Goal: Feedback & Contribution: Contribute content

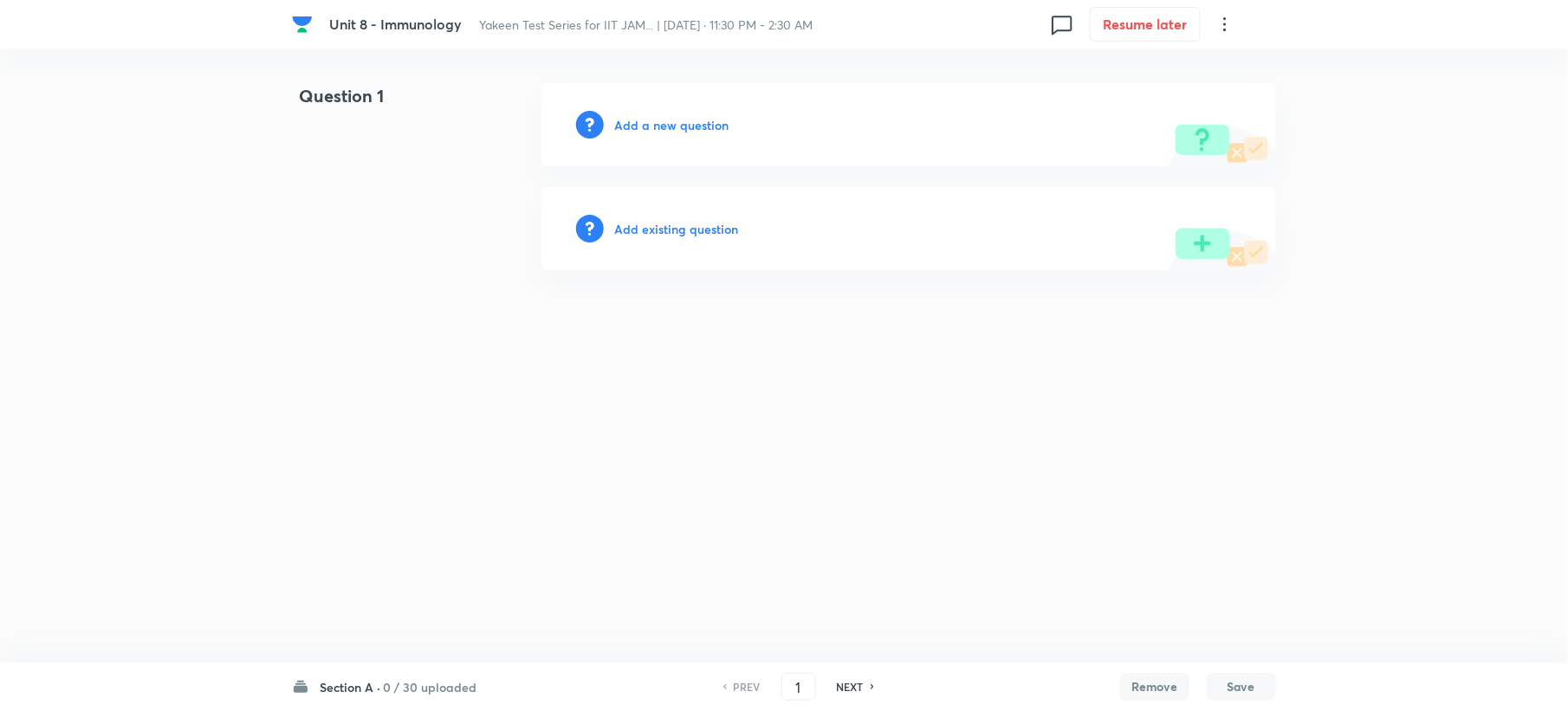
click at [619, 126] on h6 "Add a new question" at bounding box center [672, 126] width 115 height 18
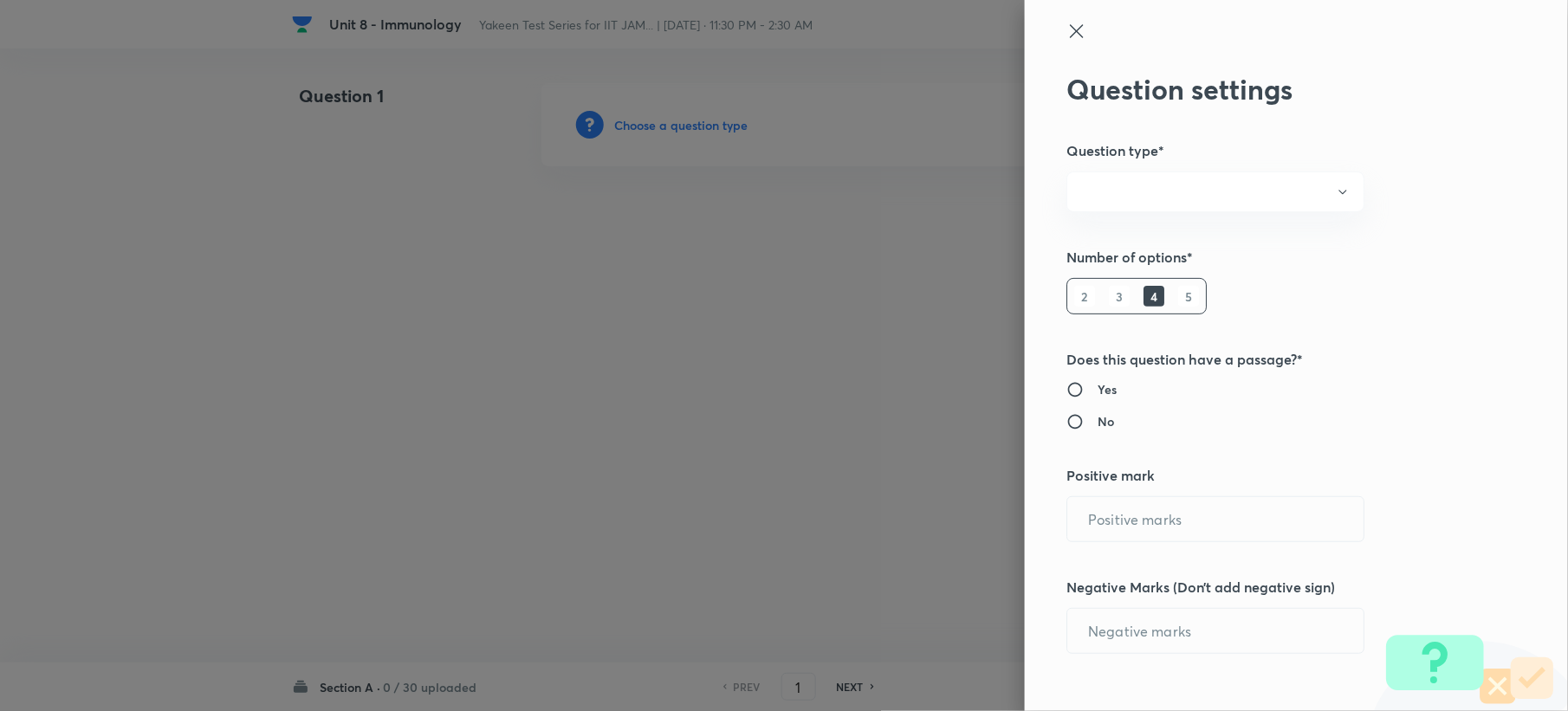
radio input "true"
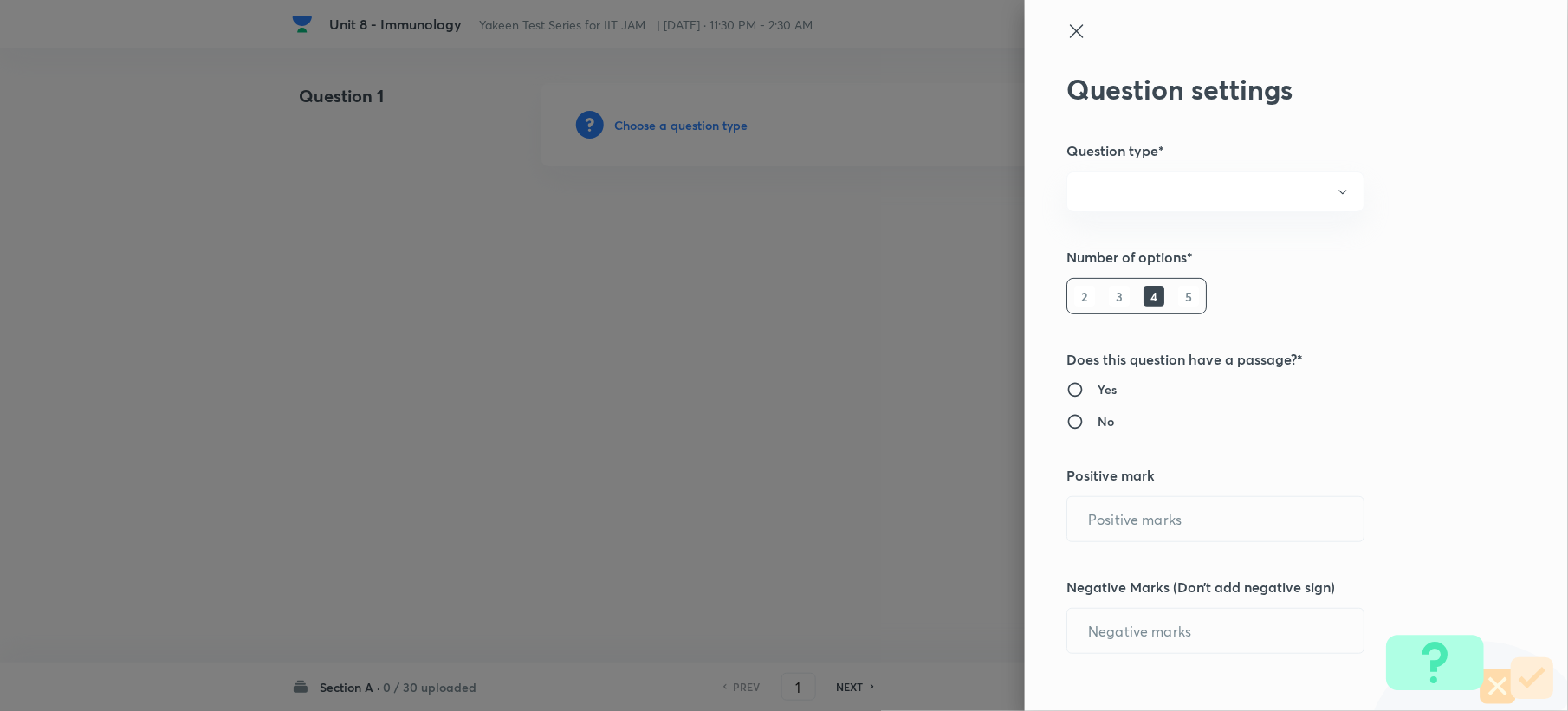
radio input "true"
type input "1"
click at [1220, 227] on div "Question settings Question type* Single choice correct Number of options* 2 3 4…" at bounding box center [1296, 355] width 543 height 711
click at [1213, 203] on button "Single choice correct" at bounding box center [1215, 191] width 298 height 41
click at [1169, 246] on span "Single choice correct" at bounding box center [1199, 245] width 276 height 18
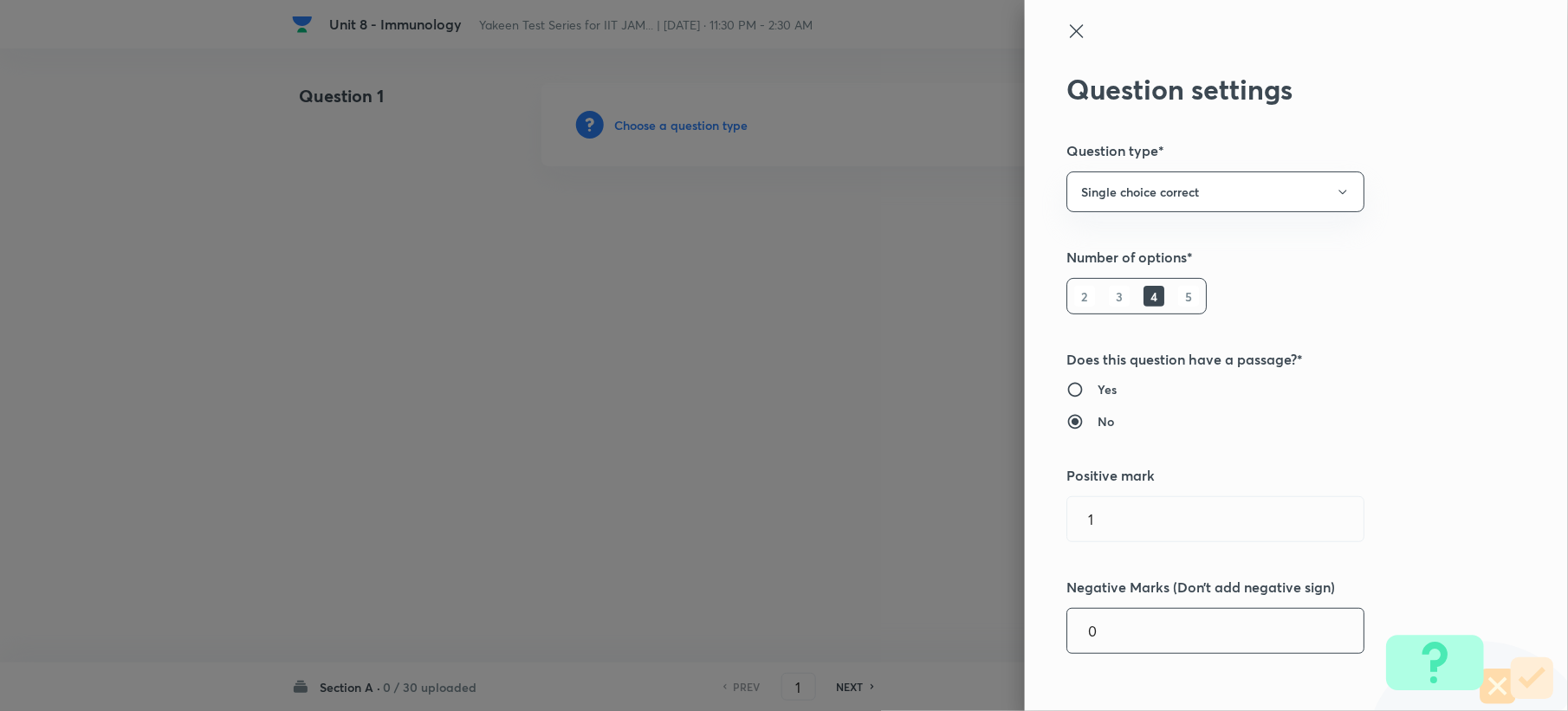
click at [1123, 624] on input "0" at bounding box center [1216, 631] width 297 height 45
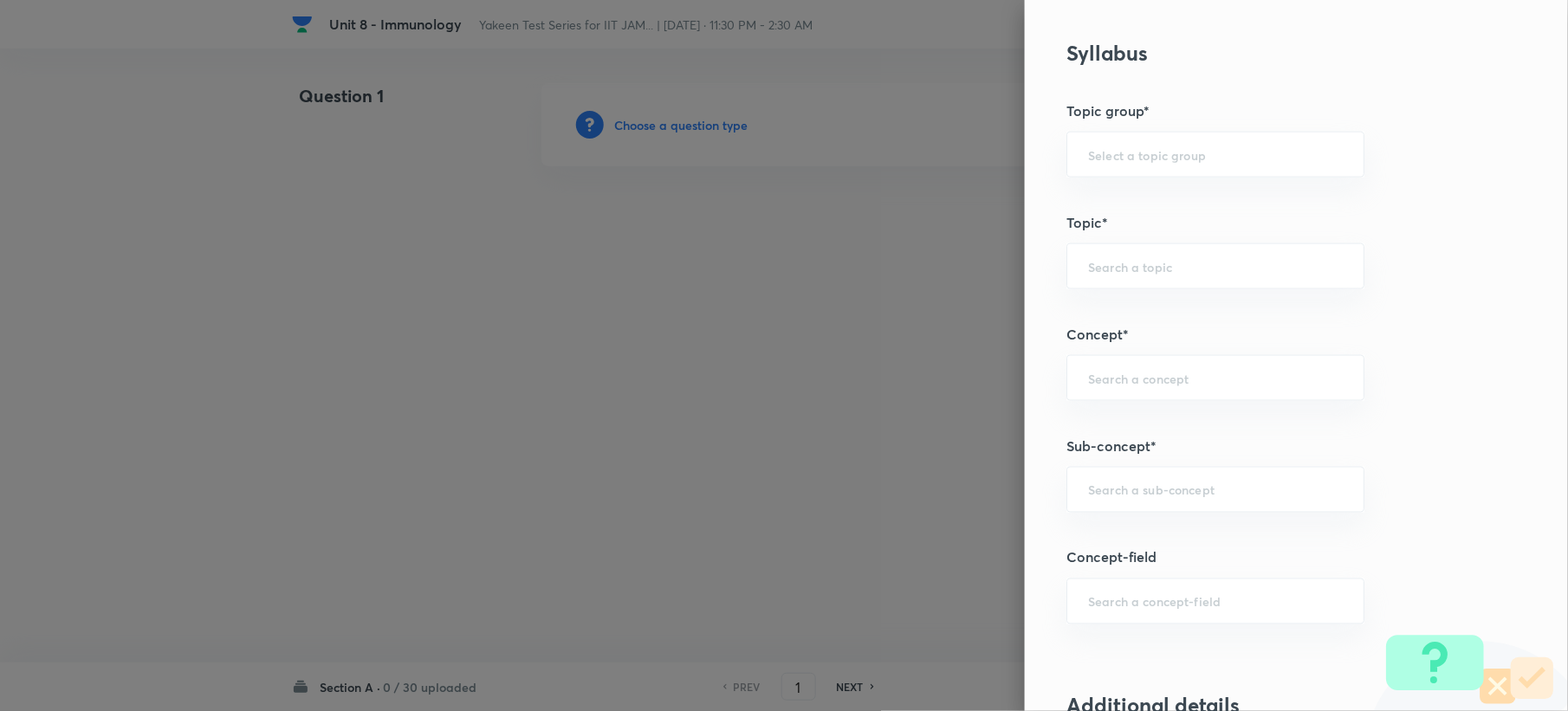
scroll to position [693, 0]
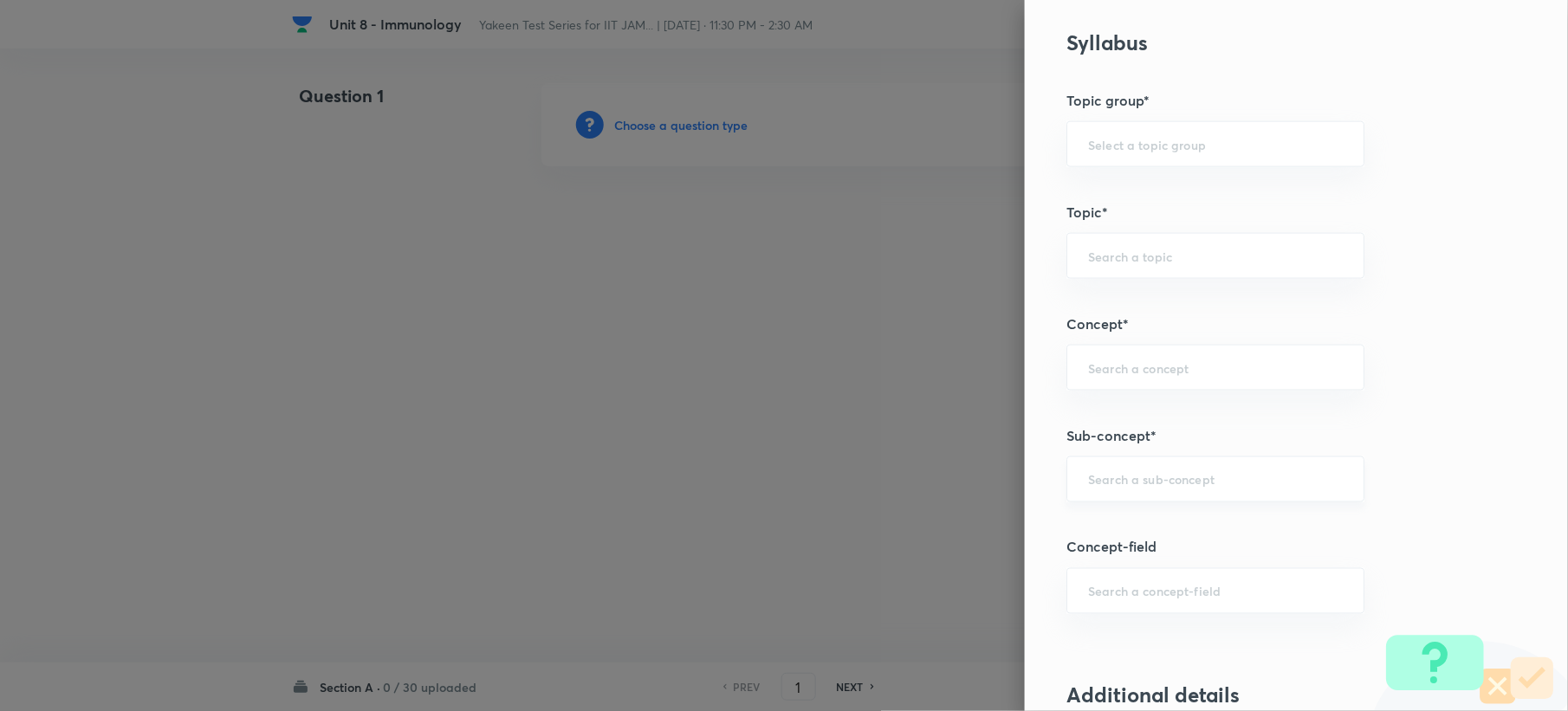
type input "0.33"
click at [1088, 488] on input "text" at bounding box center [1215, 480] width 255 height 16
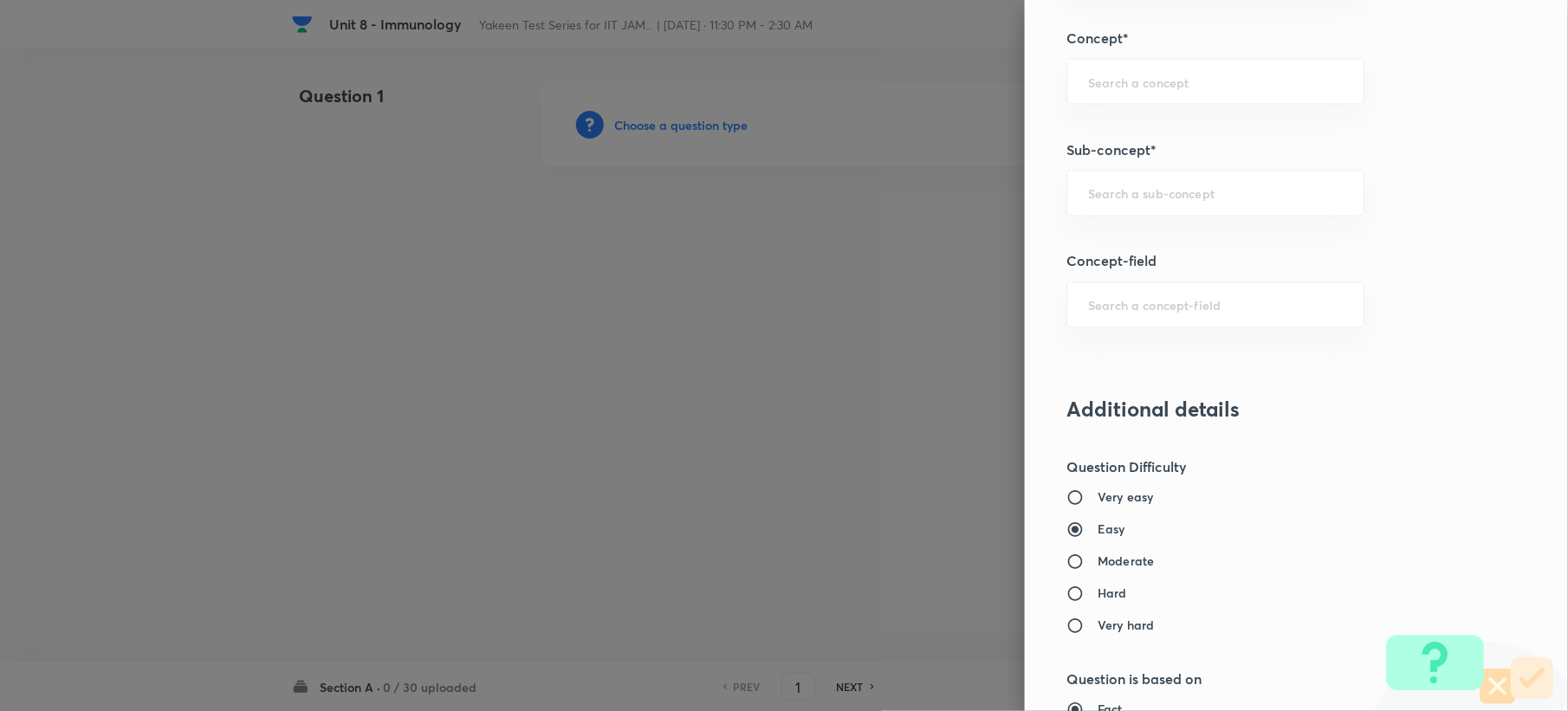
scroll to position [924, 0]
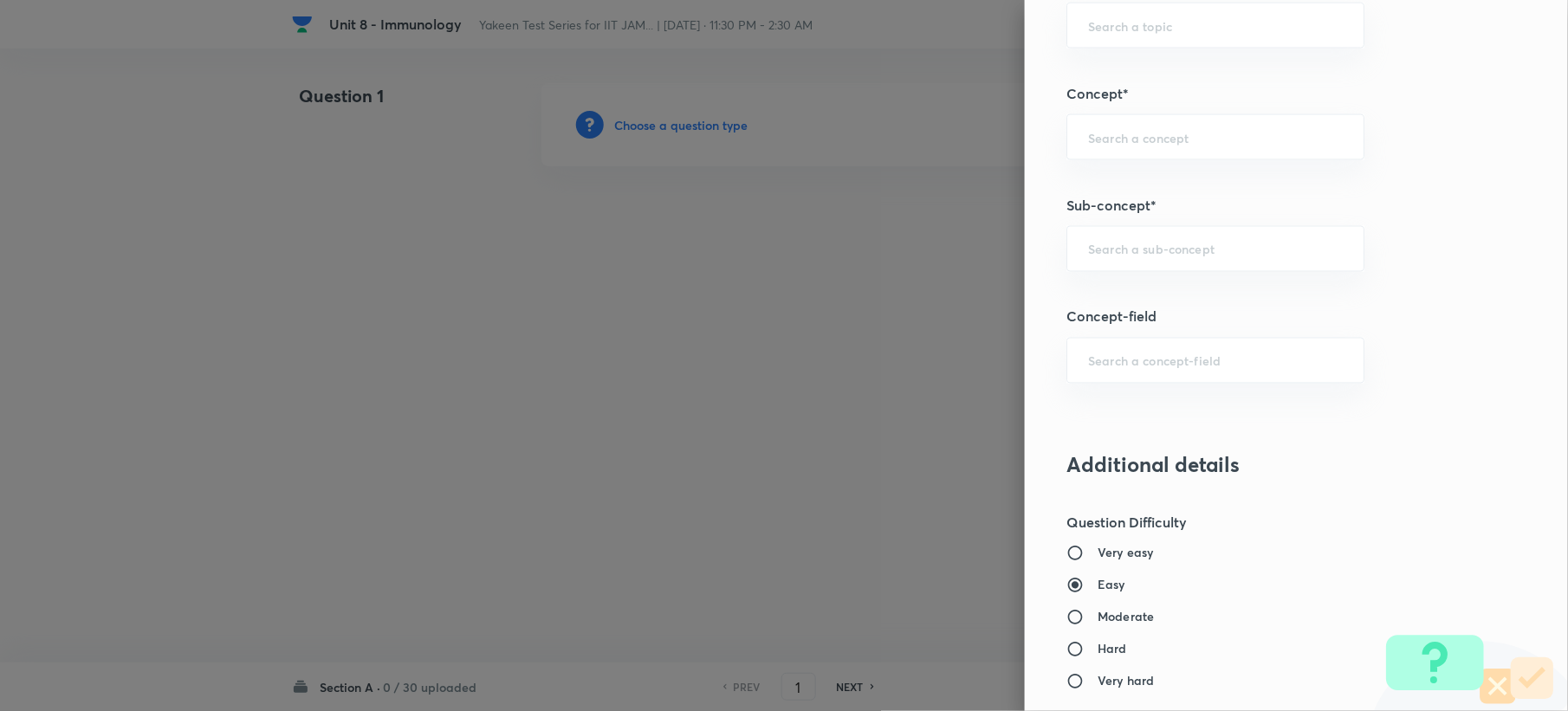
paste input "History of Immunology"
drag, startPoint x: 1134, startPoint y: 253, endPoint x: 1266, endPoint y: 249, distance: 132.1
click at [1266, 249] on input "History of Immunology" at bounding box center [1215, 249] width 255 height 16
drag, startPoint x: 1117, startPoint y: 246, endPoint x: 1158, endPoint y: 247, distance: 41.0
click at [1158, 247] on input "History of" at bounding box center [1215, 249] width 255 height 16
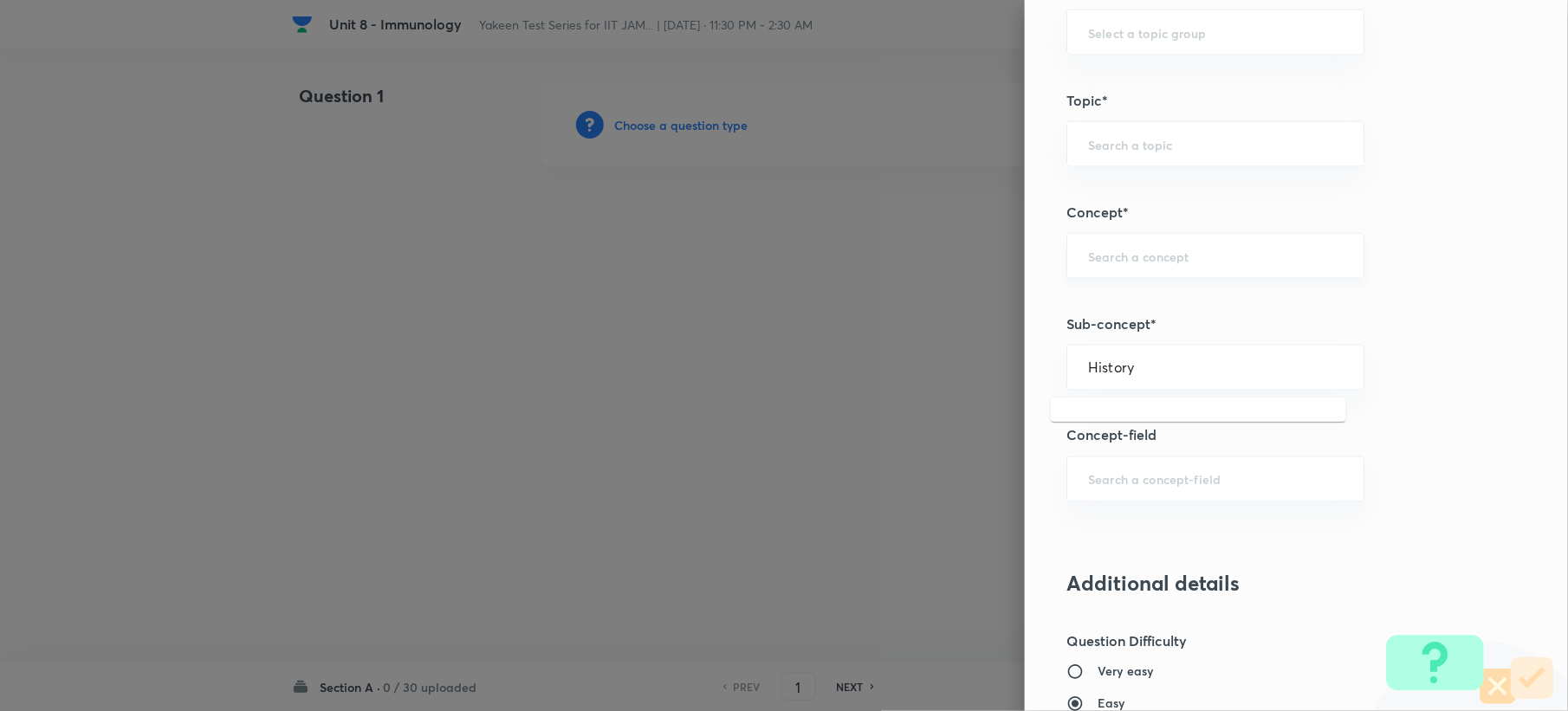
scroll to position [693, 0]
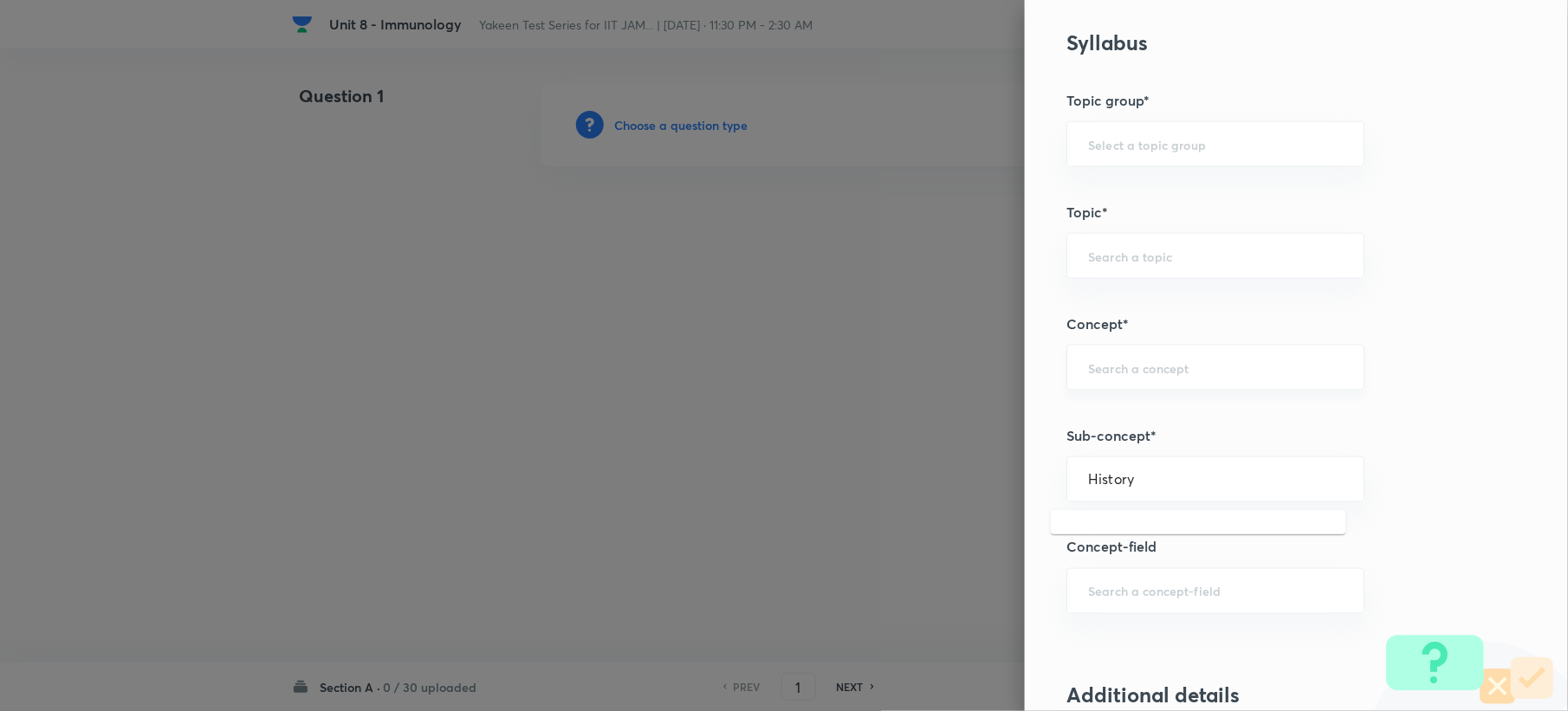
type input "History"
click at [1092, 355] on div "​" at bounding box center [1215, 368] width 298 height 46
paste input "Immunology"
type input "Immunology"
click at [1087, 259] on input "text" at bounding box center [1215, 256] width 255 height 16
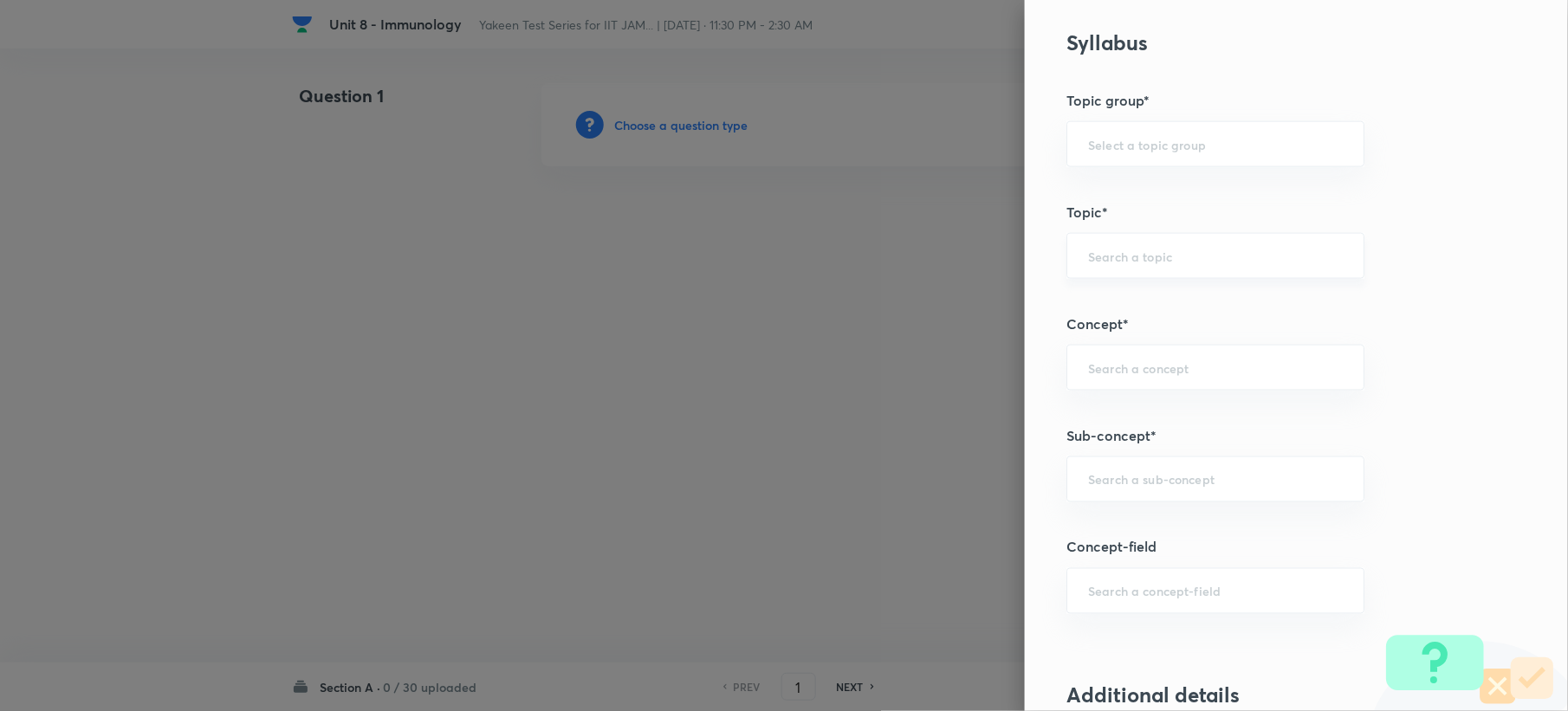
click at [1127, 362] on div "​" at bounding box center [1215, 368] width 298 height 46
click at [1126, 264] on input "text" at bounding box center [1215, 256] width 255 height 16
paste input "Biotechnology"
click at [1099, 361] on div "​" at bounding box center [1215, 368] width 298 height 46
type input "Biotechnology"
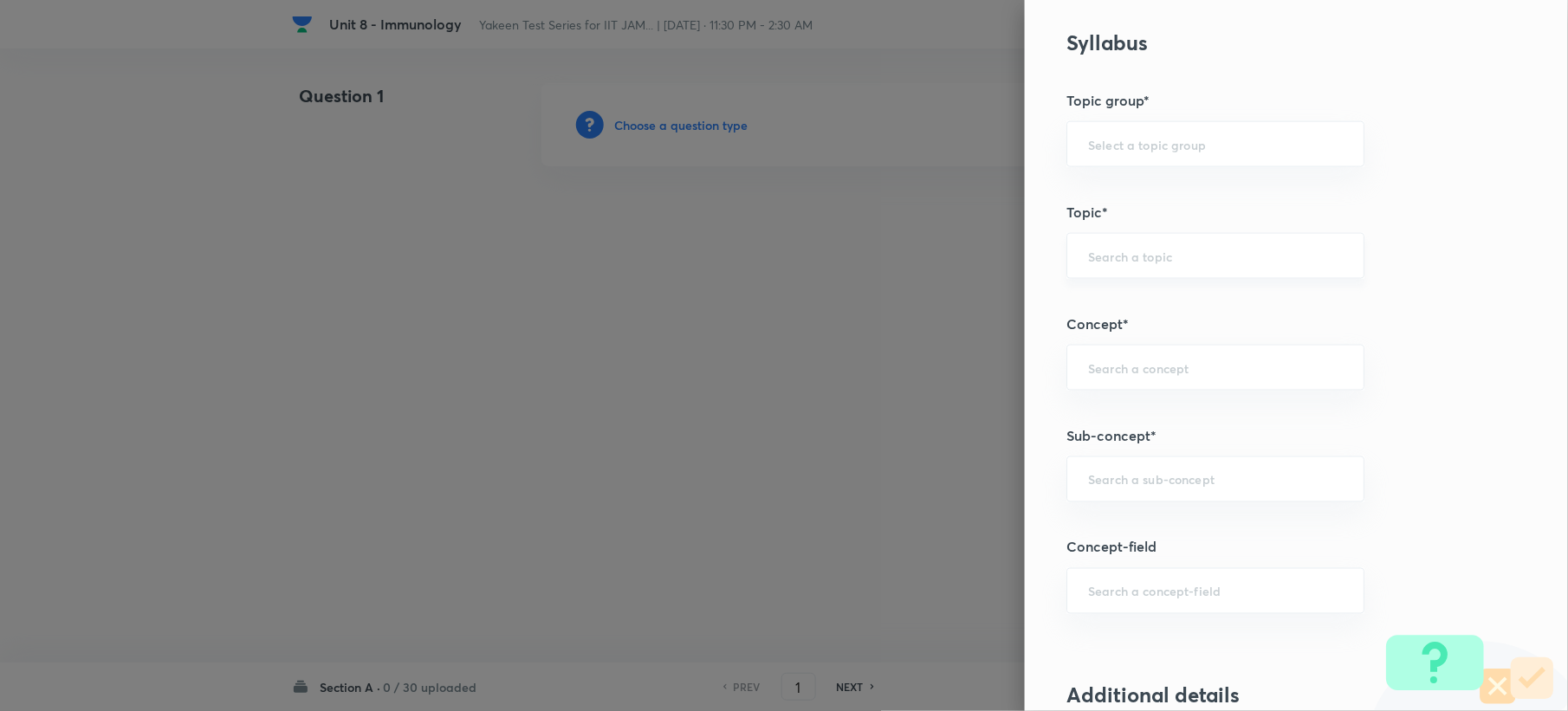
click at [1088, 247] on div "​" at bounding box center [1215, 256] width 298 height 46
click at [1114, 486] on input "text" at bounding box center [1215, 480] width 255 height 16
paste input "Discovery of immune components and classical experiments"
drag, startPoint x: 1244, startPoint y: 482, endPoint x: 1361, endPoint y: 480, distance: 117.0
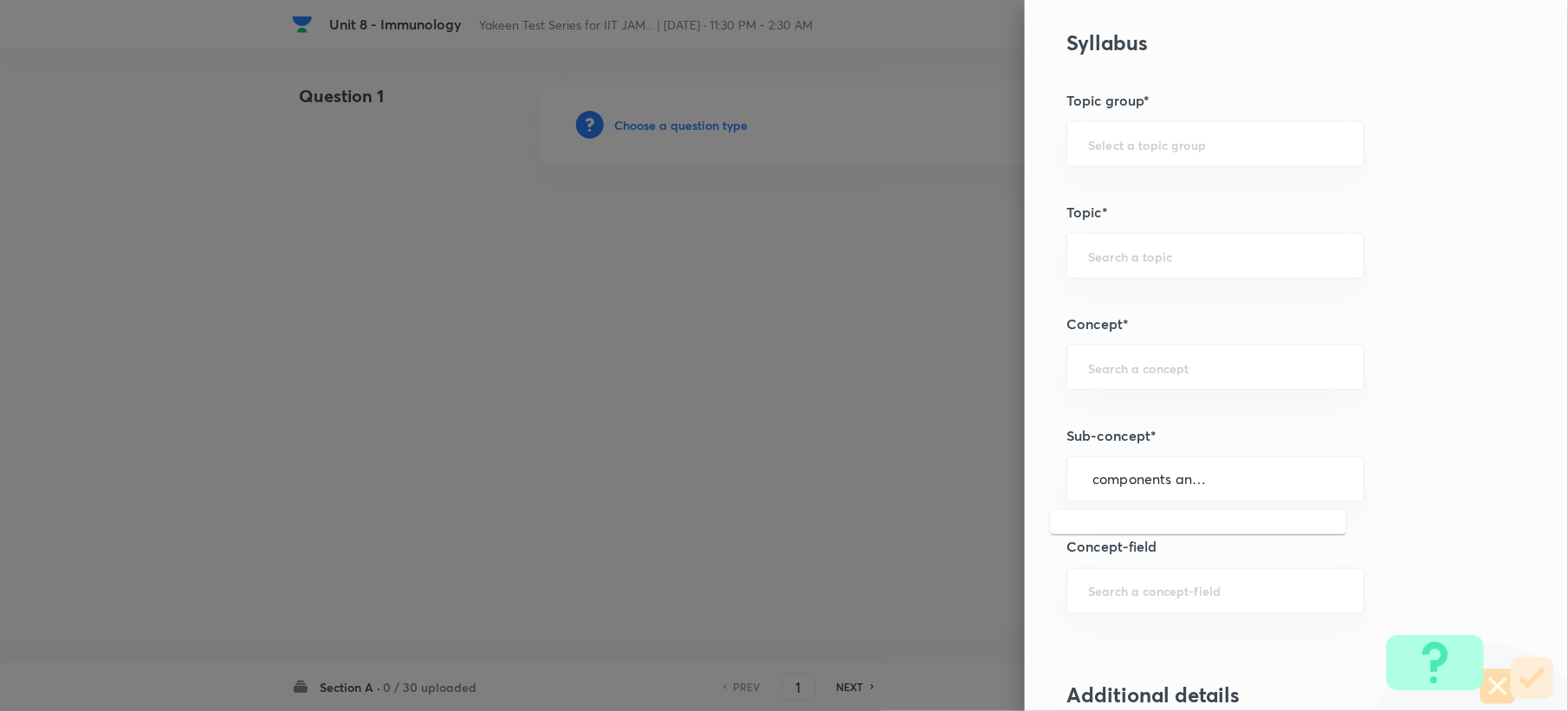
click at [1361, 480] on div "Question settings Question type* Single choice correct Number of options* 2 3 4…" at bounding box center [1296, 355] width 543 height 711
drag, startPoint x: 1237, startPoint y: 483, endPoint x: 1384, endPoint y: 480, distance: 147.0
click at [1384, 480] on div "Question settings Question type* Single choice correct Number of options* 2 3 4…" at bounding box center [1296, 355] width 543 height 711
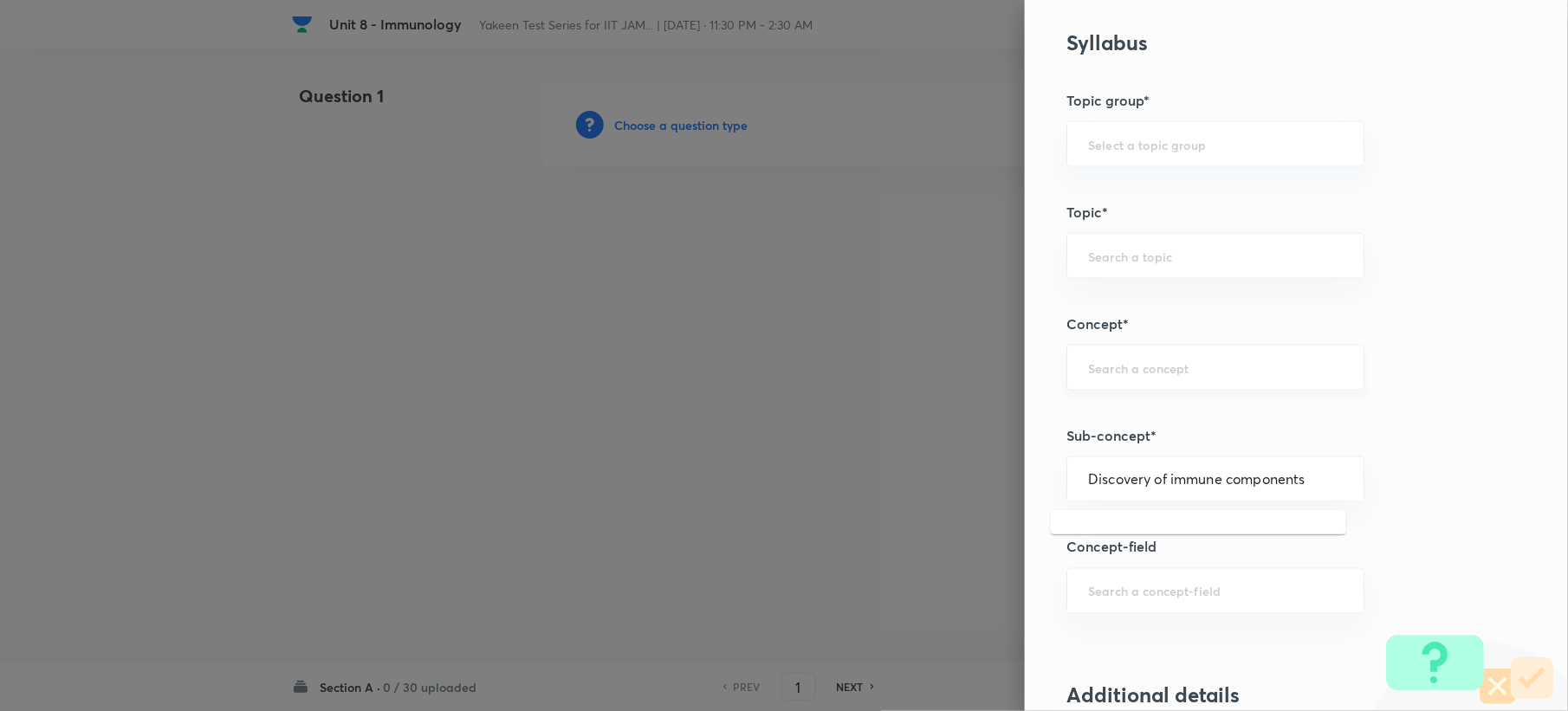
type input "Discovery of immune components"
click at [1148, 374] on input "text" at bounding box center [1215, 368] width 255 height 16
paste input "History of Immunology"
drag, startPoint x: 1103, startPoint y: 244, endPoint x: 1096, endPoint y: 260, distance: 17.5
click at [1096, 260] on div "​" at bounding box center [1215, 256] width 298 height 46
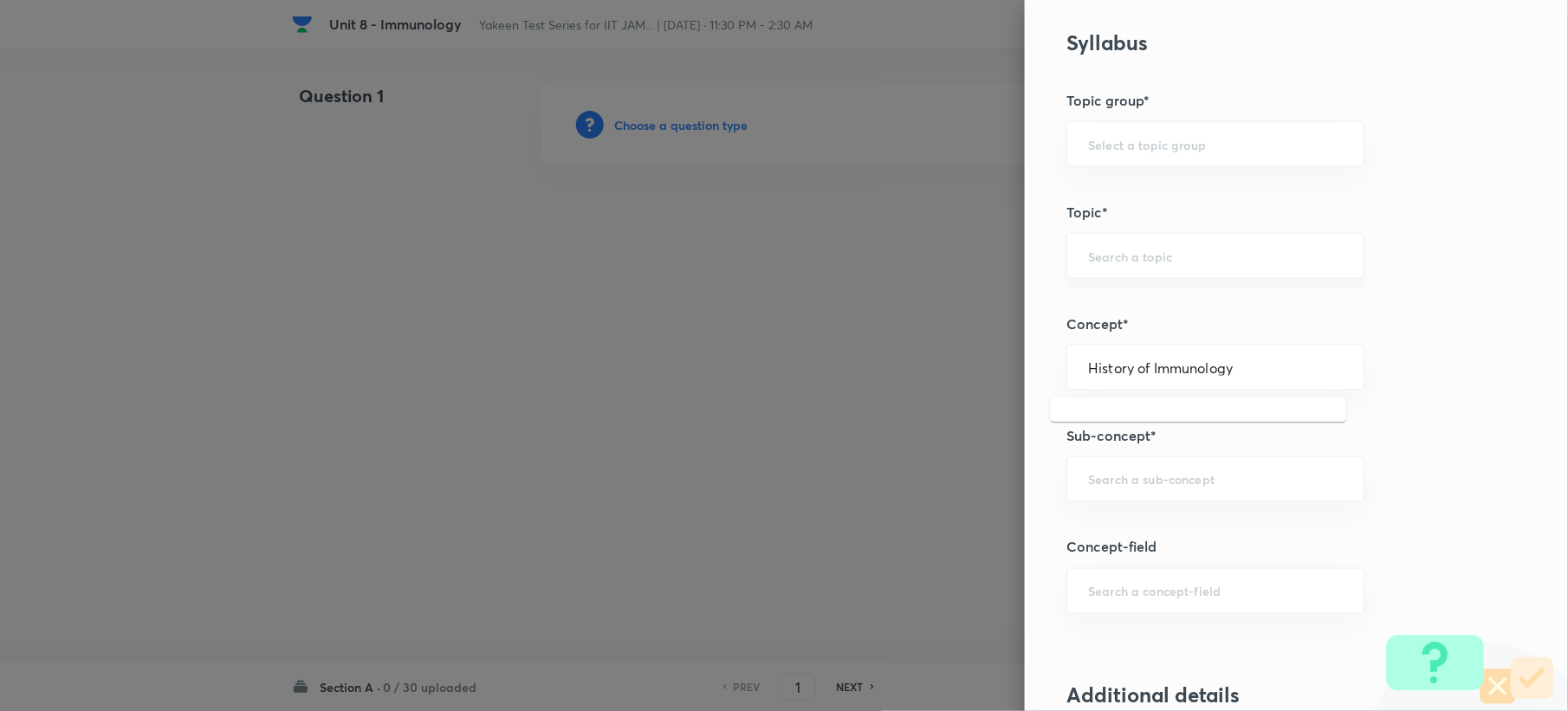
type input "History of Immunology"
click at [1071, 310] on li "Biology (10+2+3 Level)" at bounding box center [1199, 308] width 296 height 31
type input "Biology (10+2+3 Level)"
type input "Biotechnology"
click at [1087, 369] on input "text" at bounding box center [1215, 368] width 255 height 16
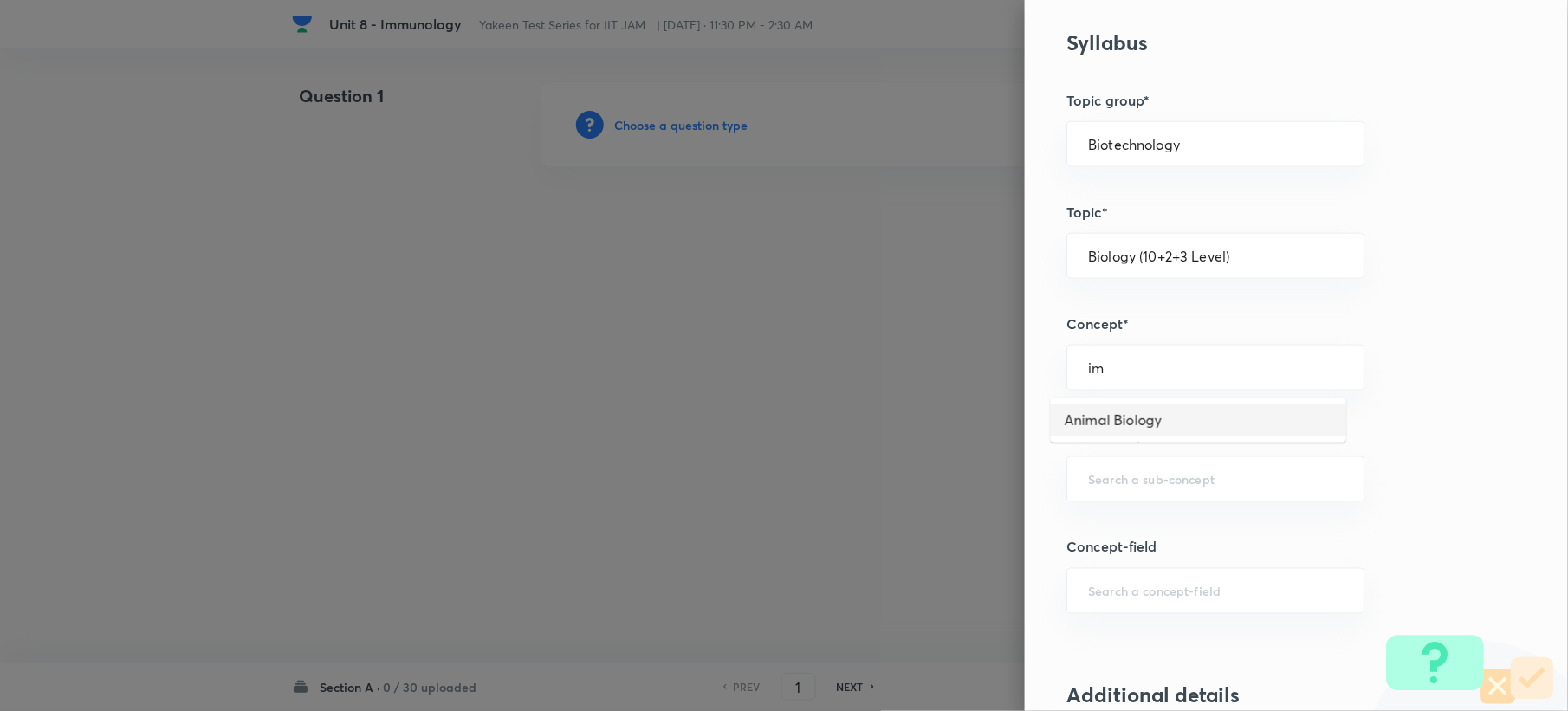
click at [1123, 433] on li "Animal Biology" at bounding box center [1199, 420] width 296 height 31
type input "Animal Biology"
click at [1119, 495] on div "​" at bounding box center [1215, 480] width 298 height 46
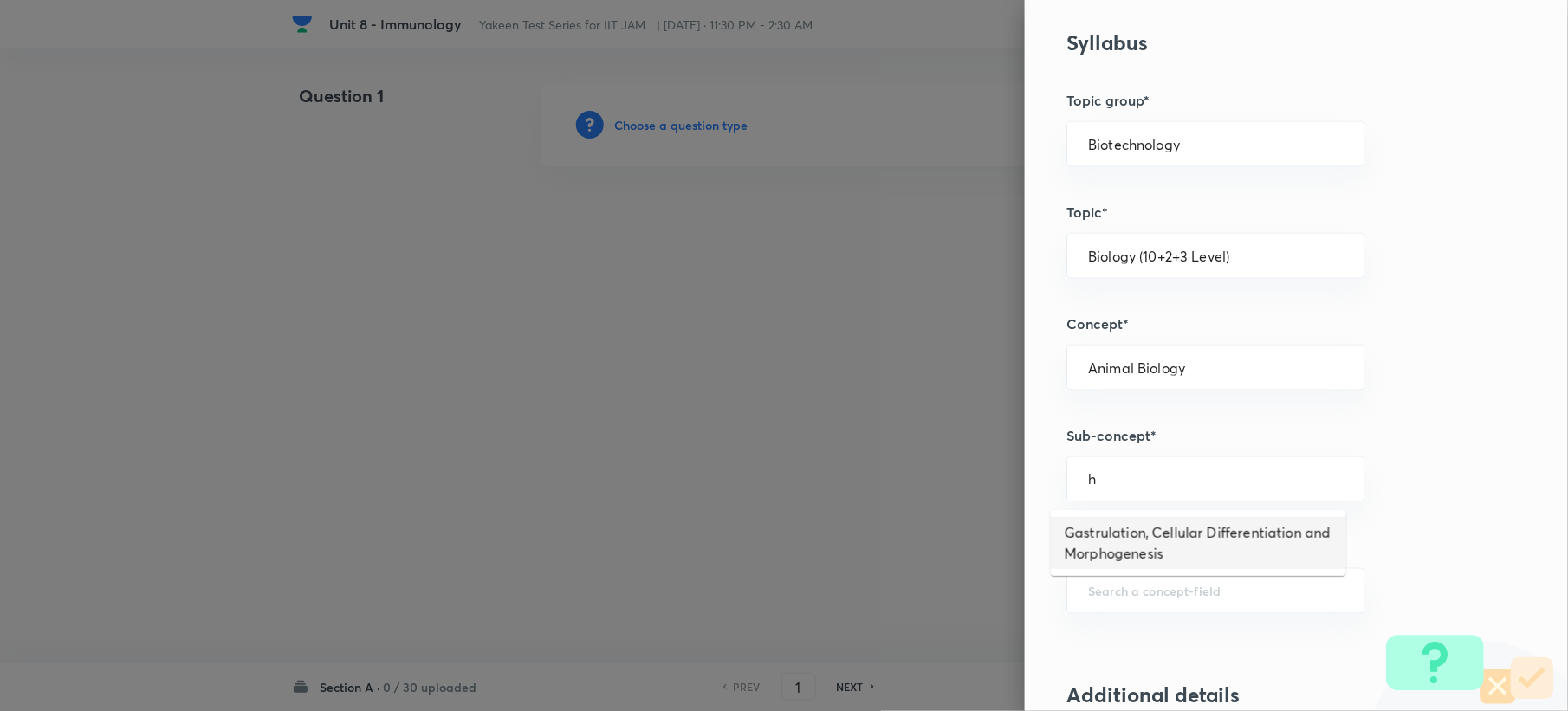
click at [1110, 534] on li "Gastrulation, Cellular Differentiation and Morphogenesis" at bounding box center [1199, 543] width 296 height 52
type input "Gastrulation, Cellular Differentiation and Morphogenesis"
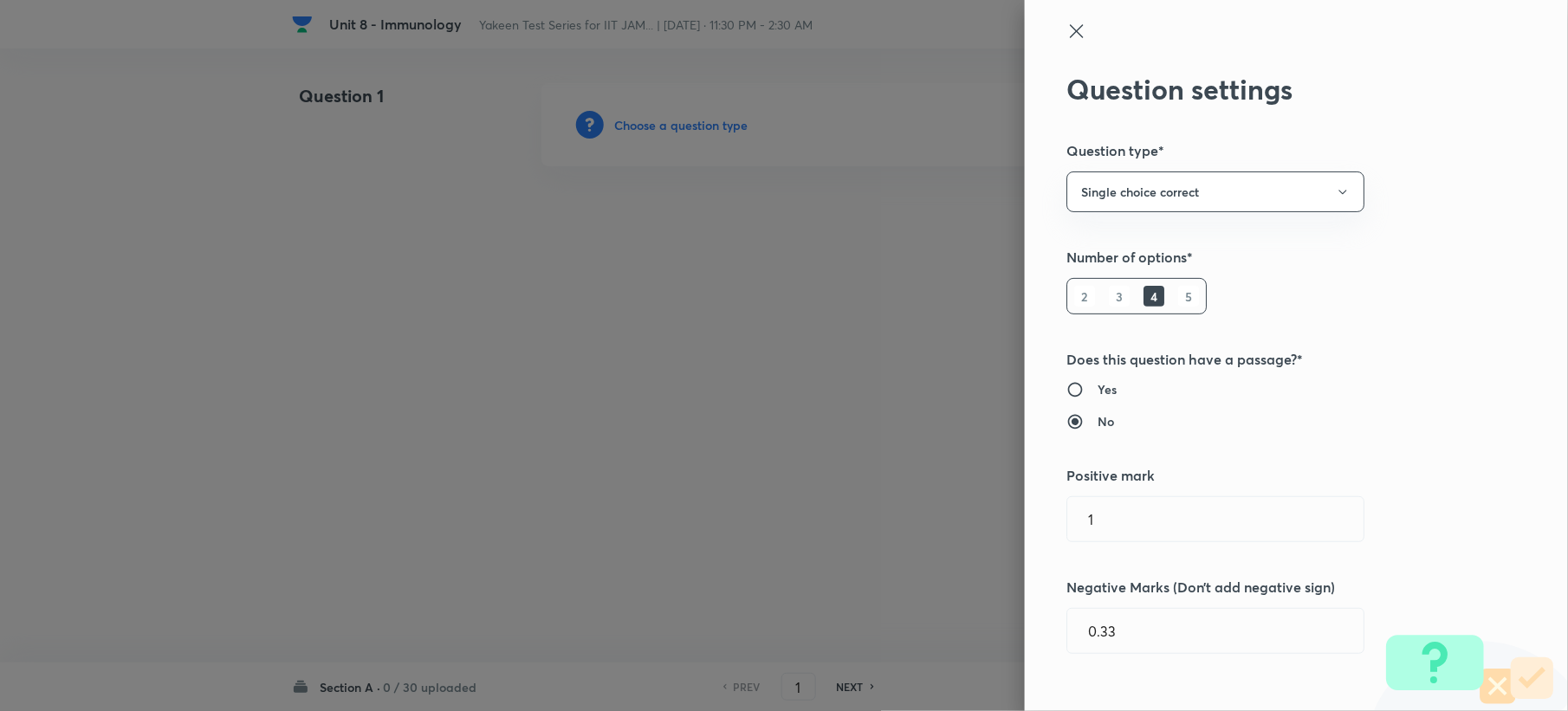
click at [1067, 32] on icon at bounding box center [1077, 31] width 21 height 21
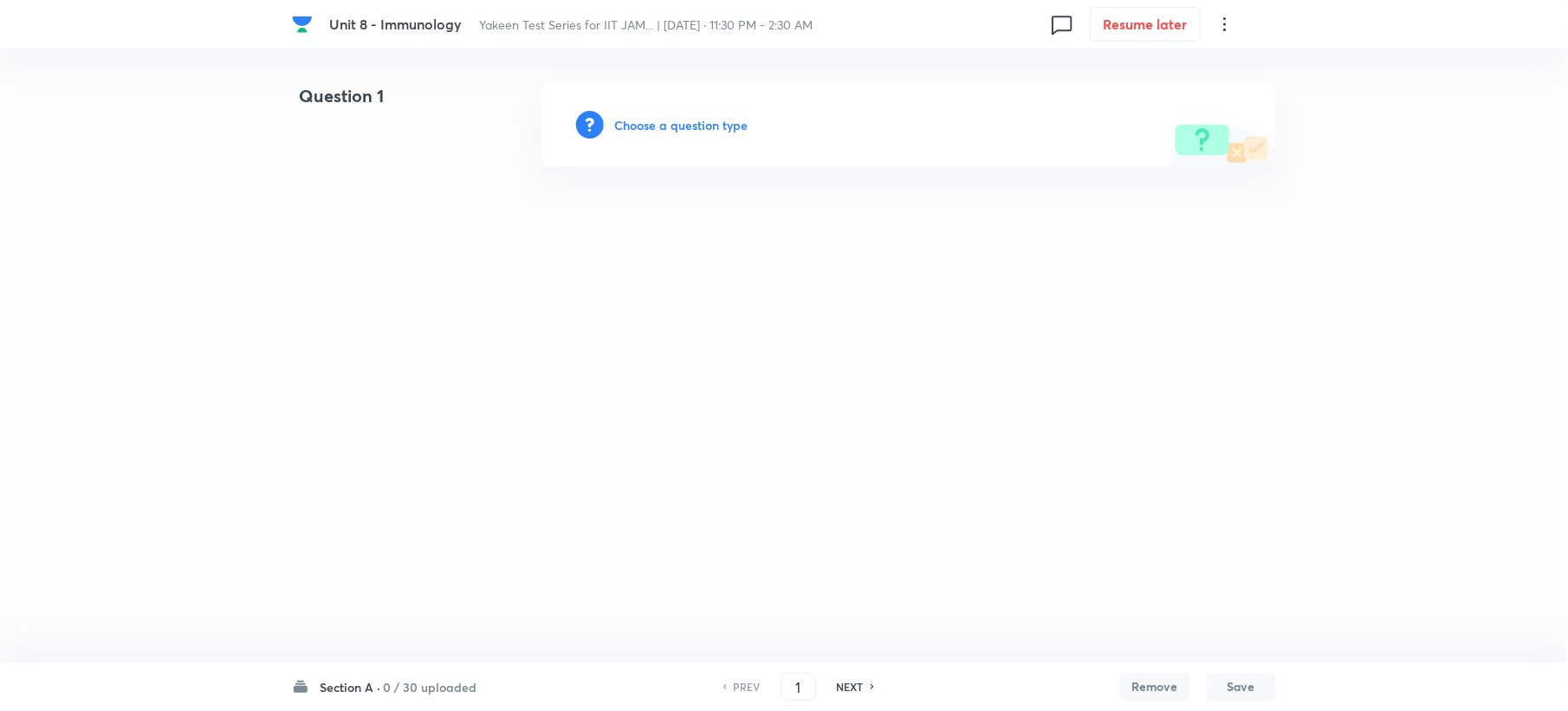
drag, startPoint x: 861, startPoint y: 688, endPoint x: 853, endPoint y: 686, distance: 8.2
click at [860, 688] on h6 "NEXT" at bounding box center [850, 686] width 27 height 15
type input "2"
drag, startPoint x: 669, startPoint y: 98, endPoint x: 669, endPoint y: 107, distance: 9.0
click at [669, 102] on div "Add a new question" at bounding box center [908, 124] width 734 height 83
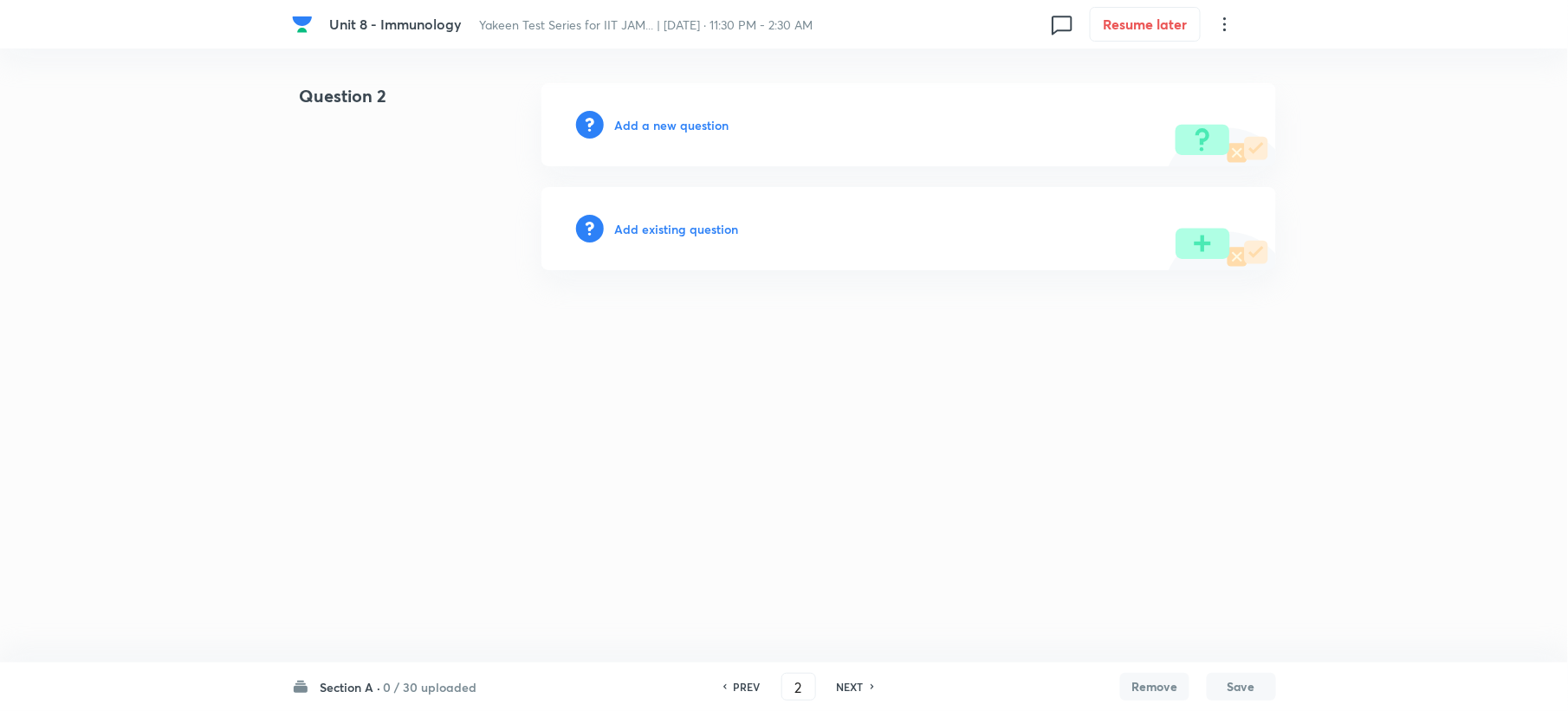
click at [670, 119] on h6 "Add a new question" at bounding box center [672, 126] width 115 height 18
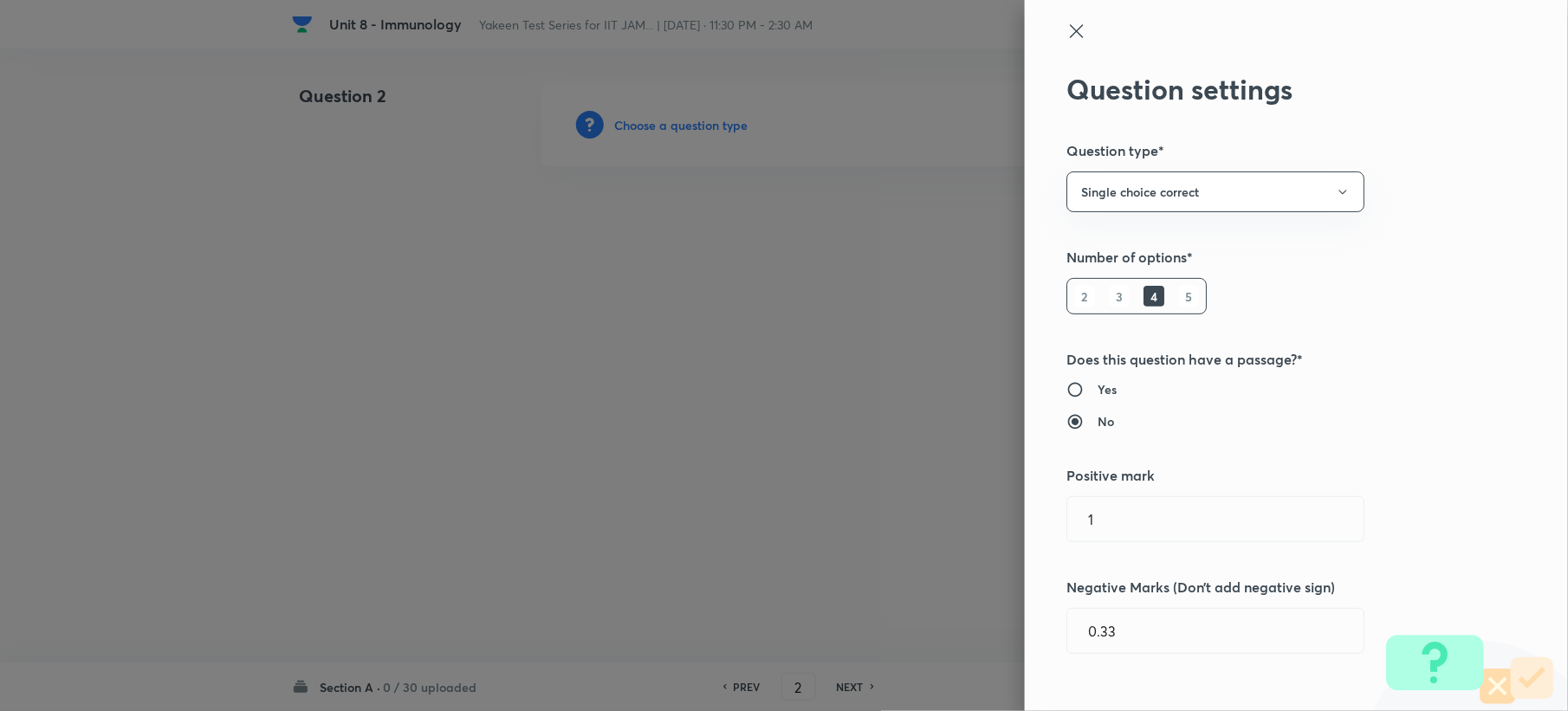
type input "Biotechnology"
type input "Biology (10+2+3 Level)"
type input "Animal Biology"
type input "Gastrulation, Cellular Differentiation and Morphogenesis"
type input "0"
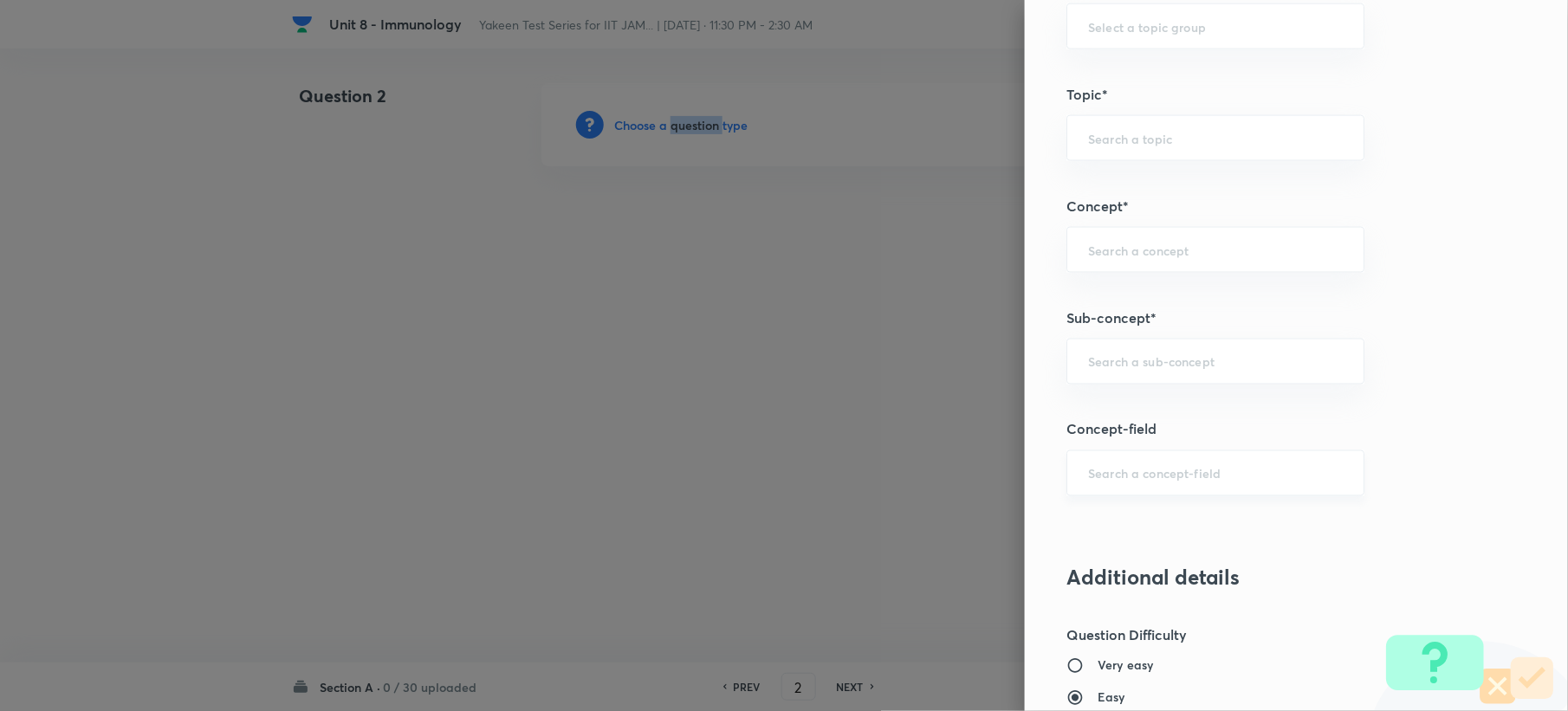
scroll to position [924, 0]
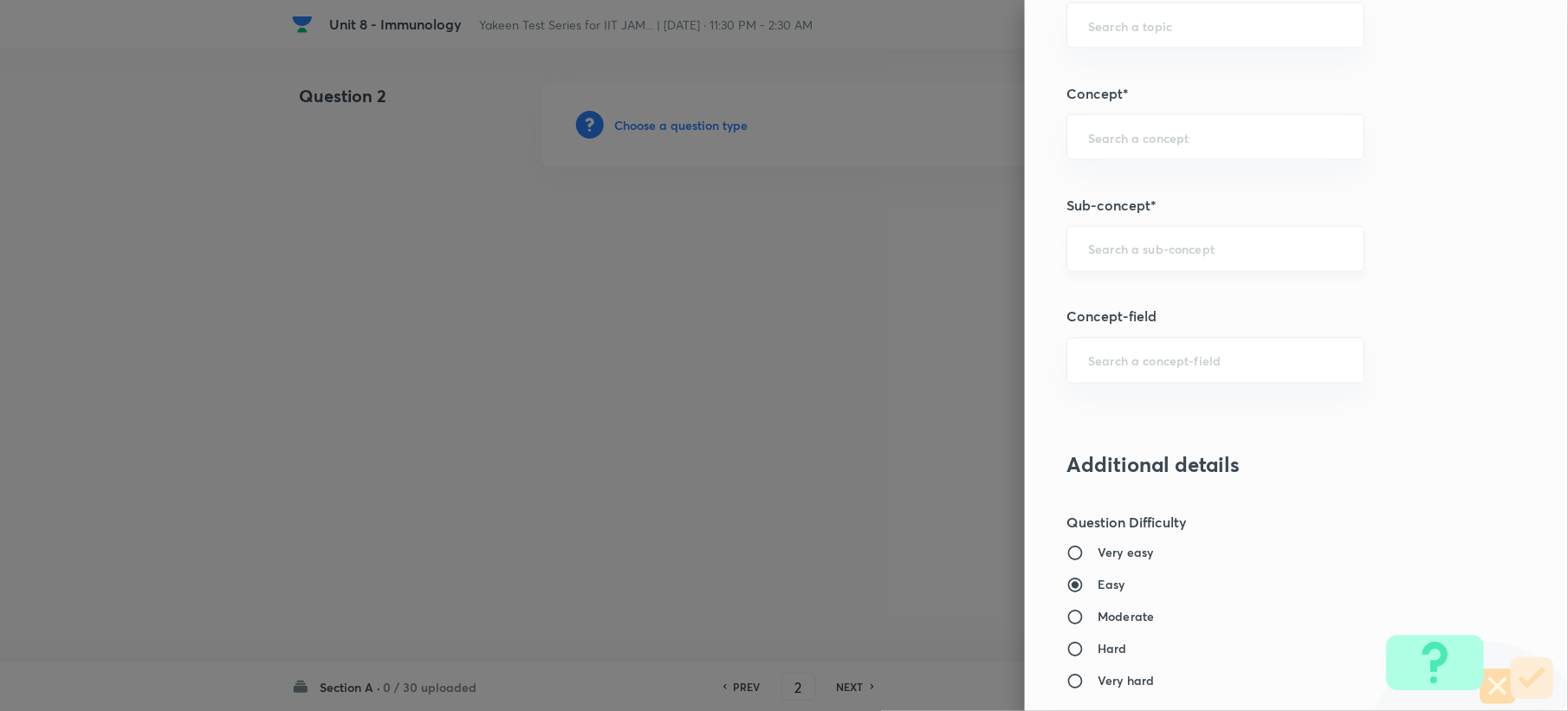
drag, startPoint x: 1114, startPoint y: 244, endPoint x: 1119, endPoint y: 253, distance: 10.3
click at [1119, 253] on input "text" at bounding box center [1215, 249] width 255 height 16
paste input "Innate vs Adaptive Immunity"
type input "Innate vs Adaptive Immunity"
click at [1087, 144] on input "text" at bounding box center [1215, 137] width 255 height 16
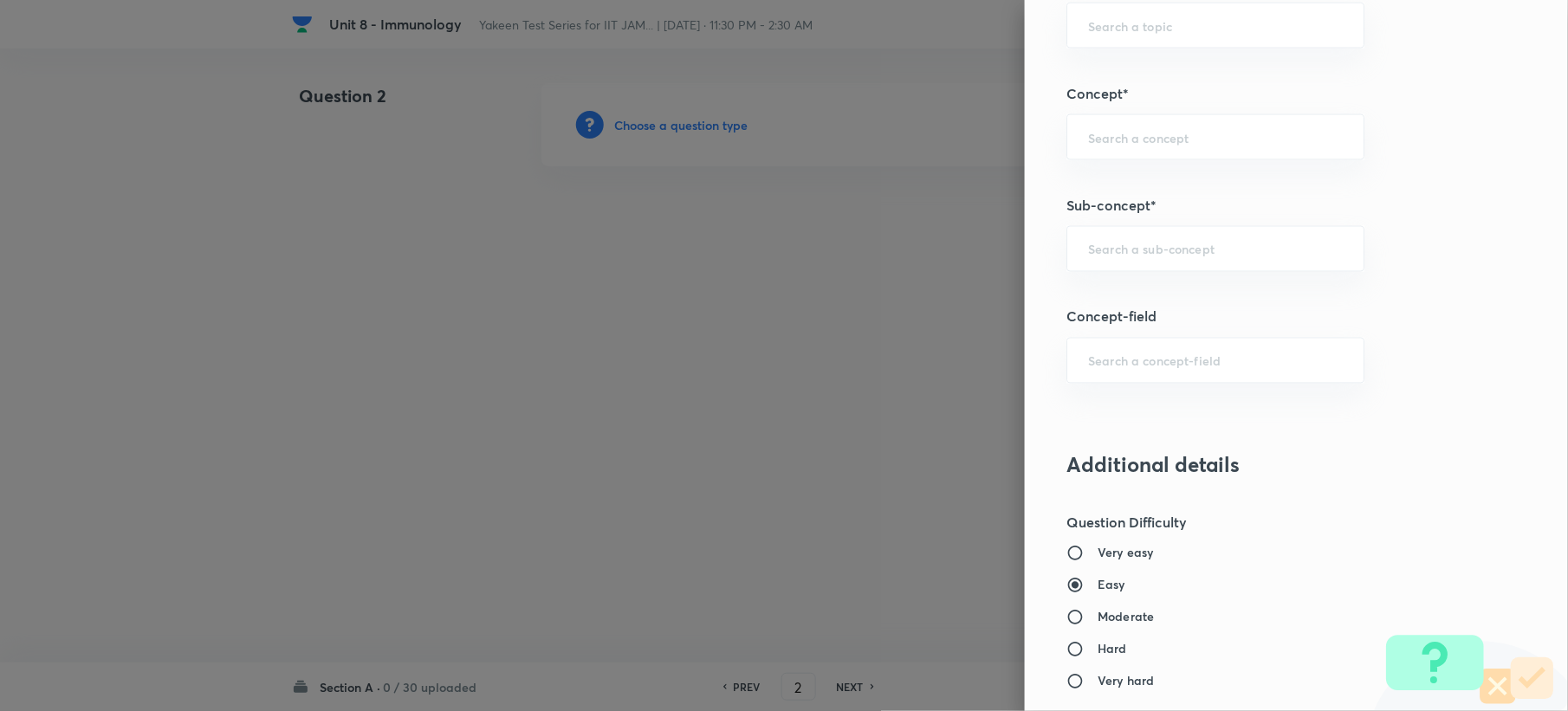
paste input "Immunology"
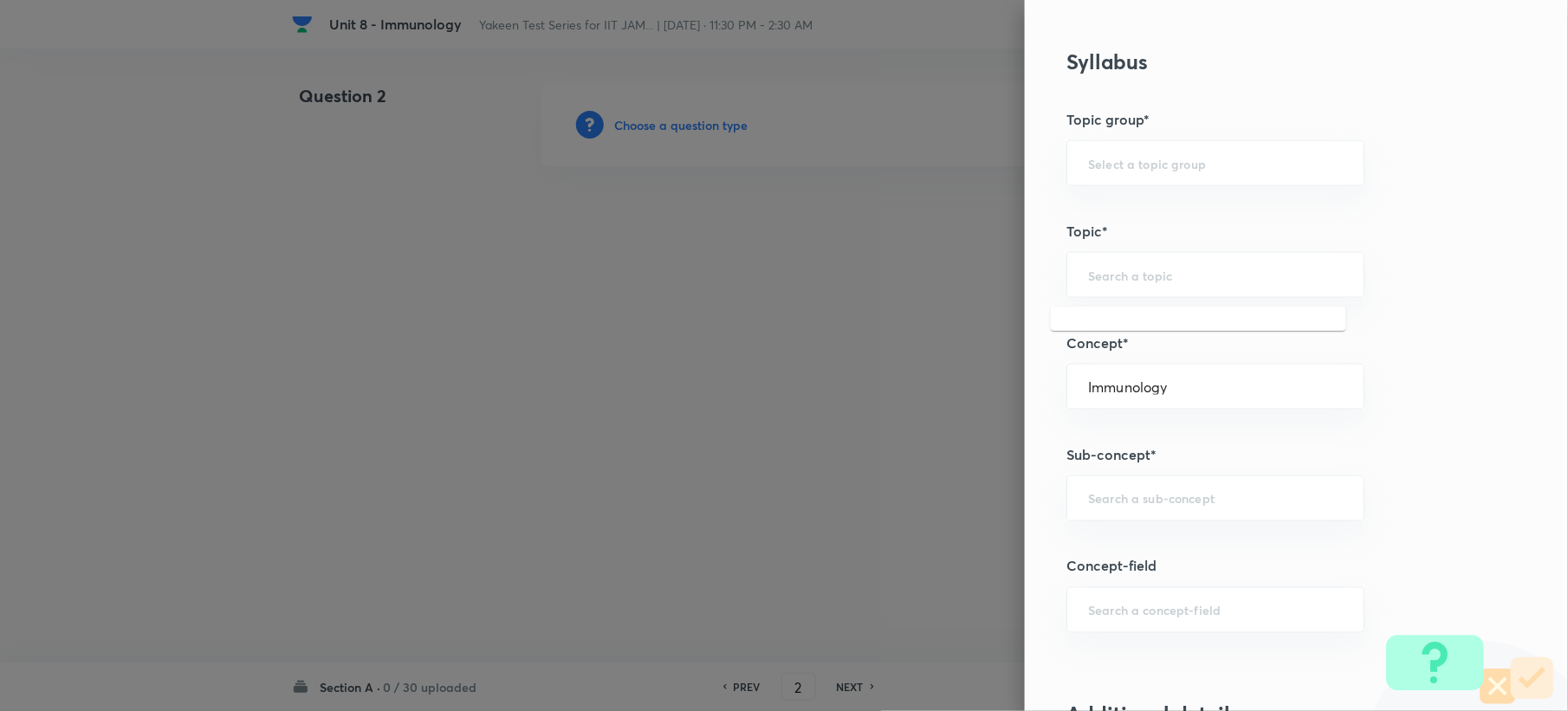
scroll to position [808, 0]
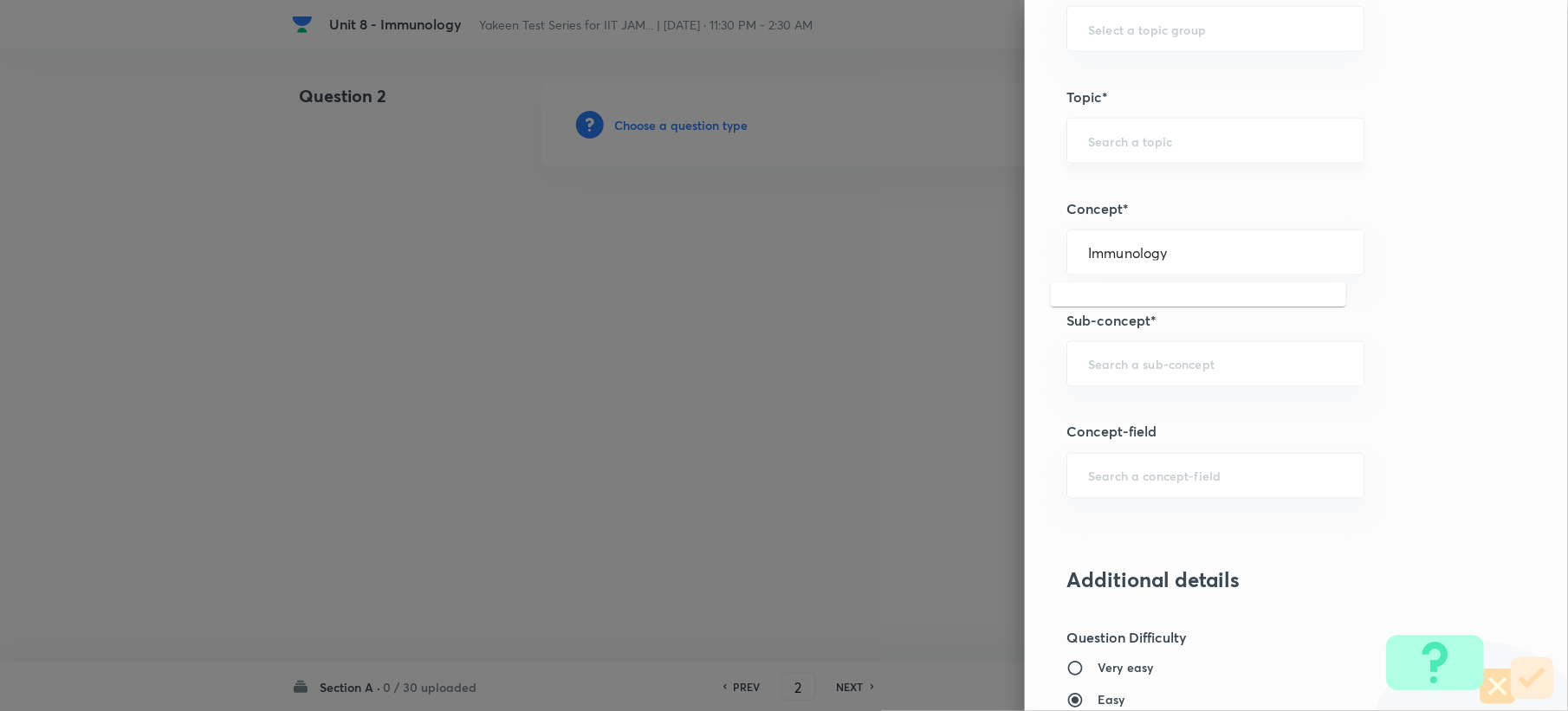
click at [1141, 154] on div "​" at bounding box center [1215, 140] width 298 height 46
type input "Immunology"
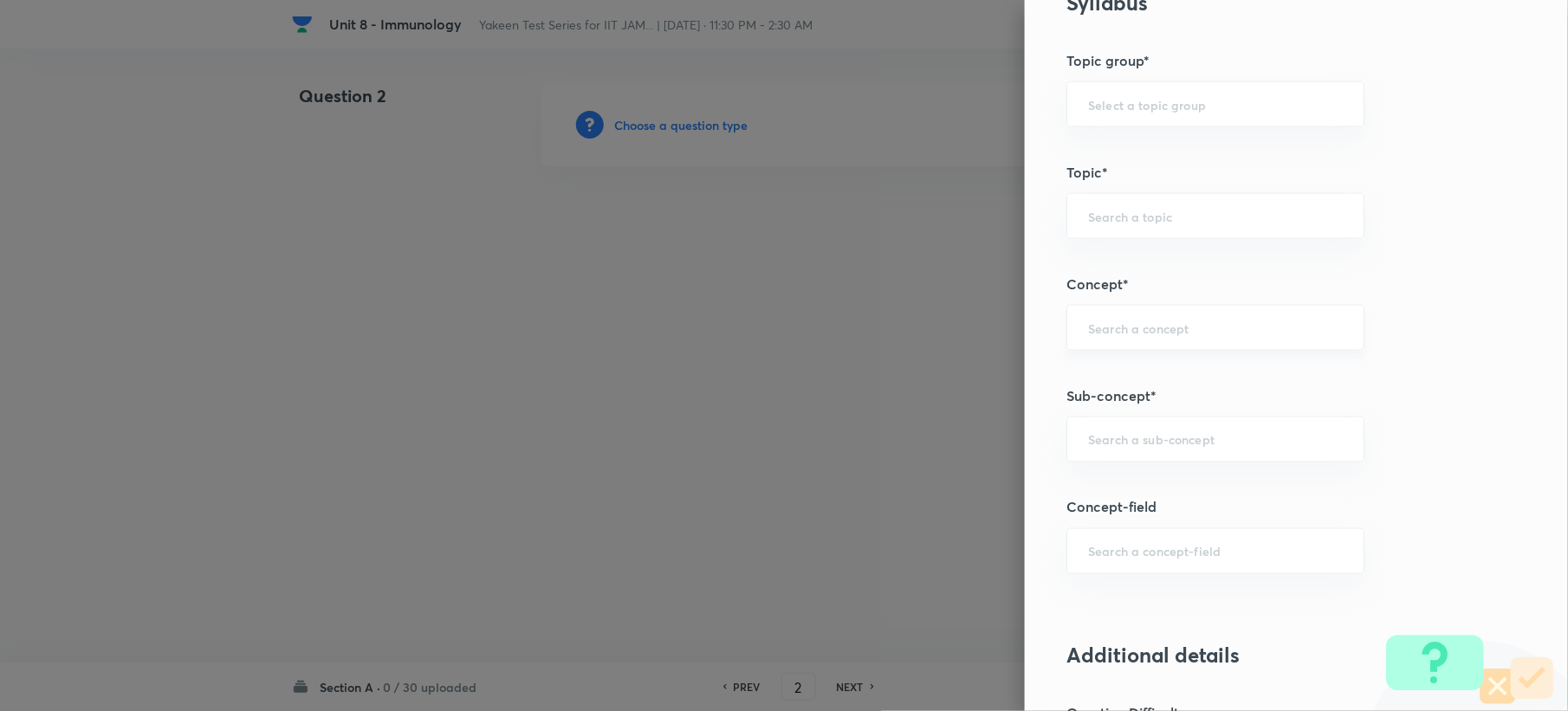
scroll to position [693, 0]
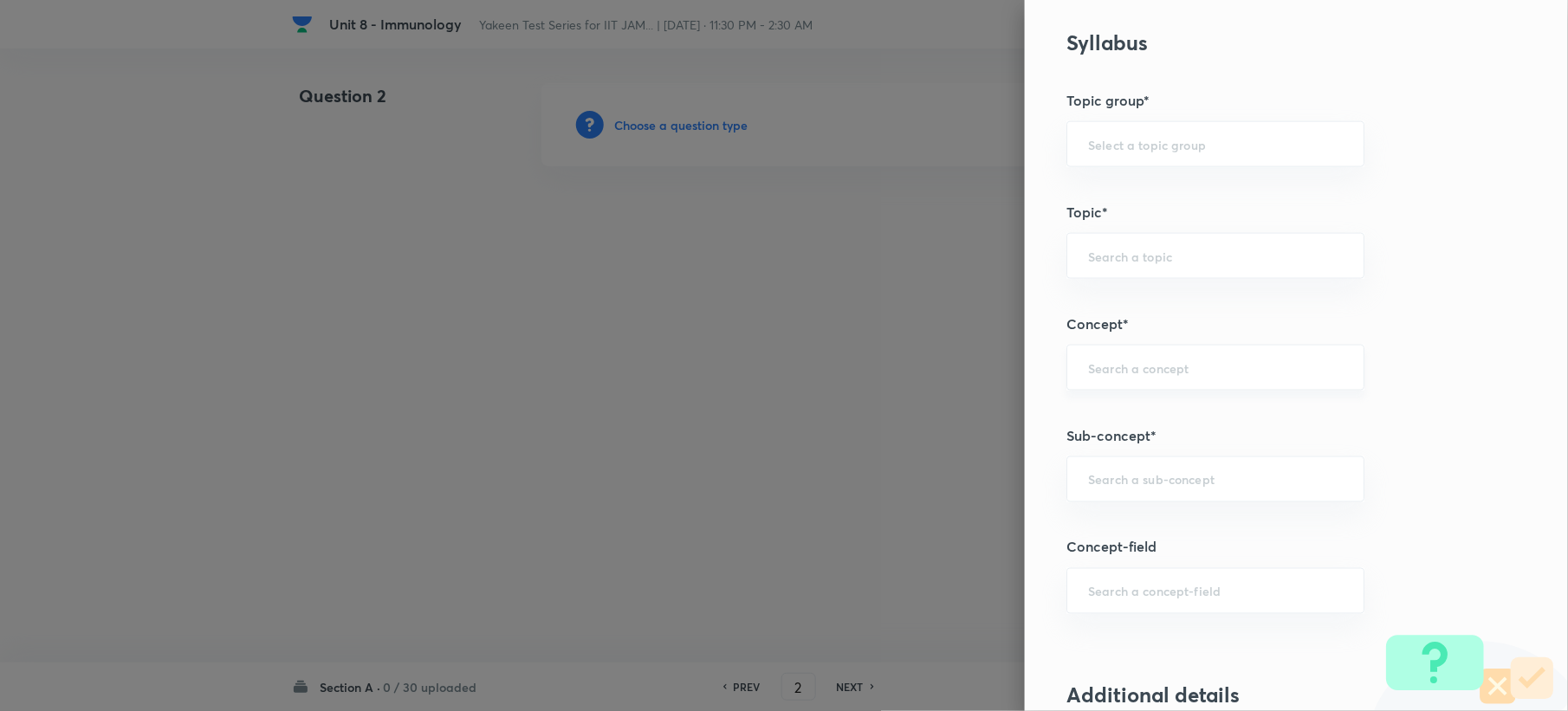
click at [1164, 375] on input "text" at bounding box center [1215, 368] width 255 height 16
click at [1112, 264] on input "text" at bounding box center [1215, 256] width 255 height 16
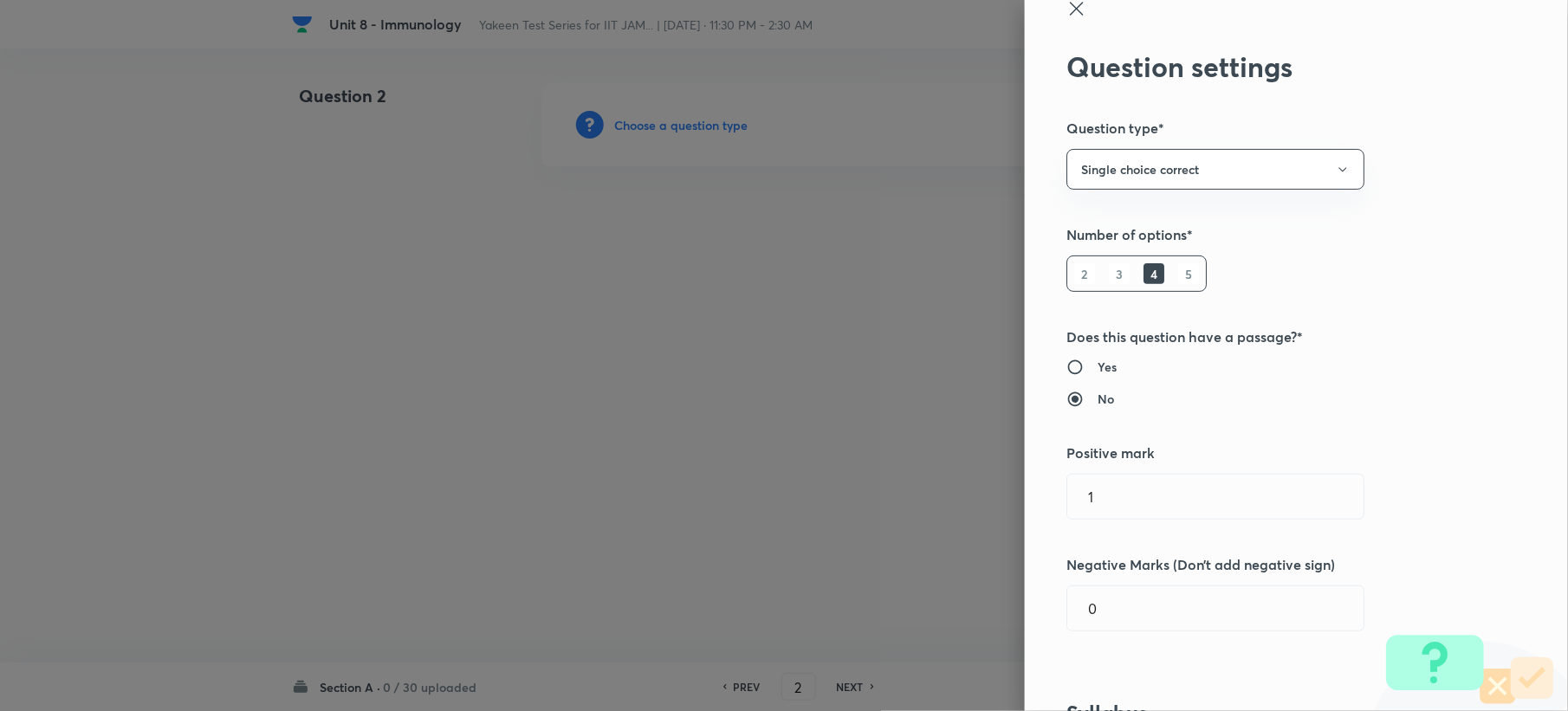
scroll to position [0, 0]
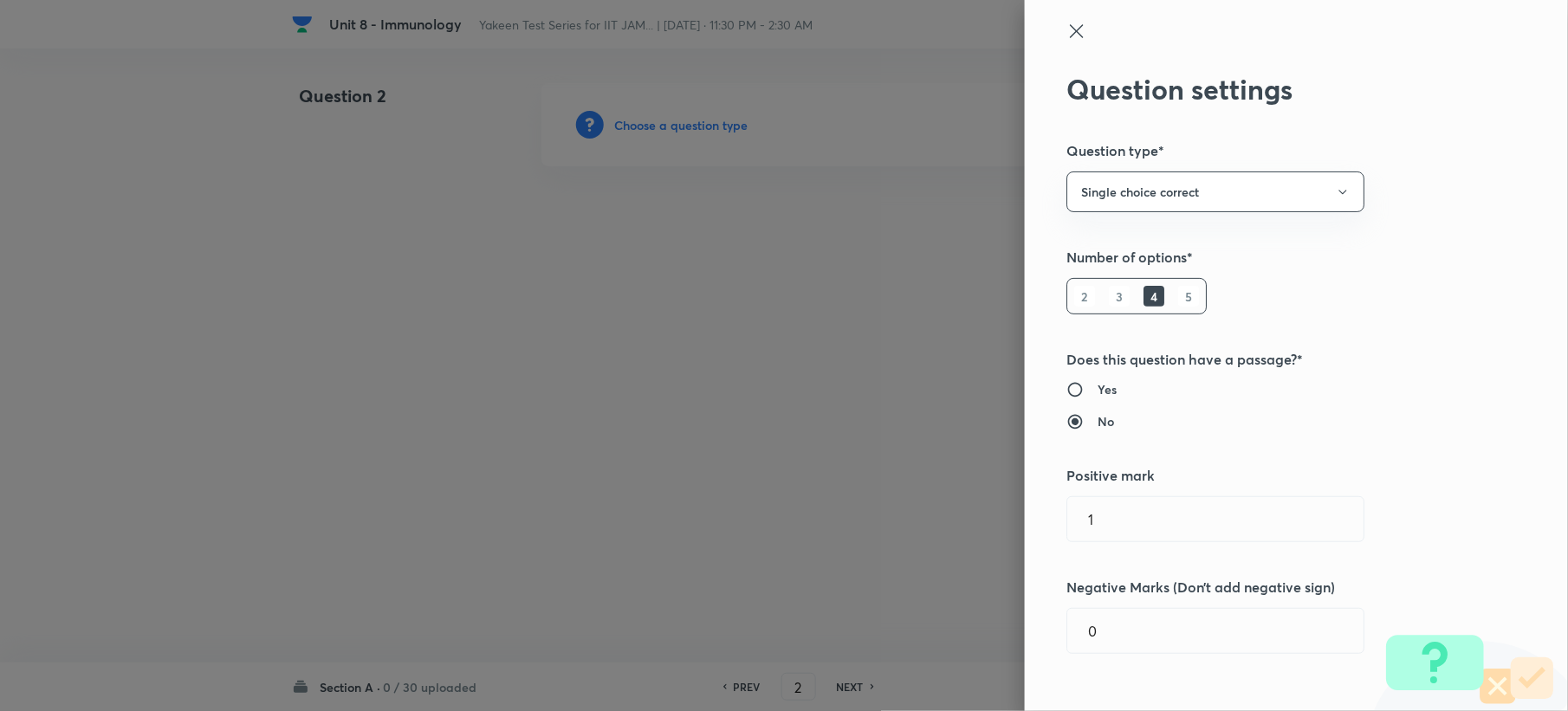
click at [1067, 36] on icon at bounding box center [1077, 31] width 21 height 21
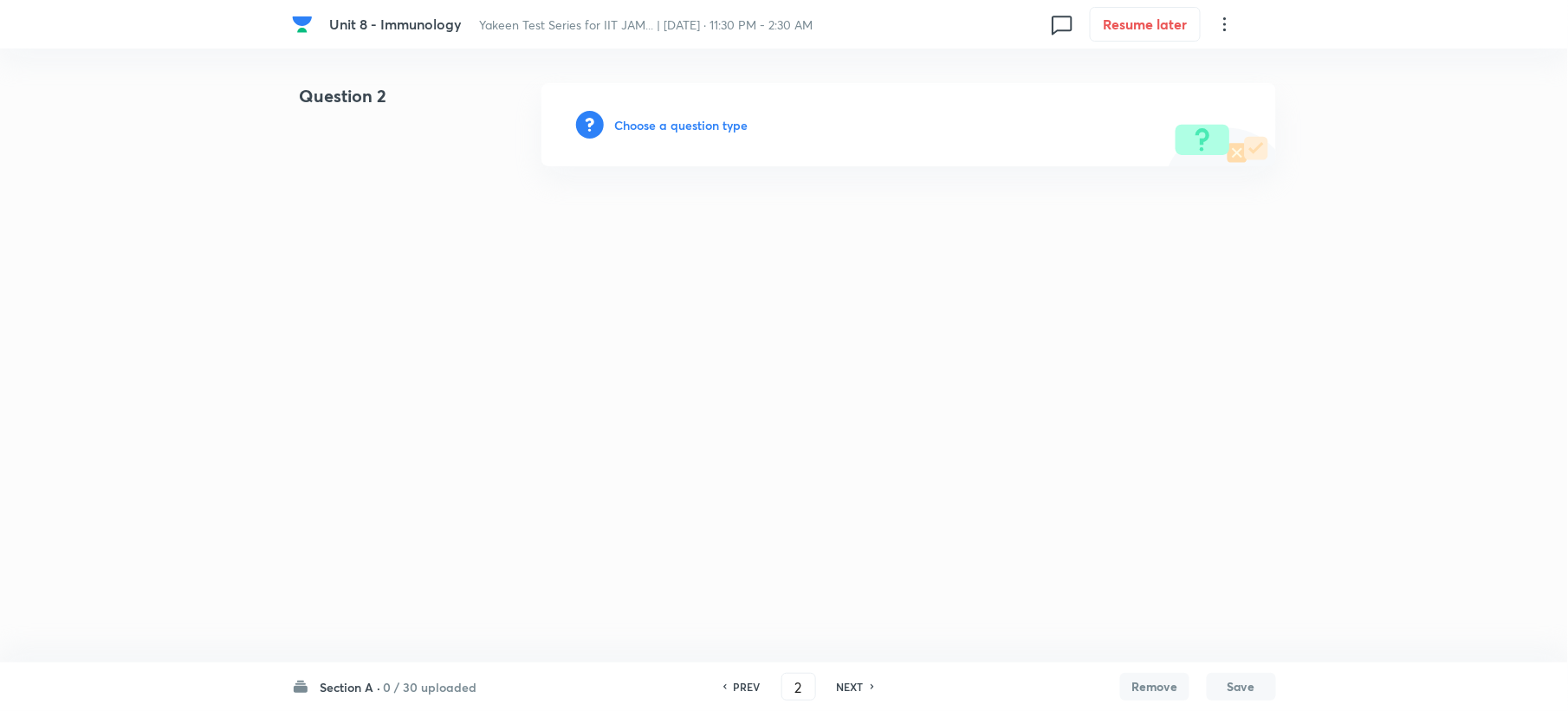
click at [738, 681] on h6 "PREV" at bounding box center [747, 686] width 27 height 15
type input "1"
click at [634, 117] on h6 "Add a new question" at bounding box center [672, 126] width 115 height 18
click at [634, 117] on h6 "Choose a question type" at bounding box center [681, 126] width 134 height 18
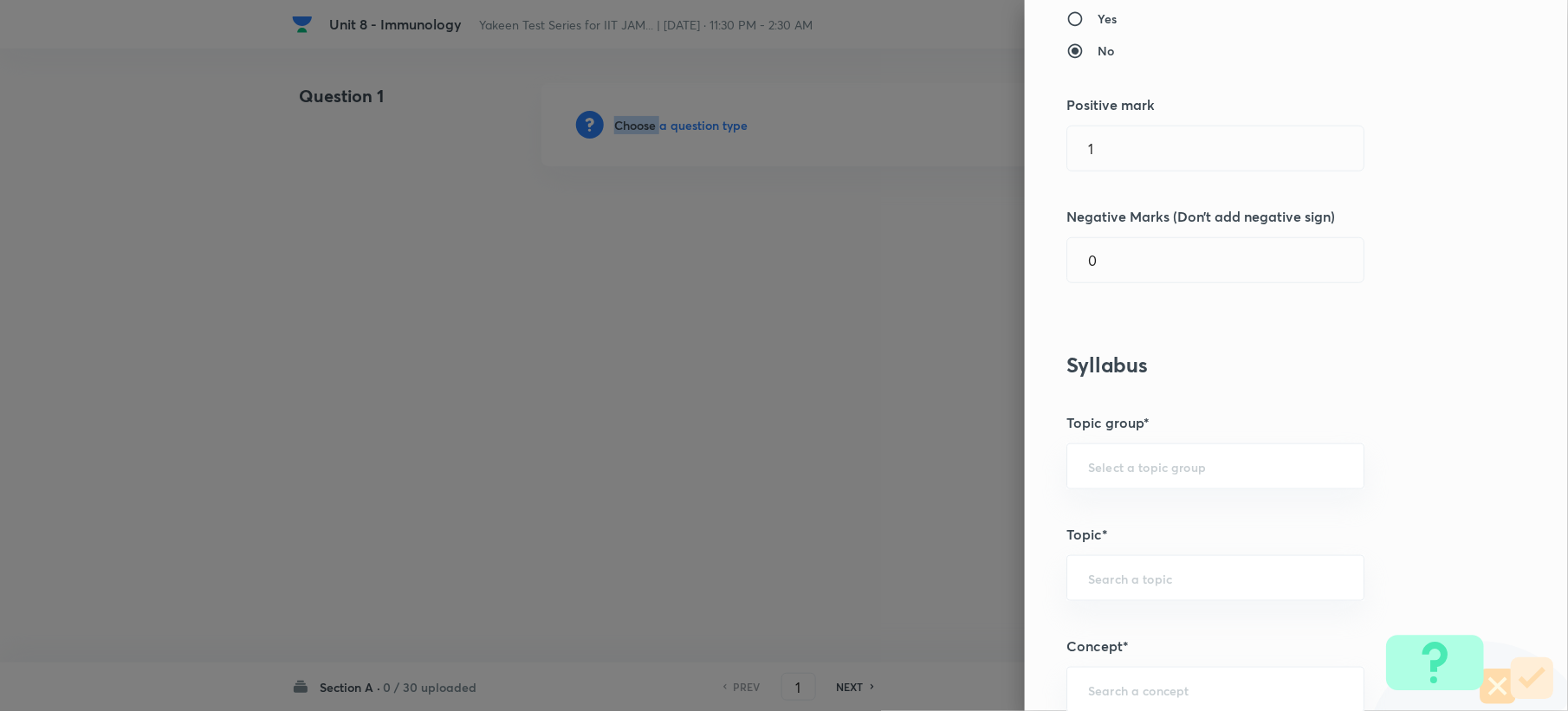
scroll to position [462, 0]
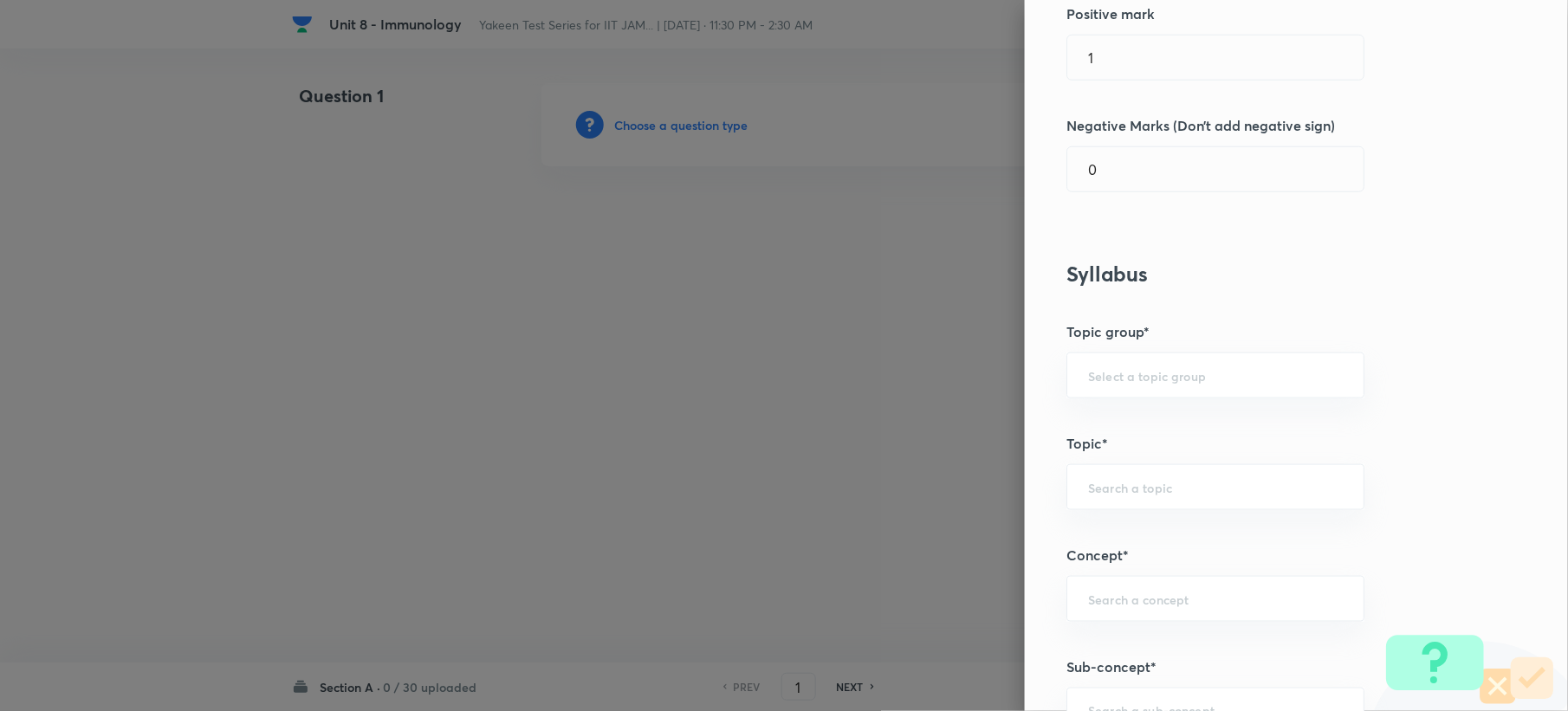
click at [1120, 196] on div "Question settings Question type* Single choice correct Number of options* 2 3 4…" at bounding box center [1296, 355] width 543 height 711
click at [1120, 186] on input "0" at bounding box center [1216, 169] width 297 height 45
type input "0.33"
click at [1152, 493] on input "text" at bounding box center [1215, 487] width 255 height 16
click at [1100, 535] on li "Biology (10+2+3 Level)" at bounding box center [1199, 539] width 296 height 31
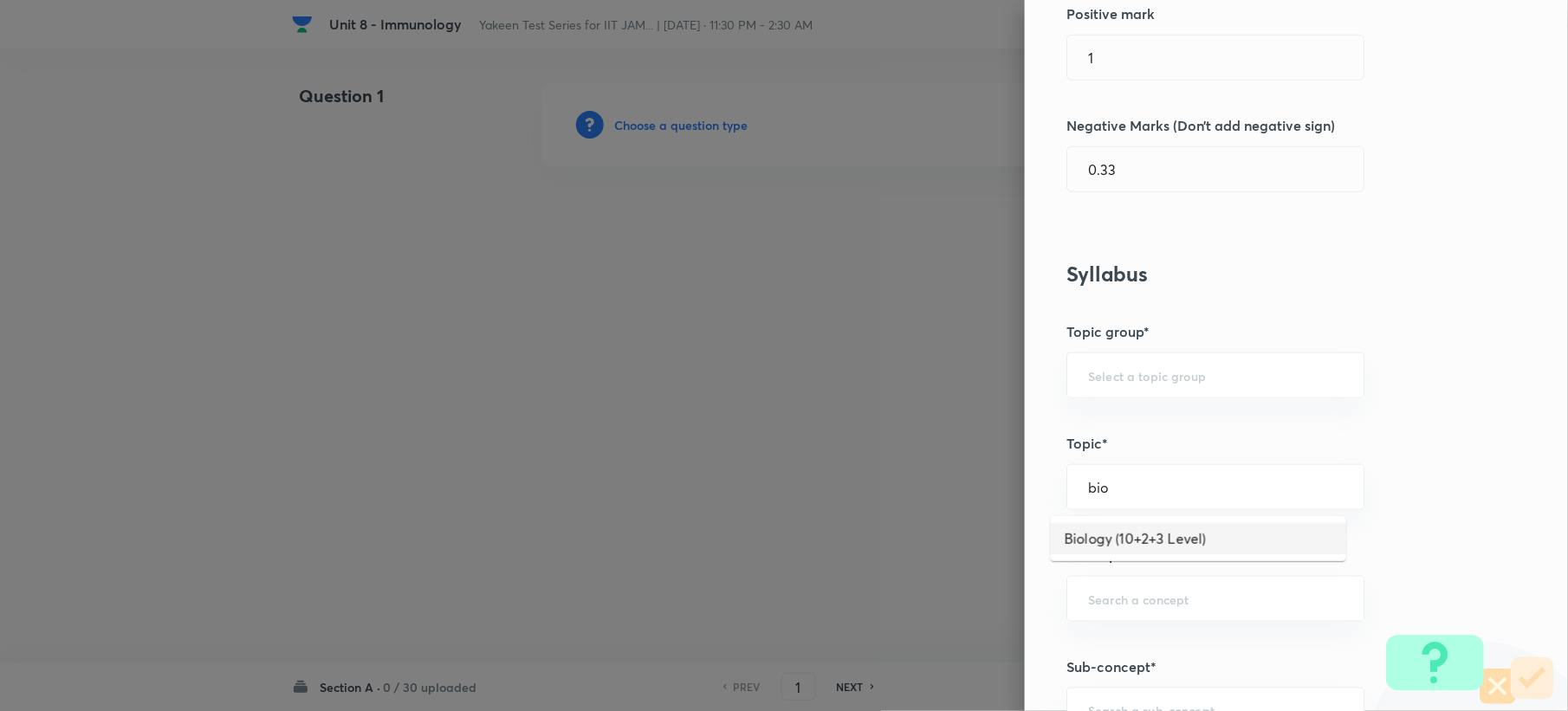
type input "Biology (10+2+3 Level)"
type input "Biotechnology"
click at [1098, 614] on div "​" at bounding box center [1215, 599] width 298 height 46
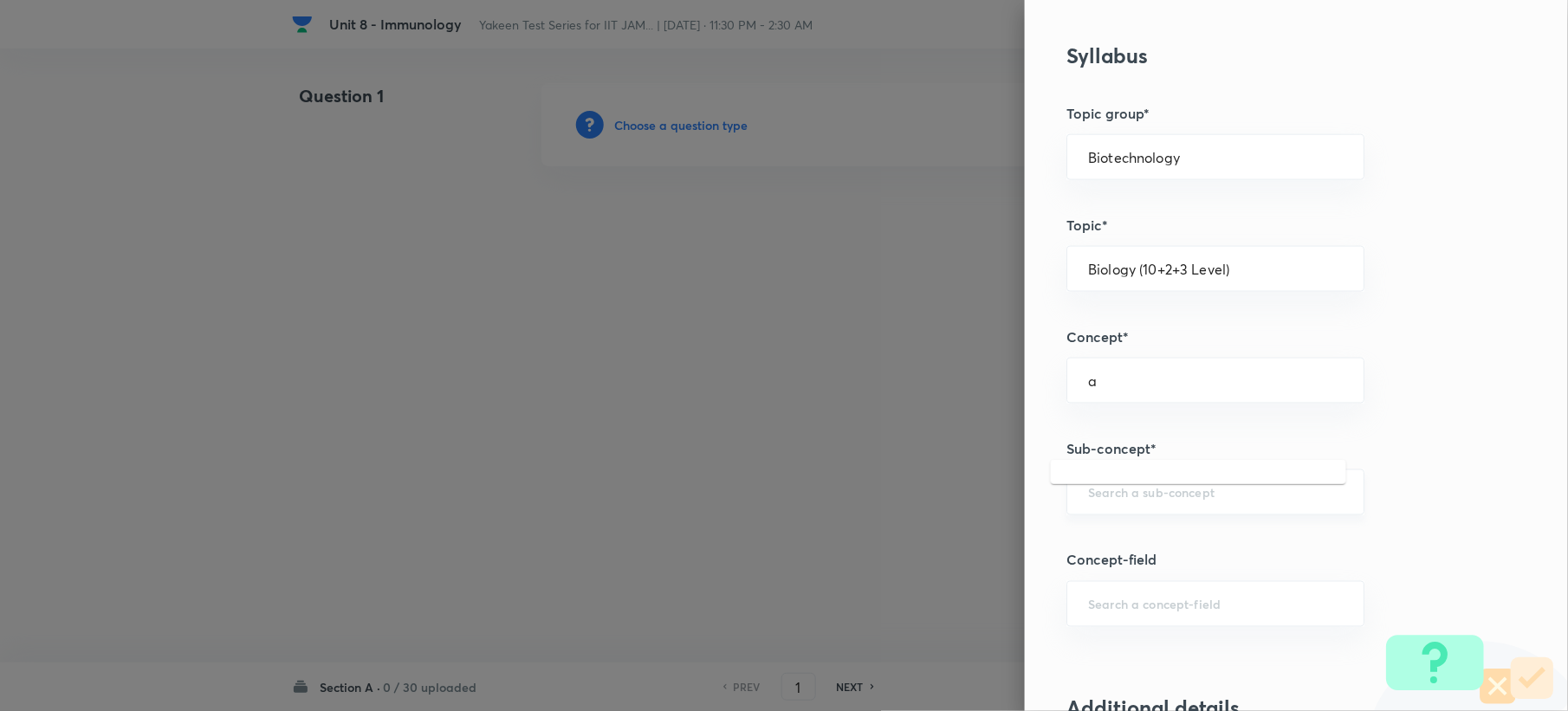
scroll to position [693, 0]
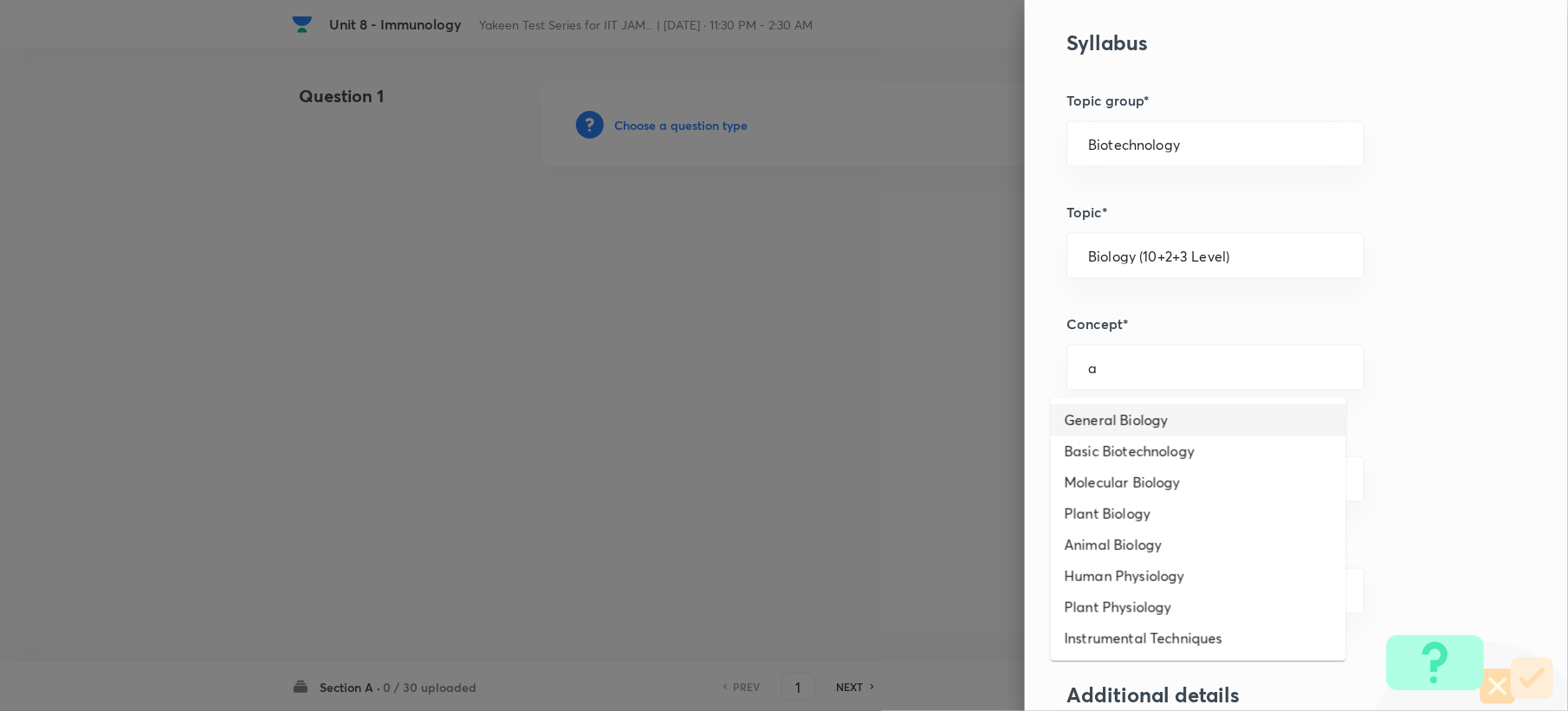
click at [1078, 422] on li "General Biology" at bounding box center [1199, 420] width 296 height 31
type input "General Biology"
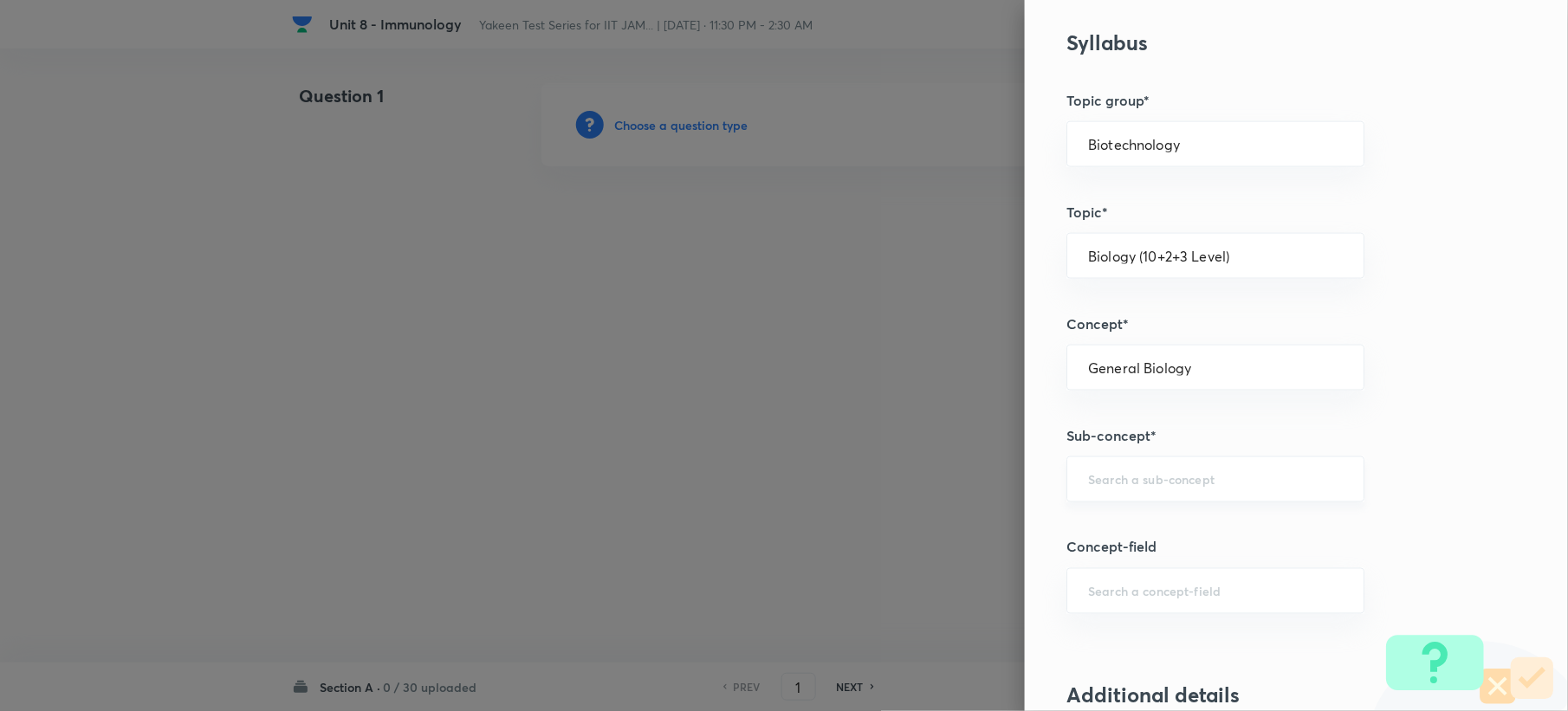
click at [1112, 480] on input "text" at bounding box center [1215, 480] width 255 height 16
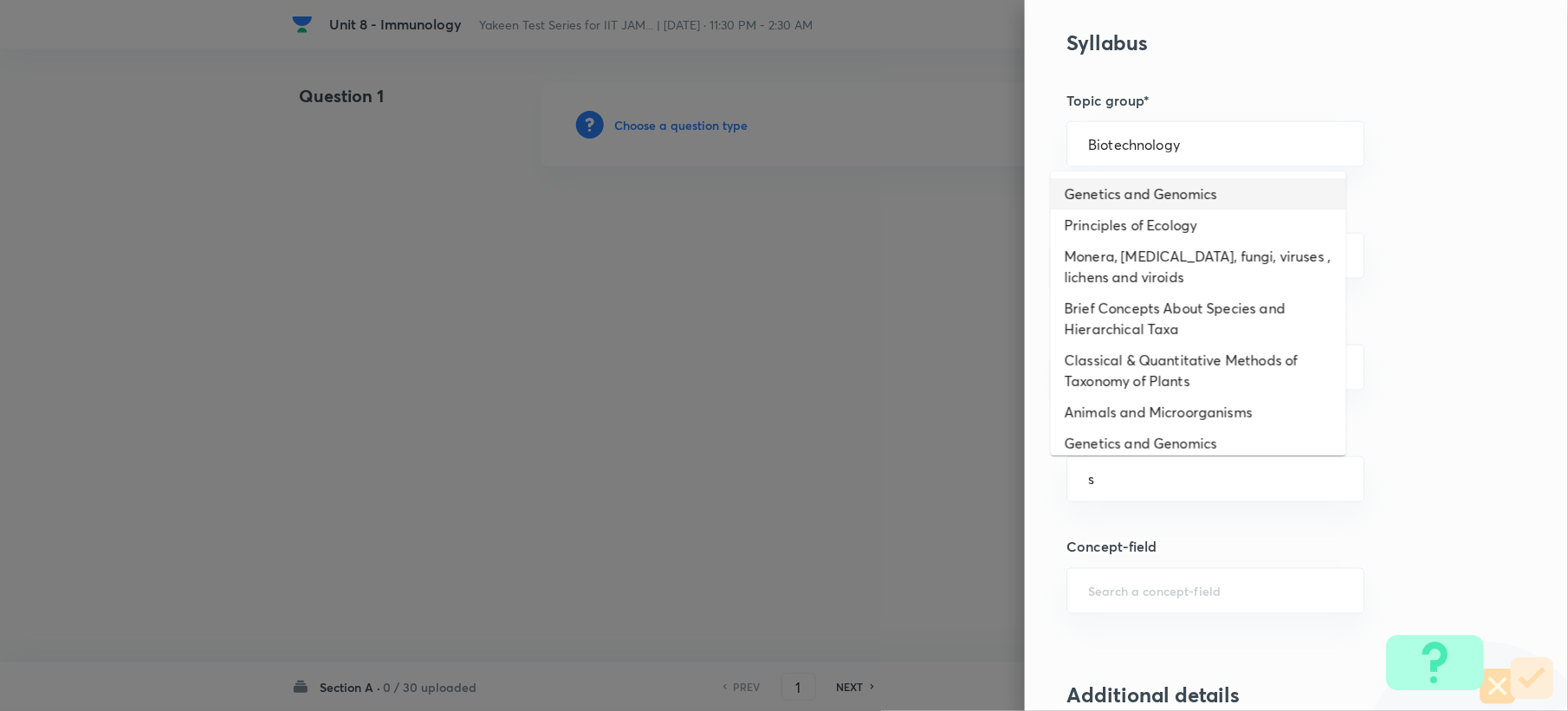
click at [1135, 190] on li "Genetics and Genomics" at bounding box center [1199, 194] width 296 height 31
type input "Genetics and Genomics"
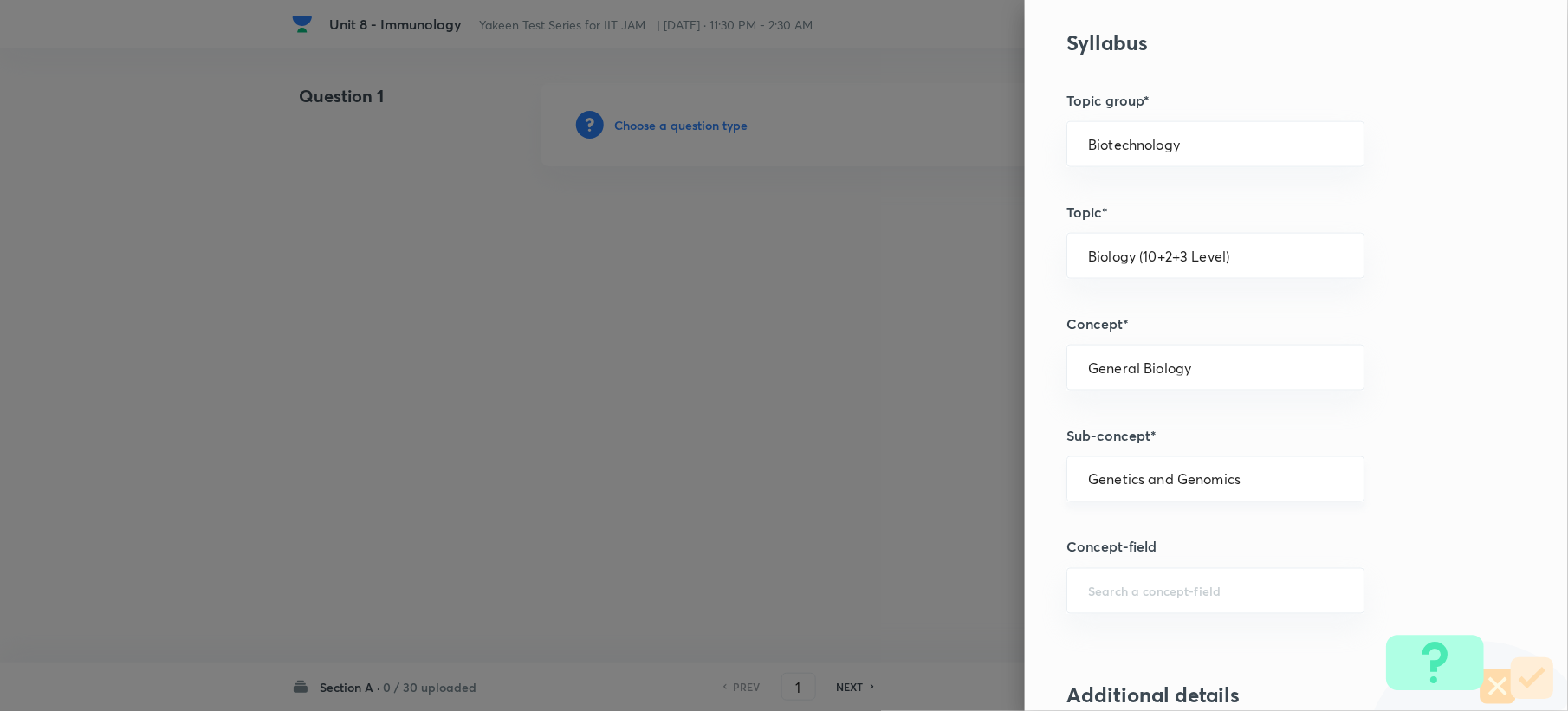
drag, startPoint x: 1067, startPoint y: 486, endPoint x: 1230, endPoint y: 485, distance: 163.0
click at [1230, 485] on div "Genetics and Genomics ​" at bounding box center [1215, 480] width 298 height 46
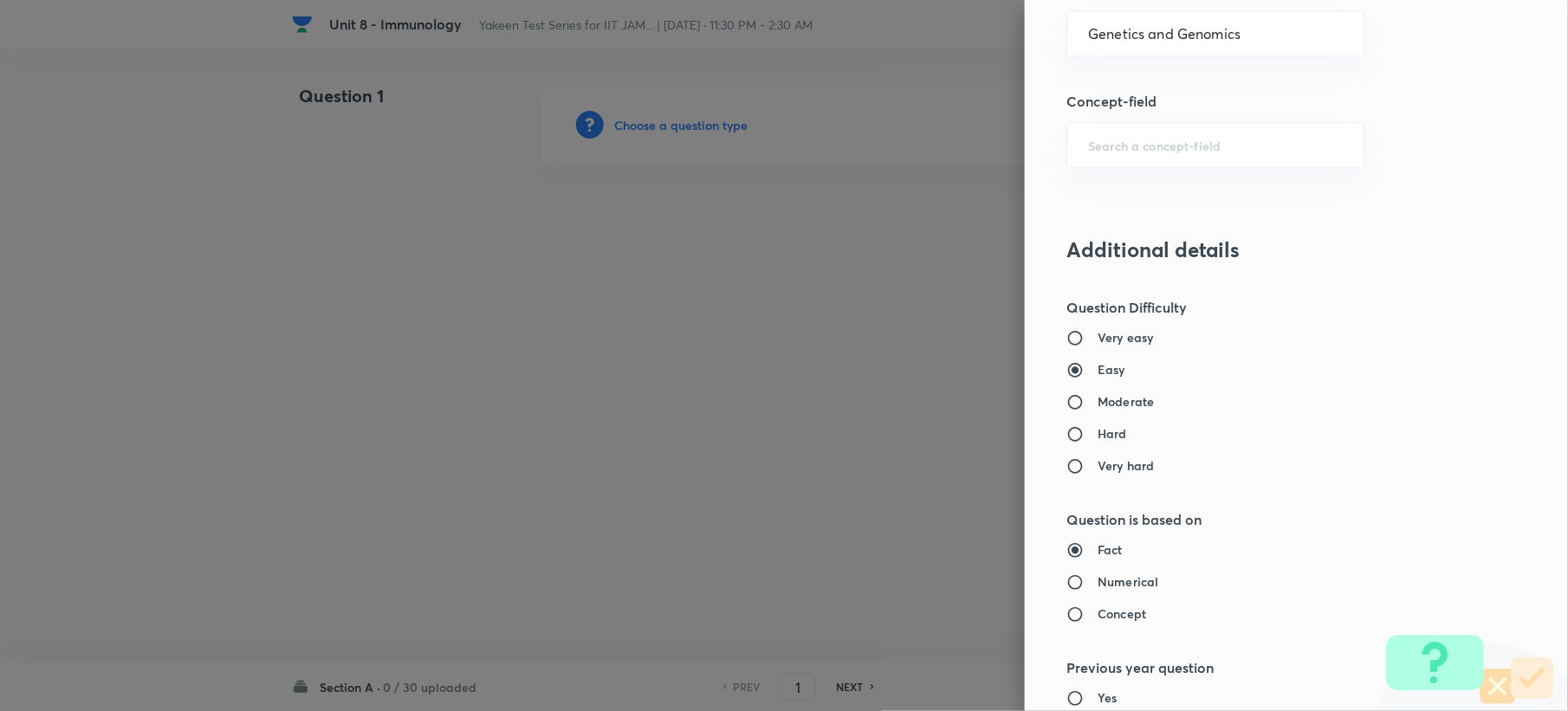
scroll to position [1386, 0]
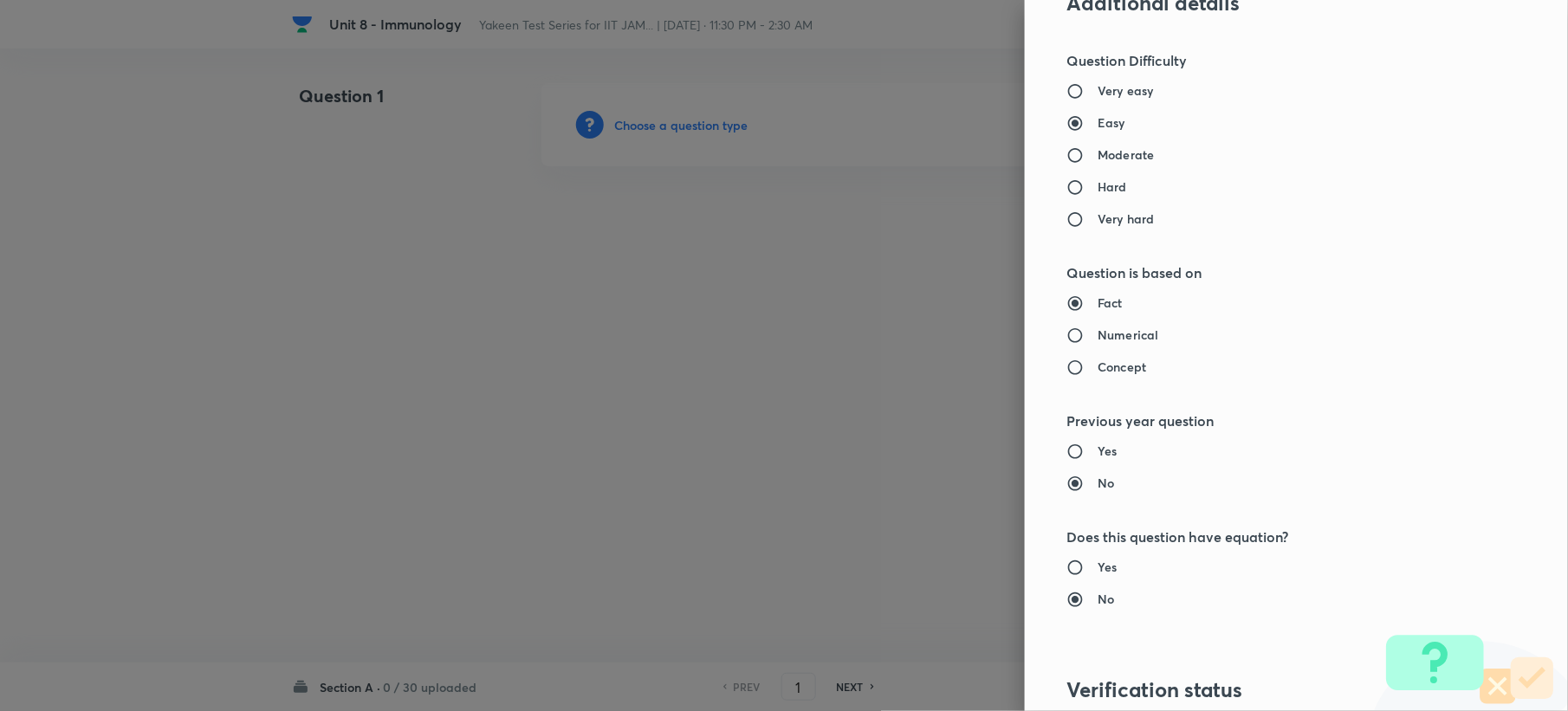
click at [1106, 156] on h6 "Moderate" at bounding box center [1126, 155] width 56 height 18
click at [1098, 156] on input "Moderate" at bounding box center [1082, 155] width 31 height 17
radio input "true"
click at [1098, 132] on h6 "Easy" at bounding box center [1111, 123] width 27 height 18
click at [1095, 132] on input "Easy" at bounding box center [1082, 123] width 31 height 17
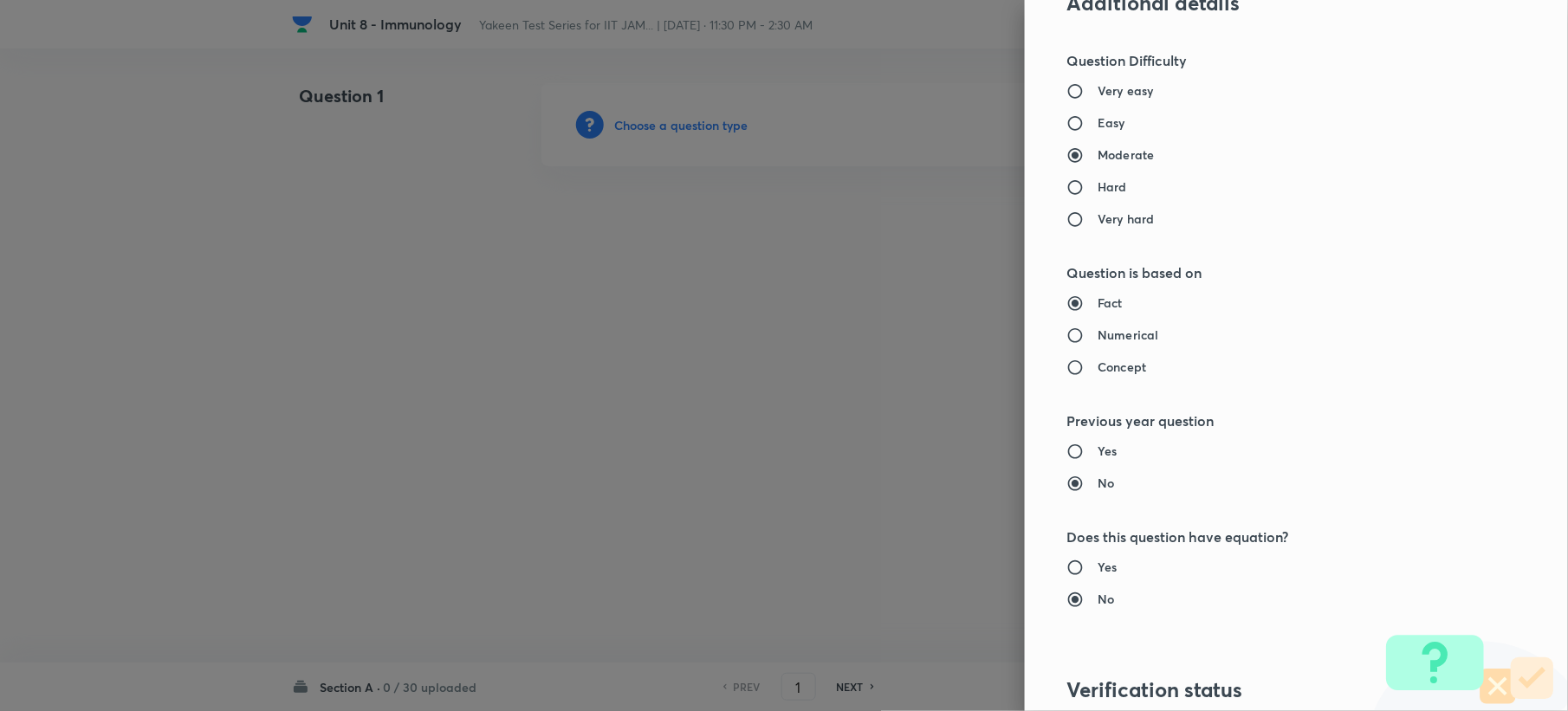
radio input "true"
radio input "false"
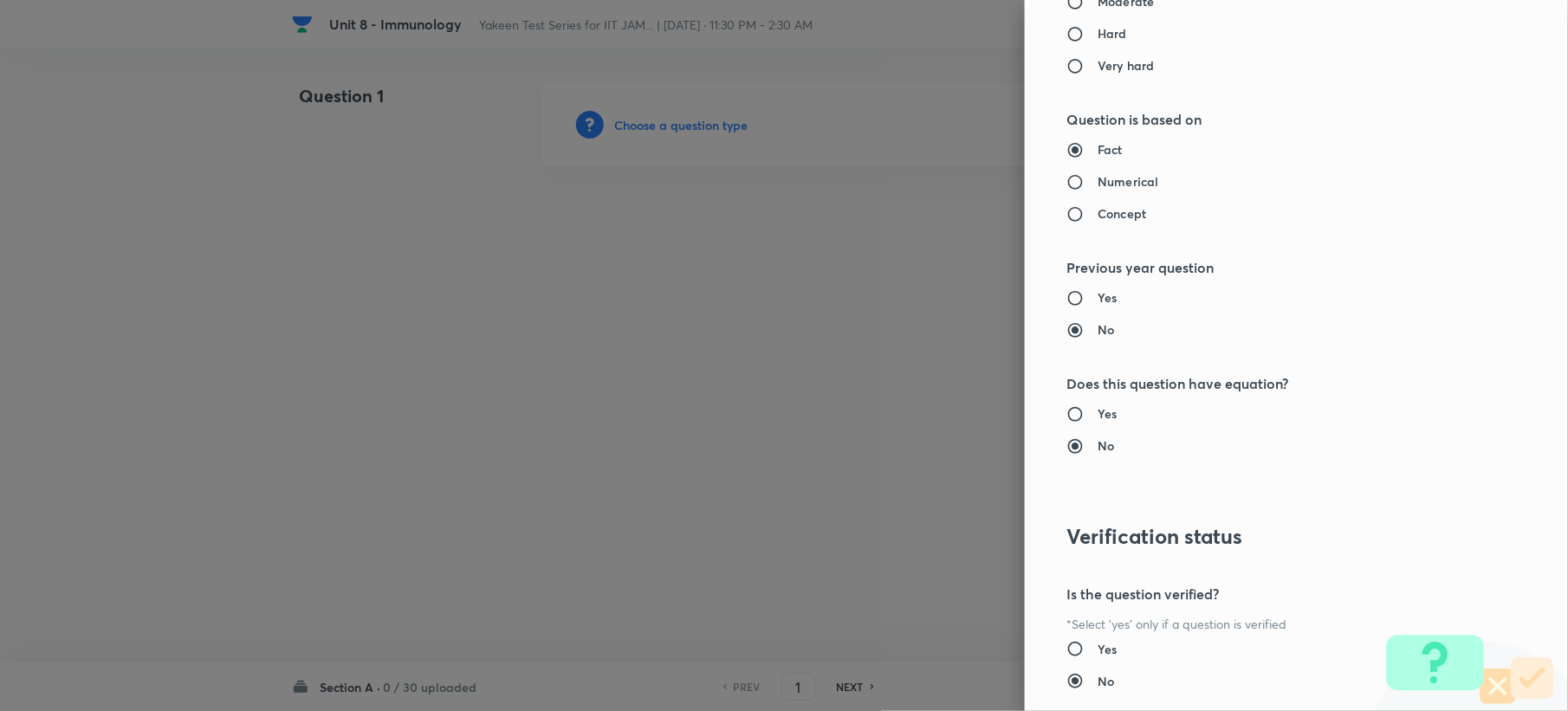
scroll to position [1654, 0]
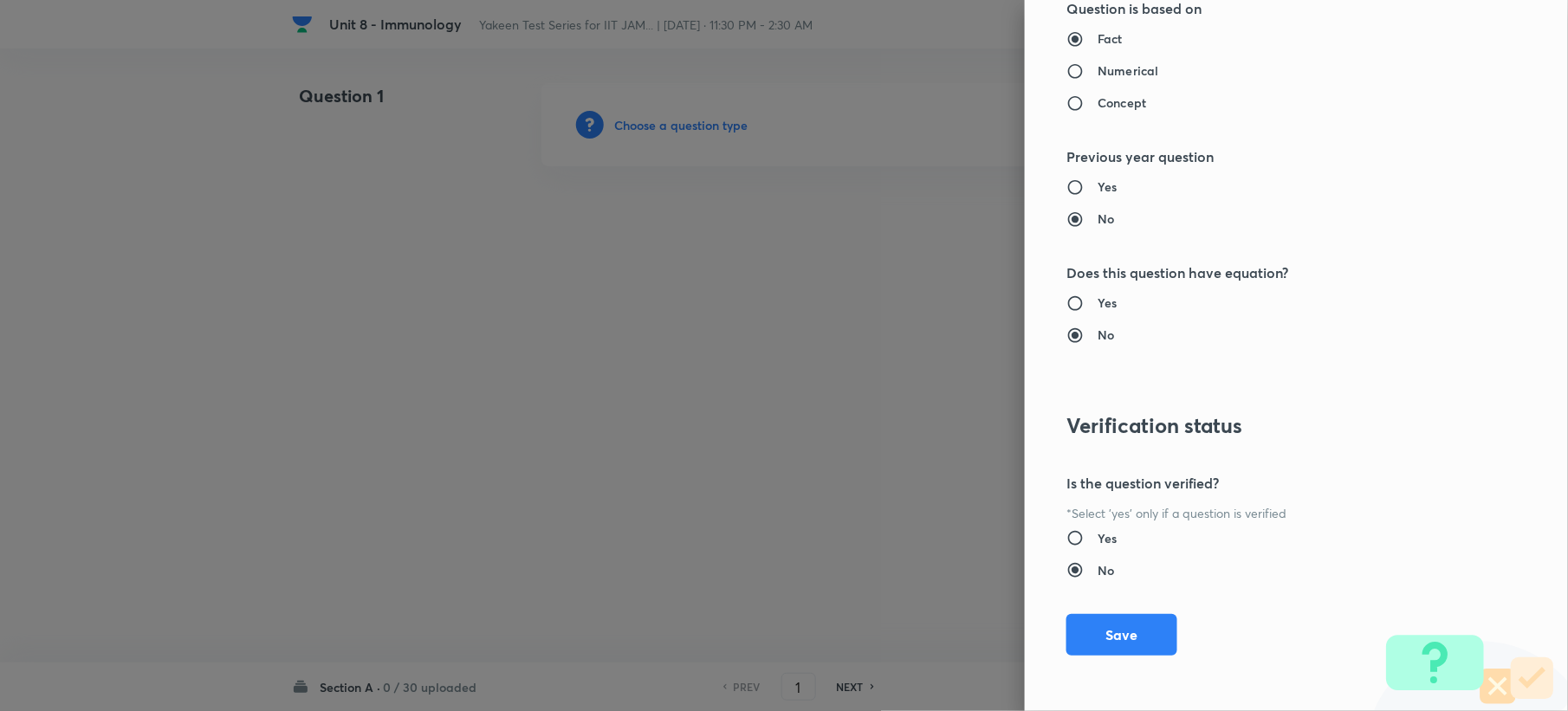
click at [1116, 635] on button "Save" at bounding box center [1122, 635] width 111 height 42
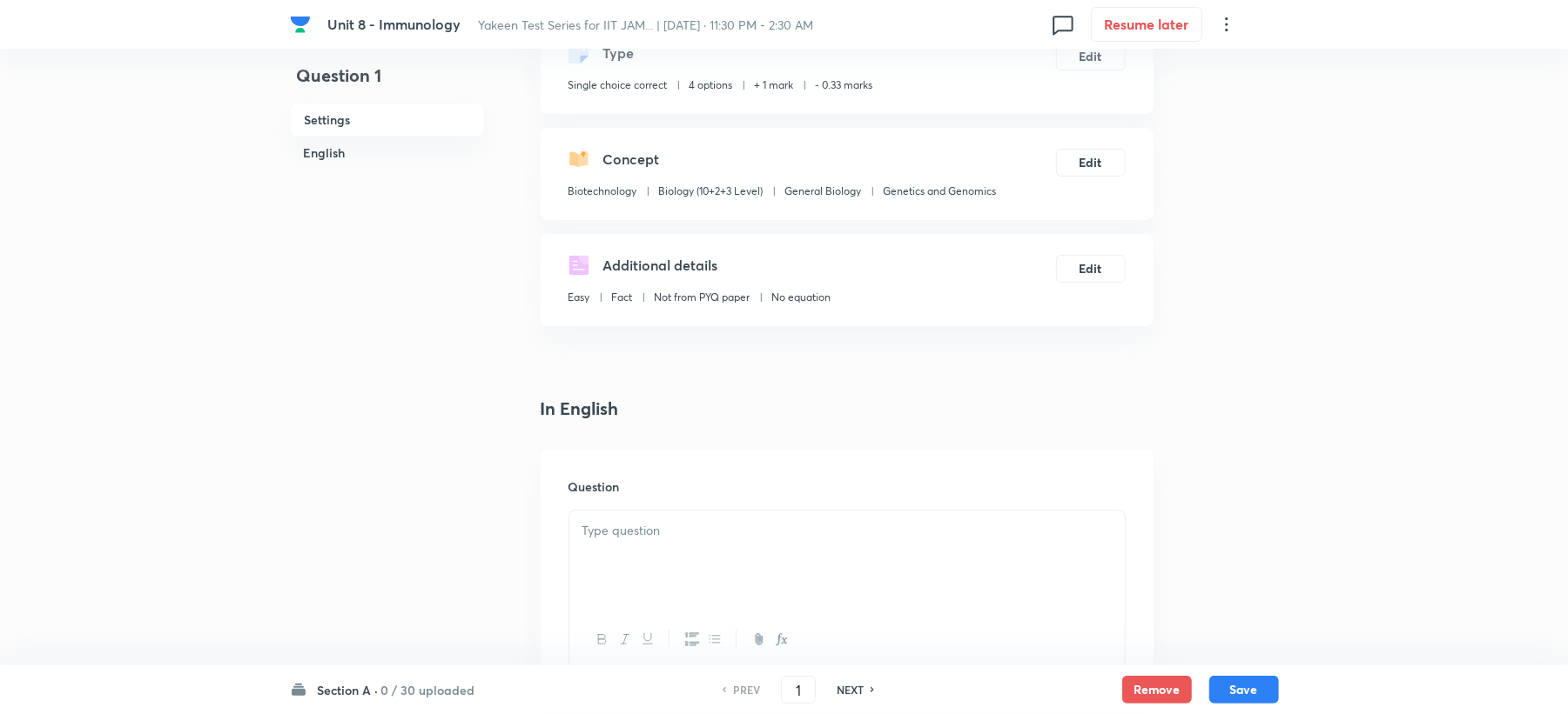
scroll to position [464, 0]
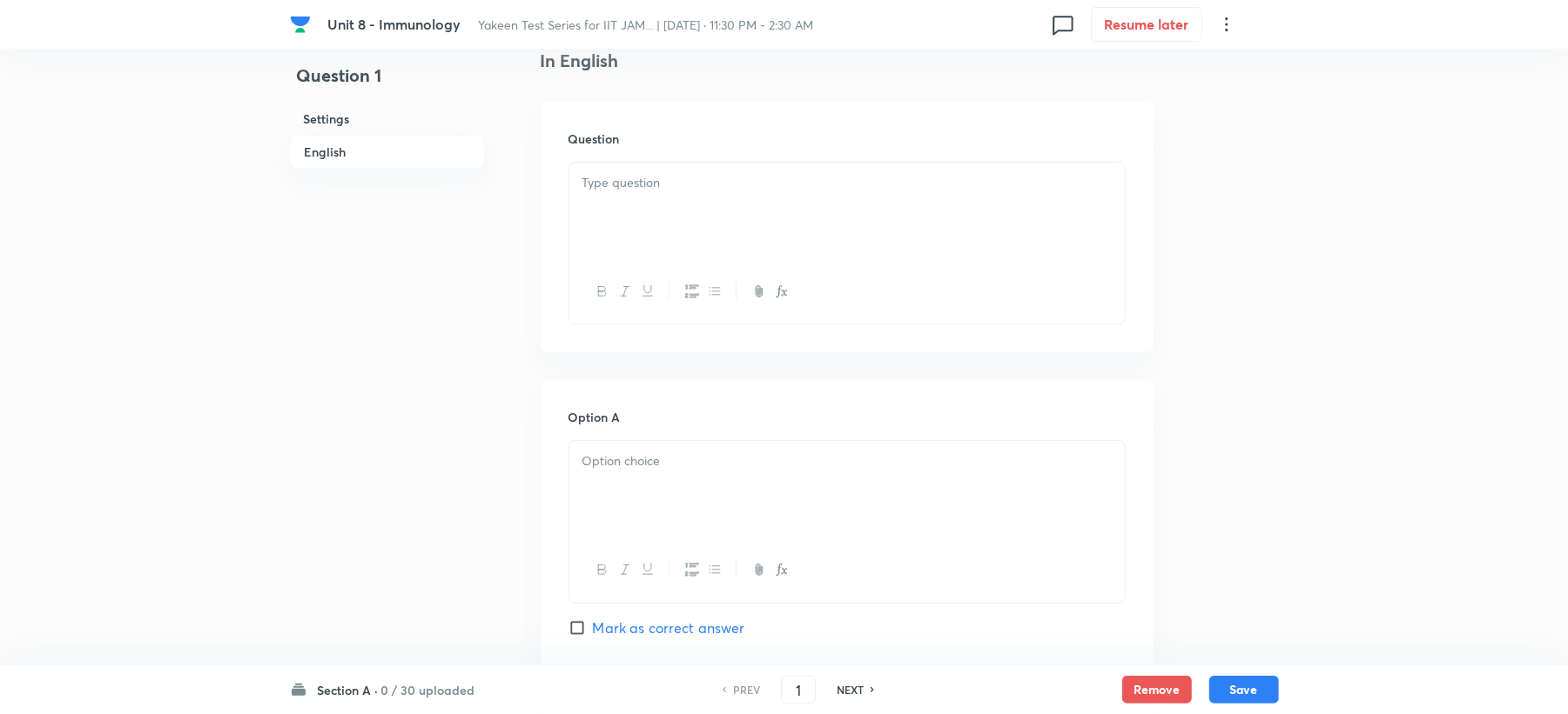
click at [617, 188] on p at bounding box center [847, 183] width 530 height 20
drag, startPoint x: 617, startPoint y: 536, endPoint x: 625, endPoint y: 515, distance: 22.5
click at [618, 532] on div at bounding box center [847, 522] width 557 height 163
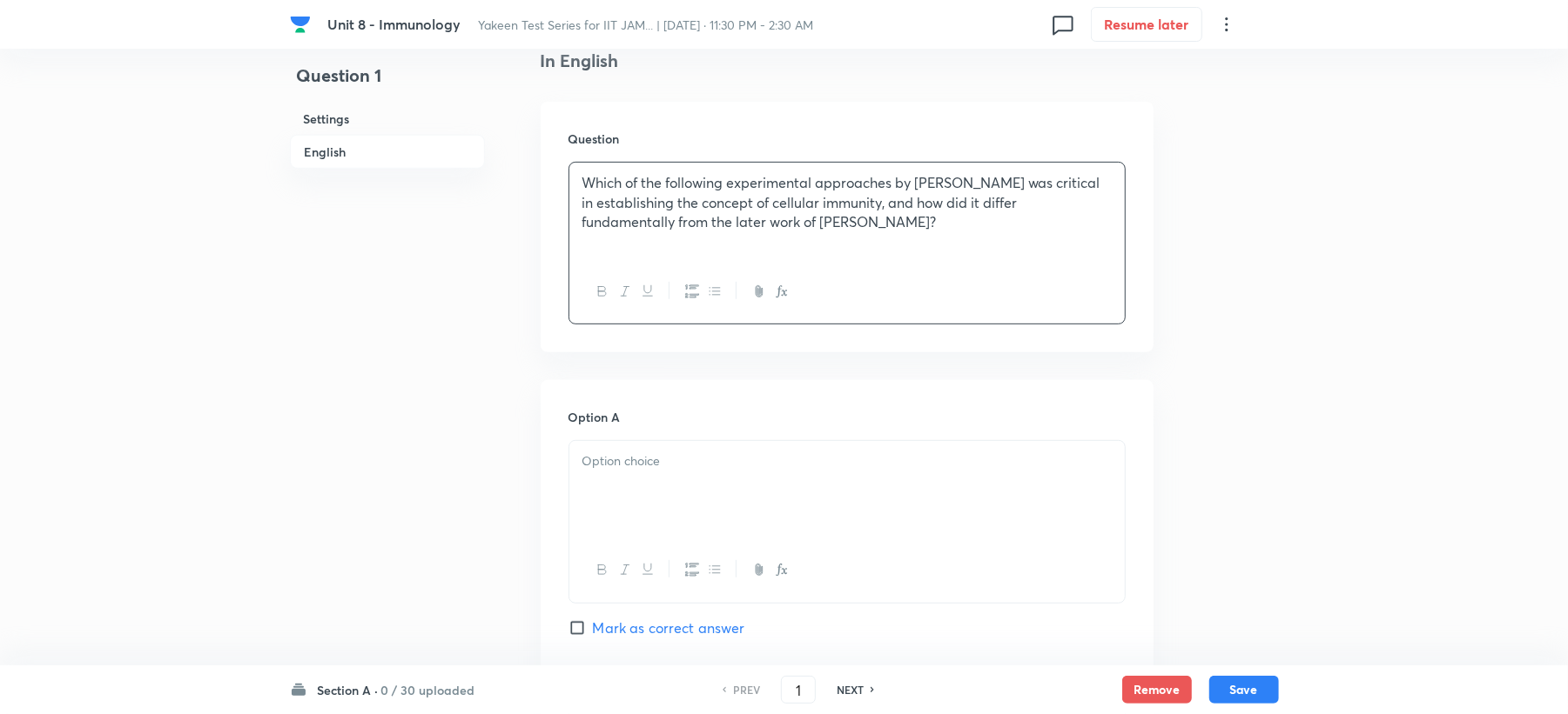
scroll to position [580, 0]
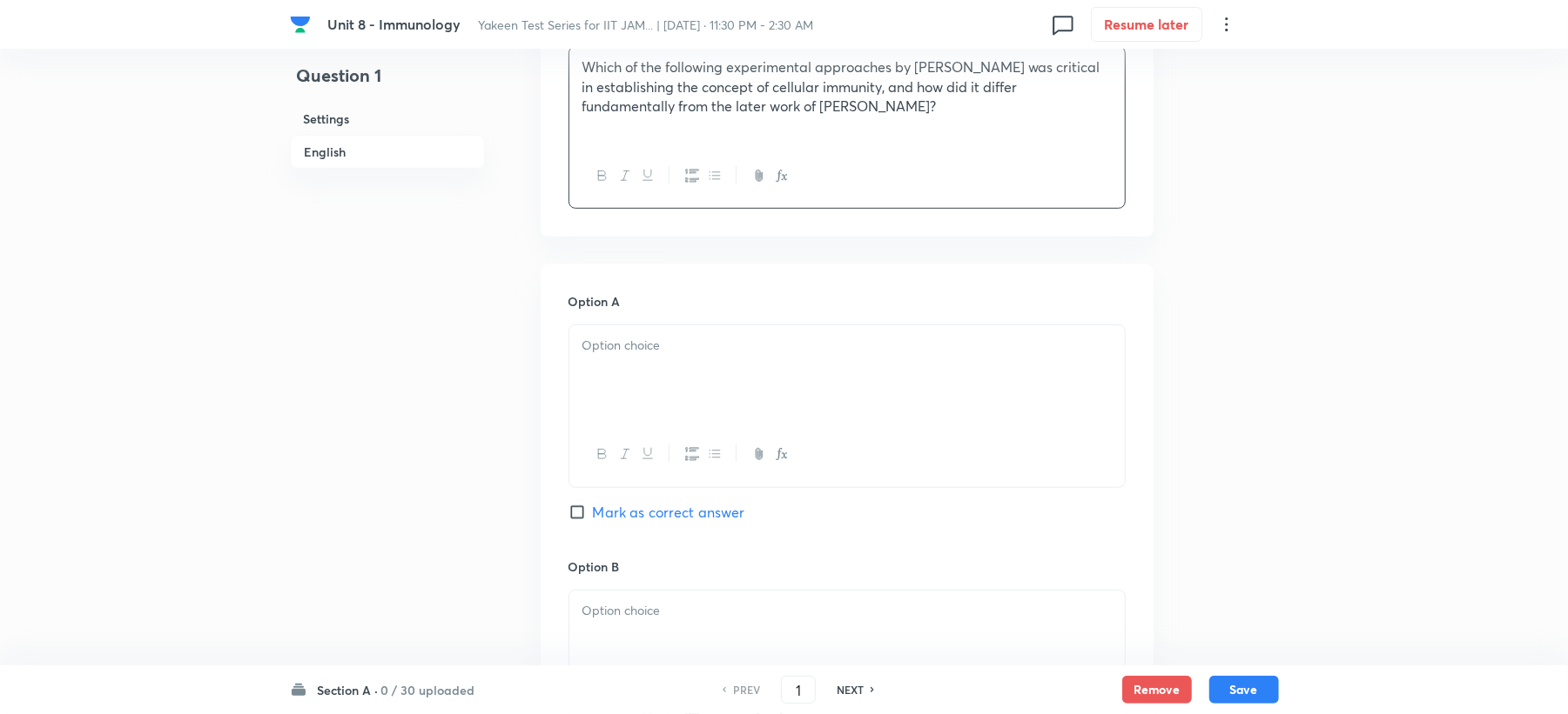
click at [630, 410] on div at bounding box center [846, 374] width 555 height 98
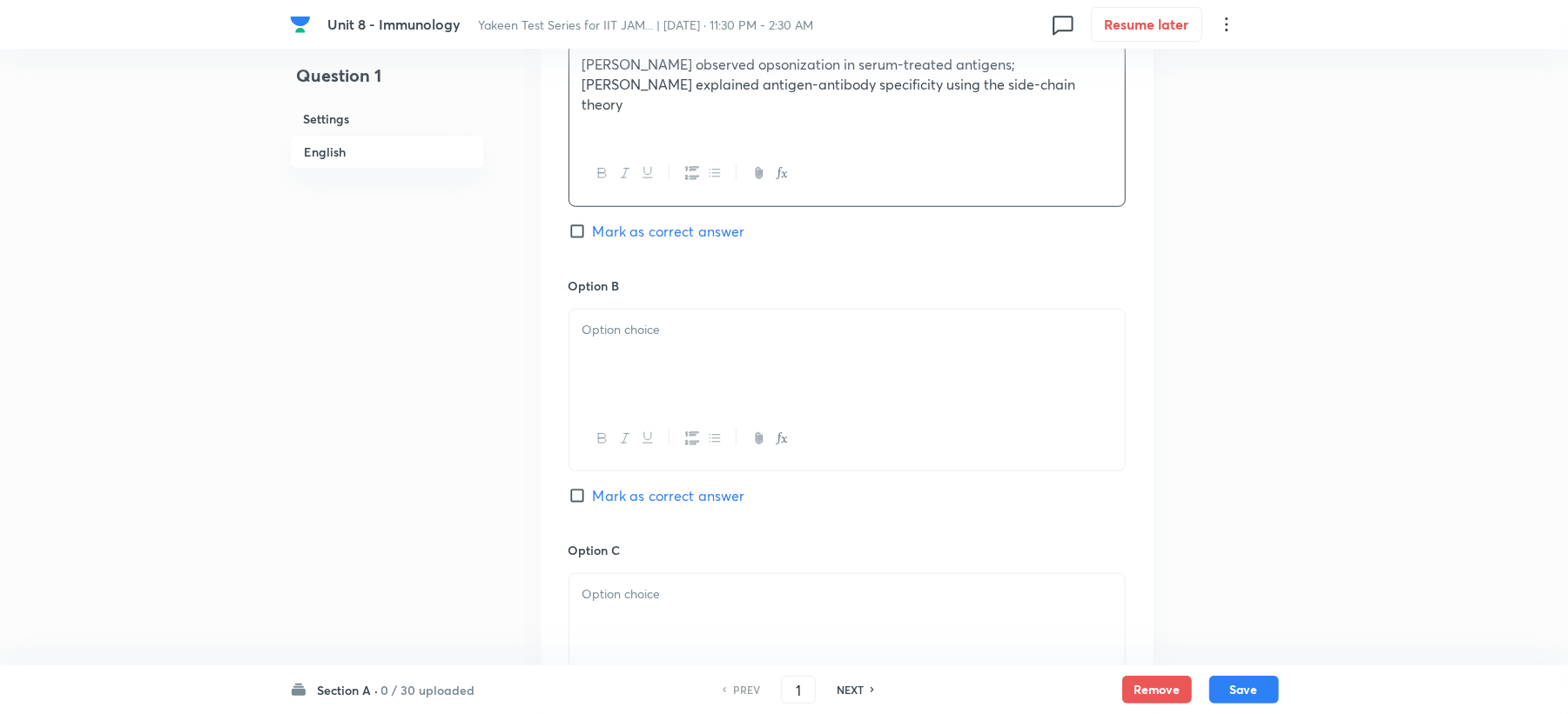
scroll to position [928, 0]
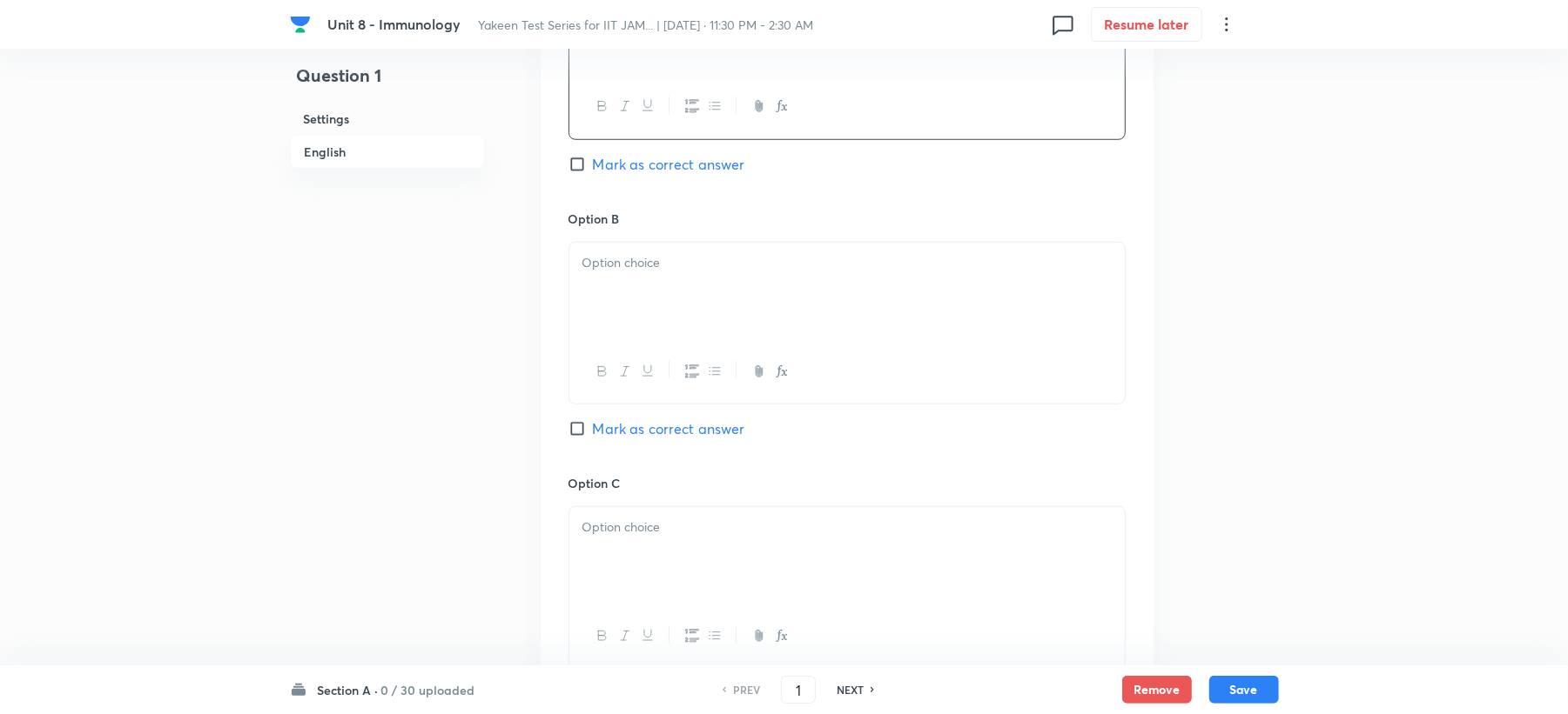
drag, startPoint x: 635, startPoint y: 356, endPoint x: 618, endPoint y: 316, distance: 43.5
click at [618, 316] on div at bounding box center [847, 324] width 557 height 163
click at [618, 291] on div at bounding box center [846, 292] width 555 height 98
click at [584, 283] on div at bounding box center [846, 292] width 555 height 98
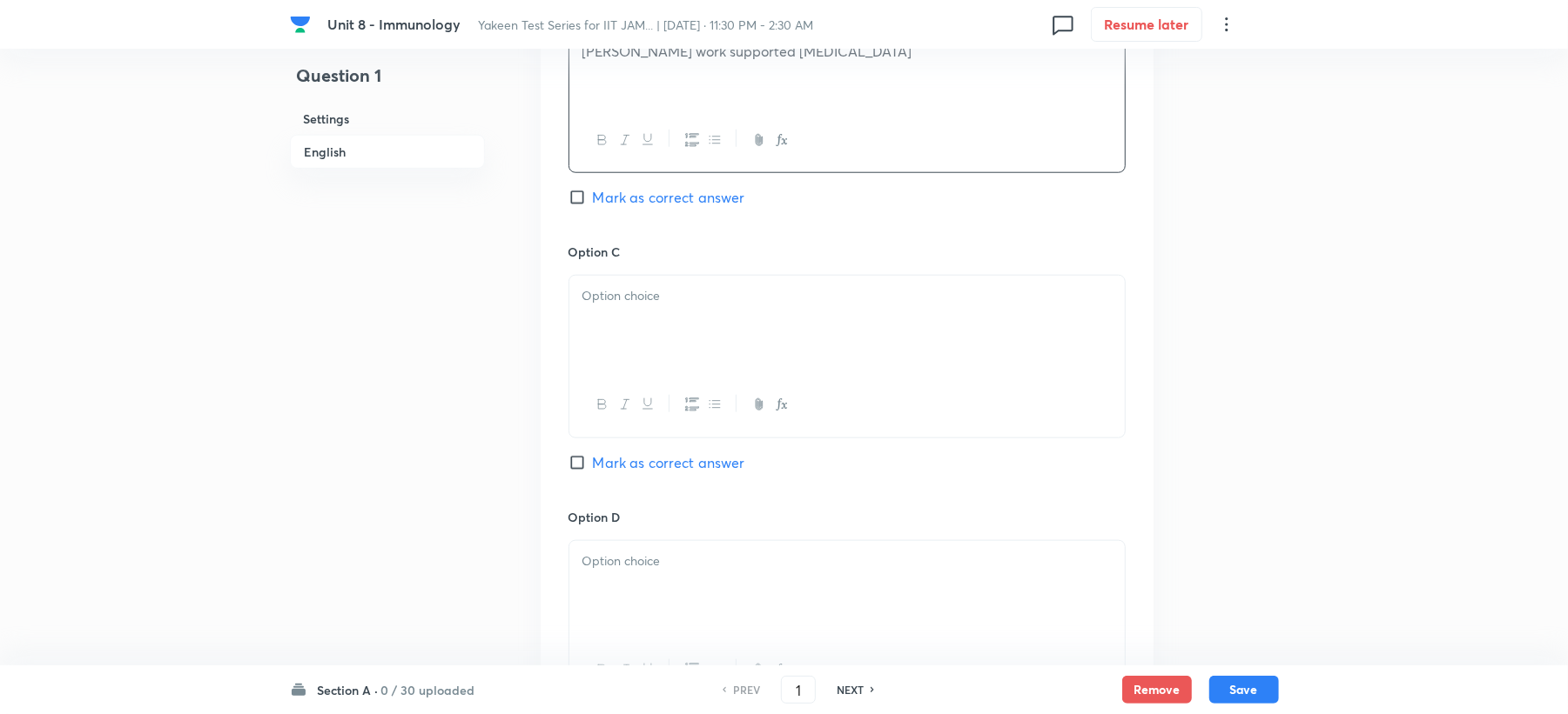
scroll to position [1160, 0]
click at [594, 280] on div at bounding box center [846, 324] width 555 height 98
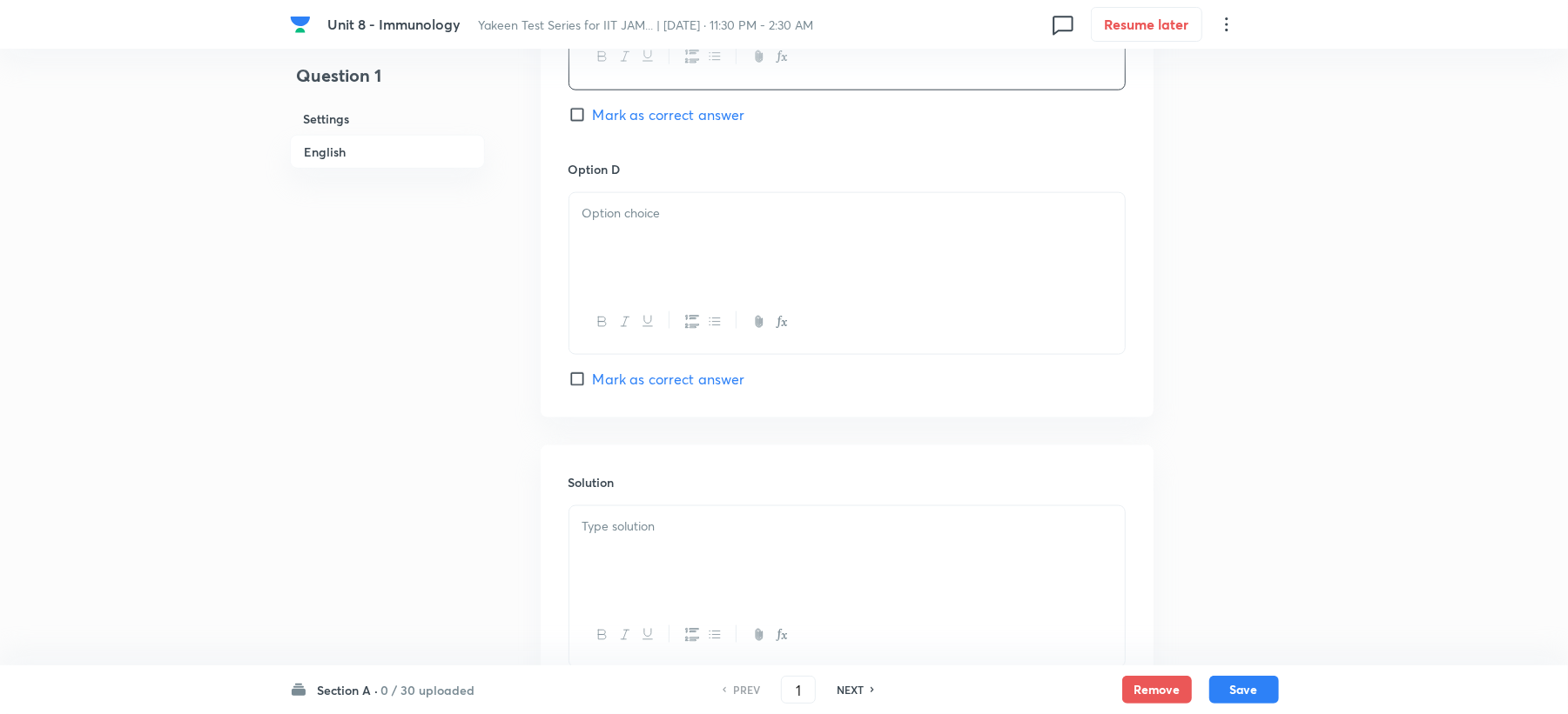
scroll to position [1508, 0]
click at [596, 245] on div at bounding box center [846, 240] width 555 height 98
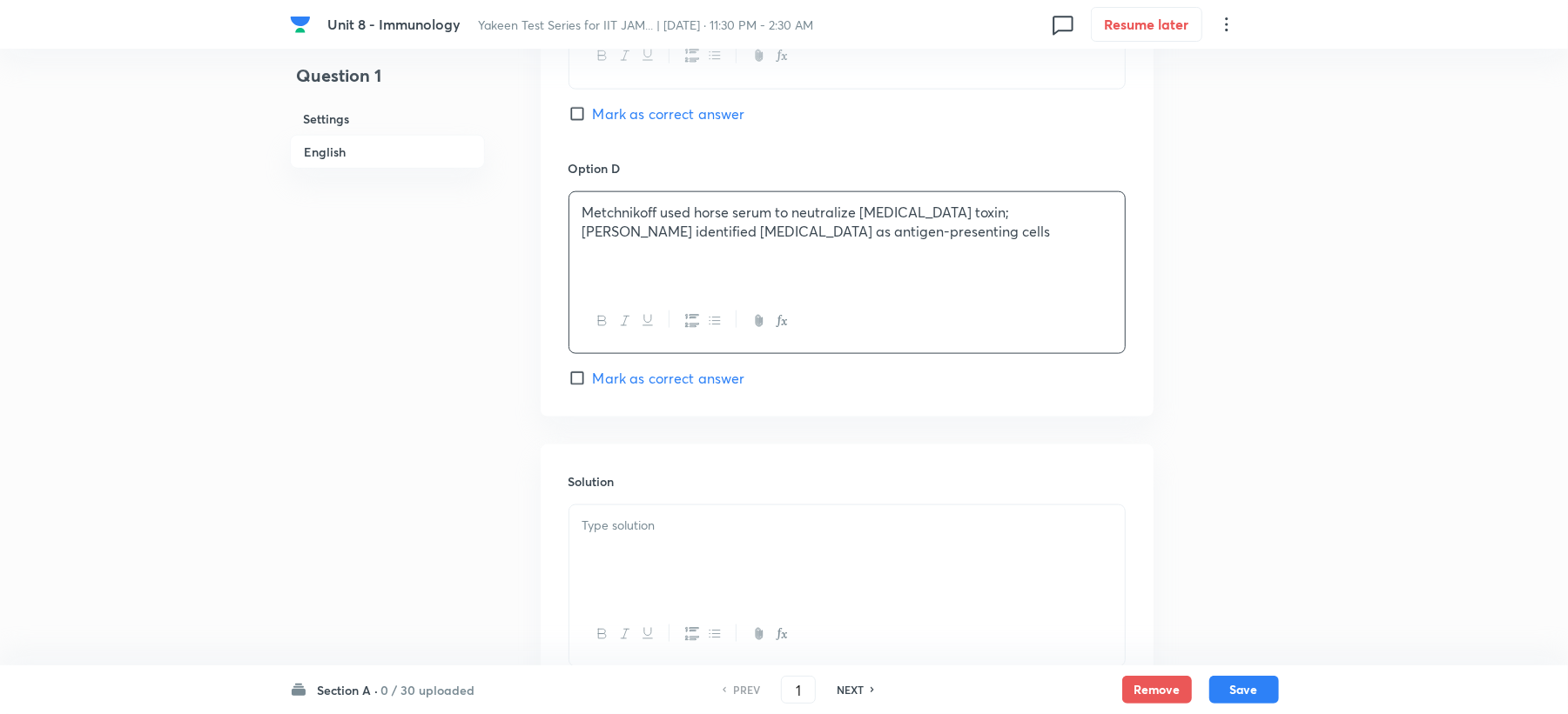
click at [638, 118] on span "Mark as correct answer" at bounding box center [669, 113] width 153 height 21
click at [593, 118] on input "Mark as correct answer" at bounding box center [581, 113] width 25 height 17
checkbox input "true"
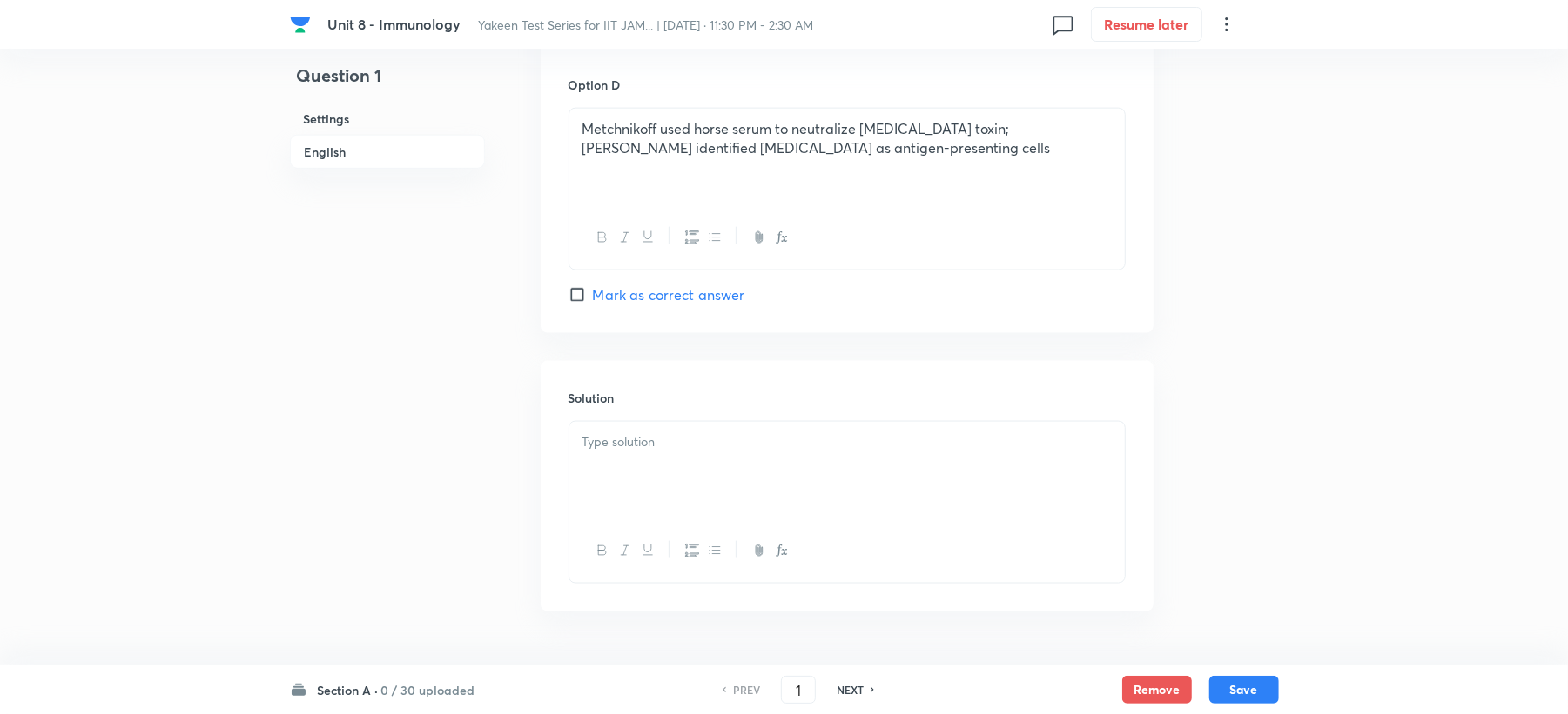
scroll to position [1647, 0]
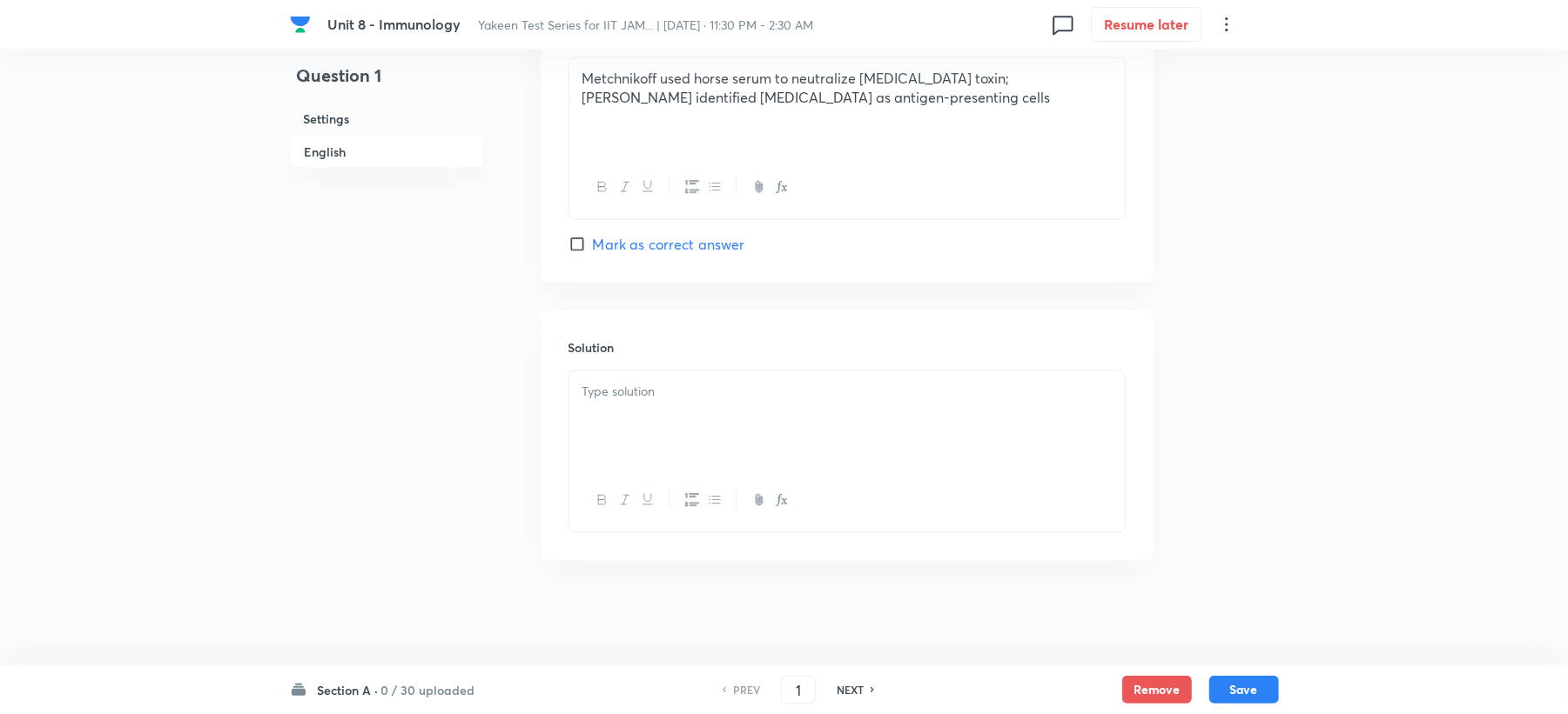
click at [621, 398] on p at bounding box center [847, 392] width 530 height 20
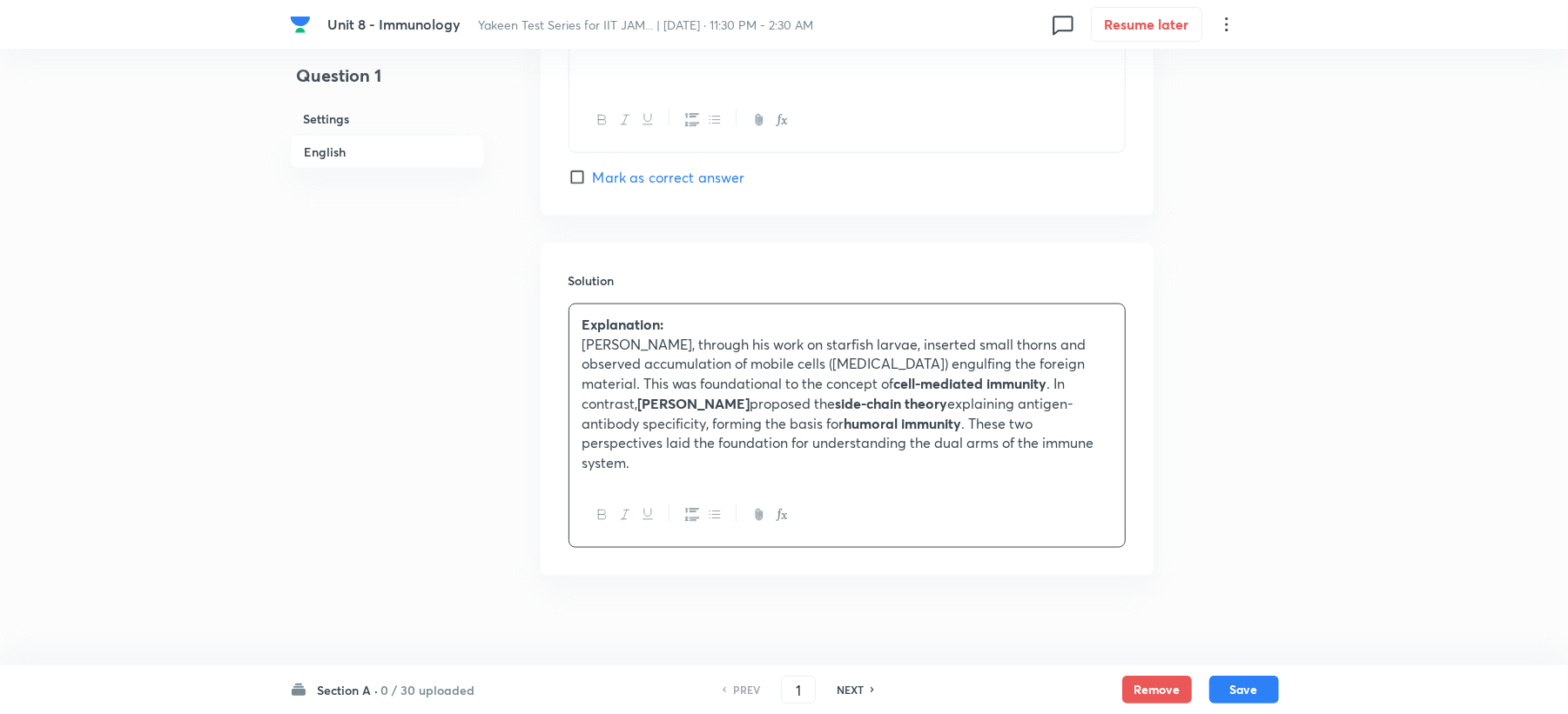
scroll to position [1476, 0]
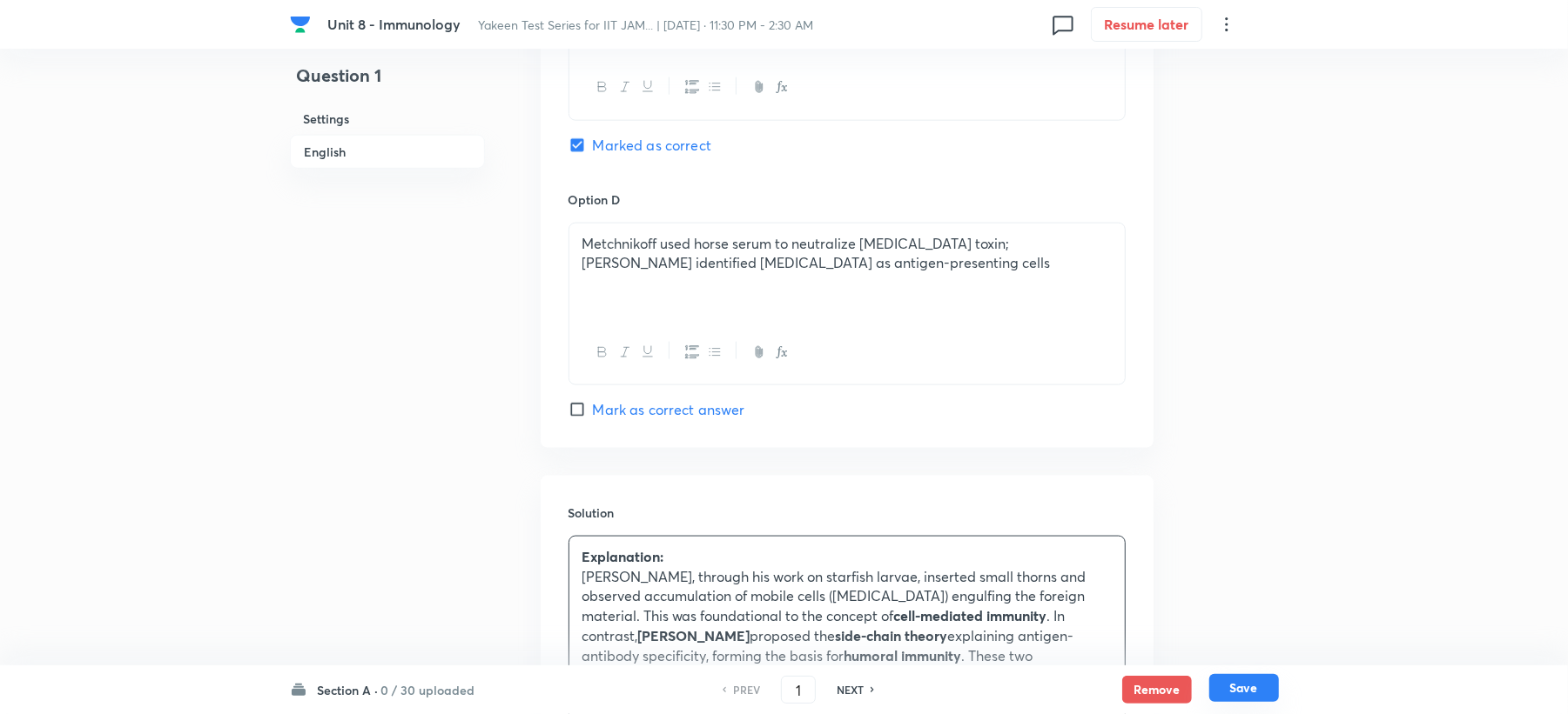
click at [1248, 687] on button "Save" at bounding box center [1244, 688] width 70 height 27
type input "2"
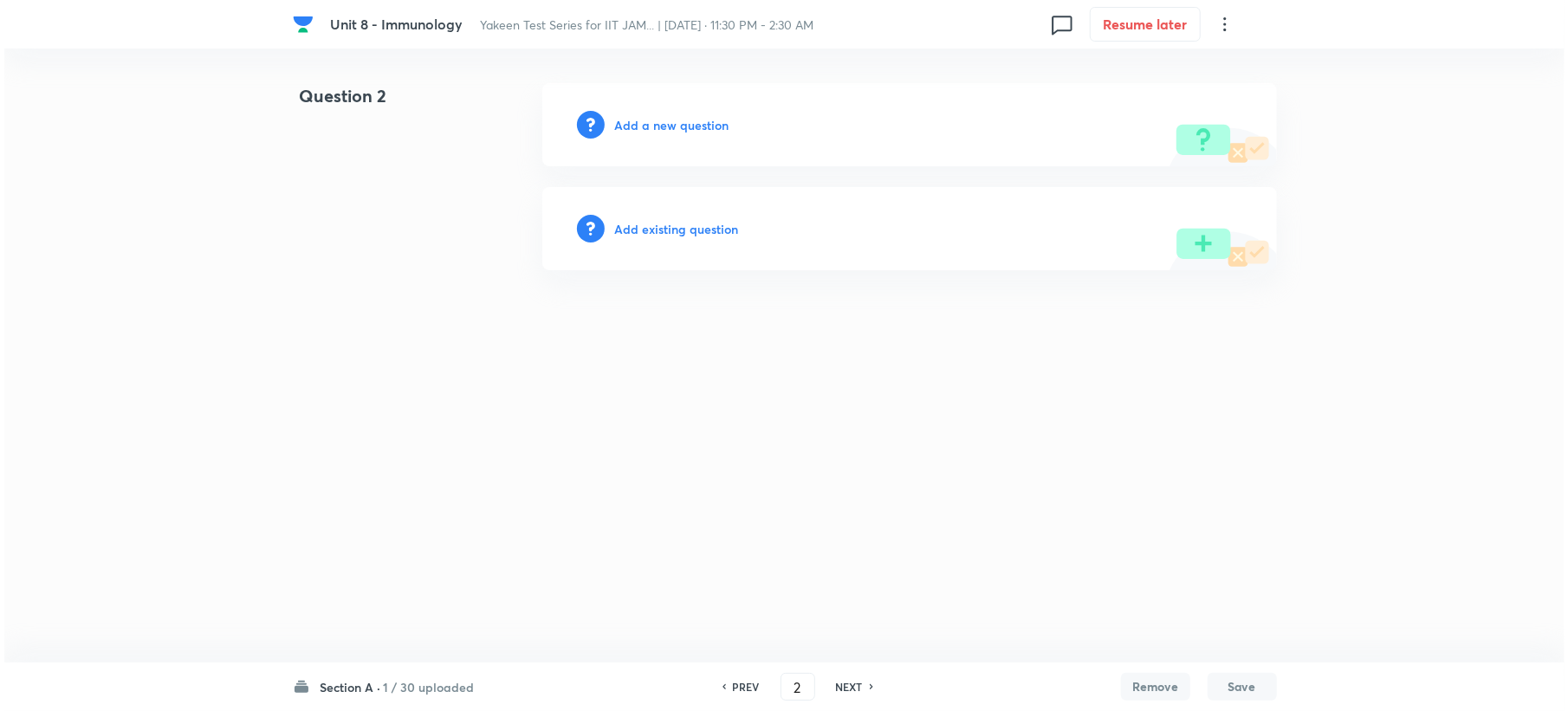
scroll to position [0, 0]
click at [649, 135] on div "Add a new question" at bounding box center [908, 124] width 734 height 83
click at [658, 117] on h6 "Add a new question" at bounding box center [672, 126] width 115 height 18
click at [652, 123] on h6 "Choose a question type" at bounding box center [681, 126] width 134 height 18
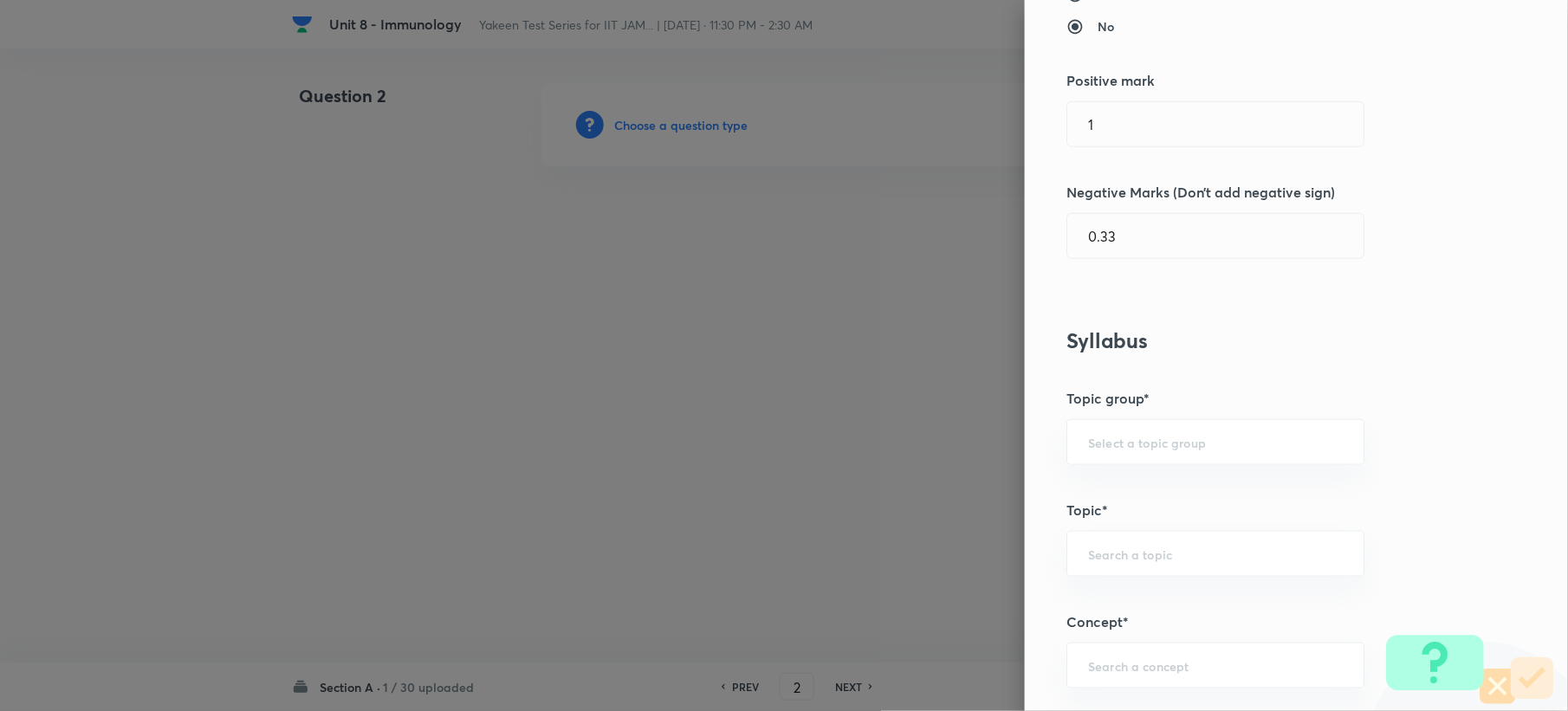
scroll to position [577, 0]
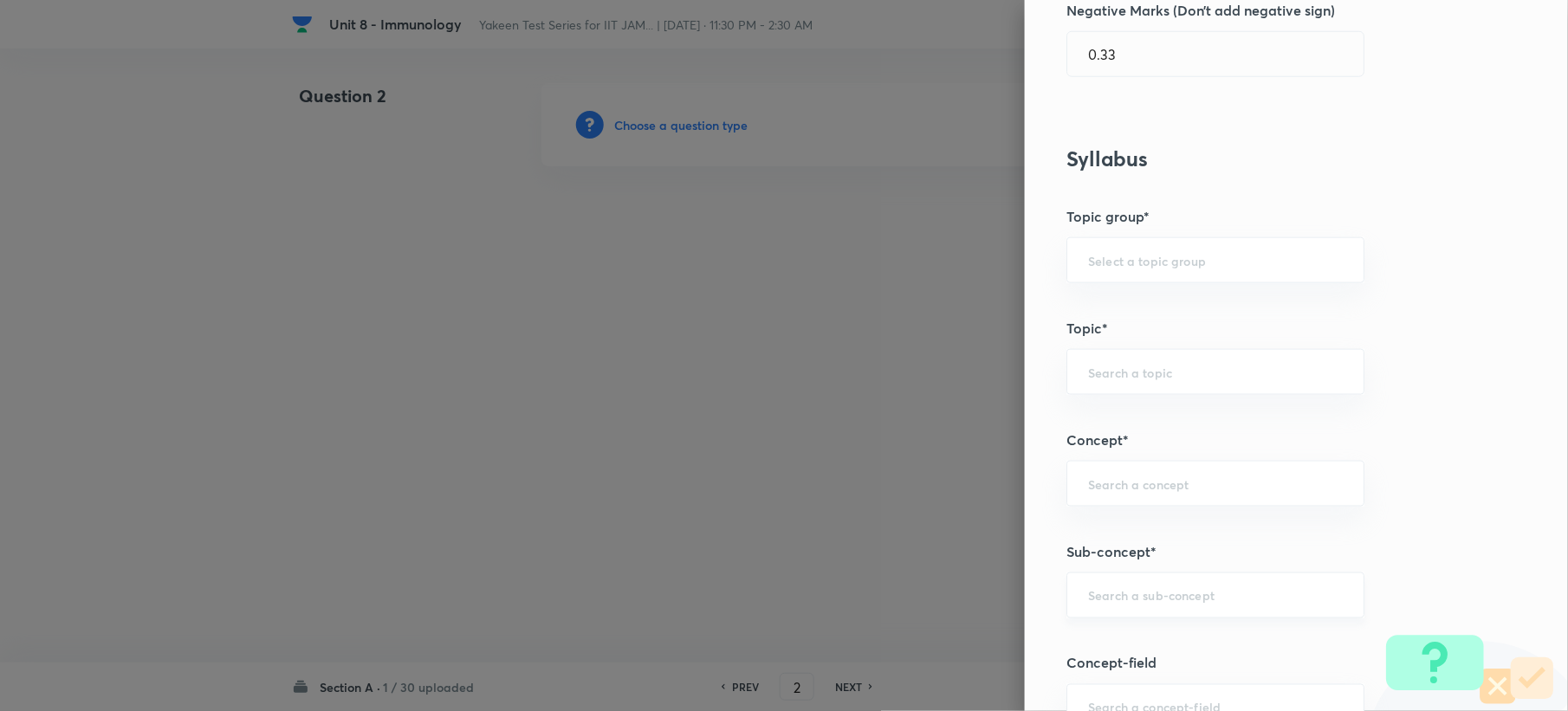
click at [1082, 608] on div "​" at bounding box center [1215, 595] width 298 height 46
paste input "Genetics and Genomics"
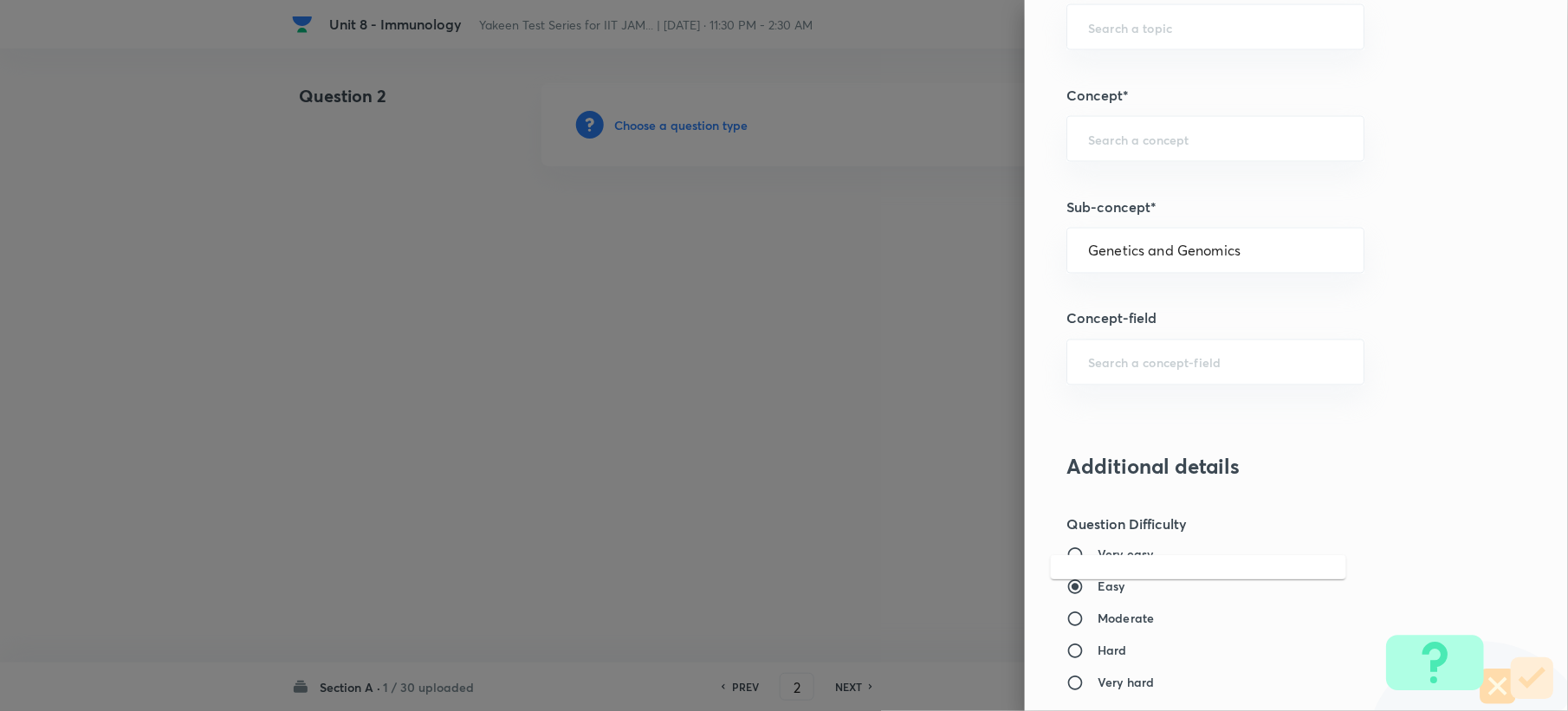
scroll to position [924, 0]
click at [1097, 297] on li "Genetics and Genomics" at bounding box center [1199, 301] width 296 height 31
type input "Genetics and Genomics"
type input "Biotechnology"
type input "Biology (10+2+3 Level)"
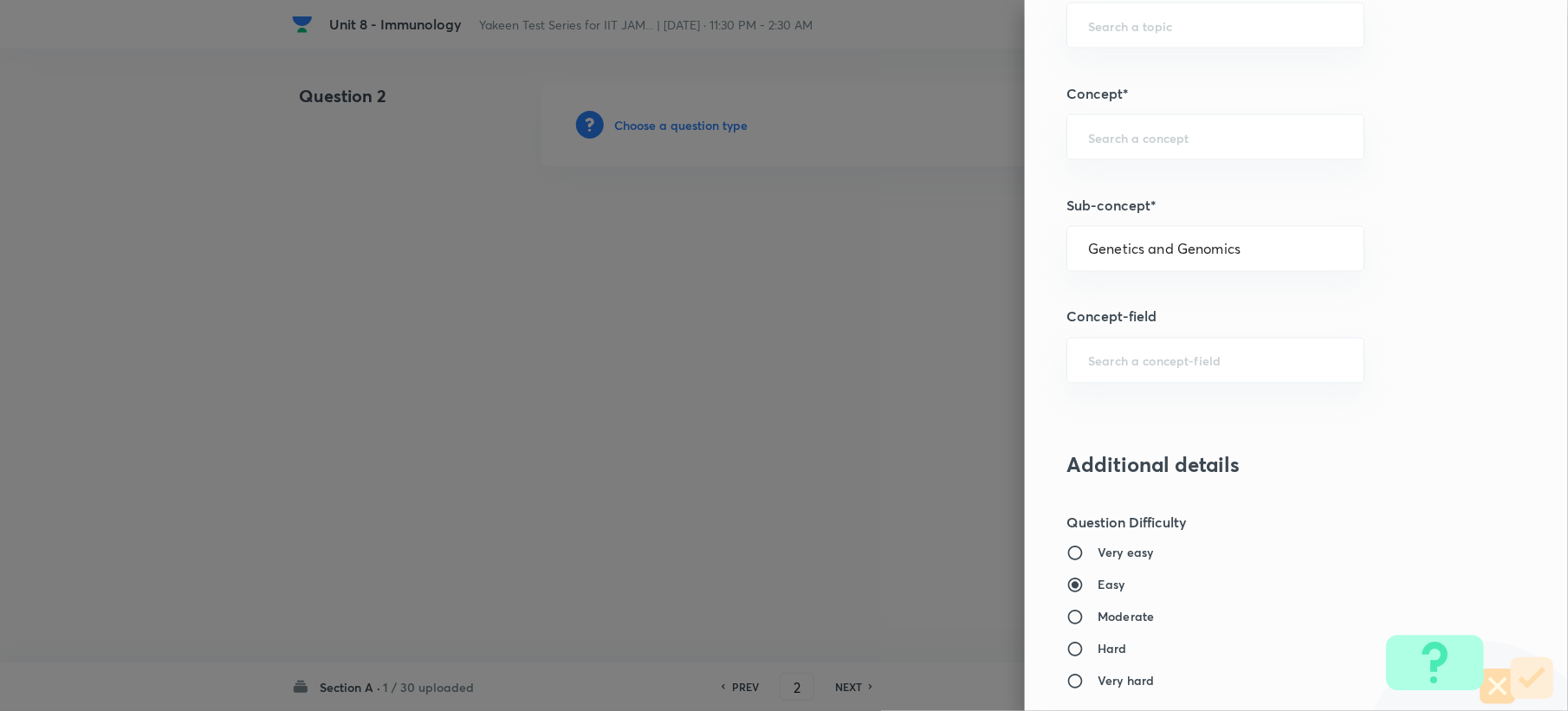
type input "General Biology"
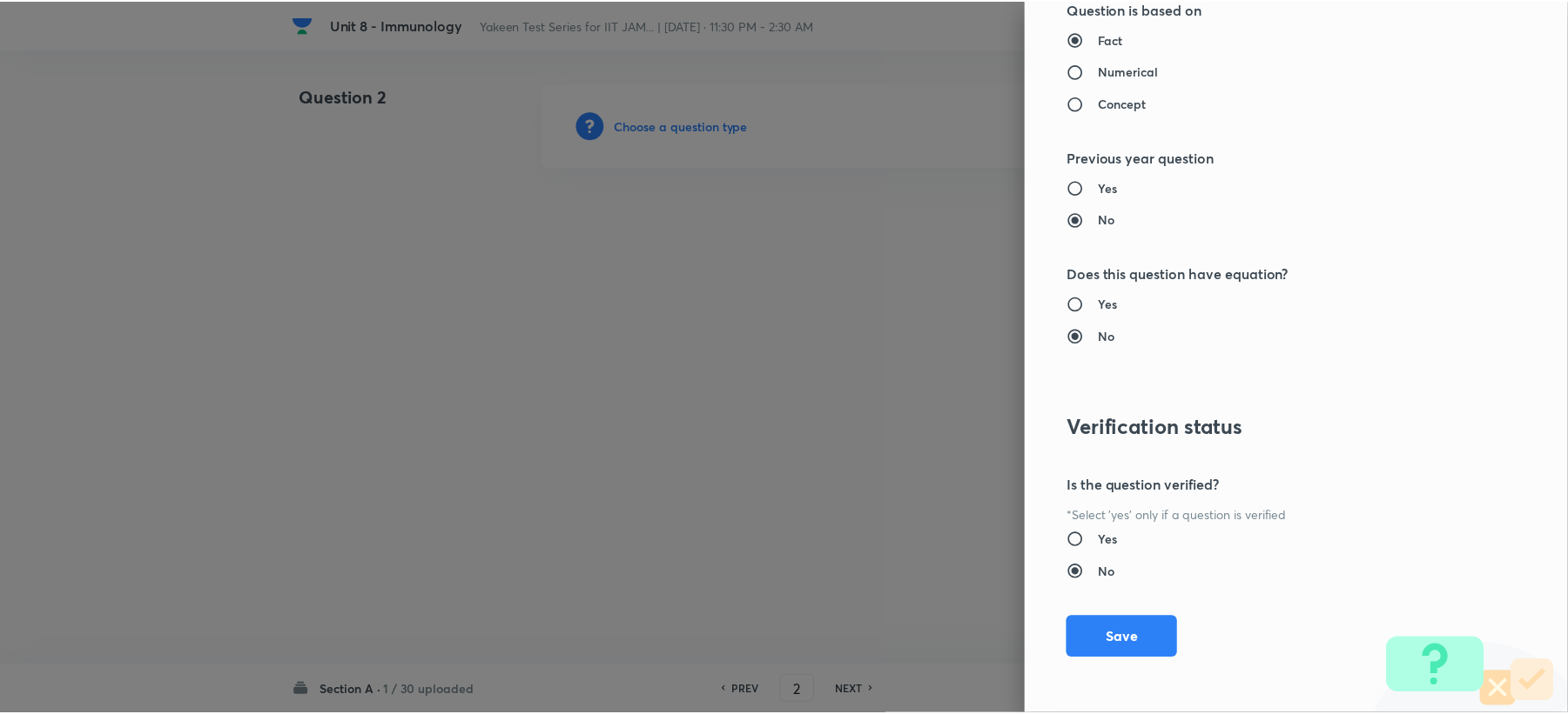
scroll to position [1661, 0]
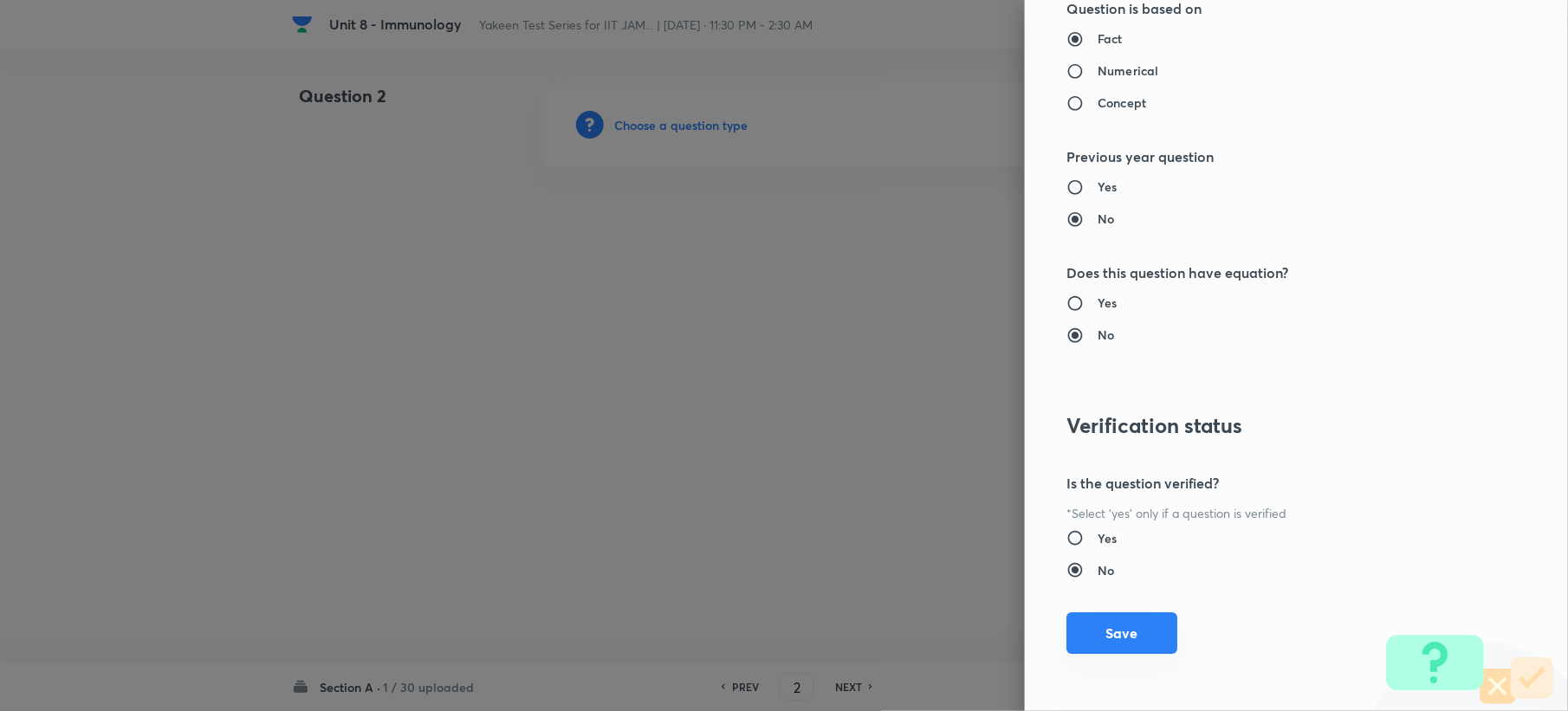
click at [1121, 617] on button "Save" at bounding box center [1122, 634] width 111 height 42
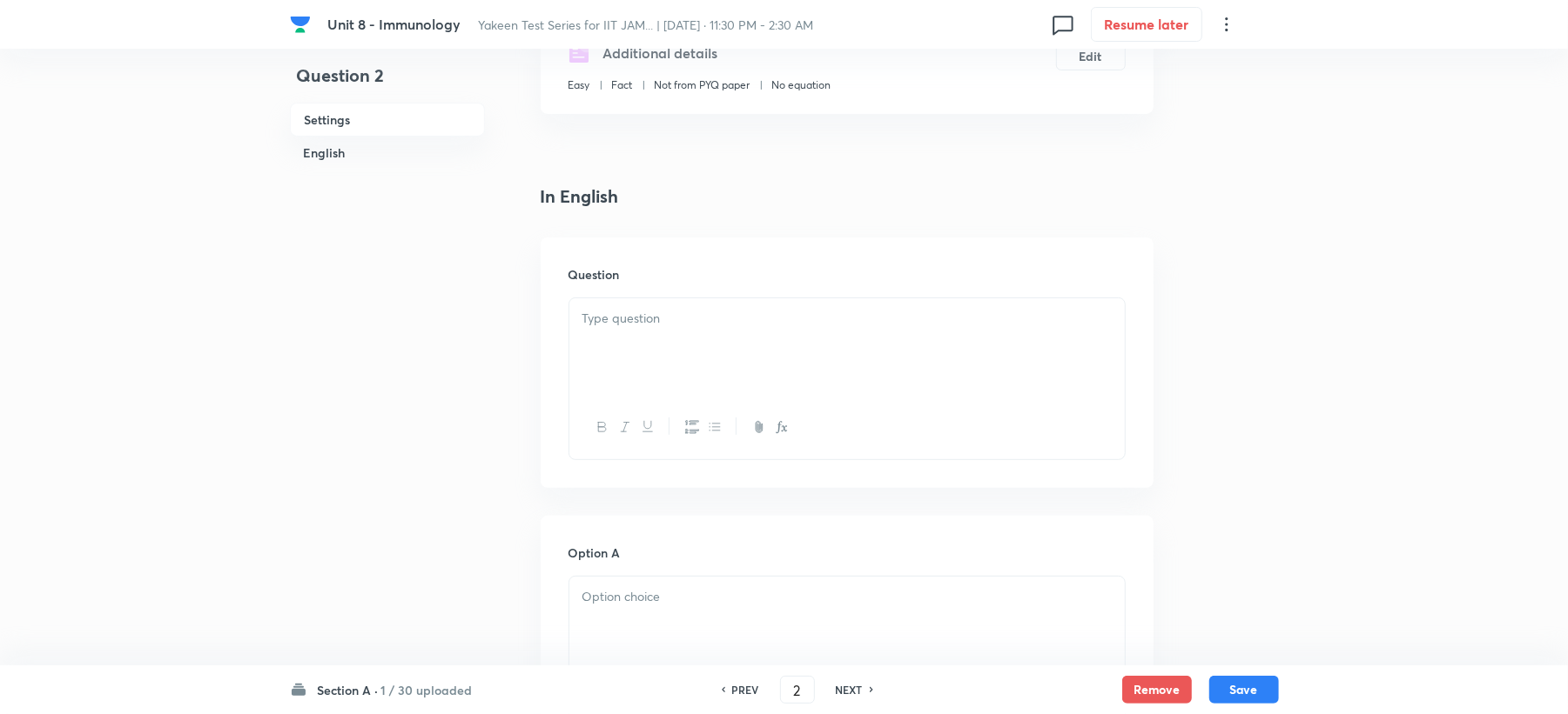
scroll to position [348, 0]
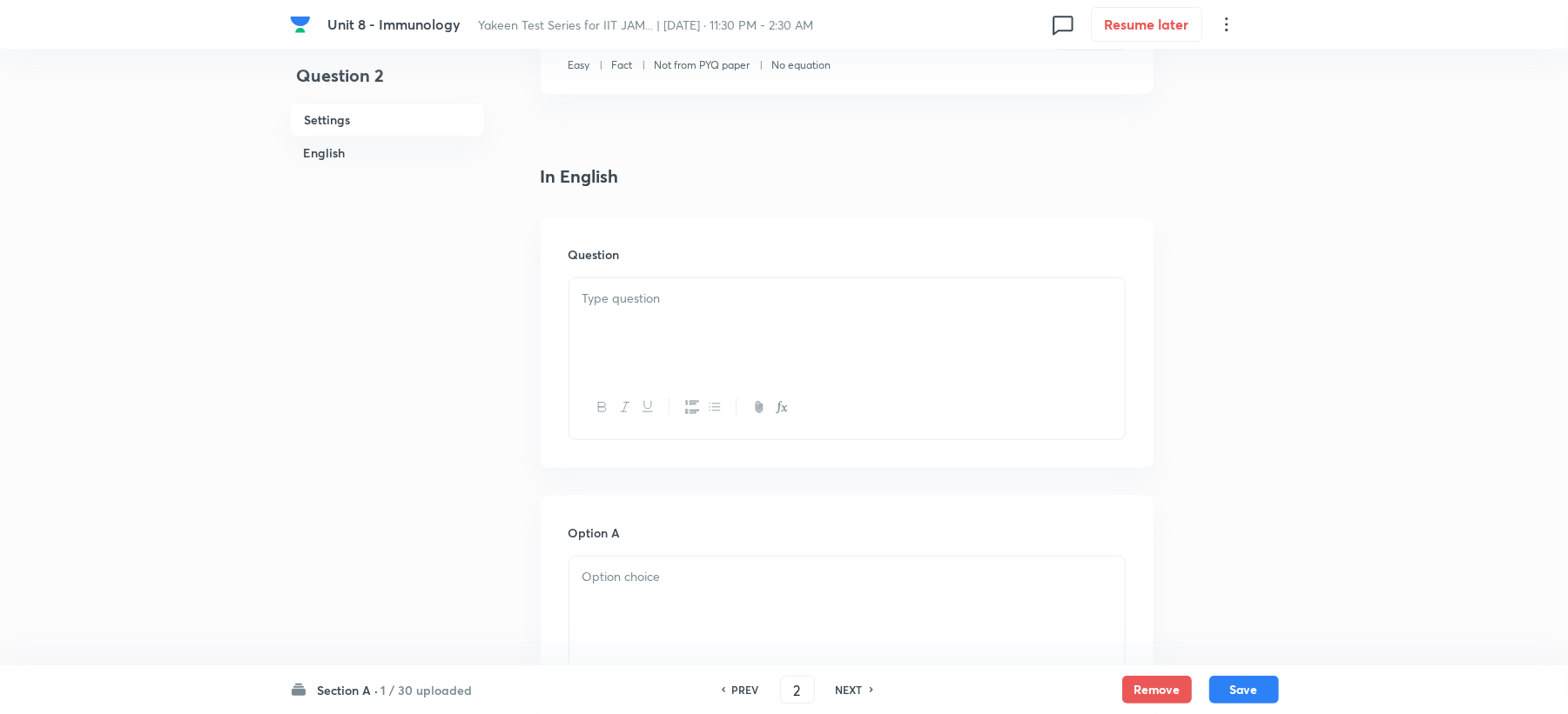
click at [617, 311] on div at bounding box center [846, 327] width 555 height 98
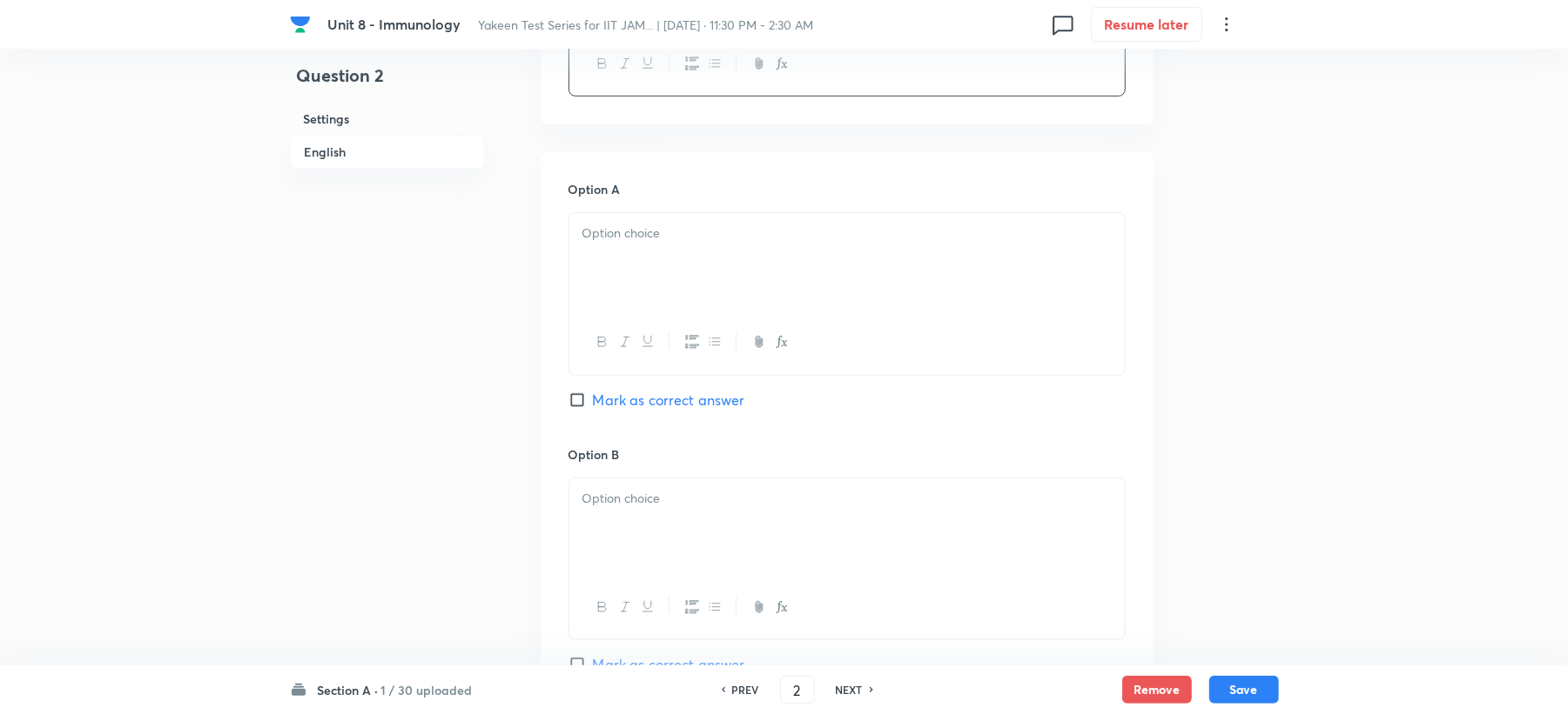
scroll to position [696, 0]
click at [614, 291] on div at bounding box center [846, 260] width 555 height 98
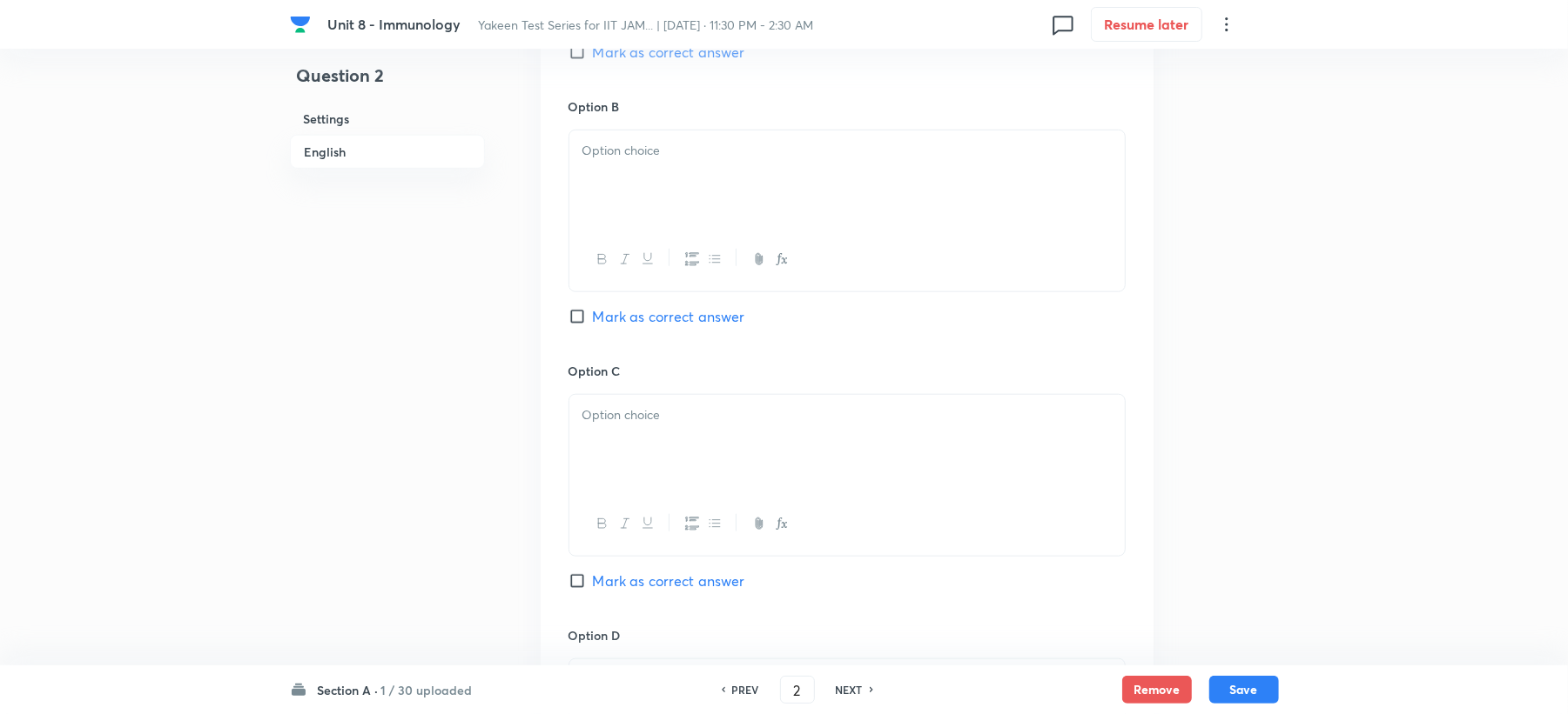
scroll to position [1044, 0]
drag, startPoint x: 624, startPoint y: 195, endPoint x: 590, endPoint y: 241, distance: 57.2
click at [617, 193] on div at bounding box center [846, 177] width 555 height 98
click at [589, 453] on div at bounding box center [846, 442] width 555 height 98
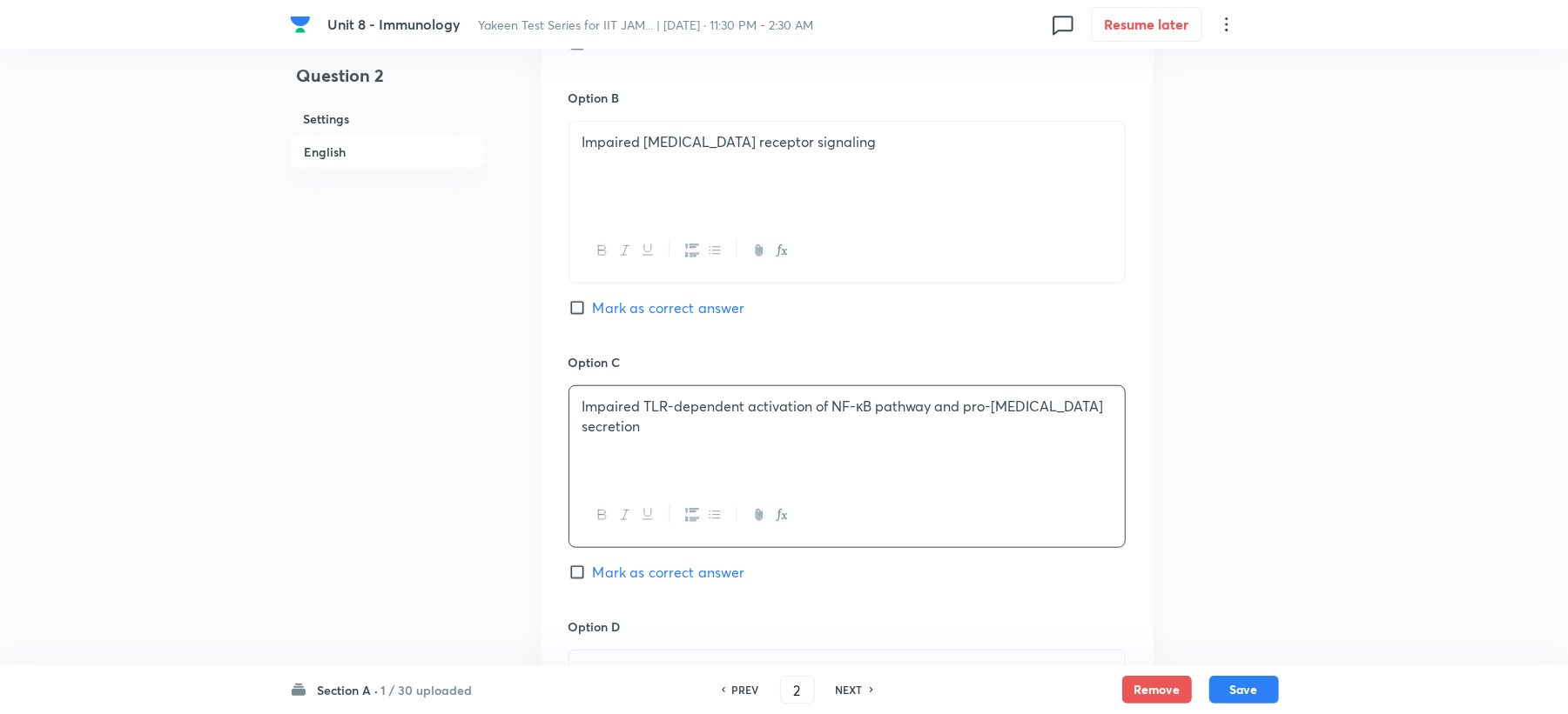
scroll to position [1275, 0]
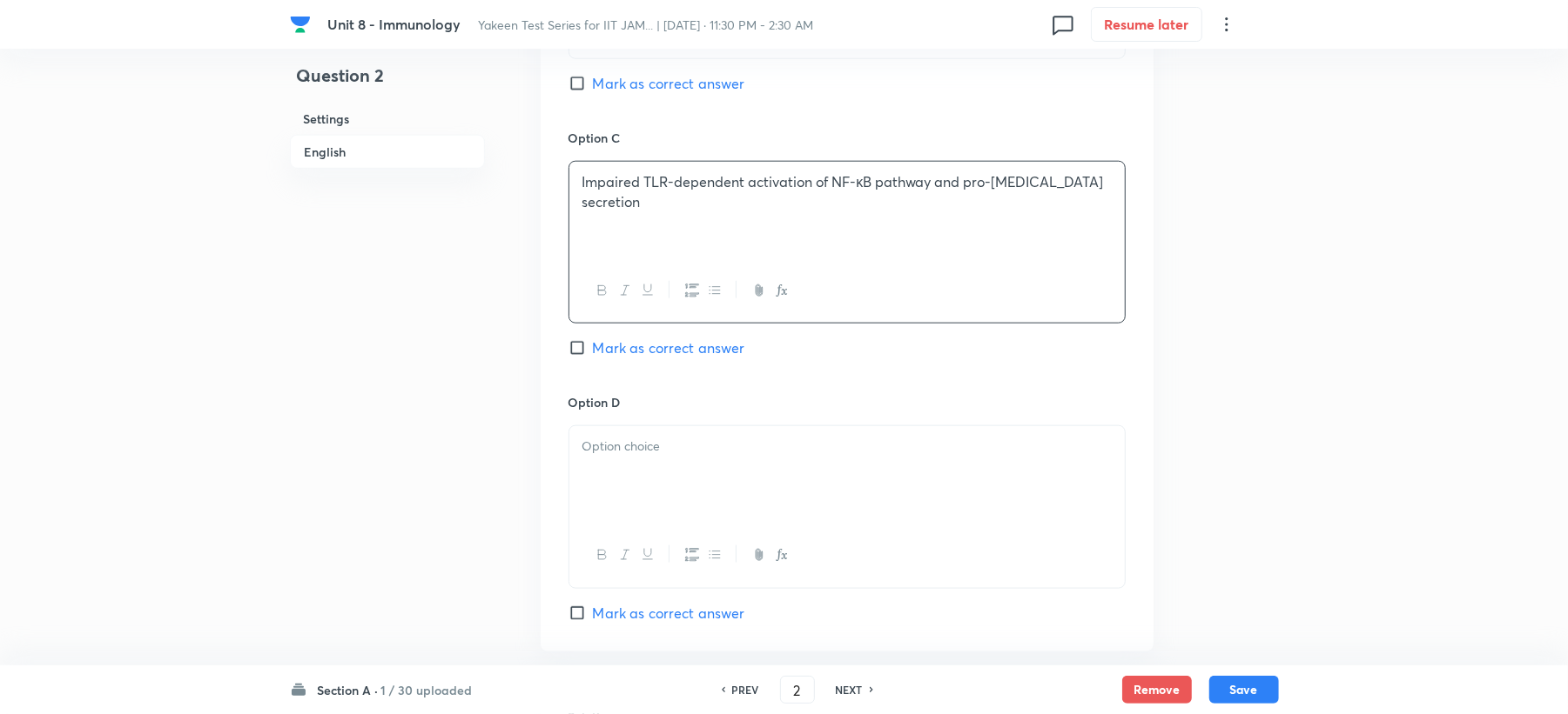
click at [607, 429] on div "Option D Mark as correct answer" at bounding box center [847, 507] width 557 height 229
drag, startPoint x: 600, startPoint y: 468, endPoint x: 597, endPoint y: 477, distance: 9.5
click at [600, 472] on div at bounding box center [846, 474] width 555 height 98
click at [628, 498] on div at bounding box center [846, 474] width 555 height 98
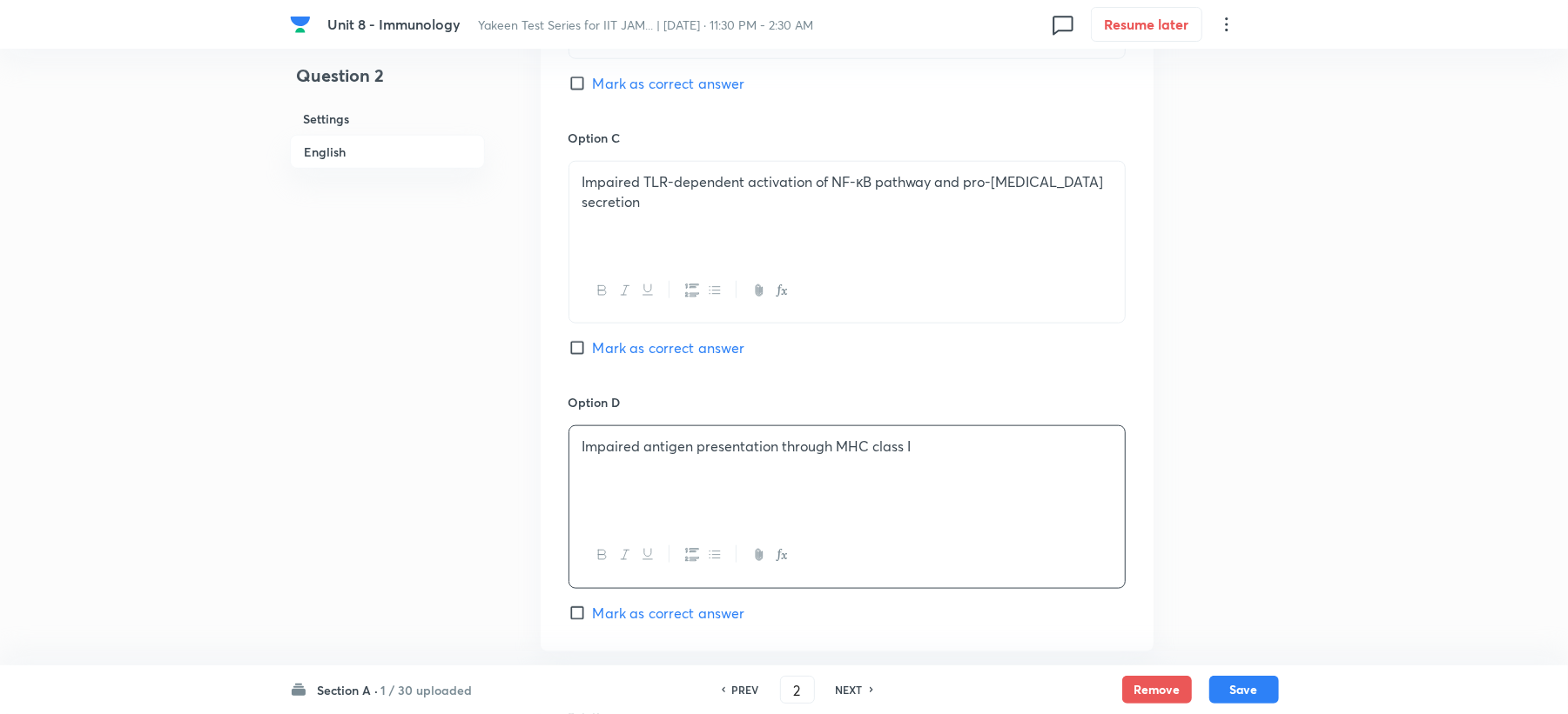
click at [635, 346] on span "Mark as correct answer" at bounding box center [669, 347] width 153 height 21
click at [593, 346] on input "Mark as correct answer" at bounding box center [581, 347] width 25 height 17
checkbox input "true"
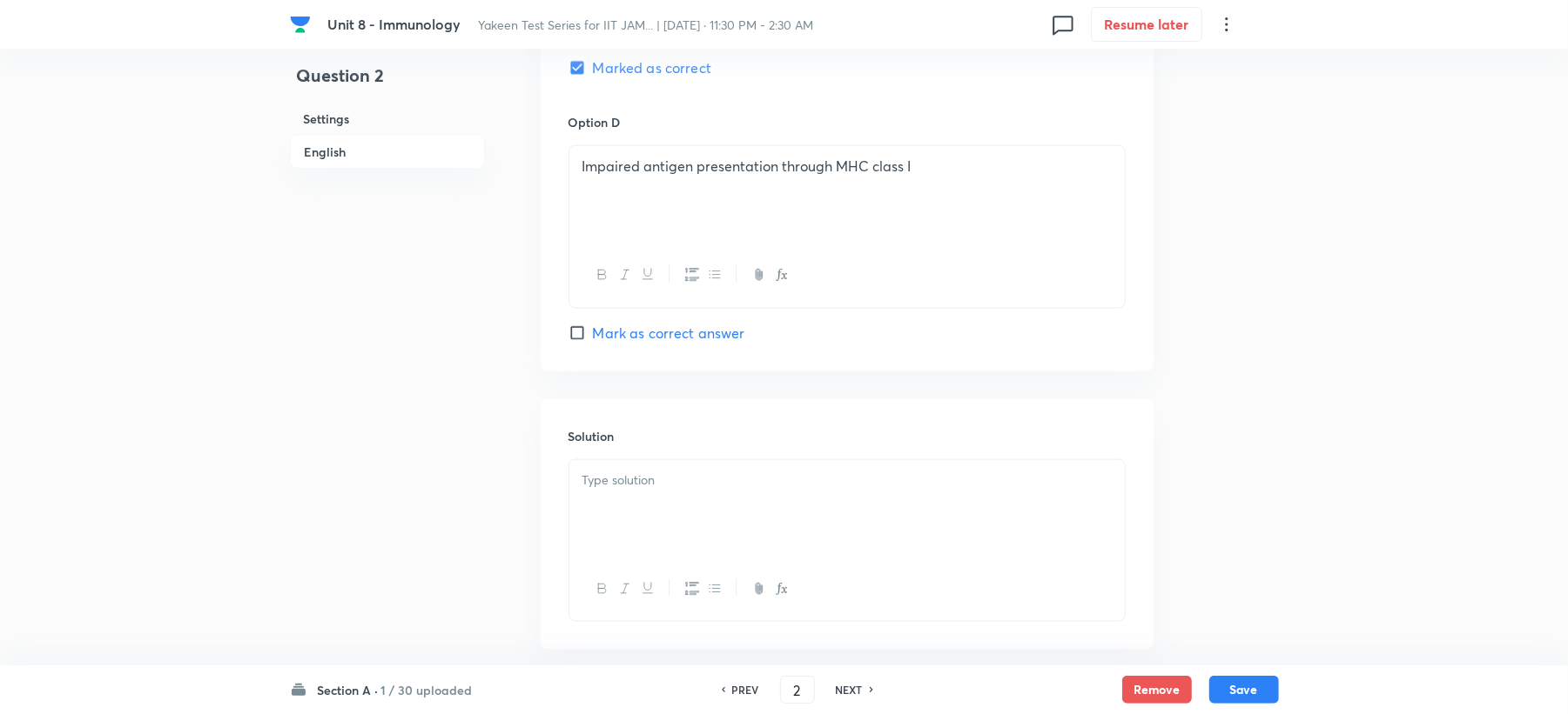
scroll to position [1647, 0]
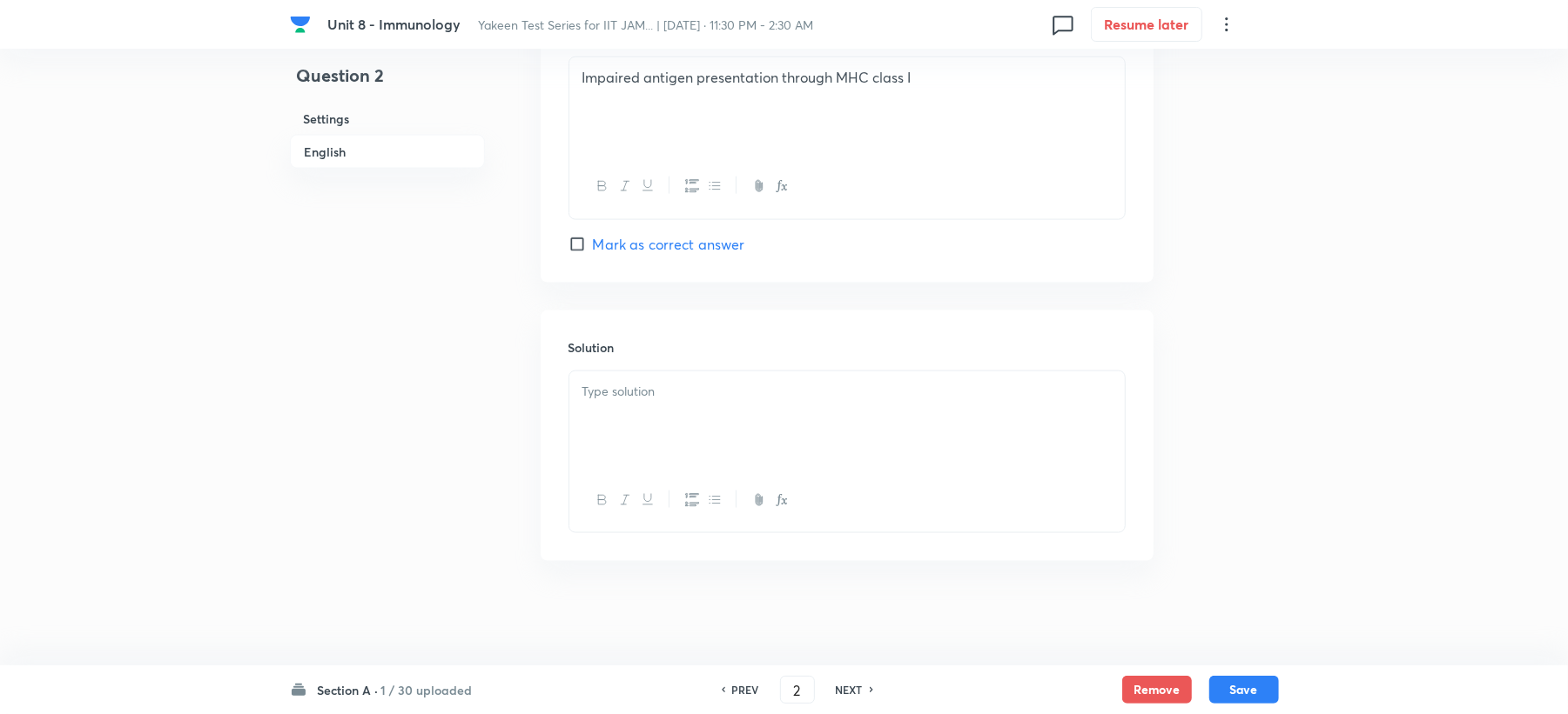
drag, startPoint x: 622, startPoint y: 356, endPoint x: 604, endPoint y: 400, distance: 47.5
click at [617, 380] on div "Solution" at bounding box center [847, 436] width 613 height 250
click at [594, 419] on div at bounding box center [846, 420] width 555 height 98
click at [603, 405] on div at bounding box center [846, 420] width 555 height 98
click at [624, 401] on div at bounding box center [846, 420] width 555 height 98
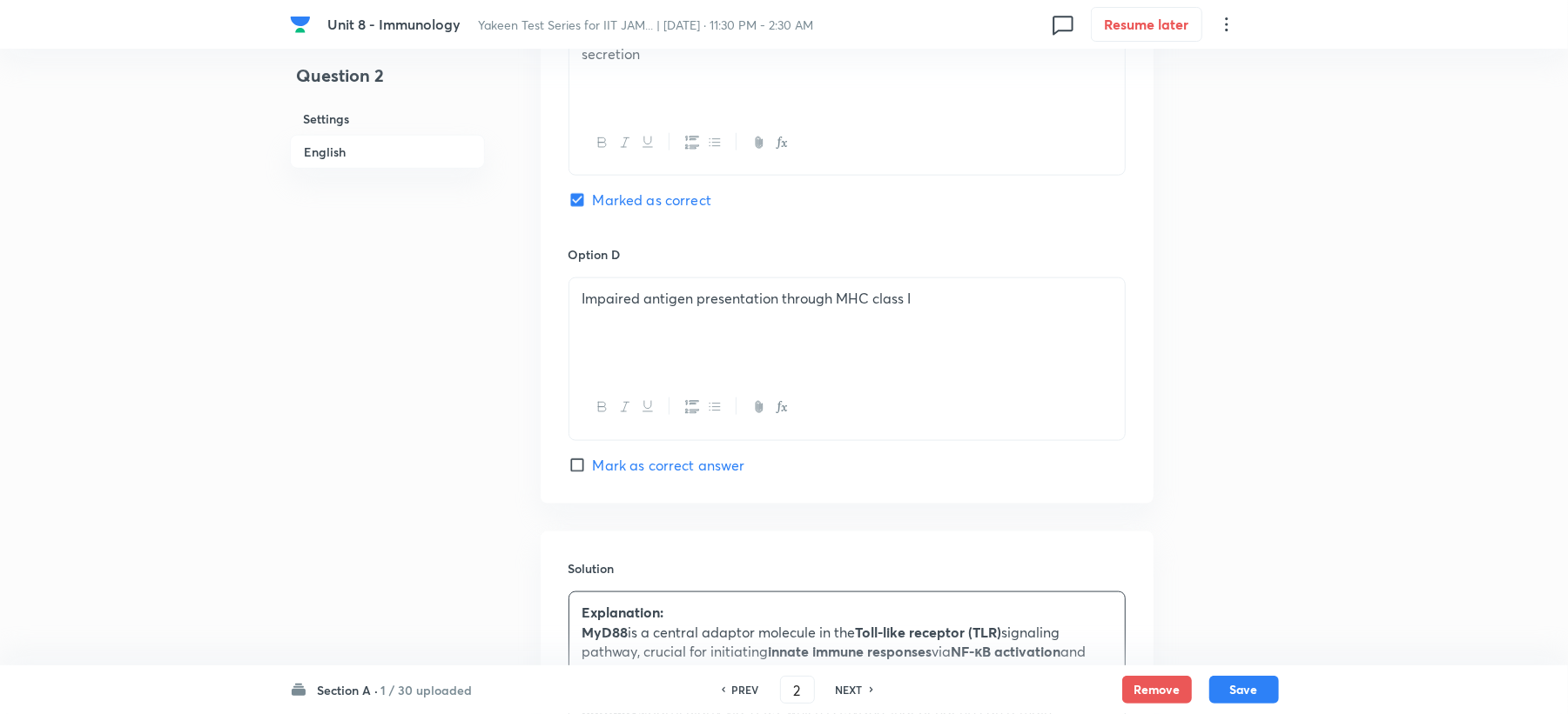
scroll to position [1415, 0]
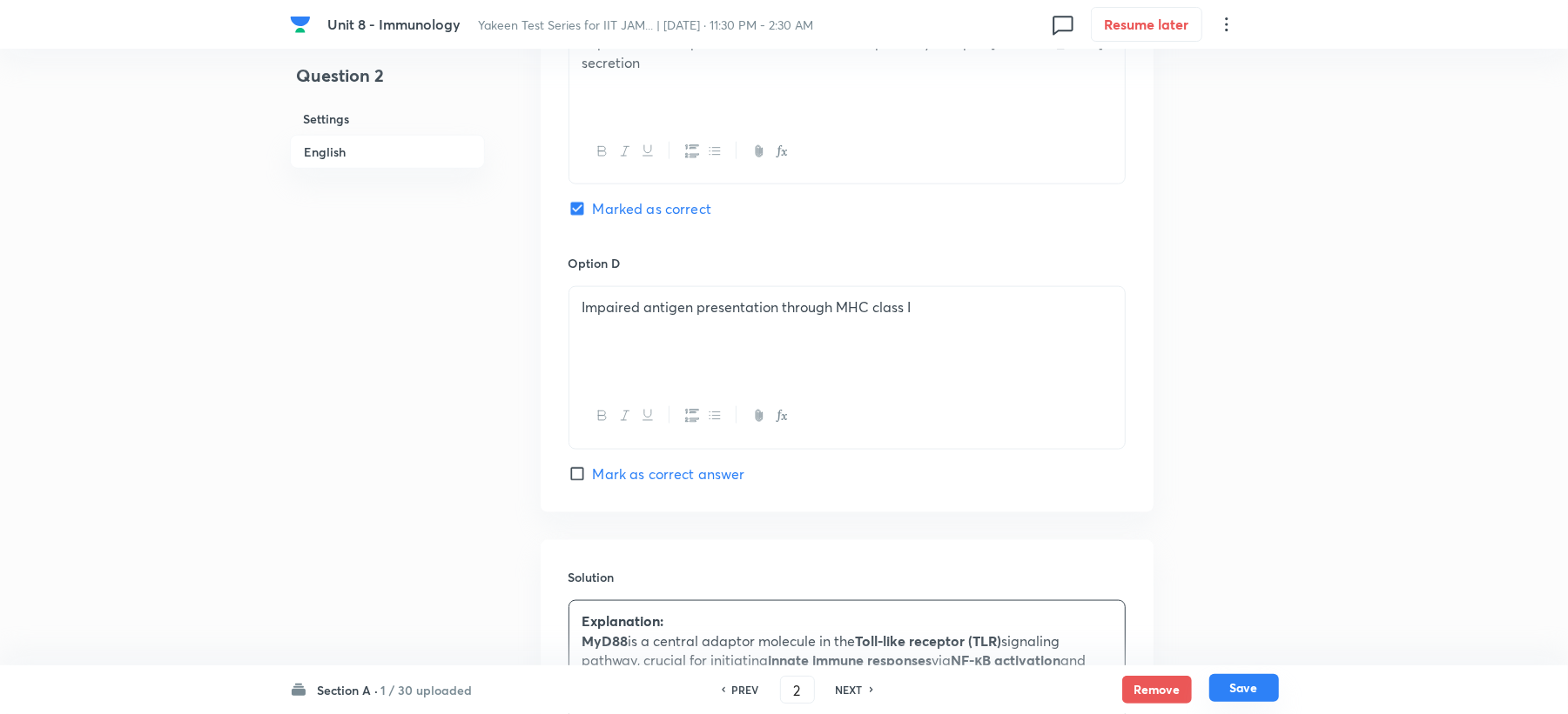
click at [1265, 695] on button "Save" at bounding box center [1244, 688] width 70 height 27
type input "3"
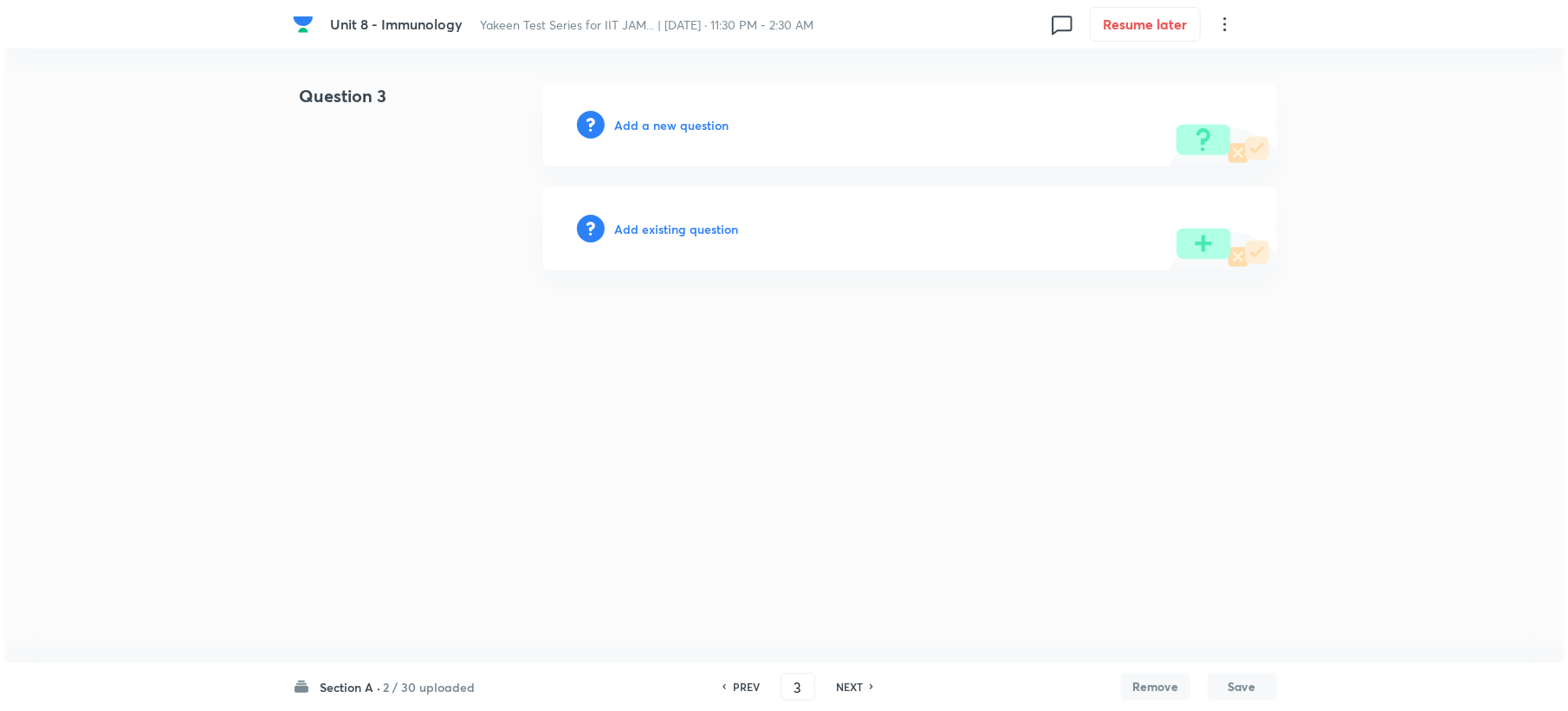
scroll to position [0, 0]
click at [639, 126] on h6 "Add a new question" at bounding box center [672, 126] width 115 height 18
click at [641, 125] on h6 "Choose a question type" at bounding box center [681, 126] width 134 height 18
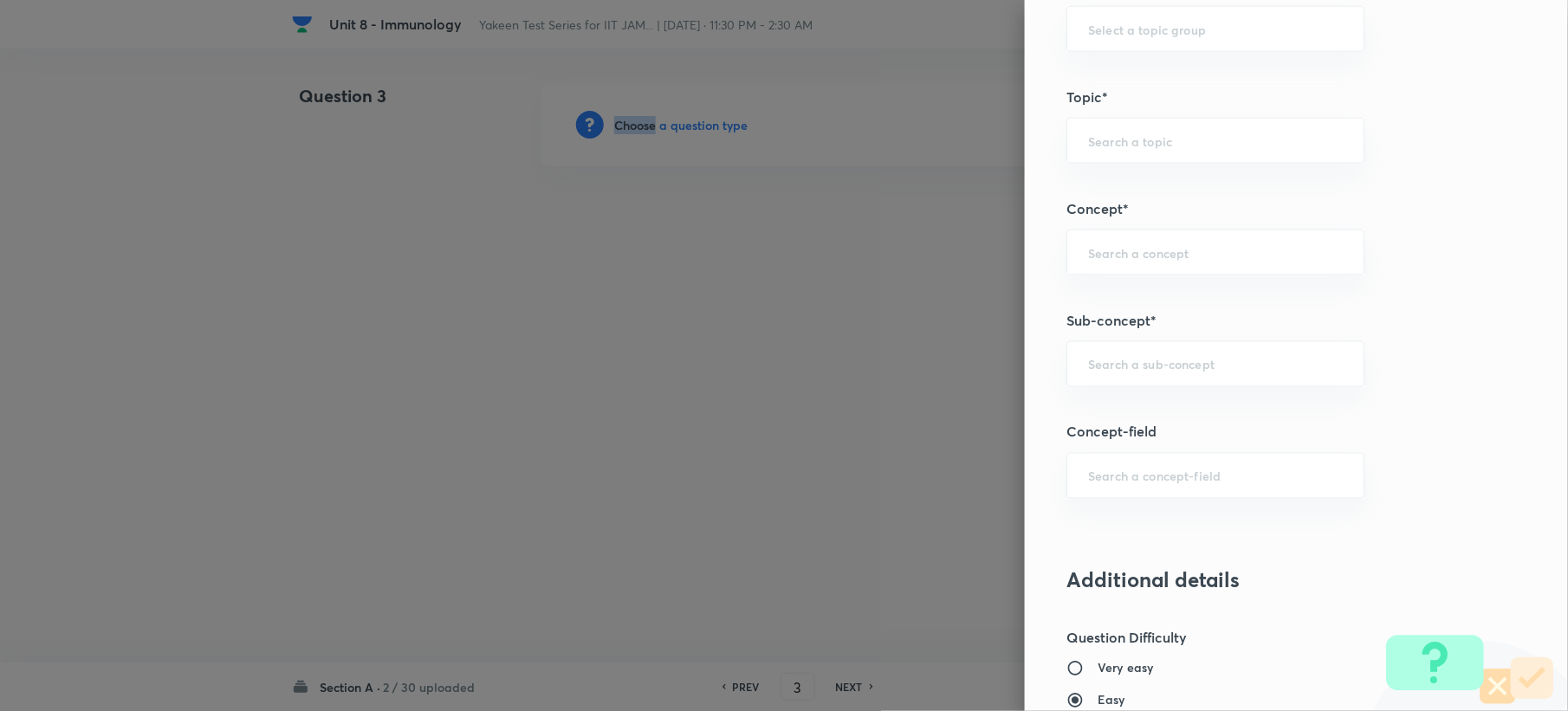
scroll to position [924, 0]
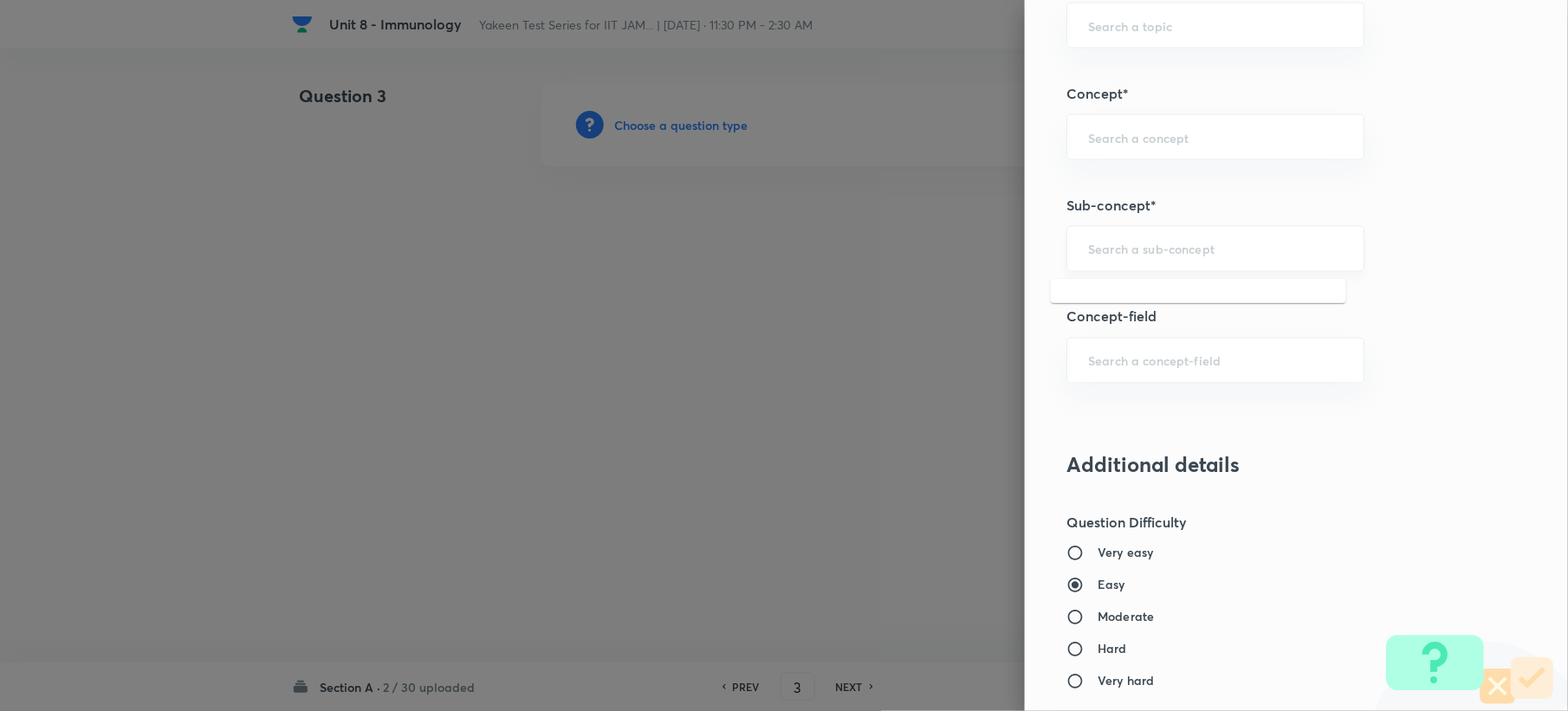
click at [1108, 244] on input "text" at bounding box center [1215, 249] width 255 height 16
paste input "Genetics and Genomics"
click at [1113, 299] on li "Genetics and Genomics" at bounding box center [1199, 301] width 296 height 31
type input "Genetics and Genomics"
type input "Biotechnology"
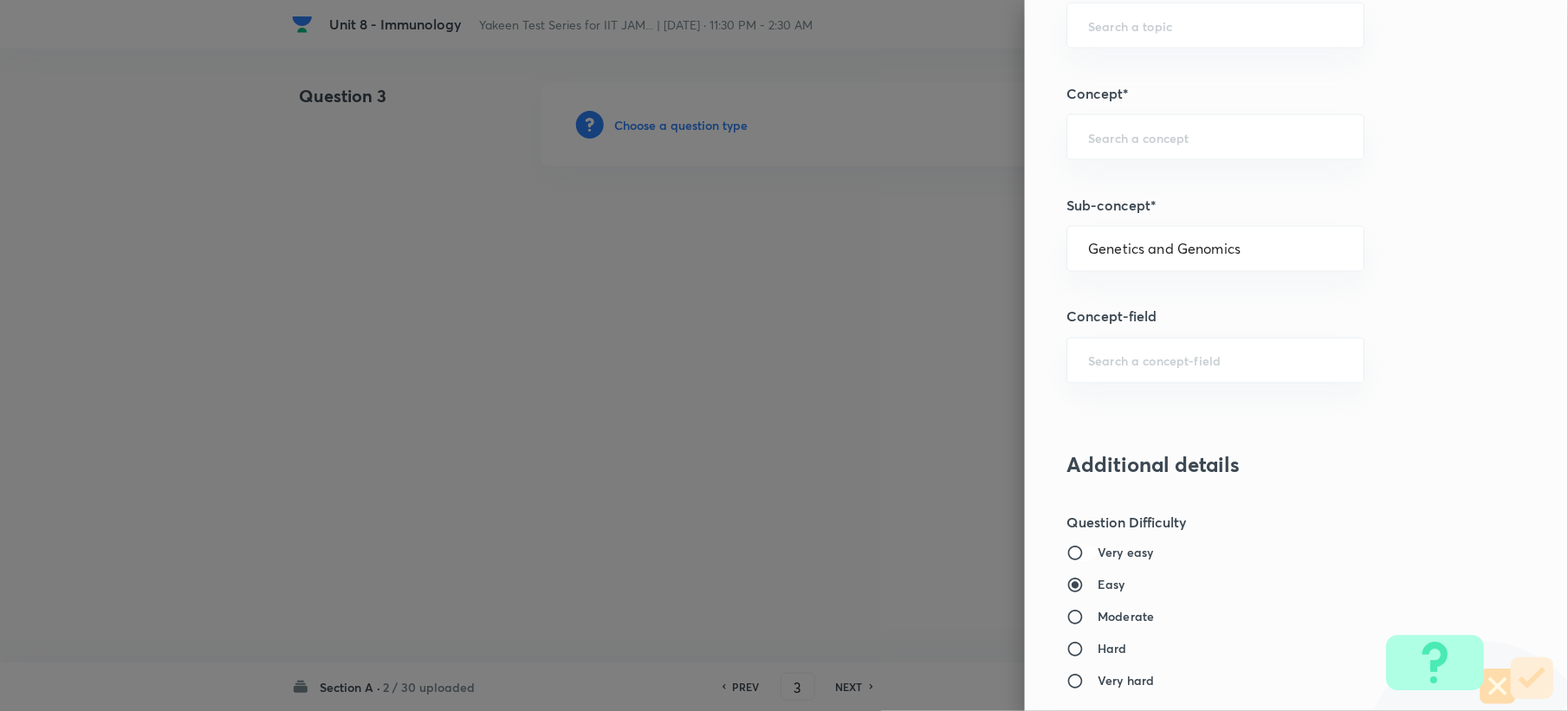
type input "Biology (10+2+3 Level)"
type input "General Biology"
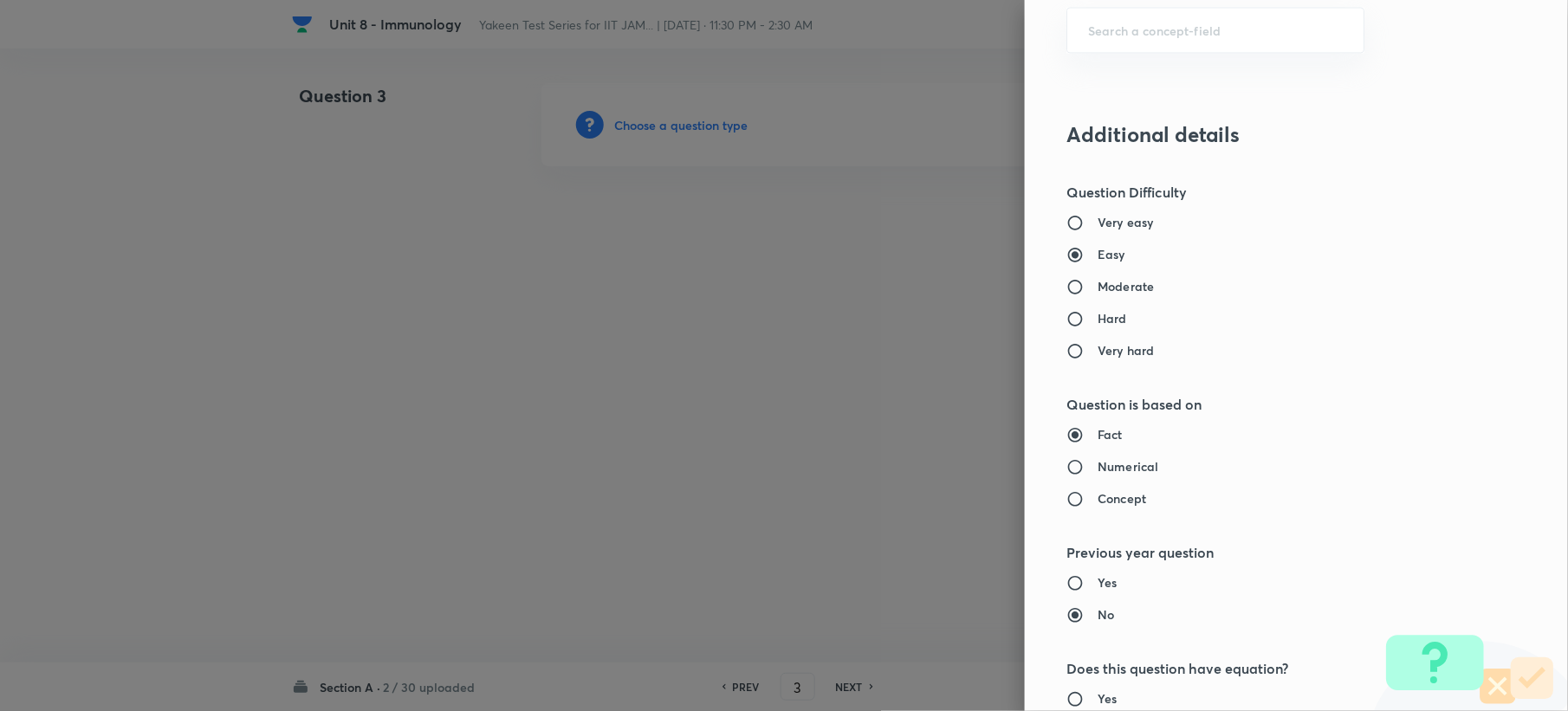
scroll to position [1193, 0]
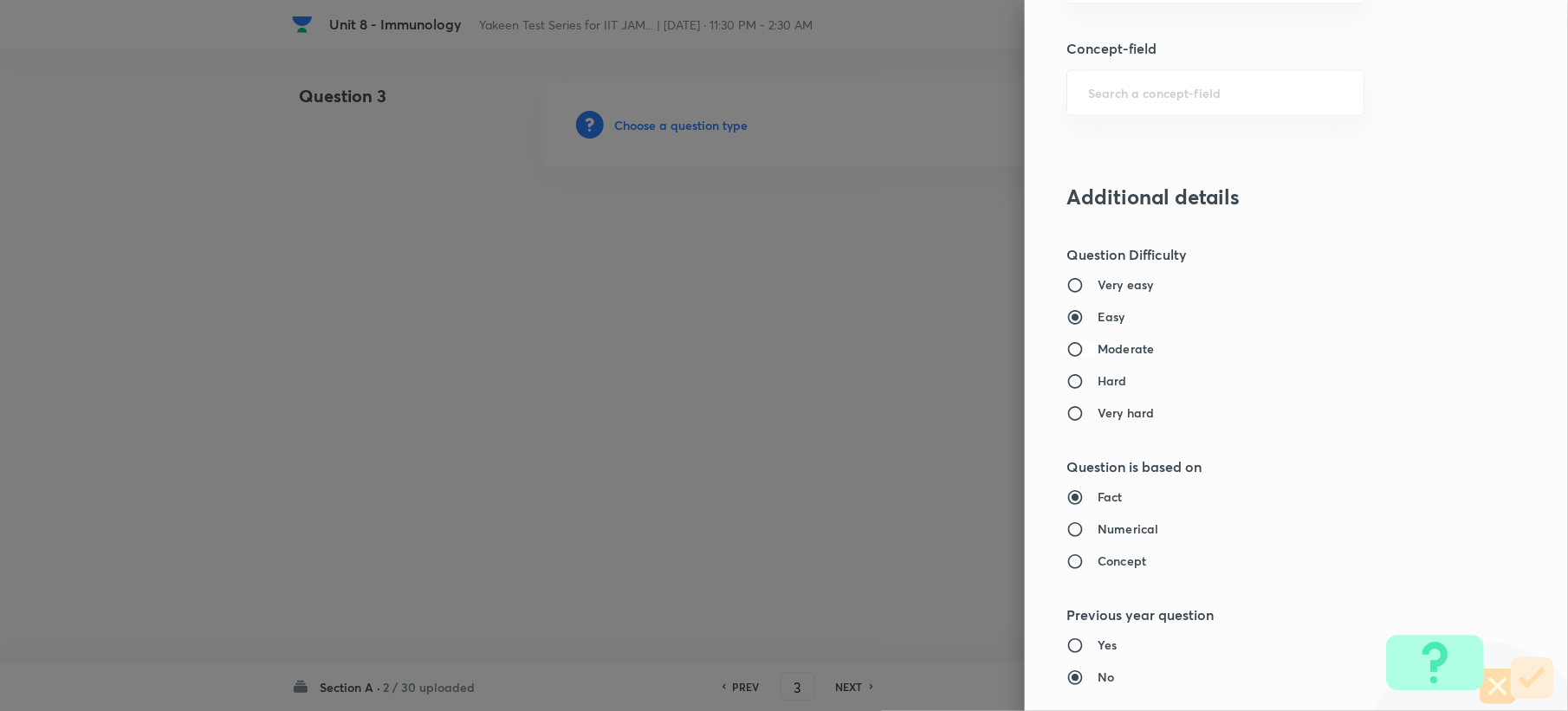
click at [1067, 358] on input "Moderate" at bounding box center [1082, 349] width 31 height 17
radio input "true"
radio input "false"
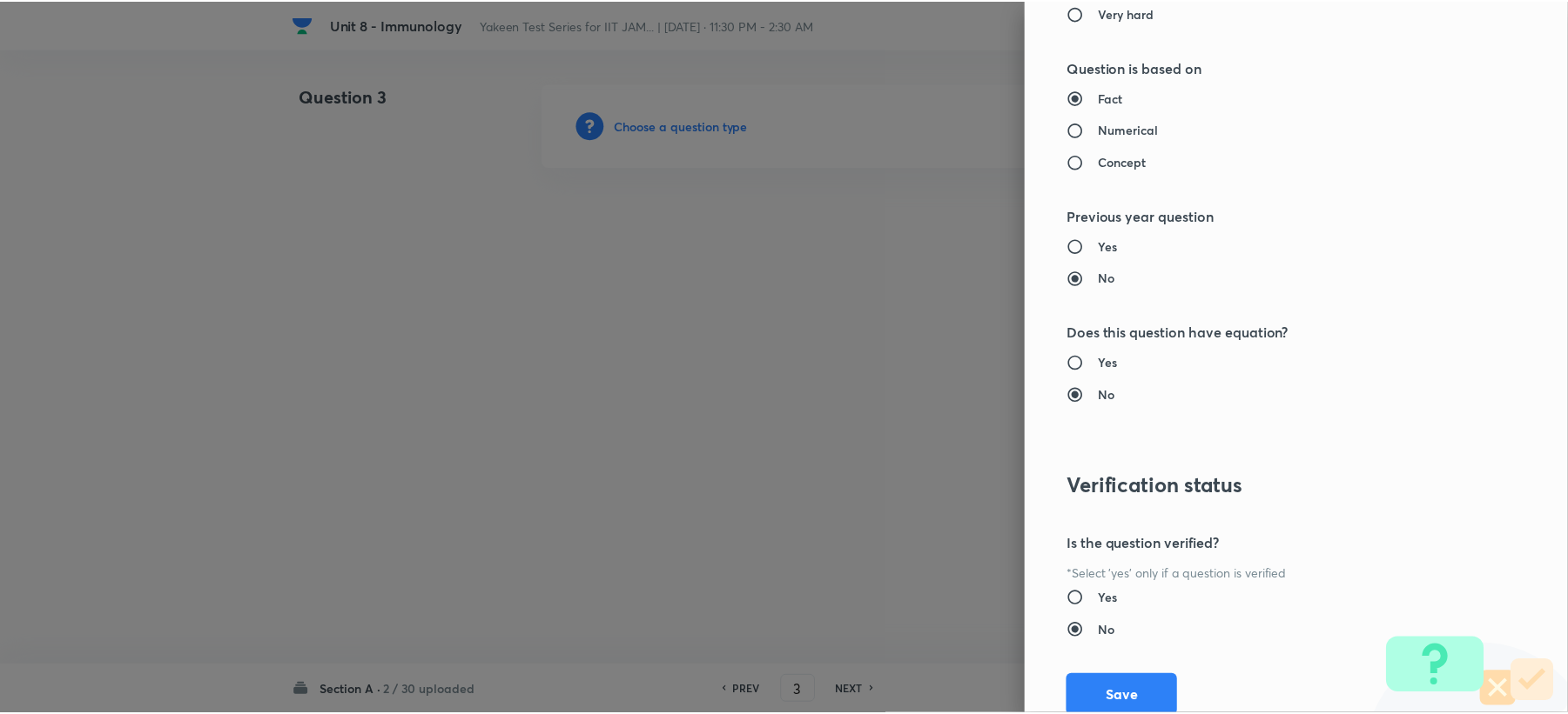
scroll to position [1661, 0]
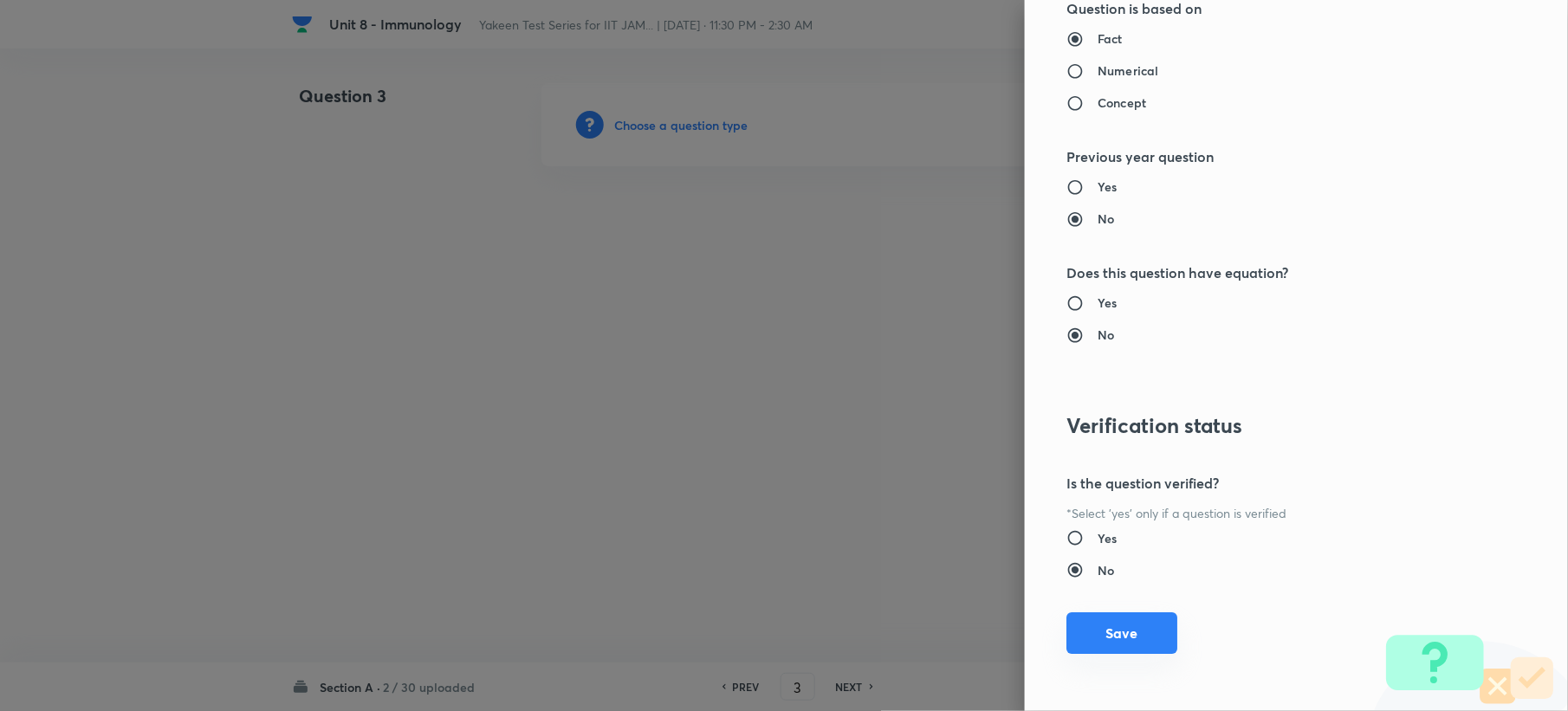
click at [1079, 625] on button "Save" at bounding box center [1122, 634] width 111 height 42
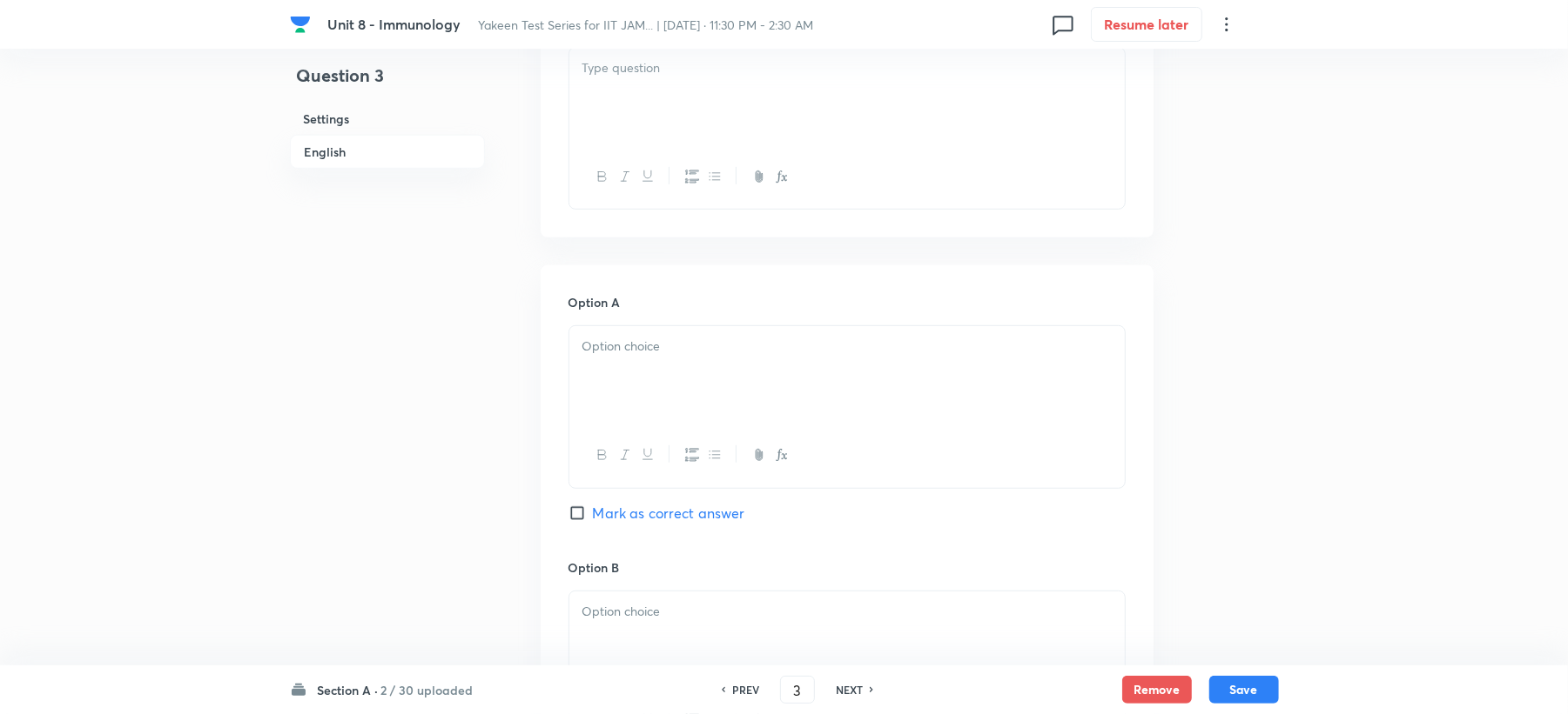
scroll to position [580, 0]
click at [610, 126] on div at bounding box center [846, 95] width 555 height 98
drag, startPoint x: 638, startPoint y: 373, endPoint x: 614, endPoint y: 387, distance: 27.8
click at [628, 381] on div at bounding box center [846, 374] width 555 height 98
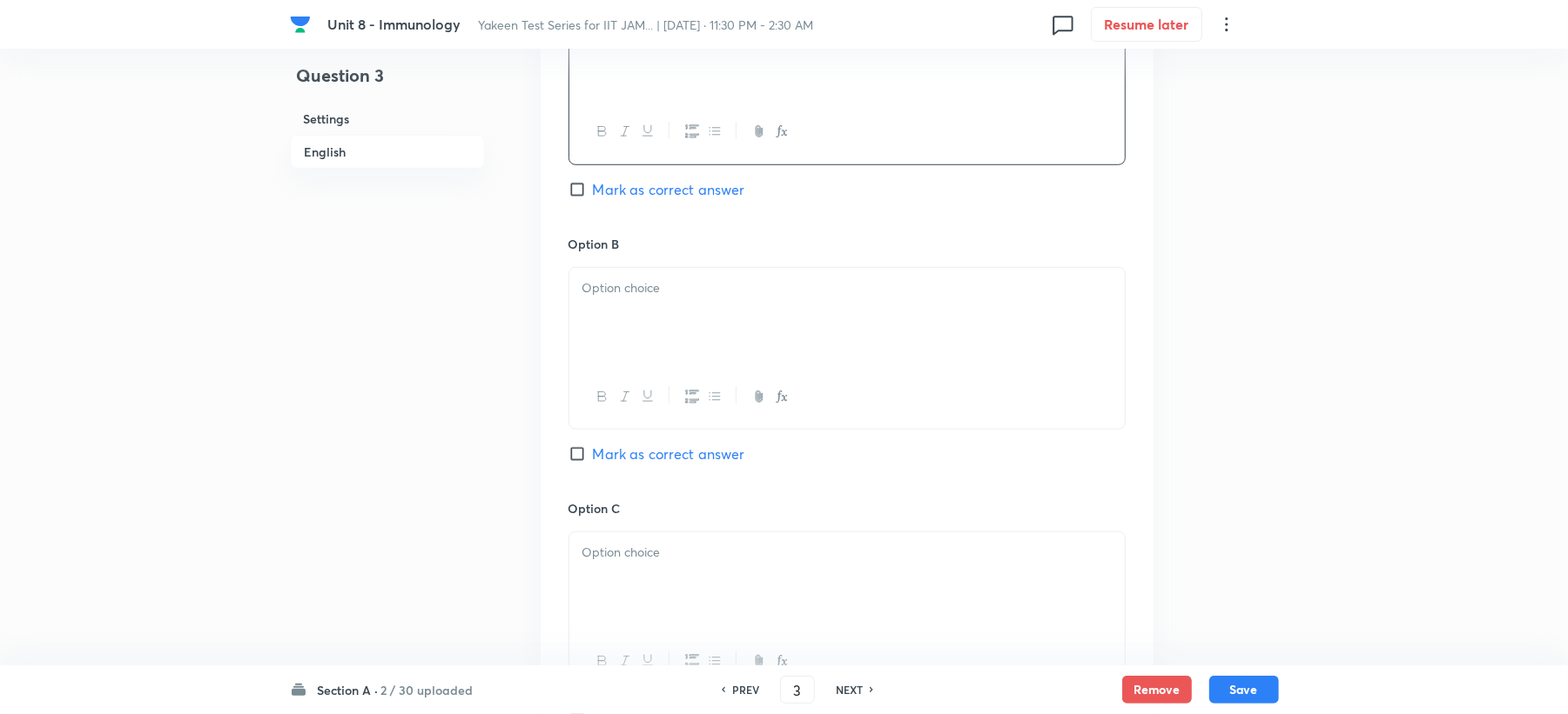
scroll to position [928, 0]
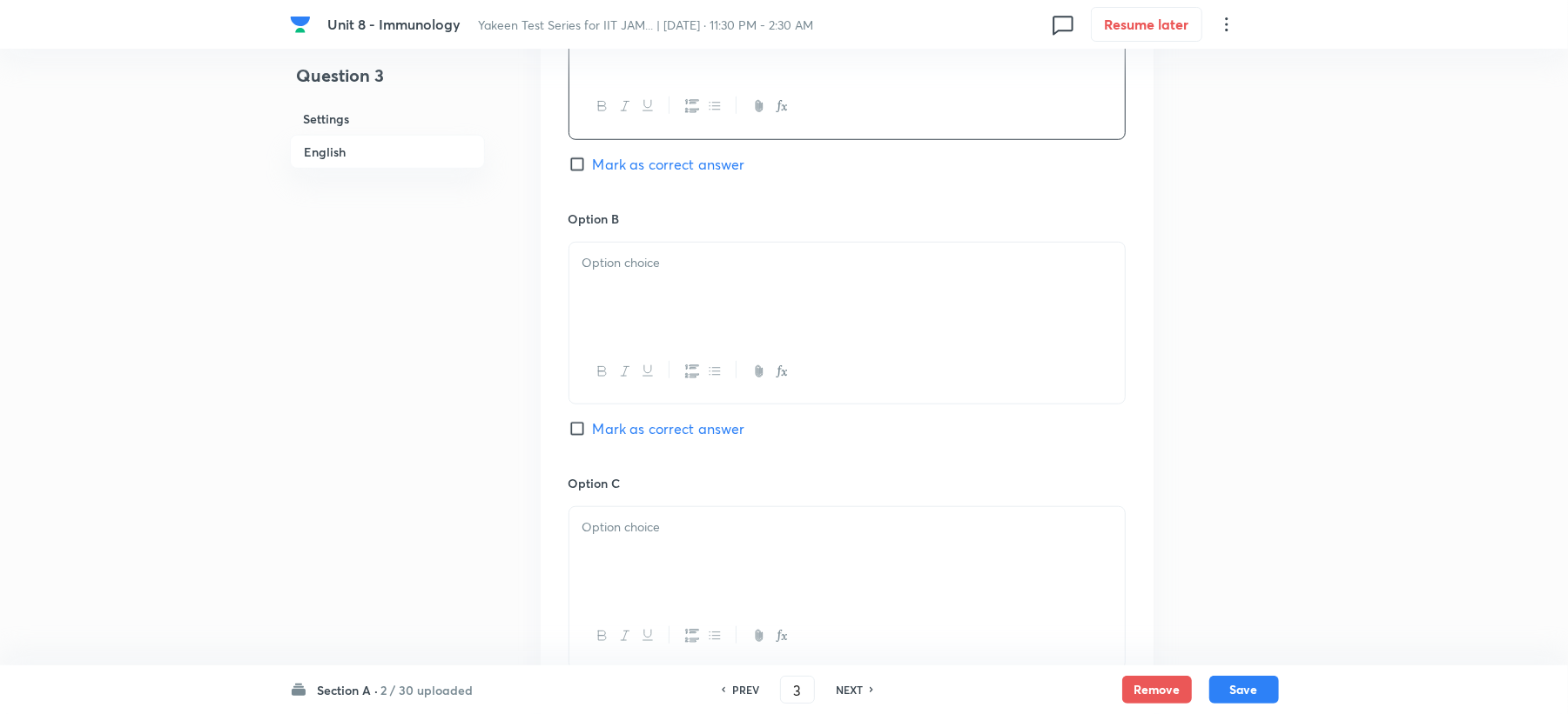
click at [606, 332] on div at bounding box center [846, 292] width 555 height 98
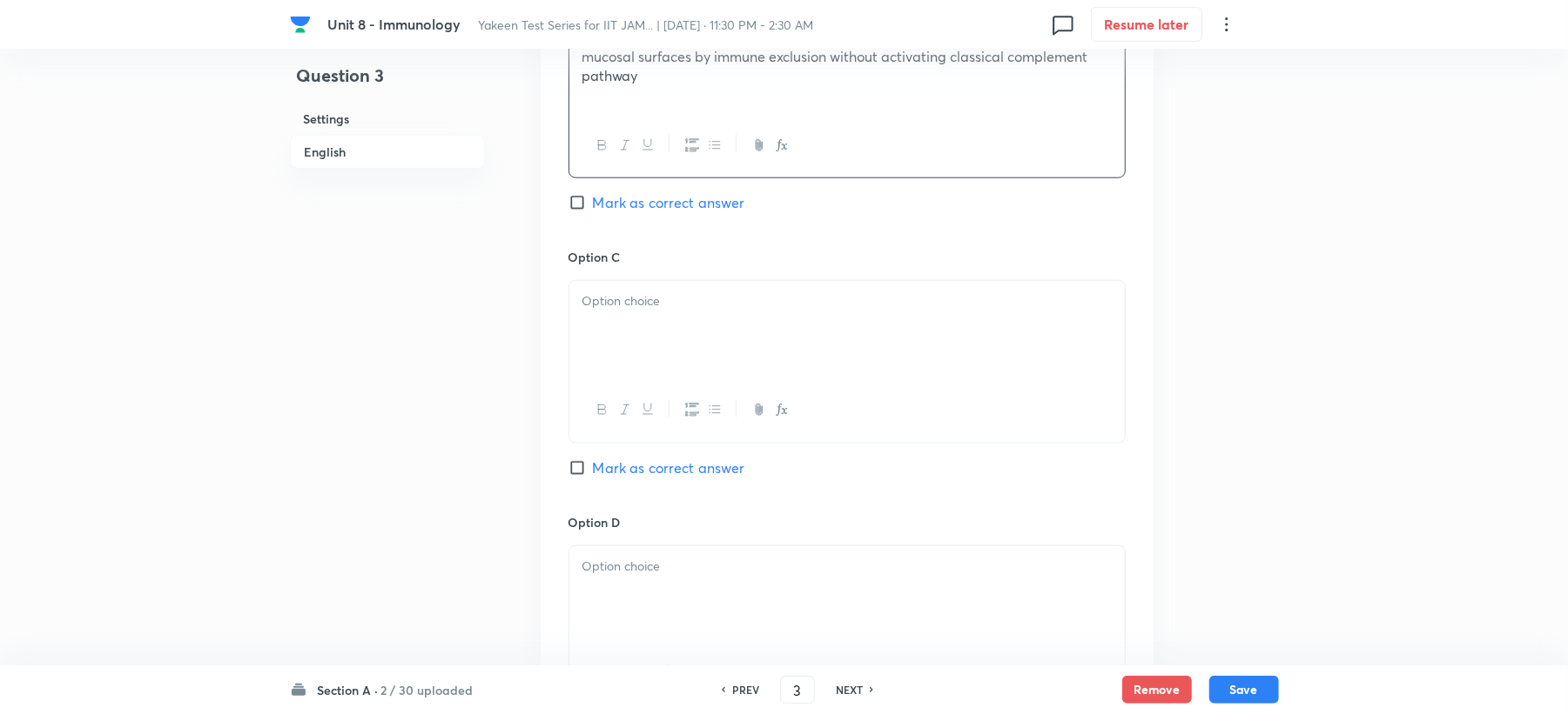
scroll to position [1160, 0]
click at [618, 322] on div at bounding box center [846, 324] width 555 height 98
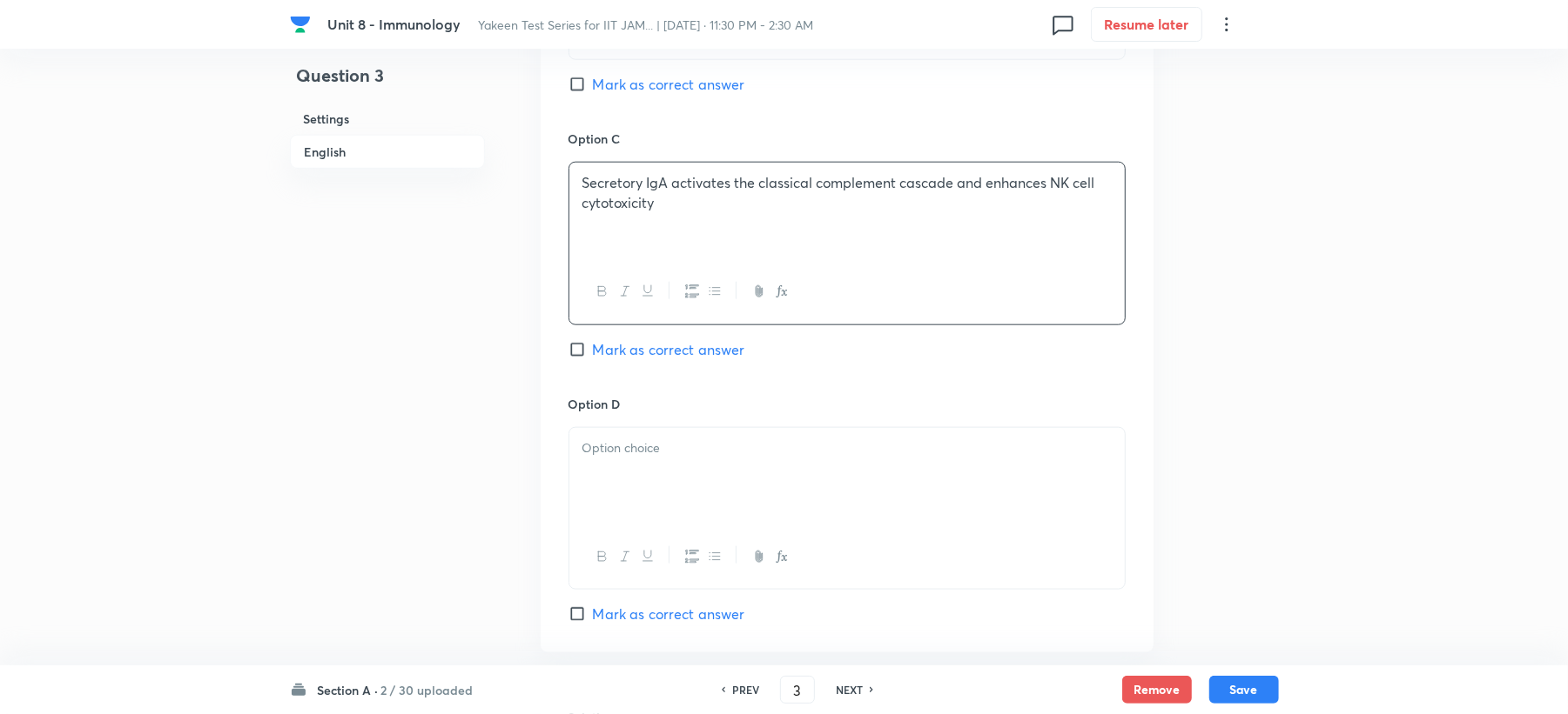
scroll to position [1508, 0]
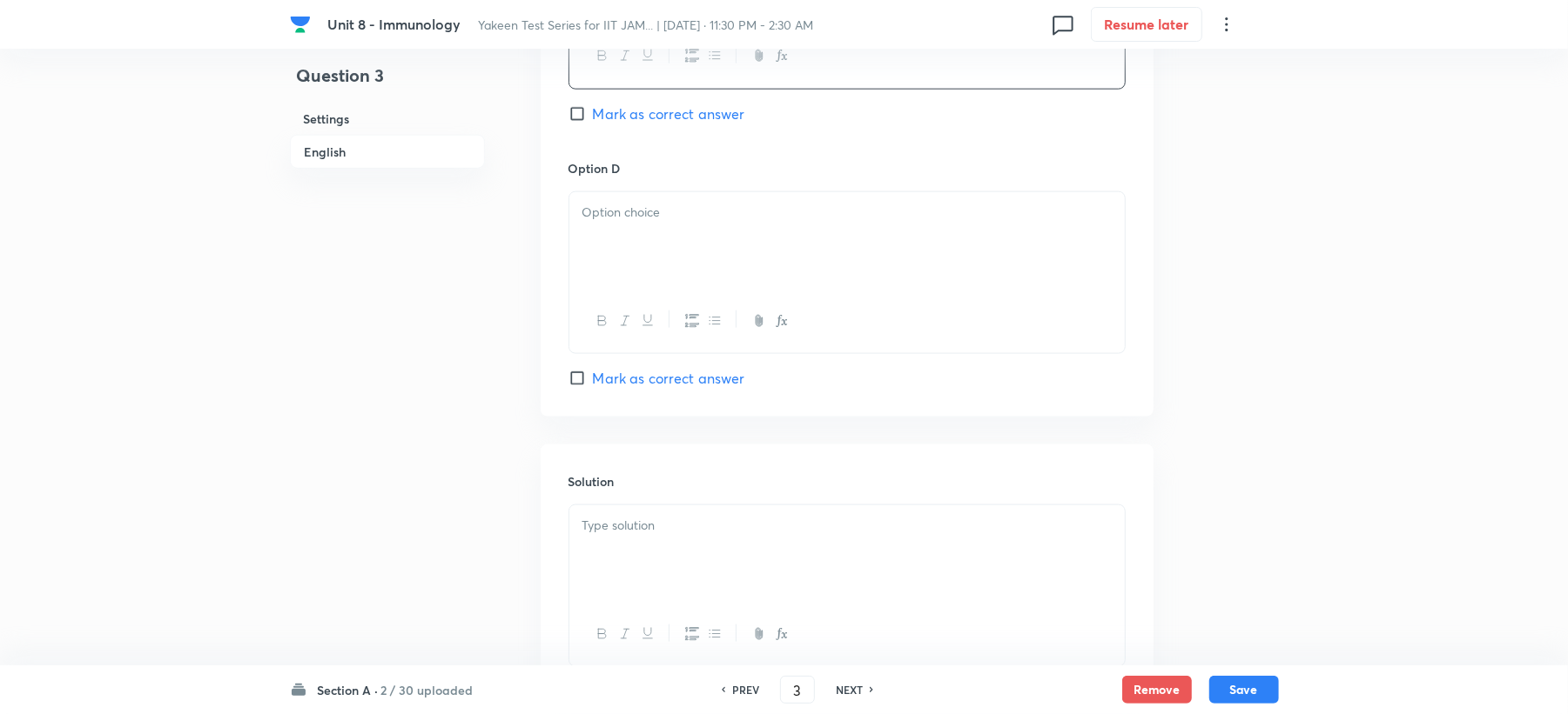
click at [625, 261] on div at bounding box center [846, 240] width 555 height 98
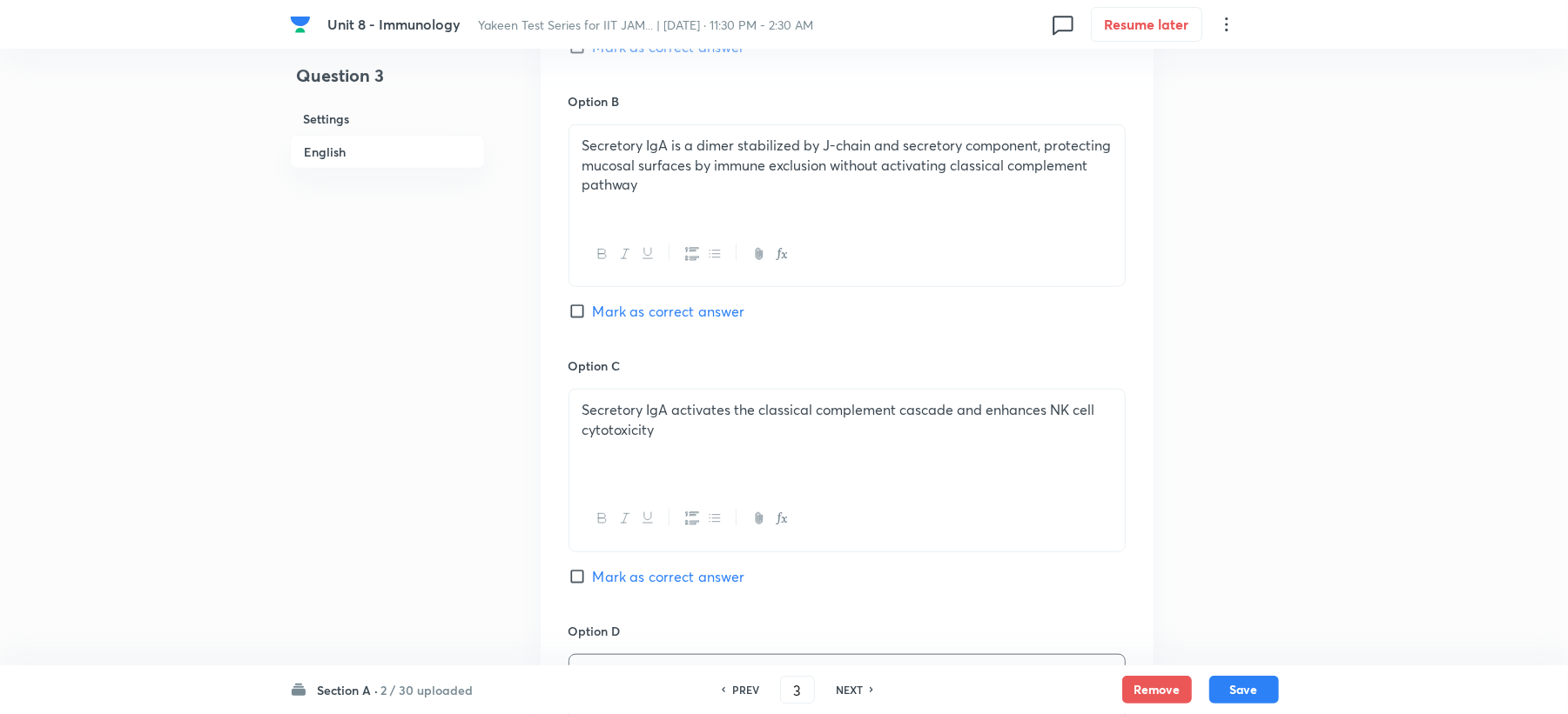
scroll to position [1044, 0]
click at [624, 316] on span "Mark as correct answer" at bounding box center [669, 312] width 153 height 21
click at [593, 316] on input "Mark as correct answer" at bounding box center [581, 312] width 25 height 17
checkbox input "true"
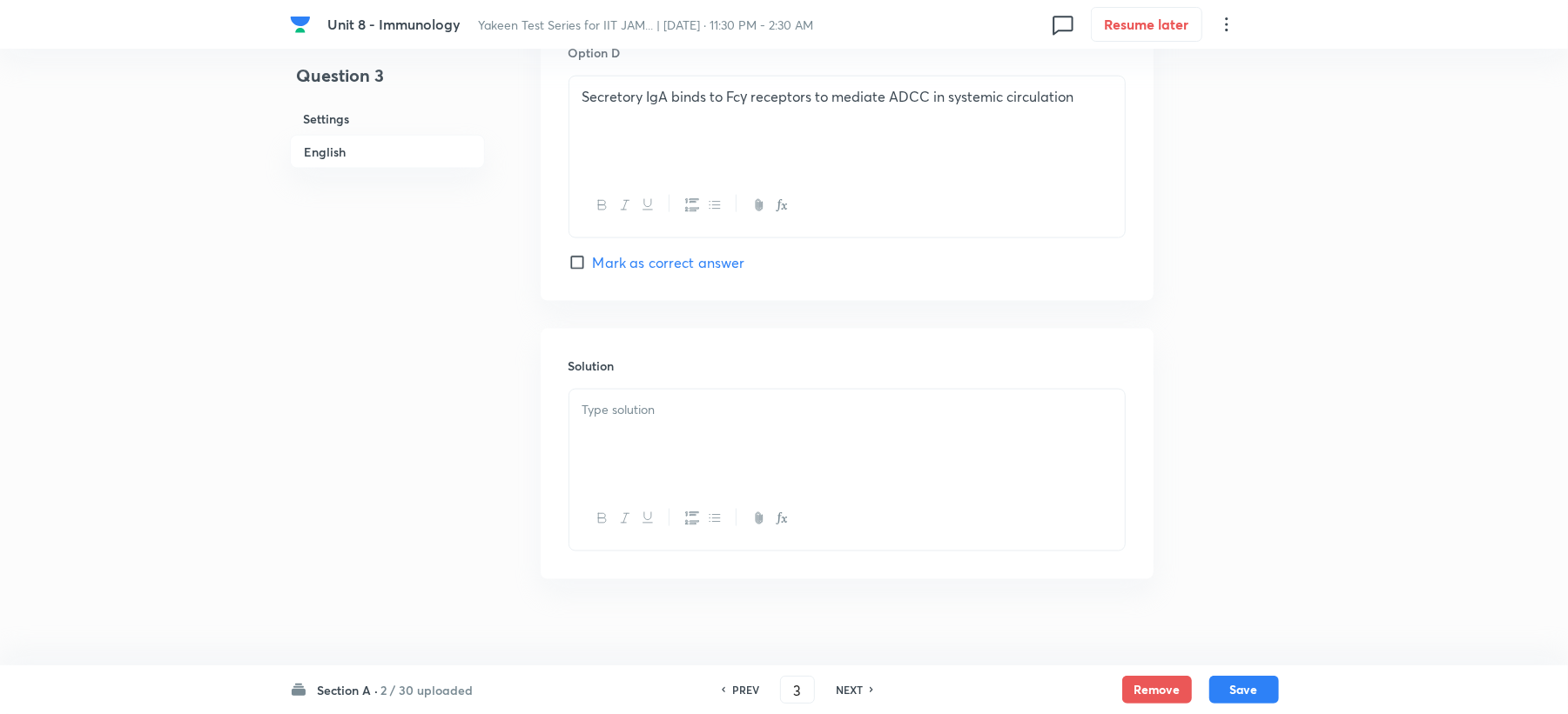
scroll to position [1647, 0]
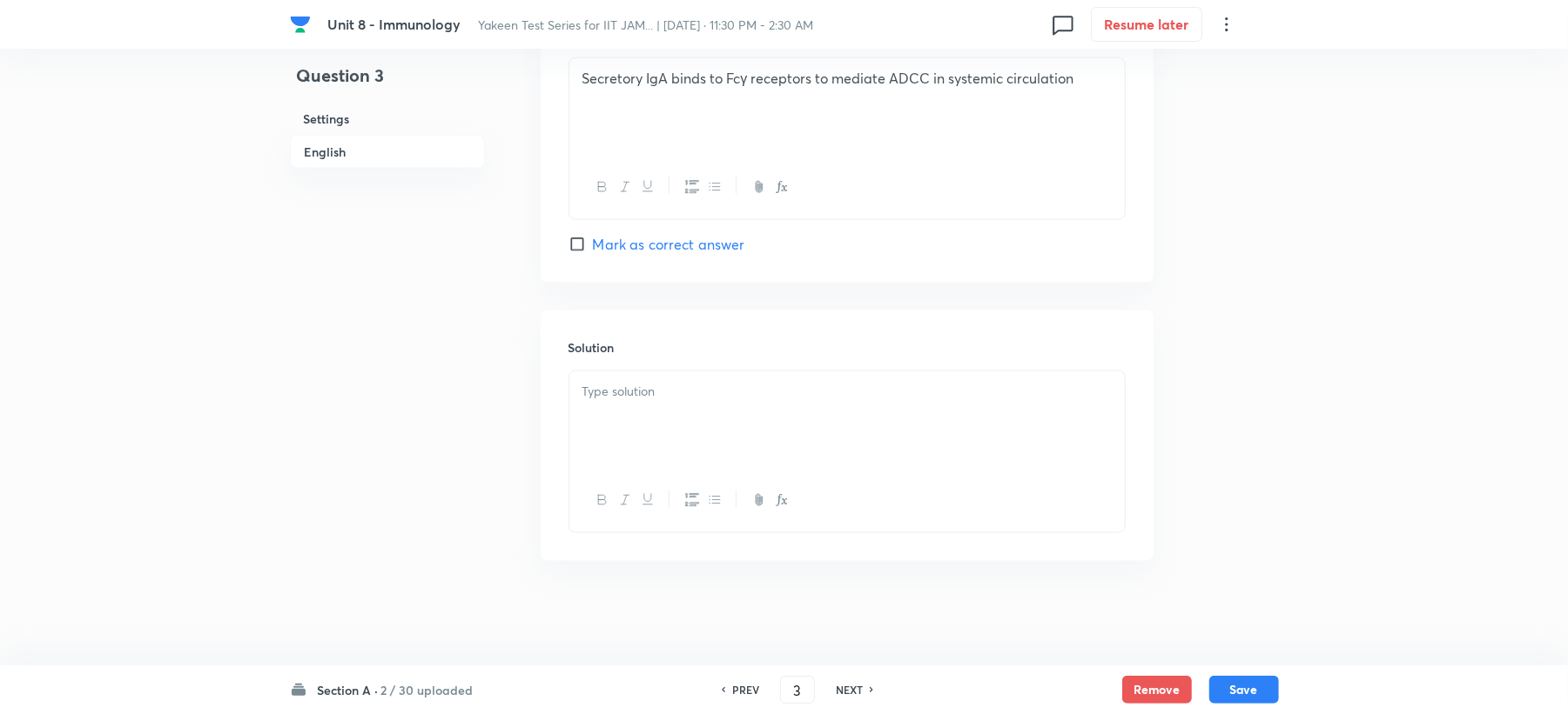
drag, startPoint x: 624, startPoint y: 414, endPoint x: 541, endPoint y: 395, distance: 85.1
click at [623, 414] on div at bounding box center [846, 420] width 555 height 98
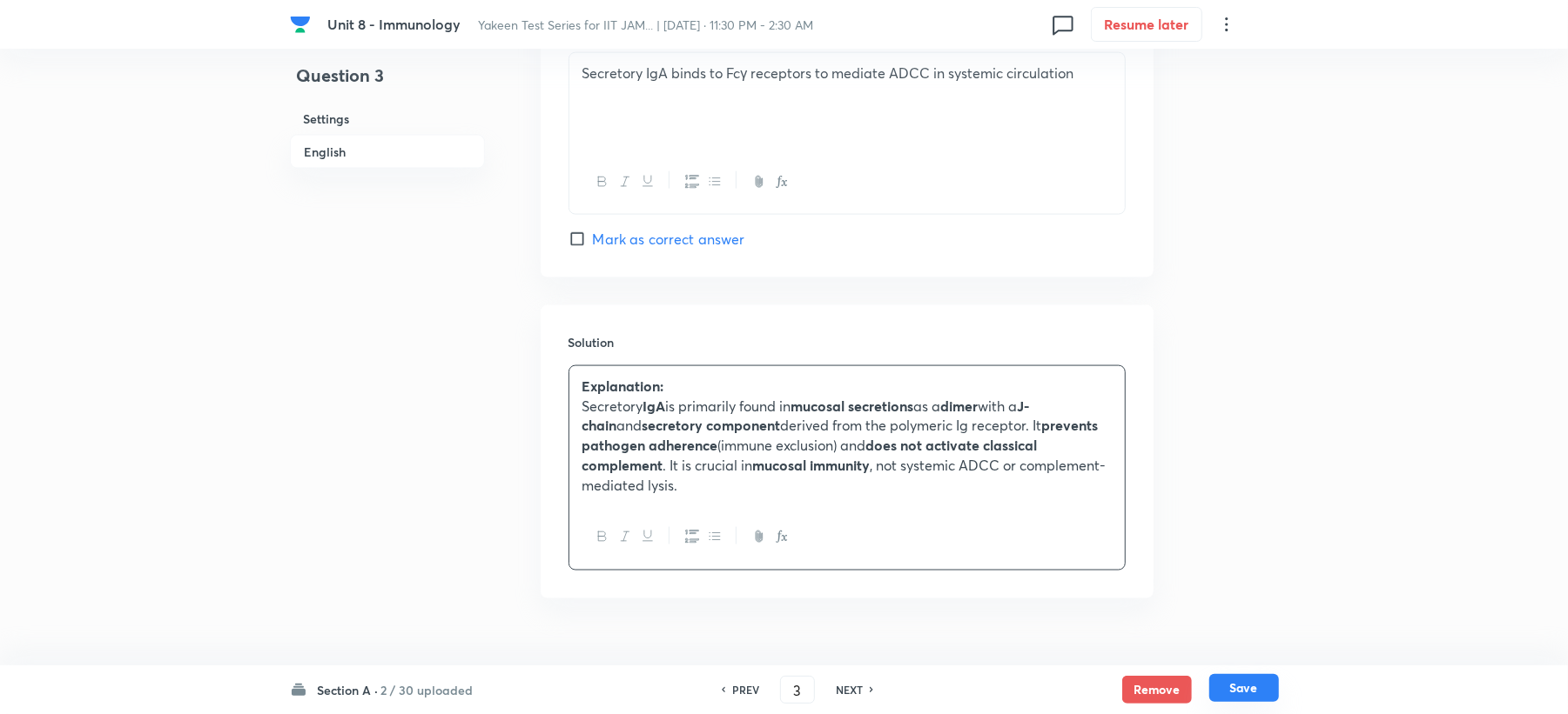
click at [1243, 693] on button "Save" at bounding box center [1244, 688] width 70 height 27
type input "4"
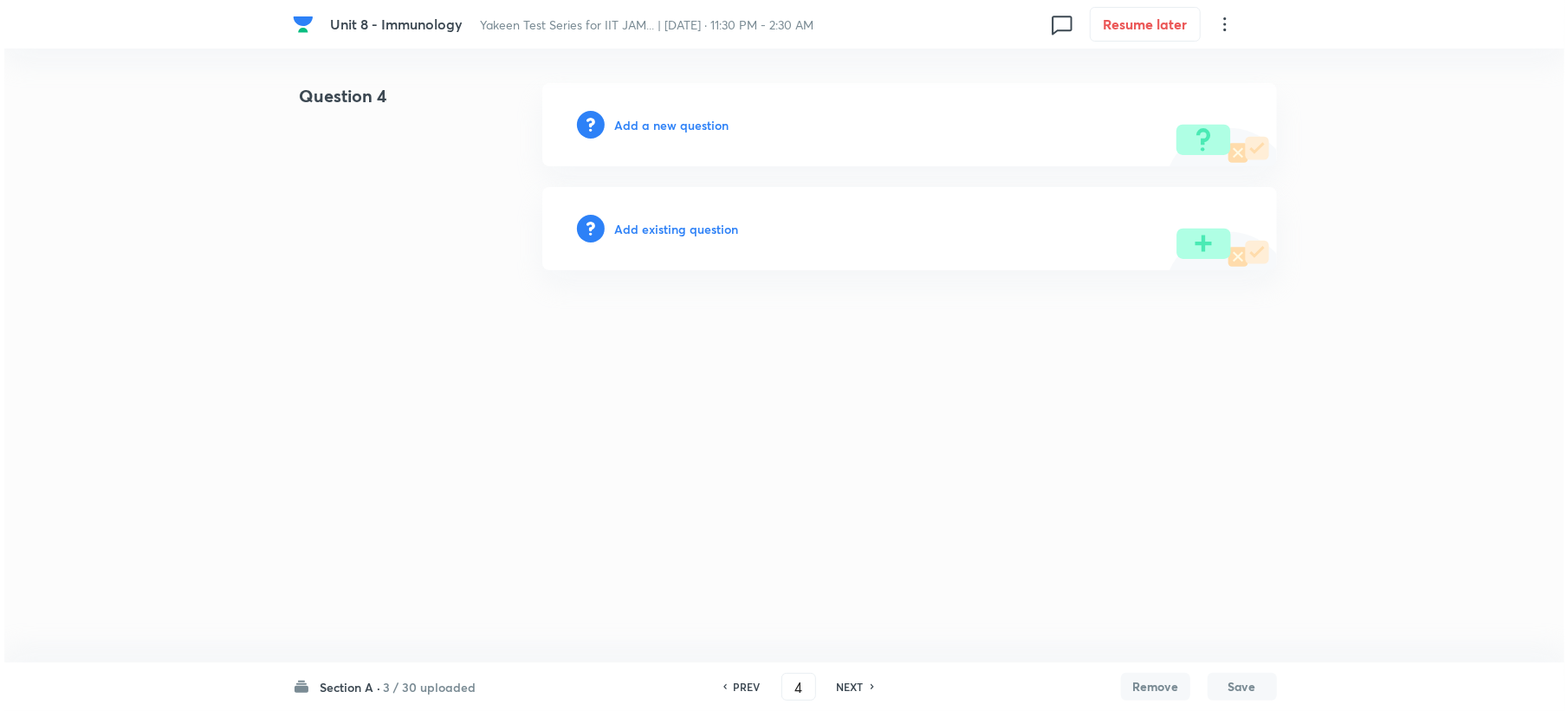
scroll to position [0, 0]
click at [663, 121] on h6 "Add a new question" at bounding box center [672, 126] width 115 height 18
click at [663, 121] on h6 "Choose a question type" at bounding box center [681, 126] width 134 height 18
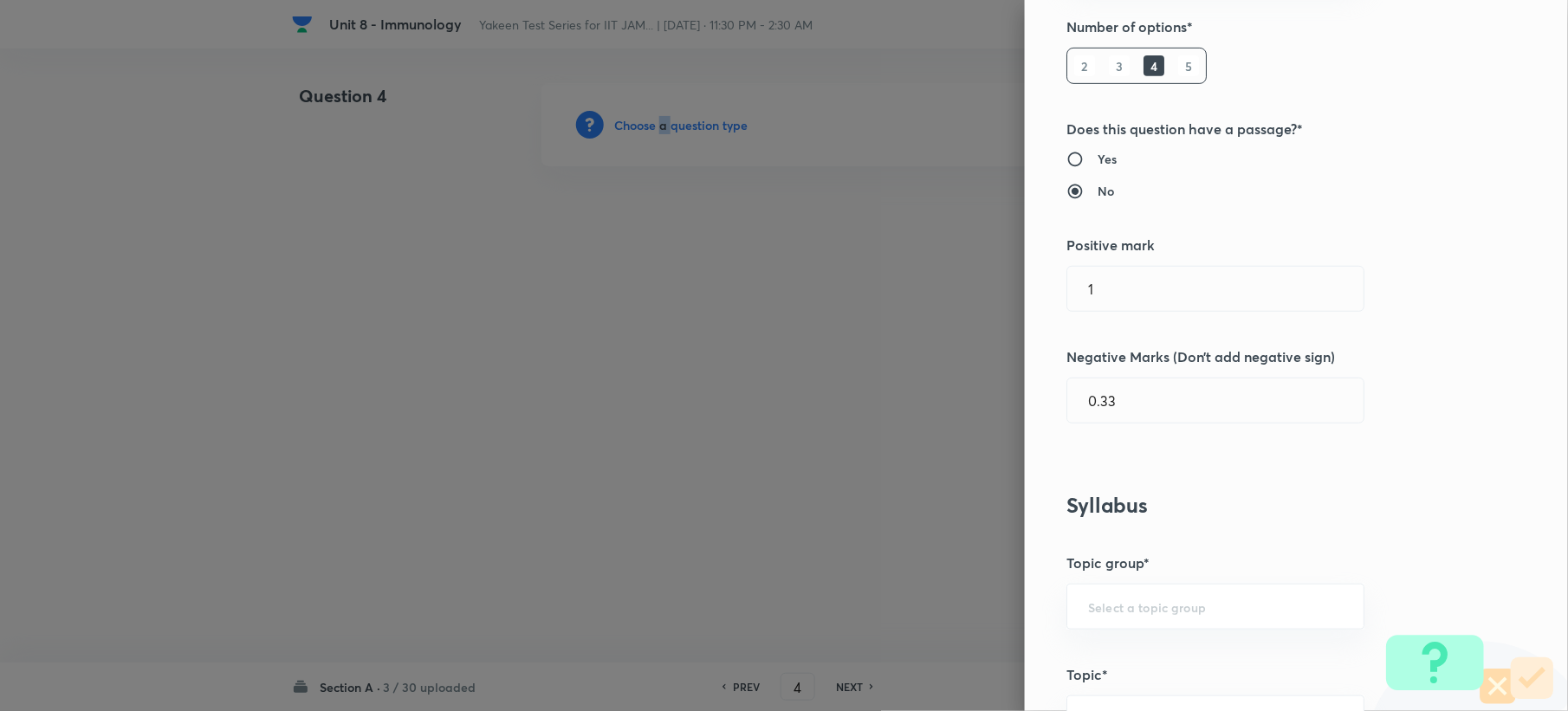
scroll to position [693, 0]
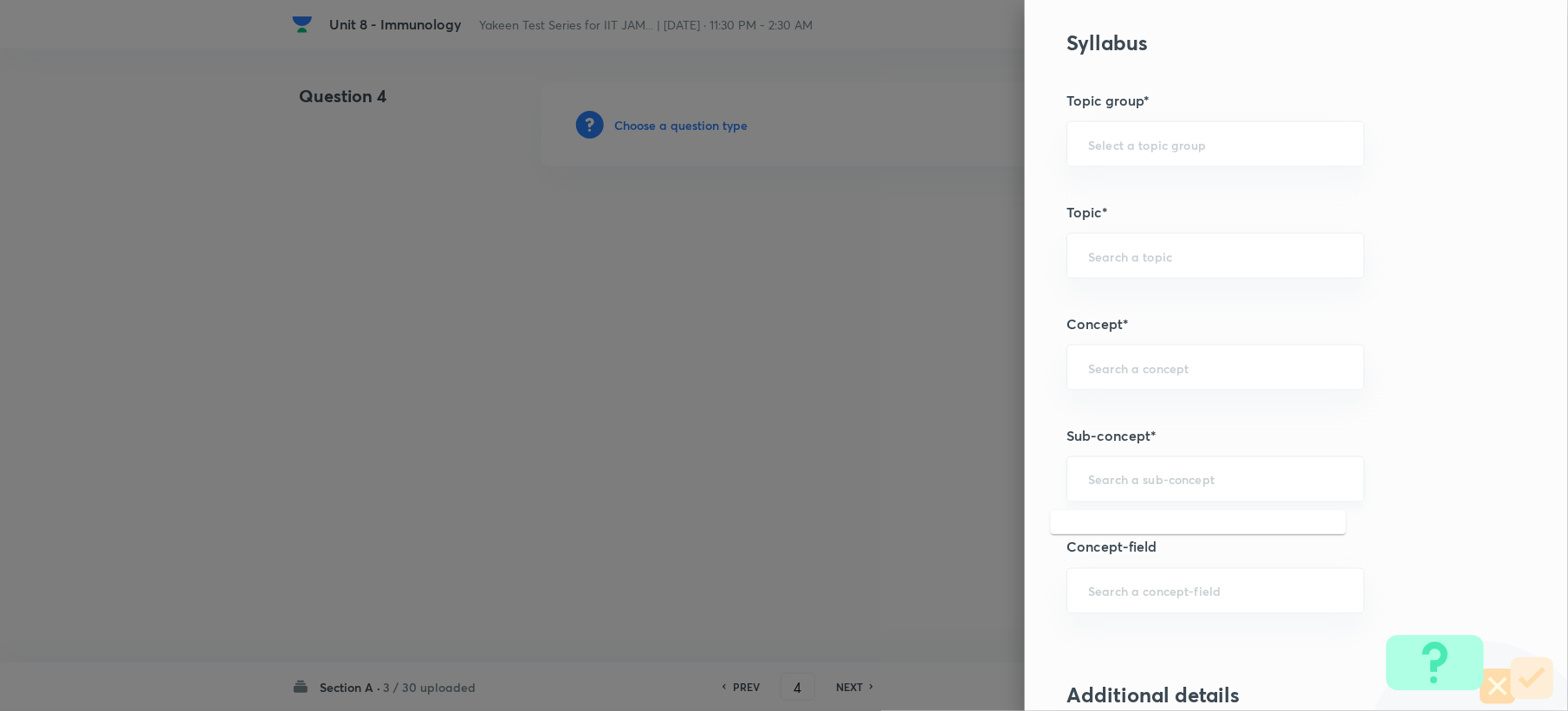
click at [1103, 479] on input "text" at bounding box center [1215, 480] width 255 height 16
paste input "Genetics and Genomics"
click at [1109, 530] on li "Genetics and Genomics" at bounding box center [1199, 533] width 296 height 31
type input "Genetics and Genomics"
type input "Biotechnology"
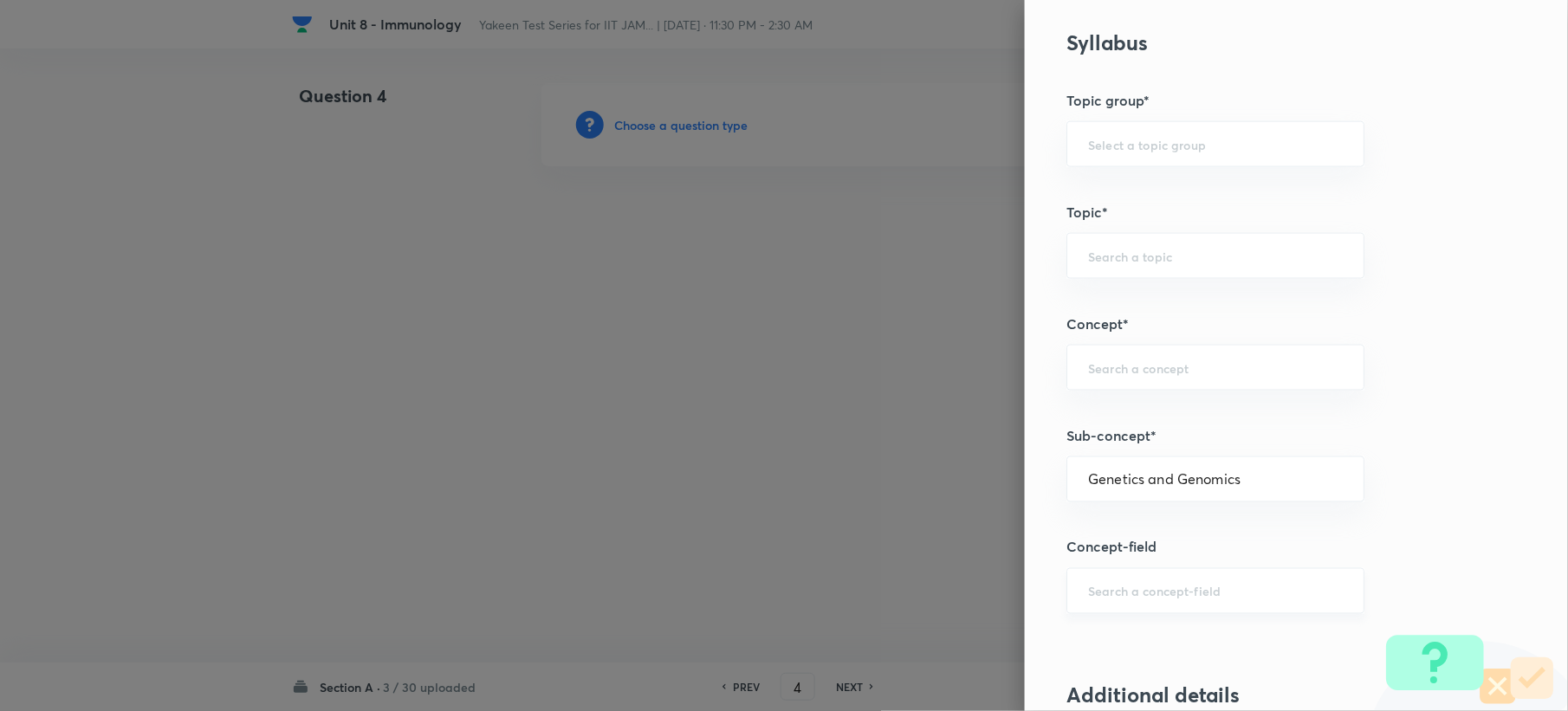
type input "Biology (10+2+3 Level)"
type input "General Biology"
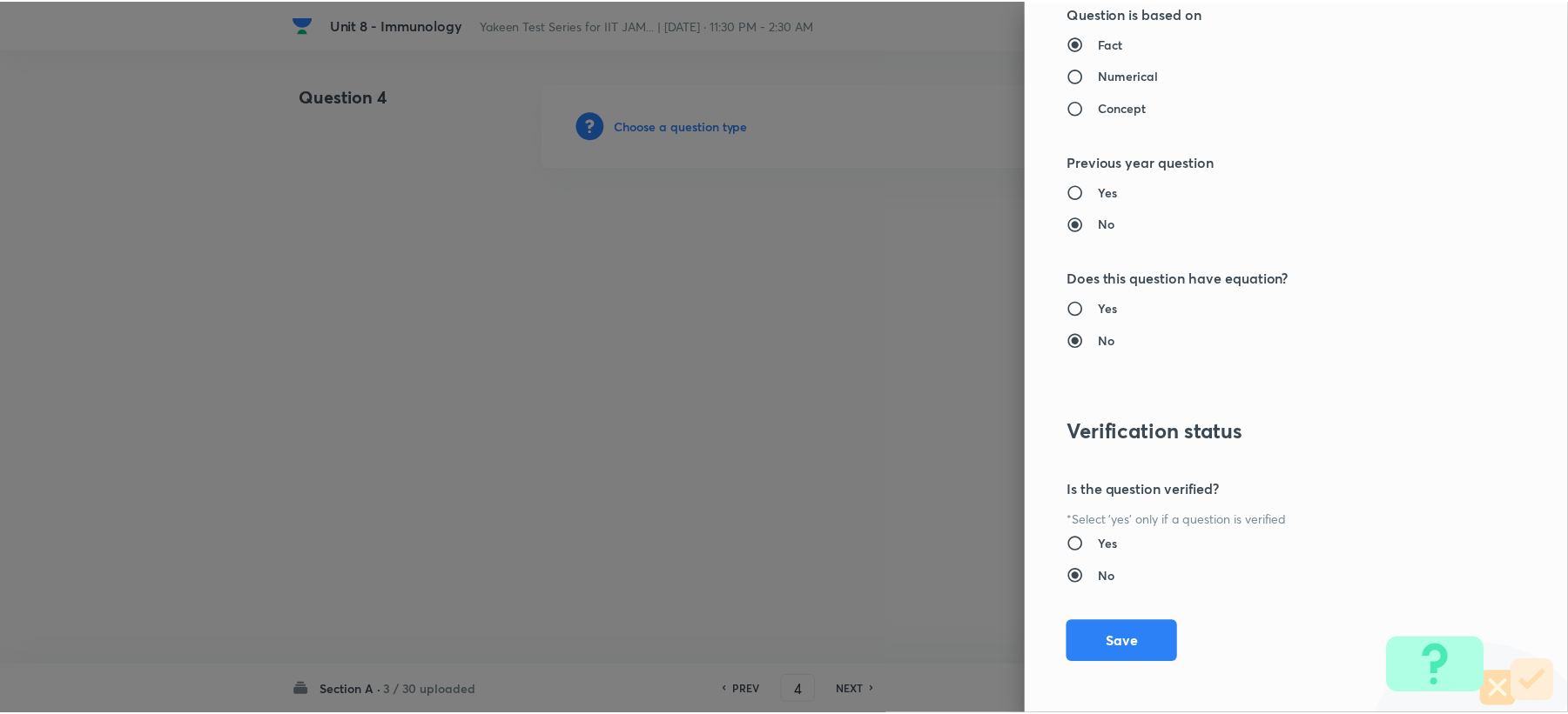
scroll to position [1661, 0]
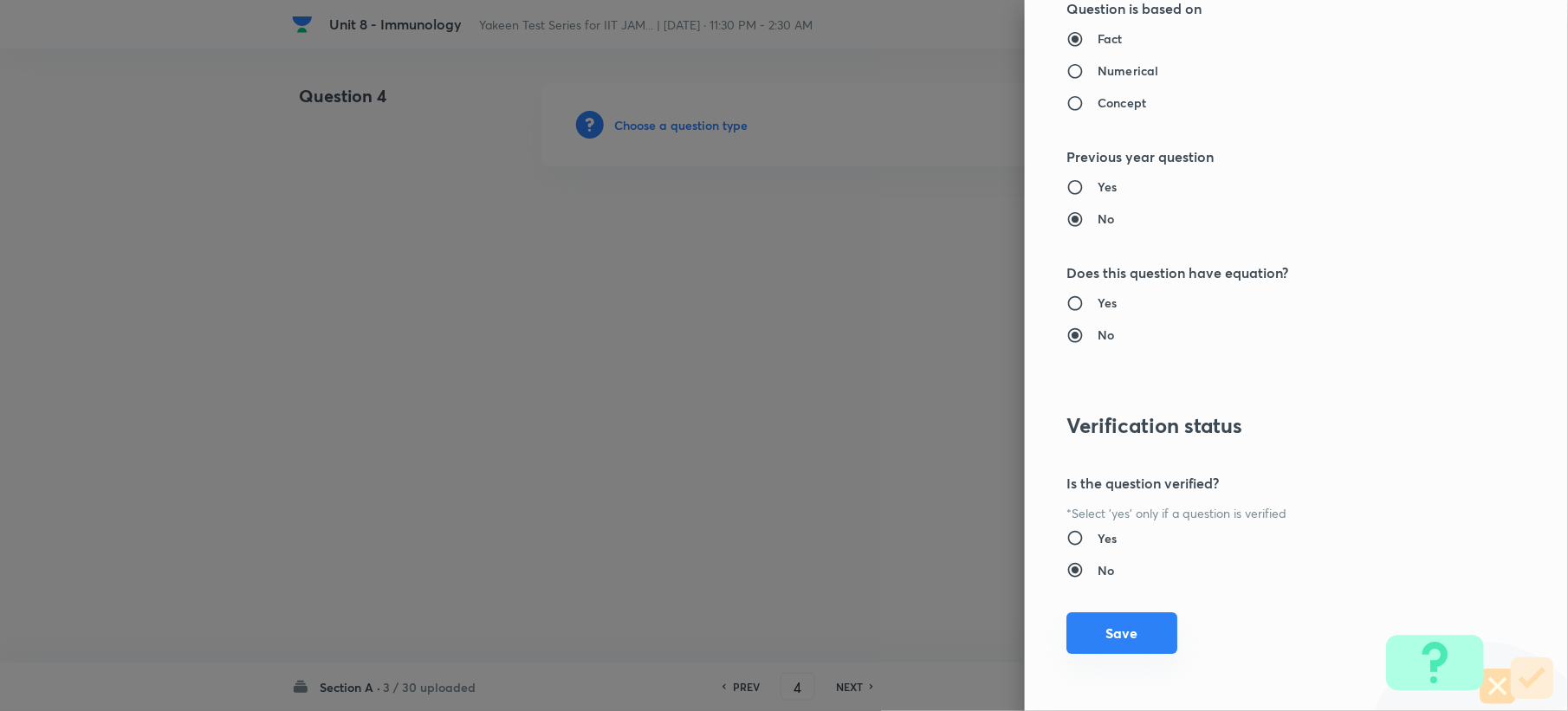
click at [1099, 621] on button "Save" at bounding box center [1122, 634] width 111 height 42
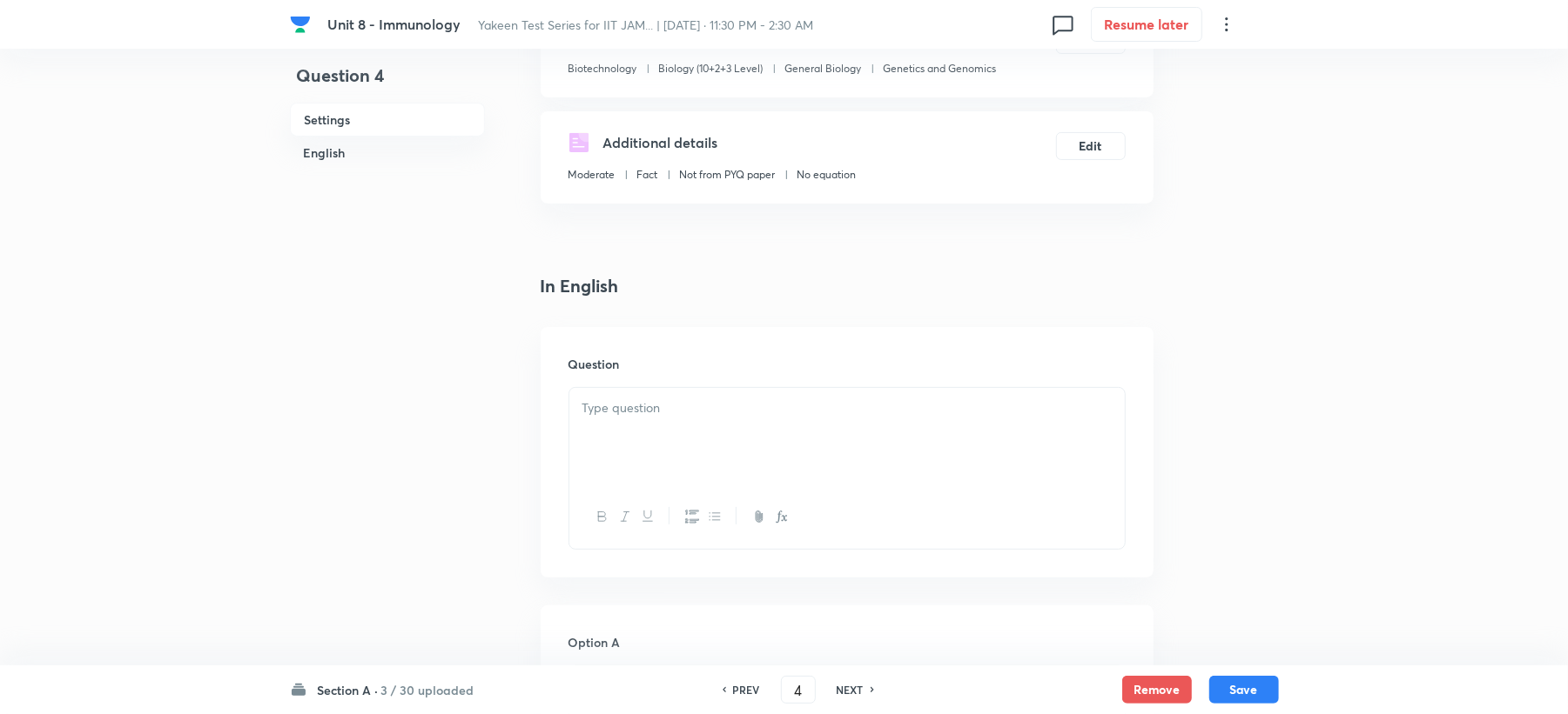
scroll to position [464, 0]
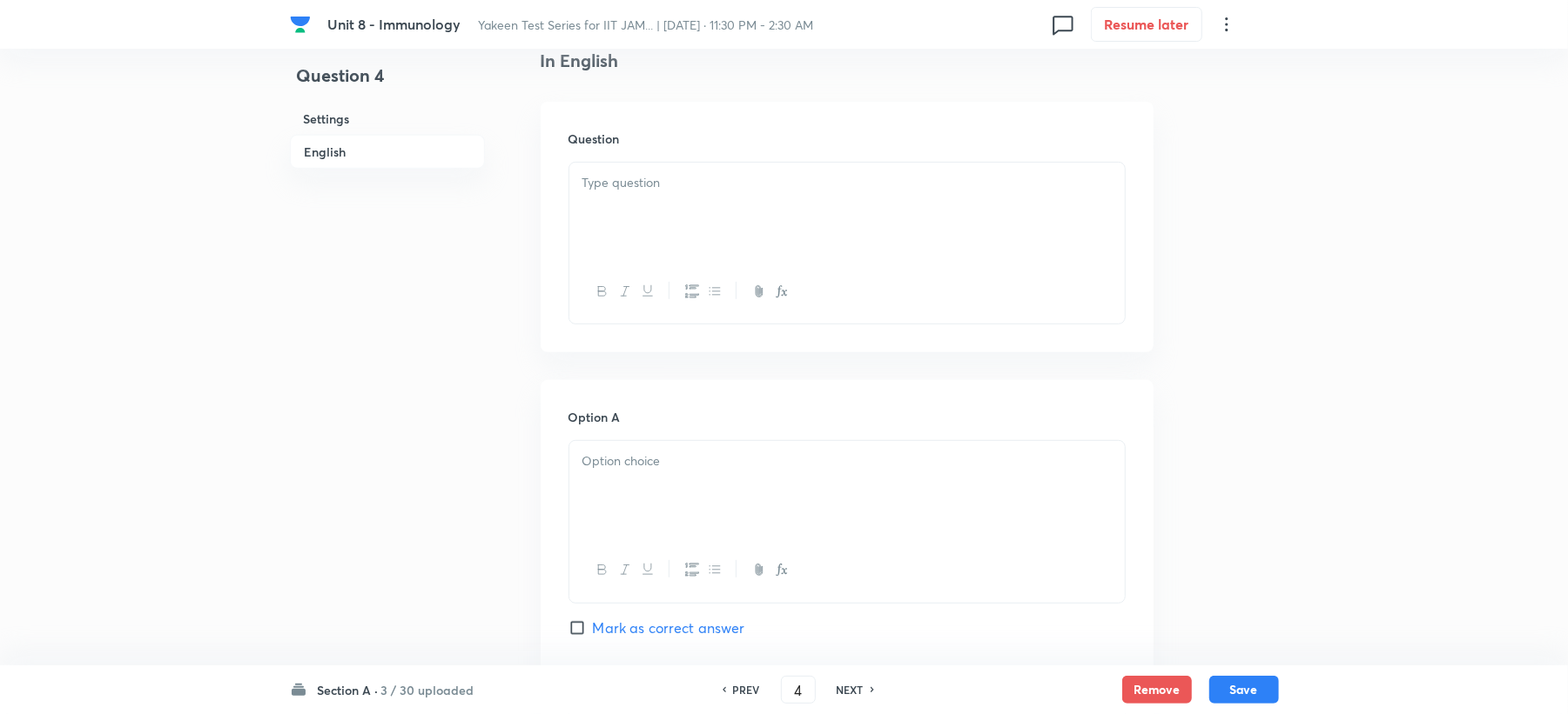
drag, startPoint x: 635, startPoint y: 207, endPoint x: 607, endPoint y: 259, distance: 59.1
click at [628, 208] on div at bounding box center [846, 211] width 555 height 98
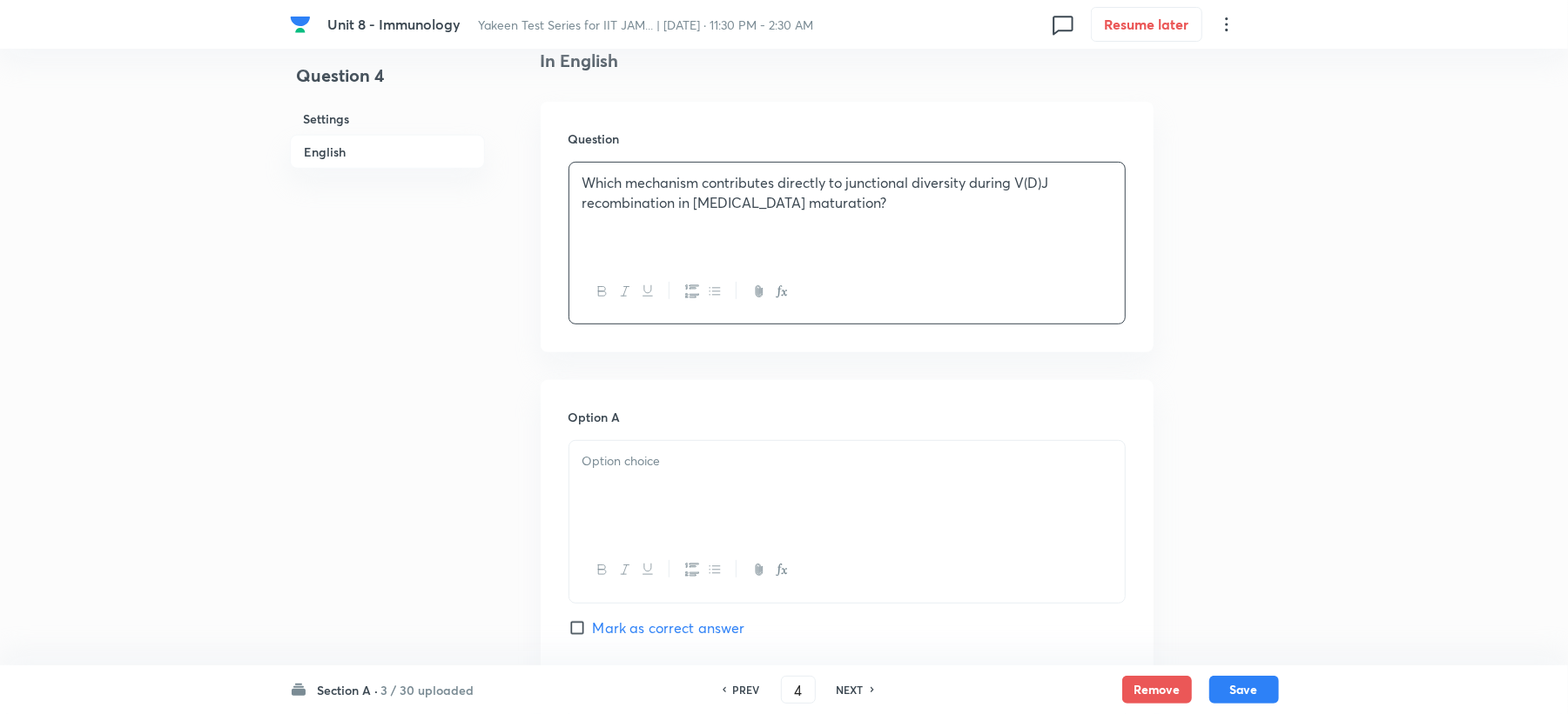
click at [623, 466] on p at bounding box center [847, 462] width 530 height 20
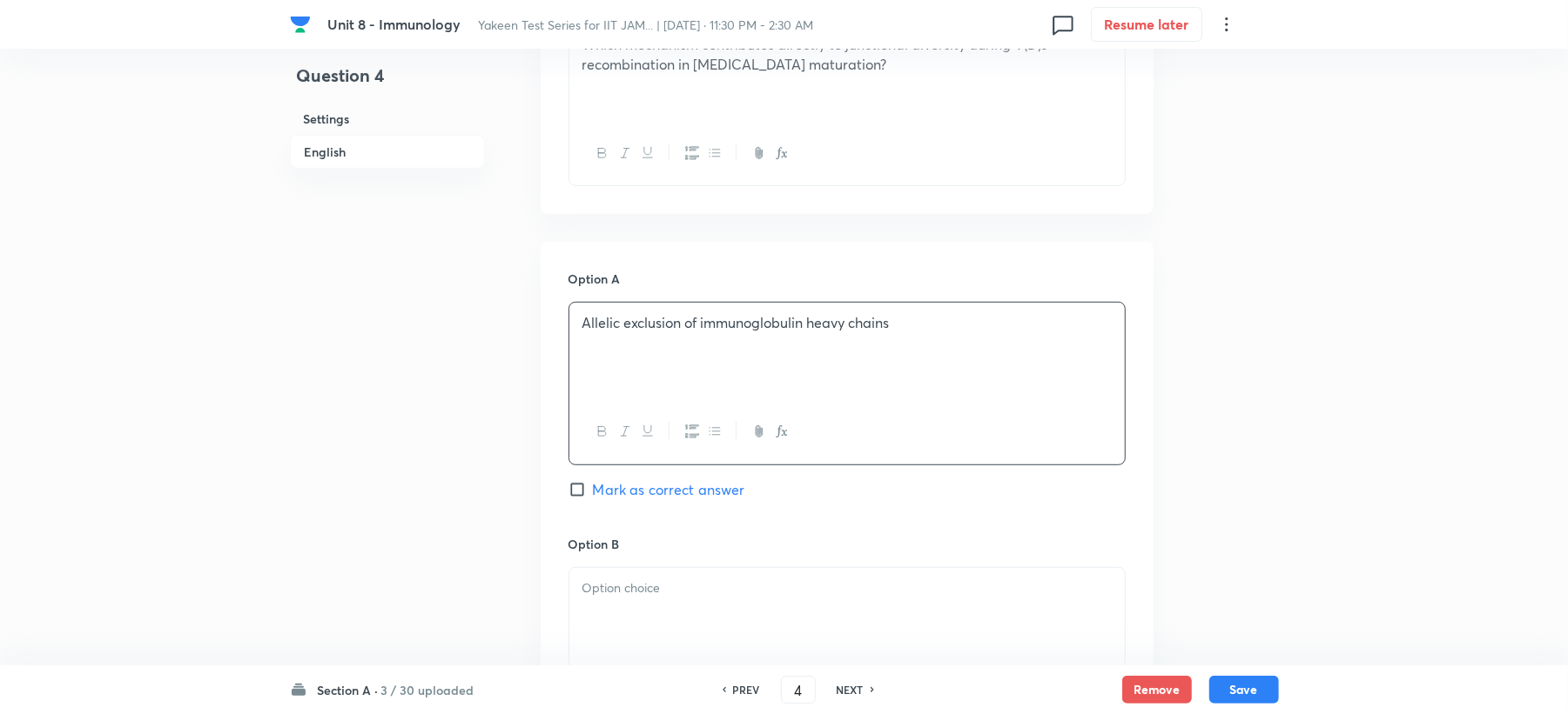
scroll to position [928, 0]
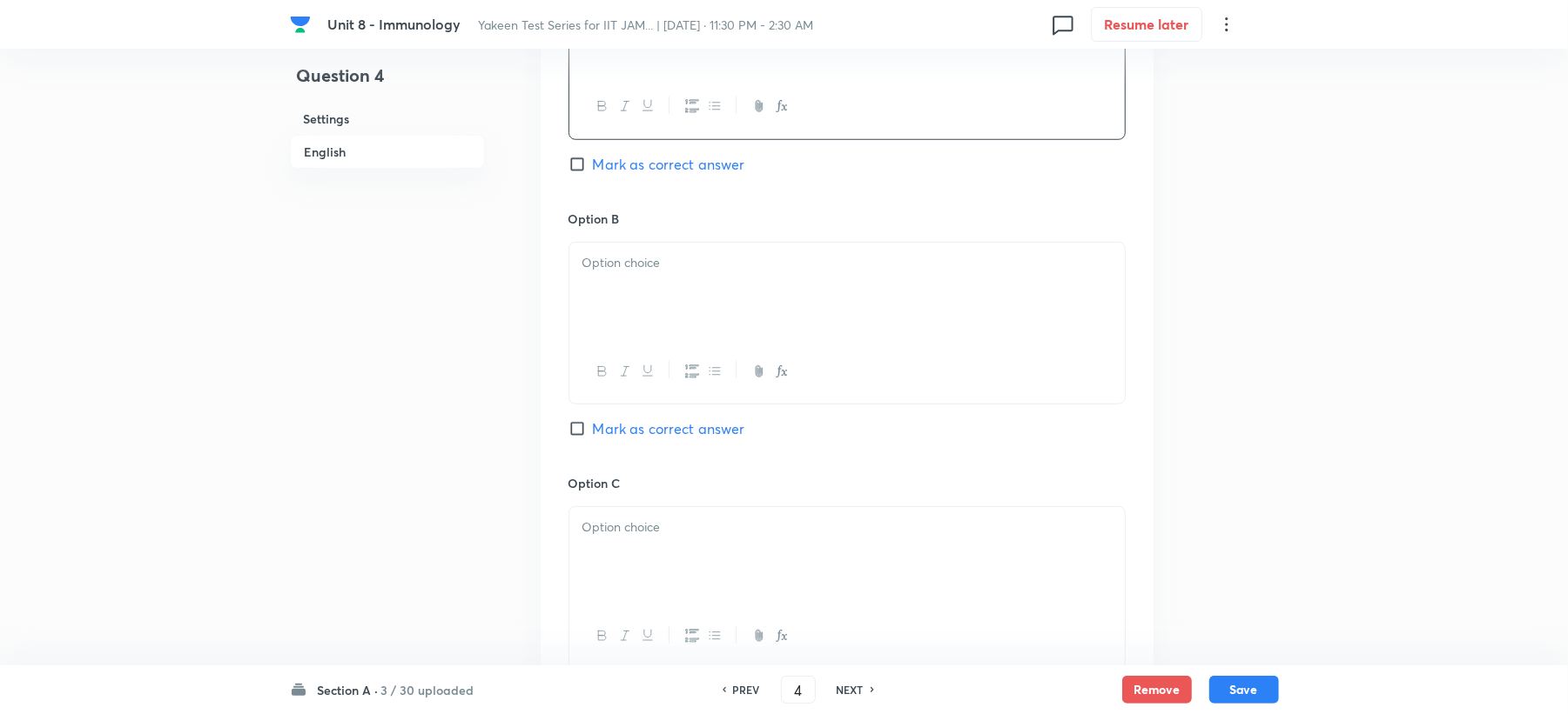
click at [623, 300] on div at bounding box center [846, 292] width 555 height 98
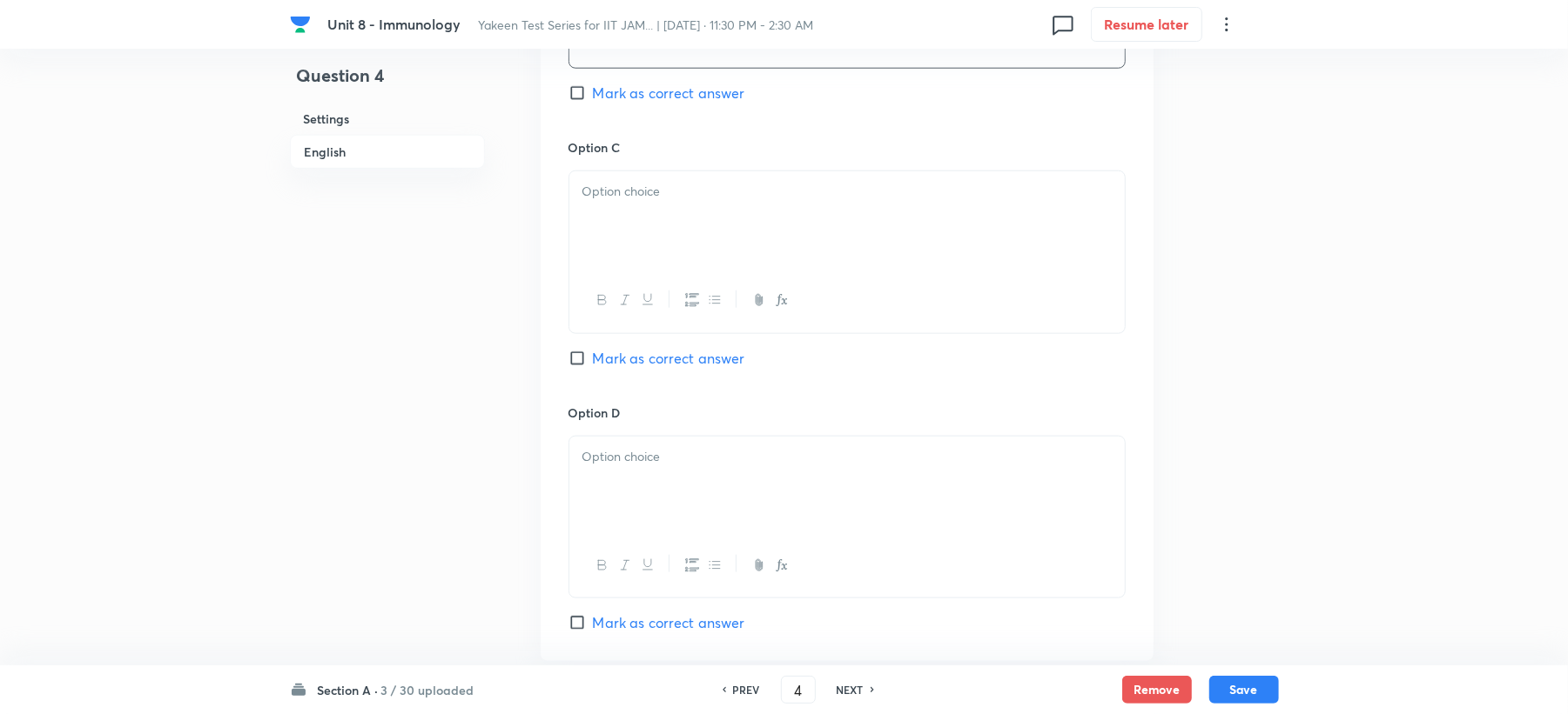
scroll to position [1275, 0]
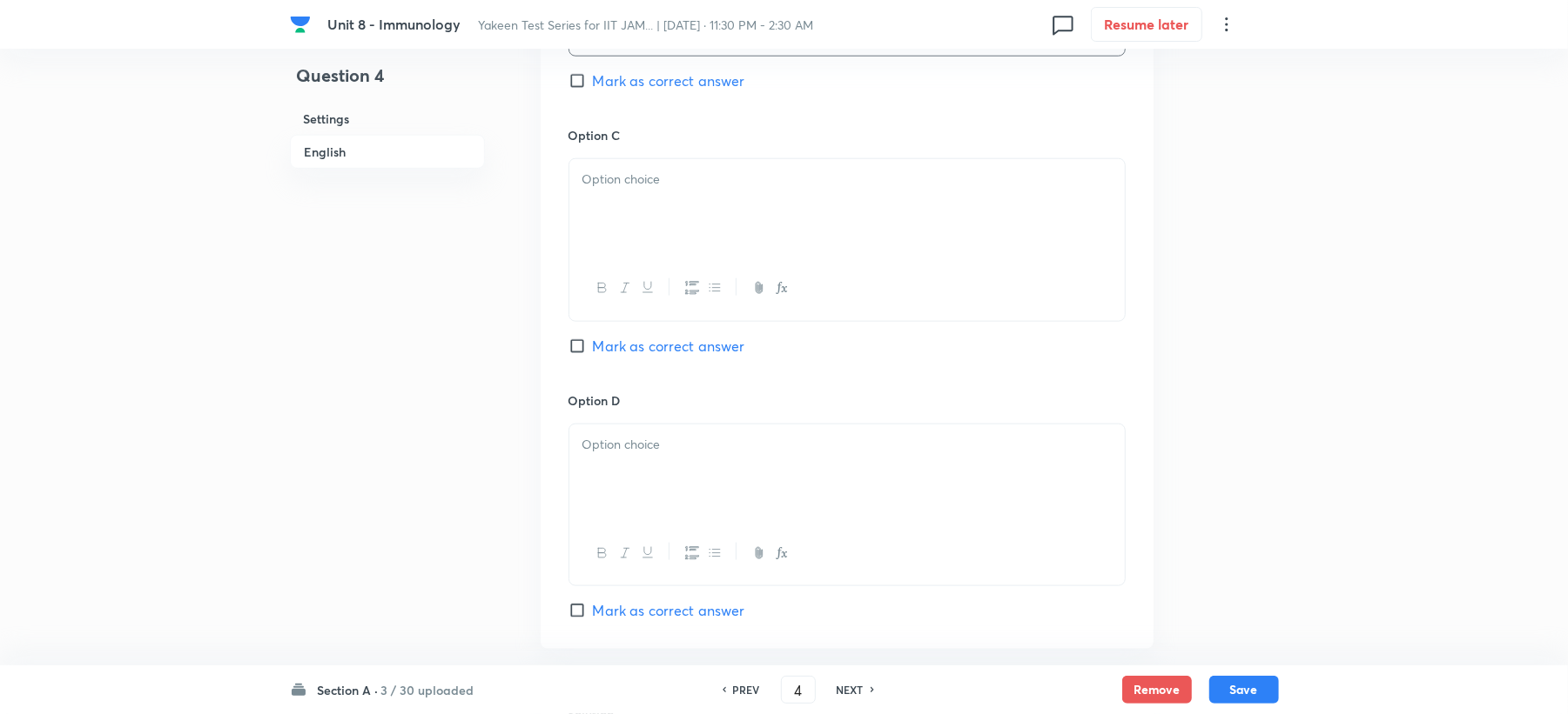
click at [597, 234] on div at bounding box center [846, 208] width 555 height 98
click at [599, 450] on p at bounding box center [847, 445] width 530 height 20
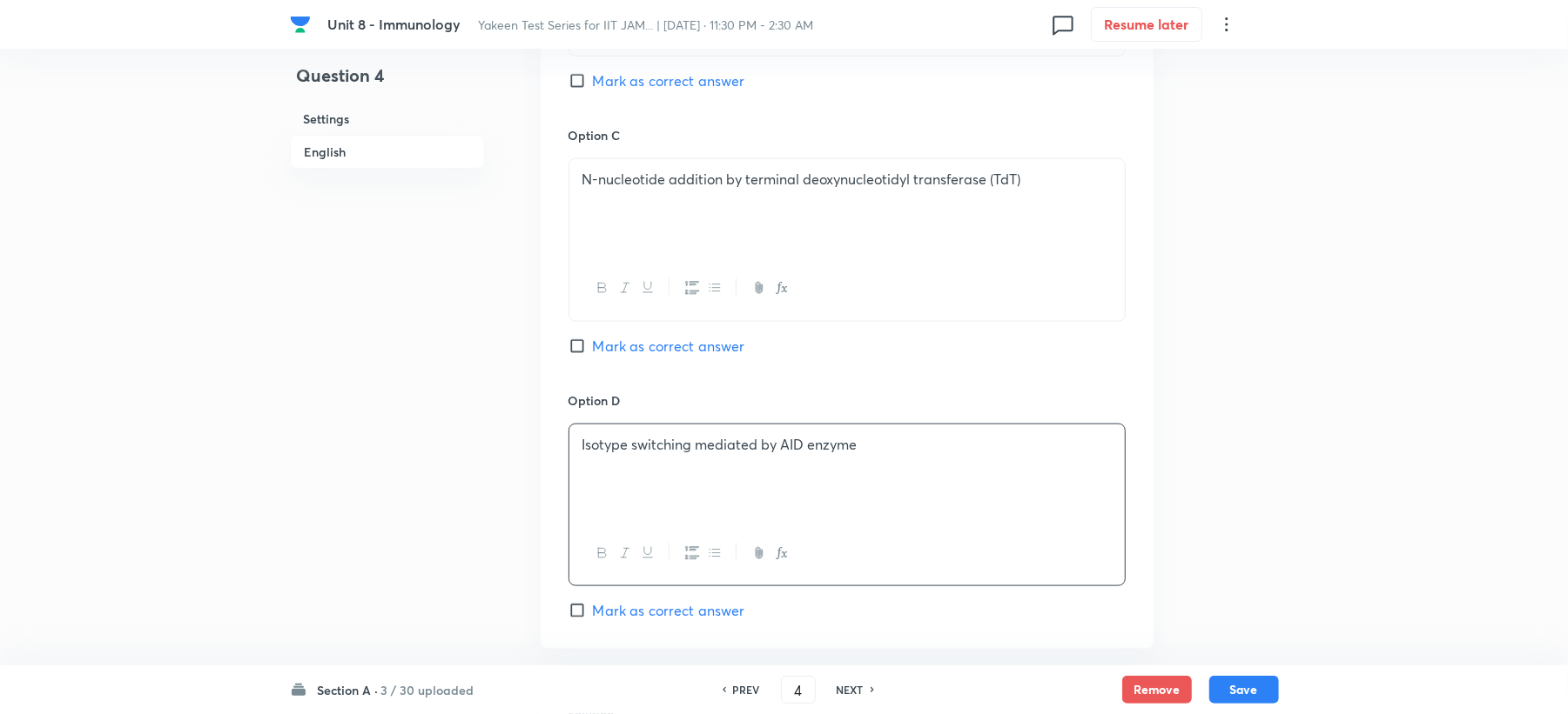
click at [650, 334] on div "Option C N-nucleotide addition by terminal deoxynucleotidyl transferase (TdT) M…" at bounding box center [847, 258] width 557 height 264
click at [646, 345] on span "Mark as correct answer" at bounding box center [669, 346] width 153 height 21
click at [593, 345] on input "Mark as correct answer" at bounding box center [581, 346] width 25 height 17
checkbox input "true"
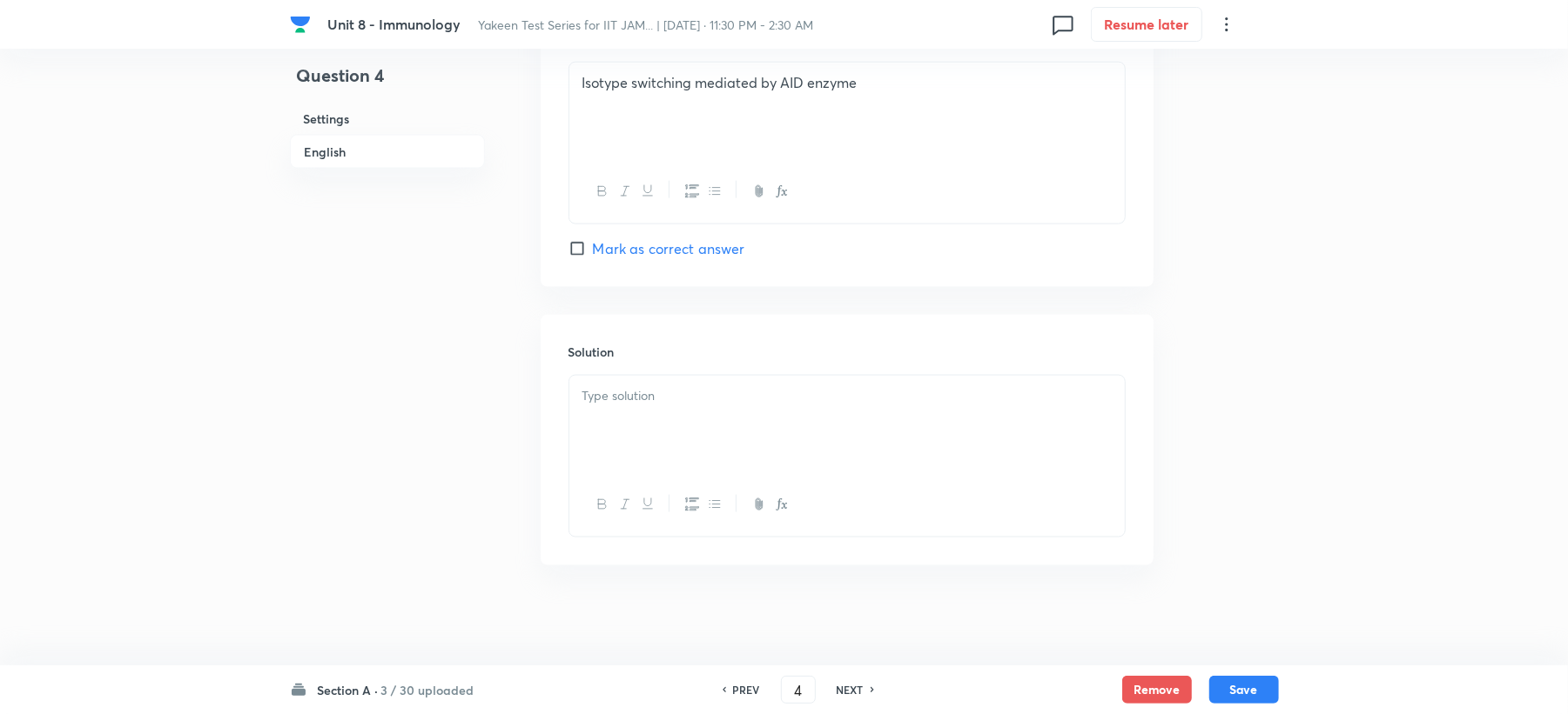
scroll to position [1647, 0]
click at [617, 415] on div at bounding box center [846, 420] width 555 height 98
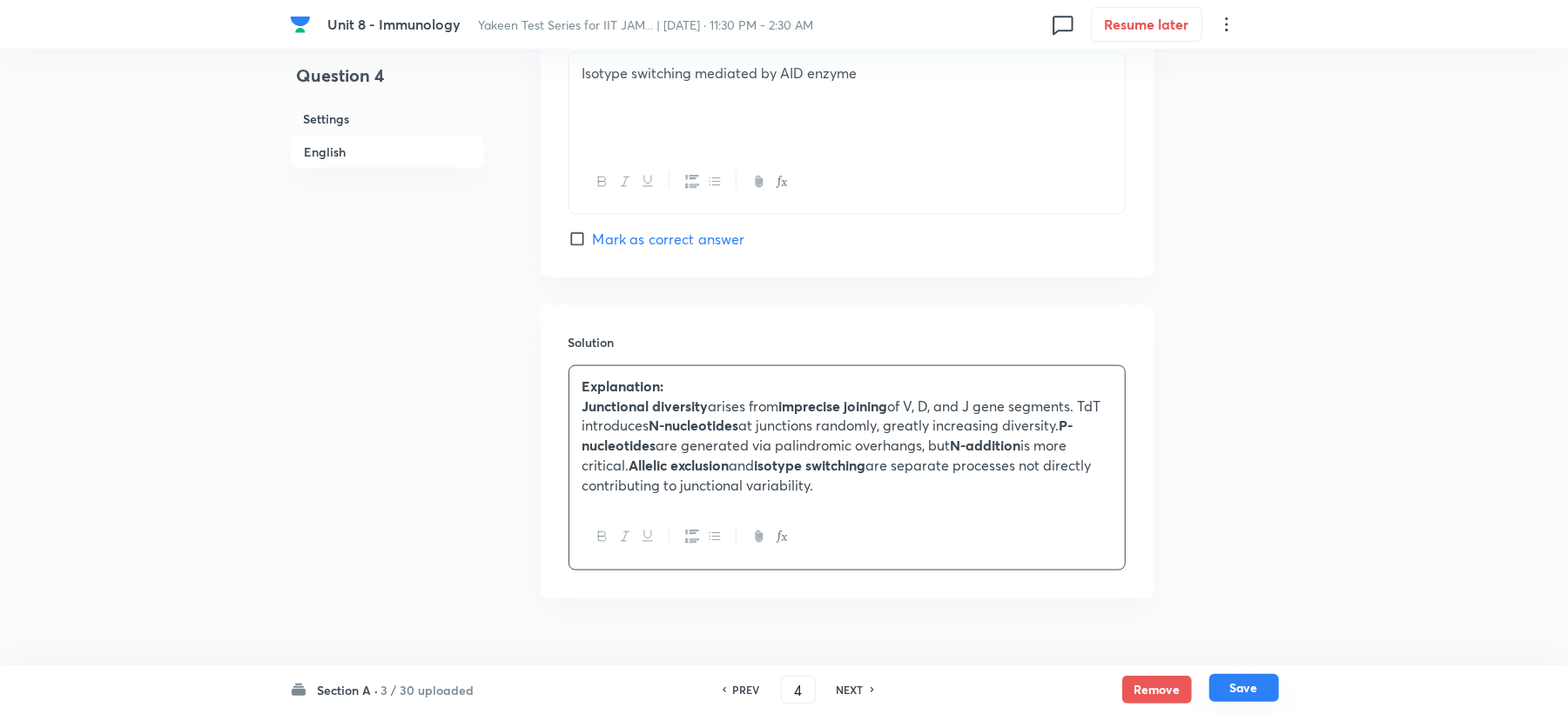
click at [1255, 680] on button "Save" at bounding box center [1244, 688] width 70 height 27
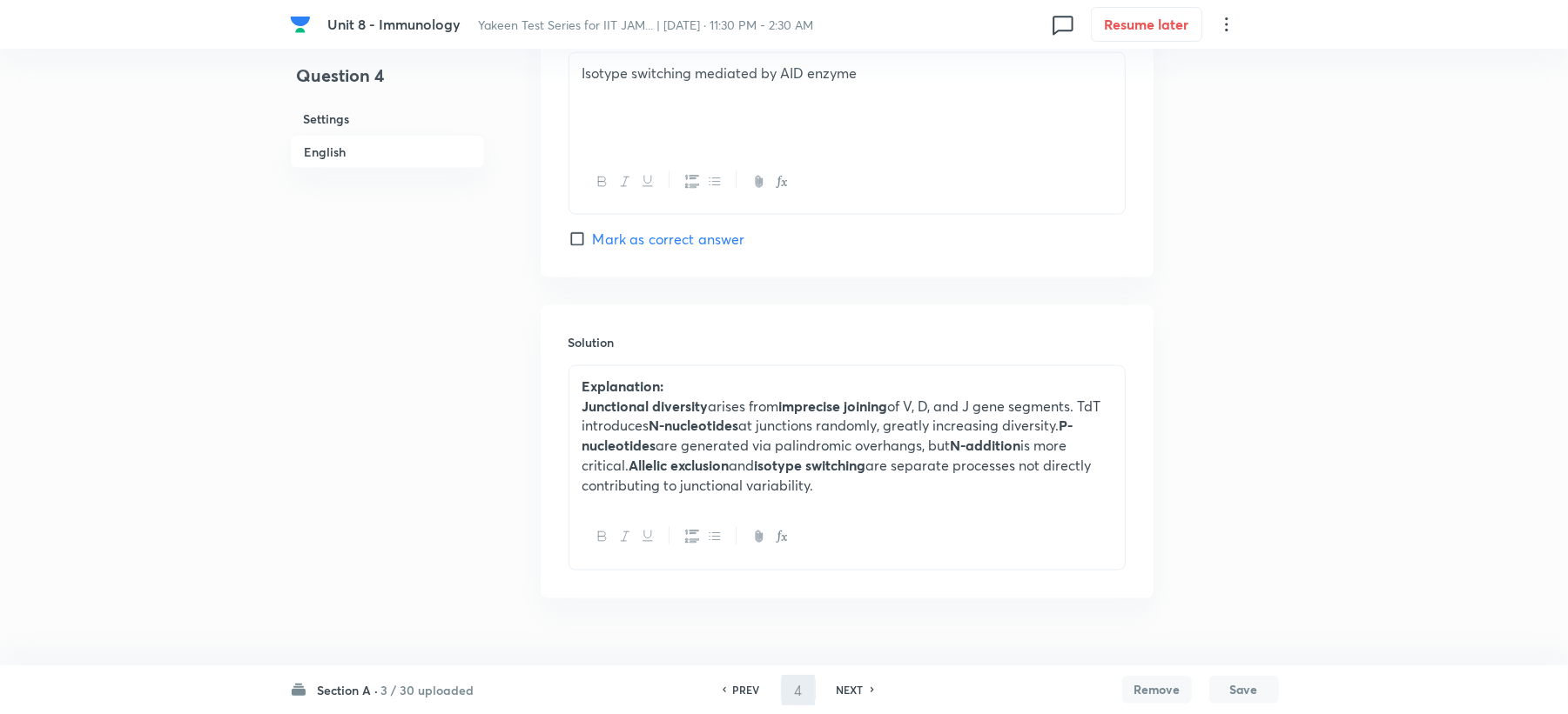
type input "5"
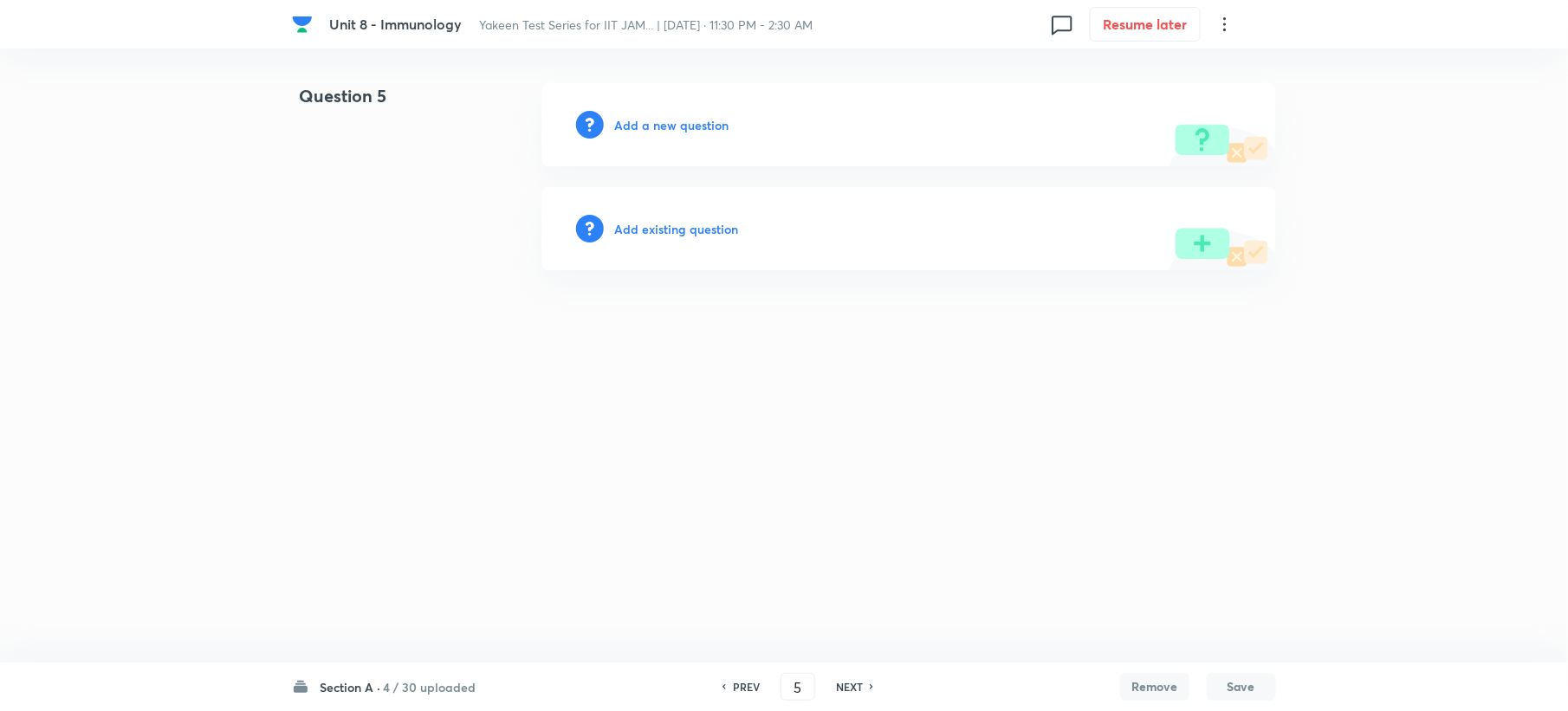
click at [660, 126] on h6 "Add a new question" at bounding box center [672, 126] width 115 height 18
click at [660, 126] on h6 "Choose a question type" at bounding box center [681, 126] width 134 height 18
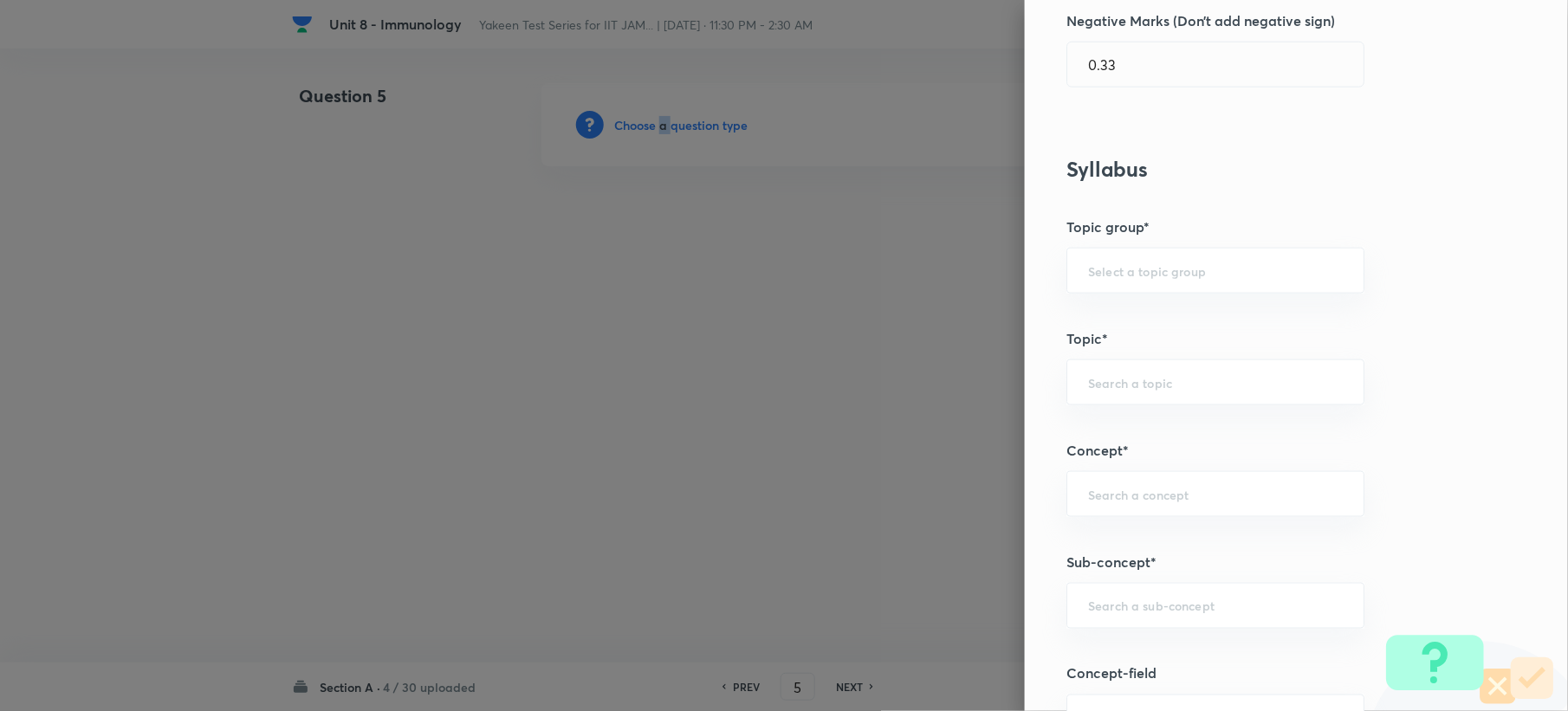
scroll to position [577, 0]
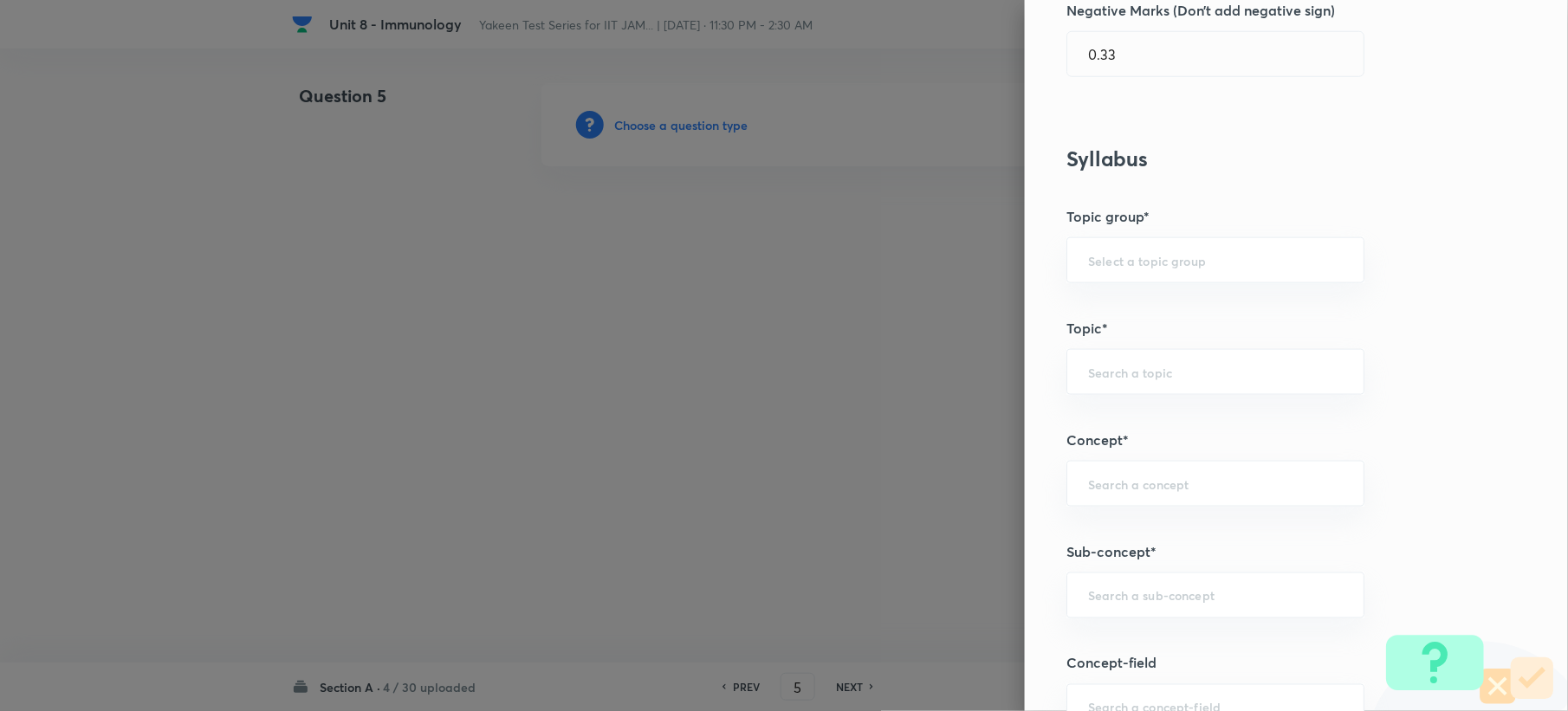
click at [1083, 566] on div "Question settings Question type* Single choice correct Number of options* 2 3 4…" at bounding box center [1296, 355] width 543 height 711
click at [1089, 598] on input "text" at bounding box center [1215, 595] width 255 height 16
paste input "Genetics and Genomics"
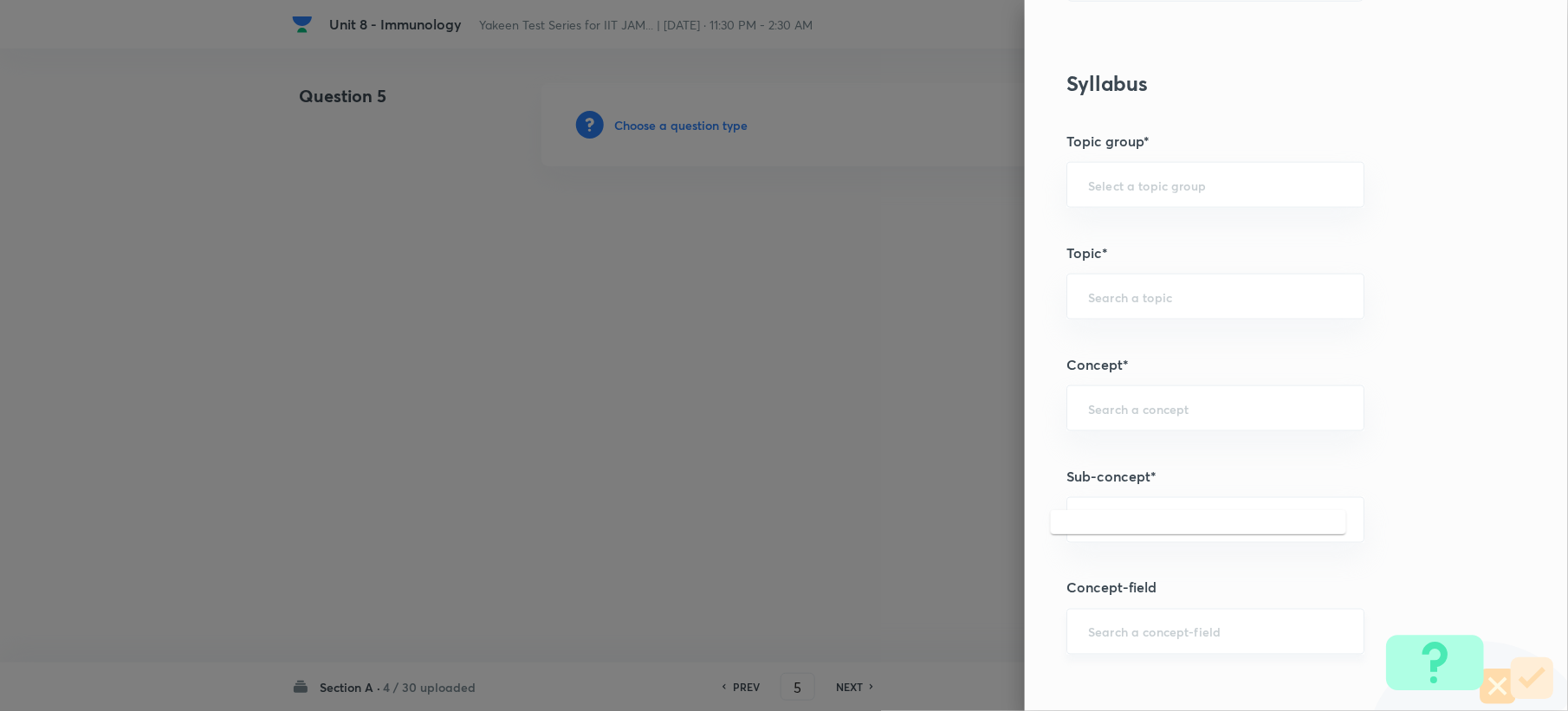
scroll to position [693, 0]
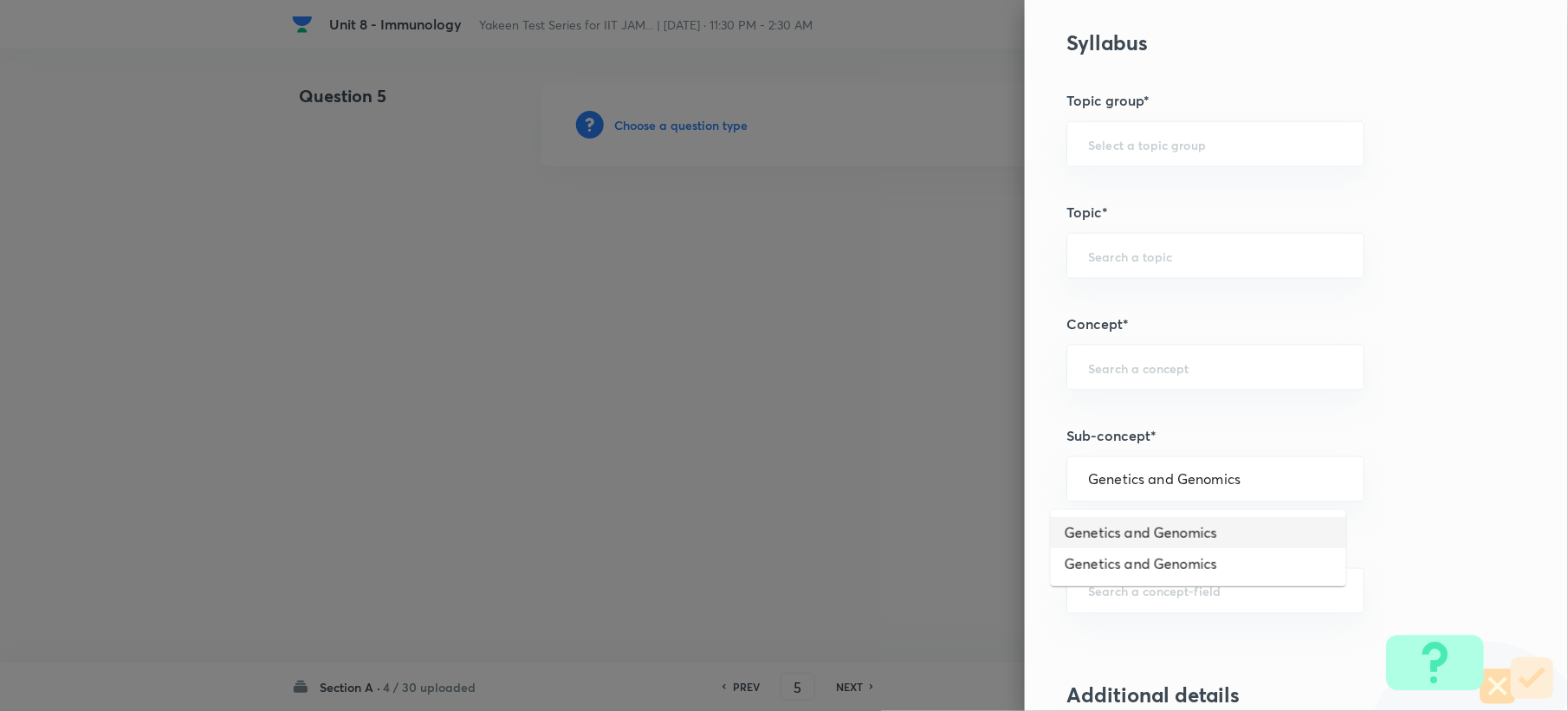
click at [1144, 532] on li "Genetics and Genomics" at bounding box center [1199, 533] width 296 height 31
type input "Genetics and Genomics"
type input "Biotechnology"
type input "Biology (10+2+3 Level)"
type input "General Biology"
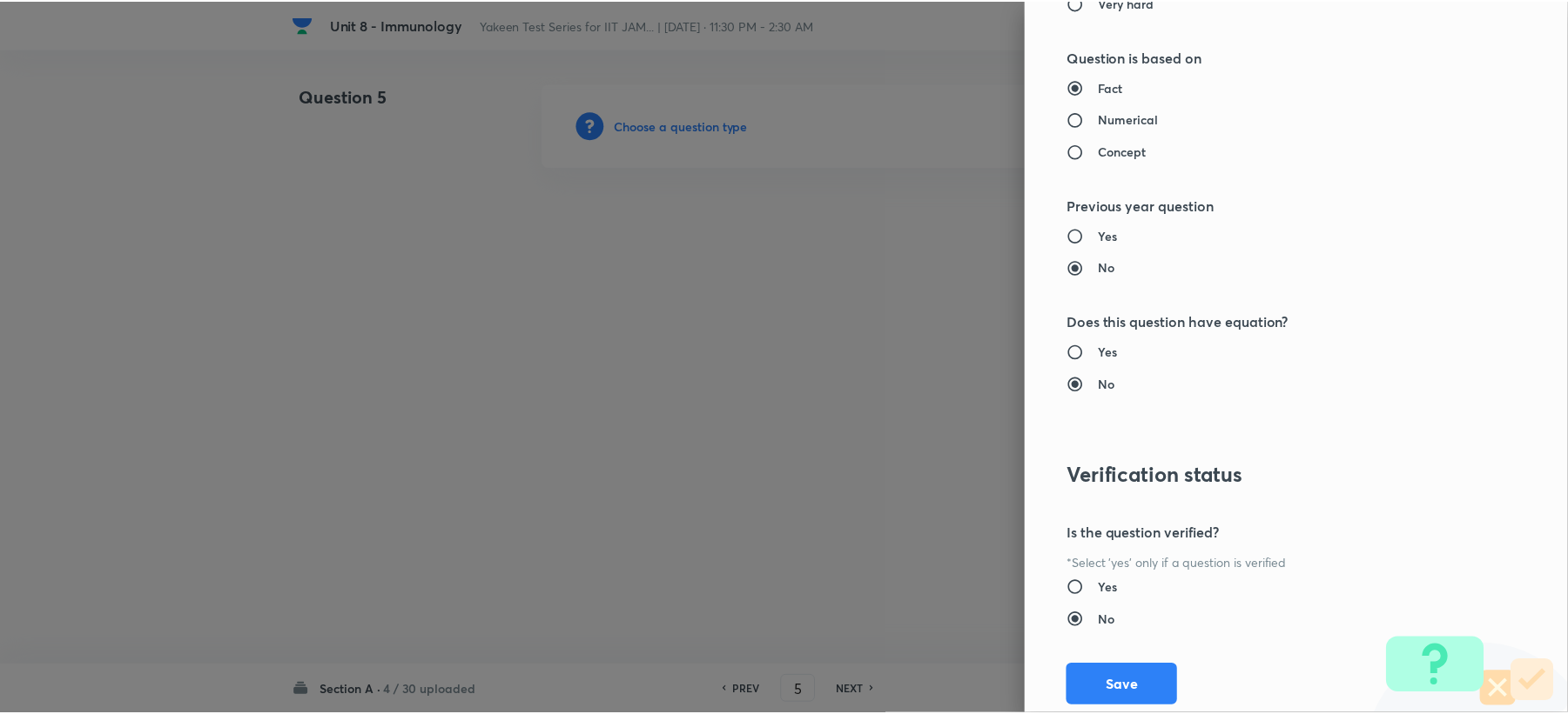
scroll to position [1624, 0]
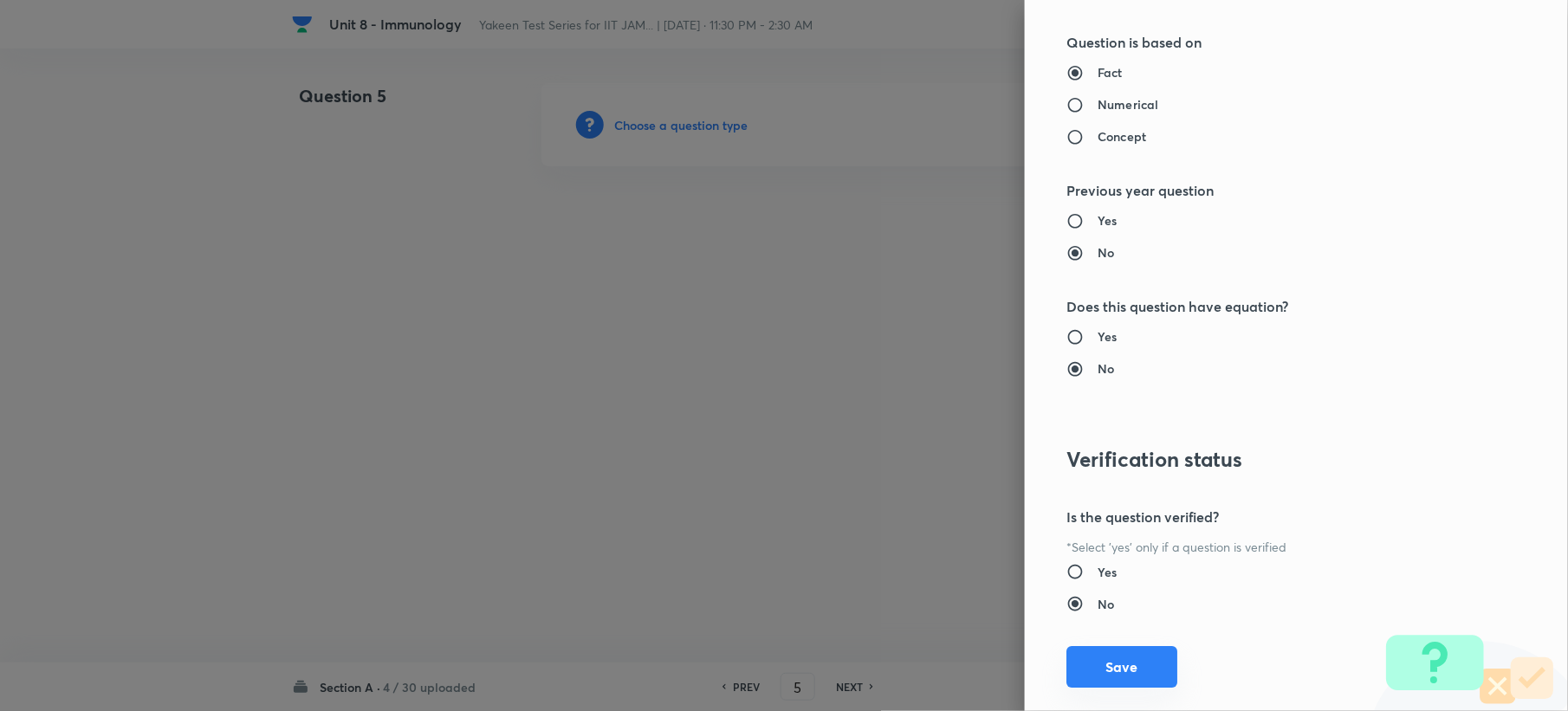
click at [1078, 649] on div "Question settings Question type* Single choice correct Number of options* 2 3 4…" at bounding box center [1296, 355] width 543 height 711
click at [1087, 667] on button "Save" at bounding box center [1122, 667] width 111 height 42
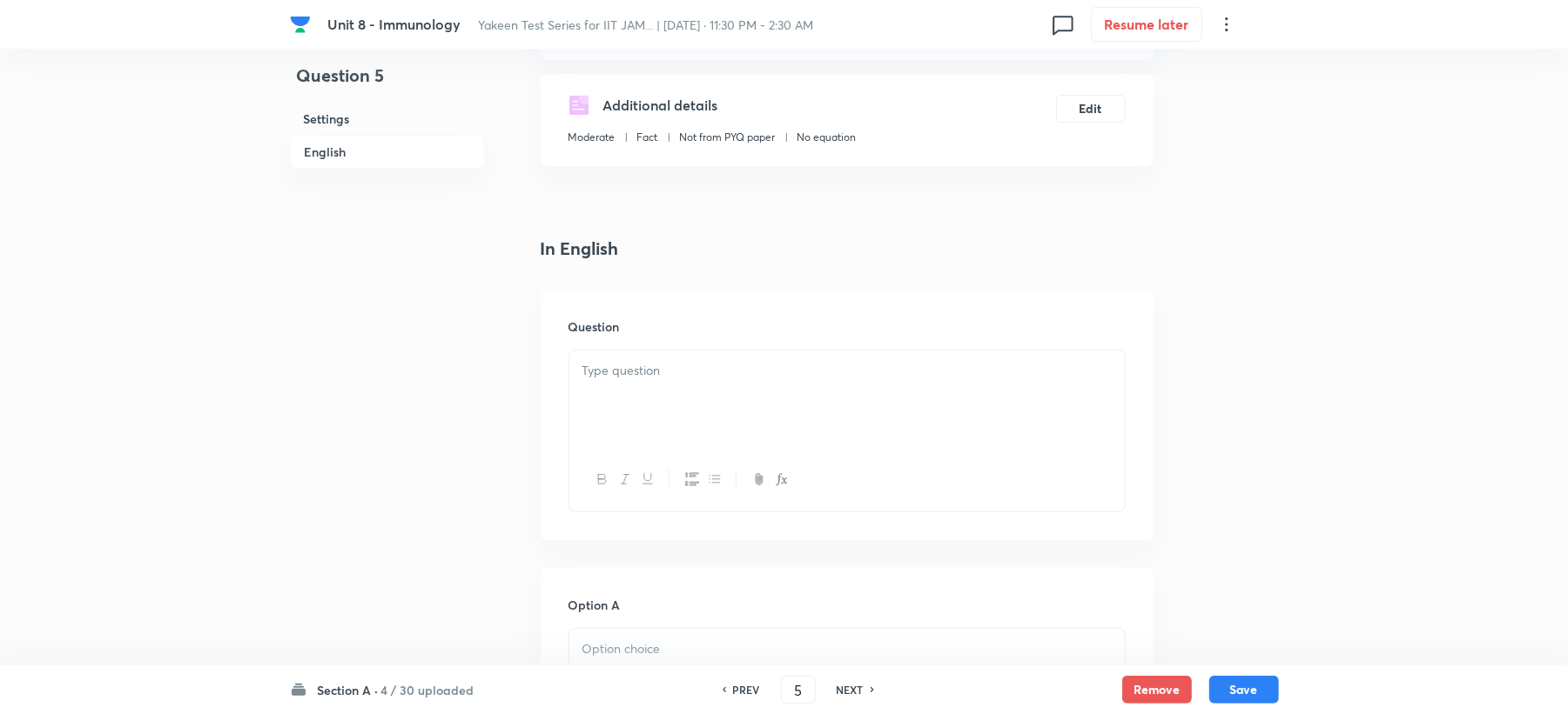
scroll to position [464, 0]
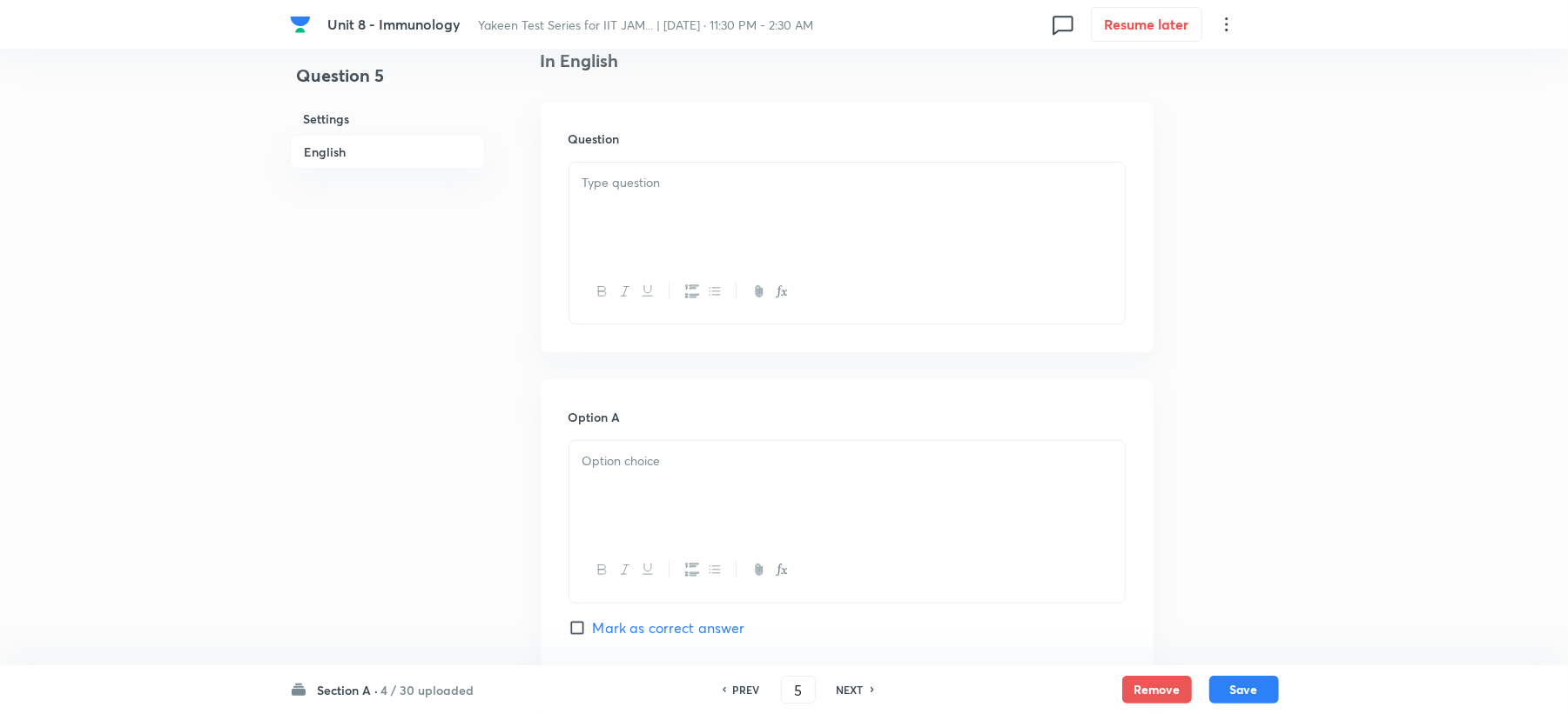
click at [639, 224] on div at bounding box center [846, 211] width 555 height 98
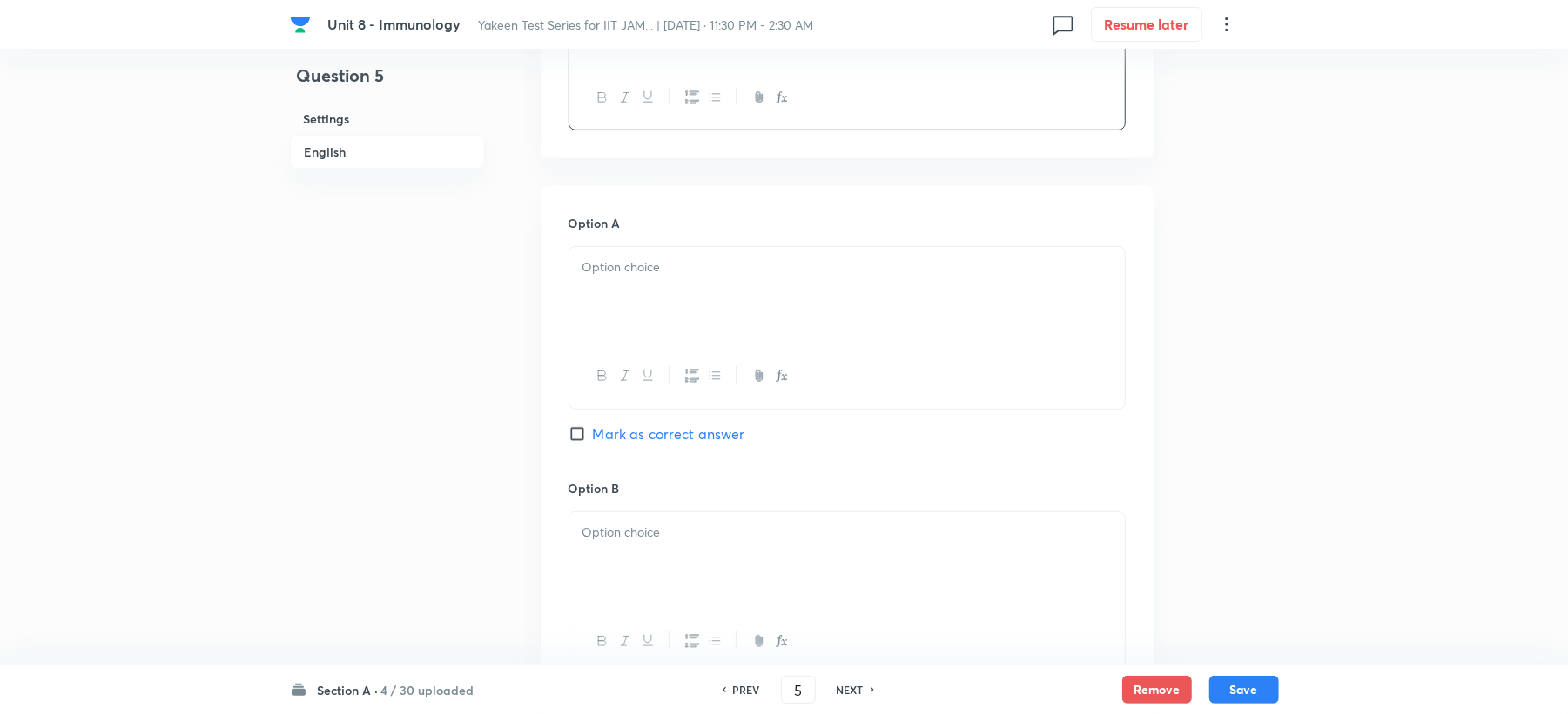
scroll to position [696, 0]
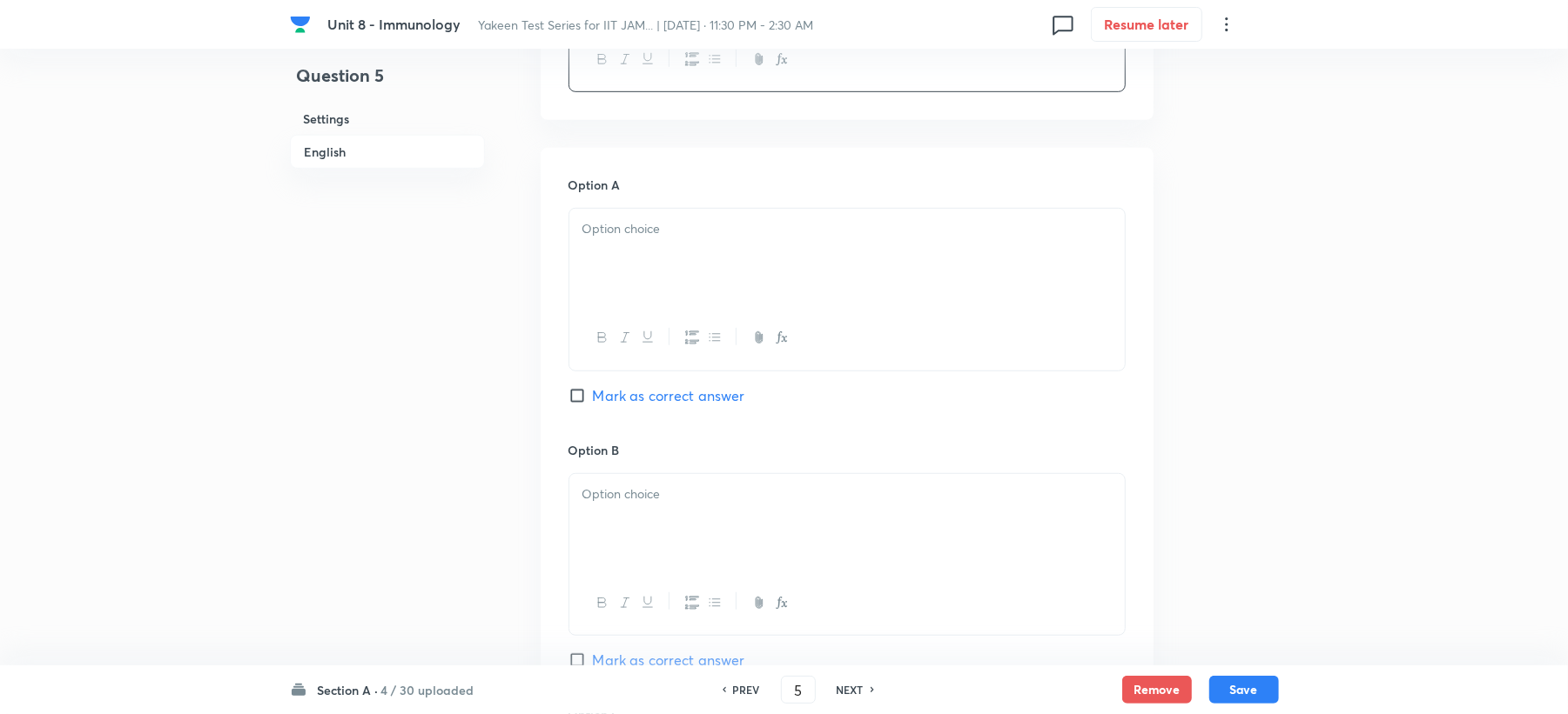
drag, startPoint x: 630, startPoint y: 212, endPoint x: 618, endPoint y: 220, distance: 14.4
click at [622, 216] on div at bounding box center [846, 257] width 555 height 98
click at [607, 569] on div at bounding box center [846, 523] width 555 height 98
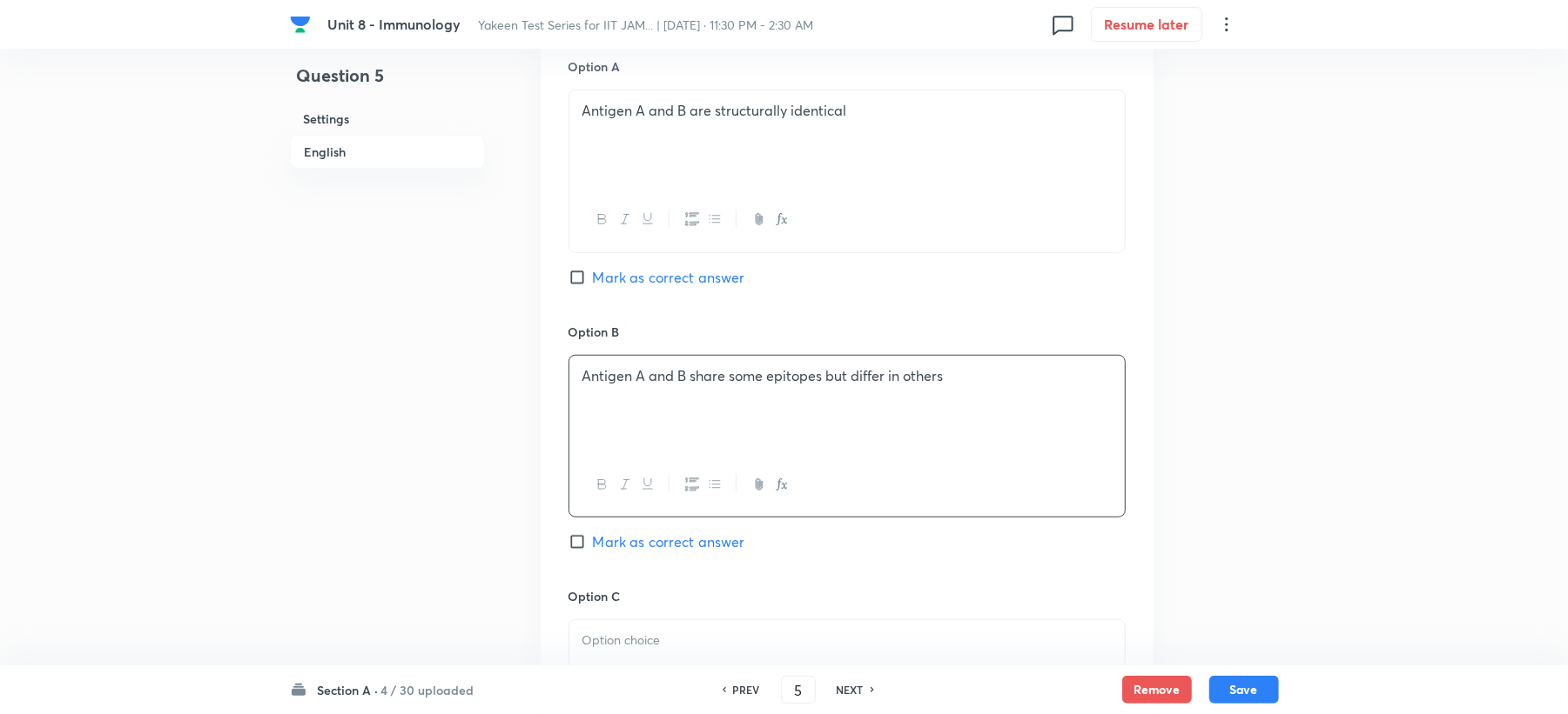
scroll to position [1160, 0]
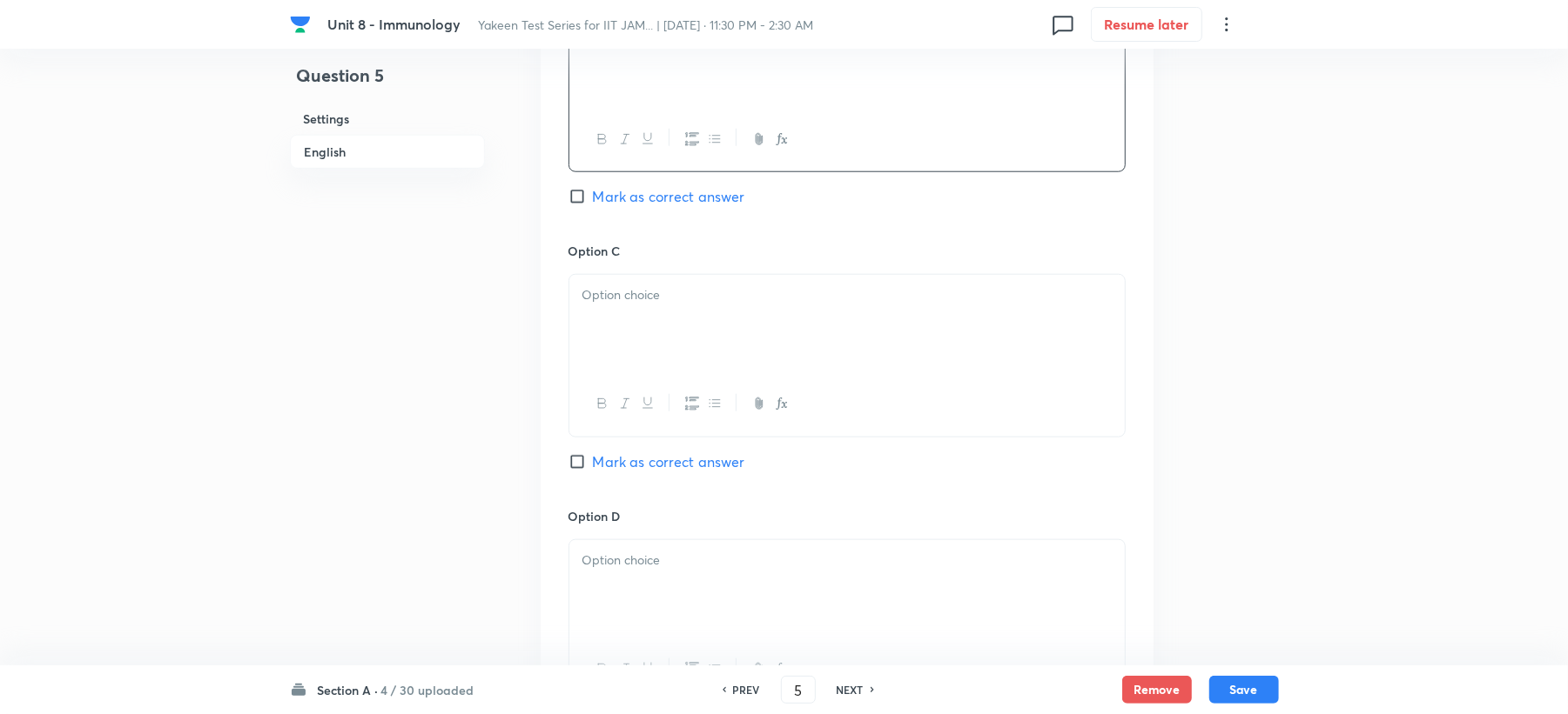
drag, startPoint x: 632, startPoint y: 321, endPoint x: 610, endPoint y: 339, distance: 28.4
click at [628, 322] on div at bounding box center [846, 324] width 555 height 98
click at [623, 202] on span "Mark as correct answer" at bounding box center [669, 197] width 153 height 21
click at [593, 202] on input "Mark as correct answer" at bounding box center [581, 197] width 25 height 17
checkbox input "true"
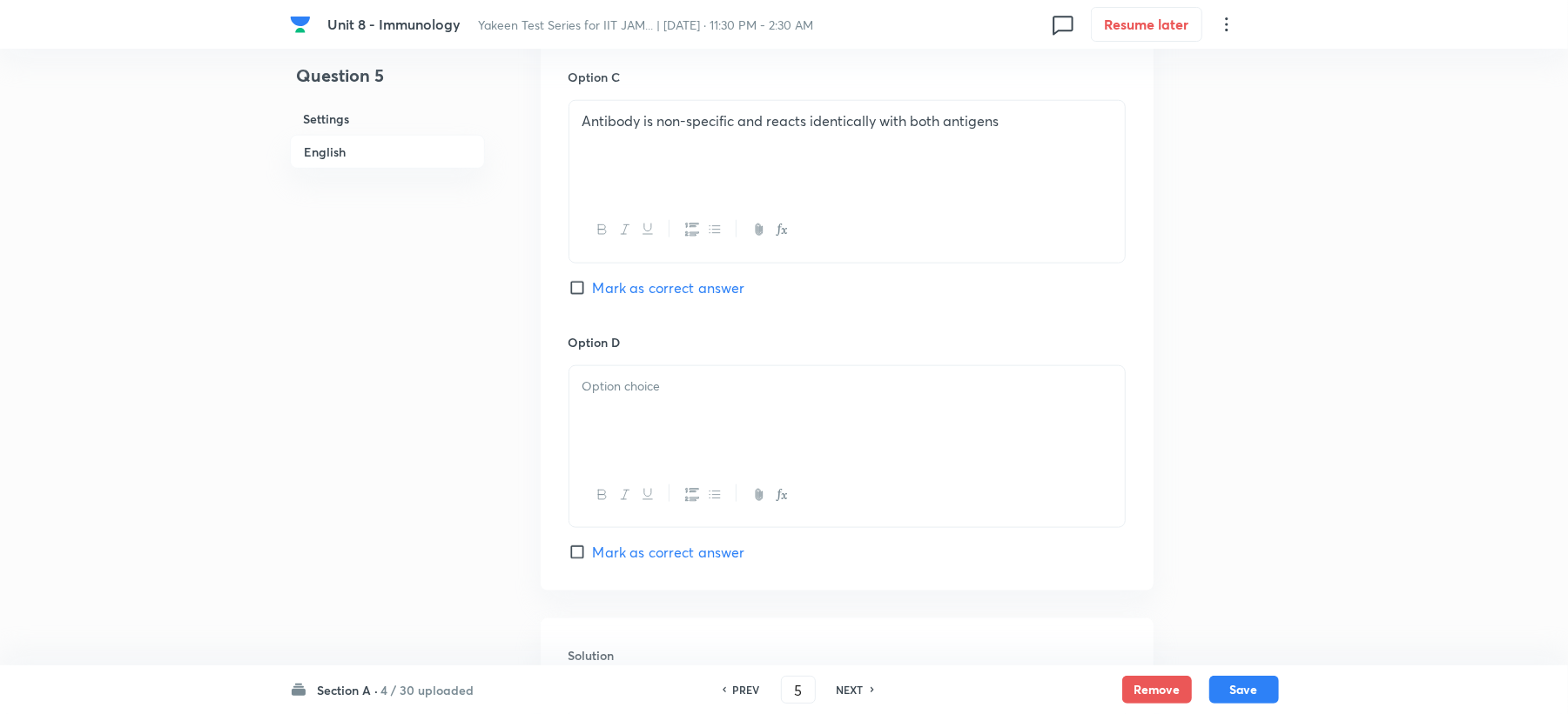
scroll to position [1624, 0]
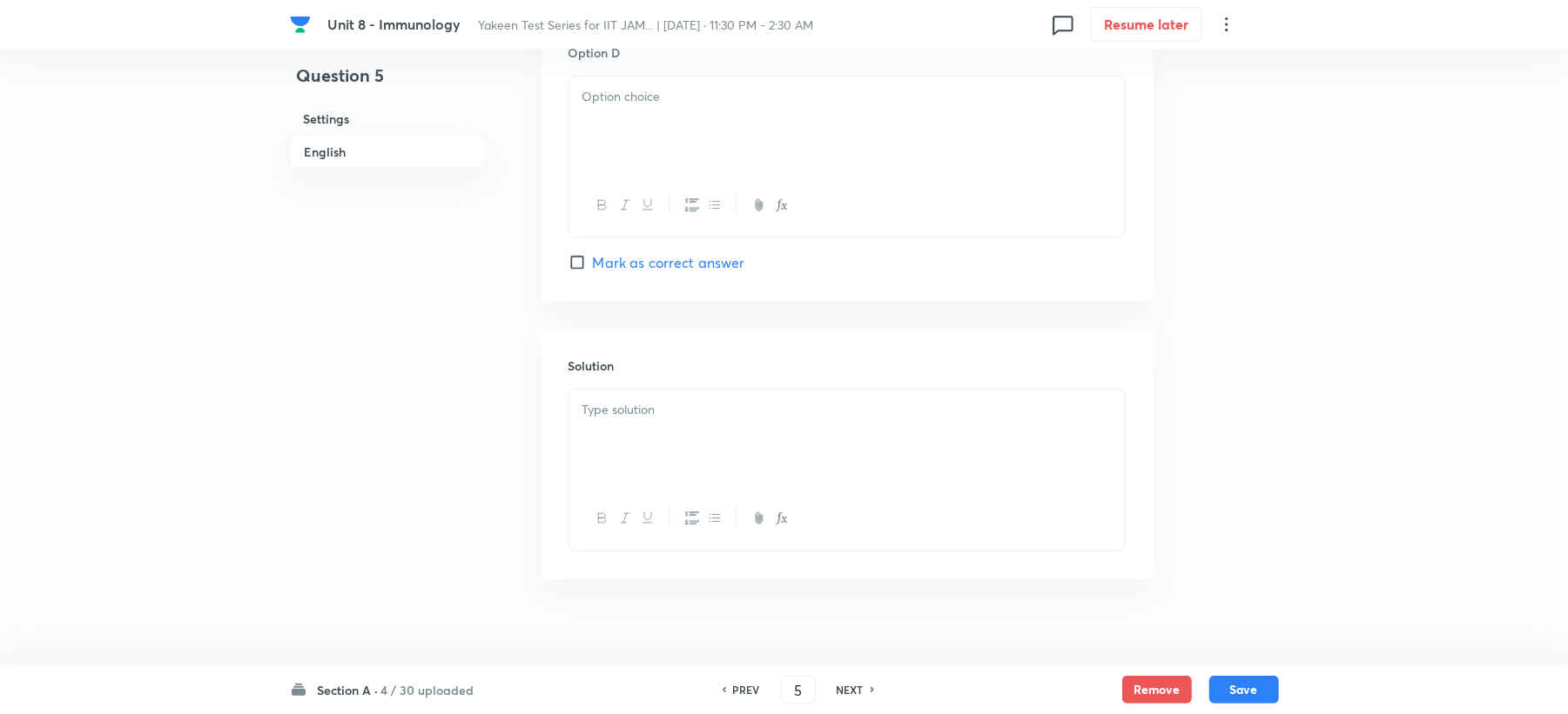
click at [614, 133] on div at bounding box center [846, 125] width 555 height 98
drag, startPoint x: 613, startPoint y: 426, endPoint x: 606, endPoint y: 433, distance: 9.9
click at [607, 432] on div at bounding box center [846, 438] width 555 height 98
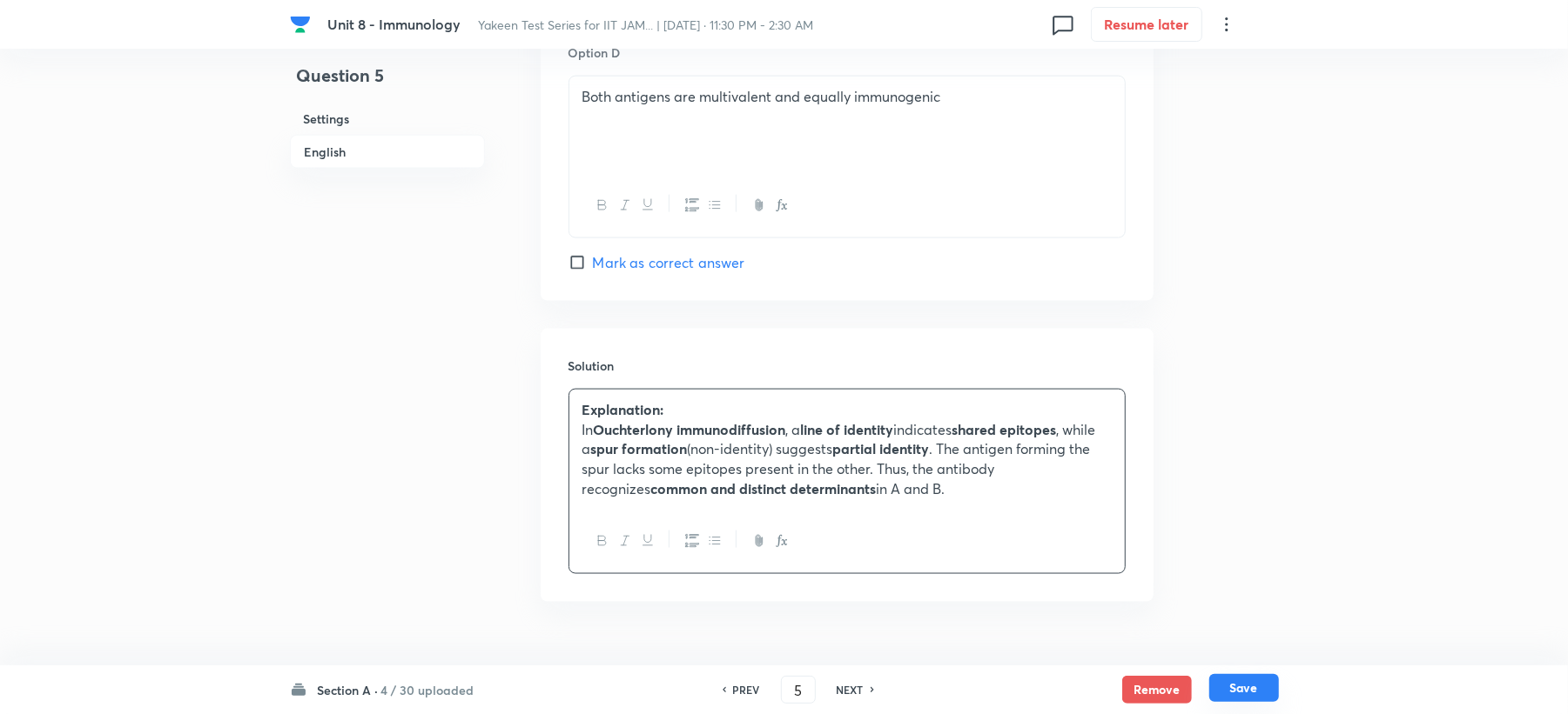
click at [1219, 696] on button "Save" at bounding box center [1244, 688] width 70 height 27
type input "6"
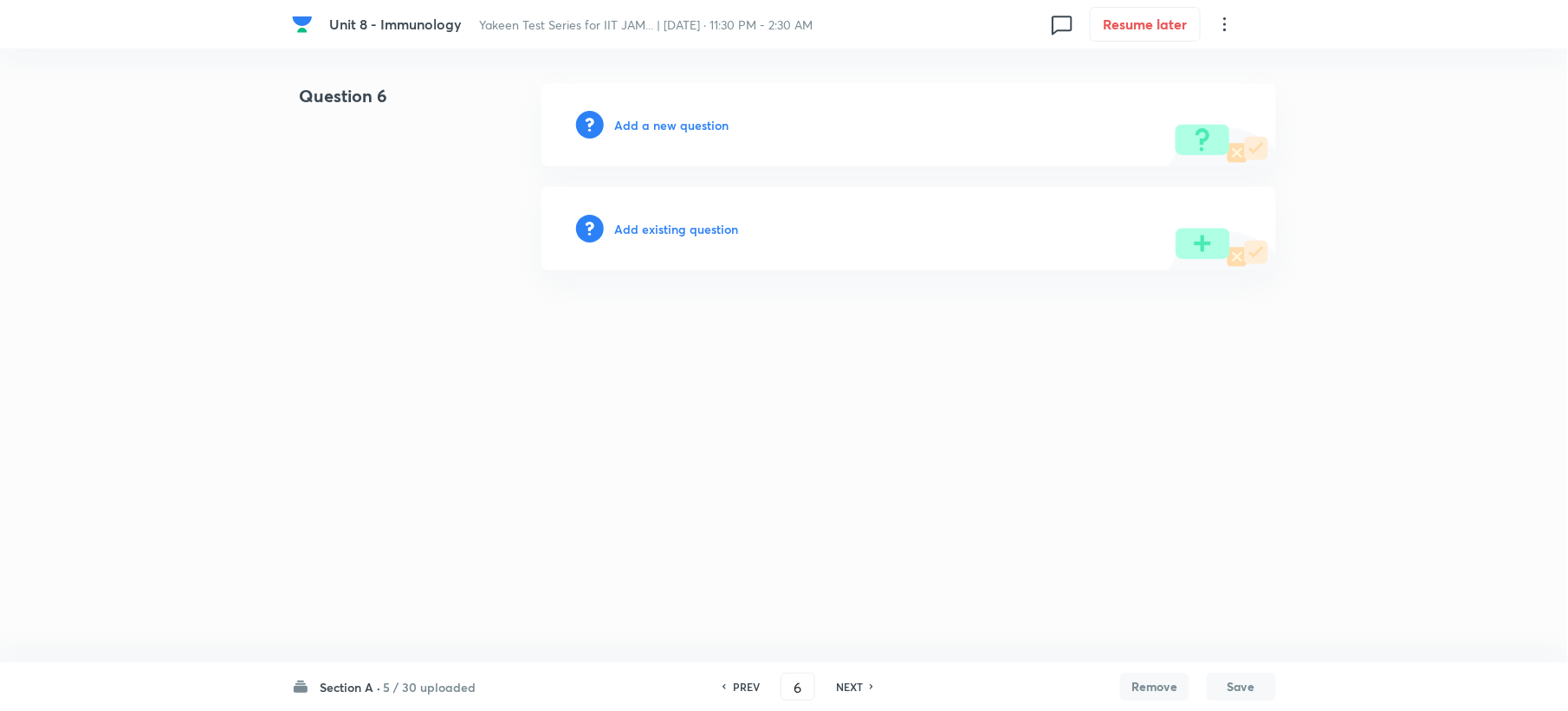
click at [636, 121] on h6 "Add a new question" at bounding box center [672, 126] width 115 height 18
click at [636, 121] on h6 "Choose a question type" at bounding box center [681, 126] width 134 height 18
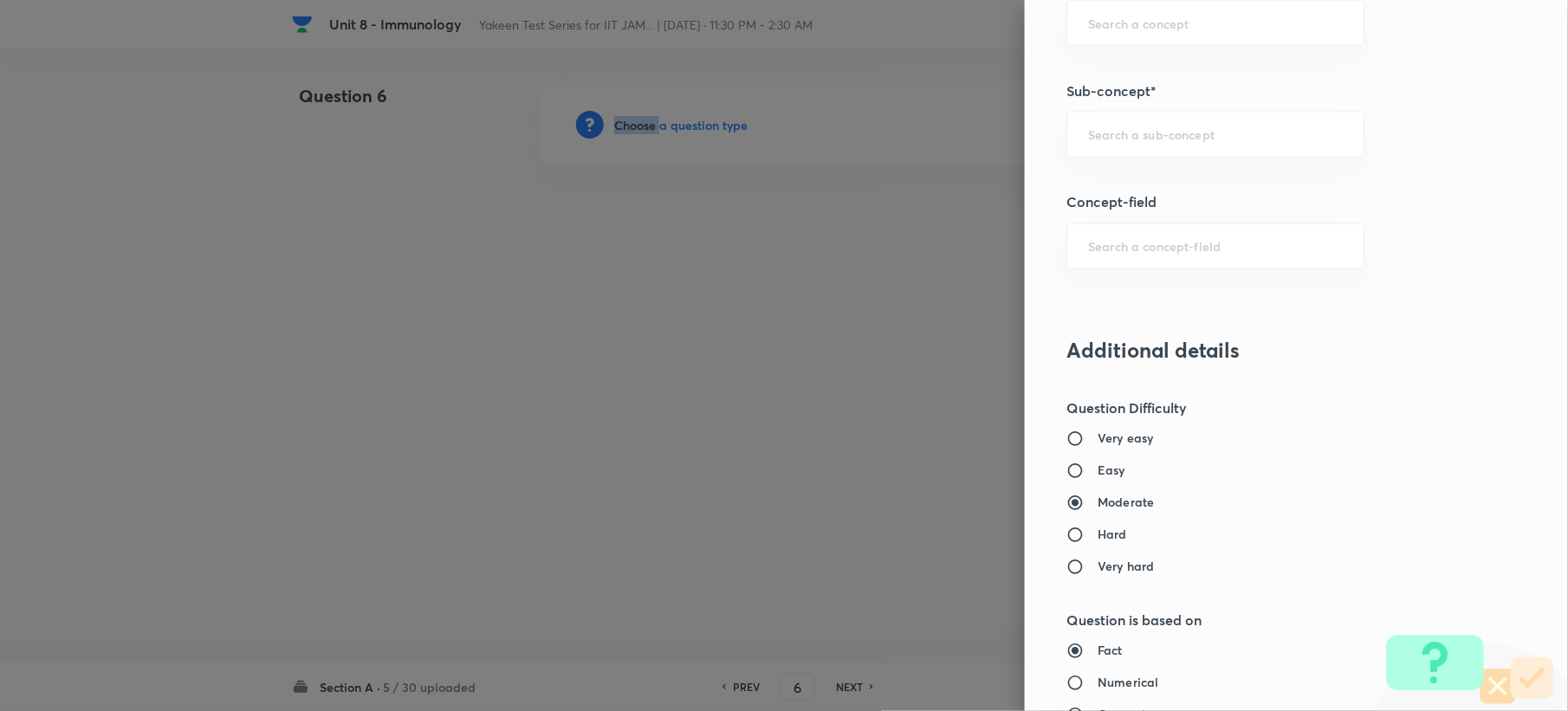
scroll to position [1040, 0]
click at [1104, 113] on div "​" at bounding box center [1215, 133] width 298 height 46
paste input "Genetics and Genomics"
click at [1131, 164] on ul "Genetics and Genomics Genetics and Genomics" at bounding box center [1199, 202] width 296 height 76
click at [1131, 191] on li "Genetics and Genomics" at bounding box center [1199, 187] width 296 height 31
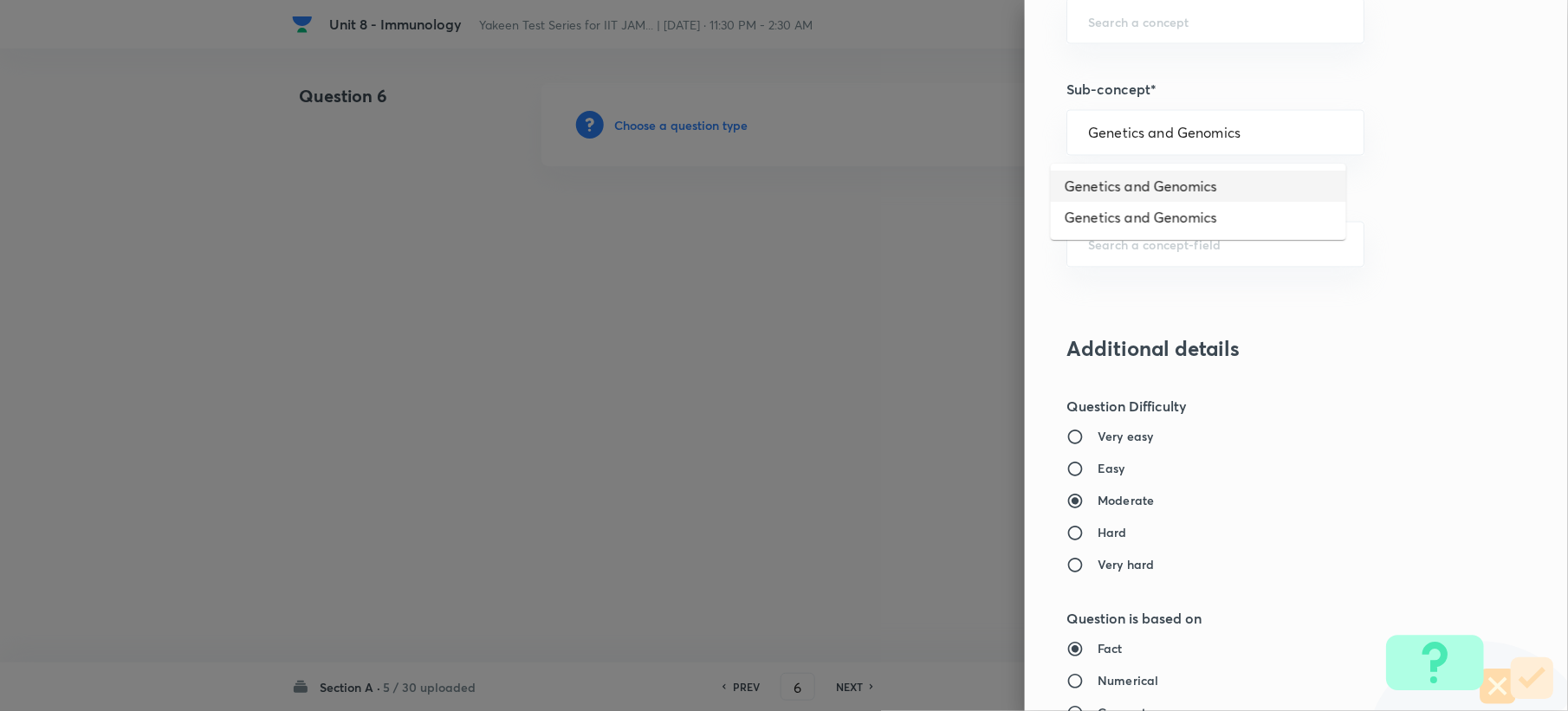
type input "Genetics and Genomics"
type input "Biotechnology"
type input "Biology (10+2+3 Level)"
type input "General Biology"
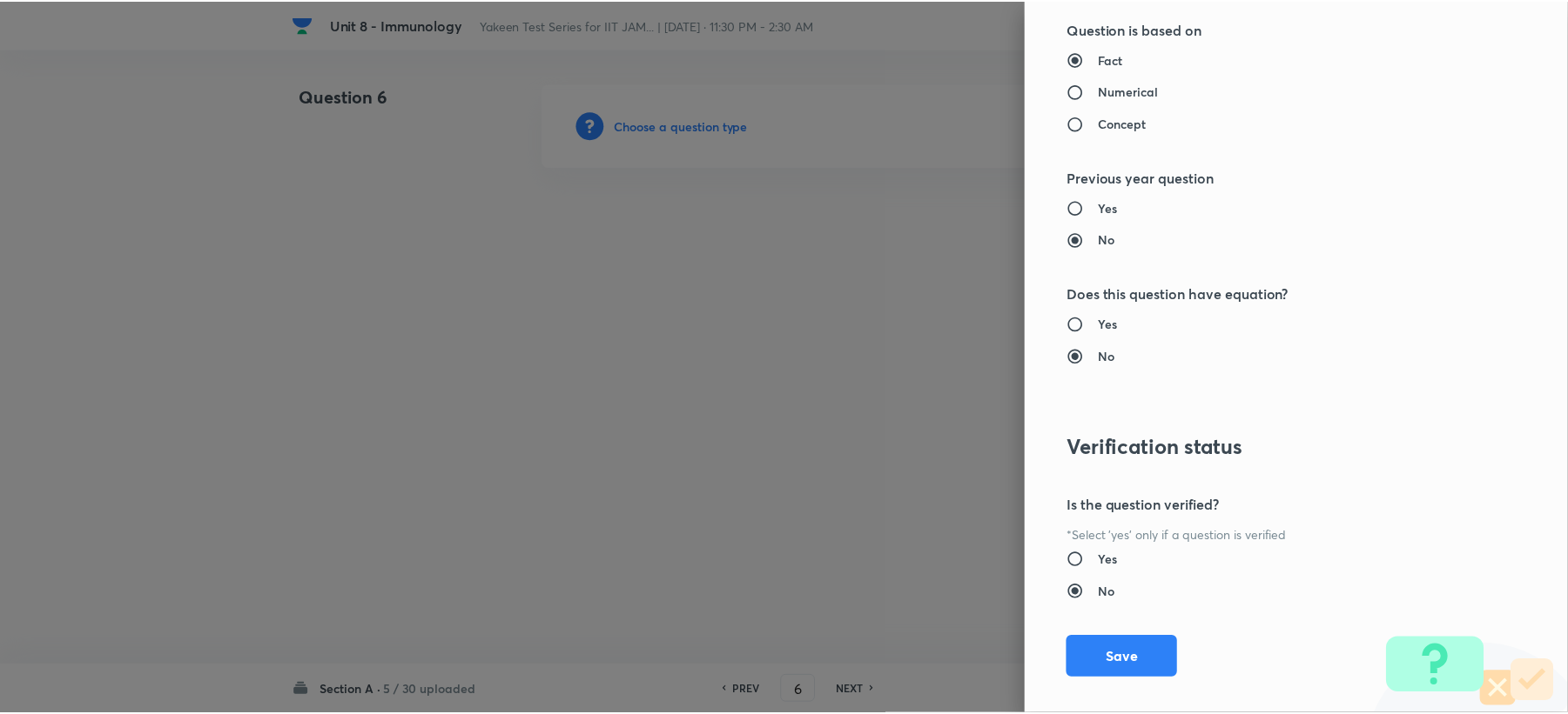
scroll to position [1661, 0]
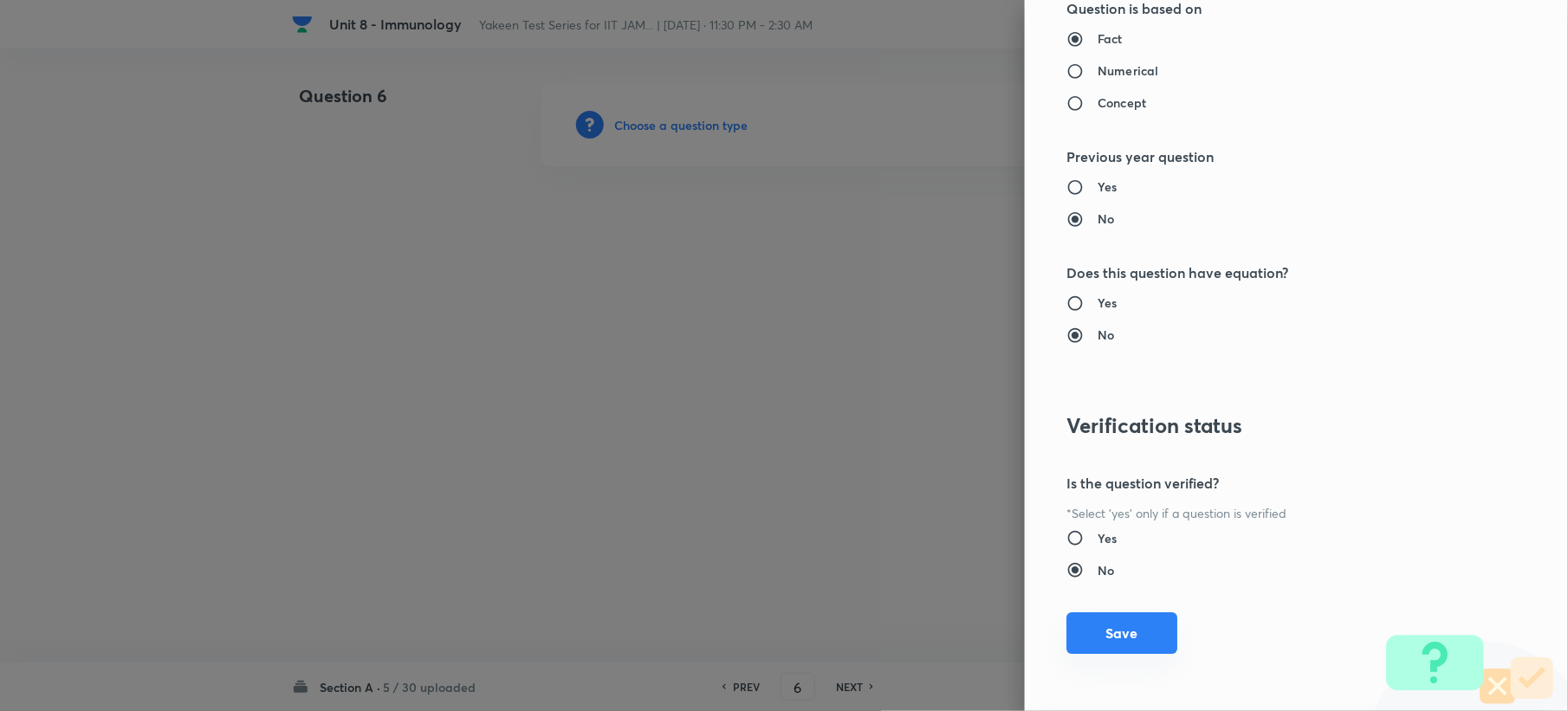
click at [1113, 625] on button "Save" at bounding box center [1122, 634] width 111 height 42
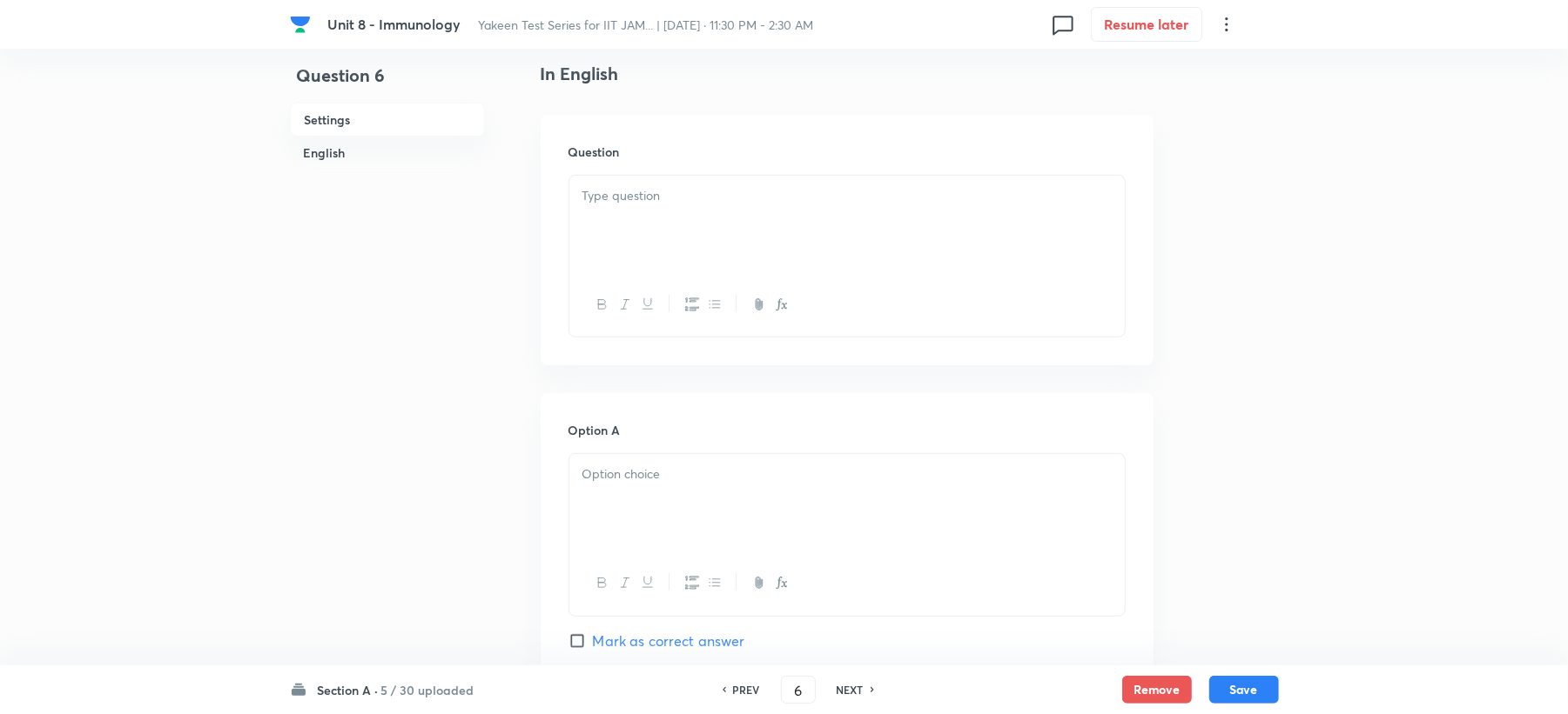
scroll to position [464, 0]
click at [611, 169] on div at bounding box center [846, 211] width 555 height 98
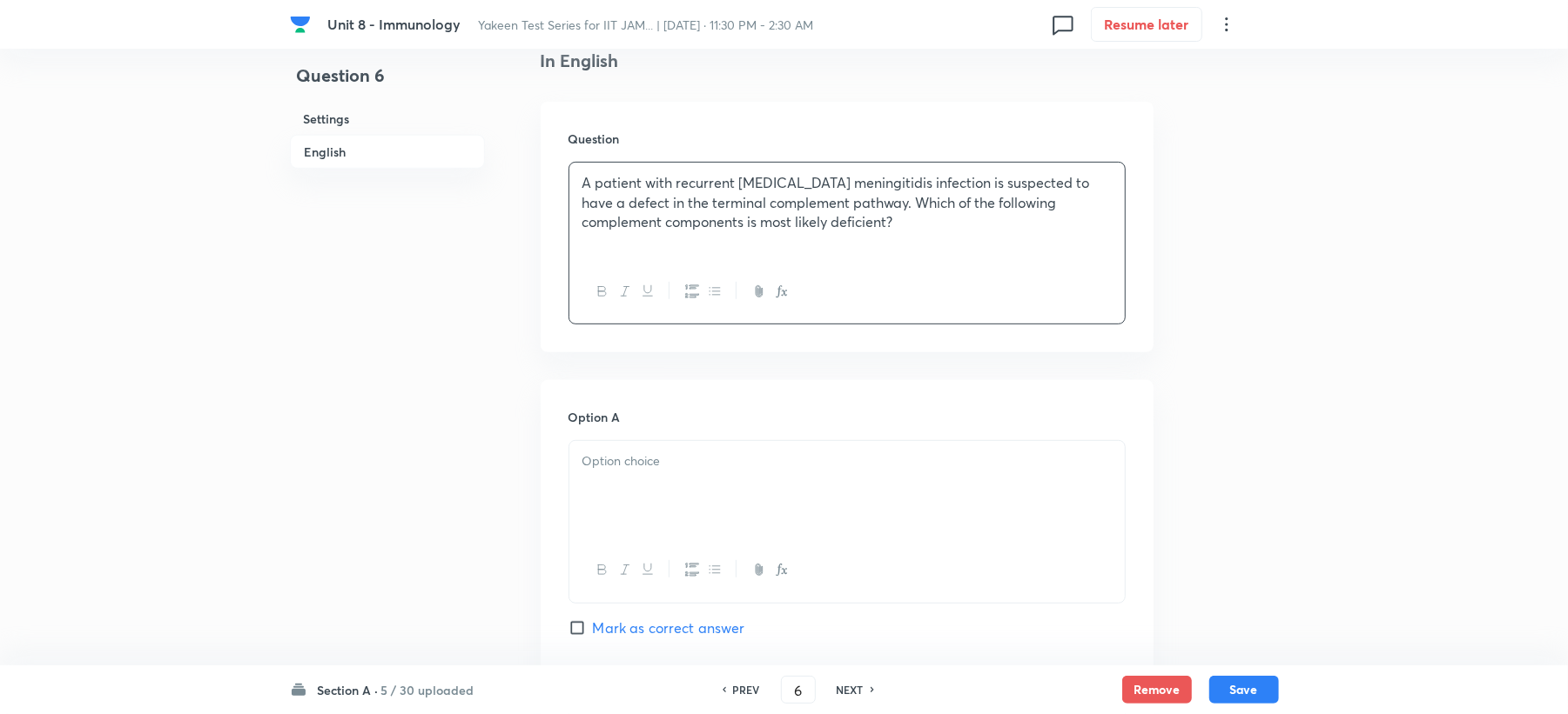
click at [638, 512] on div at bounding box center [846, 490] width 555 height 98
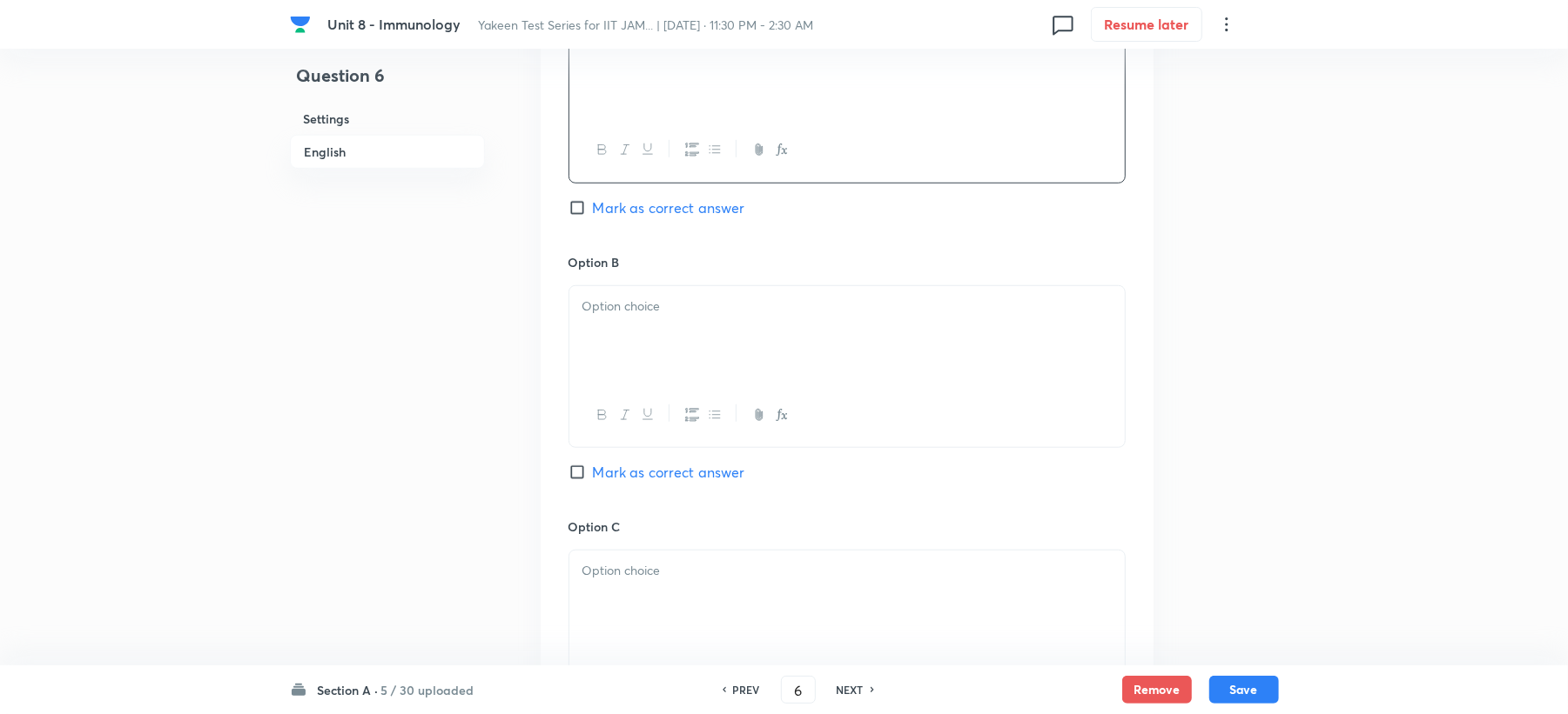
scroll to position [928, 0]
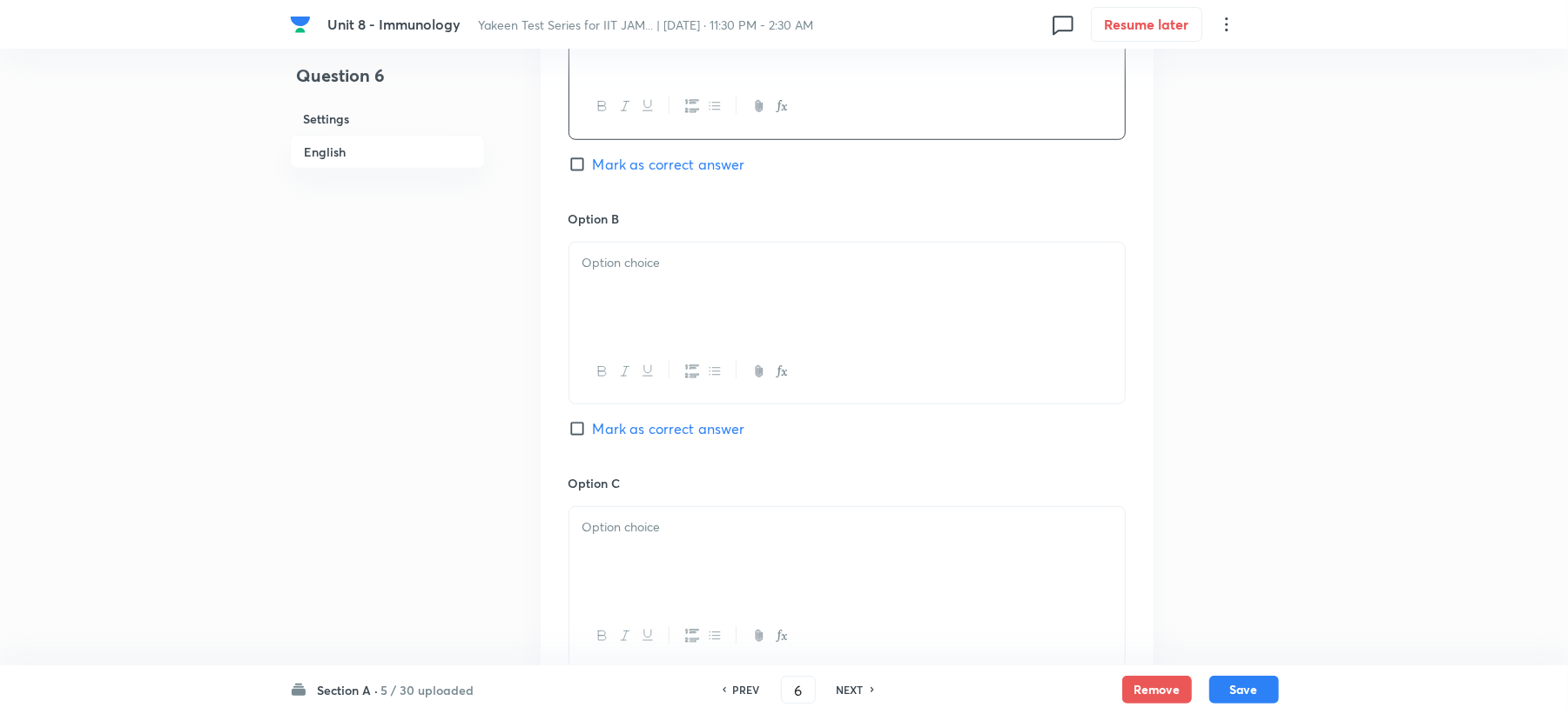
click at [607, 280] on div at bounding box center [846, 292] width 555 height 98
click at [634, 547] on div at bounding box center [846, 556] width 555 height 98
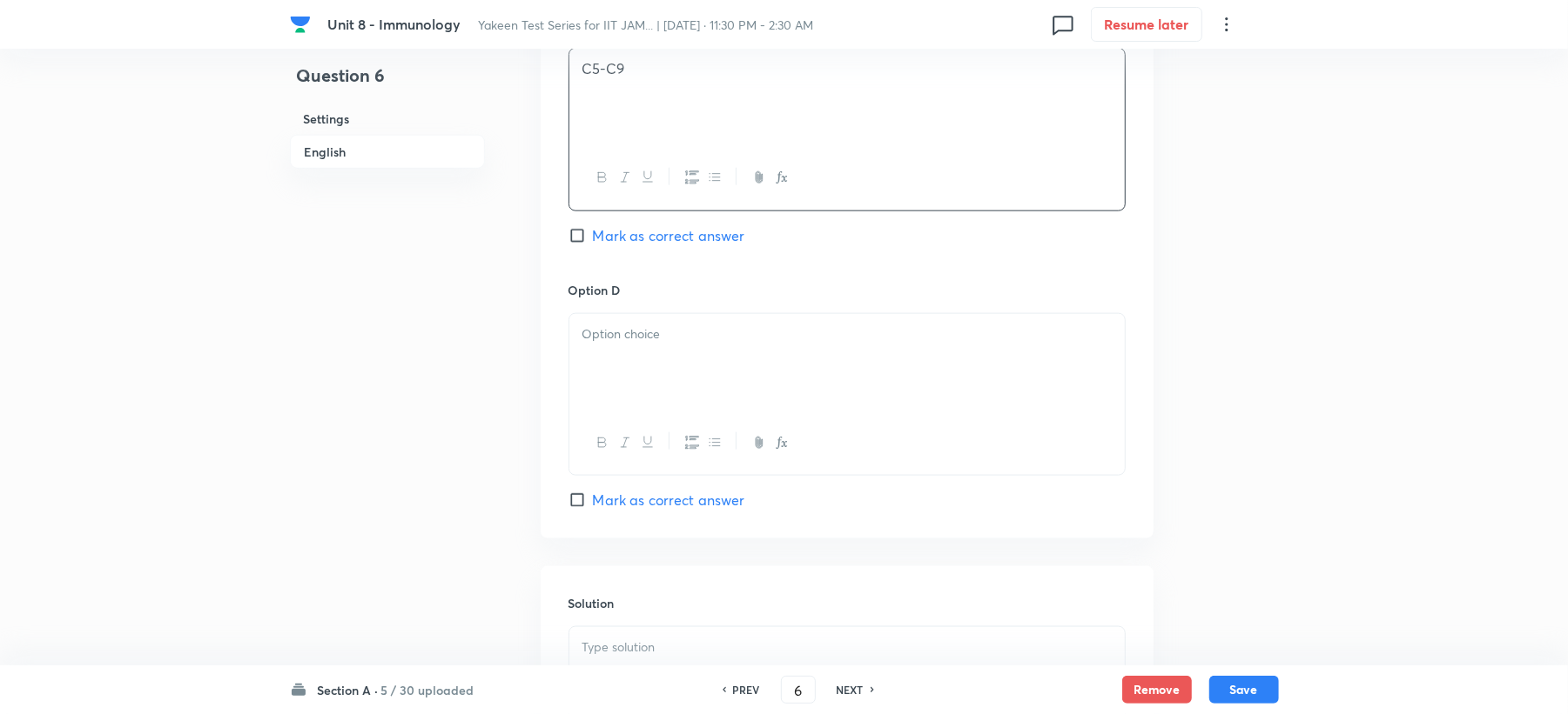
scroll to position [1392, 0]
drag, startPoint x: 618, startPoint y: 320, endPoint x: 575, endPoint y: 399, distance: 89.9
click at [618, 320] on div at bounding box center [846, 357] width 555 height 98
click at [631, 225] on span "Mark as correct answer" at bounding box center [669, 229] width 153 height 21
click at [593, 225] on input "Mark as correct answer" at bounding box center [581, 229] width 25 height 17
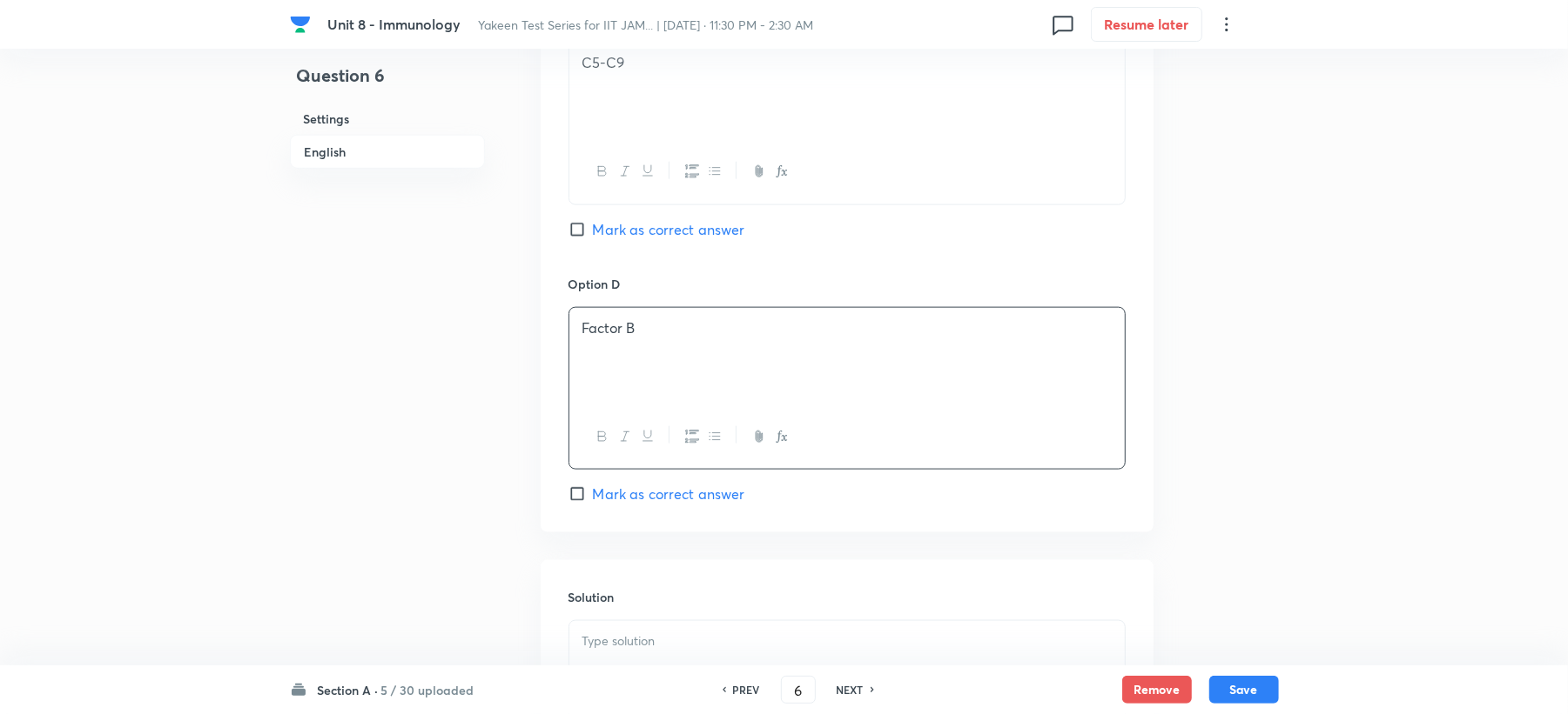
checkbox input "true"
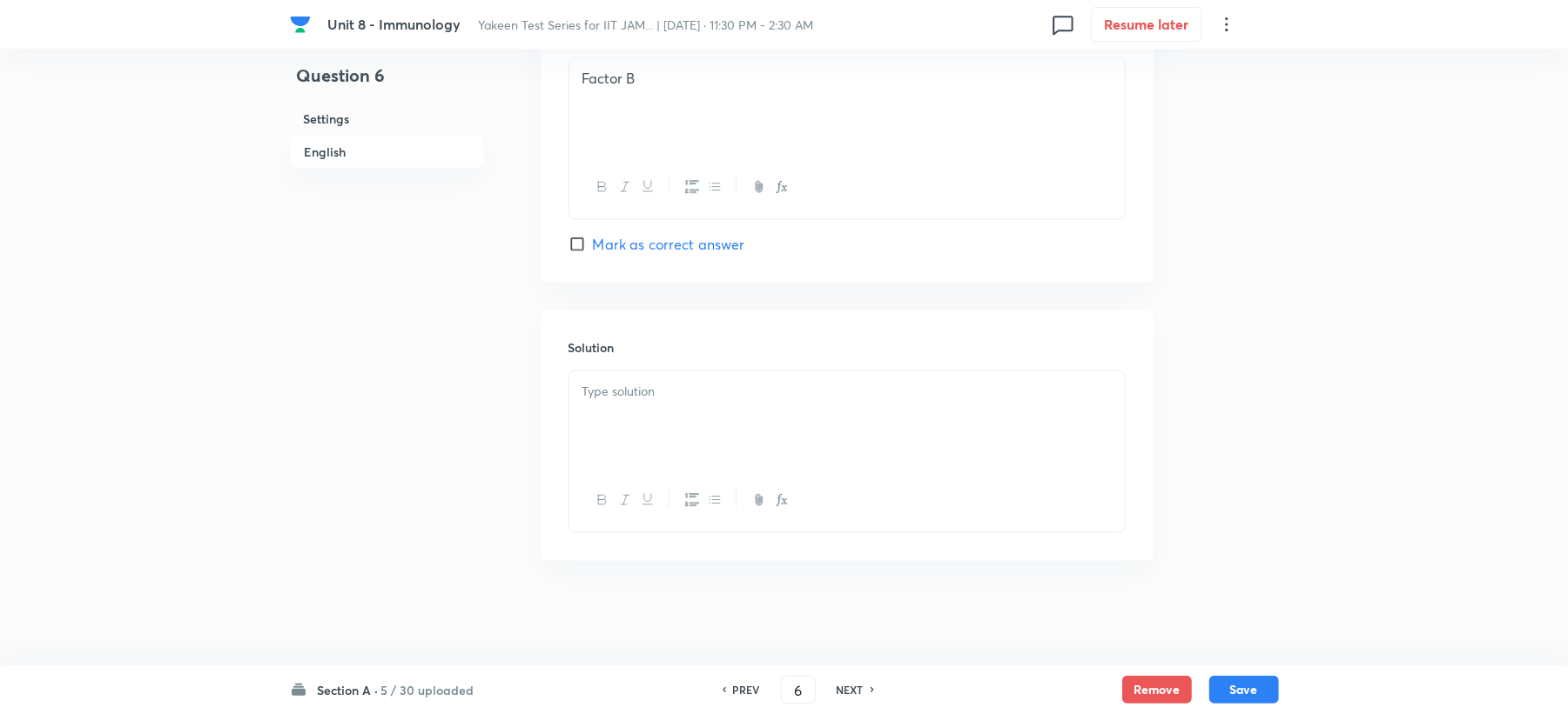
scroll to position [1647, 0]
click at [614, 410] on div at bounding box center [846, 420] width 555 height 98
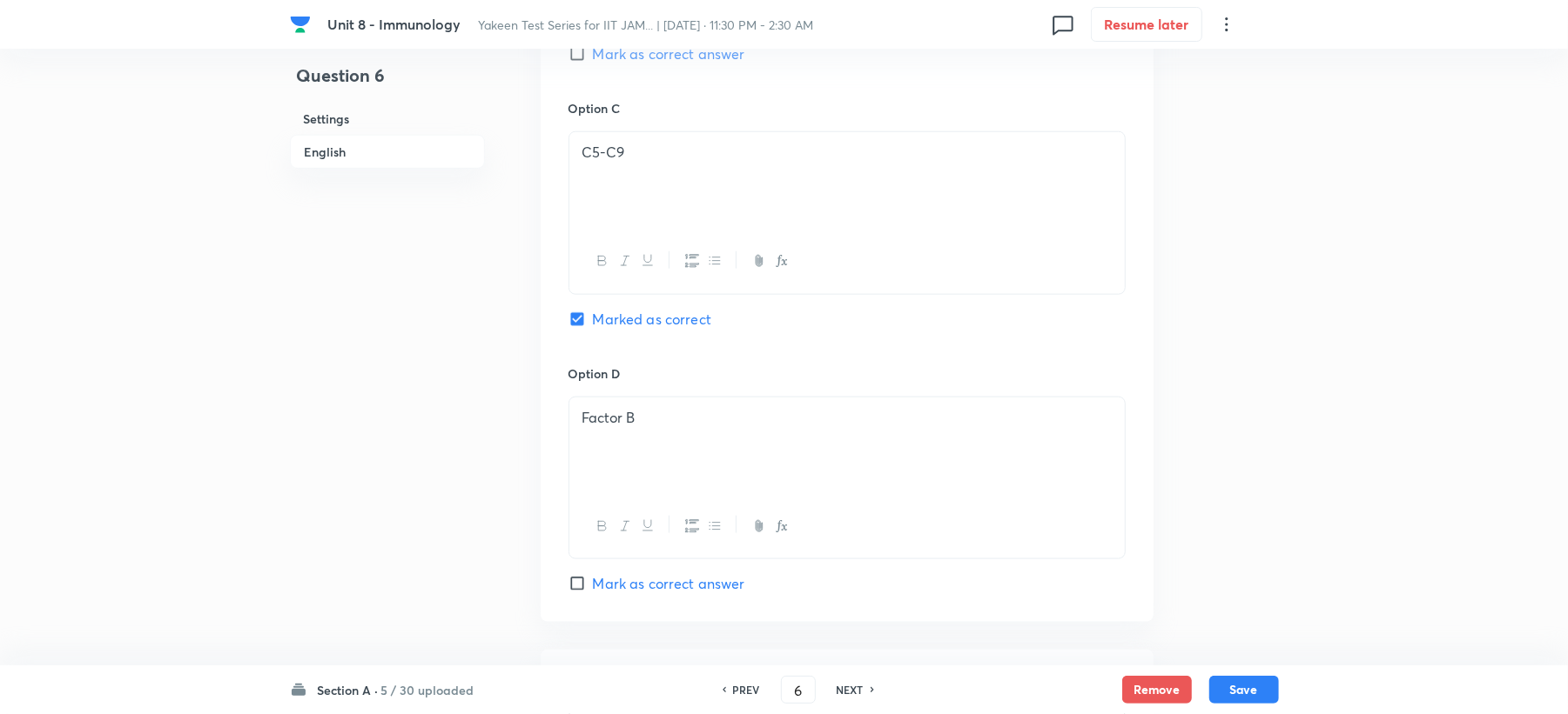
scroll to position [1299, 0]
click at [1252, 689] on button "Save" at bounding box center [1244, 688] width 70 height 27
type input "7"
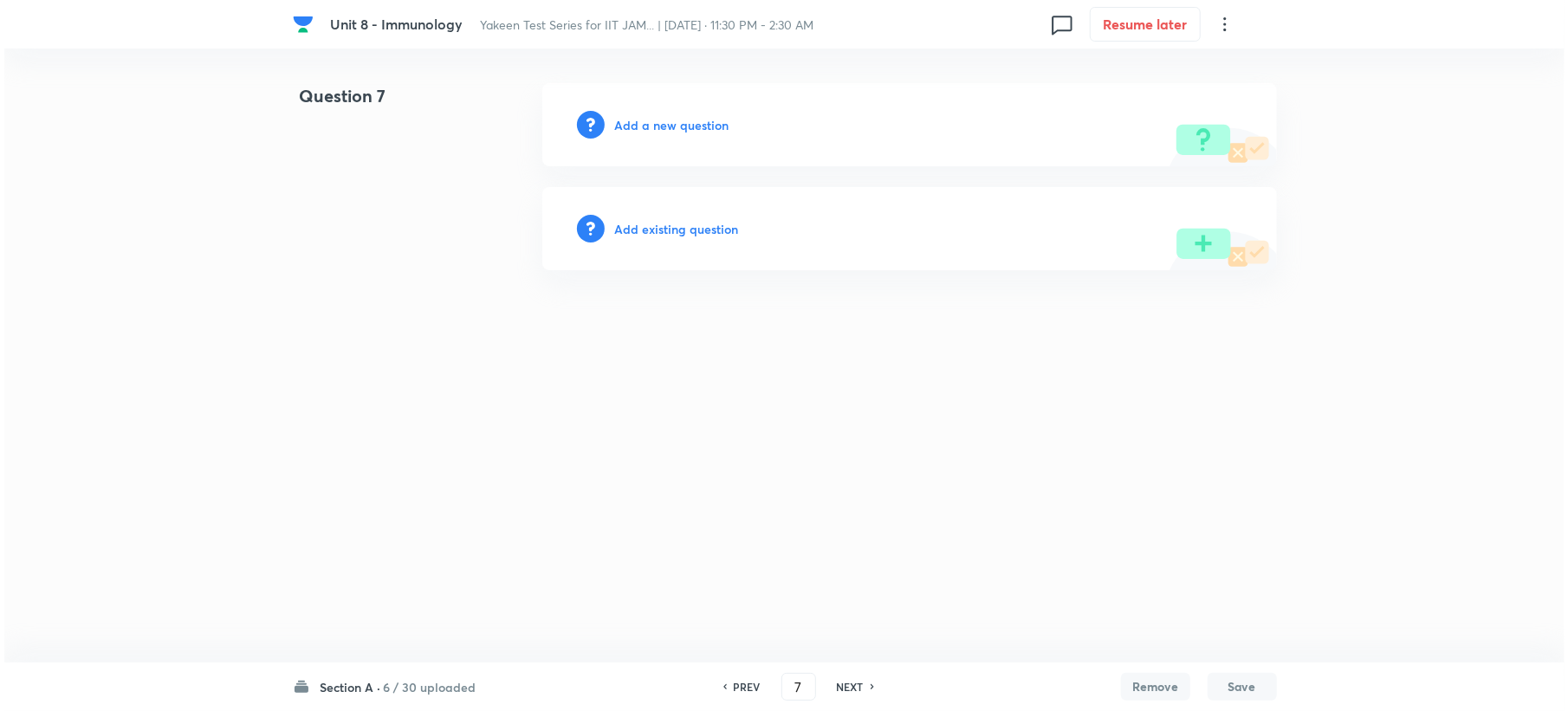
scroll to position [0, 0]
click at [675, 117] on h6 "Add a new question" at bounding box center [672, 126] width 115 height 18
click at [675, 117] on h6 "Choose a question type" at bounding box center [681, 126] width 134 height 18
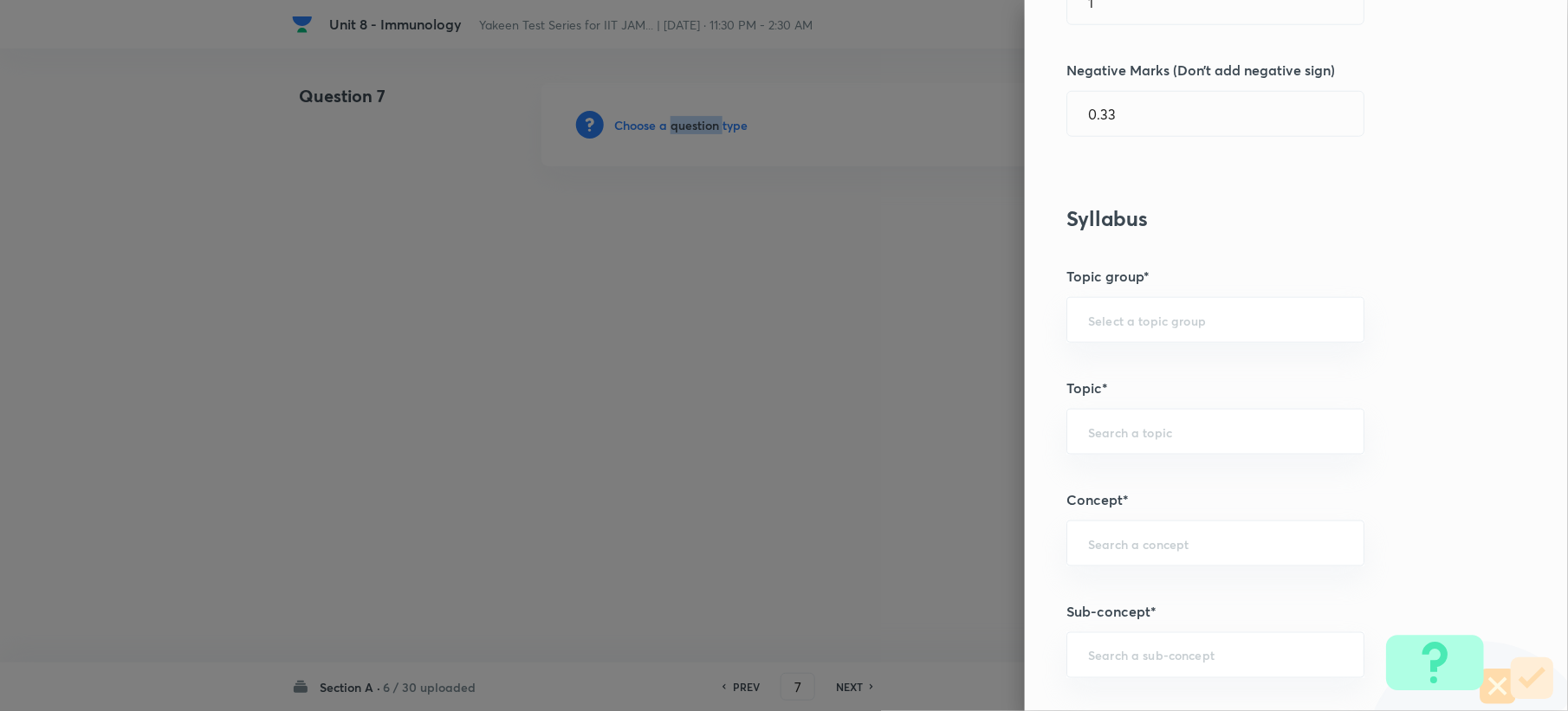
scroll to position [693, 0]
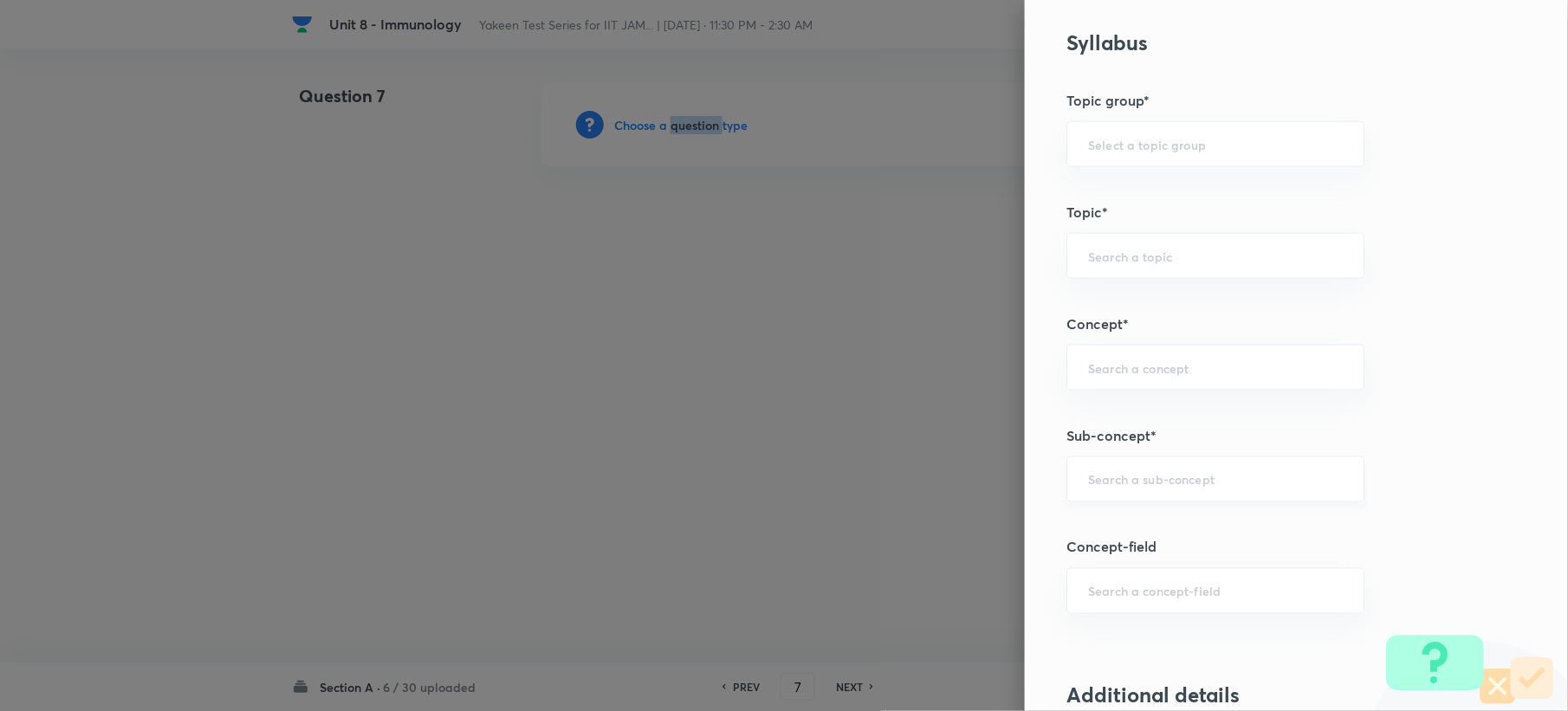
click at [1091, 473] on div "​" at bounding box center [1215, 480] width 298 height 46
paste input "Lymphoid Organs"
drag, startPoint x: 1137, startPoint y: 493, endPoint x: 1261, endPoint y: 495, distance: 124.0
click at [1261, 495] on div "Lymphoid Organs ​" at bounding box center [1215, 480] width 298 height 46
click at [1140, 480] on input "Lymphoid Organs" at bounding box center [1215, 480] width 255 height 16
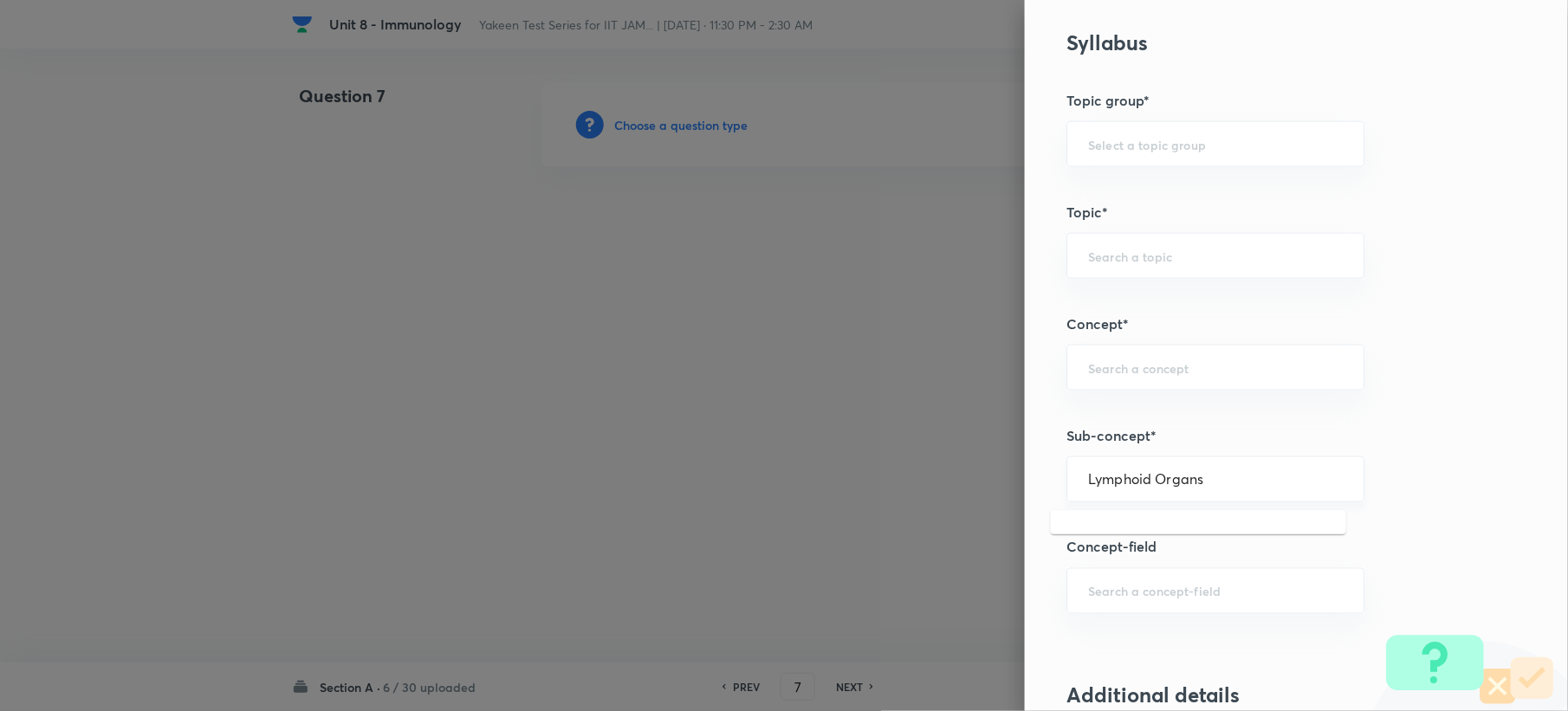
click at [1138, 487] on input "Lymphoid Organs" at bounding box center [1215, 480] width 255 height 16
drag, startPoint x: 1138, startPoint y: 476, endPoint x: 1221, endPoint y: 480, distance: 83.1
click at [1221, 480] on input "Lymphoid Organs" at bounding box center [1215, 480] width 255 height 16
type input "Lymphoid"
click at [1134, 593] on div "​" at bounding box center [1215, 591] width 298 height 46
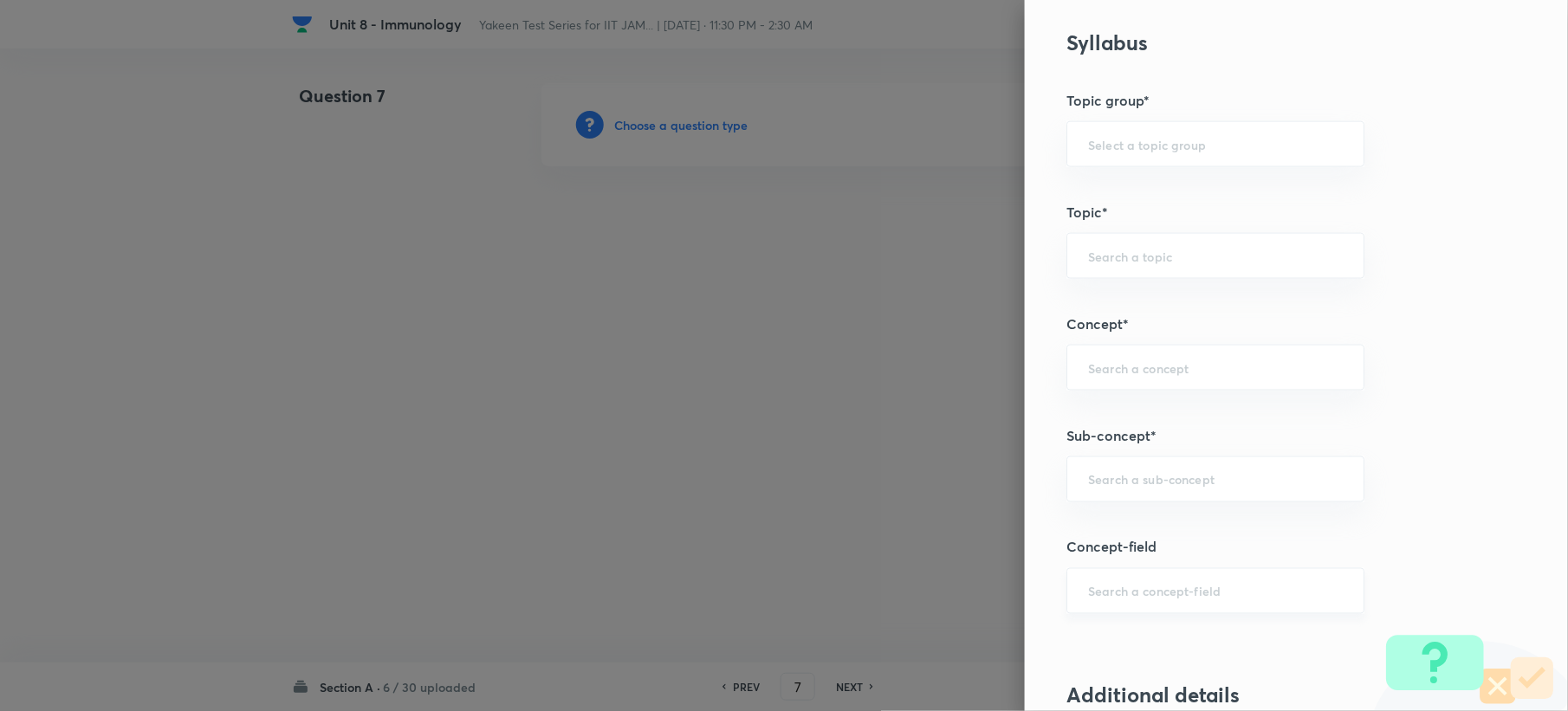
paste input "Developmental and functional anatomy"
click at [1140, 386] on div "​" at bounding box center [1215, 368] width 298 height 46
type input "Developmental and functional anatomy"
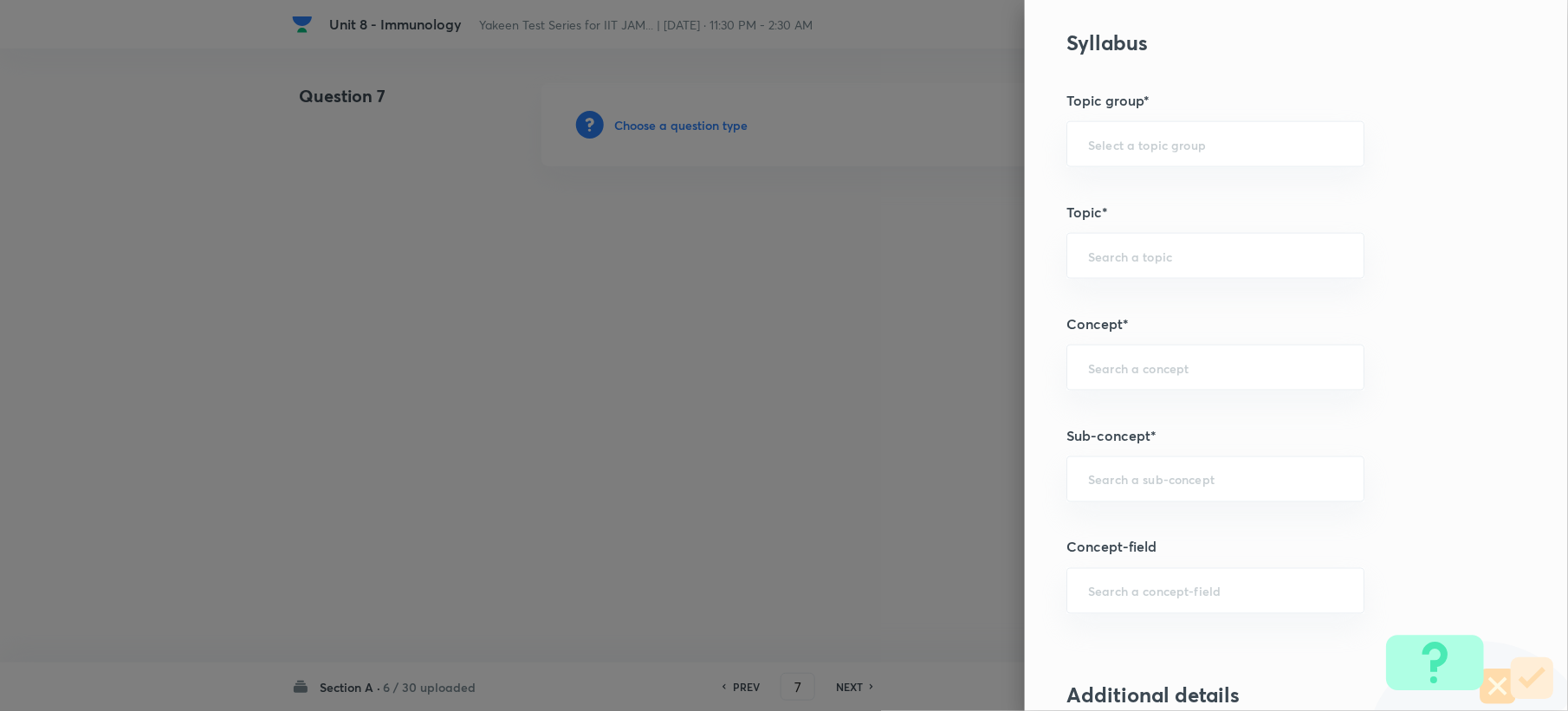
paste input "Immunology"
type input "Immunology"
click at [1095, 488] on input "text" at bounding box center [1215, 480] width 255 height 16
paste input "Genetics and Genomics"
click at [1076, 528] on li "Genetics and Genomics" at bounding box center [1199, 533] width 296 height 31
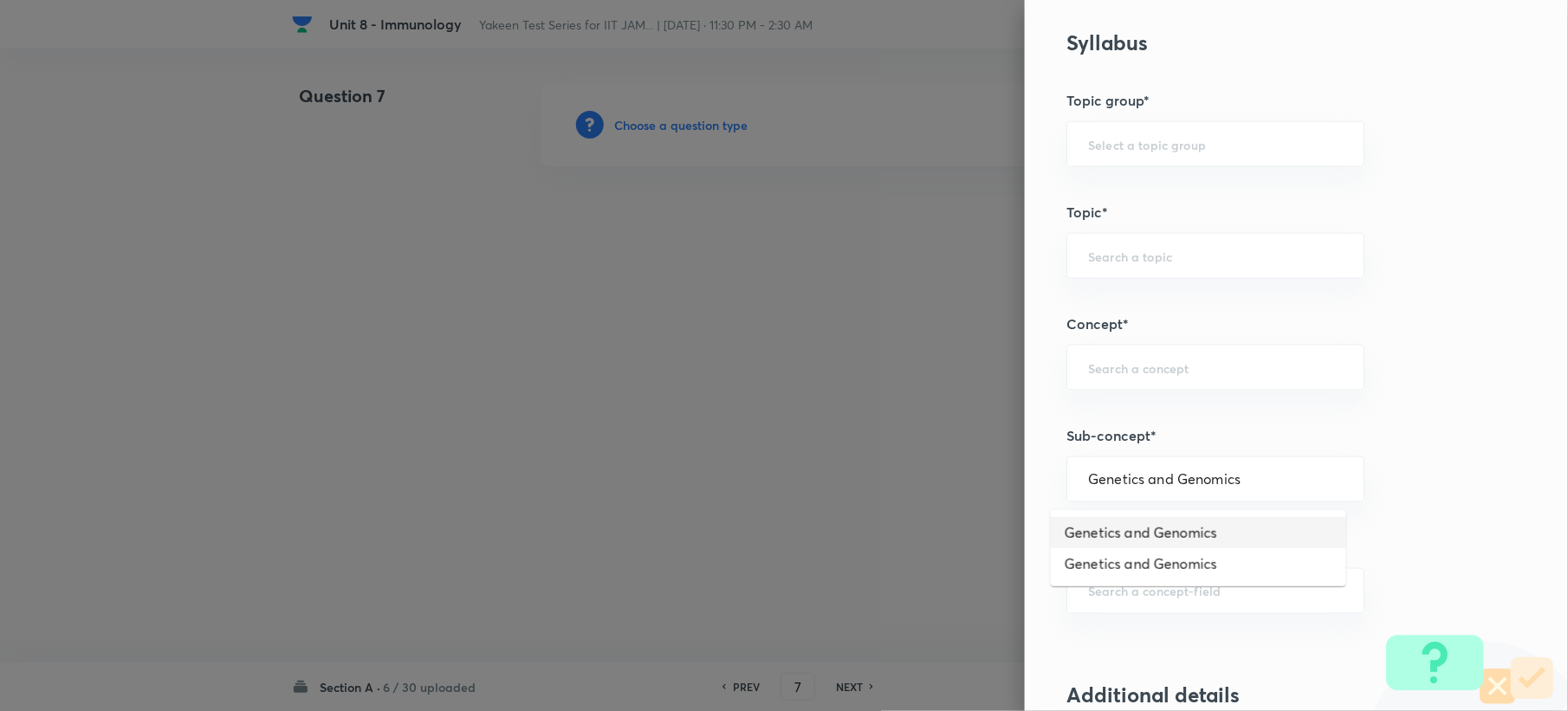
type input "Genetics and Genomics"
type input "Biotechnology"
type input "Biology (10+2+3 Level)"
type input "General Biology"
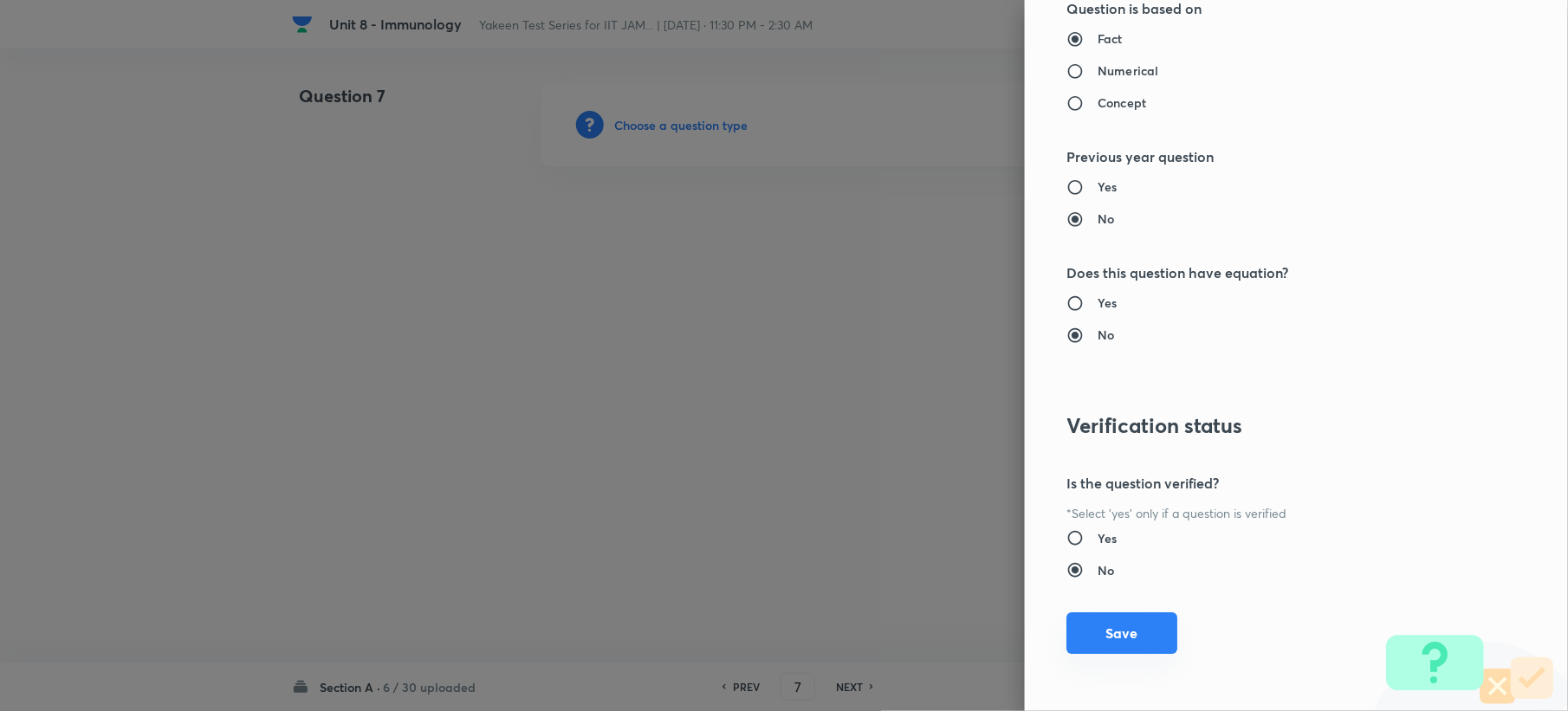
scroll to position [1654, 0]
click at [1074, 638] on button "Save" at bounding box center [1122, 634] width 111 height 42
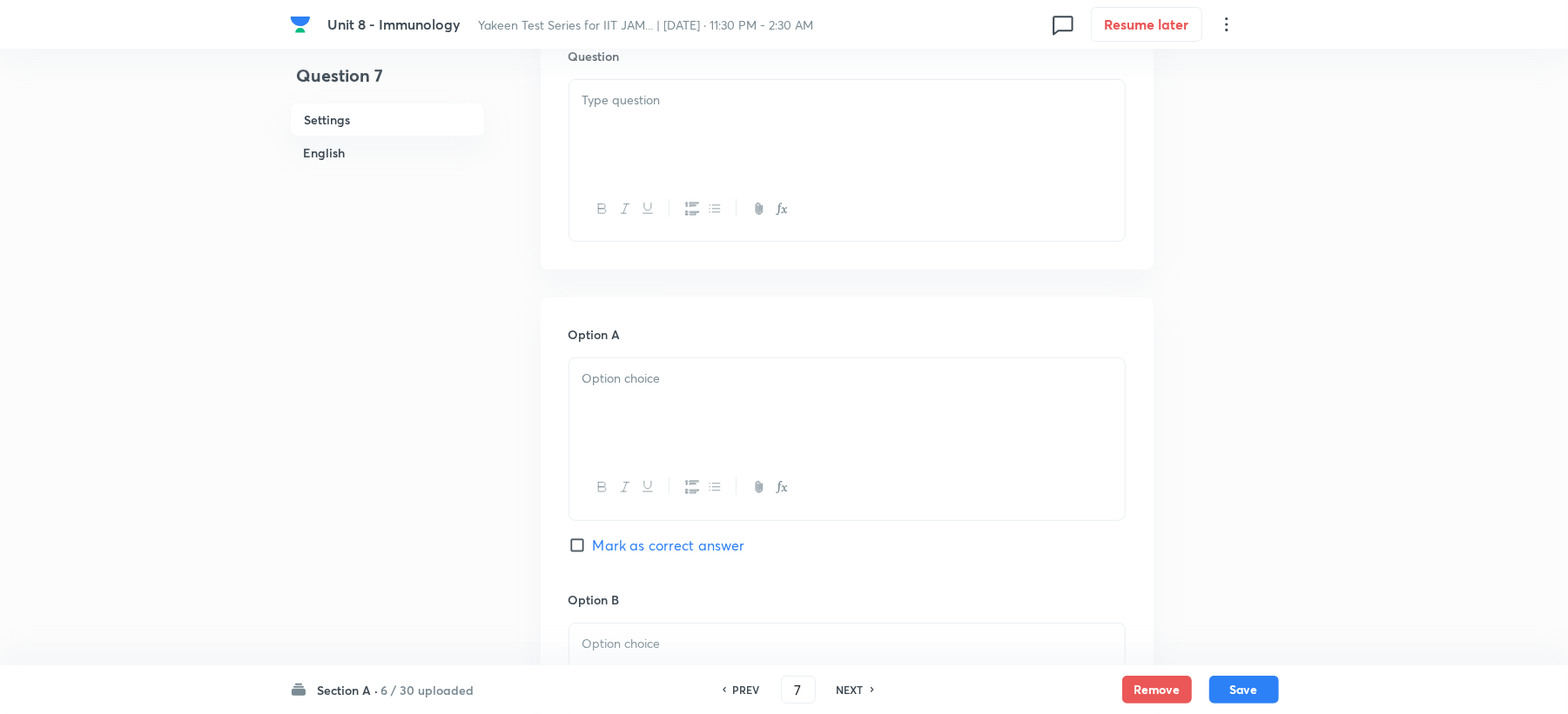
scroll to position [580, 0]
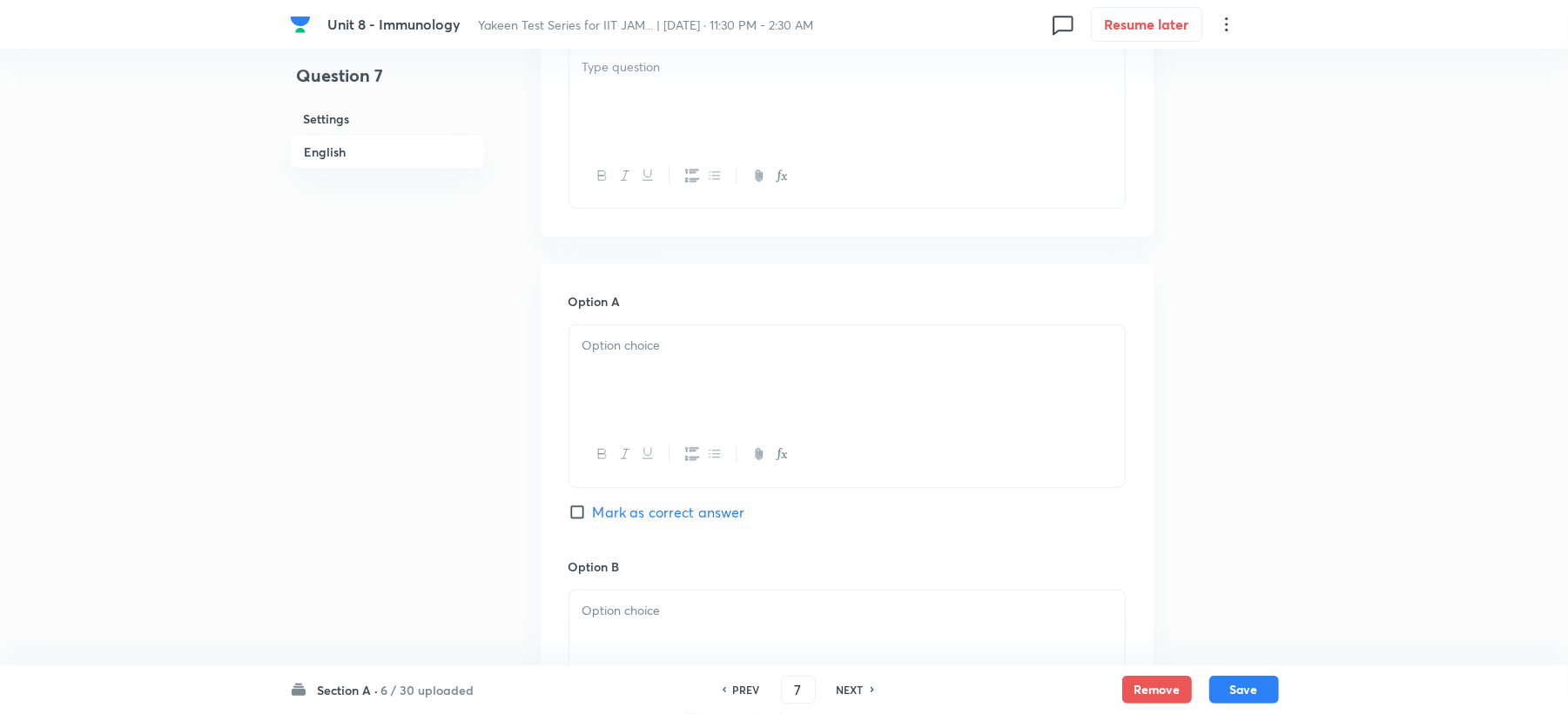
click at [615, 135] on div at bounding box center [846, 95] width 555 height 98
drag, startPoint x: 622, startPoint y: 334, endPoint x: 597, endPoint y: 352, distance: 30.8
click at [622, 341] on div at bounding box center [846, 374] width 555 height 98
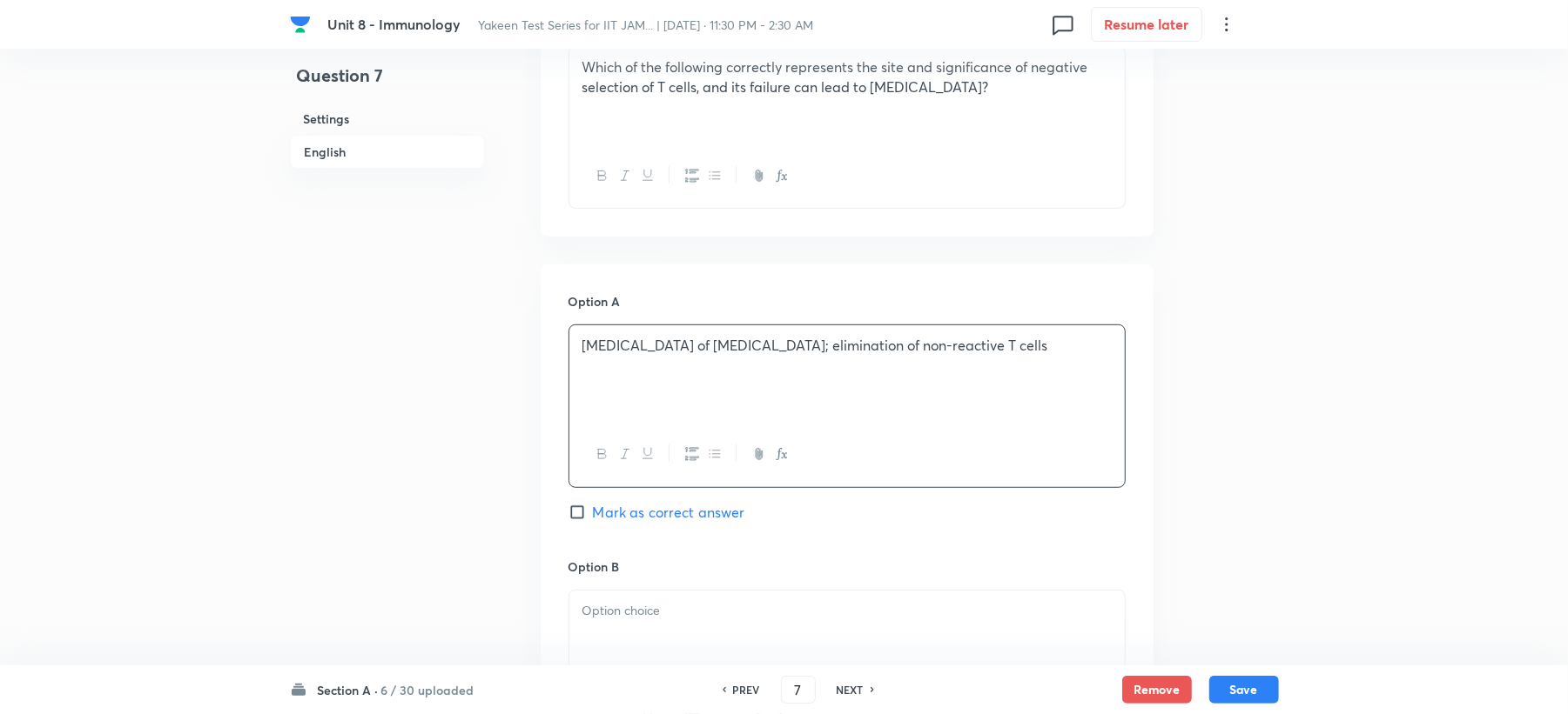
scroll to position [928, 0]
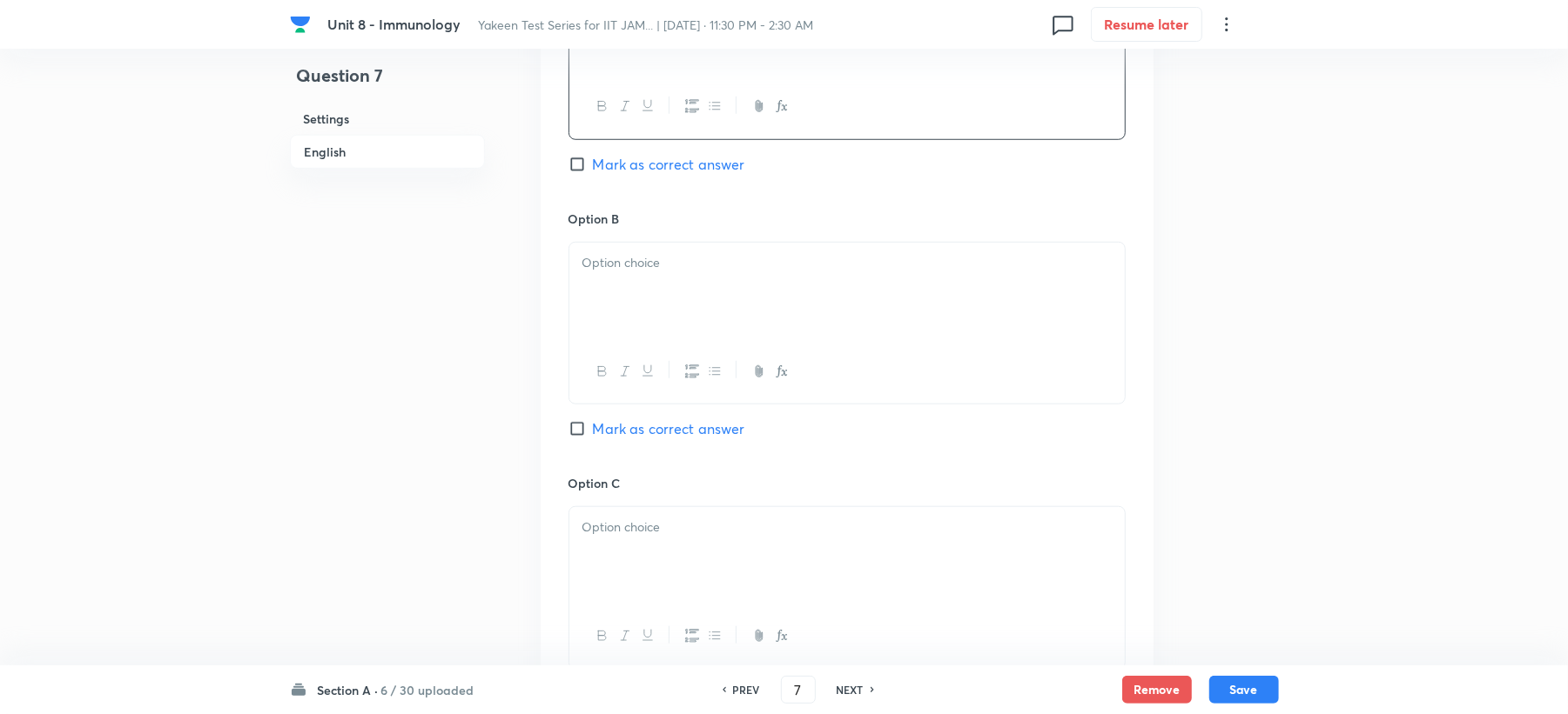
drag, startPoint x: 635, startPoint y: 316, endPoint x: 521, endPoint y: 414, distance: 150.3
click at [628, 317] on div at bounding box center [846, 292] width 555 height 98
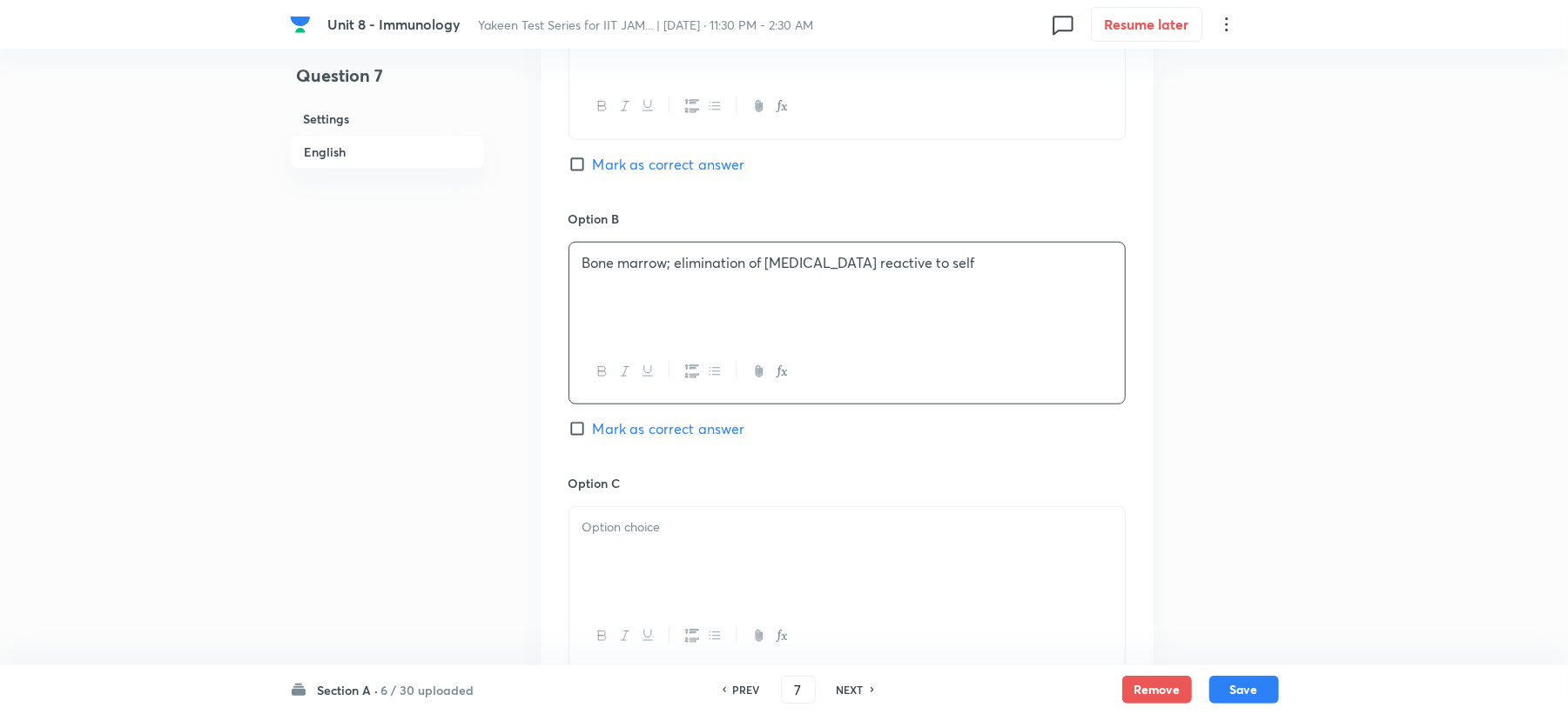
click at [596, 533] on p at bounding box center [847, 528] width 530 height 20
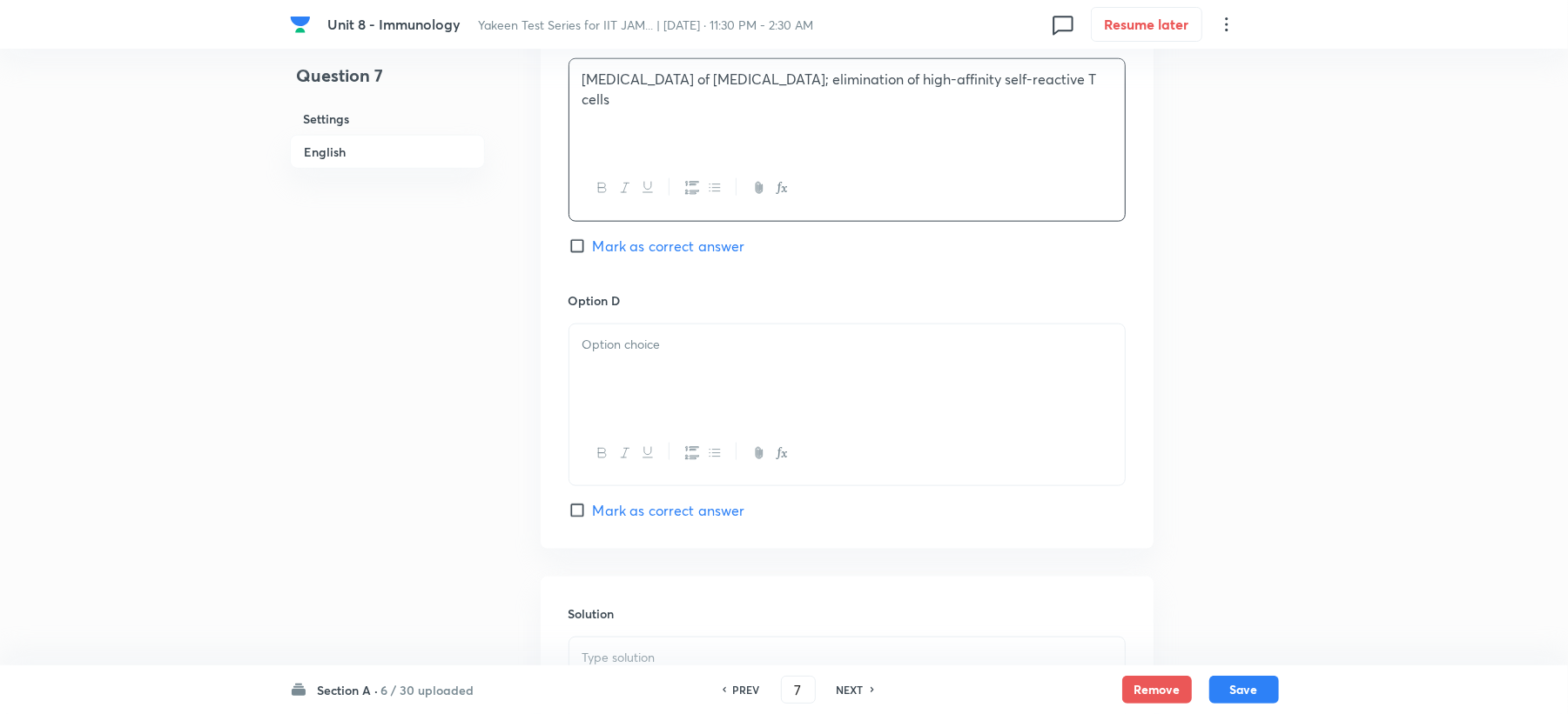
scroll to position [1392, 0]
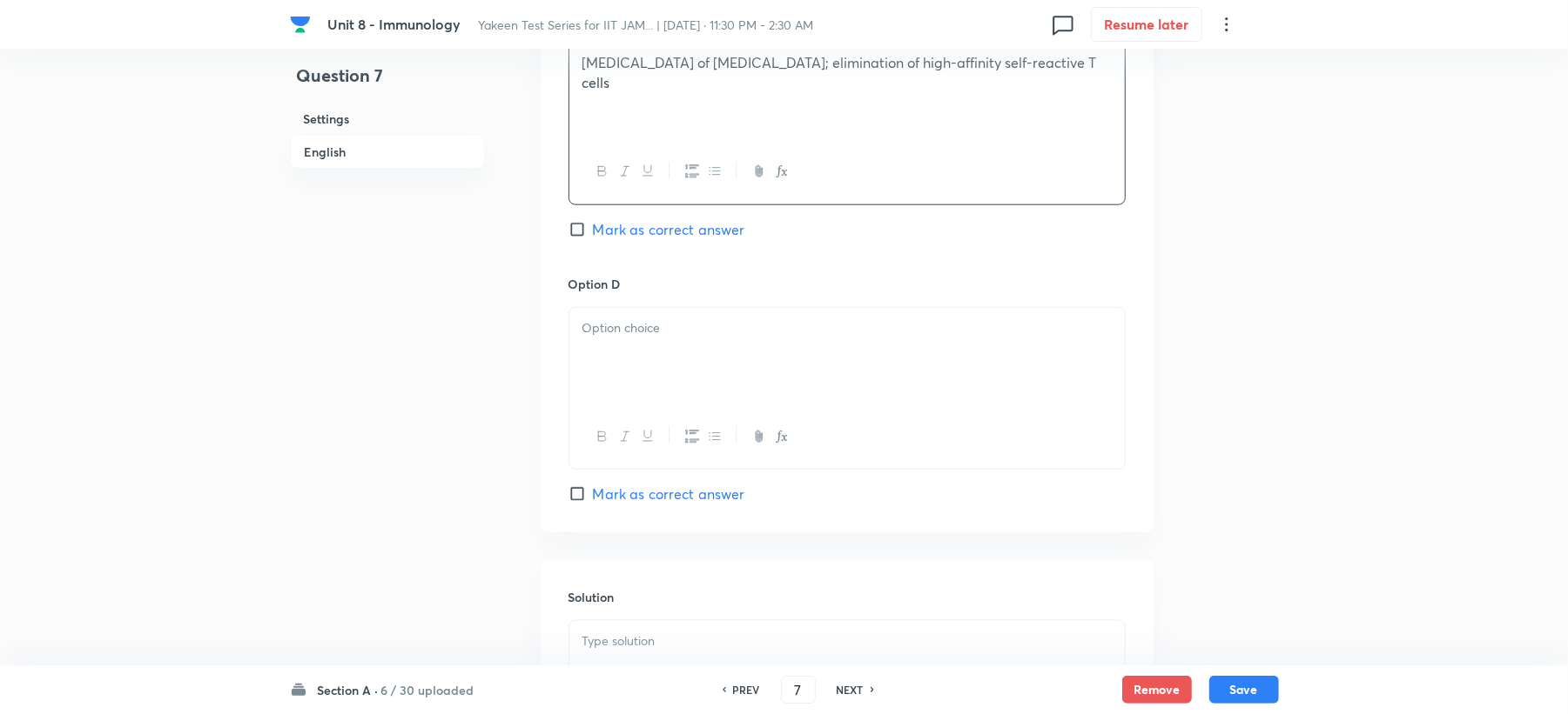
click at [609, 367] on div at bounding box center [846, 357] width 555 height 98
click at [624, 244] on div "Option C Medulla of thymus; elimination of high-affinity self-reactive T cells …" at bounding box center [847, 141] width 557 height 264
click at [635, 226] on span "Mark as correct answer" at bounding box center [669, 229] width 153 height 21
click at [593, 226] on input "Mark as correct answer" at bounding box center [581, 229] width 25 height 17
checkbox input "true"
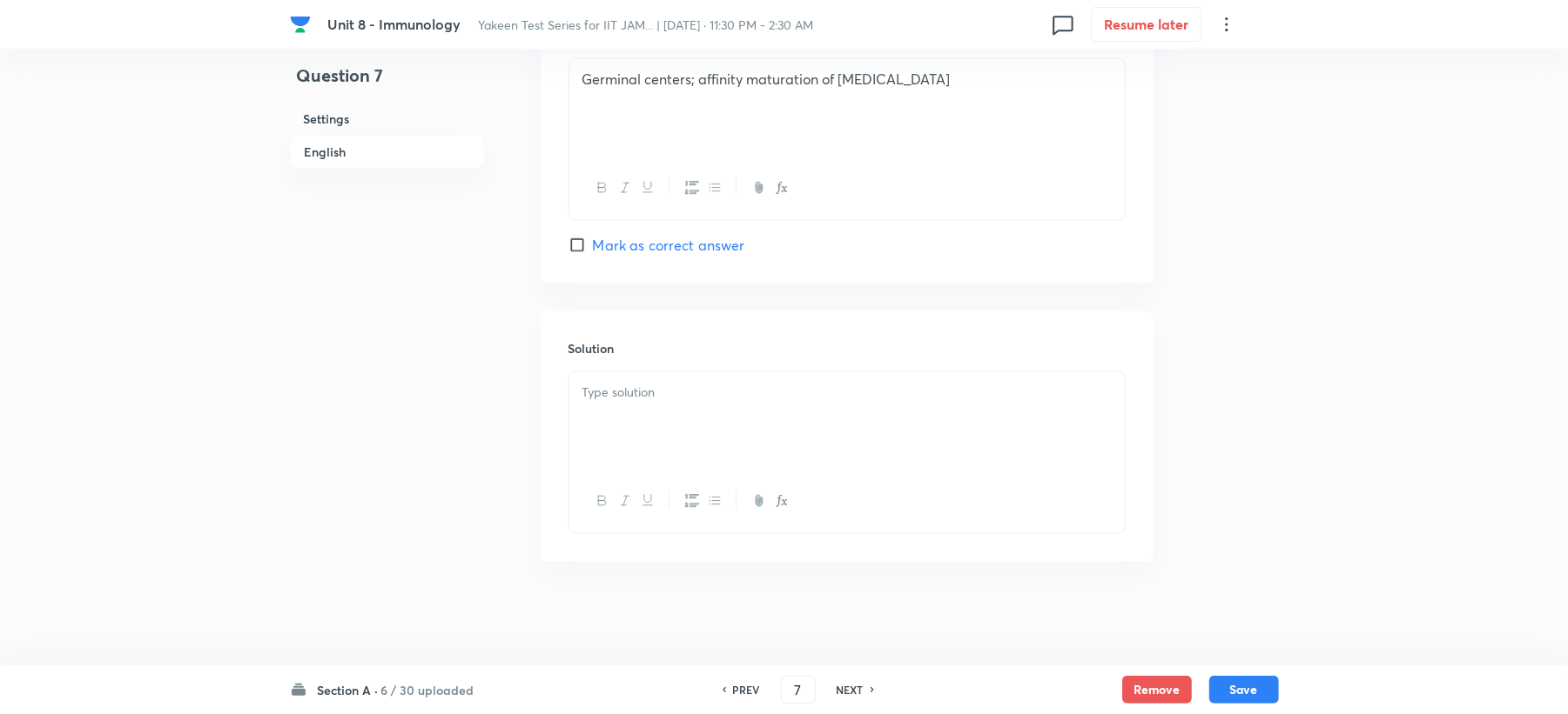
scroll to position [1647, 0]
click at [627, 415] on div at bounding box center [846, 420] width 555 height 98
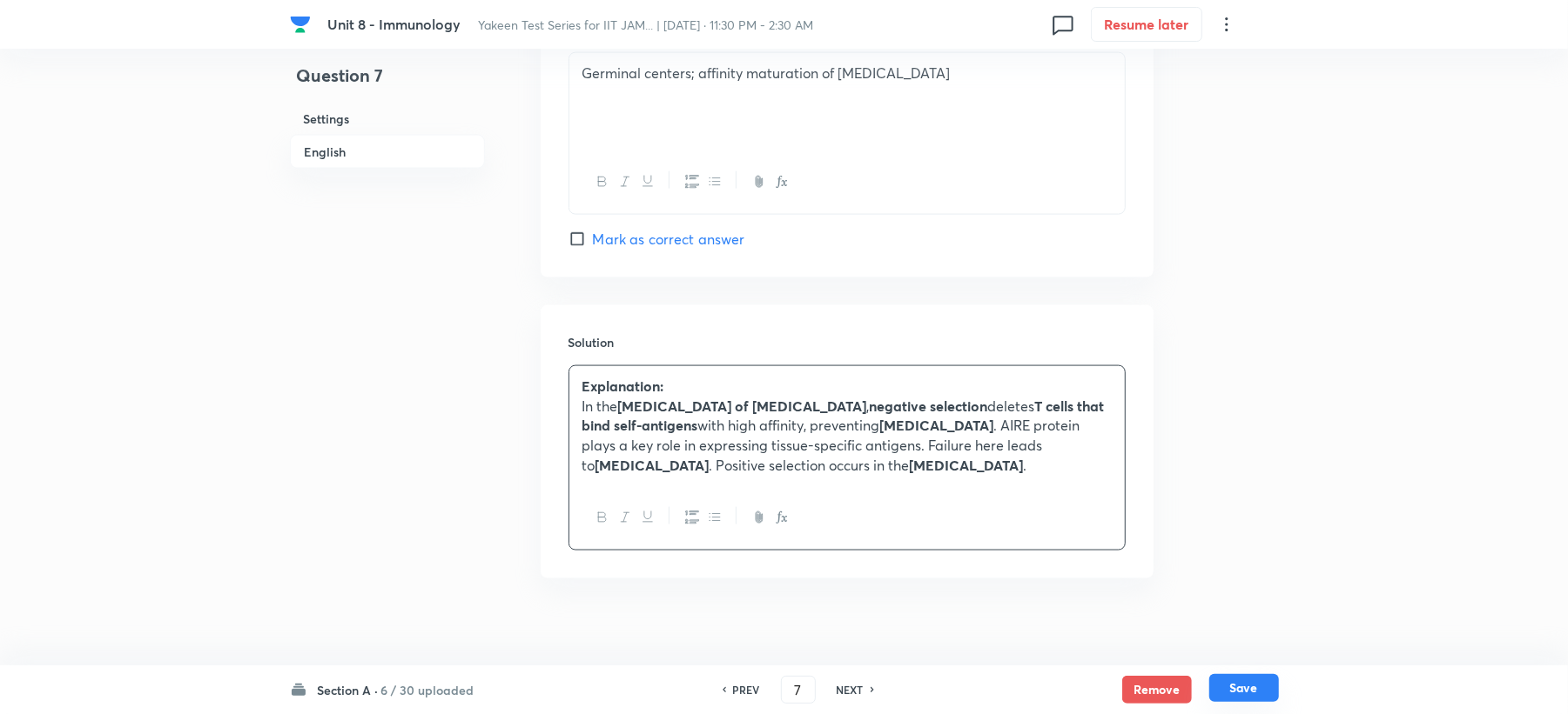
click at [1251, 691] on button "Save" at bounding box center [1244, 688] width 70 height 27
type input "8"
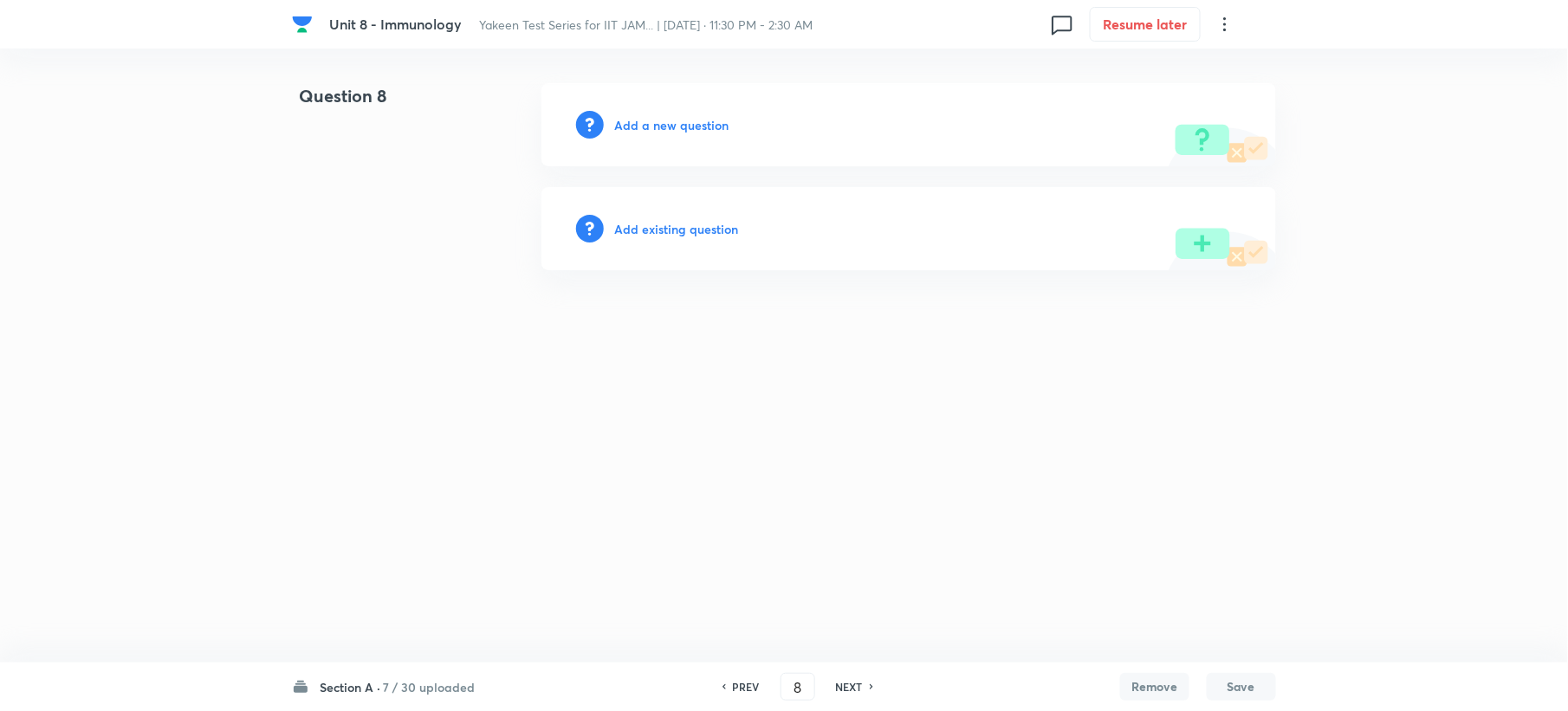
click at [650, 127] on h6 "Add a new question" at bounding box center [672, 126] width 115 height 18
click at [650, 126] on h6 "Choose a question type" at bounding box center [681, 126] width 134 height 18
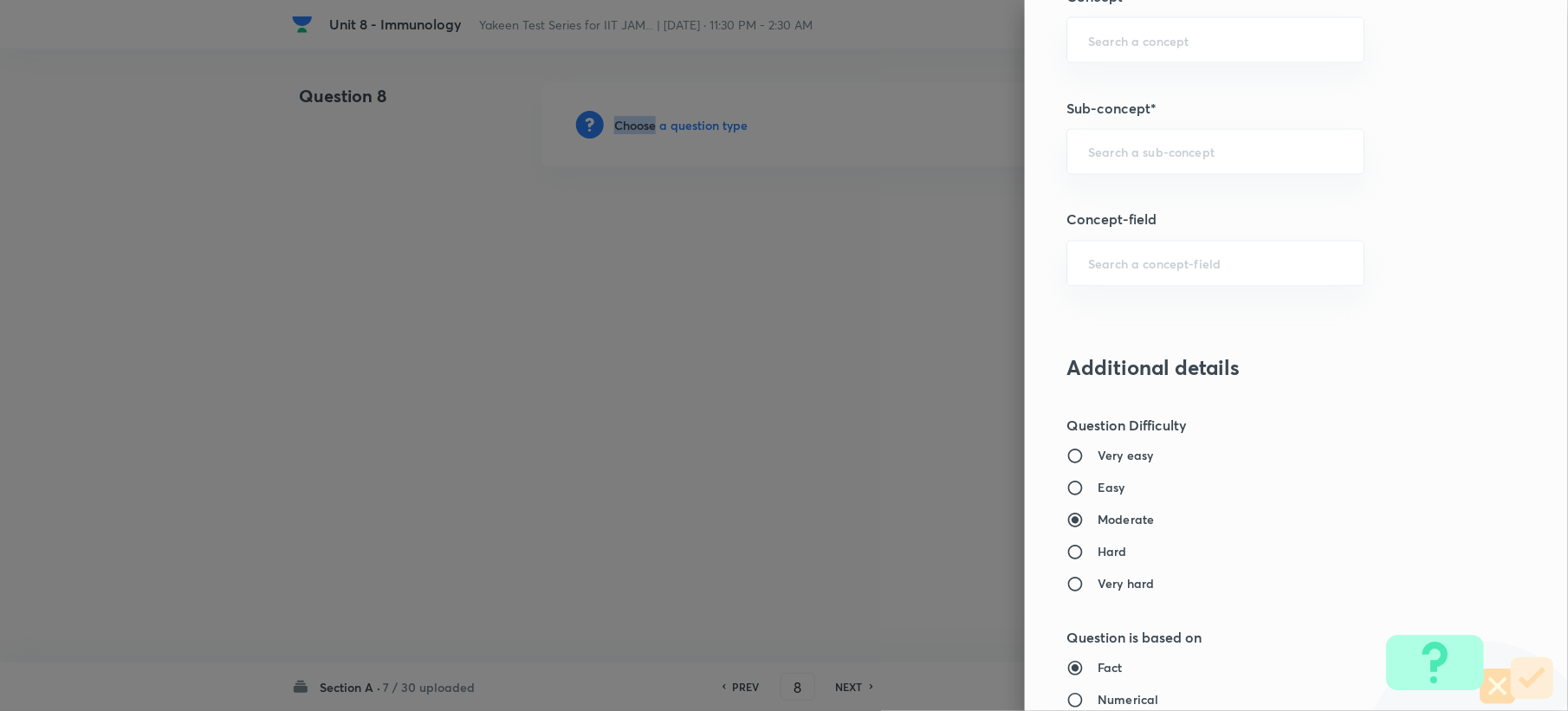
scroll to position [1040, 0]
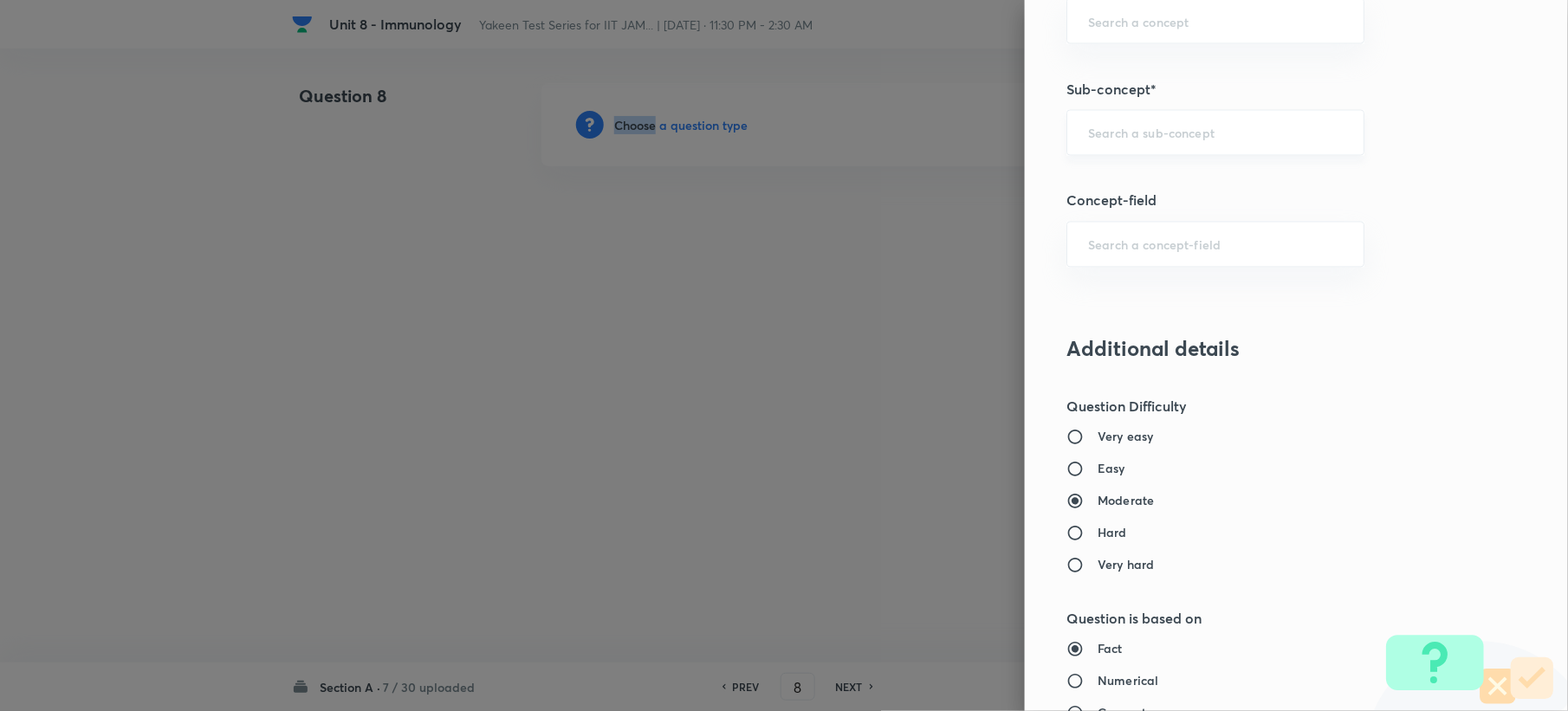
click at [1110, 128] on div "​" at bounding box center [1215, 133] width 298 height 46
paste input "Genetics and Genomics"
click at [1097, 178] on li "Genetics and Genomics" at bounding box center [1199, 187] width 296 height 31
type input "Genetics and Genomics"
type input "Biotechnology"
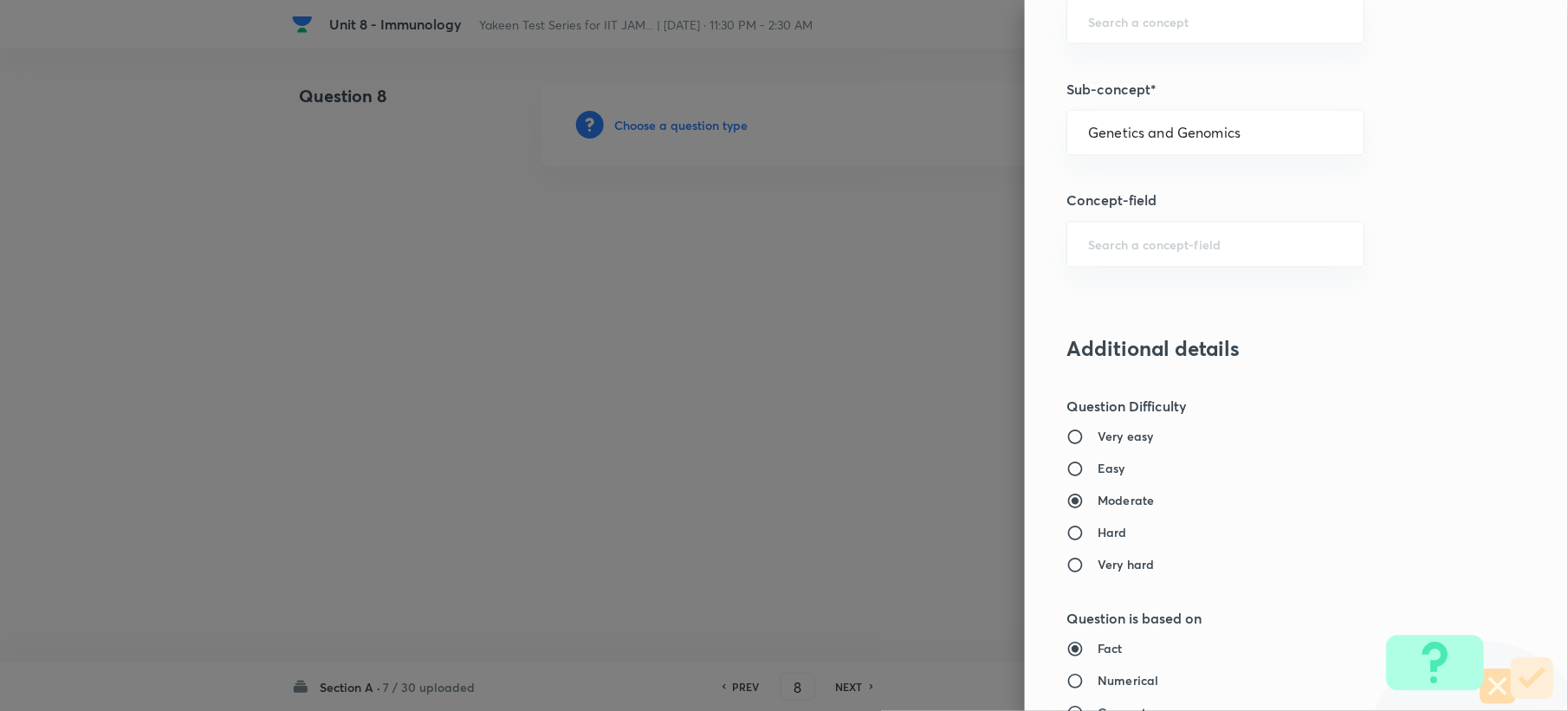
type input "Biology (10+2+3 Level)"
type input "General Biology"
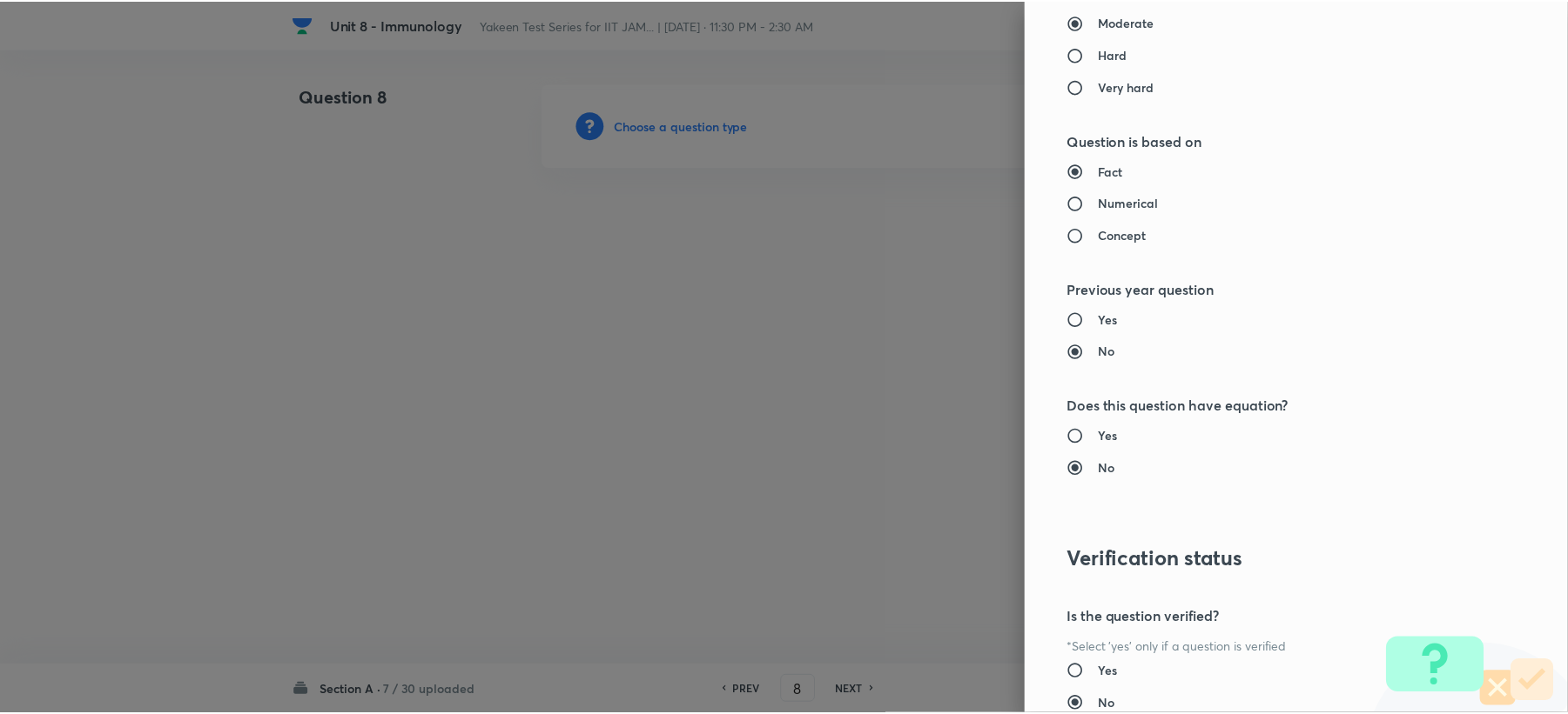
scroll to position [1661, 0]
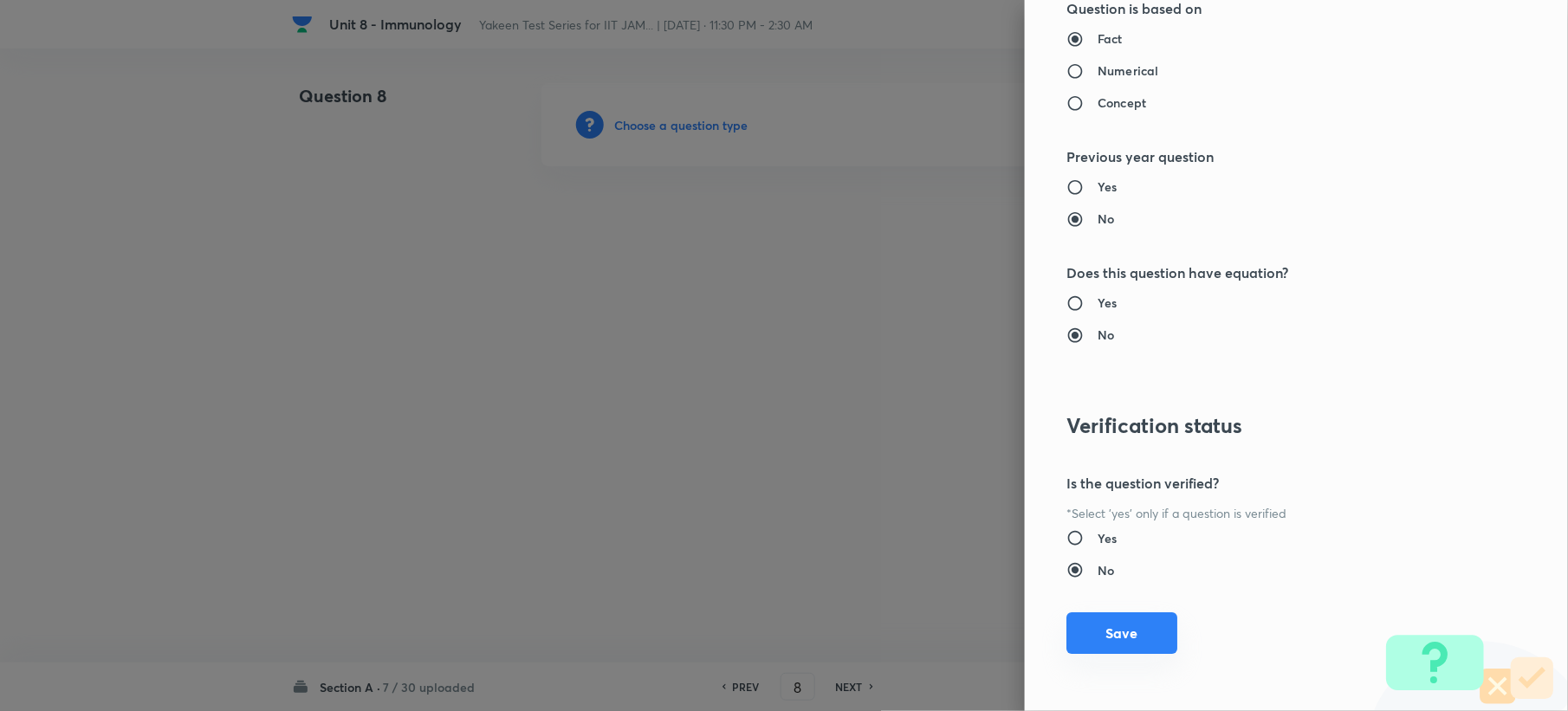
click at [1088, 642] on button "Save" at bounding box center [1122, 634] width 111 height 42
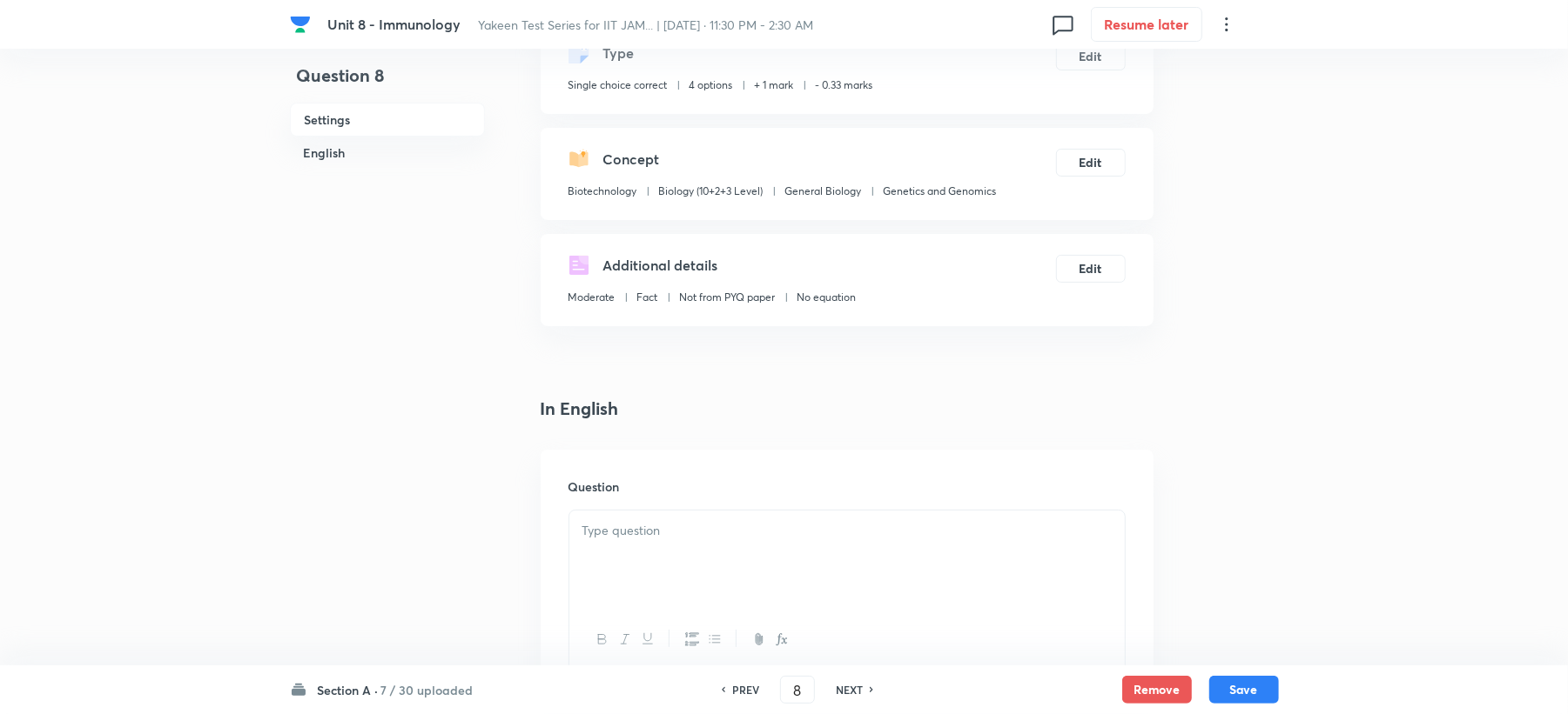
scroll to position [464, 0]
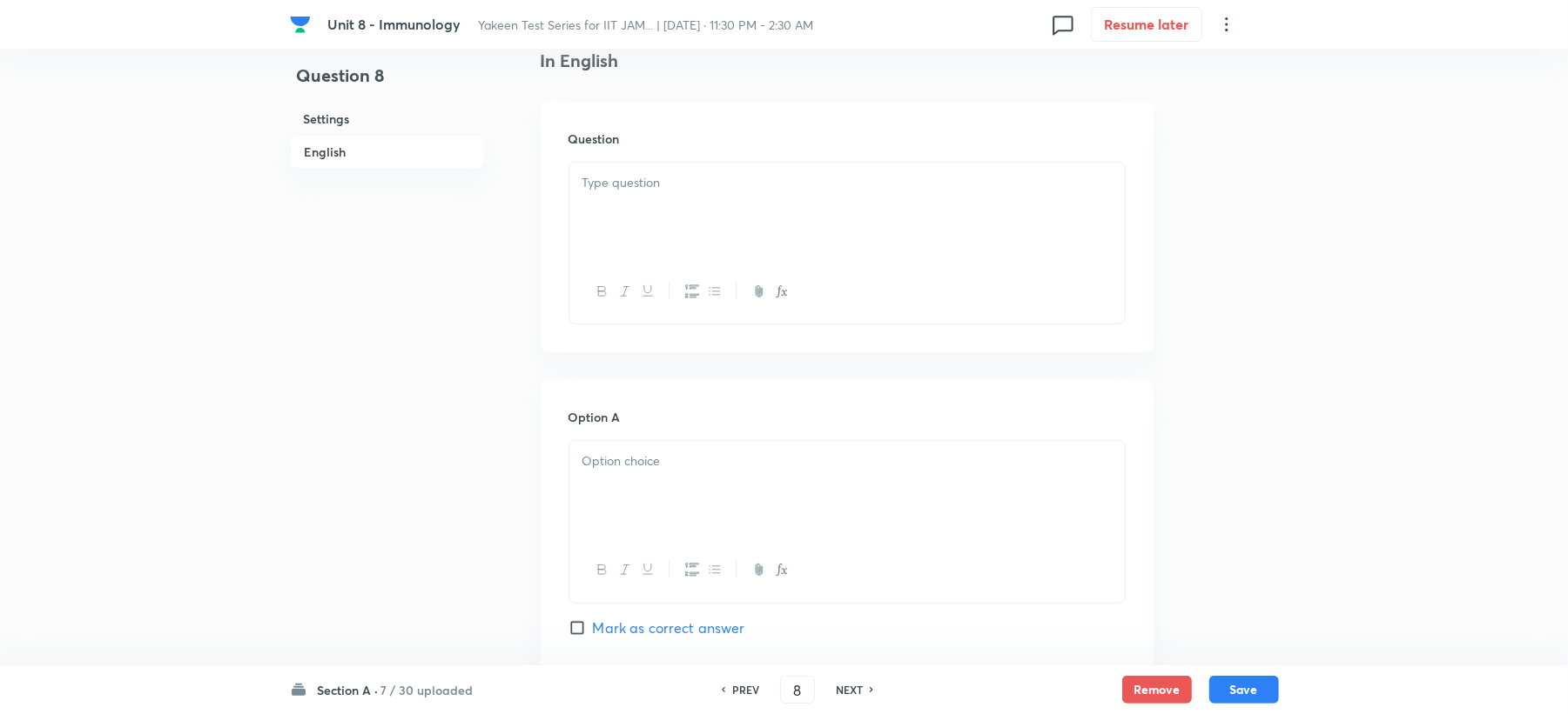
click at [597, 213] on div at bounding box center [846, 211] width 555 height 98
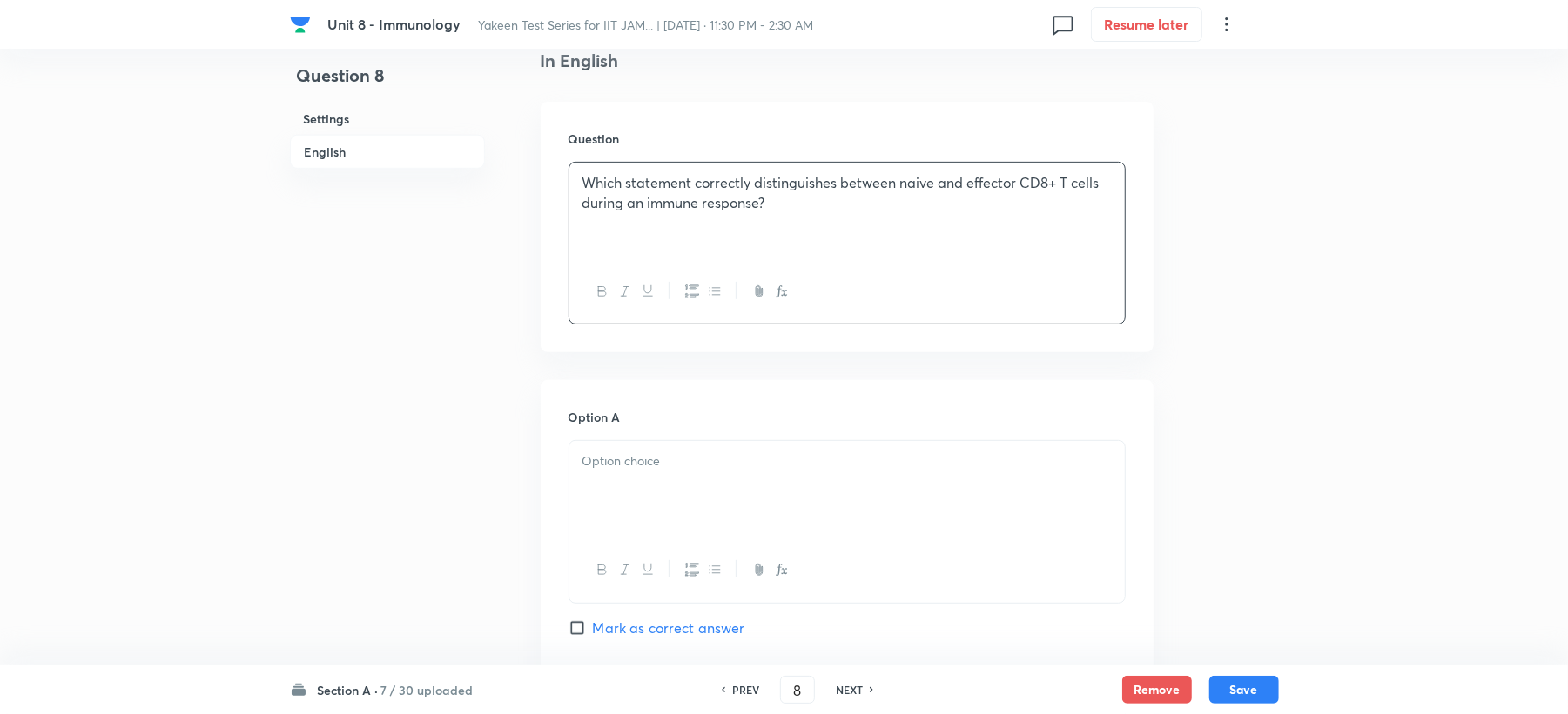
scroll to position [580, 0]
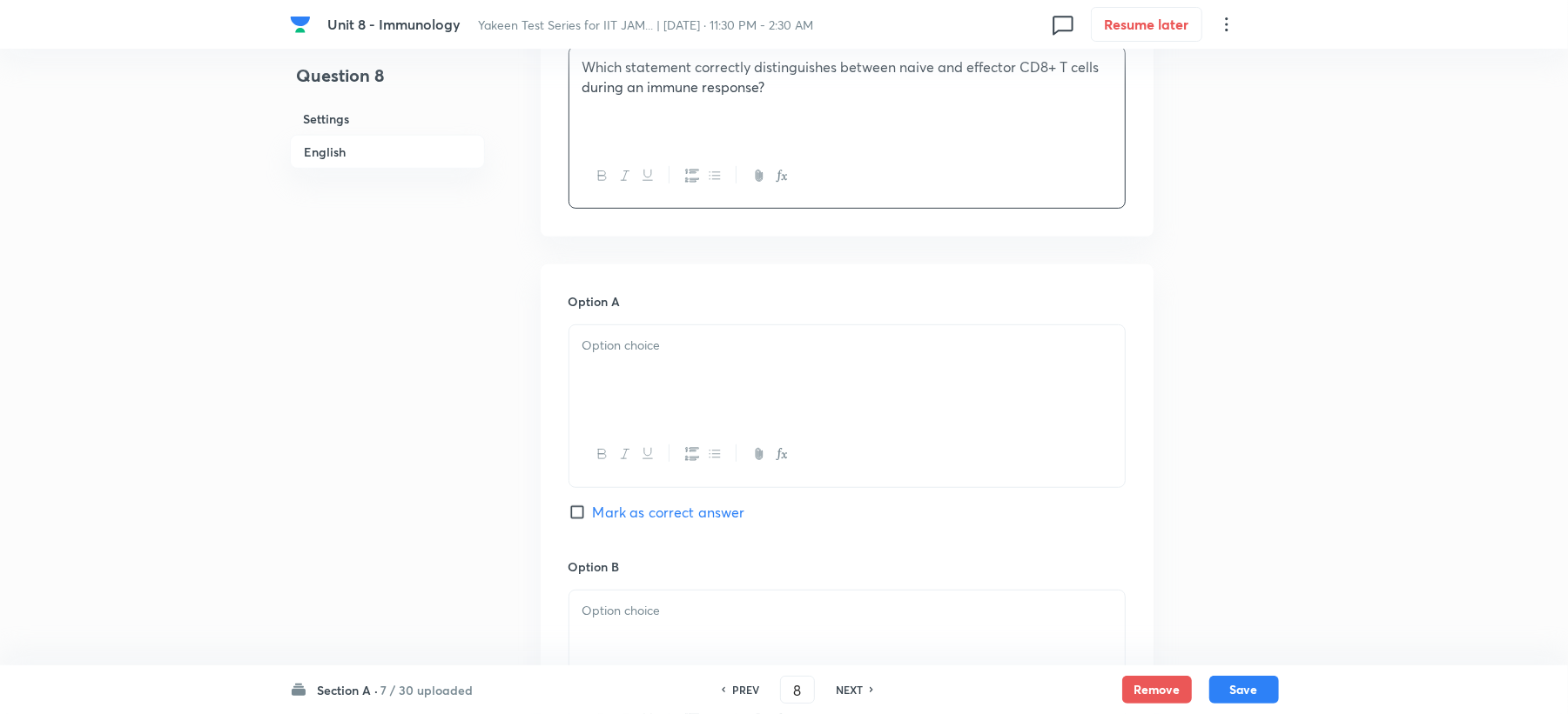
drag, startPoint x: 596, startPoint y: 342, endPoint x: 600, endPoint y: 379, distance: 37.2
click at [600, 379] on div at bounding box center [846, 374] width 555 height 98
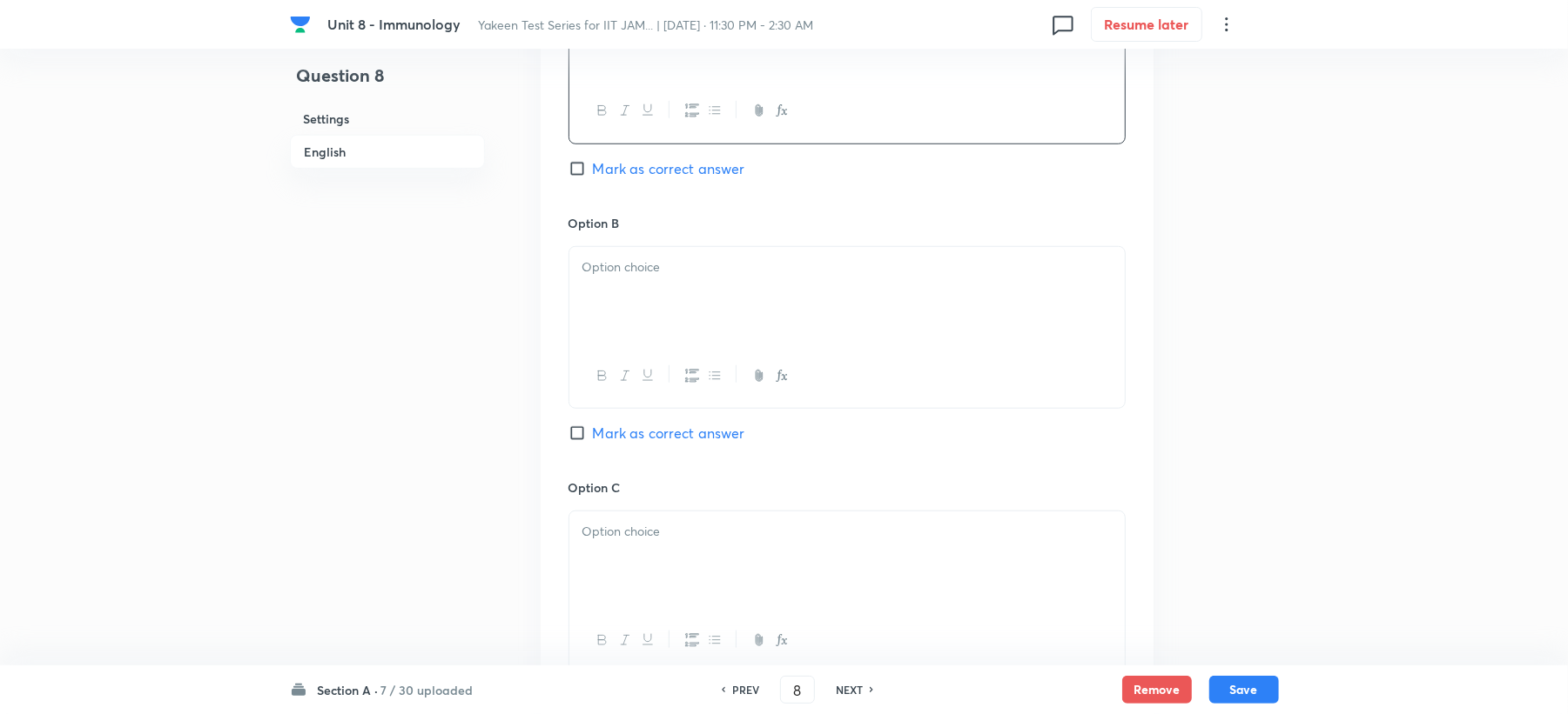
scroll to position [928, 0]
drag, startPoint x: 606, startPoint y: 311, endPoint x: 527, endPoint y: 393, distance: 113.9
click at [604, 310] on div at bounding box center [846, 292] width 555 height 98
drag, startPoint x: 630, startPoint y: 583, endPoint x: 599, endPoint y: 564, distance: 36.4
click at [621, 578] on div at bounding box center [846, 556] width 555 height 98
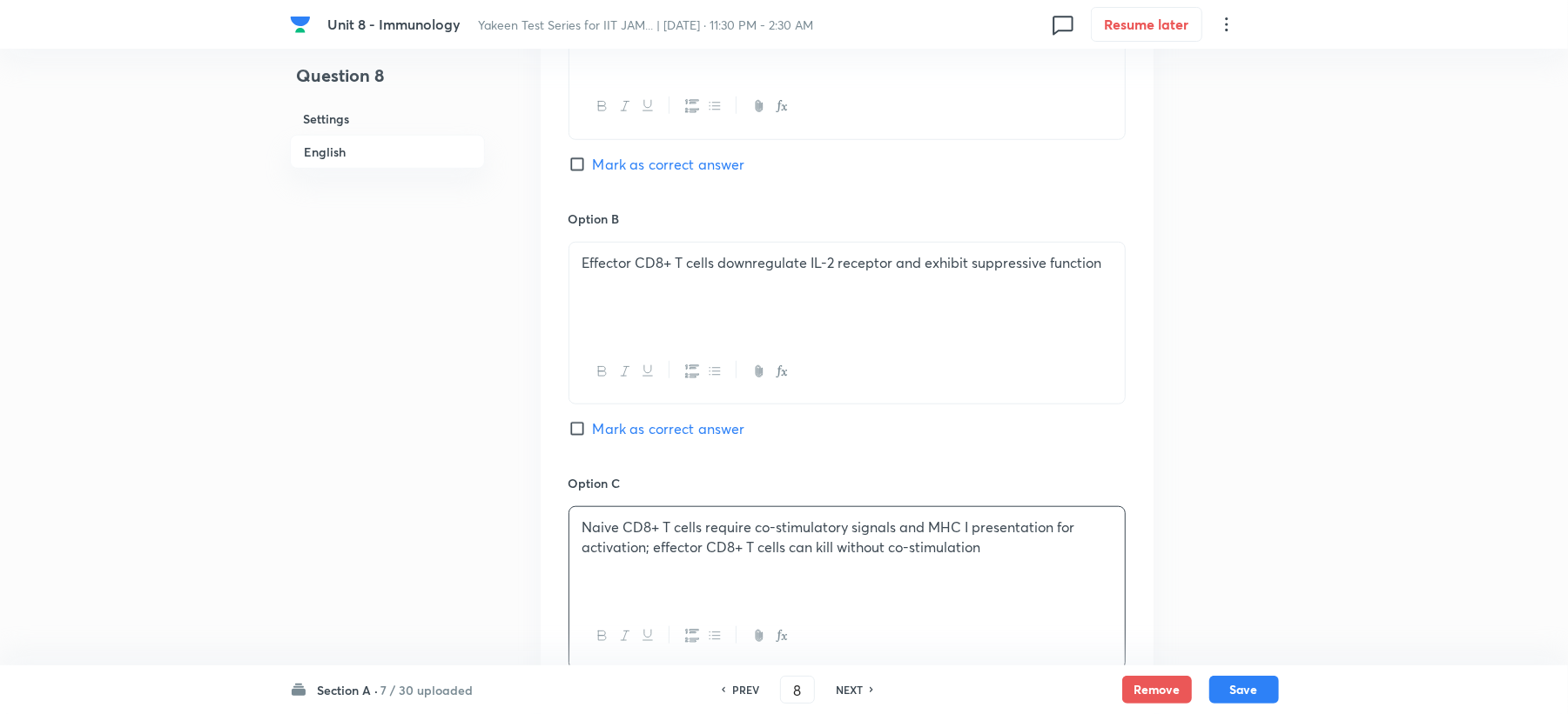
scroll to position [1392, 0]
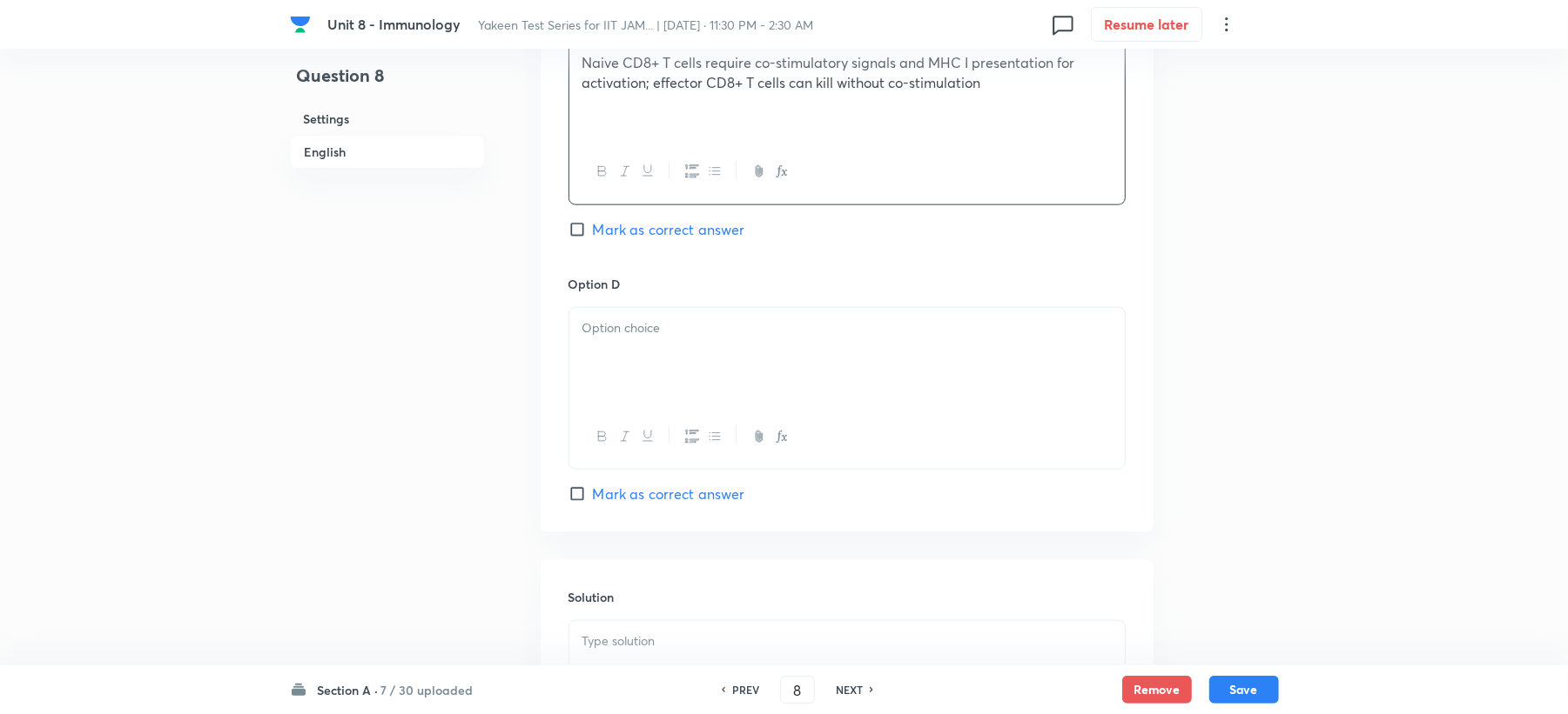
click at [596, 388] on div at bounding box center [846, 357] width 555 height 98
click at [617, 235] on span "Mark as correct answer" at bounding box center [669, 229] width 153 height 21
click at [593, 235] on input "Mark as correct answer" at bounding box center [581, 229] width 25 height 17
checkbox input "true"
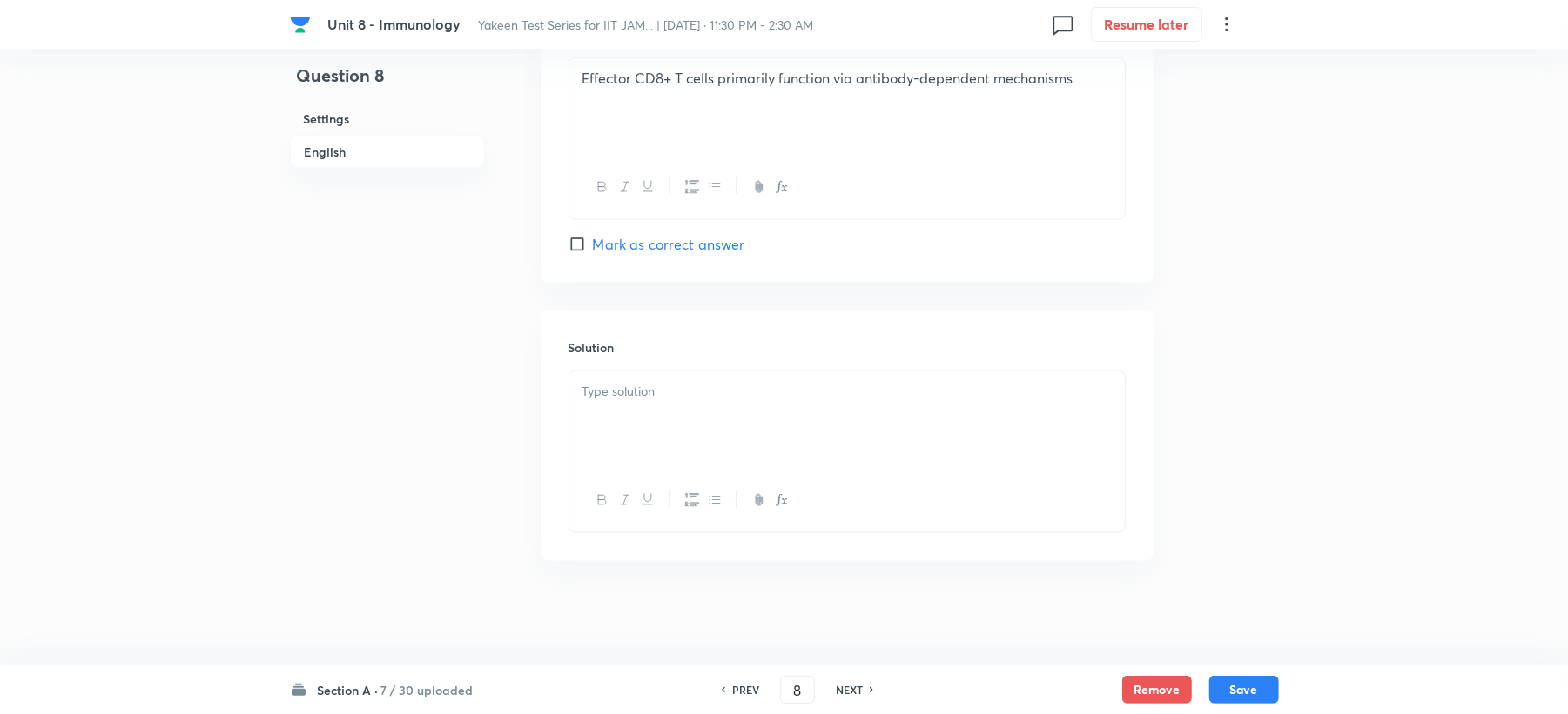
drag, startPoint x: 611, startPoint y: 352, endPoint x: 613, endPoint y: 420, distance: 68.0
click at [611, 377] on div "Solution" at bounding box center [847, 436] width 613 height 250
click at [611, 422] on div at bounding box center [846, 420] width 555 height 98
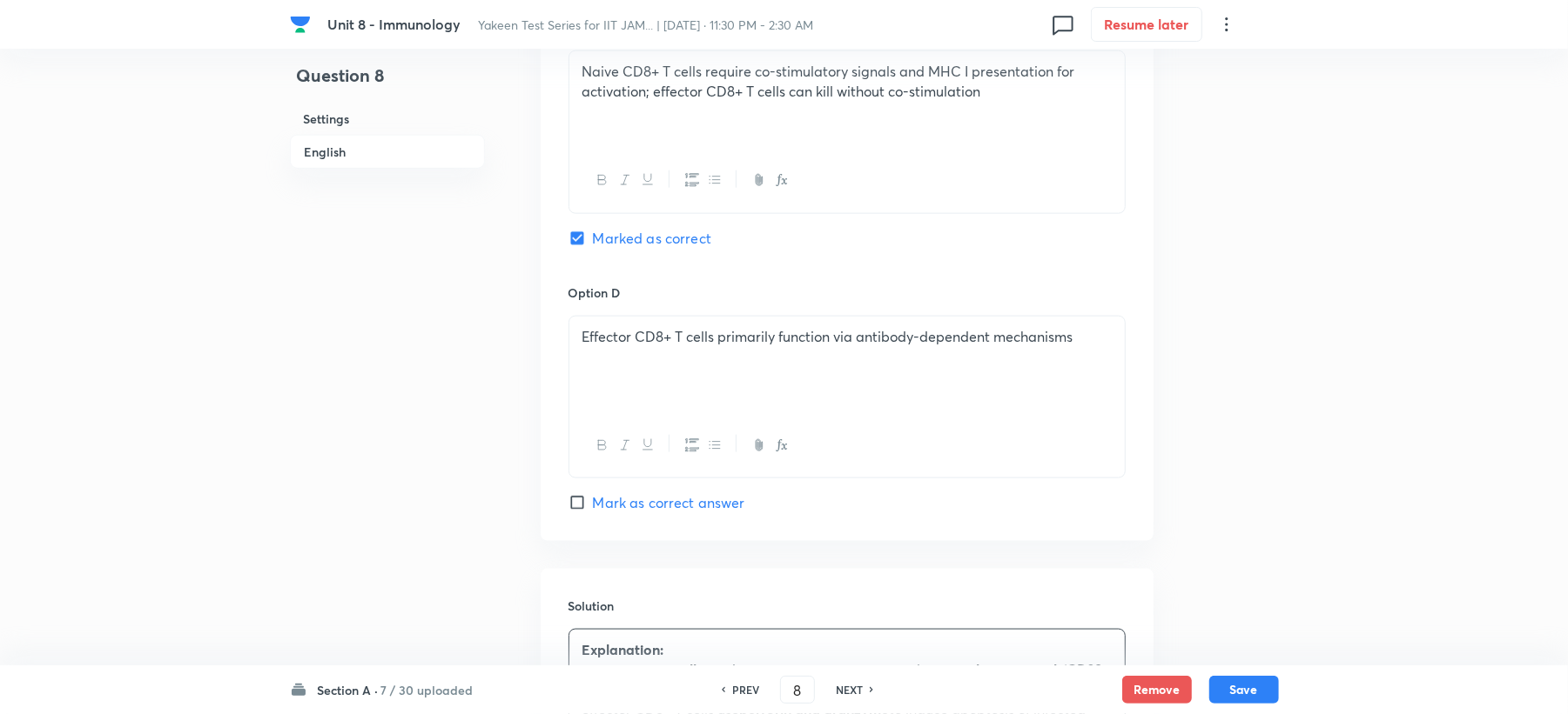
scroll to position [1299, 0]
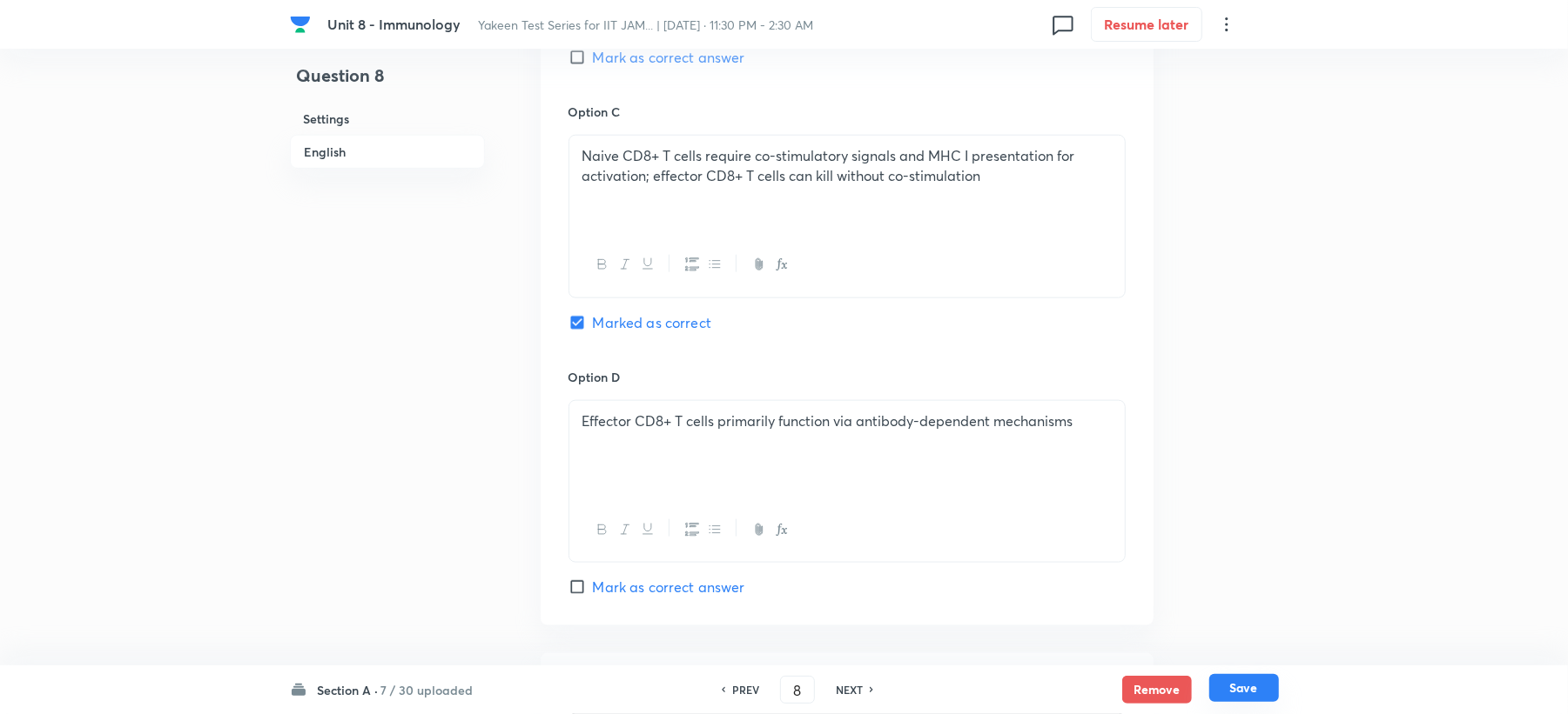
click at [1252, 689] on button "Save" at bounding box center [1244, 688] width 70 height 27
type input "9"
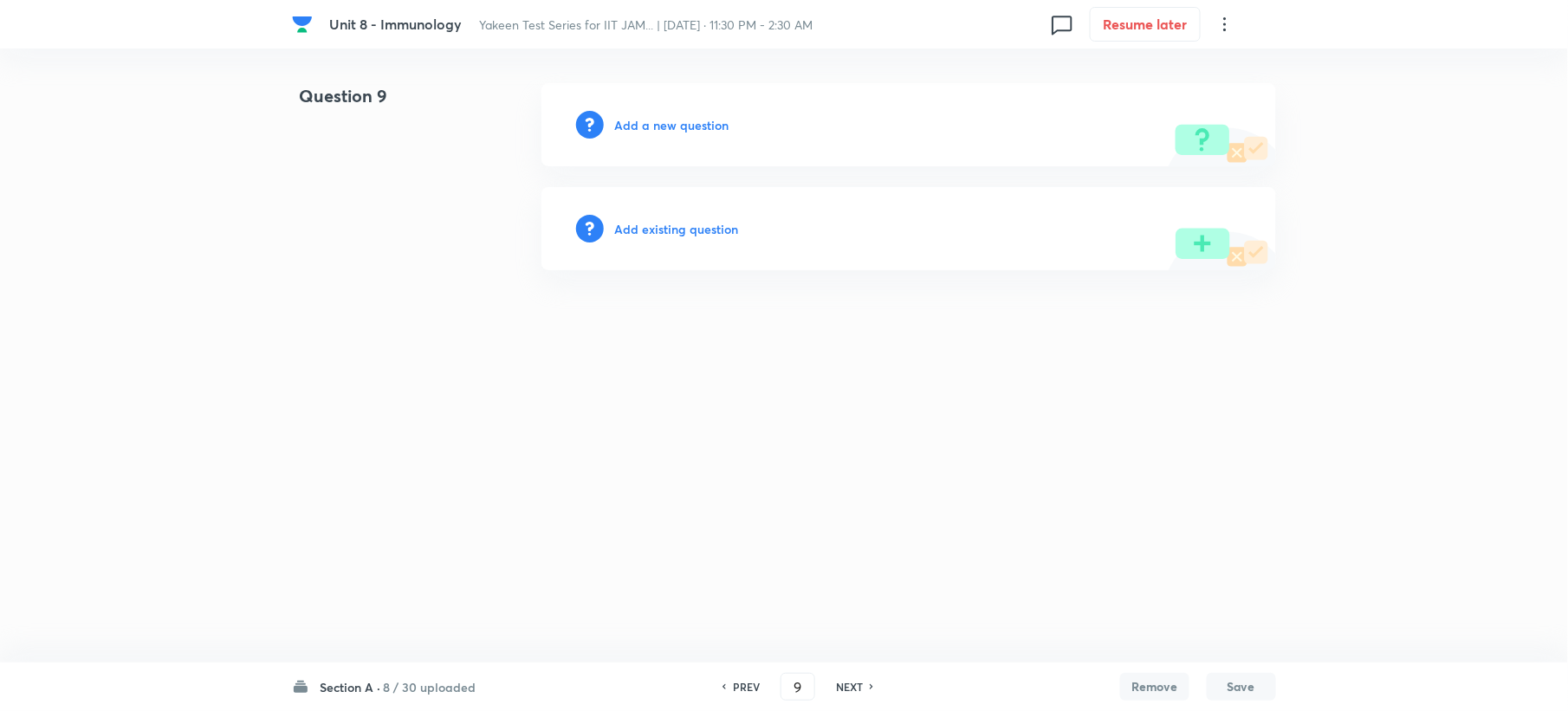
click at [652, 122] on div "Add a new question" at bounding box center [908, 124] width 734 height 83
click at [652, 122] on h6 "Add a new question" at bounding box center [672, 126] width 115 height 18
click at [650, 126] on h6 "Choose a question type" at bounding box center [681, 126] width 134 height 18
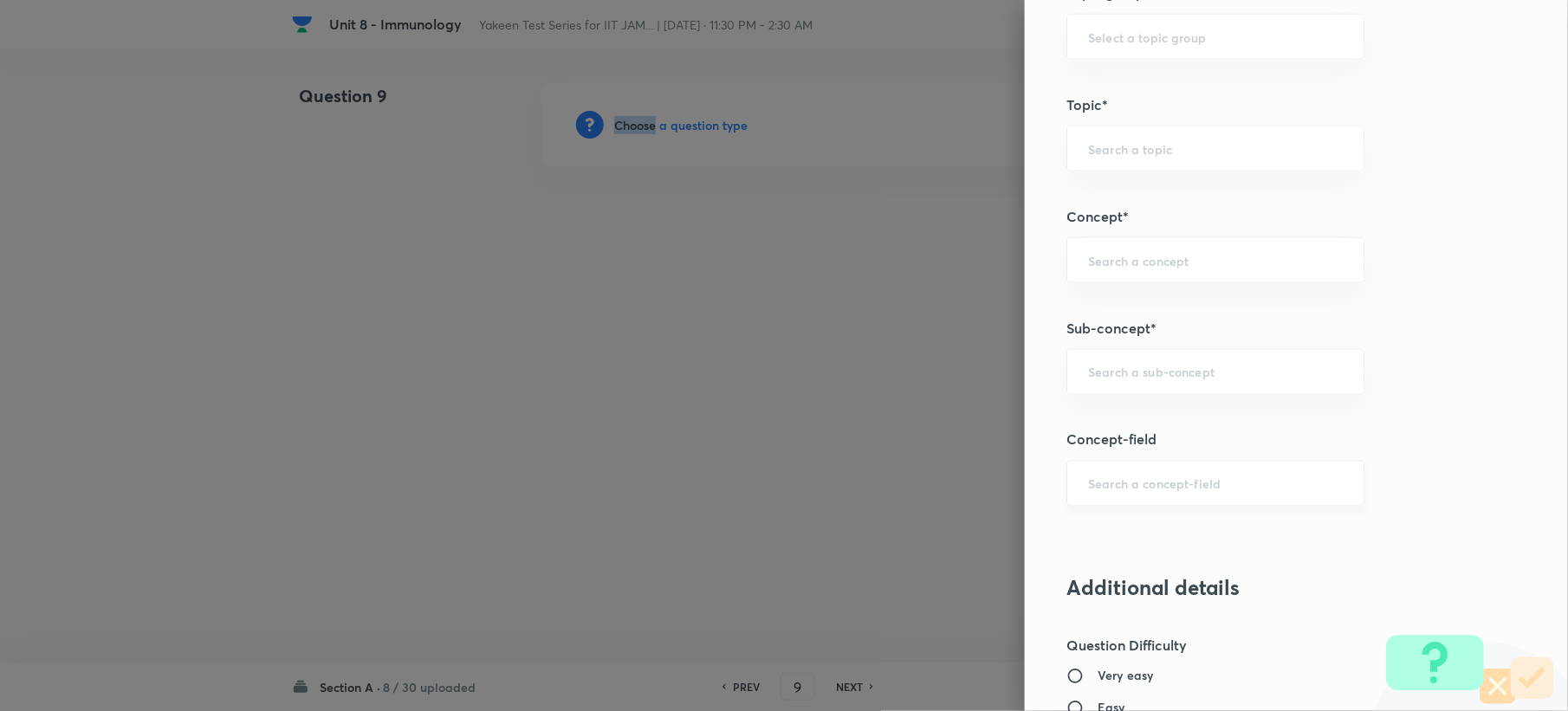
scroll to position [924, 0]
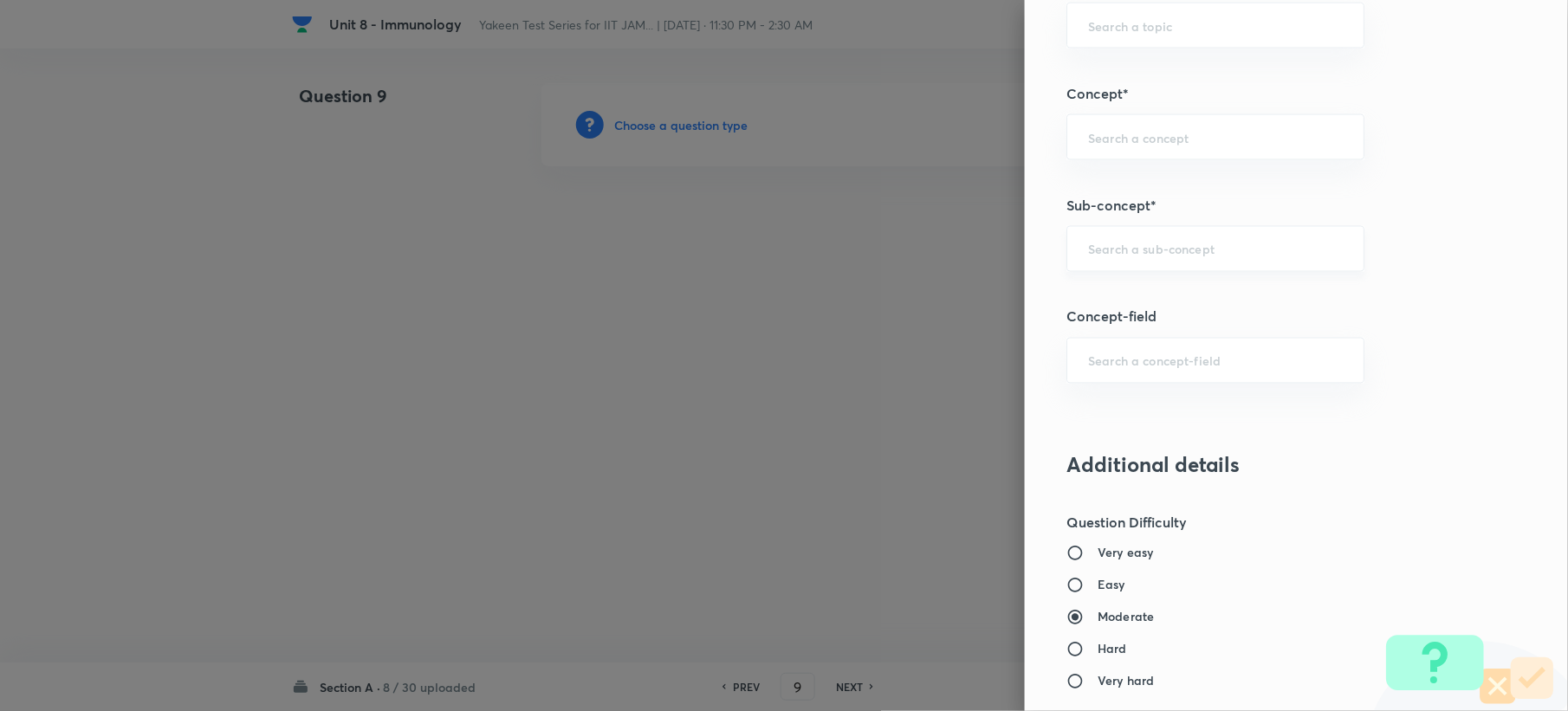
click at [1110, 249] on input "text" at bounding box center [1215, 249] width 255 height 16
paste input "Genetics and Genomics"
click at [1116, 293] on li "Genetics and Genomics" at bounding box center [1199, 301] width 296 height 31
type input "Genetics and Genomics"
type input "Biotechnology"
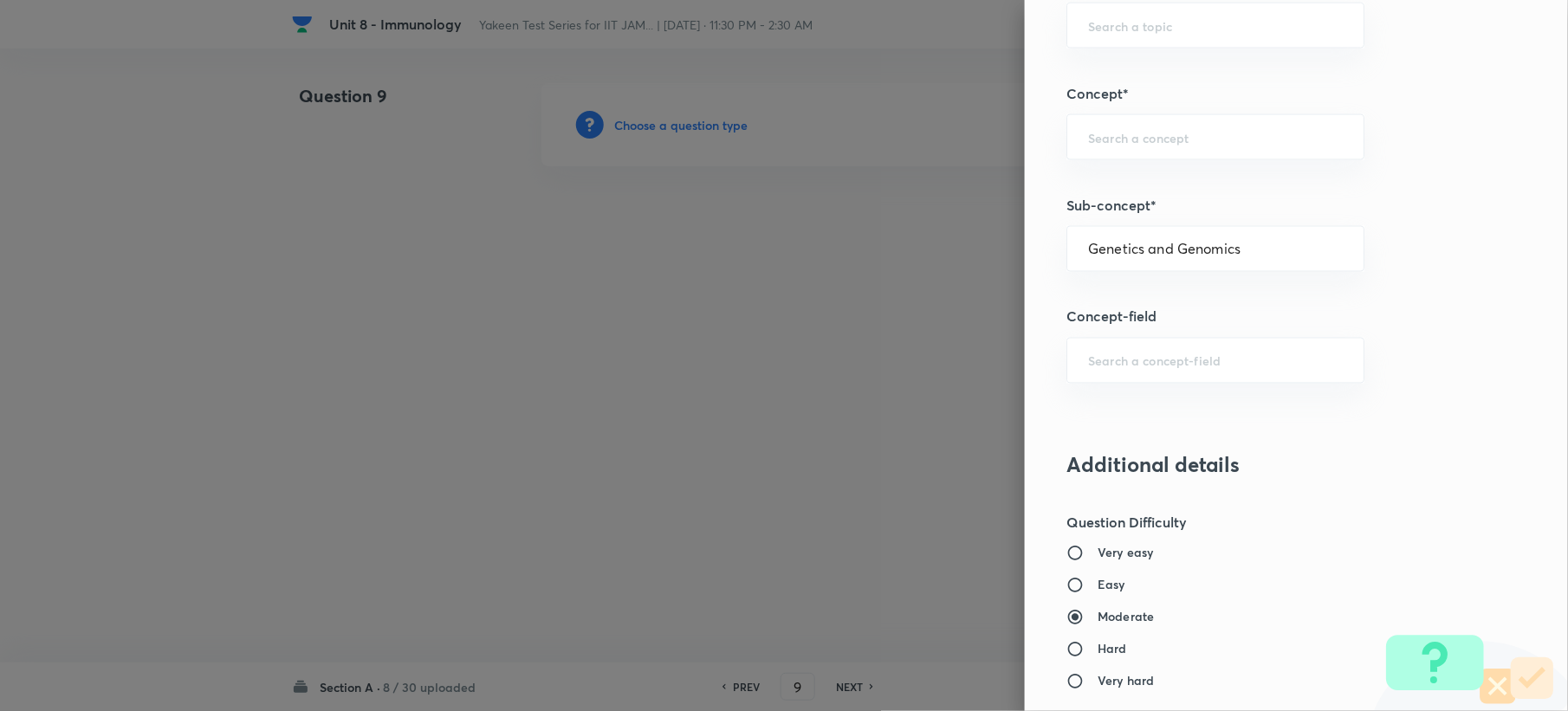
type input "Biology (10+2+3 Level)"
type input "General Biology"
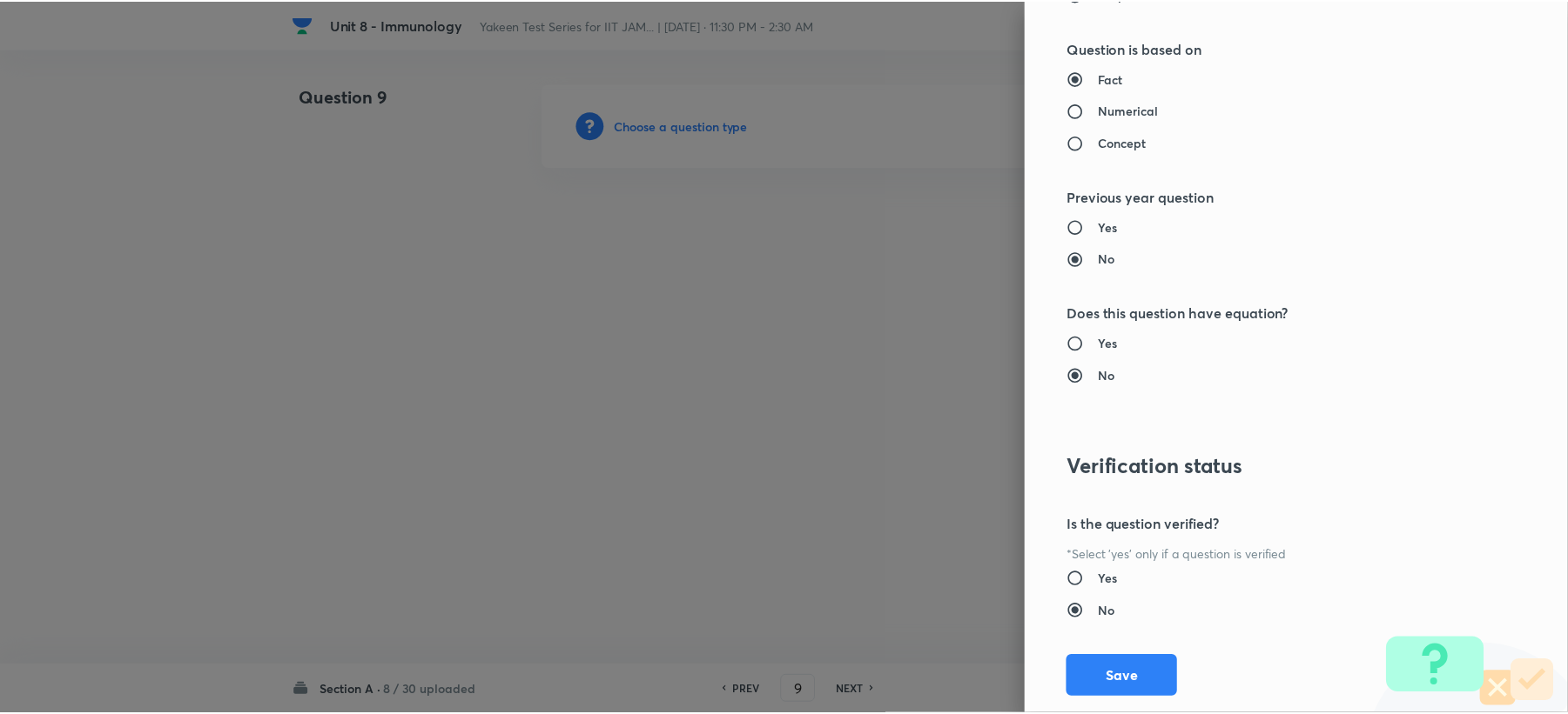
scroll to position [1624, 0]
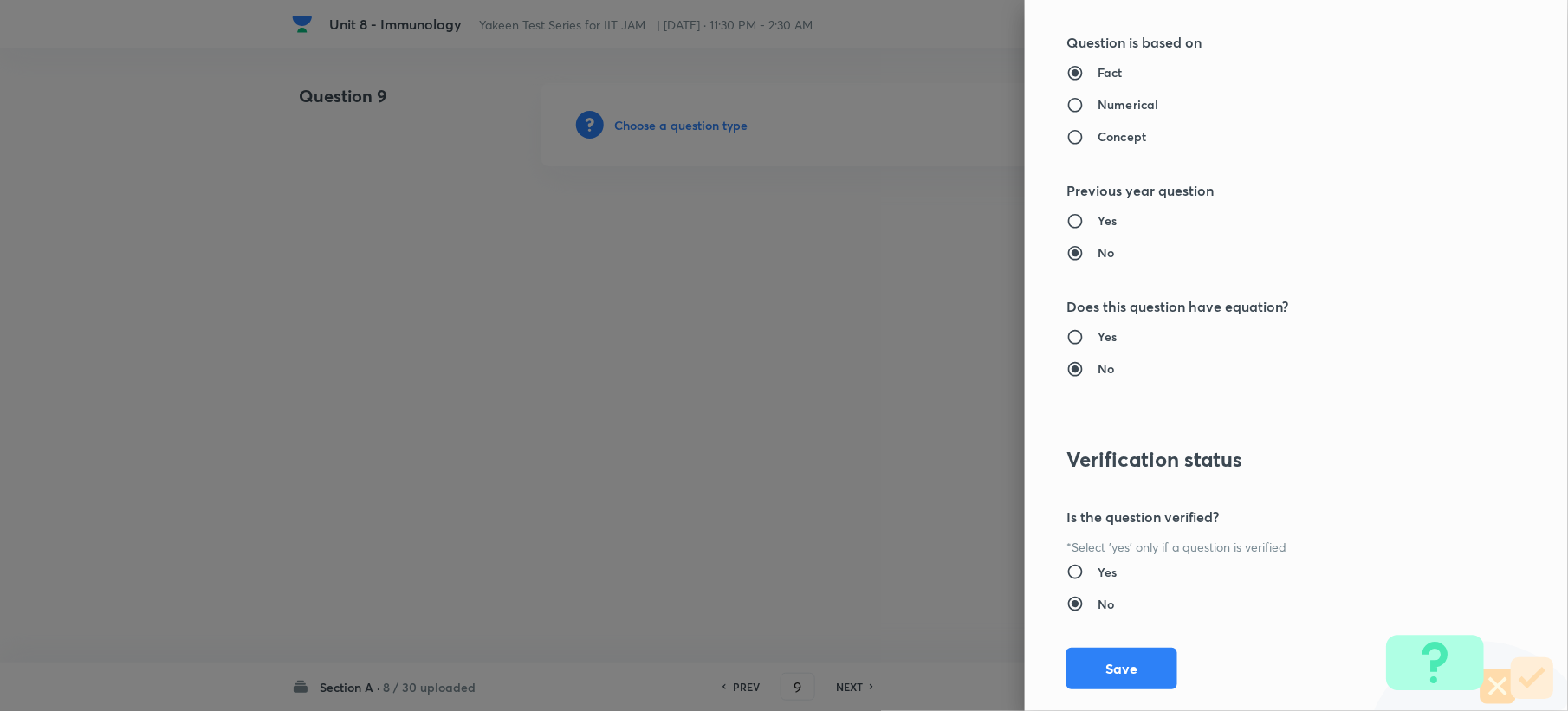
drag, startPoint x: 1097, startPoint y: 663, endPoint x: 718, endPoint y: 489, distance: 417.0
click at [1096, 664] on button "Save" at bounding box center [1122, 669] width 111 height 42
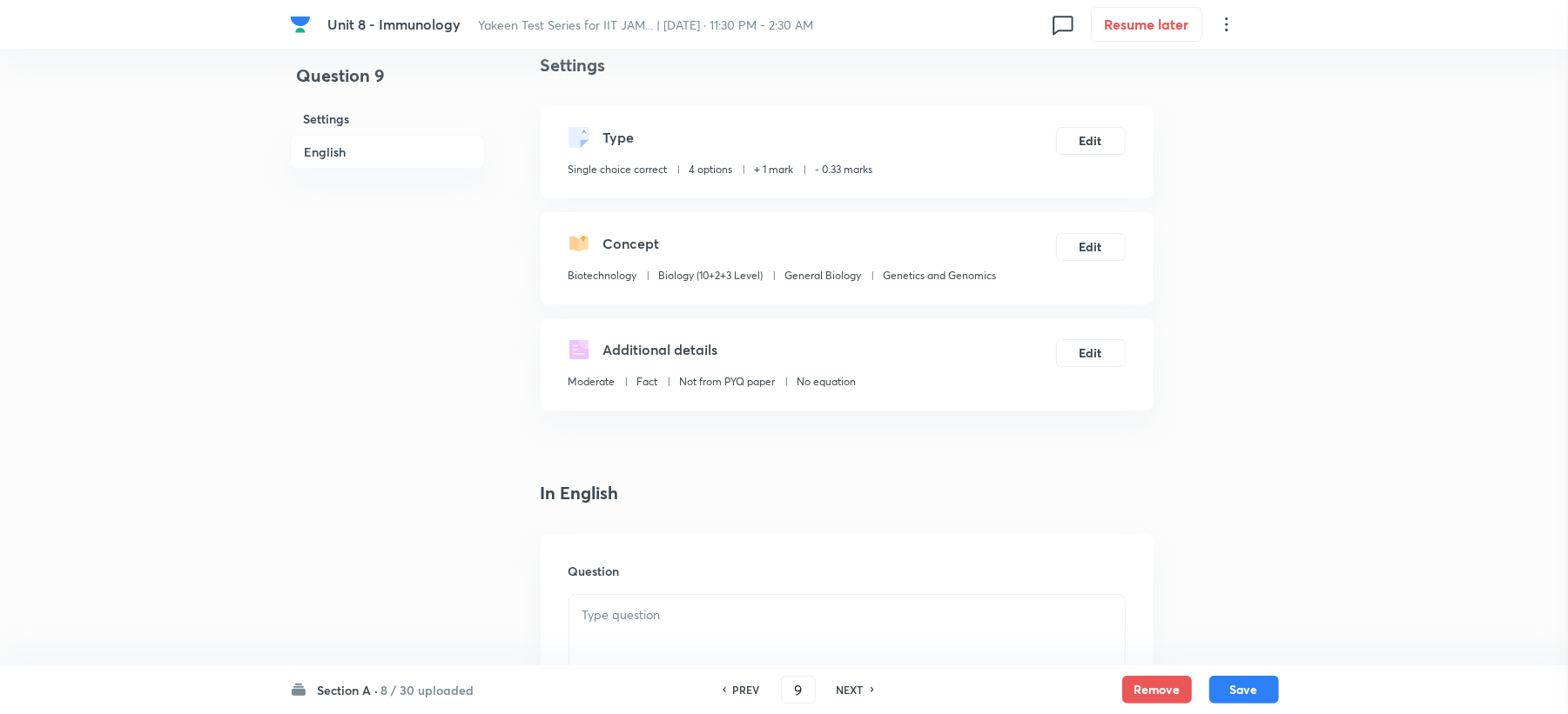
scroll to position [464, 0]
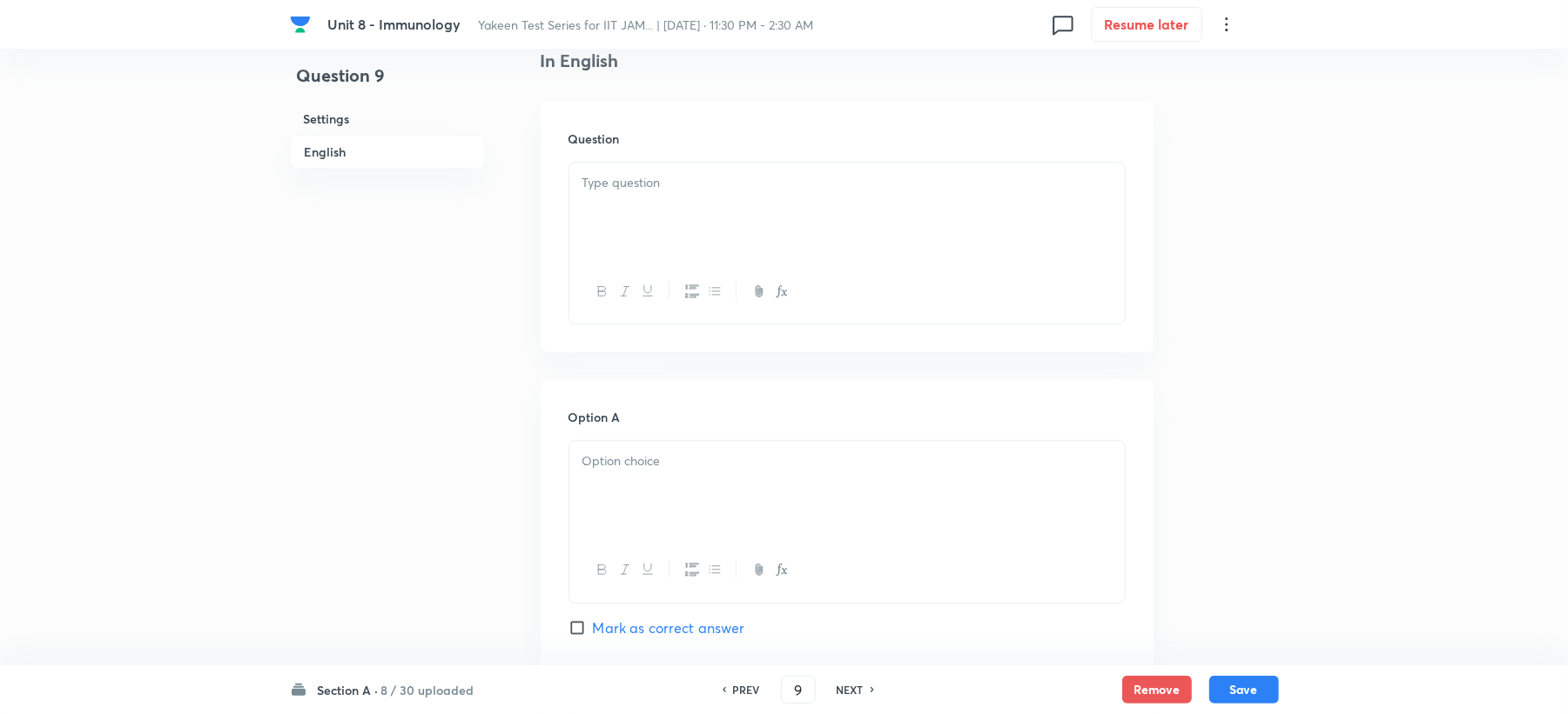
click at [634, 225] on div at bounding box center [846, 211] width 555 height 98
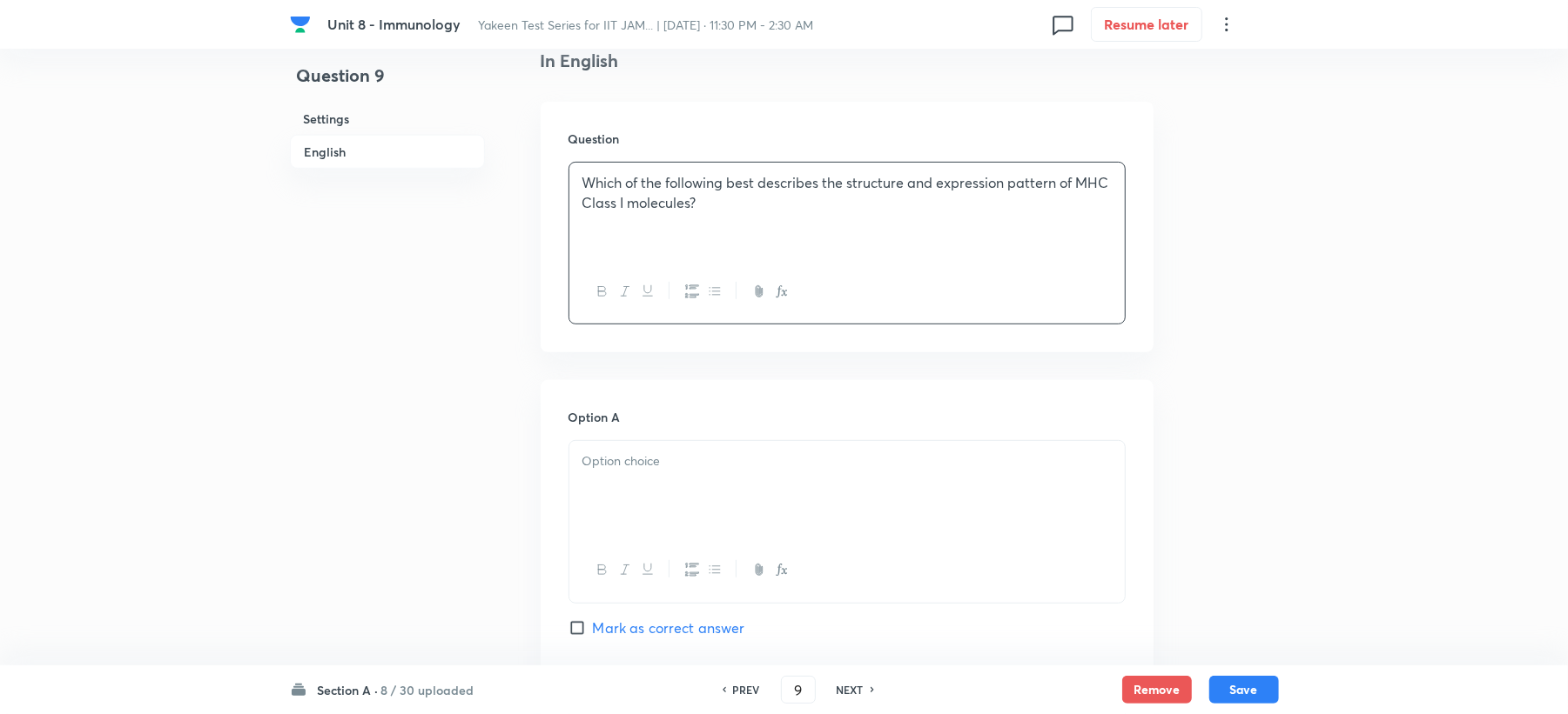
click at [639, 474] on div at bounding box center [846, 490] width 555 height 98
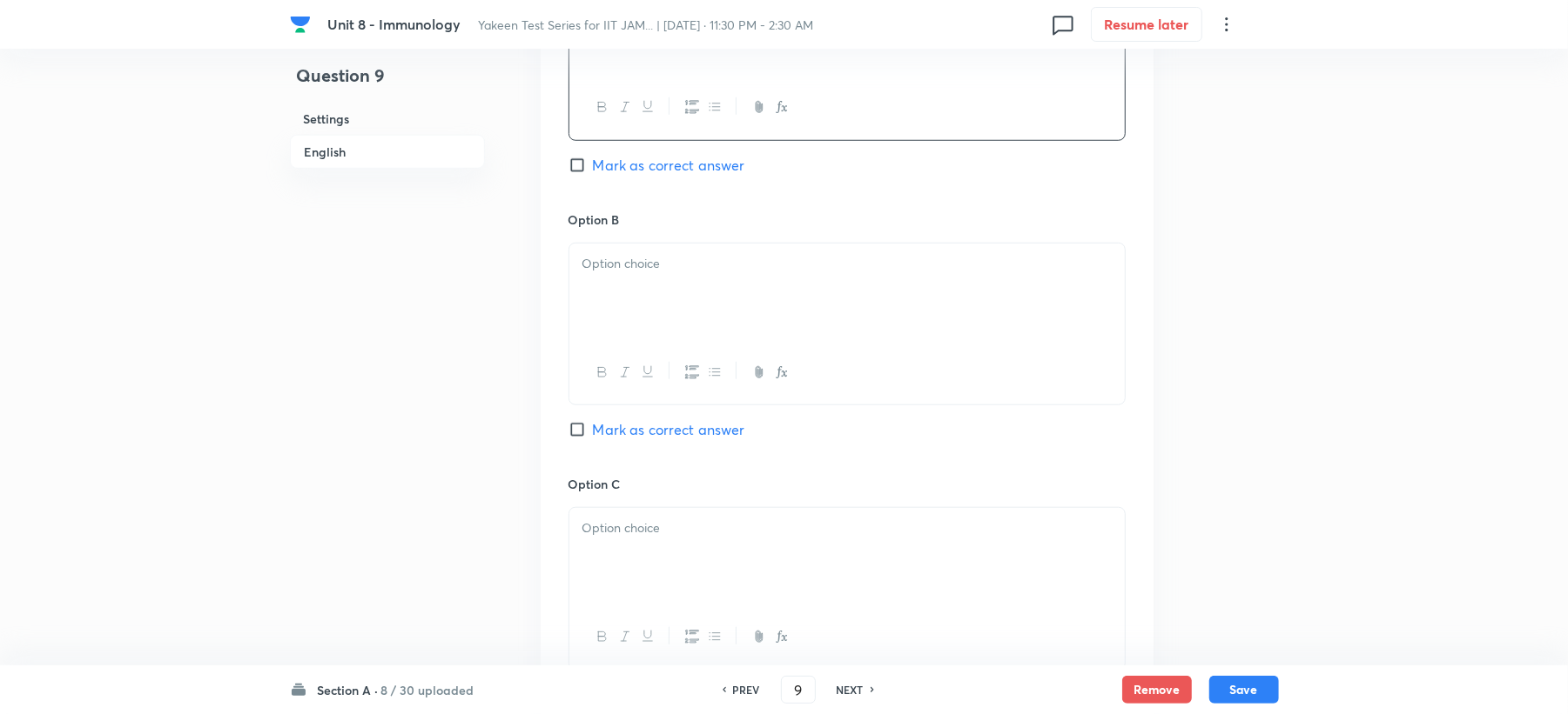
scroll to position [928, 0]
drag, startPoint x: 618, startPoint y: 301, endPoint x: 489, endPoint y: 428, distance: 181.0
click at [613, 303] on div at bounding box center [846, 292] width 555 height 98
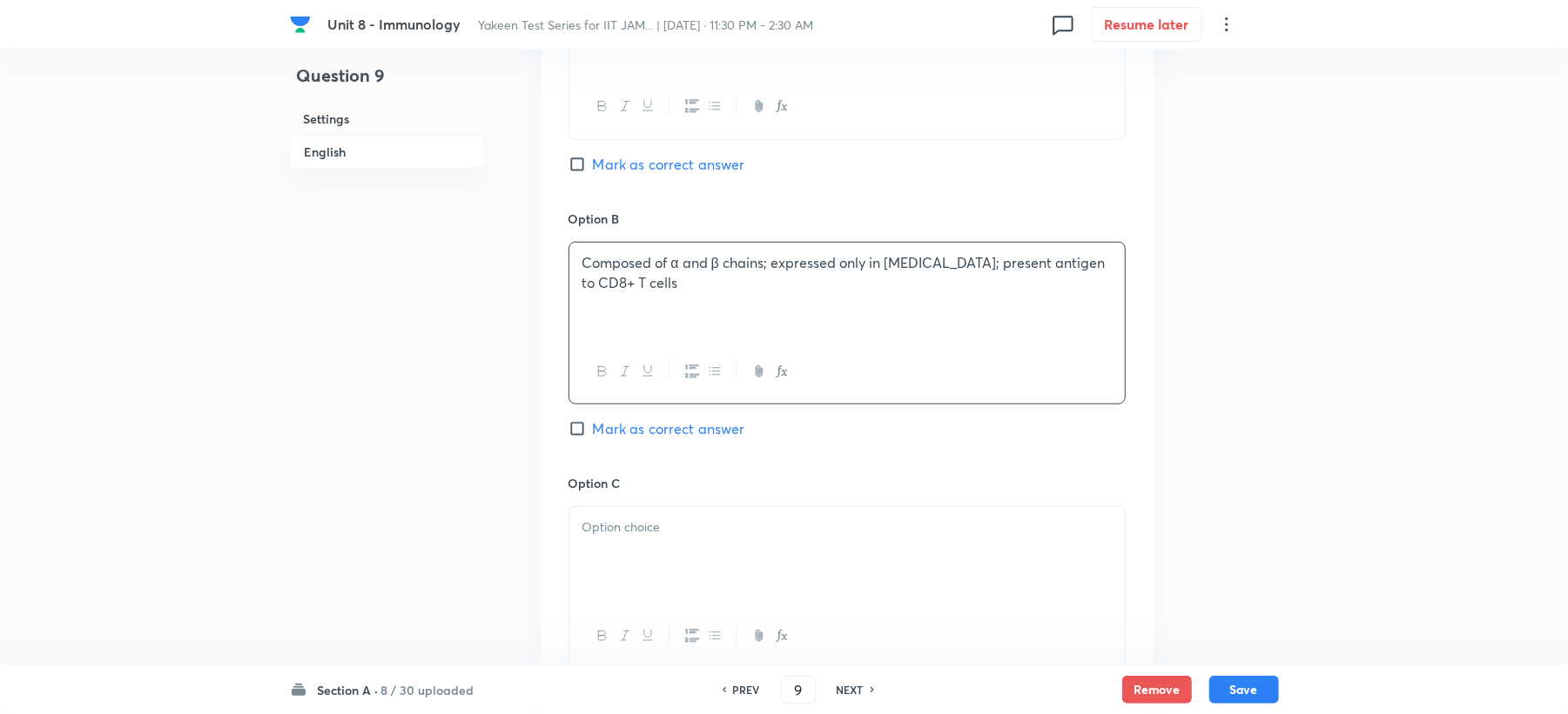
click at [611, 530] on p at bounding box center [847, 528] width 530 height 20
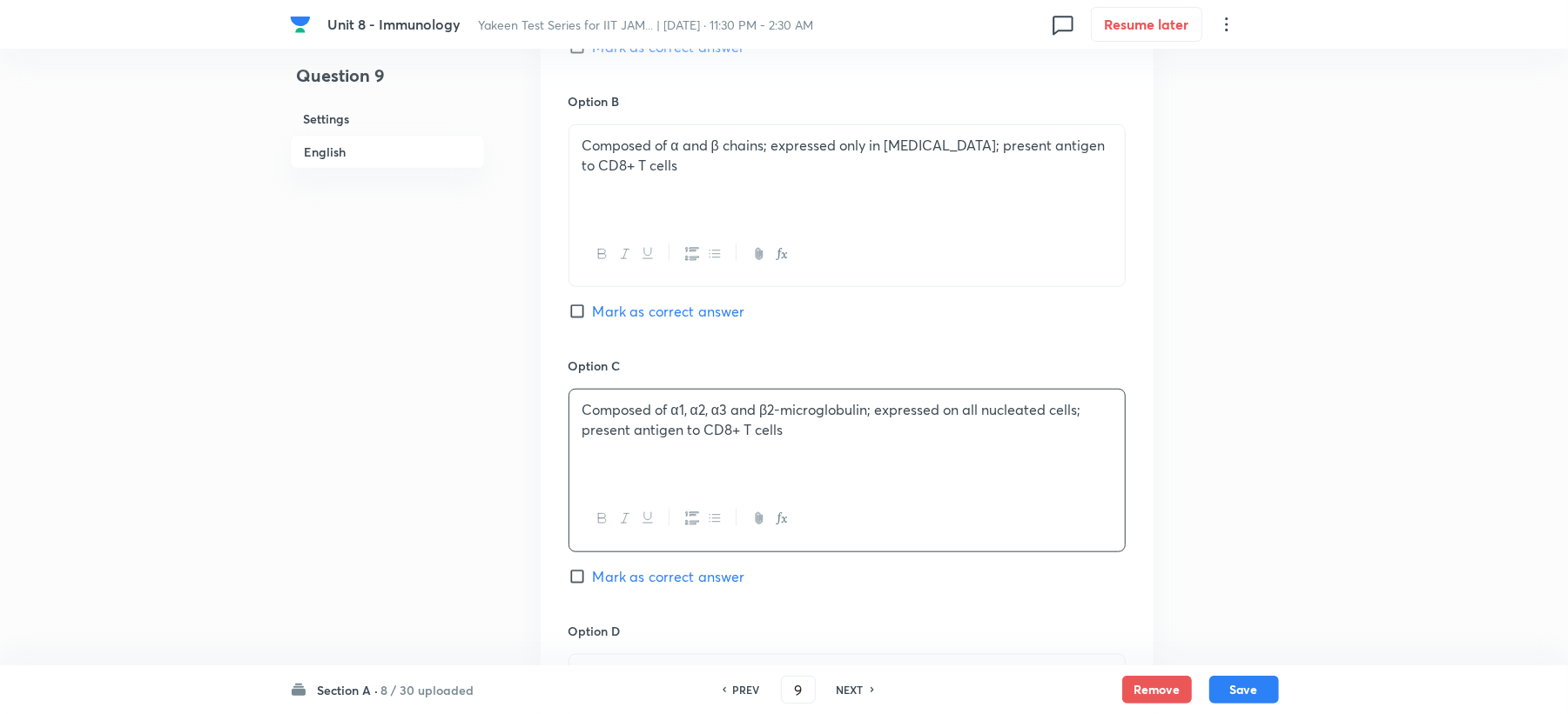
scroll to position [1275, 0]
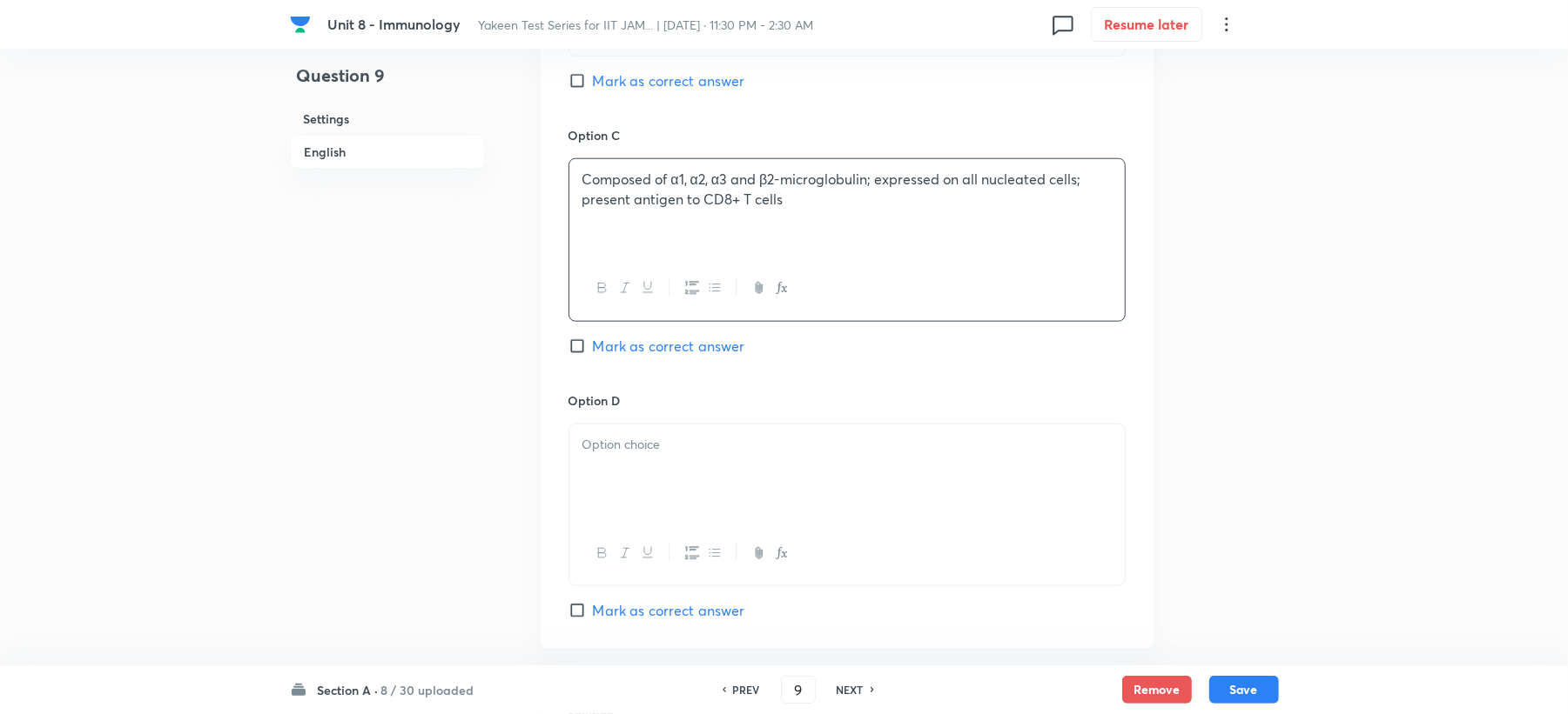
click at [618, 466] on div at bounding box center [846, 473] width 555 height 98
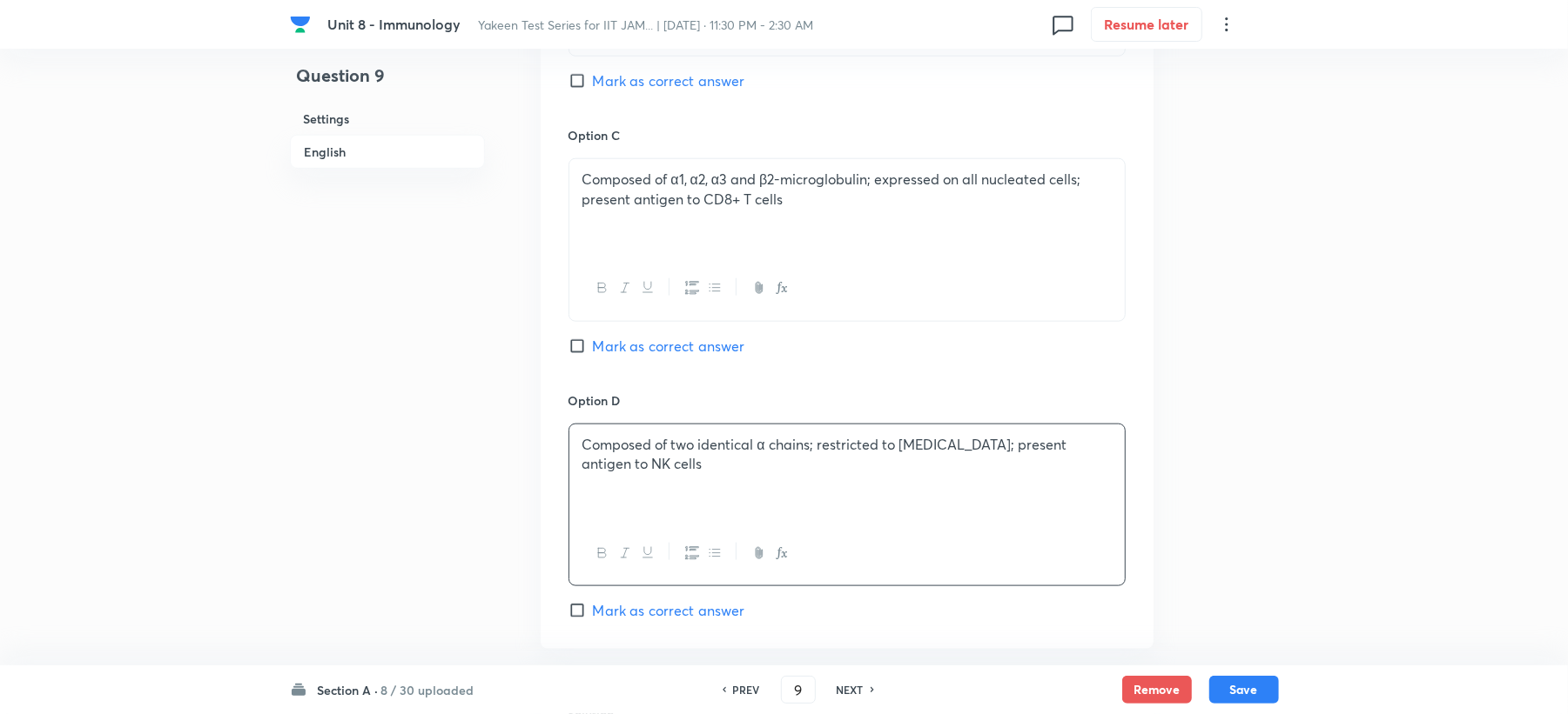
click at [638, 352] on span "Mark as correct answer" at bounding box center [669, 346] width 153 height 21
click at [593, 352] on input "Mark as correct answer" at bounding box center [581, 346] width 25 height 17
checkbox input "true"
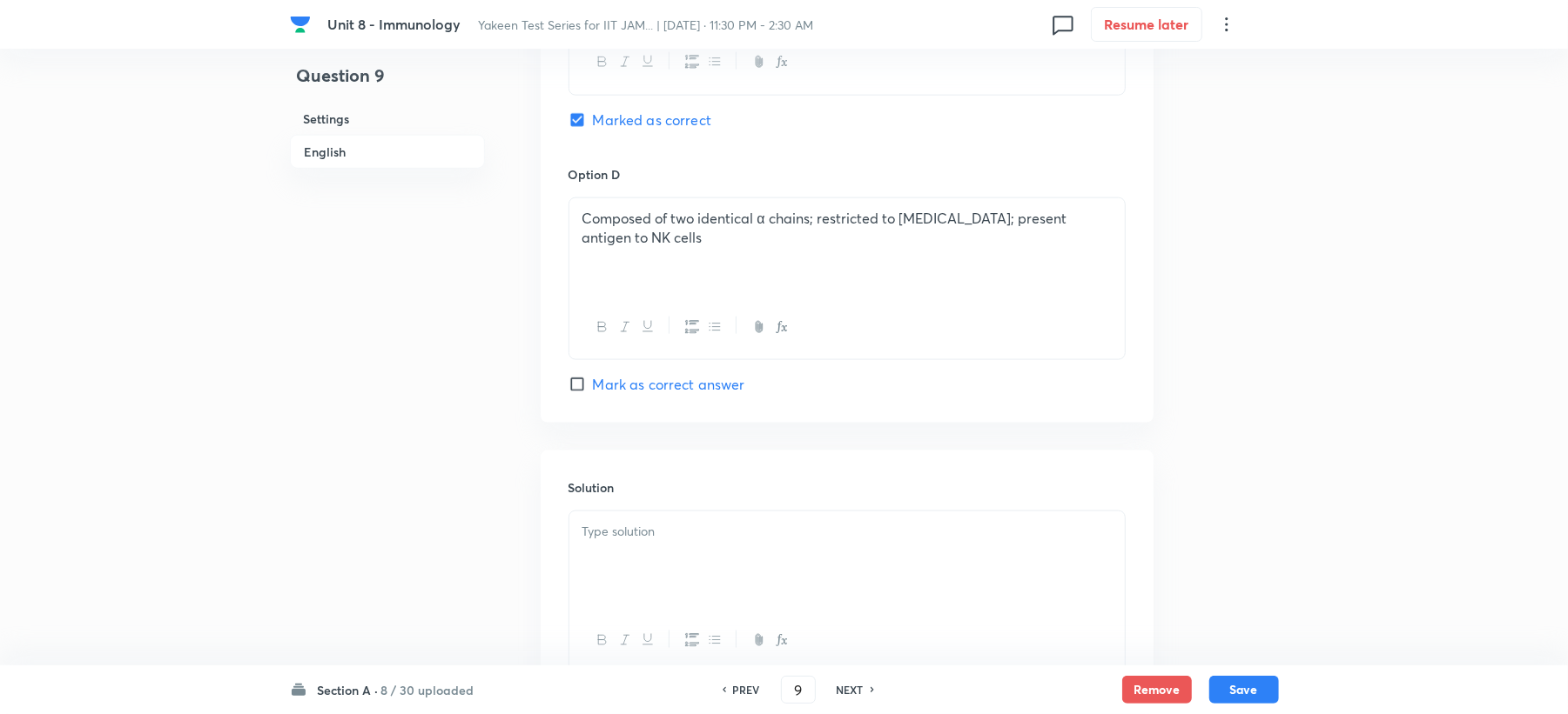
scroll to position [1508, 0]
drag, startPoint x: 622, startPoint y: 531, endPoint x: 607, endPoint y: 533, distance: 15.1
click at [622, 533] on p at bounding box center [847, 526] width 530 height 20
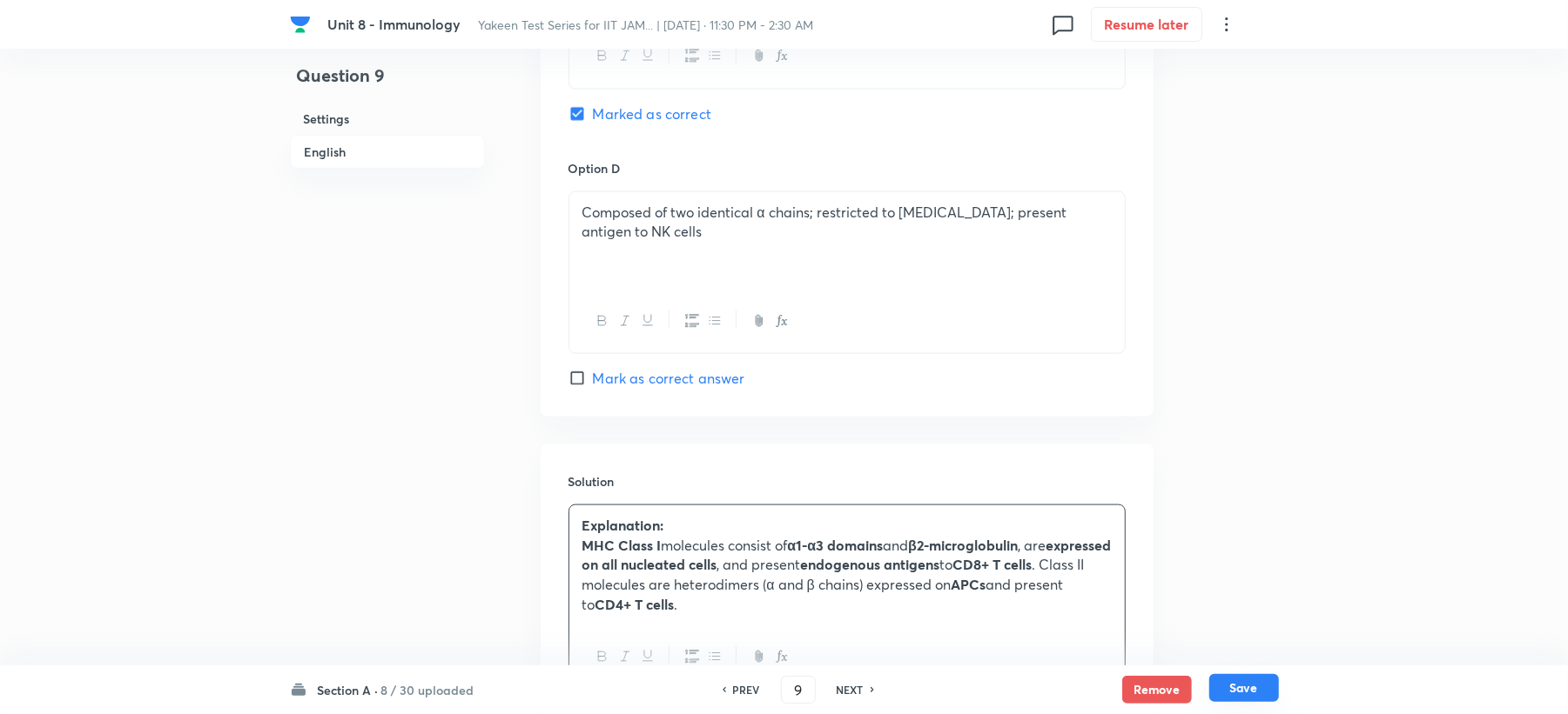
click at [1247, 691] on button "Save" at bounding box center [1244, 688] width 70 height 27
type input "10"
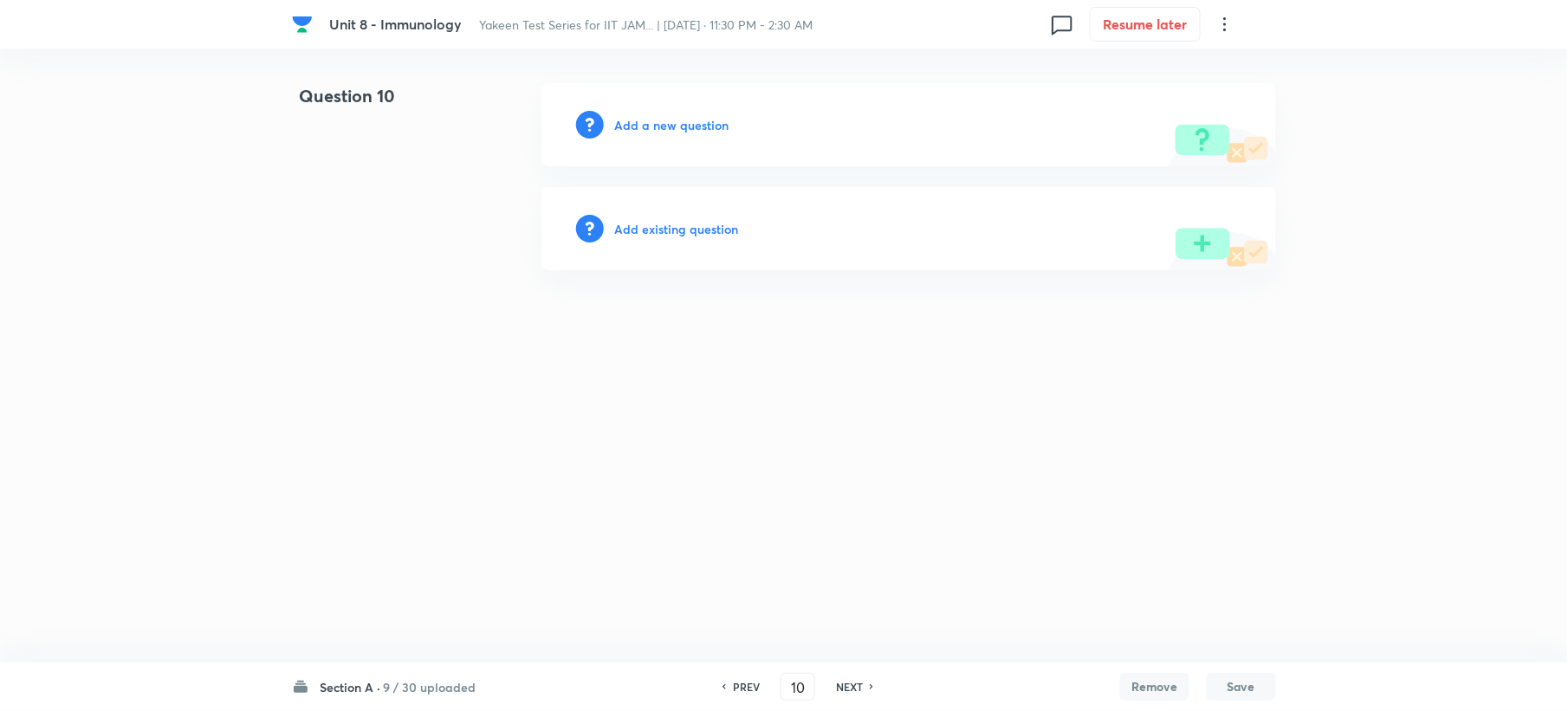
click at [638, 117] on h6 "Add a new question" at bounding box center [672, 126] width 115 height 18
click at [638, 117] on h6 "Choose a question type" at bounding box center [681, 126] width 134 height 18
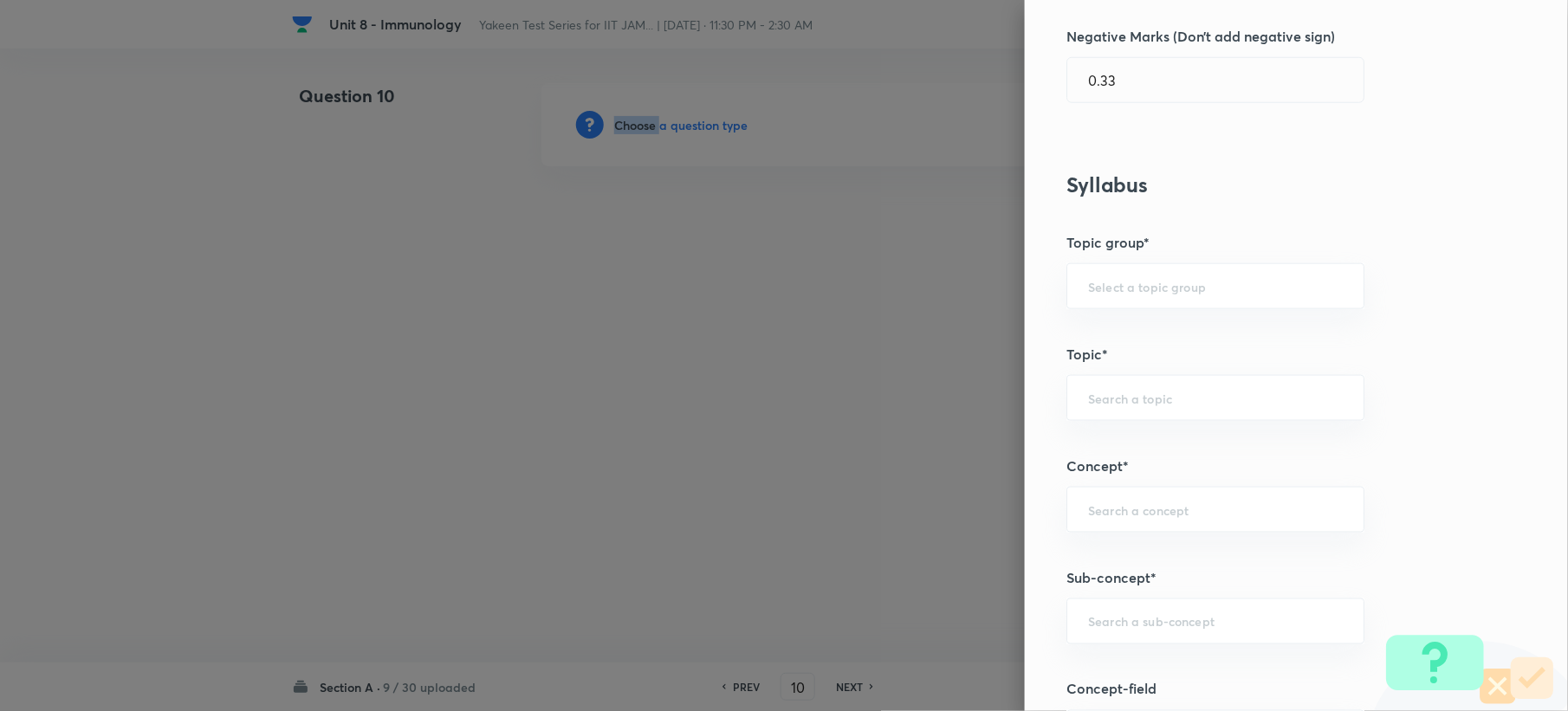
scroll to position [808, 0]
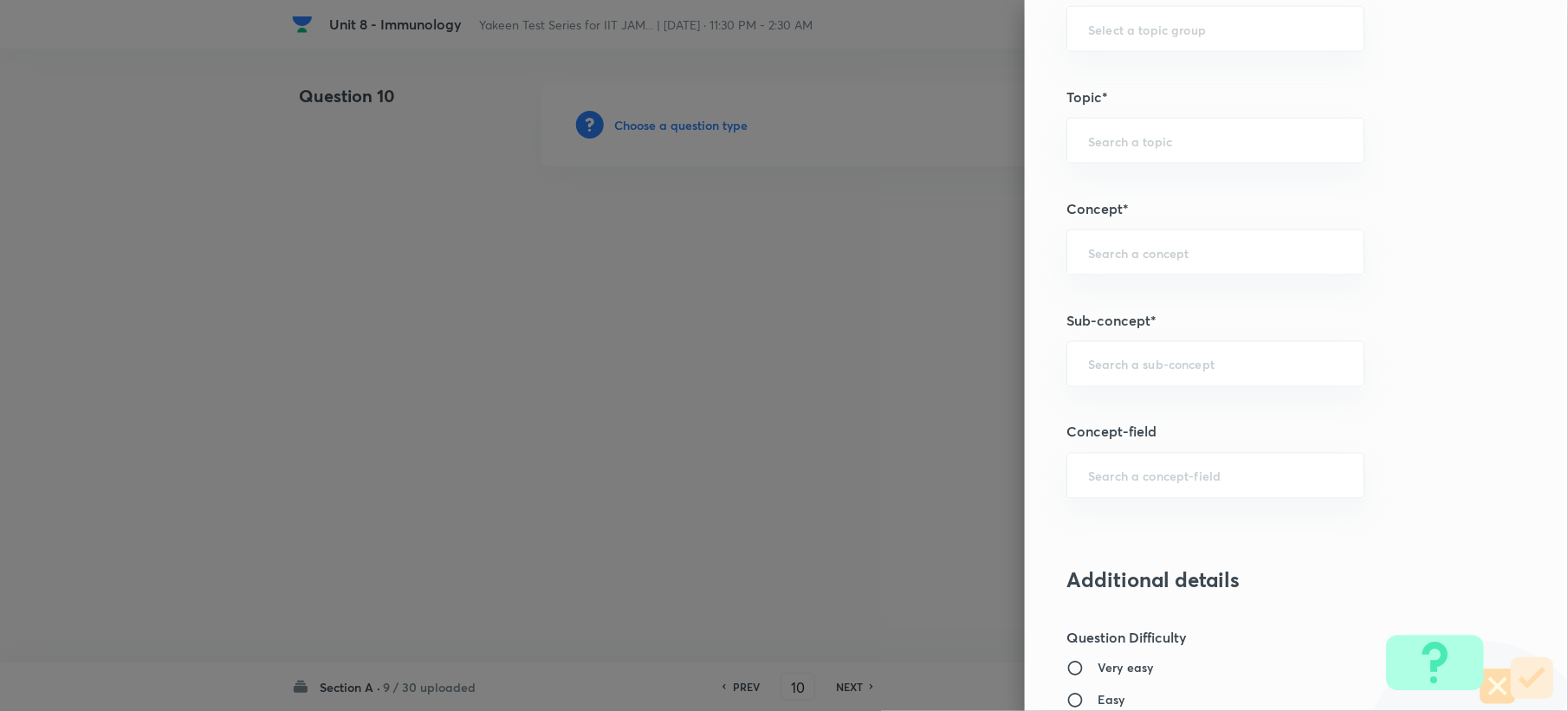
click at [1096, 402] on div "Question settings Question type* Single choice correct Number of options* 2 3 4…" at bounding box center [1296, 355] width 543 height 711
click at [1095, 381] on div "​" at bounding box center [1215, 364] width 298 height 46
paste input "Genetics and Genomics"
click at [1093, 416] on li "Genetics and Genomics" at bounding box center [1199, 417] width 296 height 31
type input "Genetics and Genomics"
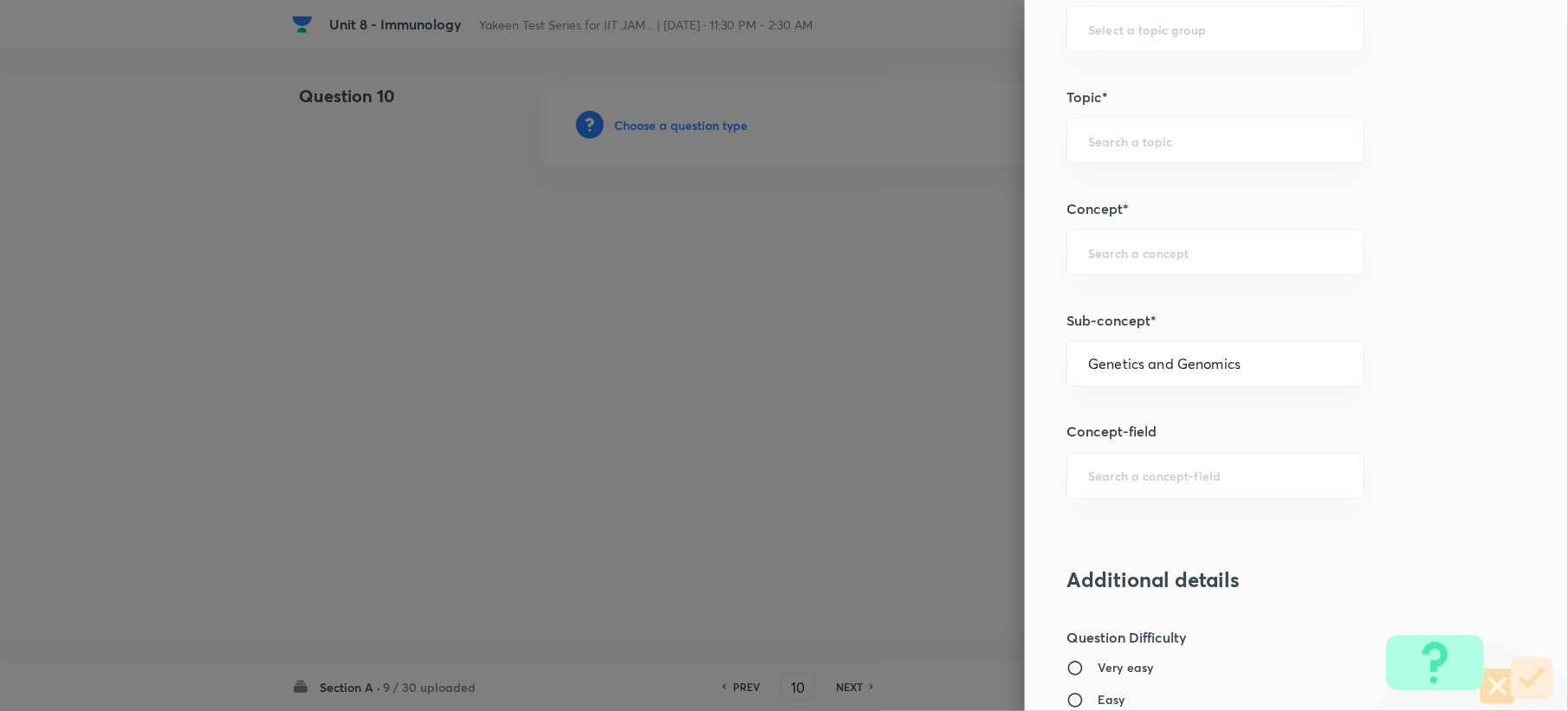
type input "Biotechnology"
type input "Biology (10+2+3 Level)"
type input "General Biology"
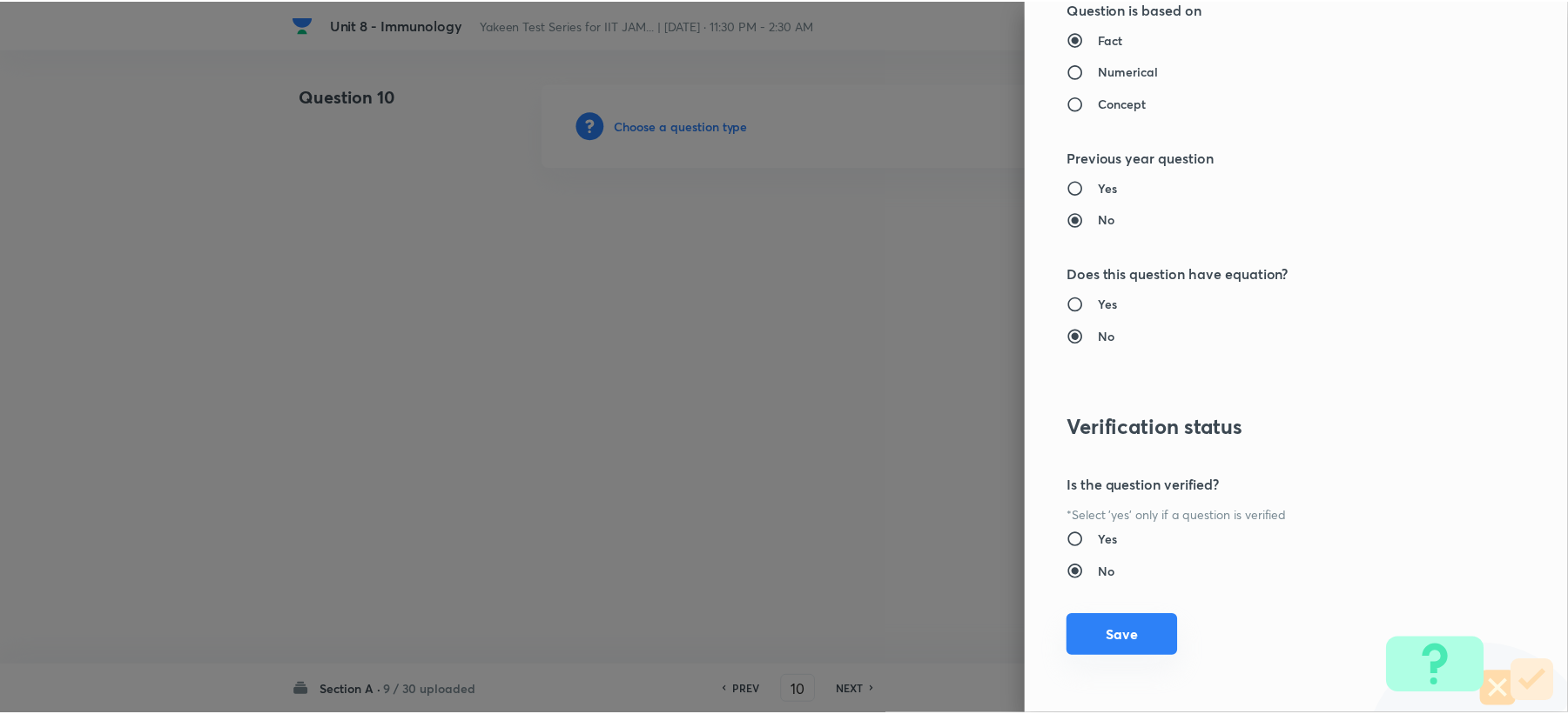
scroll to position [1661, 0]
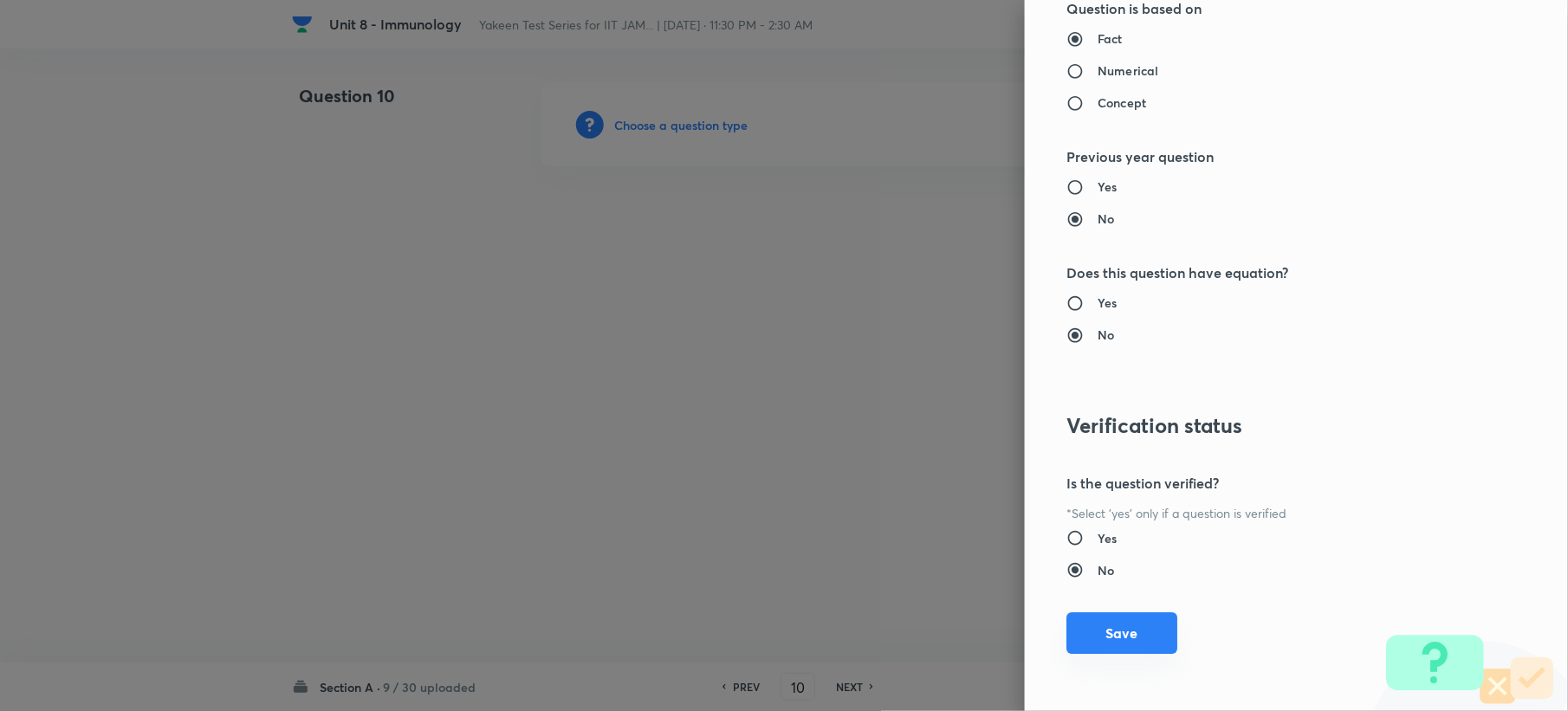
drag, startPoint x: 1062, startPoint y: 650, endPoint x: 1097, endPoint y: 641, distance: 36.1
click at [1067, 652] on button "Save" at bounding box center [1122, 634] width 111 height 42
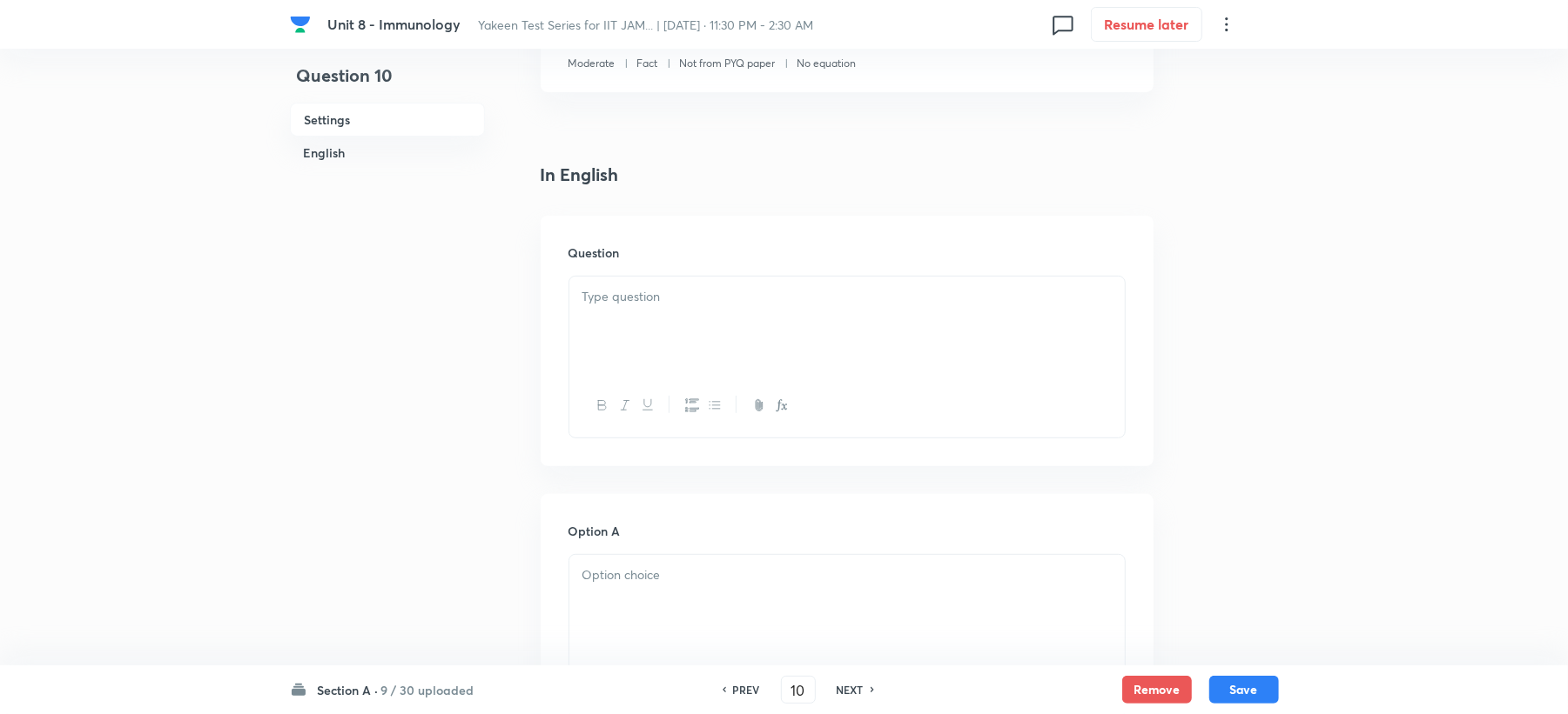
scroll to position [348, 0]
drag, startPoint x: 607, startPoint y: 314, endPoint x: 566, endPoint y: 359, distance: 60.9
click at [604, 324] on div at bounding box center [846, 327] width 555 height 98
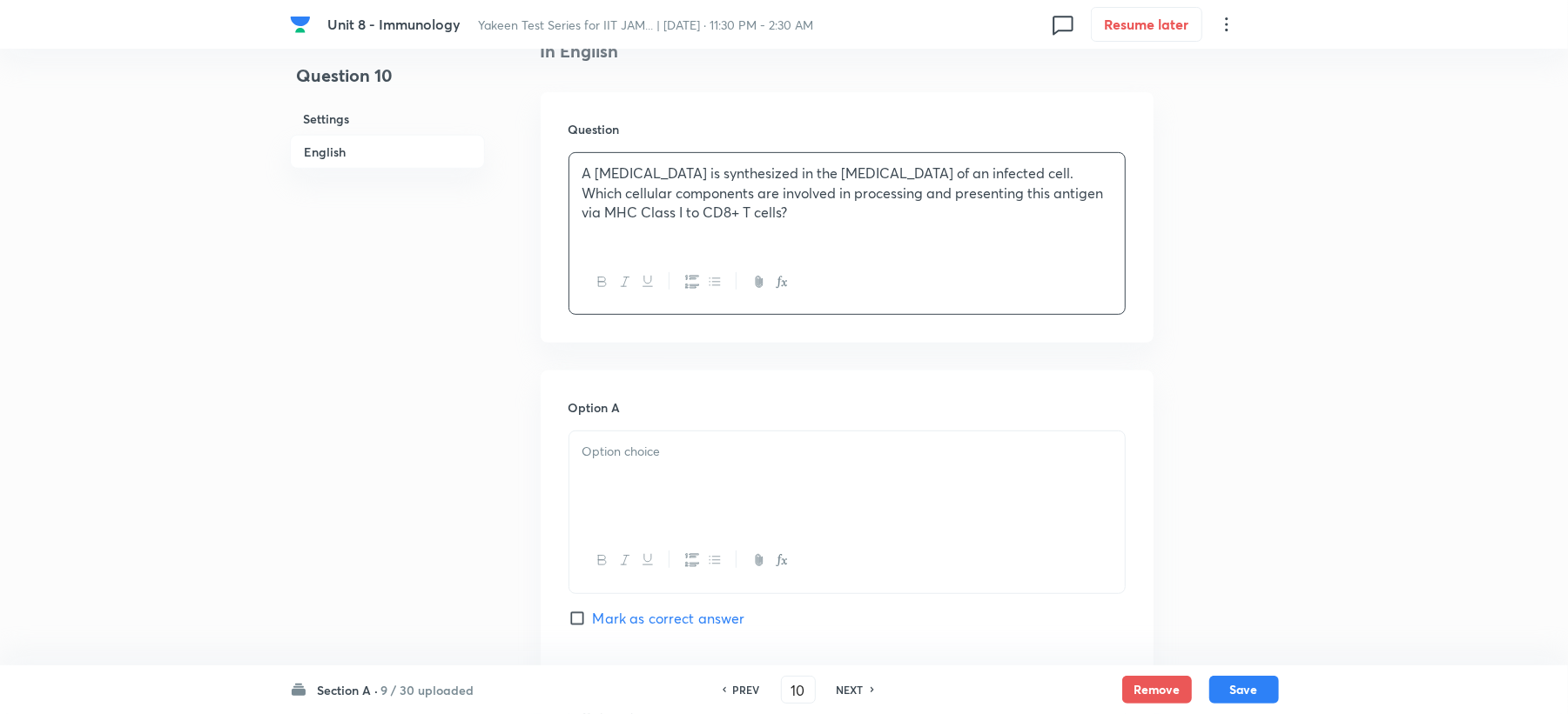
scroll to position [696, 0]
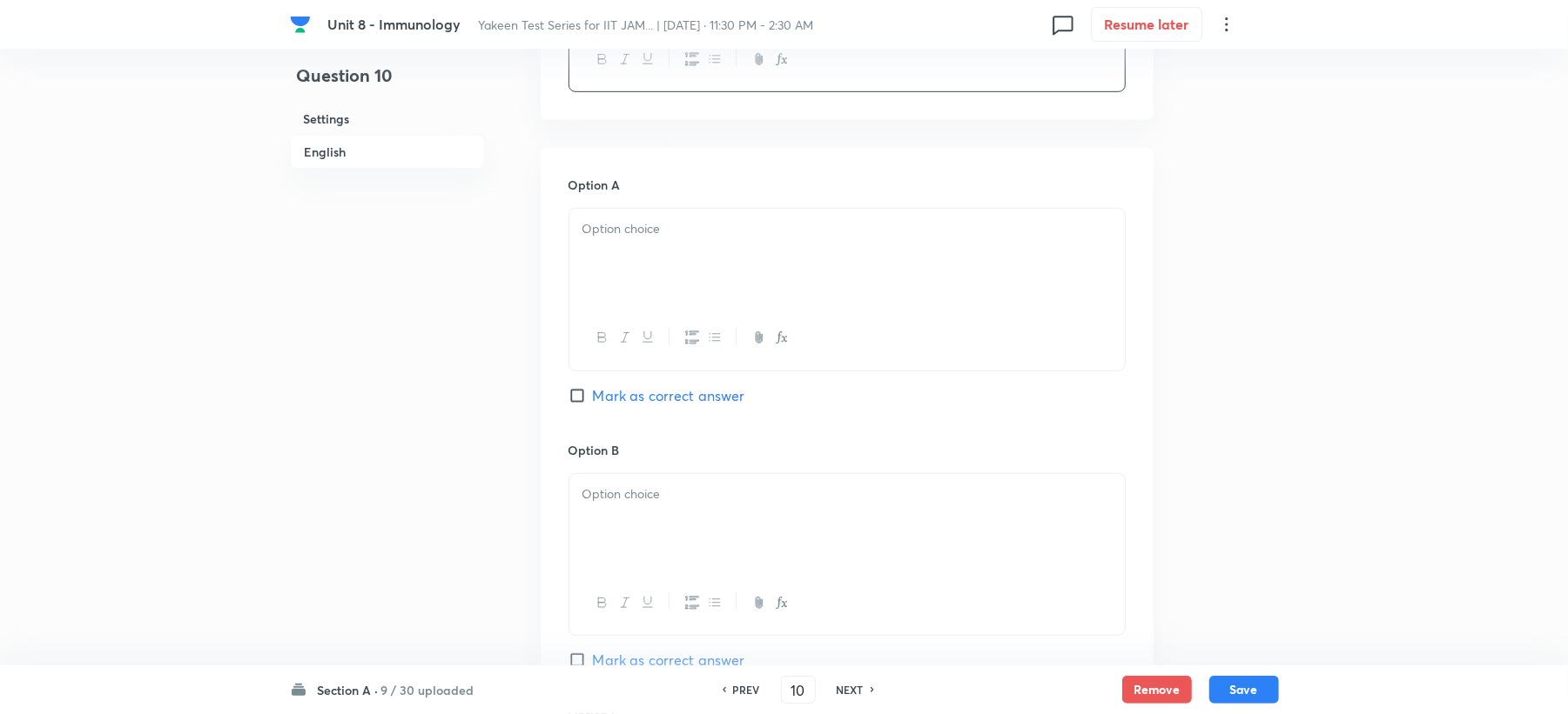
drag, startPoint x: 607, startPoint y: 345, endPoint x: 603, endPoint y: 310, distance: 35.2
click at [604, 334] on icon "button" at bounding box center [602, 337] width 14 height 14
click at [655, 261] on div "﻿" at bounding box center [846, 257] width 555 height 98
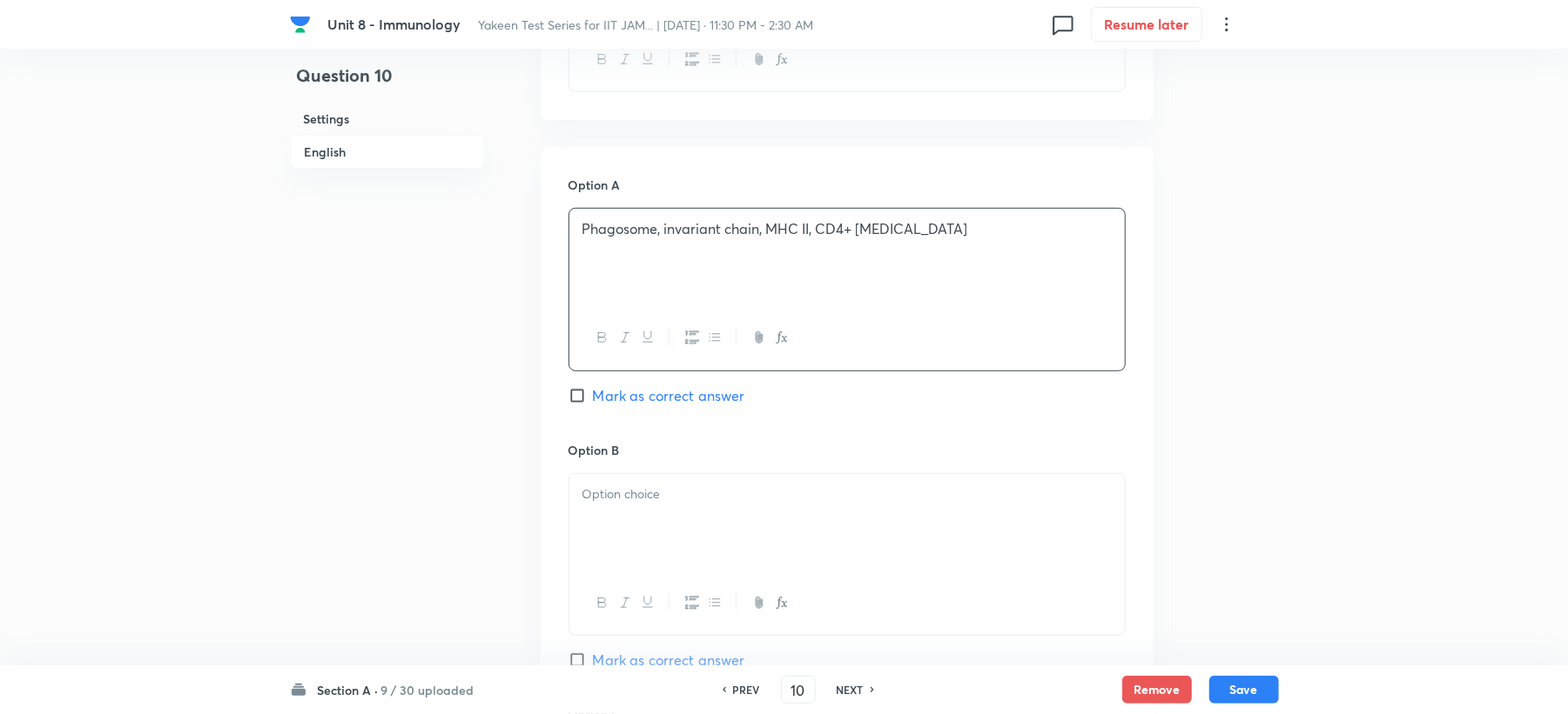
scroll to position [928, 0]
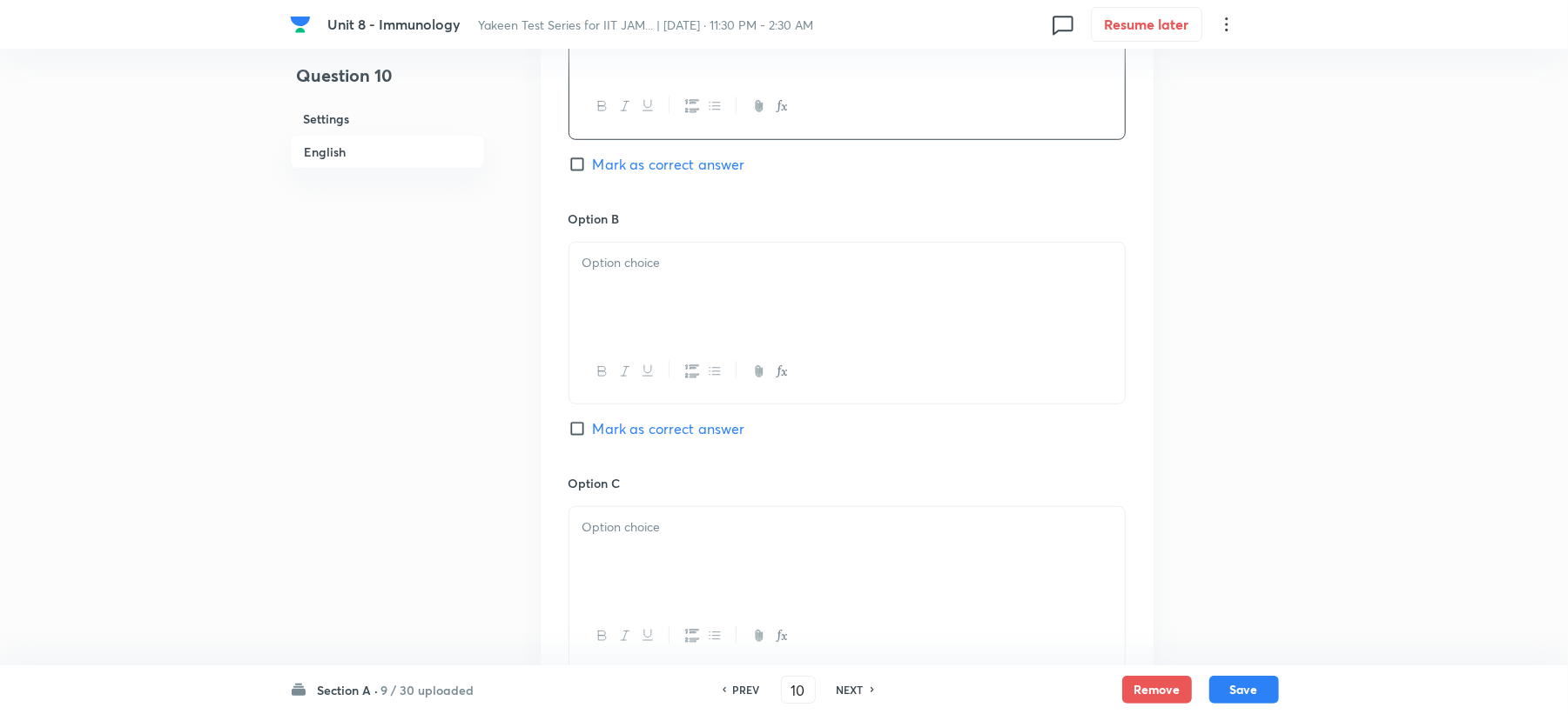
click at [606, 306] on div at bounding box center [846, 292] width 555 height 98
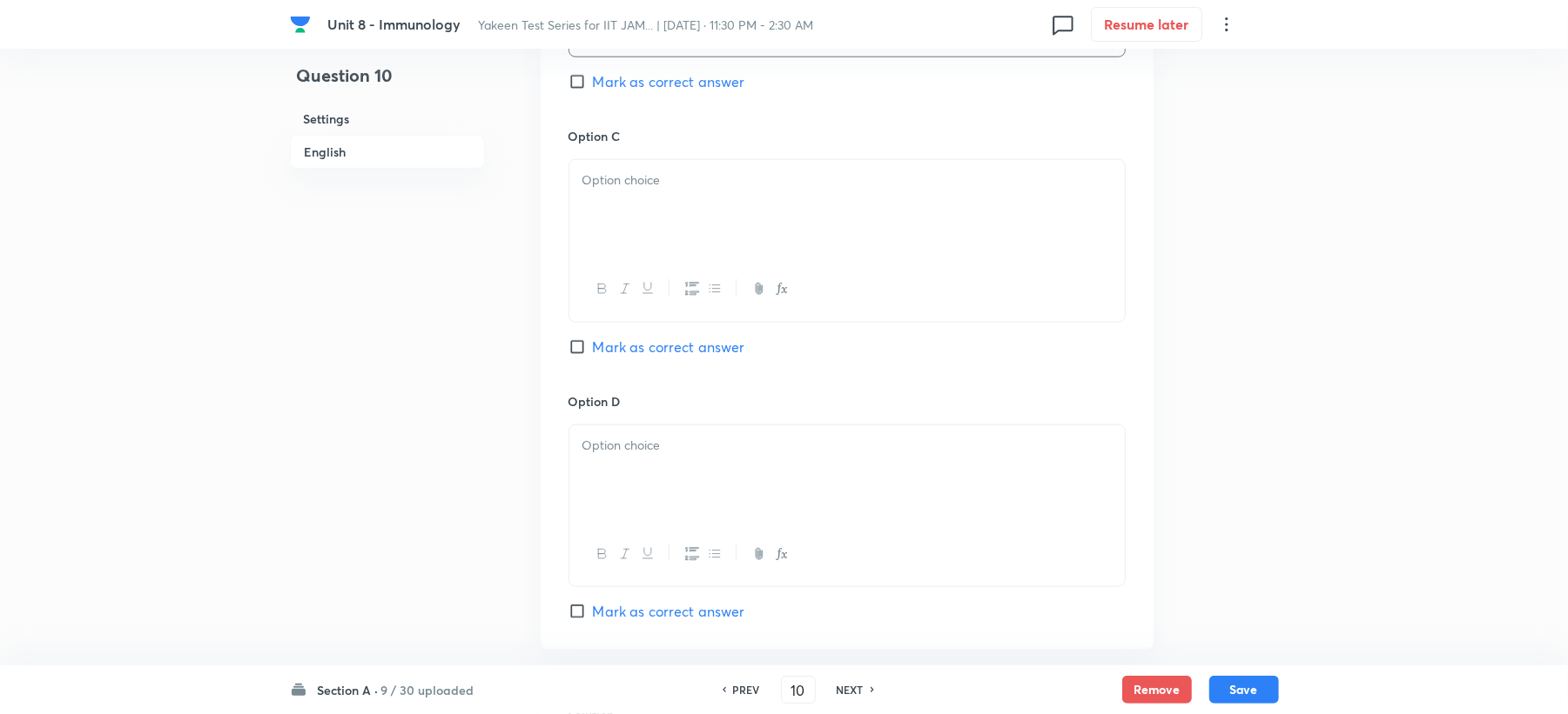
scroll to position [1275, 0]
click at [600, 244] on div at bounding box center [846, 208] width 555 height 98
click at [628, 470] on div at bounding box center [846, 473] width 555 height 98
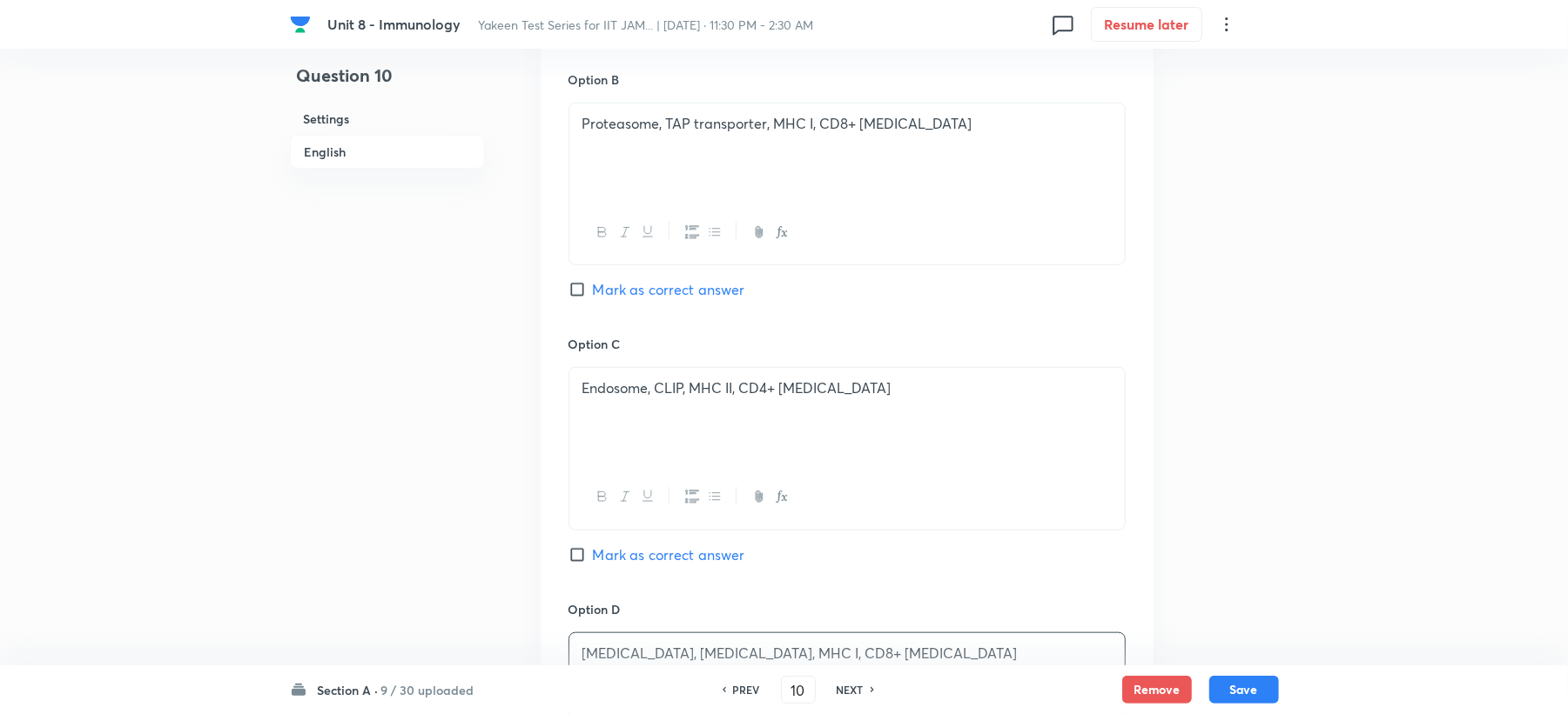
scroll to position [1044, 0]
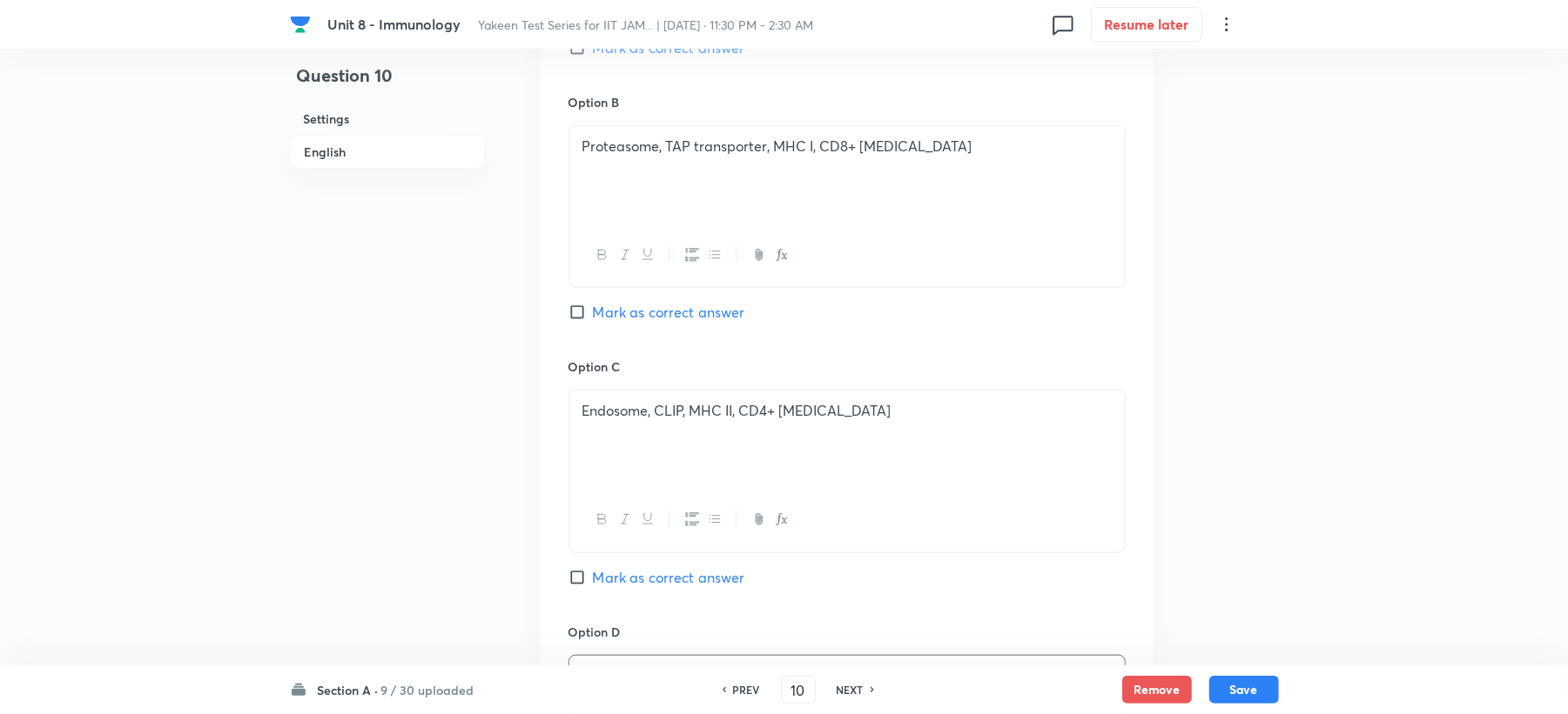
click at [625, 312] on span "Mark as correct answer" at bounding box center [669, 312] width 153 height 21
click at [593, 312] on input "Mark as correct answer" at bounding box center [581, 312] width 25 height 17
checkbox input "true"
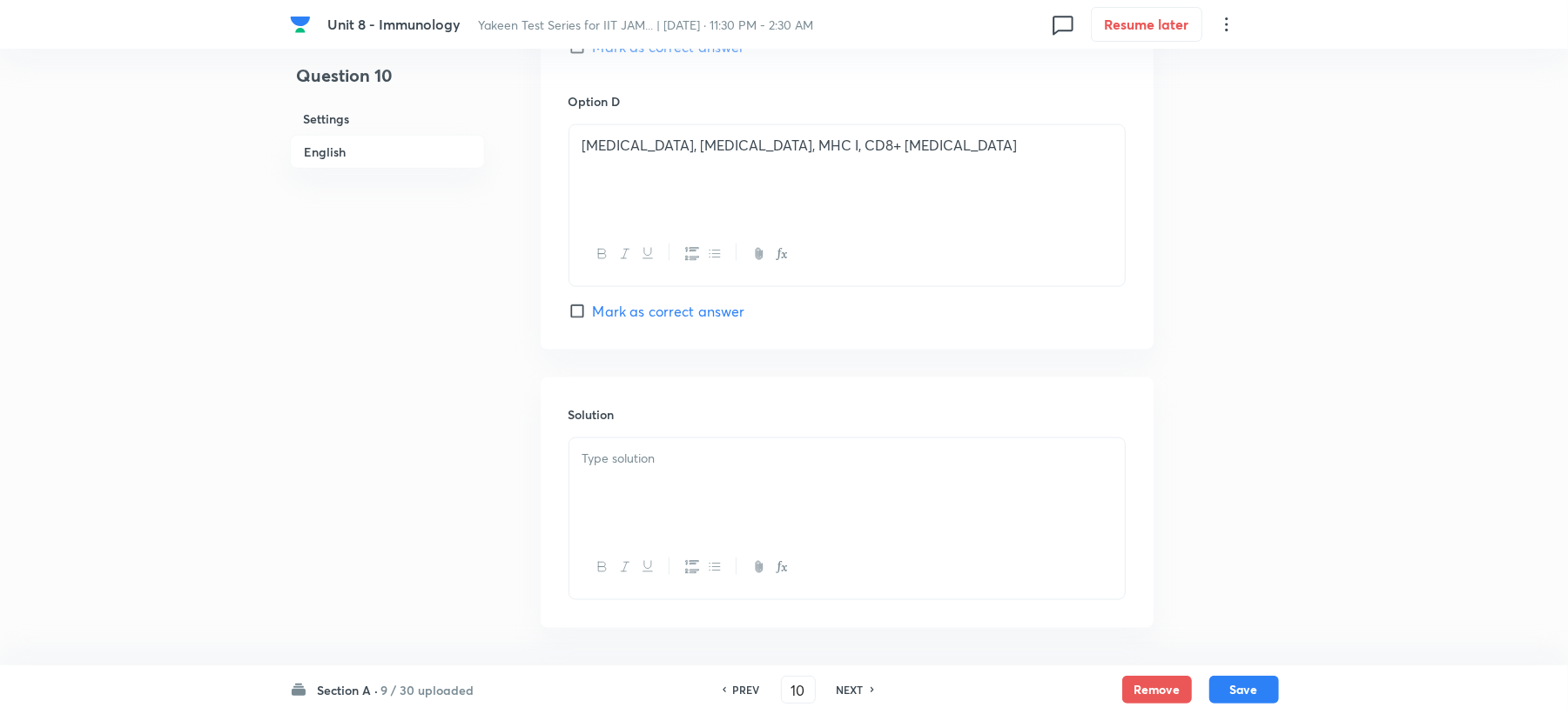
scroll to position [1647, 0]
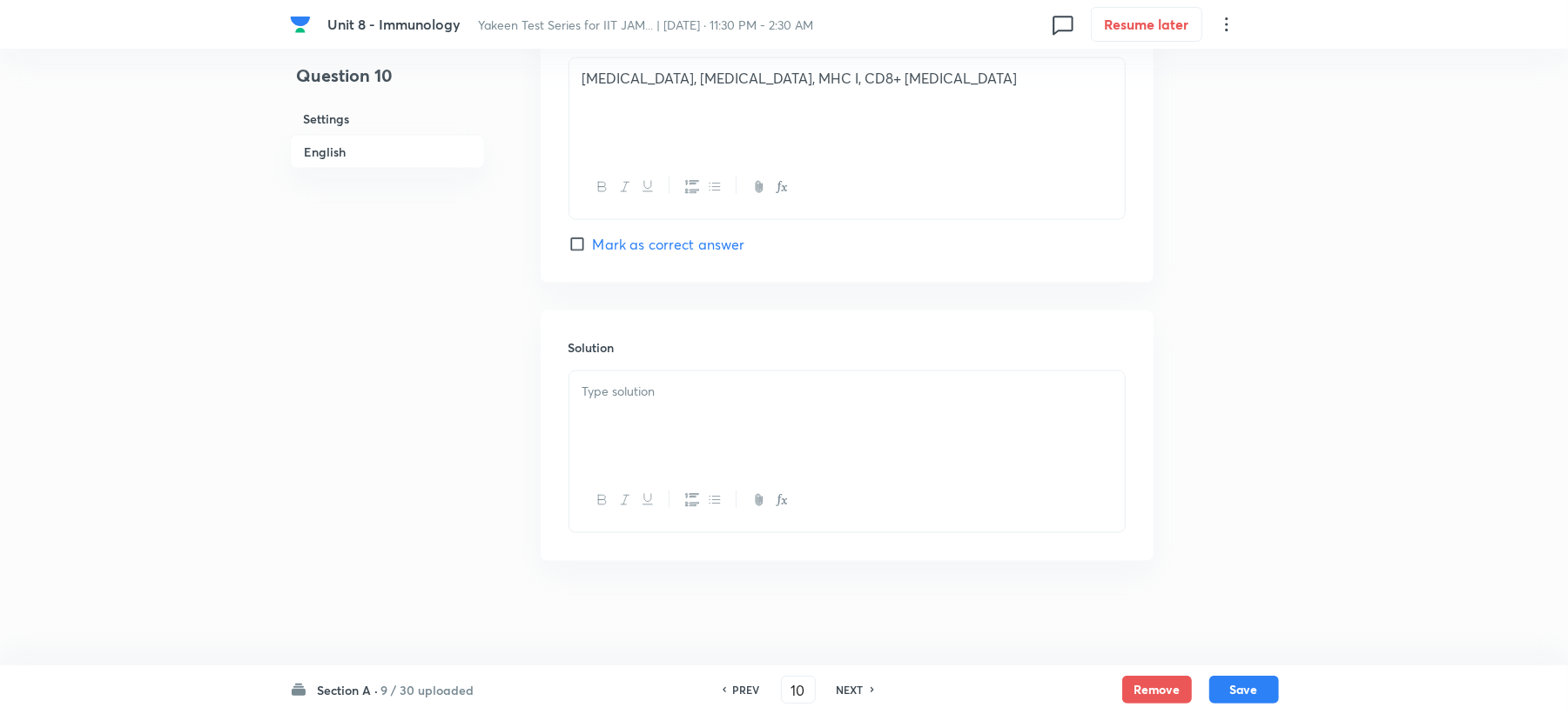
drag, startPoint x: 601, startPoint y: 393, endPoint x: 510, endPoint y: 419, distance: 94.6
click at [601, 398] on p at bounding box center [847, 392] width 530 height 20
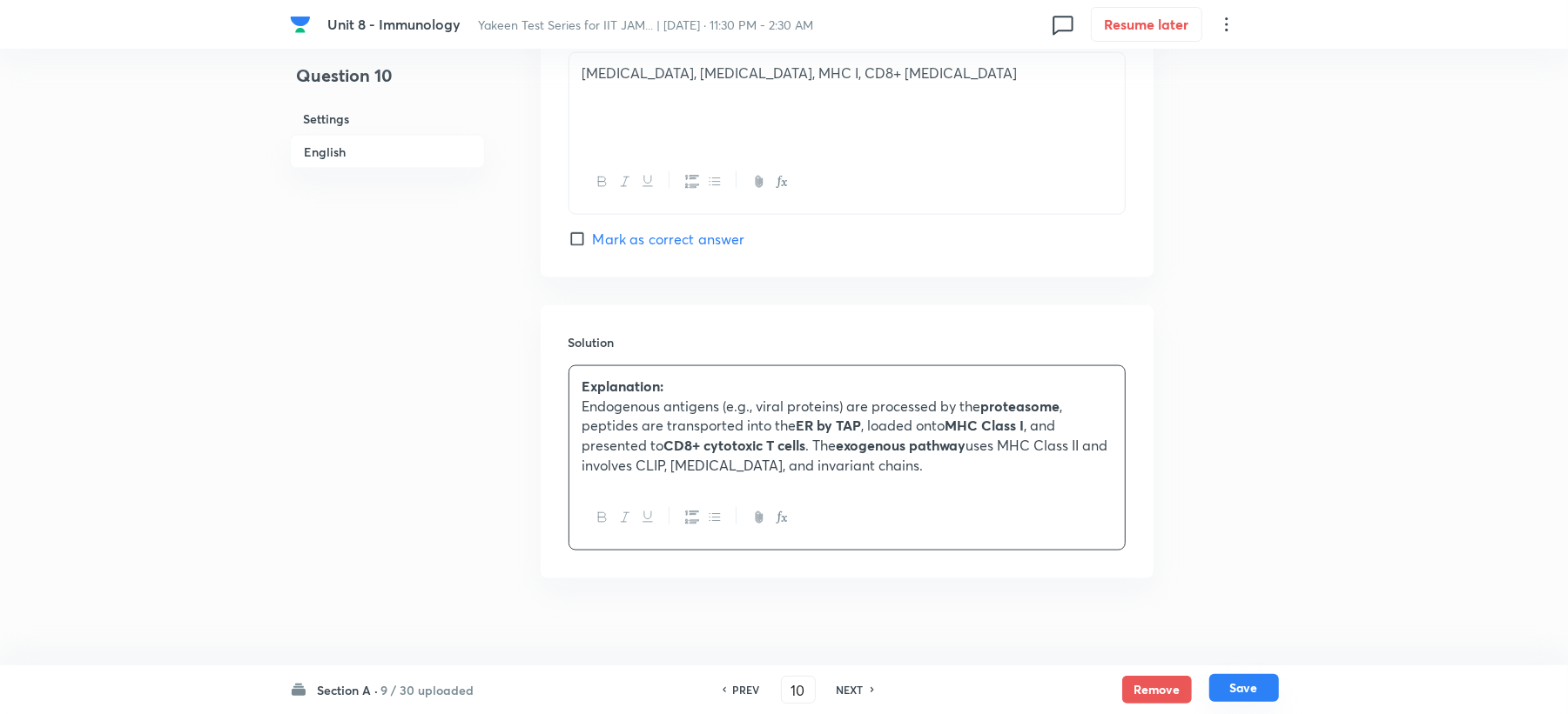
click at [1237, 687] on button "Save" at bounding box center [1244, 688] width 70 height 27
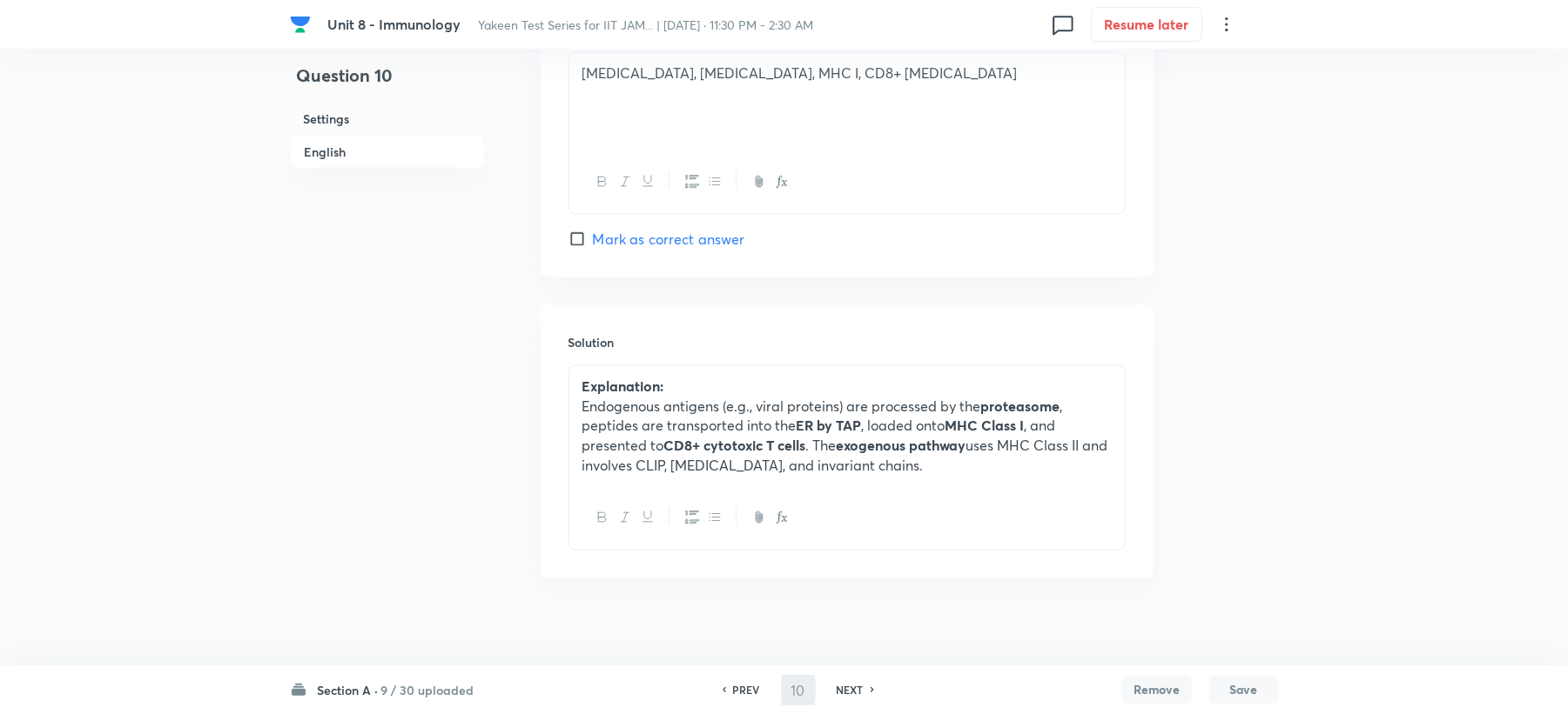
type input "11"
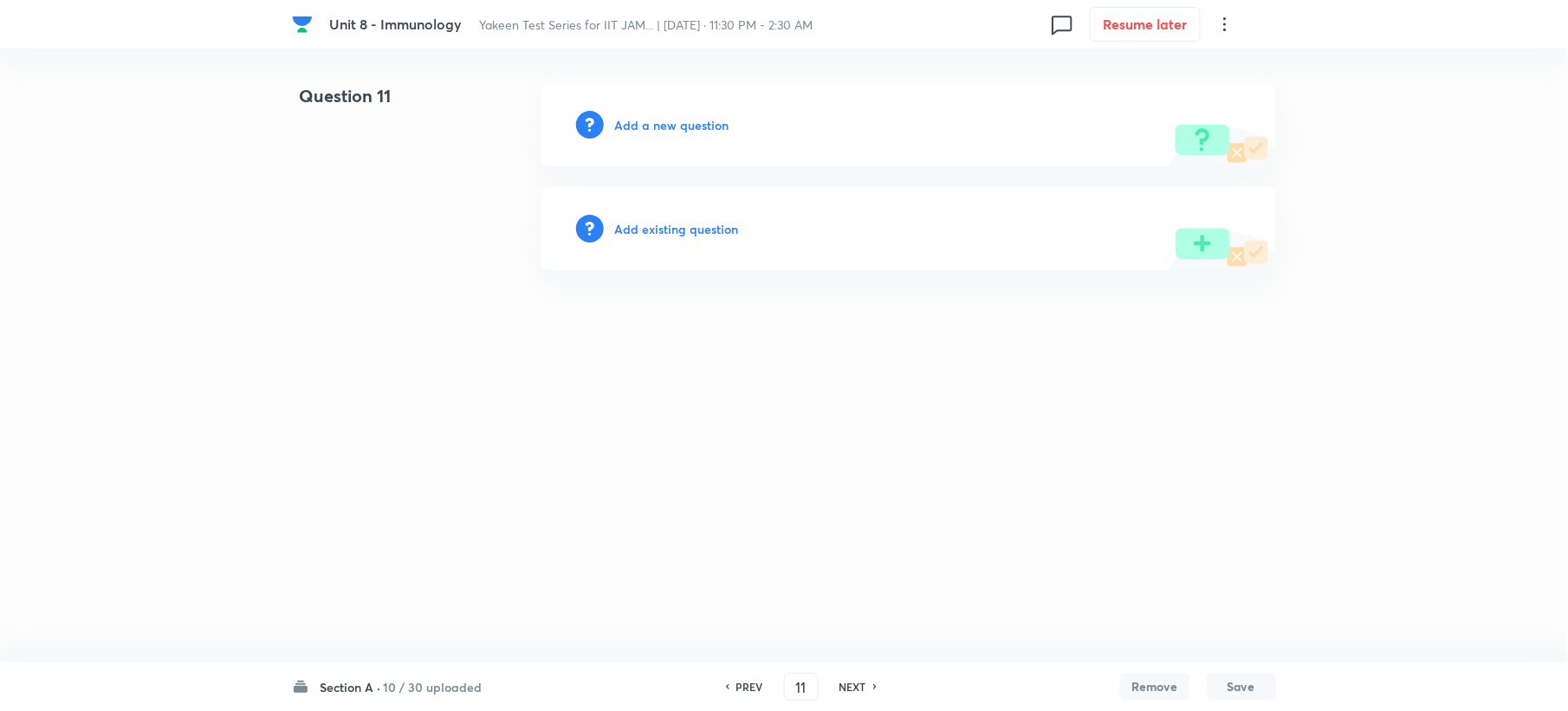
click at [652, 119] on h6 "Add a new question" at bounding box center [672, 126] width 115 height 18
click at [652, 119] on h6 "Choose a question type" at bounding box center [681, 126] width 134 height 18
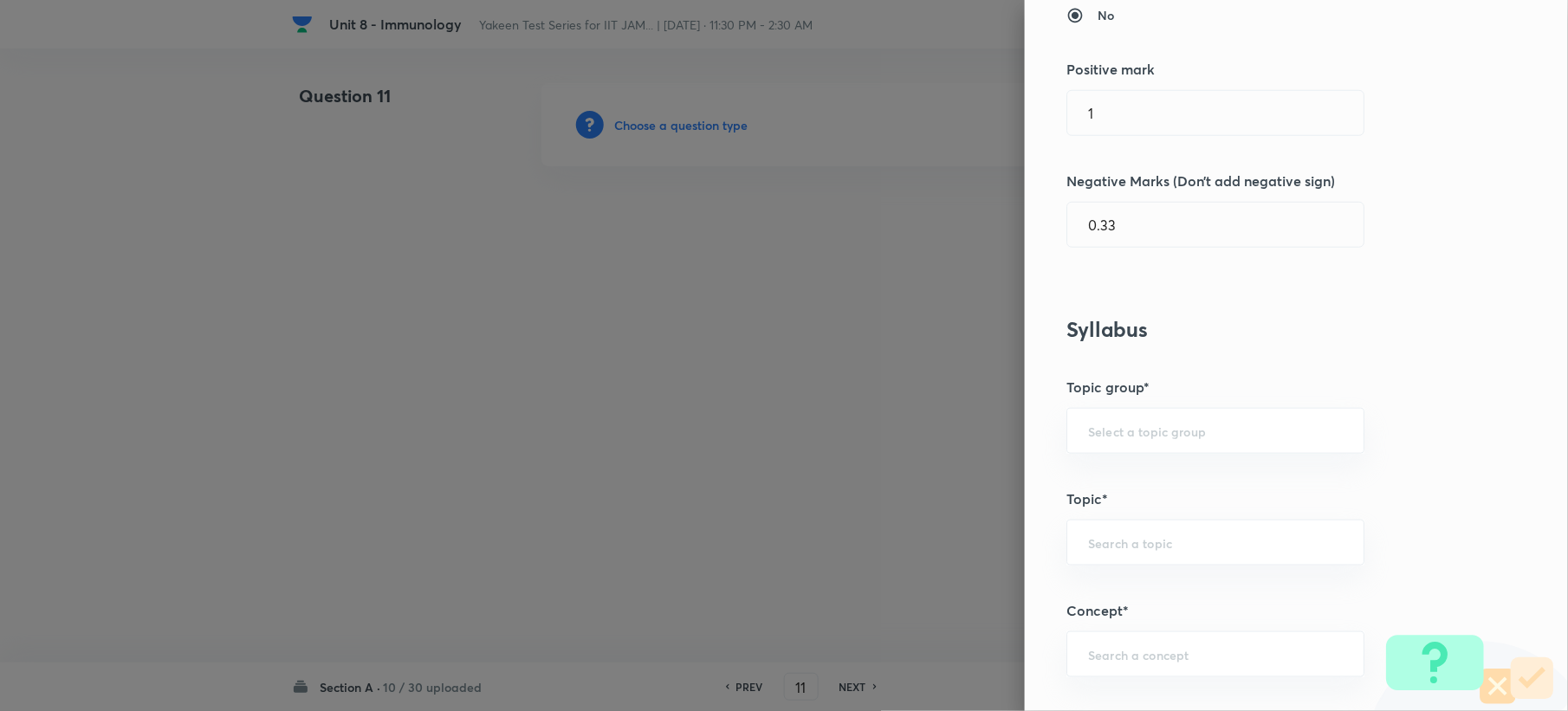
scroll to position [693, 0]
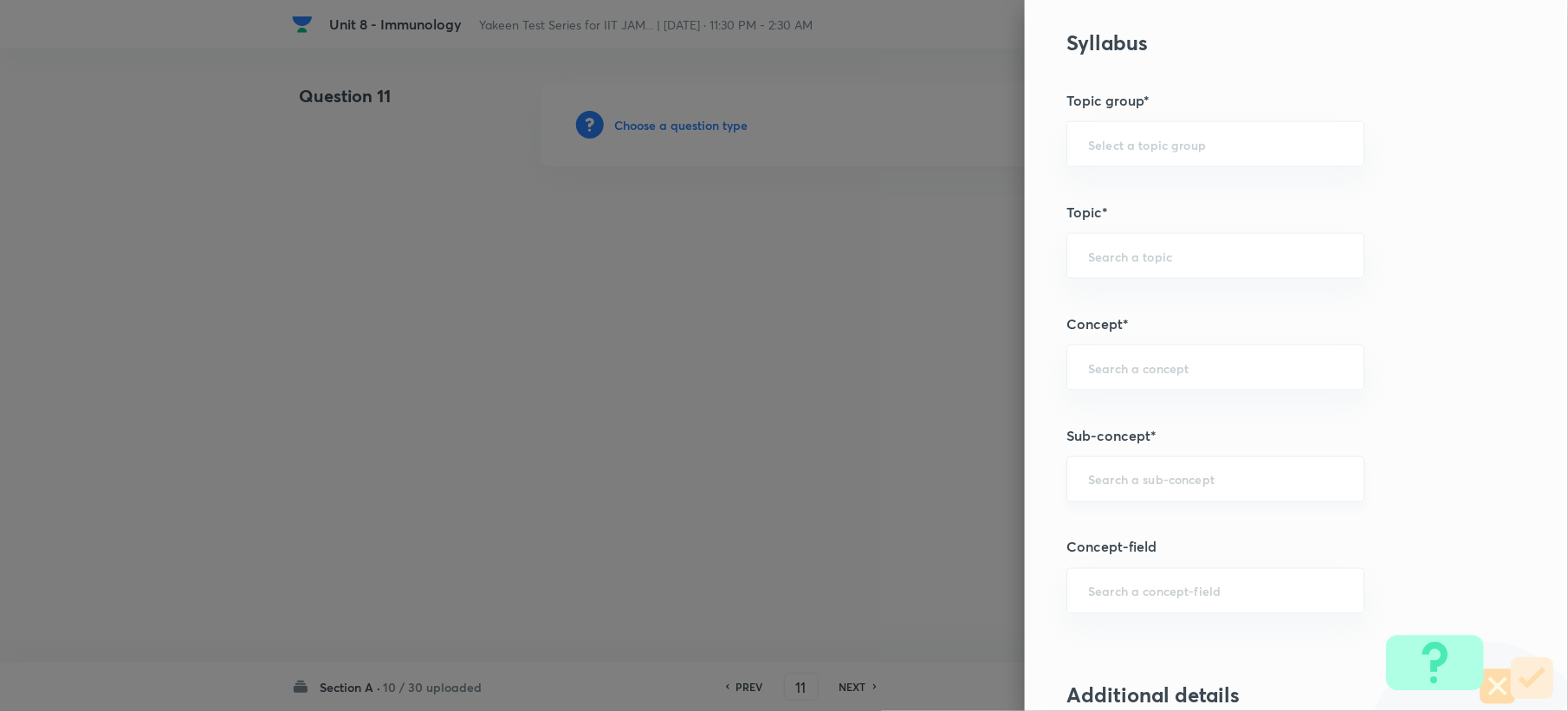
click at [1108, 496] on div "​" at bounding box center [1215, 480] width 298 height 46
paste input "Genetics and Genomics"
click at [1110, 539] on li "Genetics and Genomics" at bounding box center [1199, 533] width 296 height 31
type input "Genetics and Genomics"
type input "Biotechnology"
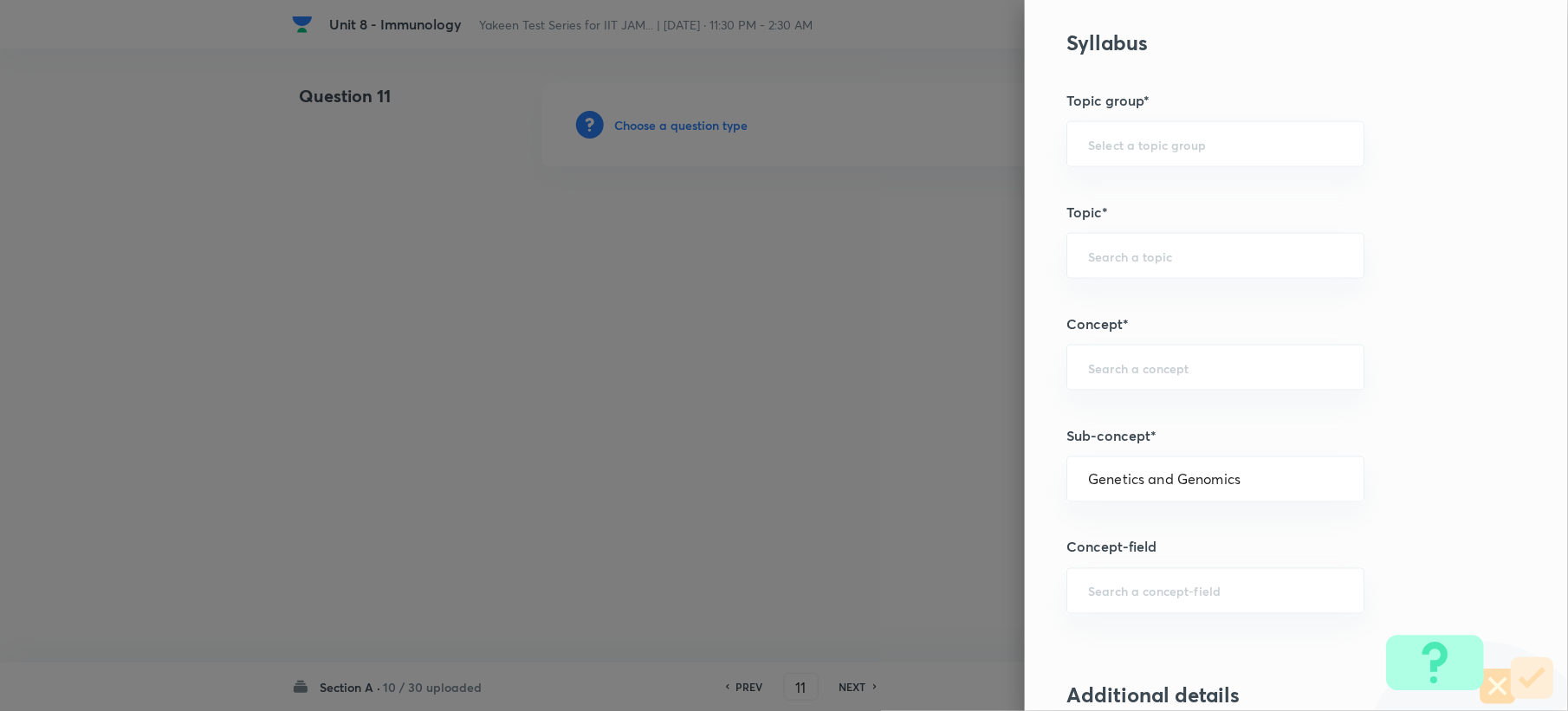
type input "Biology (10+2+3 Level)"
type input "General Biology"
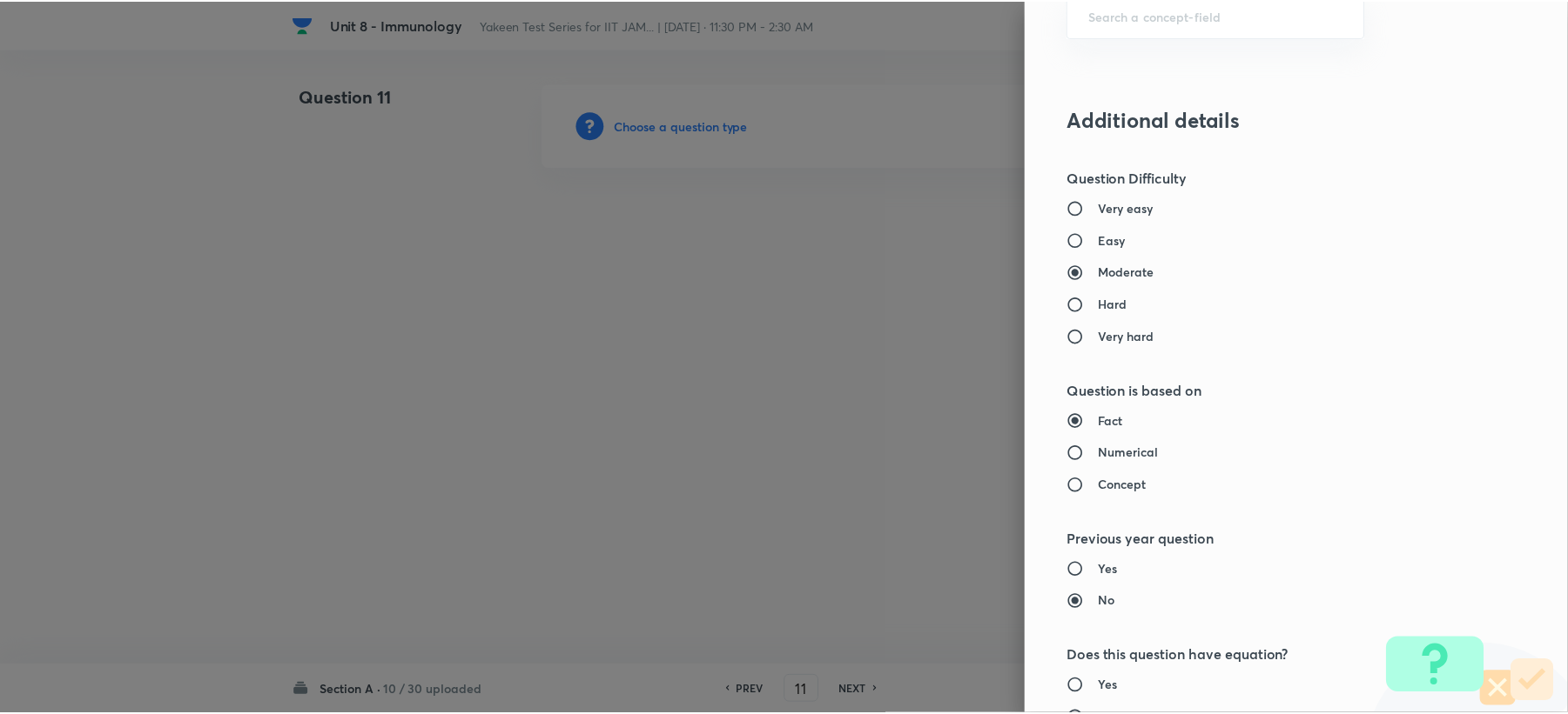
scroll to position [1661, 0]
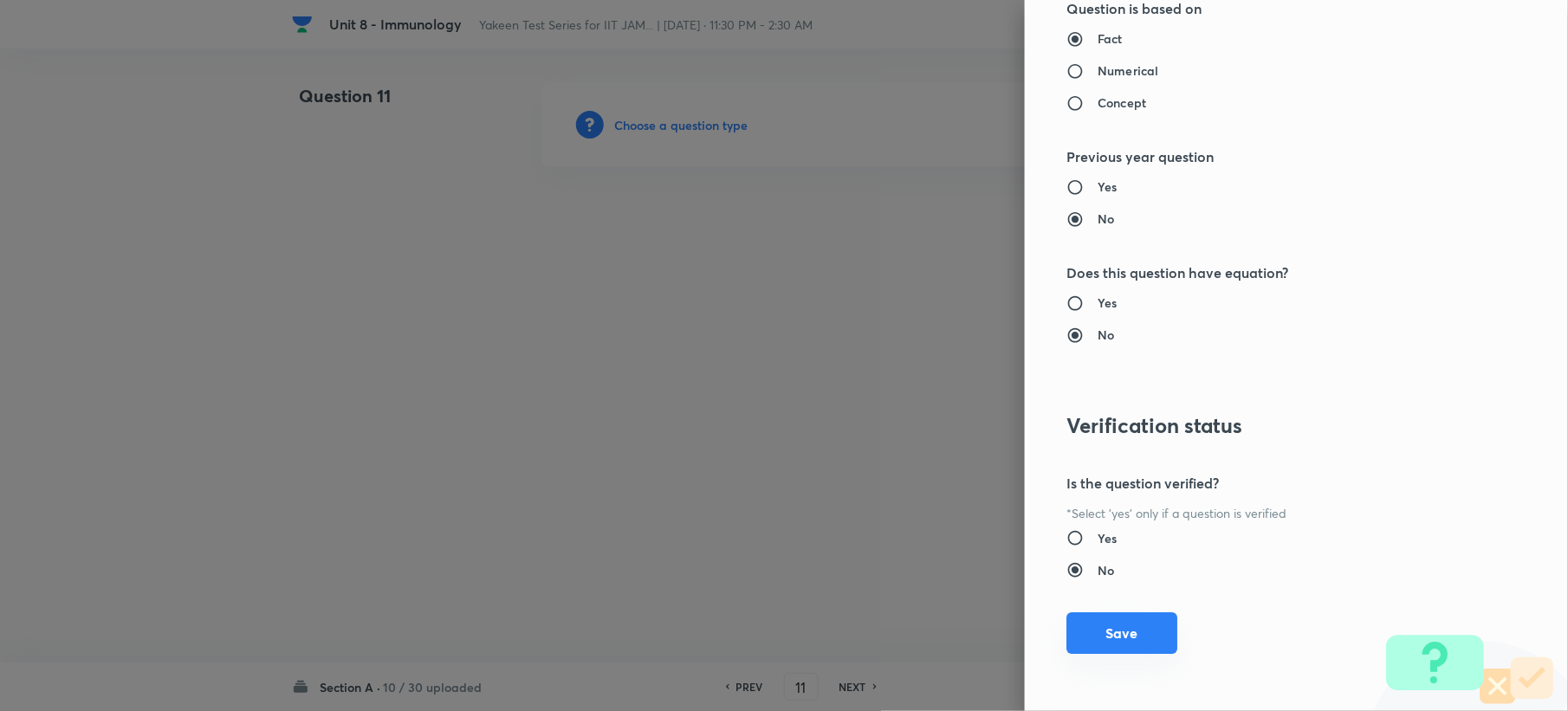
click at [1087, 646] on button "Save" at bounding box center [1122, 634] width 111 height 42
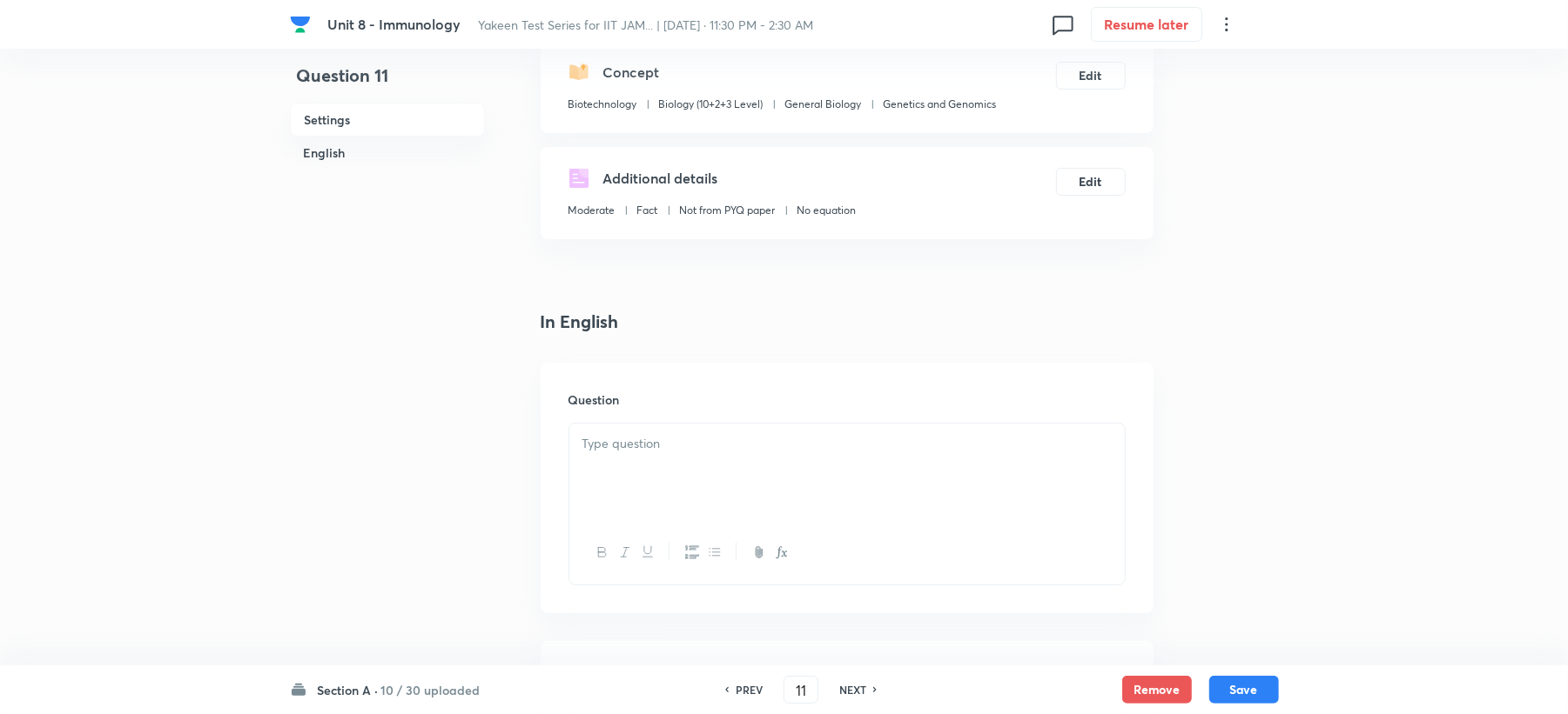
scroll to position [580, 0]
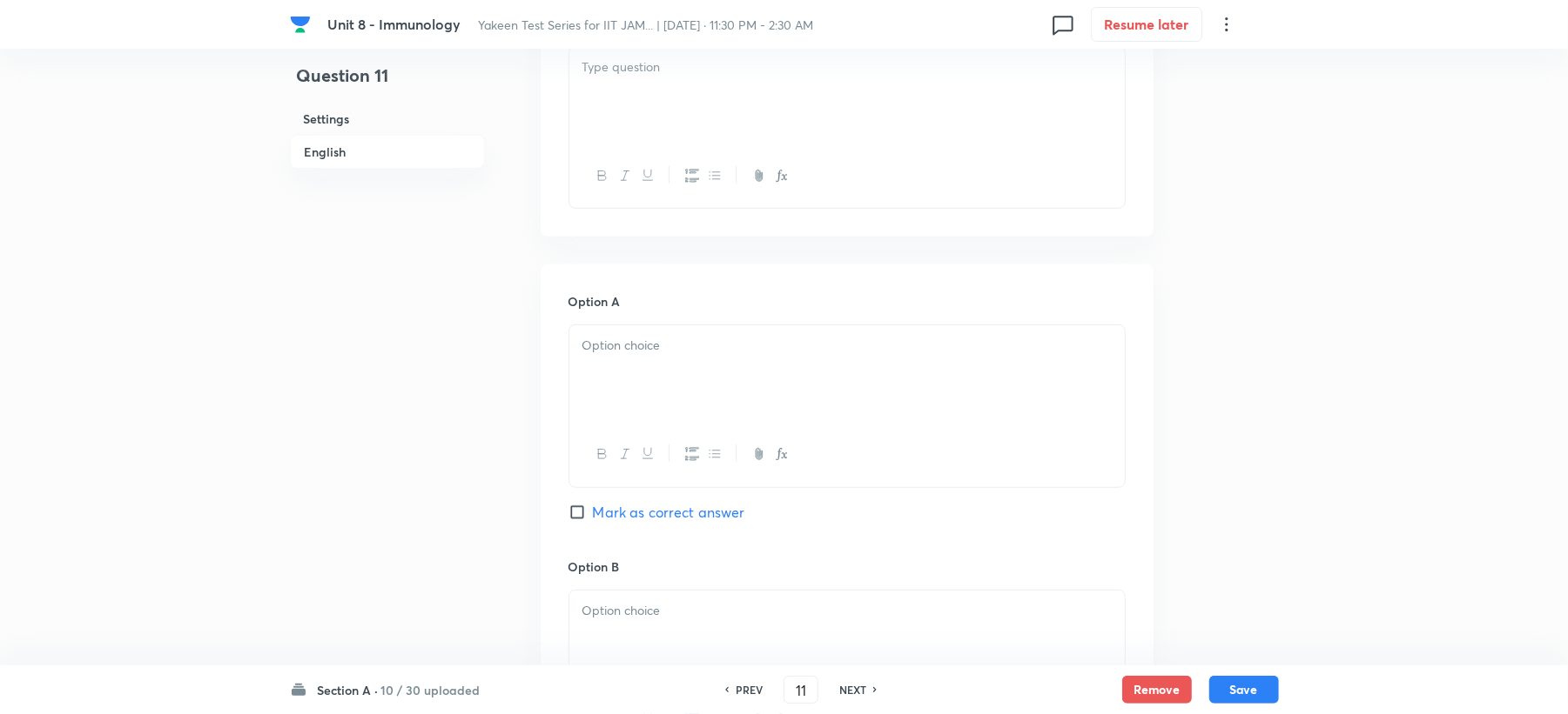
click at [590, 230] on div "Question" at bounding box center [847, 112] width 613 height 250
click at [605, 119] on div at bounding box center [846, 95] width 555 height 98
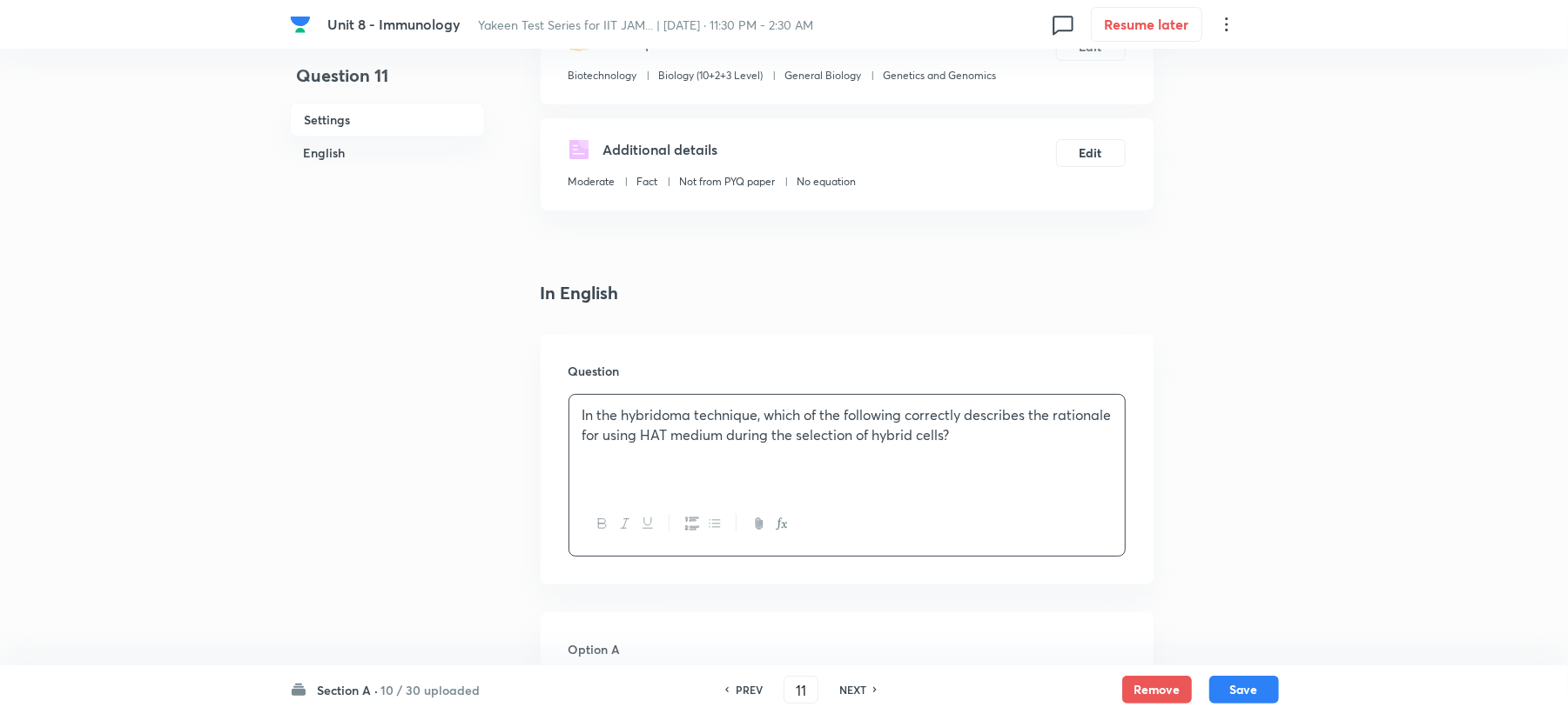
scroll to position [464, 0]
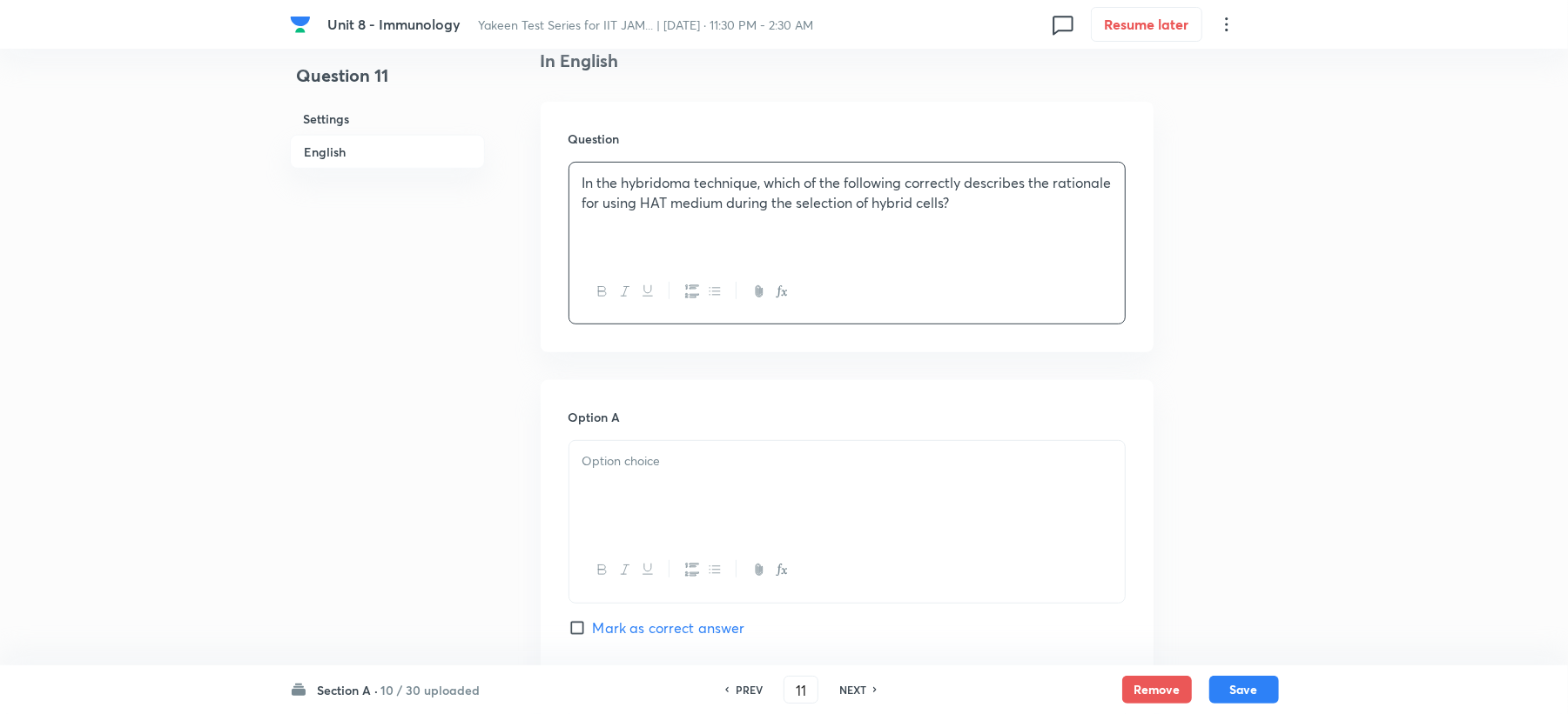
drag, startPoint x: 594, startPoint y: 477, endPoint x: 594, endPoint y: 489, distance: 12.0
click at [594, 489] on div at bounding box center [846, 490] width 555 height 98
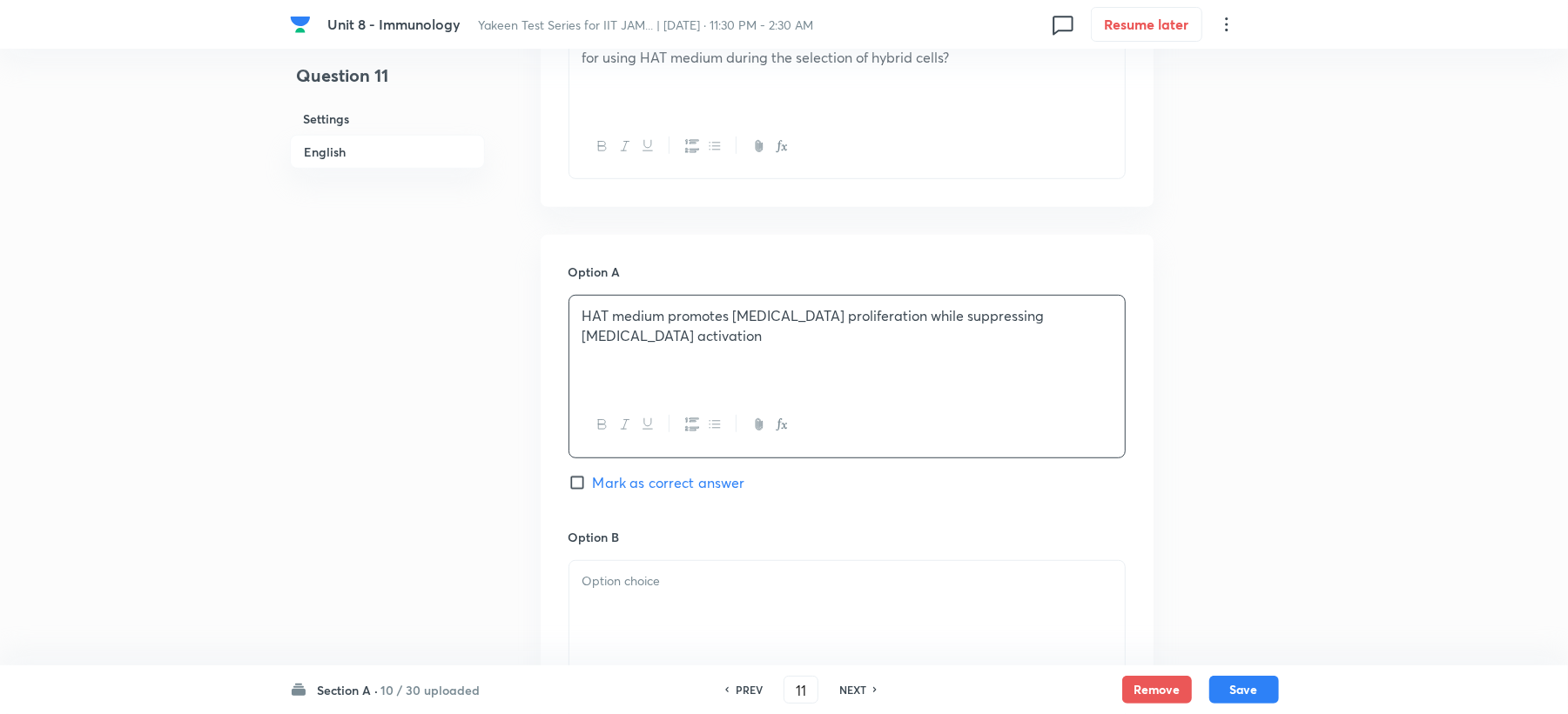
scroll to position [812, 0]
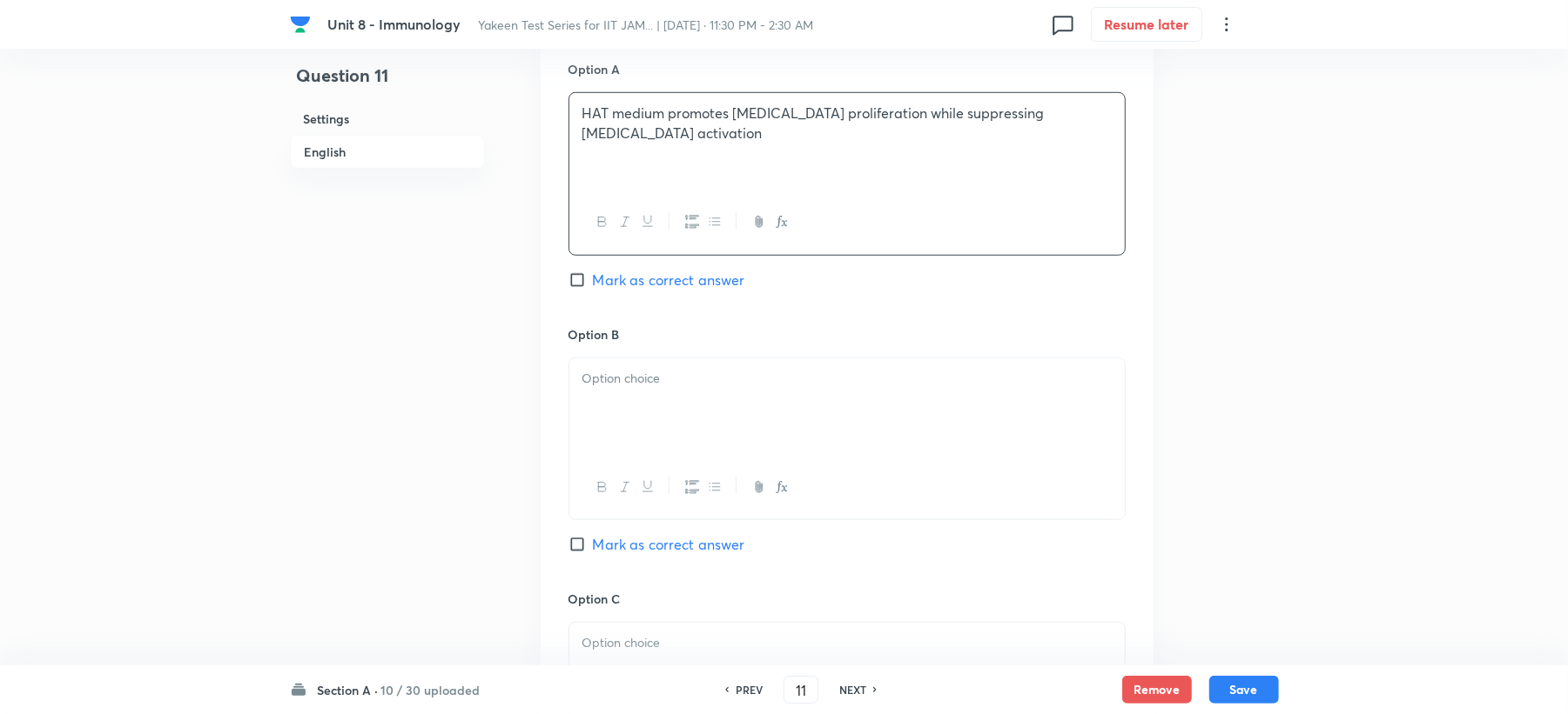
drag, startPoint x: 614, startPoint y: 358, endPoint x: 605, endPoint y: 376, distance: 20.1
click at [607, 372] on div at bounding box center [847, 439] width 557 height 163
click at [638, 419] on div at bounding box center [846, 407] width 555 height 98
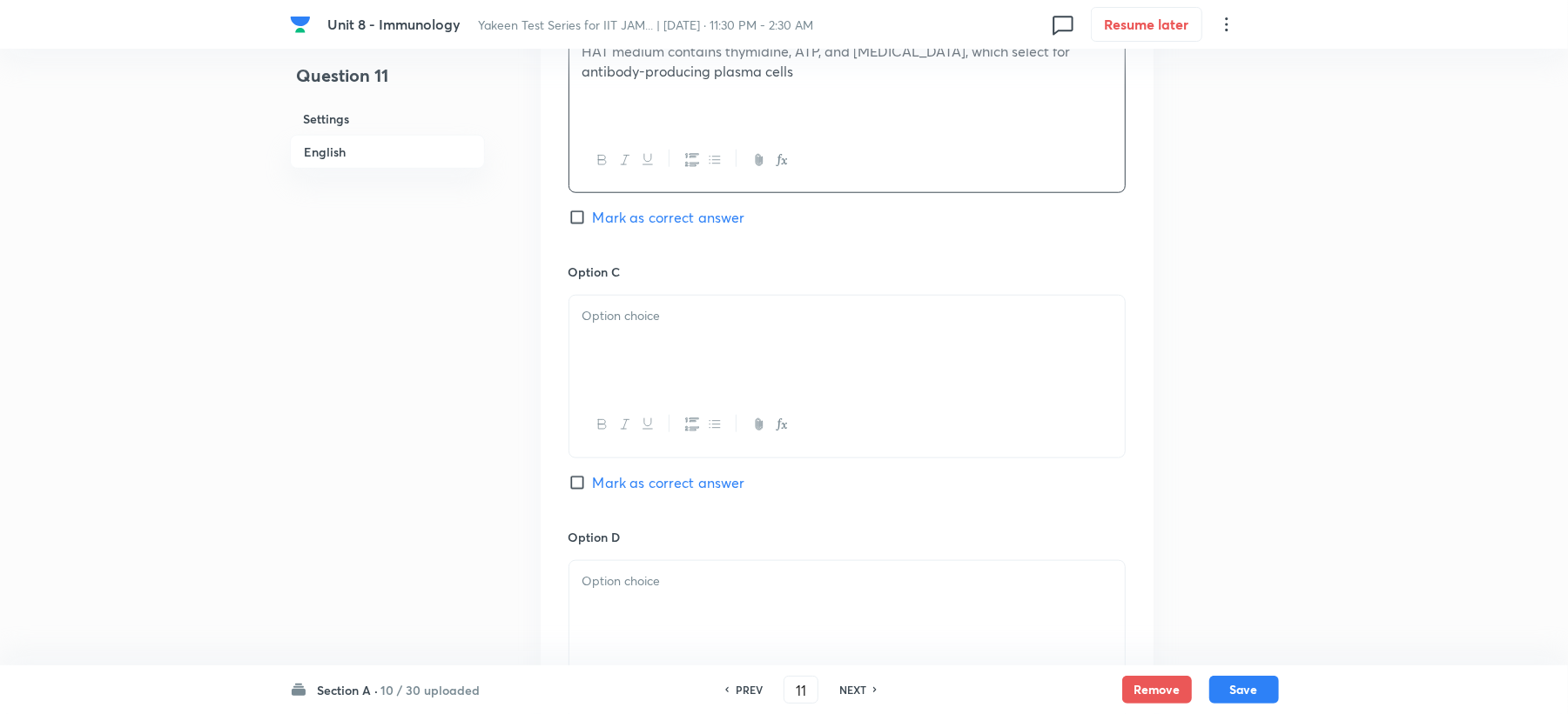
scroll to position [1160, 0]
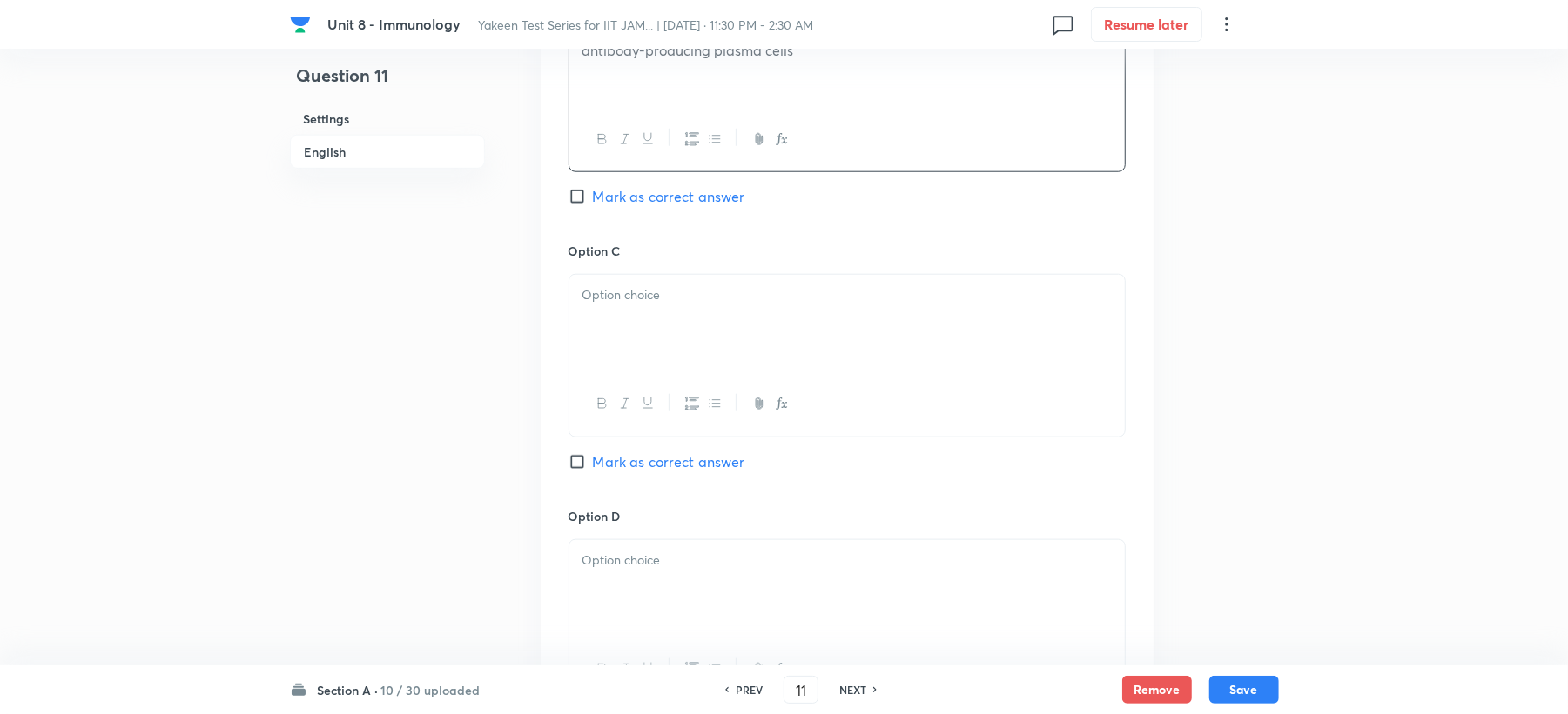
drag, startPoint x: 615, startPoint y: 307, endPoint x: 578, endPoint y: 368, distance: 71.3
click at [613, 312] on div at bounding box center [846, 324] width 555 height 98
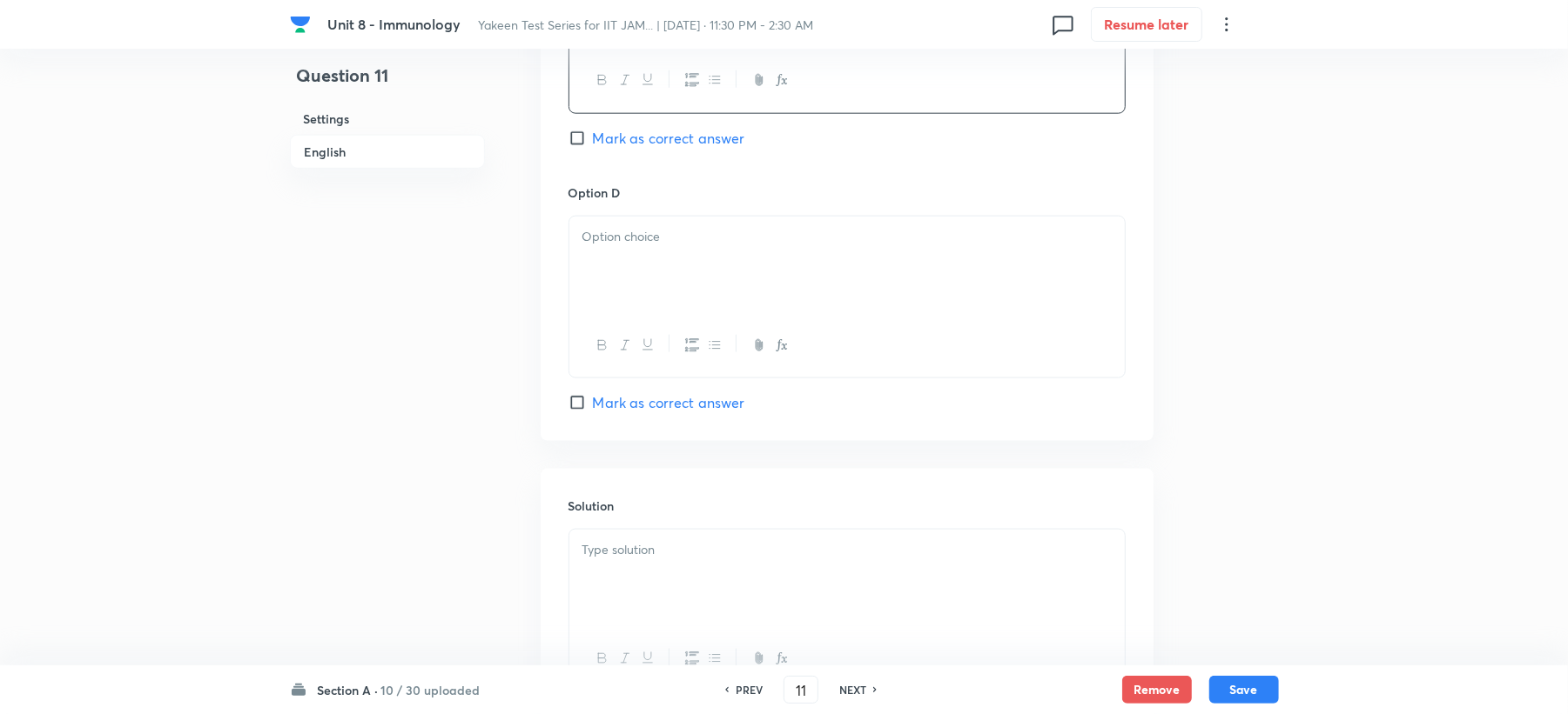
scroll to position [1508, 0]
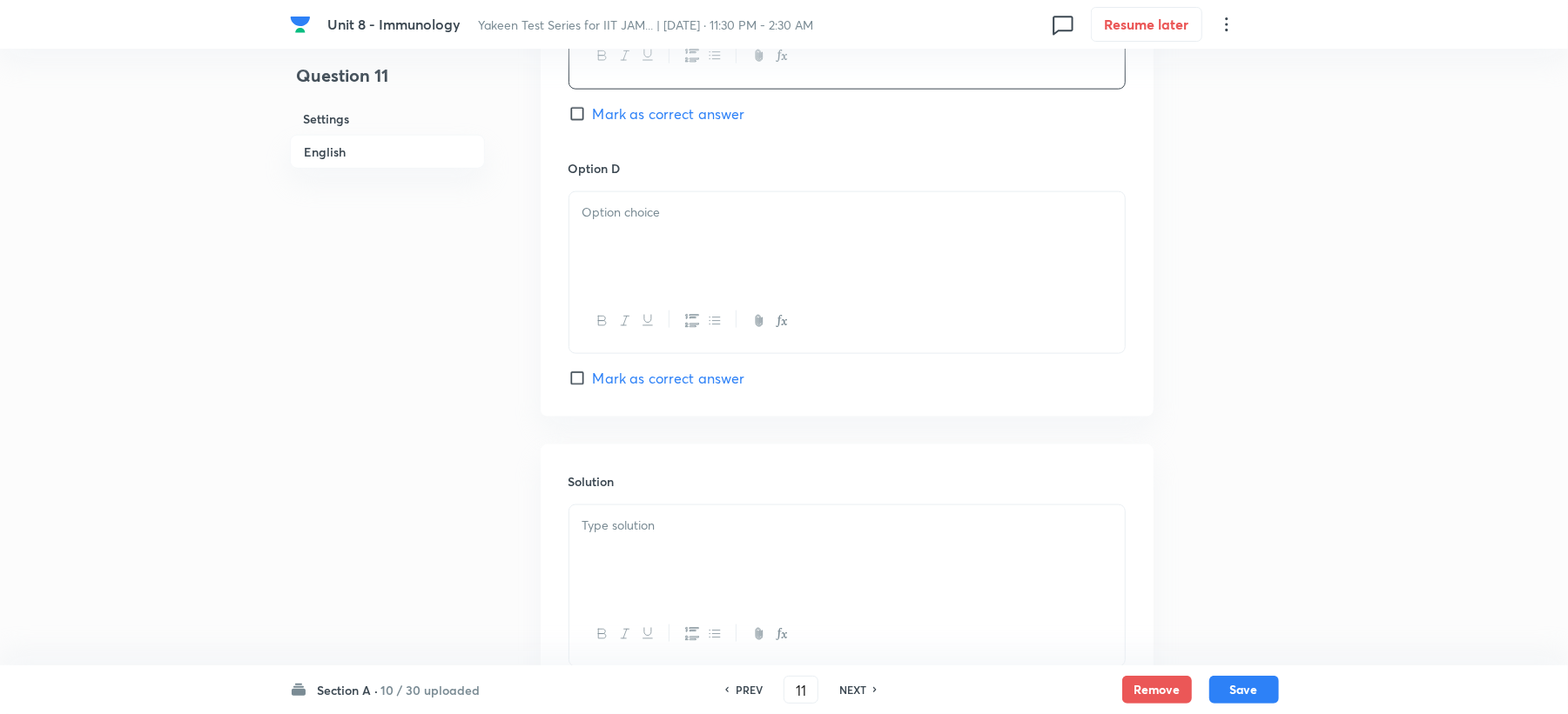
click at [607, 229] on div at bounding box center [846, 240] width 555 height 98
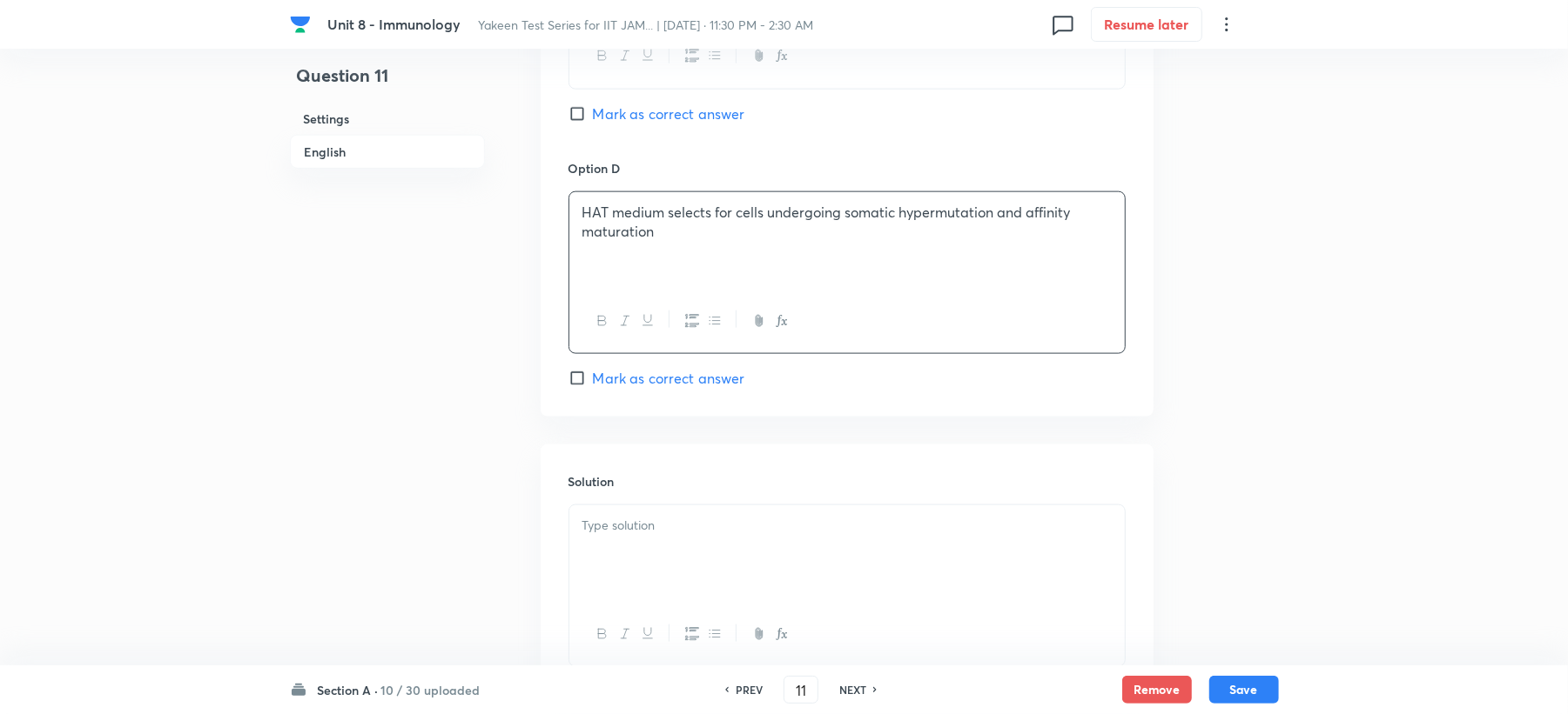
click at [645, 109] on span "Mark as correct answer" at bounding box center [669, 113] width 153 height 21
click at [593, 109] on input "Mark as correct answer" at bounding box center [581, 113] width 25 height 17
checkbox input "true"
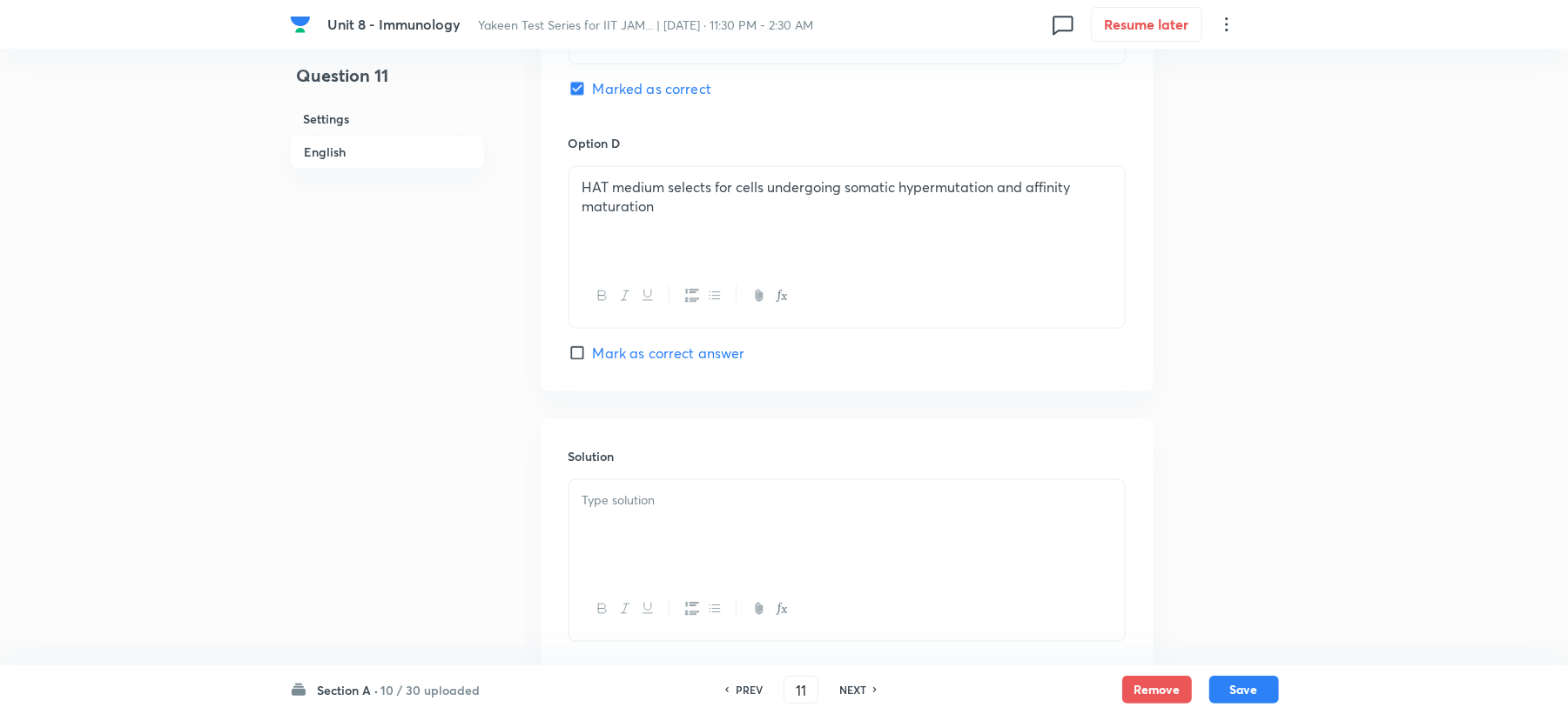
scroll to position [1647, 0]
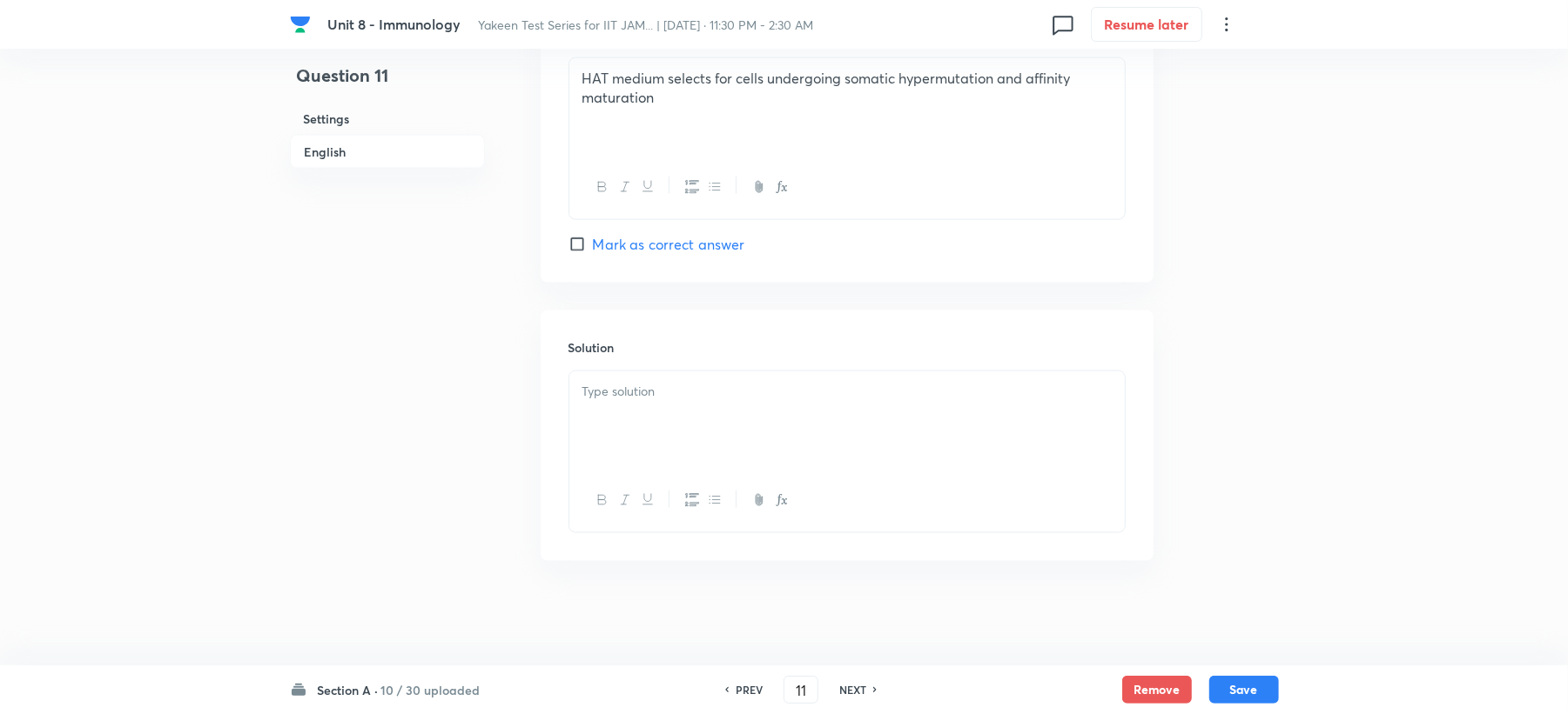
drag, startPoint x: 604, startPoint y: 404, endPoint x: 537, endPoint y: 420, distance: 68.9
click at [604, 411] on div at bounding box center [846, 420] width 555 height 98
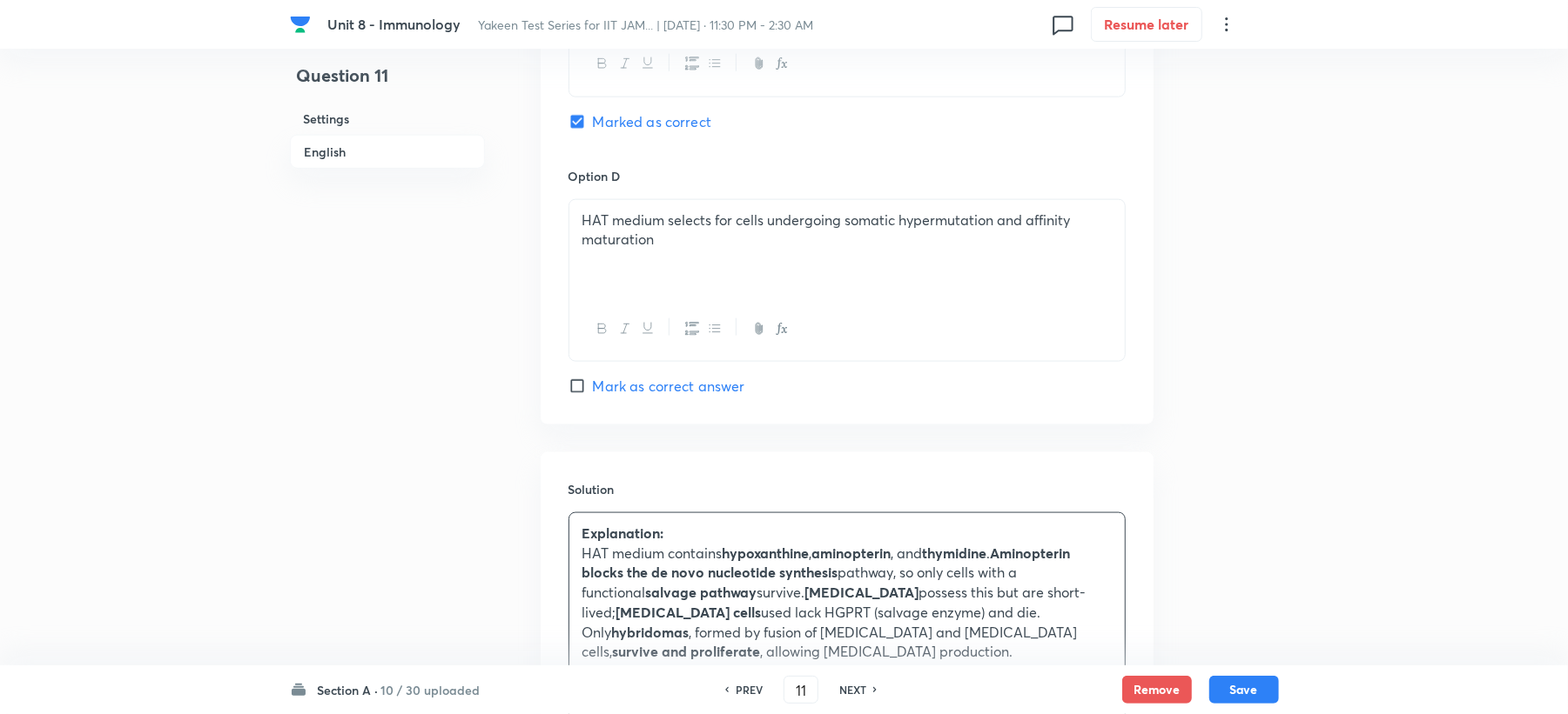
scroll to position [1415, 0]
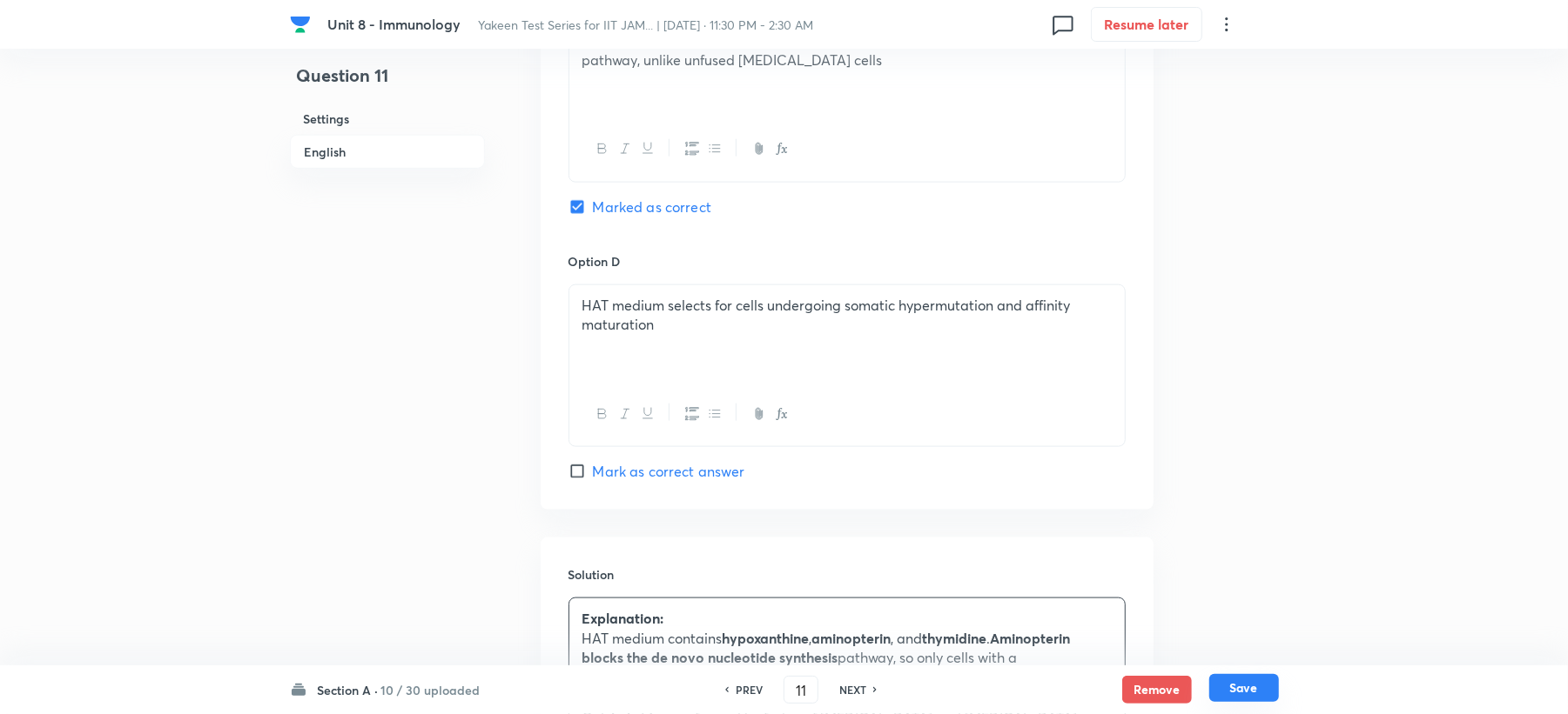
click at [1262, 690] on button "Save" at bounding box center [1244, 688] width 70 height 27
type input "12"
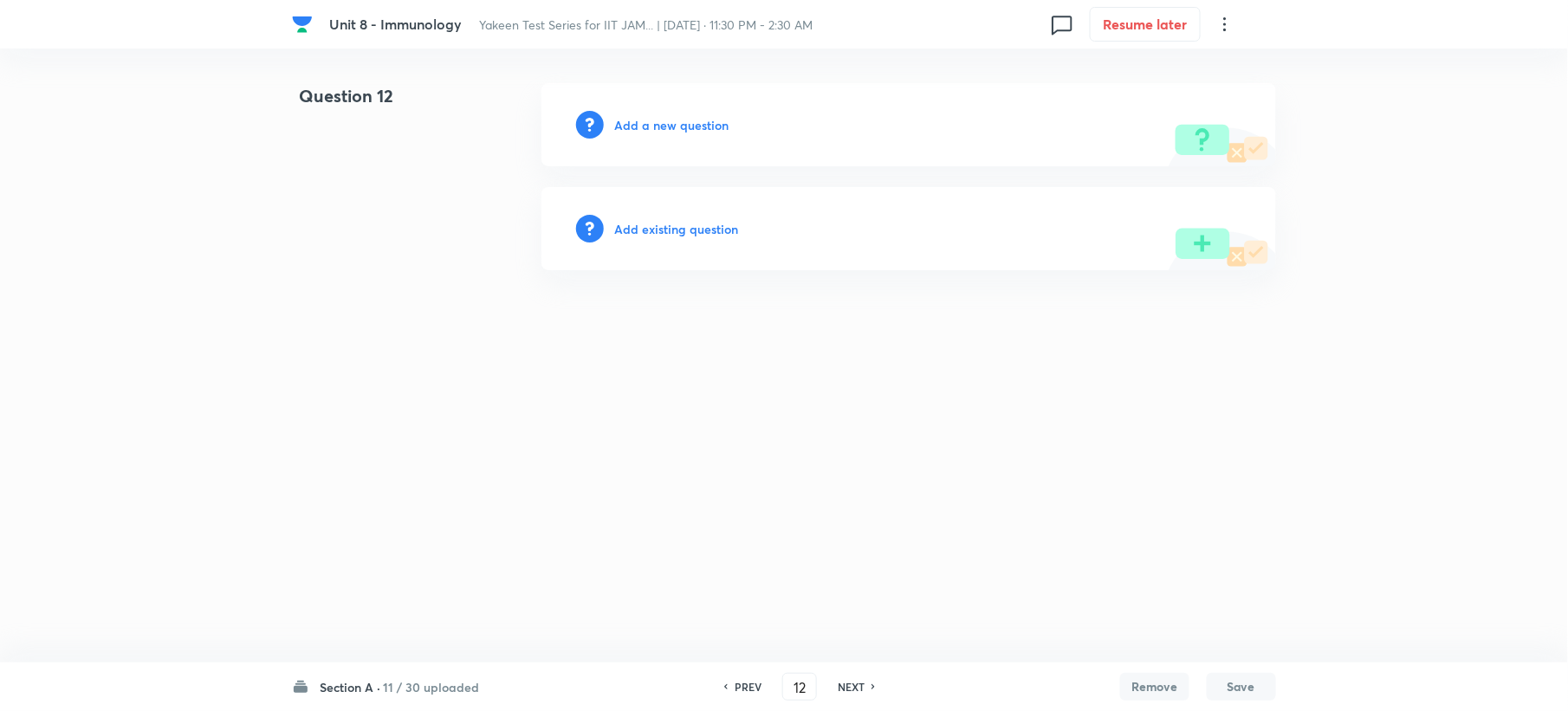
click at [649, 122] on h6 "Add a new question" at bounding box center [672, 126] width 115 height 18
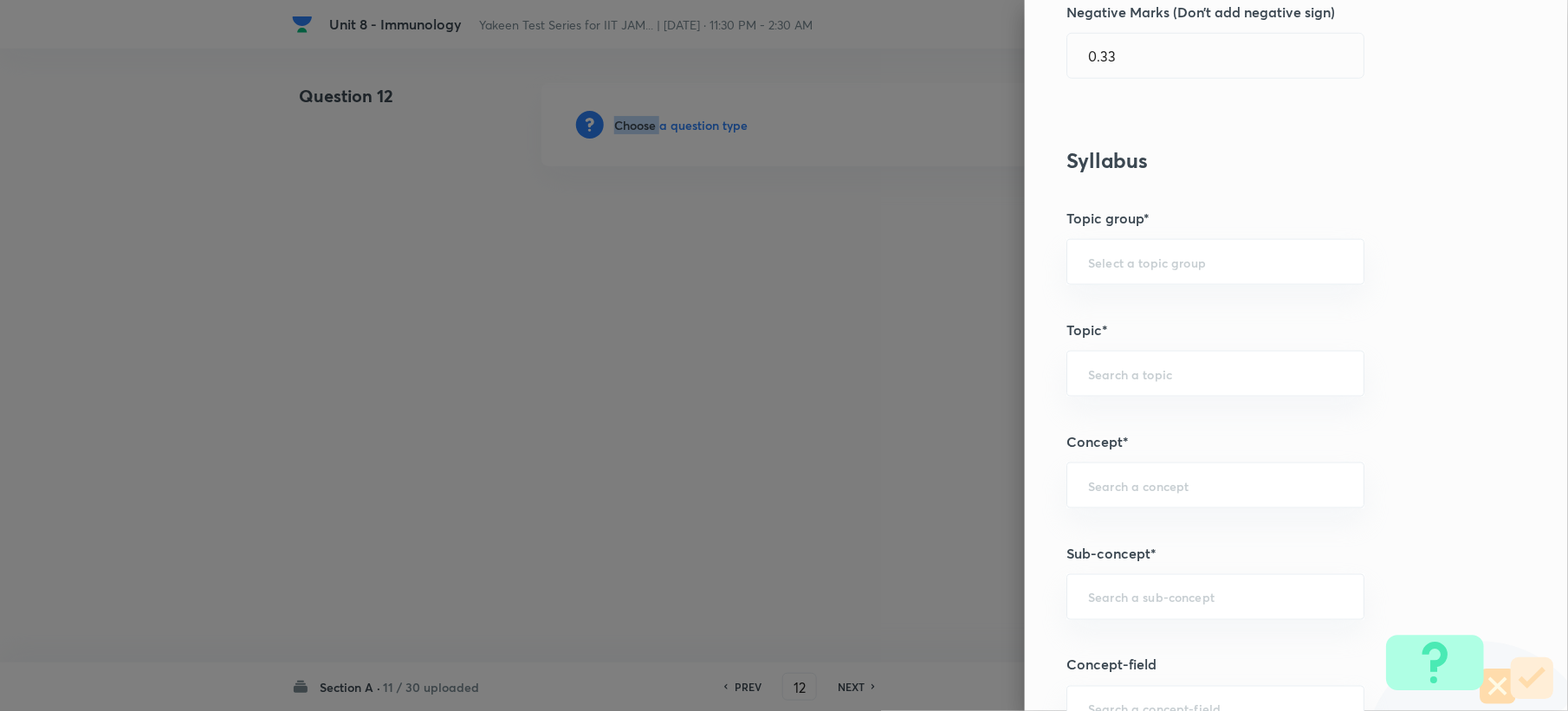
scroll to position [577, 0]
click at [1099, 602] on input "text" at bounding box center [1215, 595] width 255 height 16
paste input "Genetics and Genomics"
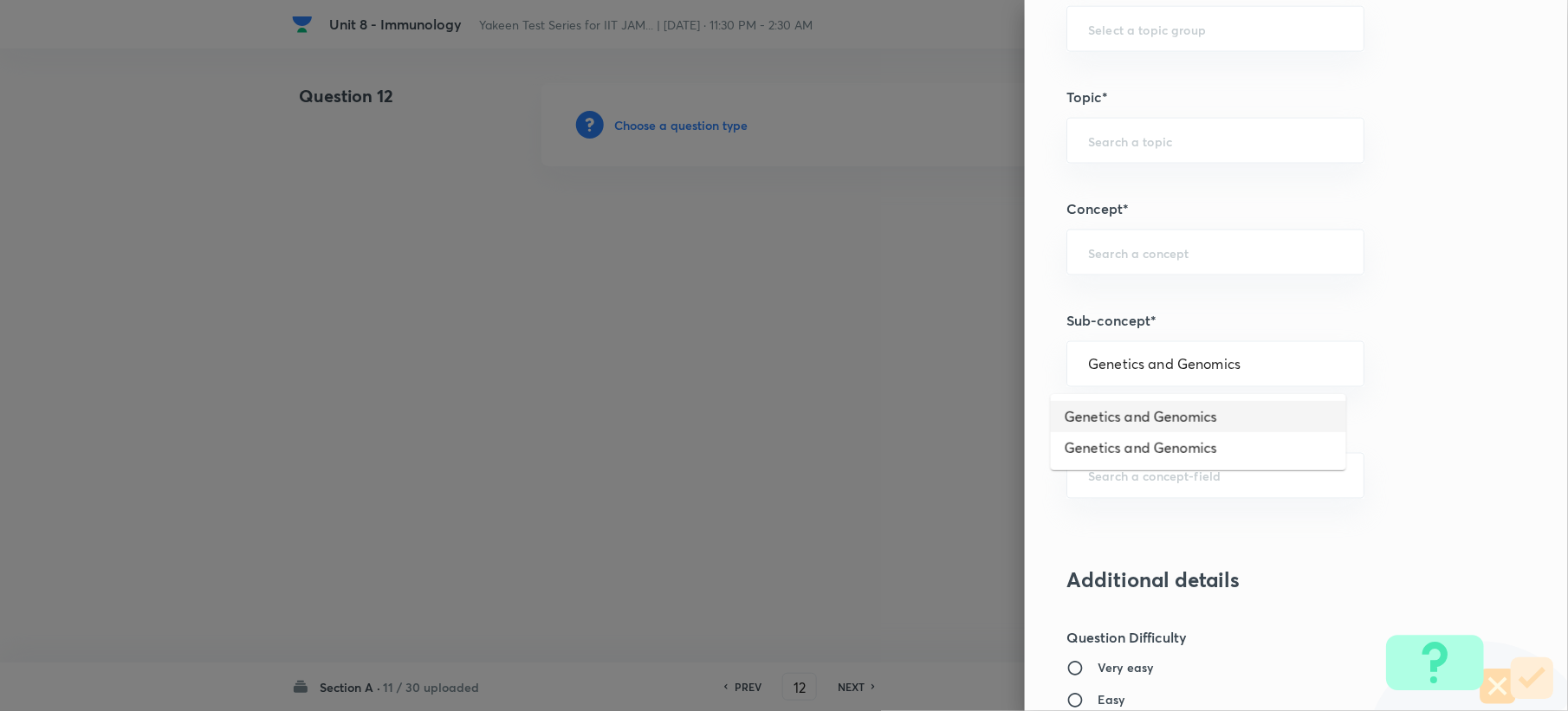
click at [1147, 410] on li "Genetics and Genomics" at bounding box center [1199, 417] width 296 height 31
type input "Genetics and Genomics"
type input "Biotechnology"
type input "Biology (10+2+3 Level)"
type input "General Biology"
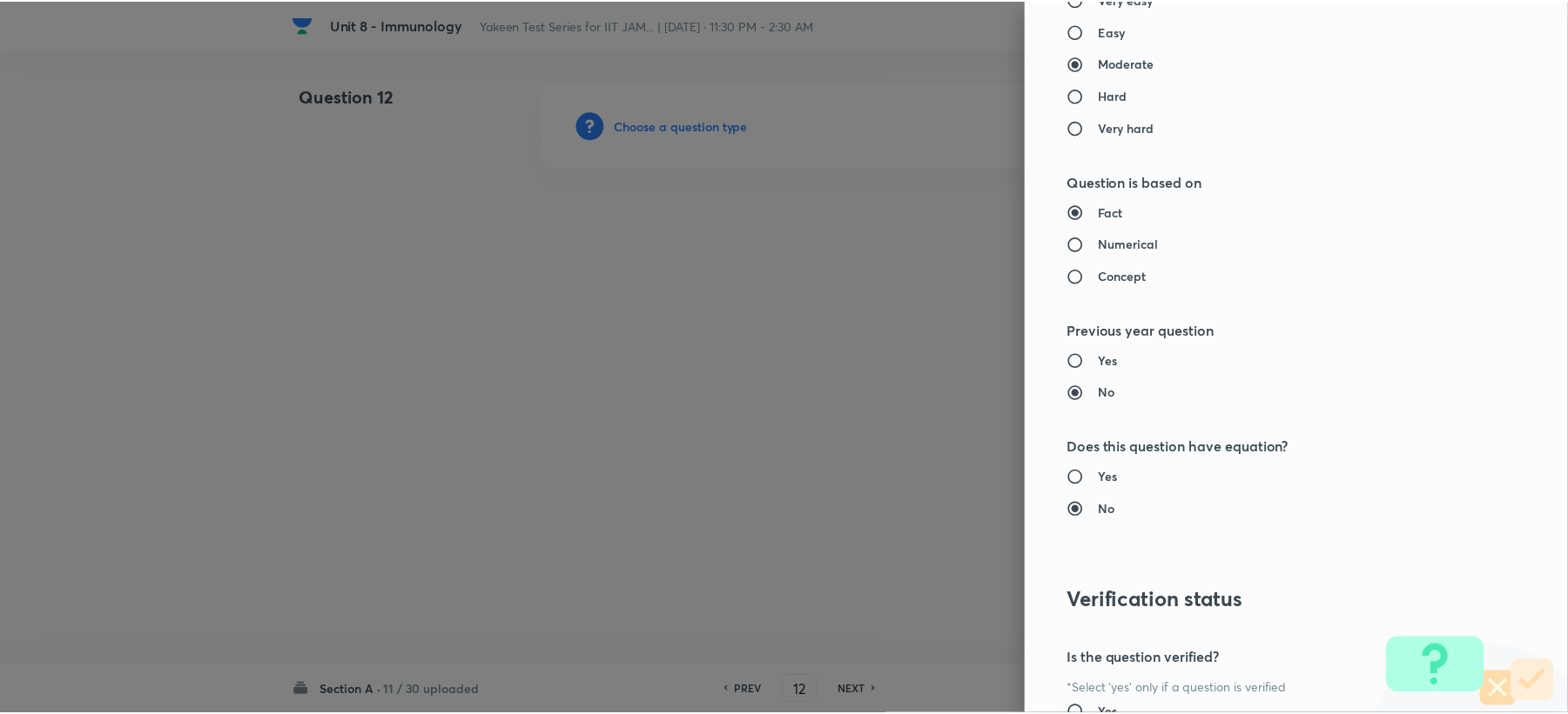
scroll to position [1661, 0]
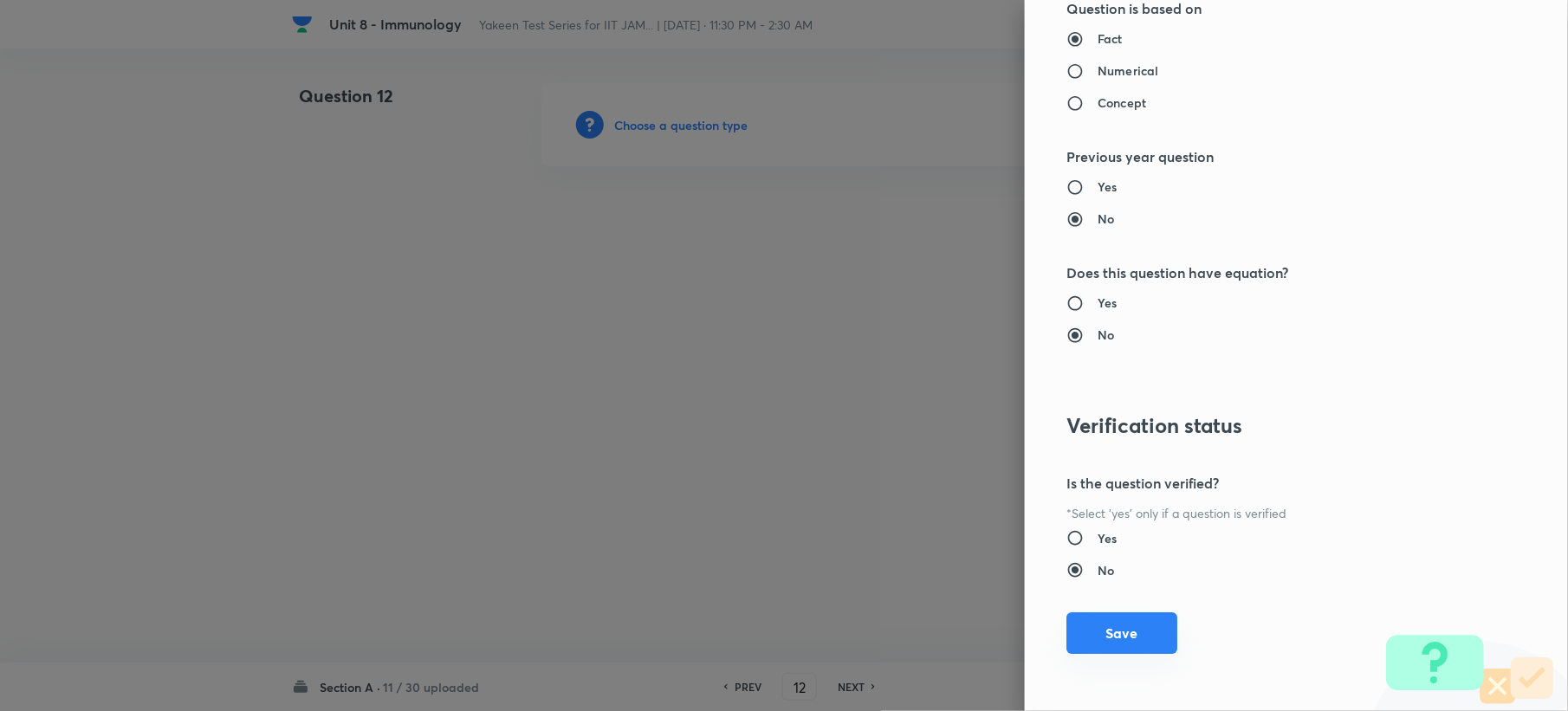
click at [1088, 631] on button "Save" at bounding box center [1122, 634] width 111 height 42
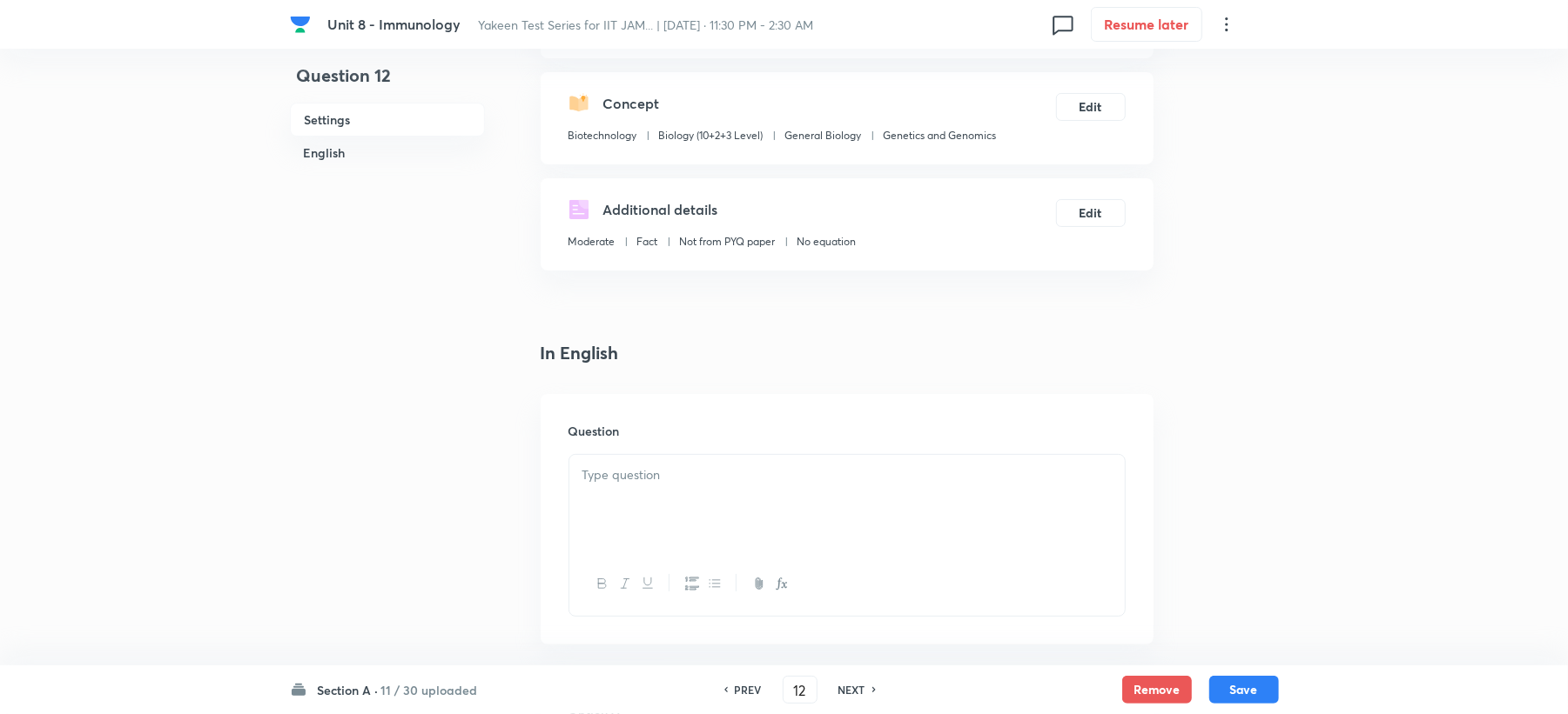
scroll to position [464, 0]
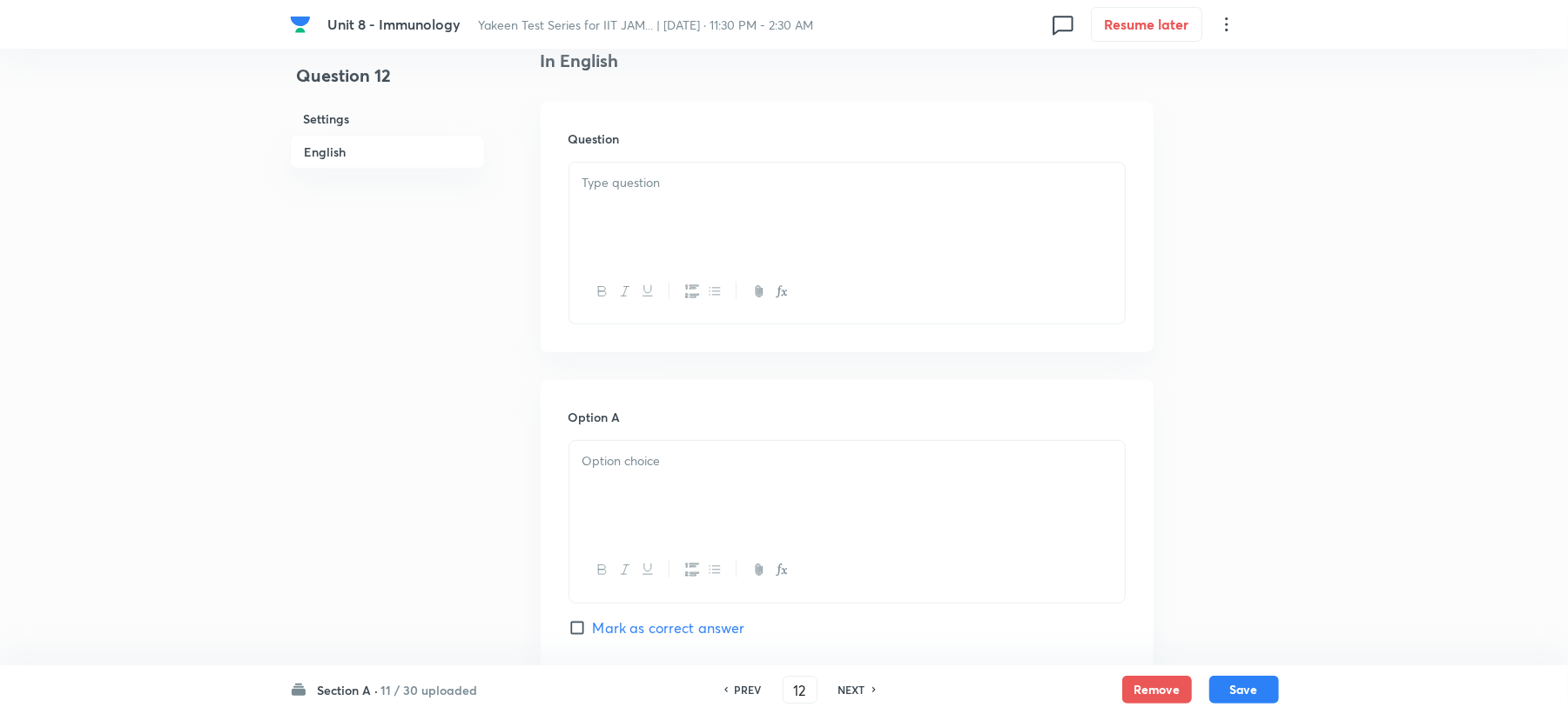
drag, startPoint x: 594, startPoint y: 133, endPoint x: 590, endPoint y: 192, distance: 59.1
click at [593, 137] on h6 "Question" at bounding box center [847, 139] width 557 height 18
click at [628, 208] on div at bounding box center [846, 211] width 555 height 98
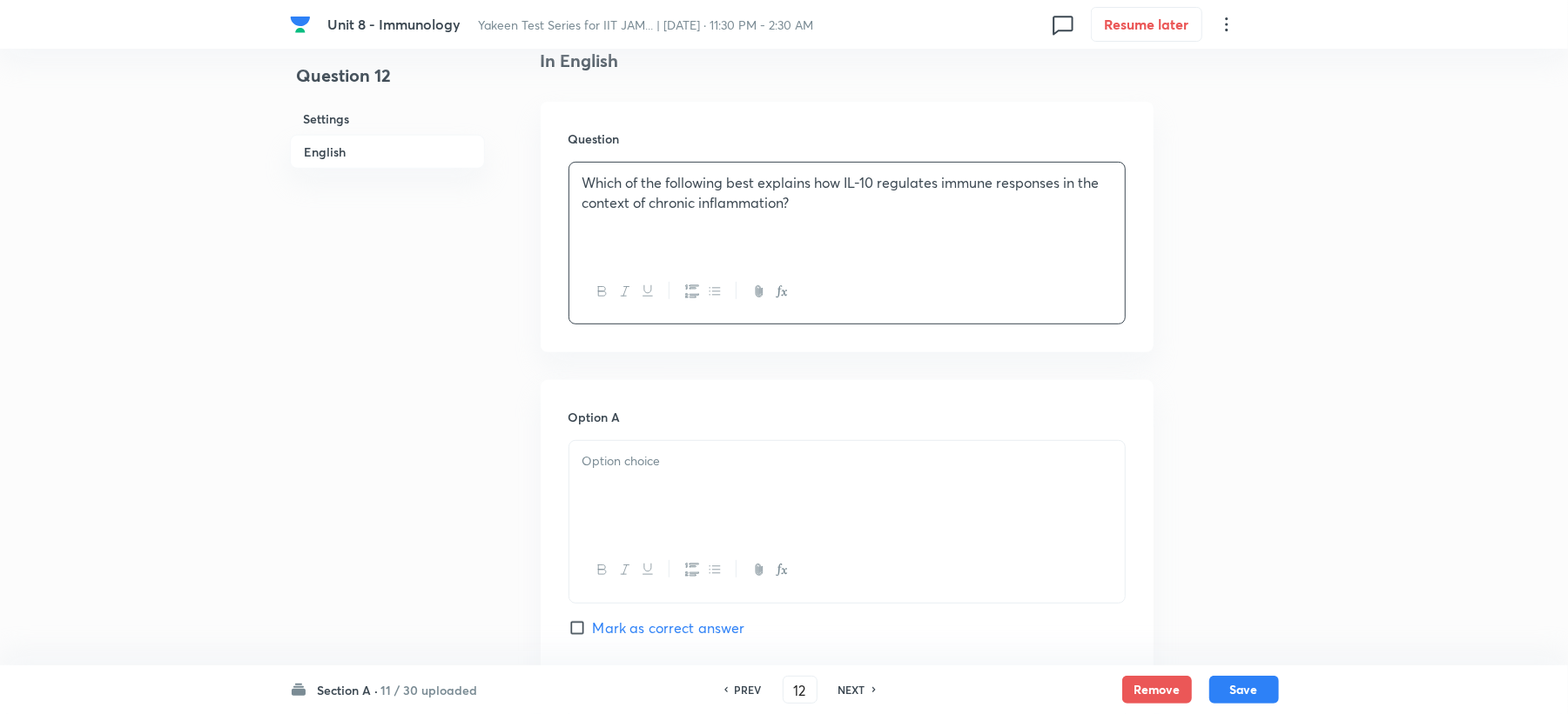
scroll to position [696, 0]
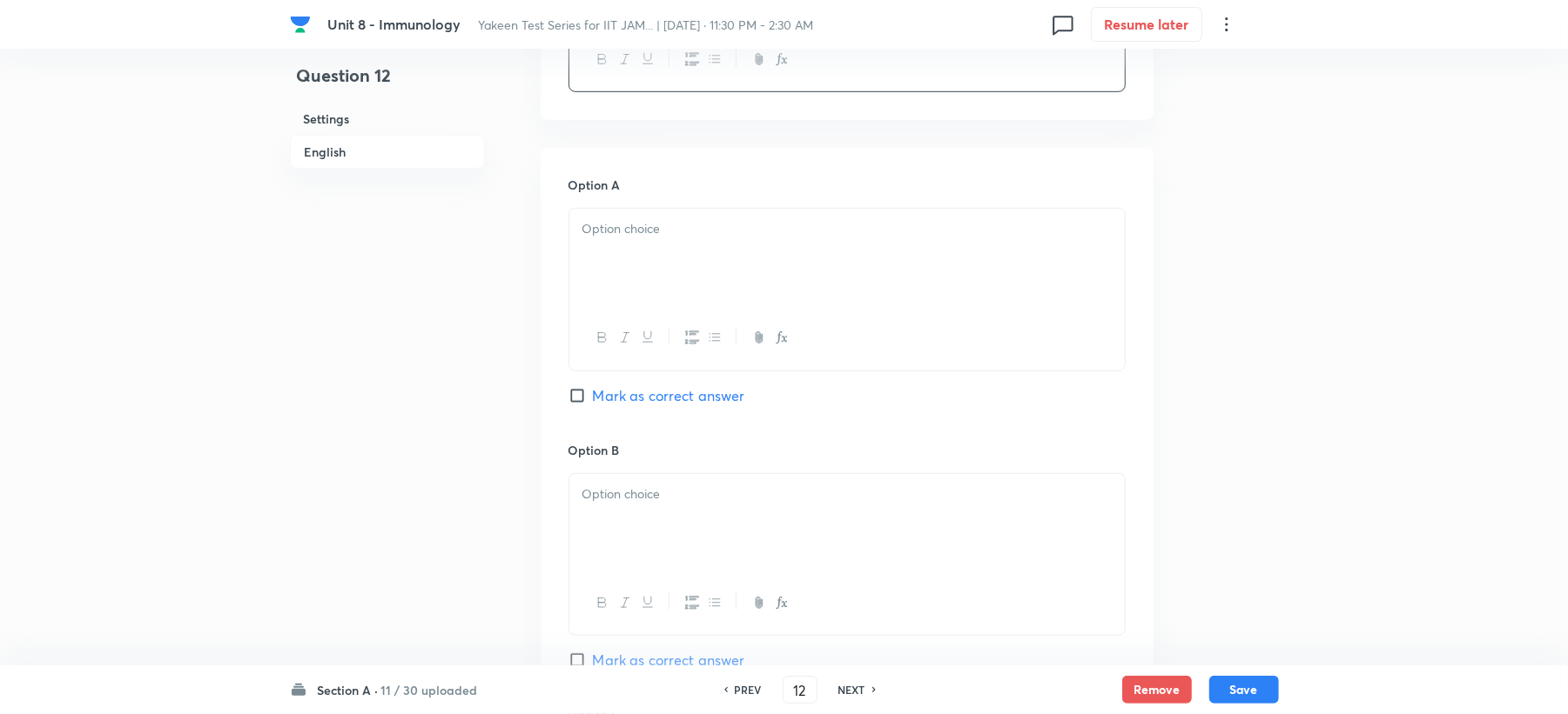
drag, startPoint x: 601, startPoint y: 322, endPoint x: 614, endPoint y: 251, distance: 72.2
click at [606, 316] on div at bounding box center [846, 337] width 555 height 63
click at [614, 243] on div at bounding box center [846, 257] width 555 height 98
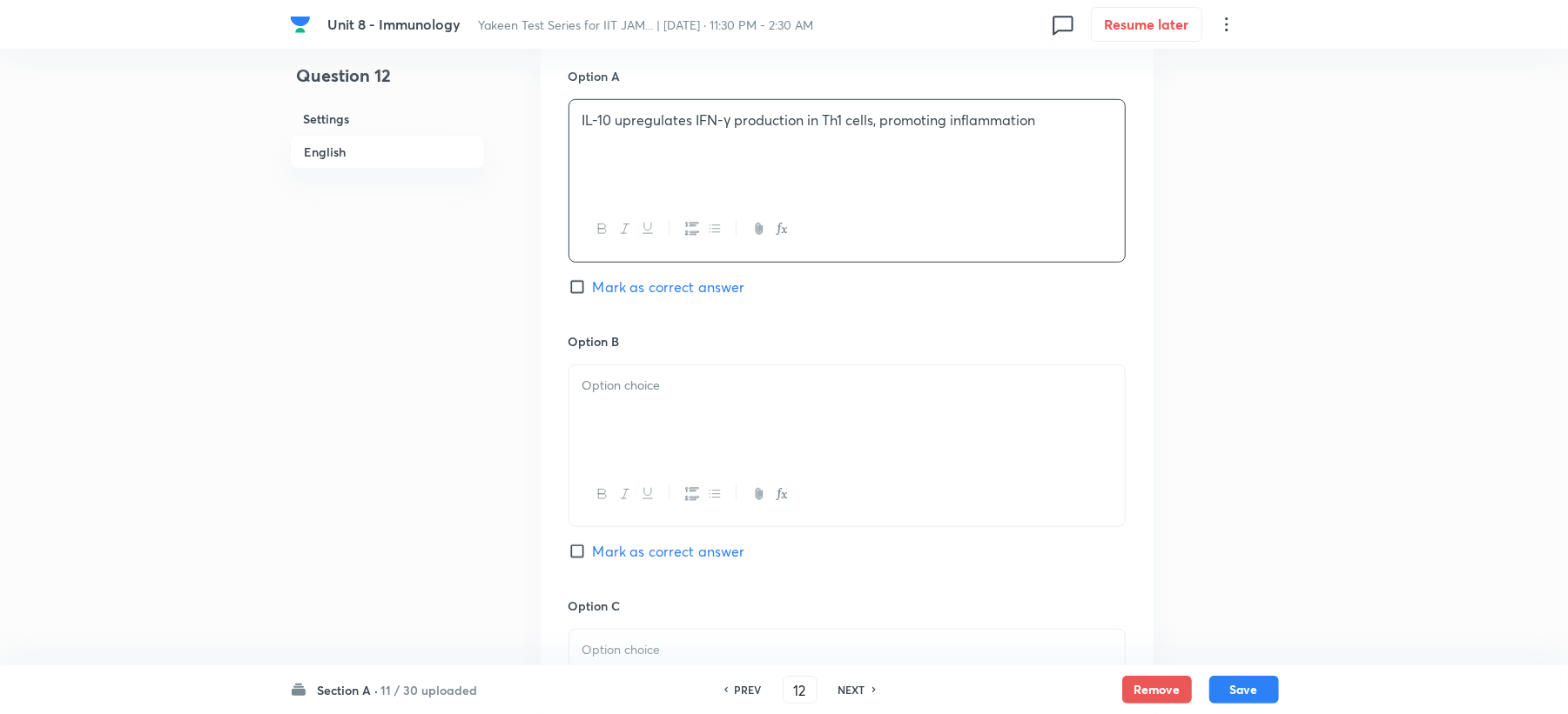
scroll to position [928, 0]
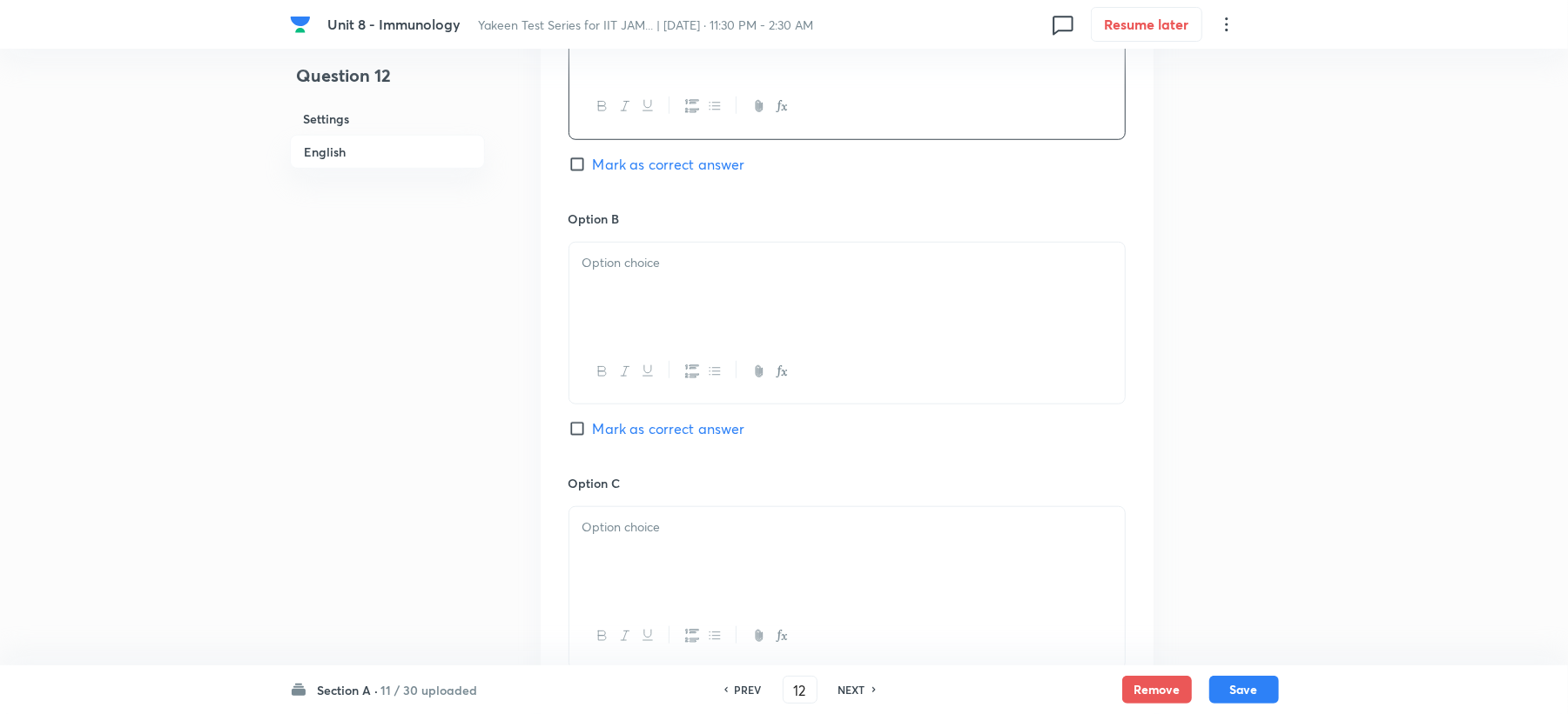
drag, startPoint x: 615, startPoint y: 272, endPoint x: 553, endPoint y: 318, distance: 77.2
click at [613, 270] on p at bounding box center [847, 263] width 530 height 20
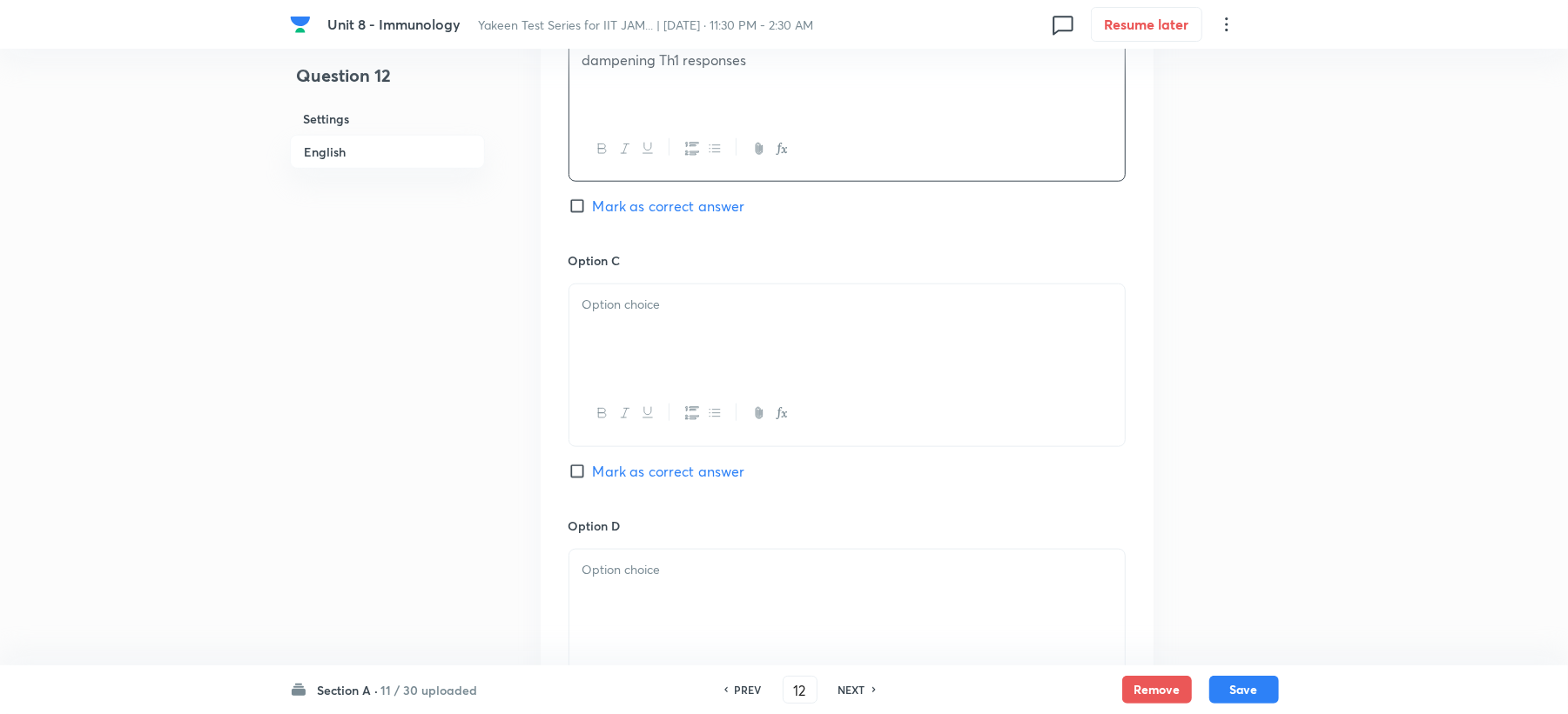
scroll to position [1160, 0]
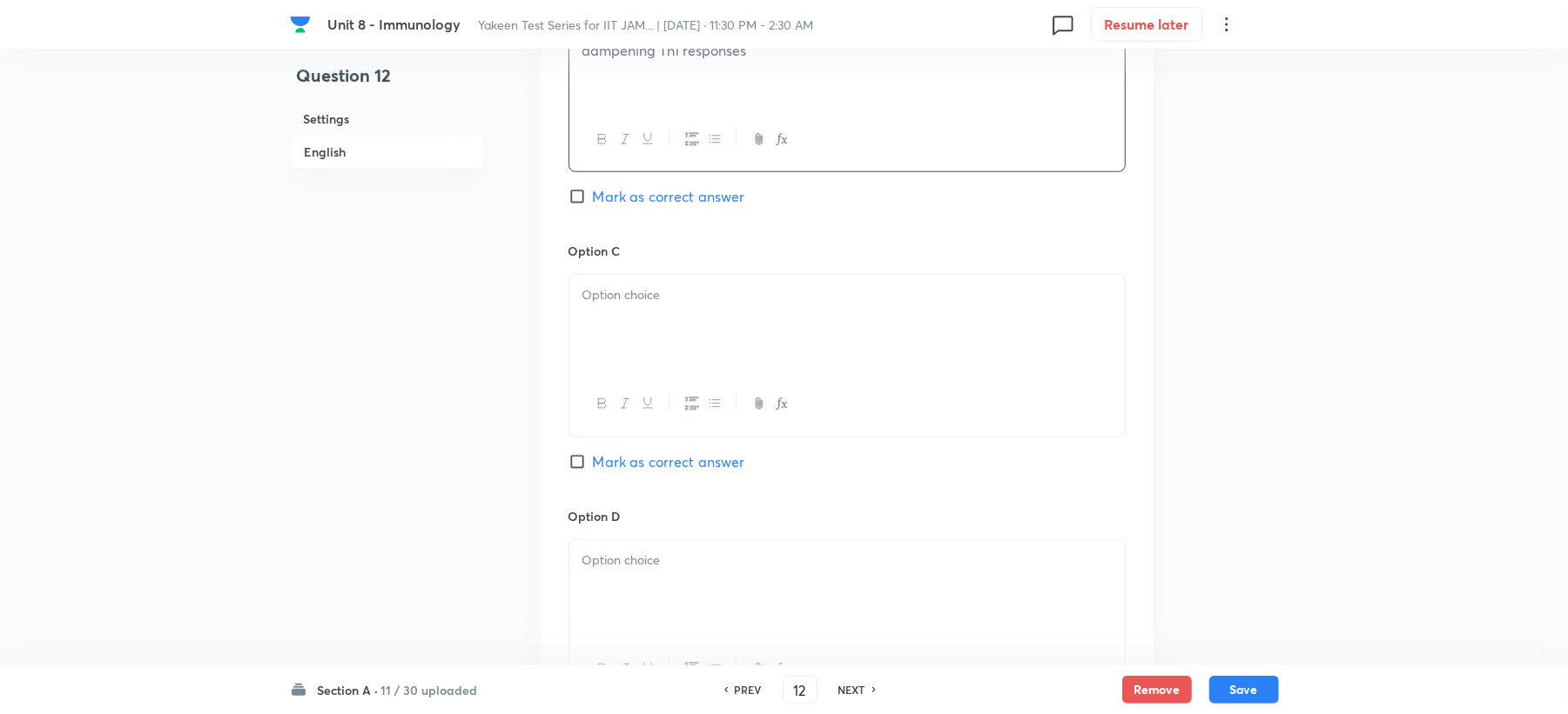
click at [604, 338] on div at bounding box center [846, 324] width 555 height 98
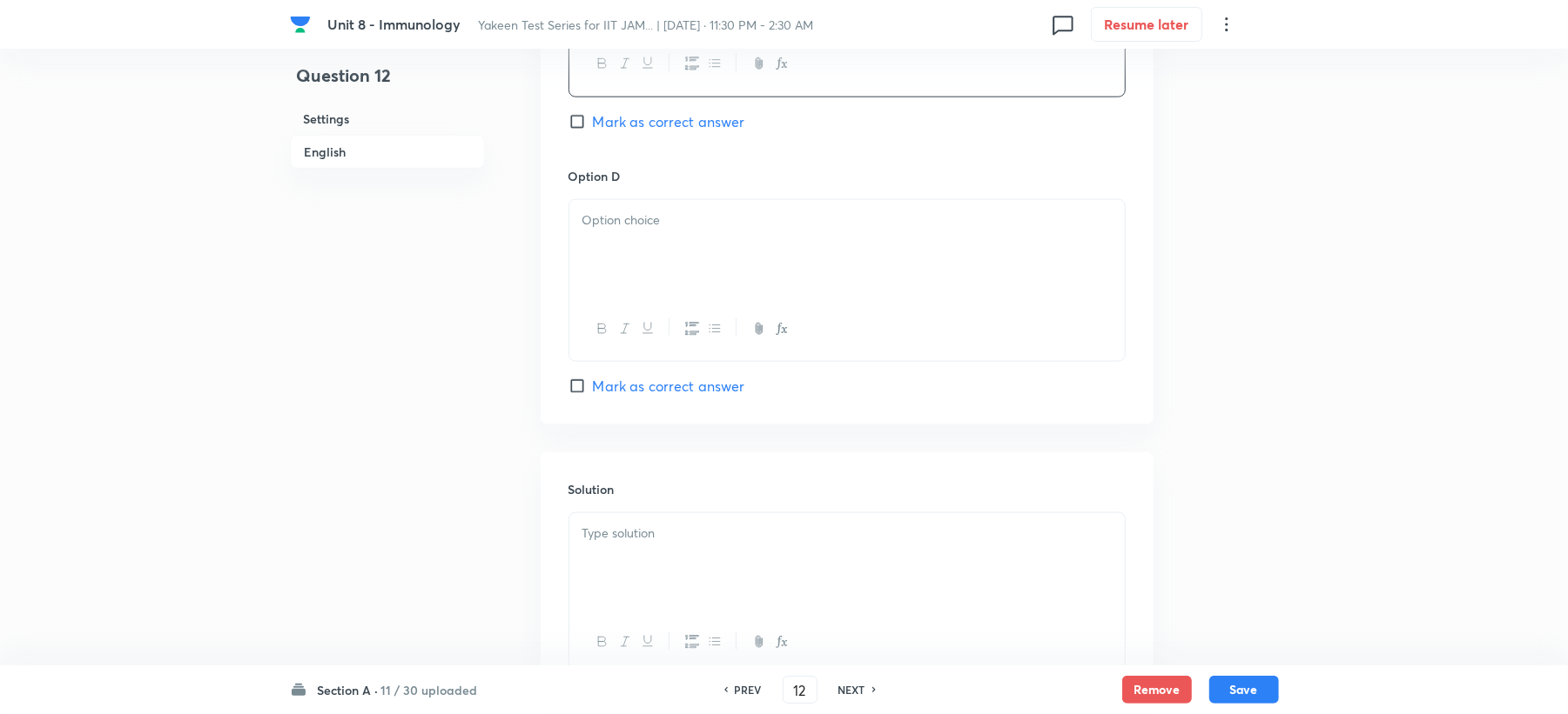
scroll to position [1508, 0]
drag, startPoint x: 622, startPoint y: 262, endPoint x: 513, endPoint y: 357, distance: 144.6
click at [618, 264] on div at bounding box center [846, 240] width 555 height 98
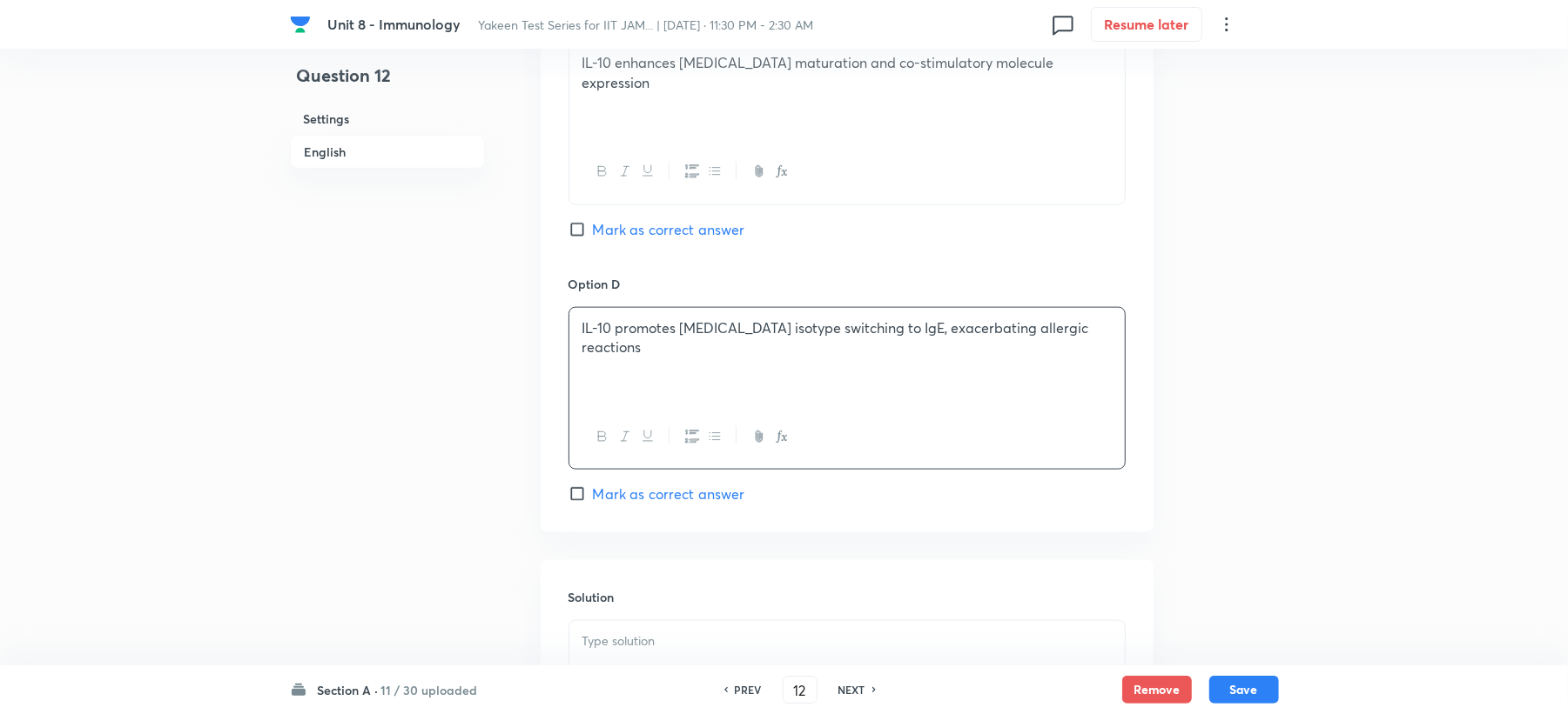
scroll to position [1044, 0]
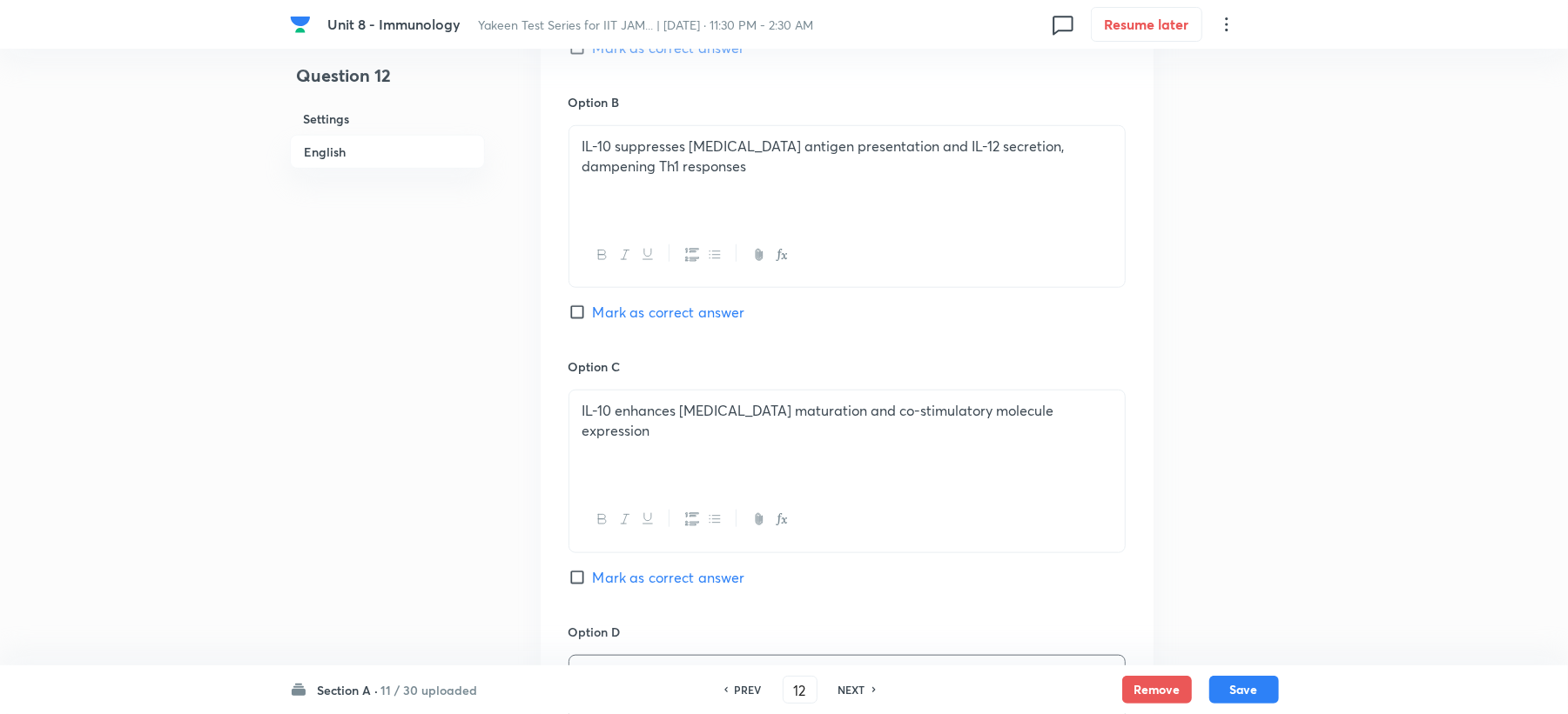
drag, startPoint x: 601, startPoint y: 294, endPoint x: 599, endPoint y: 304, distance: 10.2
click at [600, 300] on div "Option B IL-10 suppresses macrophage antigen presentation and IL-12 secretion, …" at bounding box center [847, 225] width 557 height 264
click at [599, 312] on span "Mark as correct answer" at bounding box center [669, 312] width 153 height 21
click at [593, 312] on input "Mark as correct answer" at bounding box center [581, 312] width 25 height 17
checkbox input "true"
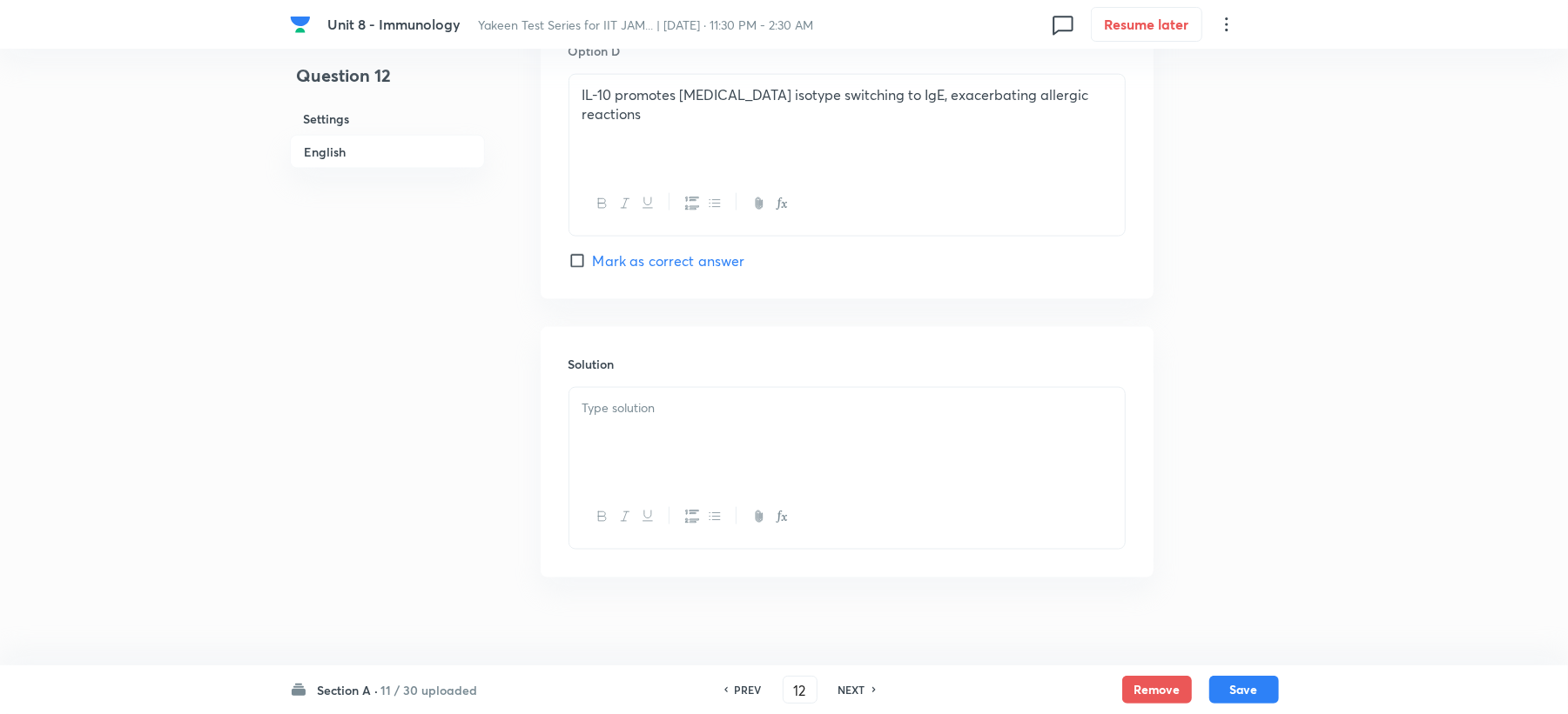
scroll to position [1647, 0]
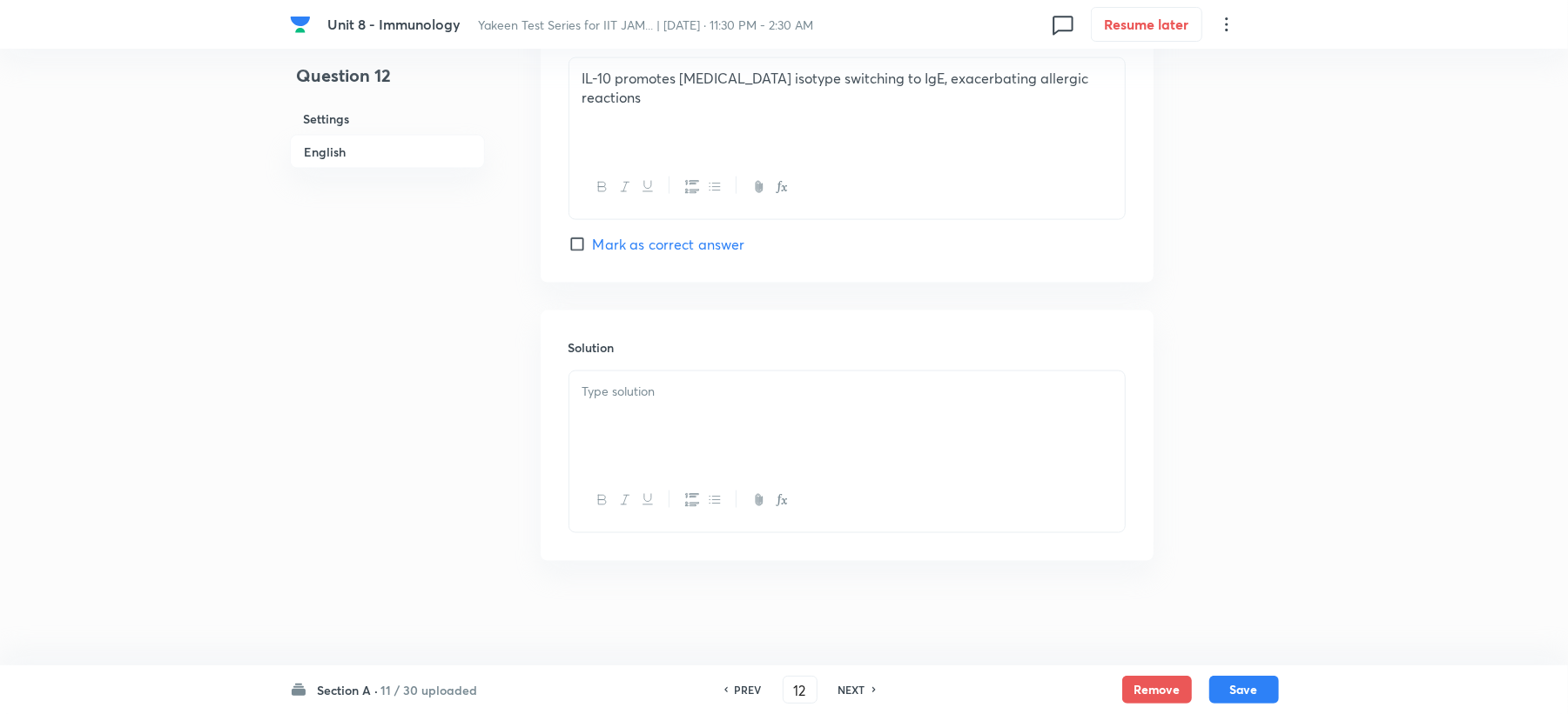
drag, startPoint x: 618, startPoint y: 399, endPoint x: 603, endPoint y: 409, distance: 18.0
click at [618, 408] on div at bounding box center [846, 420] width 555 height 98
click at [714, 437] on div at bounding box center [846, 420] width 555 height 98
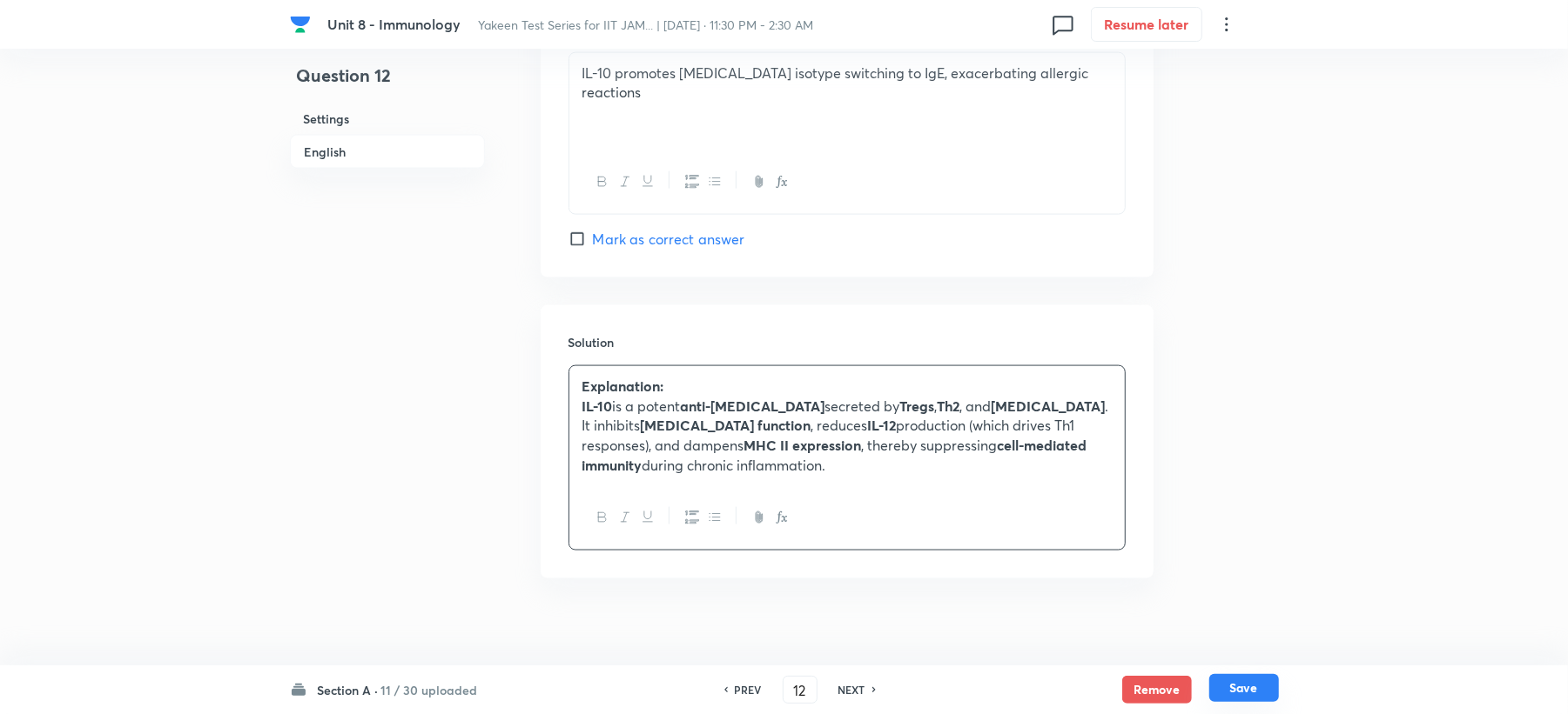
click at [1237, 693] on button "Save" at bounding box center [1244, 688] width 70 height 27
type input "13"
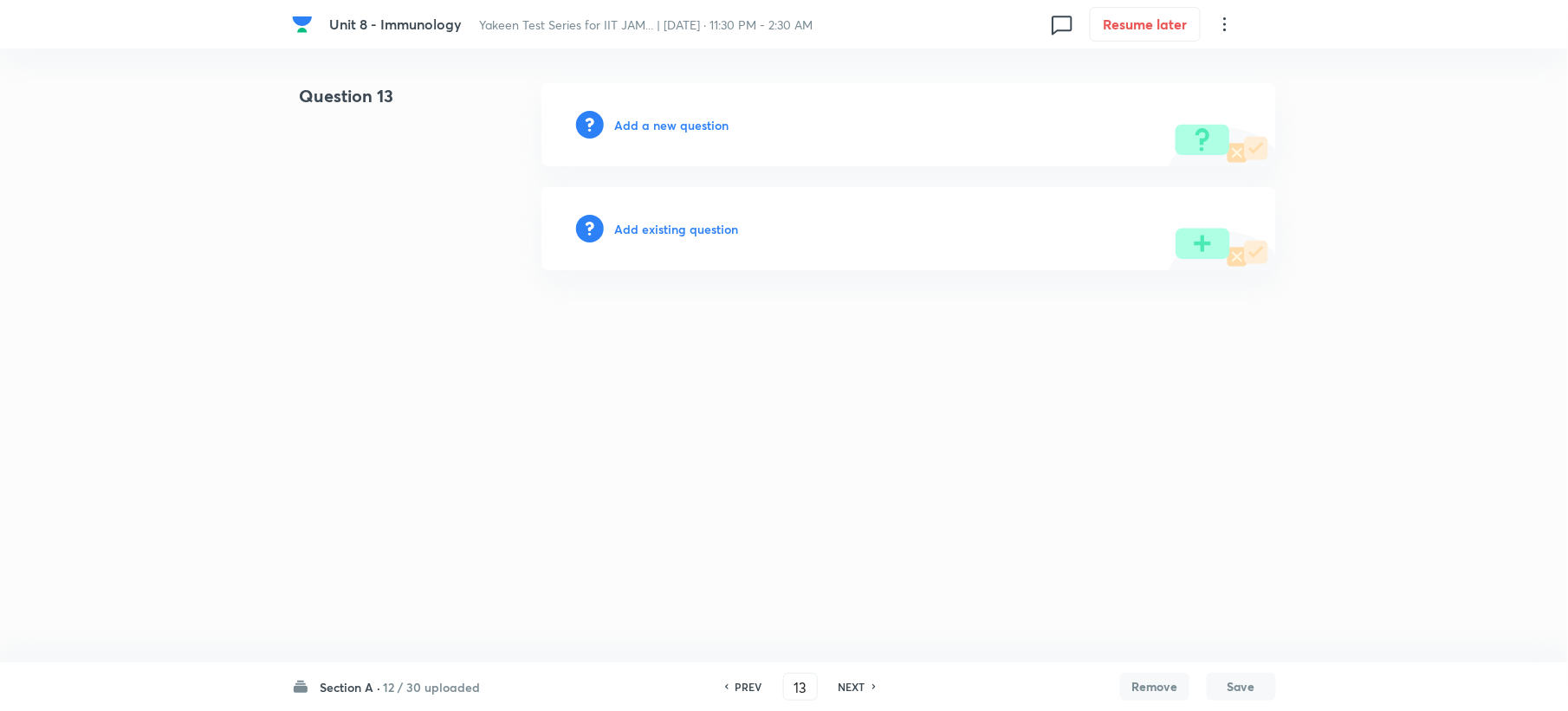
click at [676, 127] on h6 "Add a new question" at bounding box center [672, 126] width 115 height 18
click at [725, 117] on h6 "Choose a question type" at bounding box center [681, 126] width 134 height 18
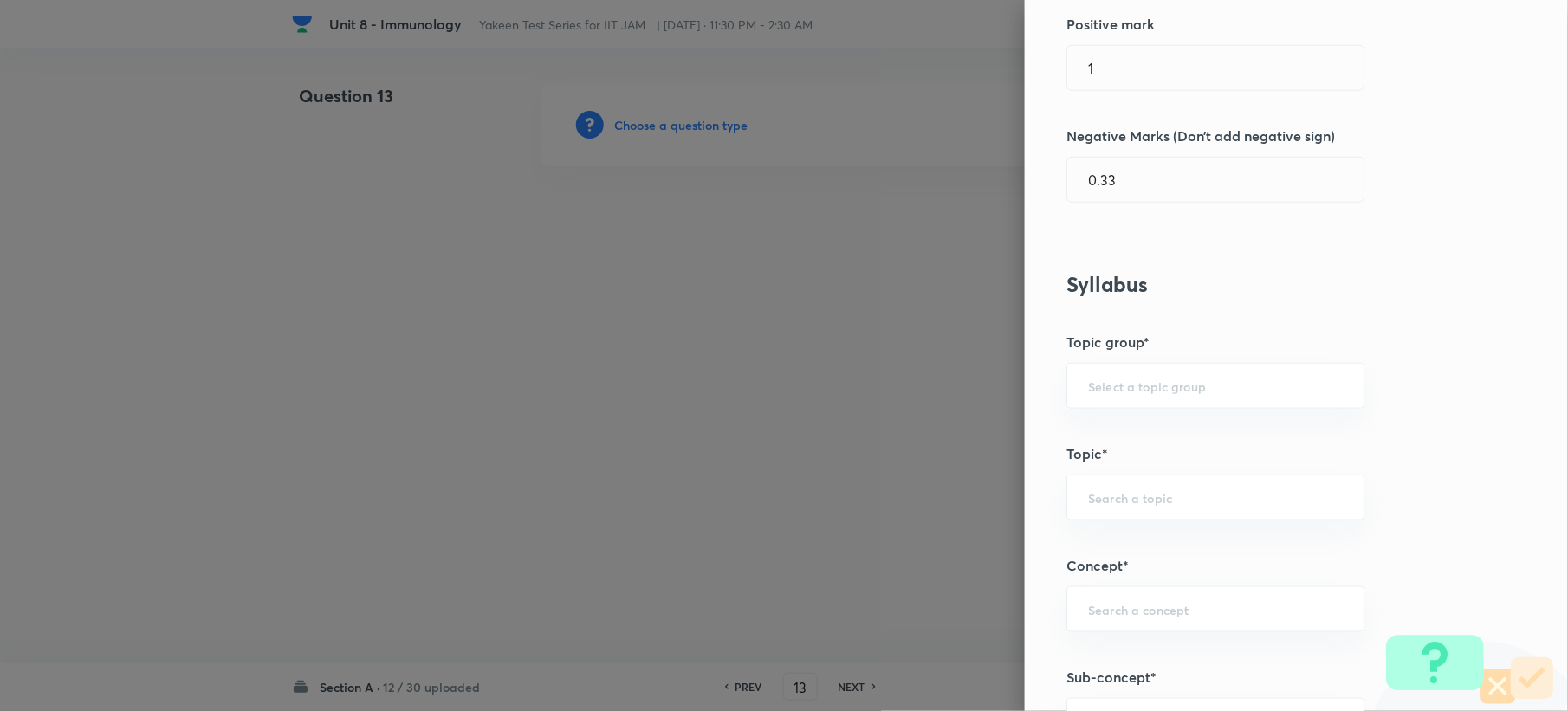
scroll to position [462, 0]
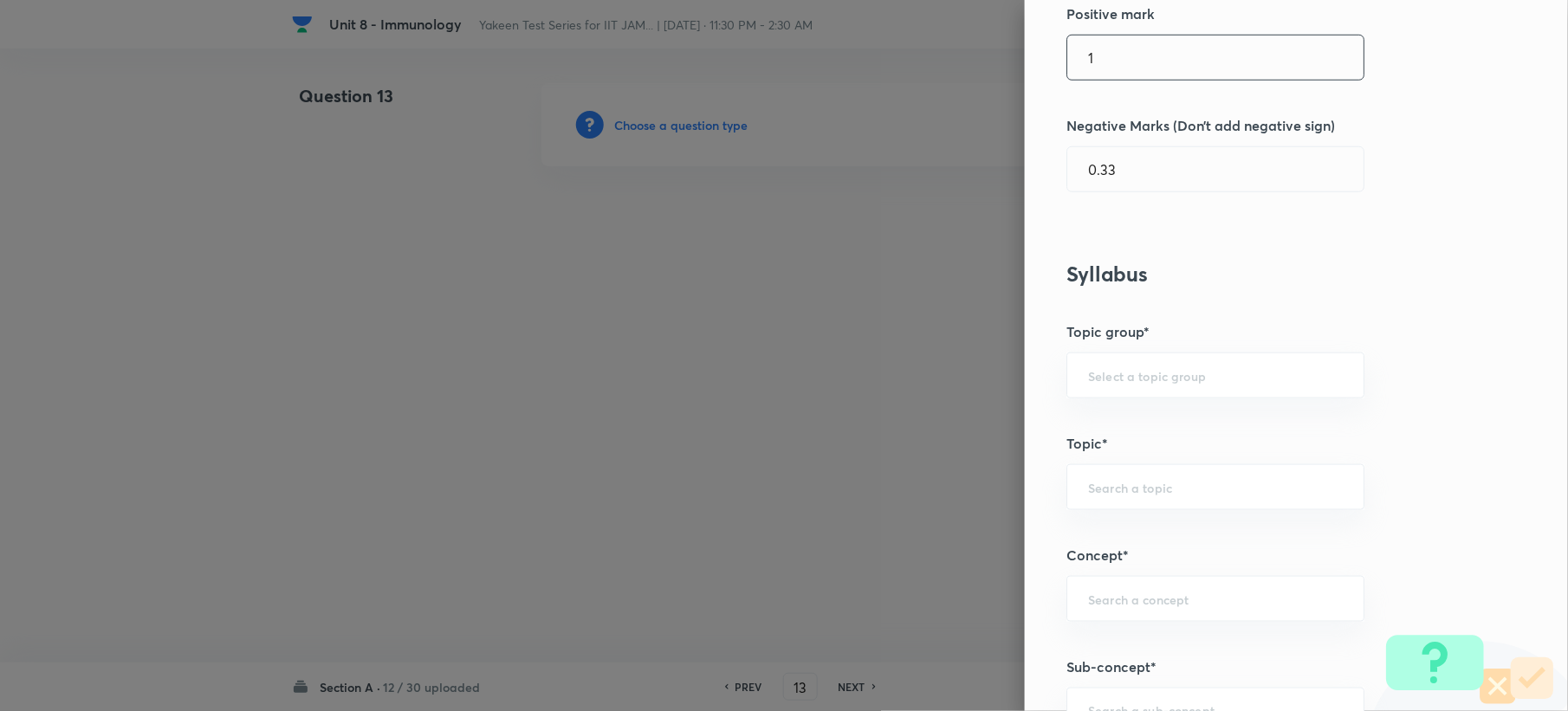
click at [1117, 46] on input "1" at bounding box center [1216, 57] width 297 height 45
type input "2"
click at [1160, 175] on input "0.33" at bounding box center [1216, 169] width 297 height 45
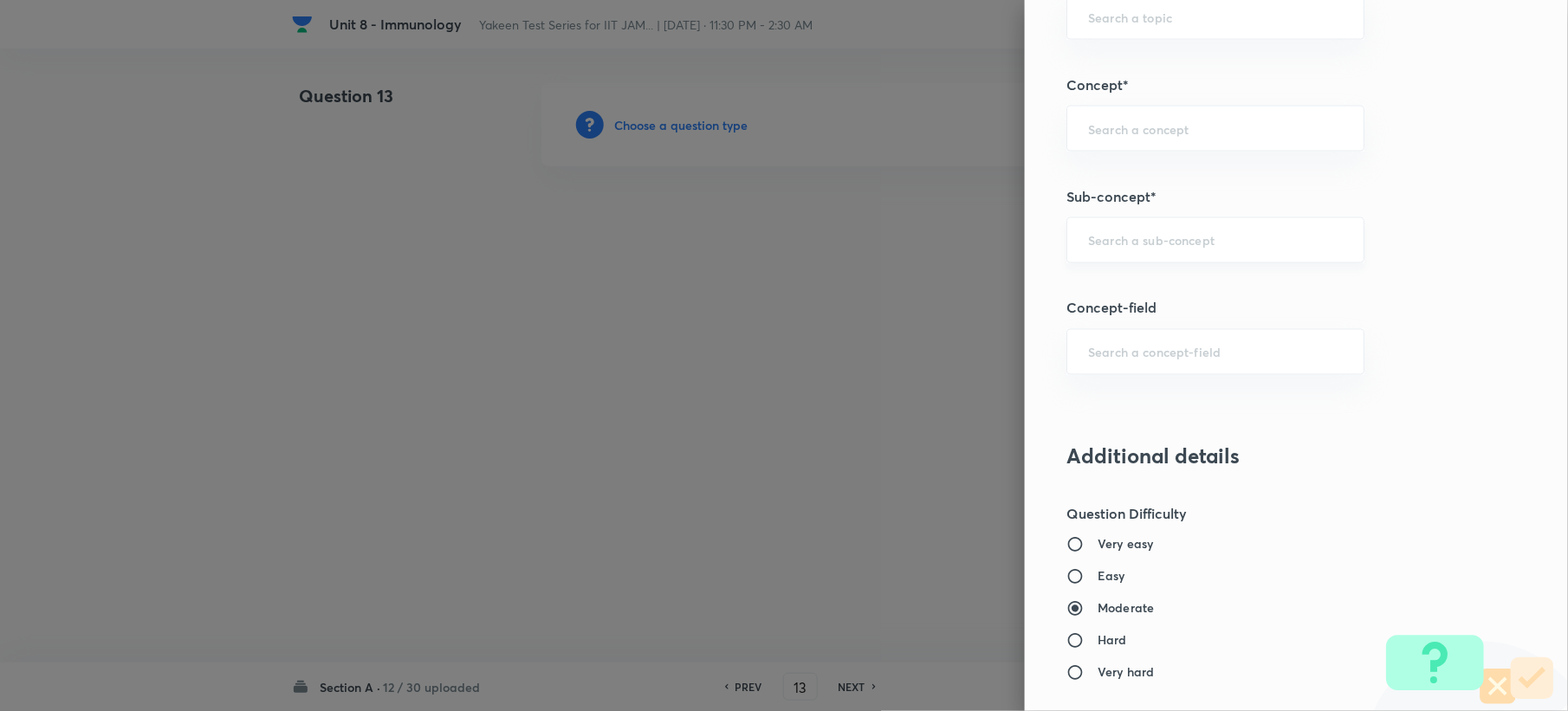
scroll to position [924, 0]
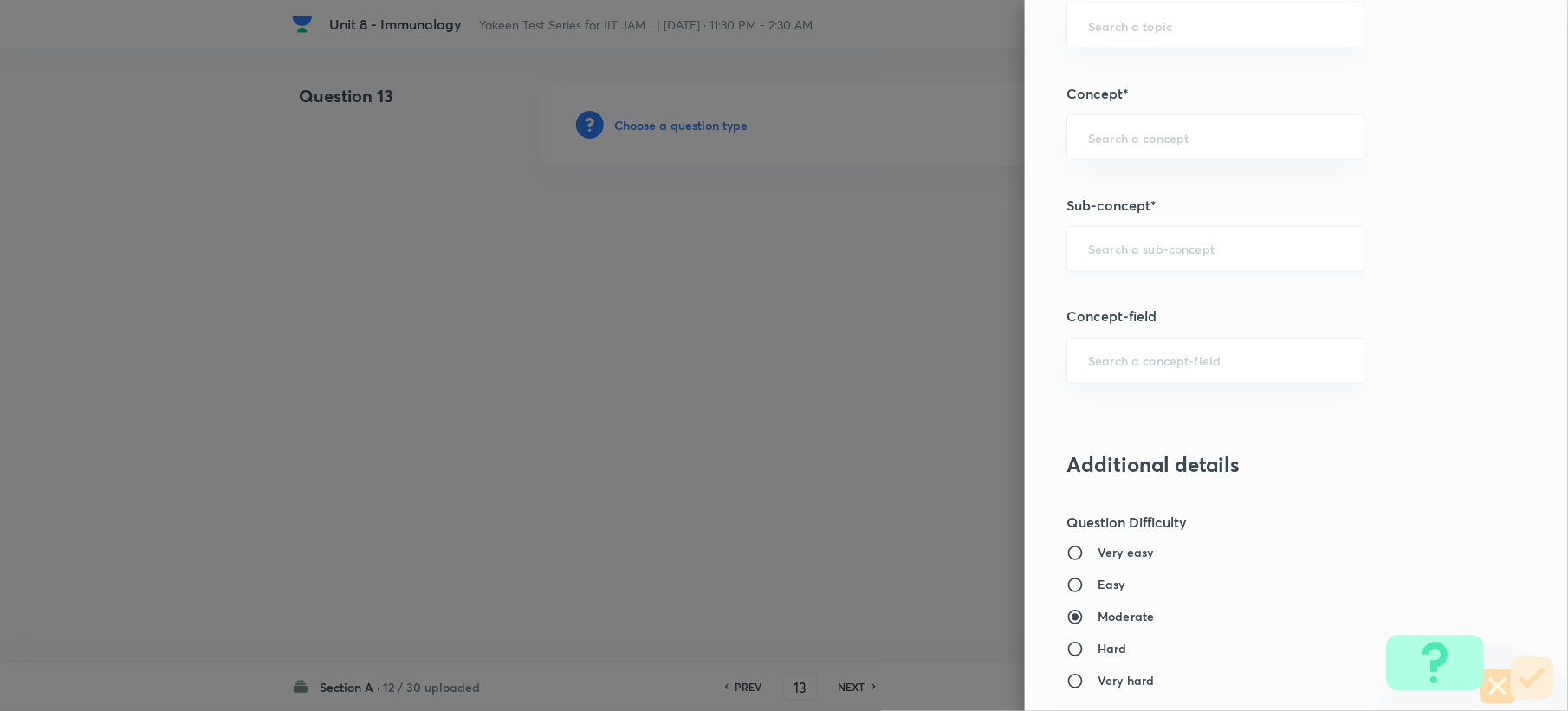
click at [1098, 263] on div "​" at bounding box center [1215, 249] width 298 height 46
type input "0.66"
paste input "Genetics and Genomics"
click at [1106, 312] on li "Genetics and Genomics" at bounding box center [1199, 301] width 296 height 31
type input "Genetics and Genomics"
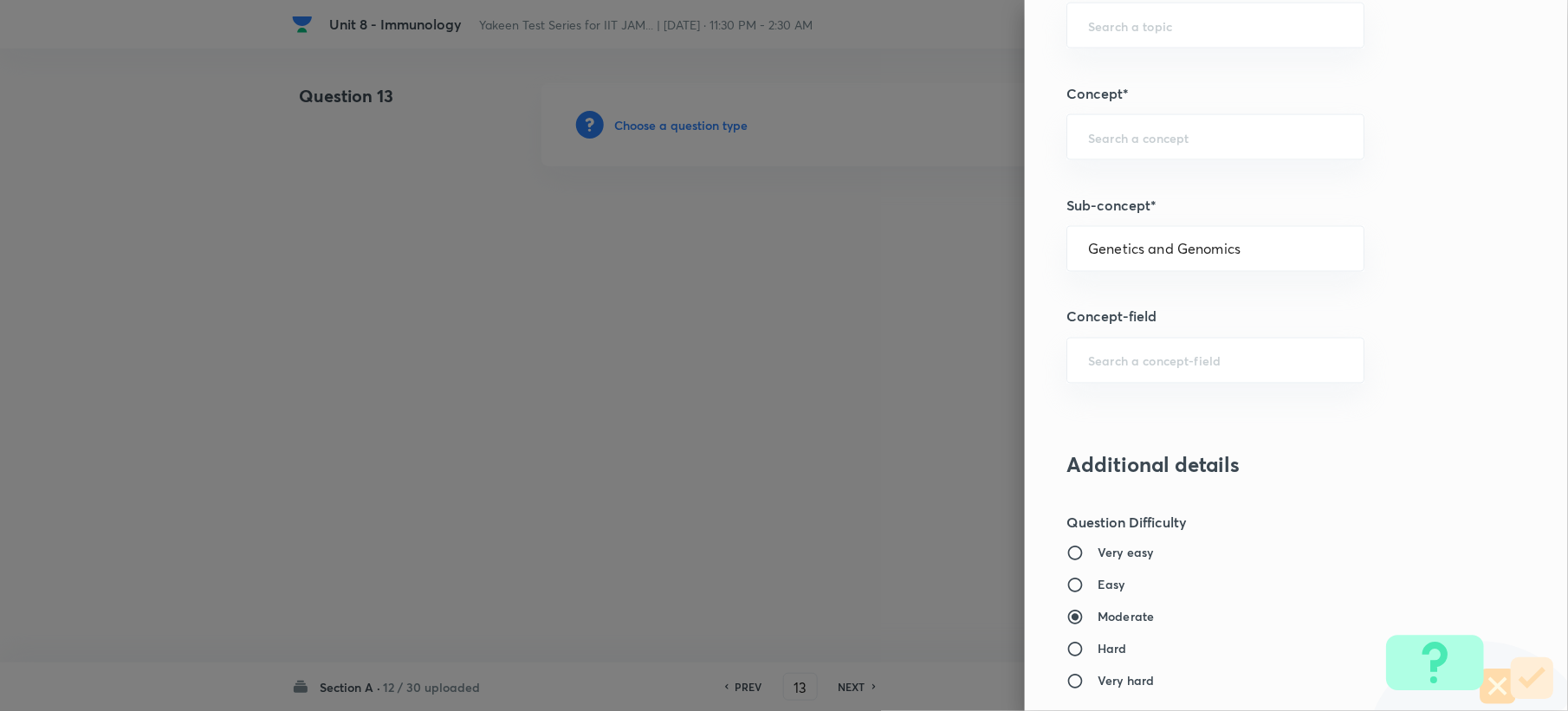
type input "Biotechnology"
type input "Biology (10+2+3 Level)"
type input "General Biology"
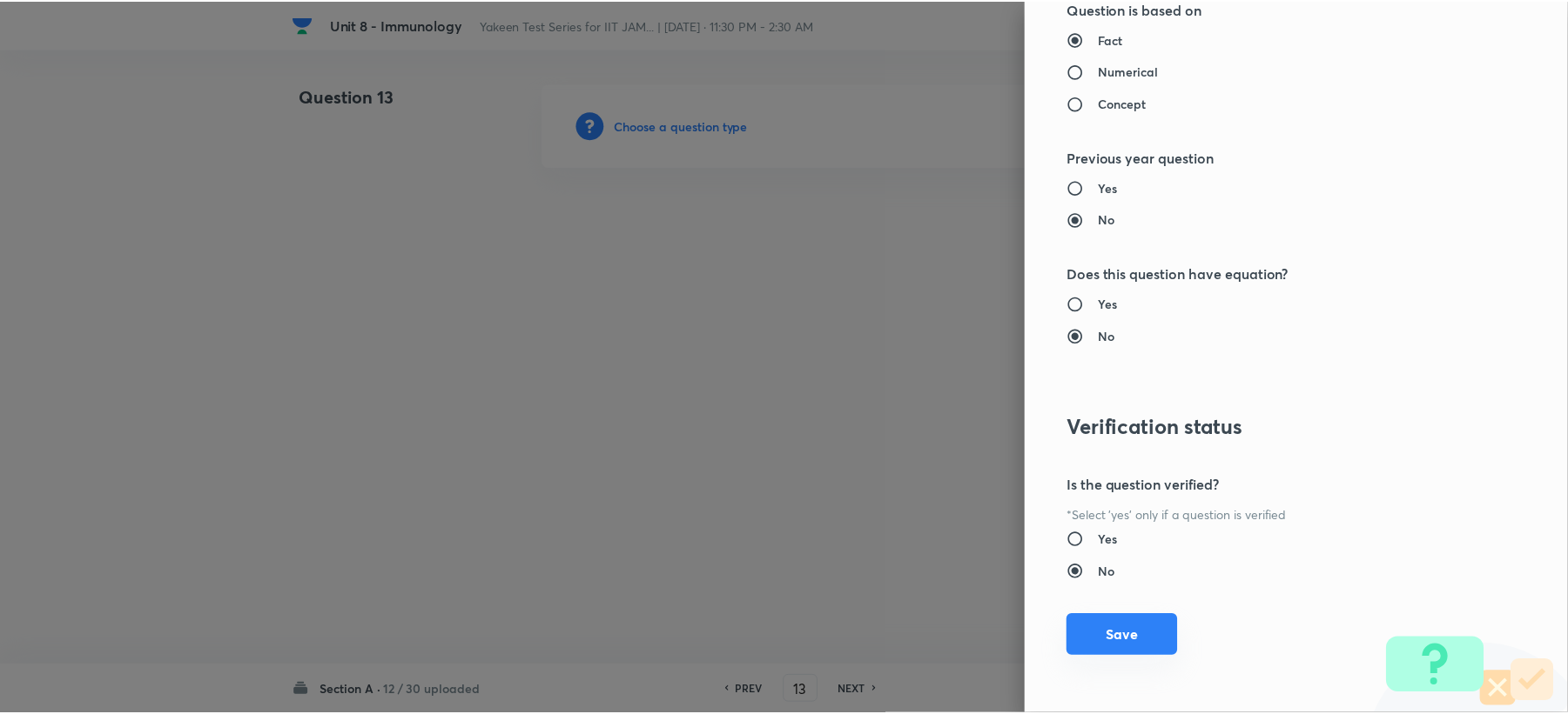
scroll to position [1661, 0]
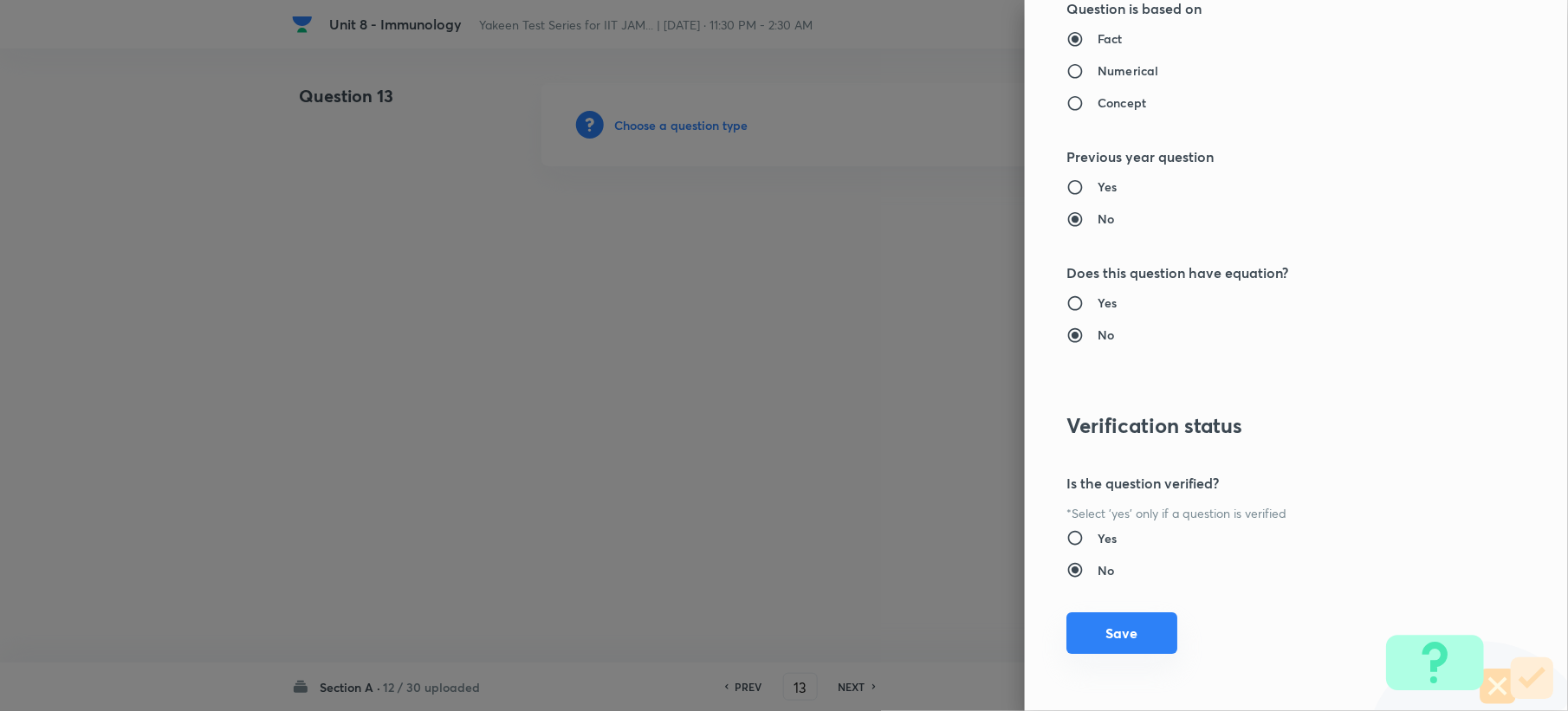
click at [1087, 645] on button "Save" at bounding box center [1122, 634] width 111 height 42
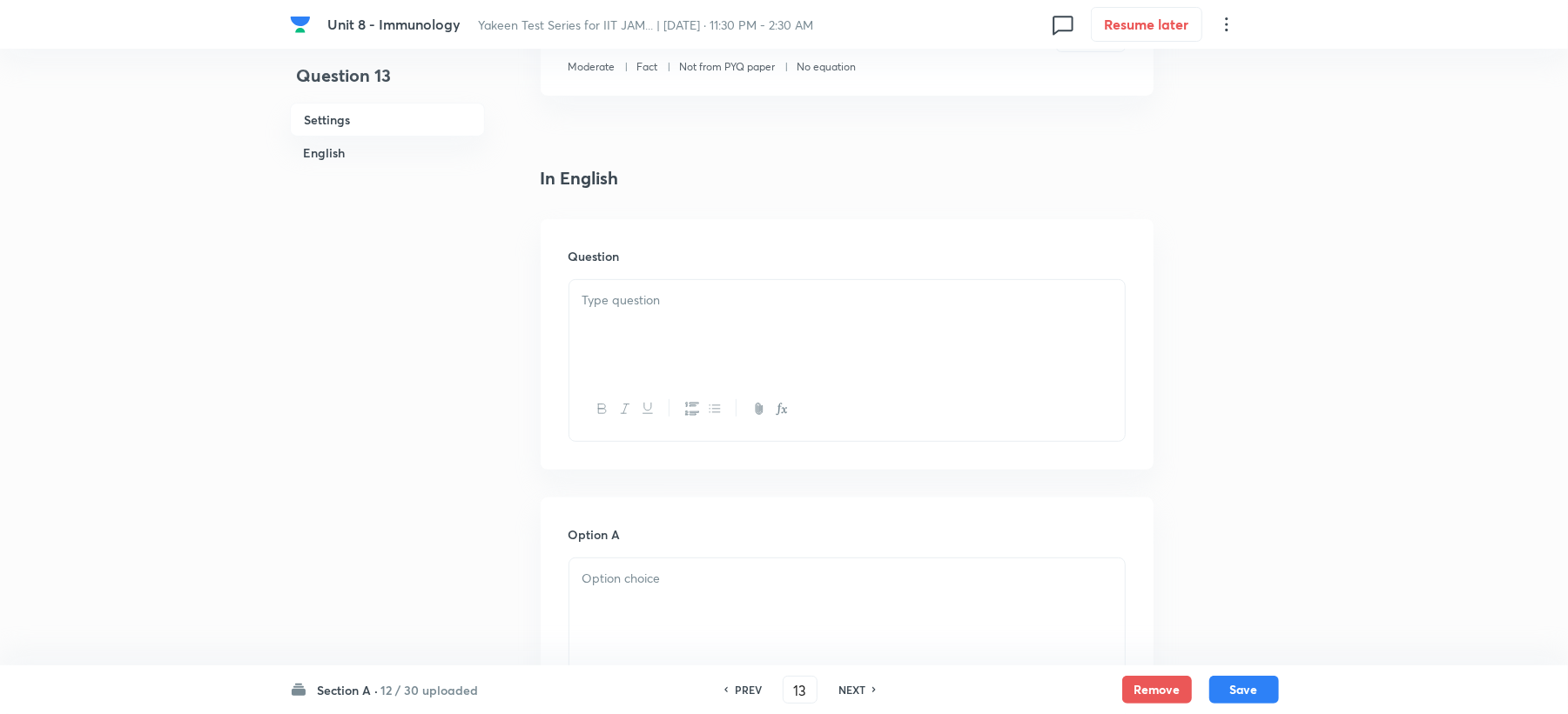
scroll to position [348, 0]
click at [662, 290] on div "Question" at bounding box center [847, 343] width 613 height 250
click at [665, 325] on div at bounding box center [846, 327] width 555 height 98
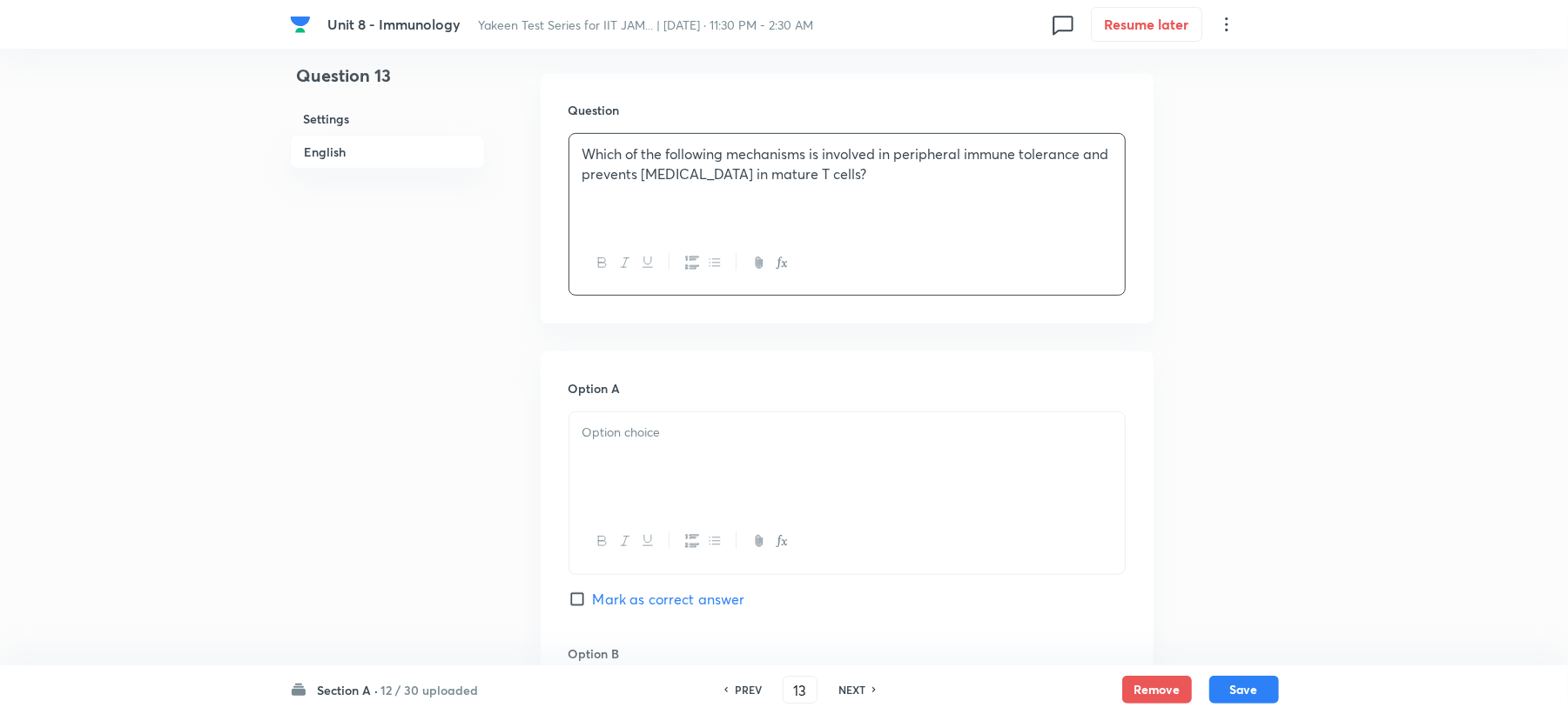
scroll to position [696, 0]
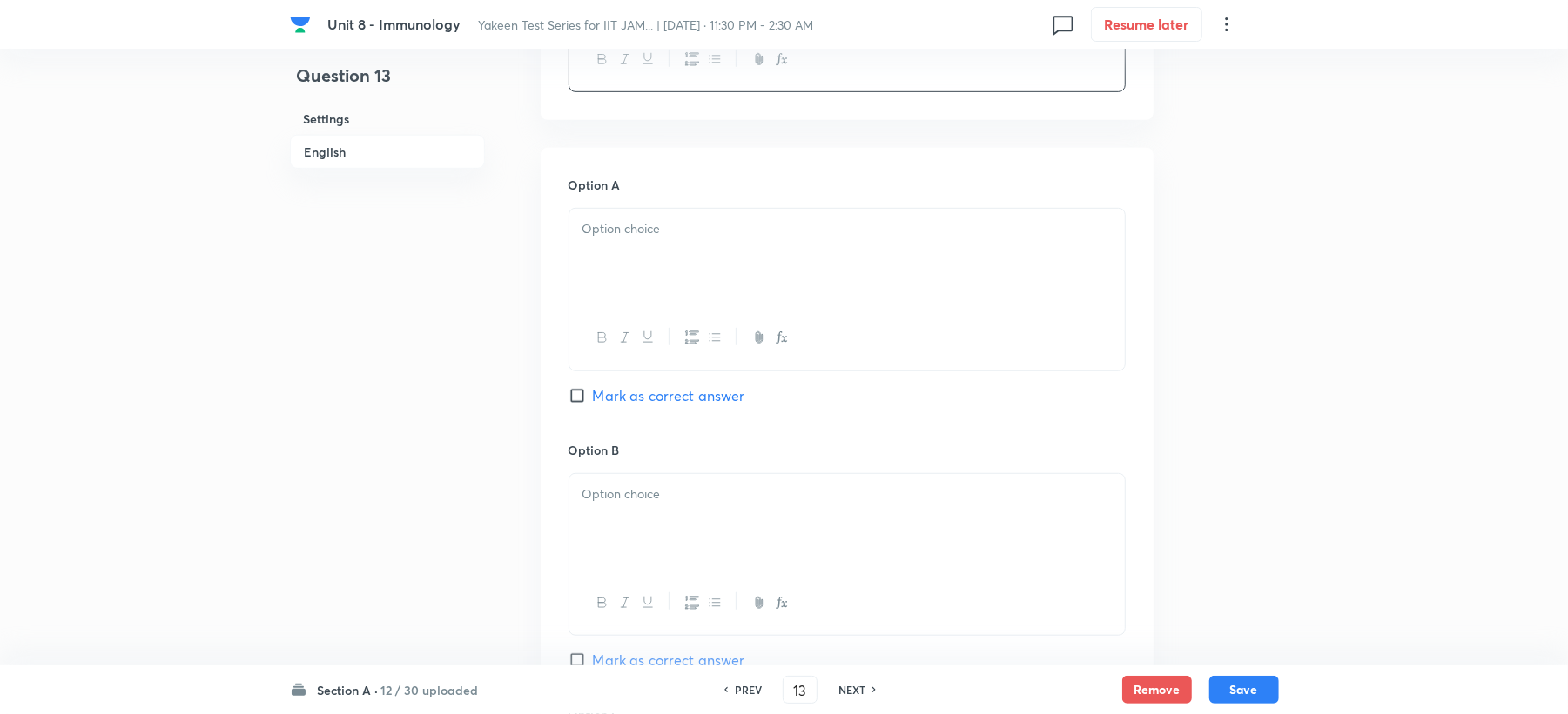
click at [625, 239] on p at bounding box center [847, 229] width 530 height 20
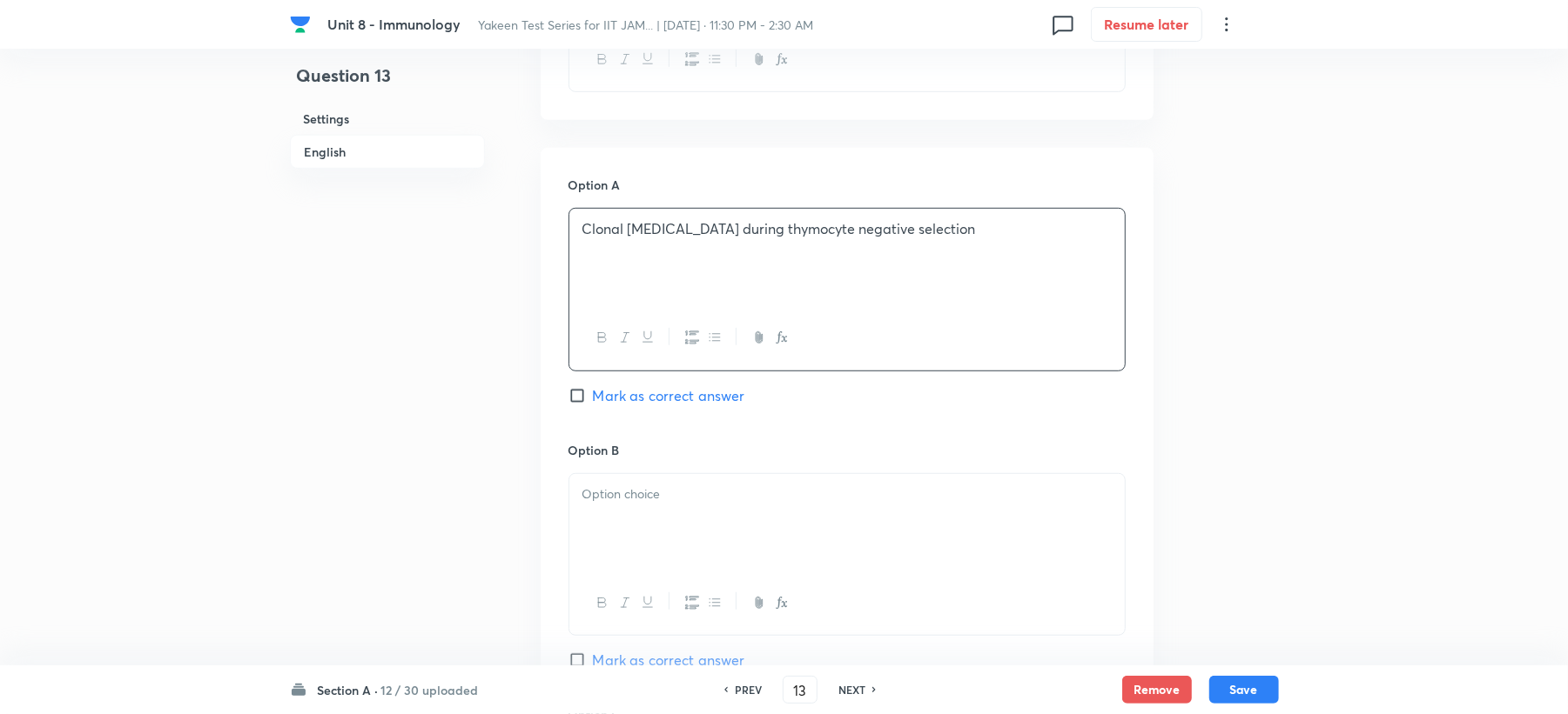
click at [635, 524] on div at bounding box center [846, 523] width 555 height 98
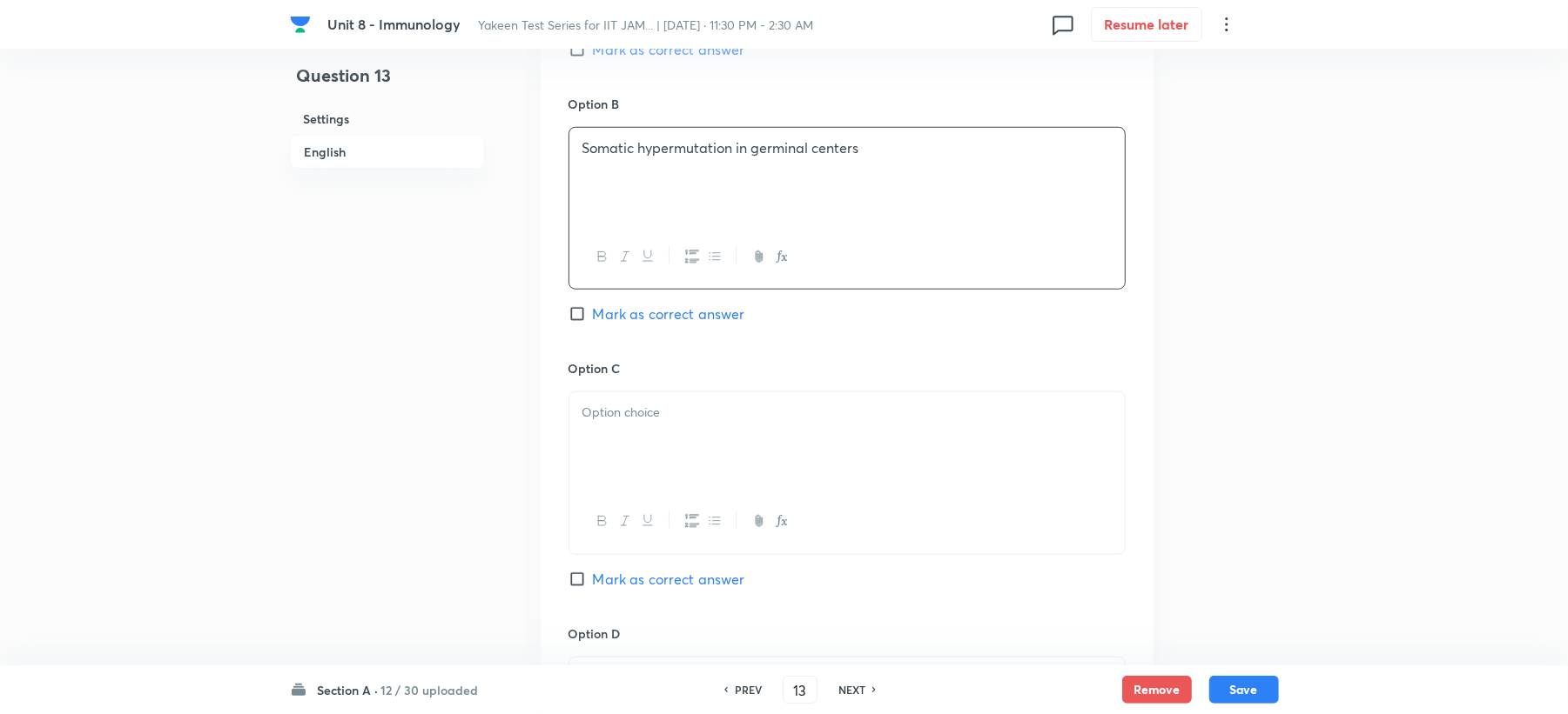
scroll to position [1044, 0]
click at [636, 390] on div "Option C Mark as correct answer" at bounding box center [847, 489] width 557 height 264
click at [653, 421] on p at bounding box center [847, 411] width 530 height 20
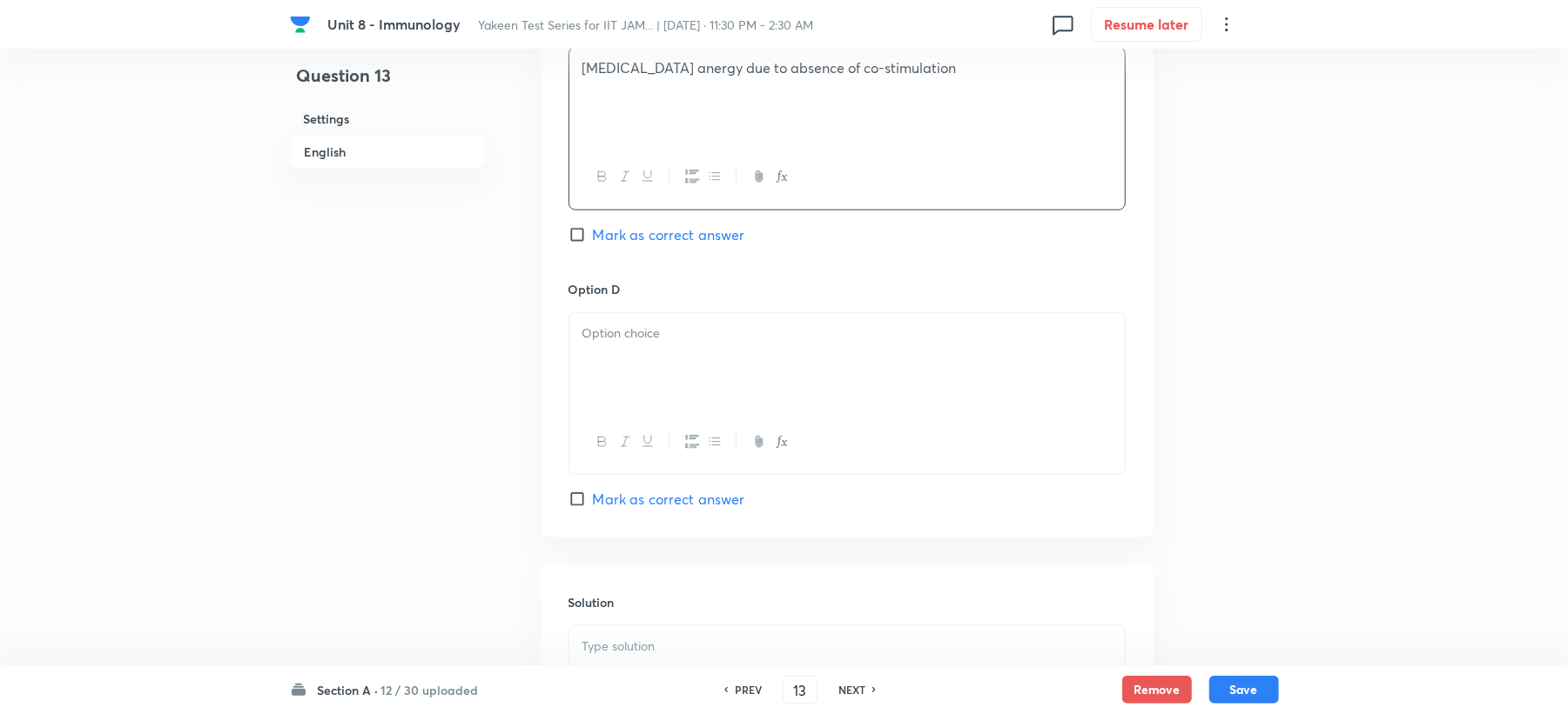
scroll to position [1392, 0]
drag, startPoint x: 540, startPoint y: 348, endPoint x: 571, endPoint y: 358, distance: 32.6
click at [624, 348] on div at bounding box center [846, 357] width 555 height 98
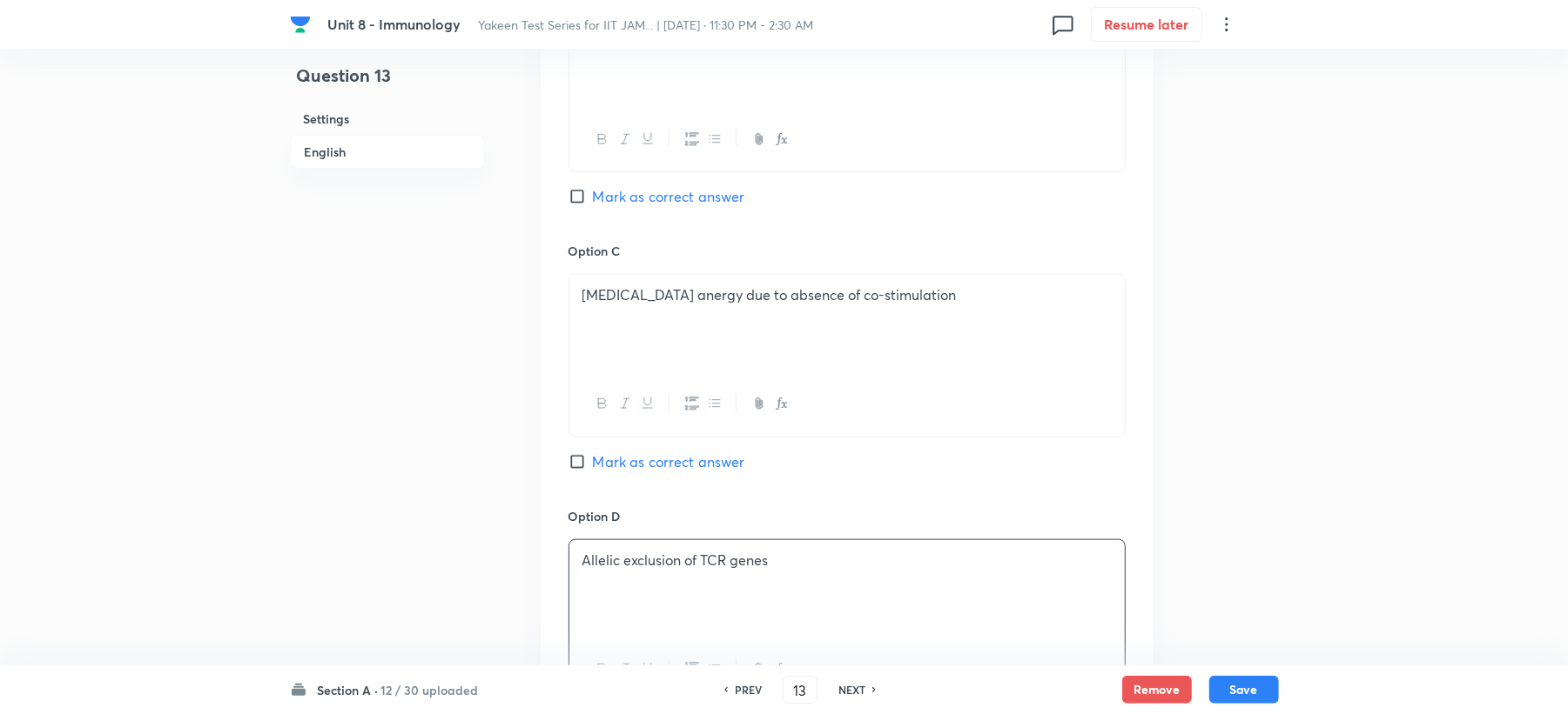
click at [618, 460] on span "Mark as correct answer" at bounding box center [669, 462] width 153 height 21
click at [593, 460] on input "Mark as correct answer" at bounding box center [581, 462] width 25 height 17
checkbox input "true"
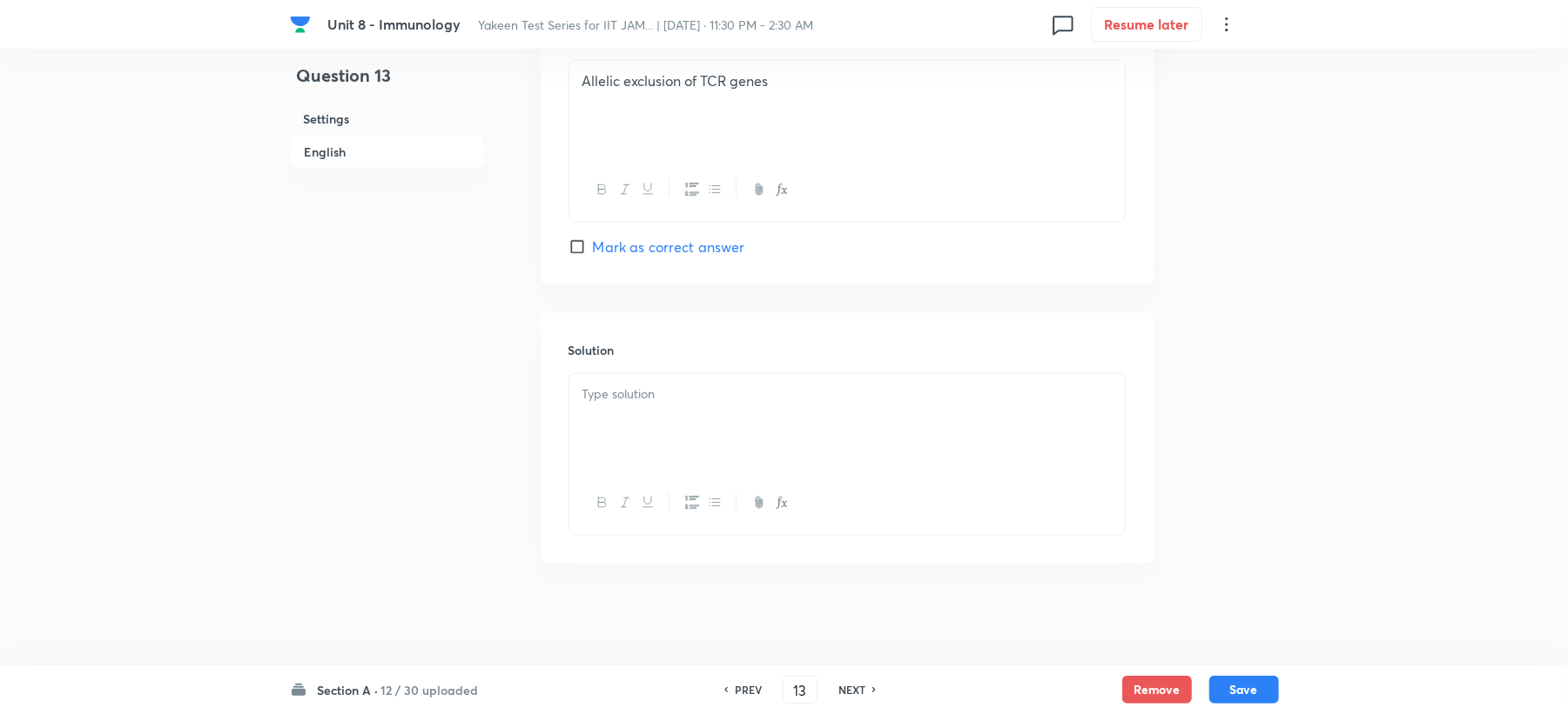
scroll to position [1647, 0]
drag, startPoint x: 628, startPoint y: 406, endPoint x: 566, endPoint y: 453, distance: 77.8
click at [628, 407] on div at bounding box center [846, 420] width 555 height 98
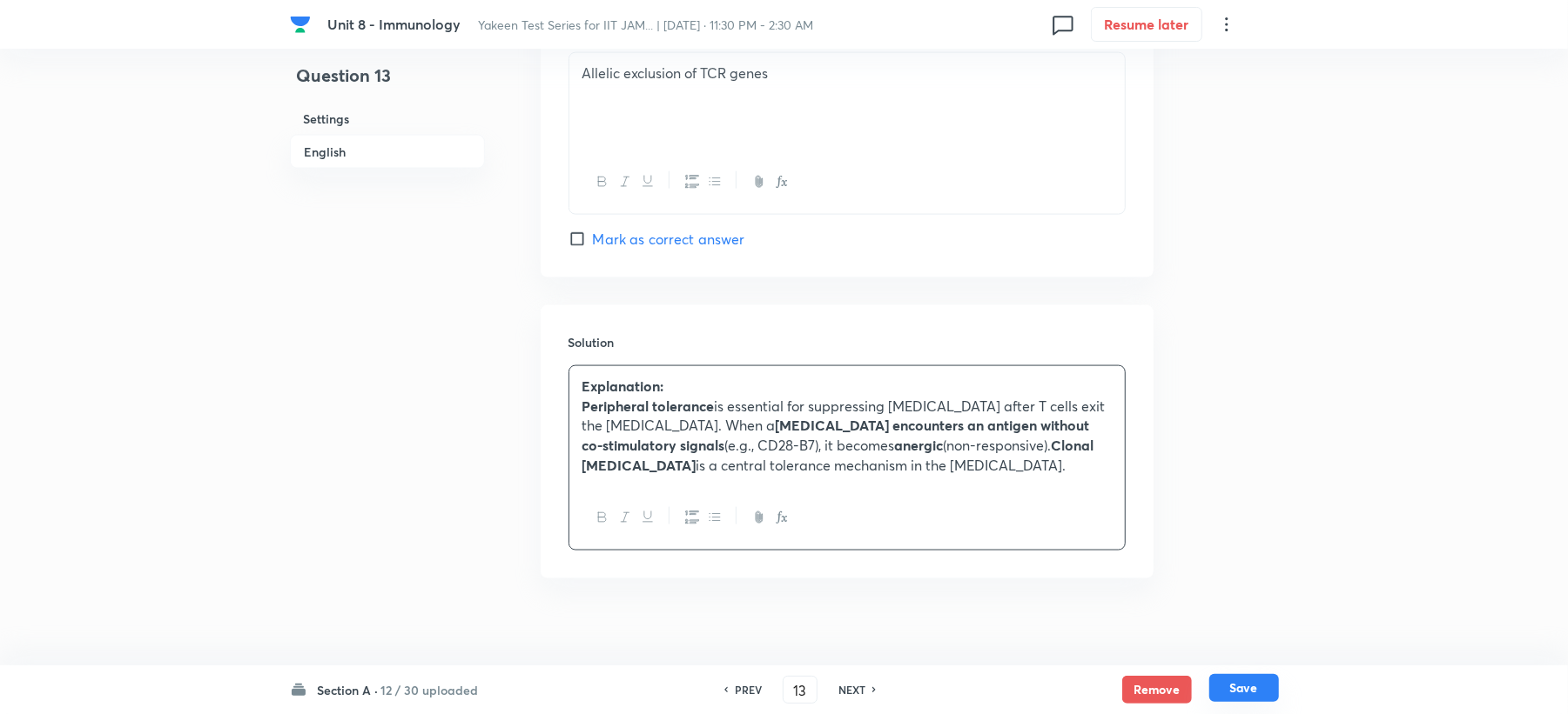
click at [1228, 696] on button "Save" at bounding box center [1244, 688] width 70 height 27
type input "14"
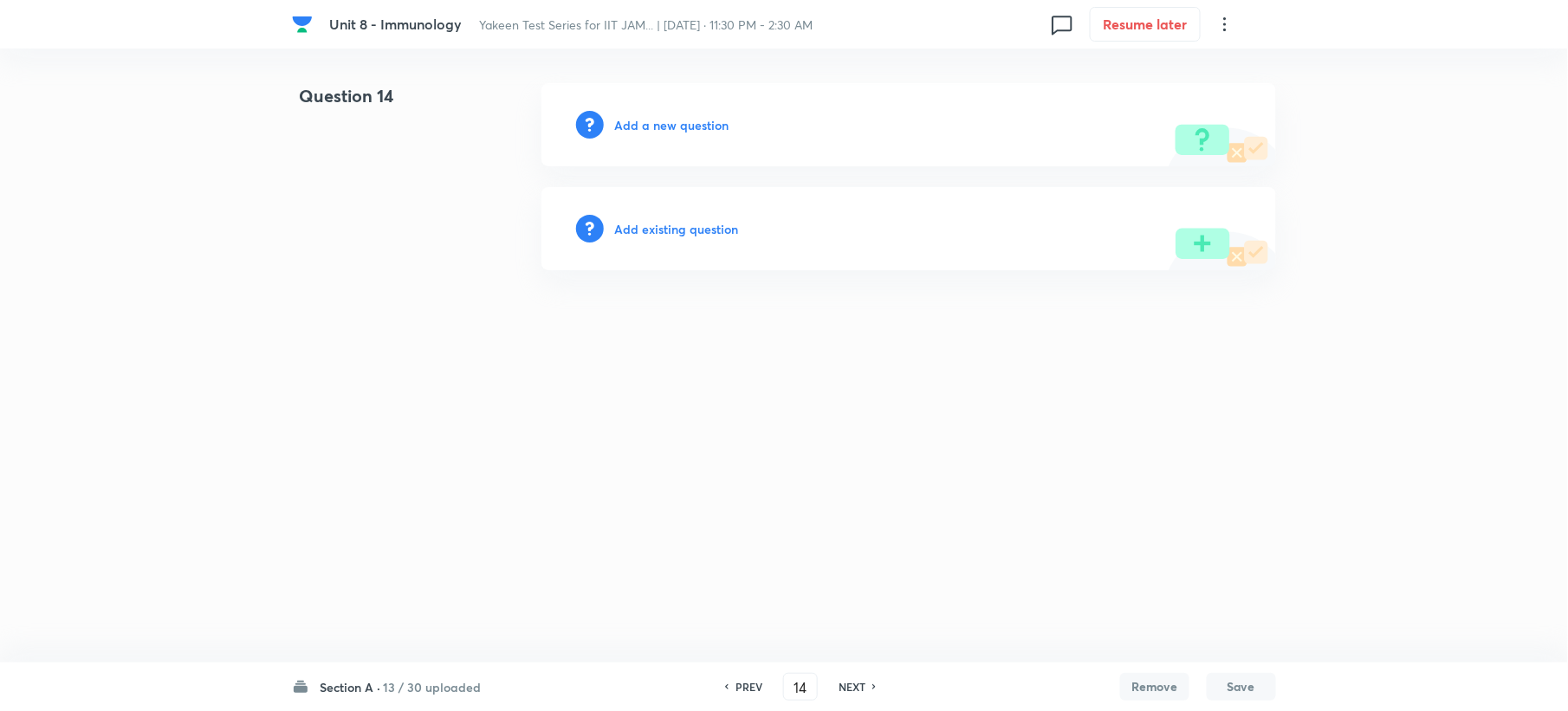
click at [641, 122] on h6 "Add a new question" at bounding box center [672, 126] width 115 height 18
click at [641, 122] on h6 "Choose a question type" at bounding box center [681, 126] width 134 height 18
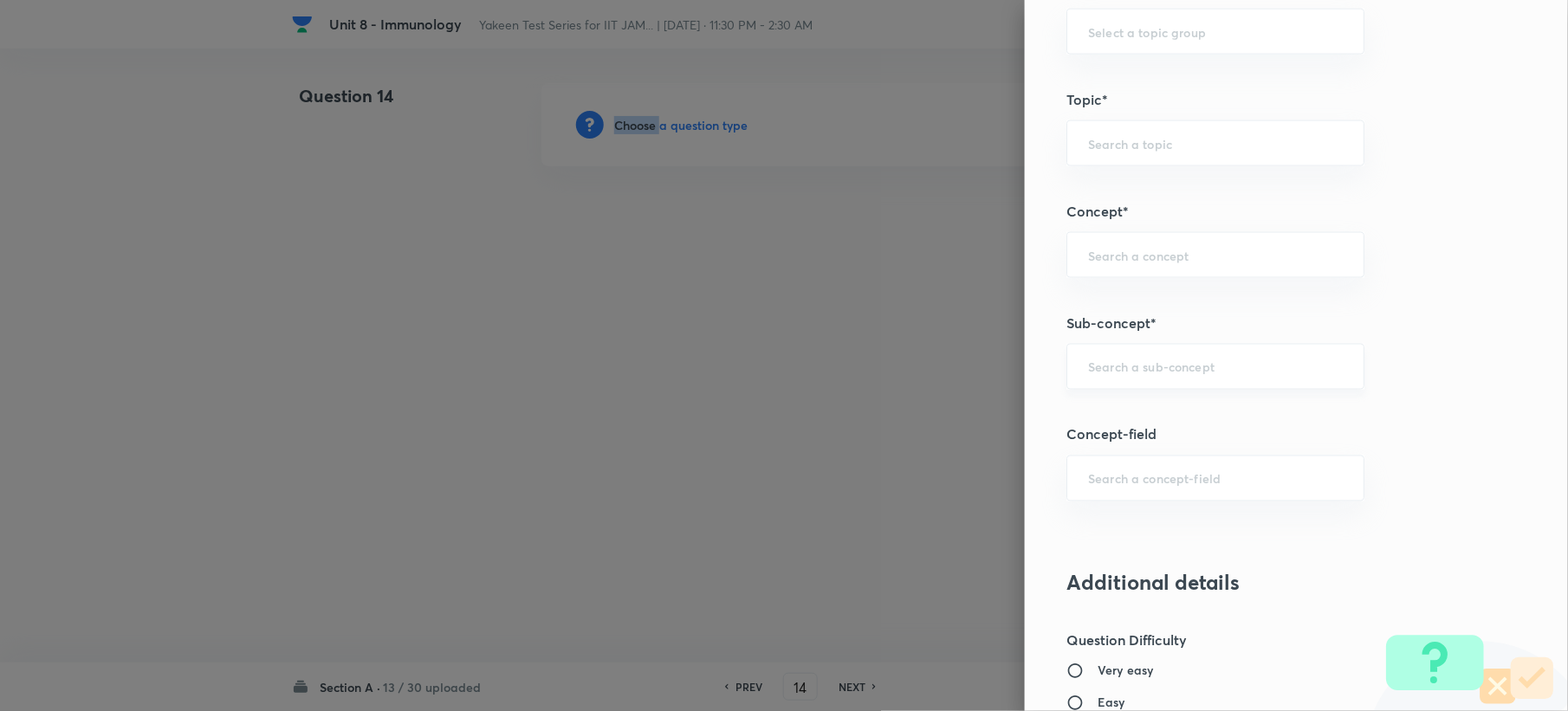
scroll to position [808, 0]
click at [1081, 380] on div "​" at bounding box center [1215, 364] width 298 height 46
paste input "Genetics and Genomics"
click at [1075, 420] on li "Genetics and Genomics" at bounding box center [1199, 417] width 296 height 31
type input "Genetics and Genomics"
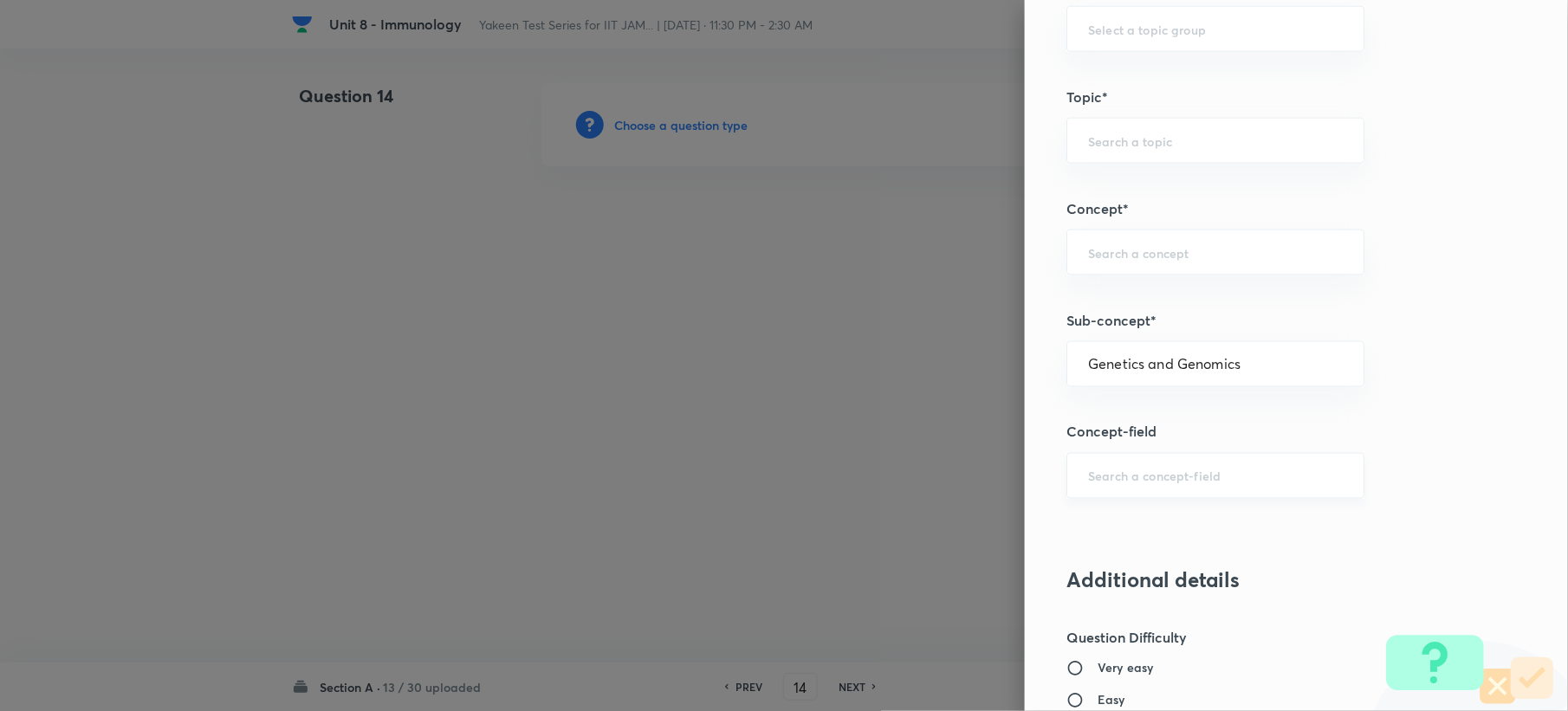
type input "Biotechnology"
type input "Biology (10+2+3 Level)"
type input "General Biology"
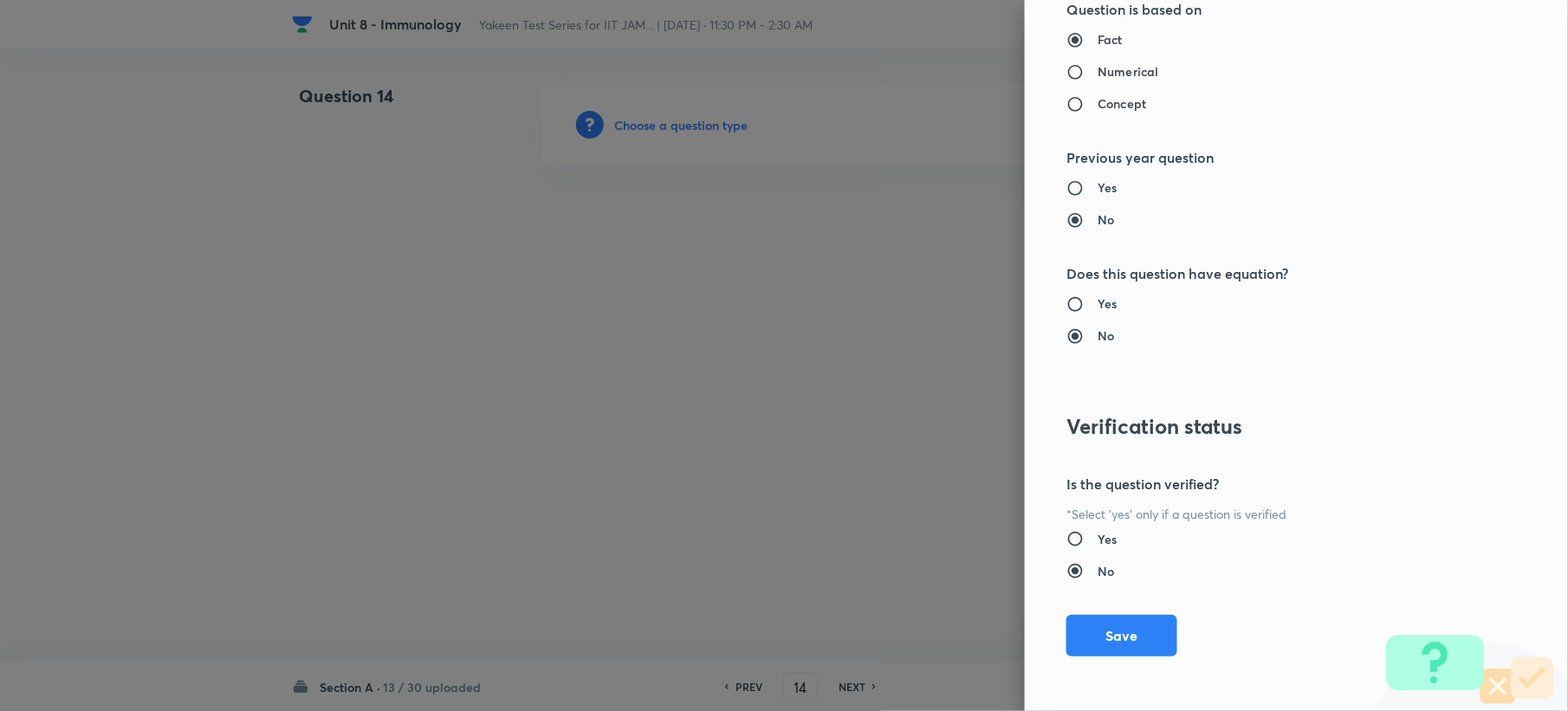
scroll to position [1654, 0]
click at [1081, 629] on button "Save" at bounding box center [1122, 634] width 111 height 42
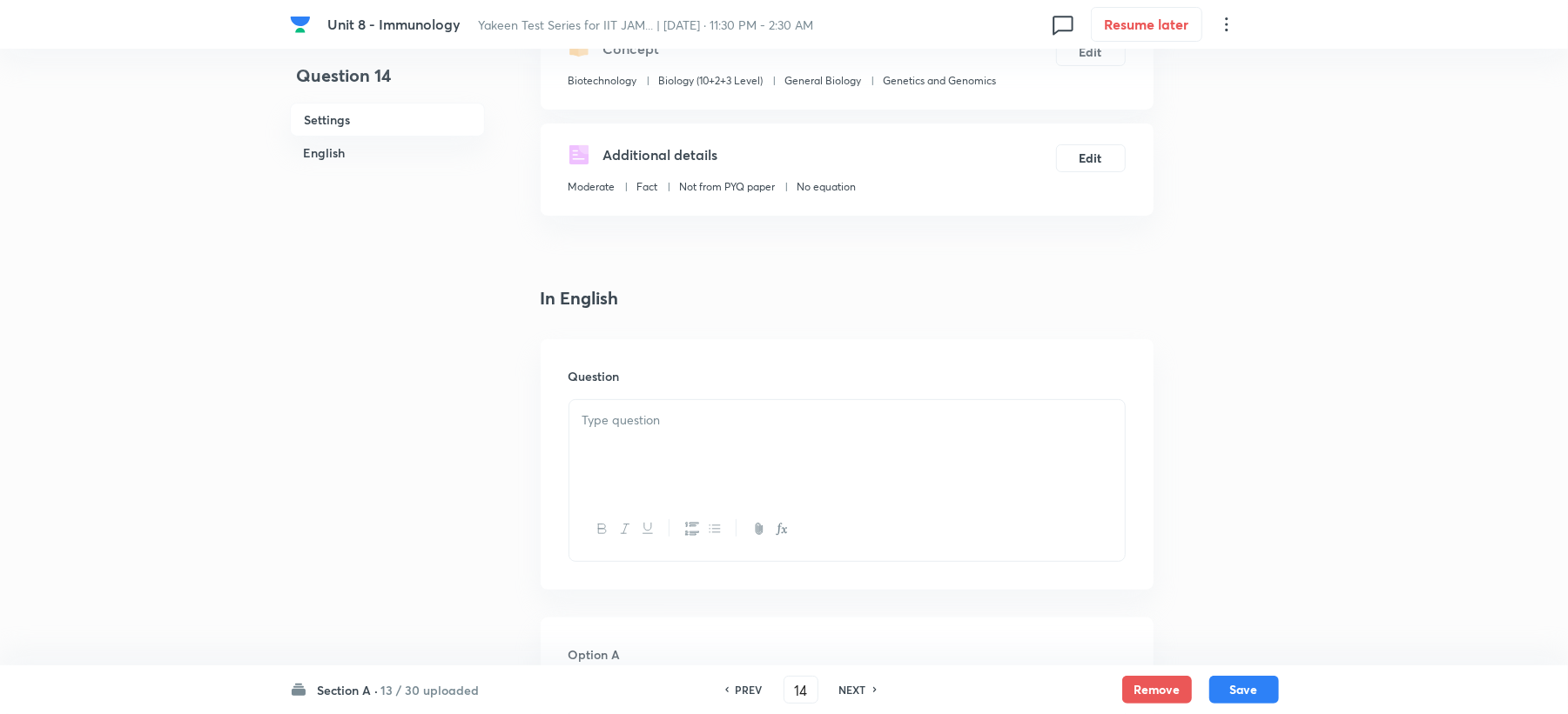
scroll to position [348, 0]
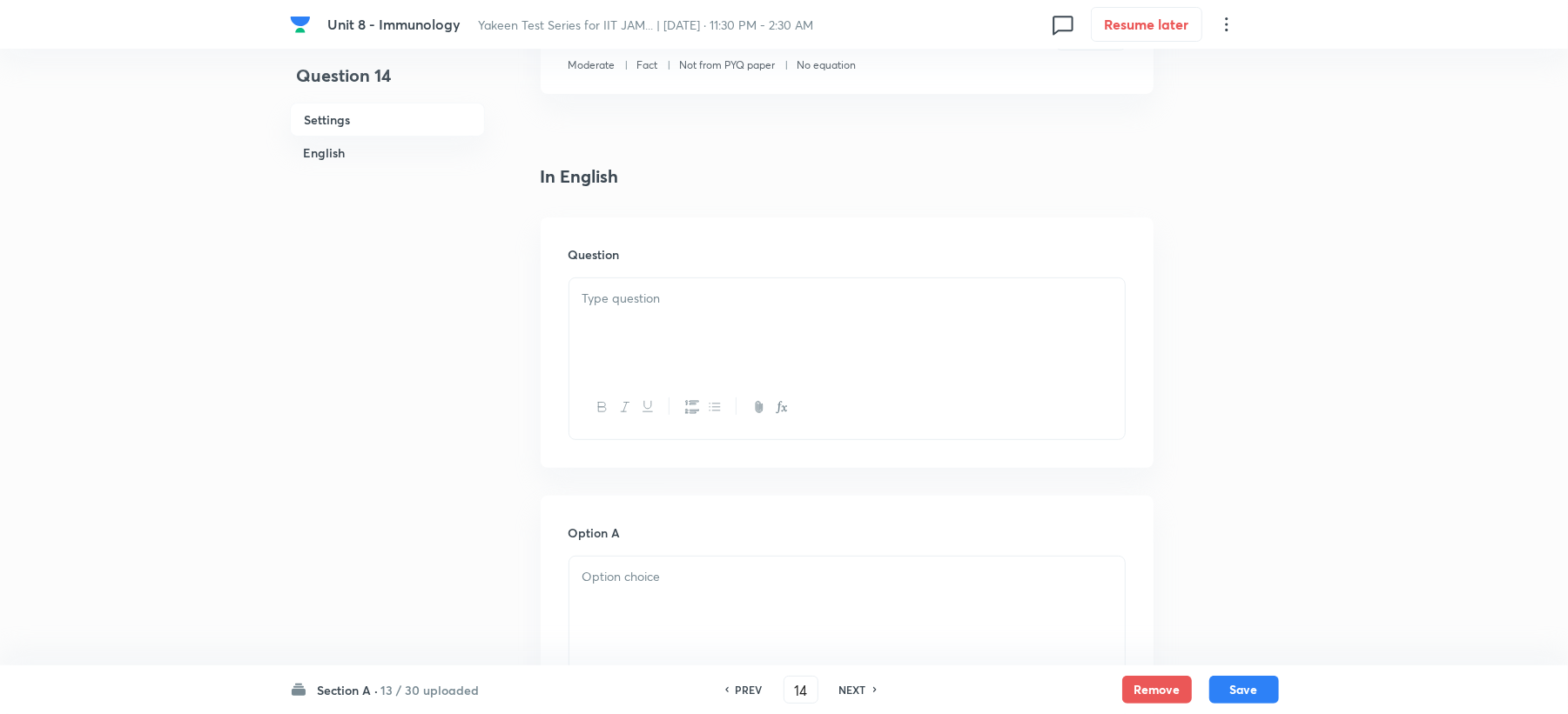
click at [620, 321] on div at bounding box center [846, 327] width 555 height 98
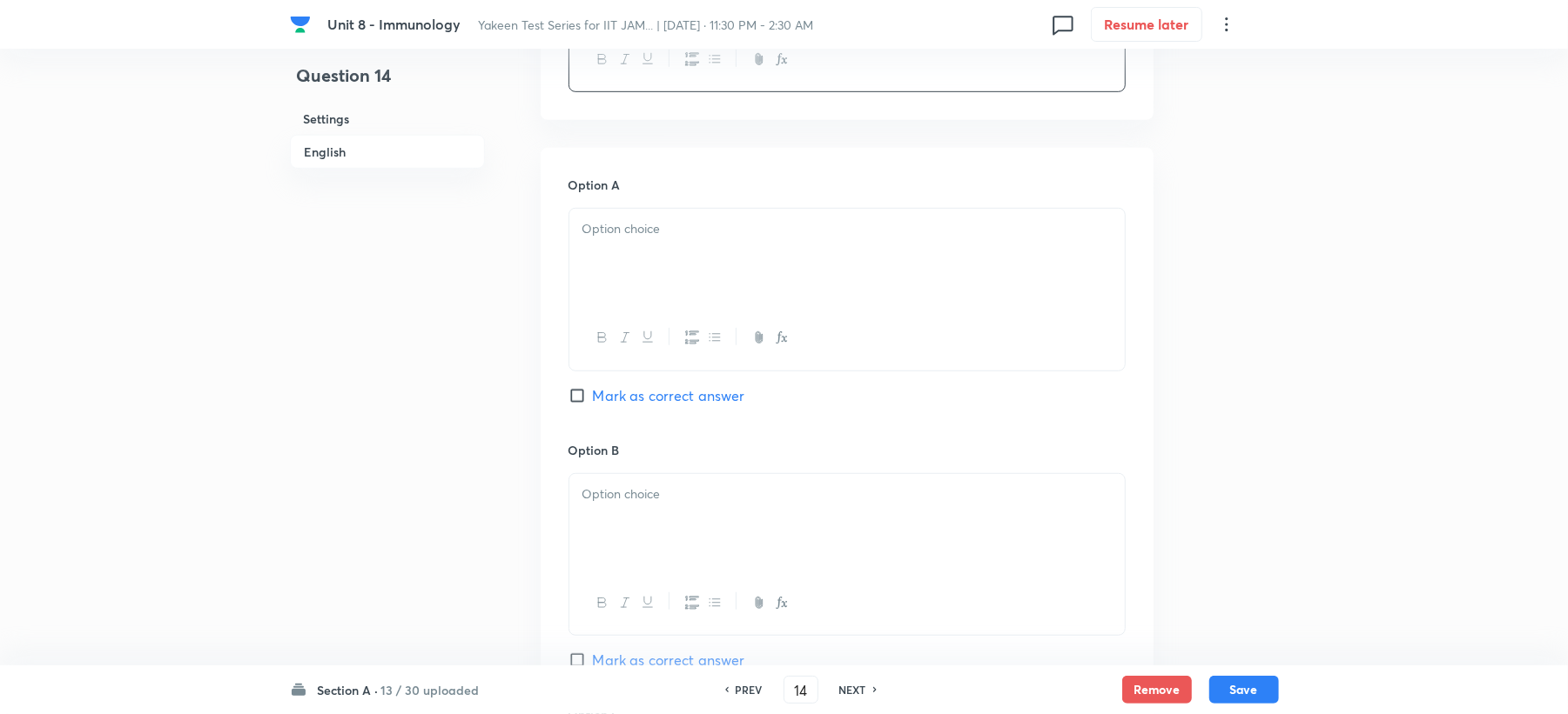
drag, startPoint x: 631, startPoint y: 286, endPoint x: 603, endPoint y: 301, distance: 31.8
click at [628, 285] on div at bounding box center [846, 257] width 555 height 98
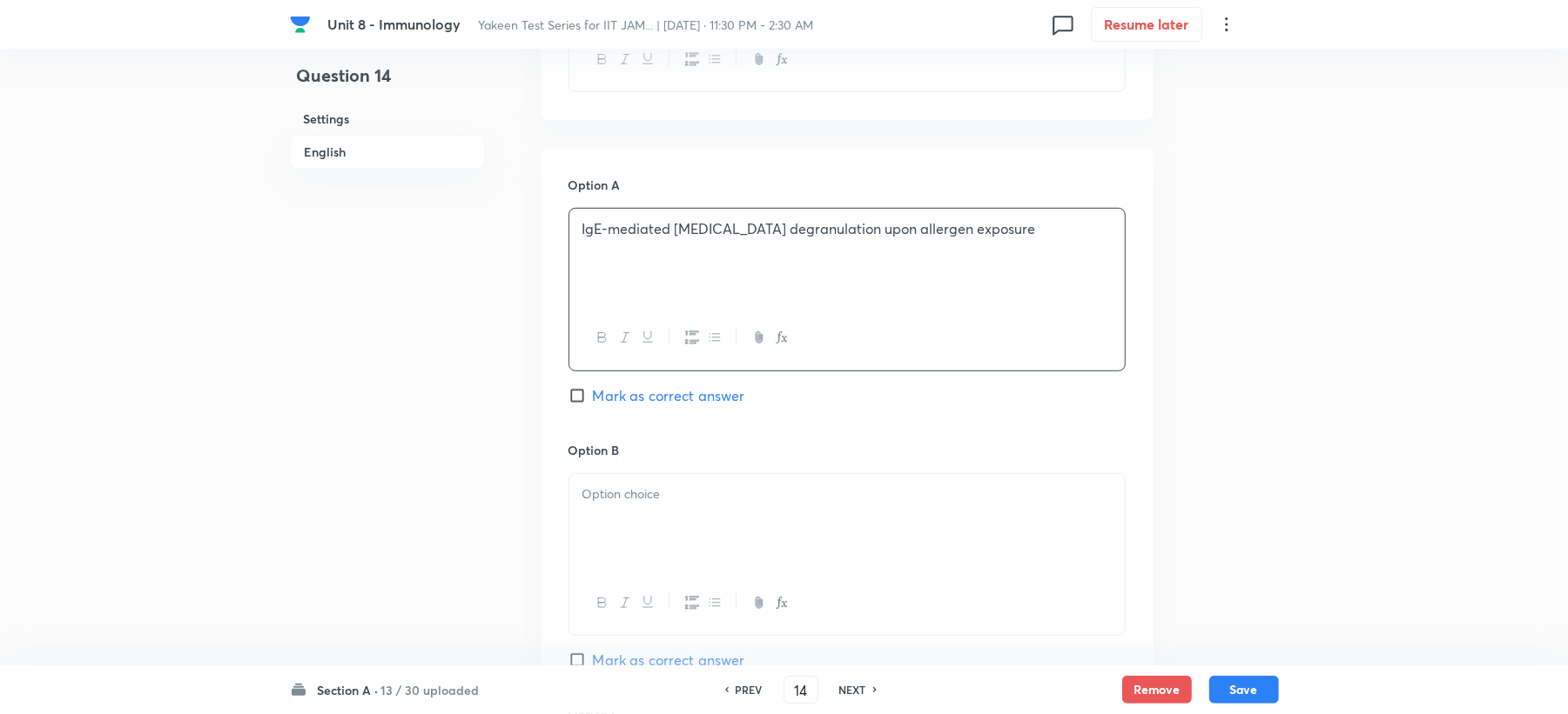
click at [614, 516] on div at bounding box center [846, 523] width 555 height 98
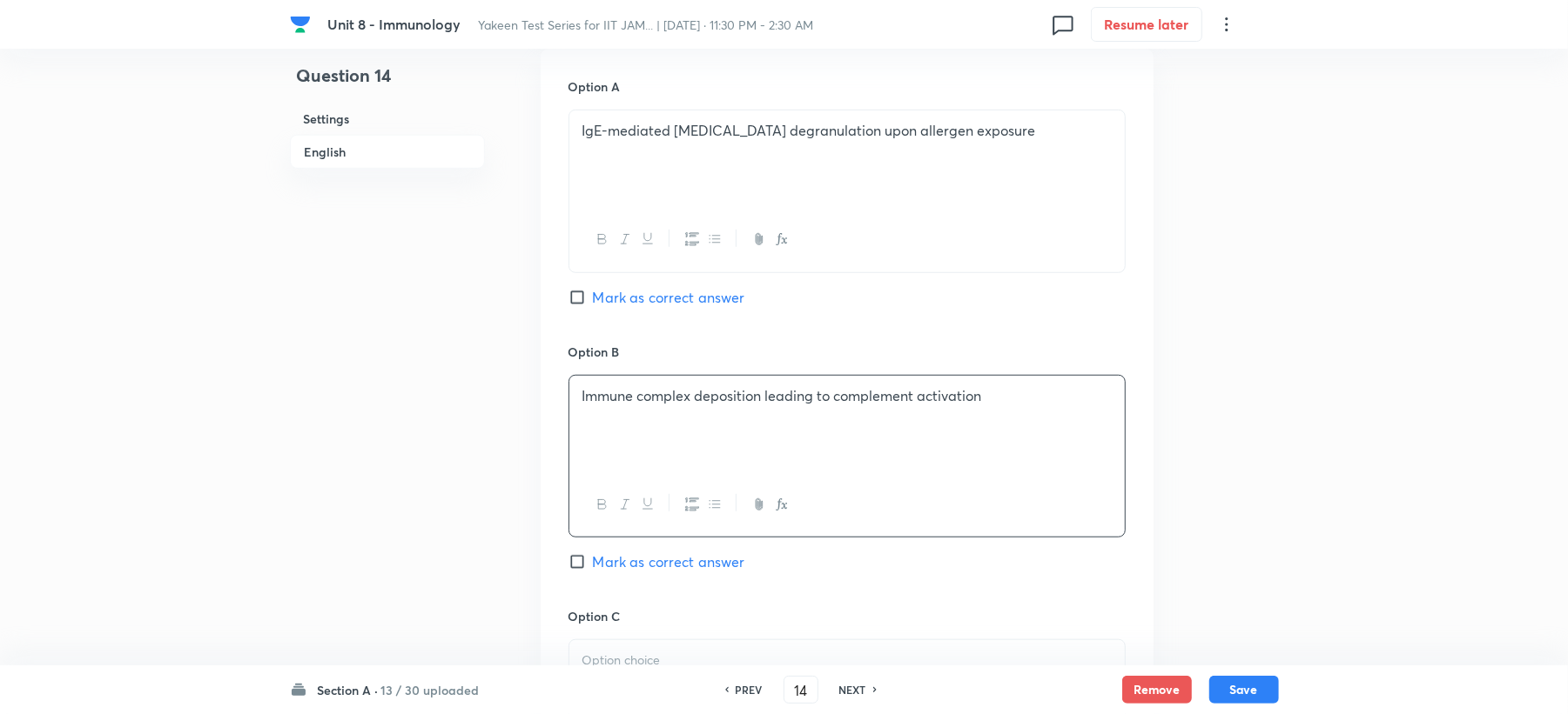
scroll to position [928, 0]
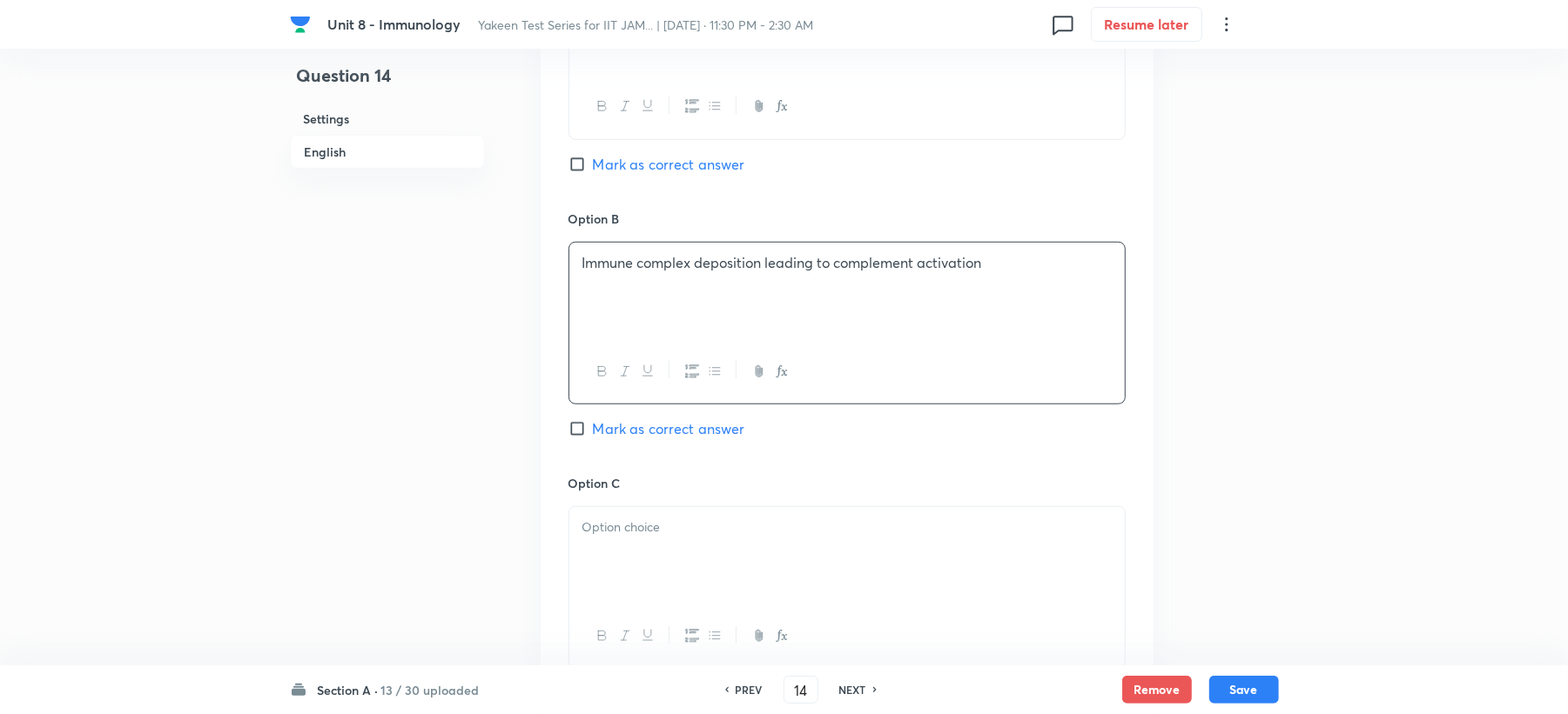
drag, startPoint x: 624, startPoint y: 506, endPoint x: 614, endPoint y: 528, distance: 24.2
click at [620, 513] on div "Option C Mark as correct answer" at bounding box center [847, 606] width 557 height 264
click at [605, 565] on div at bounding box center [846, 556] width 555 height 98
click at [618, 529] on p at bounding box center [847, 528] width 530 height 20
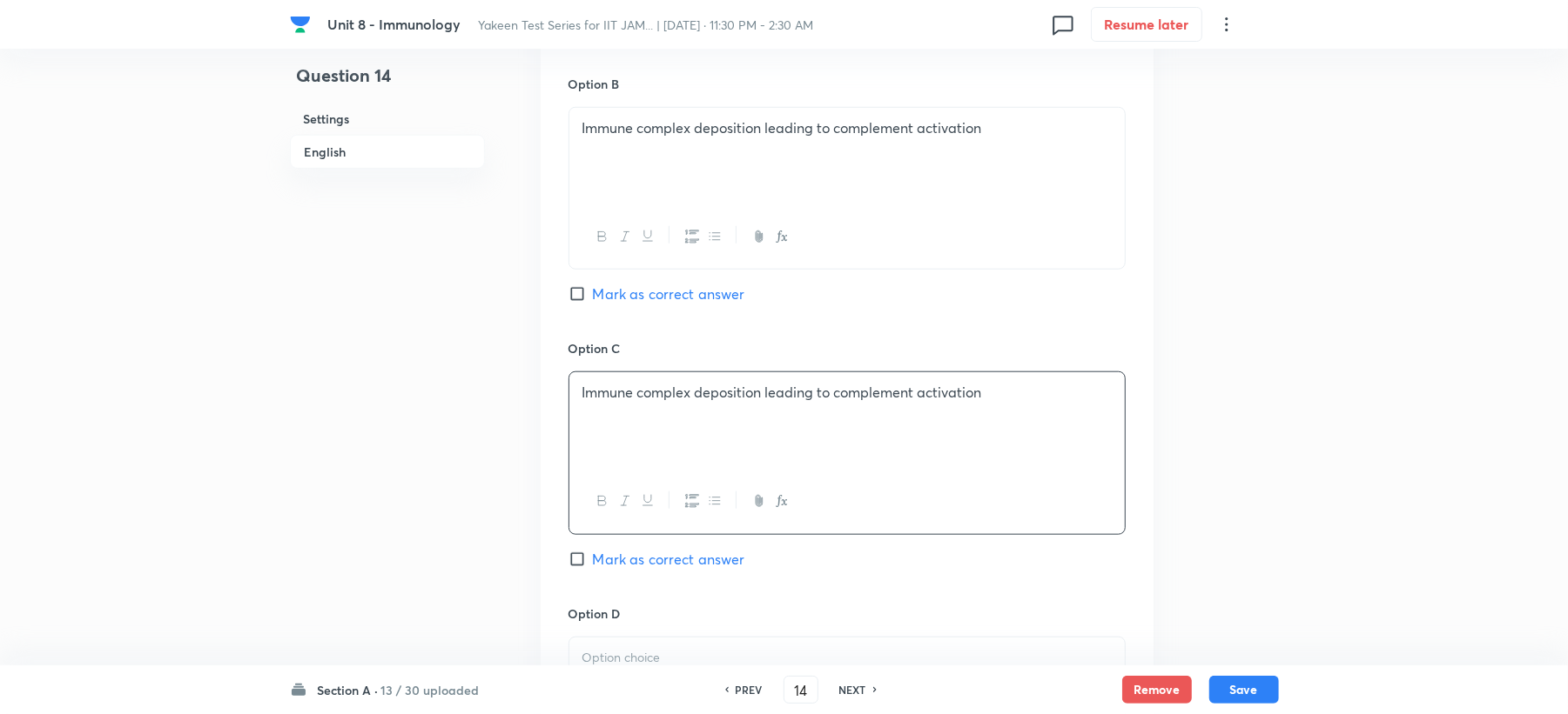
scroll to position [1275, 0]
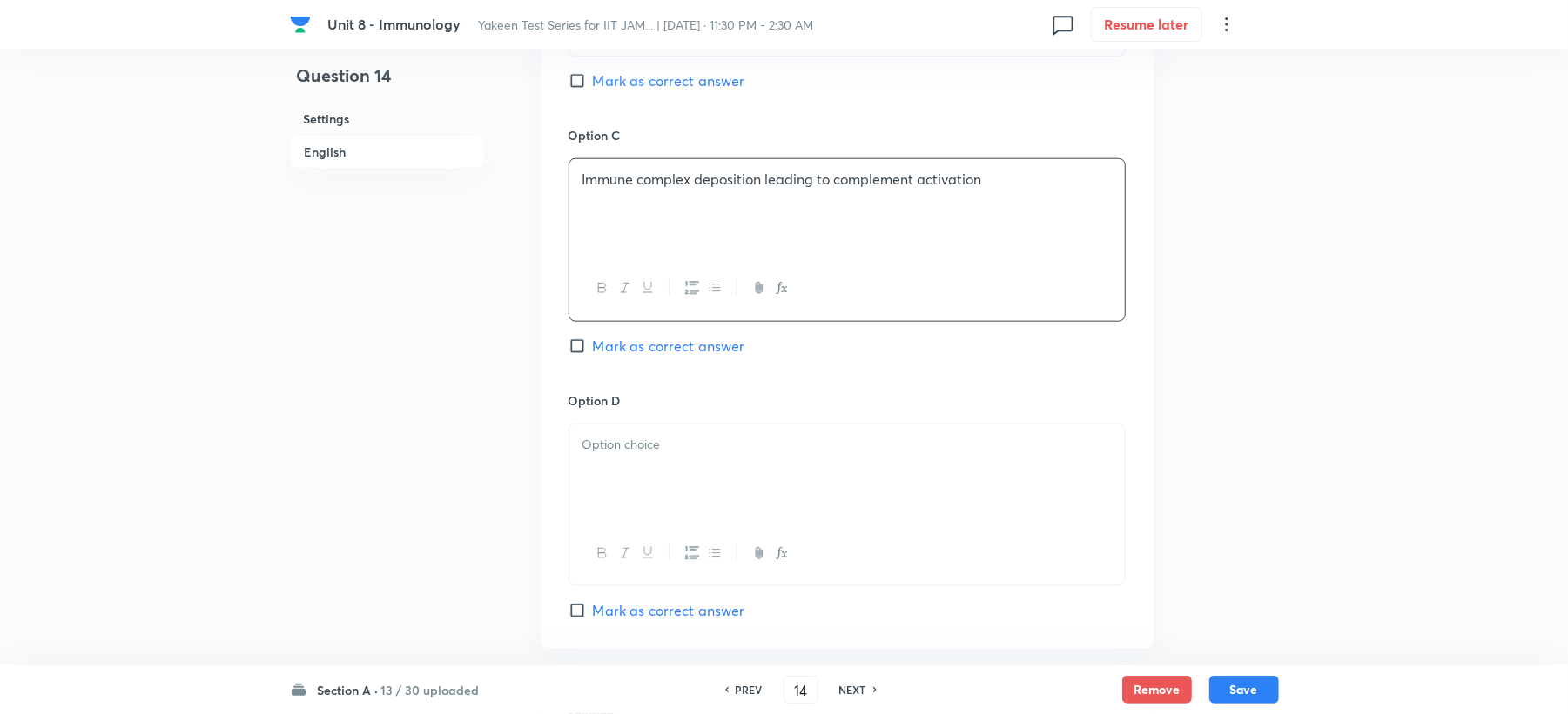
drag, startPoint x: 610, startPoint y: 460, endPoint x: 584, endPoint y: 478, distance: 31.6
click at [607, 460] on div at bounding box center [846, 473] width 555 height 98
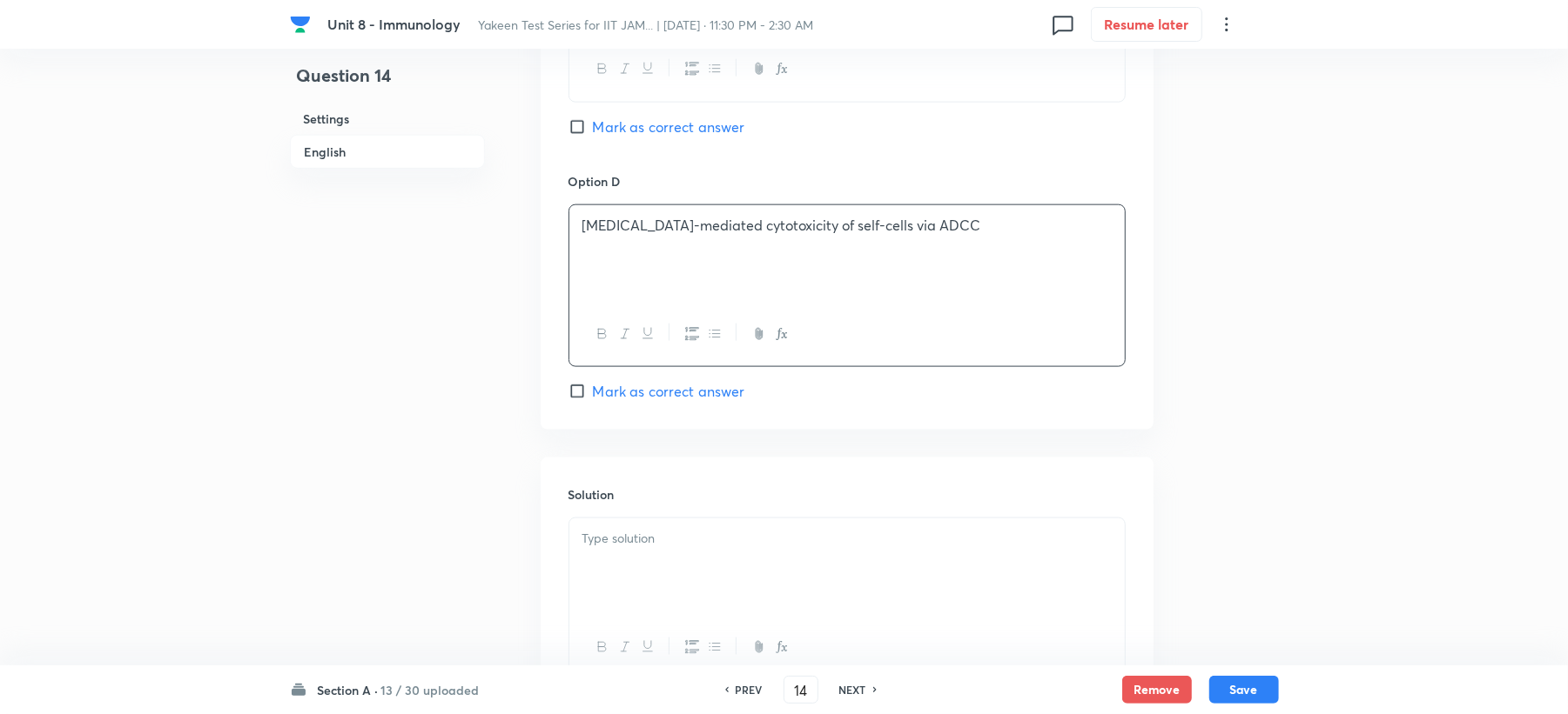
scroll to position [1508, 0]
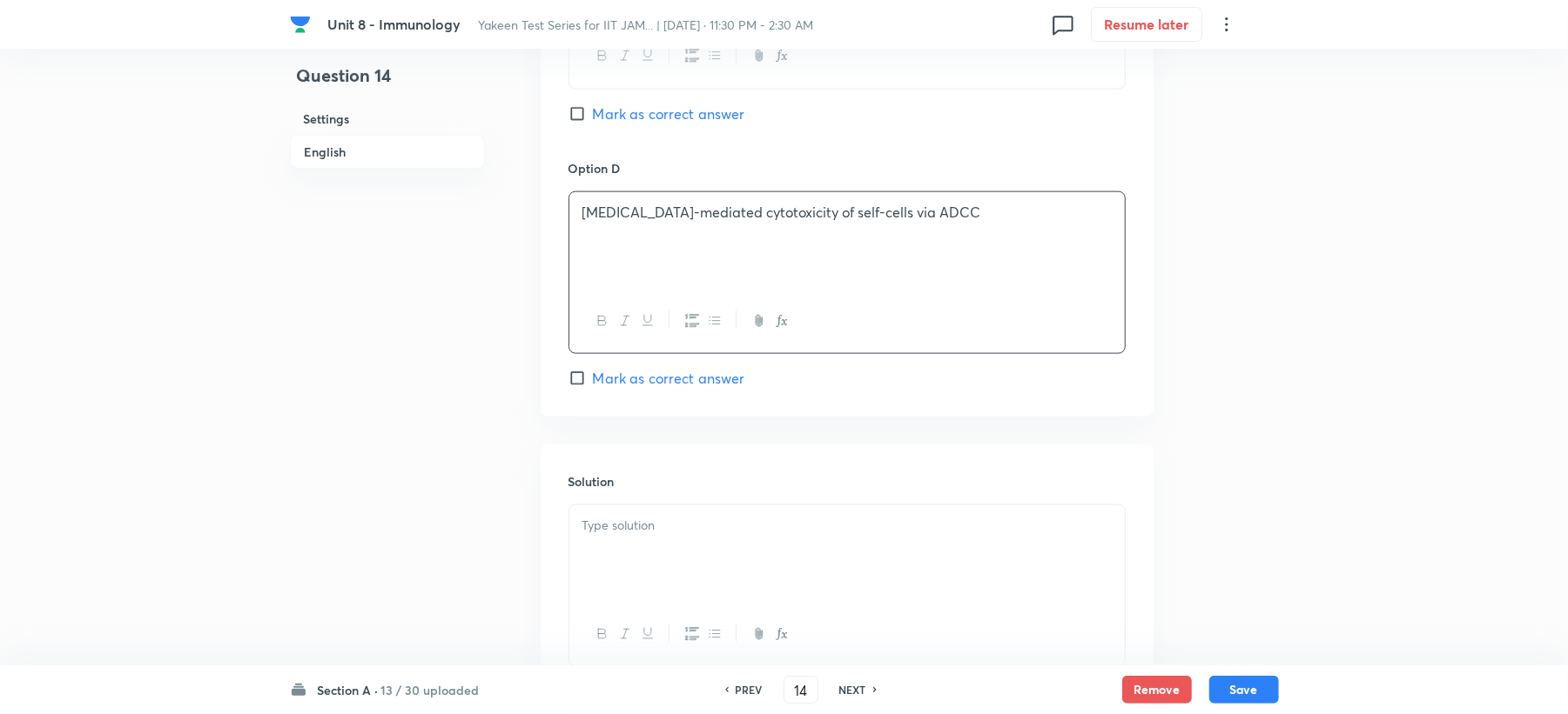
click at [618, 592] on div at bounding box center [846, 554] width 555 height 98
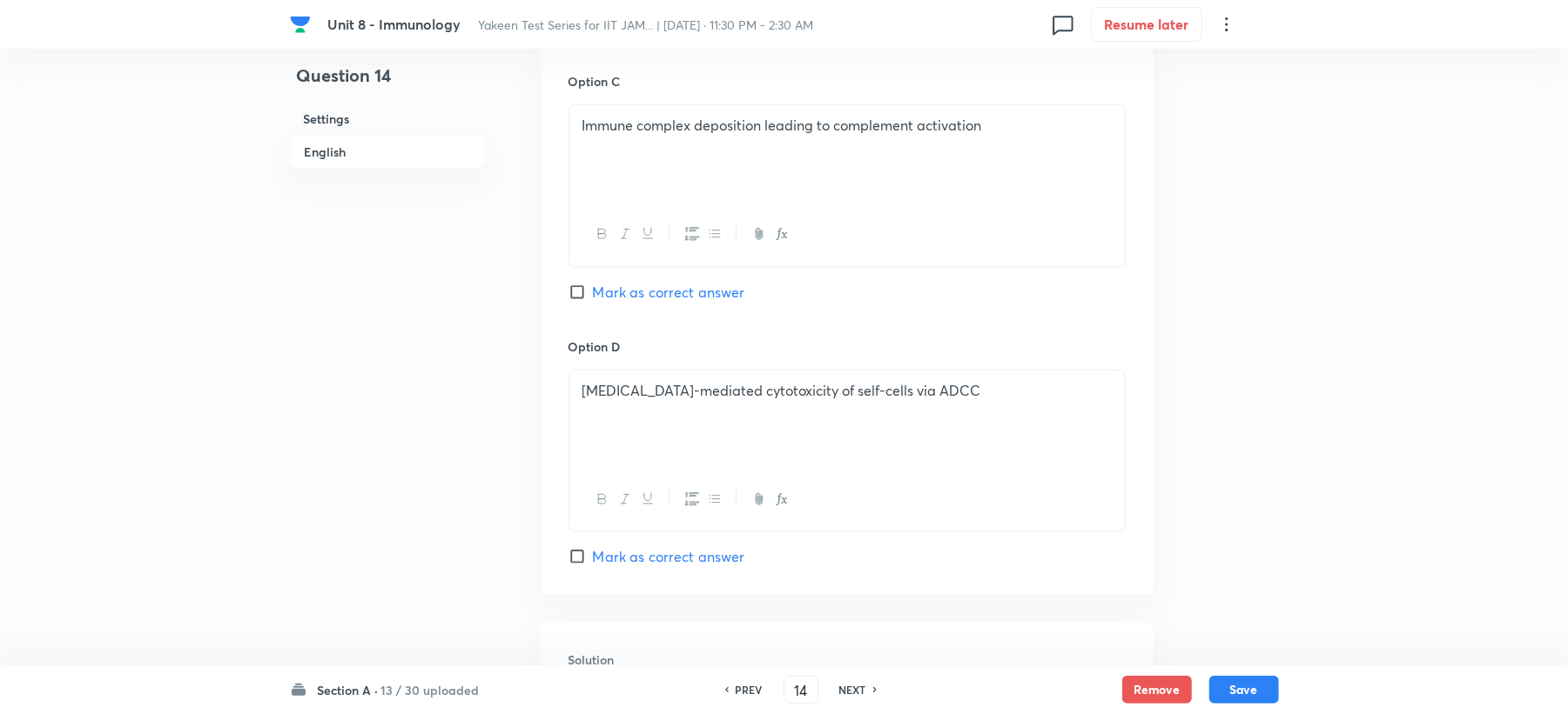
scroll to position [1275, 0]
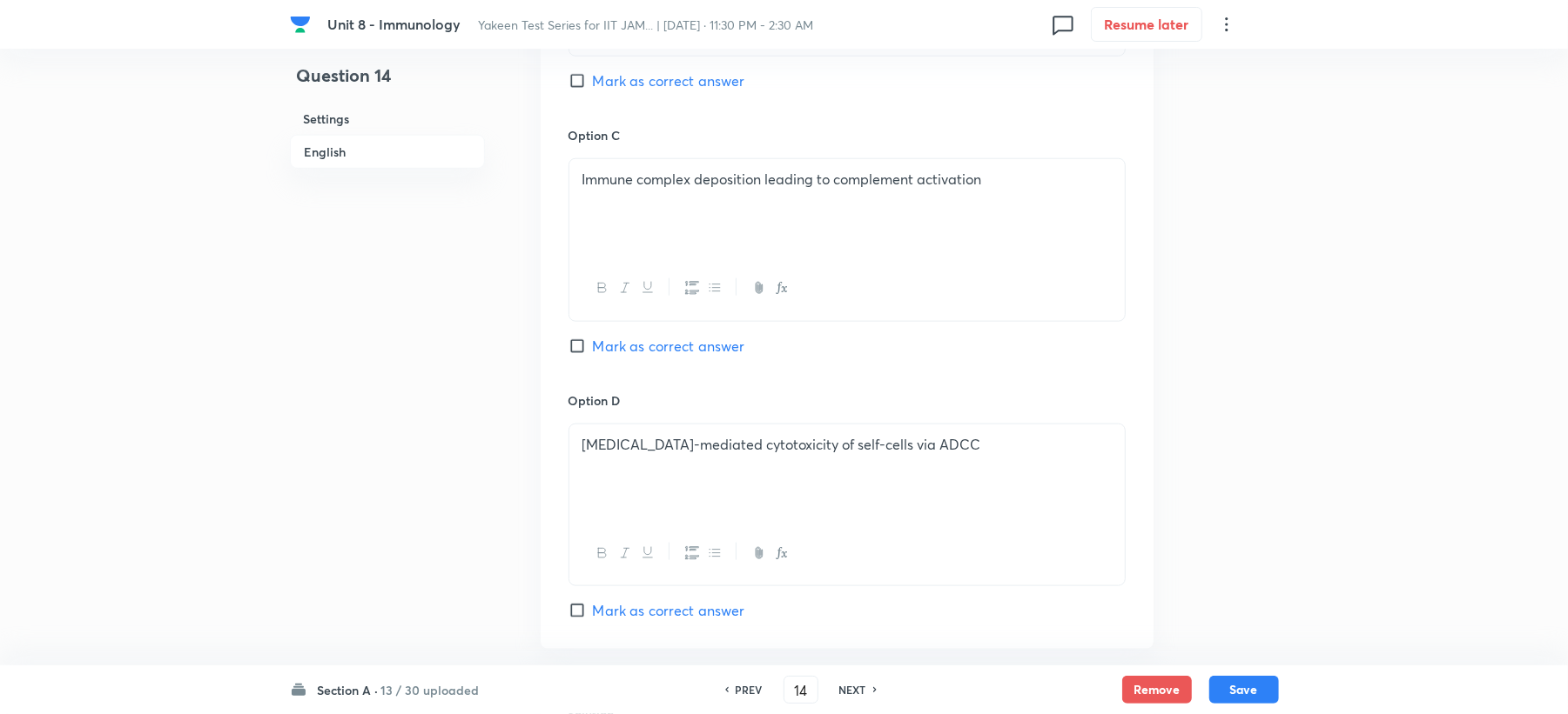
click at [614, 363] on div "Option C Immune complex deposition leading to complement activation Mark as cor…" at bounding box center [847, 258] width 557 height 264
click at [615, 356] on span "Mark as correct answer" at bounding box center [669, 346] width 153 height 21
click at [593, 355] on input "Mark as correct answer" at bounding box center [581, 346] width 25 height 17
checkbox input "true"
click at [1241, 698] on button "Save" at bounding box center [1244, 688] width 70 height 27
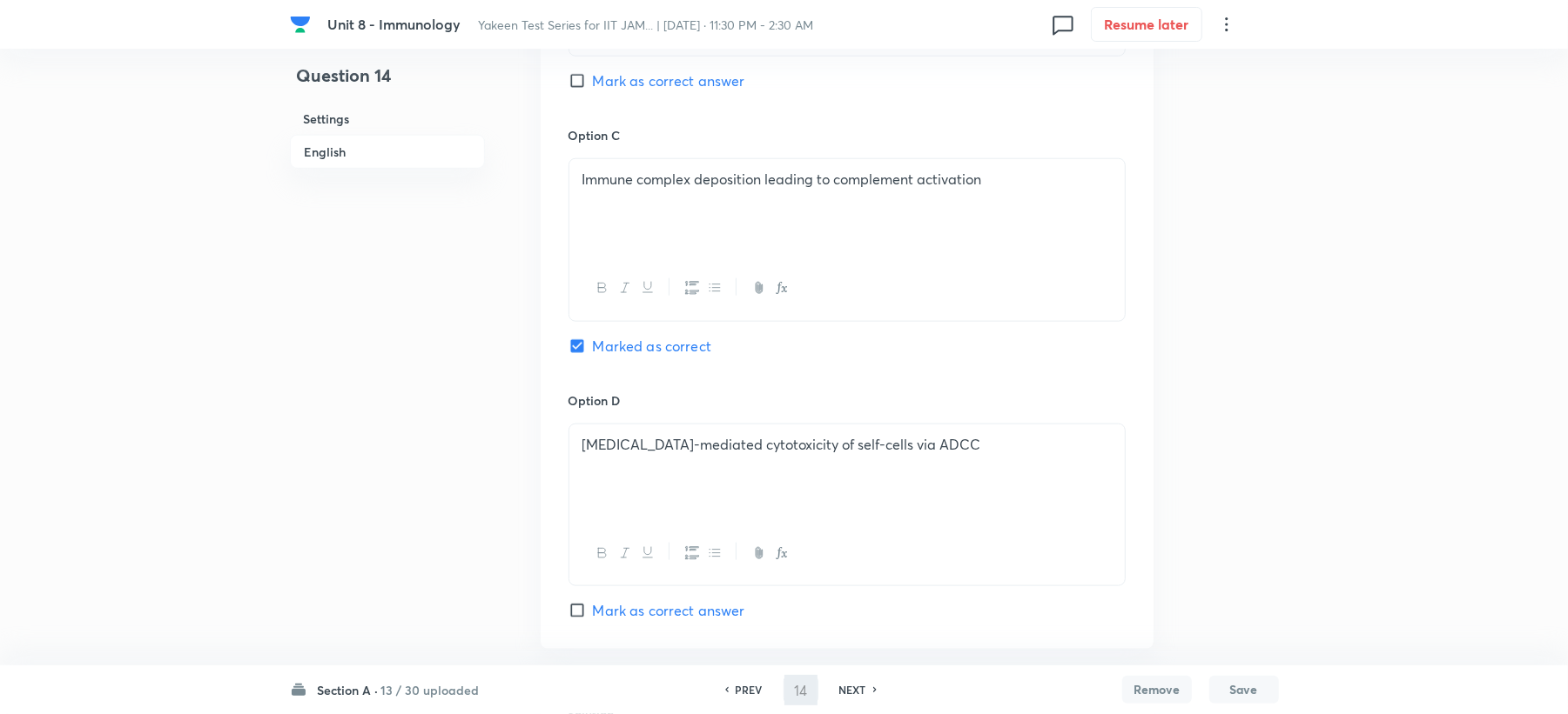
type input "15"
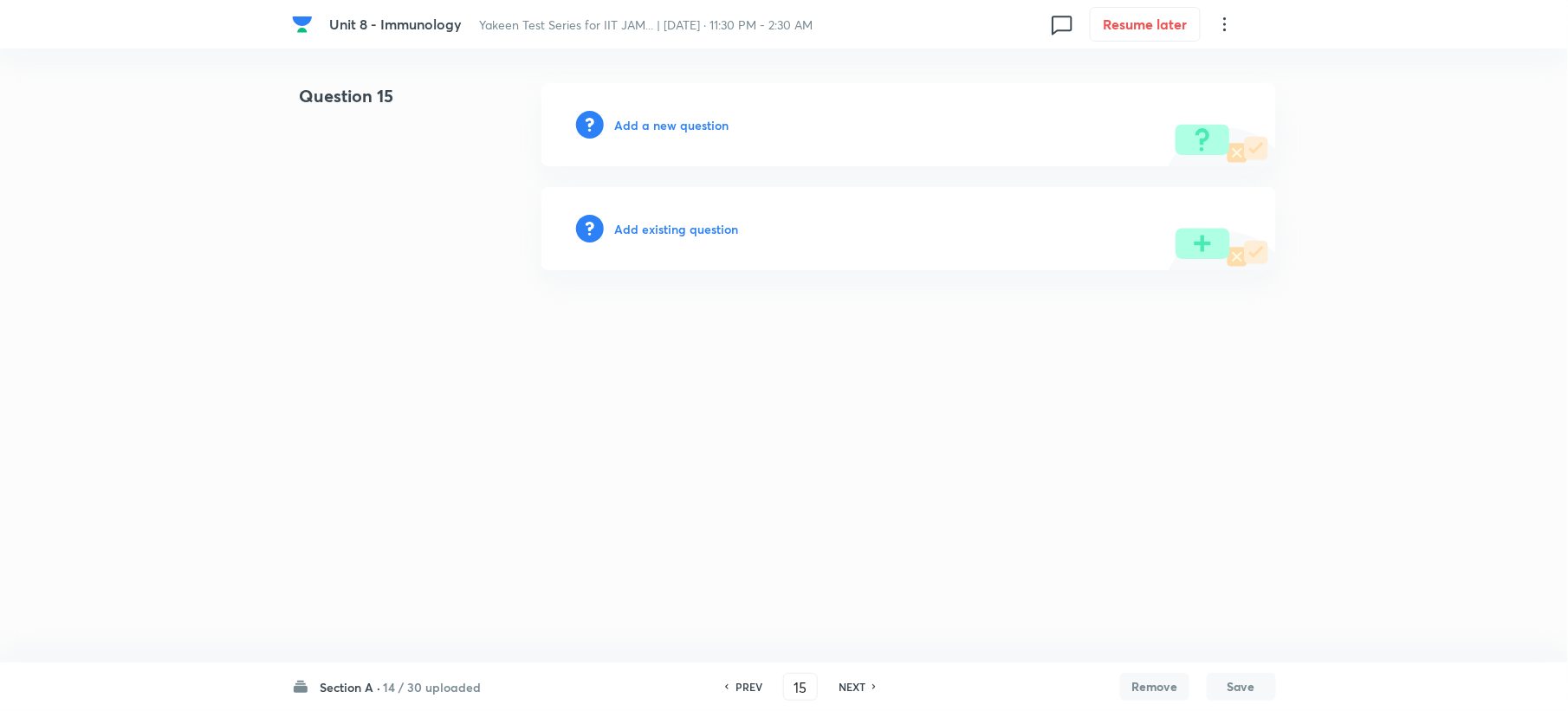
click at [659, 128] on h6 "Add a new question" at bounding box center [672, 126] width 115 height 18
click at [659, 128] on h6 "Choose a question type" at bounding box center [681, 126] width 134 height 18
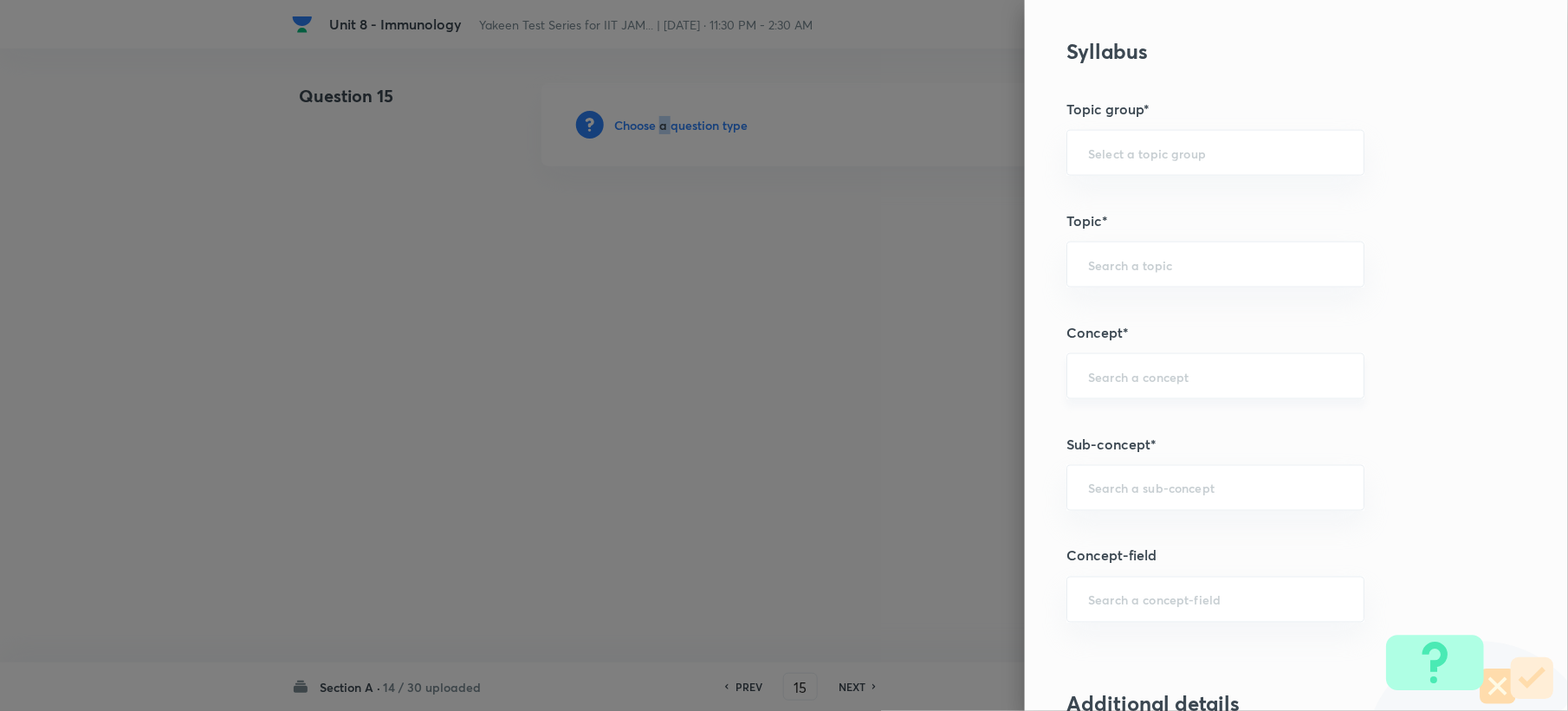
scroll to position [693, 0]
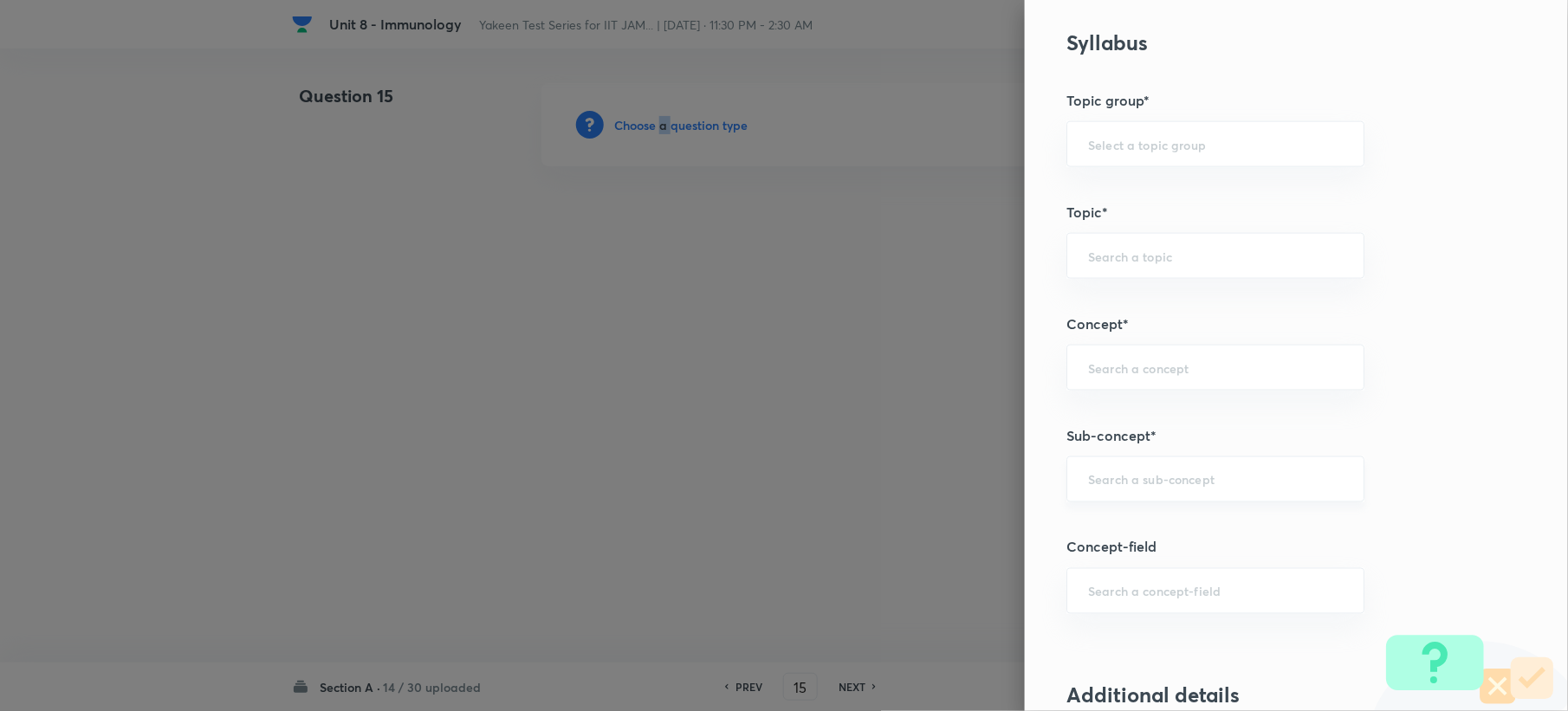
click at [1104, 497] on div "​" at bounding box center [1215, 480] width 298 height 46
paste input "Genetics and Genomics"
click at [1100, 531] on li "Genetics and Genomics" at bounding box center [1199, 533] width 296 height 31
type input "Genetics and Genomics"
type input "Biotechnology"
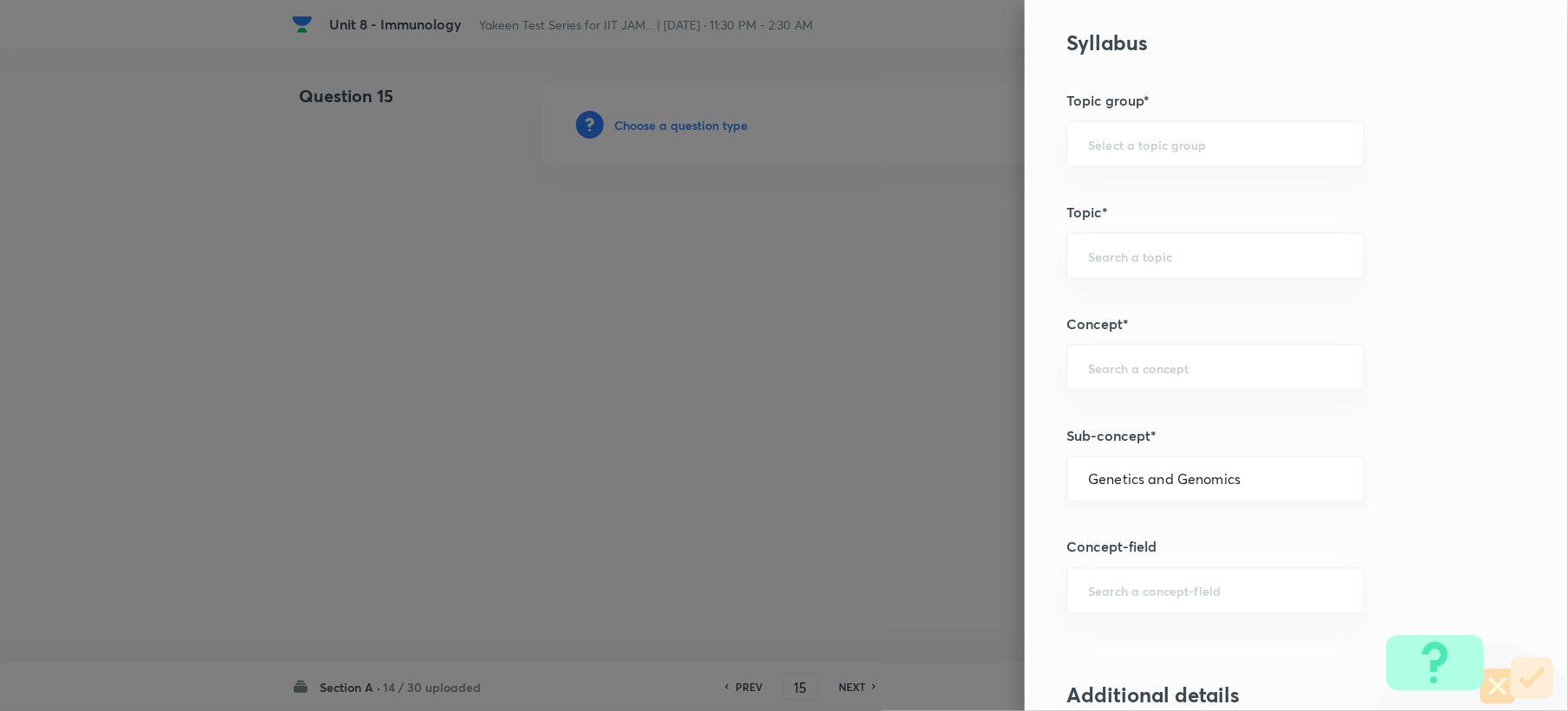
type input "Biology (10+2+3 Level)"
type input "General Biology"
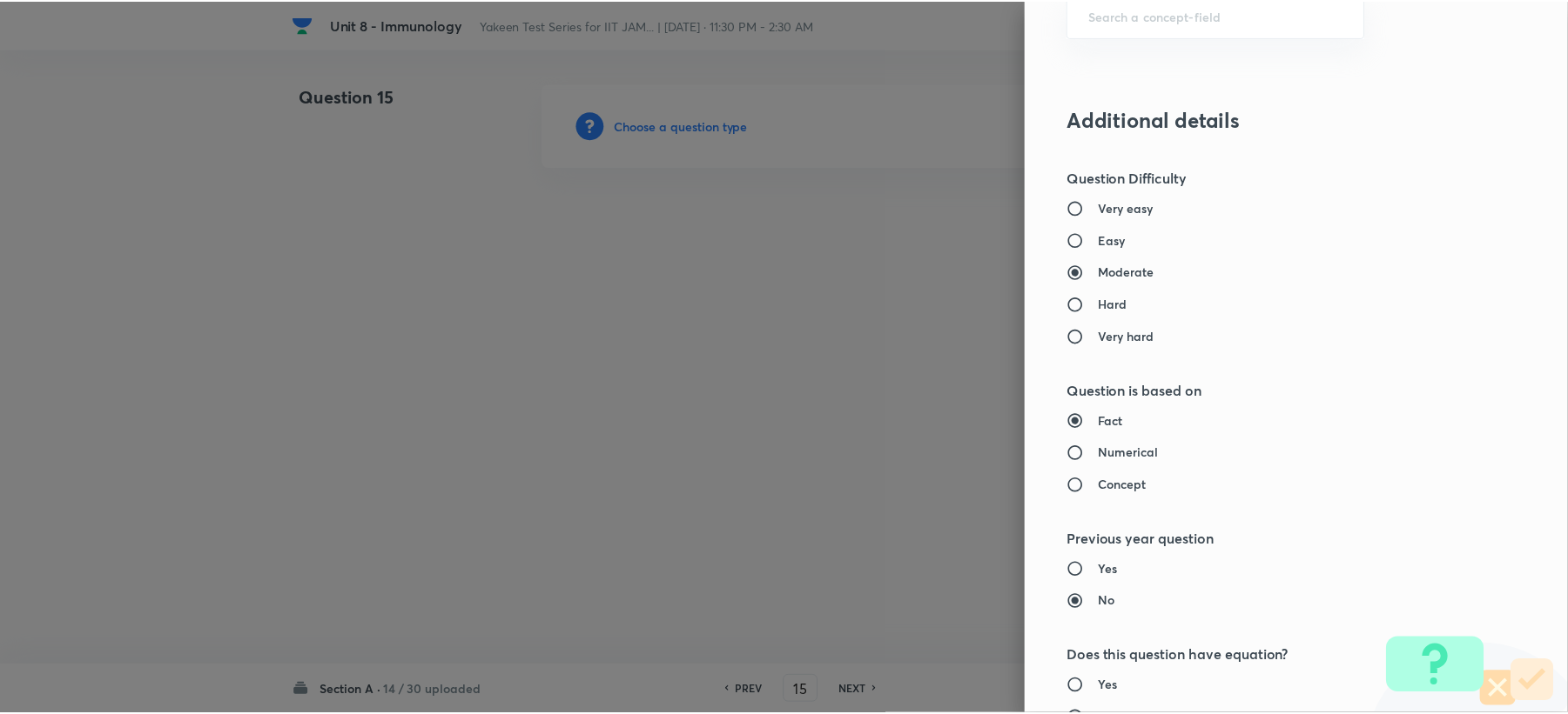
scroll to position [1661, 0]
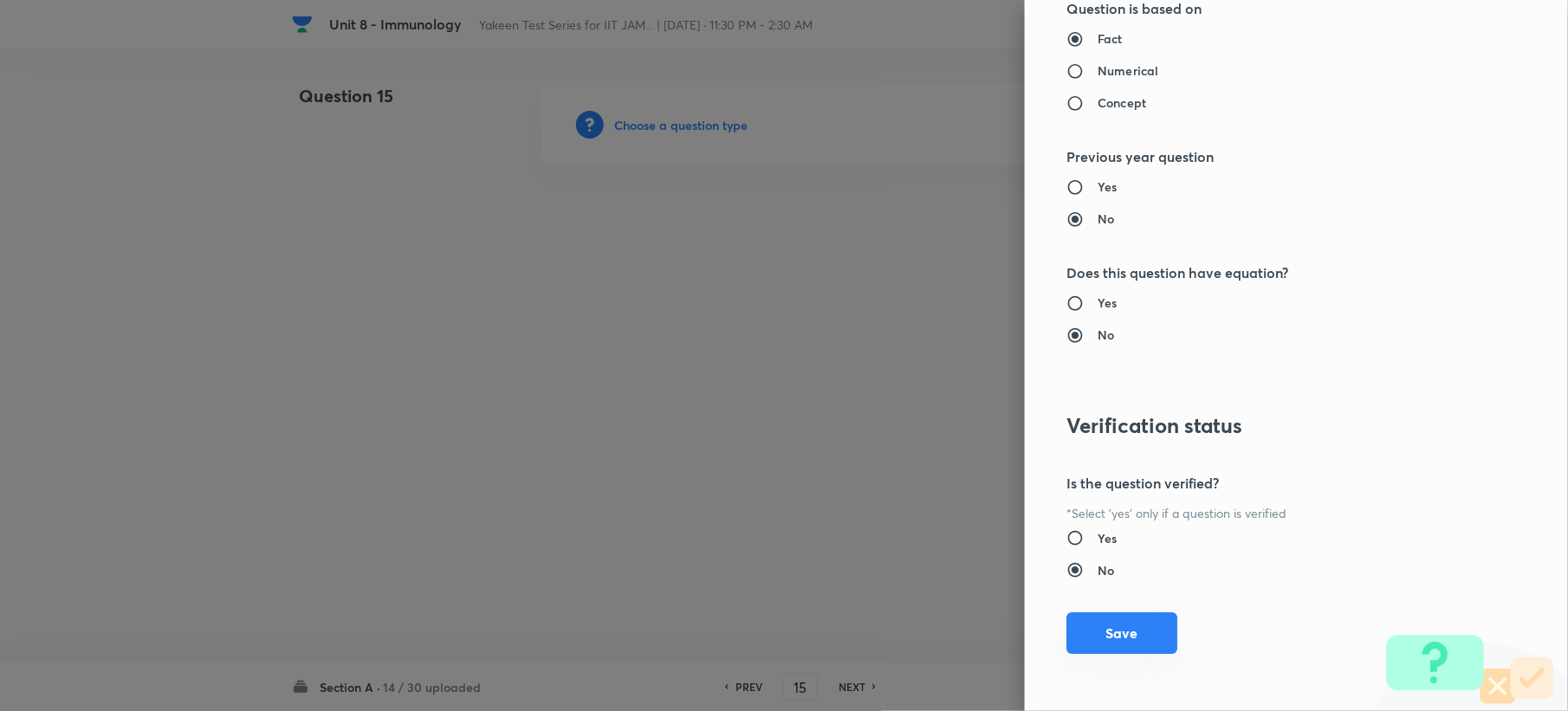
drag, startPoint x: 1077, startPoint y: 641, endPoint x: 1435, endPoint y: 560, distance: 367.0
click at [1083, 642] on button "Save" at bounding box center [1122, 634] width 111 height 42
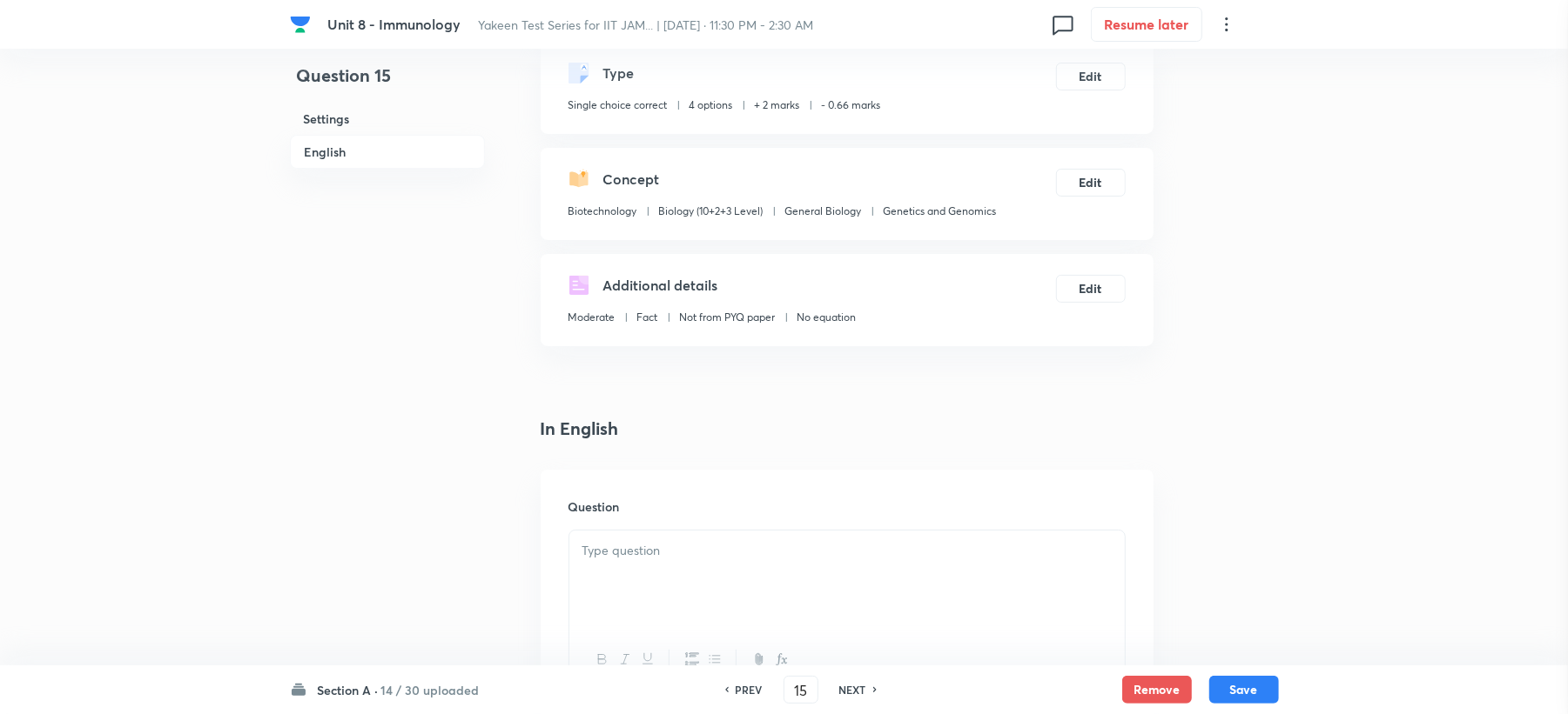
scroll to position [231, 0]
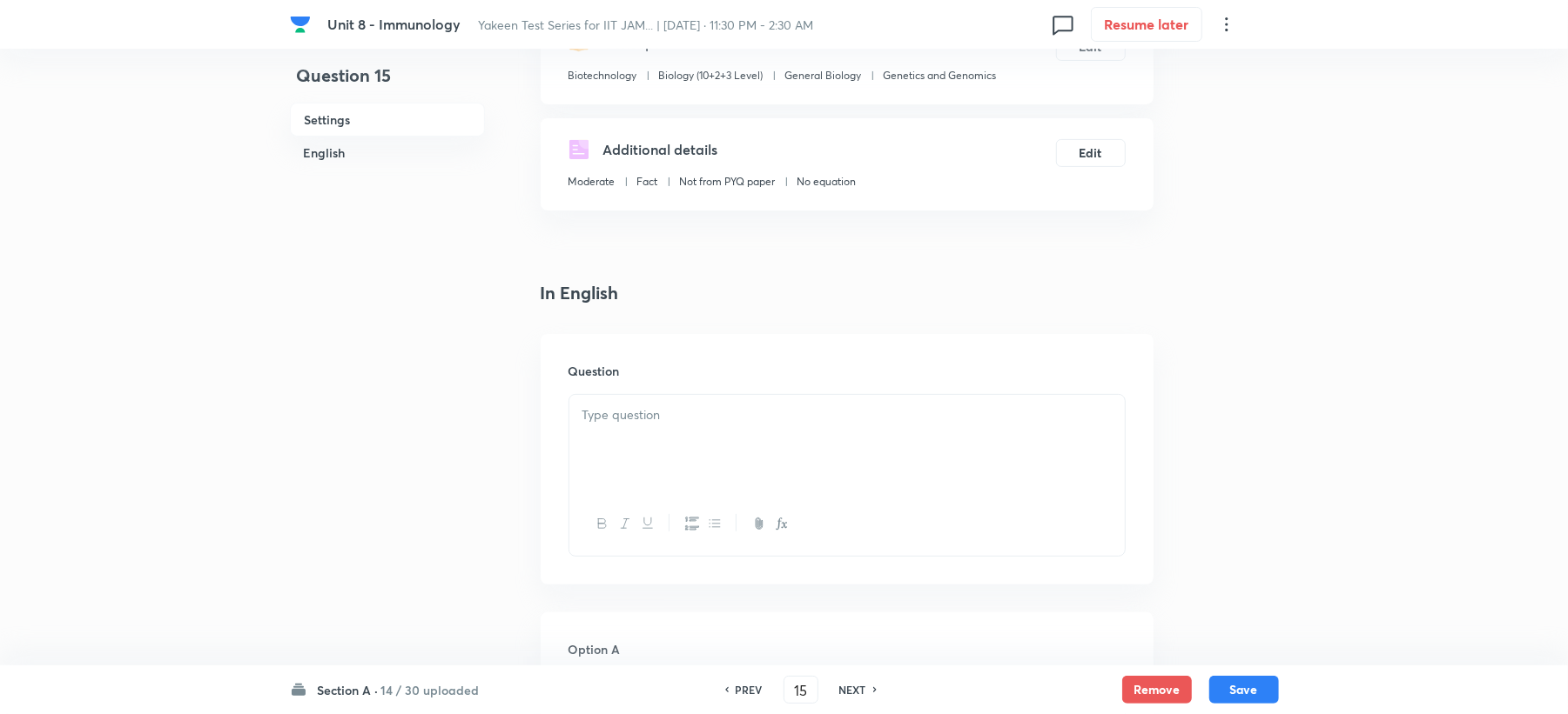
click at [625, 451] on div at bounding box center [846, 443] width 555 height 98
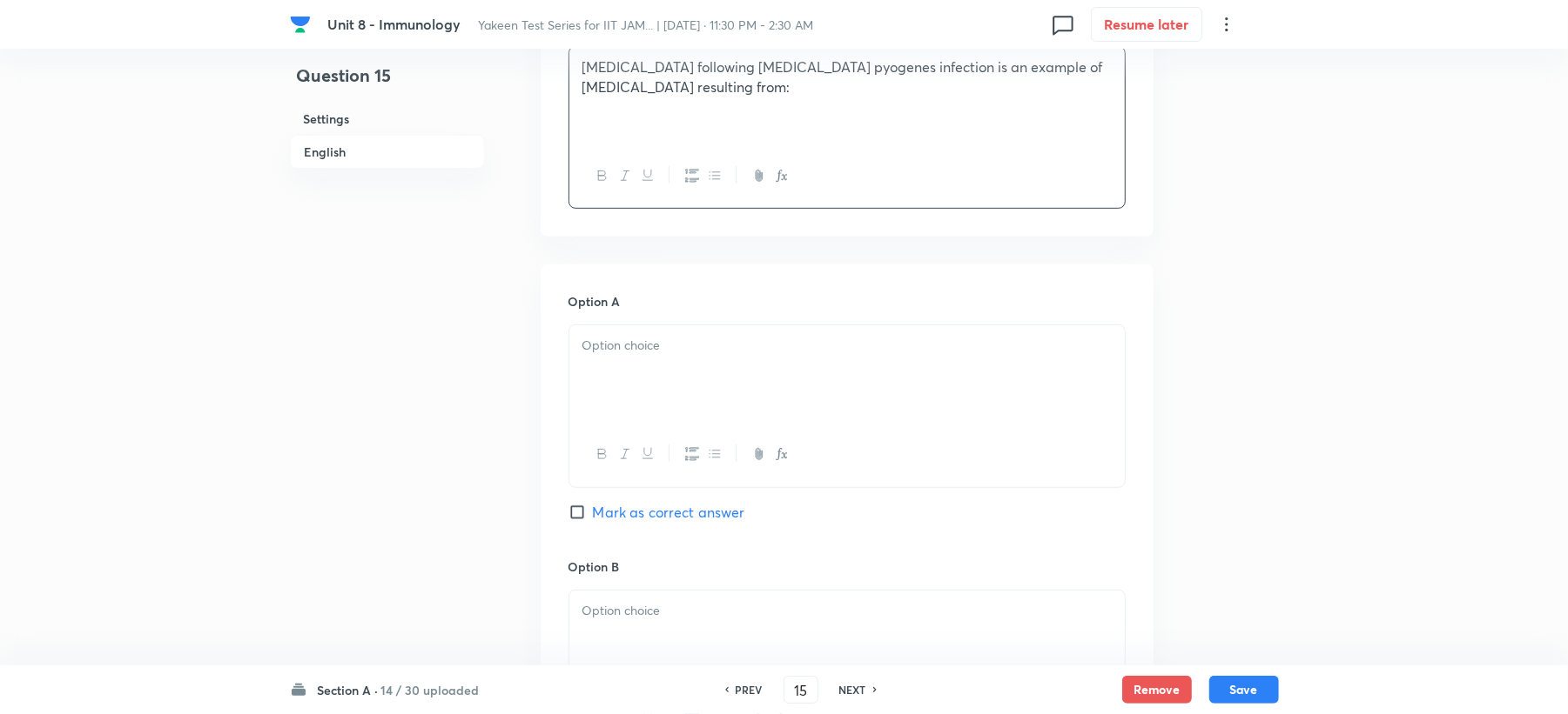
click at [620, 352] on p at bounding box center [847, 346] width 530 height 20
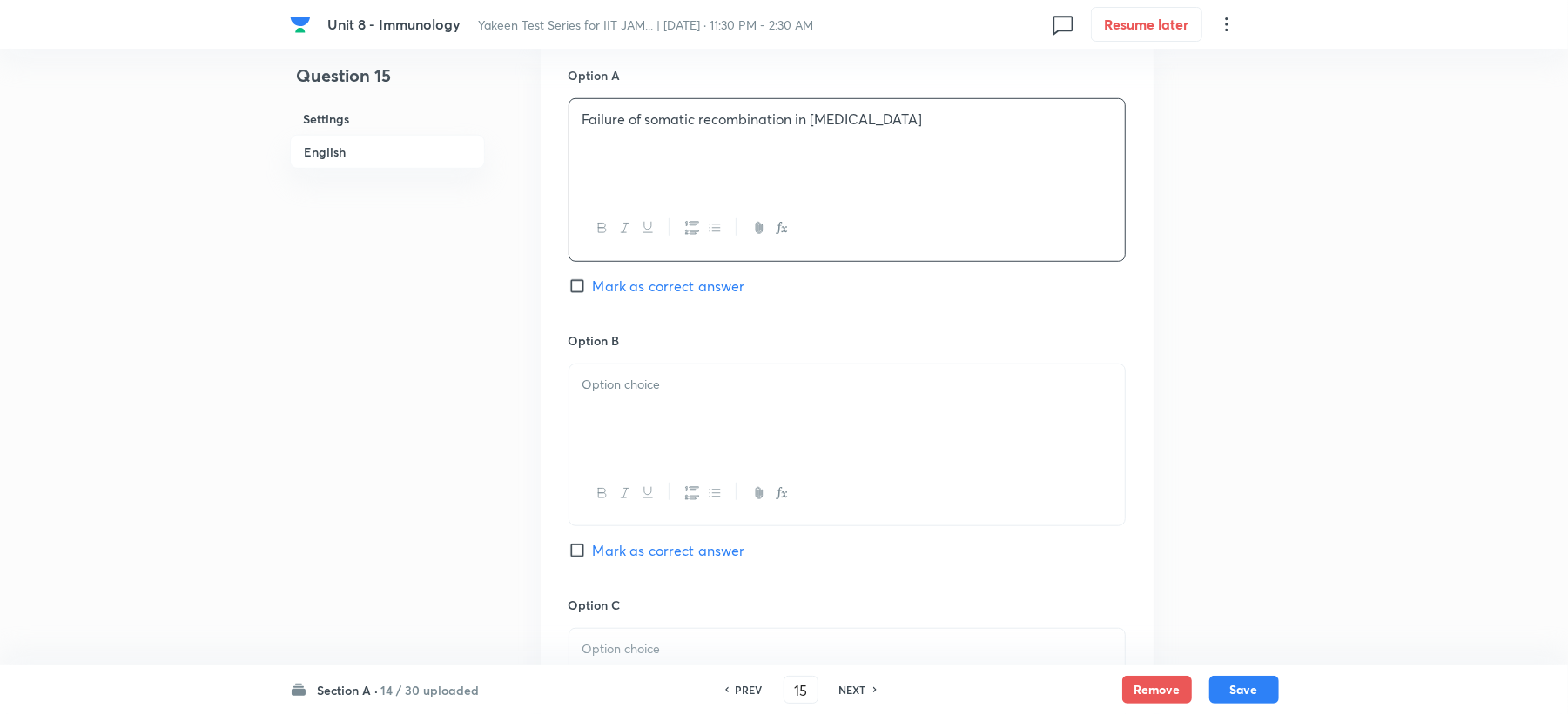
scroll to position [812, 0]
click at [611, 370] on div at bounding box center [846, 407] width 555 height 98
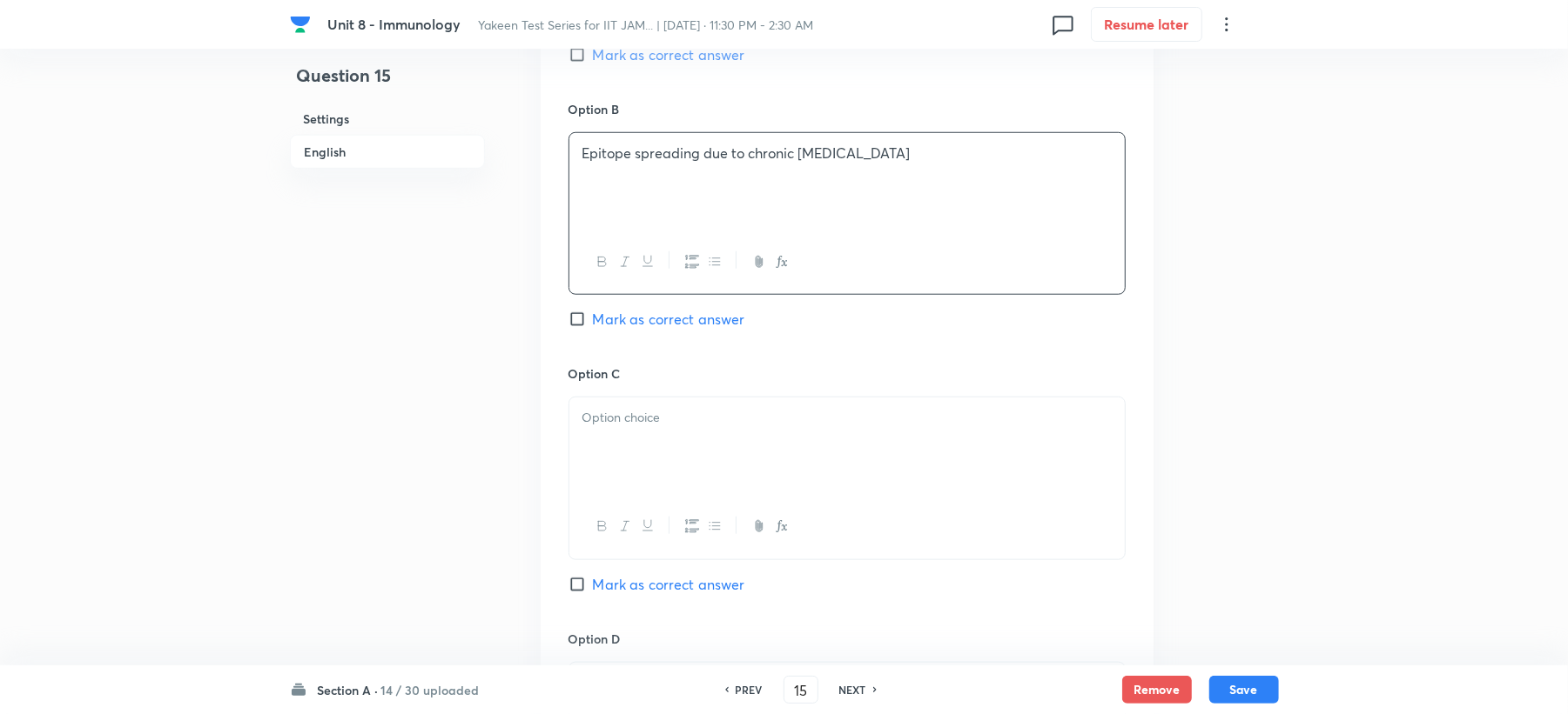
scroll to position [1044, 0]
drag, startPoint x: 618, startPoint y: 390, endPoint x: 618, endPoint y: 400, distance: 10.0
click at [618, 400] on div "Option C Mark as correct answer" at bounding box center [847, 489] width 557 height 264
click at [610, 461] on div at bounding box center [846, 439] width 555 height 98
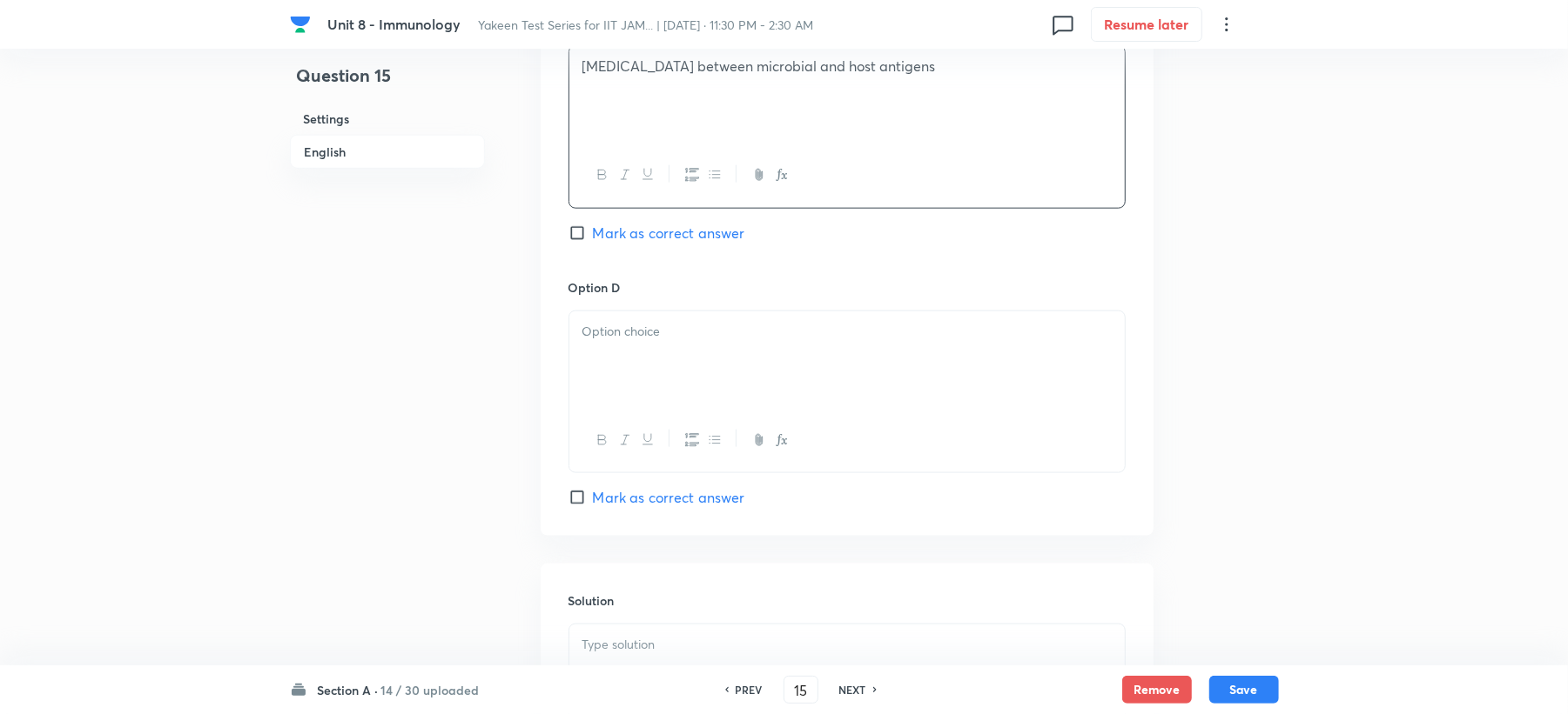
scroll to position [1392, 0]
drag, startPoint x: 615, startPoint y: 332, endPoint x: 592, endPoint y: 355, distance: 32.5
click at [607, 334] on p at bounding box center [847, 328] width 530 height 20
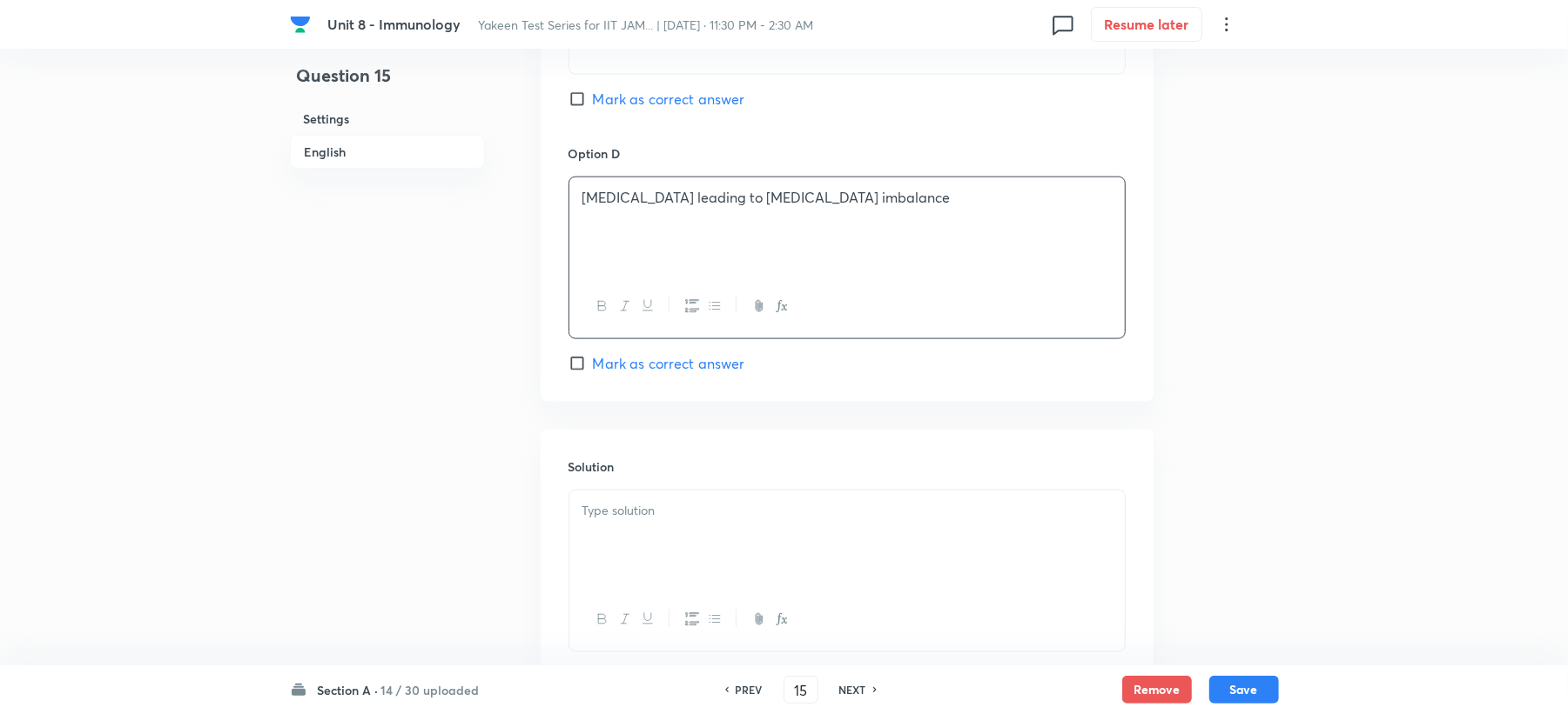
scroll to position [1647, 0]
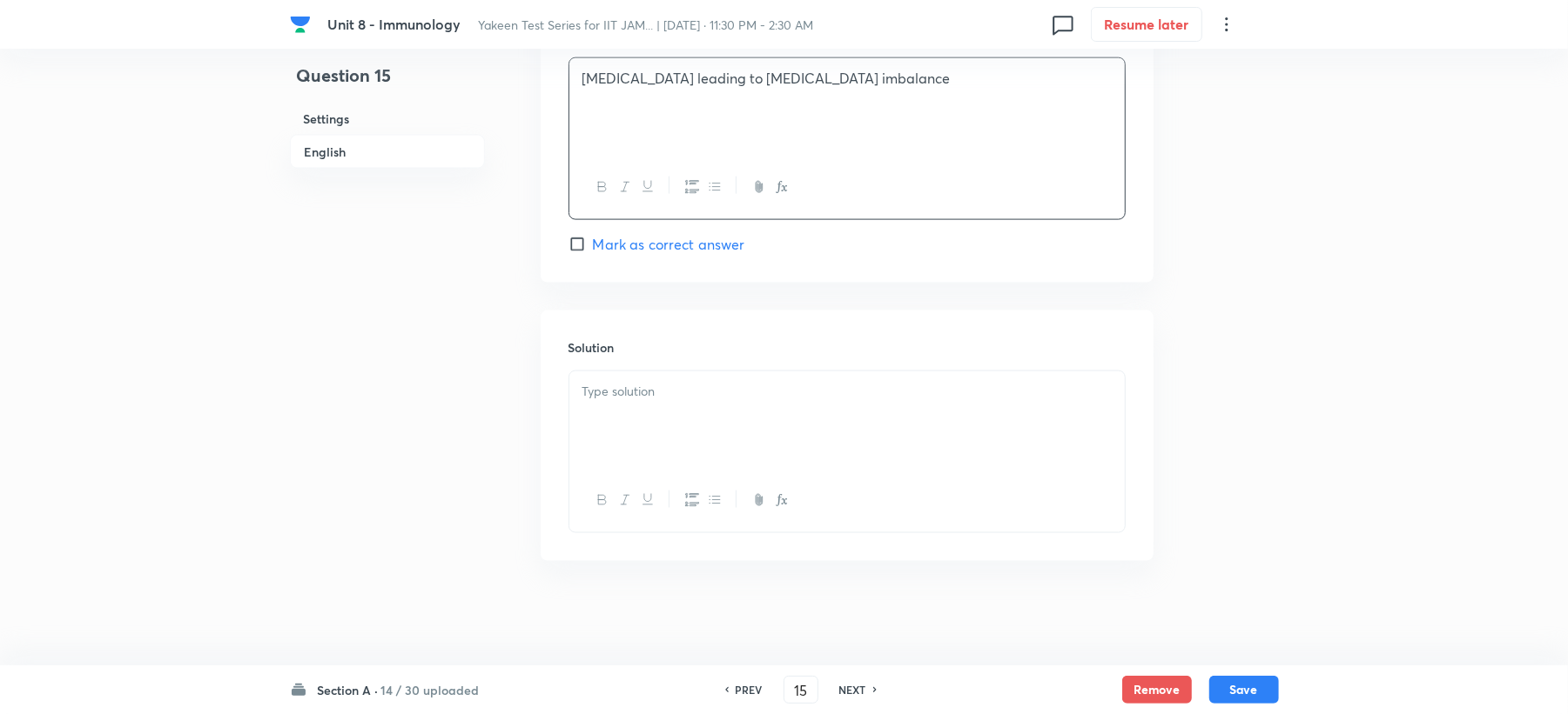
drag, startPoint x: 648, startPoint y: 349, endPoint x: 630, endPoint y: 378, distance: 34.1
click at [644, 367] on div "Solution" at bounding box center [847, 436] width 613 height 250
click at [656, 439] on div at bounding box center [846, 420] width 555 height 98
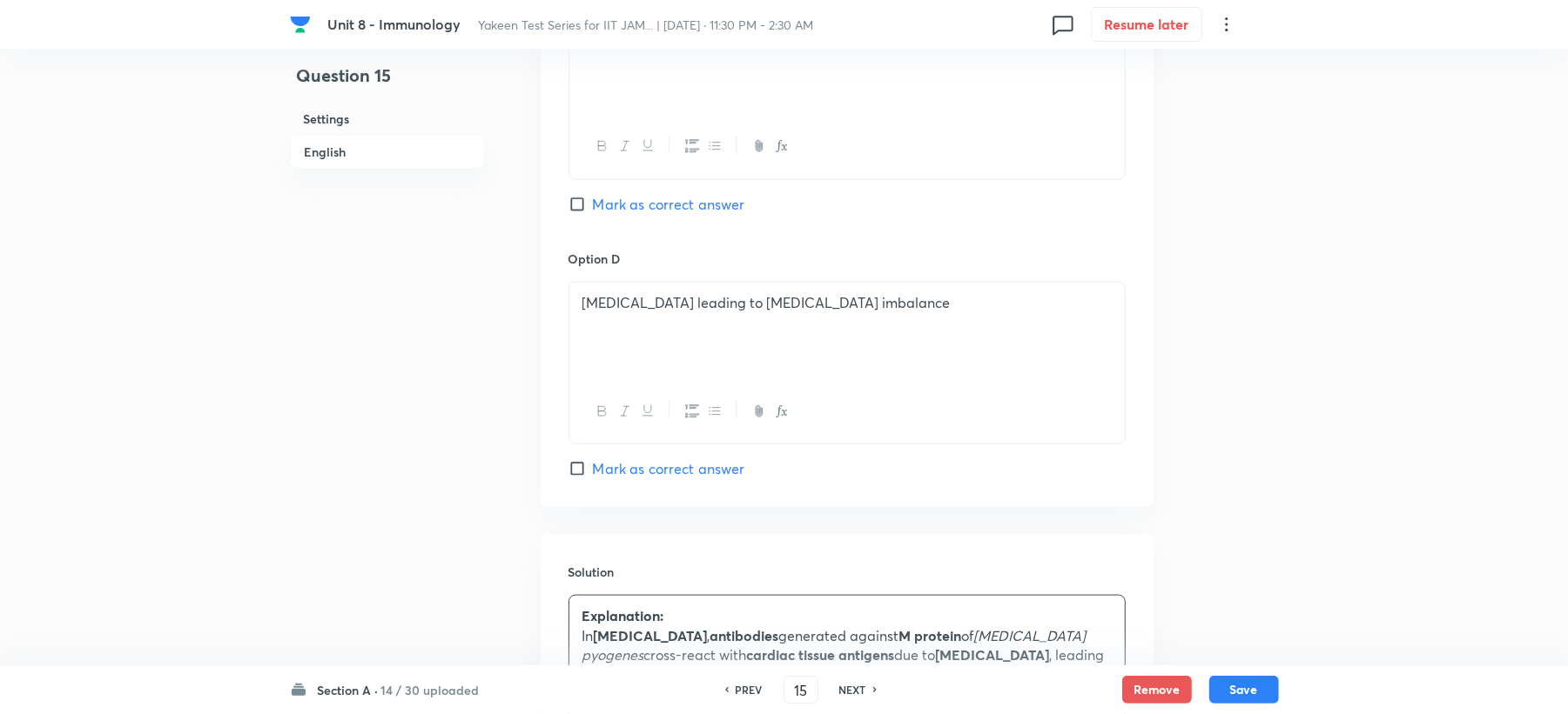
scroll to position [1415, 0]
click at [632, 212] on span "Mark as correct answer" at bounding box center [669, 207] width 153 height 21
click at [593, 212] on input "Mark as correct answer" at bounding box center [581, 207] width 25 height 17
checkbox input "true"
click at [1251, 689] on button "Save" at bounding box center [1244, 688] width 70 height 27
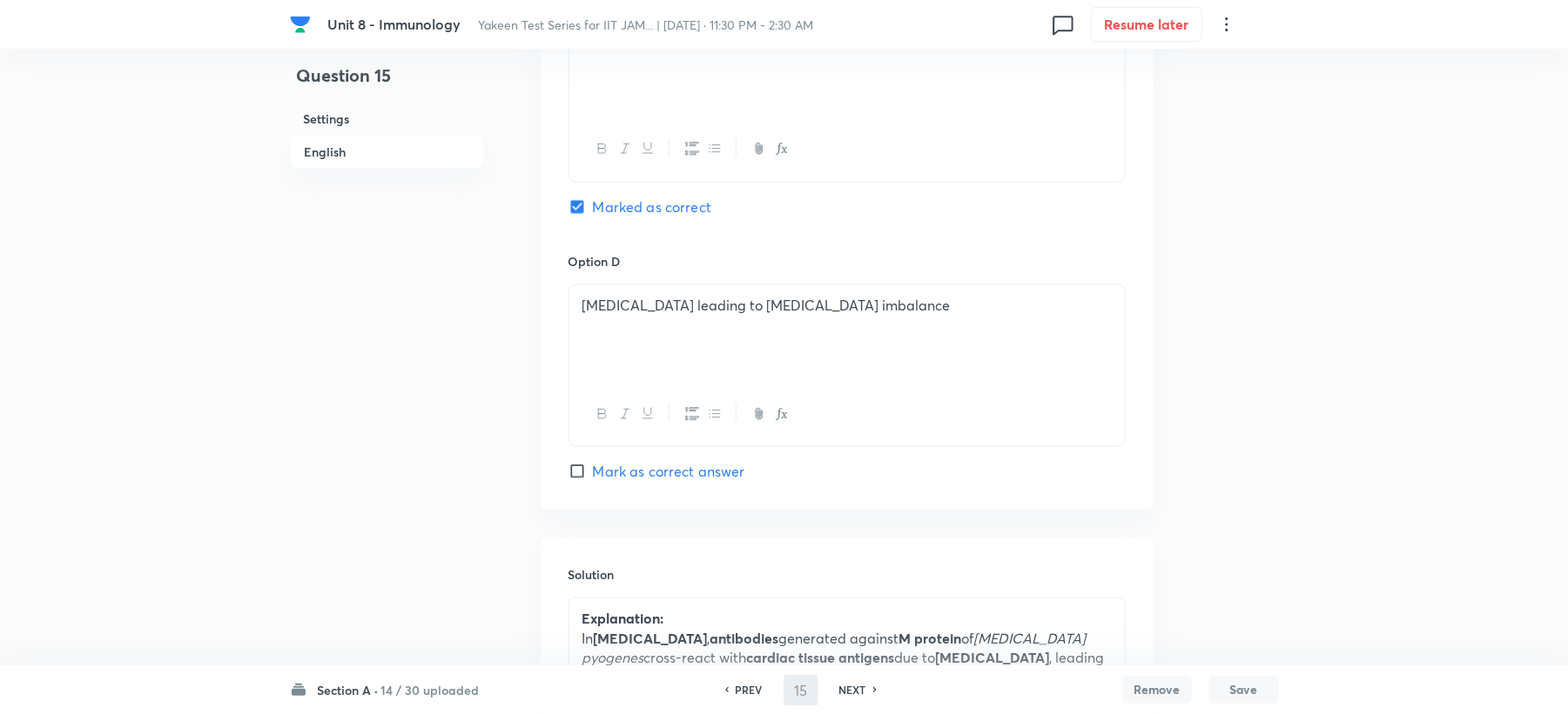
type input "16"
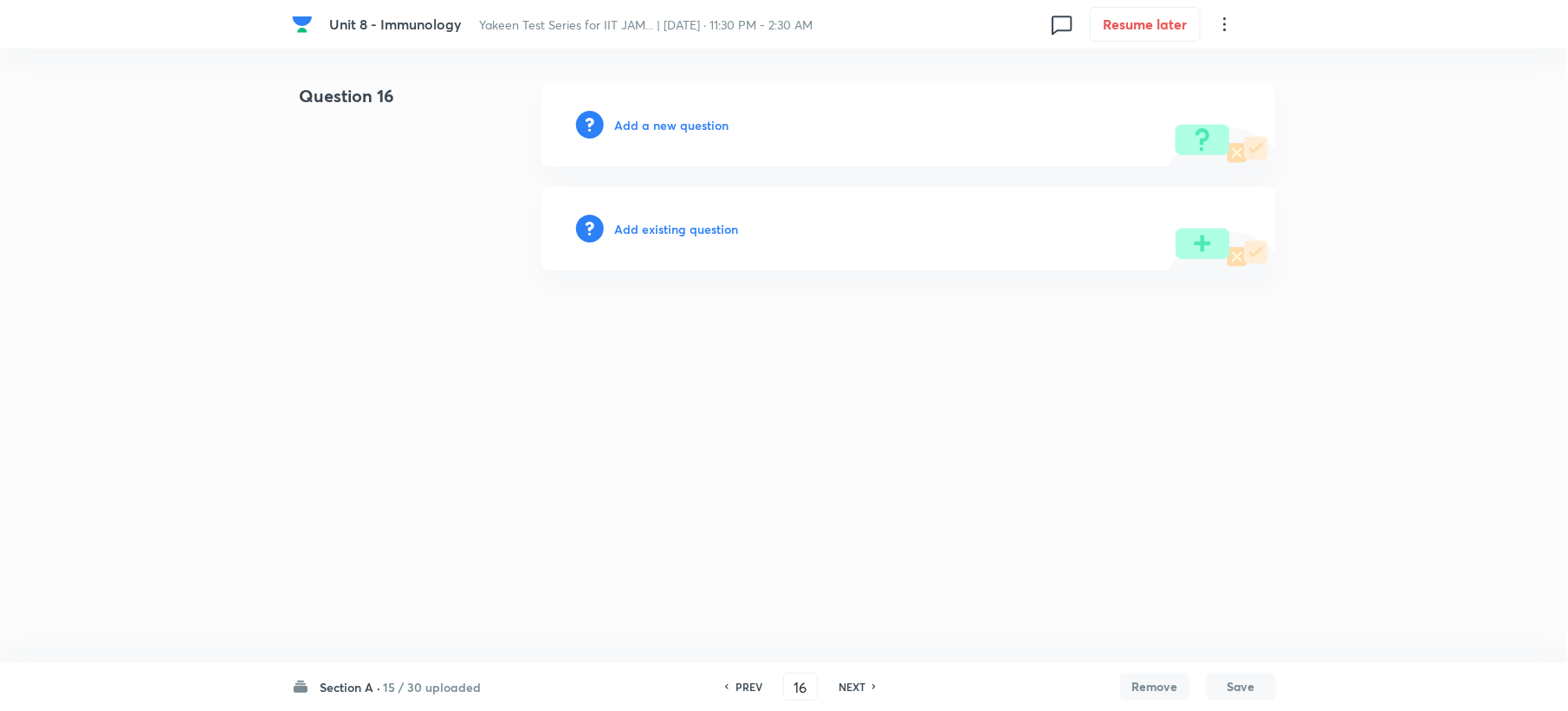
click at [663, 125] on h6 "Add a new question" at bounding box center [672, 126] width 115 height 18
click at [663, 125] on h6 "Choose a question type" at bounding box center [681, 126] width 134 height 18
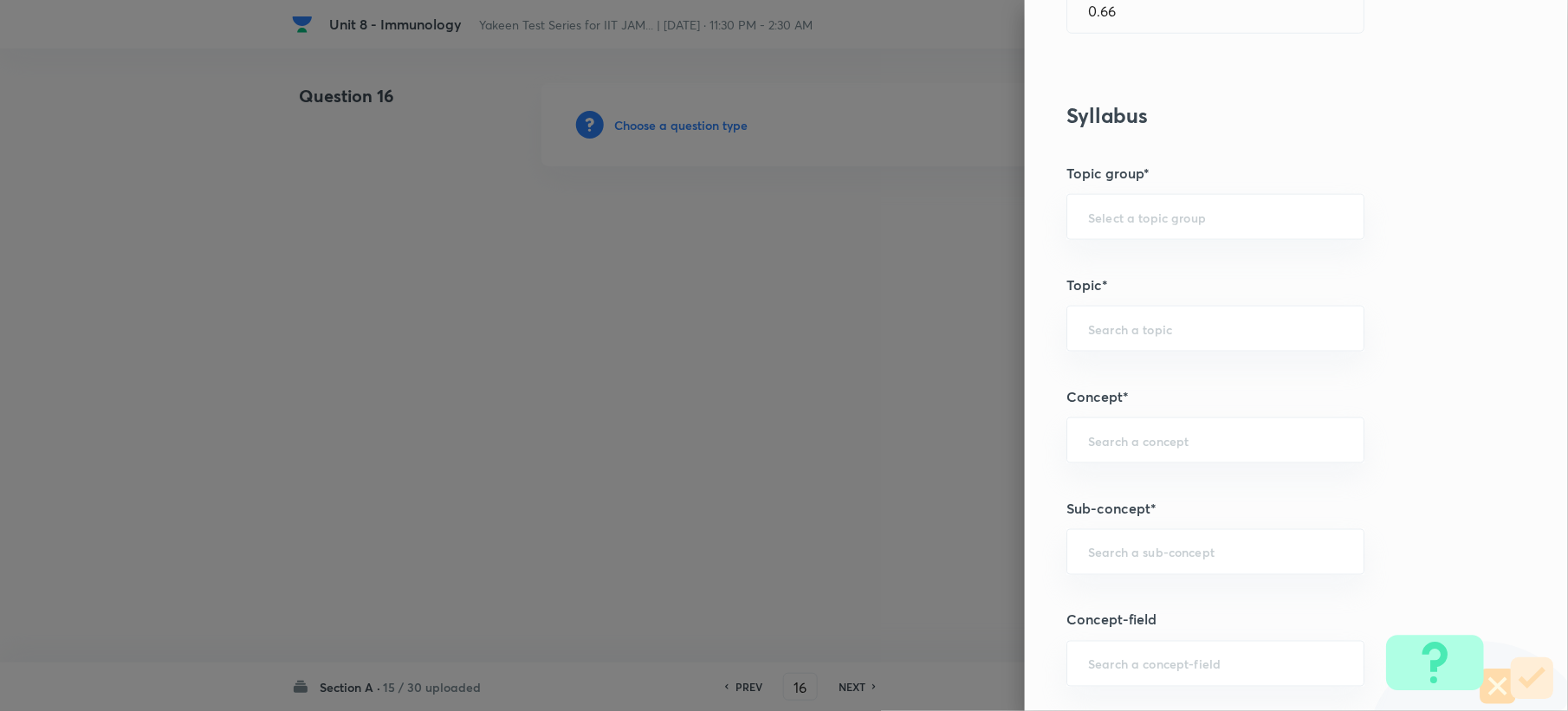
scroll to position [693, 0]
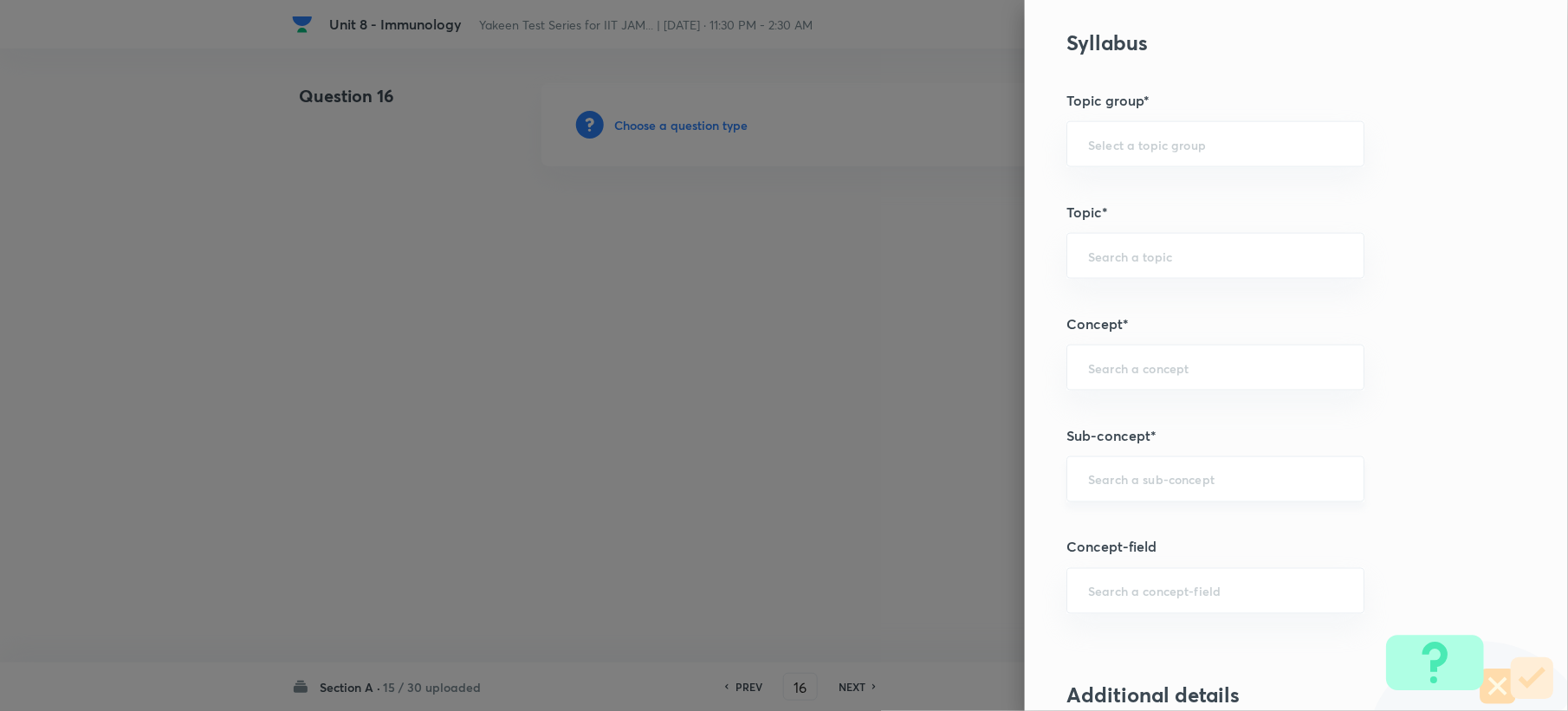
drag, startPoint x: 1113, startPoint y: 401, endPoint x: 1103, endPoint y: 476, distance: 75.7
click at [1109, 433] on div "Question settings Question type* Single choice correct Number of options* 2 3 4…" at bounding box center [1296, 355] width 543 height 711
click at [1104, 476] on input "text" at bounding box center [1215, 480] width 255 height 16
paste input "Genetics and Genomics"
click at [1108, 533] on li "Genetics and Genomics" at bounding box center [1199, 533] width 296 height 31
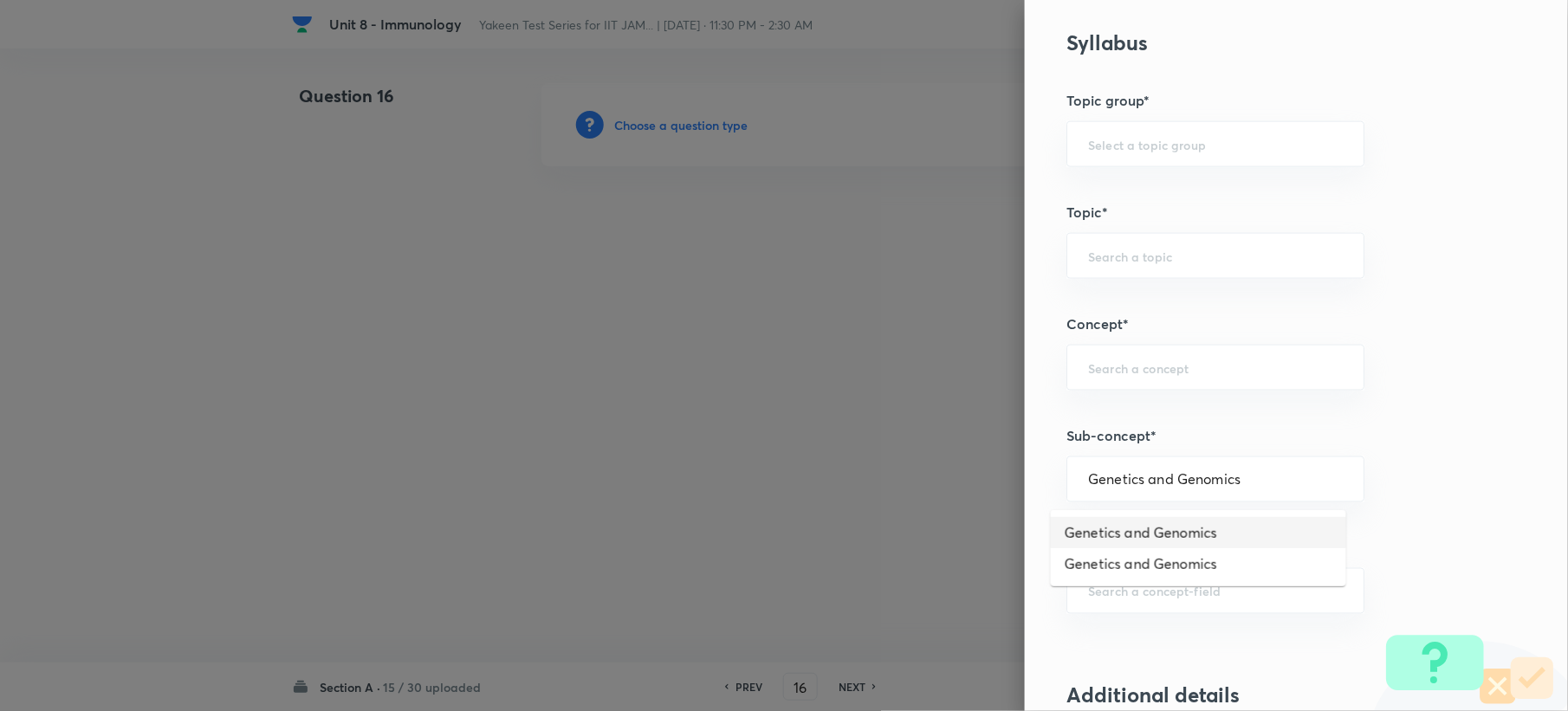
type input "Genetics and Genomics"
type input "Biotechnology"
type input "Biology (10+2+3 Level)"
type input "General Biology"
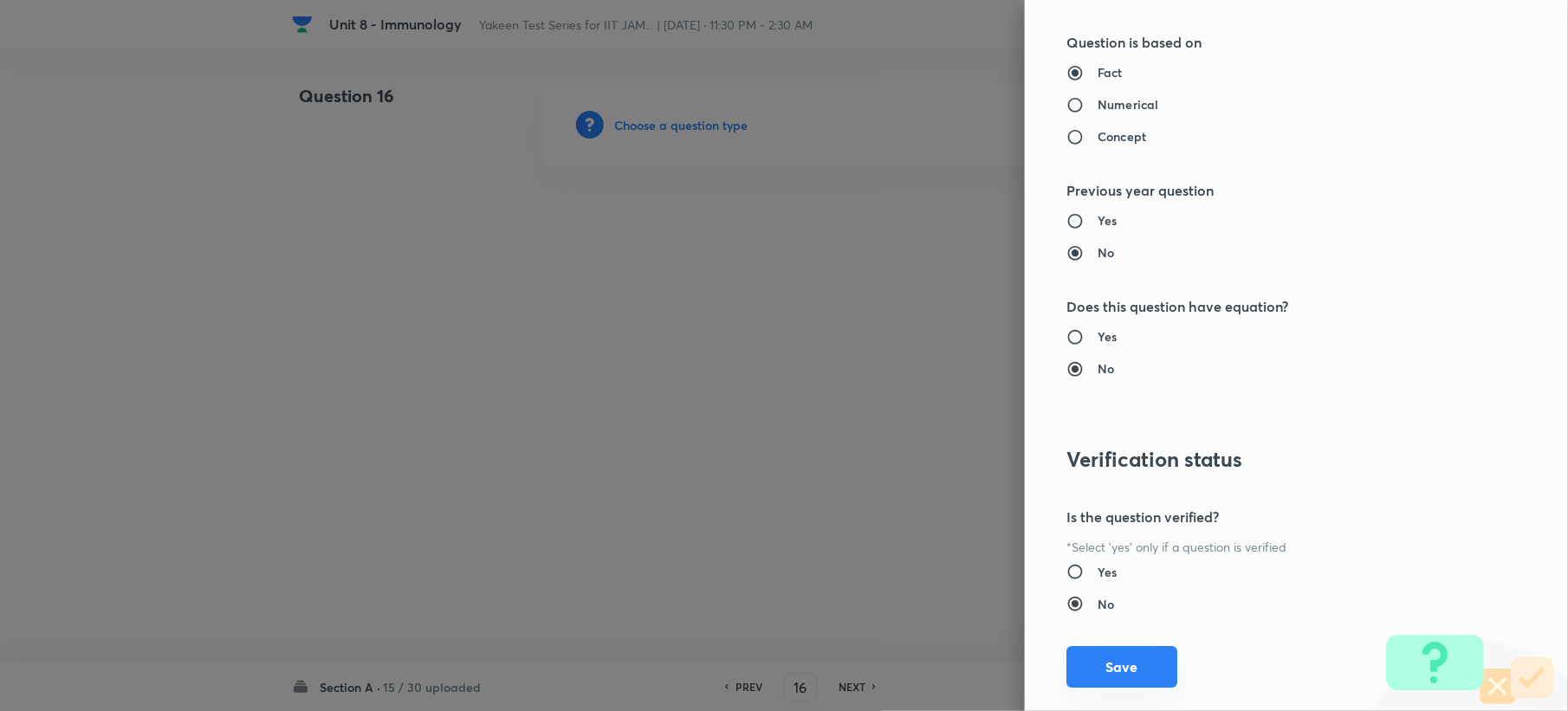
scroll to position [1654, 0]
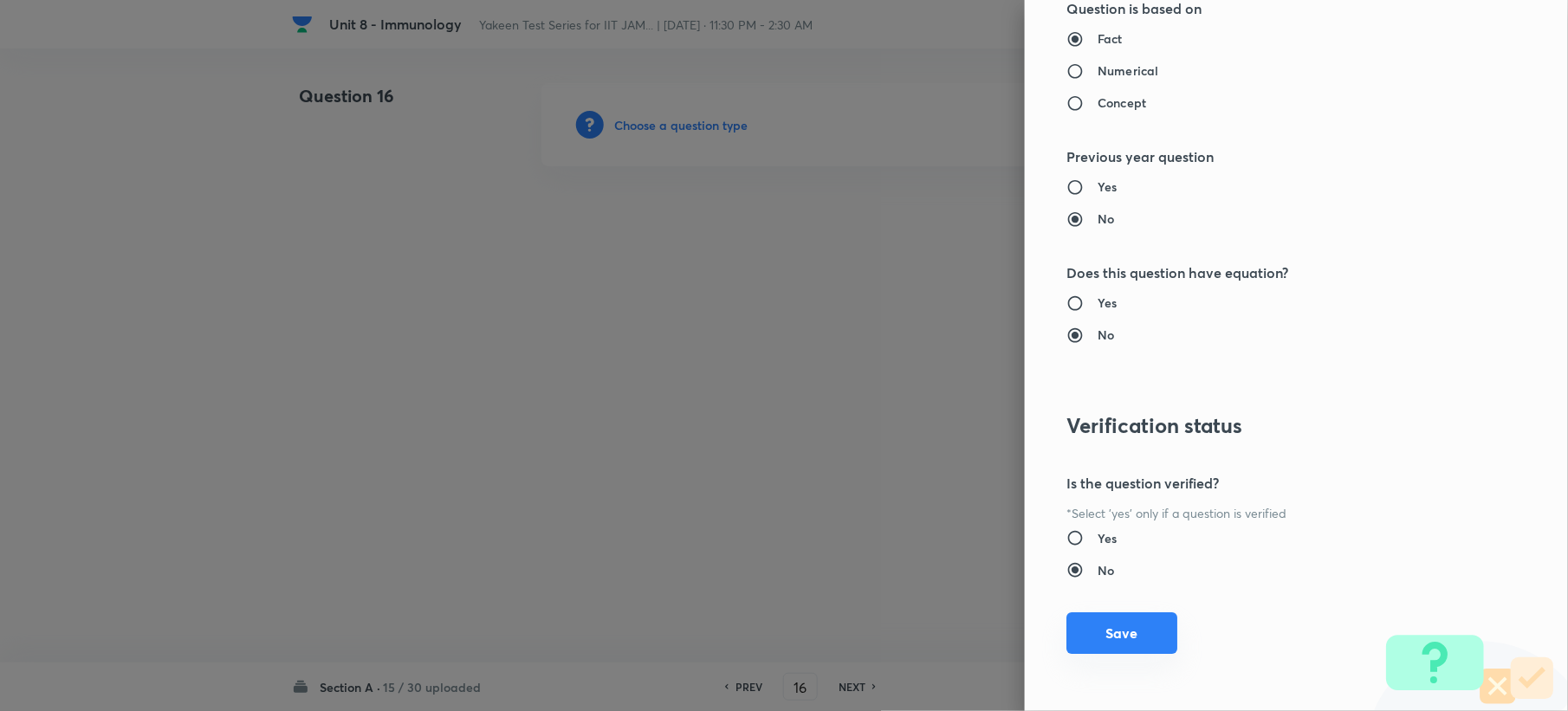
click at [1091, 628] on button "Save" at bounding box center [1122, 634] width 111 height 42
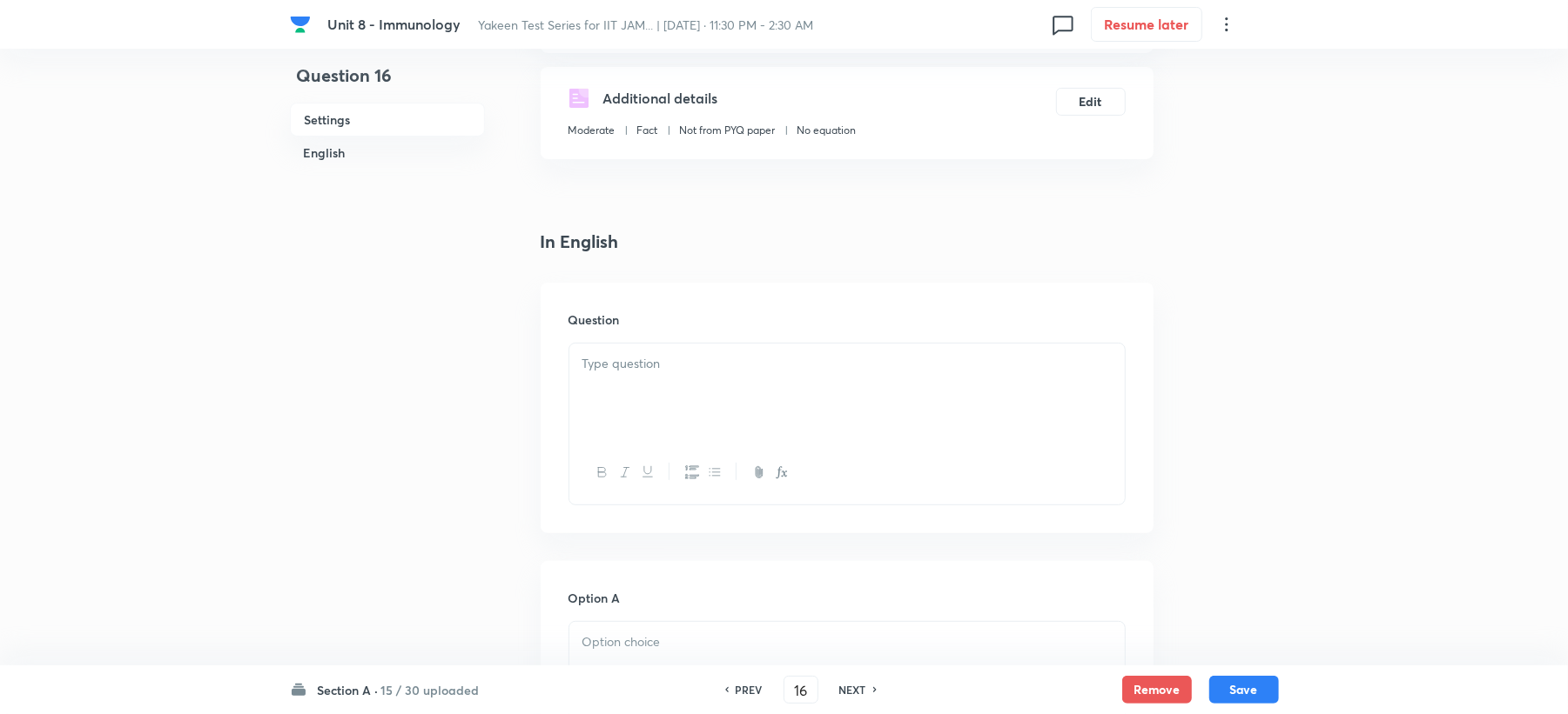
scroll to position [348, 0]
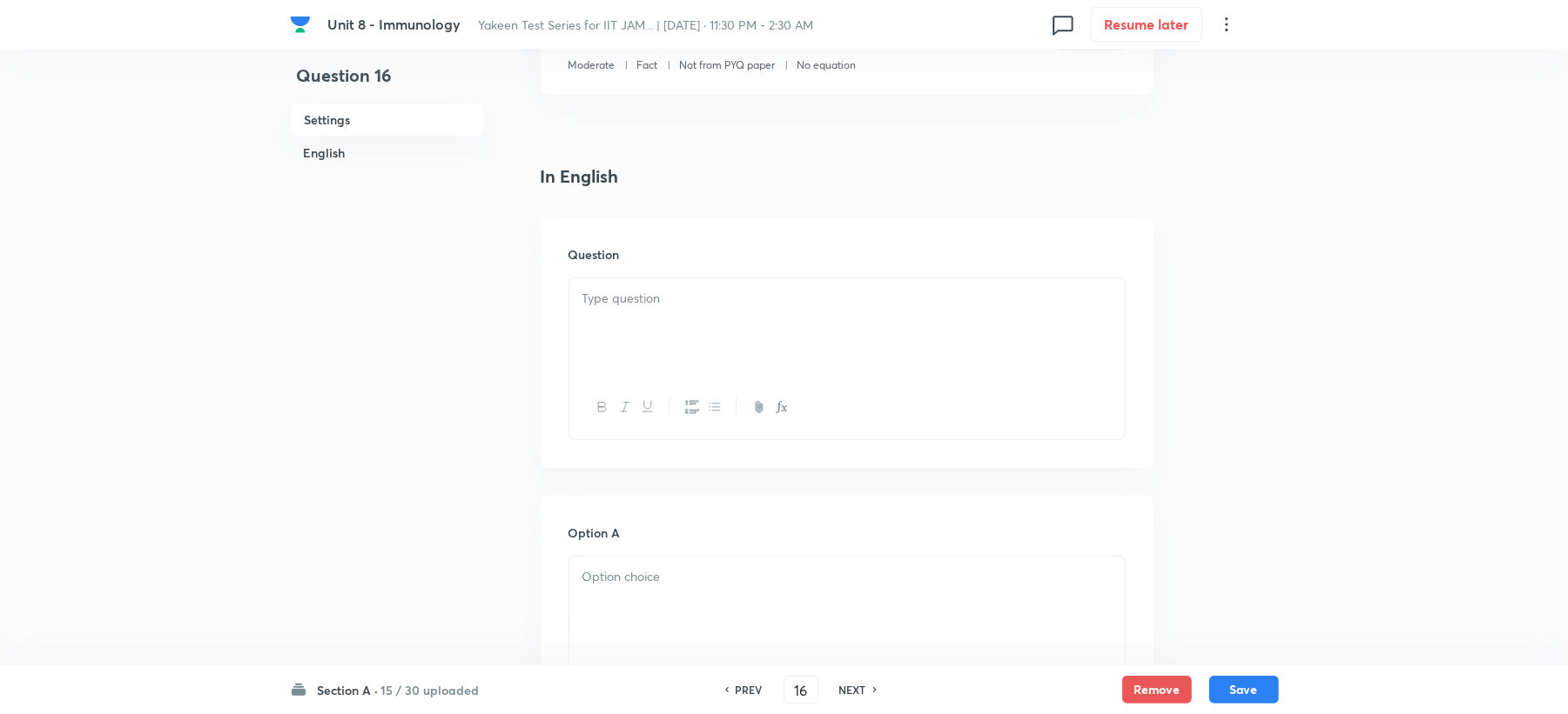
drag, startPoint x: 606, startPoint y: 276, endPoint x: 606, endPoint y: 290, distance: 14.0
click at [606, 283] on div "Question" at bounding box center [847, 343] width 613 height 250
drag, startPoint x: 601, startPoint y: 301, endPoint x: 579, endPoint y: 410, distance: 111.2
click at [601, 304] on p at bounding box center [847, 299] width 530 height 20
click at [634, 307] on p at bounding box center [847, 299] width 530 height 20
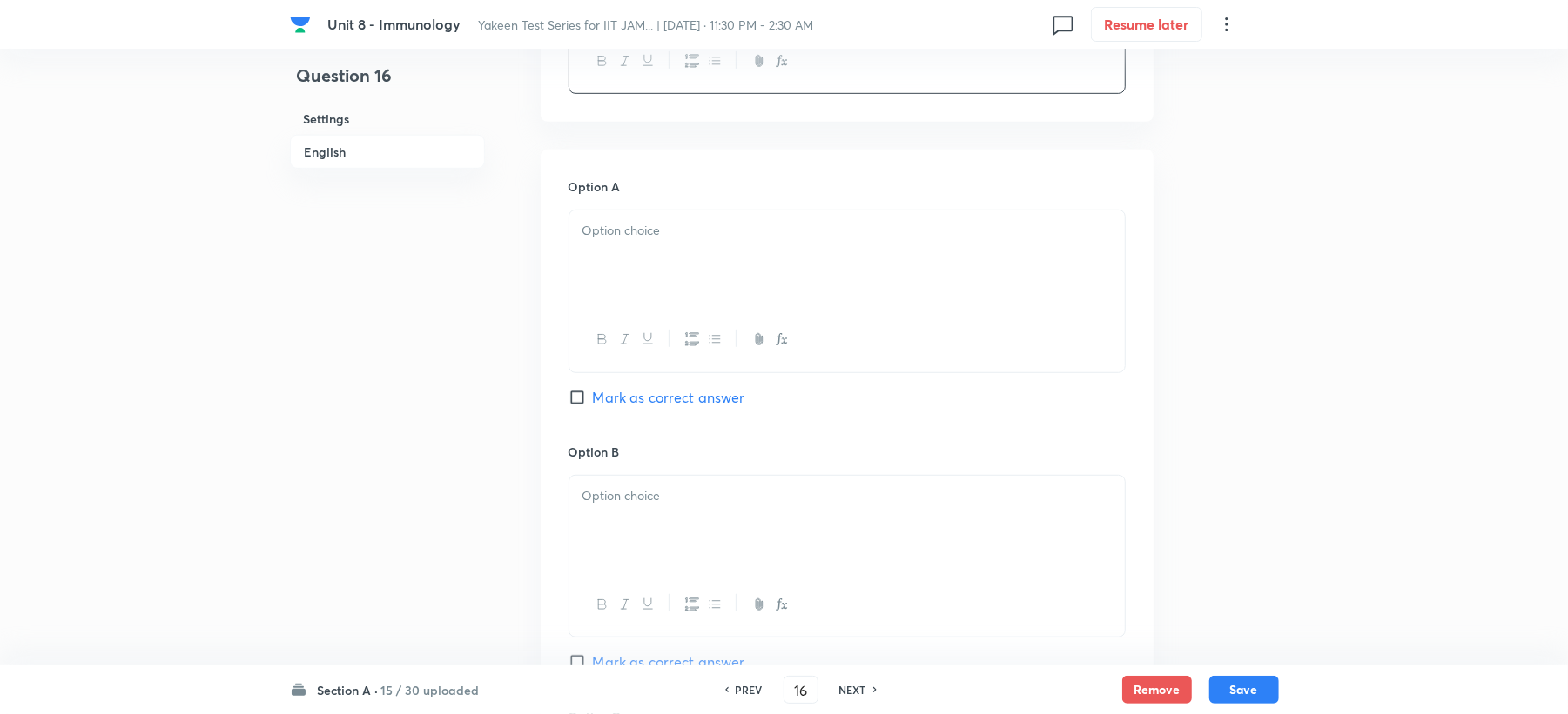
scroll to position [696, 0]
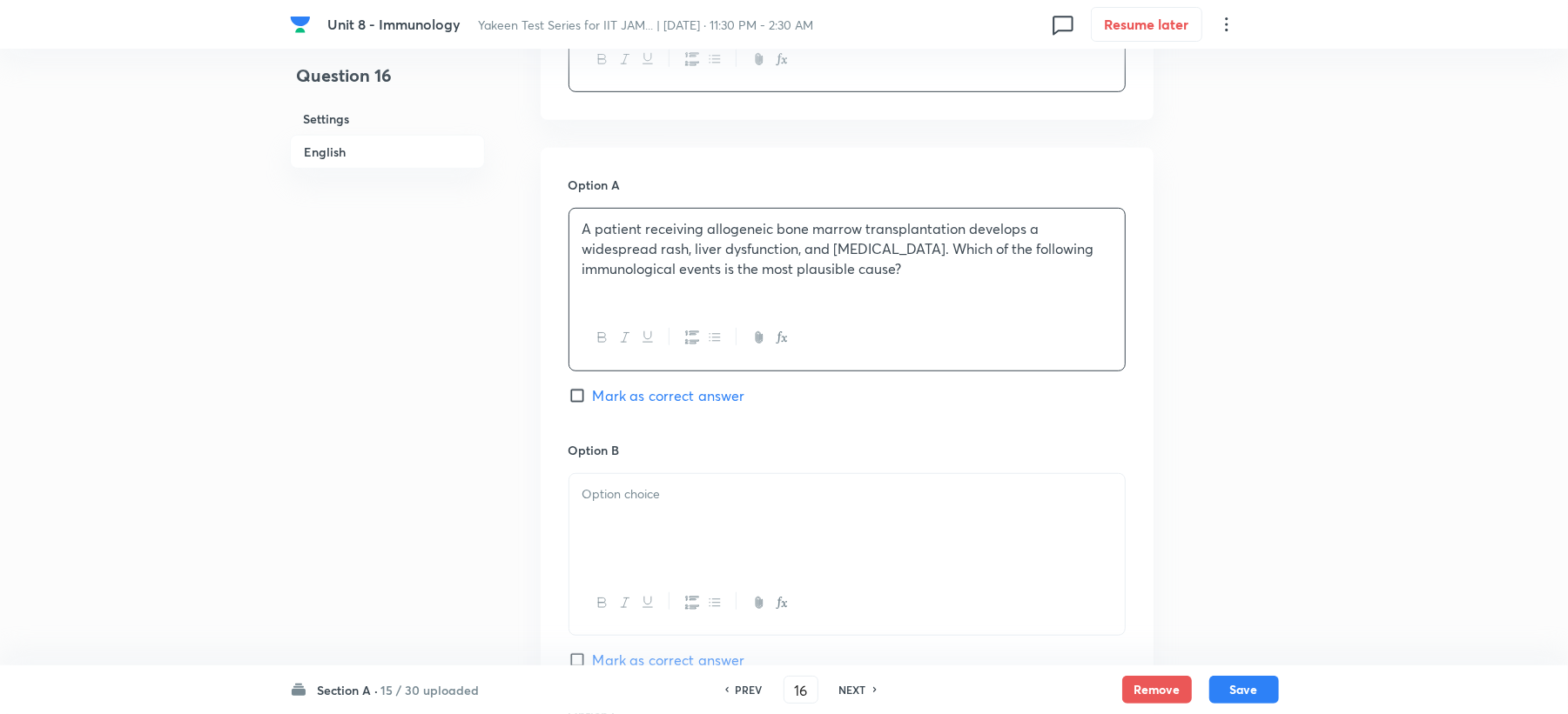
click at [625, 533] on div at bounding box center [846, 523] width 555 height 98
click at [949, 286] on div "A patient receiving allogeneic bone marrow transplantation develops a widesprea…" at bounding box center [846, 257] width 555 height 98
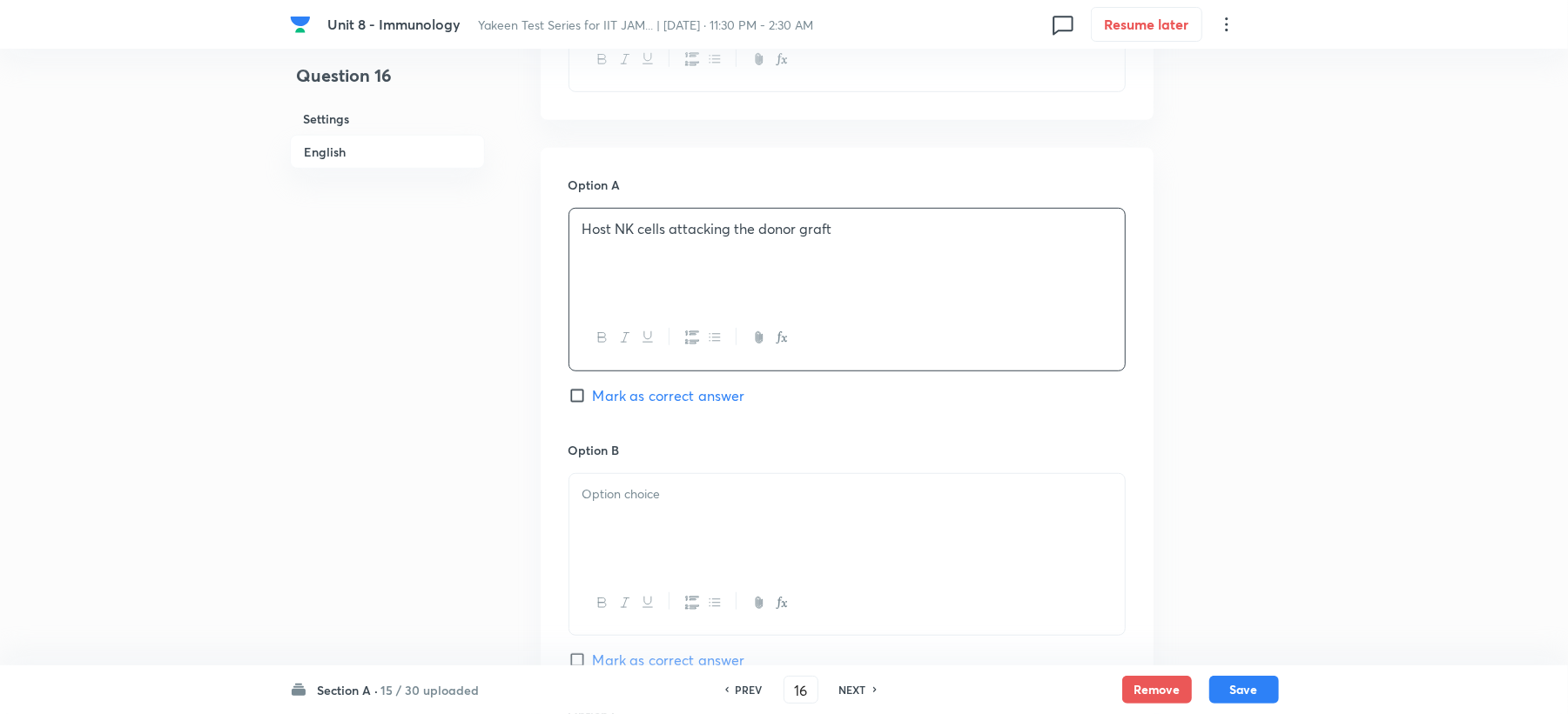
drag, startPoint x: 628, startPoint y: 503, endPoint x: 618, endPoint y: 508, distance: 11.2
click at [628, 506] on div at bounding box center [846, 523] width 555 height 98
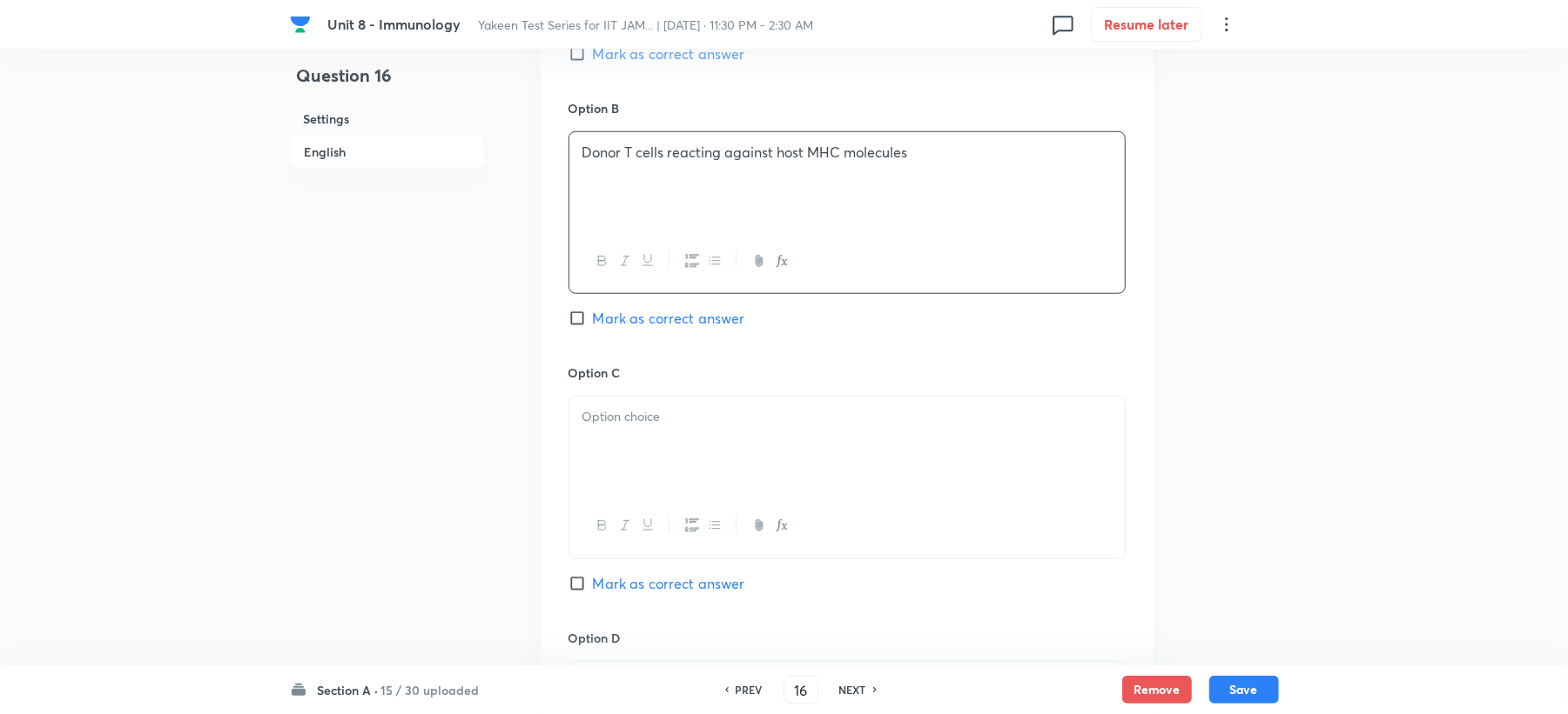
scroll to position [1044, 0]
drag, startPoint x: 632, startPoint y: 439, endPoint x: 613, endPoint y: 443, distance: 19.4
click at [631, 437] on div at bounding box center [846, 439] width 555 height 98
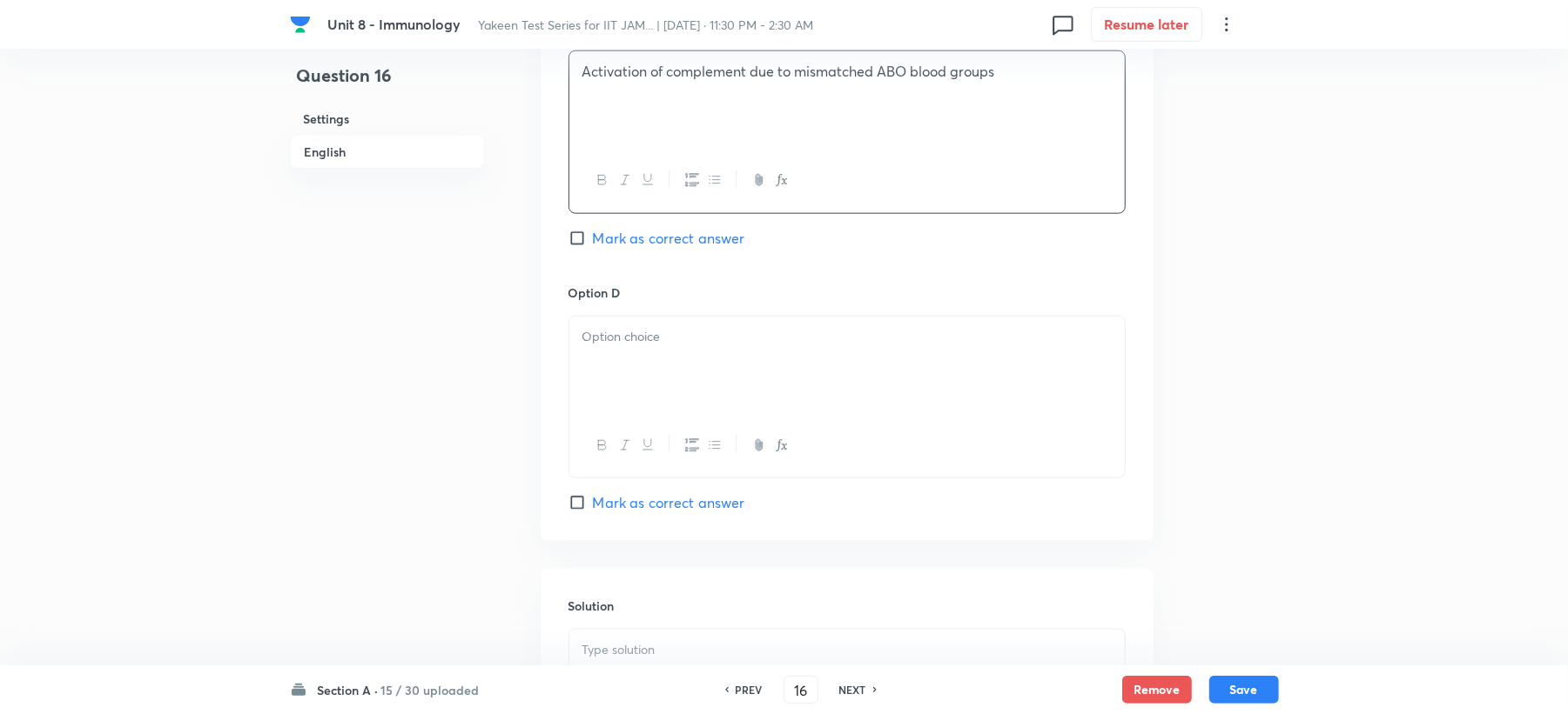
scroll to position [1392, 0]
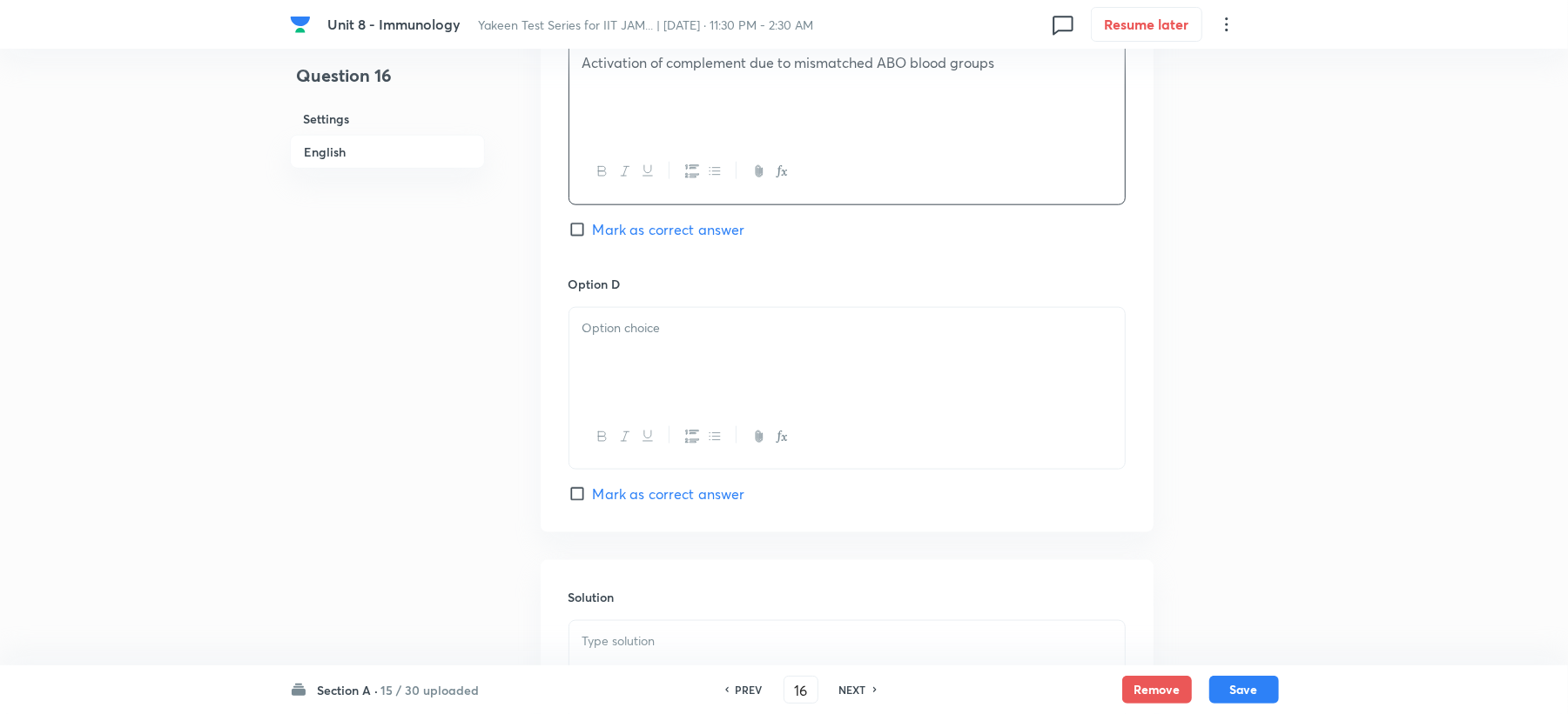
click at [634, 384] on div at bounding box center [846, 357] width 555 height 98
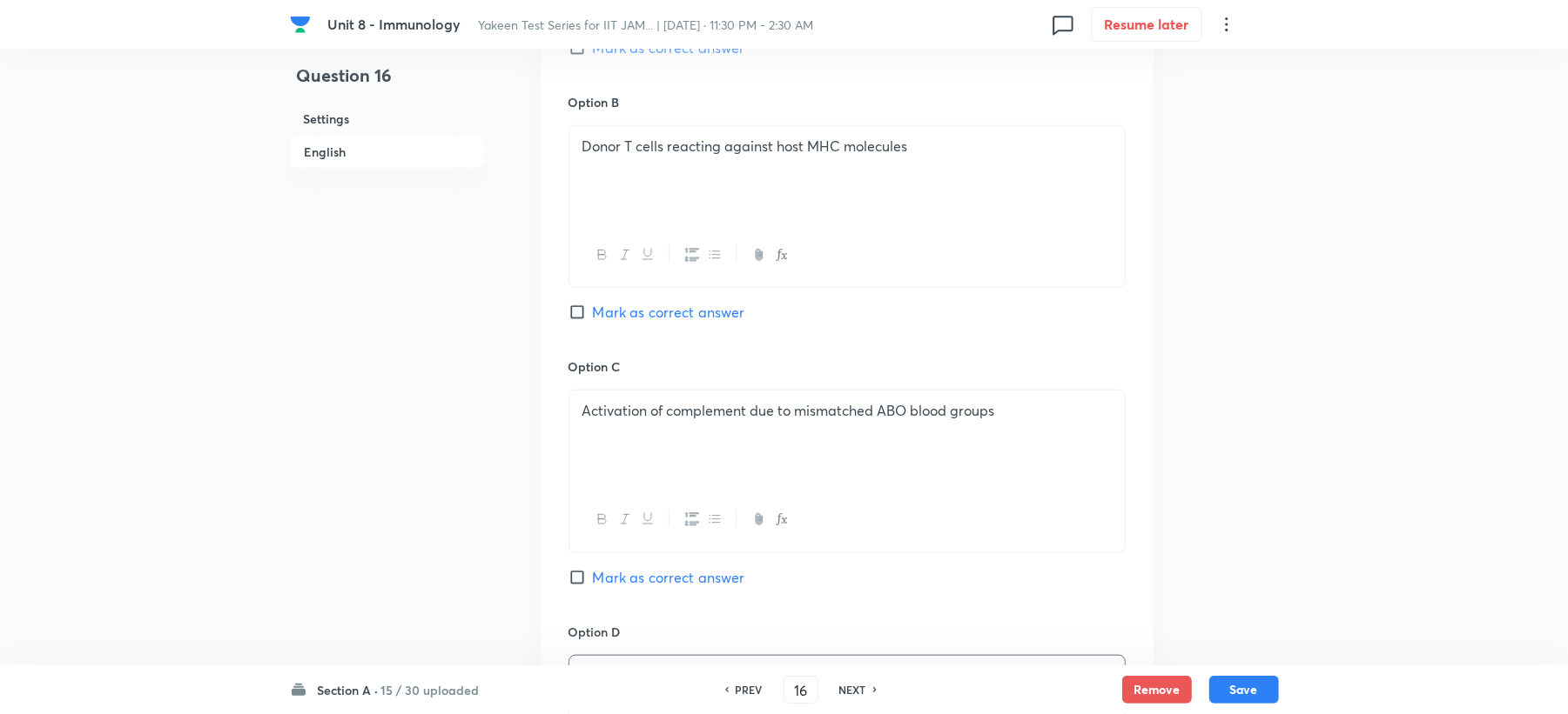
click at [650, 308] on span "Mark as correct answer" at bounding box center [669, 312] width 153 height 21
click at [593, 308] on input "Mark as correct answer" at bounding box center [581, 312] width 25 height 17
checkbox input "true"
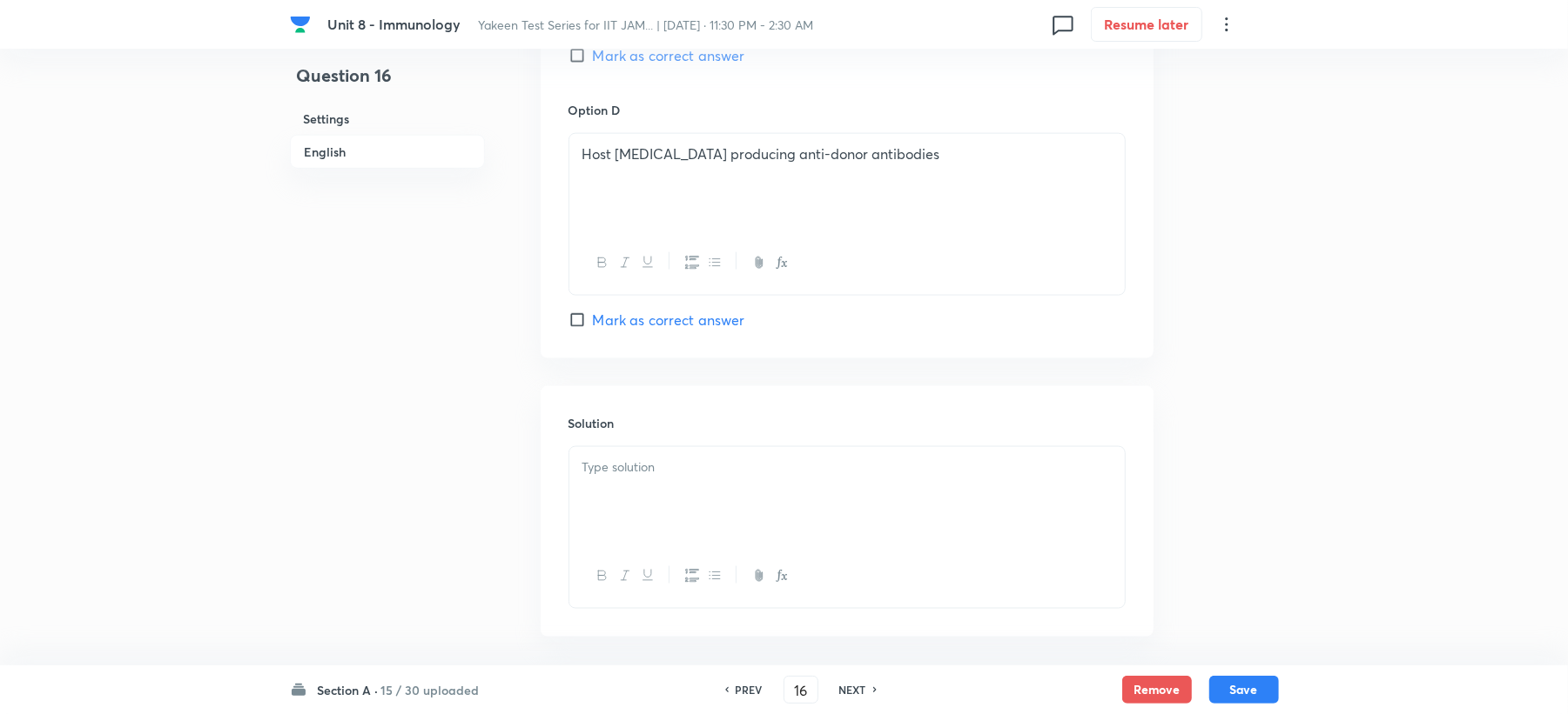
scroll to position [1647, 0]
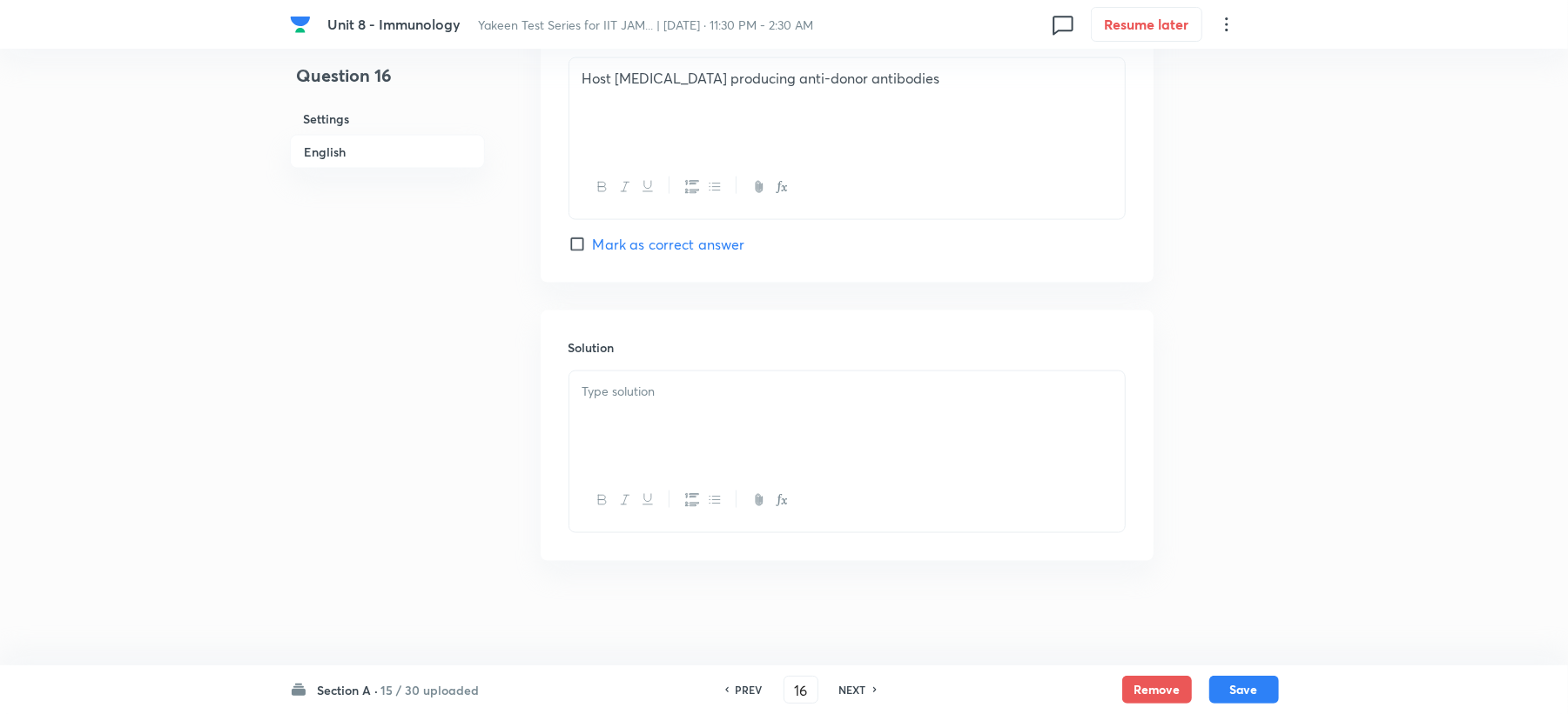
click at [620, 424] on div at bounding box center [846, 420] width 555 height 98
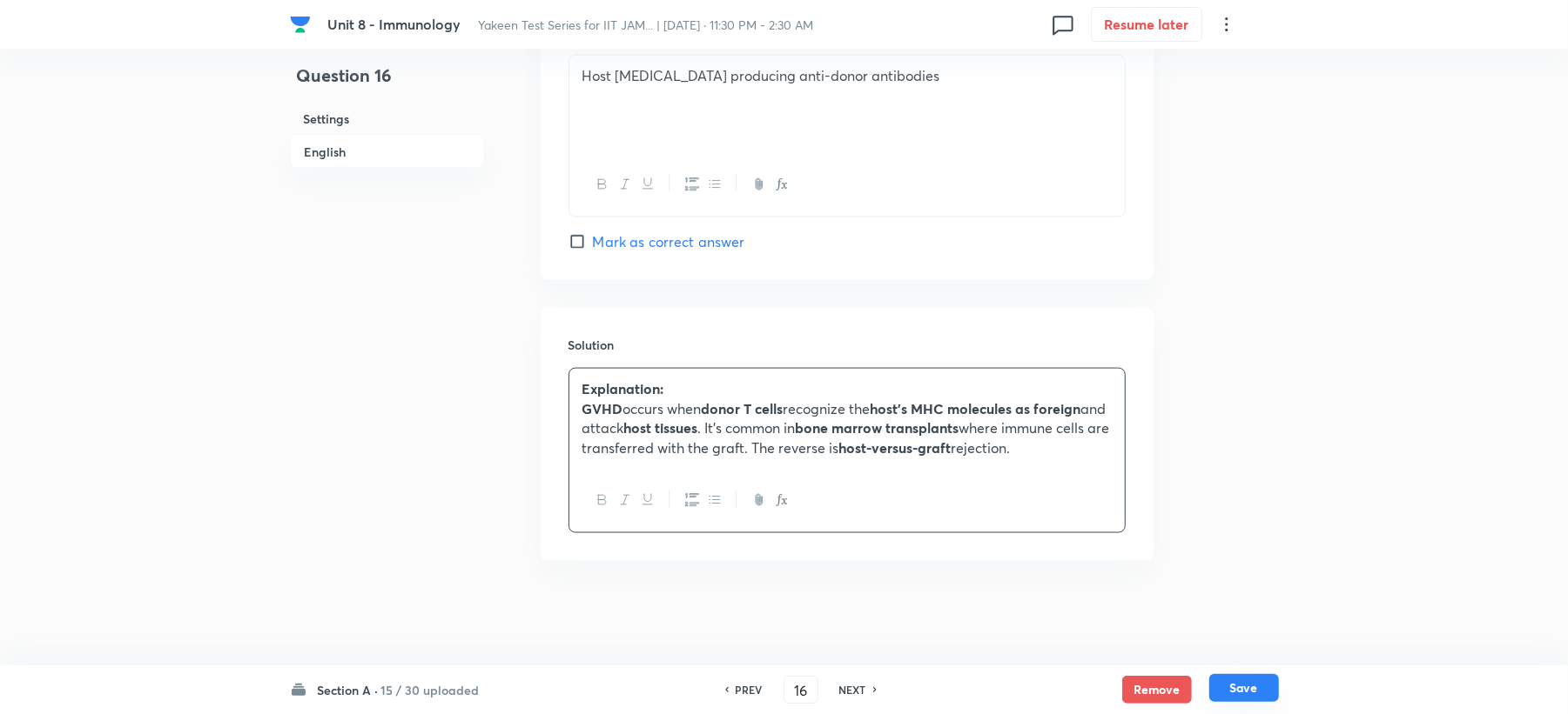
click at [1240, 691] on button "Save" at bounding box center [1244, 688] width 70 height 27
type input "17"
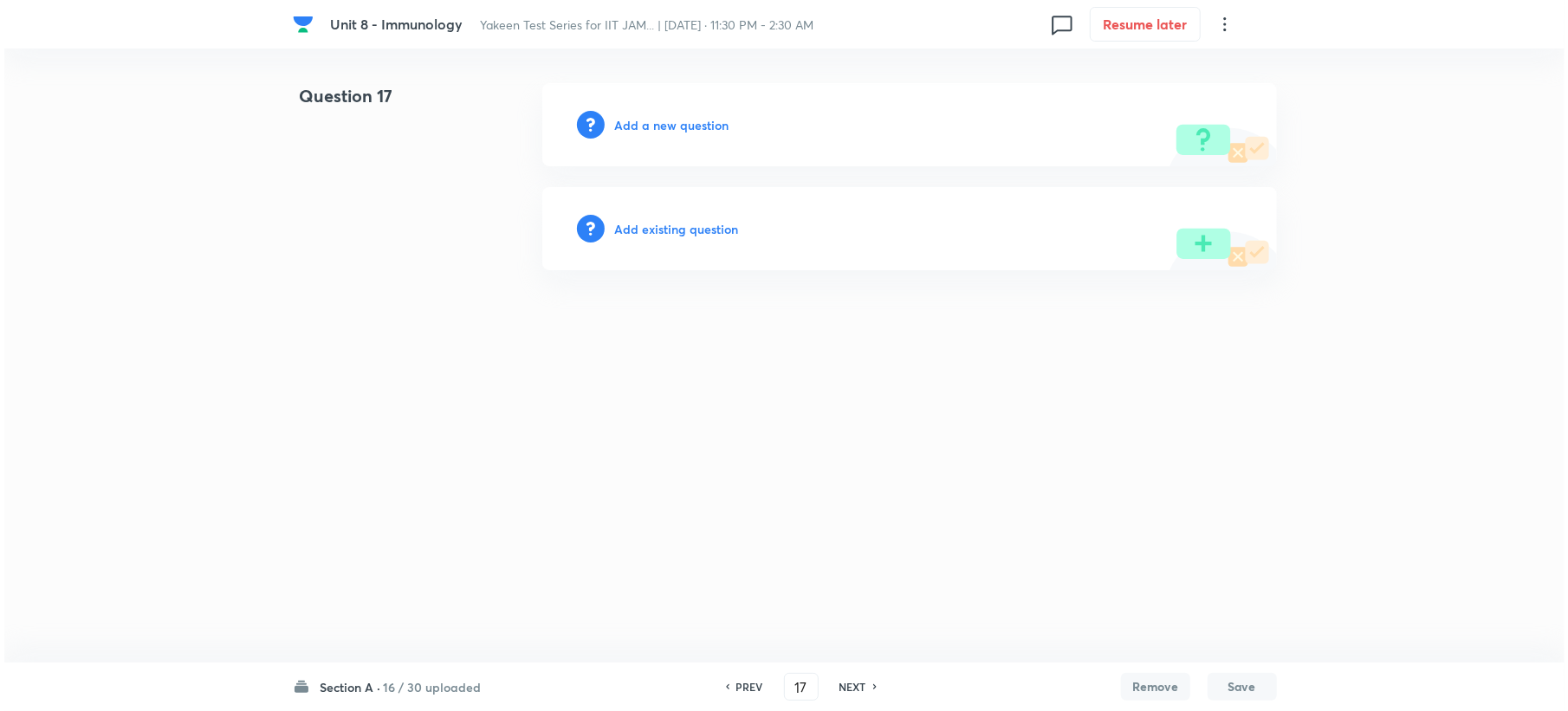
scroll to position [0, 0]
click at [655, 121] on h6 "Add a new question" at bounding box center [672, 126] width 115 height 18
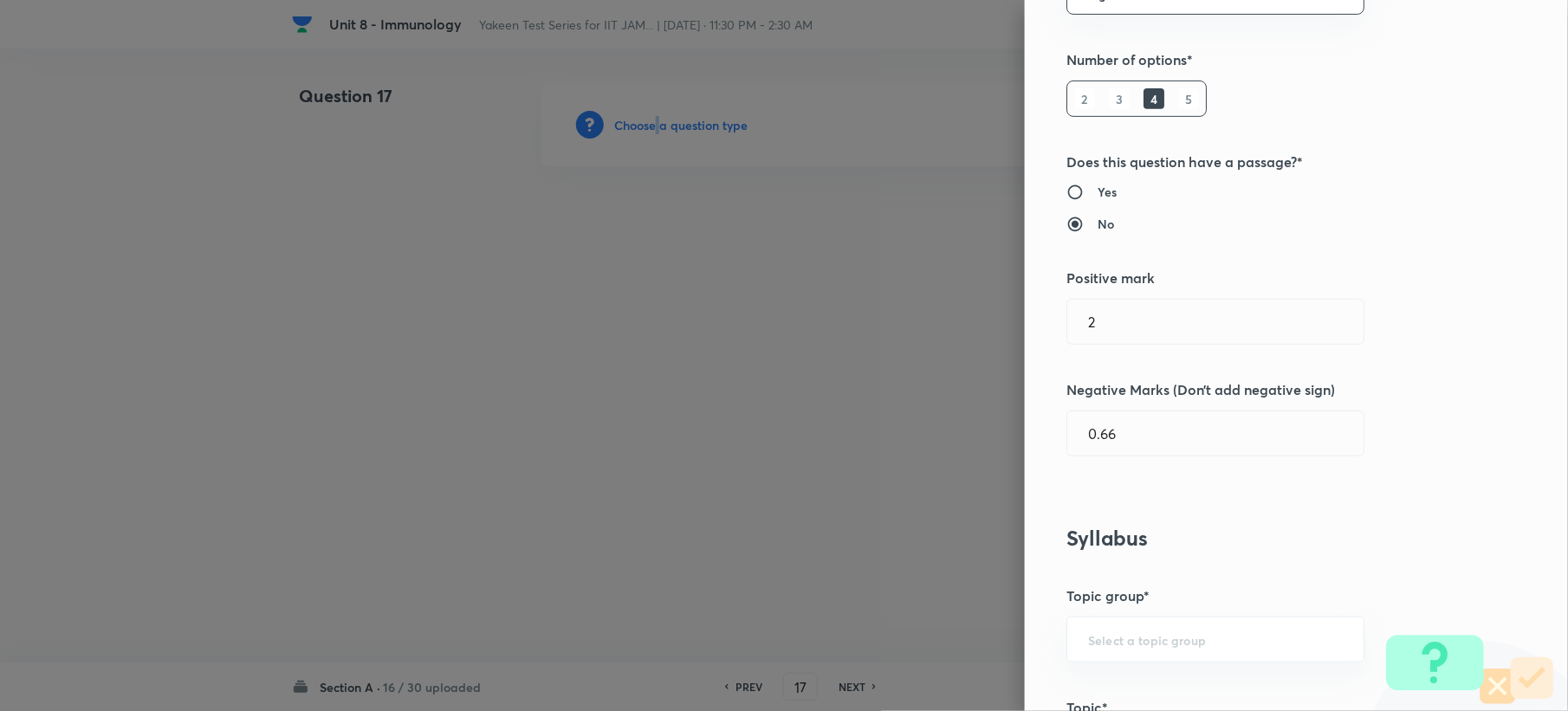
scroll to position [693, 0]
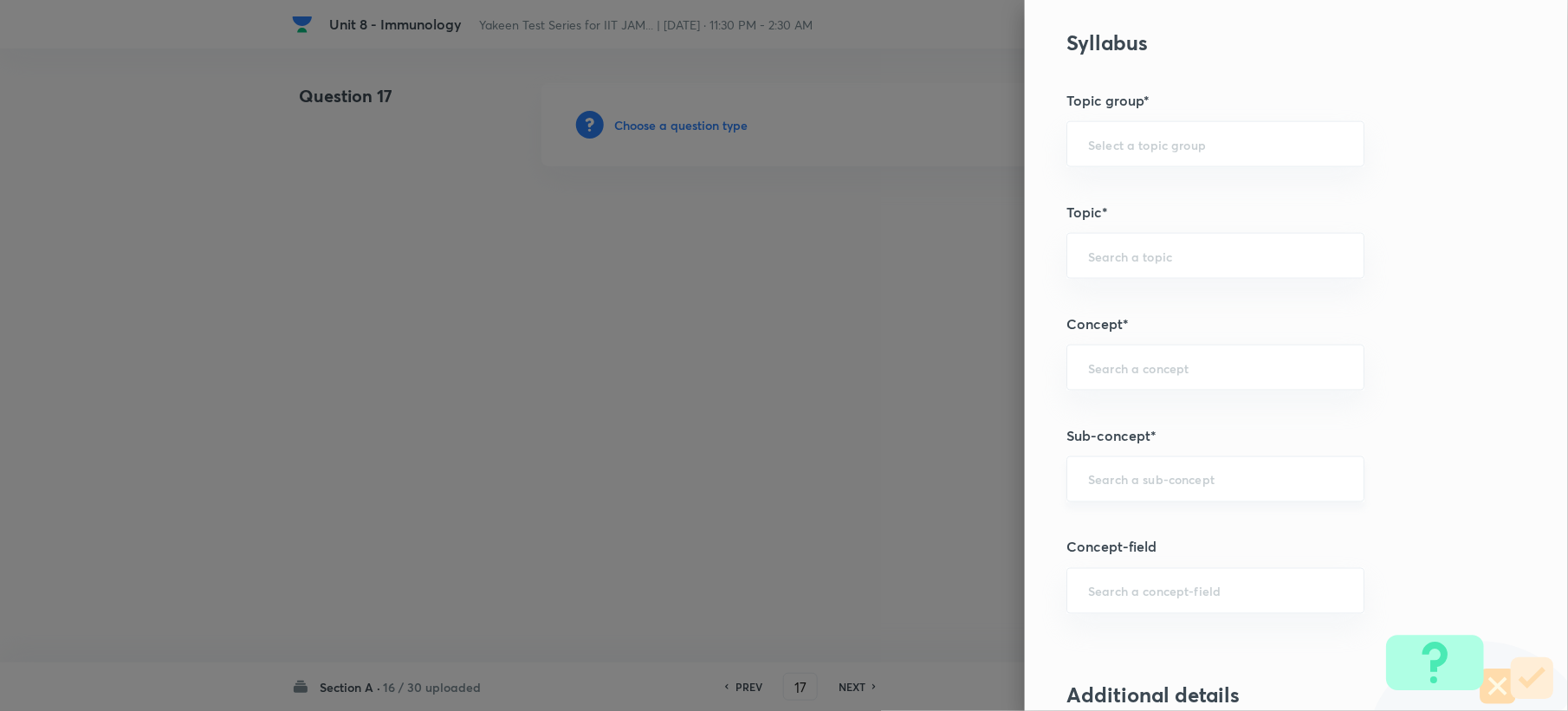
click at [1105, 488] on input "text" at bounding box center [1215, 480] width 255 height 16
paste input "Genetics and Genomics"
click at [1093, 535] on li "Genetics and Genomics" at bounding box center [1199, 533] width 296 height 31
type input "Genetics and Genomics"
type input "Biotechnology"
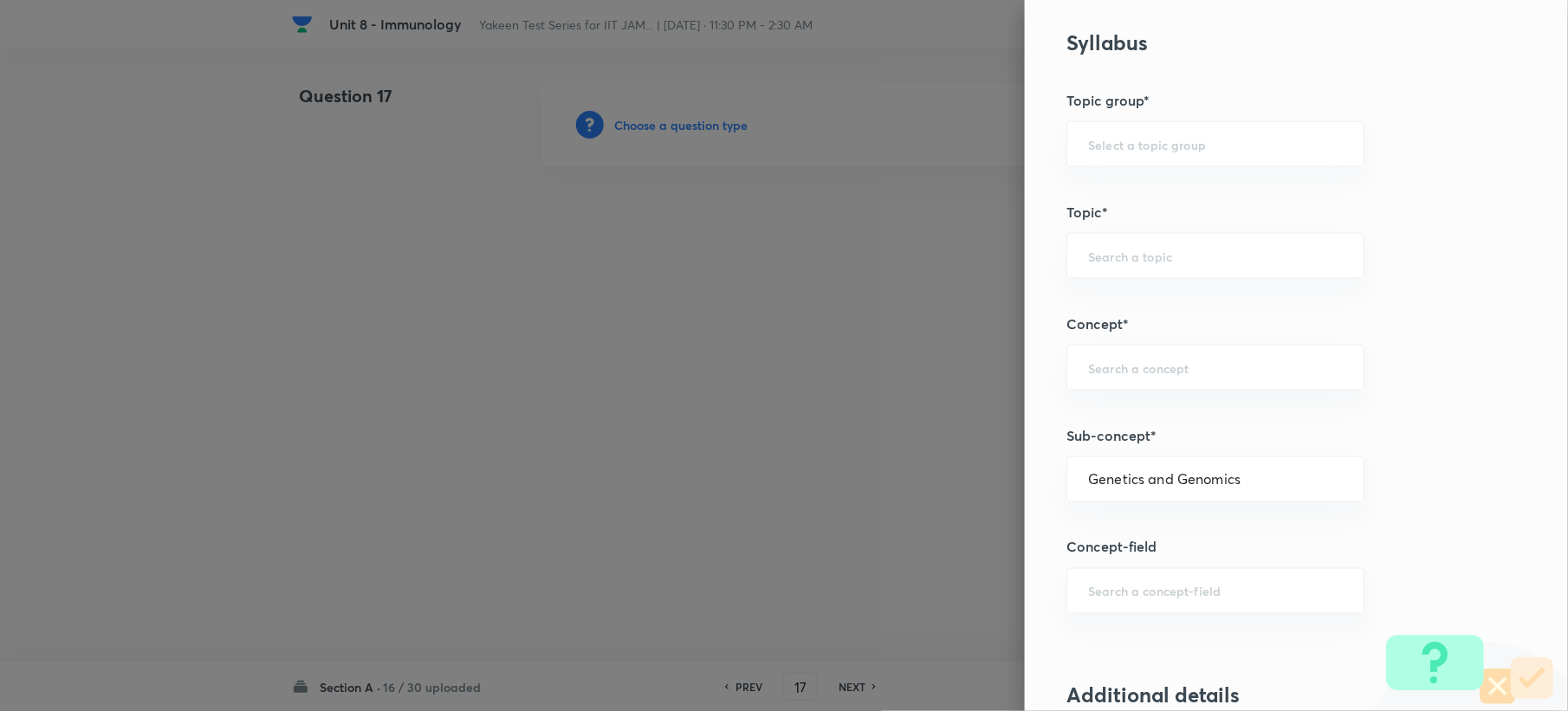
type input "Biology (10+2+3 Level)"
type input "General Biology"
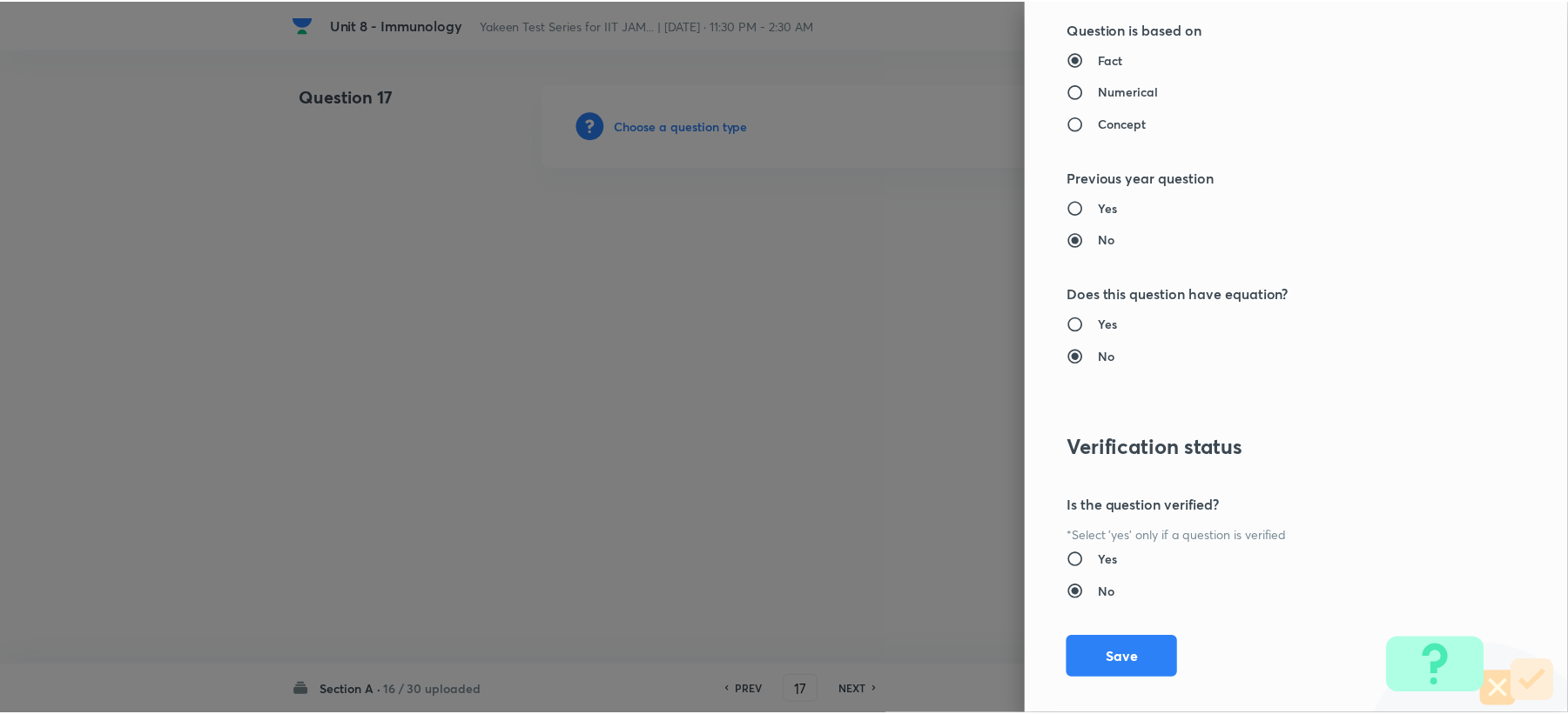
scroll to position [1661, 0]
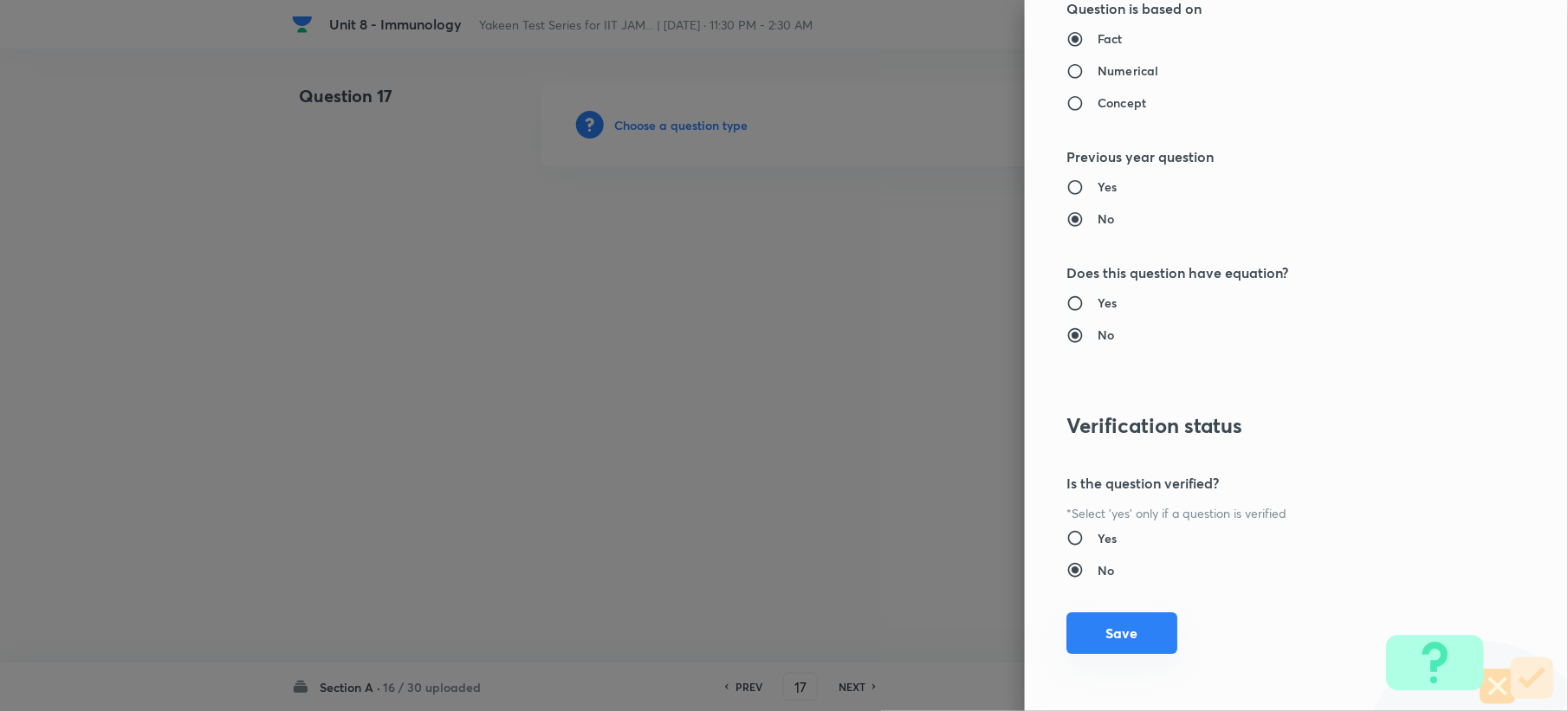
click at [1104, 631] on button "Save" at bounding box center [1122, 634] width 111 height 42
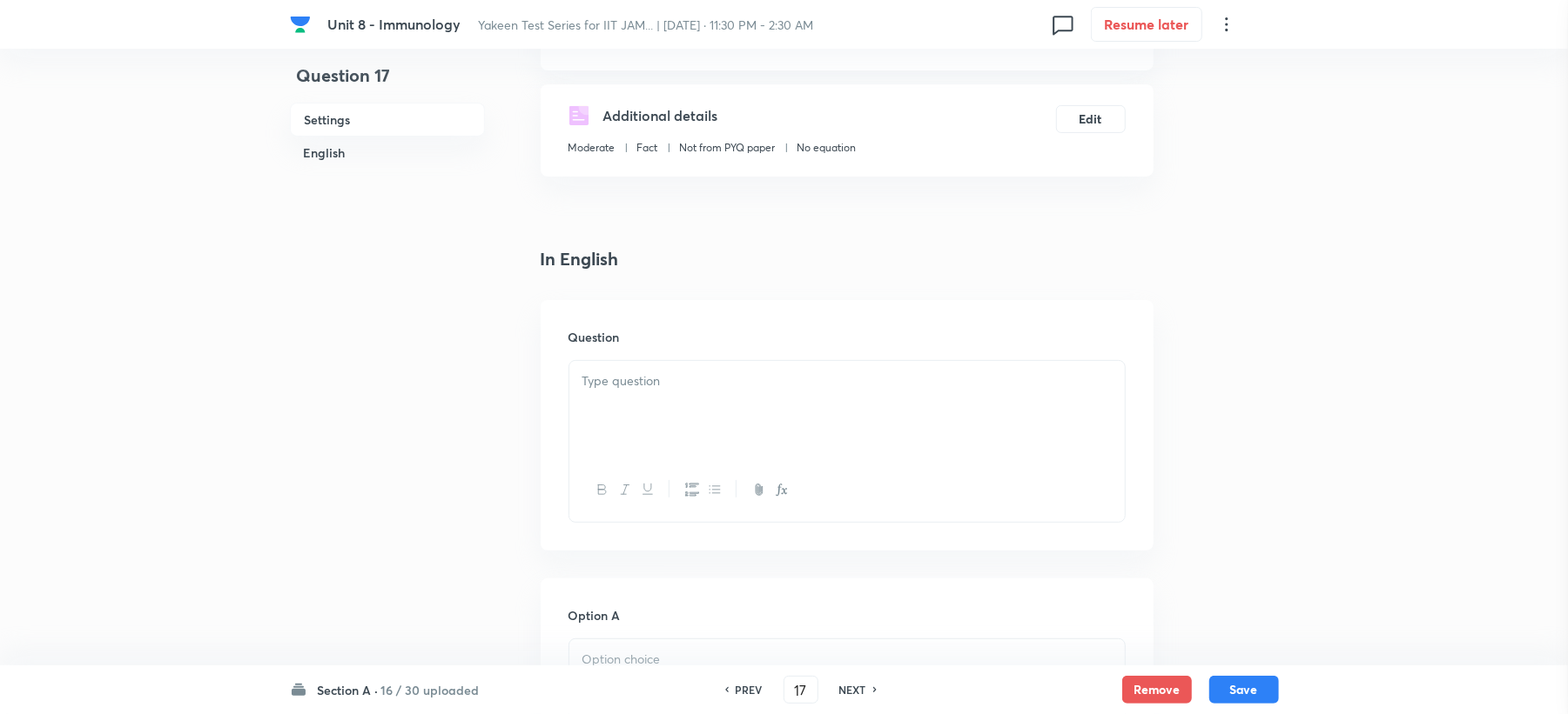
scroll to position [464, 0]
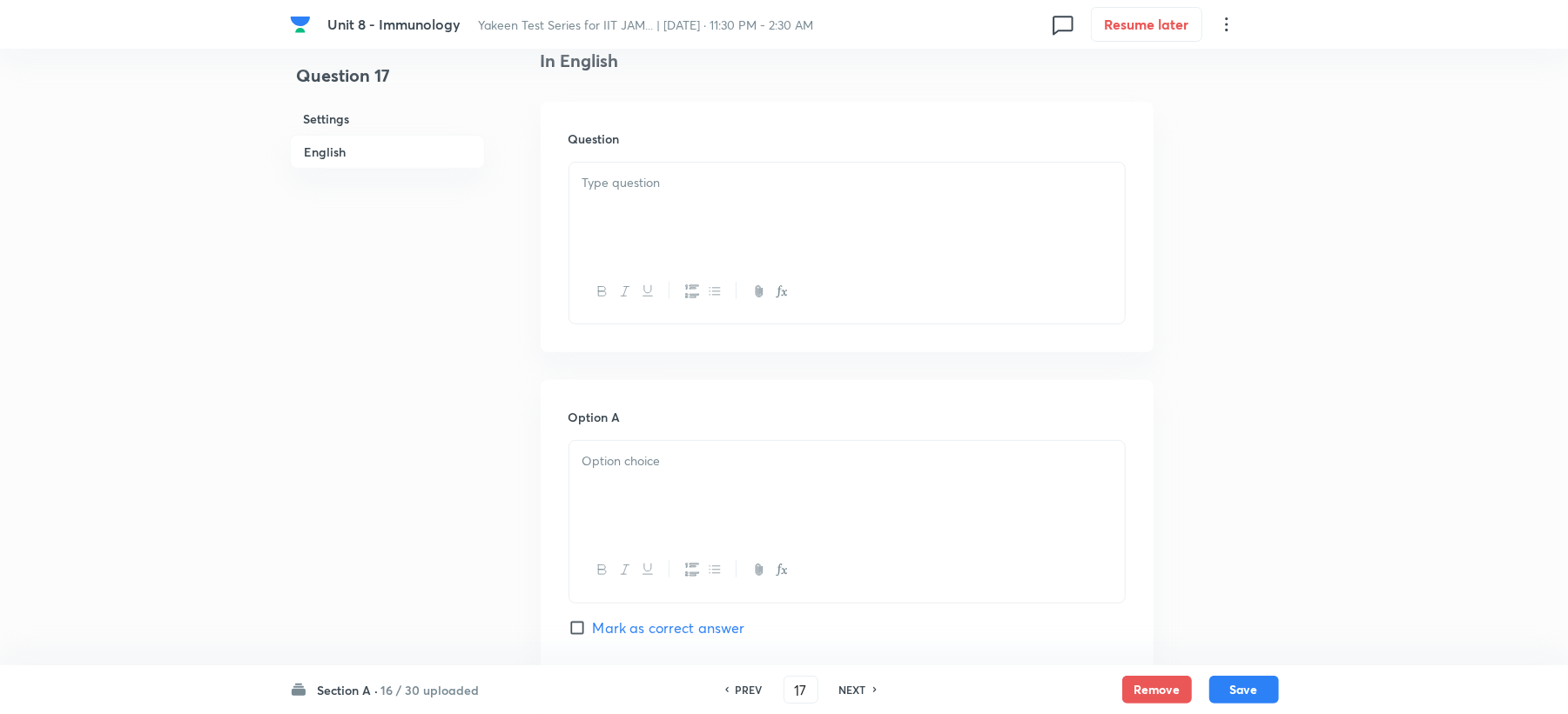
click at [628, 233] on div at bounding box center [846, 211] width 555 height 98
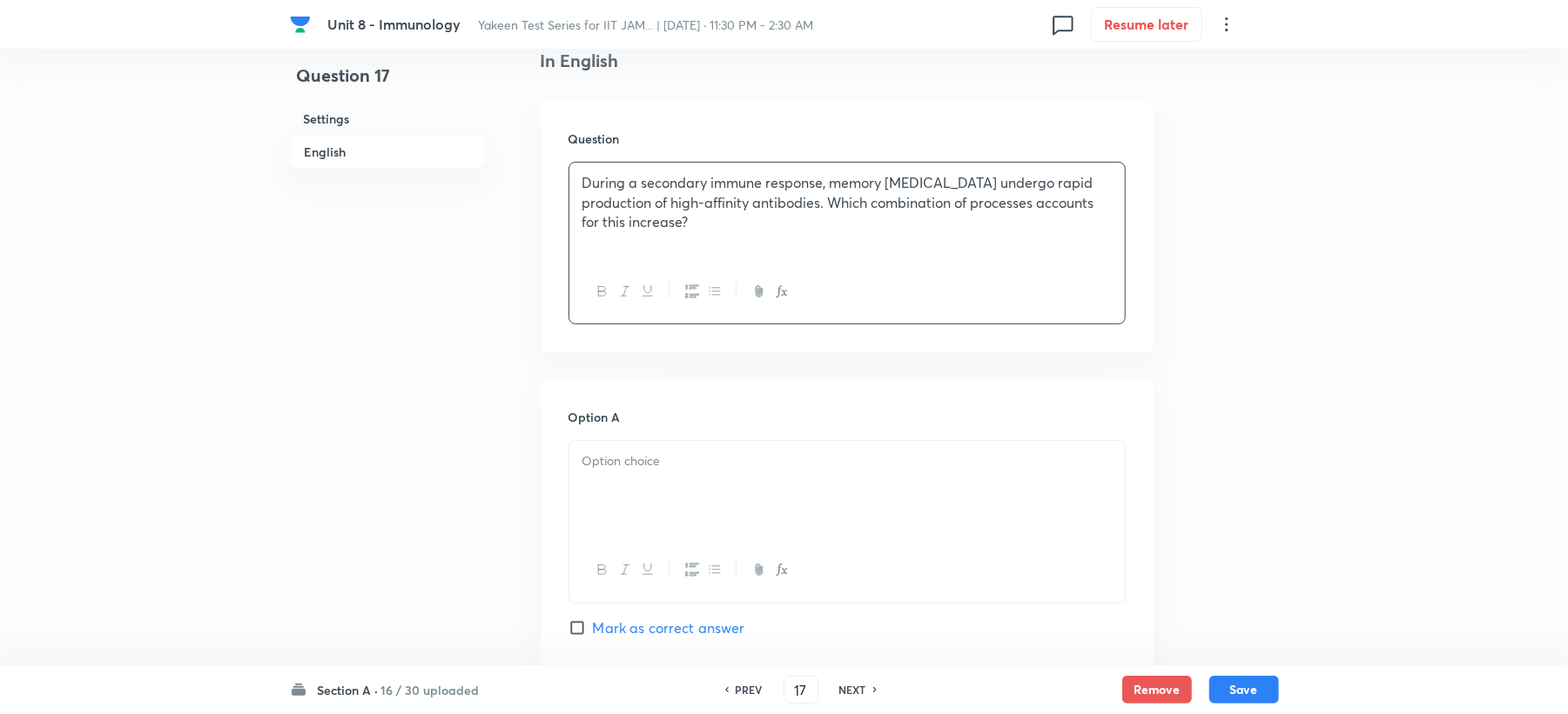
click at [611, 484] on div at bounding box center [846, 490] width 555 height 98
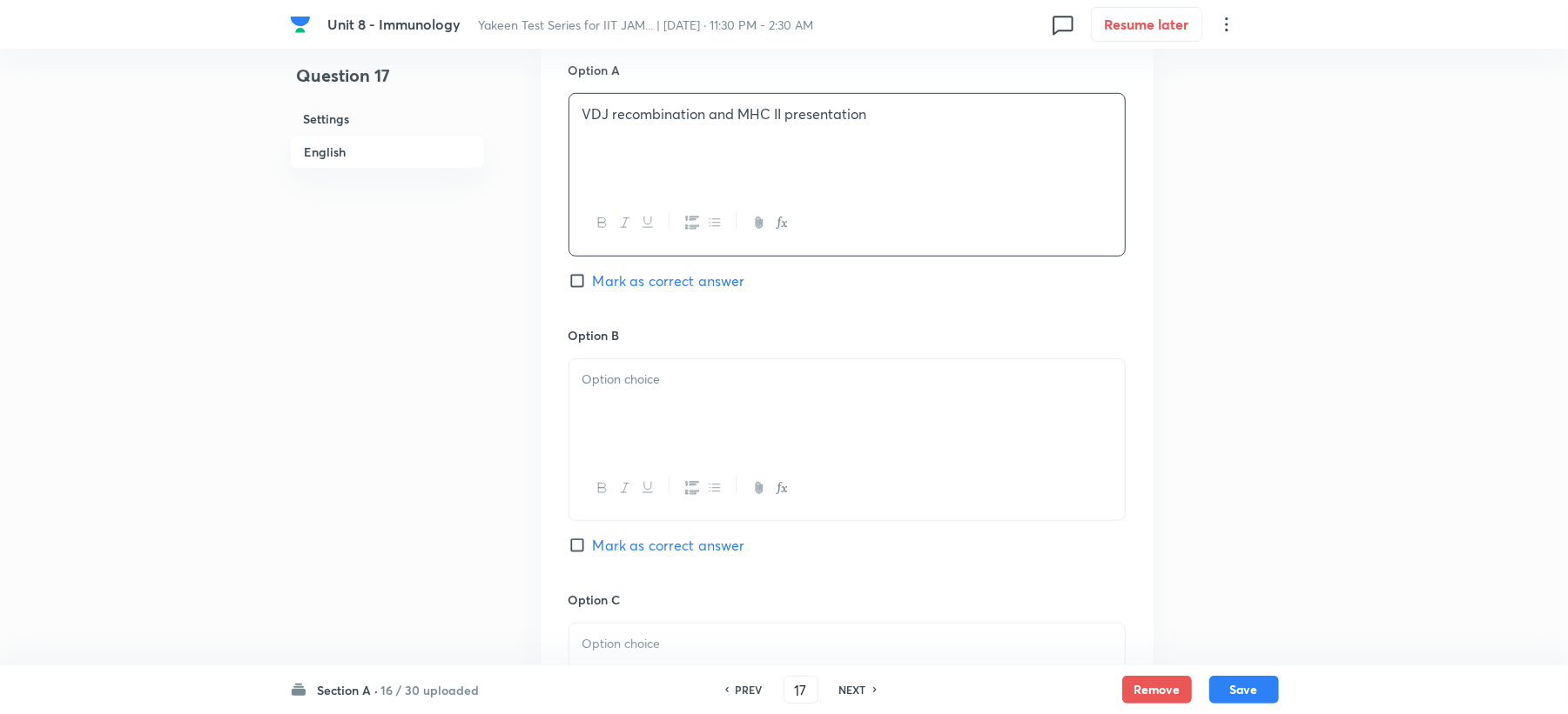
scroll to position [812, 0]
click at [597, 378] on p at bounding box center [847, 379] width 530 height 20
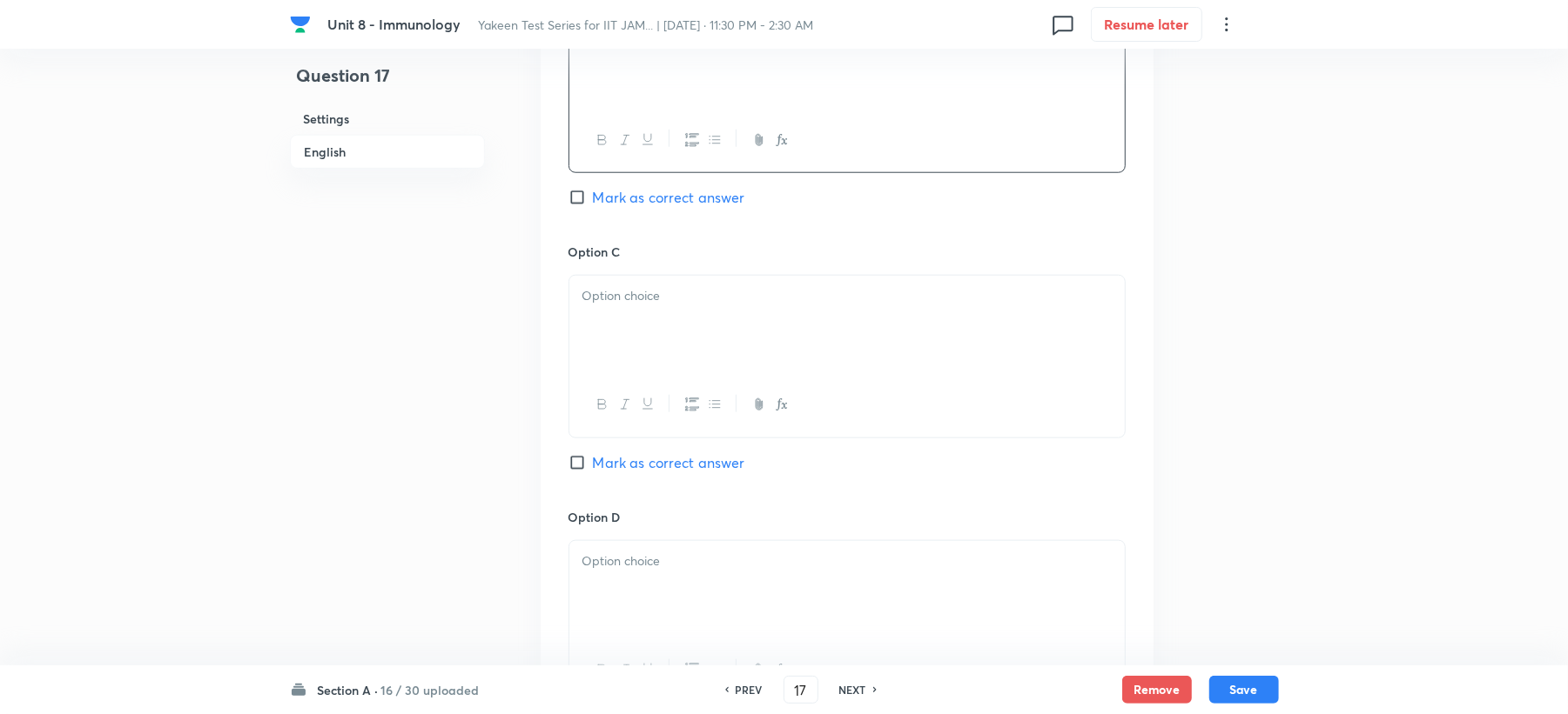
scroll to position [1160, 0]
drag, startPoint x: 624, startPoint y: 343, endPoint x: 585, endPoint y: 384, distance: 56.6
click at [623, 342] on div at bounding box center [846, 324] width 555 height 98
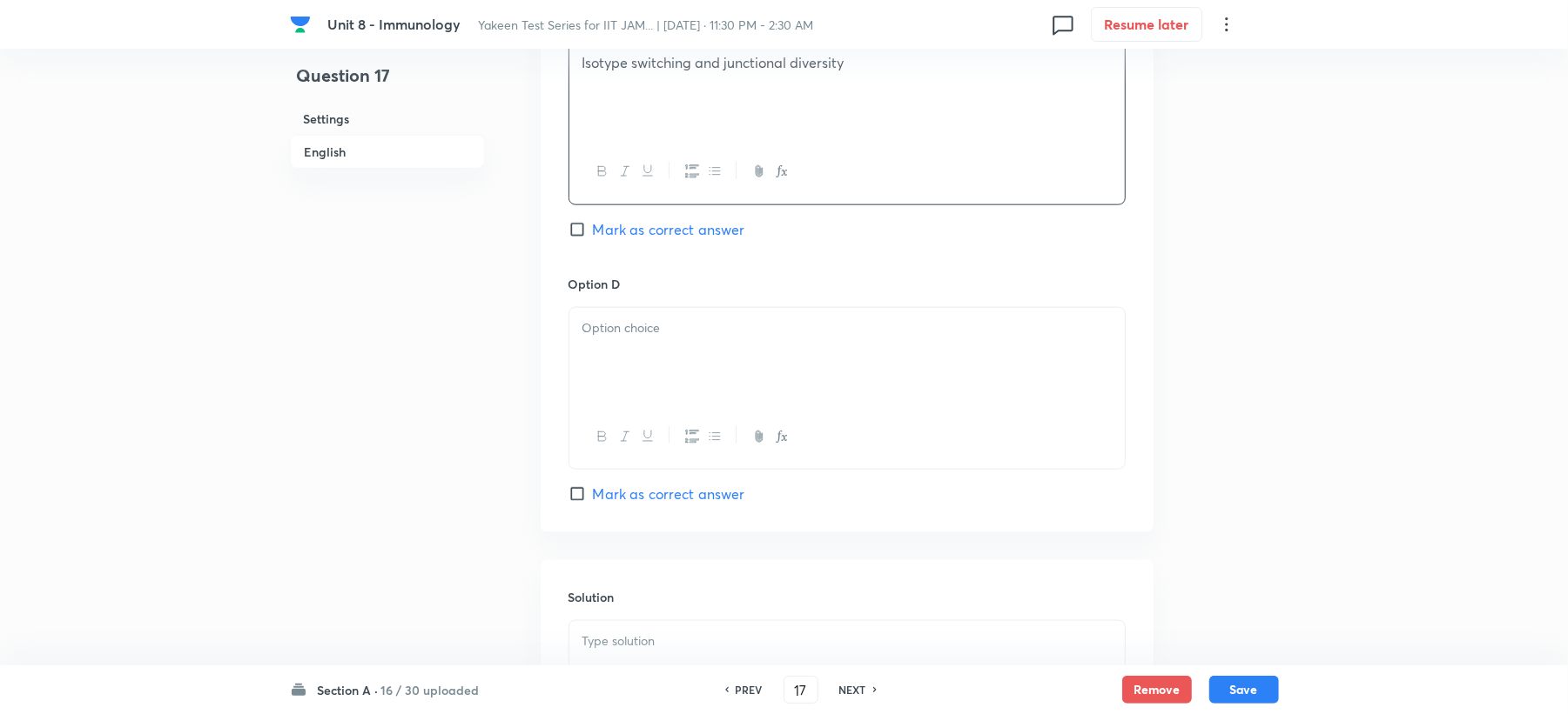
drag, startPoint x: 628, startPoint y: 325, endPoint x: 589, endPoint y: 356, distance: 49.8
click at [617, 338] on p at bounding box center [847, 328] width 530 height 20
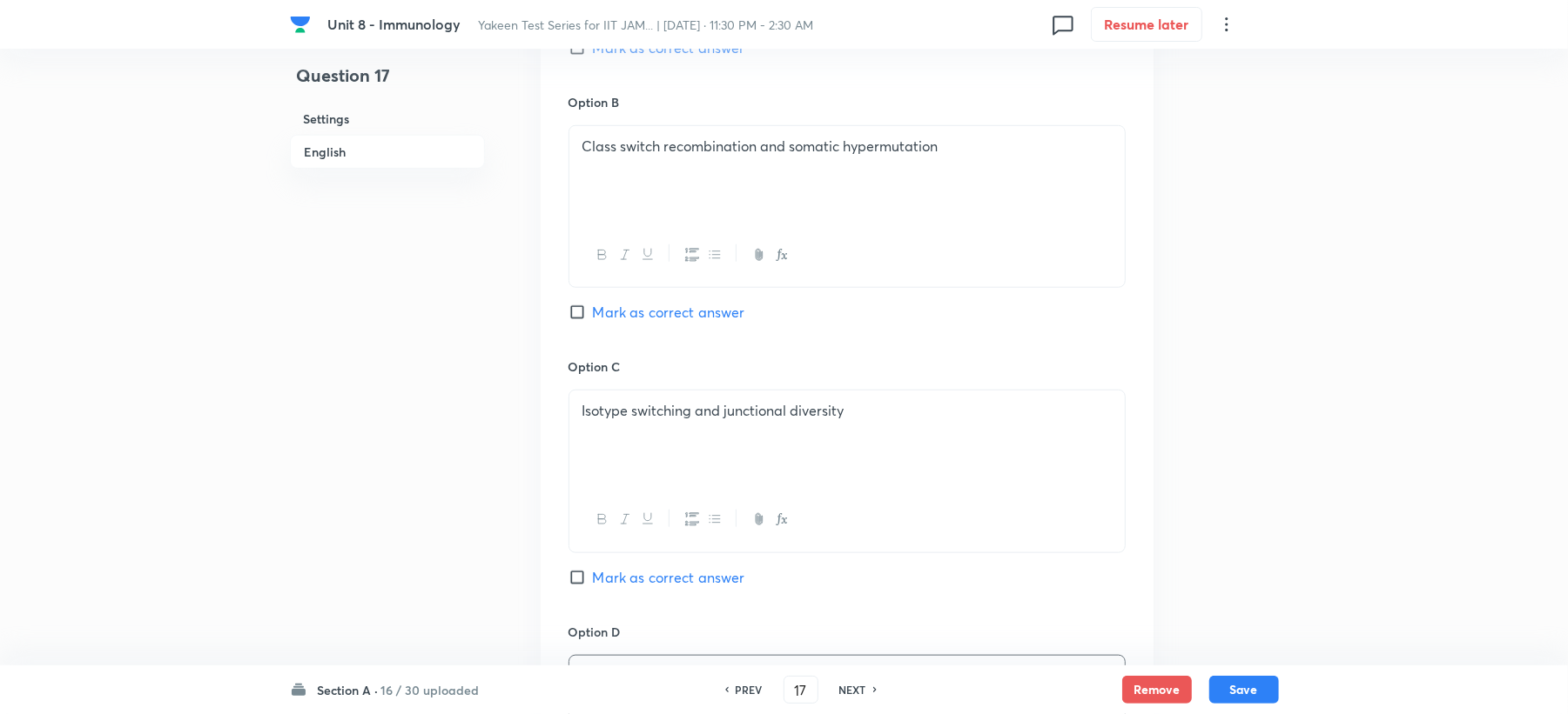
click at [652, 318] on span "Mark as correct answer" at bounding box center [669, 312] width 153 height 21
click at [593, 318] on input "Mark as correct answer" at bounding box center [581, 312] width 25 height 17
checkbox input "true"
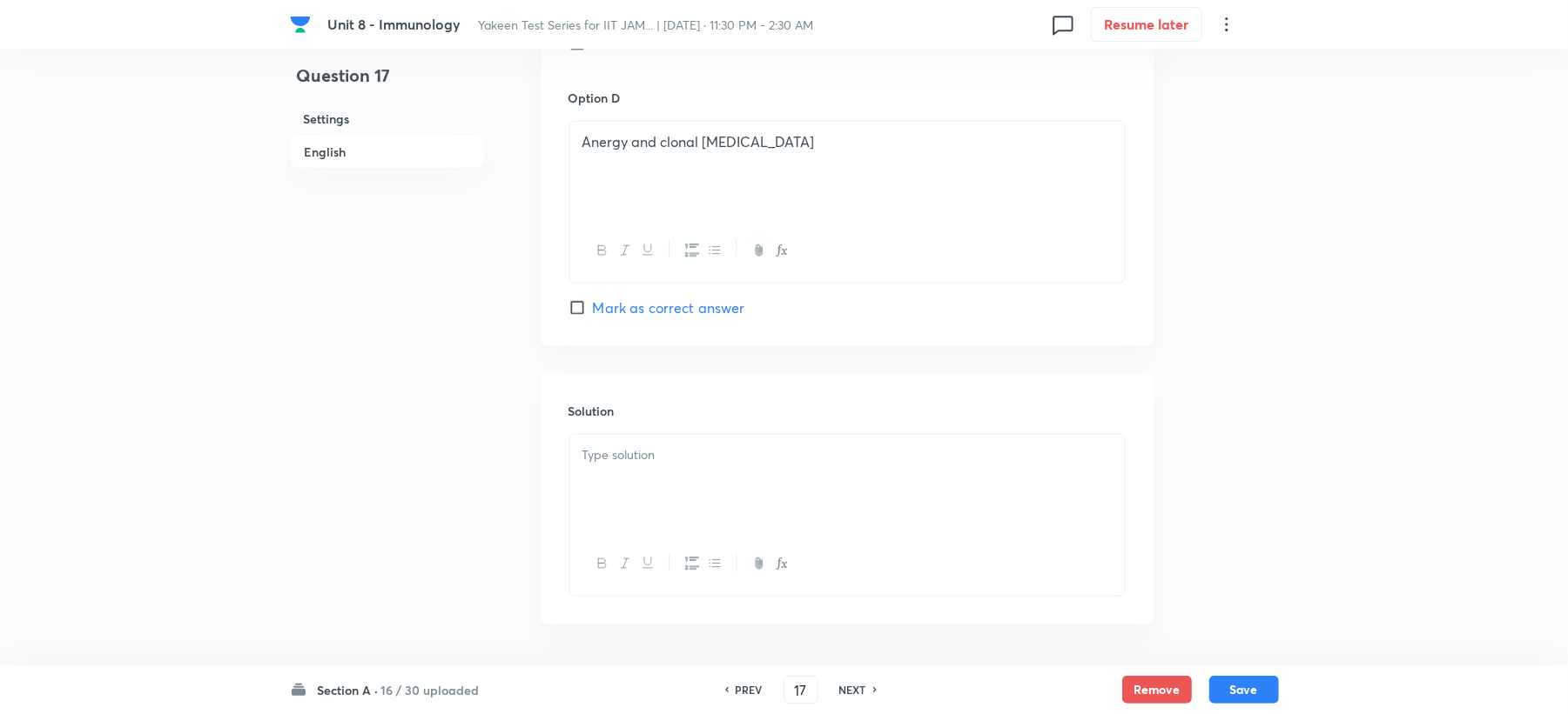
scroll to position [1647, 0]
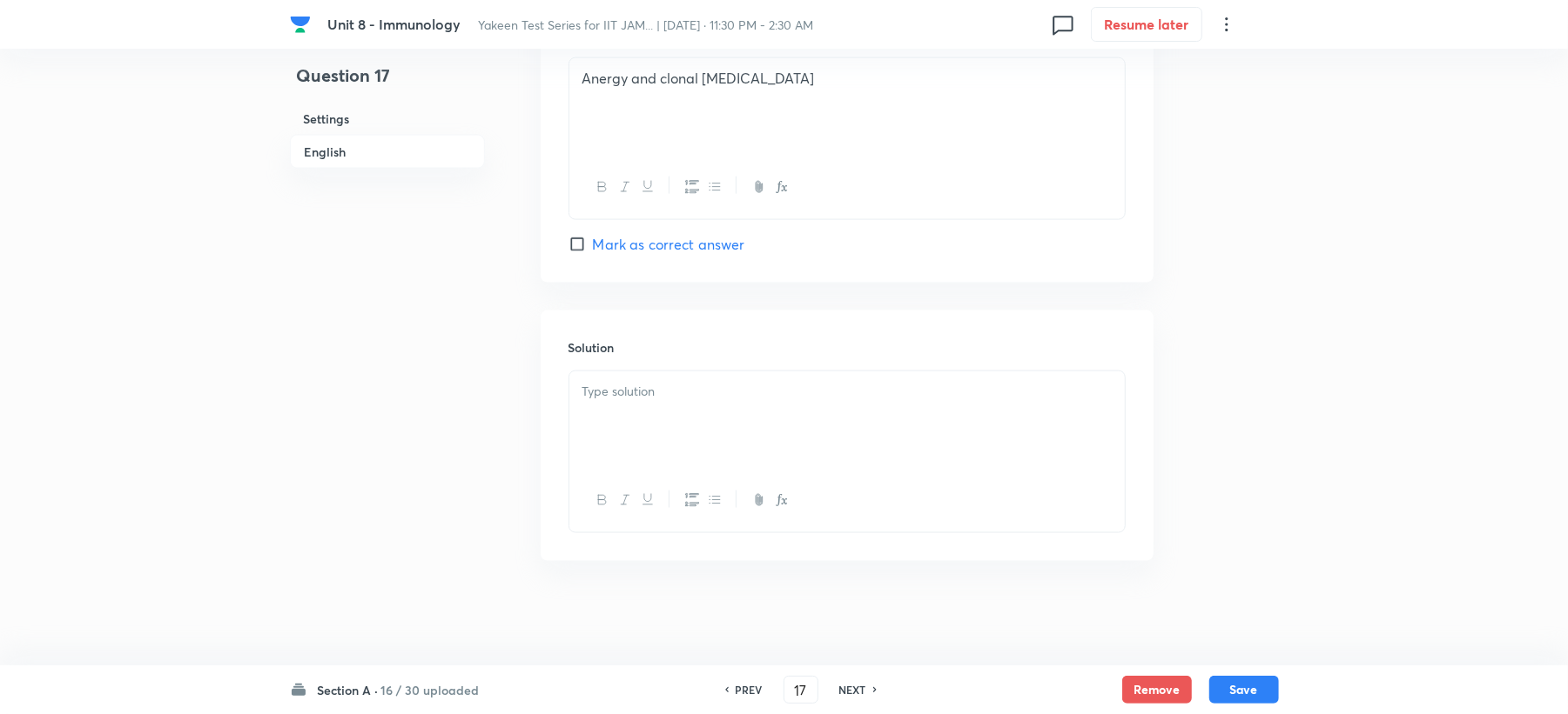
click at [620, 404] on div at bounding box center [846, 420] width 555 height 98
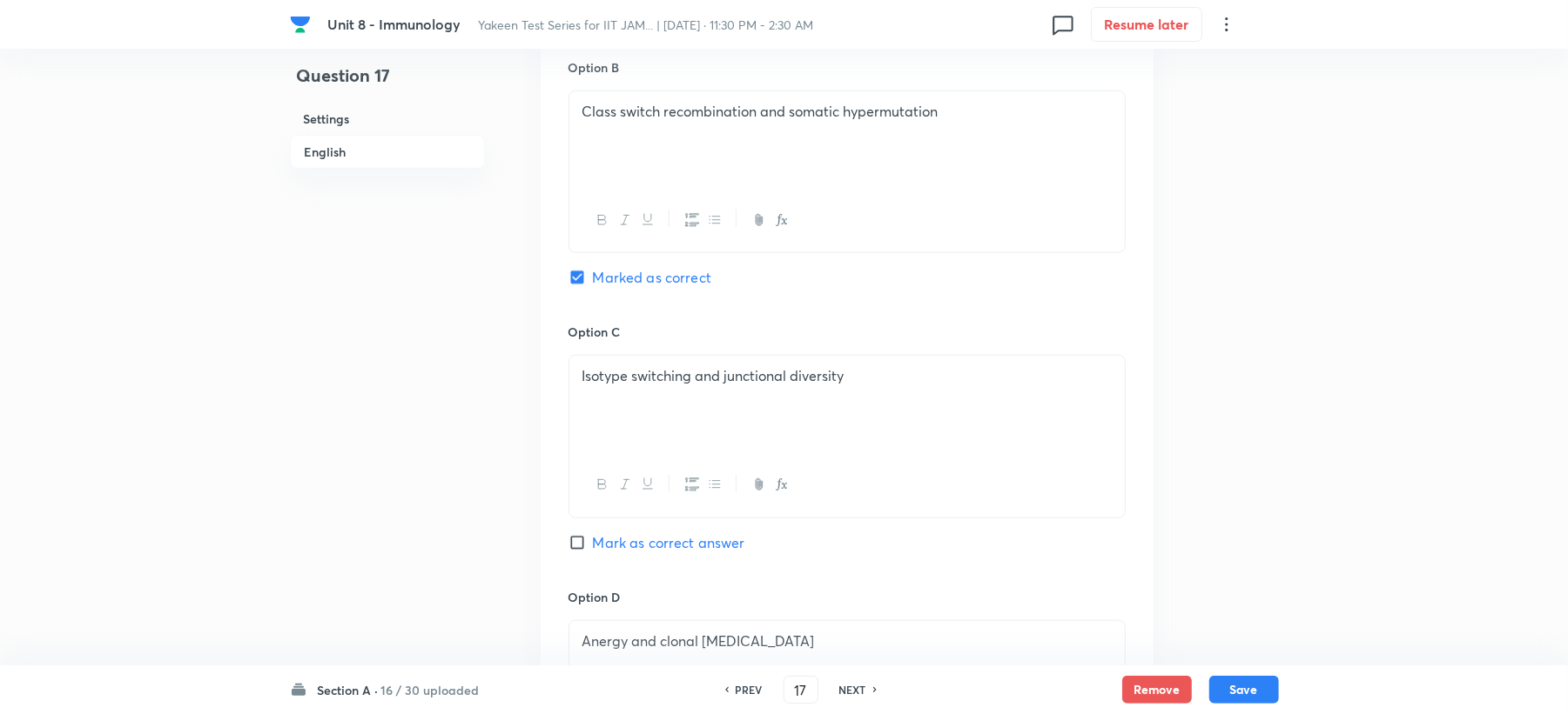
scroll to position [1067, 0]
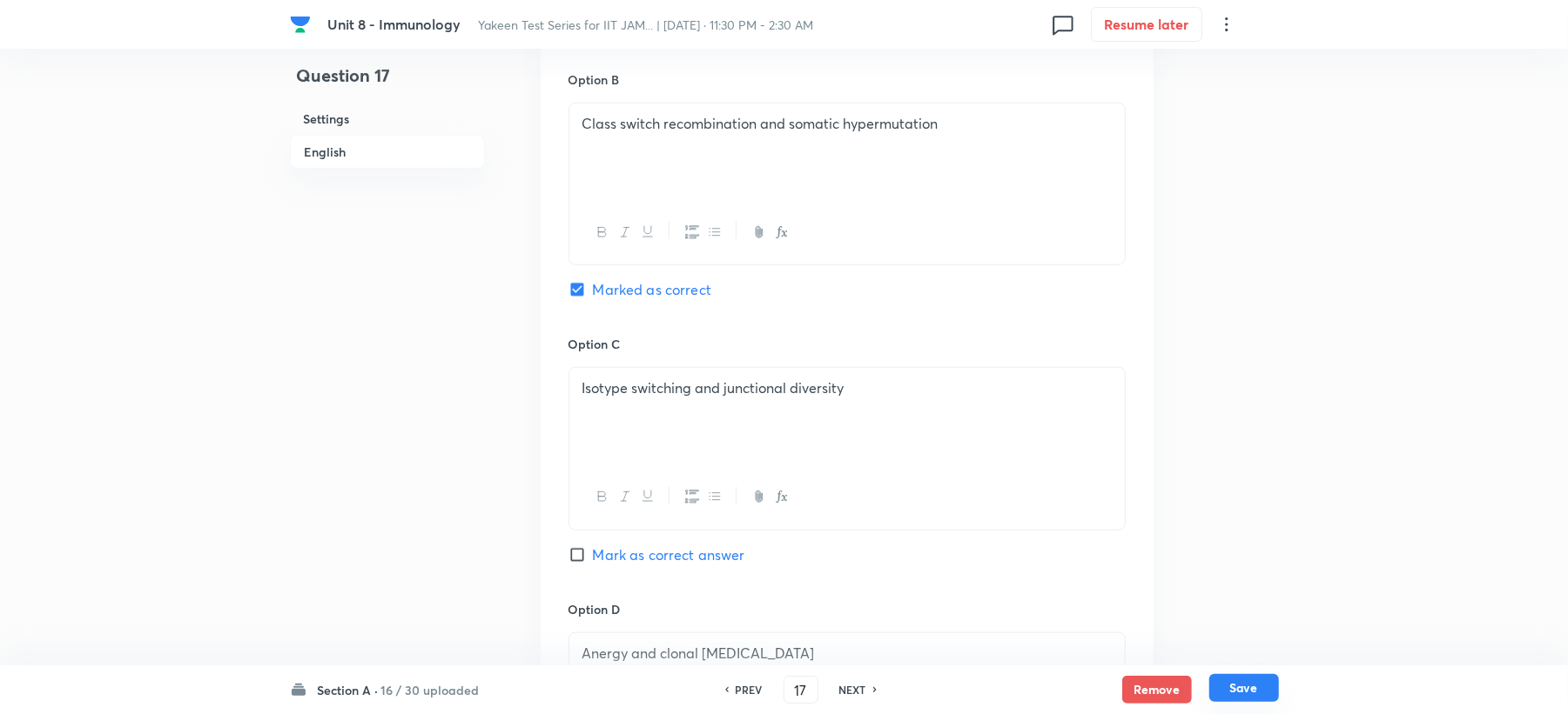
click at [1227, 677] on button "Save" at bounding box center [1244, 688] width 70 height 27
type input "18"
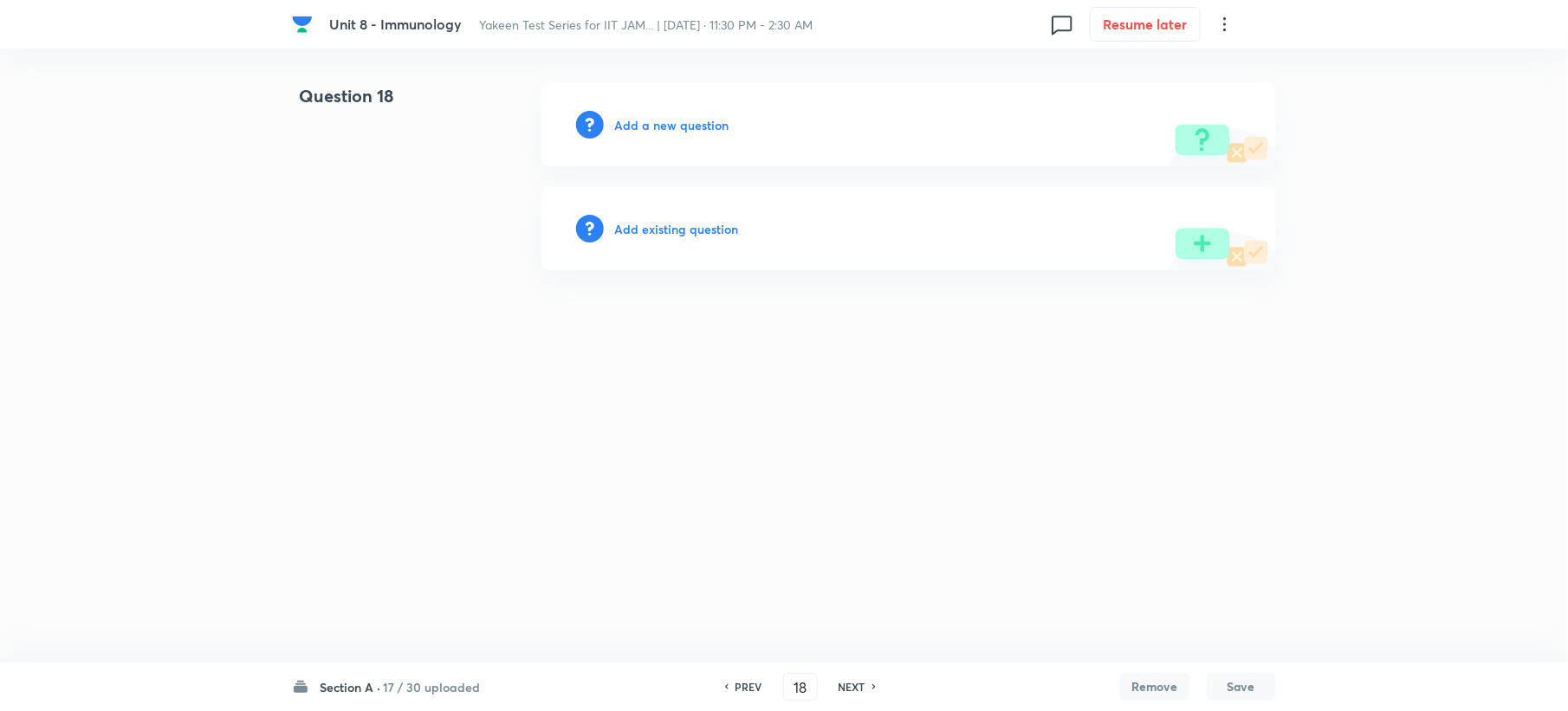
click at [641, 118] on h6 "Add a new question" at bounding box center [672, 126] width 115 height 18
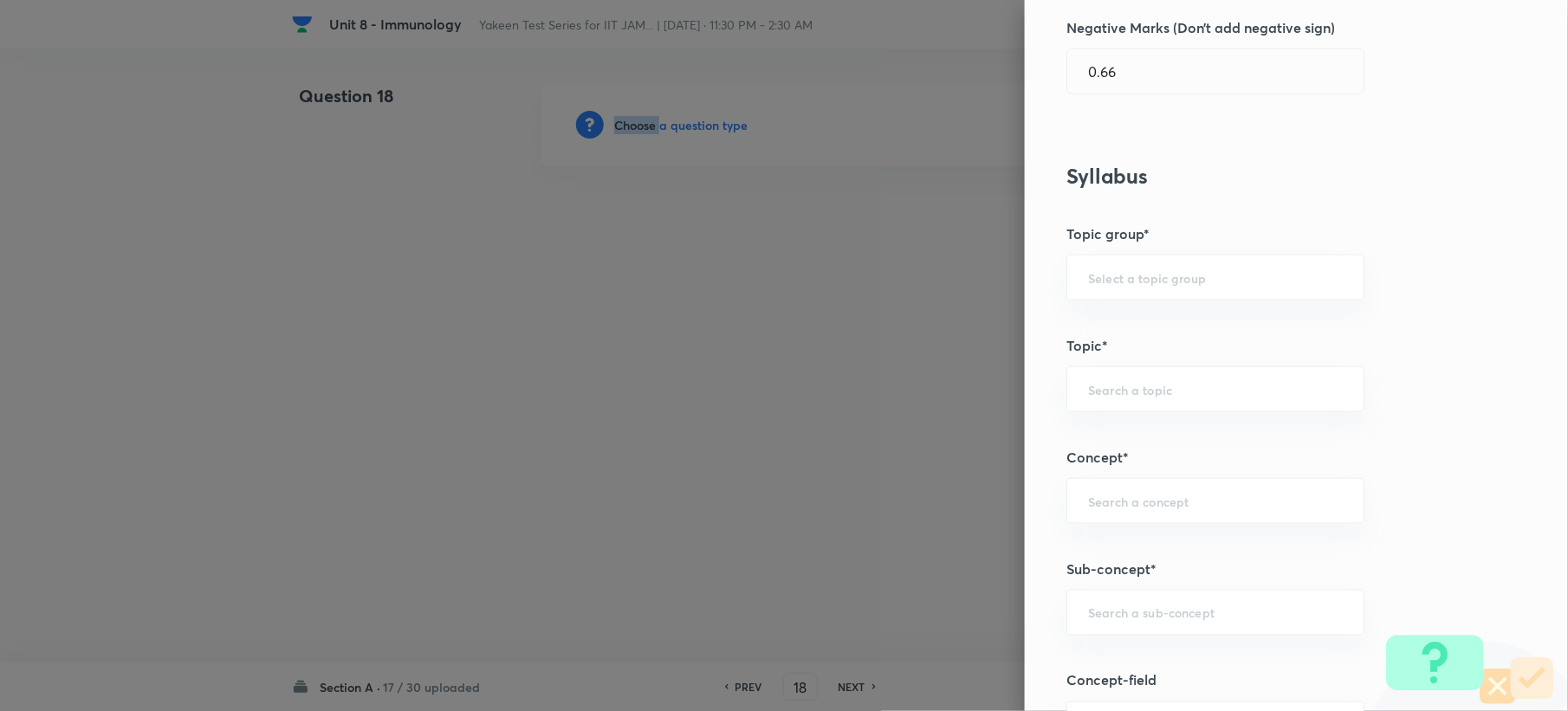
scroll to position [693, 0]
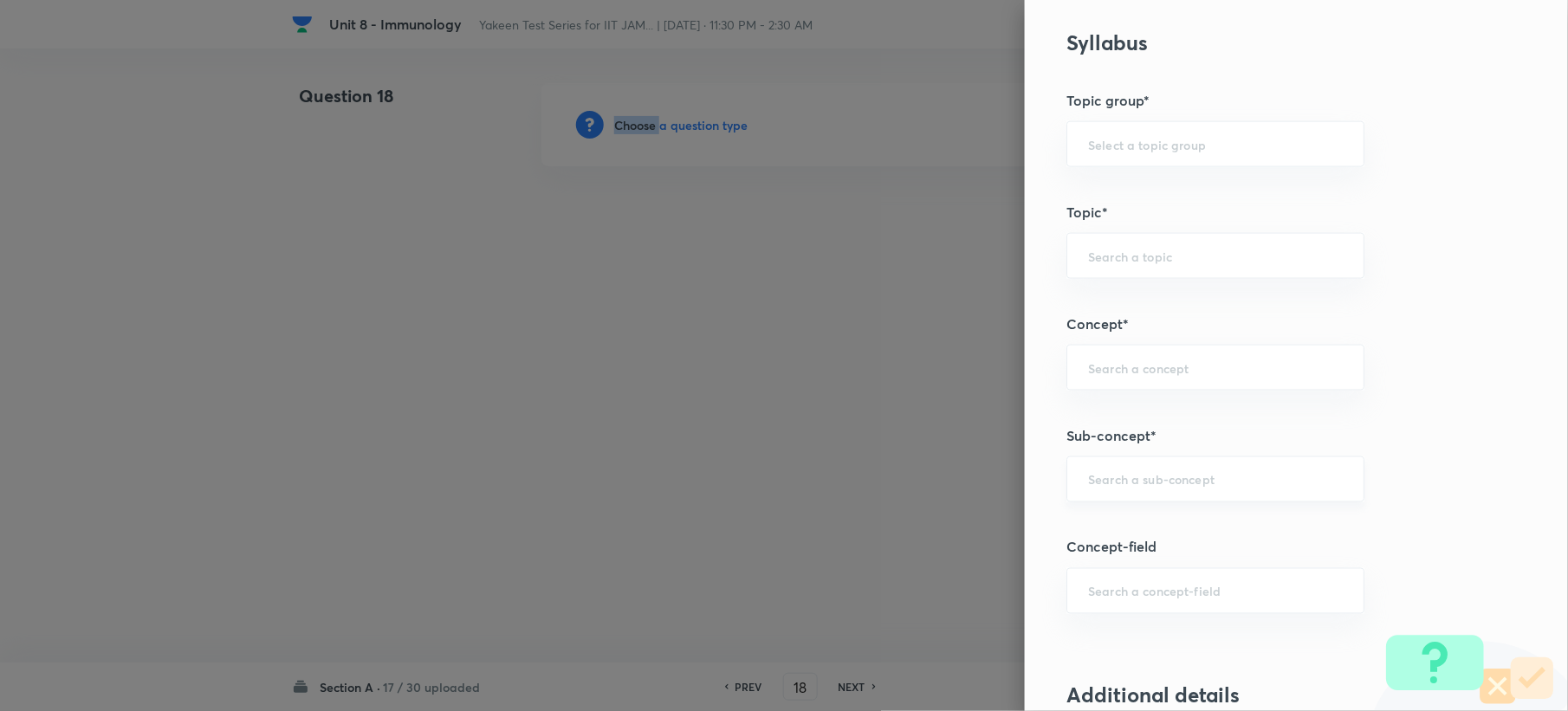
click at [1086, 496] on div "​" at bounding box center [1215, 480] width 298 height 46
paste input "Genetics and Genomics"
click at [1130, 532] on li "Genetics and Genomics" at bounding box center [1199, 533] width 296 height 31
type input "Genetics and Genomics"
type input "Biotechnology"
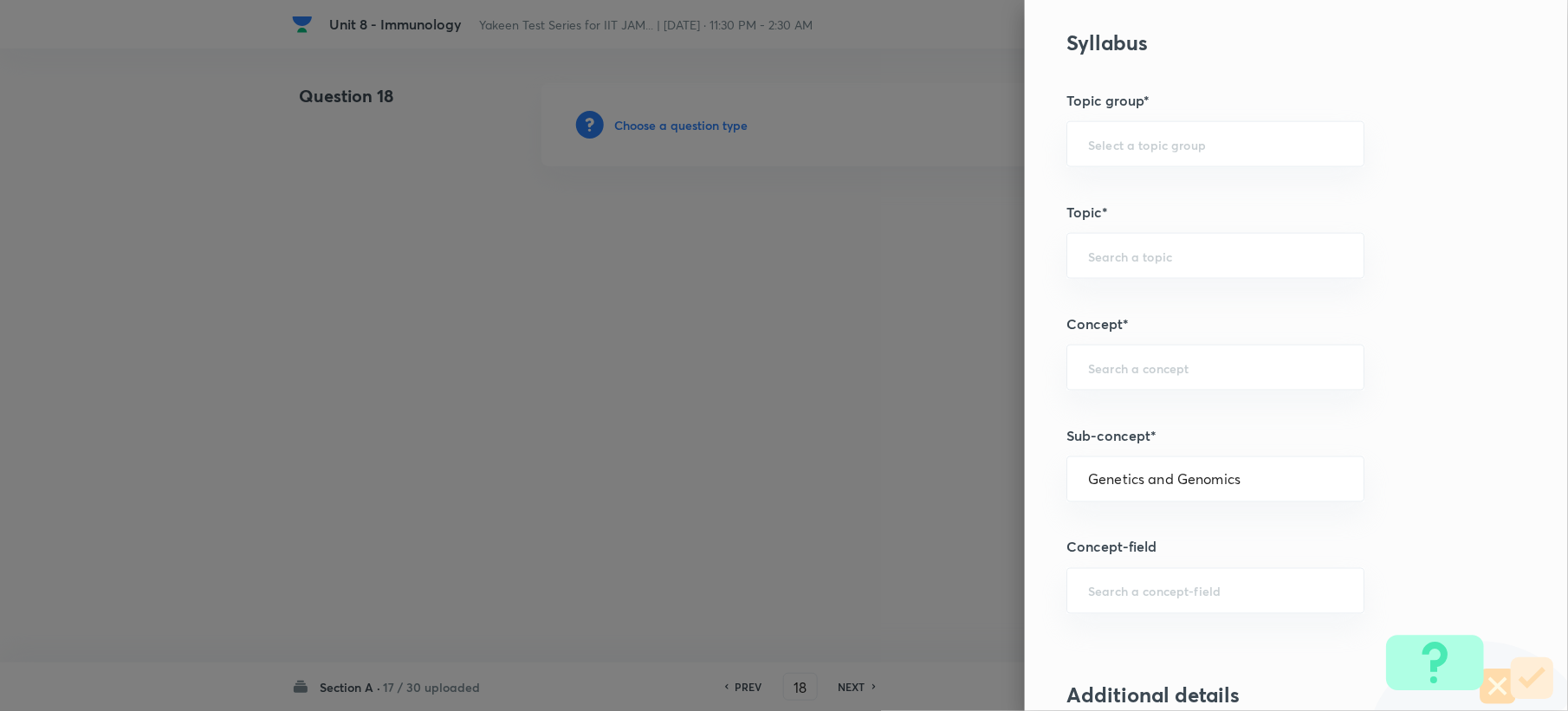
type input "Biology (10+2+3 Level)"
type input "General Biology"
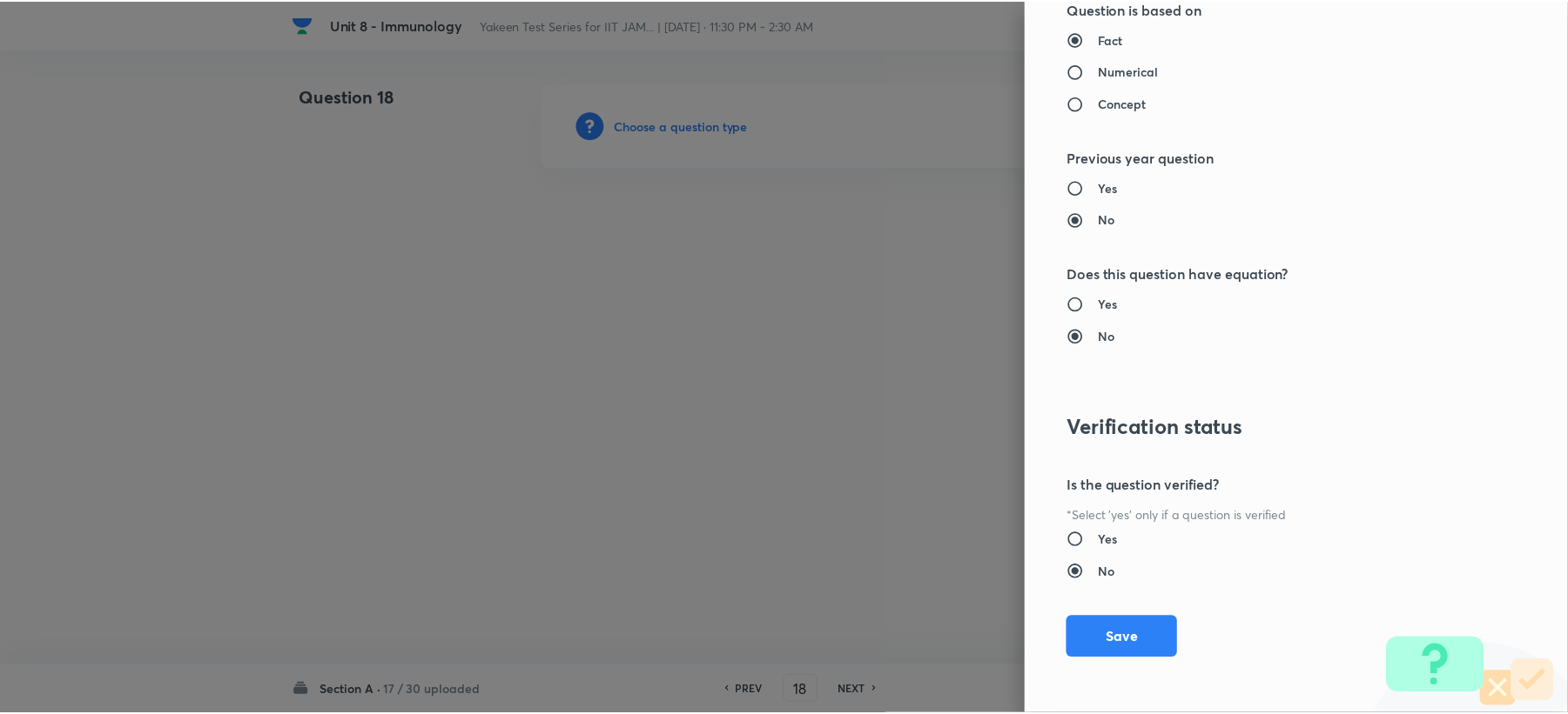
scroll to position [1661, 0]
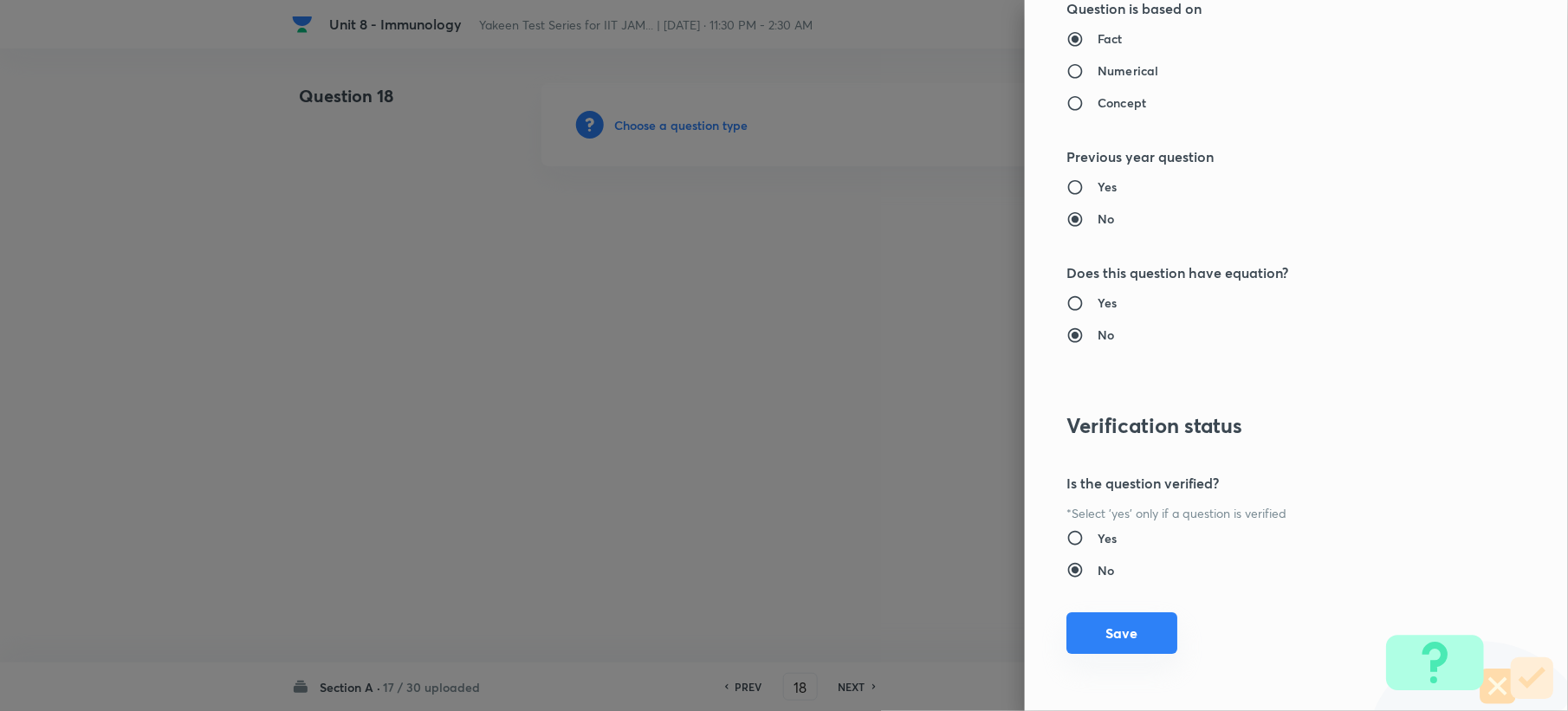
drag, startPoint x: 1082, startPoint y: 614, endPoint x: 1085, endPoint y: 622, distance: 8.5
click at [1082, 620] on div "Question settings Question type* Single choice correct Number of options* 2 3 4…" at bounding box center [1296, 355] width 543 height 711
click at [1092, 620] on button "Save" at bounding box center [1122, 634] width 111 height 42
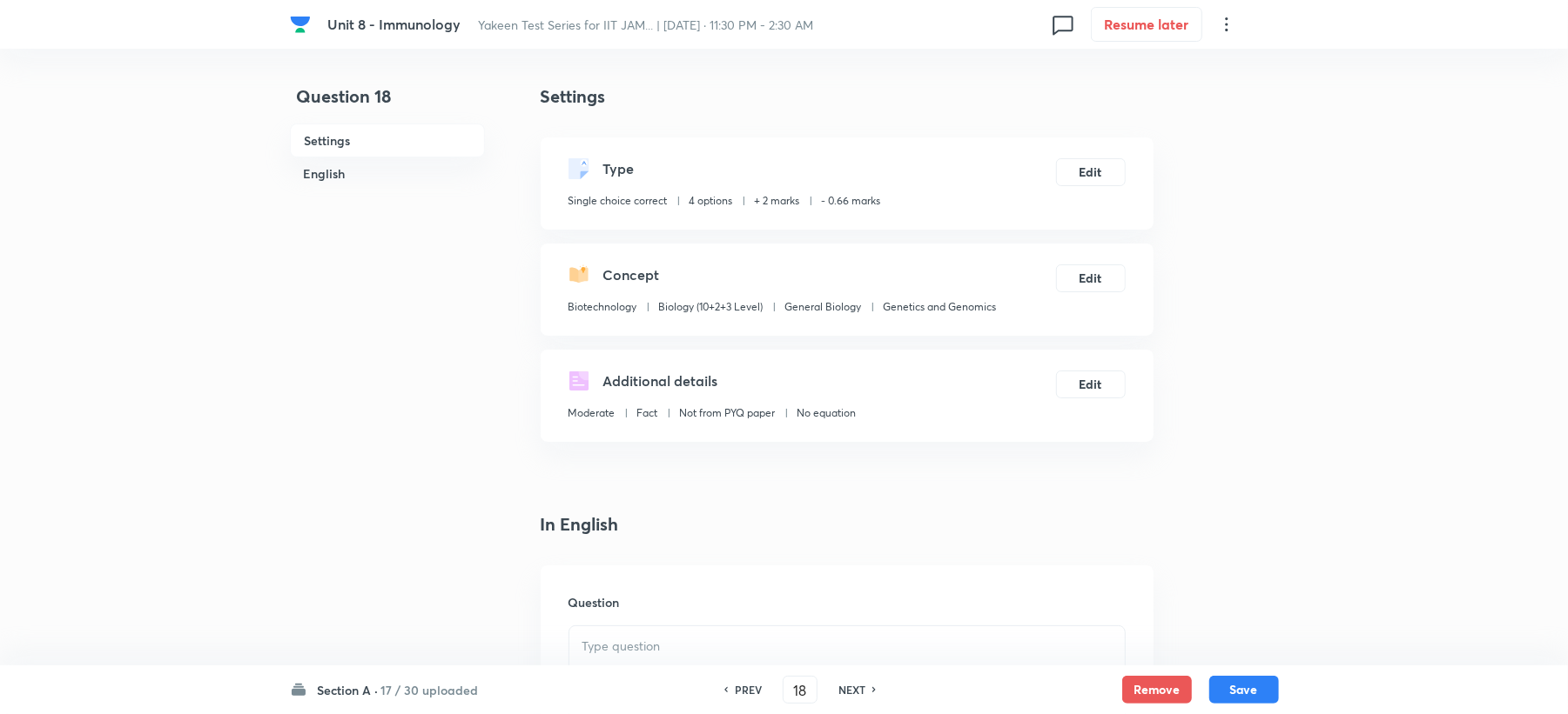
scroll to position [464, 0]
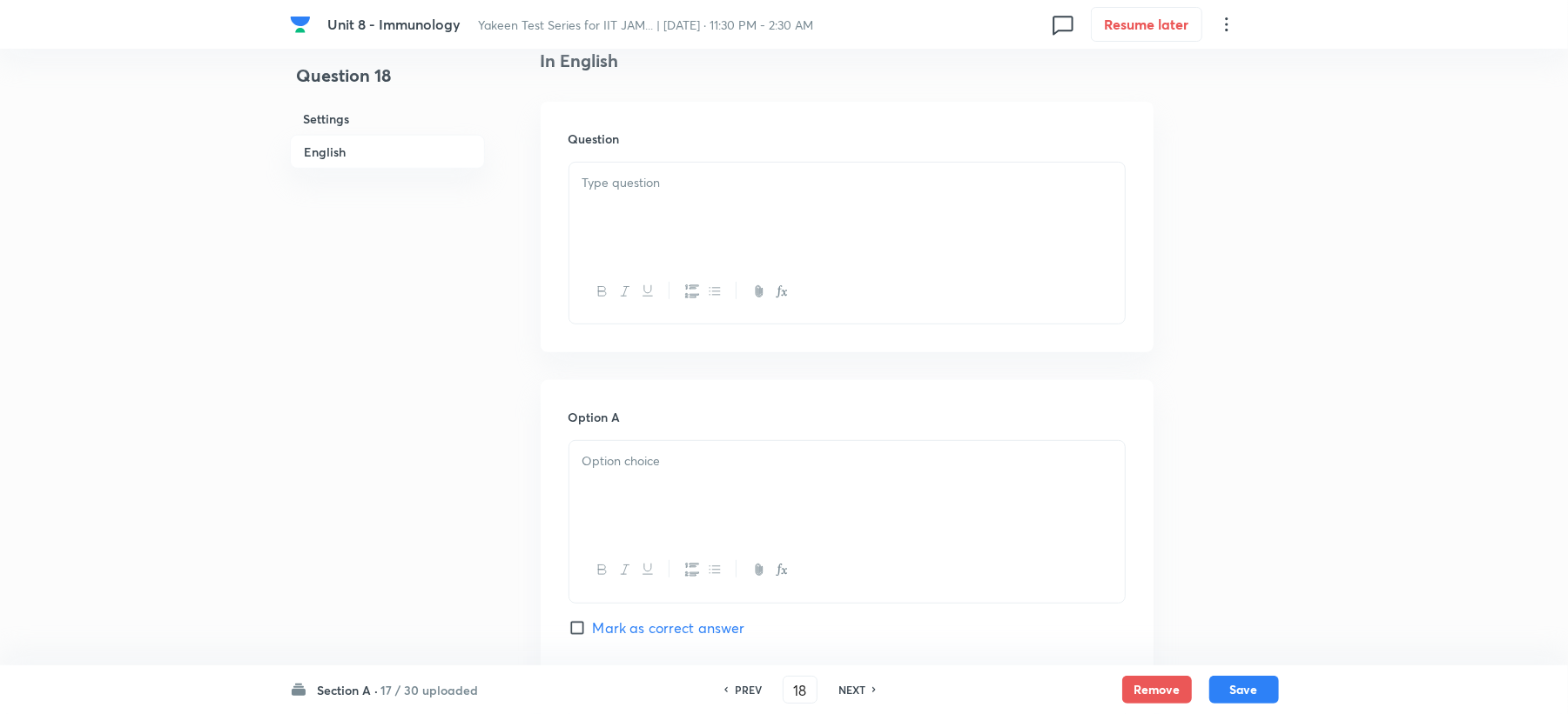
click at [606, 230] on div at bounding box center [846, 211] width 555 height 98
click at [617, 501] on div at bounding box center [846, 490] width 555 height 98
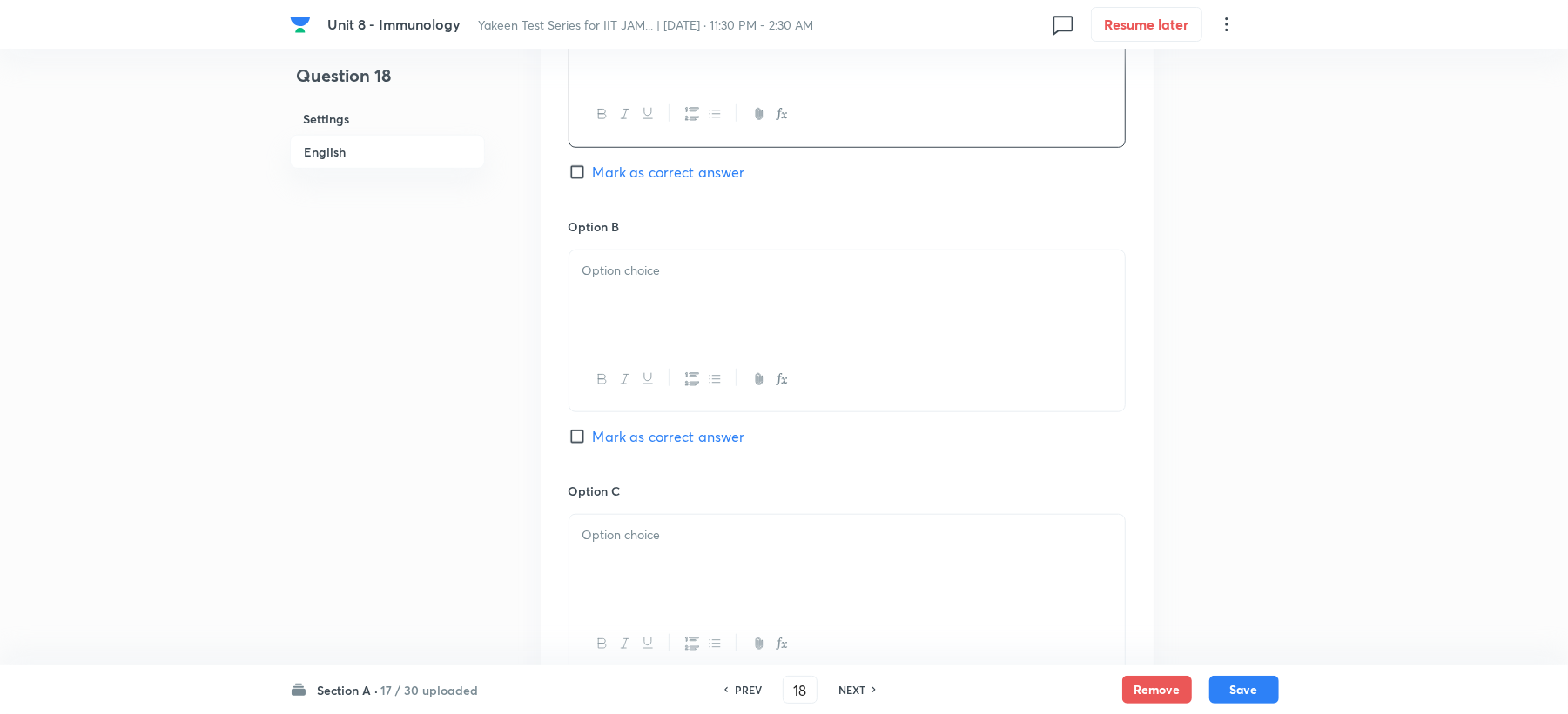
scroll to position [928, 0]
drag, startPoint x: 627, startPoint y: 318, endPoint x: 596, endPoint y: 348, distance: 43.1
click at [627, 318] on div at bounding box center [846, 292] width 555 height 98
click at [642, 508] on div "Option C Mark as correct answer" at bounding box center [847, 606] width 557 height 264
click at [638, 529] on p at bounding box center [847, 528] width 530 height 20
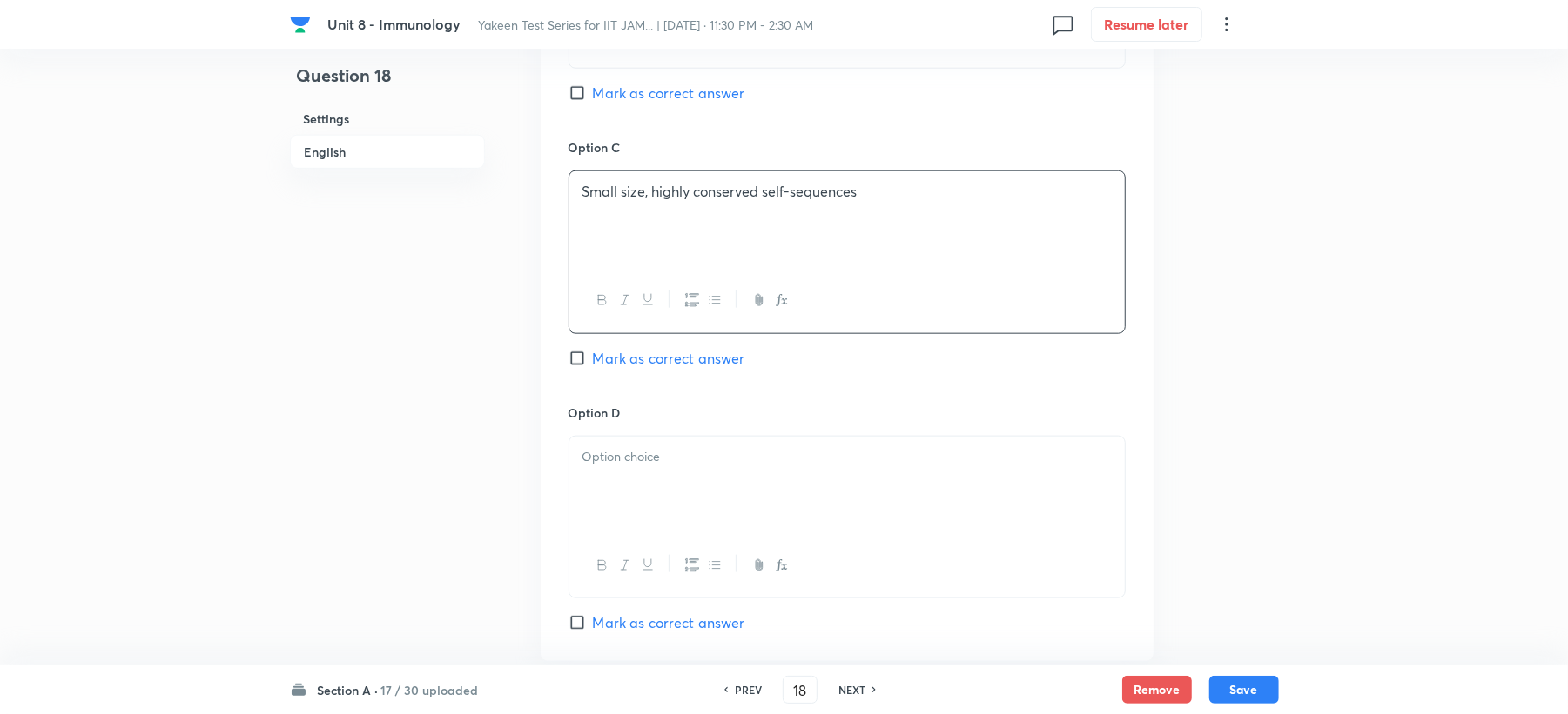
scroll to position [1275, 0]
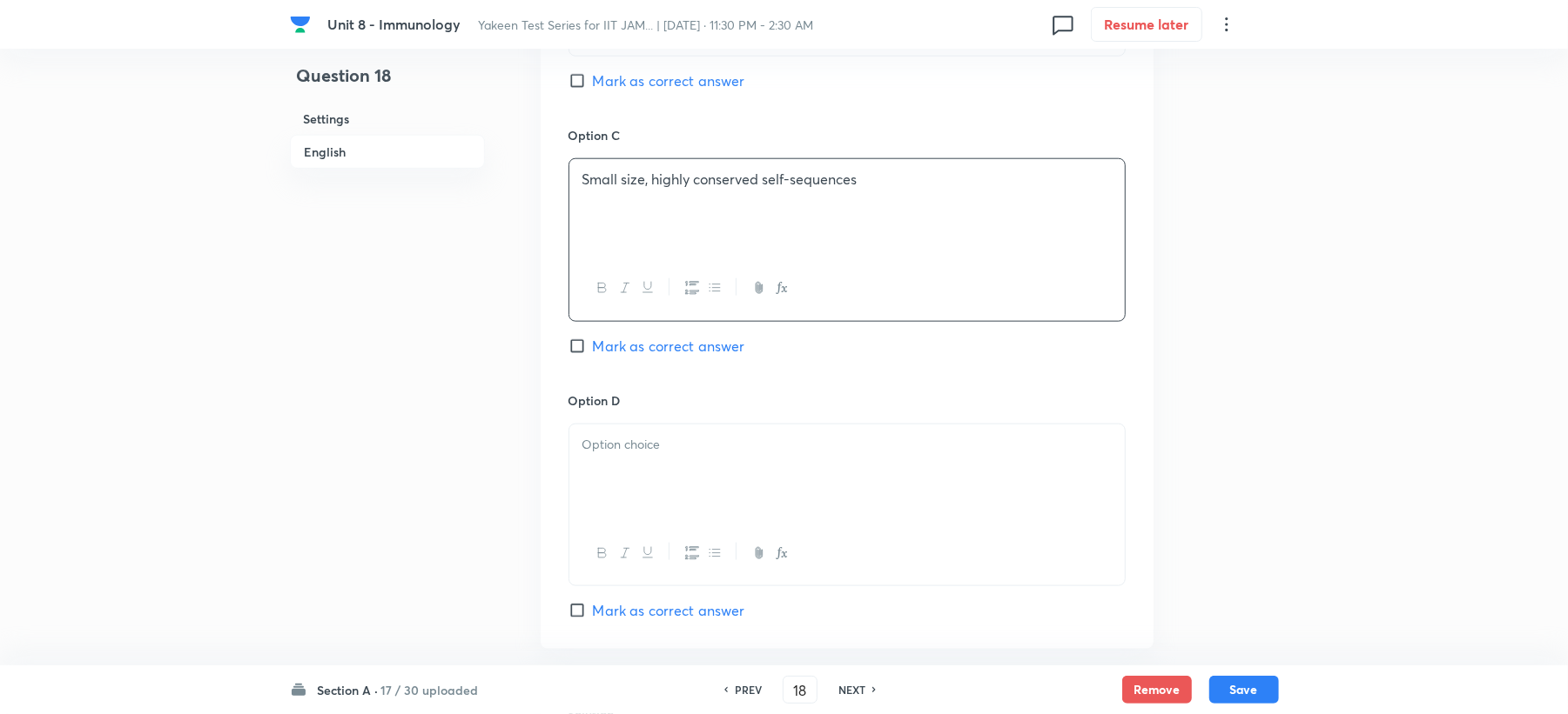
drag, startPoint x: 639, startPoint y: 463, endPoint x: 582, endPoint y: 489, distance: 62.6
click at [638, 461] on div at bounding box center [846, 473] width 555 height 98
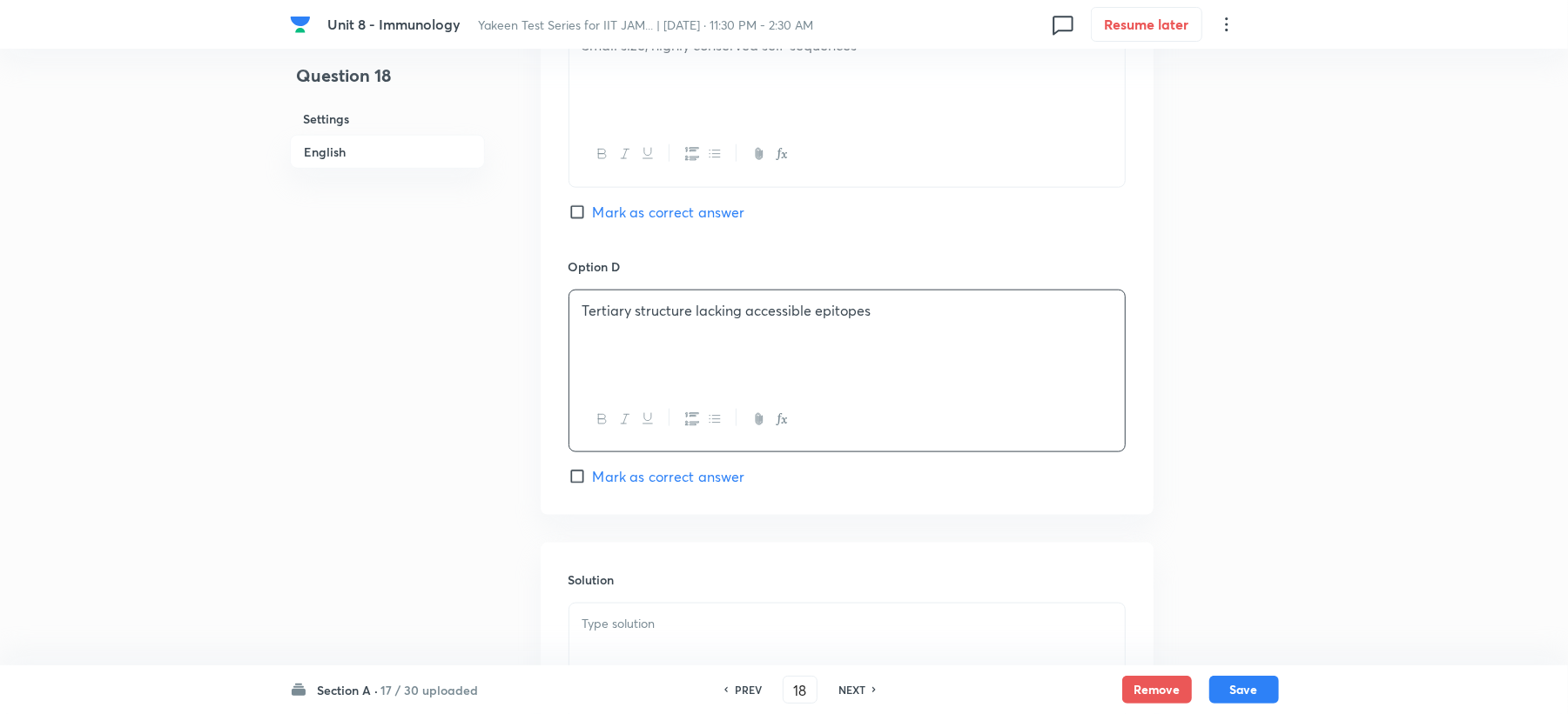
scroll to position [1624, 0]
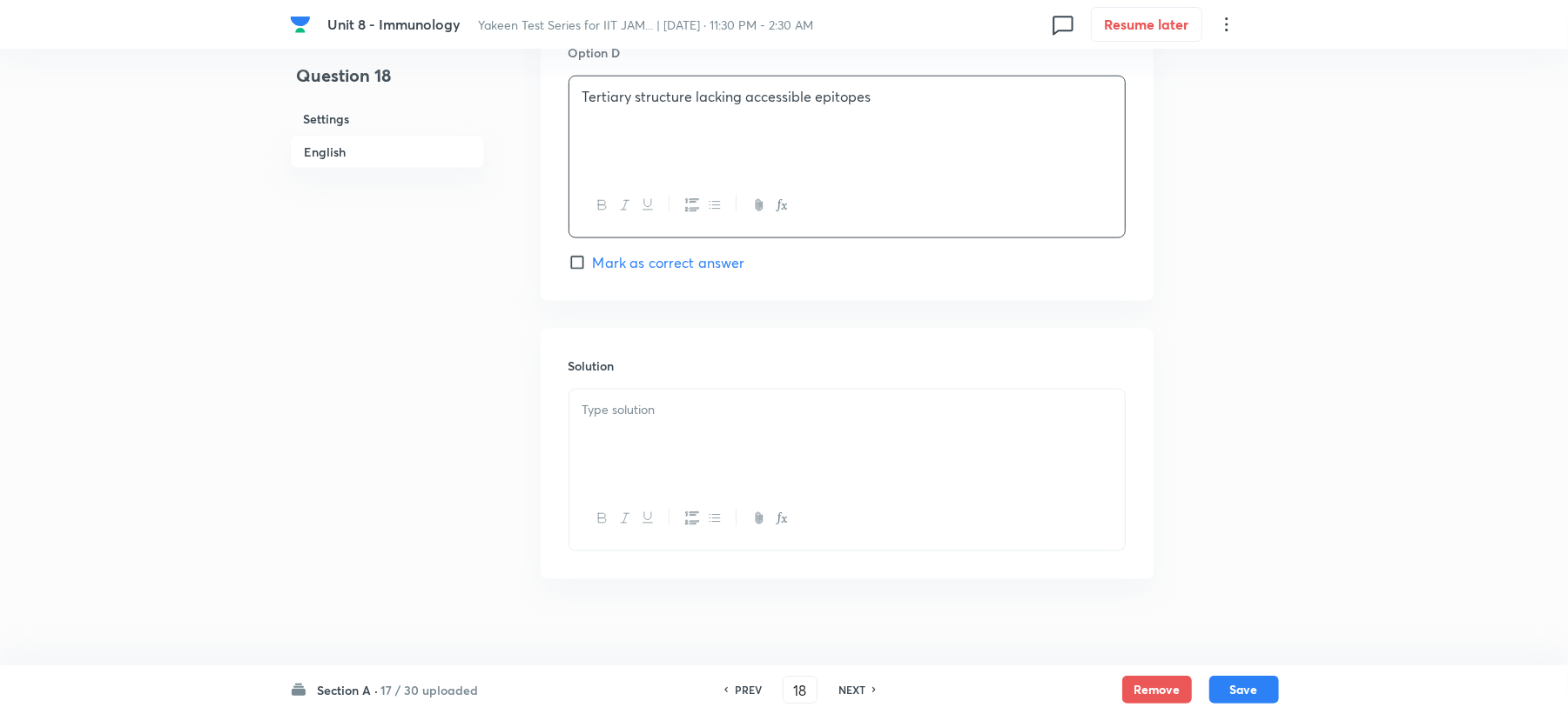
drag, startPoint x: 674, startPoint y: 470, endPoint x: 614, endPoint y: 480, distance: 60.8
click at [671, 470] on div at bounding box center [846, 438] width 555 height 98
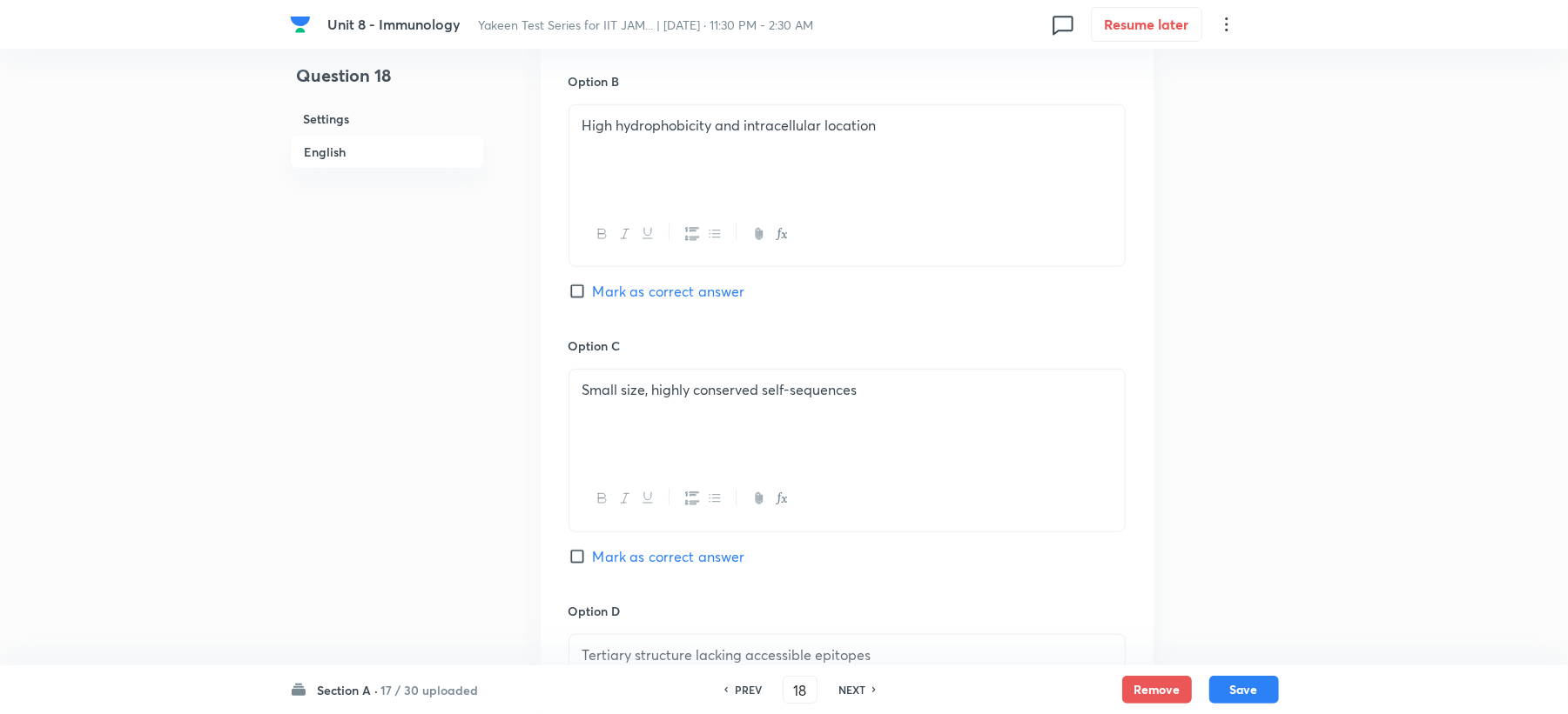
scroll to position [1044, 0]
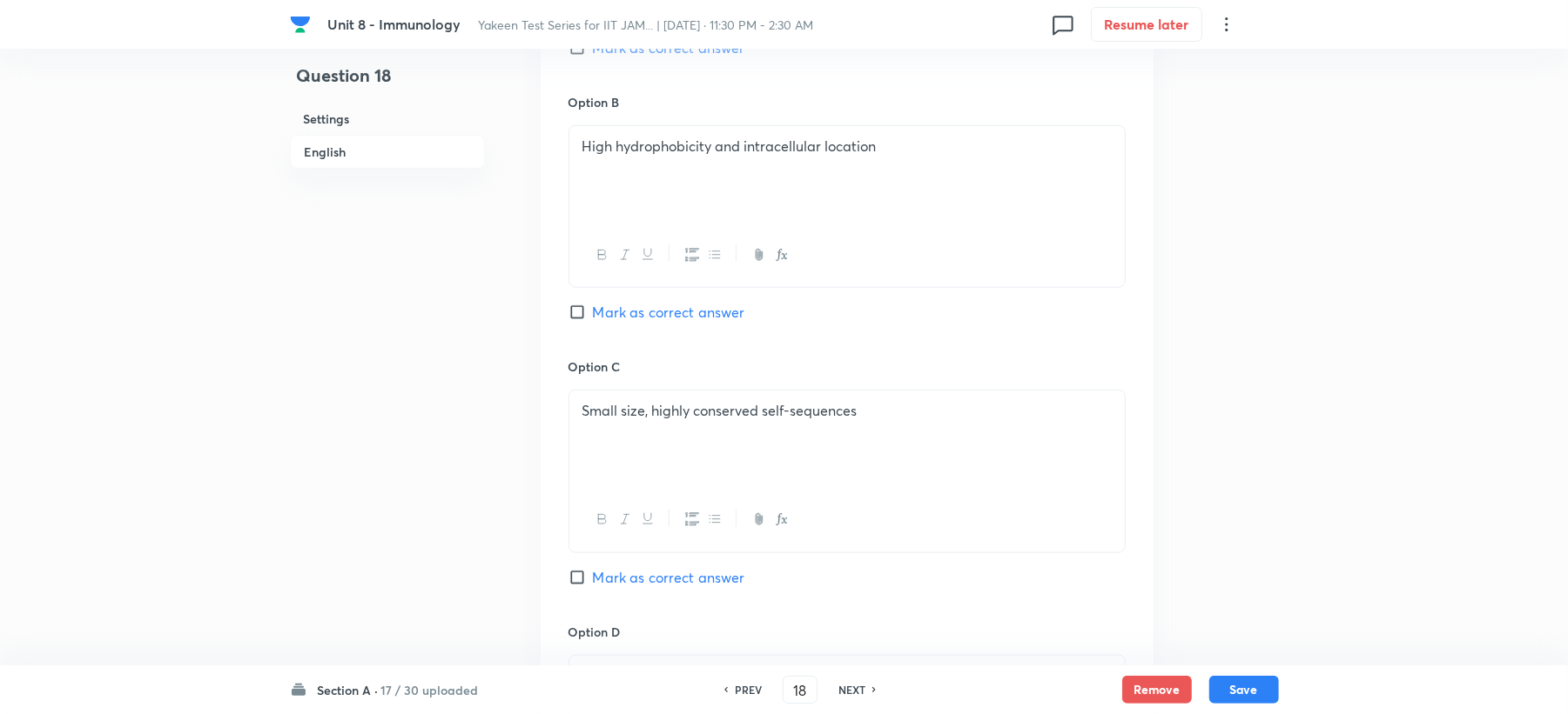
click at [631, 52] on span "Mark as correct answer" at bounding box center [669, 48] width 153 height 21
click at [593, 52] on input "Mark as correct answer" at bounding box center [581, 48] width 25 height 17
checkbox input "true"
click at [1230, 697] on button "Save" at bounding box center [1244, 688] width 70 height 27
type input "19"
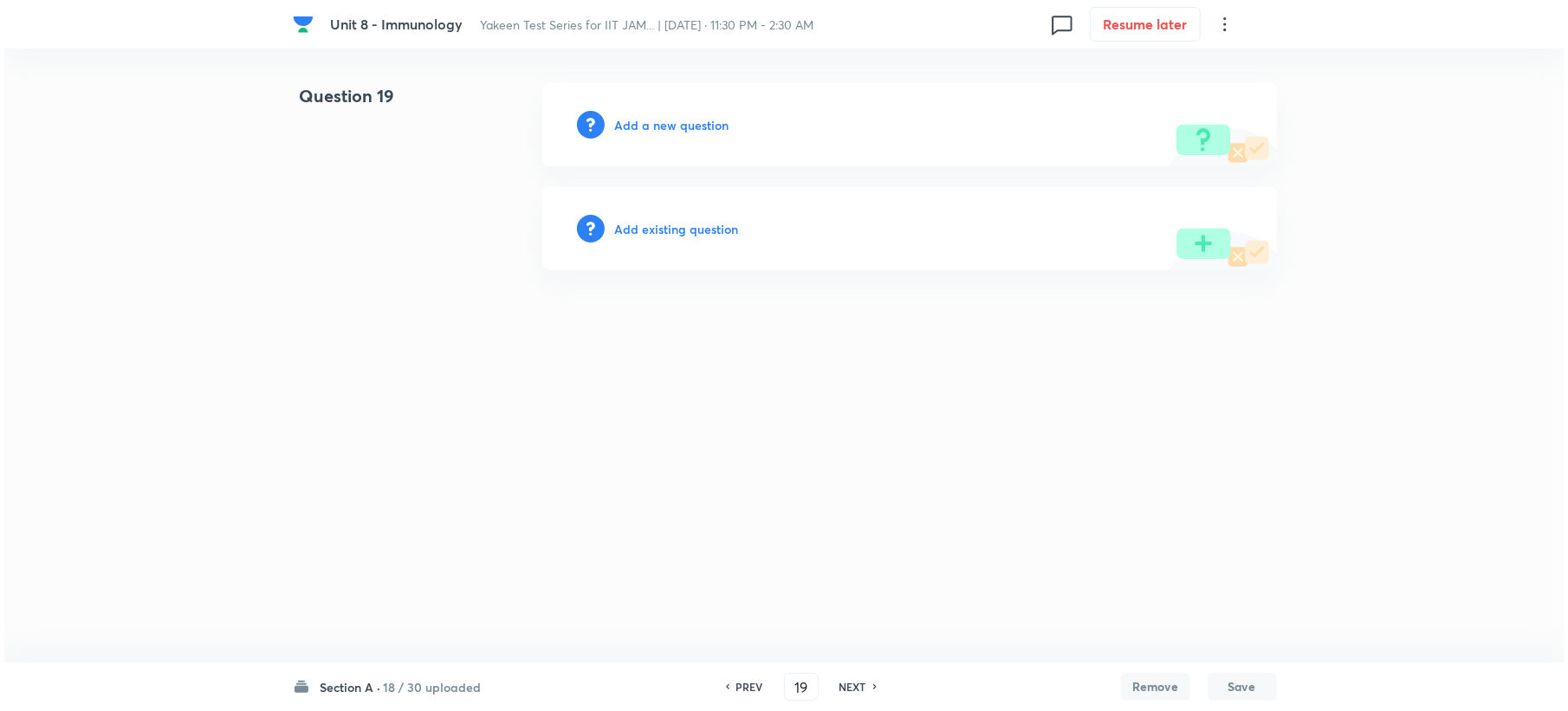
scroll to position [0, 0]
click at [641, 122] on h6 "Add a new question" at bounding box center [672, 126] width 115 height 18
click at [641, 122] on h6 "Choose a question type" at bounding box center [681, 126] width 134 height 18
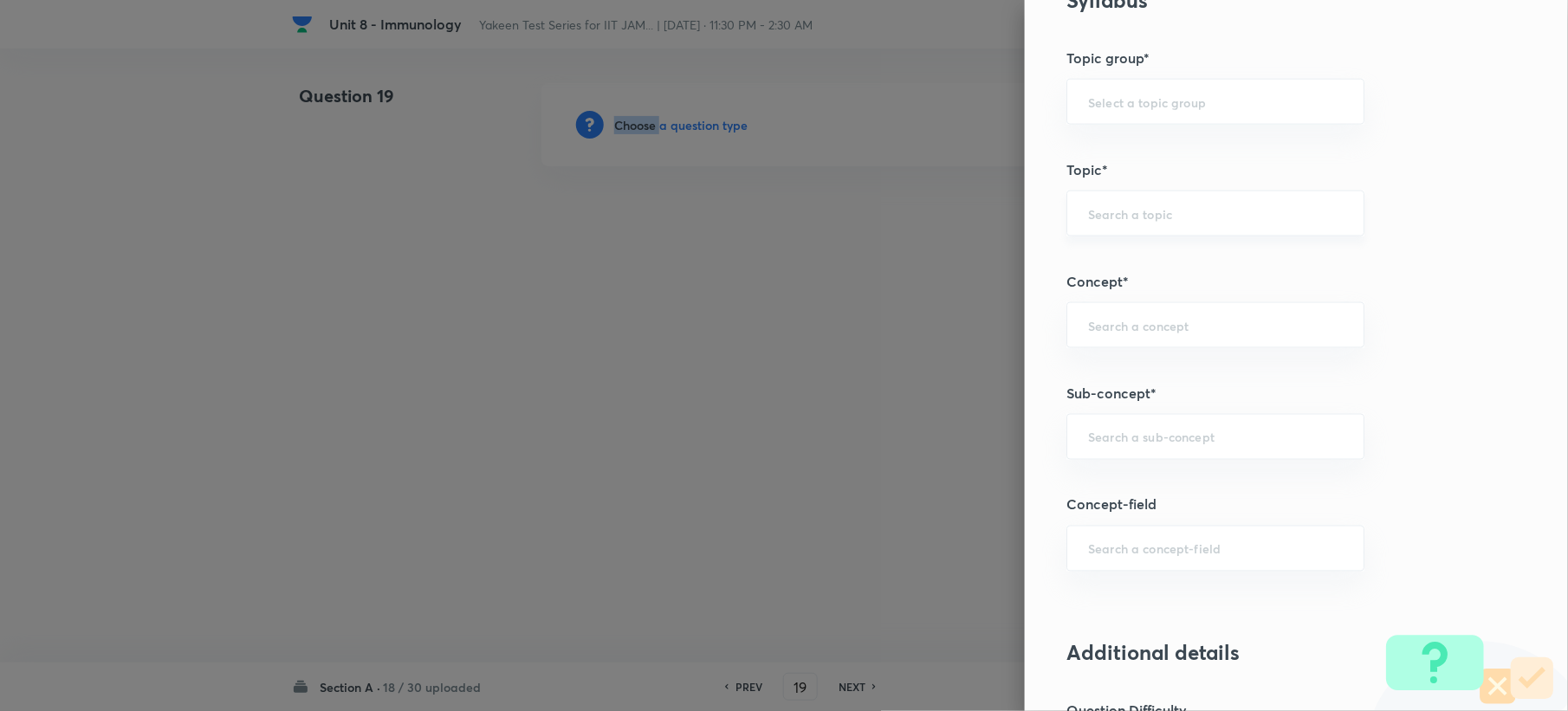
scroll to position [924, 0]
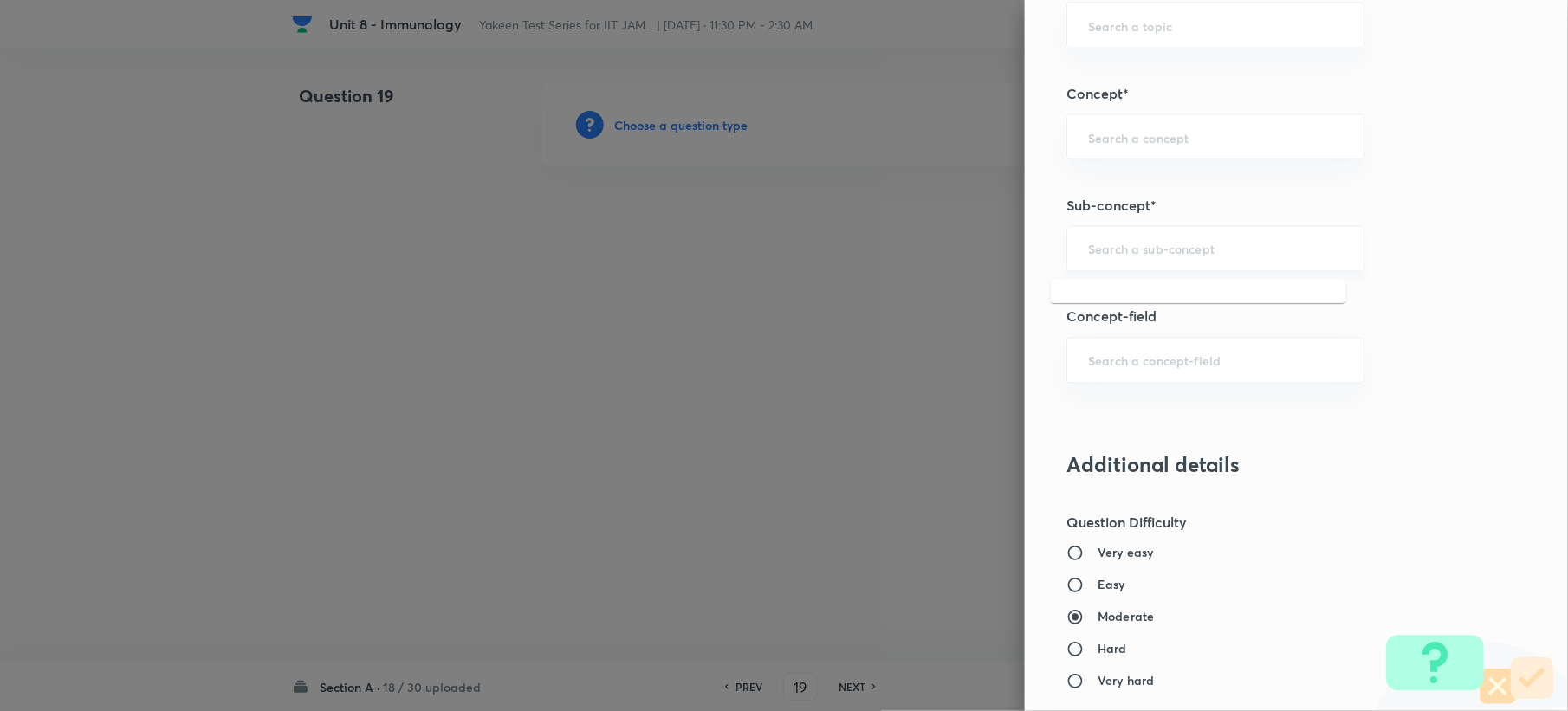
click at [1098, 242] on div "​" at bounding box center [1215, 249] width 298 height 46
paste input "Genetics and Genomics"
click at [1118, 291] on li "Genetics and Genomics" at bounding box center [1199, 301] width 296 height 31
type input "Genetics and Genomics"
type input "Biotechnology"
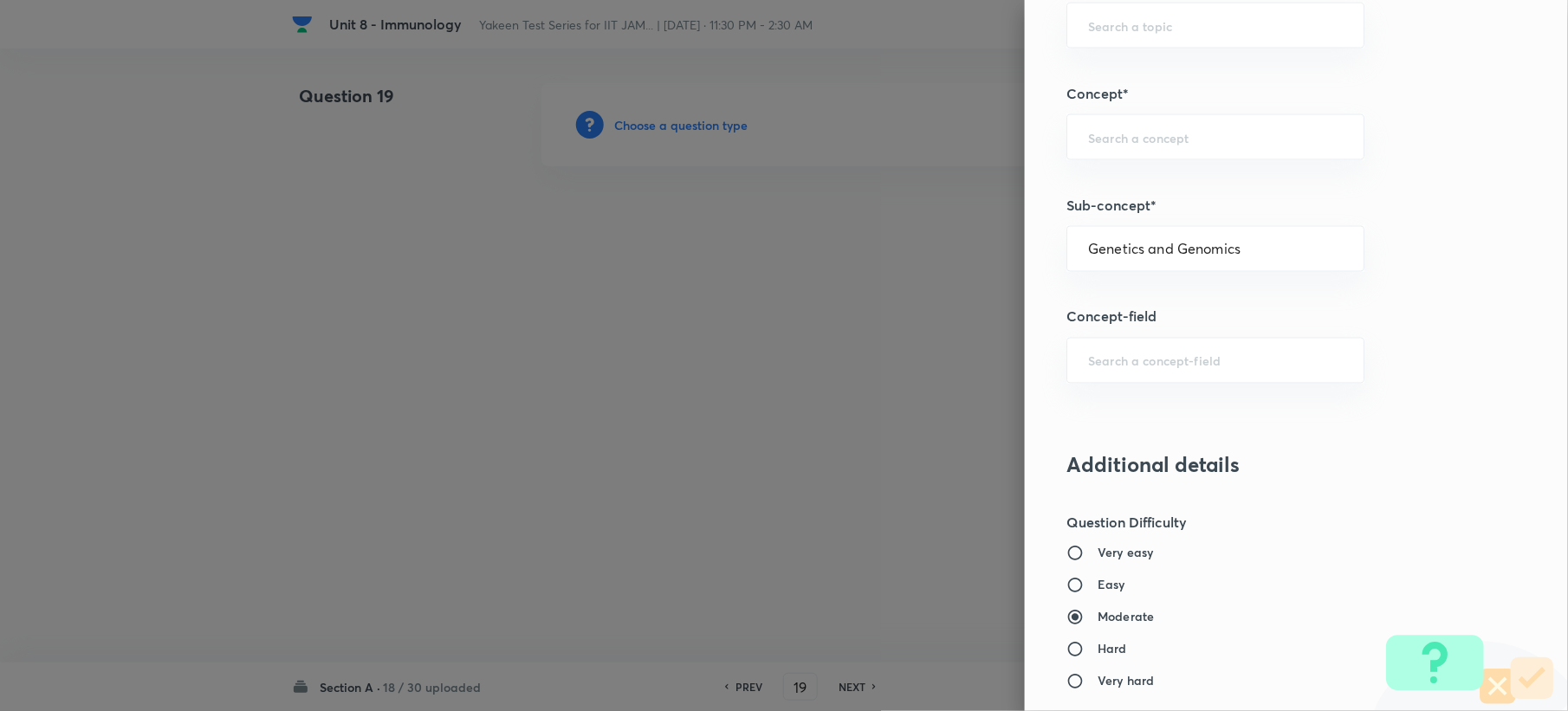
type input "Biology (10+2+3 Level)"
type input "General Biology"
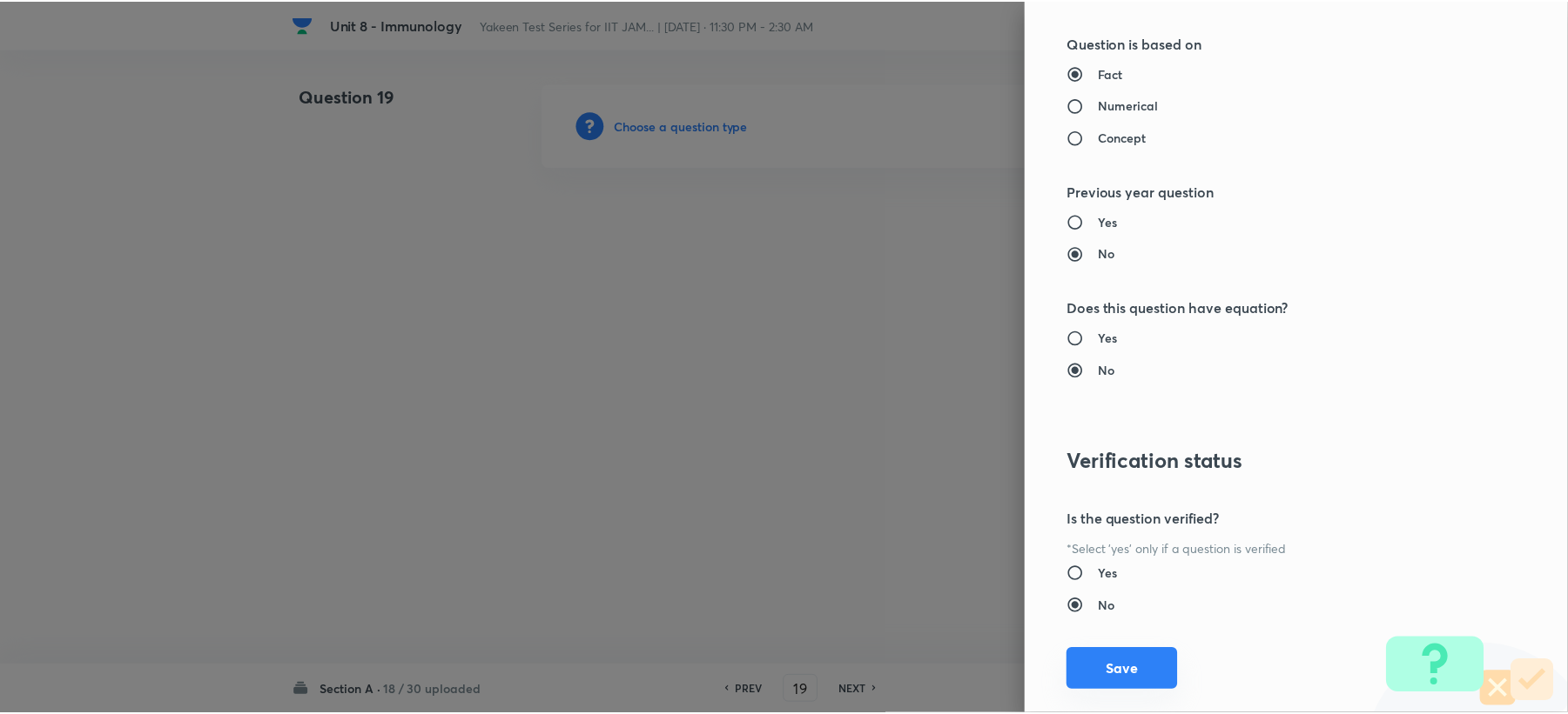
scroll to position [1661, 0]
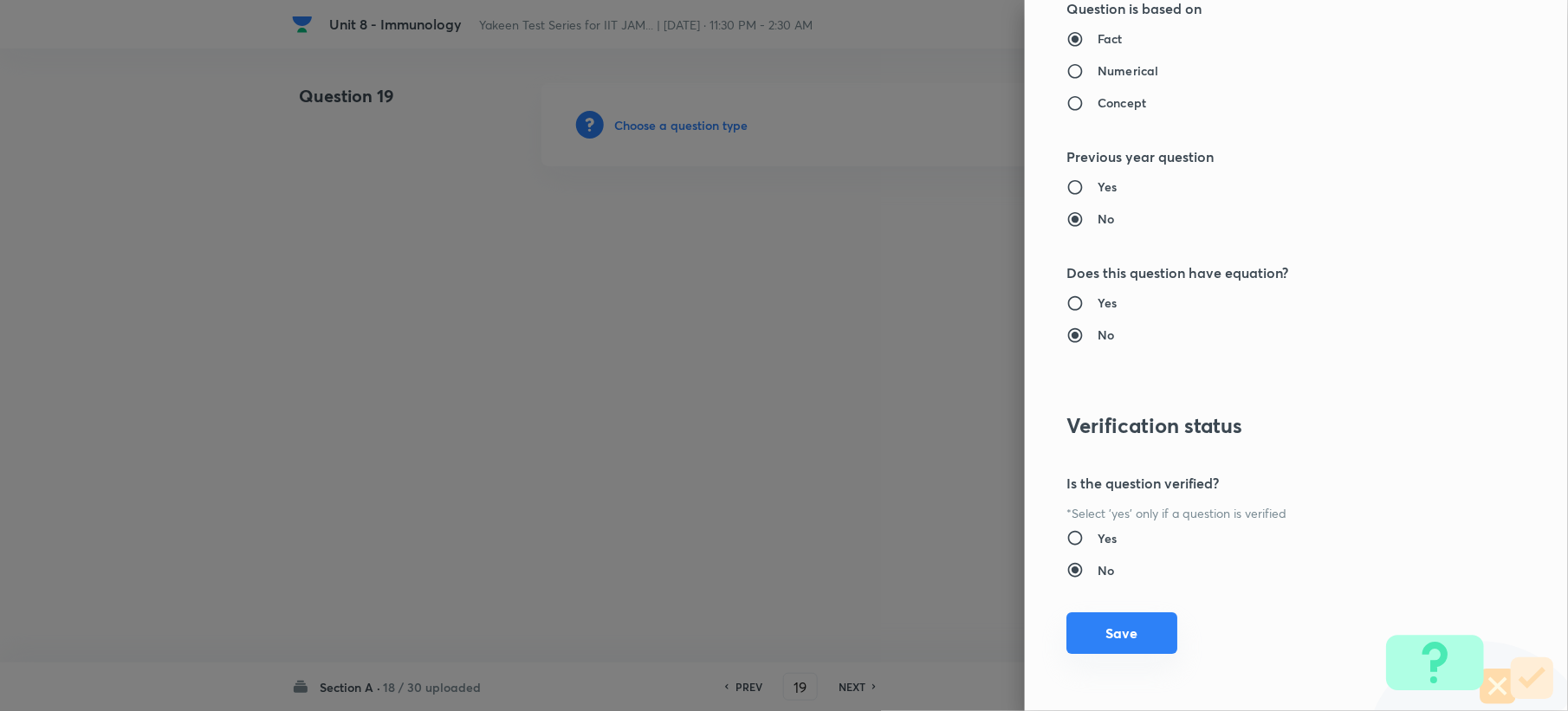
drag, startPoint x: 1096, startPoint y: 667, endPoint x: 1096, endPoint y: 641, distance: 26.0
click at [1096, 666] on div "Question settings Question type* Single choice correct Number of options* 2 3 4…" at bounding box center [1296, 355] width 543 height 711
click at [1096, 633] on button "Save" at bounding box center [1122, 634] width 111 height 42
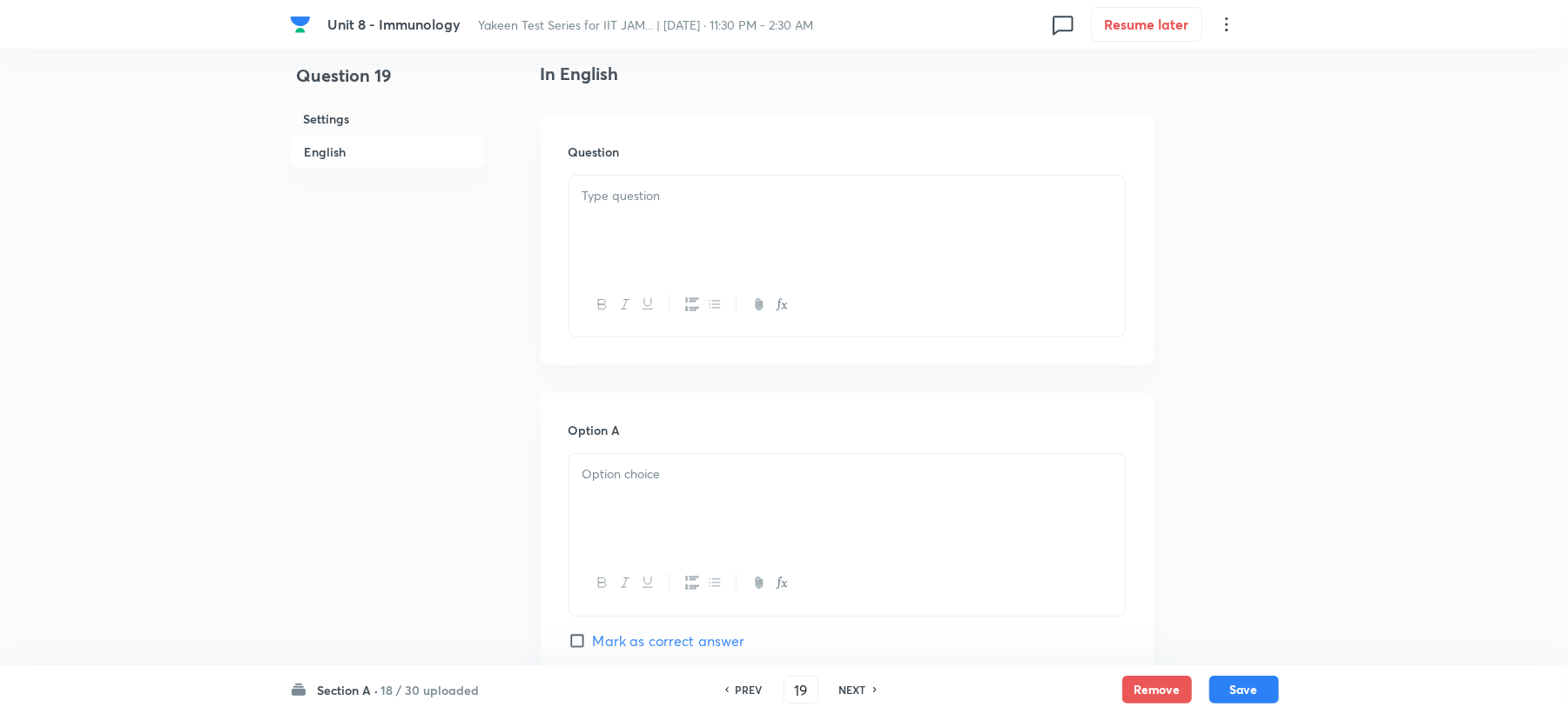
scroll to position [464, 0]
click at [603, 206] on div at bounding box center [846, 211] width 555 height 98
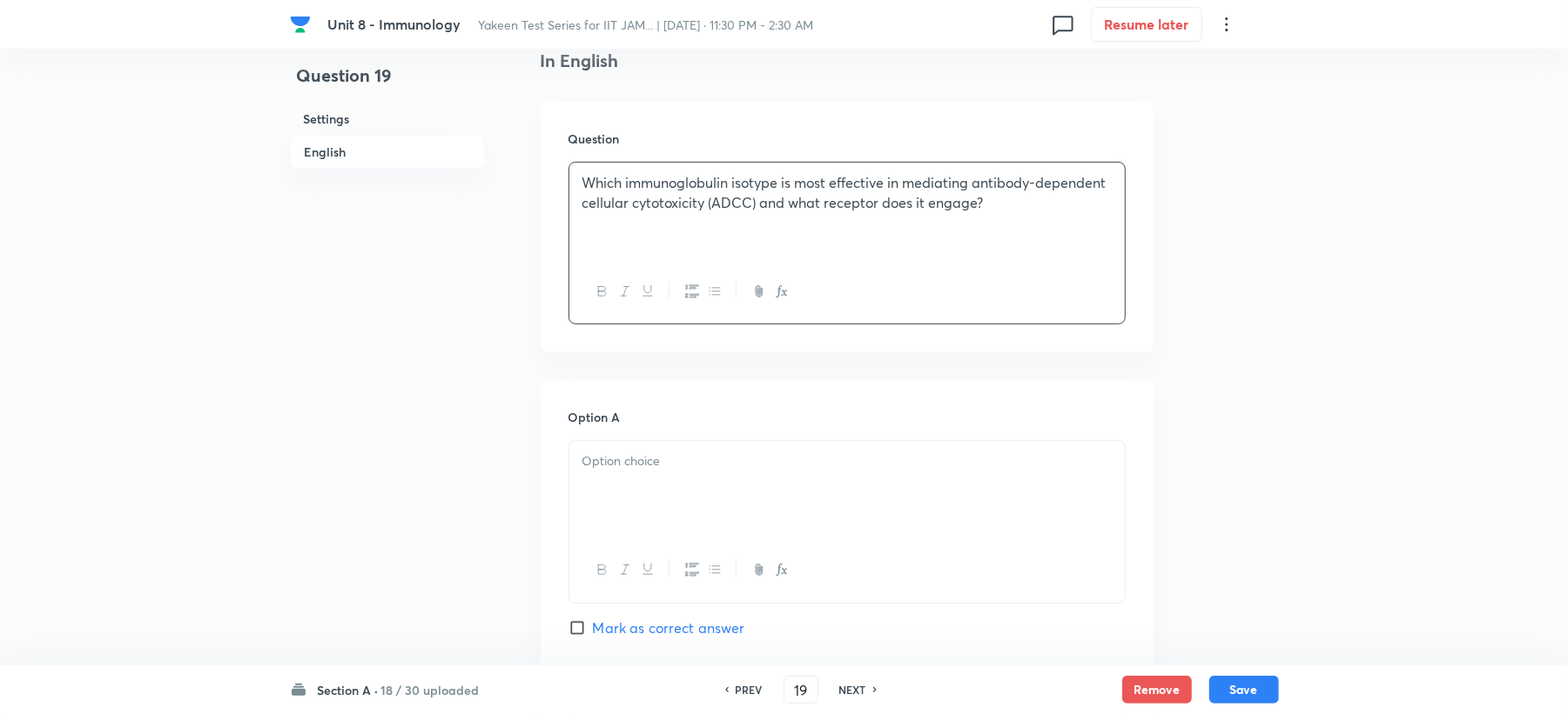
drag, startPoint x: 639, startPoint y: 460, endPoint x: 630, endPoint y: 472, distance: 15.0
click at [638, 467] on p at bounding box center [847, 462] width 530 height 20
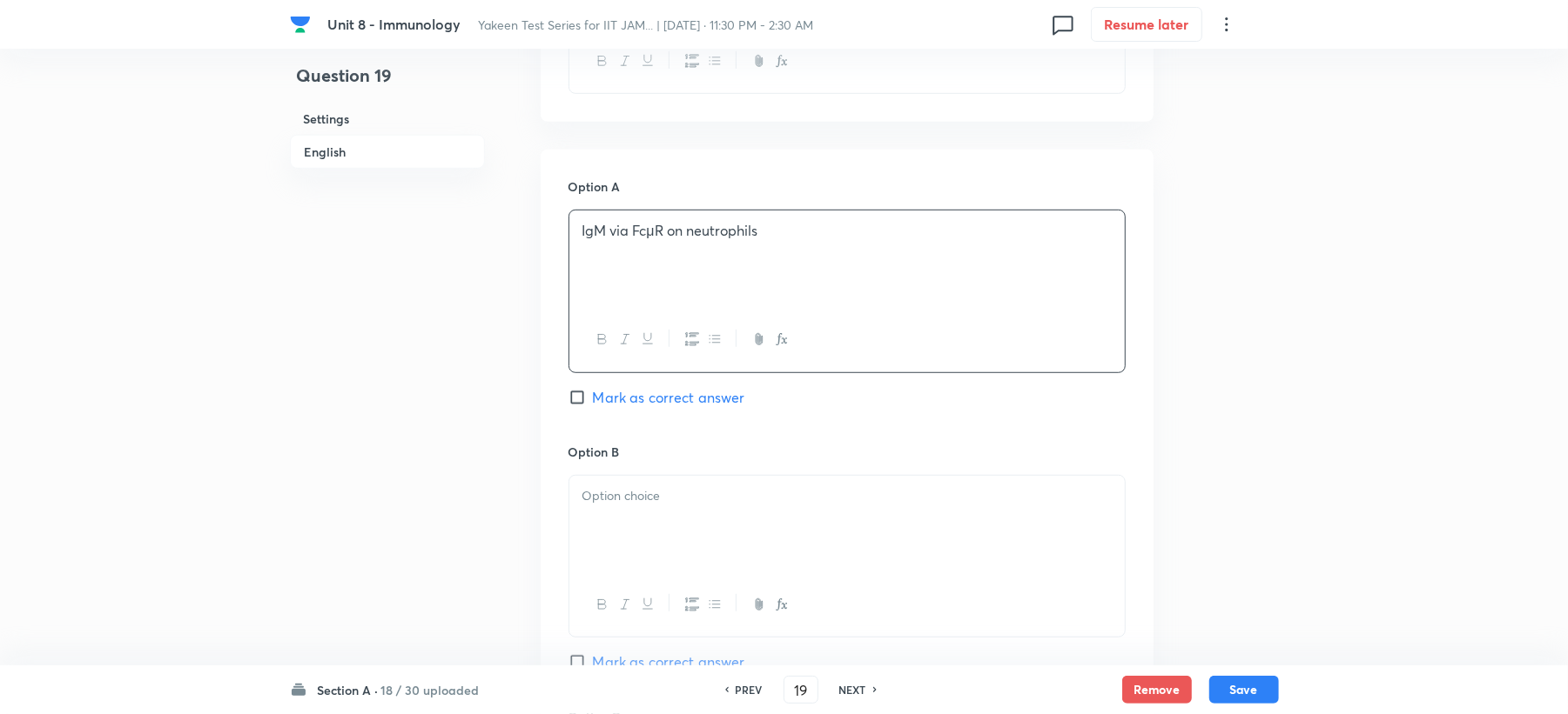
scroll to position [696, 0]
click at [615, 477] on div at bounding box center [846, 523] width 555 height 98
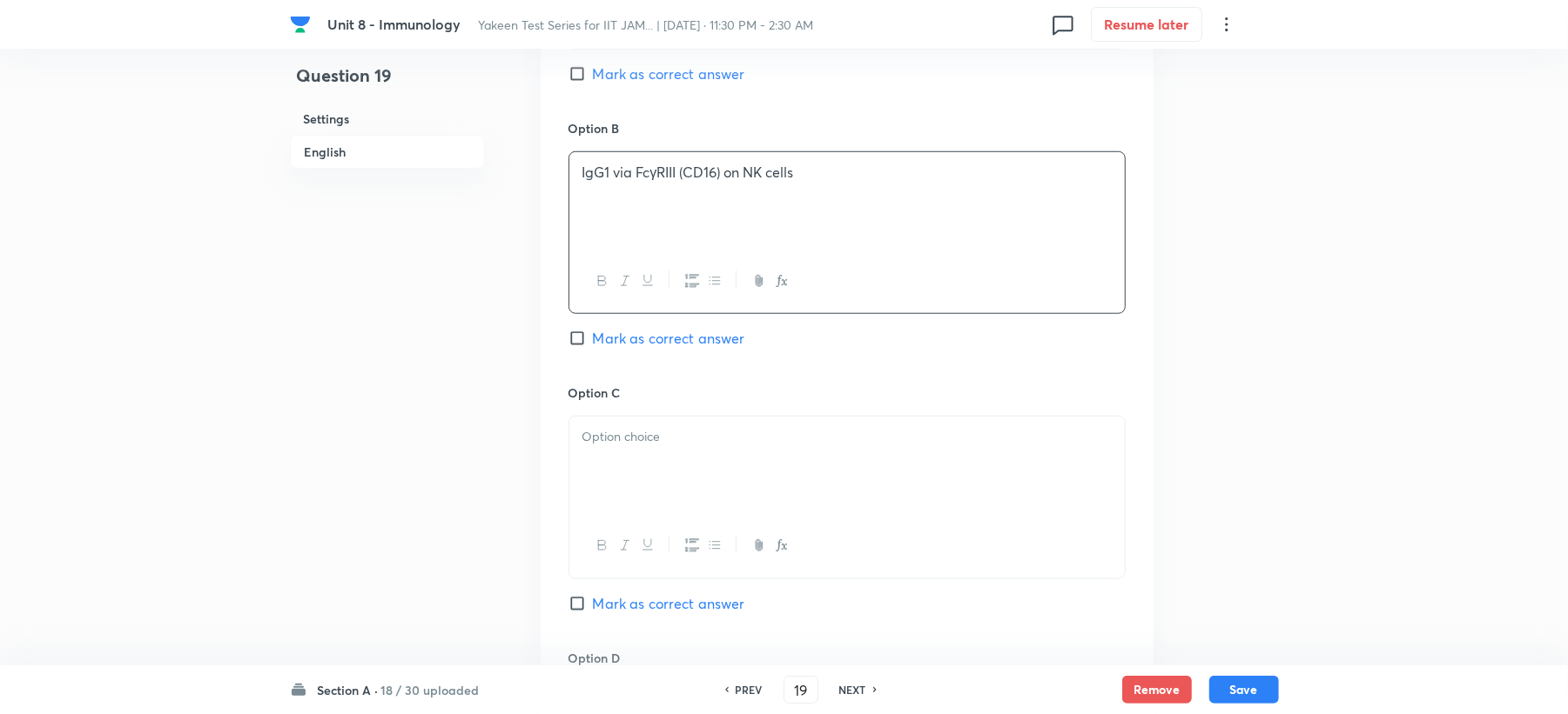
scroll to position [1160, 0]
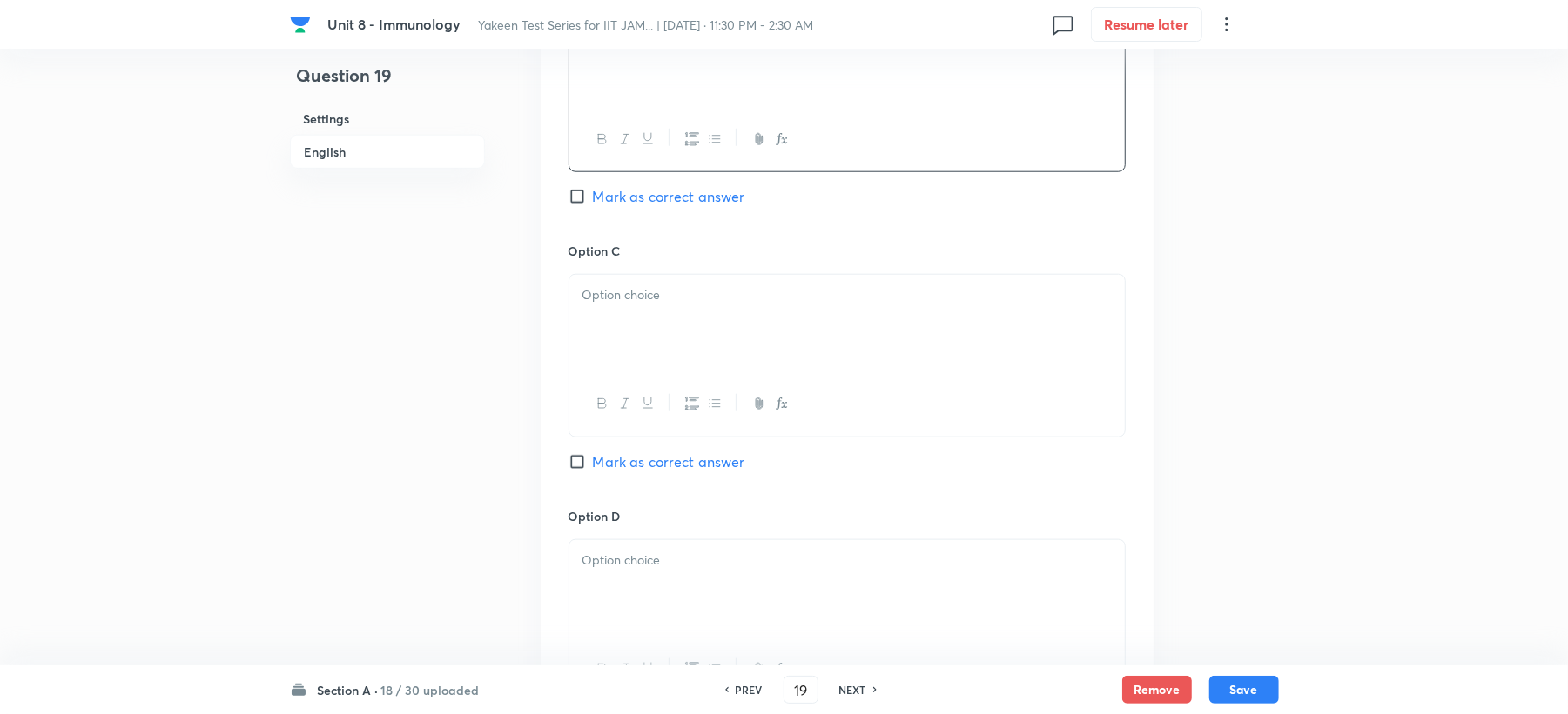
drag, startPoint x: 589, startPoint y: 321, endPoint x: 578, endPoint y: 342, distance: 23.7
click at [589, 321] on div at bounding box center [846, 324] width 555 height 98
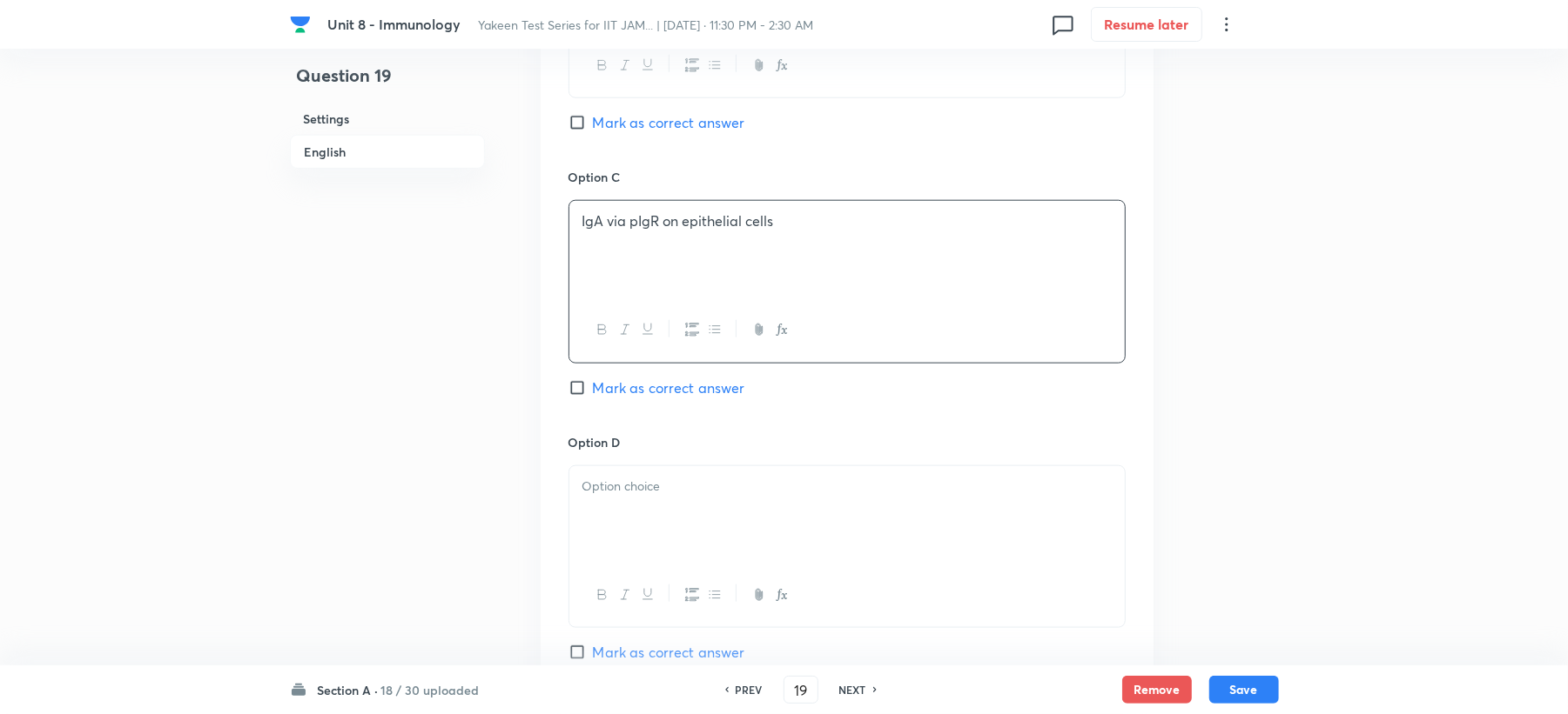
scroll to position [1275, 0]
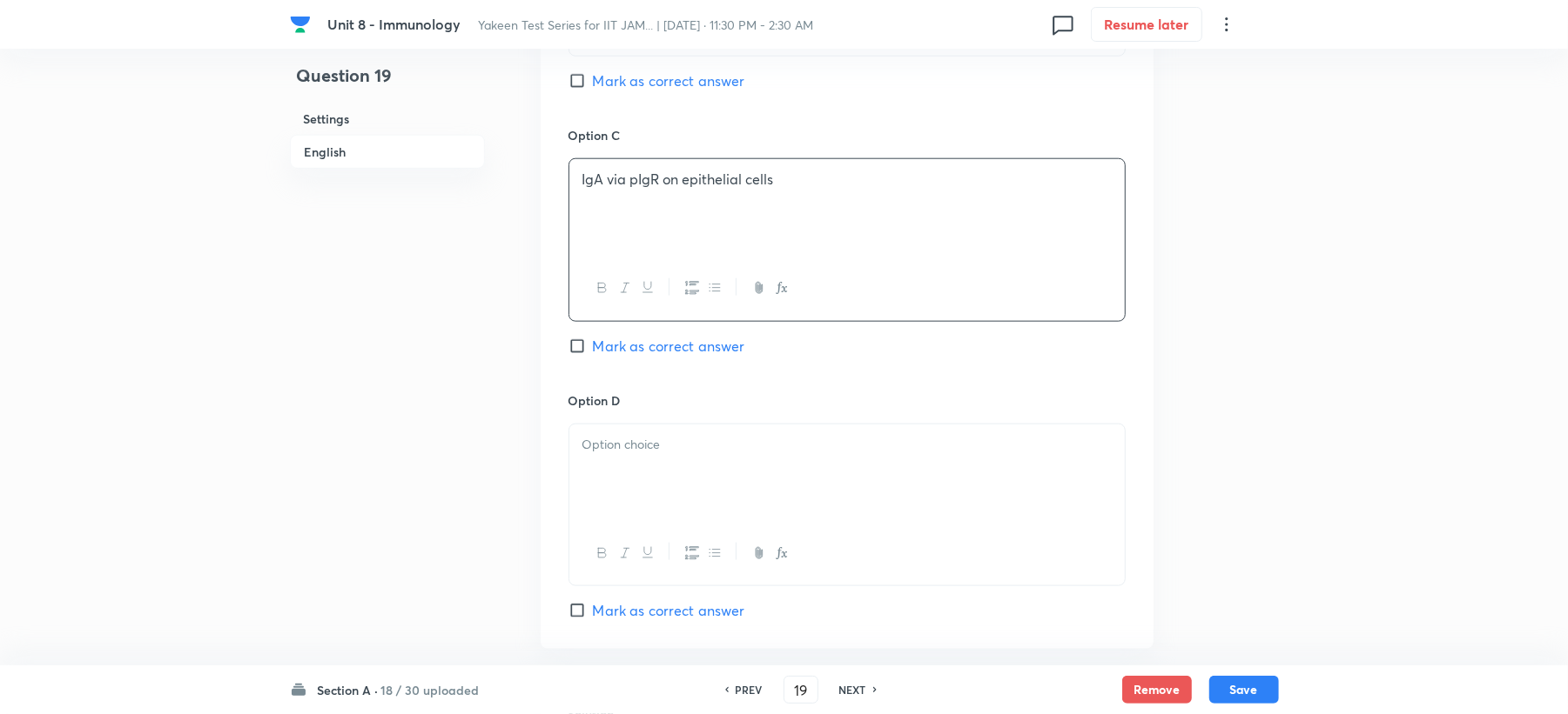
click at [599, 506] on div at bounding box center [846, 473] width 555 height 98
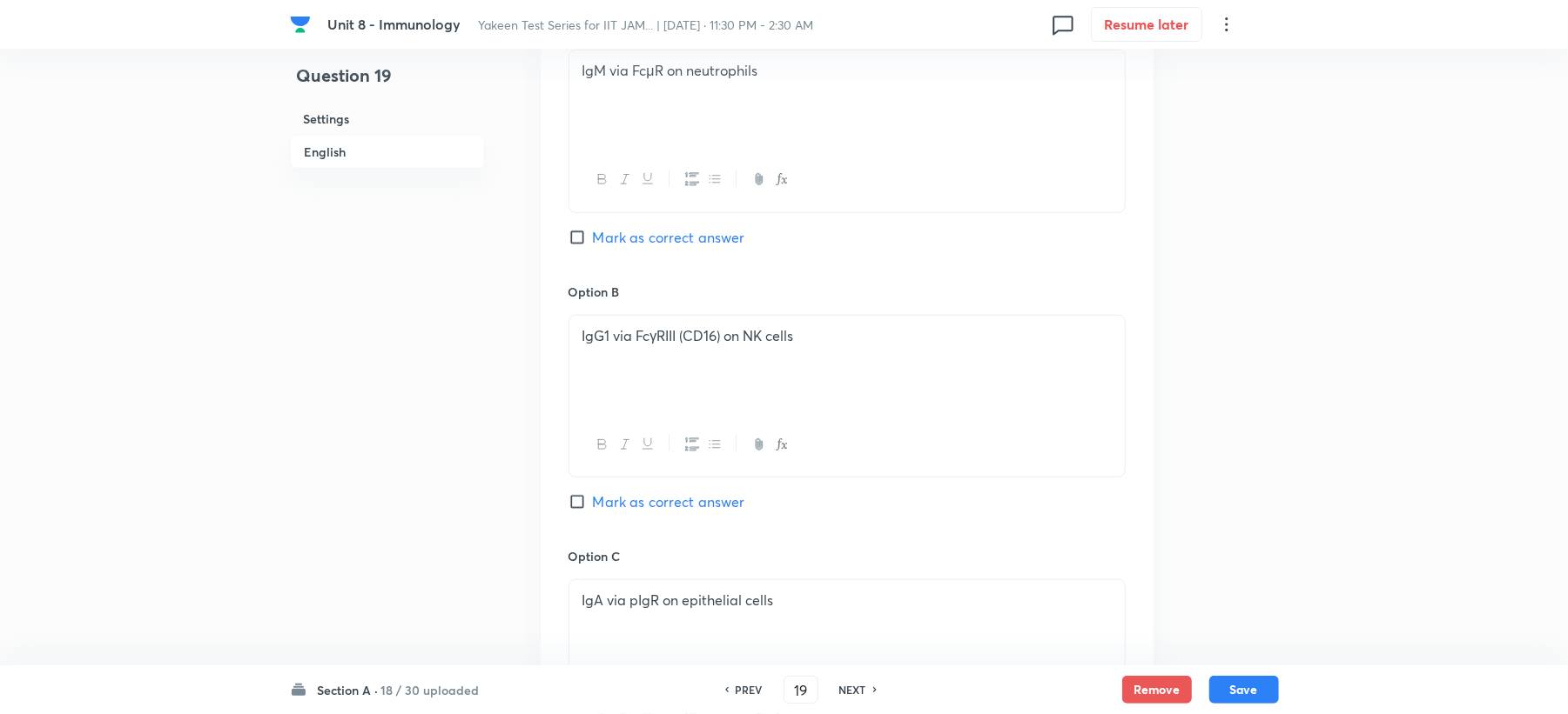
scroll to position [812, 0]
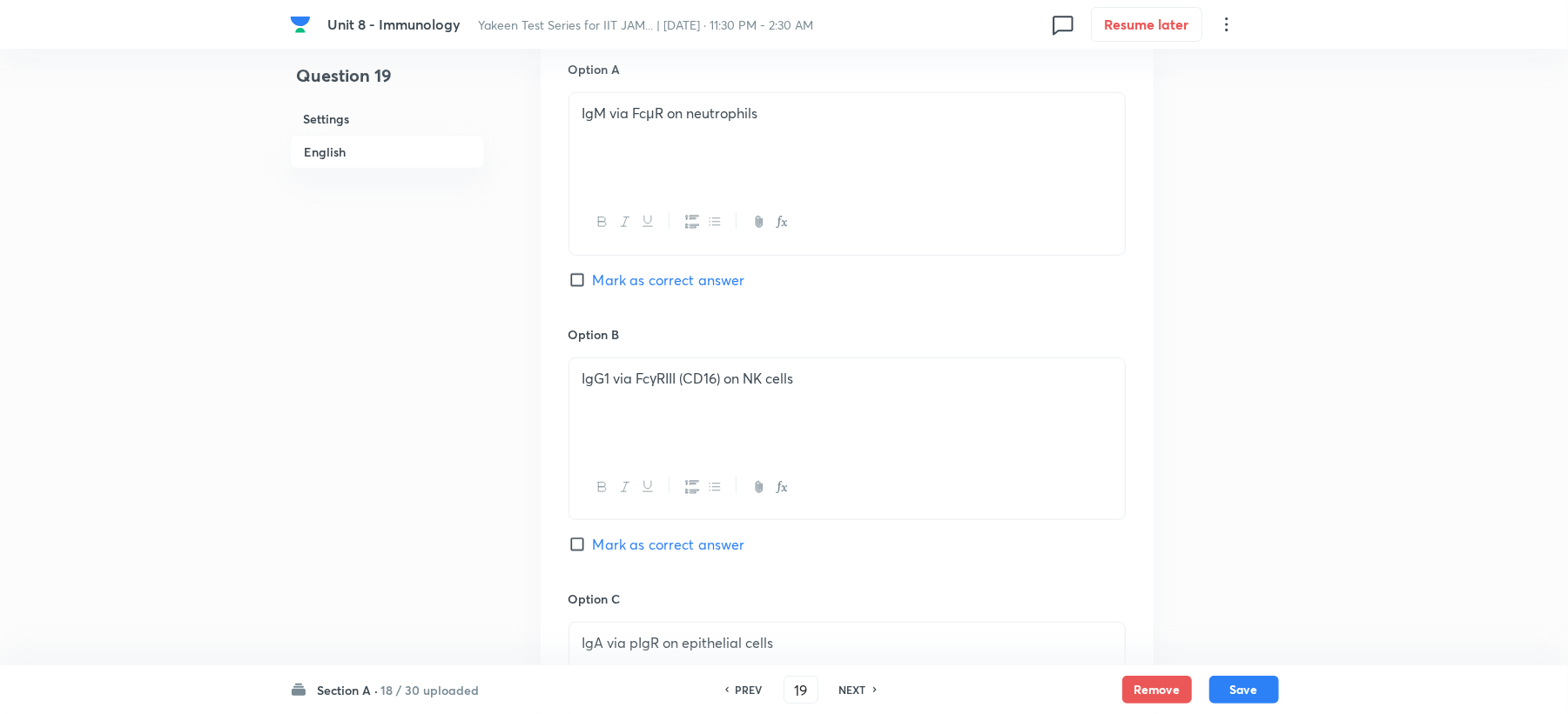
click at [636, 536] on span "Mark as correct answer" at bounding box center [669, 544] width 153 height 21
click at [593, 536] on input "Mark as correct answer" at bounding box center [581, 544] width 25 height 17
checkbox input "true"
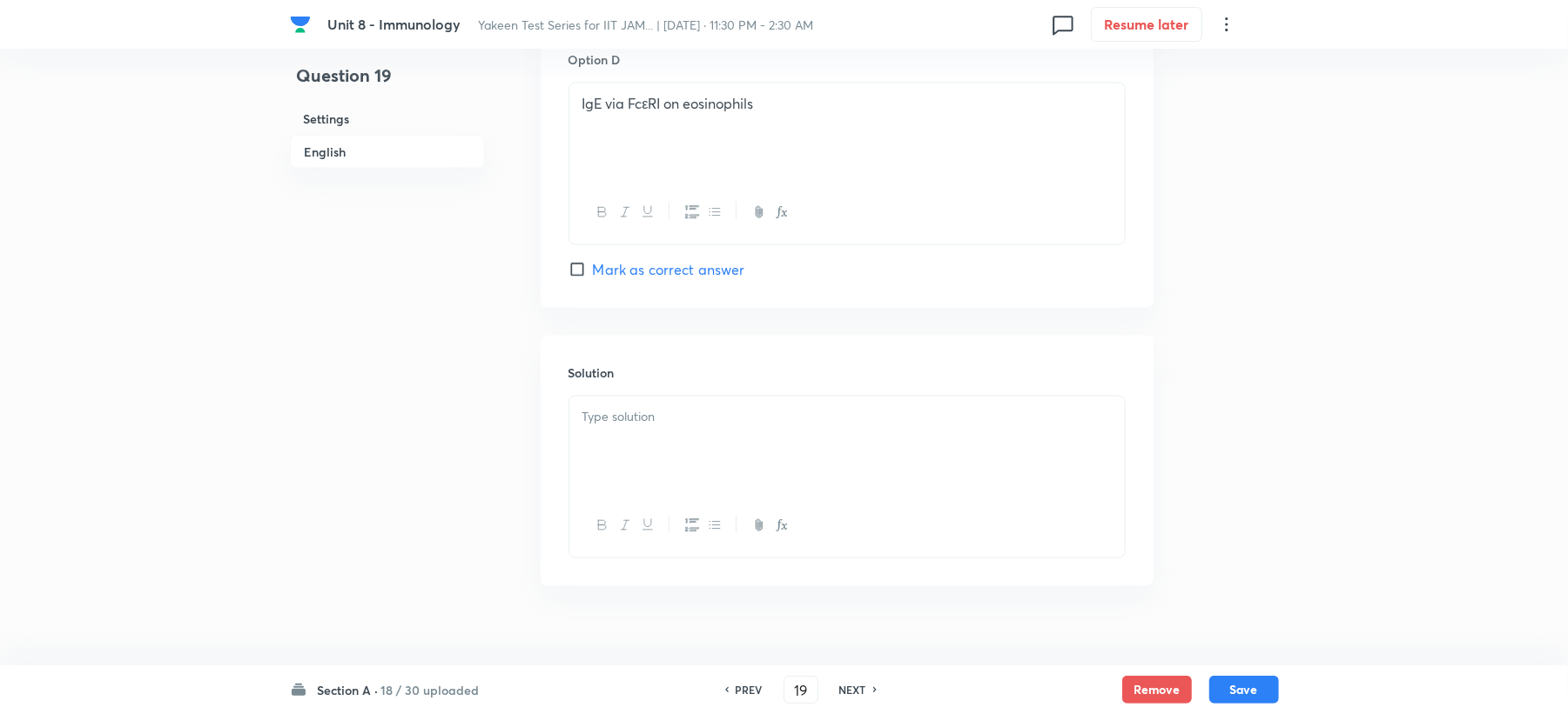
scroll to position [1647, 0]
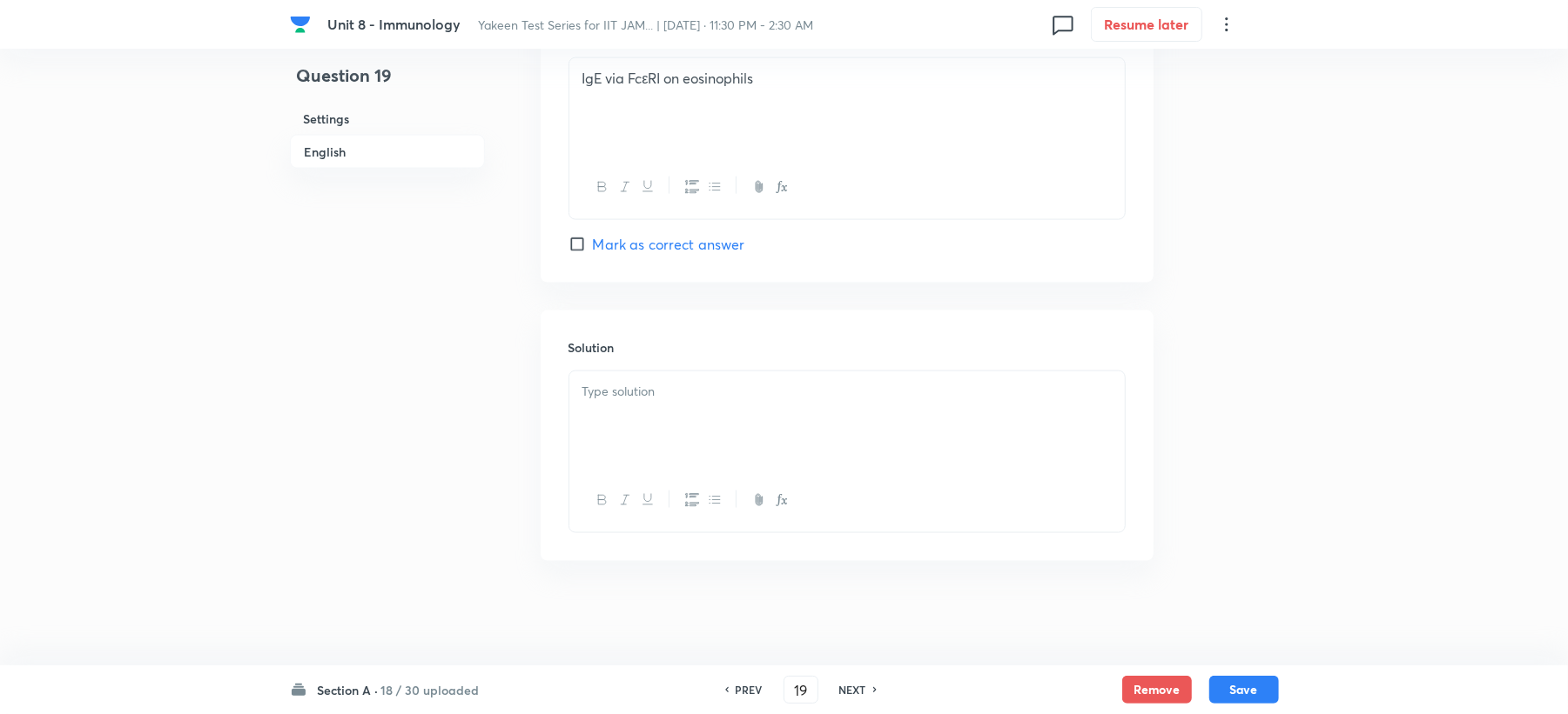
click at [610, 430] on div at bounding box center [846, 420] width 555 height 98
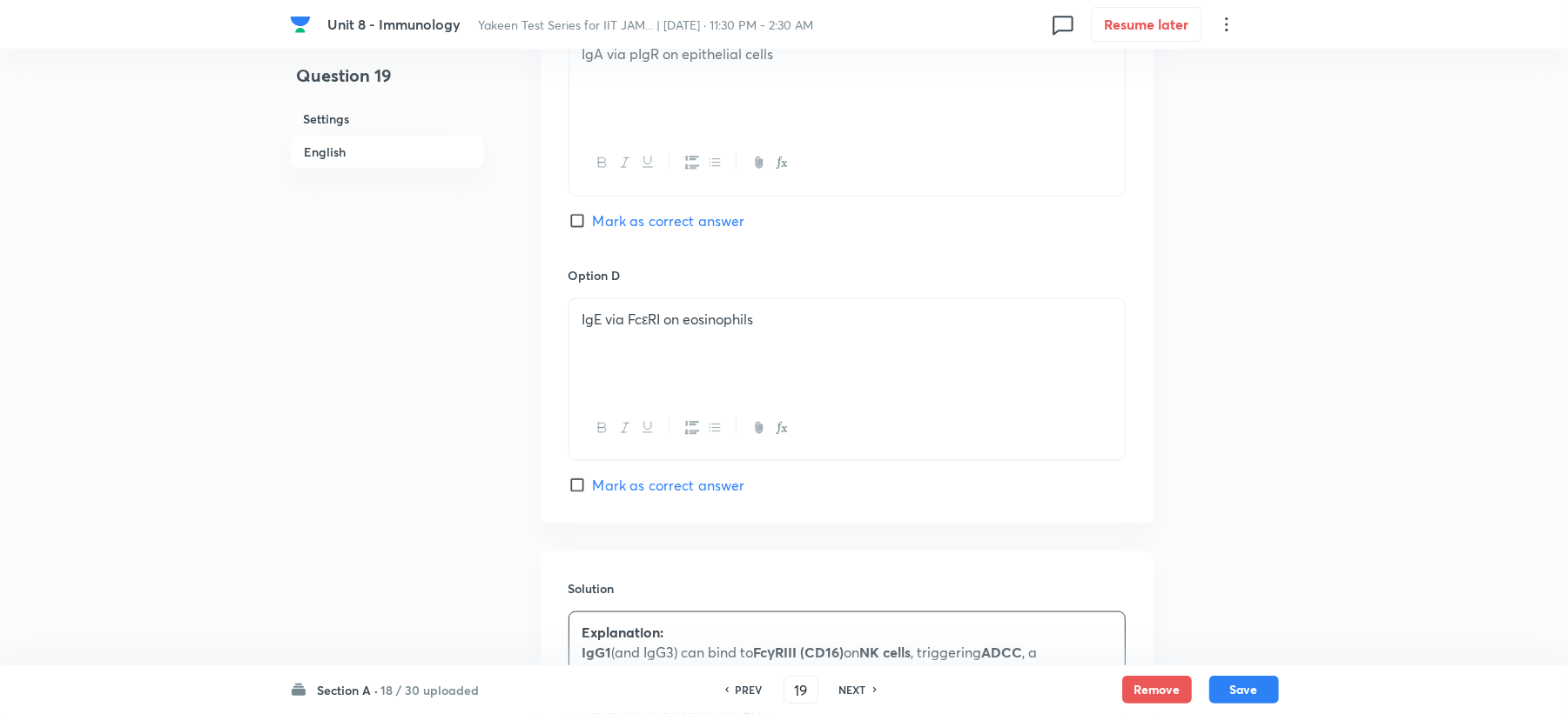
scroll to position [1067, 0]
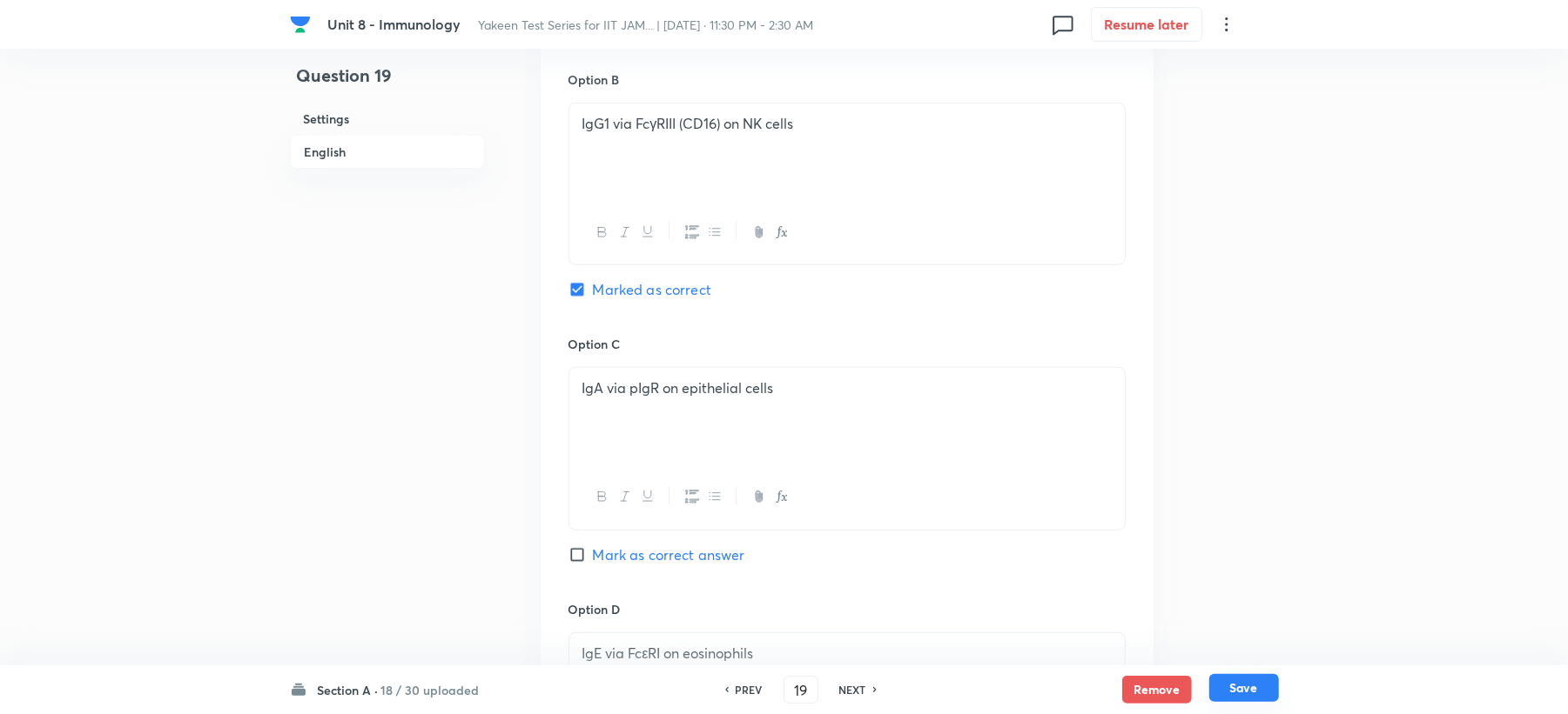
click at [1266, 690] on button "Save" at bounding box center [1244, 688] width 70 height 27
type input "20"
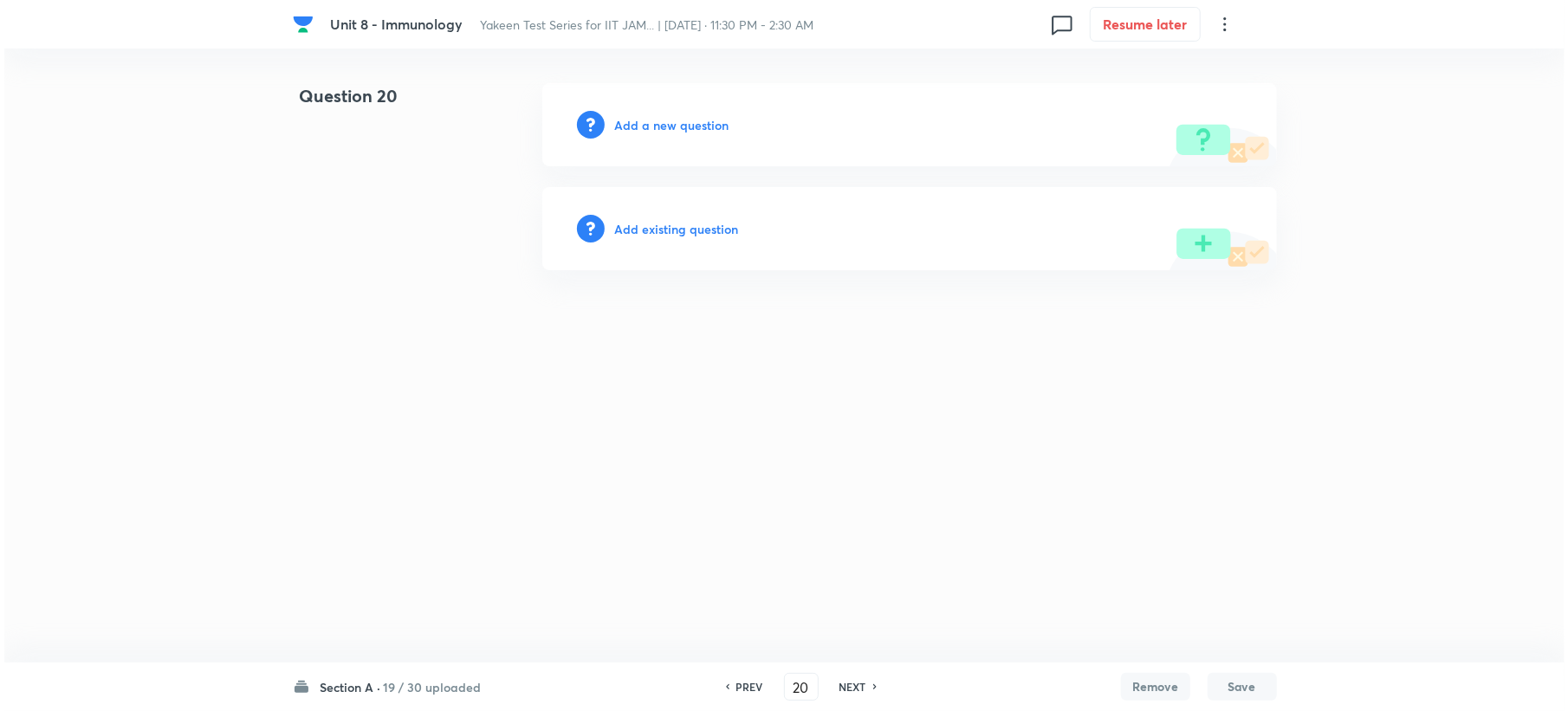
scroll to position [0, 0]
click at [652, 130] on h6 "Add a new question" at bounding box center [672, 126] width 115 height 18
click at [652, 129] on h6 "Choose a question type" at bounding box center [681, 126] width 134 height 18
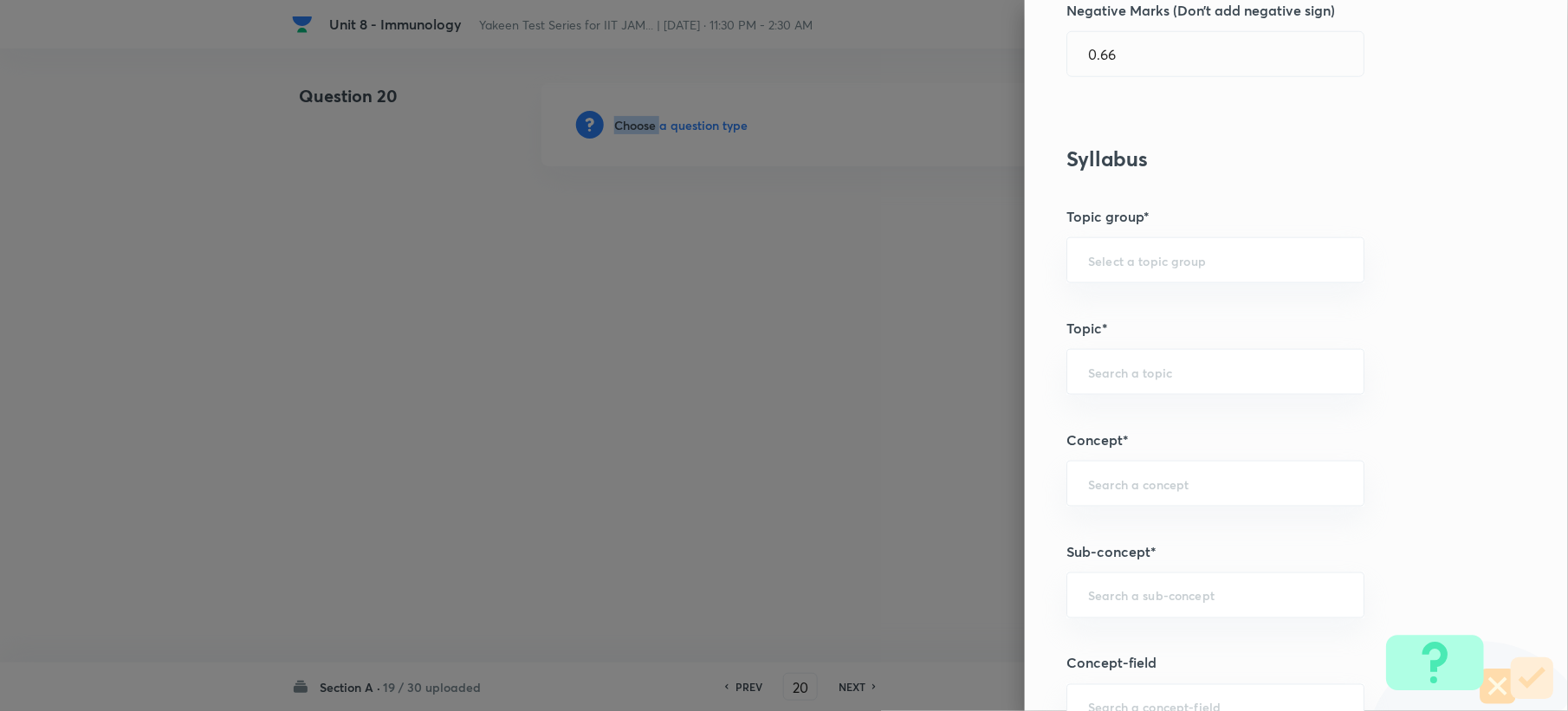
scroll to position [924, 0]
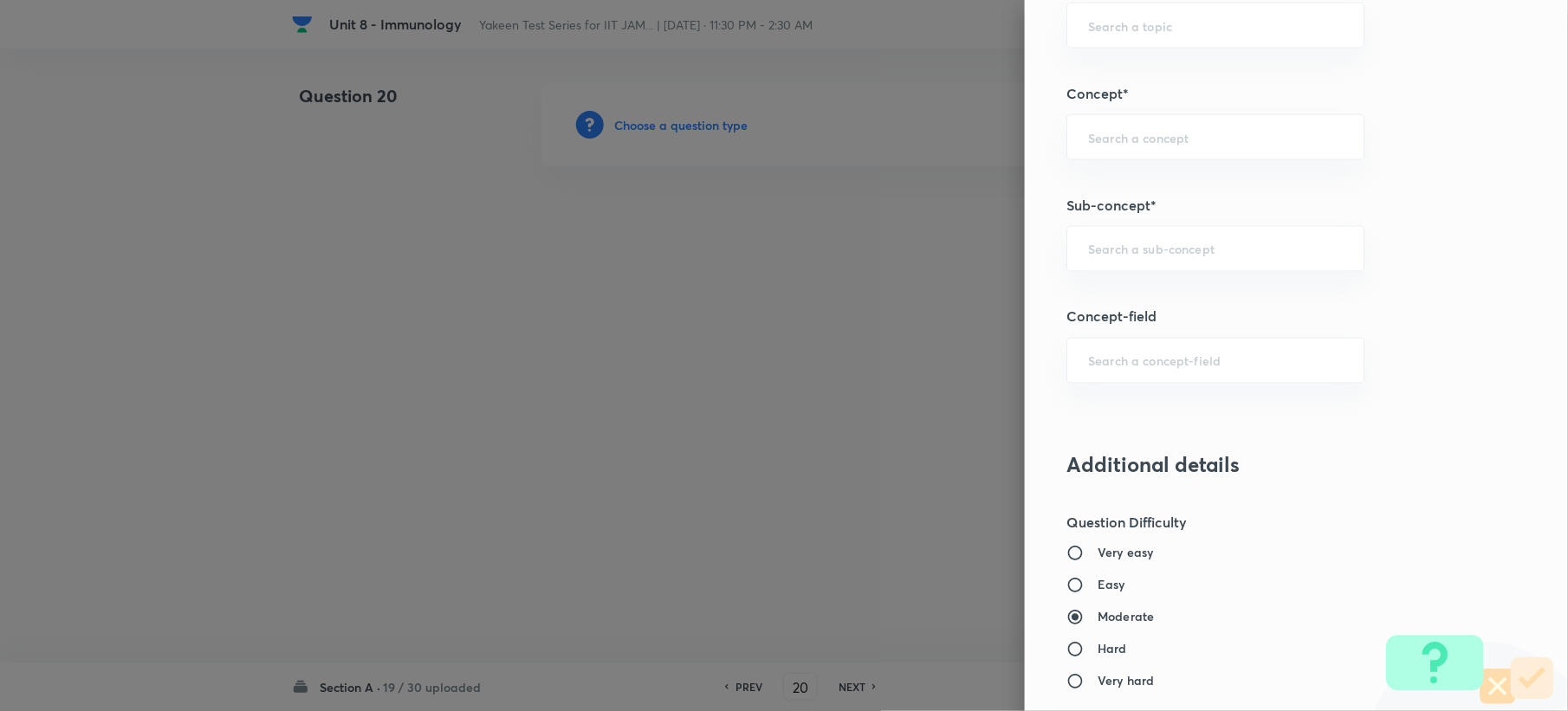
click at [1124, 288] on div "Question settings Question type* Single choice correct Number of options* 2 3 4…" at bounding box center [1296, 355] width 543 height 711
click at [1123, 263] on div "​" at bounding box center [1215, 249] width 298 height 46
paste input "Genetics and Genomics"
click at [1103, 296] on li "Genetics and Genomics" at bounding box center [1199, 301] width 296 height 31
type input "Genetics and Genomics"
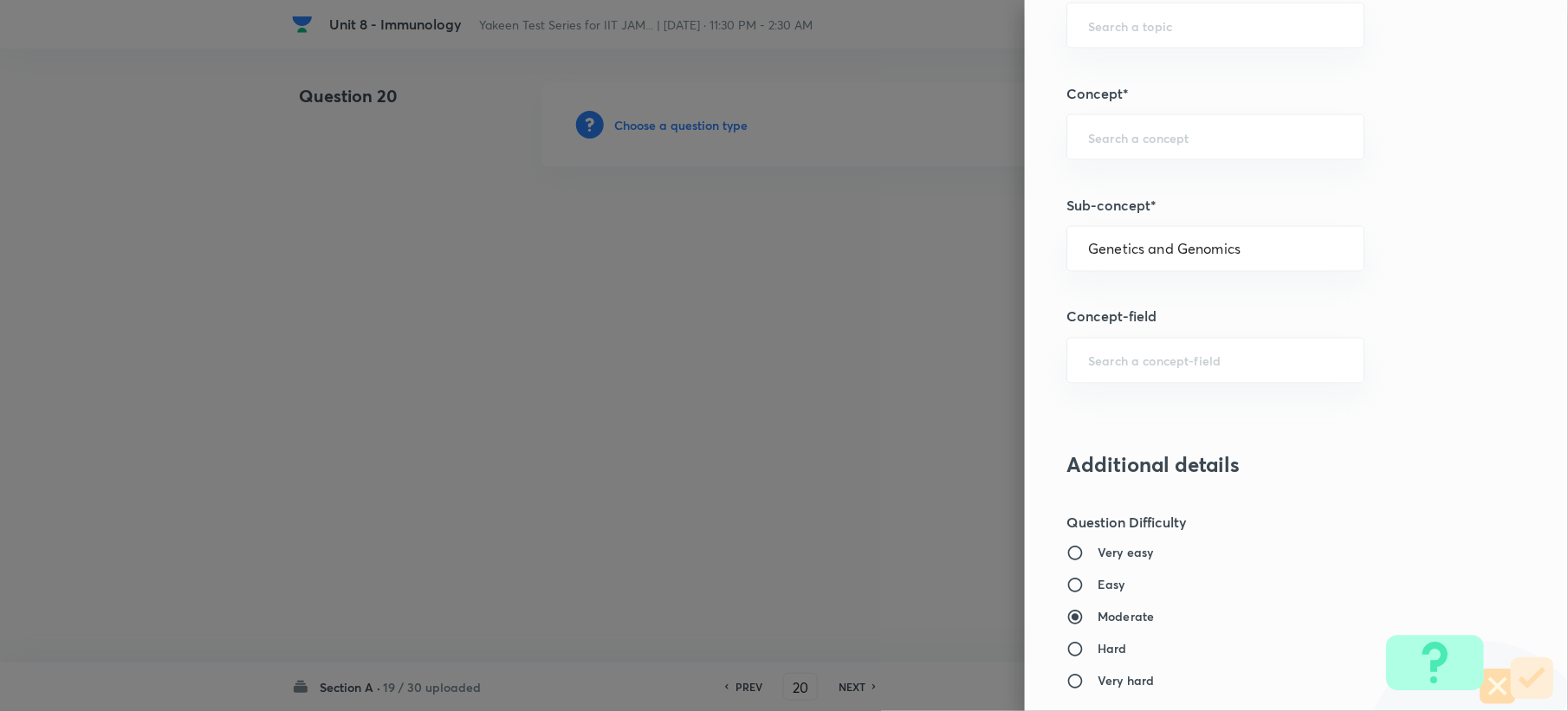
type input "Biotechnology"
type input "Biology (10+2+3 Level)"
type input "General Biology"
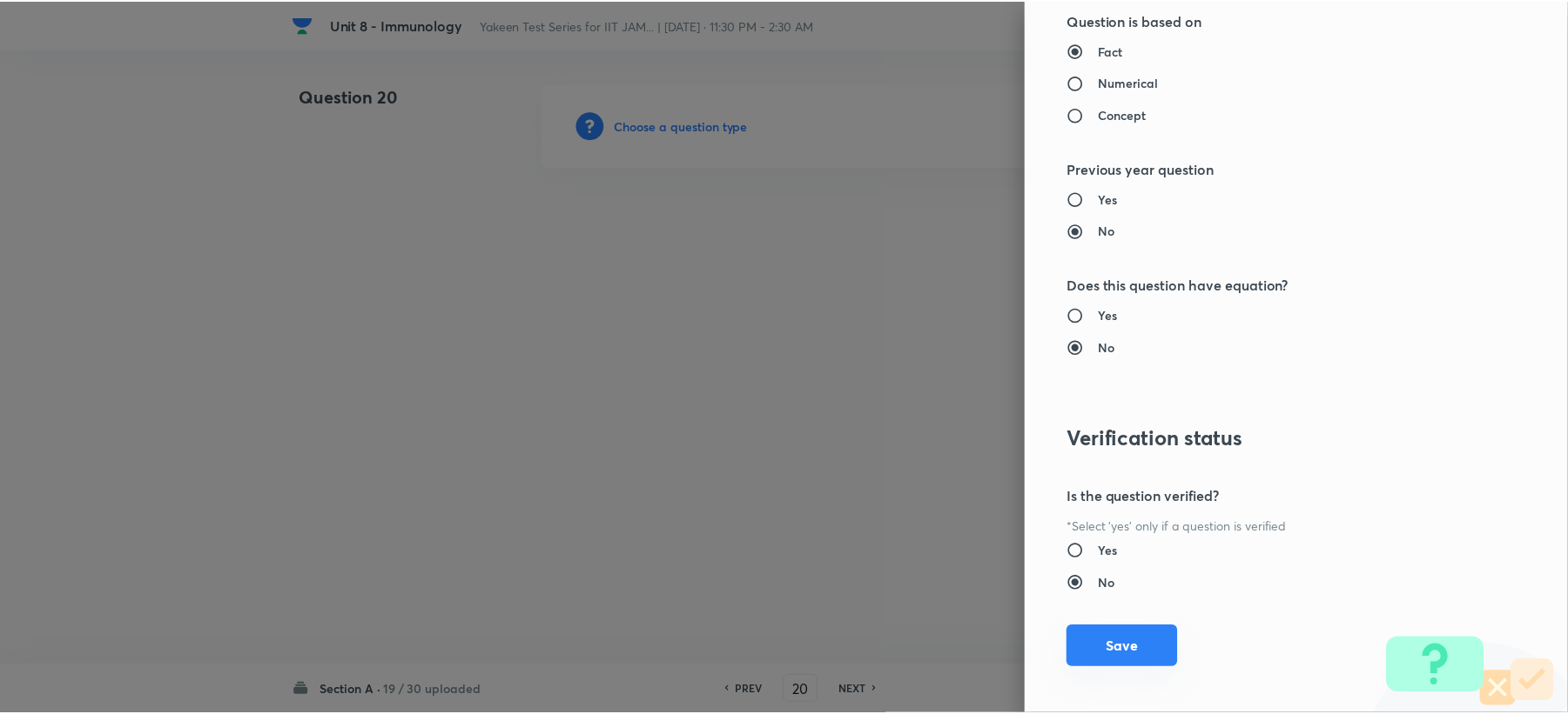
scroll to position [1661, 0]
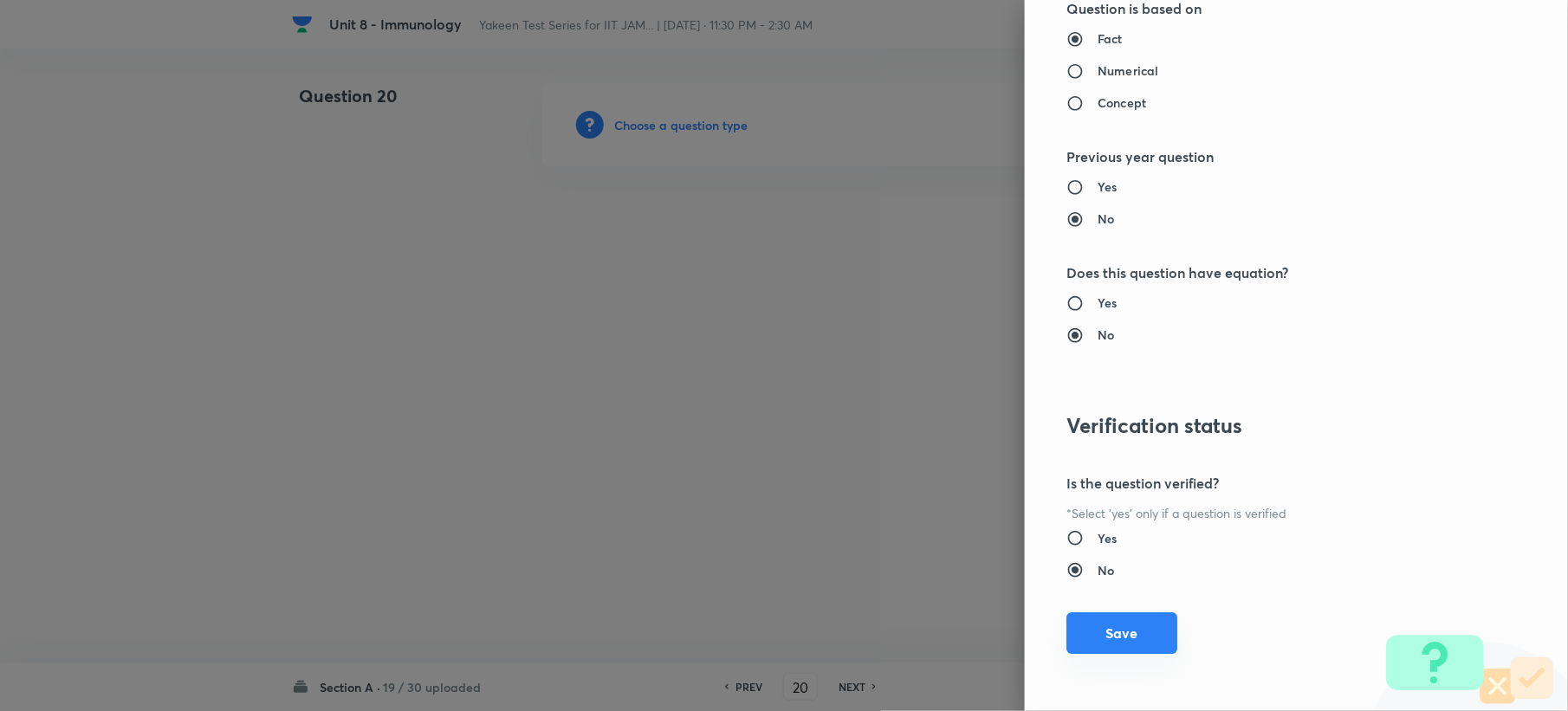
drag, startPoint x: 1092, startPoint y: 639, endPoint x: 690, endPoint y: 476, distance: 433.8
click at [1087, 639] on button "Save" at bounding box center [1122, 634] width 111 height 42
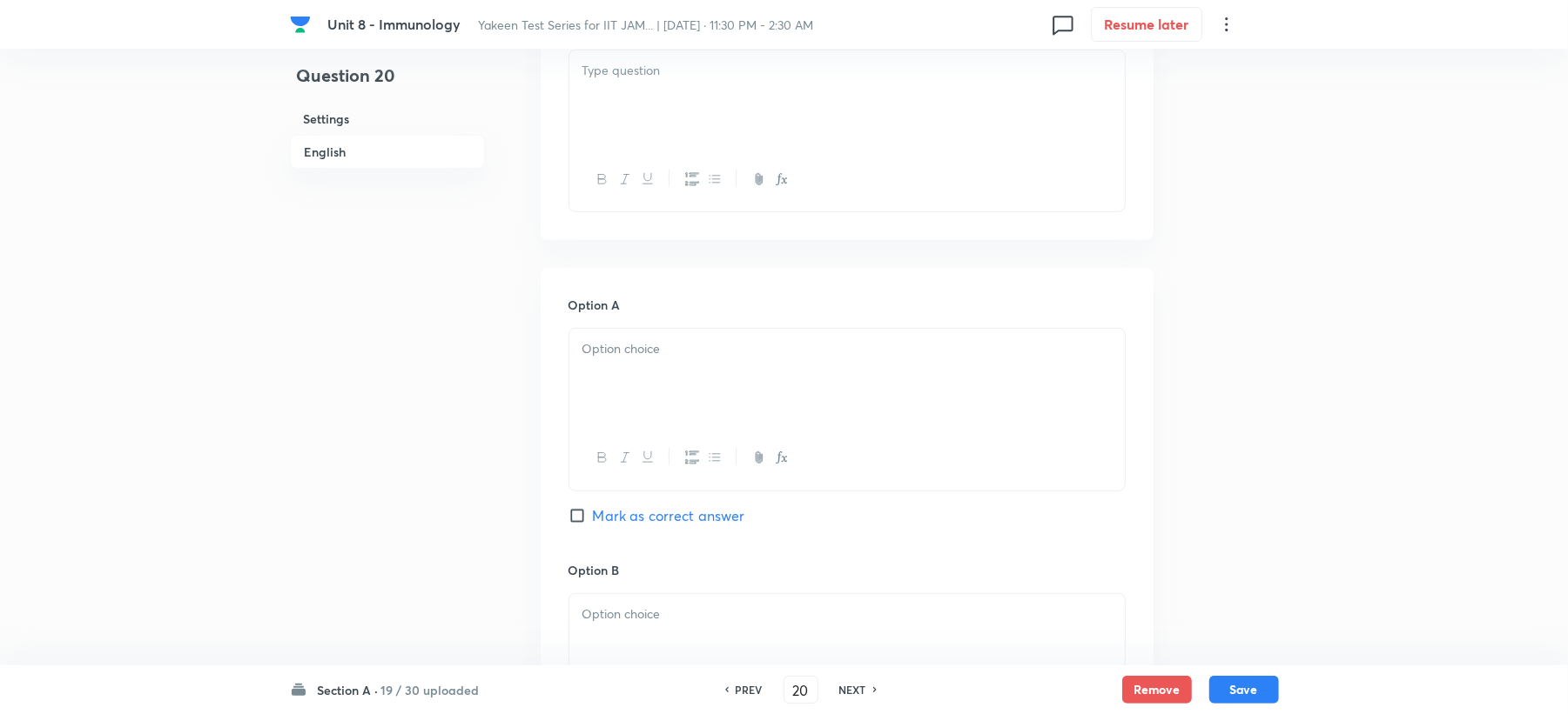
scroll to position [580, 0]
click at [618, 125] on div at bounding box center [846, 95] width 555 height 98
click at [656, 366] on div at bounding box center [846, 374] width 555 height 98
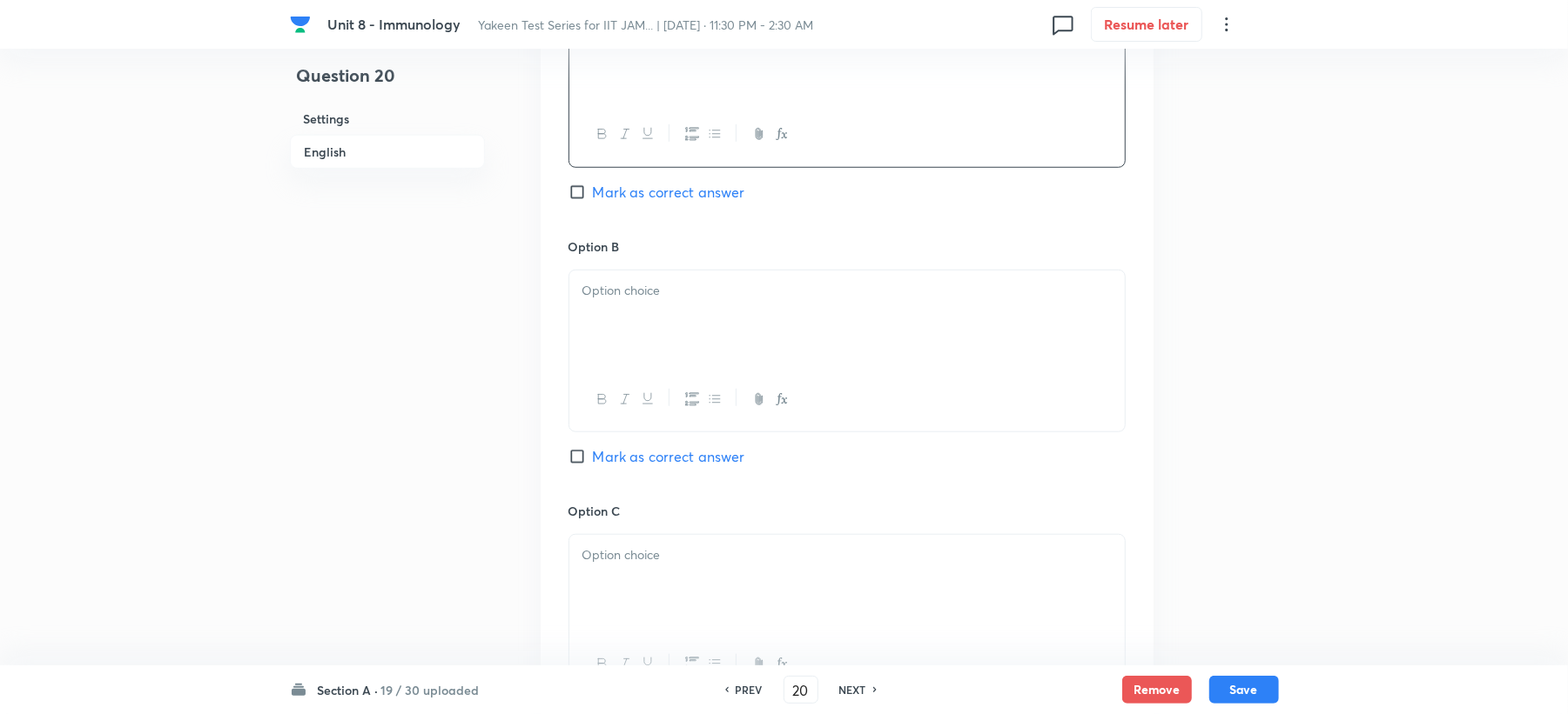
scroll to position [928, 0]
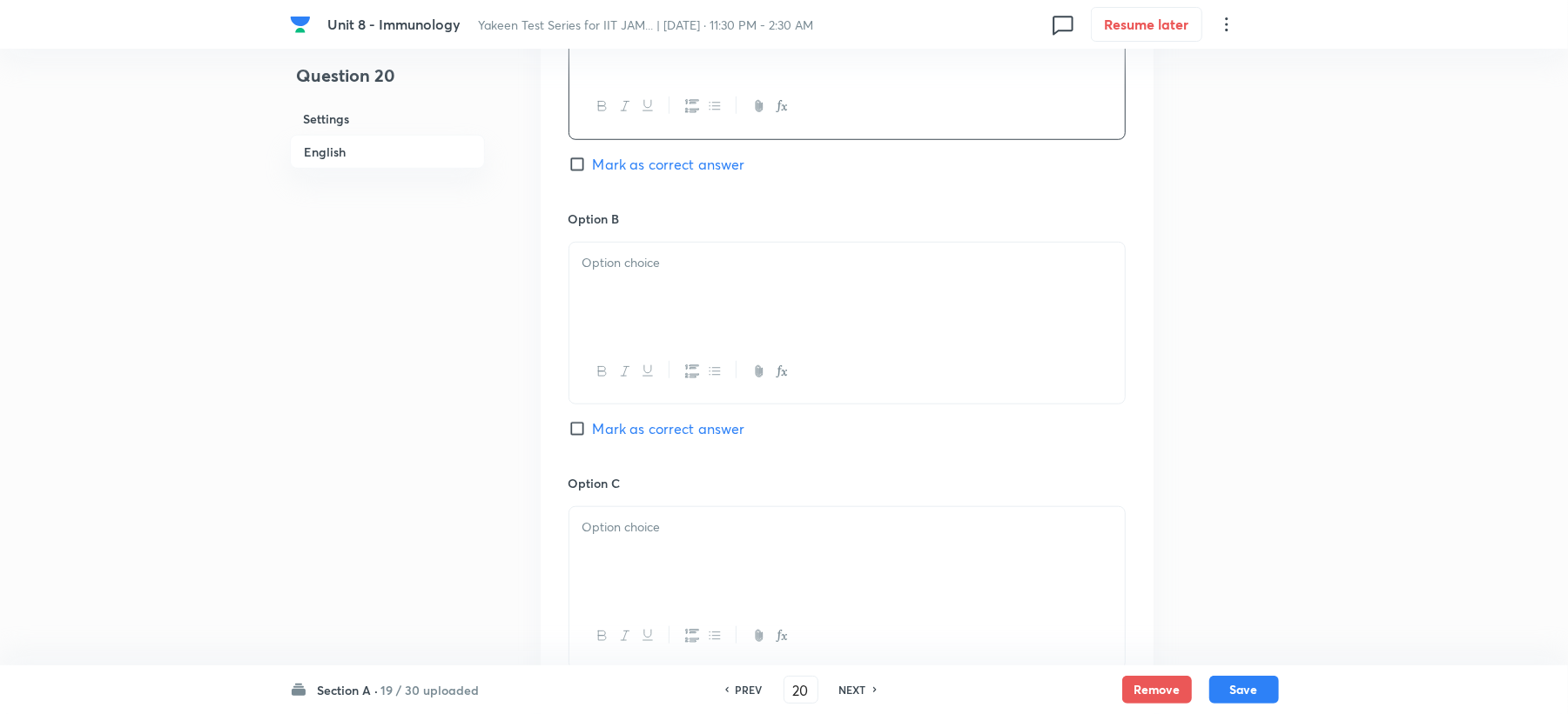
click at [613, 374] on button "button" at bounding box center [624, 372] width 23 height 22
drag, startPoint x: 583, startPoint y: 209, endPoint x: 610, endPoint y: 260, distance: 57.7
click at [582, 234] on div "Option B ﻿ Mark as correct answer" at bounding box center [847, 341] width 557 height 264
click at [631, 270] on p "﻿" at bounding box center [847, 263] width 530 height 20
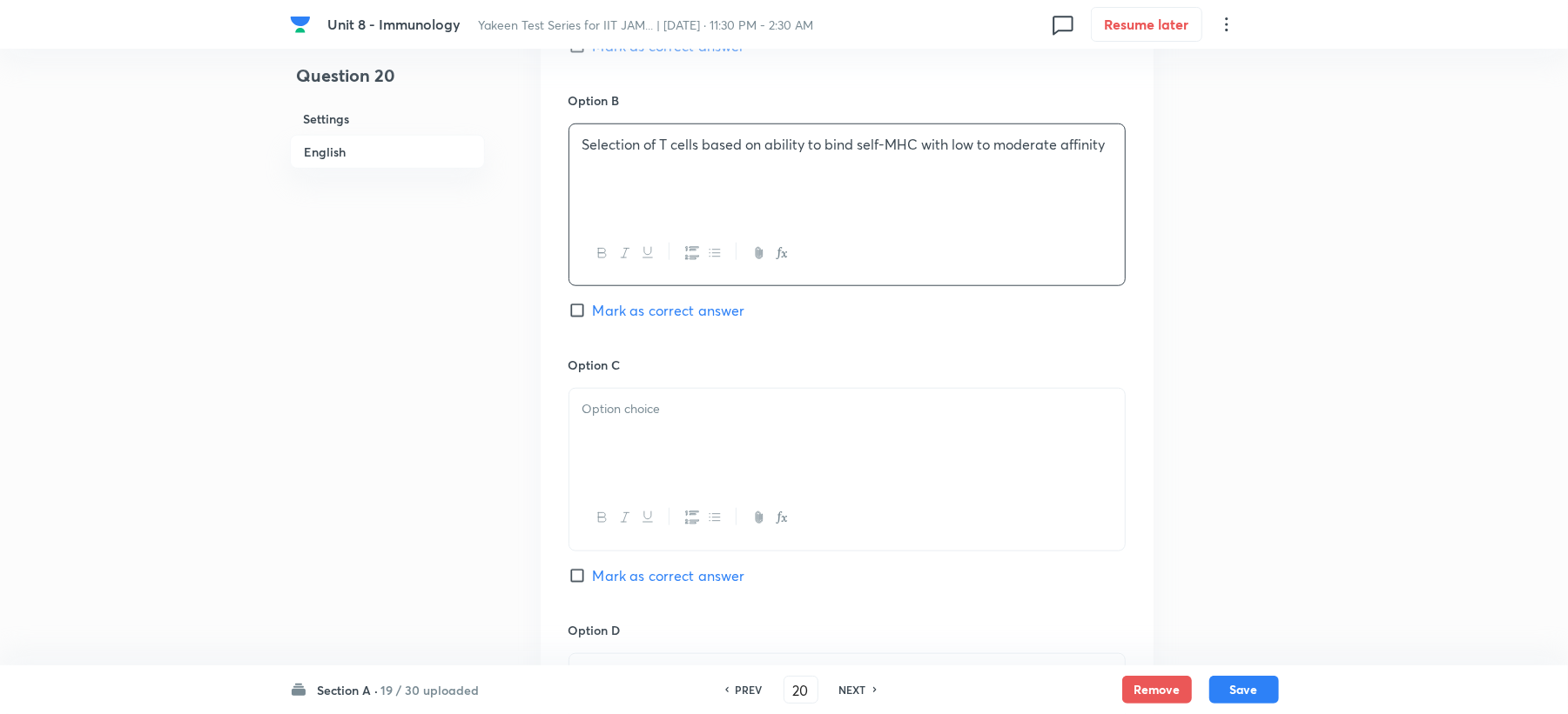
scroll to position [1160, 0]
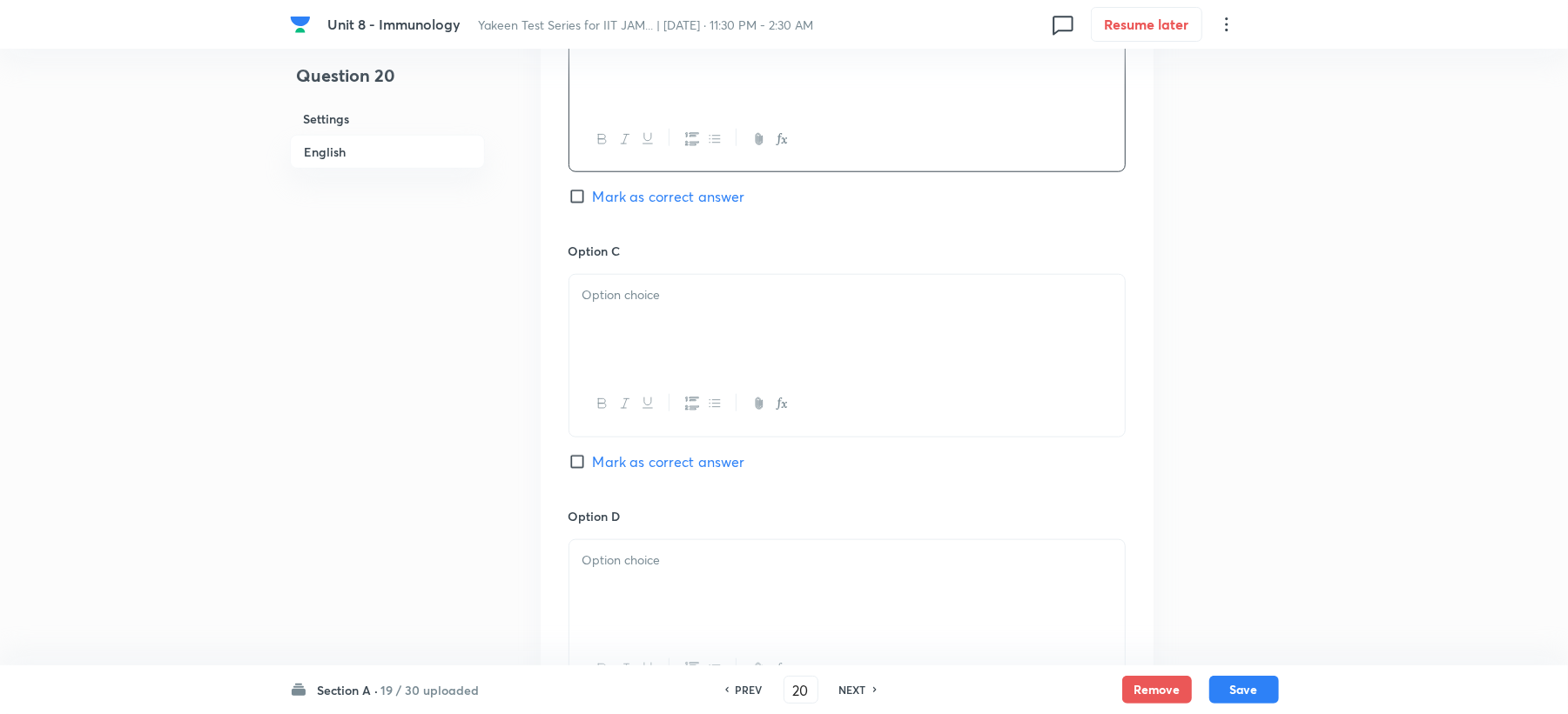
drag, startPoint x: 627, startPoint y: 273, endPoint x: 627, endPoint y: 293, distance: 20.0
click at [627, 293] on div "Option C Mark as correct answer" at bounding box center [847, 374] width 557 height 264
click at [644, 315] on div at bounding box center [846, 324] width 555 height 98
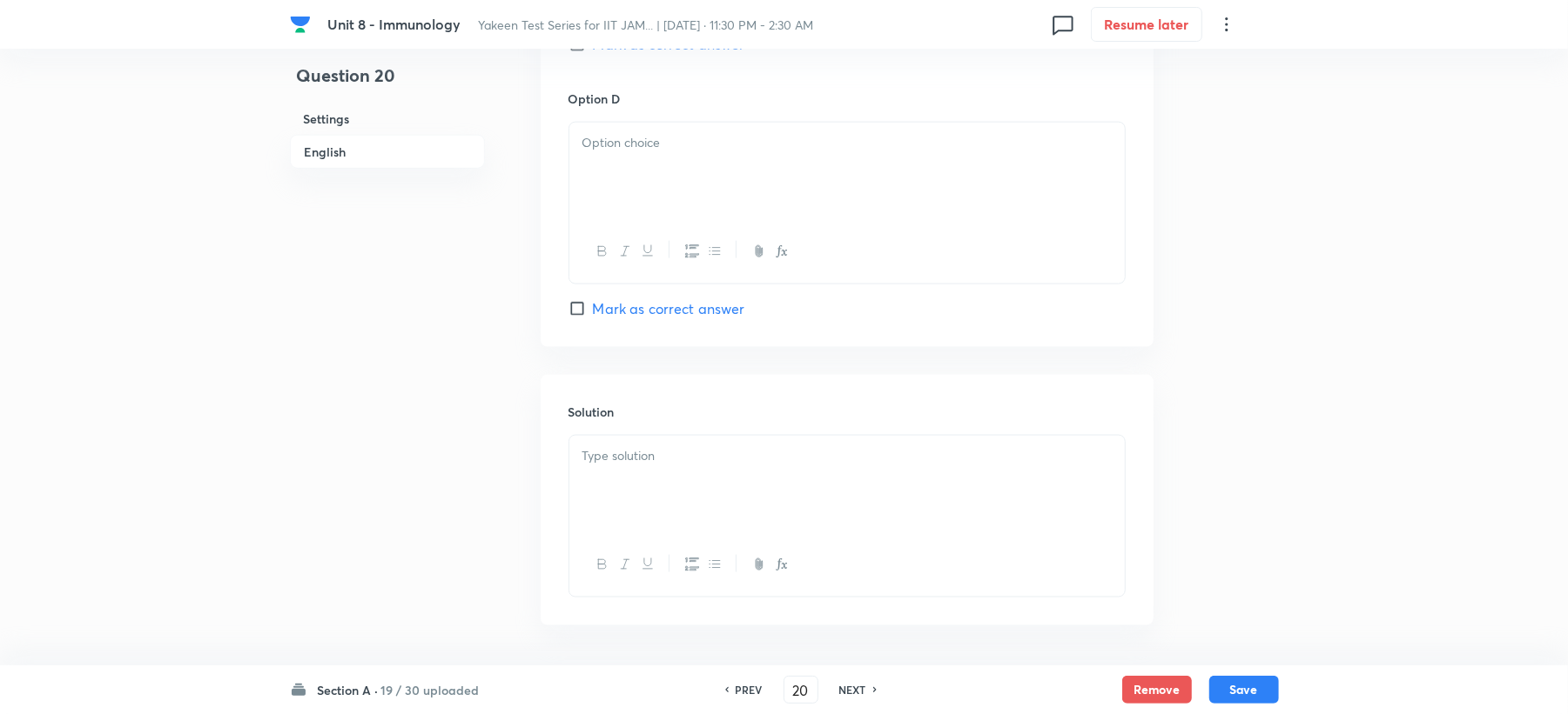
scroll to position [1624, 0]
drag, startPoint x: 635, startPoint y: 186, endPoint x: 628, endPoint y: 226, distance: 40.6
click at [635, 186] on div at bounding box center [846, 205] width 555 height 63
click at [628, 112] on div at bounding box center [846, 125] width 555 height 98
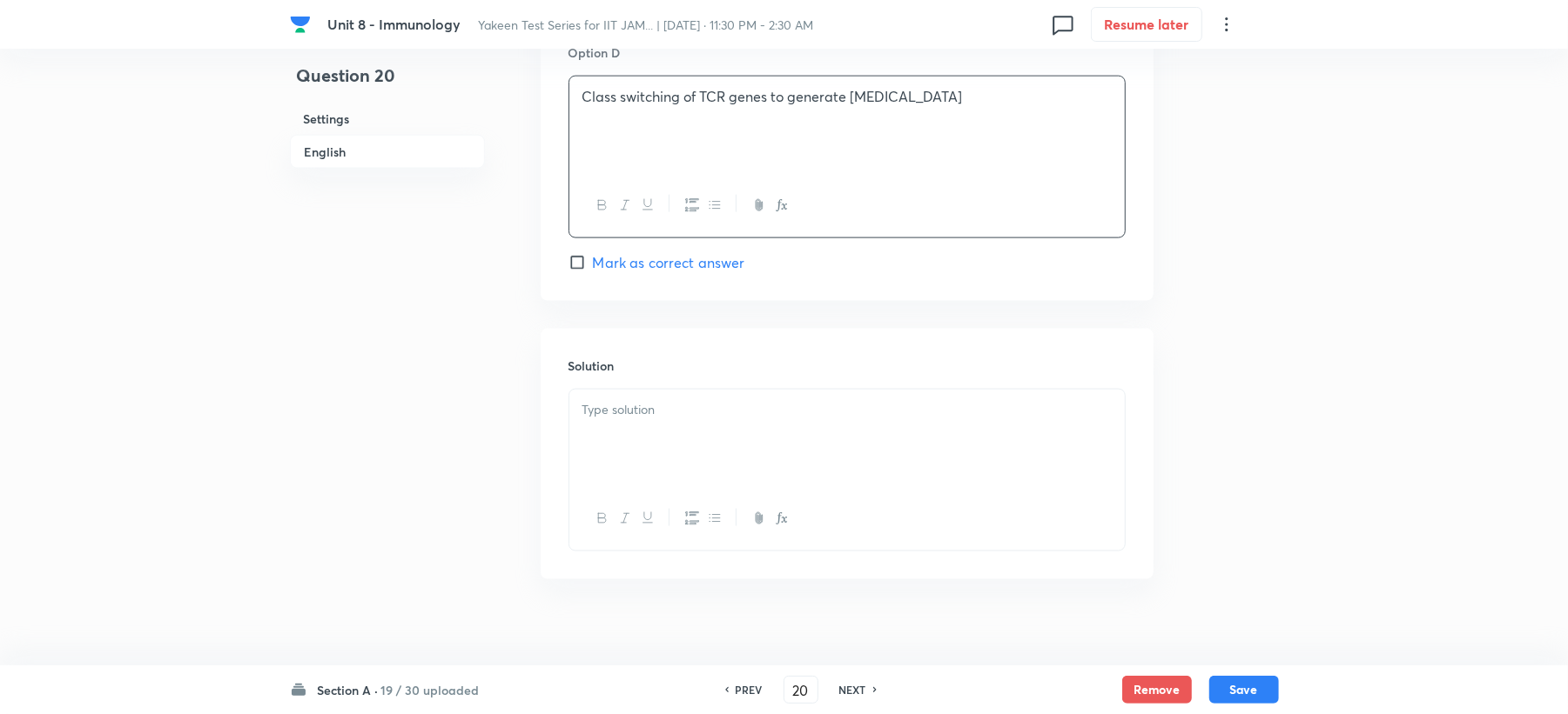
click at [632, 441] on div at bounding box center [846, 438] width 555 height 98
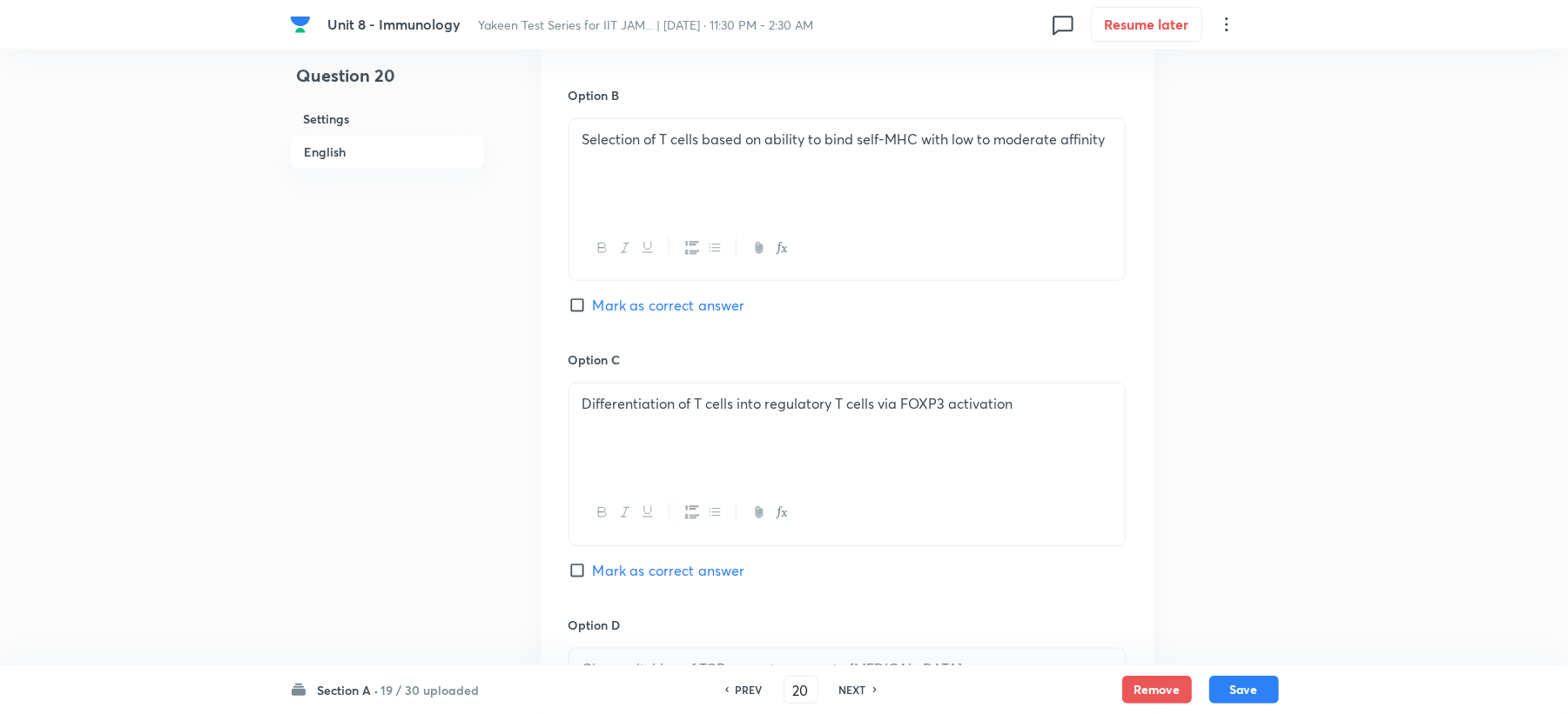
scroll to position [1044, 0]
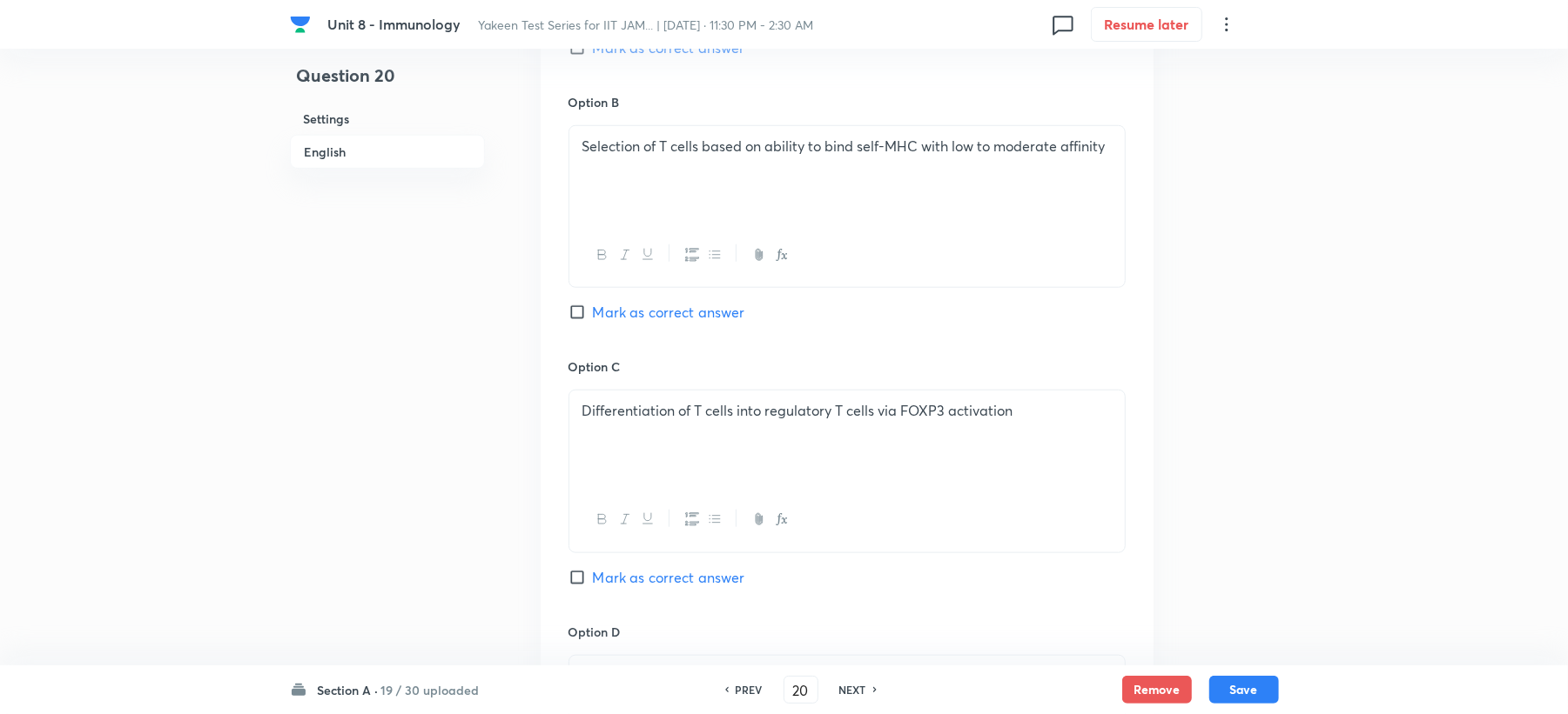
click at [613, 332] on div "Option B Selection of T cells based on ability to bind self-MHC with low to mod…" at bounding box center [847, 225] width 557 height 264
click at [618, 323] on span "Mark as correct answer" at bounding box center [669, 312] width 153 height 21
click at [593, 321] on input "Mark as correct answer" at bounding box center [581, 312] width 25 height 17
checkbox input "true"
click at [1262, 696] on button "Save" at bounding box center [1244, 688] width 70 height 27
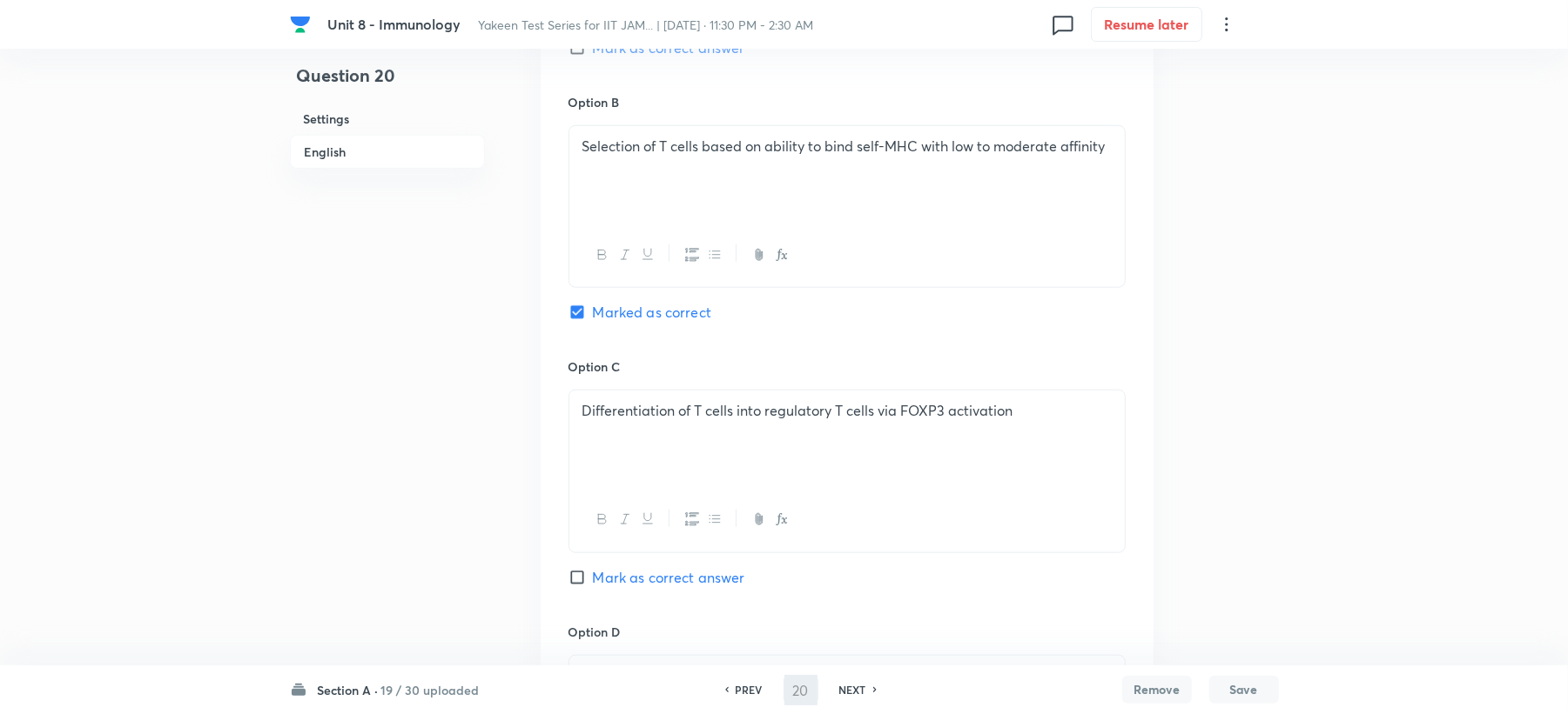
type input "21"
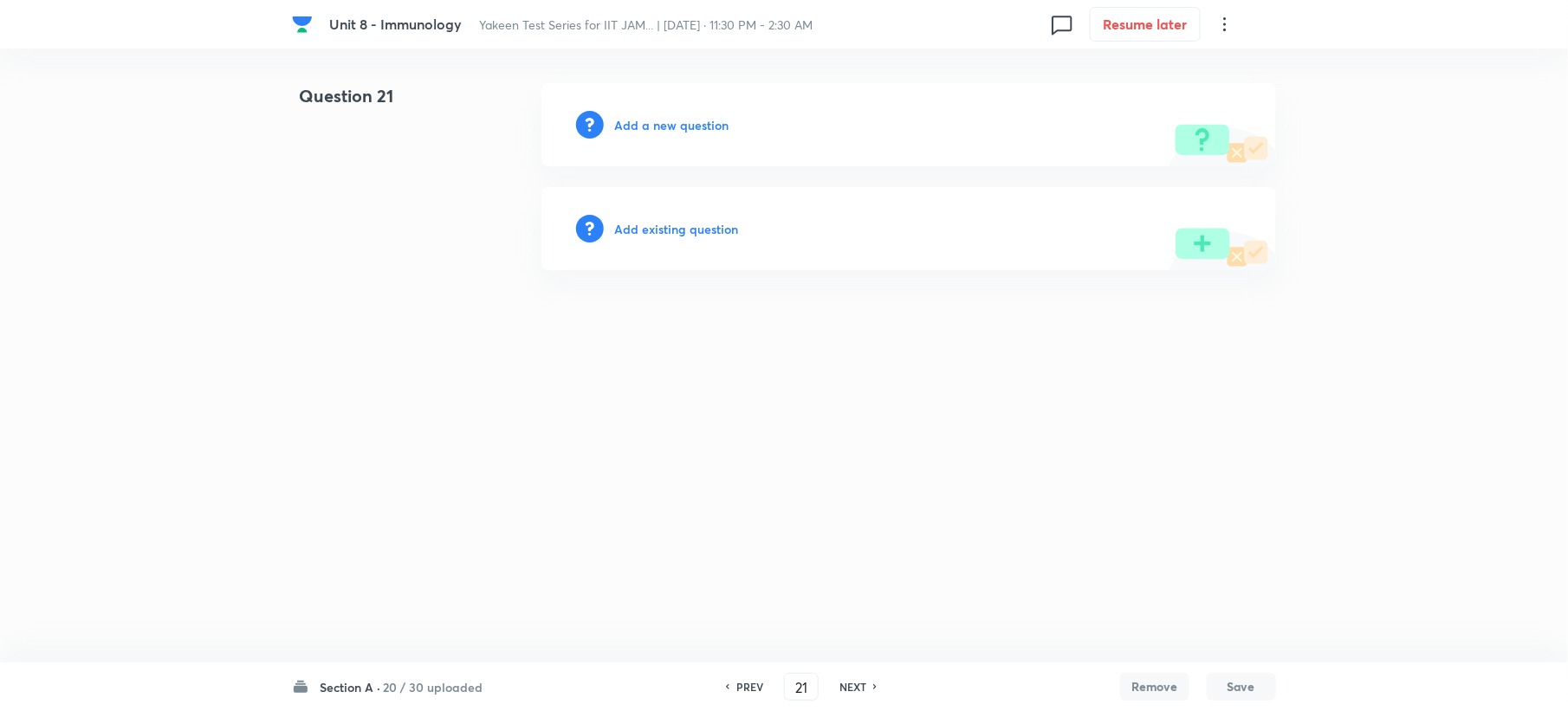
click at [665, 117] on h6 "Add a new question" at bounding box center [672, 126] width 115 height 18
click at [663, 117] on h6 "Choose a question type" at bounding box center [681, 126] width 134 height 18
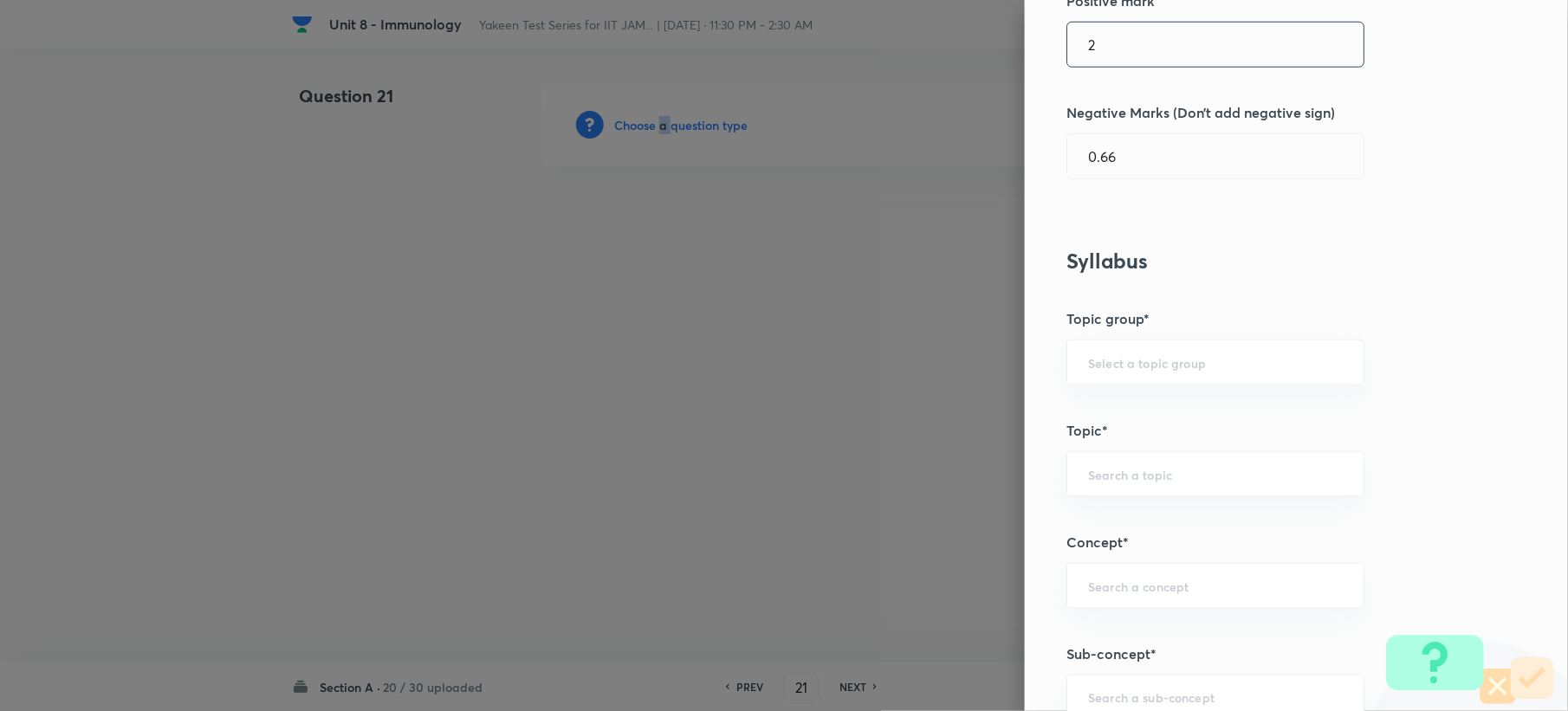
scroll to position [693, 0]
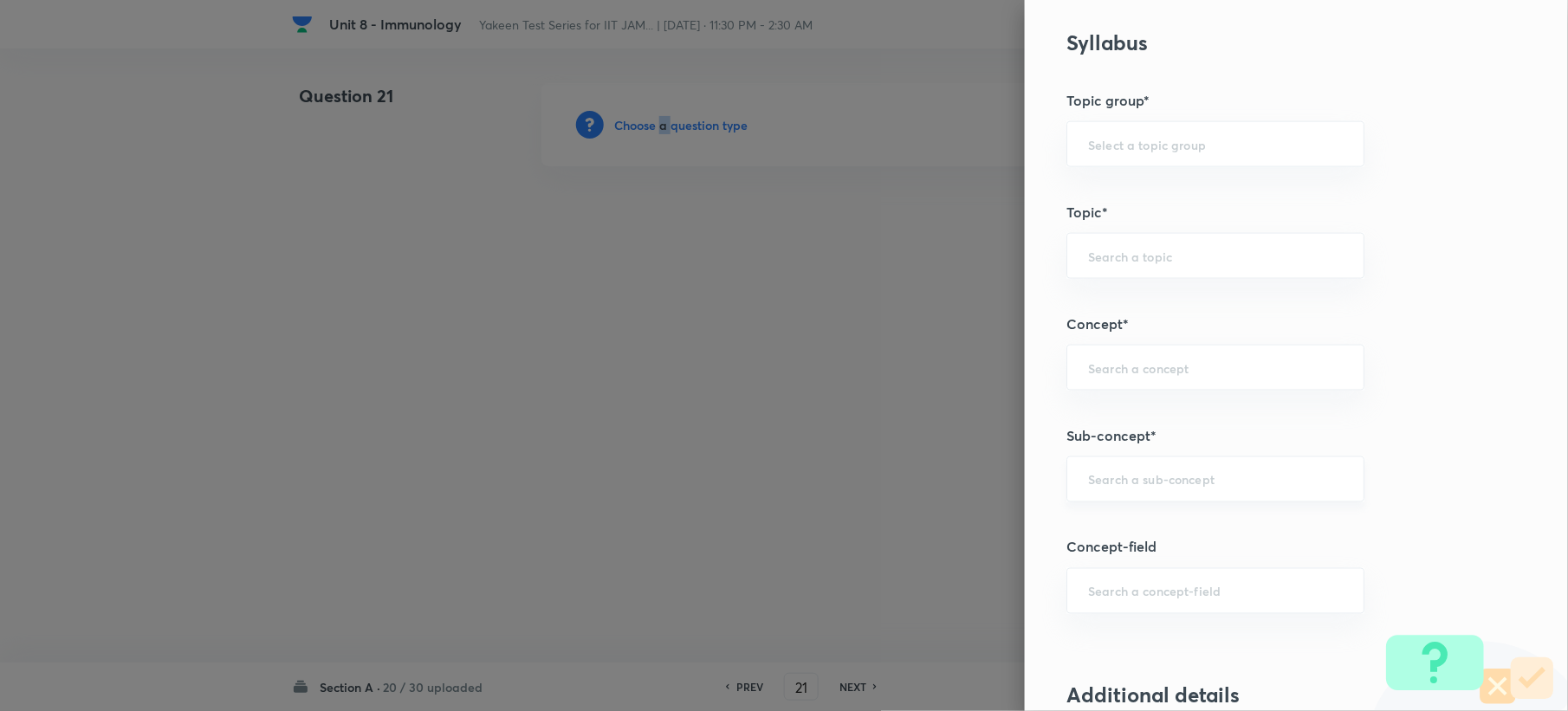
click at [1087, 465] on div "​" at bounding box center [1215, 480] width 298 height 46
paste input "Genetics and Genomics"
click at [1082, 539] on li "Genetics and Genomics" at bounding box center [1199, 533] width 296 height 31
type input "Genetics and Genomics"
type input "Biotechnology"
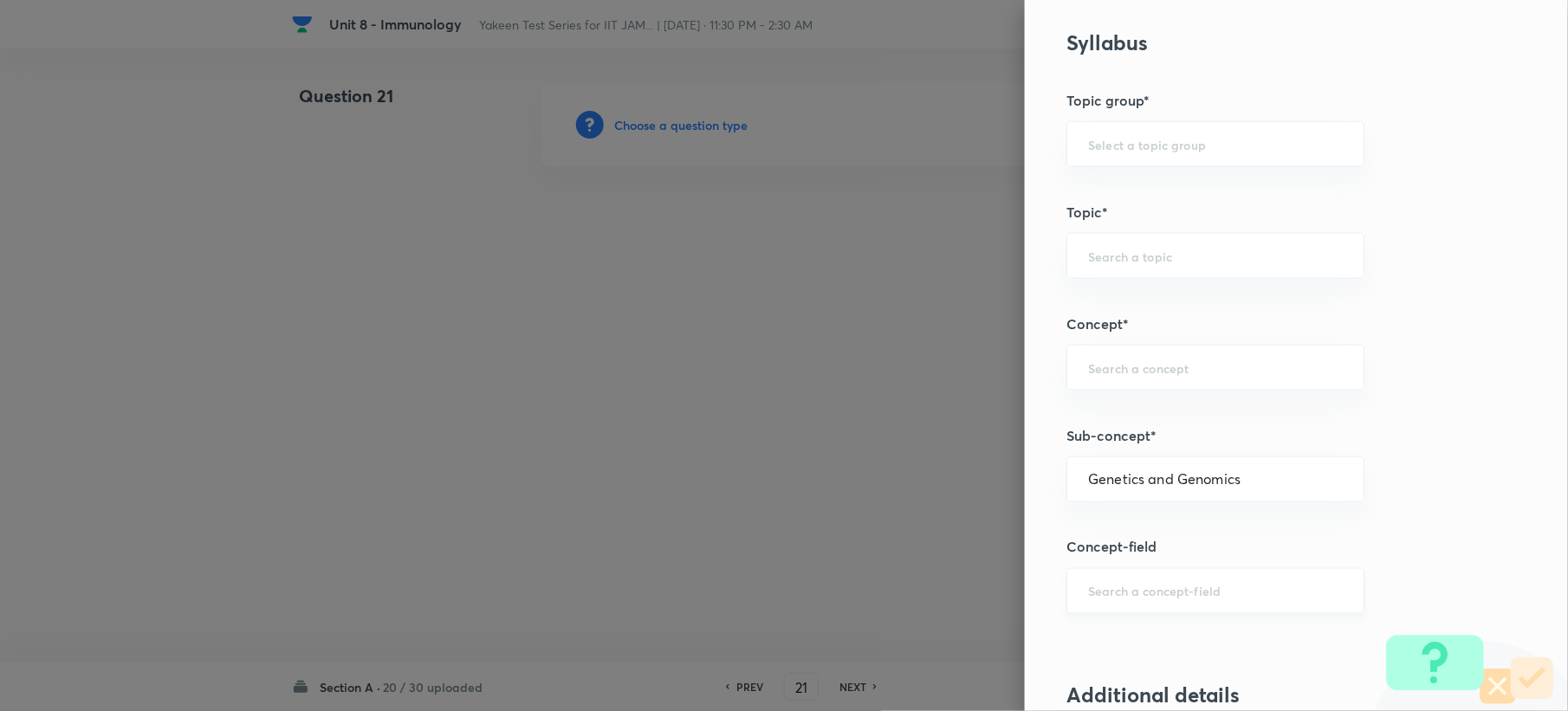
type input "Biology (10+2+3 Level)"
type input "General Biology"
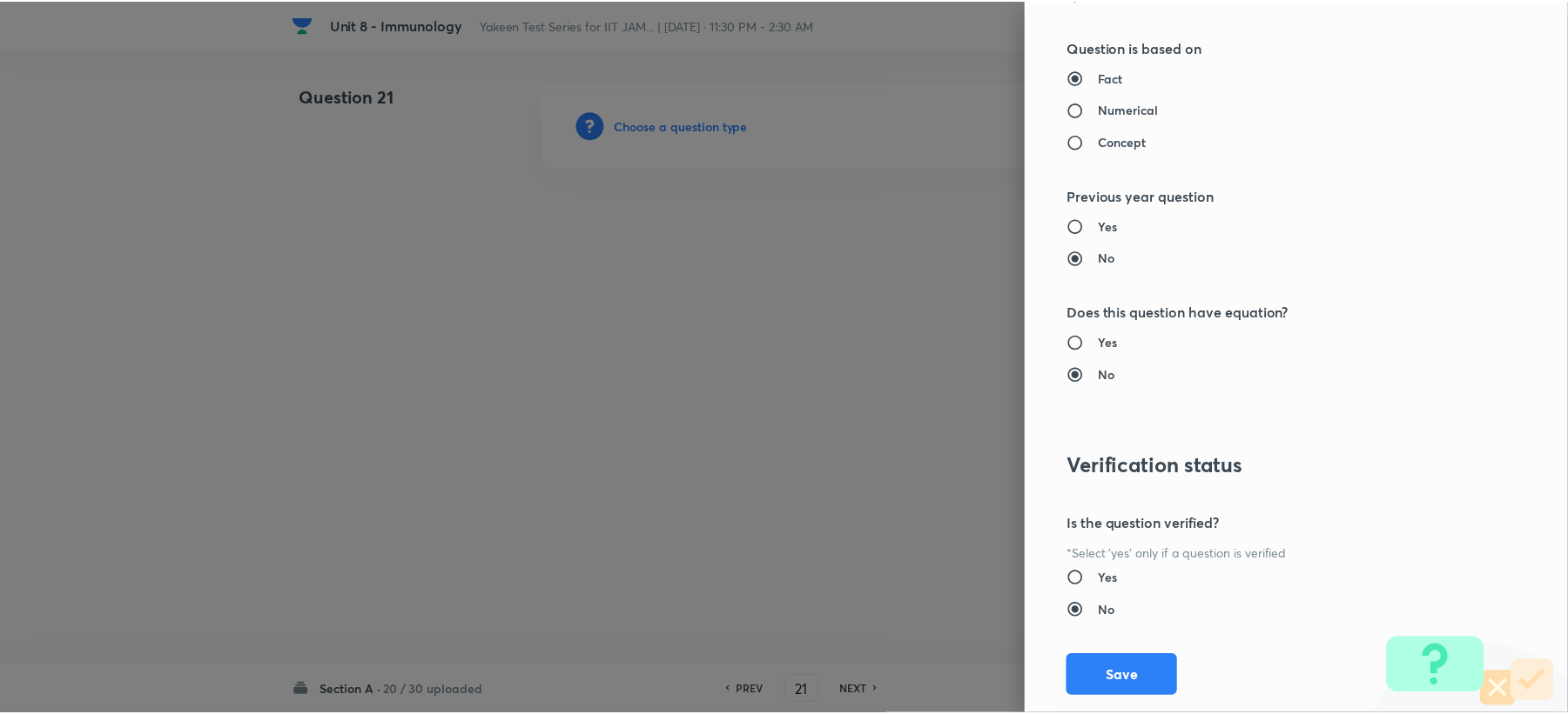
scroll to position [1661, 0]
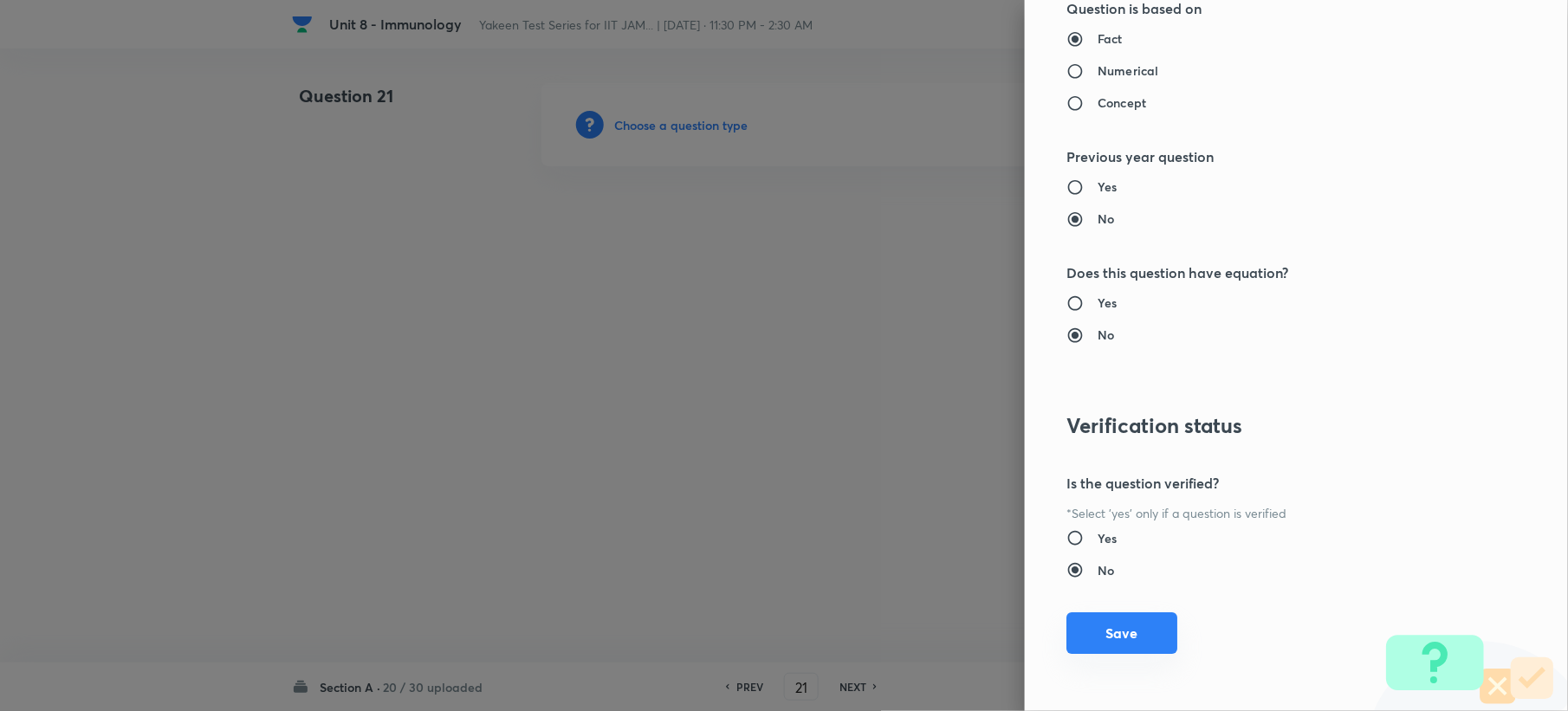
click at [1086, 635] on button "Save" at bounding box center [1122, 634] width 111 height 42
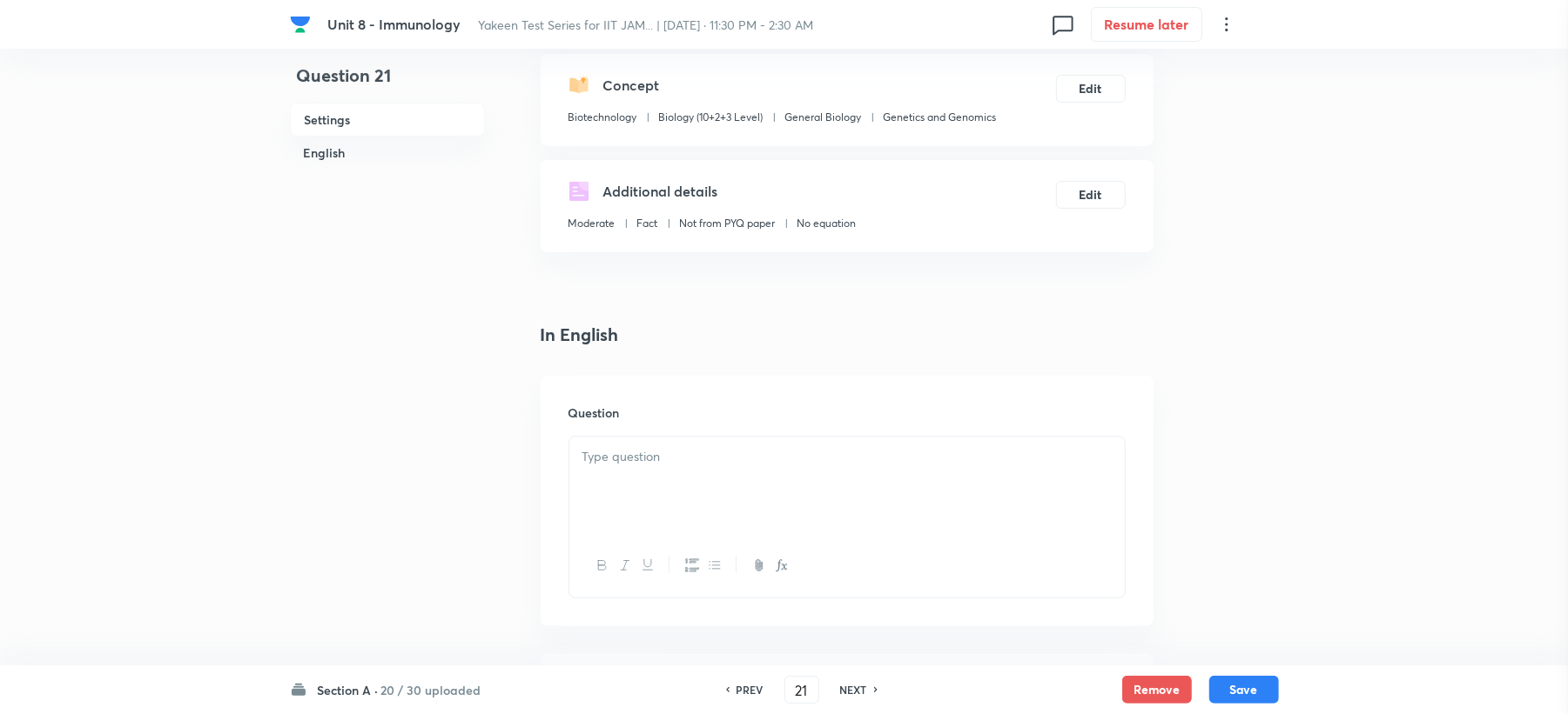
scroll to position [464, 0]
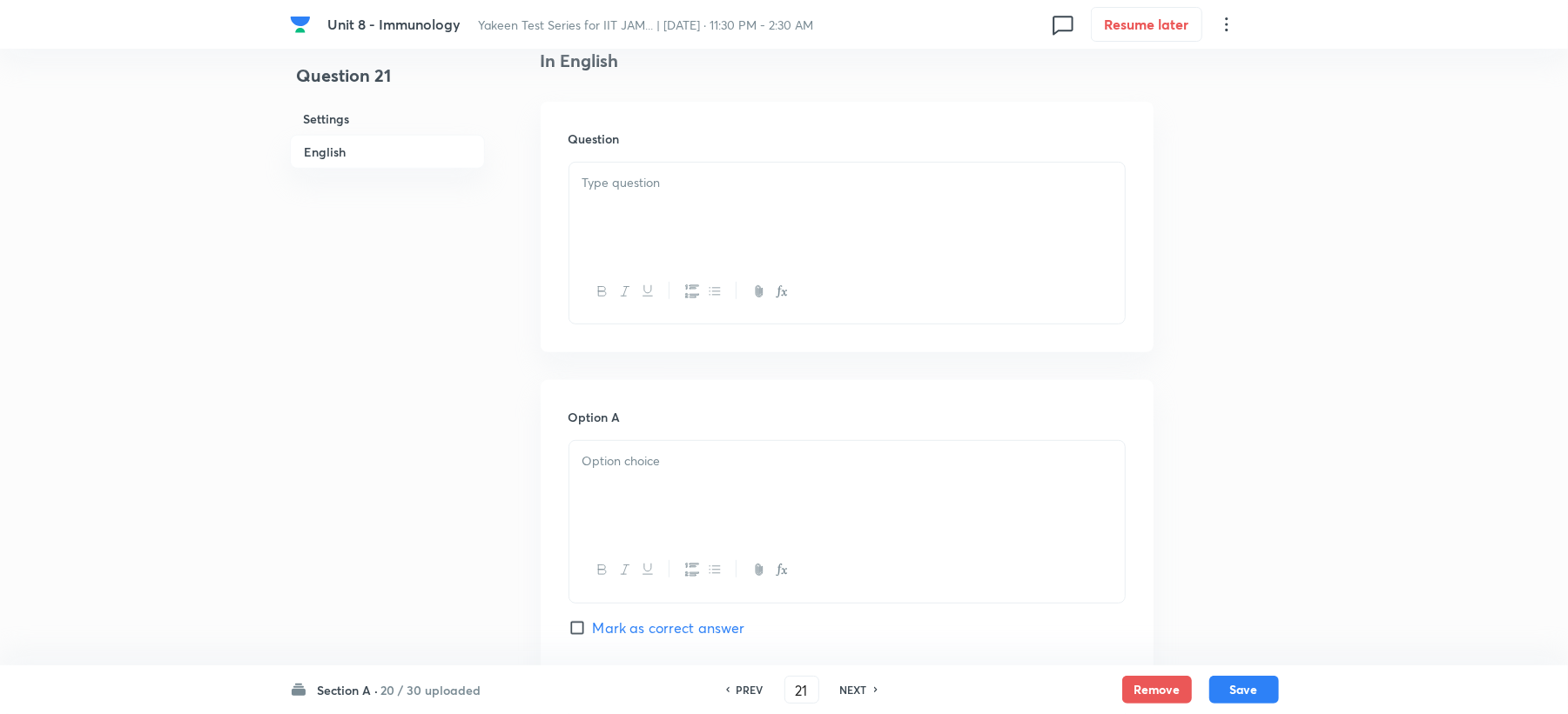
click at [641, 239] on div at bounding box center [846, 211] width 555 height 98
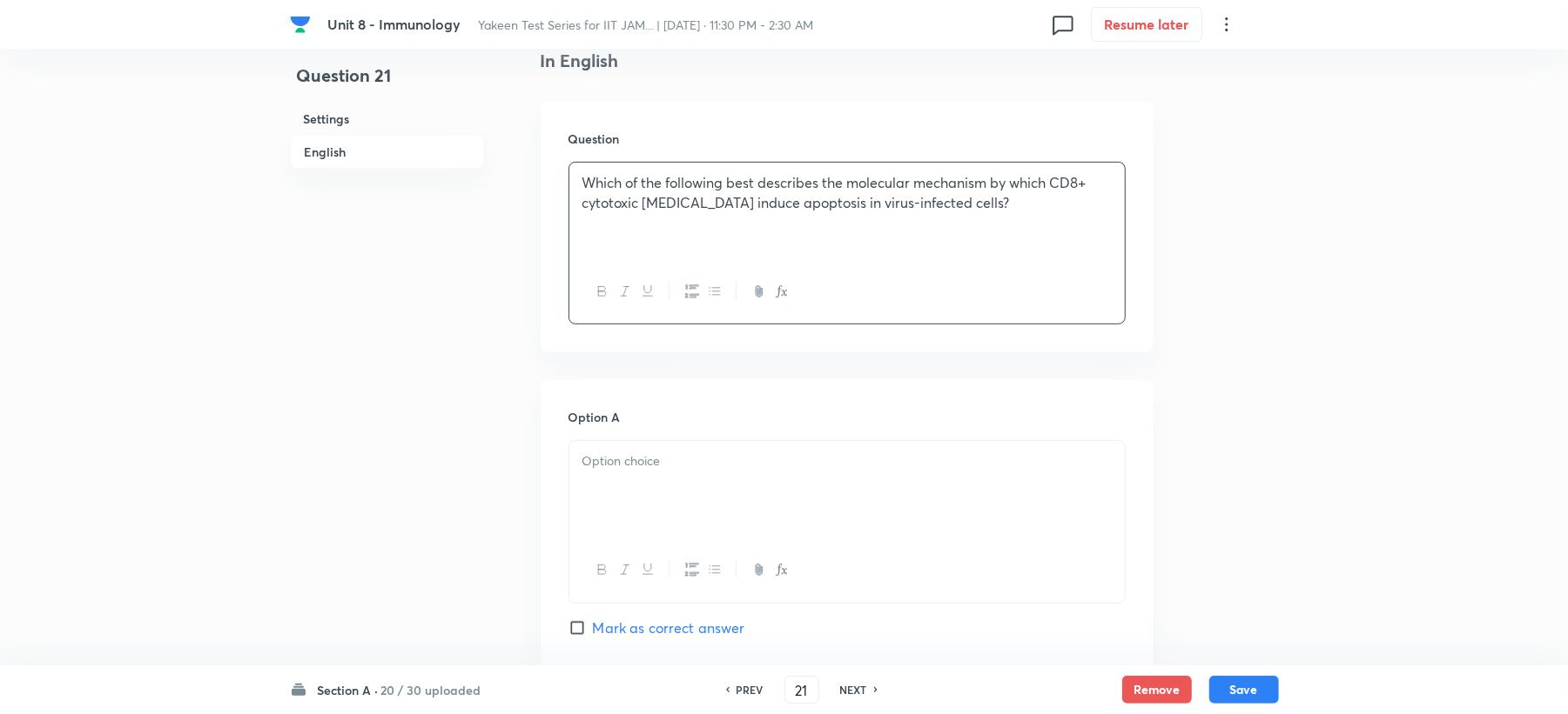
click at [622, 467] on p at bounding box center [847, 462] width 530 height 20
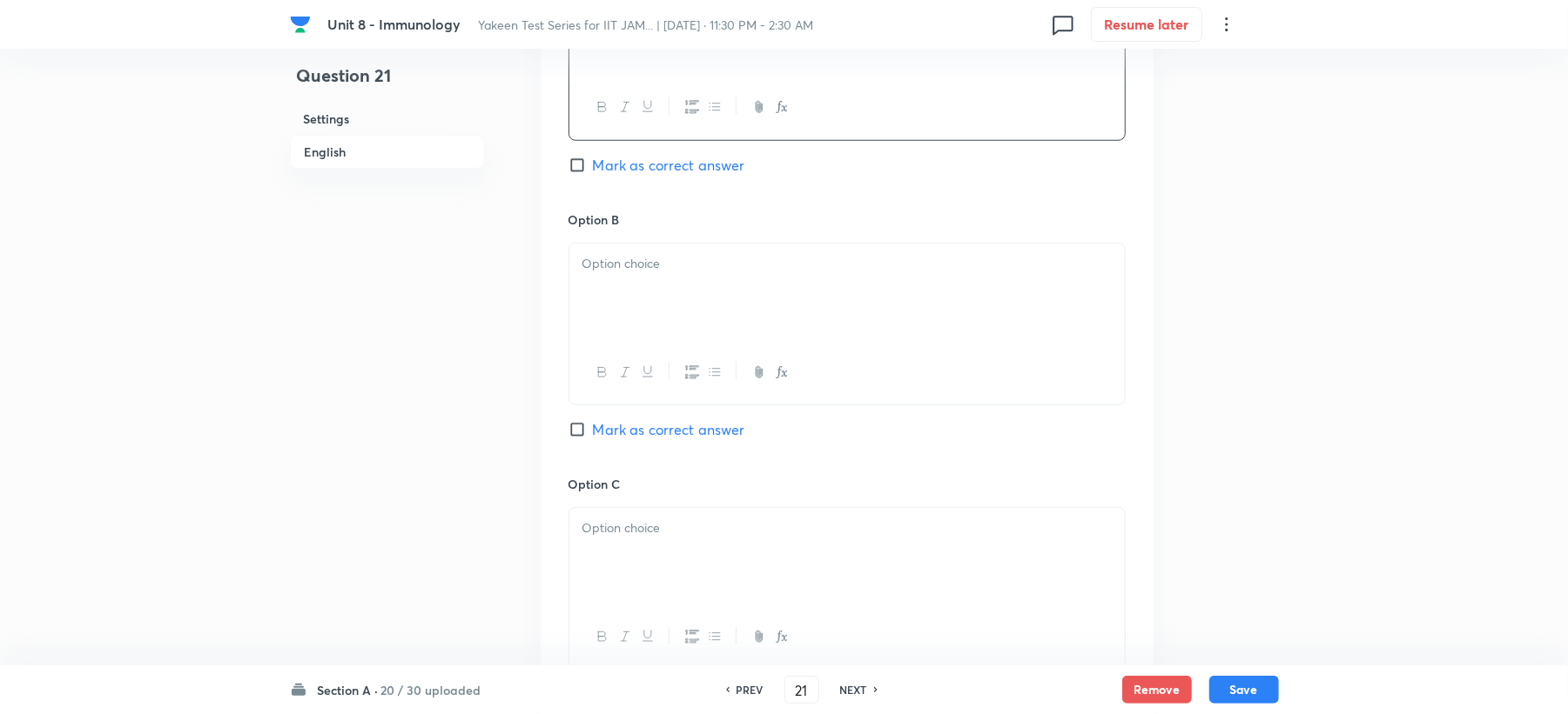
scroll to position [928, 0]
click at [606, 245] on div at bounding box center [846, 292] width 555 height 98
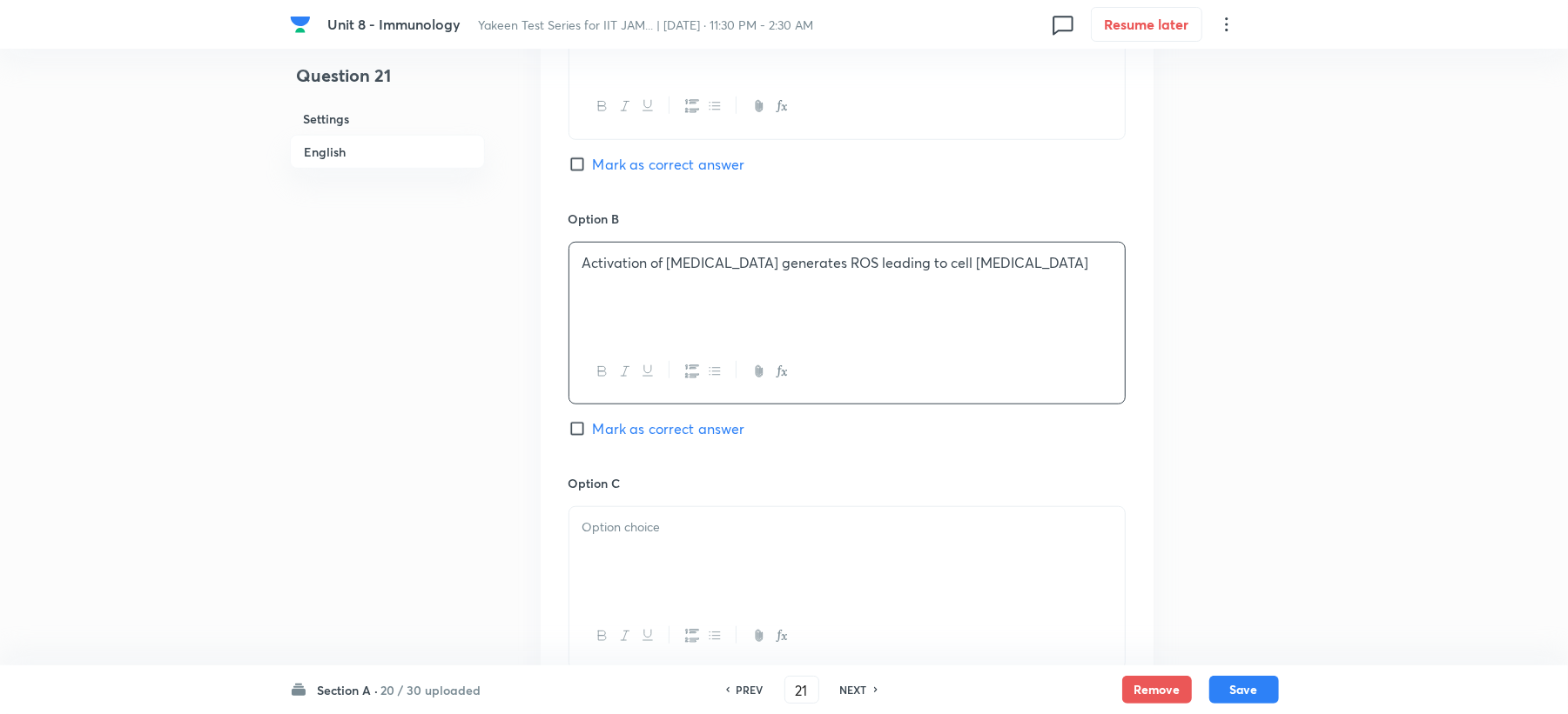
click at [634, 524] on p at bounding box center [847, 528] width 530 height 20
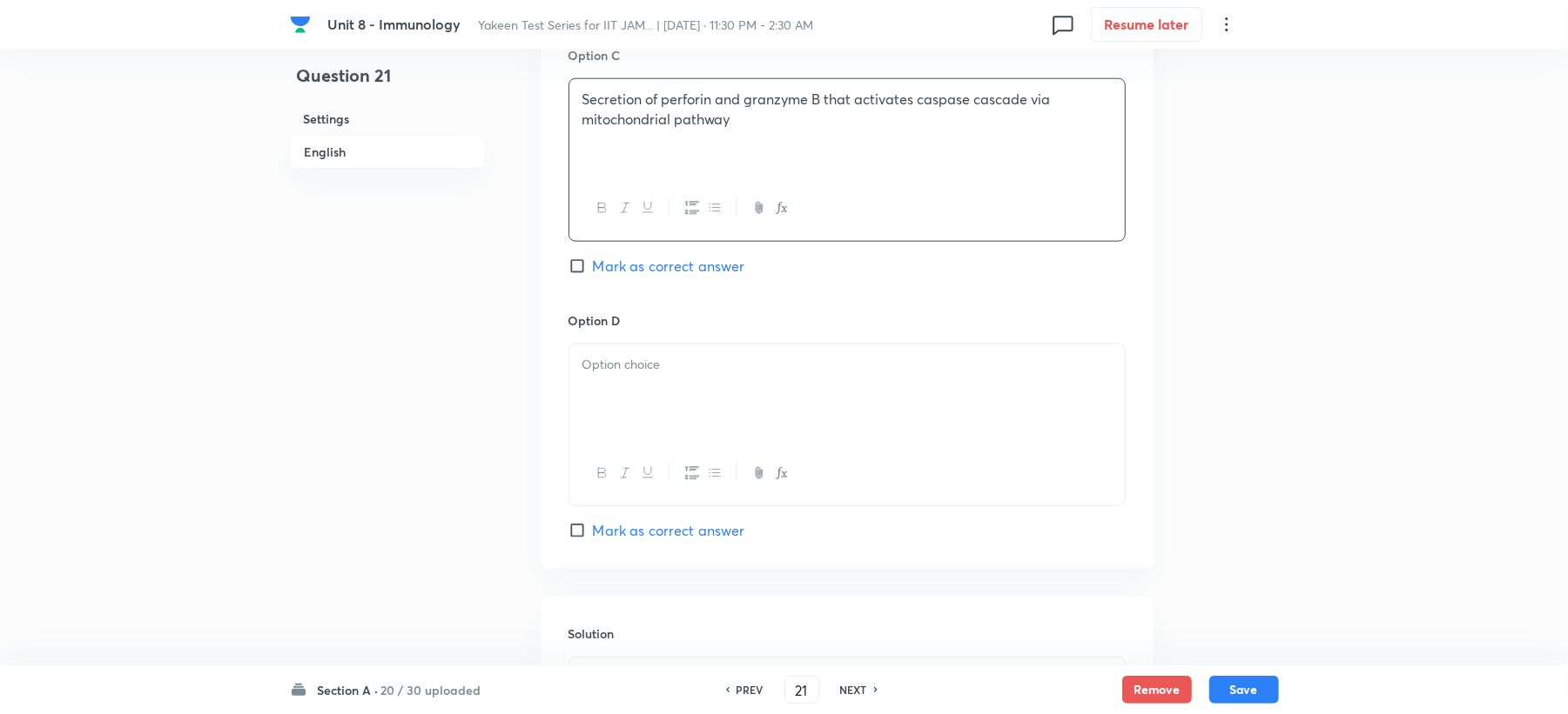
scroll to position [1392, 0]
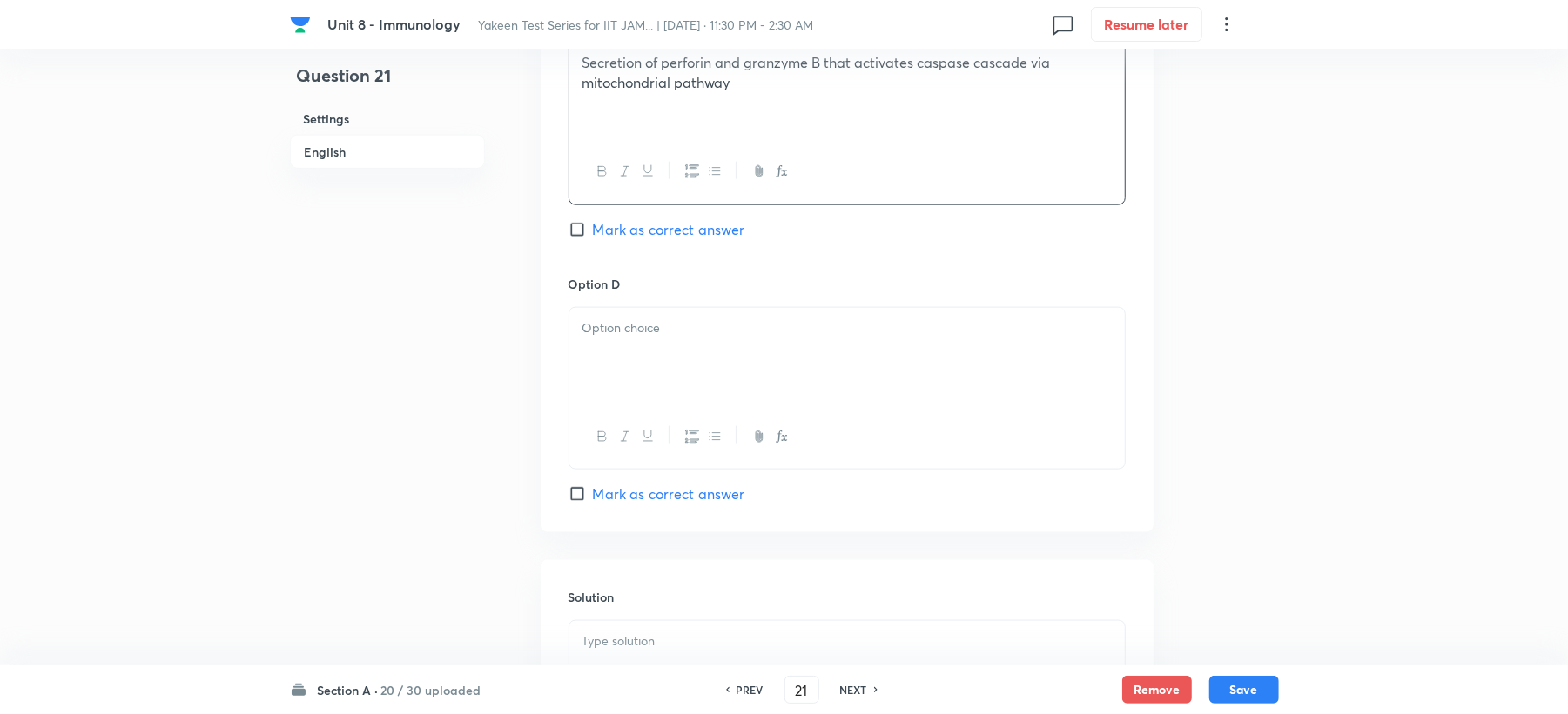
drag, startPoint x: 628, startPoint y: 364, endPoint x: 584, endPoint y: 409, distance: 62.9
click at [627, 363] on div at bounding box center [846, 357] width 555 height 98
click at [636, 238] on span "Mark as correct answer" at bounding box center [669, 229] width 153 height 21
click at [593, 238] on input "Mark as correct answer" at bounding box center [581, 229] width 25 height 17
checkbox input "true"
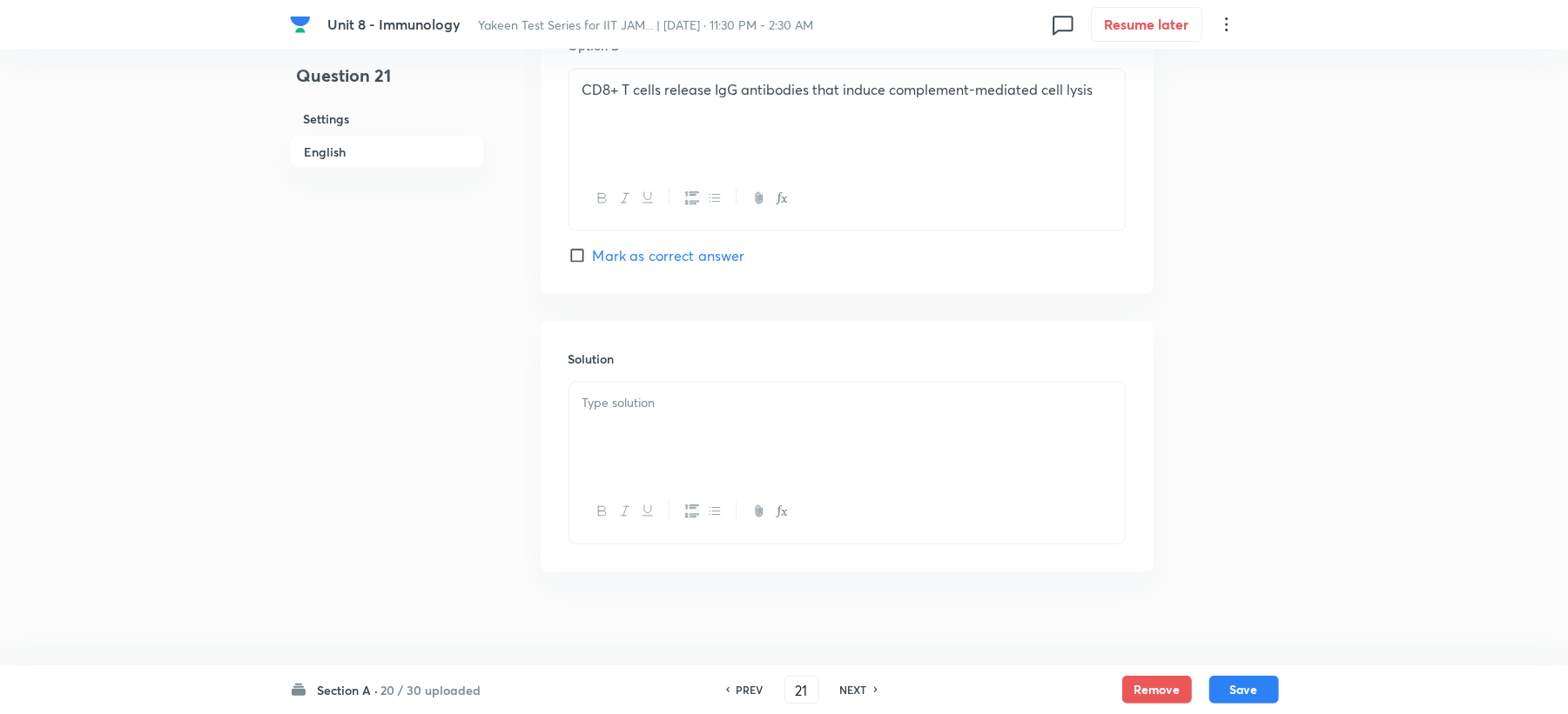
scroll to position [1647, 0]
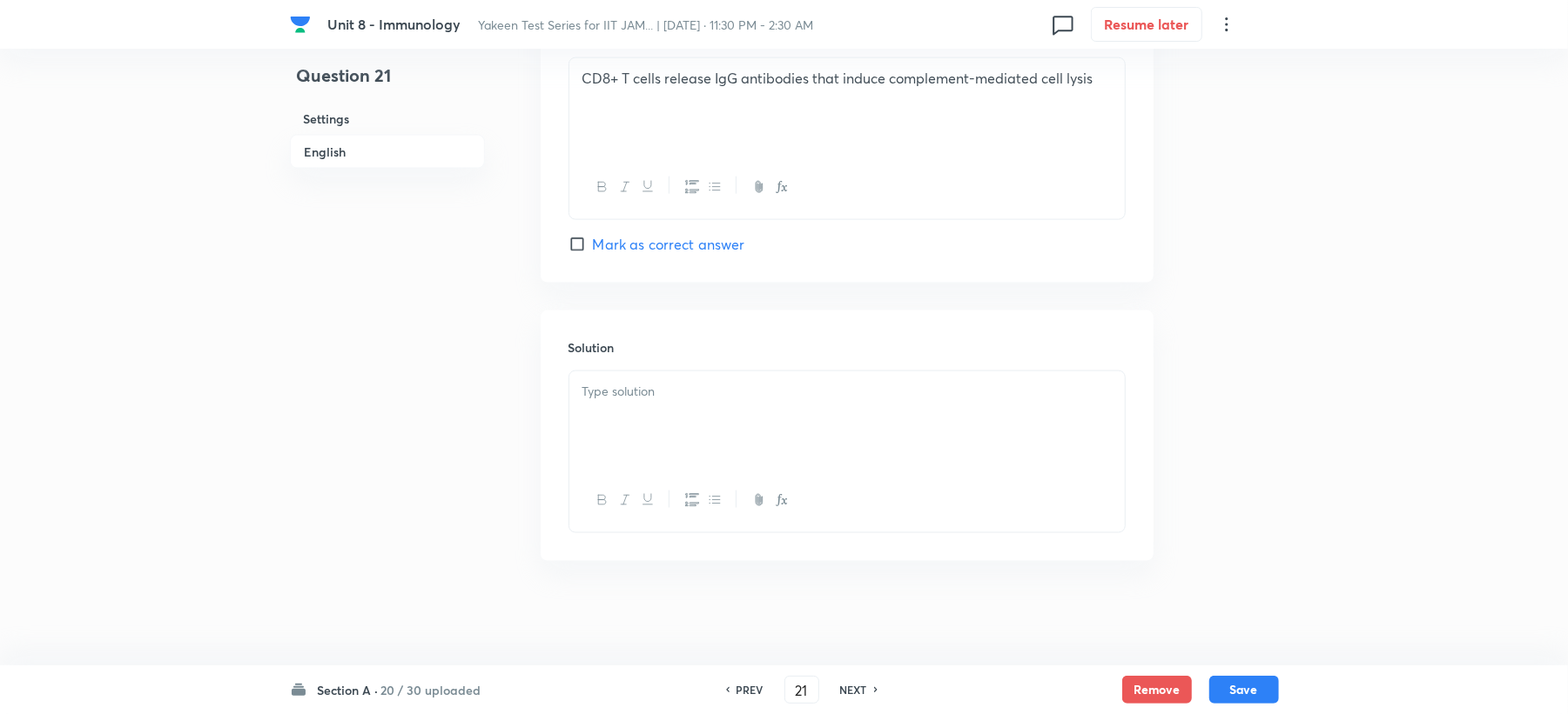
drag, startPoint x: 609, startPoint y: 380, endPoint x: 609, endPoint y: 397, distance: 17.0
click at [609, 397] on p at bounding box center [847, 392] width 530 height 20
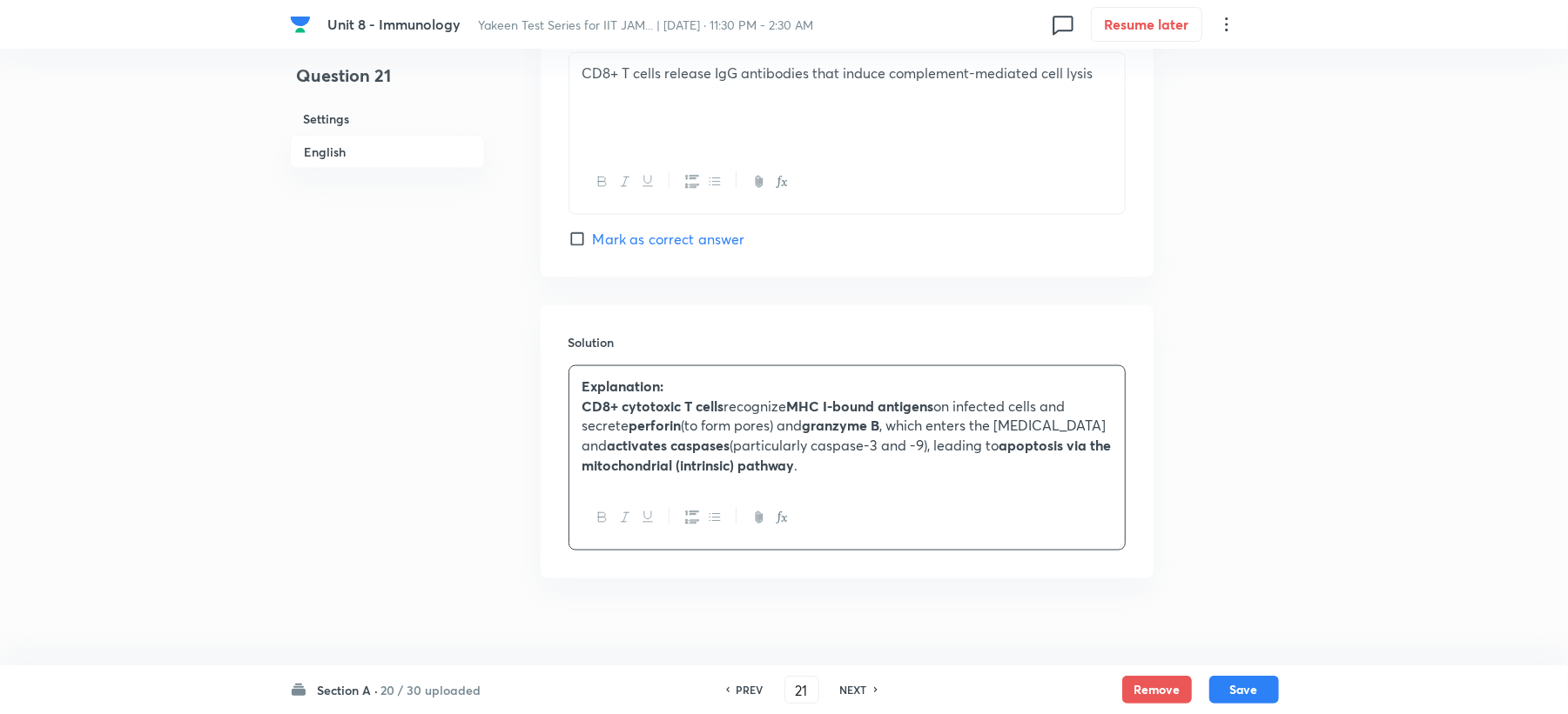
click at [1251, 705] on div "Section A · 20 / 30 uploaded PREV 21 ​ NEXT Remove Save" at bounding box center [784, 689] width 989 height 48
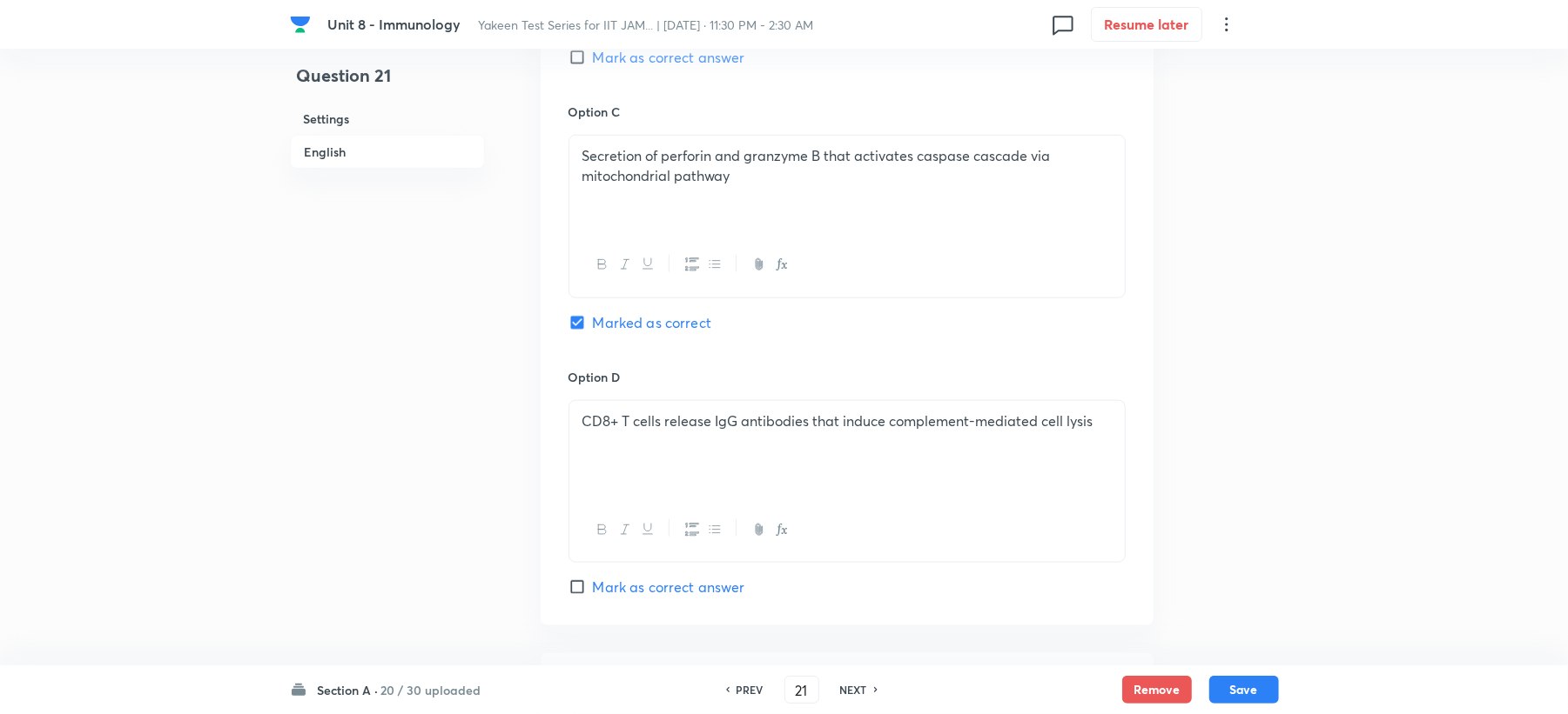
click at [1248, 710] on div "Section A · 20 / 30 uploaded PREV 21 ​ NEXT Remove Save" at bounding box center [784, 689] width 989 height 48
click at [1237, 694] on button "Save" at bounding box center [1244, 688] width 70 height 27
type input "22"
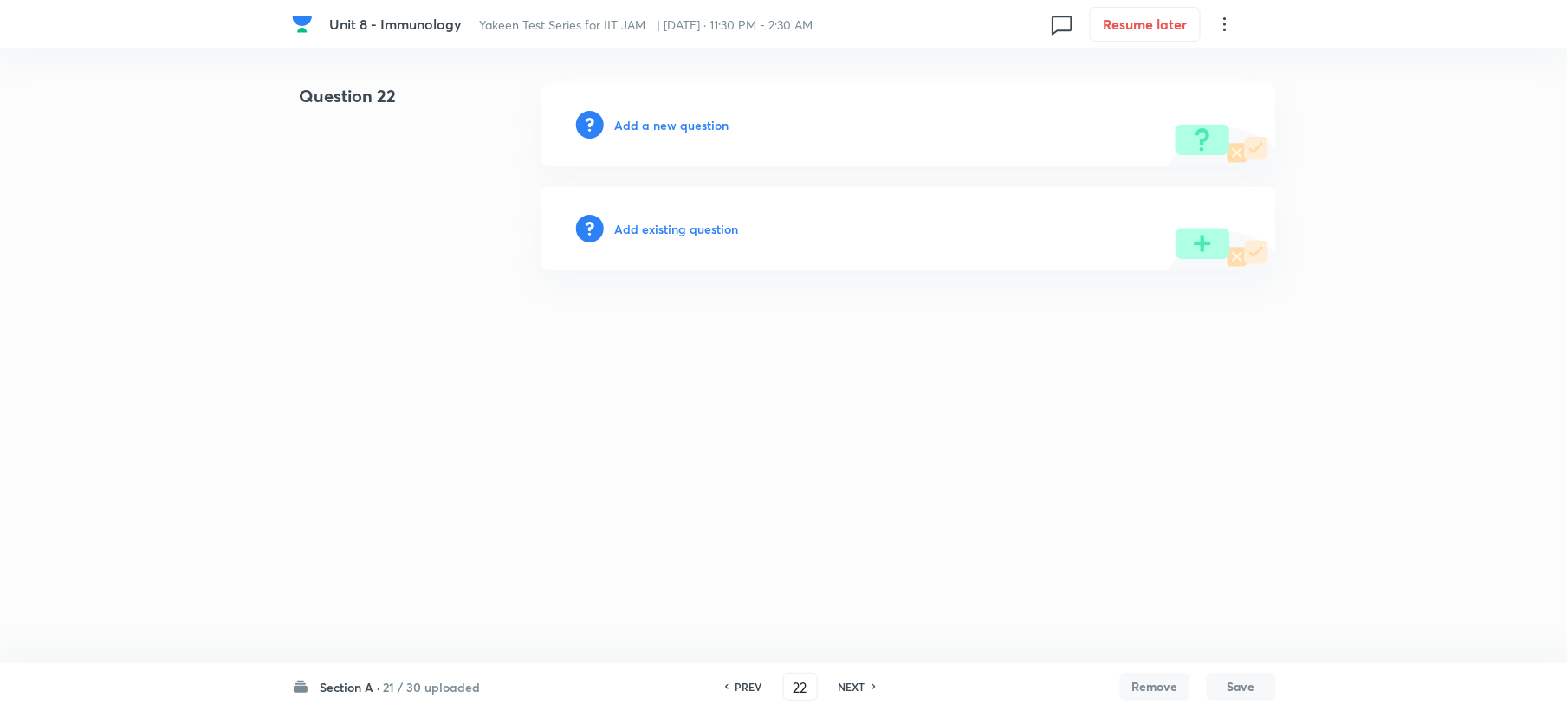
click at [656, 122] on h6 "Add a new question" at bounding box center [672, 126] width 115 height 18
click at [656, 122] on h6 "Choose a question type" at bounding box center [681, 126] width 134 height 18
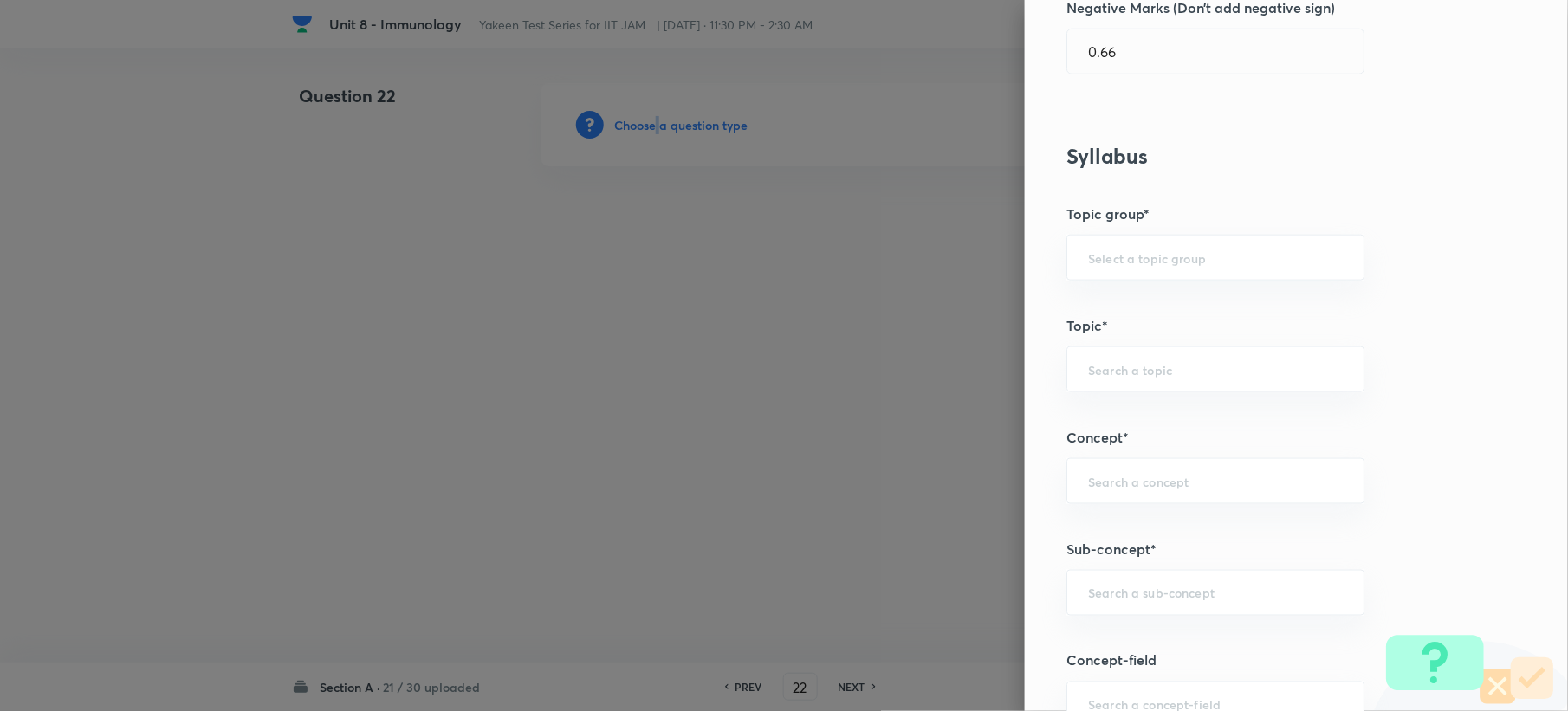
scroll to position [693, 0]
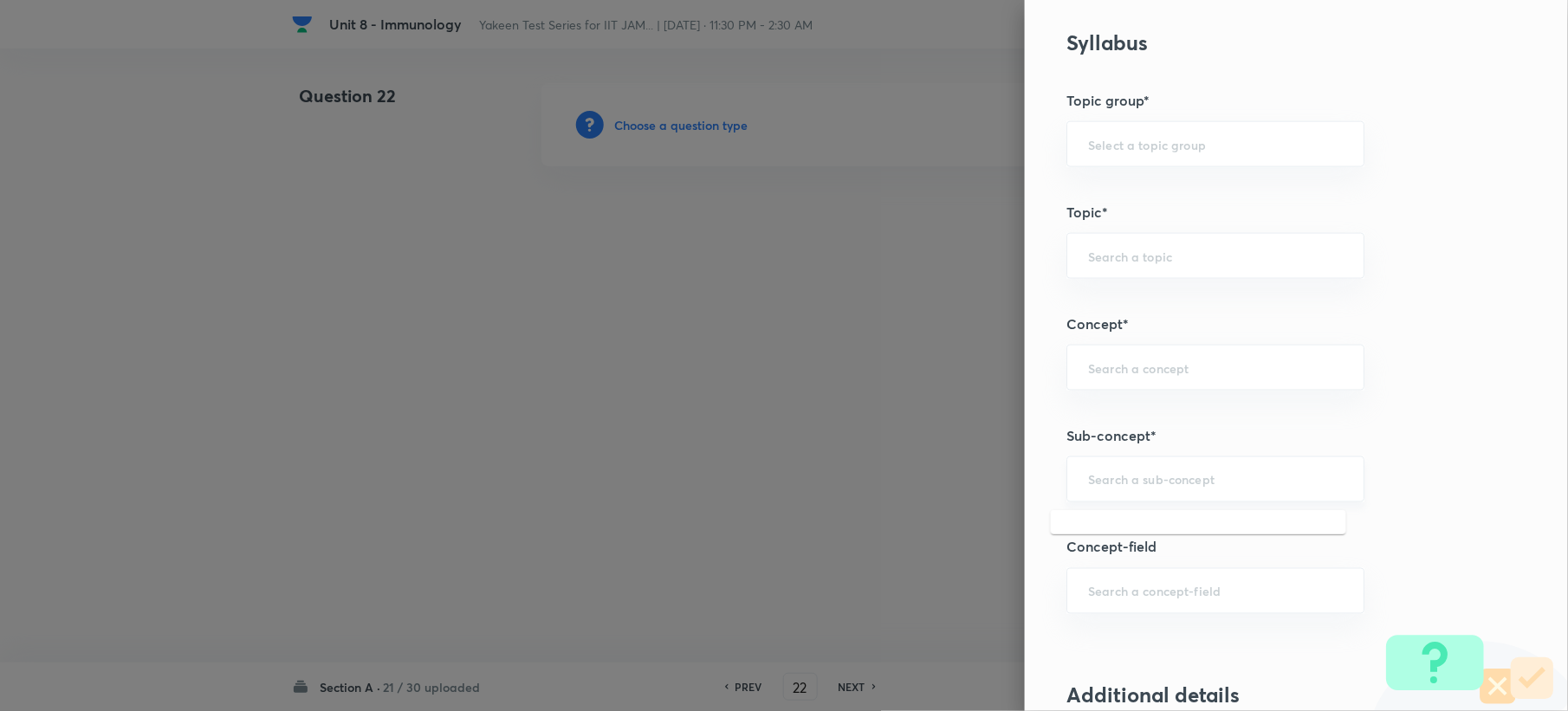
click at [1087, 488] on input "text" at bounding box center [1215, 480] width 255 height 16
paste input "Genetics and Genomics"
click at [1104, 535] on li "Genetics and Genomics" at bounding box center [1199, 533] width 296 height 31
type input "Genetics and Genomics"
type input "Biotechnology"
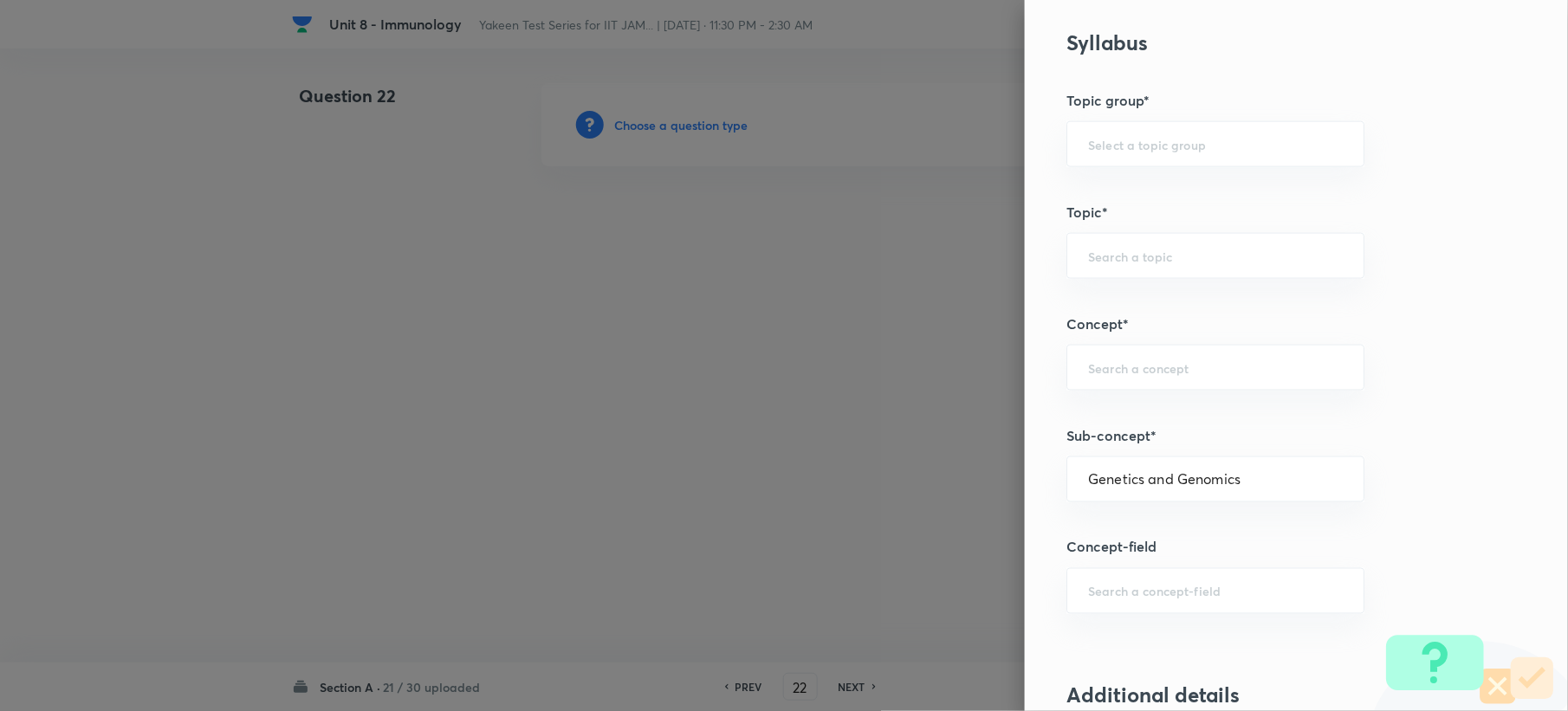
type input "Biology (10+2+3 Level)"
type input "General Biology"
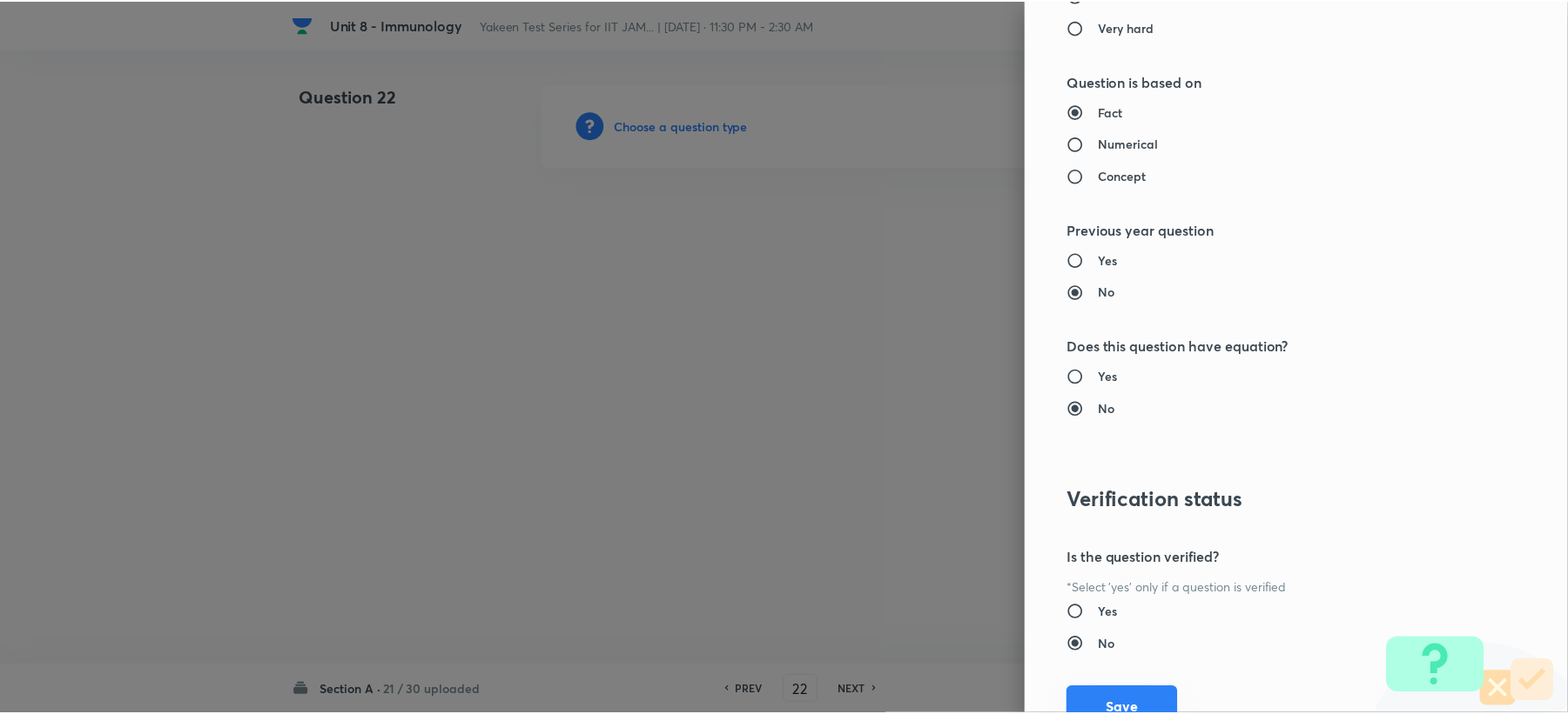
scroll to position [1661, 0]
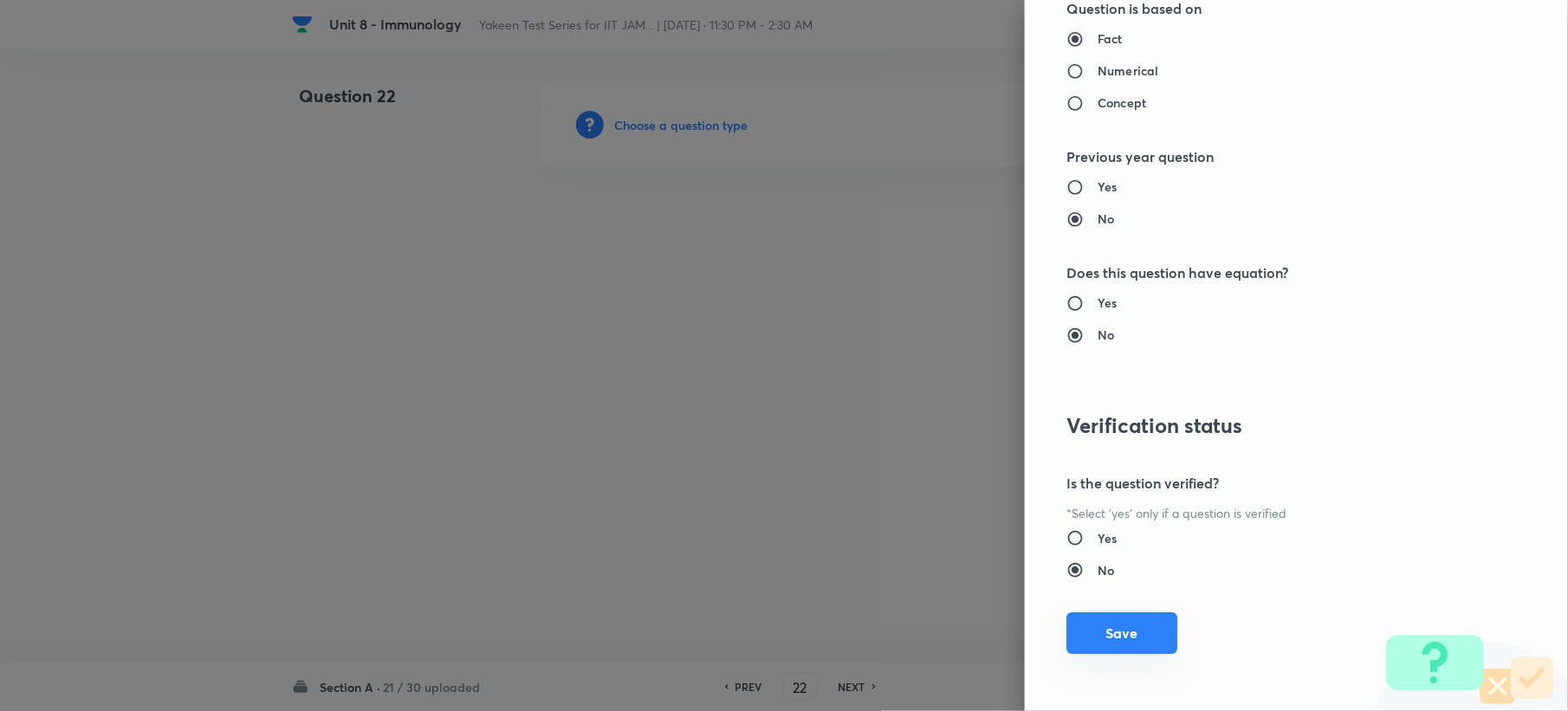
click at [1091, 636] on button "Save" at bounding box center [1122, 634] width 111 height 42
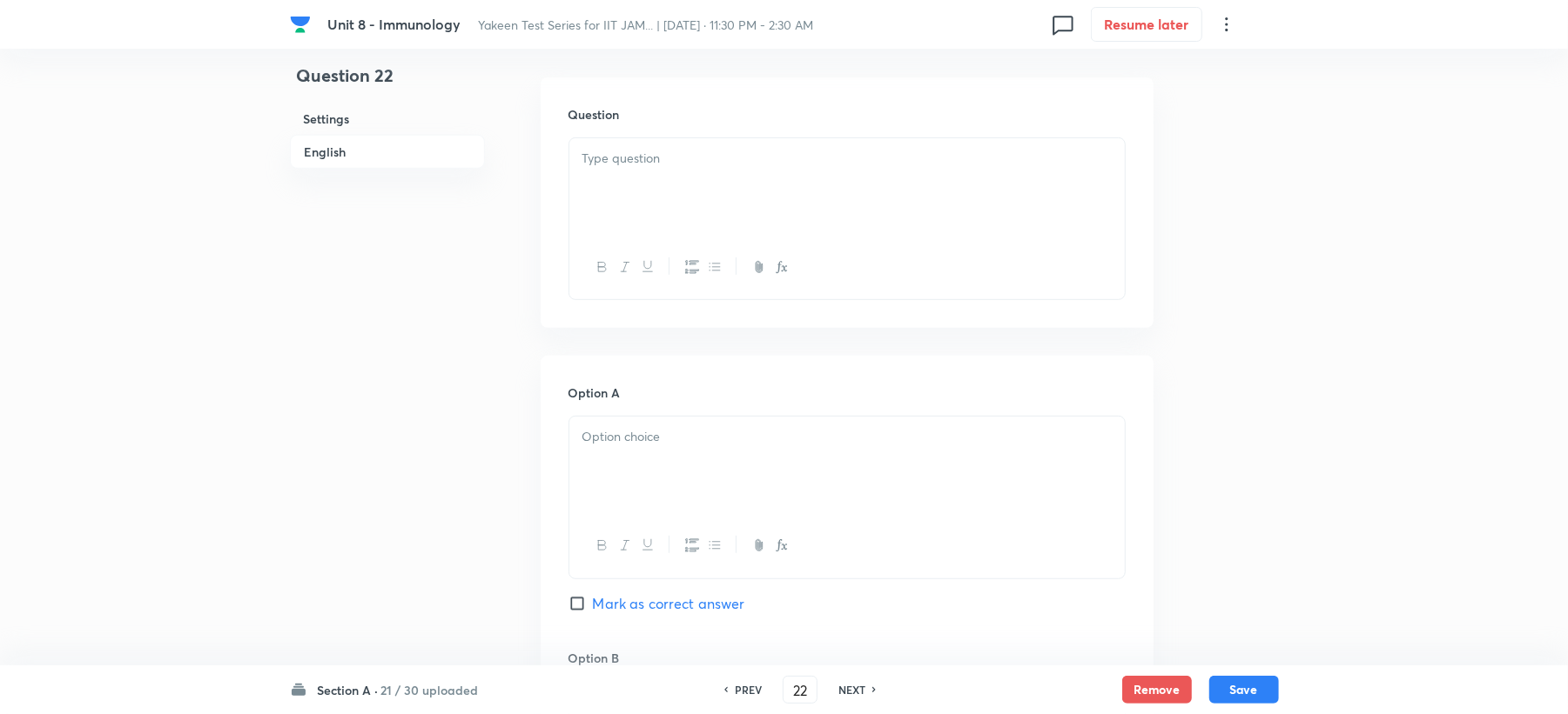
scroll to position [580, 0]
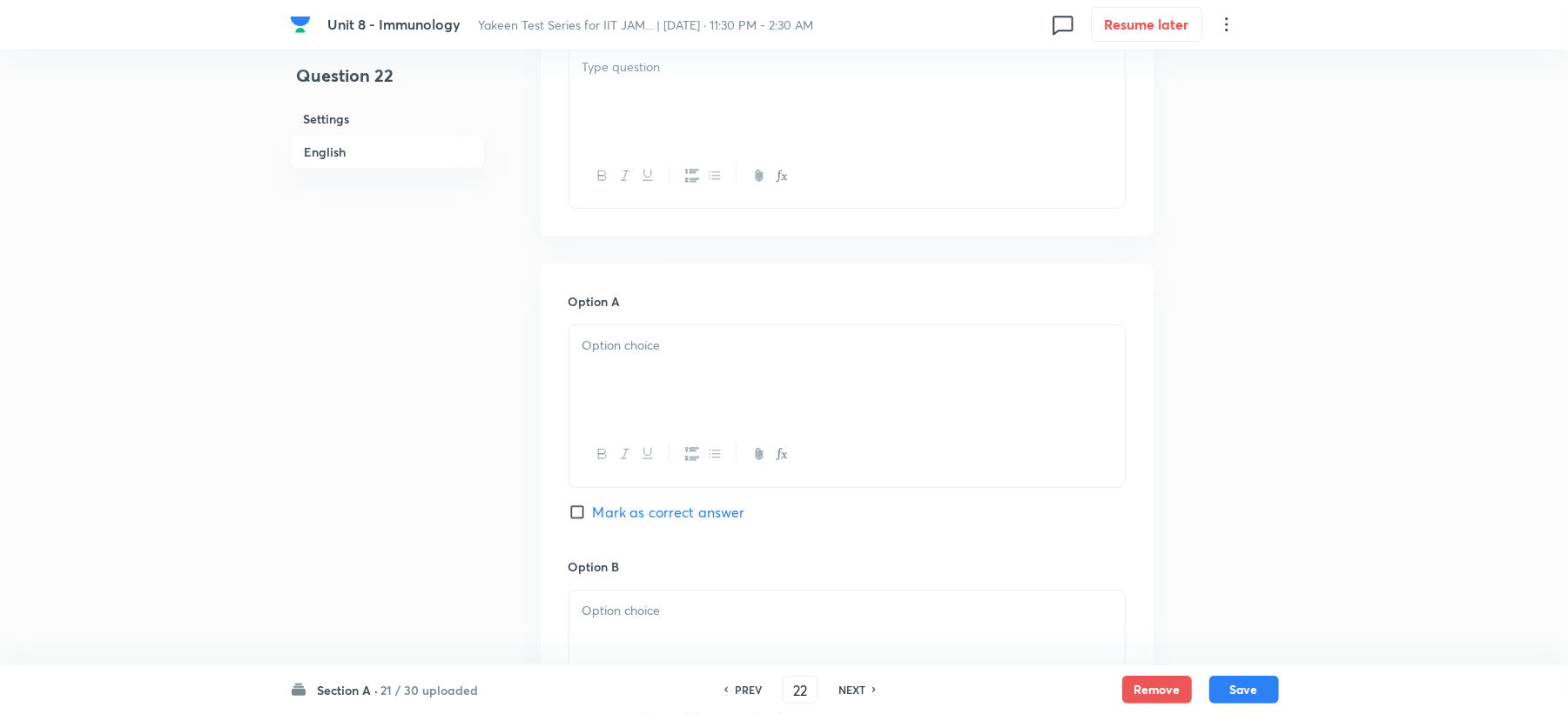
click at [632, 123] on div at bounding box center [846, 95] width 555 height 98
click at [641, 352] on p at bounding box center [847, 346] width 530 height 20
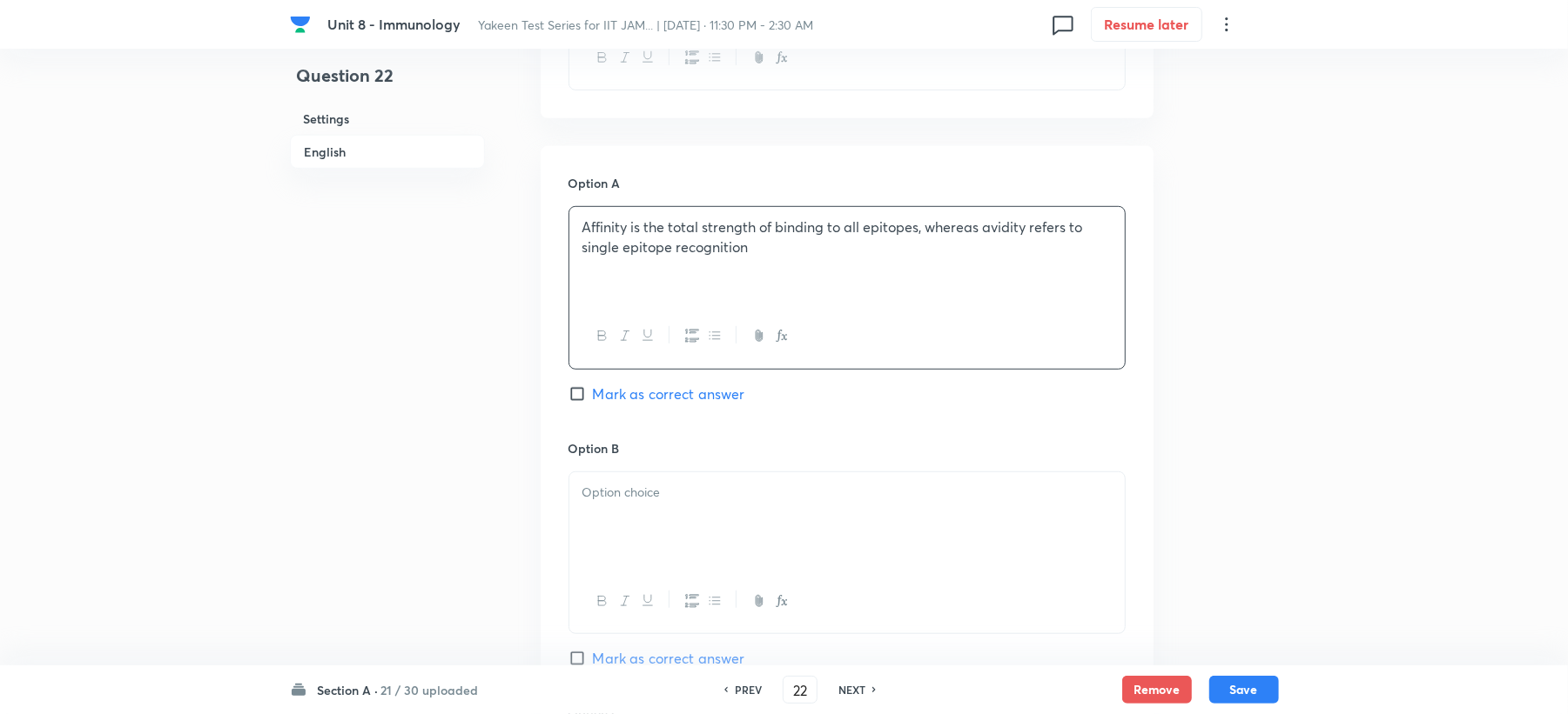
scroll to position [812, 0]
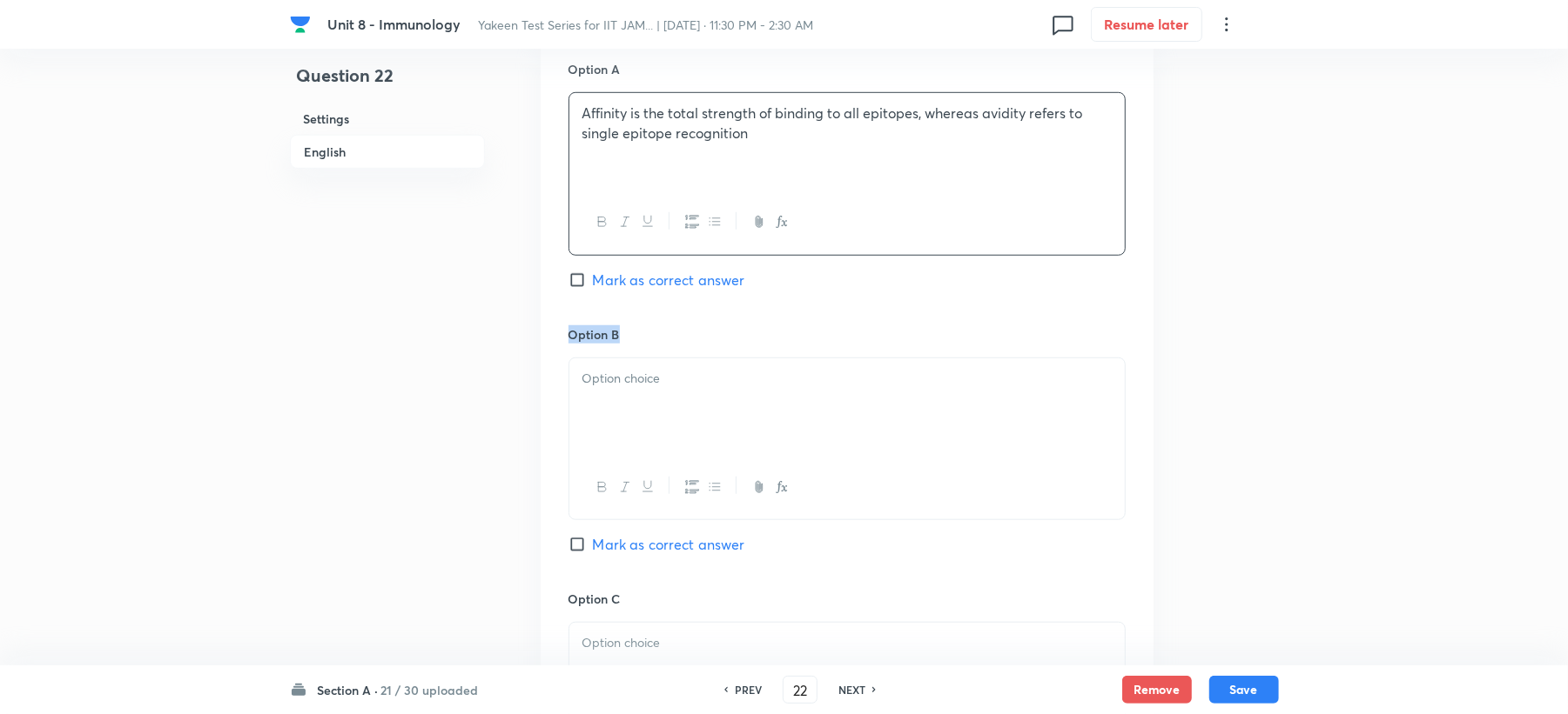
drag, startPoint x: 618, startPoint y: 325, endPoint x: 614, endPoint y: 387, distance: 62.1
click at [614, 353] on div "Option B Mark as correct answer" at bounding box center [847, 457] width 557 height 264
click at [635, 415] on div at bounding box center [846, 407] width 555 height 98
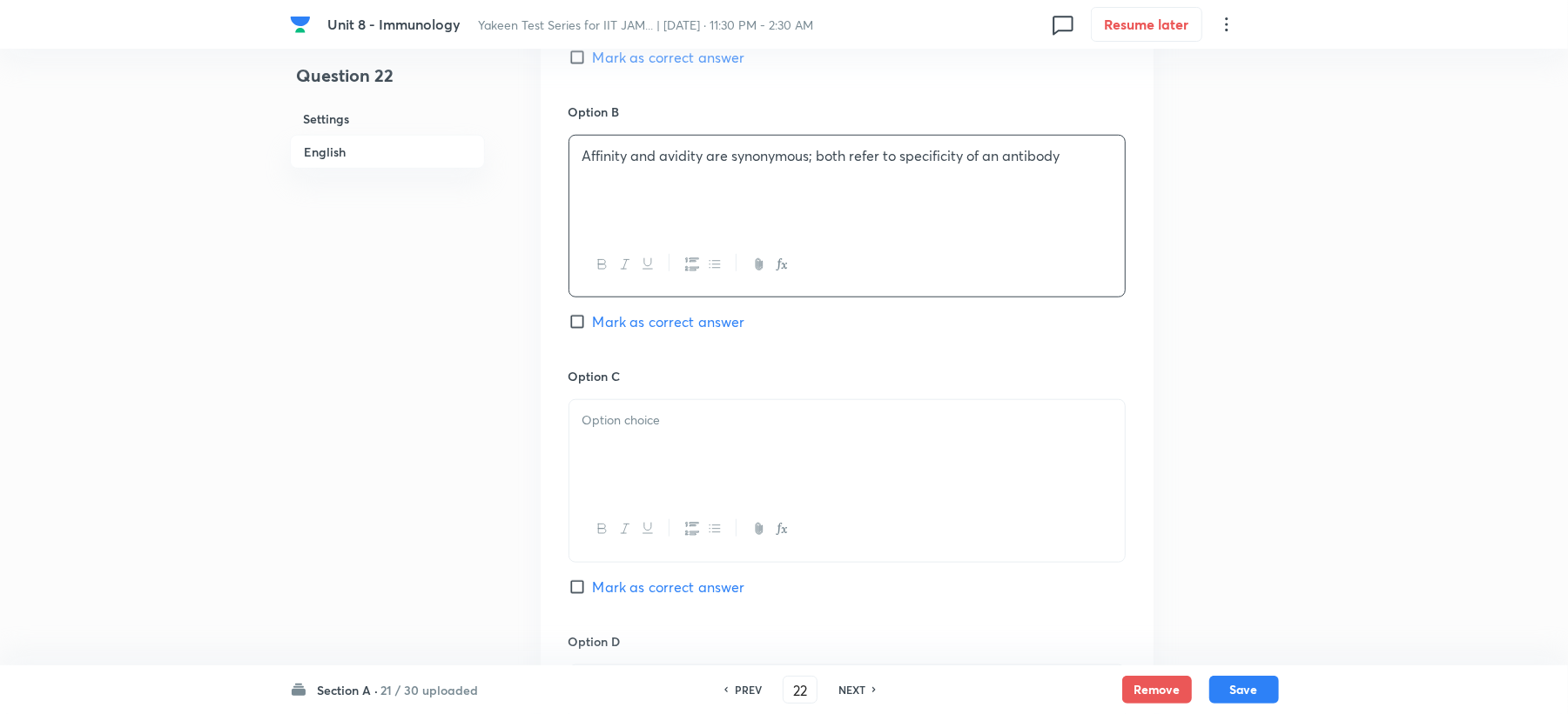
scroll to position [1044, 0]
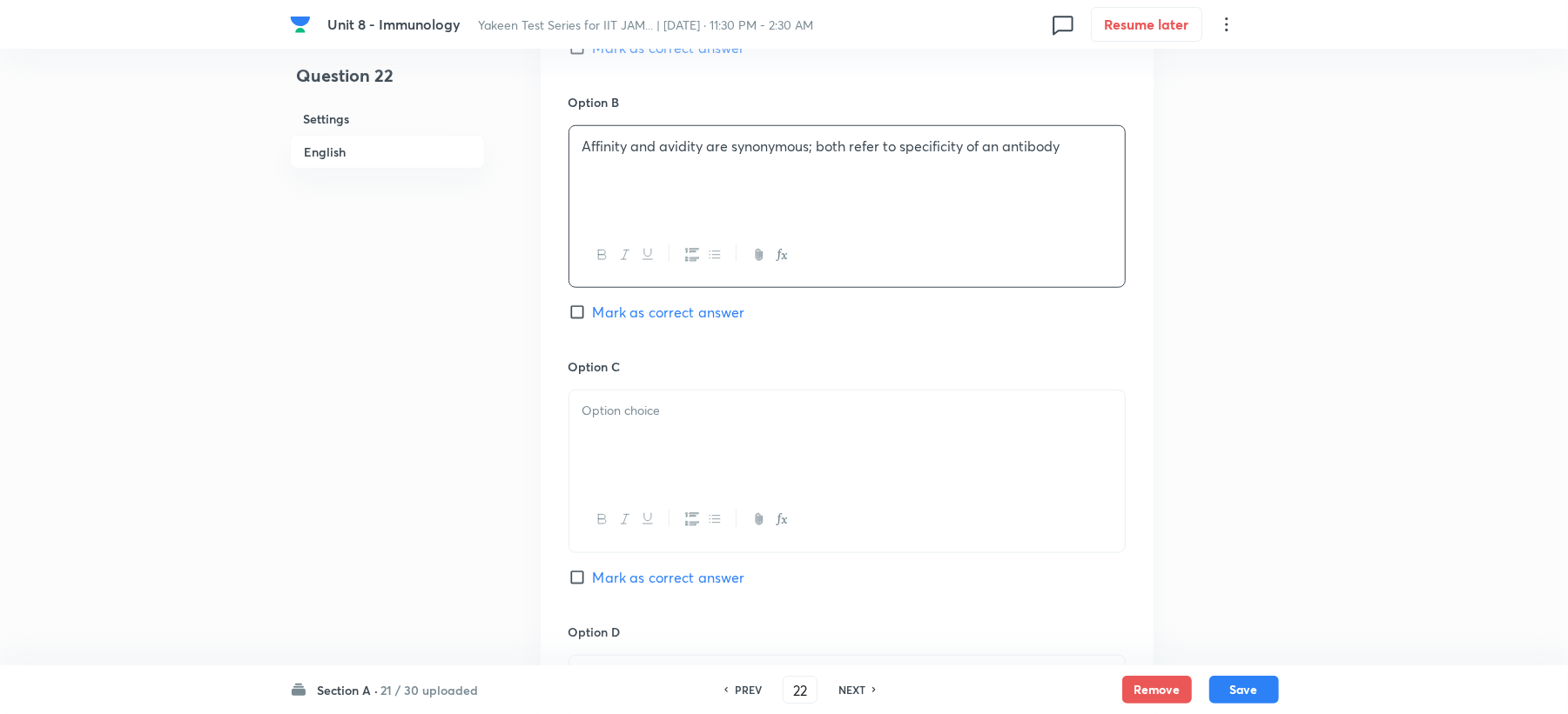
drag, startPoint x: 621, startPoint y: 372, endPoint x: 614, endPoint y: 388, distance: 17.5
click at [618, 380] on div "Option C Mark as correct answer" at bounding box center [847, 489] width 557 height 264
click at [636, 439] on div at bounding box center [846, 439] width 555 height 98
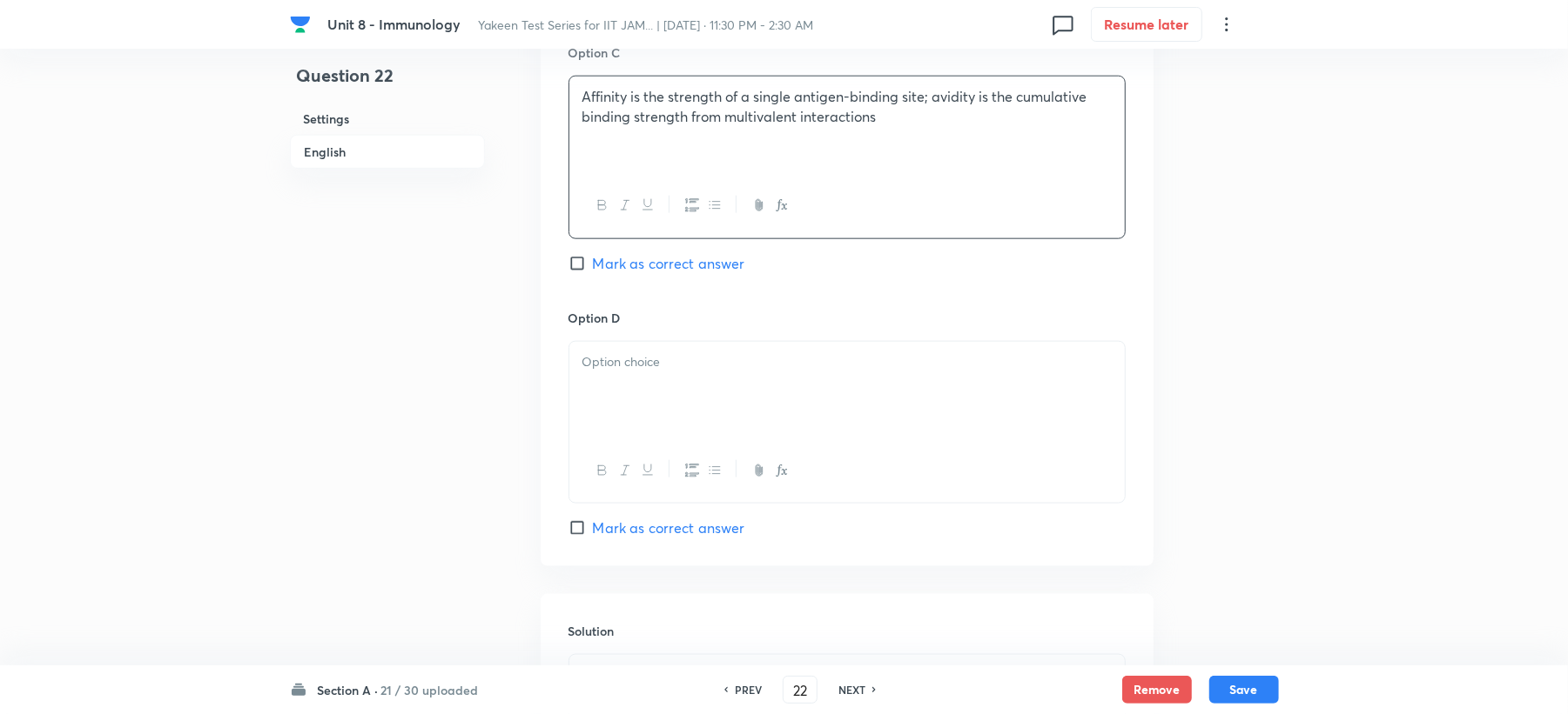
scroll to position [1392, 0]
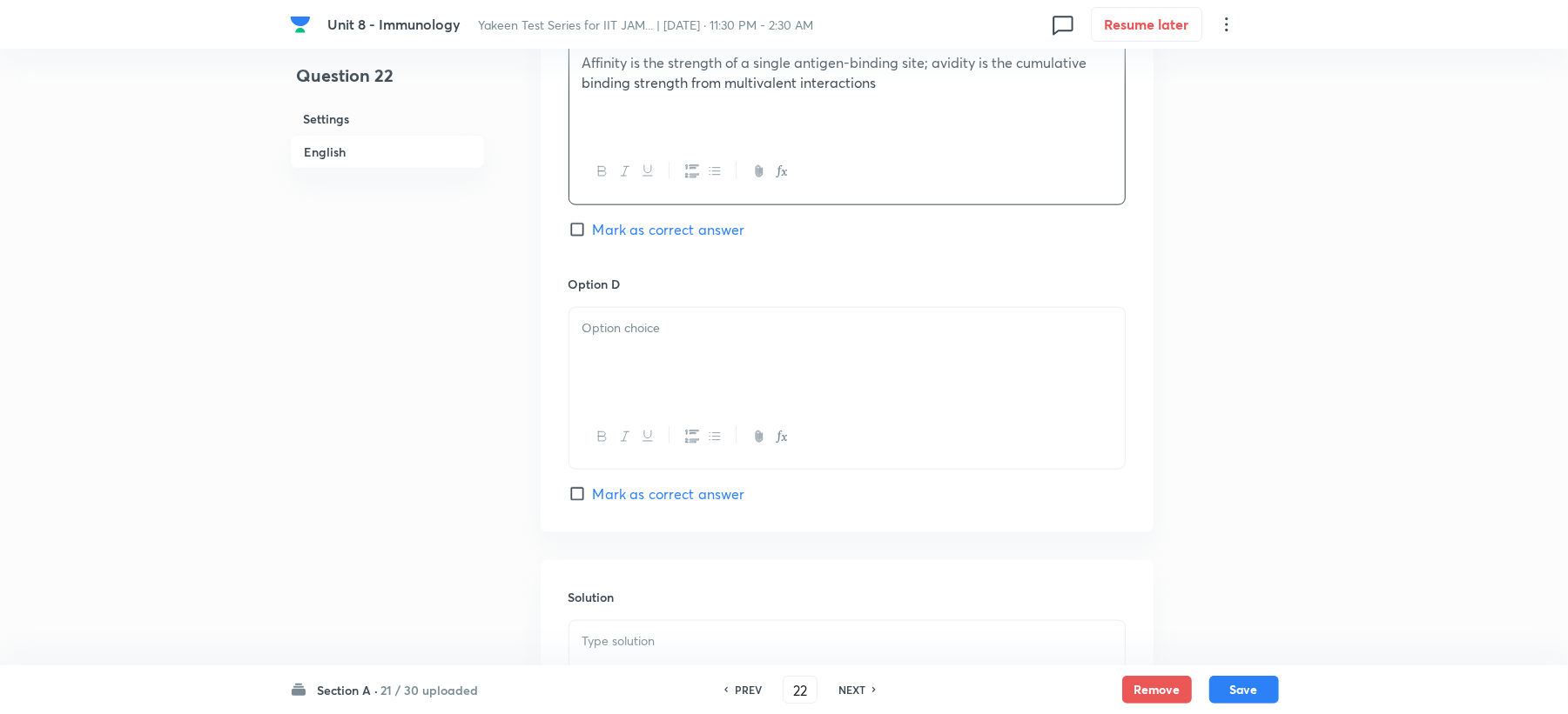
click at [623, 363] on div at bounding box center [846, 357] width 555 height 98
click at [628, 243] on div "Option C Affinity is the strength of a single antigen-binding site; avidity is …" at bounding box center [847, 141] width 557 height 264
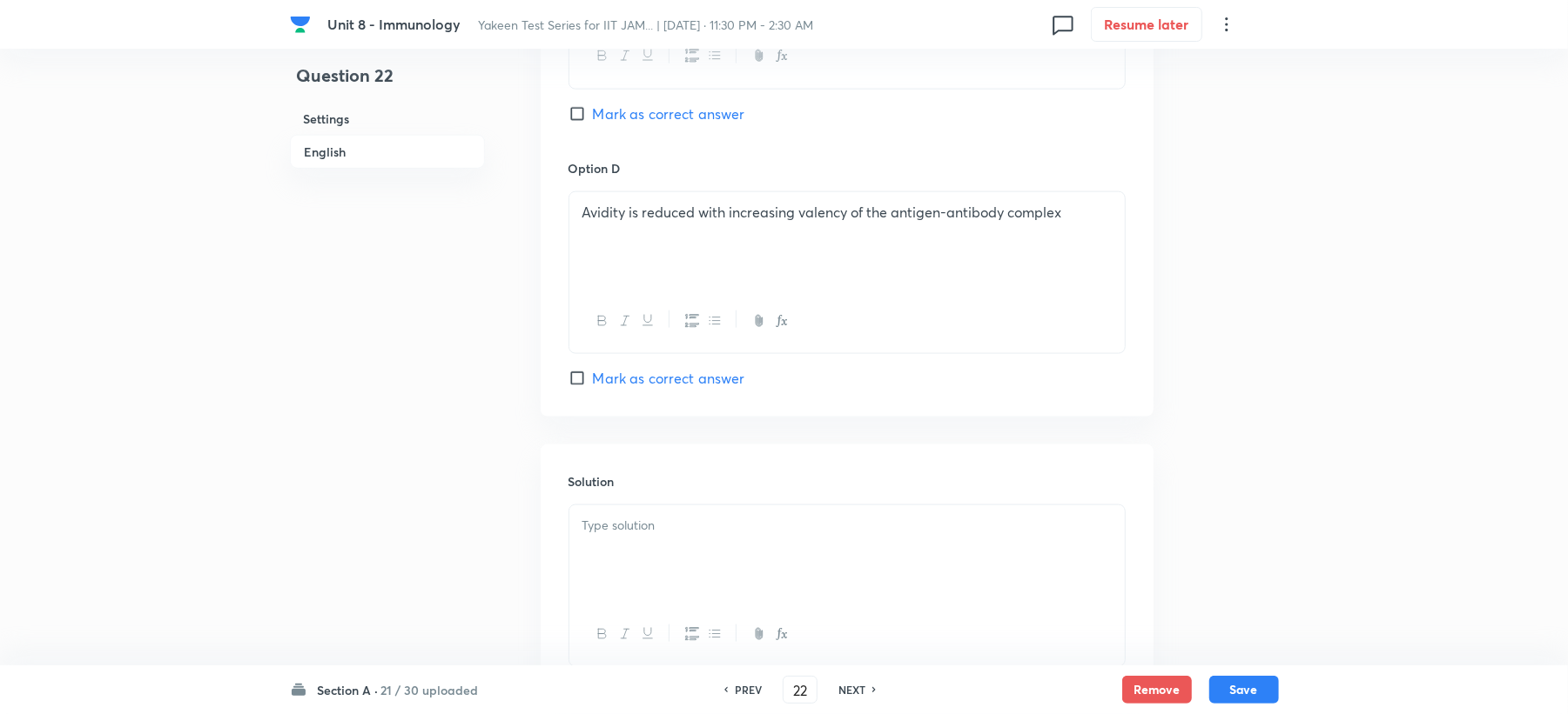
click at [628, 122] on span "Mark as correct answer" at bounding box center [669, 113] width 153 height 21
click at [593, 122] on input "Mark as correct answer" at bounding box center [581, 113] width 25 height 17
checkbox input "true"
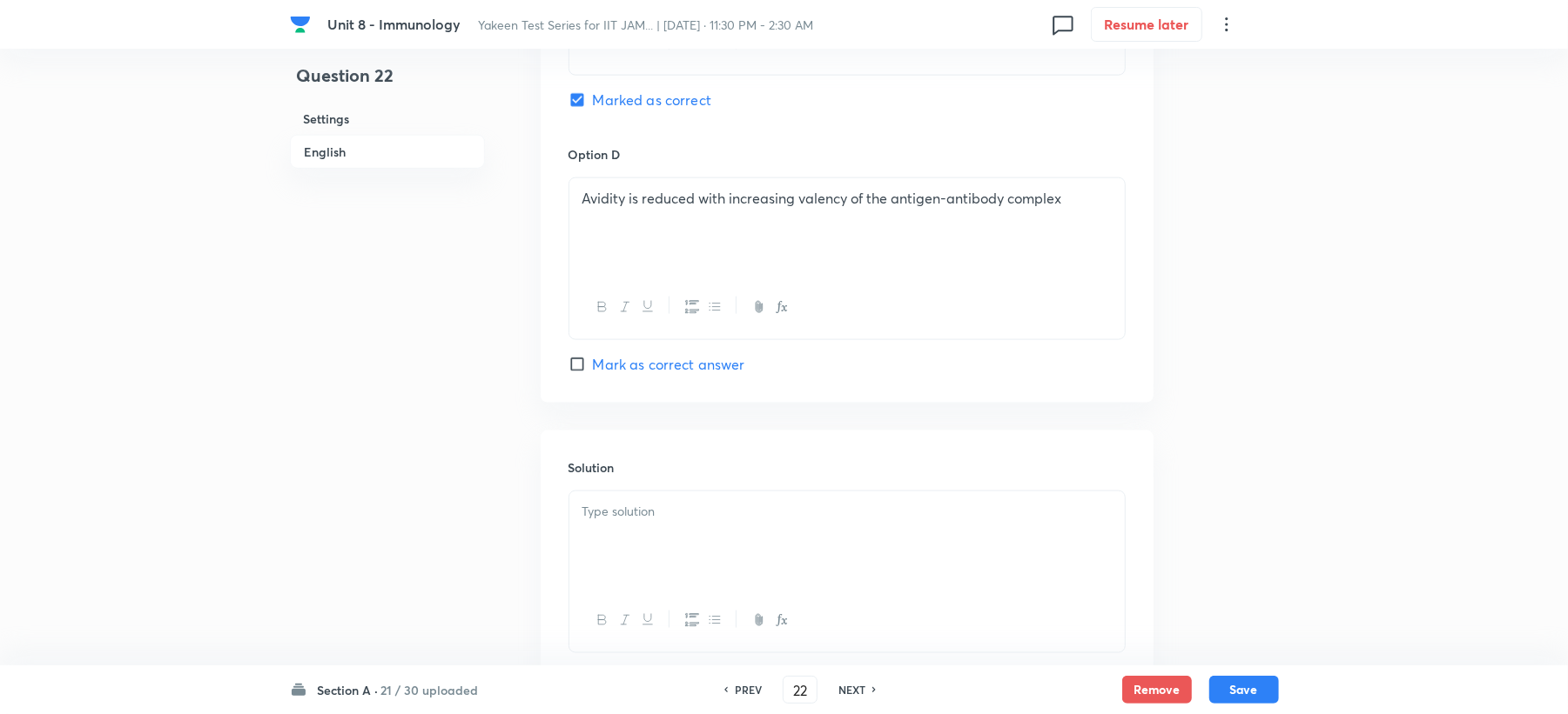
scroll to position [1647, 0]
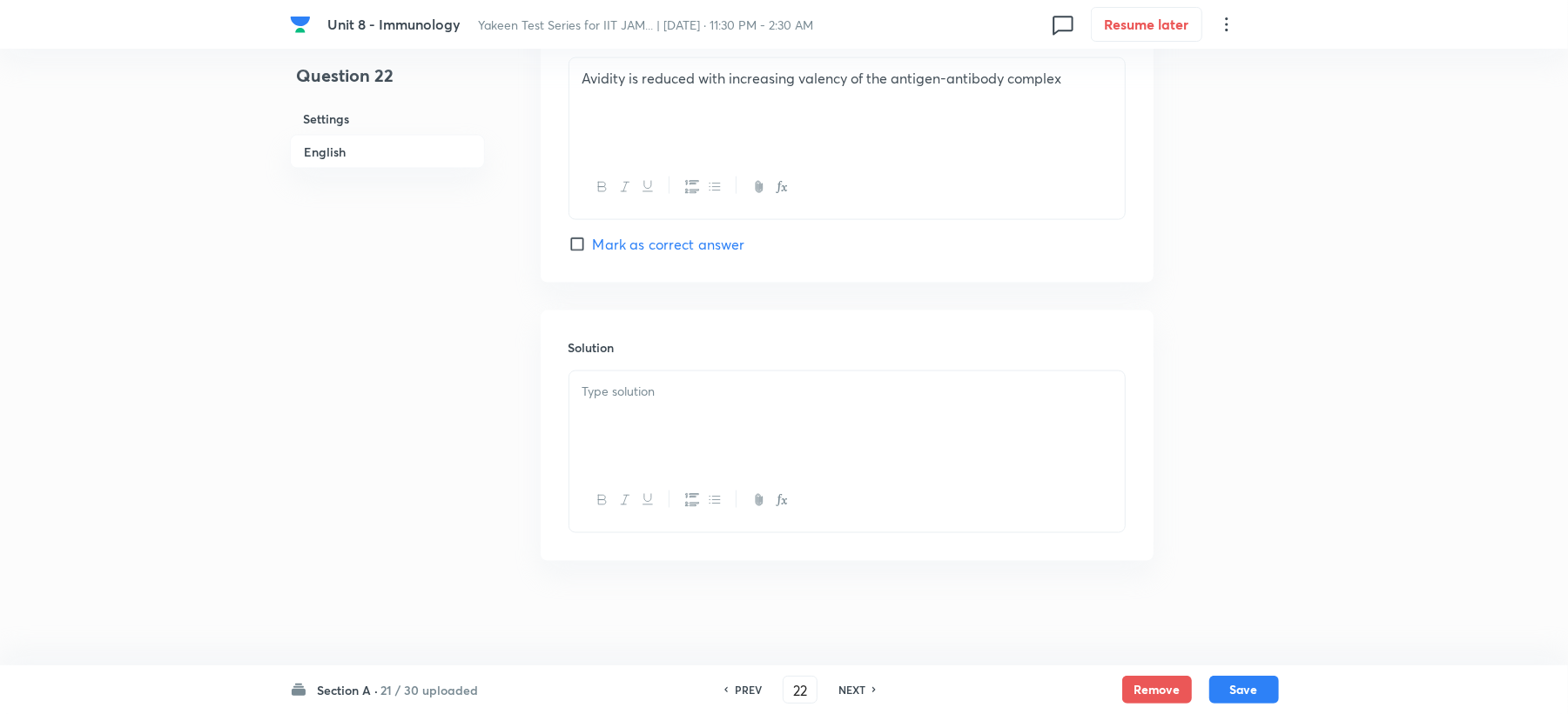
click at [620, 464] on div at bounding box center [846, 420] width 555 height 98
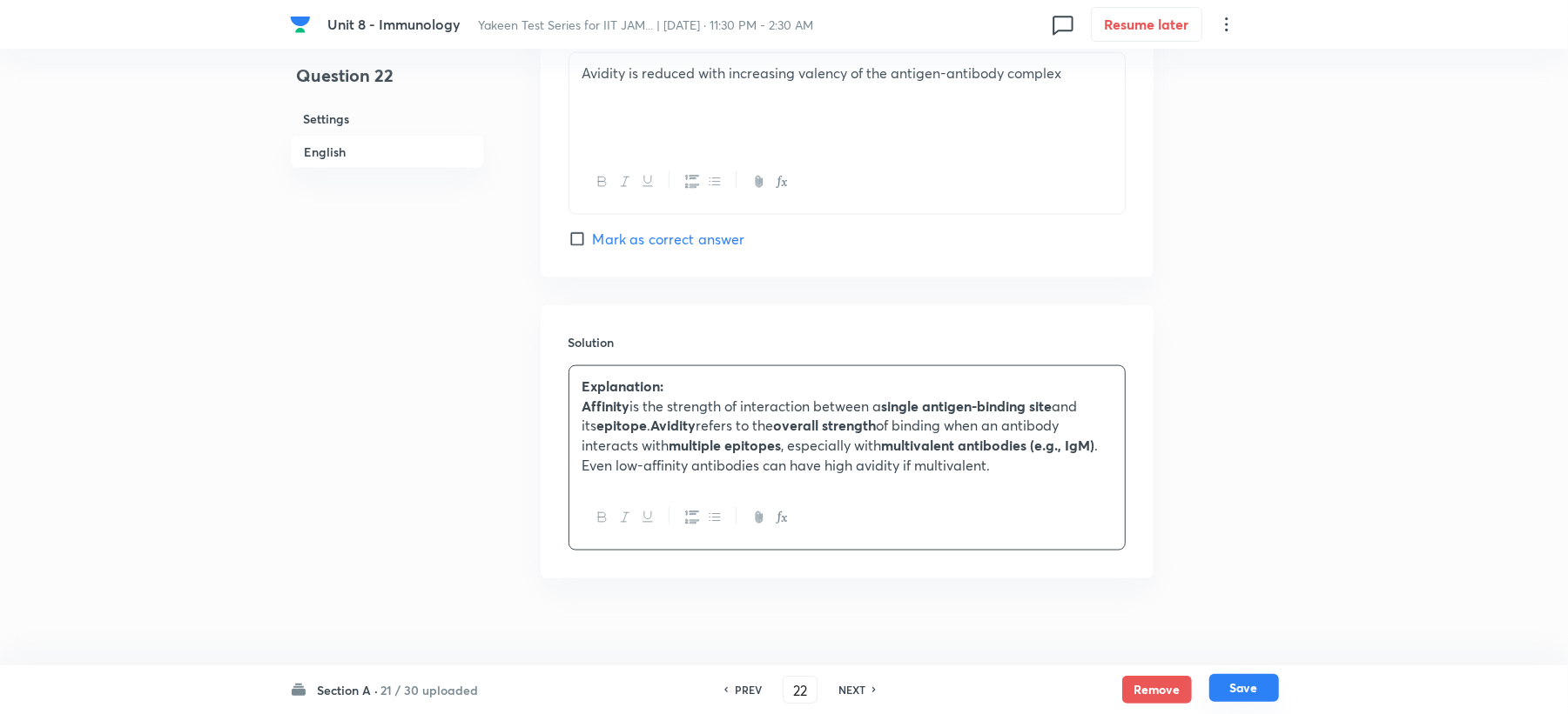
click at [1265, 698] on button "Save" at bounding box center [1244, 688] width 70 height 27
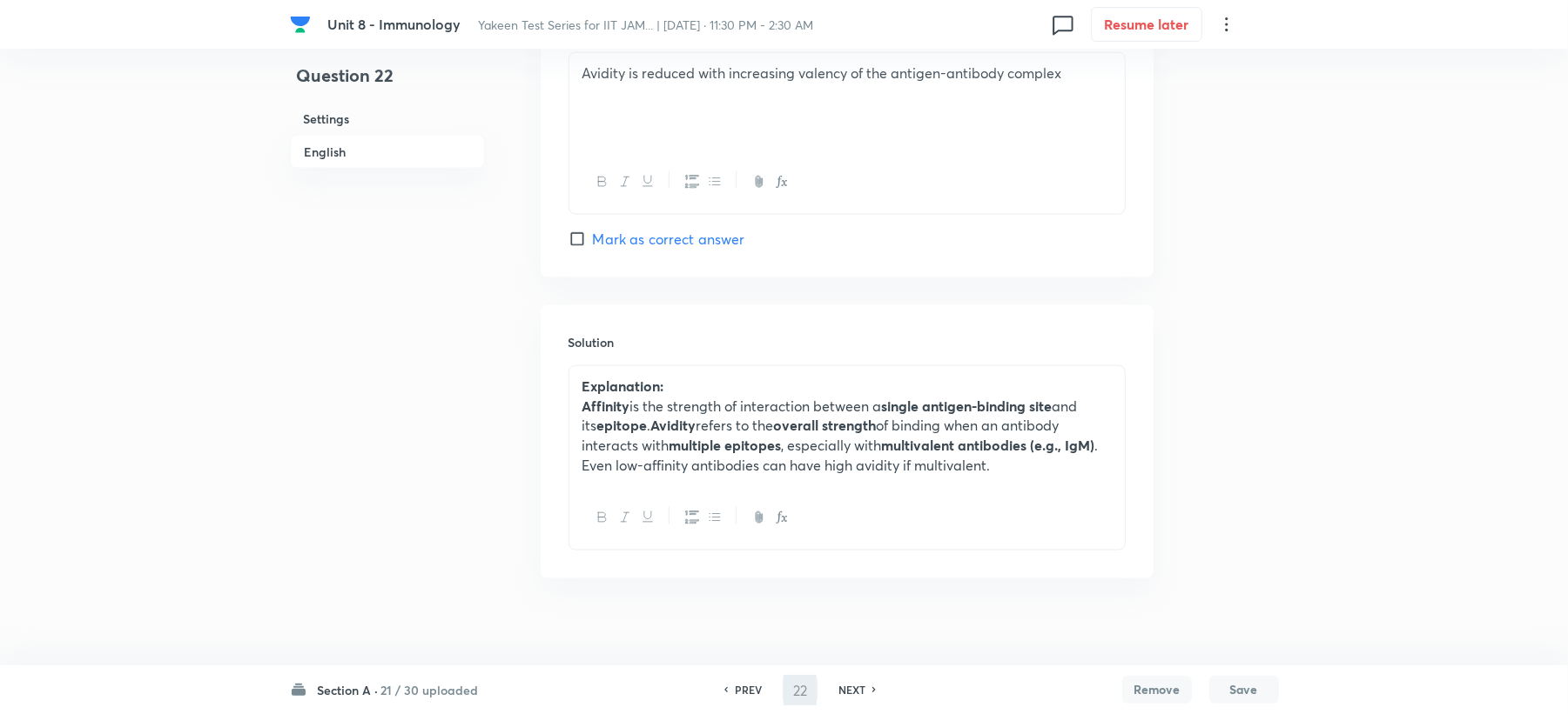
type input "23"
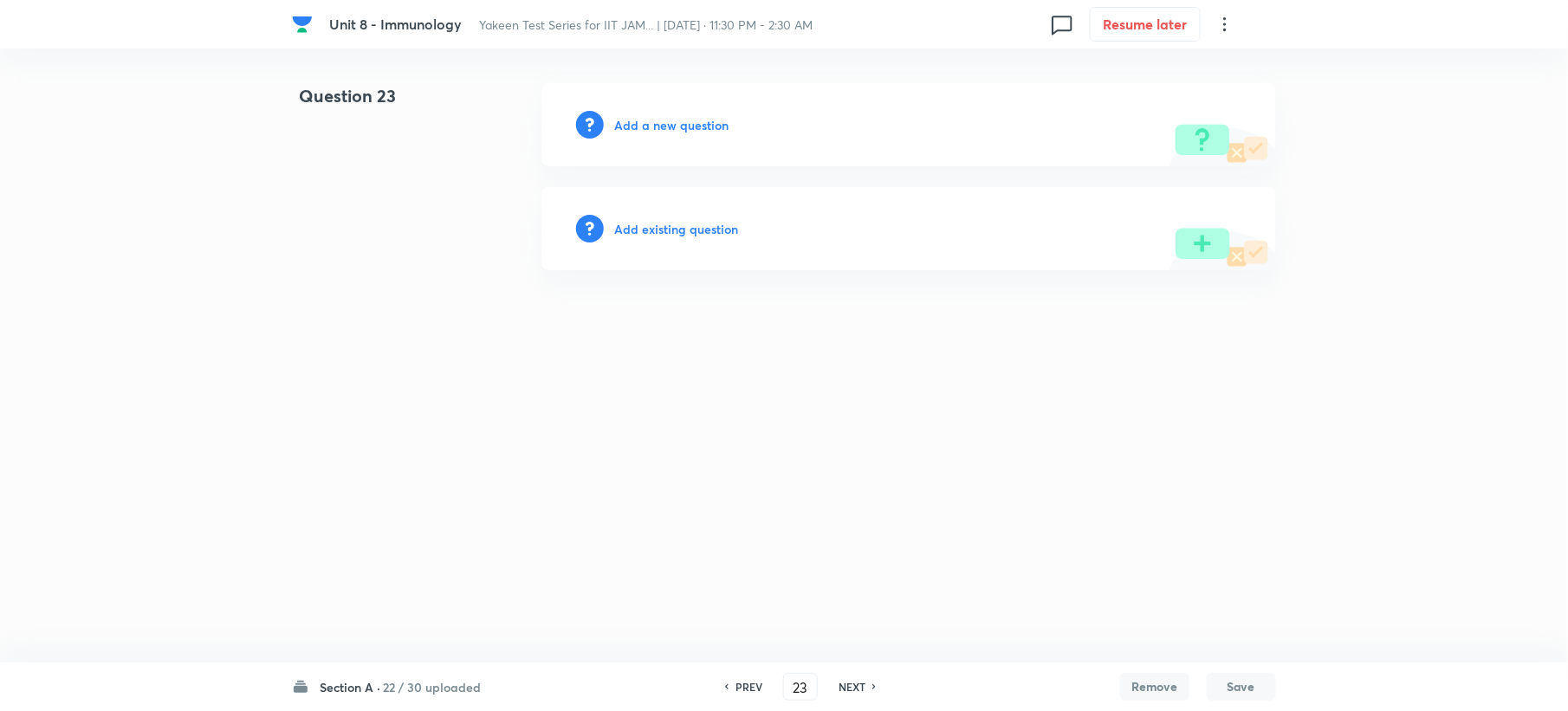
click at [694, 133] on h6 "Add a new question" at bounding box center [672, 126] width 115 height 18
click at [694, 133] on h6 "Choose a question type" at bounding box center [681, 126] width 134 height 18
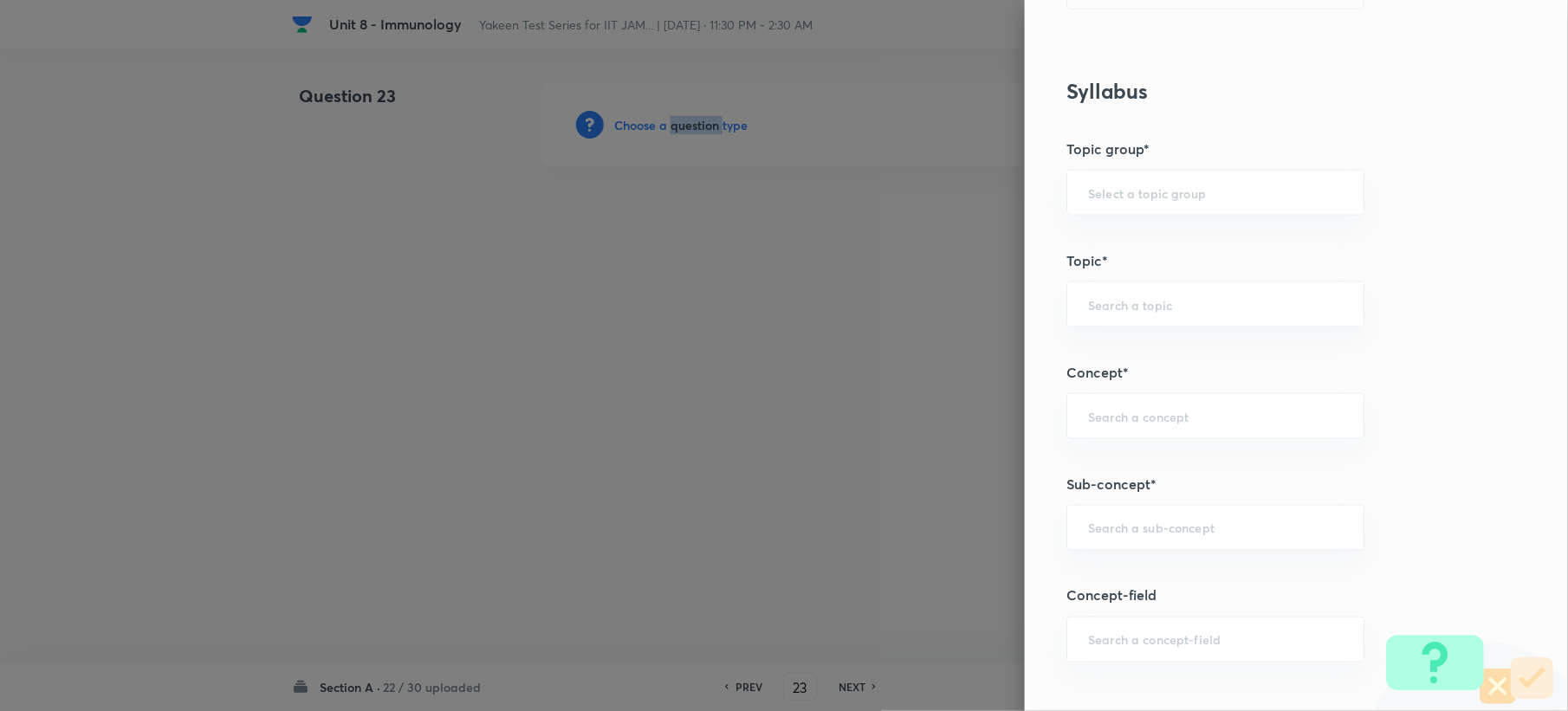
scroll to position [924, 0]
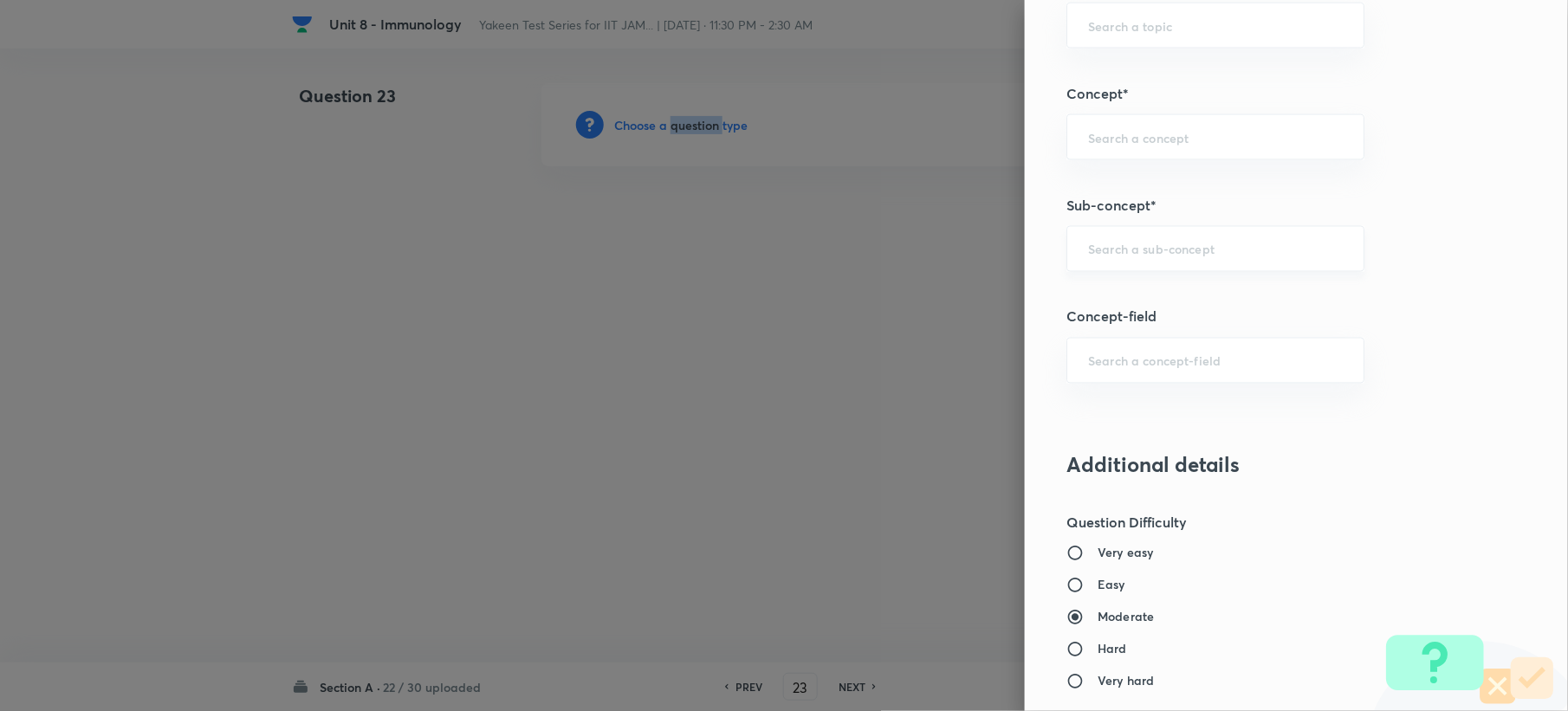
click at [1092, 260] on div "​" at bounding box center [1215, 249] width 298 height 46
paste input "Genetics and Genomics"
click at [1089, 289] on li "Genetics and Genomics" at bounding box center [1199, 301] width 296 height 31
type input "Genetics and Genomics"
type input "Biotechnology"
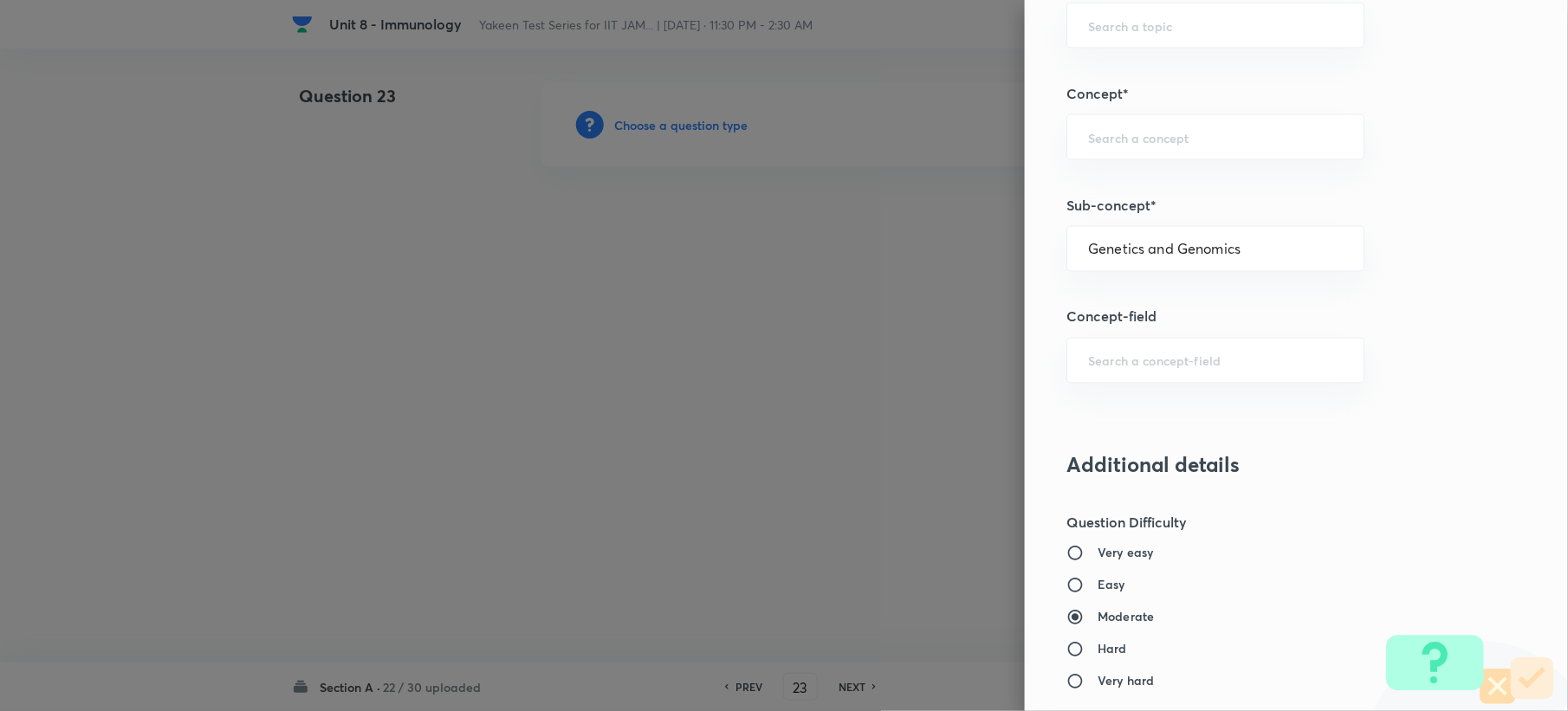
type input "Biology (10+2+3 Level)"
type input "General Biology"
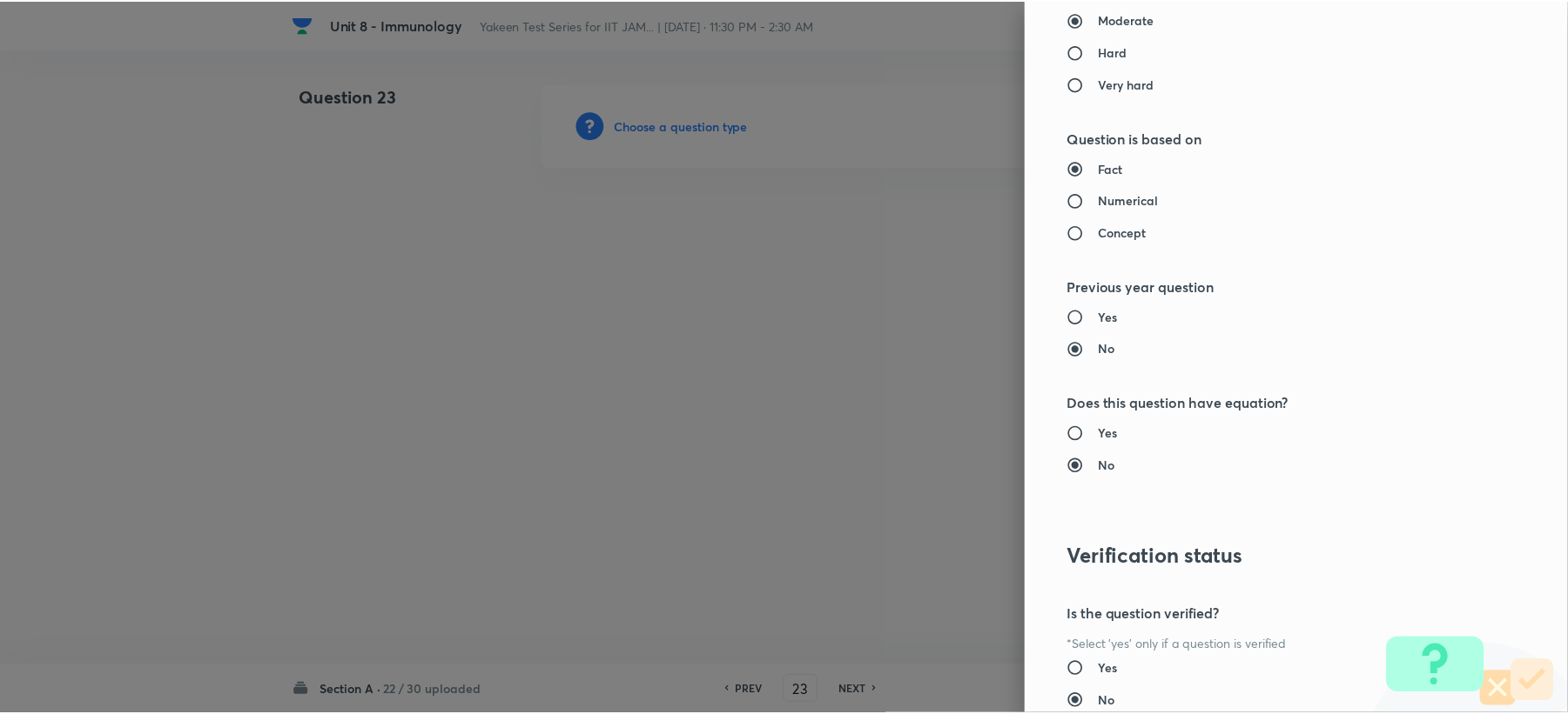
scroll to position [1661, 0]
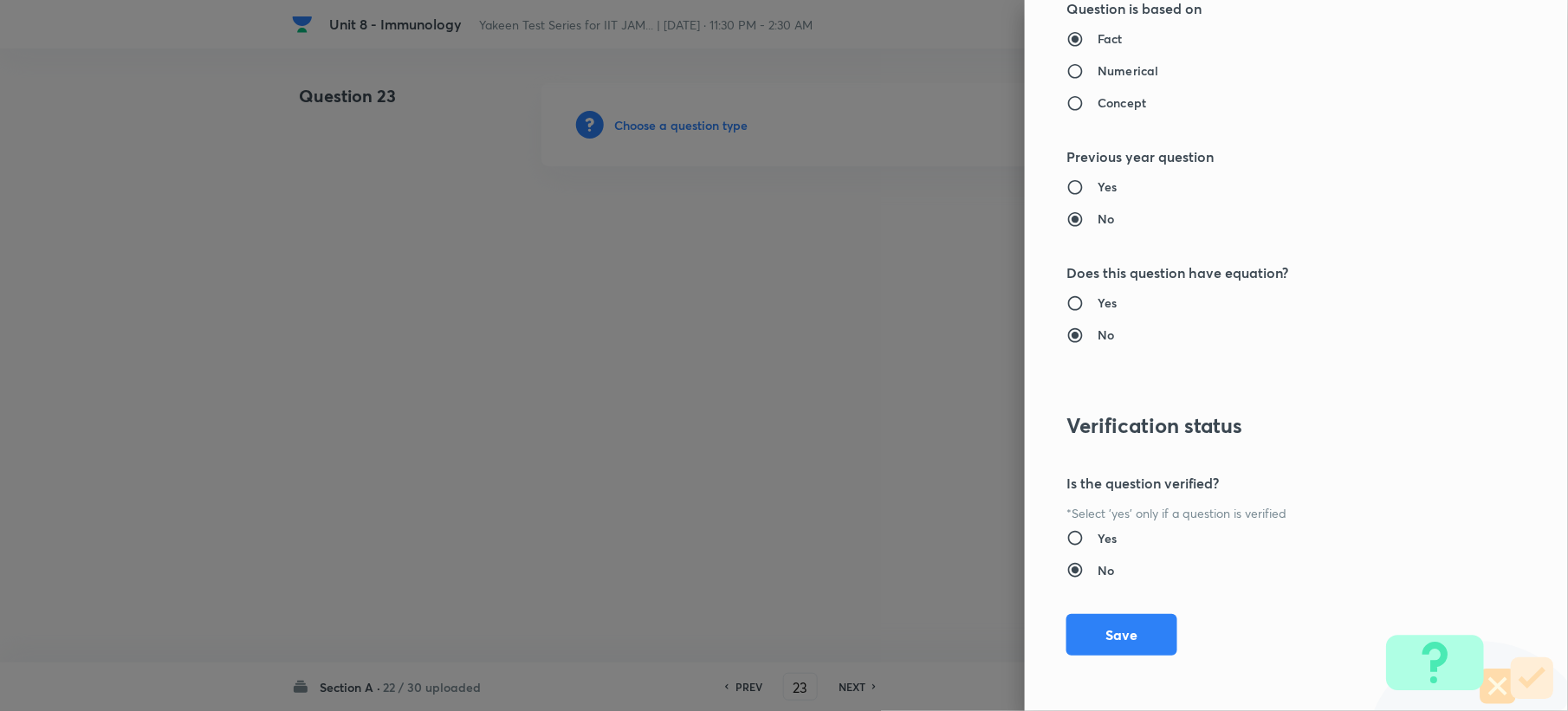
drag, startPoint x: 1092, startPoint y: 625, endPoint x: 690, endPoint y: 514, distance: 417.0
click at [1093, 625] on button "Save" at bounding box center [1122, 635] width 111 height 42
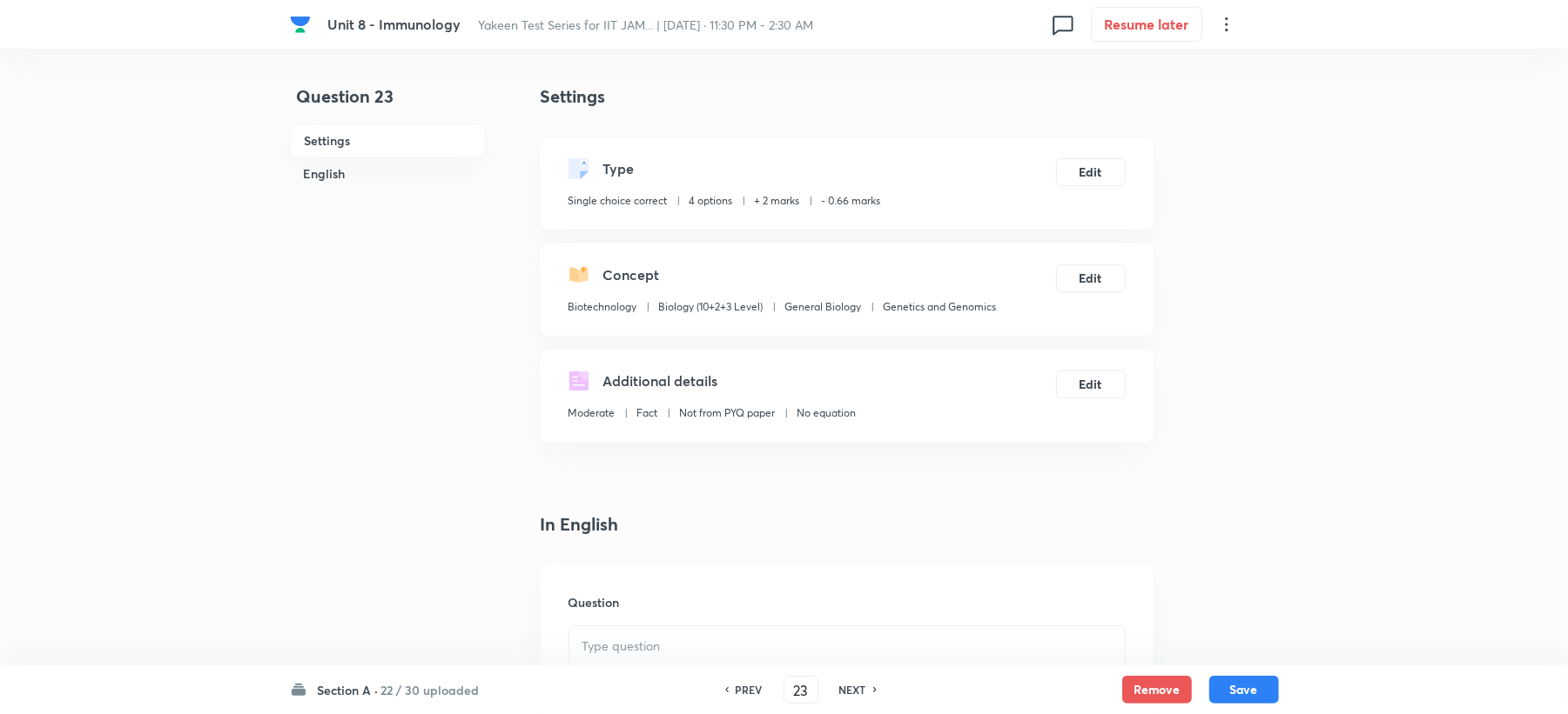
scroll to position [464, 0]
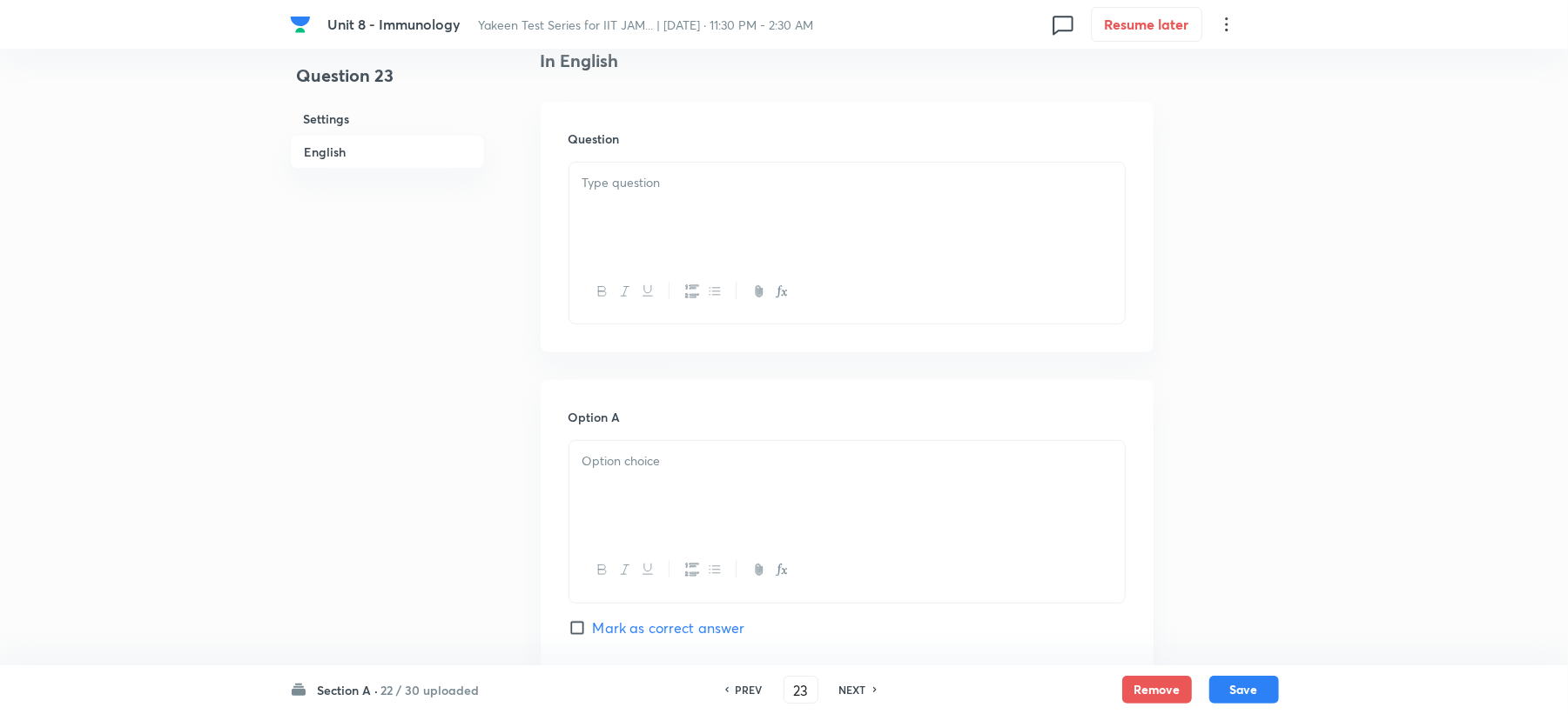
click at [627, 221] on div at bounding box center [846, 211] width 555 height 98
click at [618, 499] on div at bounding box center [846, 490] width 555 height 98
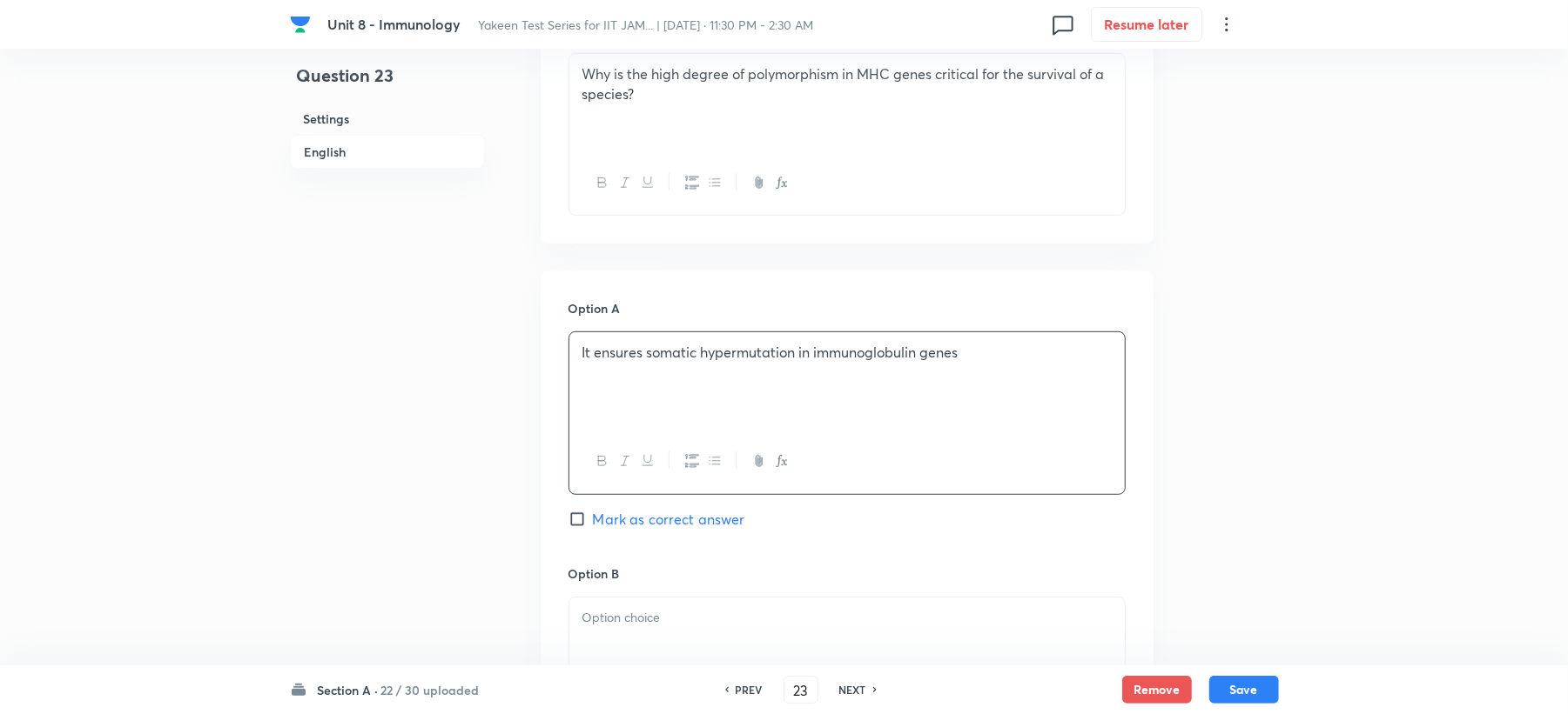
scroll to position [928, 0]
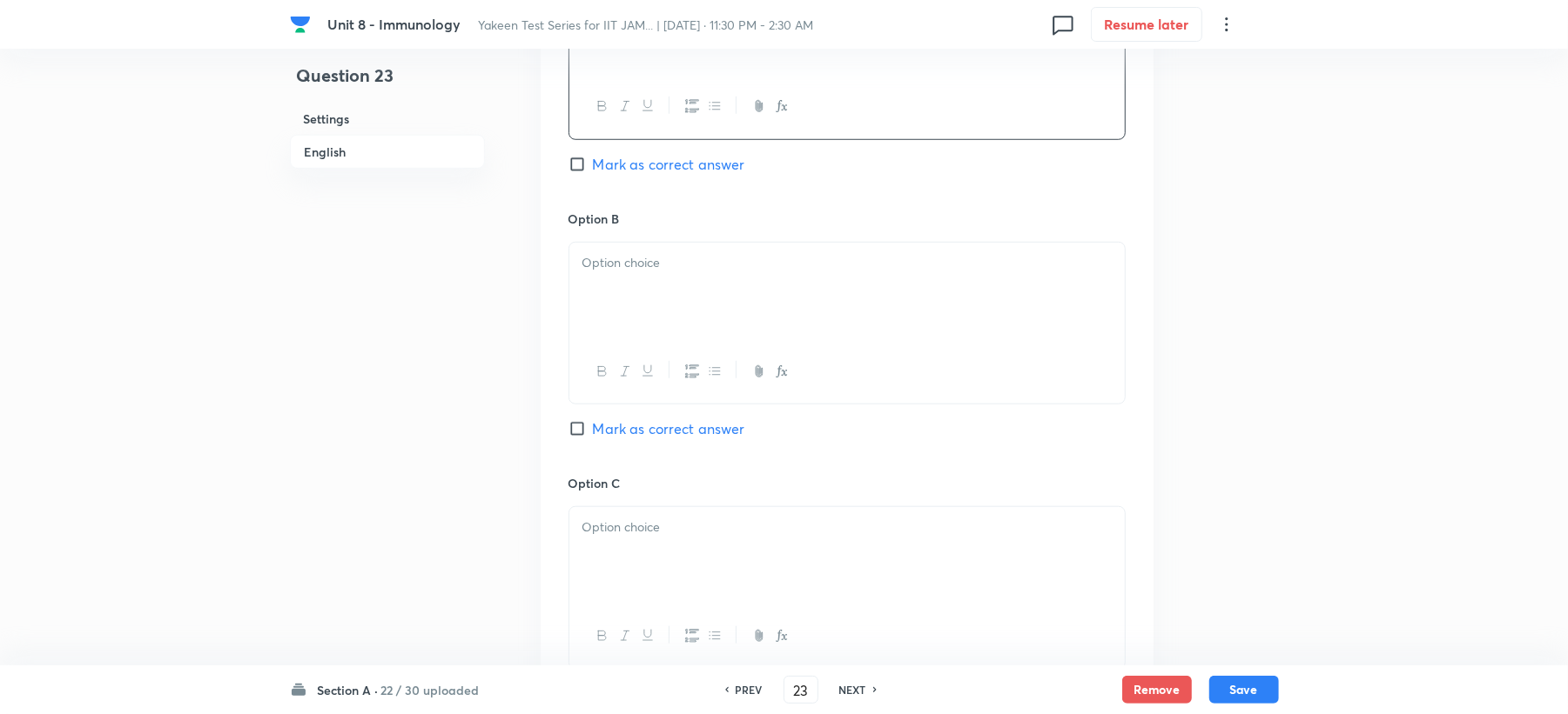
click at [622, 378] on icon "button" at bounding box center [625, 371] width 14 height 14
click at [610, 268] on p "﻿" at bounding box center [847, 263] width 530 height 20
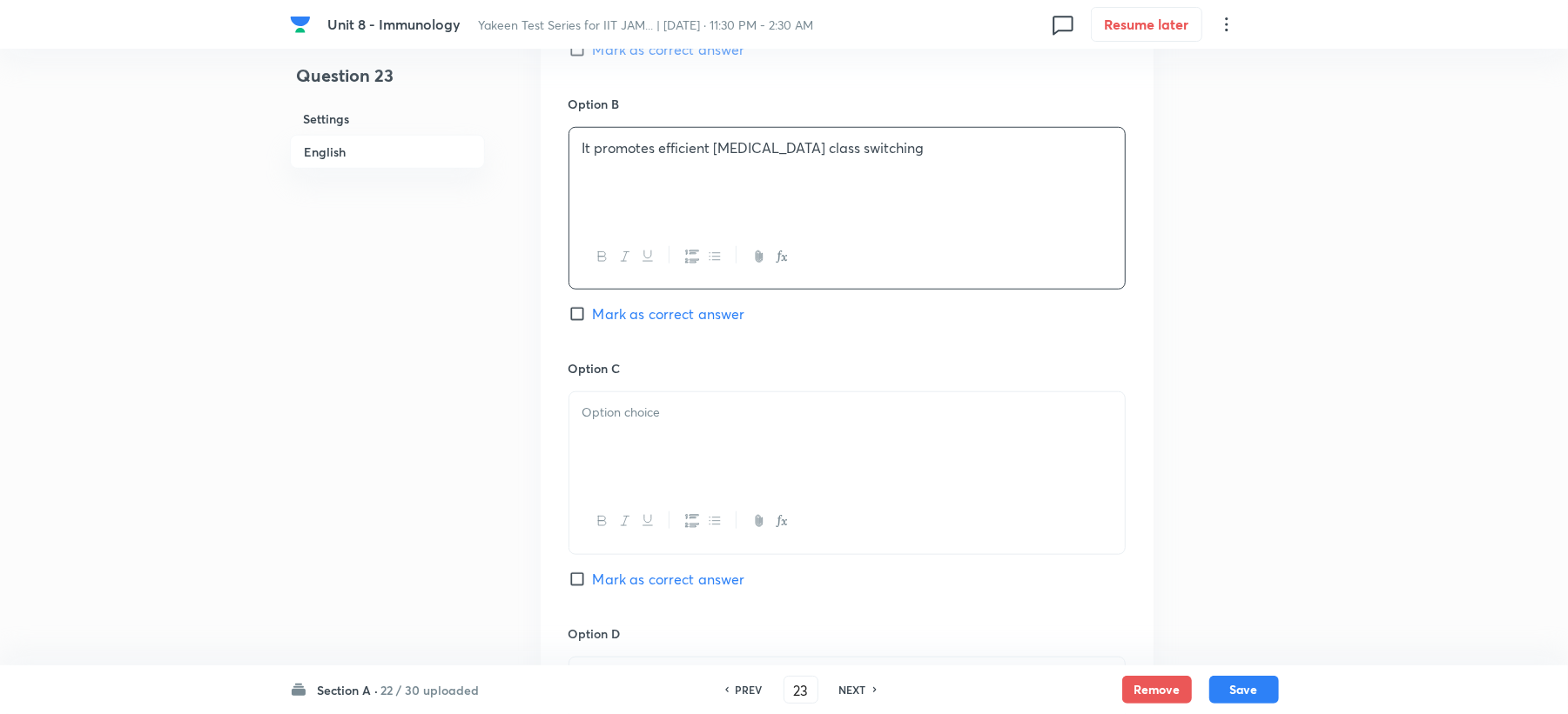
scroll to position [1044, 0]
click at [610, 437] on div at bounding box center [846, 439] width 555 height 98
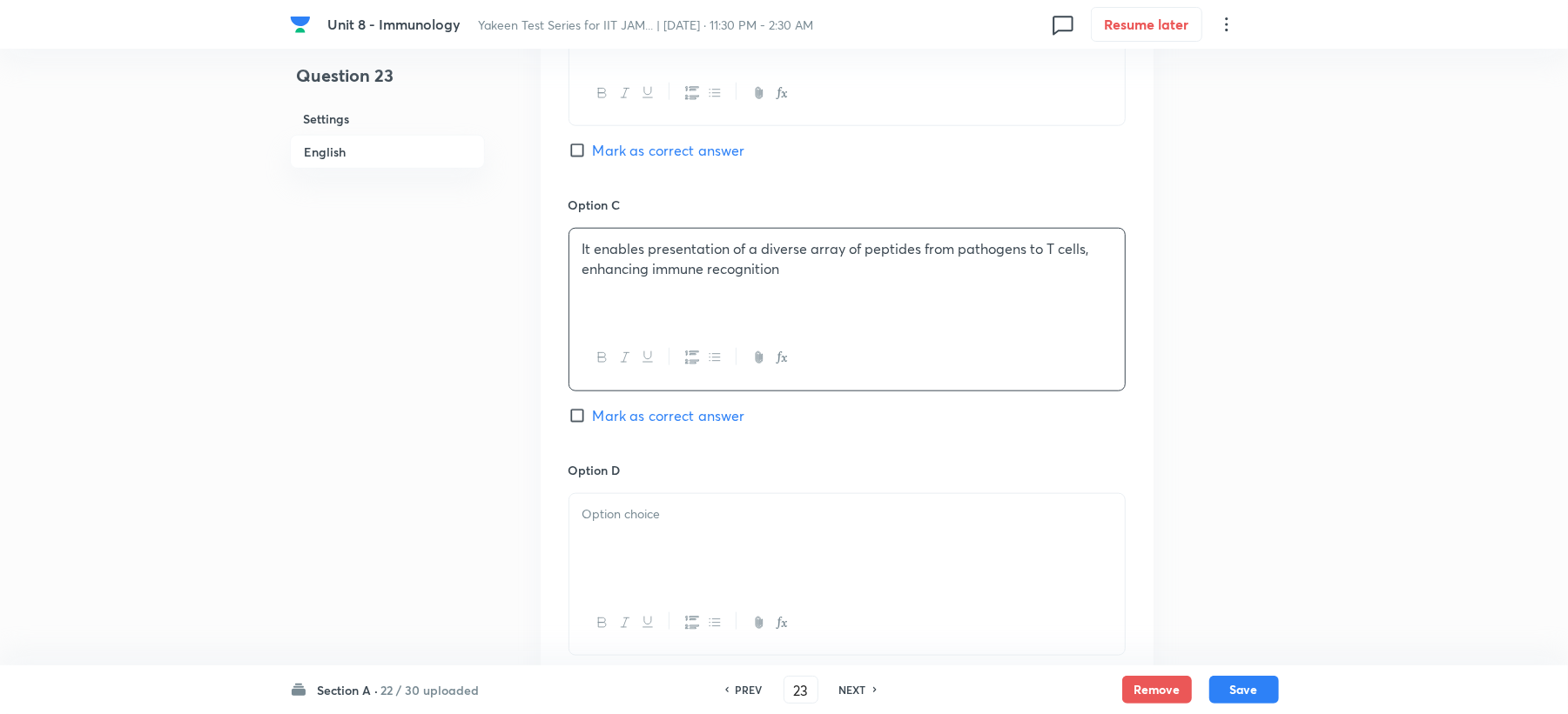
scroll to position [1508, 0]
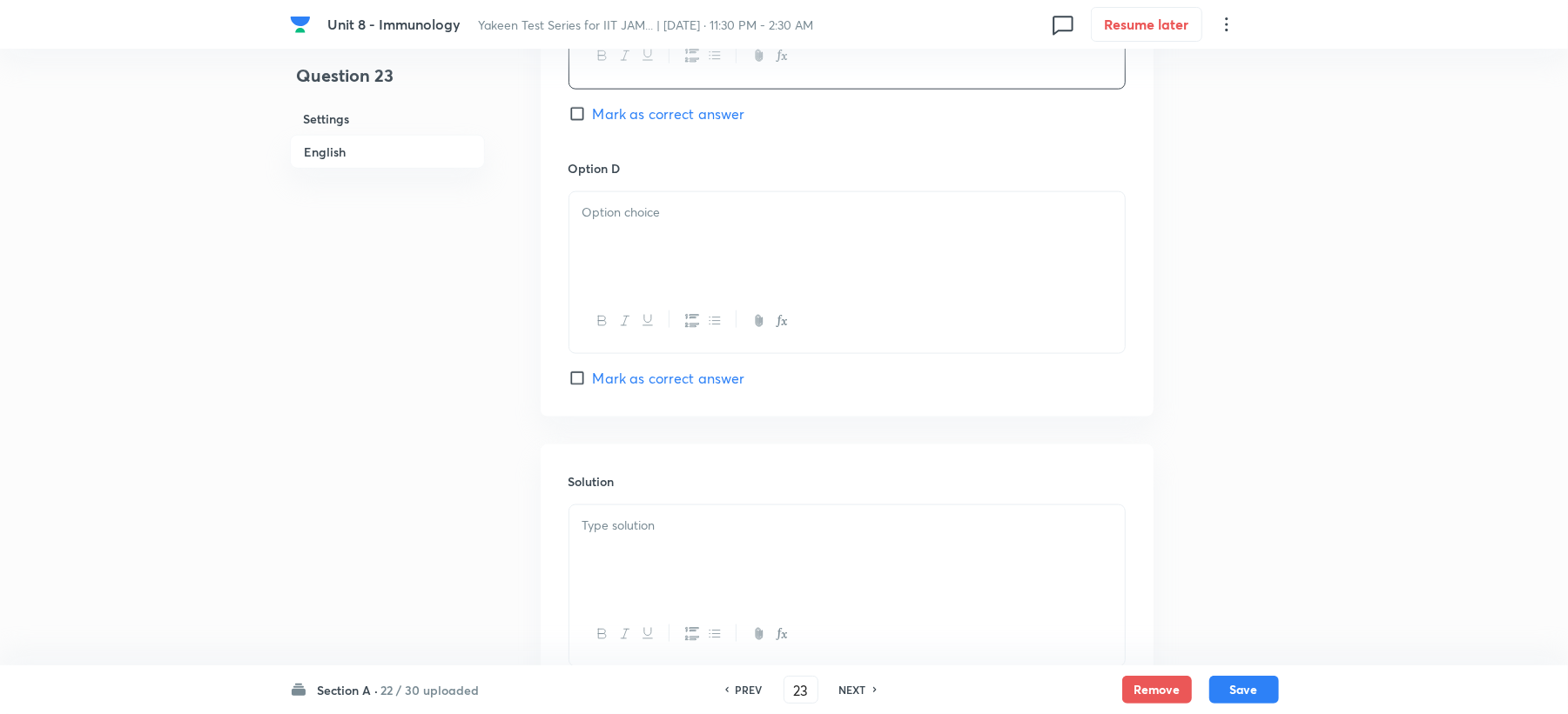
click at [613, 280] on div at bounding box center [846, 240] width 555 height 98
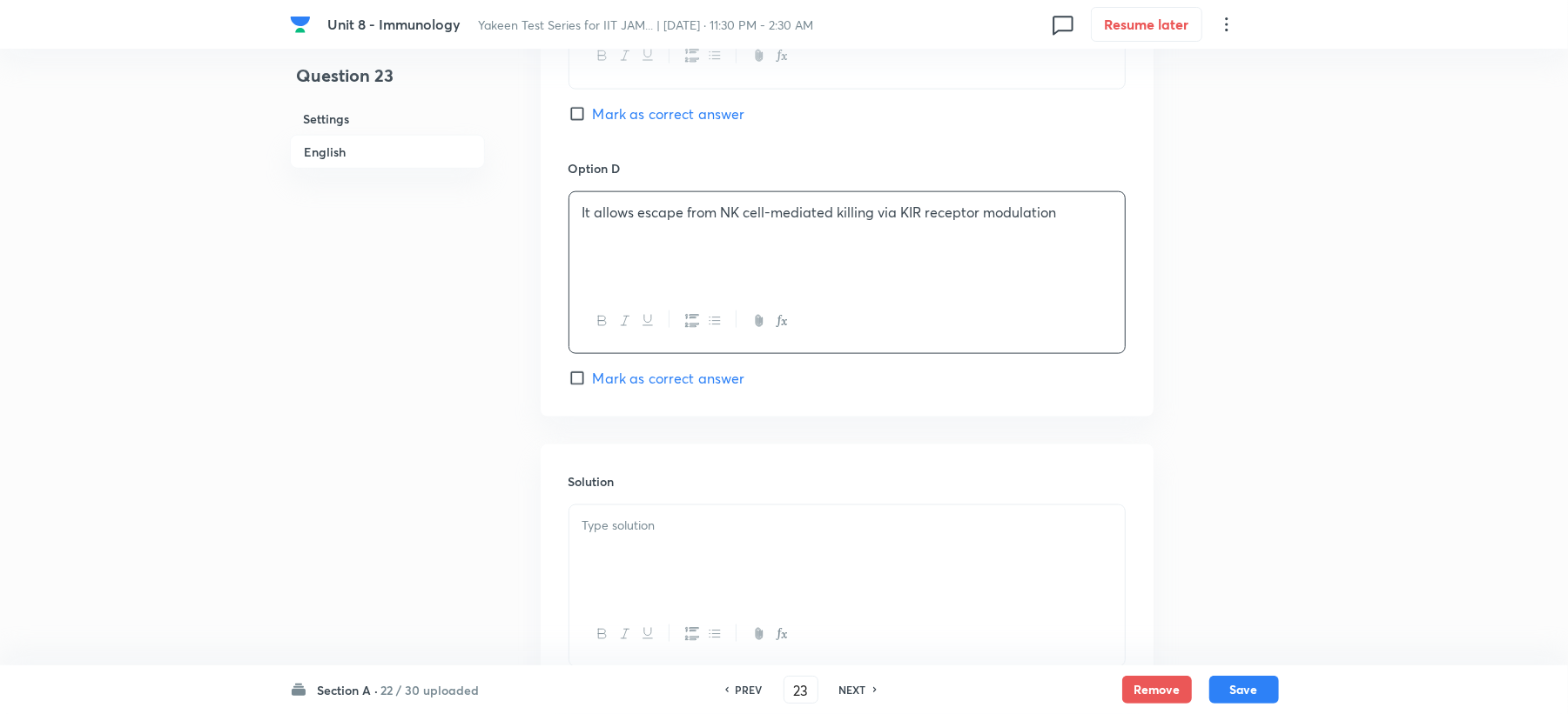
click at [599, 136] on div "Option C It enables presentation of a diverse array of peptides from pathogens …" at bounding box center [847, 26] width 557 height 264
click at [599, 117] on span "Mark as correct answer" at bounding box center [669, 113] width 153 height 21
click at [593, 117] on input "Mark as correct answer" at bounding box center [581, 113] width 25 height 17
checkbox input "true"
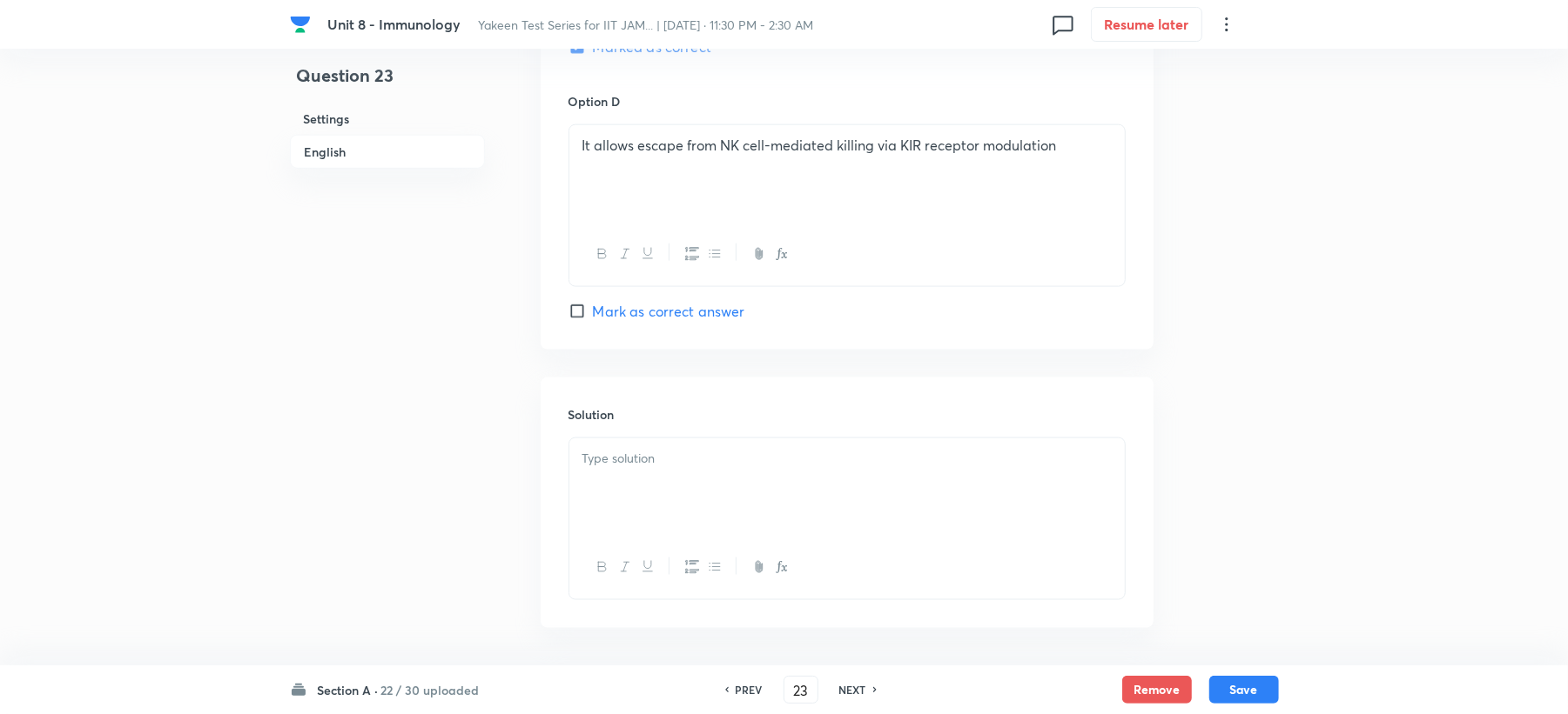
scroll to position [1647, 0]
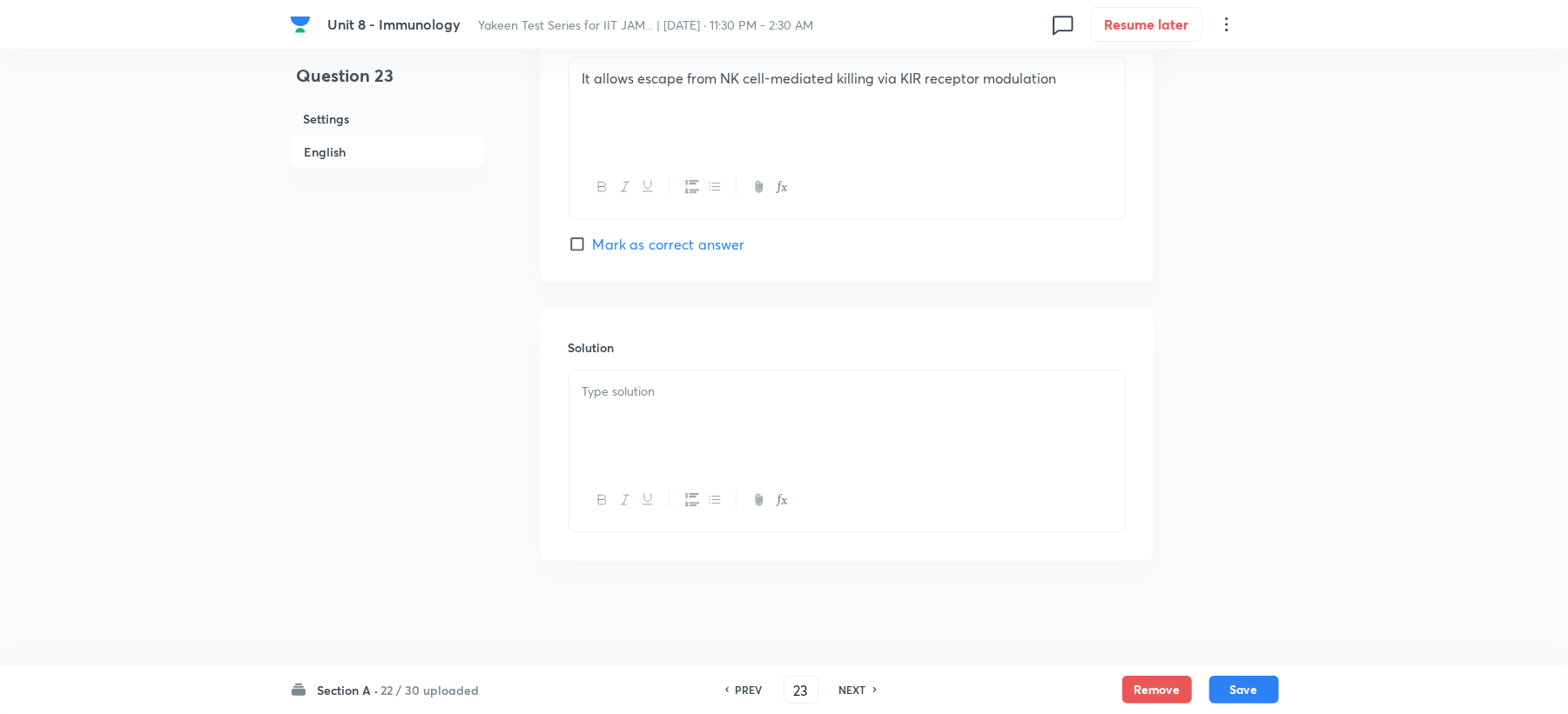
drag, startPoint x: 623, startPoint y: 402, endPoint x: 446, endPoint y: 432, distance: 179.5
click at [621, 412] on div at bounding box center [846, 420] width 555 height 98
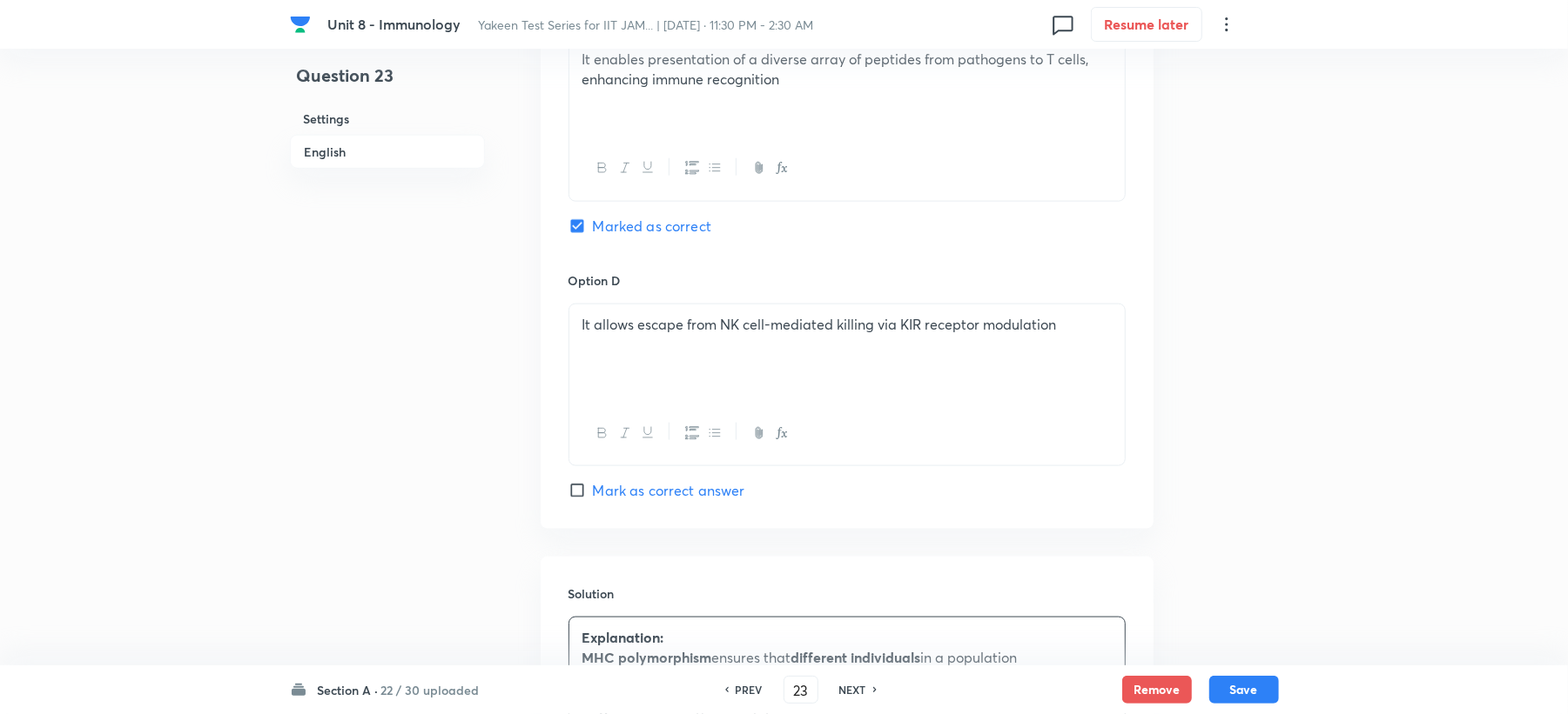
scroll to position [1299, 0]
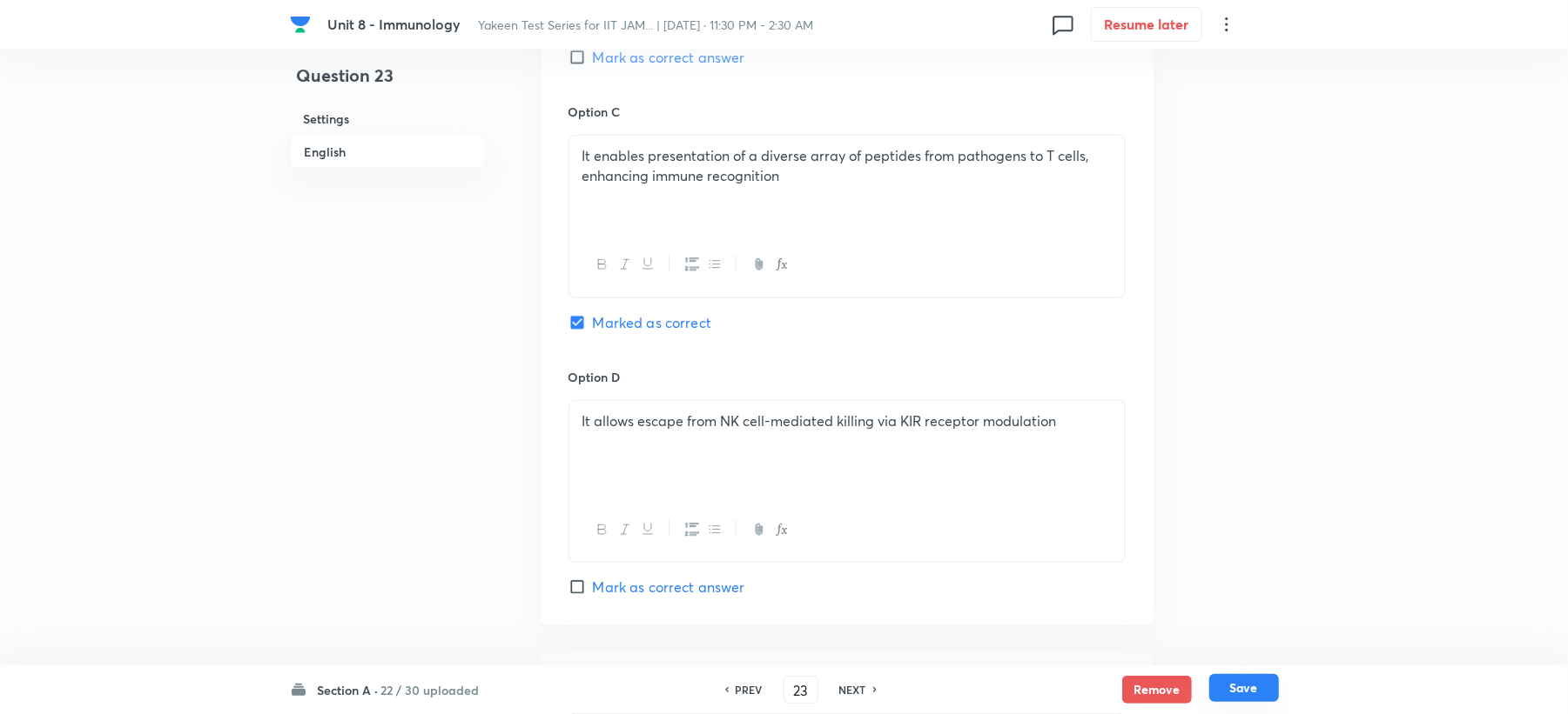
click at [1251, 693] on button "Save" at bounding box center [1244, 688] width 70 height 27
type input "24"
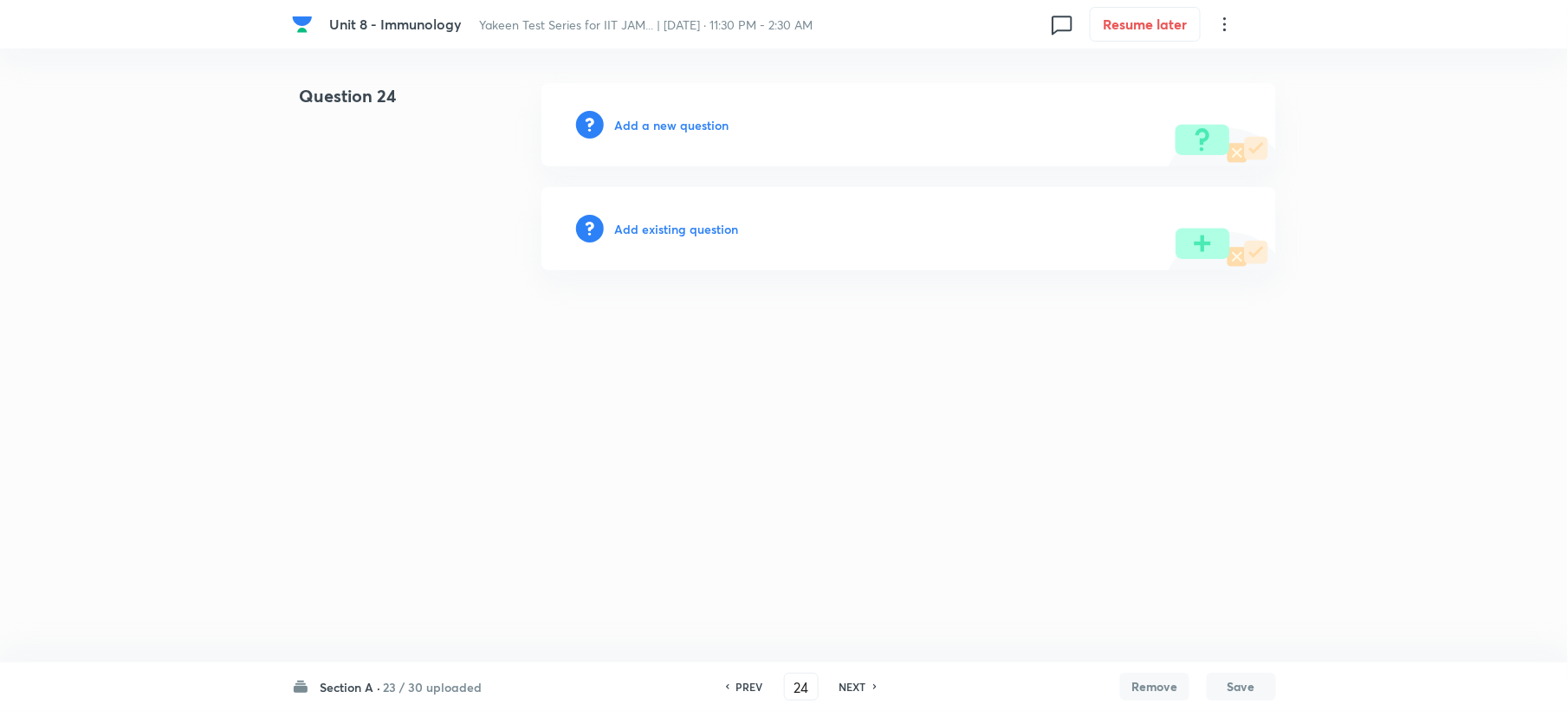
click at [628, 112] on div "Add a new question" at bounding box center [908, 124] width 734 height 83
drag, startPoint x: 631, startPoint y: 130, endPoint x: 632, endPoint y: 142, distance: 12.0
click at [632, 142] on div "Add a new question" at bounding box center [908, 124] width 734 height 83
click at [634, 133] on h6 "Add a new question" at bounding box center [672, 126] width 115 height 18
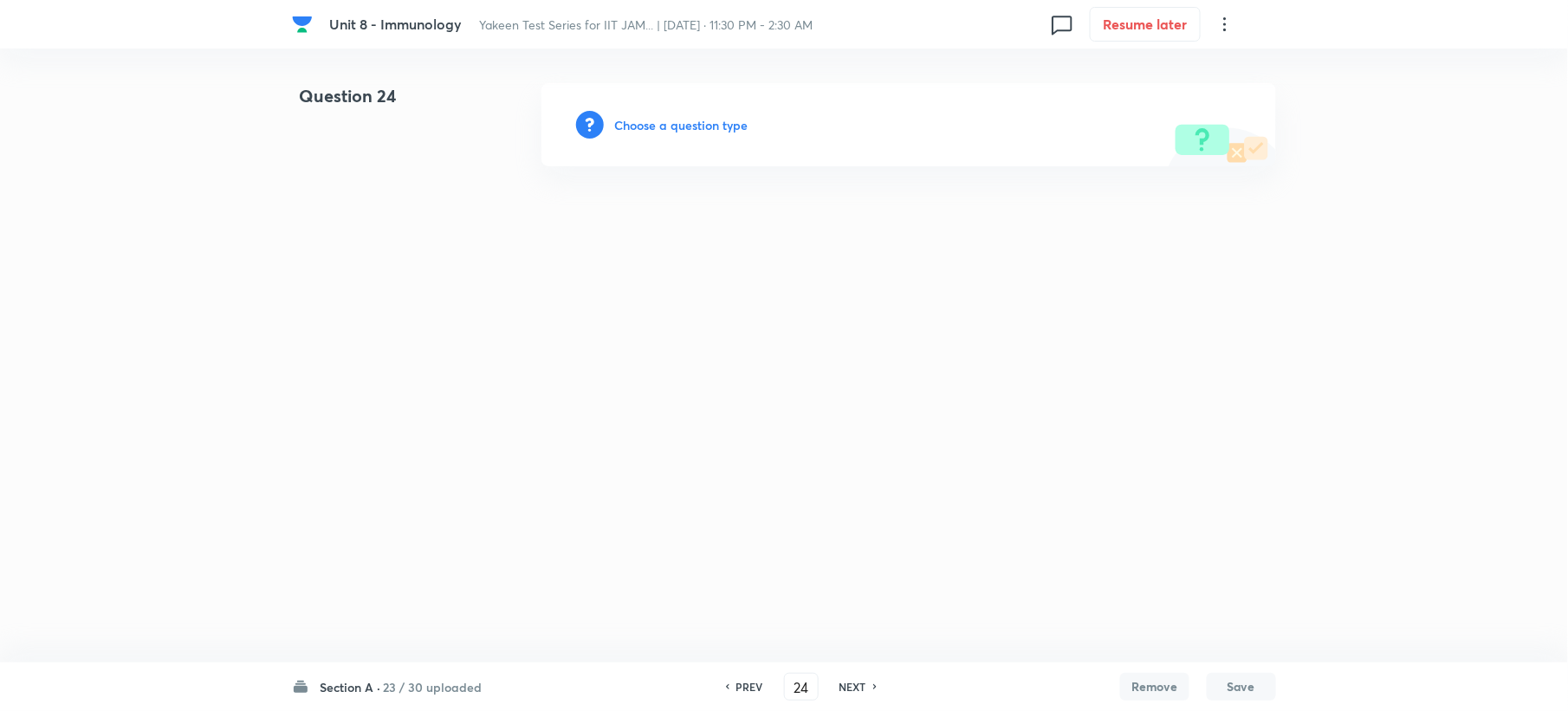
click at [636, 127] on h6 "Choose a question type" at bounding box center [681, 126] width 134 height 18
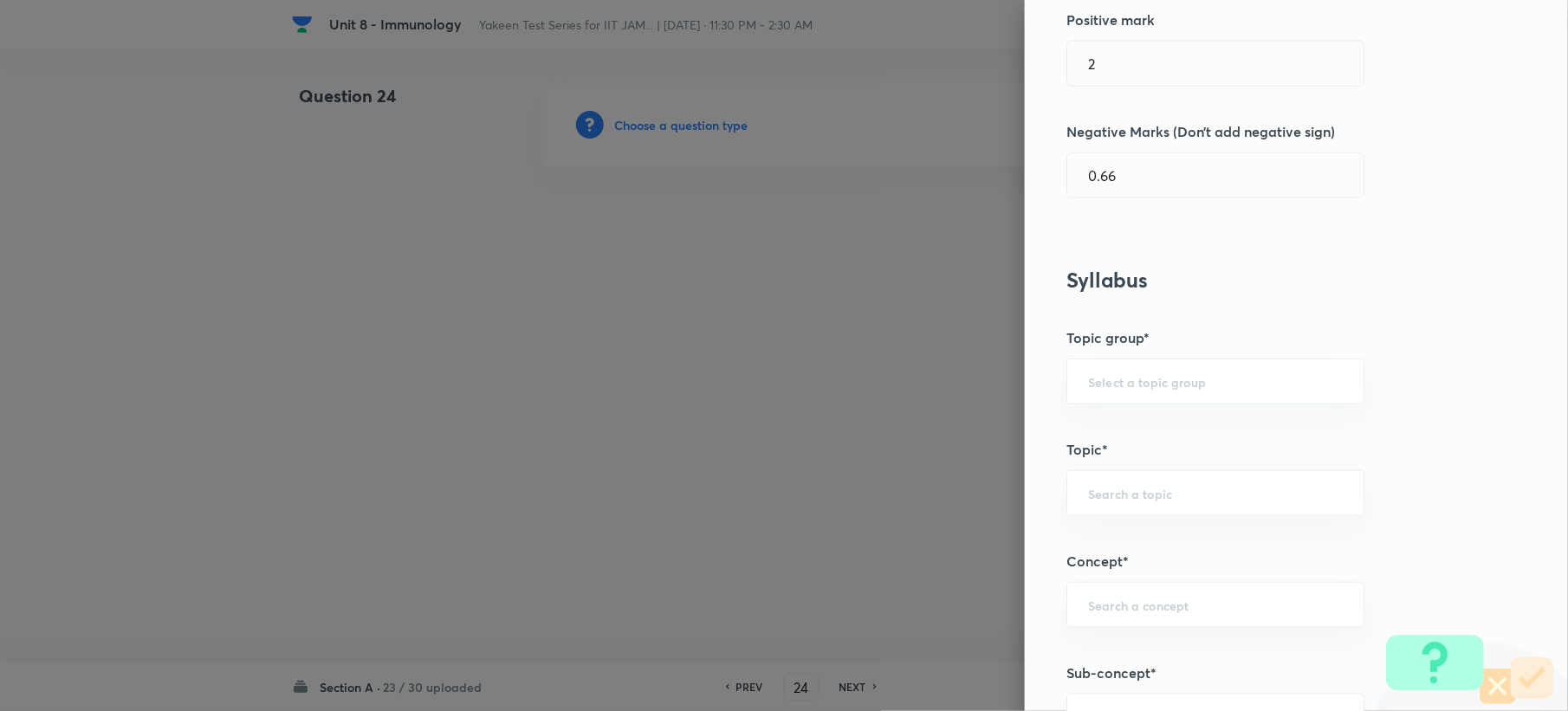
scroll to position [577, 0]
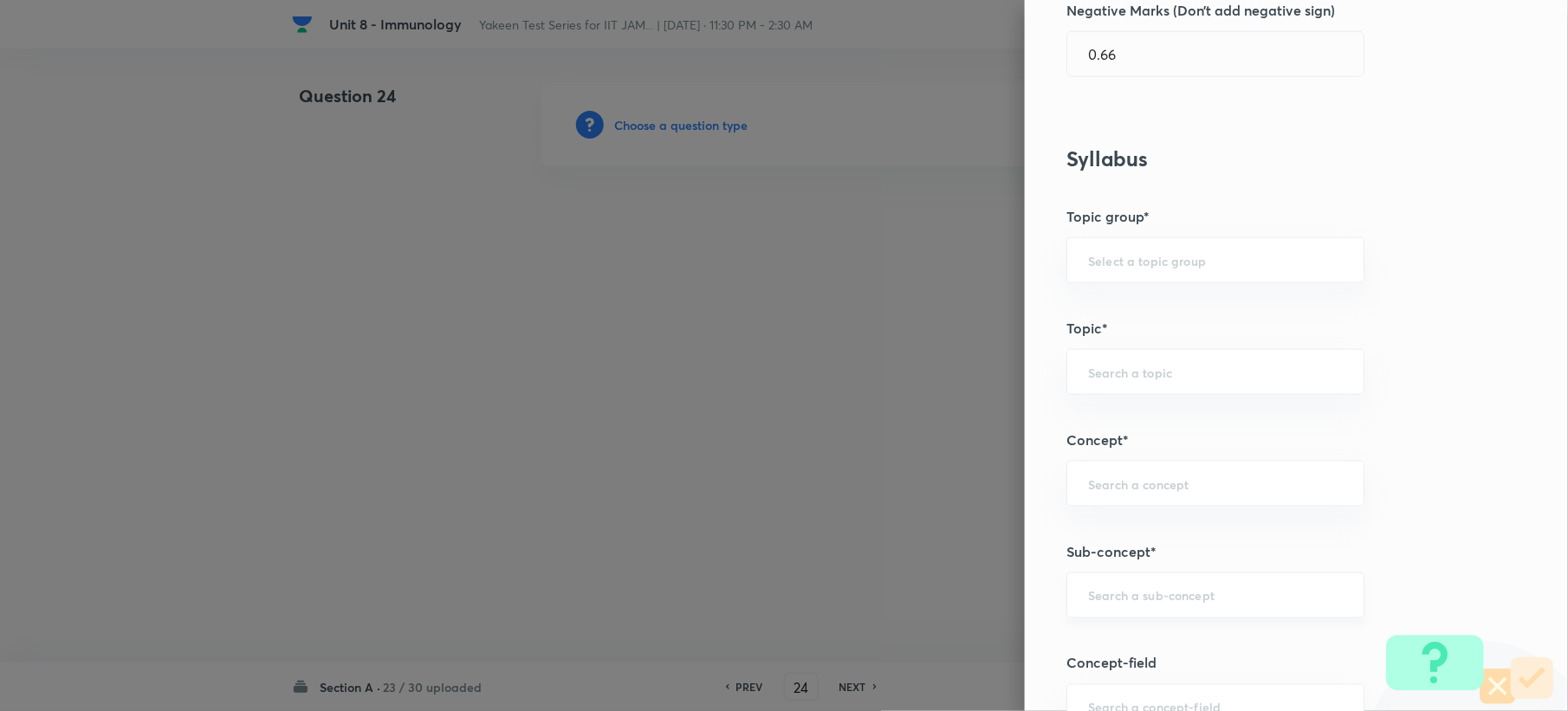
click at [1088, 579] on div "​" at bounding box center [1215, 595] width 298 height 46
paste input "Genetics and Genomics"
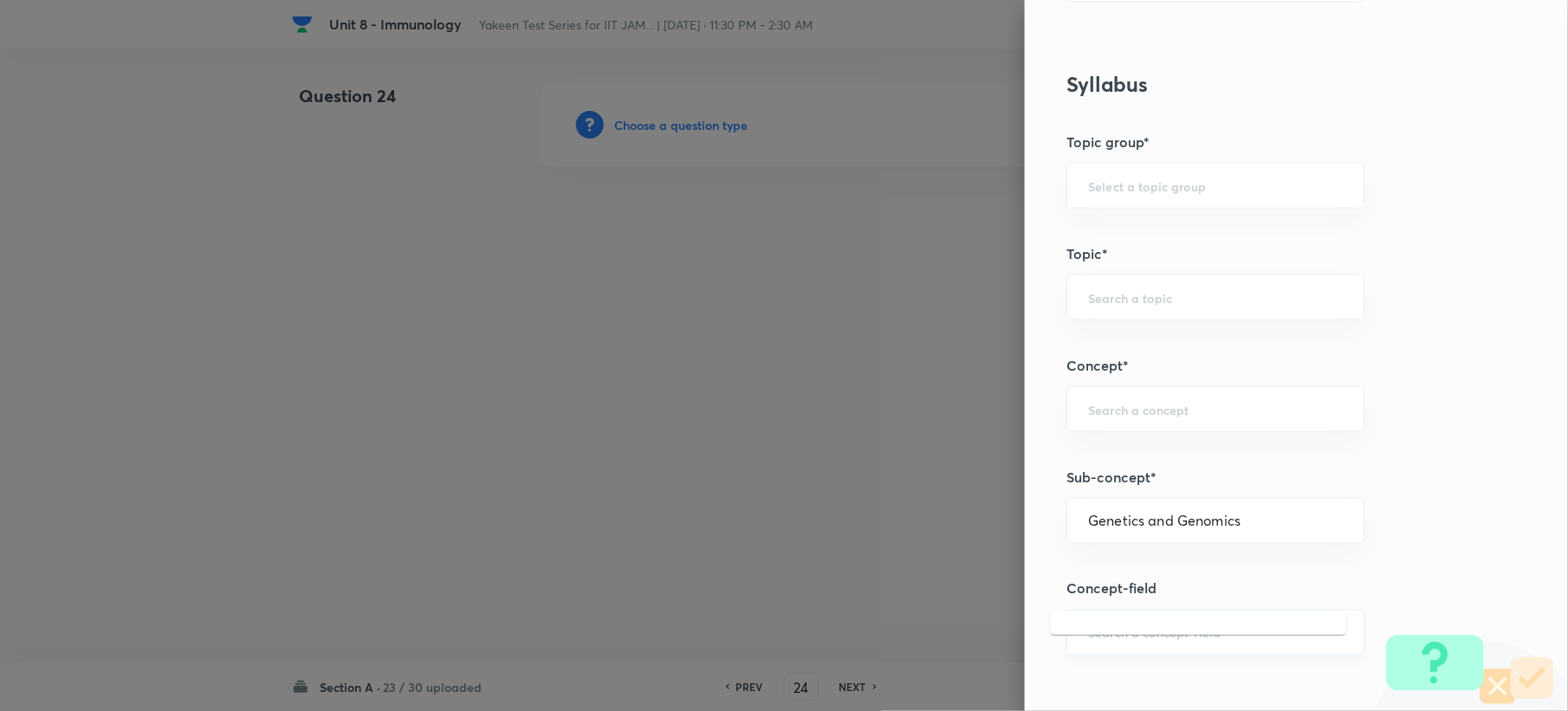
scroll to position [808, 0]
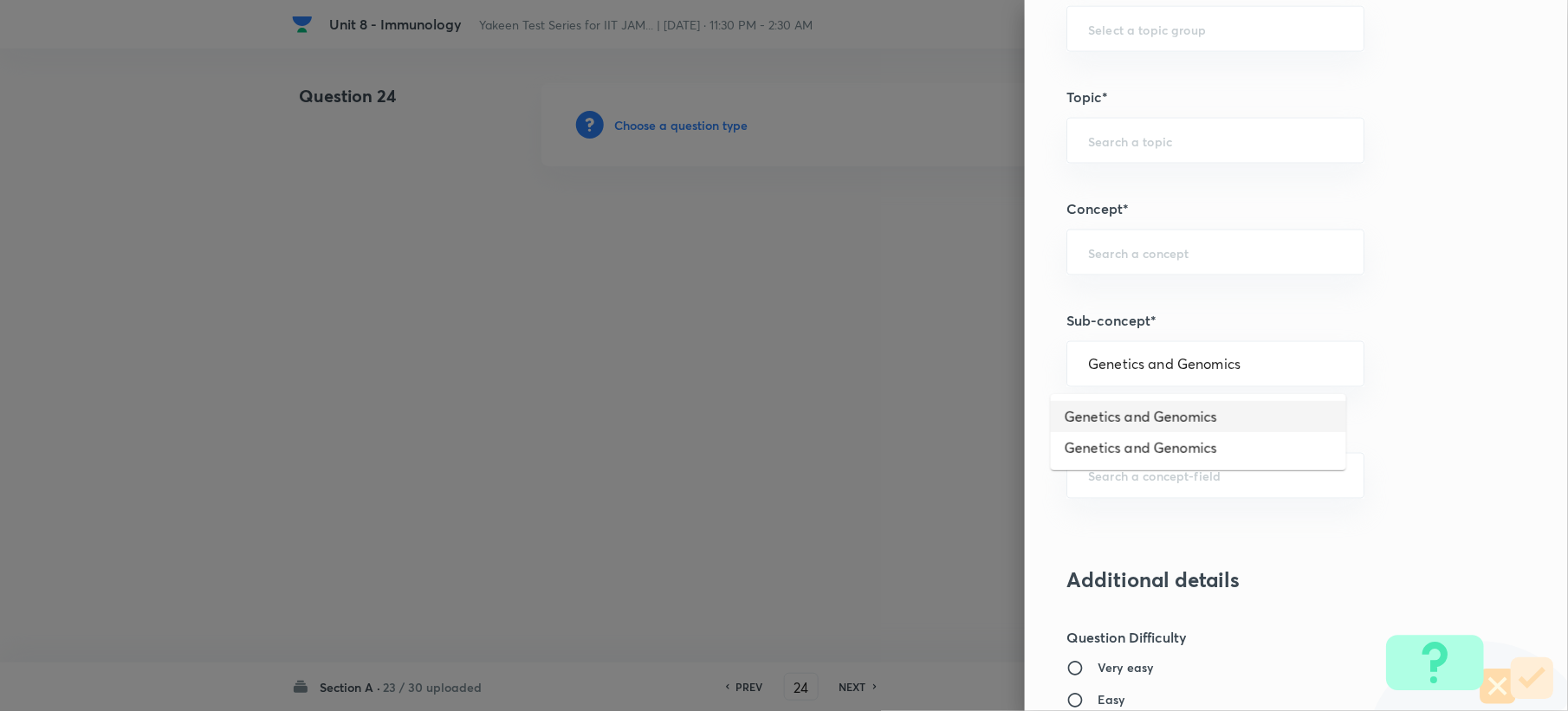
click at [1102, 420] on li "Genetics and Genomics" at bounding box center [1199, 417] width 296 height 31
type input "Genetics and Genomics"
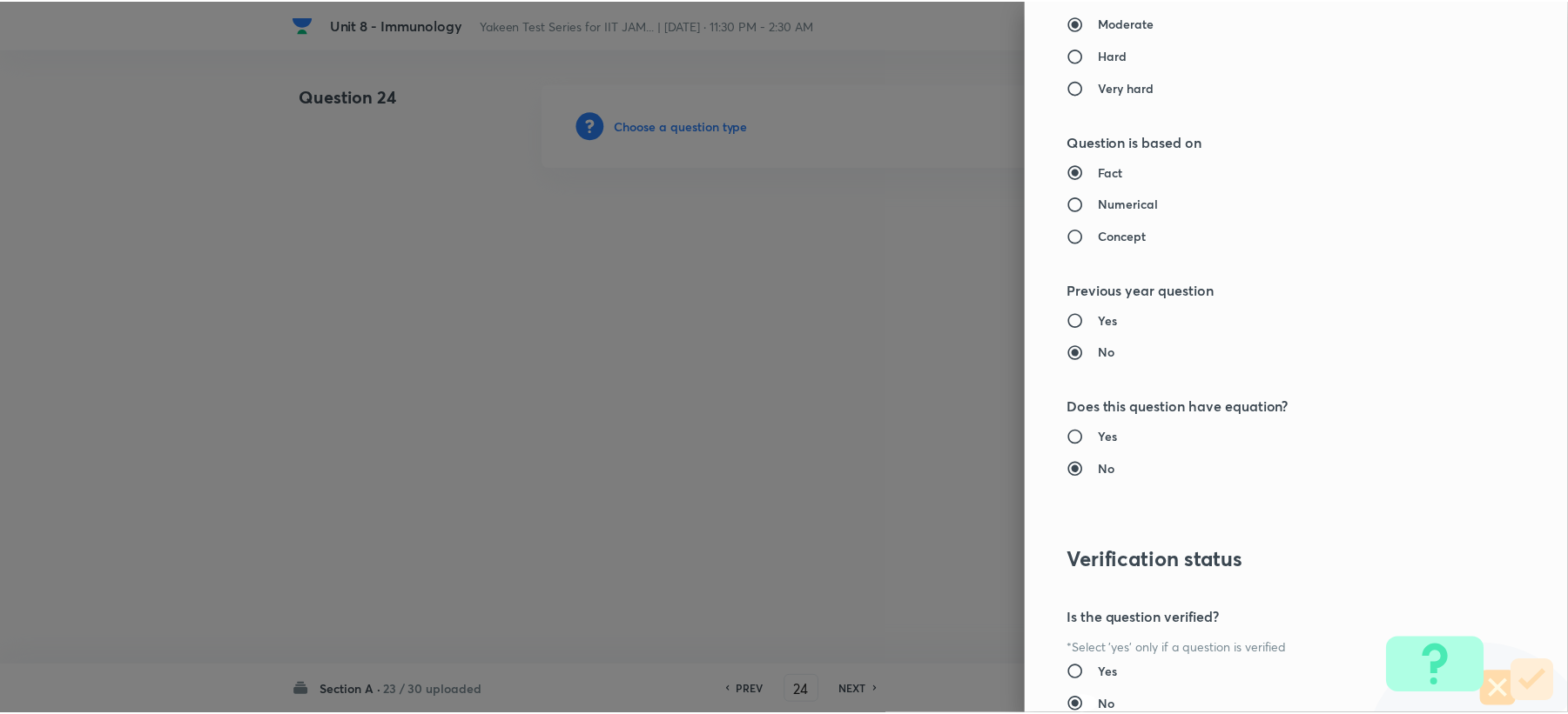
scroll to position [1624, 0]
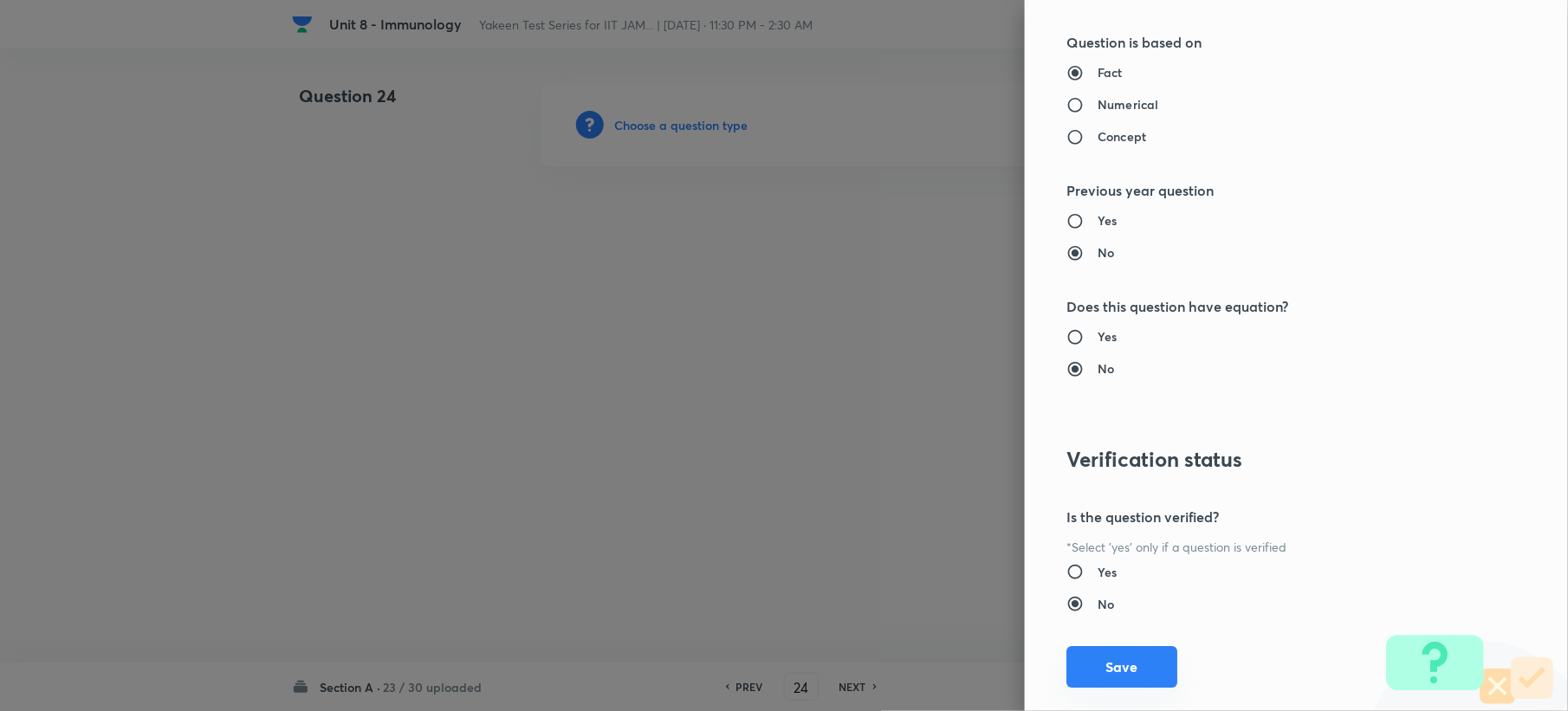
click at [1086, 673] on button "Save" at bounding box center [1122, 667] width 111 height 42
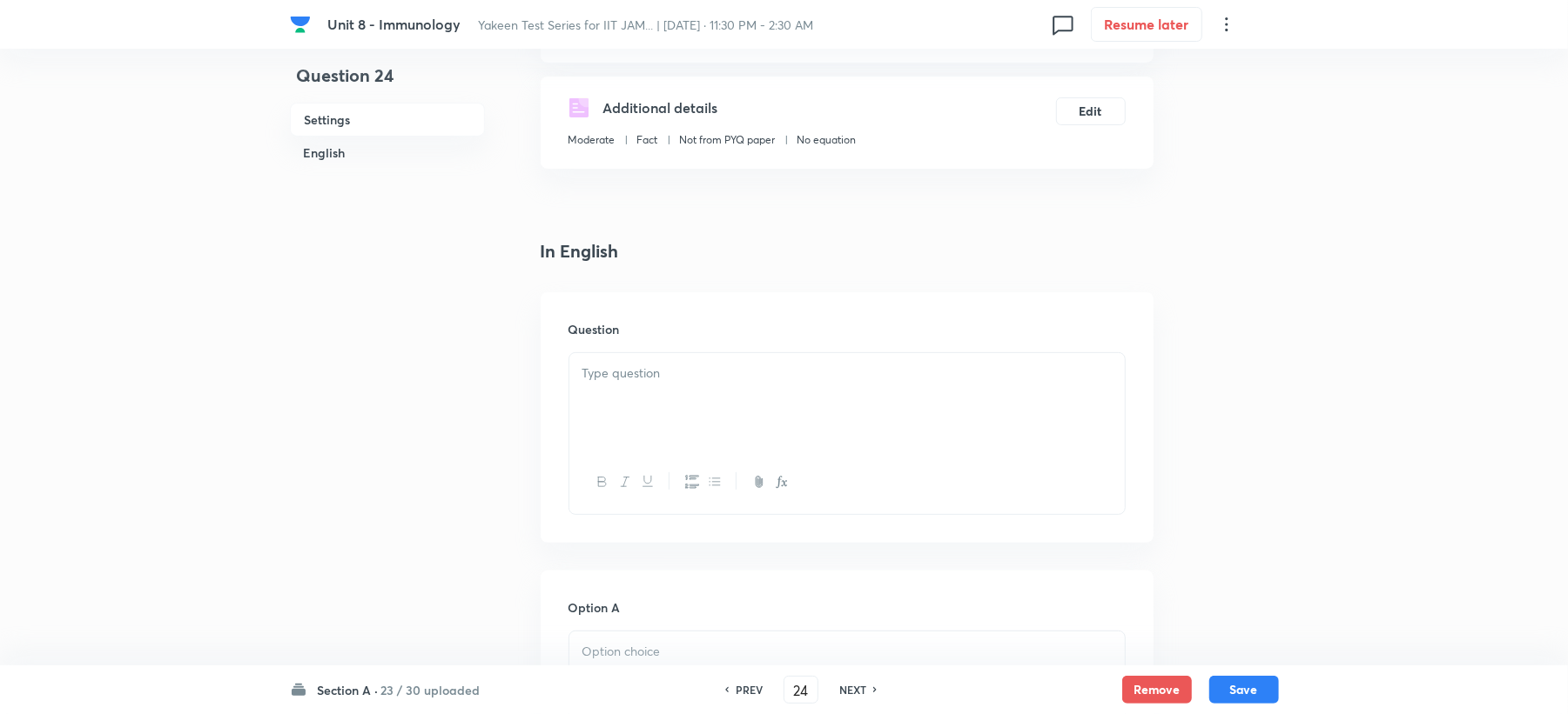
scroll to position [348, 0]
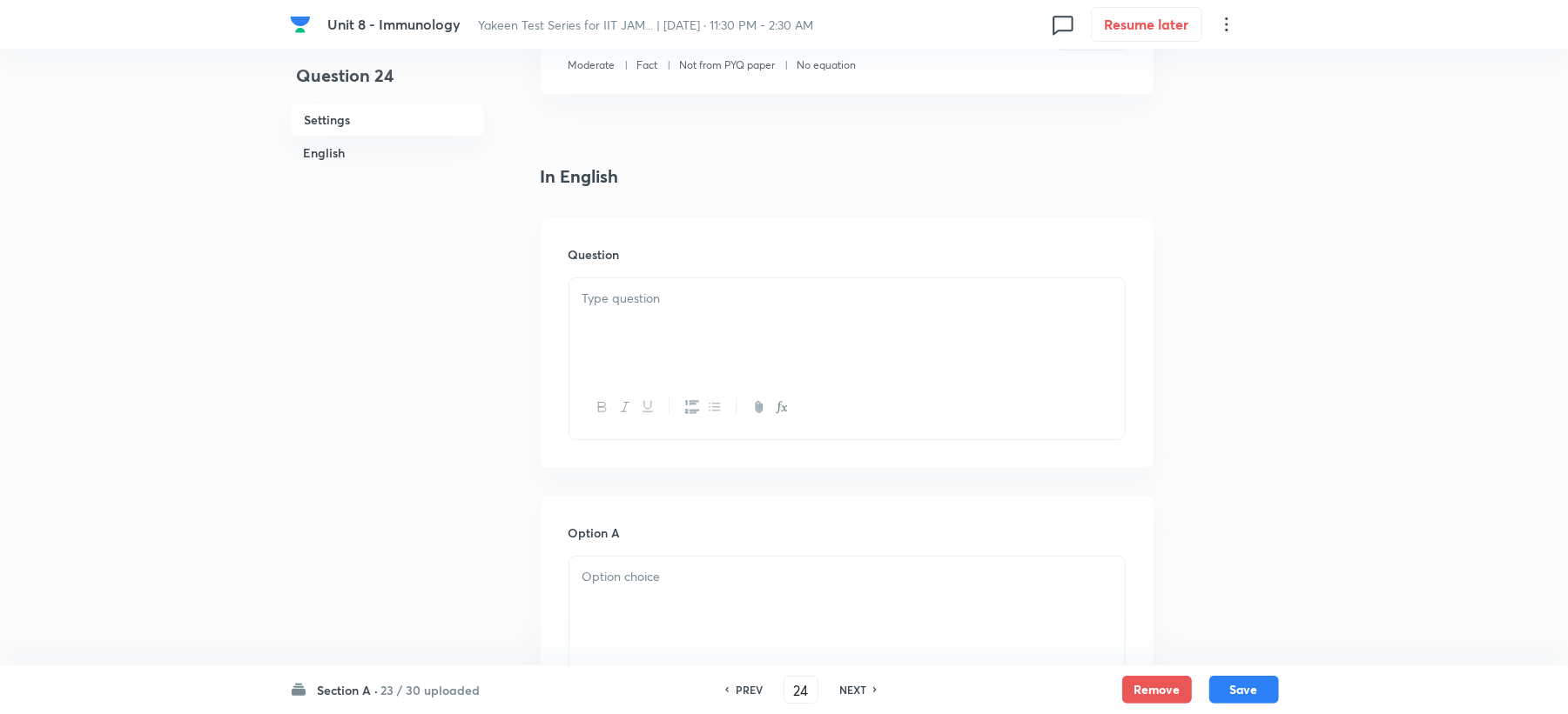
click at [624, 283] on div at bounding box center [846, 327] width 555 height 98
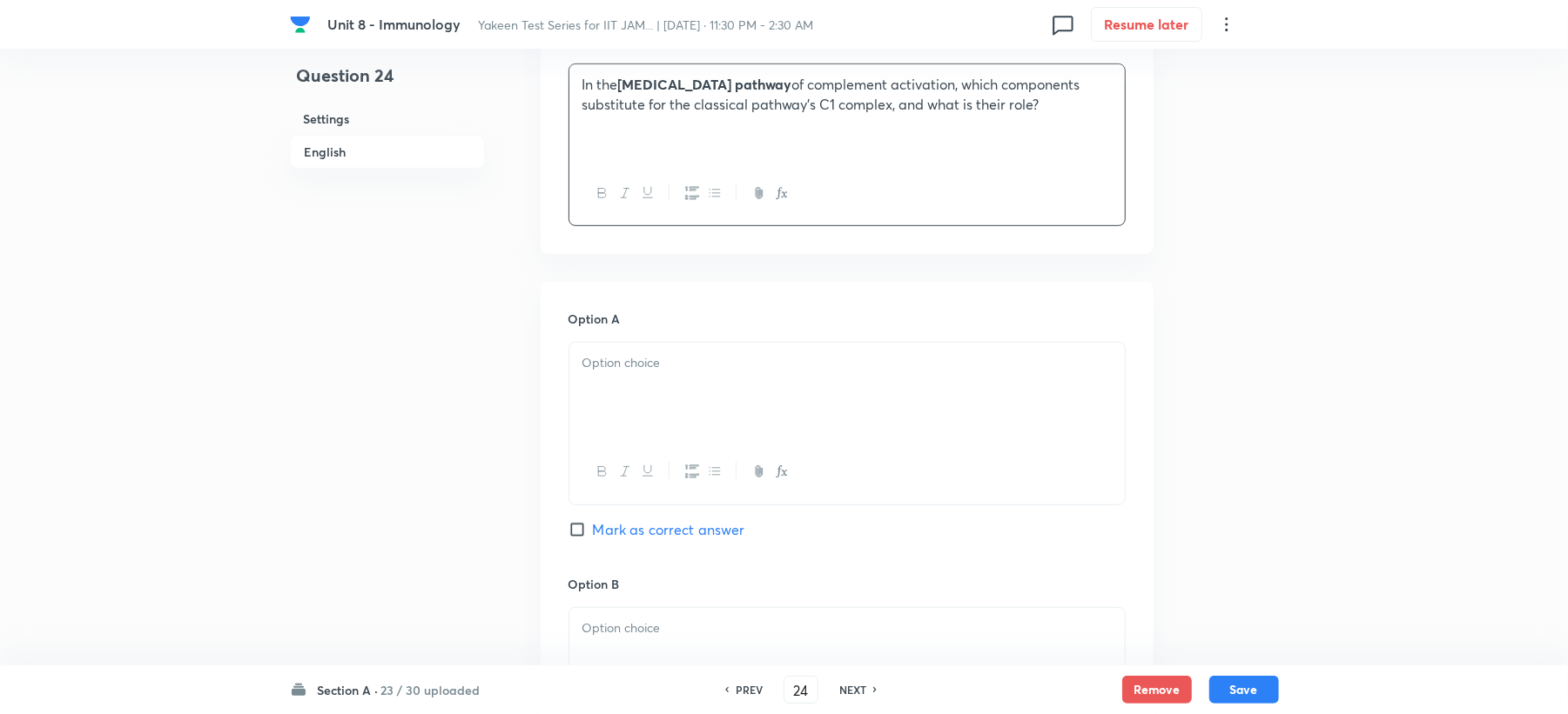
scroll to position [580, 0]
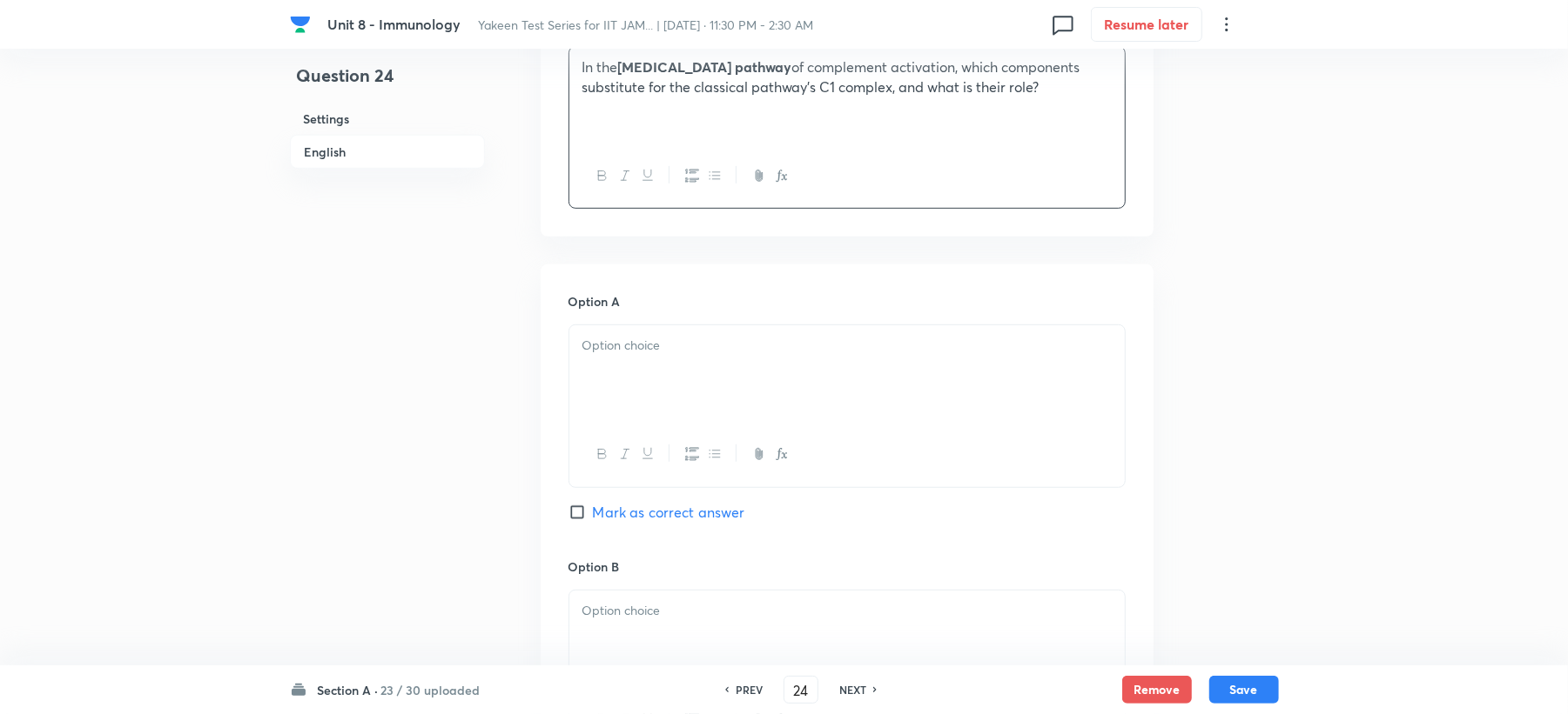
click at [618, 337] on div "Option A Mark as correct answer" at bounding box center [847, 424] width 557 height 264
click at [609, 359] on div at bounding box center [846, 374] width 555 height 98
click at [609, 353] on p at bounding box center [847, 346] width 530 height 20
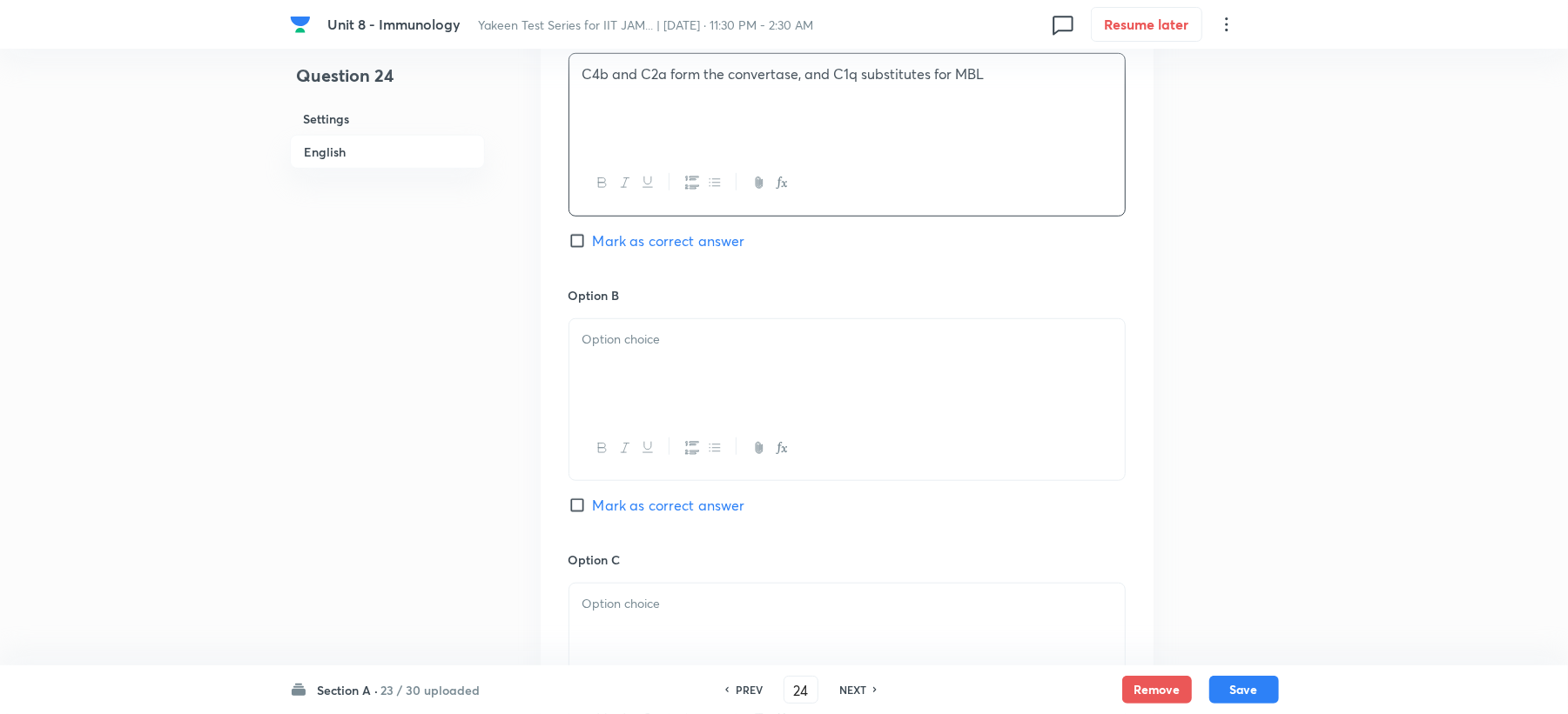
scroll to position [928, 0]
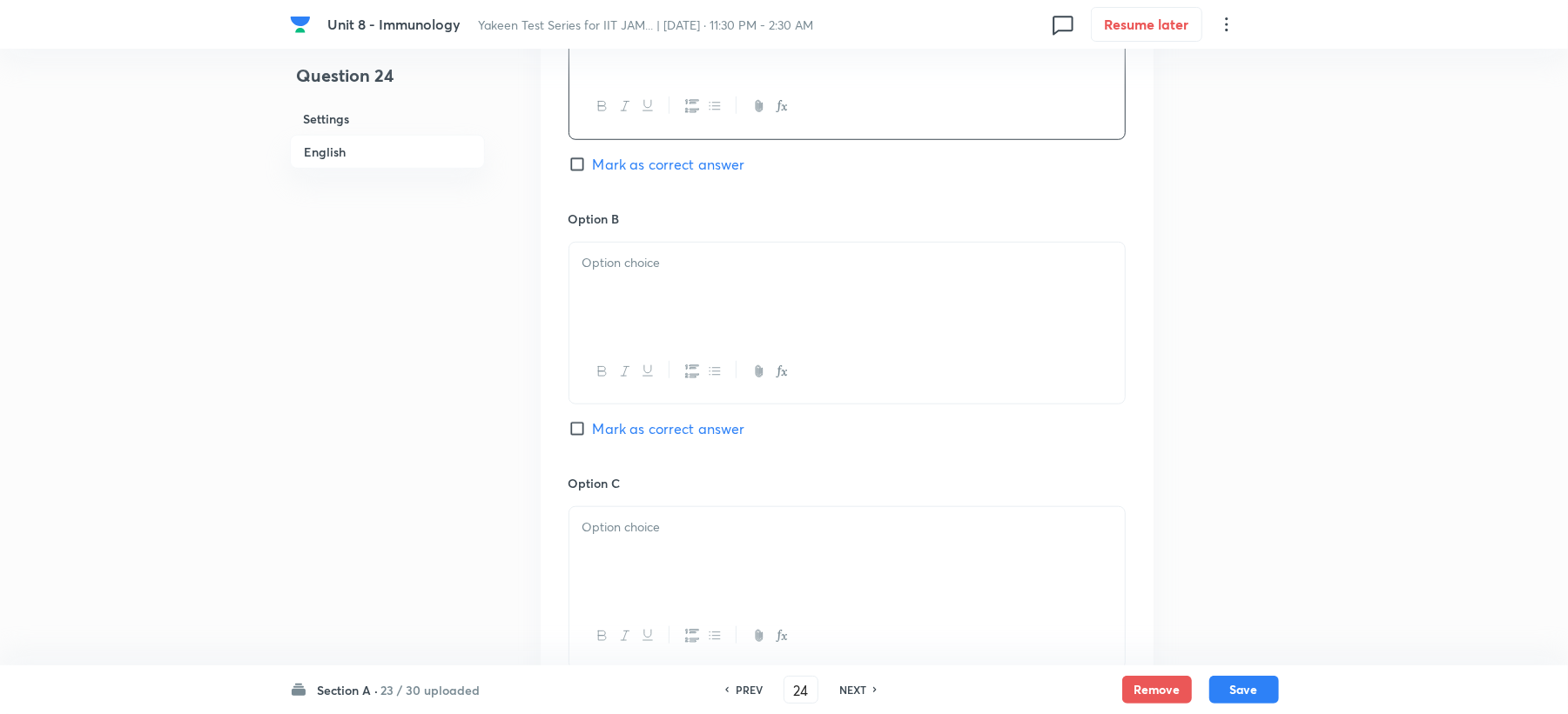
drag, startPoint x: 604, startPoint y: 298, endPoint x: 588, endPoint y: 329, distance: 34.9
click at [604, 298] on div at bounding box center [846, 292] width 555 height 98
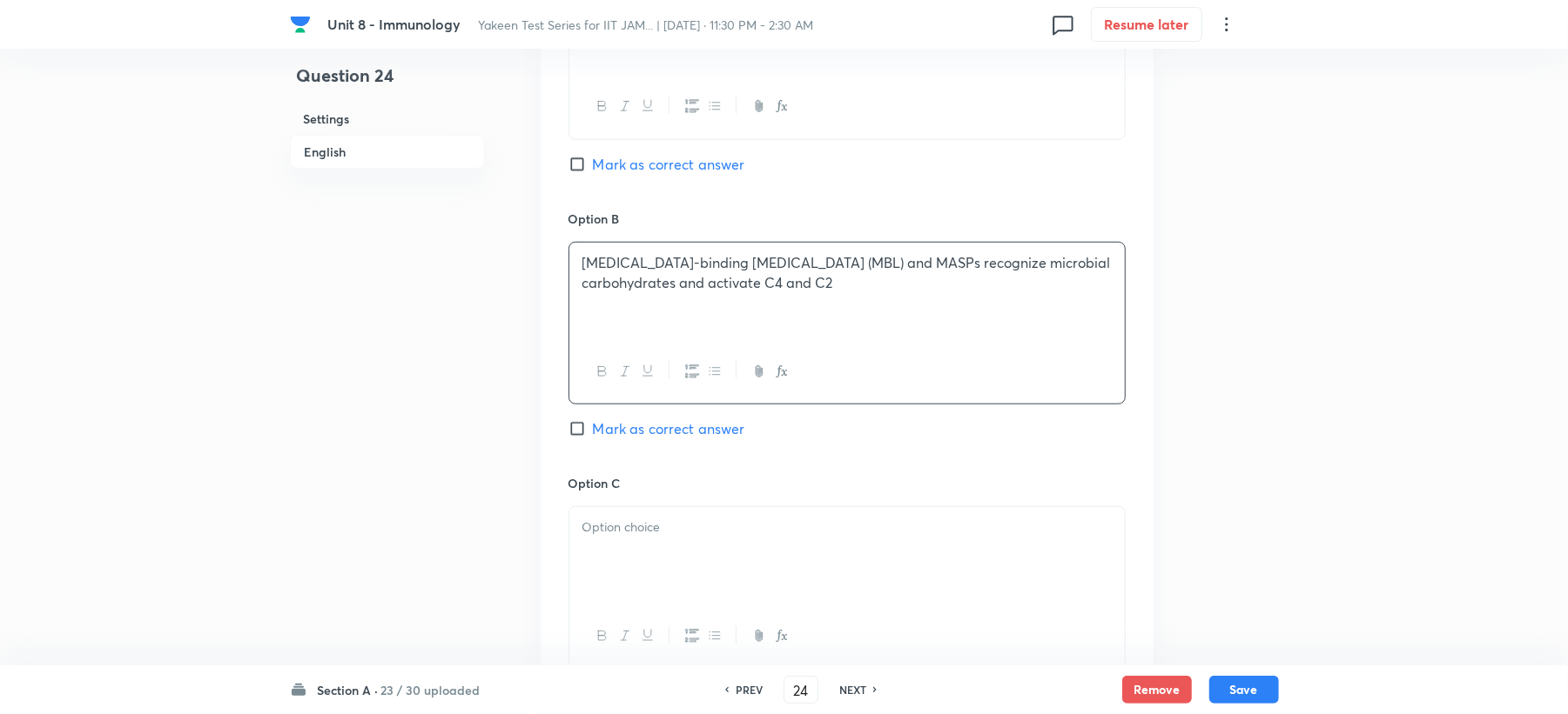
click at [596, 517] on div at bounding box center [846, 556] width 555 height 98
click at [614, 435] on span "Mark as correct answer" at bounding box center [669, 429] width 153 height 21
click at [593, 435] on input "Mark as correct answer" at bounding box center [581, 429] width 25 height 17
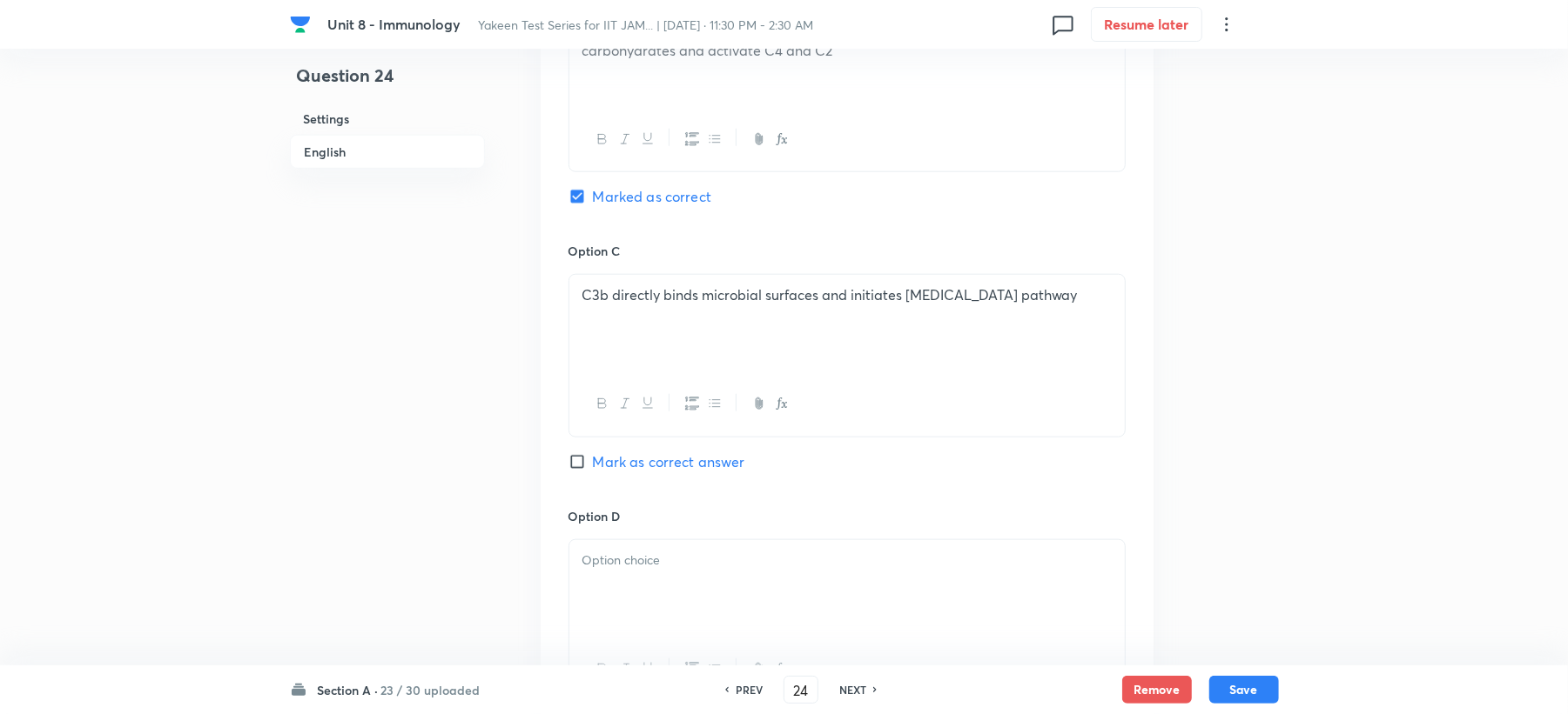
click at [605, 566] on p at bounding box center [847, 560] width 530 height 20
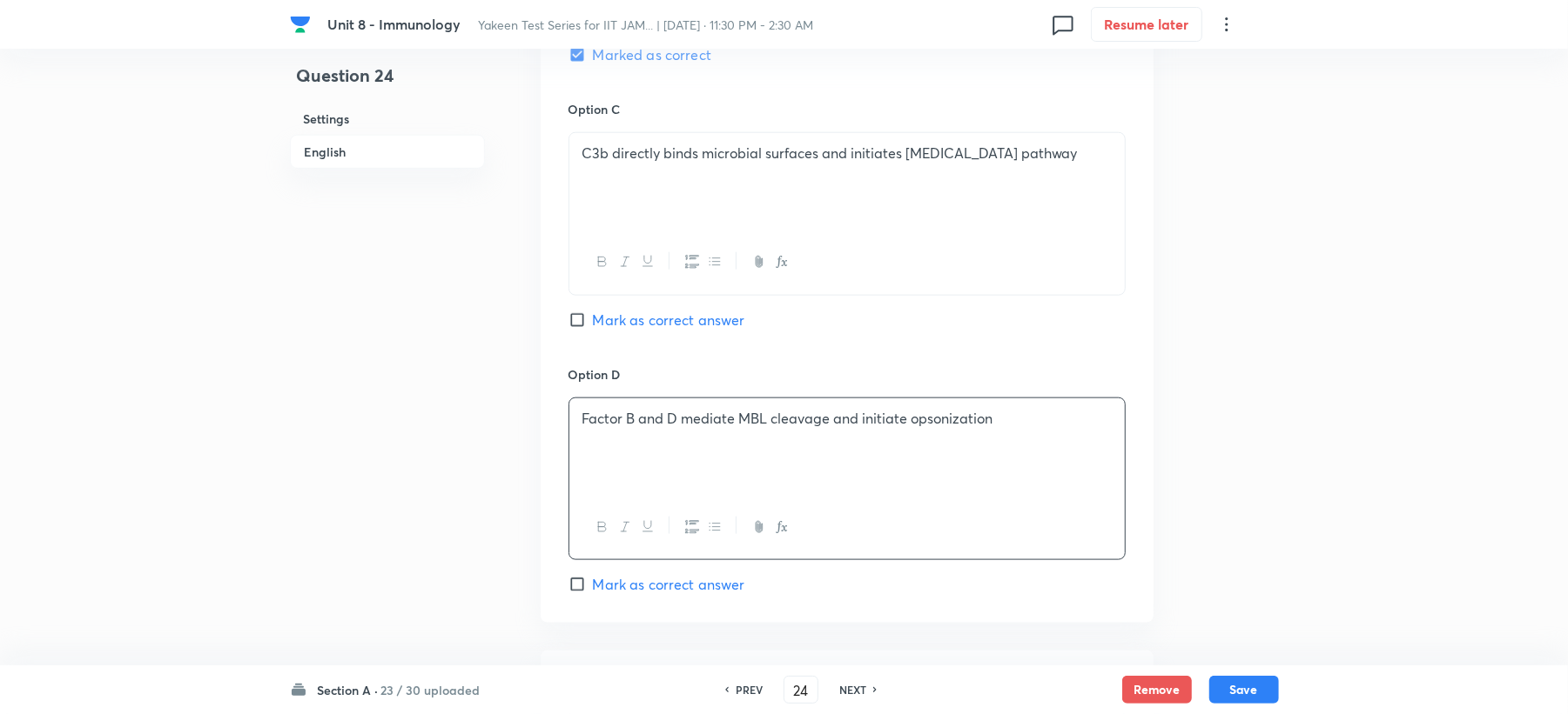
scroll to position [1647, 0]
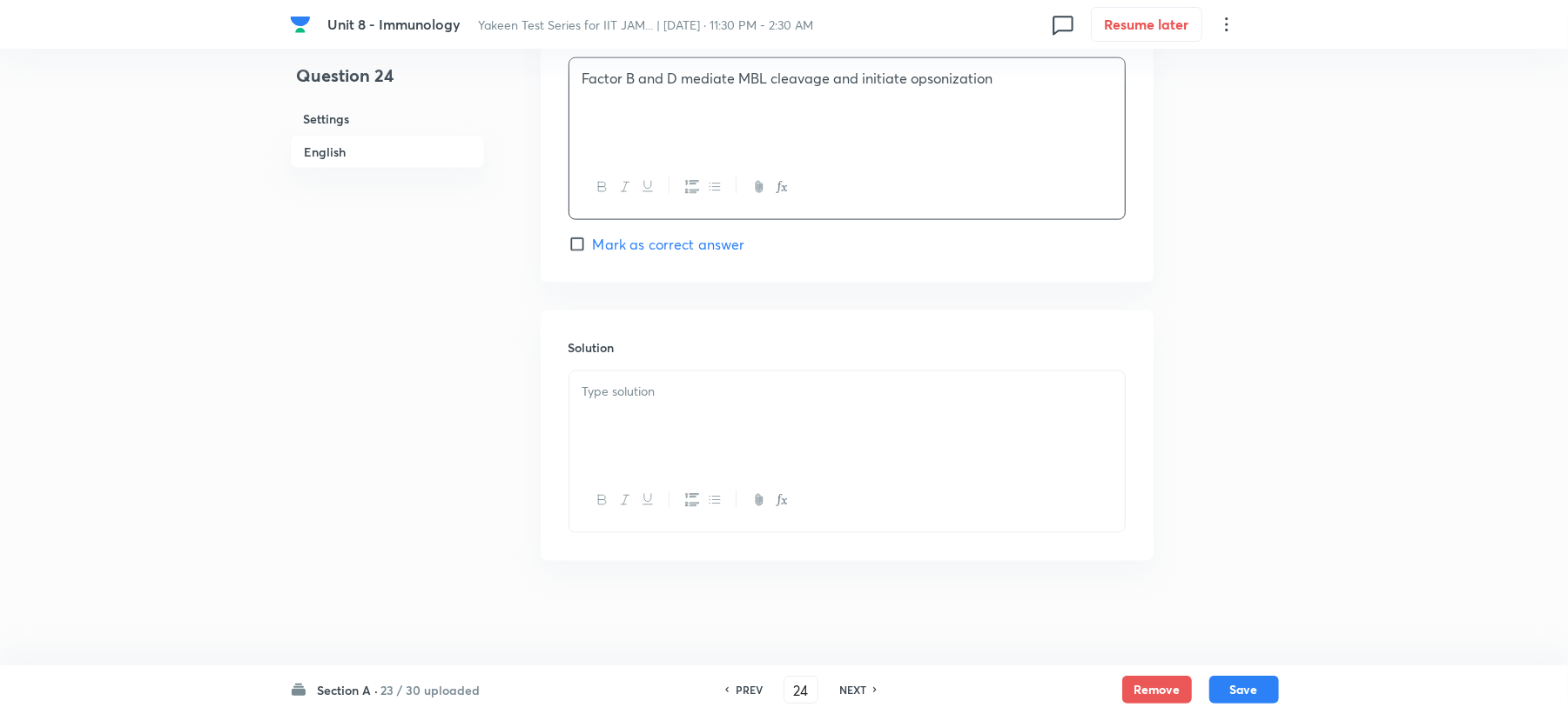
drag, startPoint x: 614, startPoint y: 409, endPoint x: 553, endPoint y: 445, distance: 70.8
click at [611, 408] on div at bounding box center [846, 420] width 555 height 98
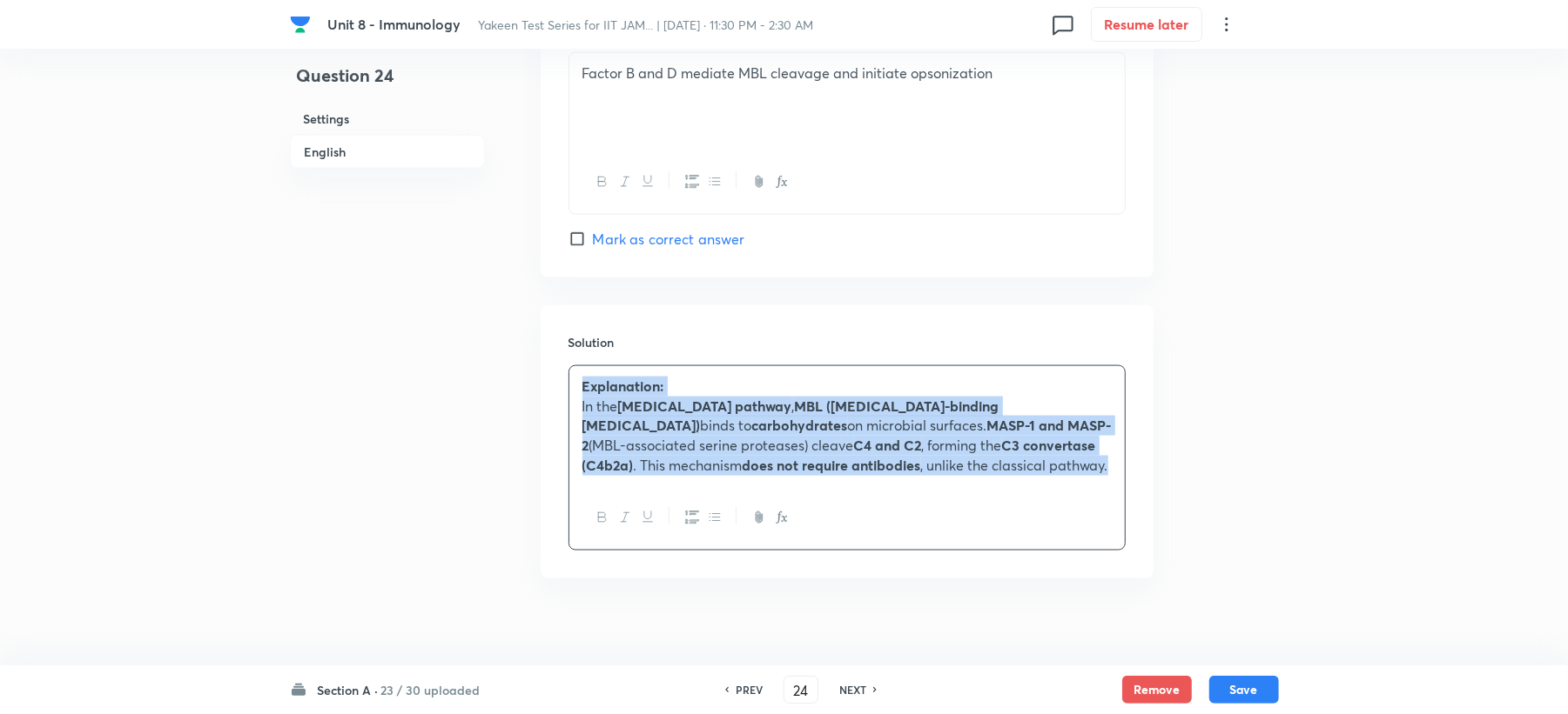
drag, startPoint x: 575, startPoint y: 387, endPoint x: 918, endPoint y: 470, distance: 352.9
click at [918, 470] on div "Explanation: In the lectin pathway , MBL (mannose-binding lectin) binds to carb…" at bounding box center [846, 426] width 555 height 120
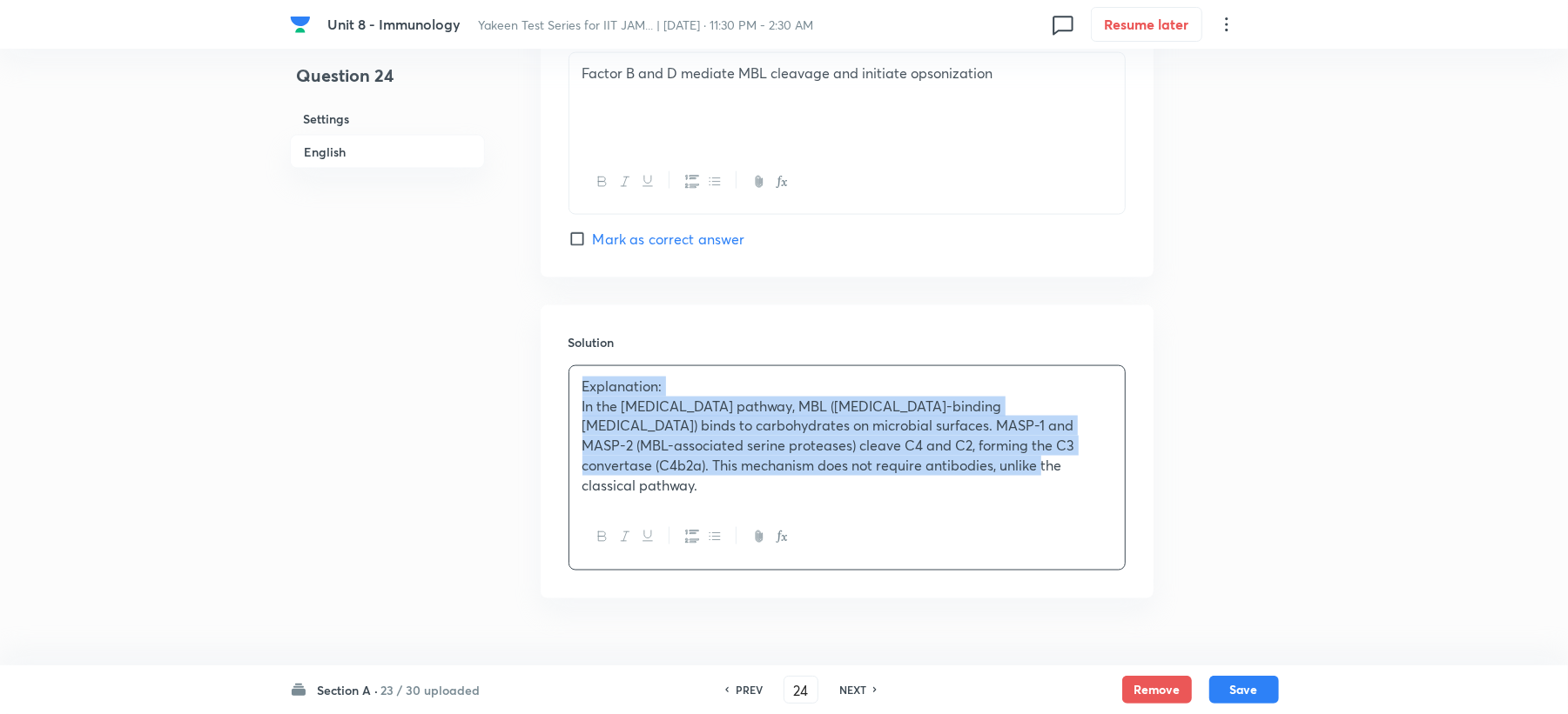
click at [912, 481] on div "Explanation: In the lectin pathway, MBL (mannose-binding lectin) binds to carbo…" at bounding box center [846, 436] width 555 height 139
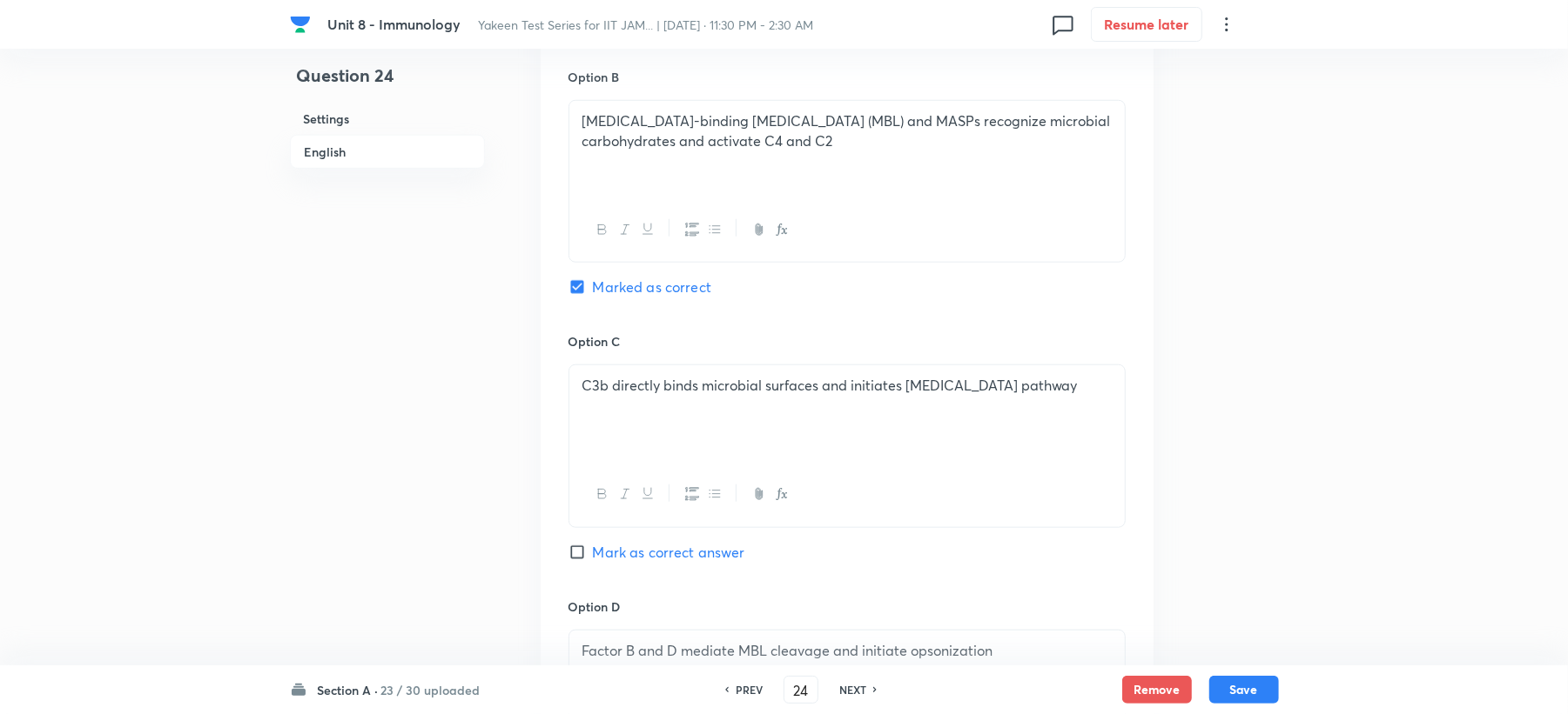
scroll to position [1067, 0]
click at [1251, 689] on button "Save" at bounding box center [1244, 688] width 70 height 27
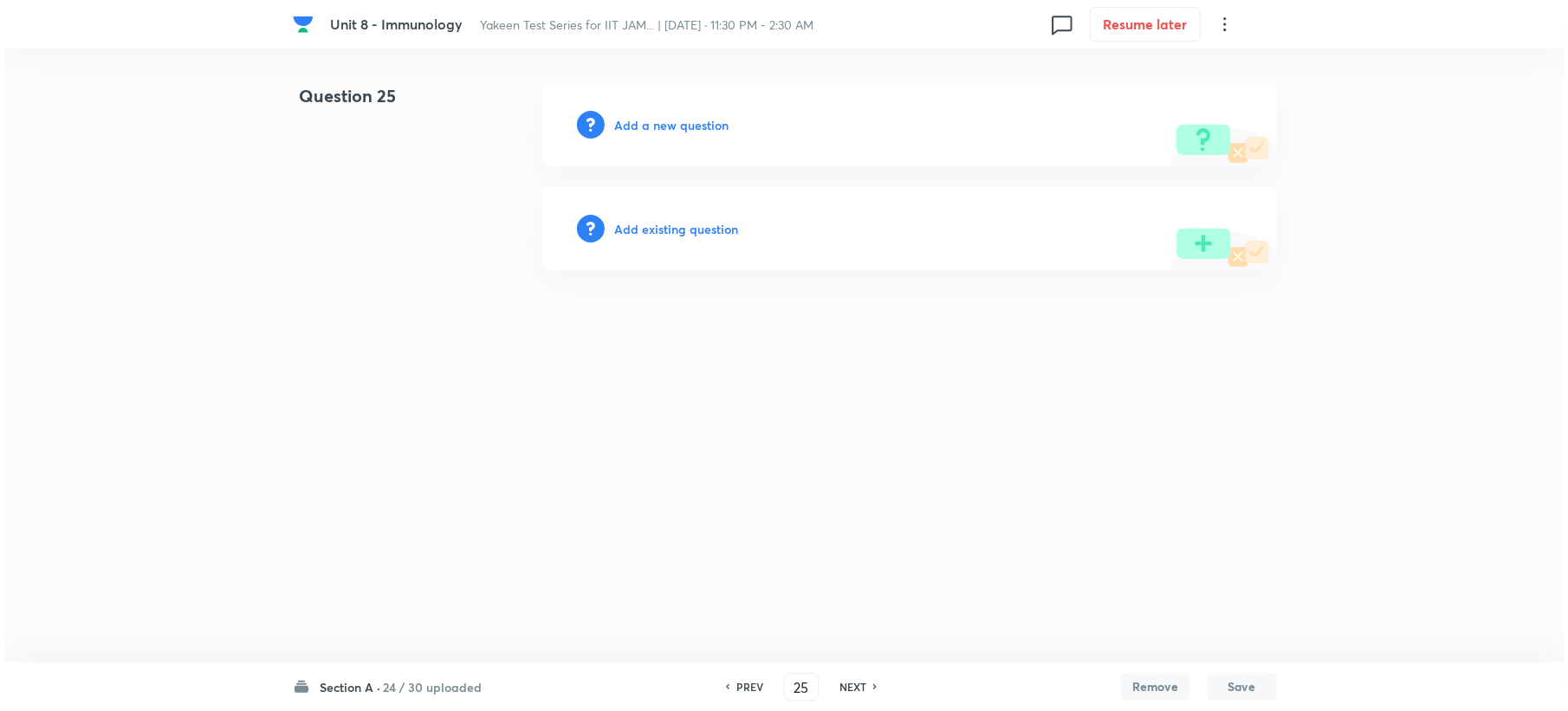
scroll to position [0, 0]
click at [652, 129] on h6 "Add a new question" at bounding box center [672, 126] width 115 height 18
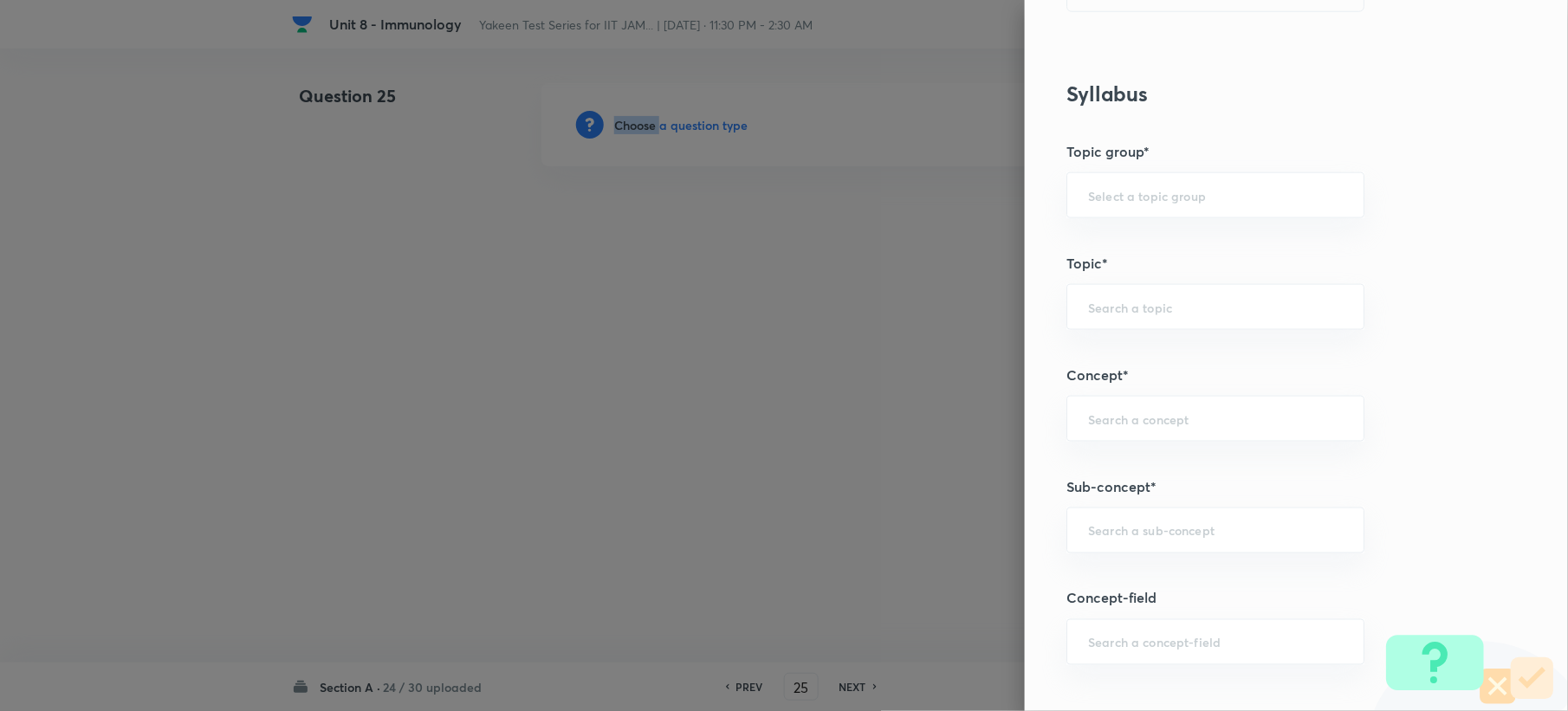
scroll to position [693, 0]
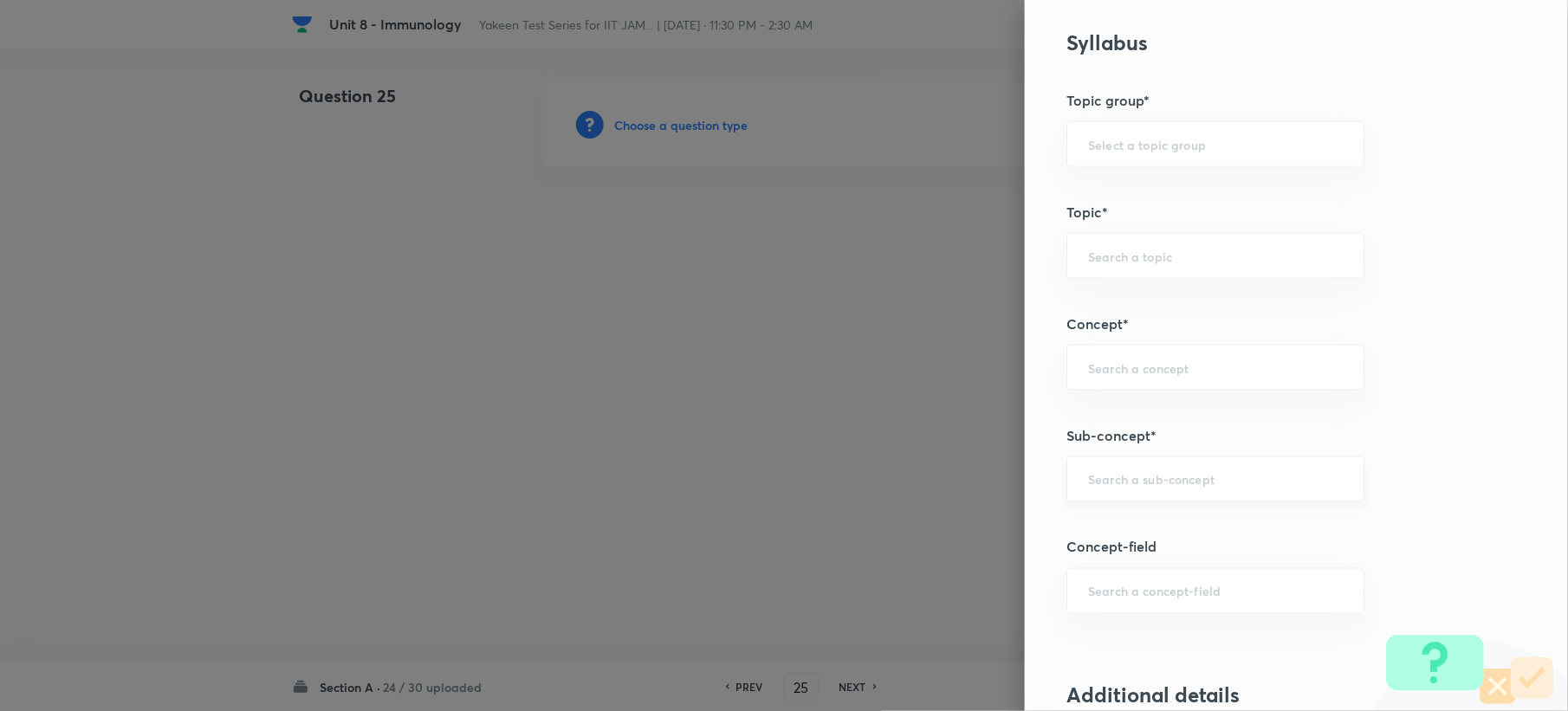
click at [1109, 479] on input "text" at bounding box center [1215, 480] width 255 height 16
paste input "Genetics and Genomics"
click at [1074, 532] on li "Genetics and Genomics" at bounding box center [1199, 533] width 296 height 31
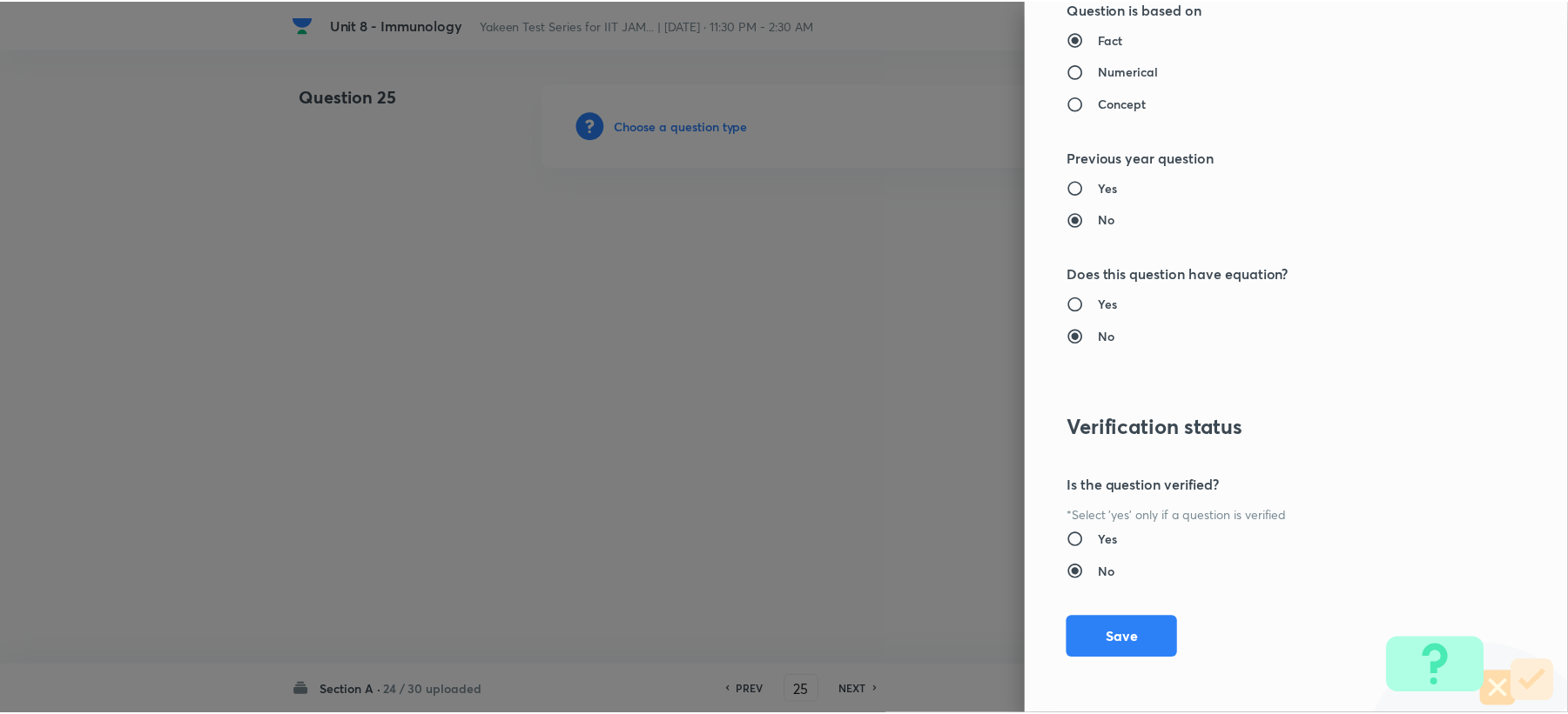
scroll to position [1661, 0]
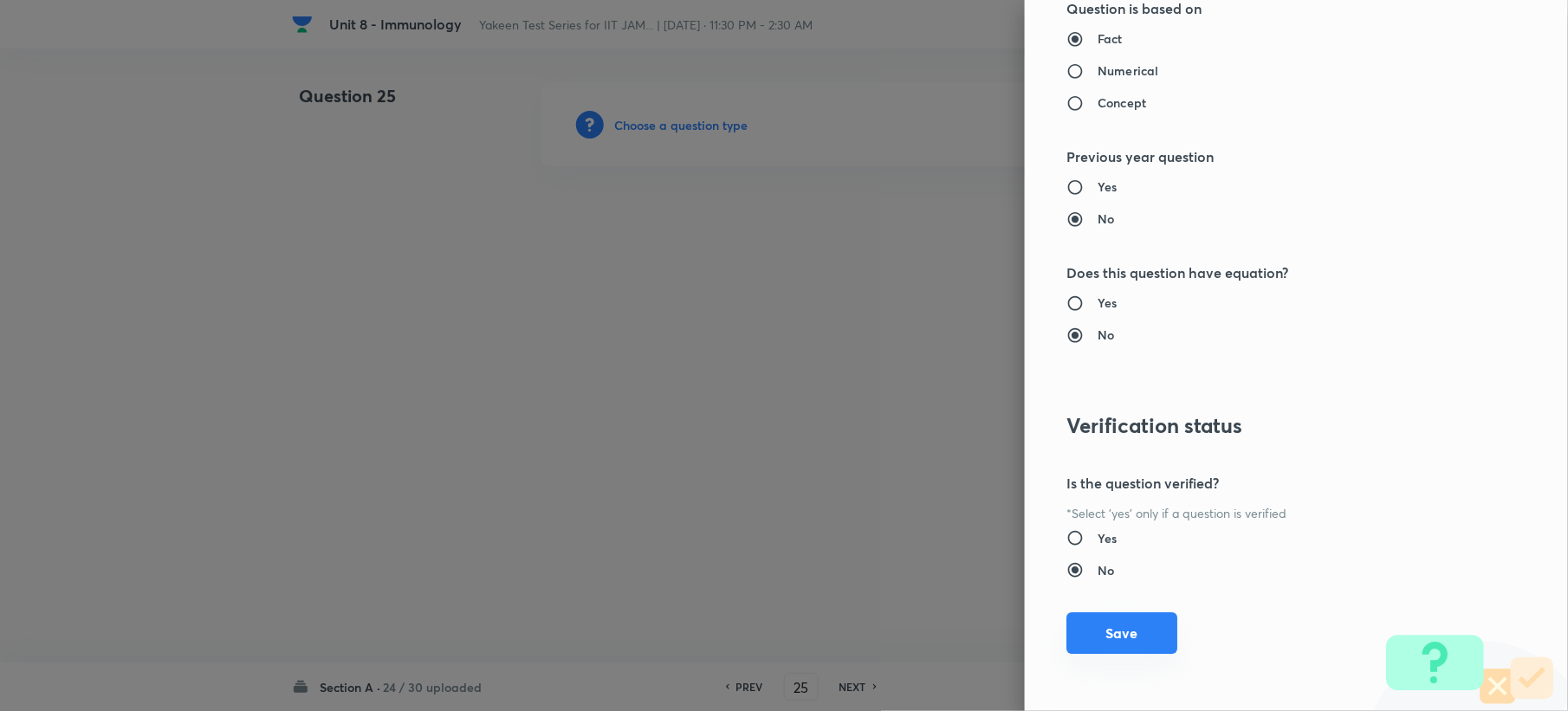
click at [1108, 655] on div "Question settings Question type* Single choice correct Number of options* 2 3 4…" at bounding box center [1296, 355] width 543 height 711
click at [1108, 653] on button "Save" at bounding box center [1122, 634] width 111 height 42
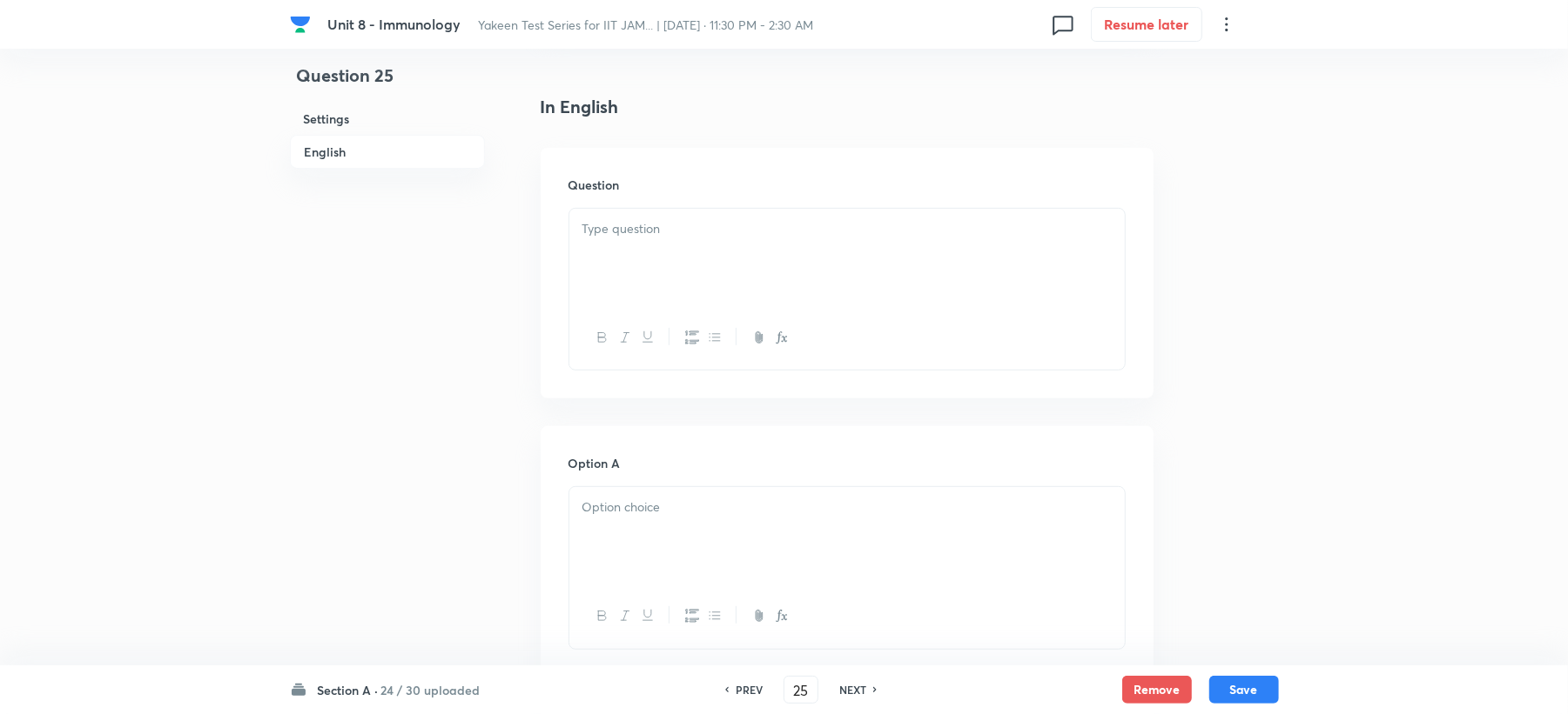
scroll to position [464, 0]
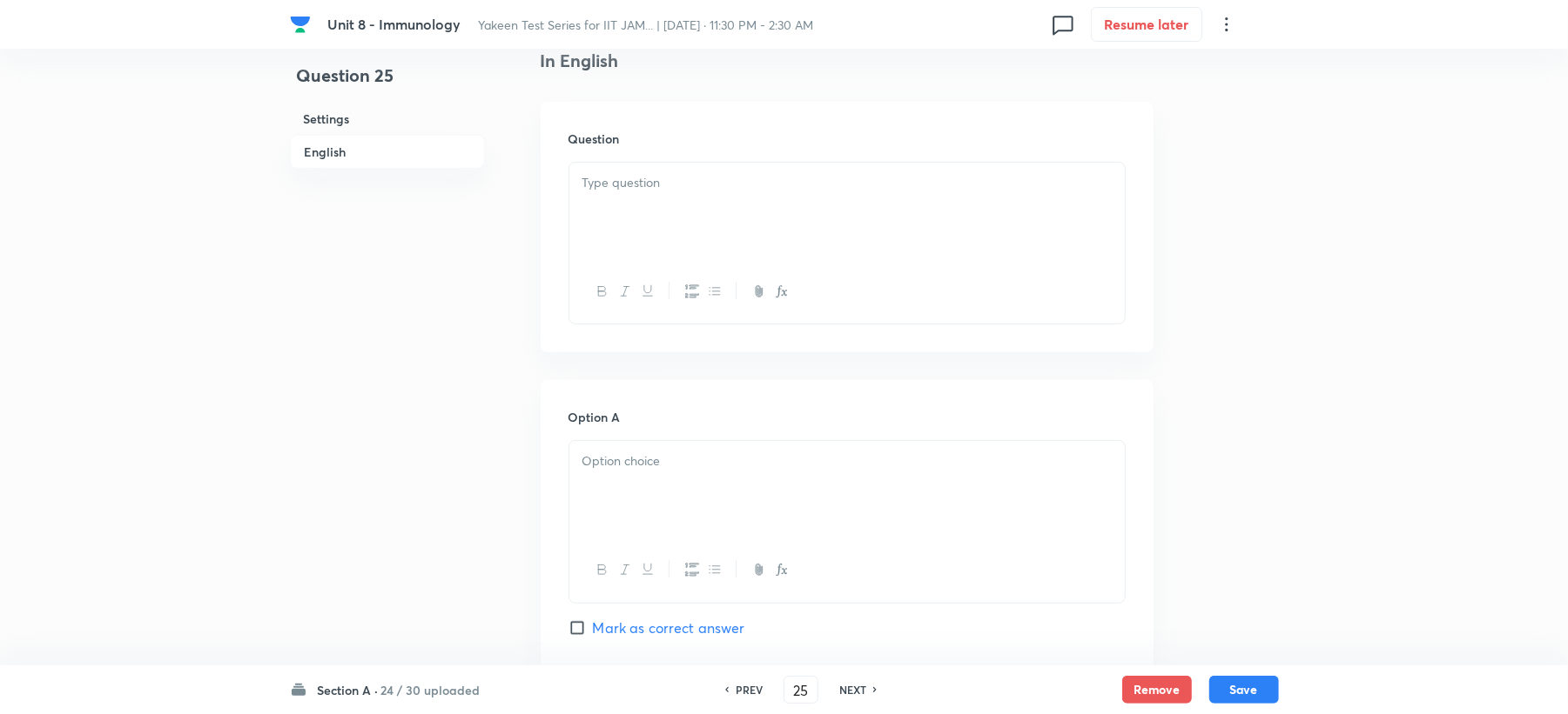
click at [618, 237] on div at bounding box center [846, 211] width 555 height 98
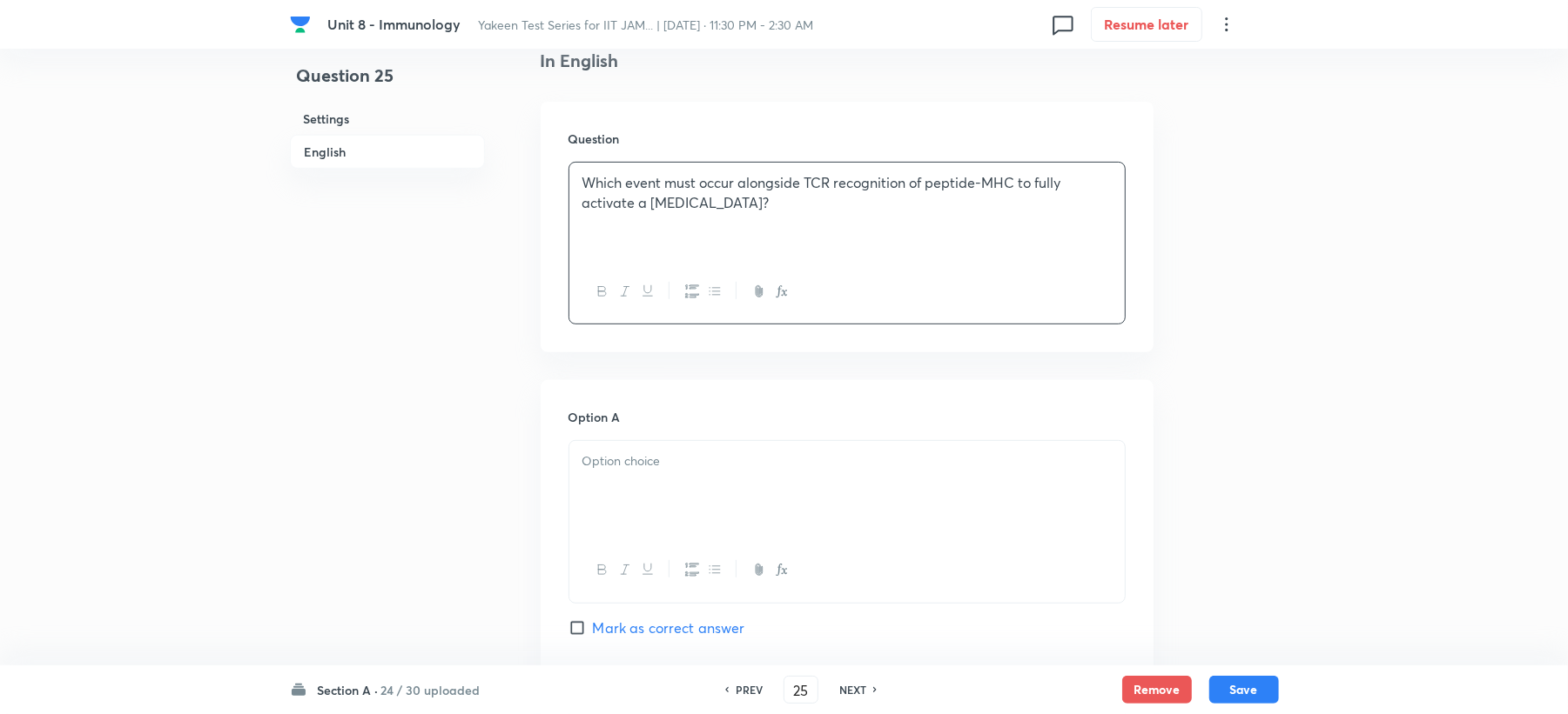
click at [625, 449] on div at bounding box center [846, 490] width 555 height 98
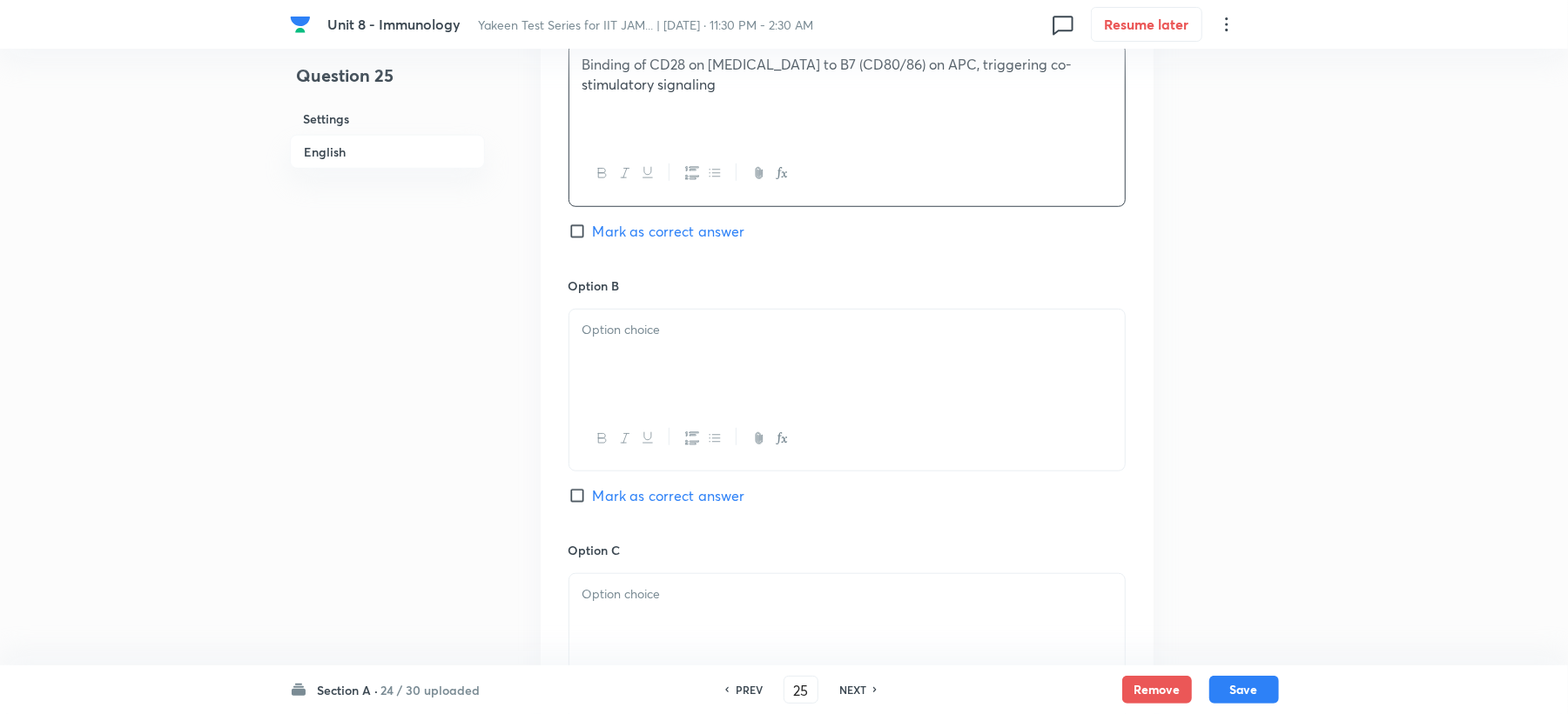
scroll to position [928, 0]
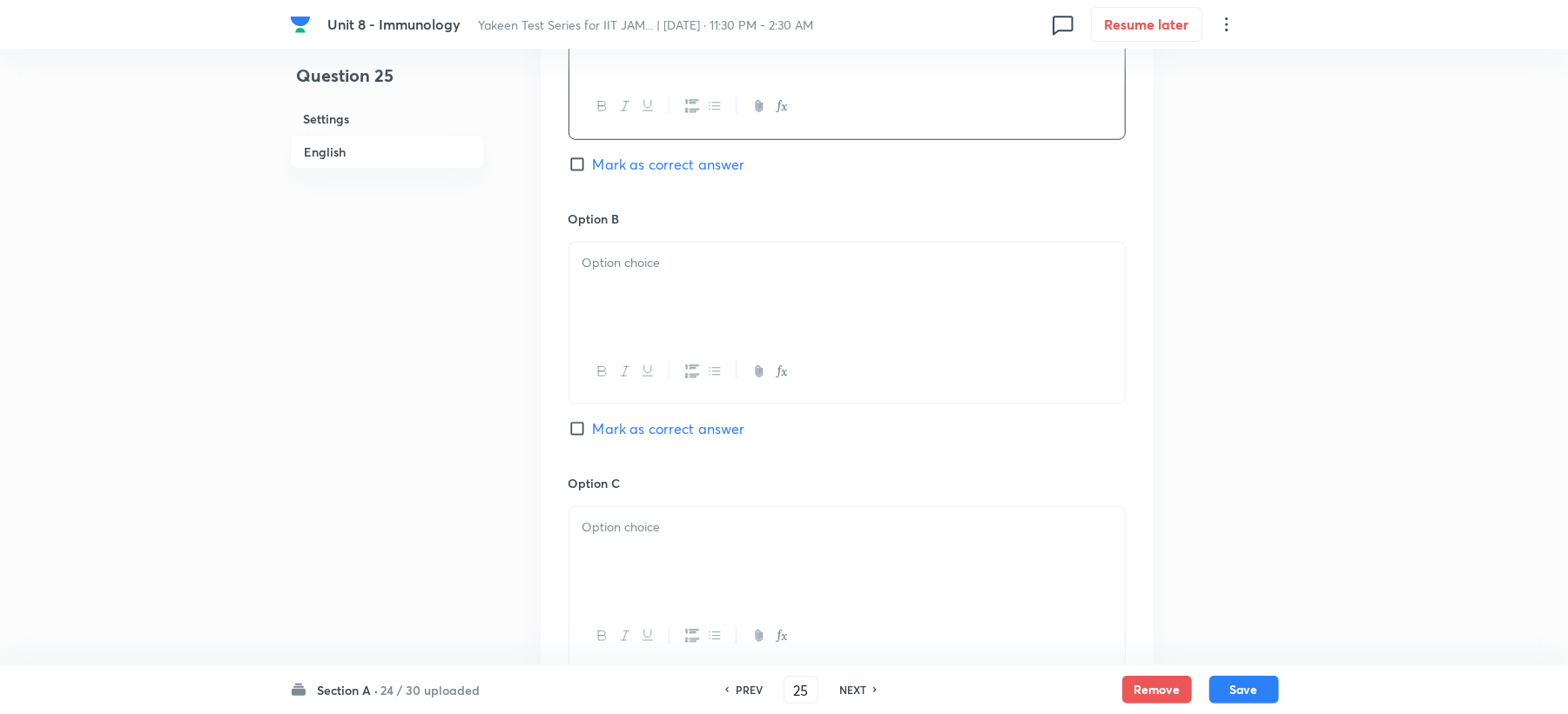
click at [609, 291] on div at bounding box center [846, 292] width 555 height 98
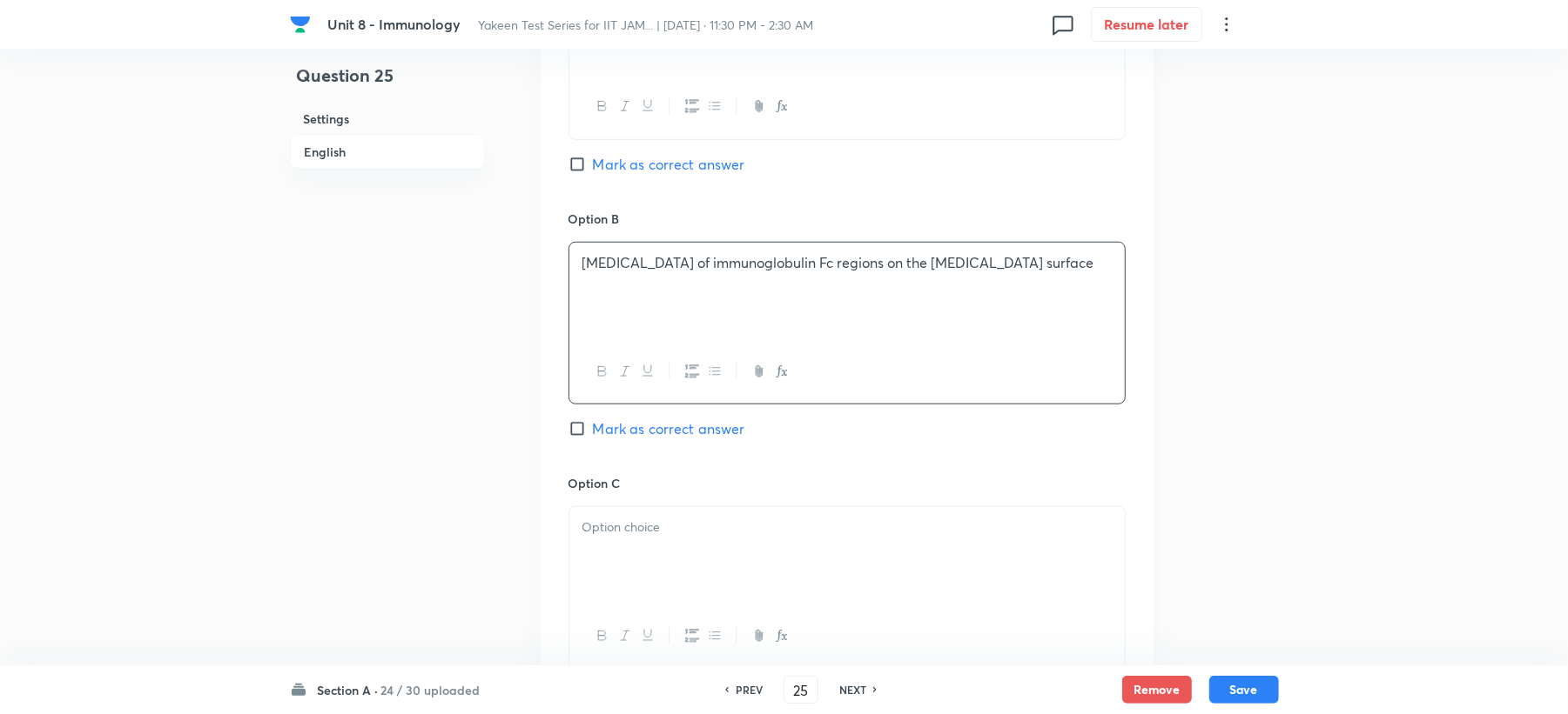
scroll to position [1160, 0]
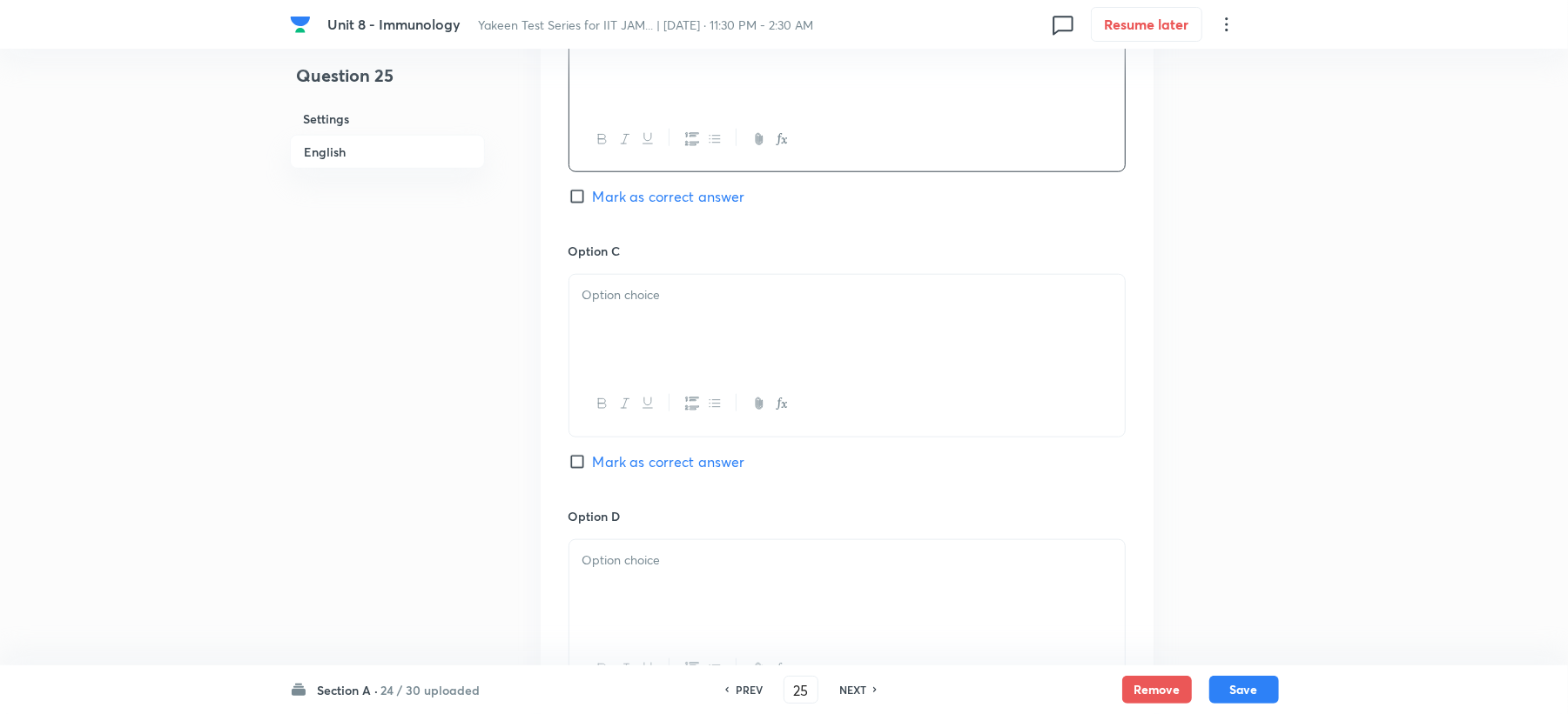
click at [636, 380] on div at bounding box center [846, 403] width 555 height 63
drag, startPoint x: 614, startPoint y: 254, endPoint x: 630, endPoint y: 314, distance: 62.1
click at [617, 333] on div "Option C Mark as correct answer" at bounding box center [847, 374] width 557 height 264
click at [631, 308] on div at bounding box center [846, 324] width 555 height 98
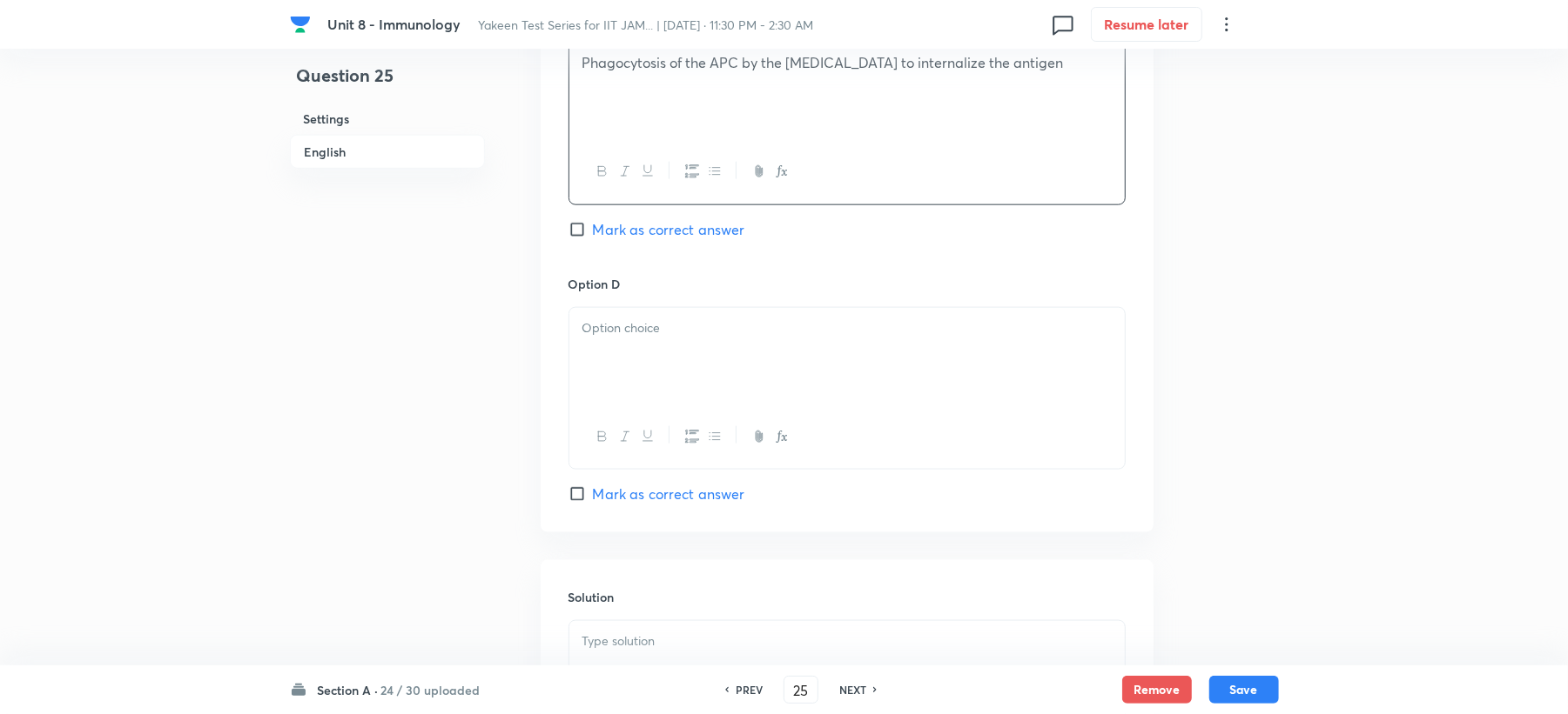
drag, startPoint x: 609, startPoint y: 322, endPoint x: 593, endPoint y: 356, distance: 37.6
click at [607, 328] on p at bounding box center [847, 328] width 530 height 20
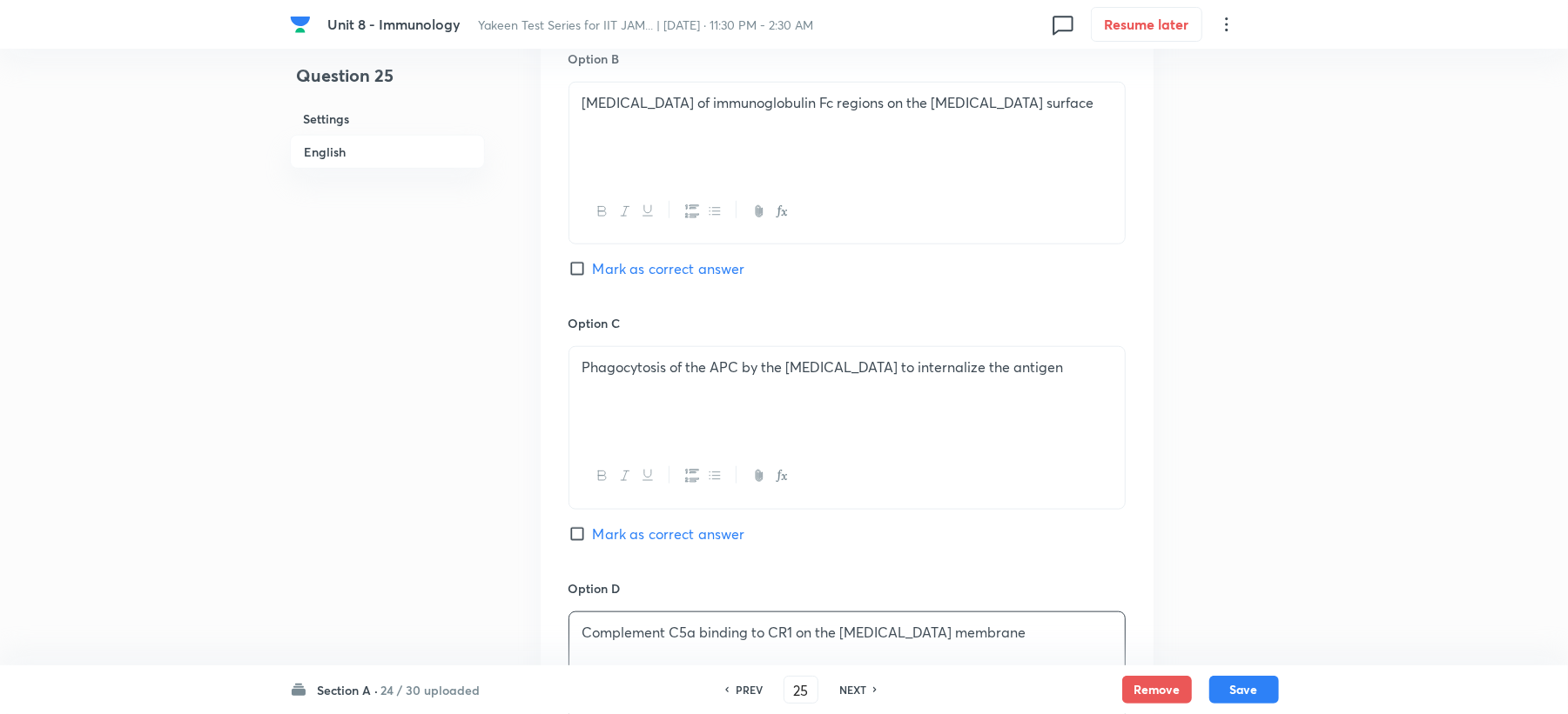
scroll to position [1044, 0]
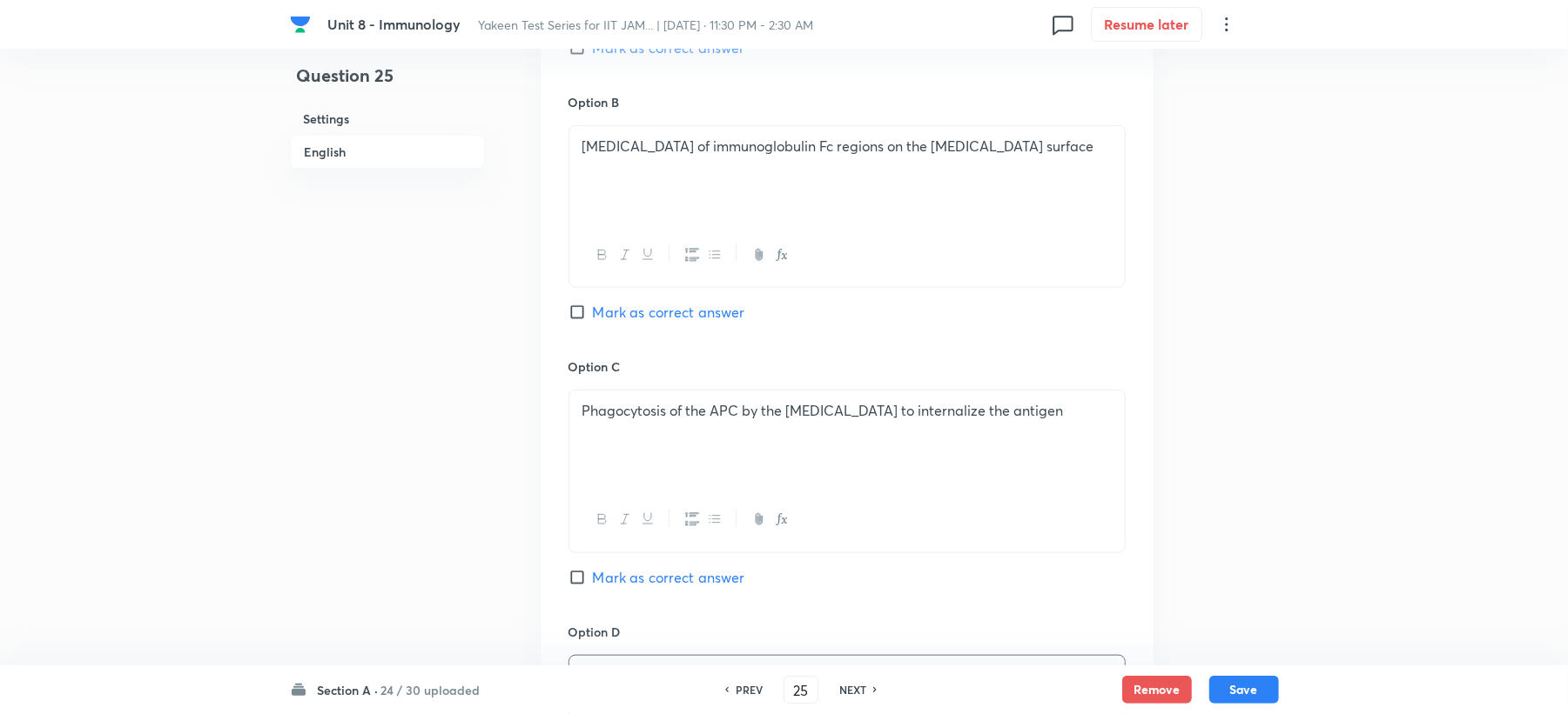
click at [655, 53] on span "Mark as correct answer" at bounding box center [669, 48] width 153 height 21
click at [593, 53] on input "Mark as correct answer" at bounding box center [581, 48] width 25 height 17
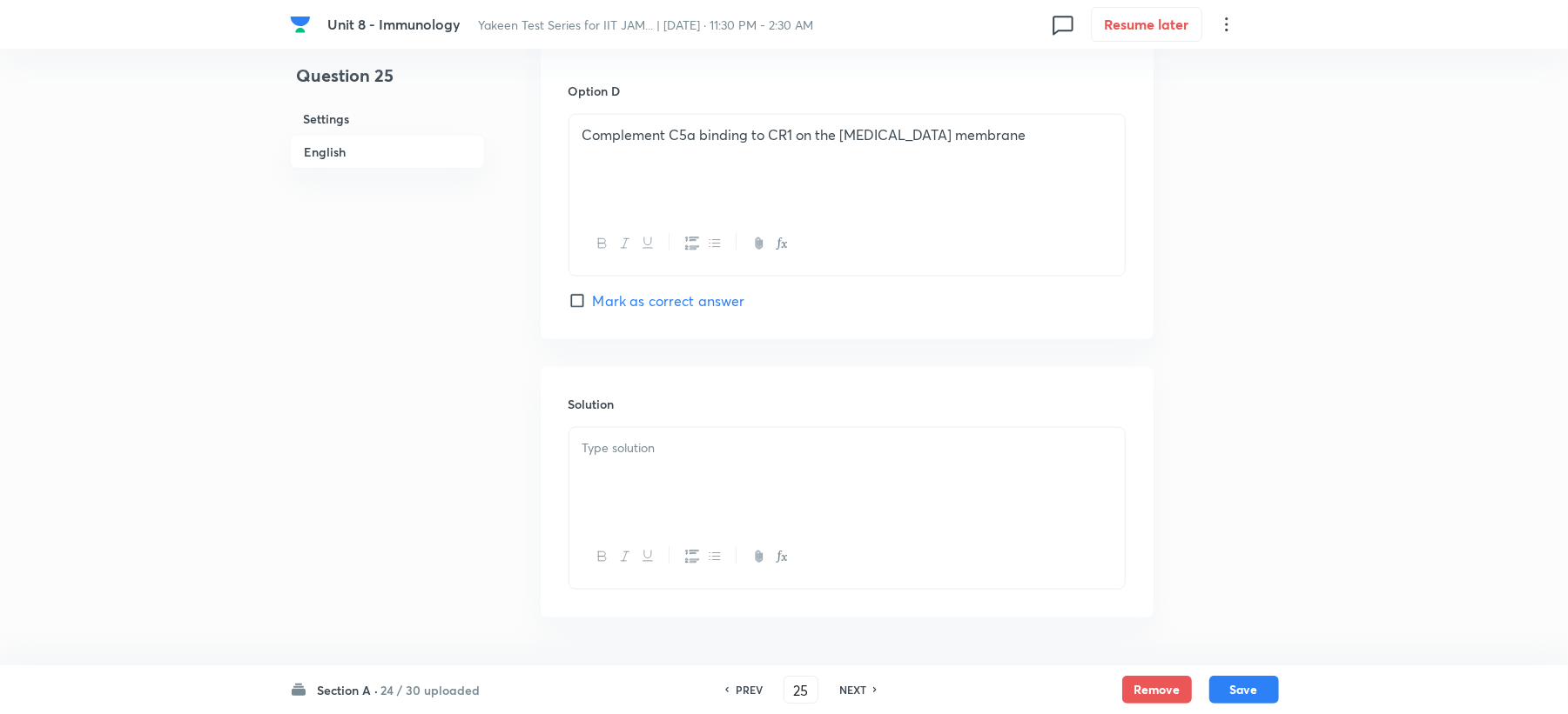
scroll to position [1647, 0]
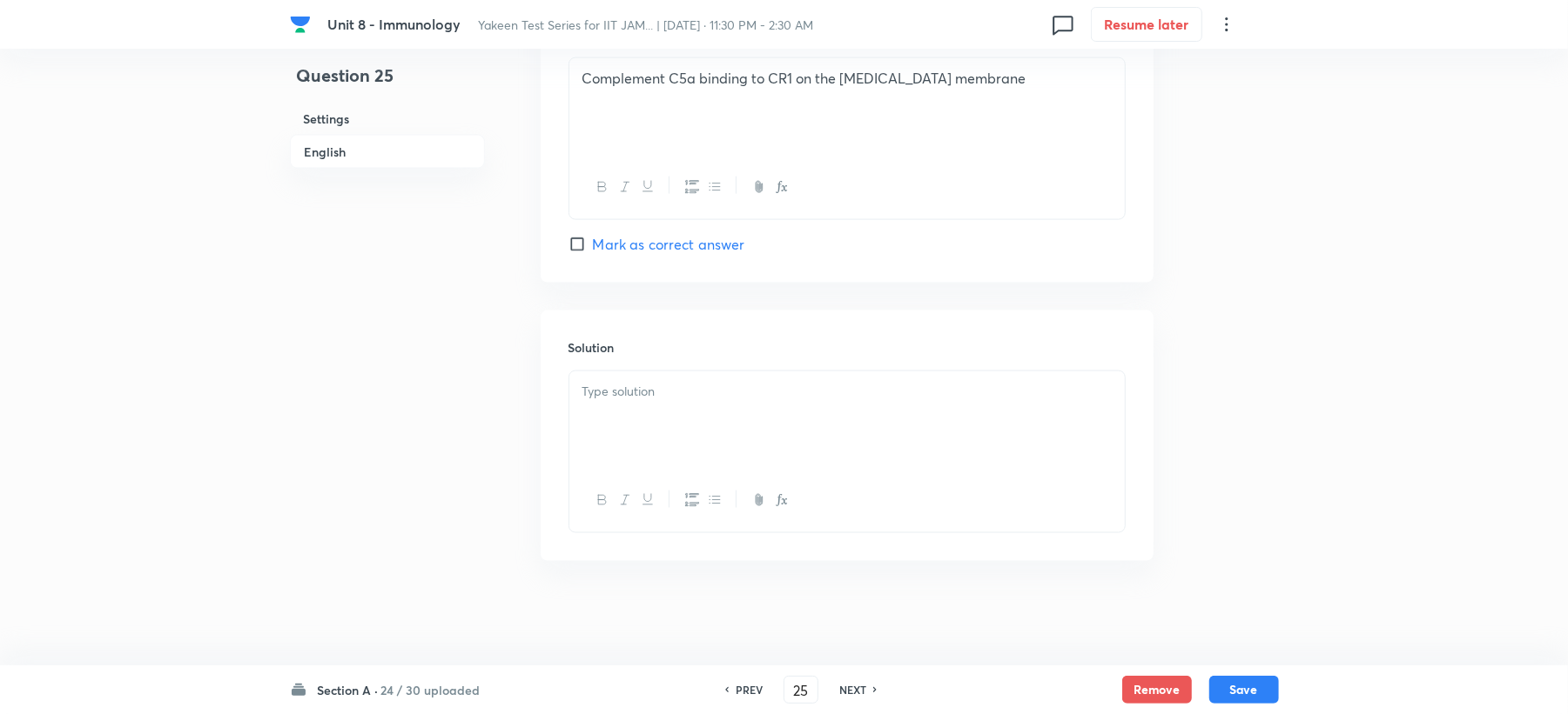
click at [638, 391] on p at bounding box center [847, 392] width 530 height 20
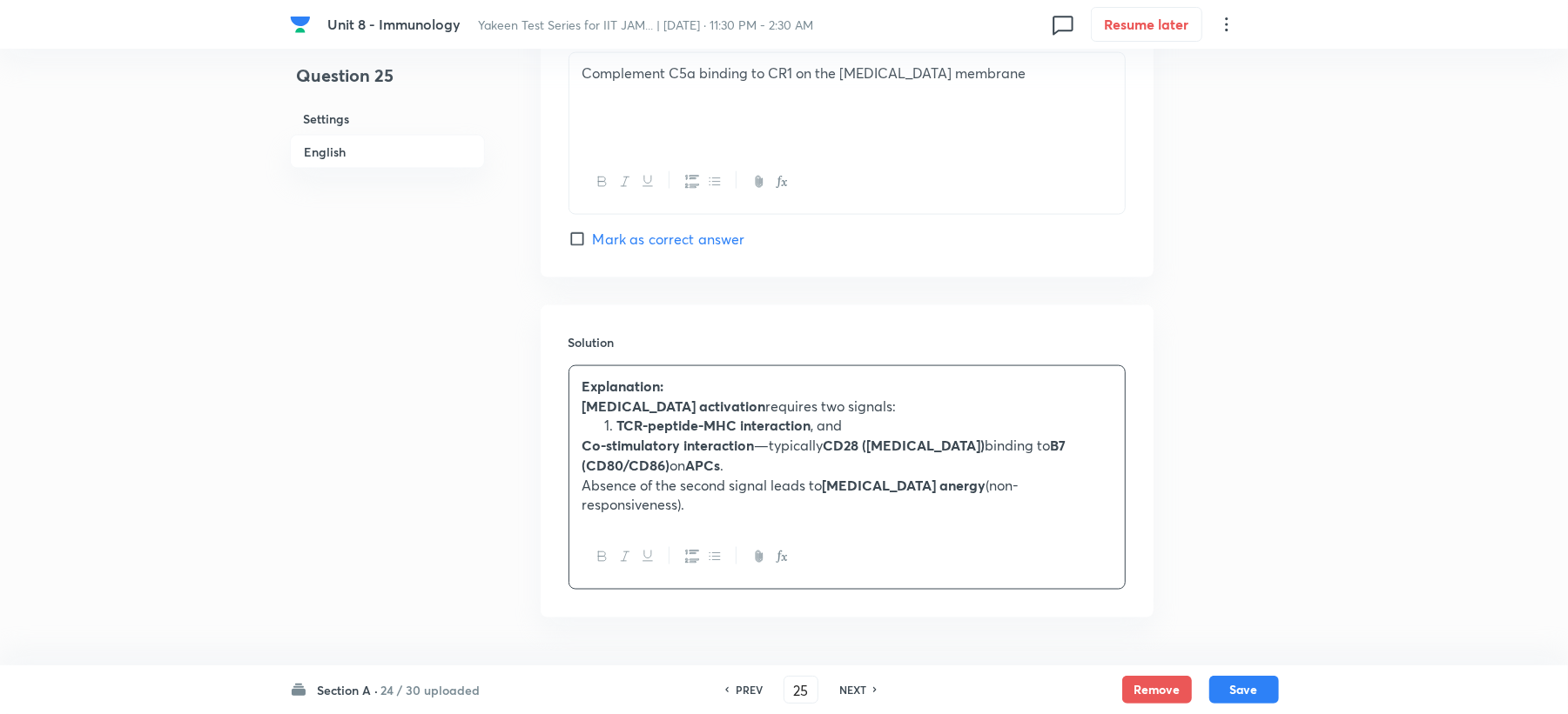
click at [576, 454] on div "Explanation: T cell activation requires two signals: TCR-peptide-MHC interactio…" at bounding box center [846, 446] width 555 height 159
click at [578, 498] on div "Explanation: T cell activation requires two signals: TCR-peptide-MHC interactio…" at bounding box center [846, 446] width 555 height 159
click at [1251, 697] on button "Save" at bounding box center [1244, 688] width 70 height 27
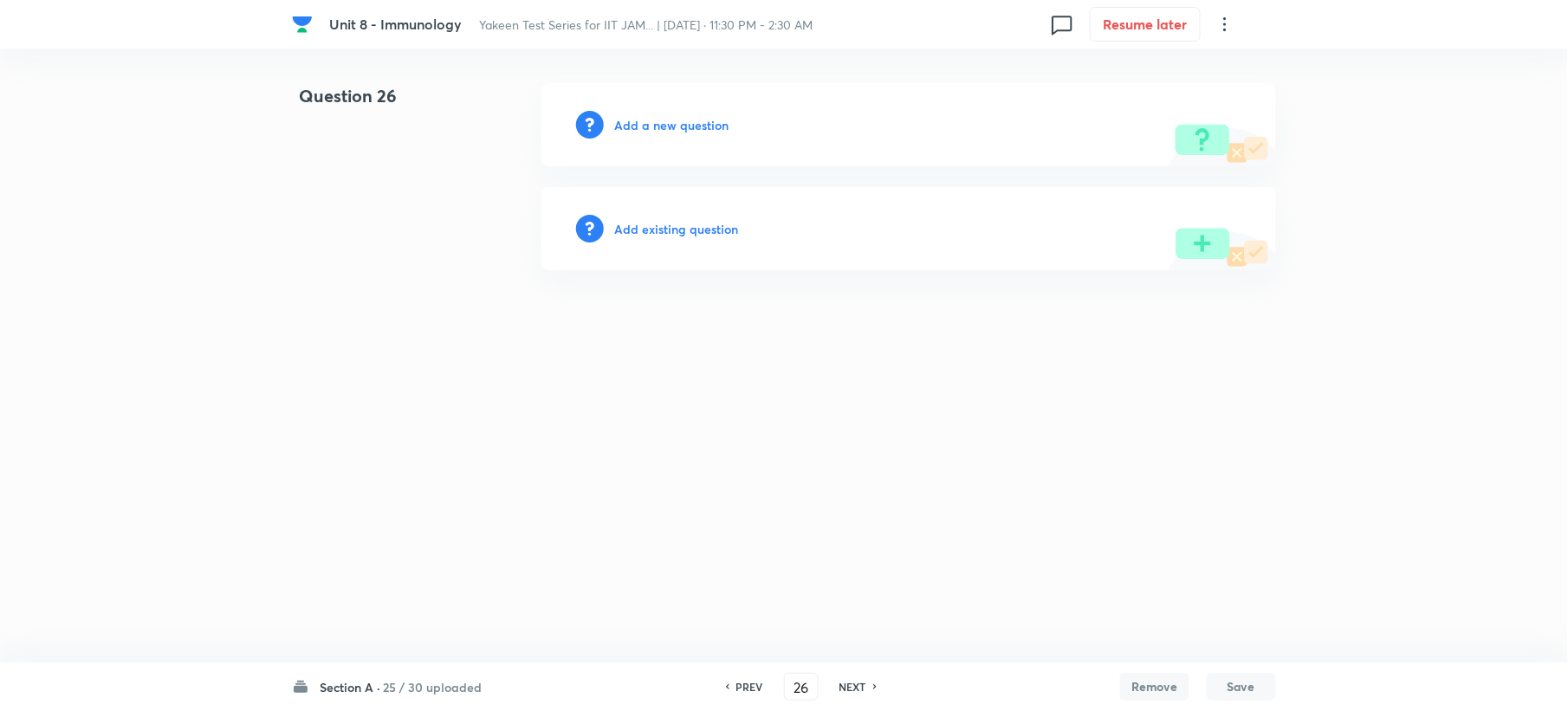
click at [663, 133] on h6 "Add a new question" at bounding box center [672, 126] width 115 height 18
click at [663, 127] on h6 "Choose a question type" at bounding box center [681, 126] width 134 height 18
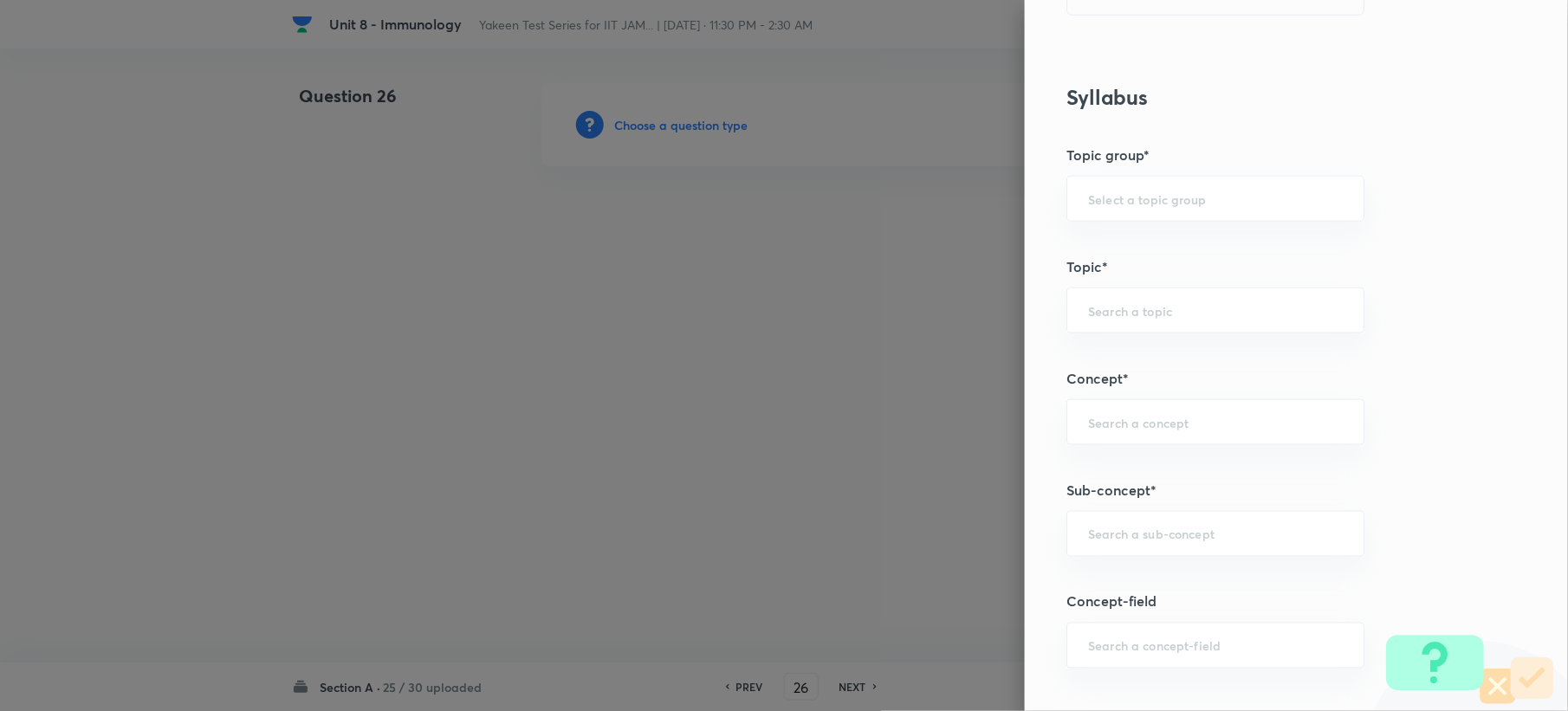
scroll to position [808, 0]
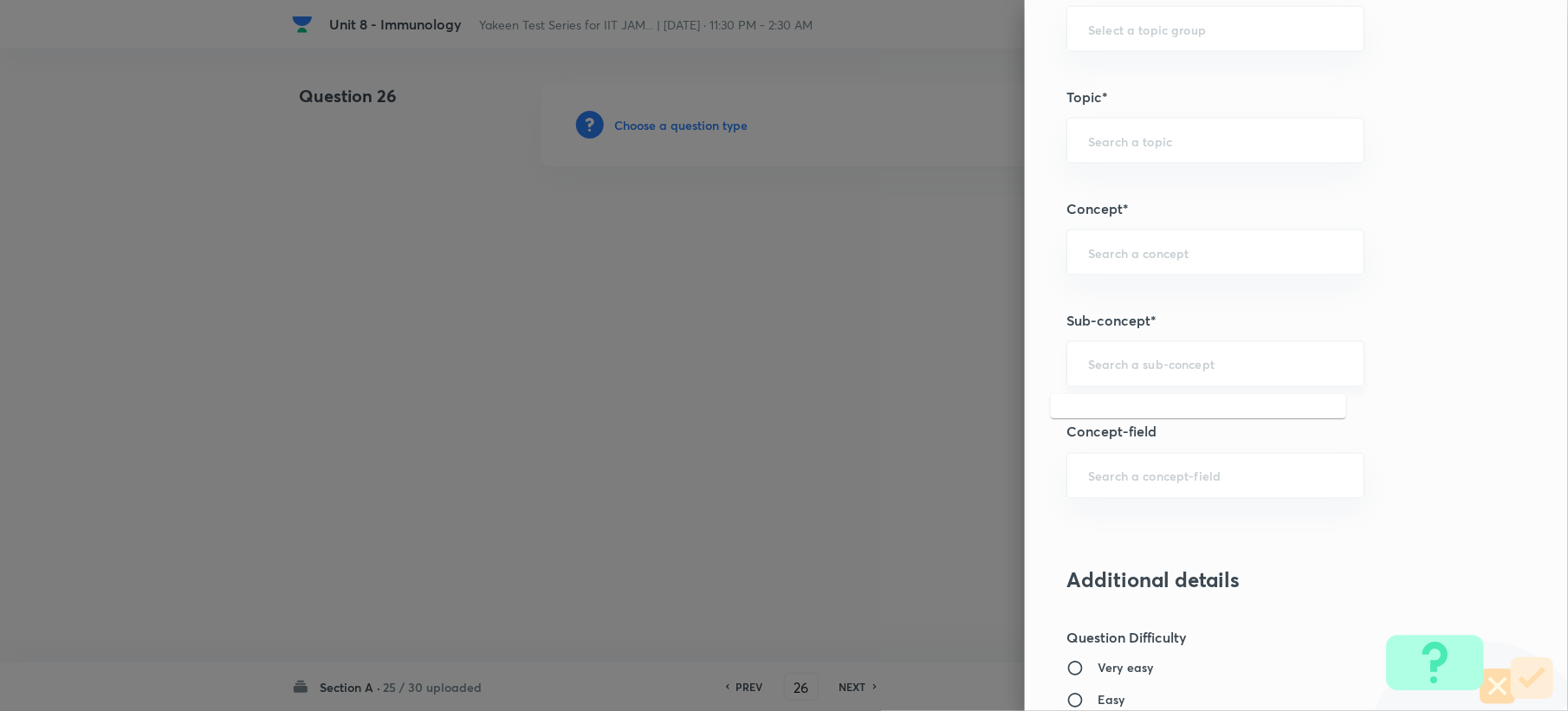
click at [1124, 362] on input "text" at bounding box center [1215, 364] width 255 height 16
paste input "Genetics and Genomics"
click at [1130, 414] on li "Genetics and Genomics" at bounding box center [1199, 417] width 296 height 31
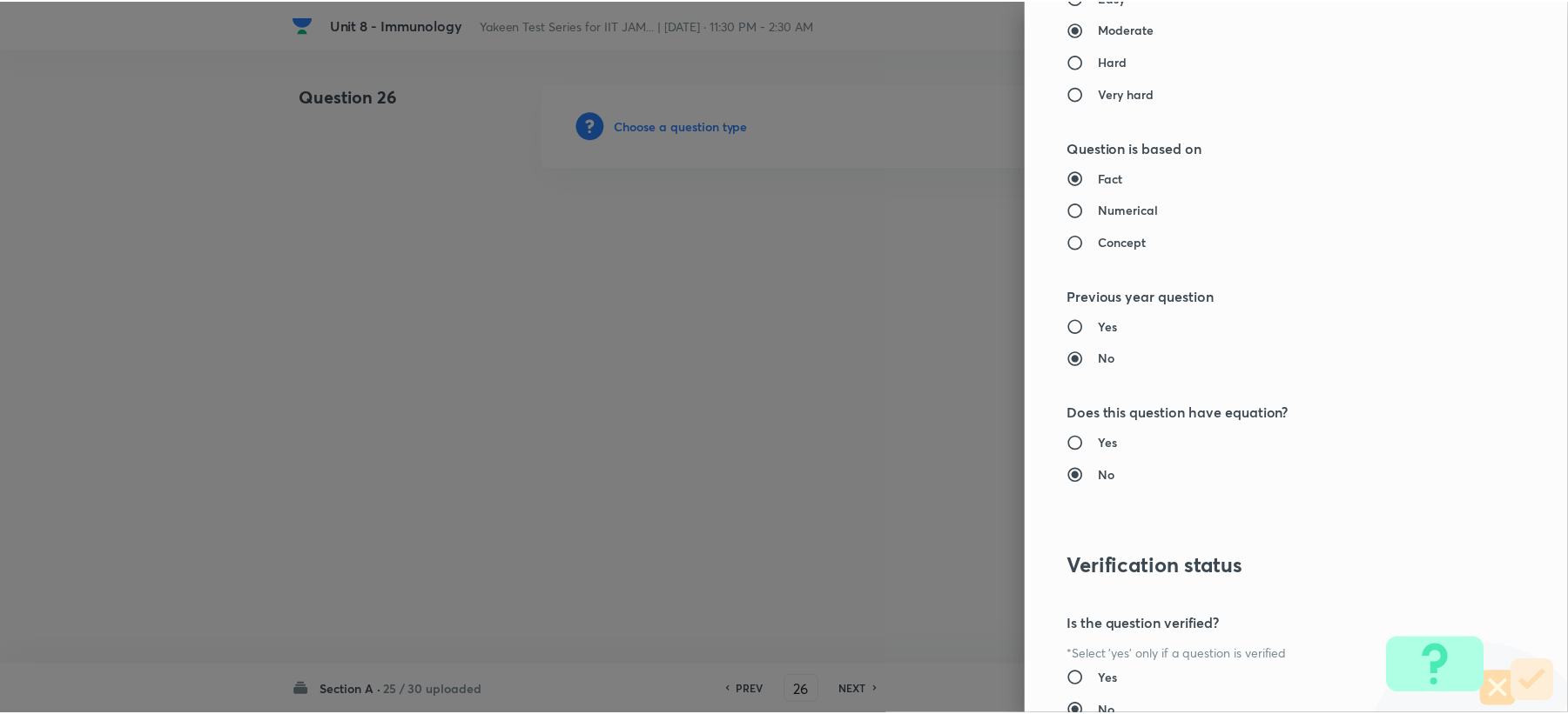
scroll to position [1661, 0]
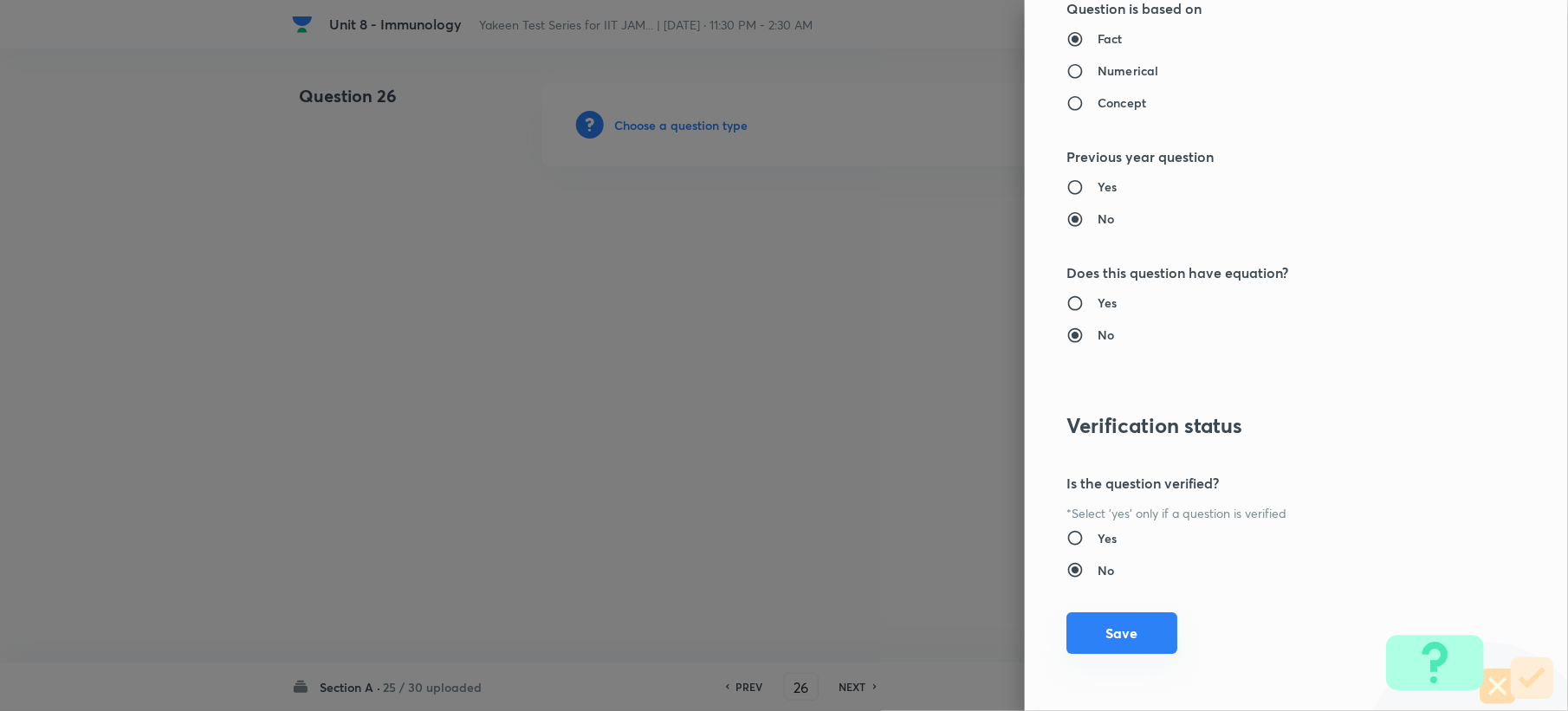
click at [1074, 635] on button "Save" at bounding box center [1122, 634] width 111 height 42
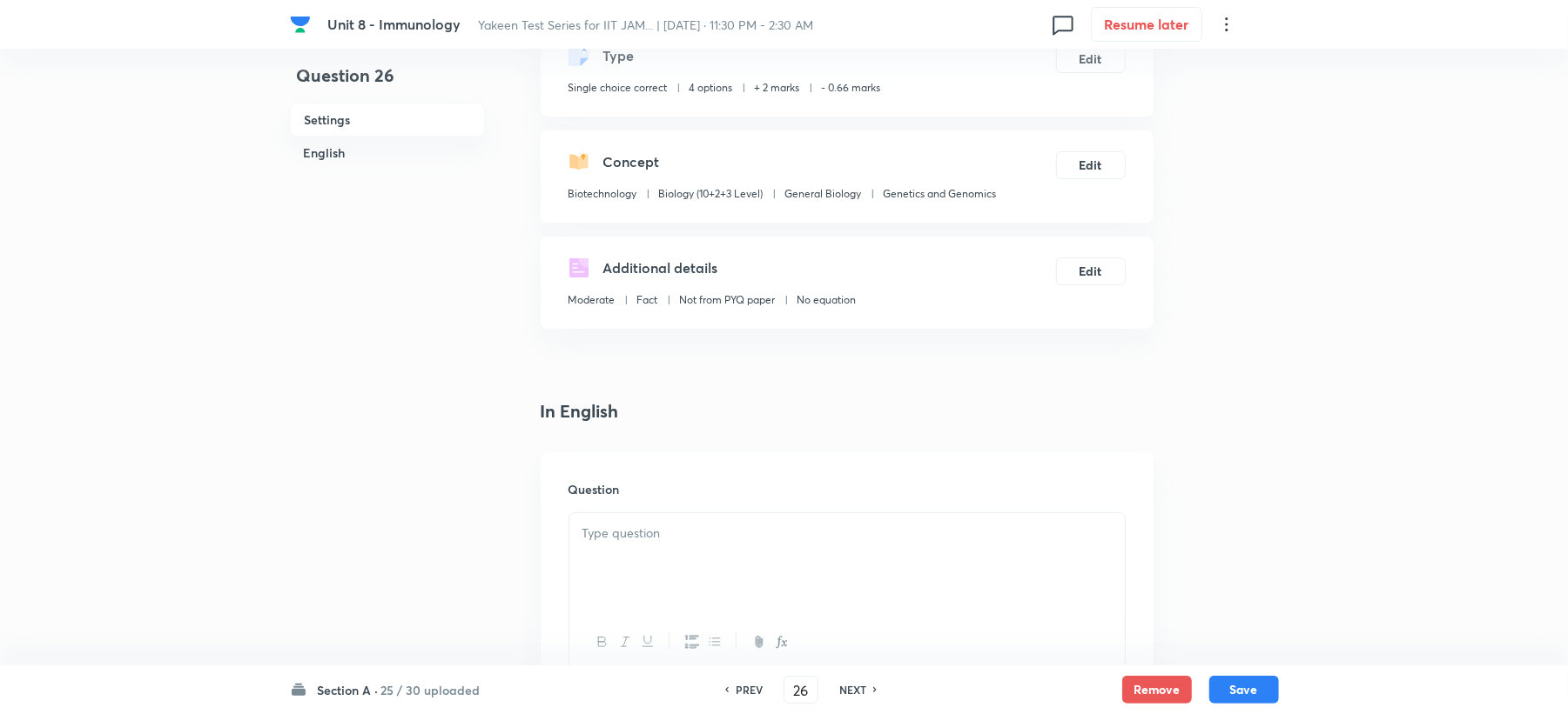
scroll to position [348, 0]
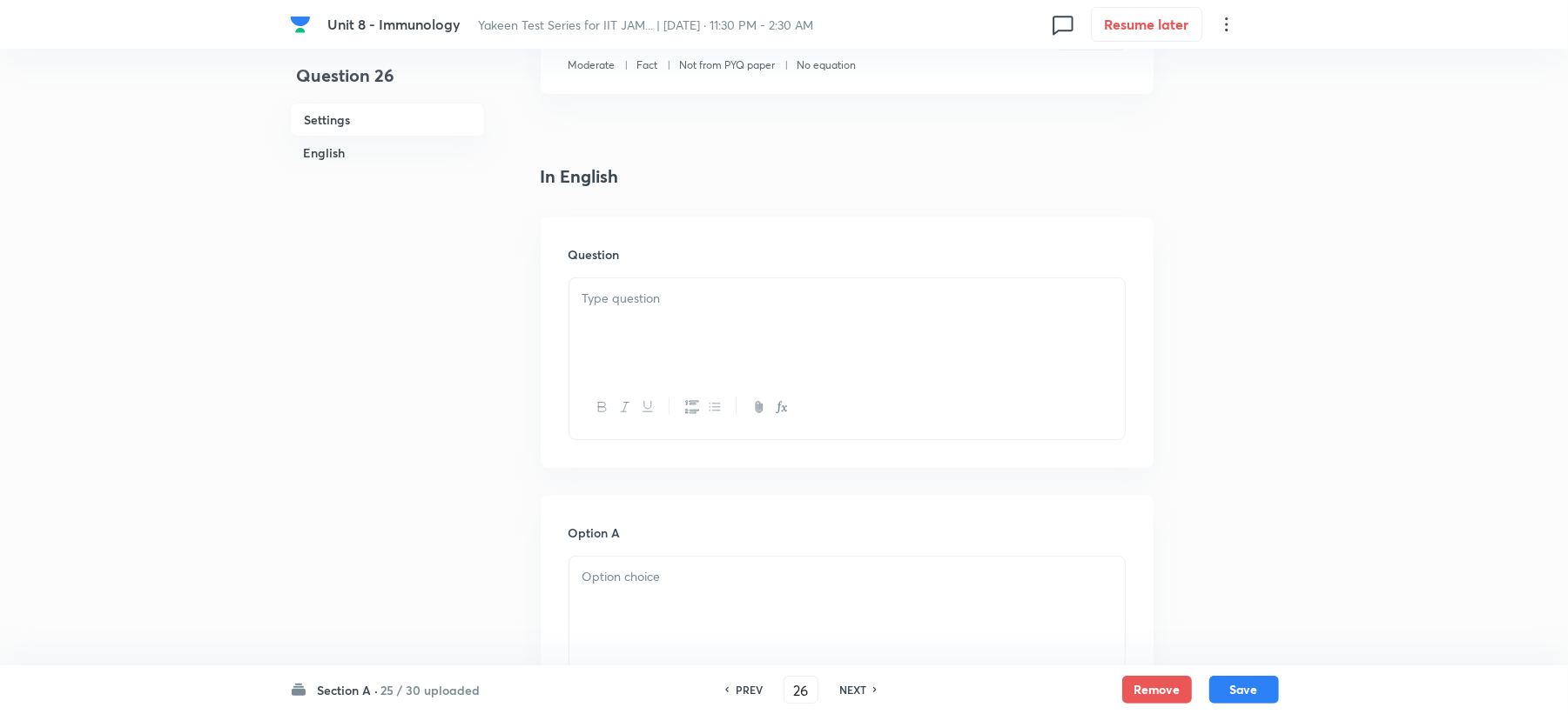
drag, startPoint x: 639, startPoint y: 266, endPoint x: 628, endPoint y: 308, distance: 43.4
click at [634, 282] on div "Question" at bounding box center [847, 343] width 613 height 250
drag, startPoint x: 627, startPoint y: 310, endPoint x: 611, endPoint y: 406, distance: 97.3
click at [625, 318] on div at bounding box center [846, 327] width 555 height 98
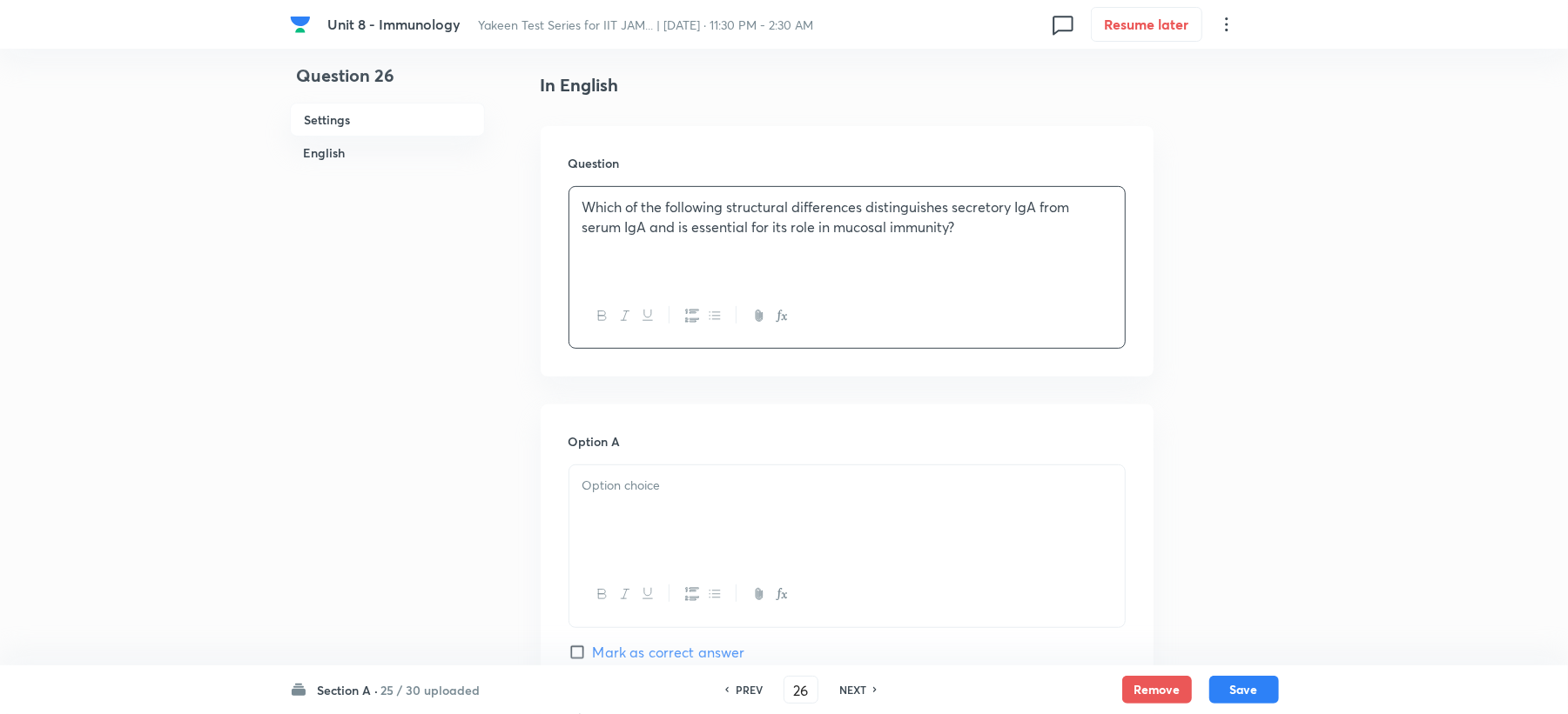
scroll to position [580, 0]
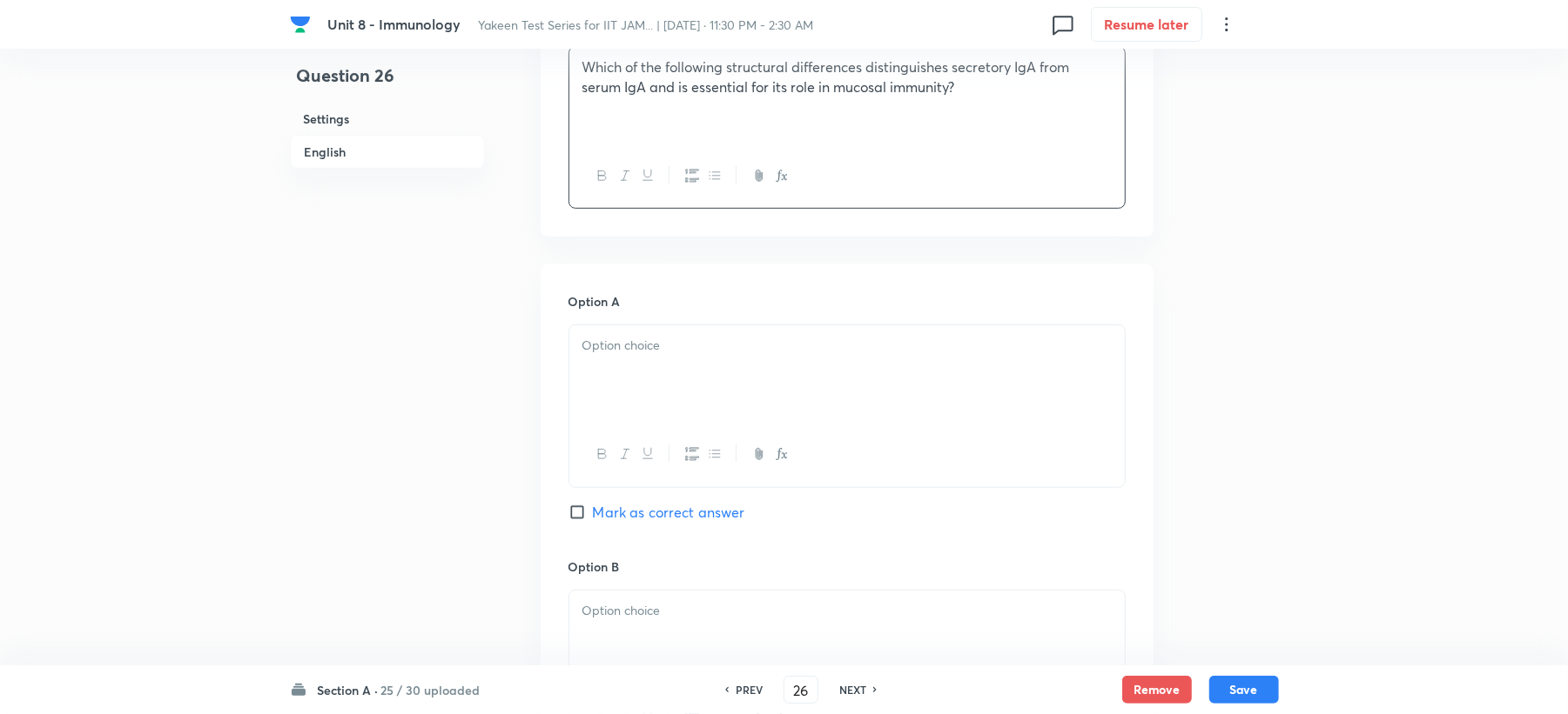
click at [583, 342] on p at bounding box center [847, 346] width 530 height 20
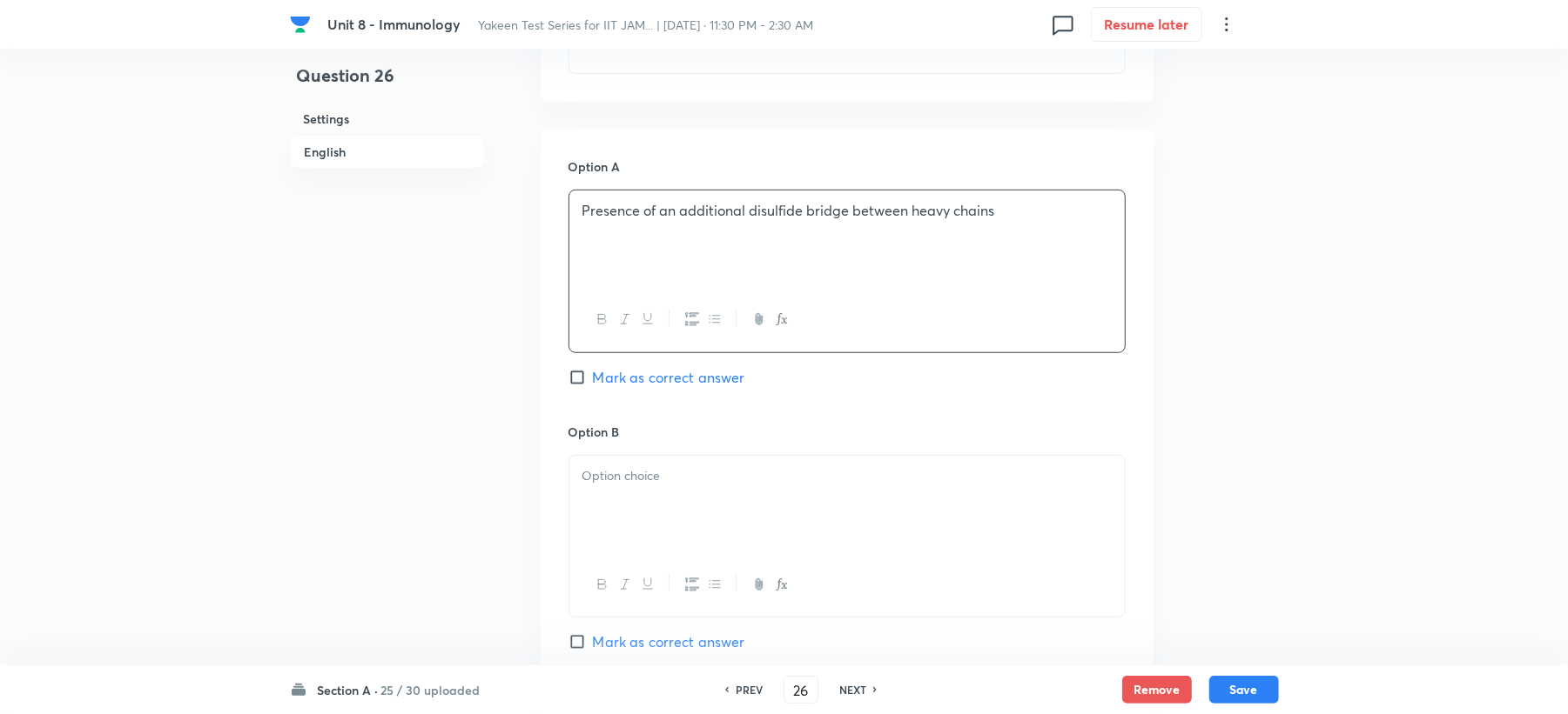
scroll to position [928, 0]
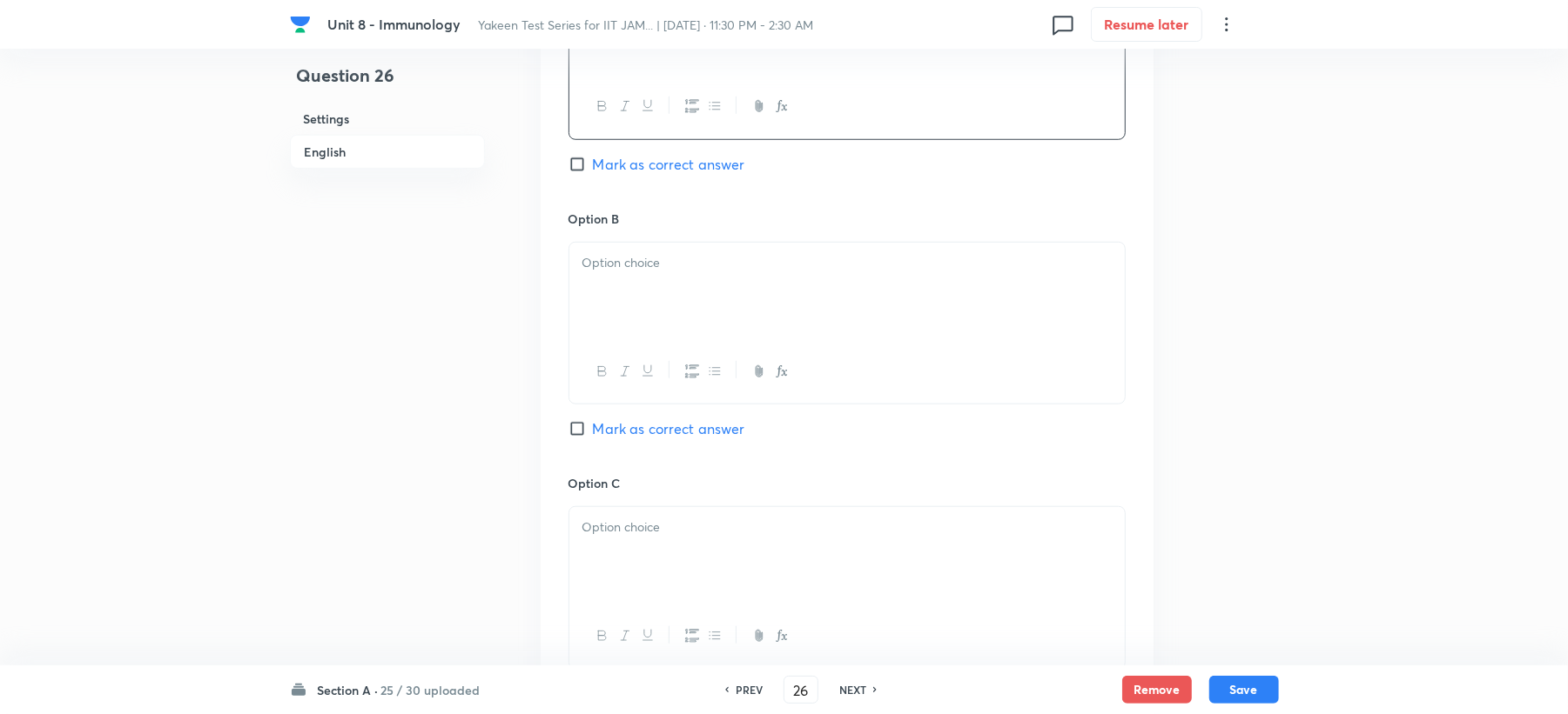
drag, startPoint x: 627, startPoint y: 293, endPoint x: 614, endPoint y: 315, distance: 25.6
click at [625, 293] on div at bounding box center [846, 292] width 555 height 98
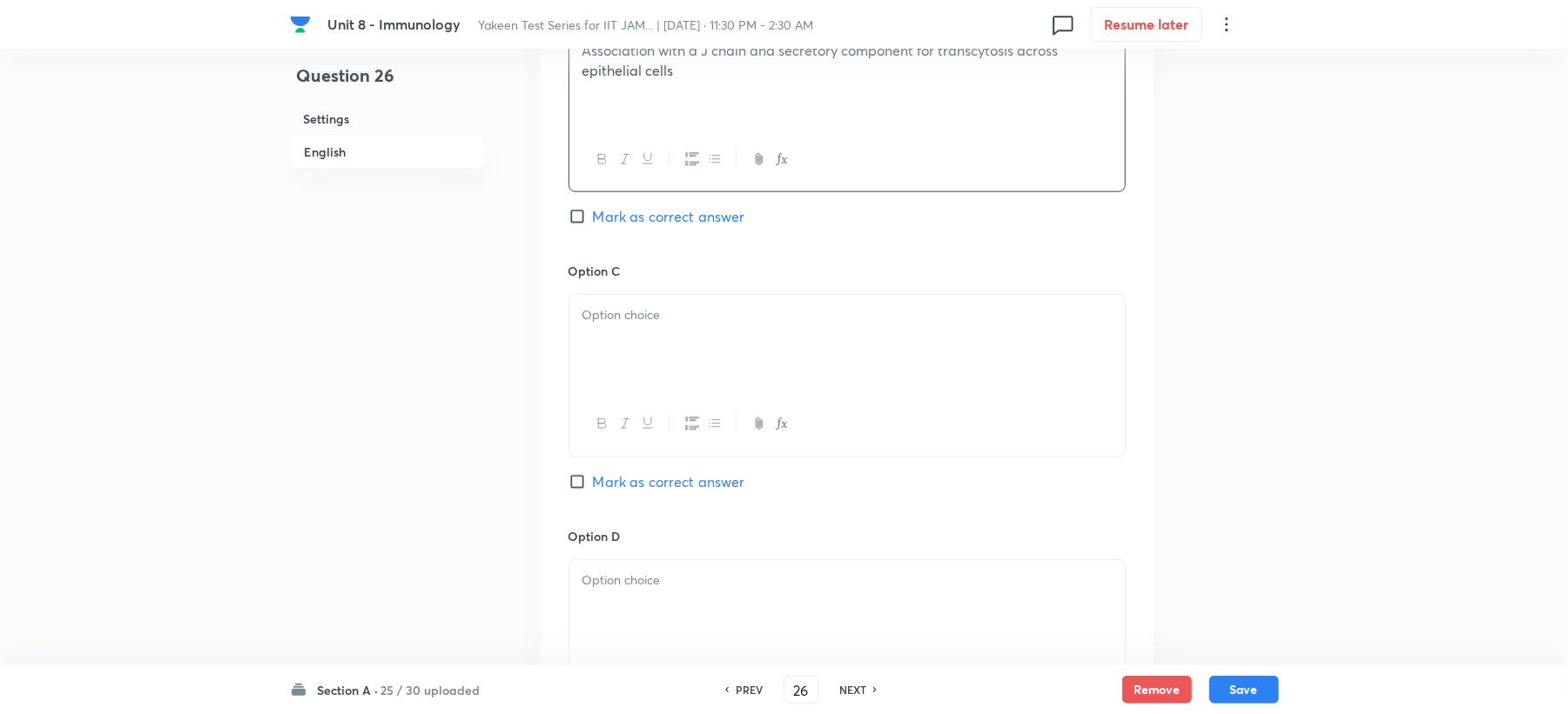
scroll to position [1160, 0]
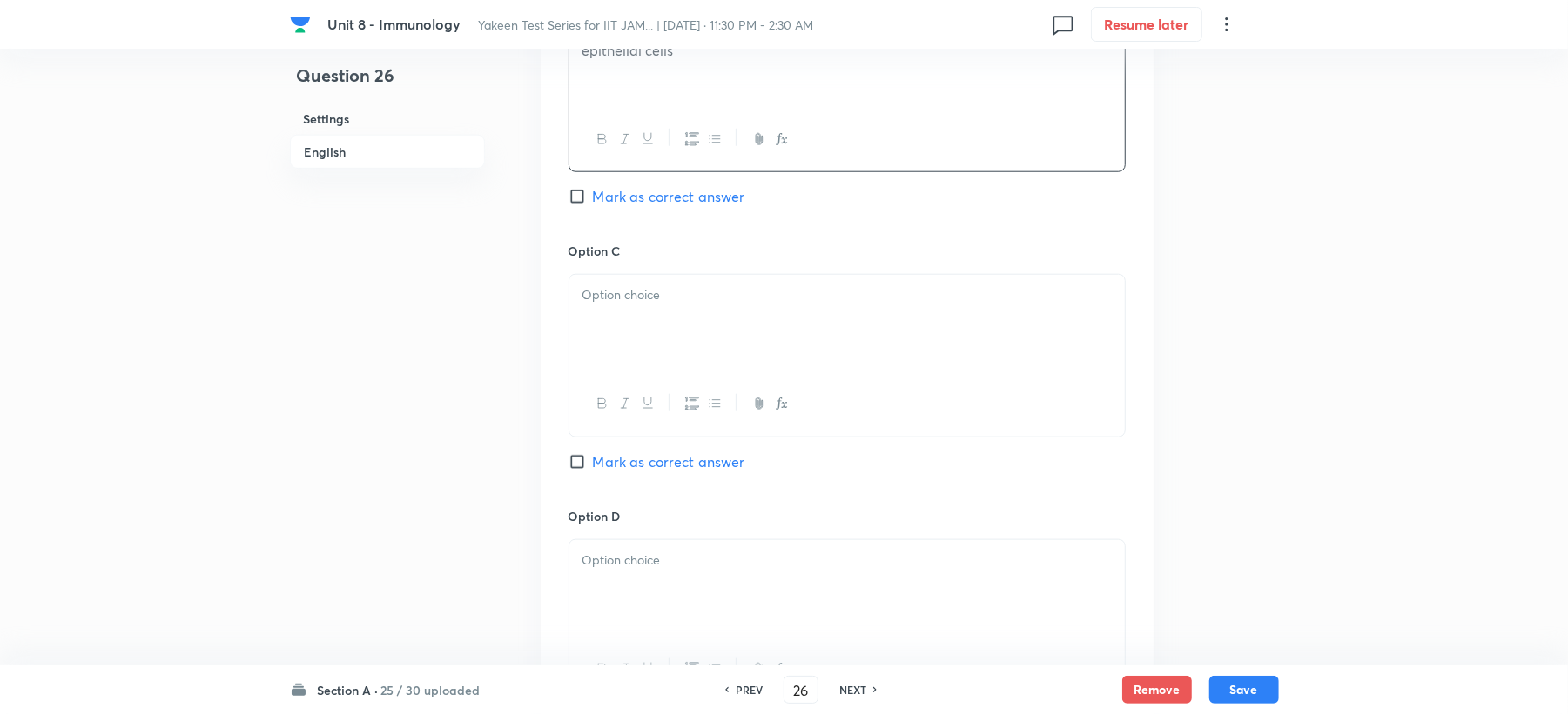
click at [613, 324] on div at bounding box center [846, 324] width 555 height 98
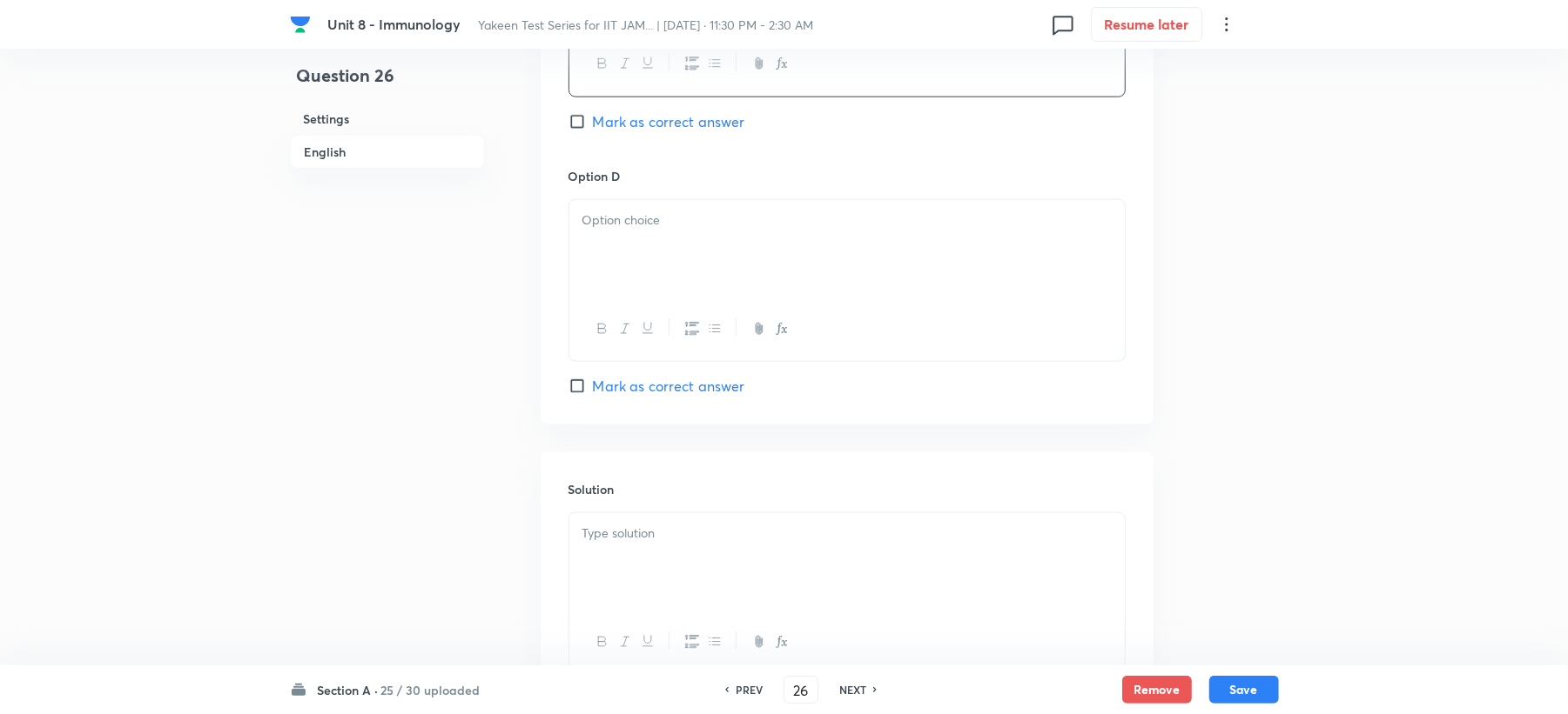
scroll to position [1508, 0]
drag, startPoint x: 613, startPoint y: 210, endPoint x: 551, endPoint y: 335, distance: 139.5
click at [604, 239] on div at bounding box center [846, 240] width 555 height 98
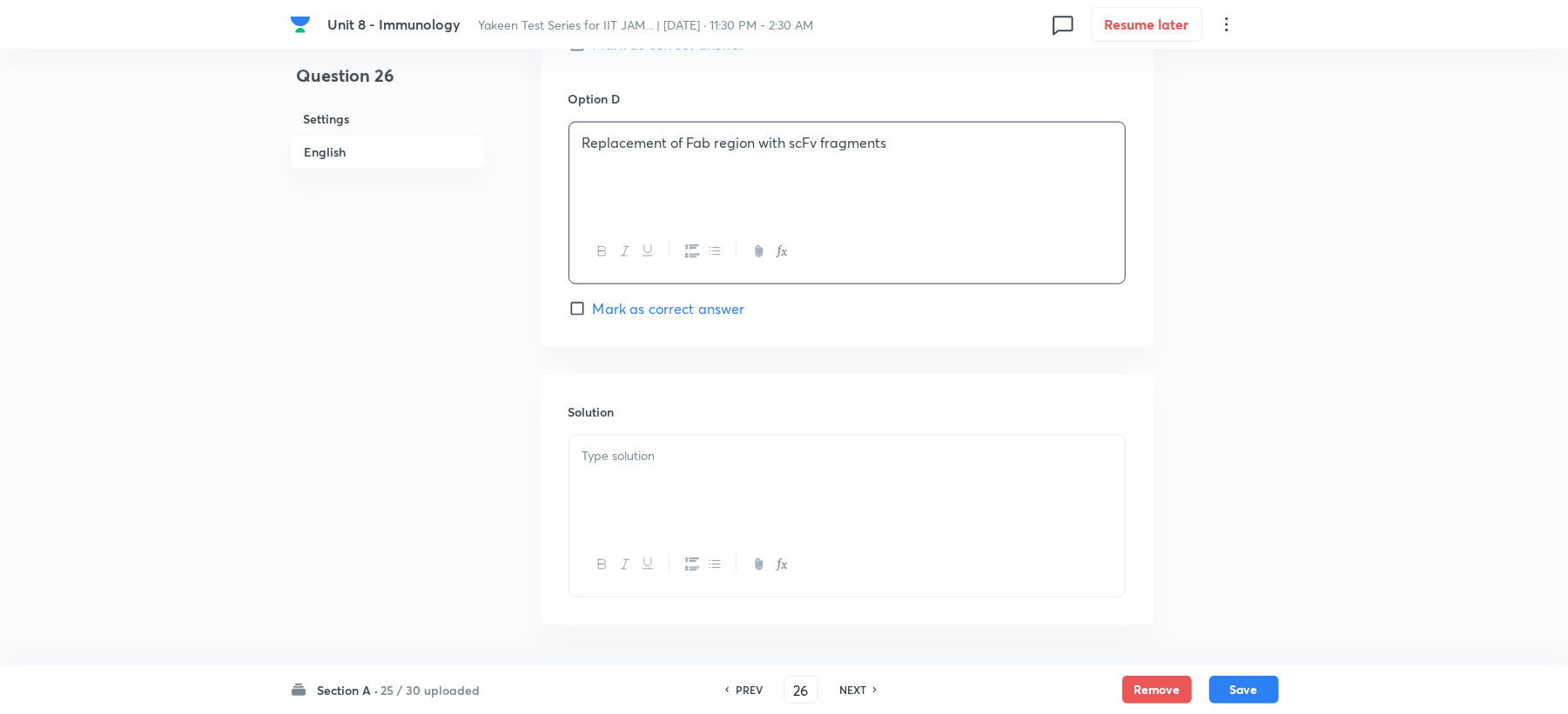
scroll to position [1647, 0]
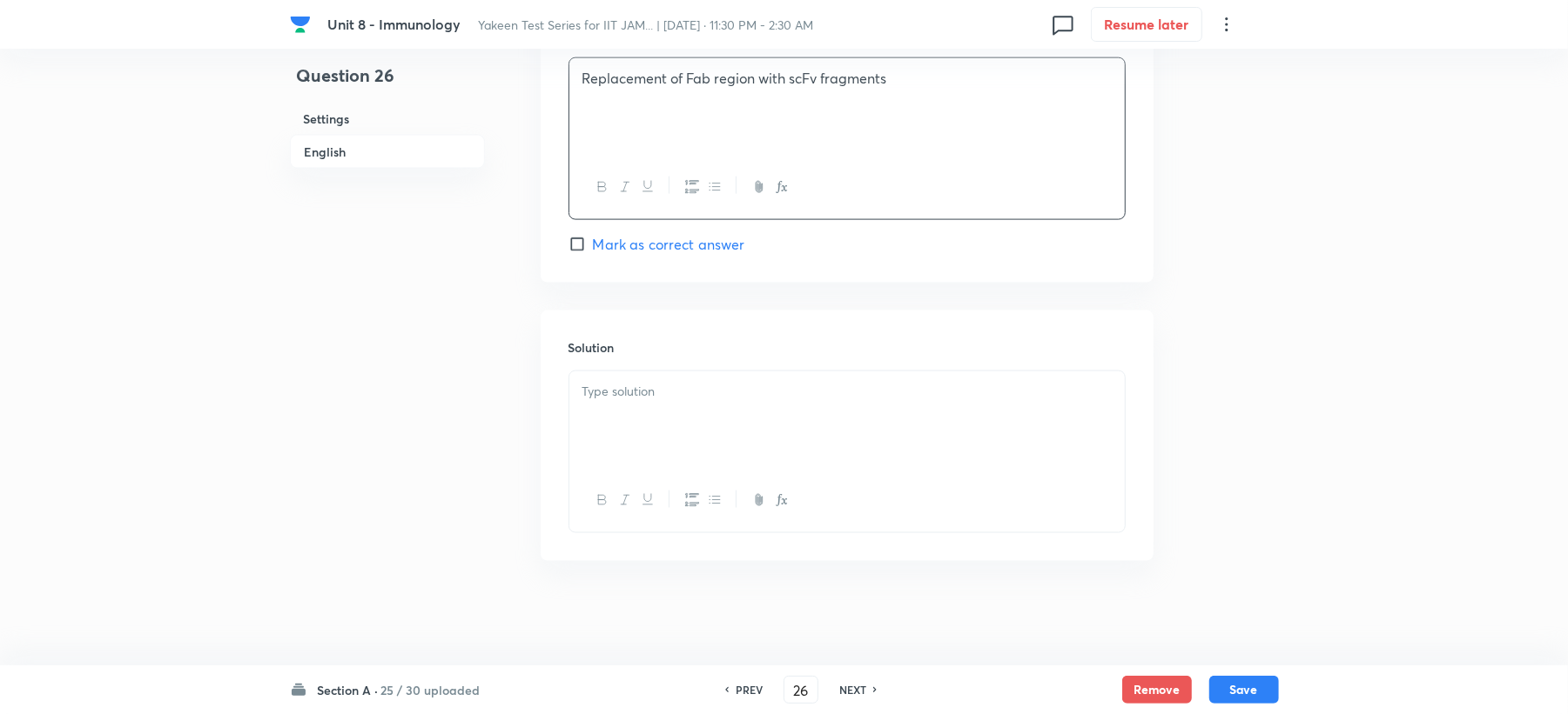
click at [599, 415] on div at bounding box center [846, 420] width 555 height 98
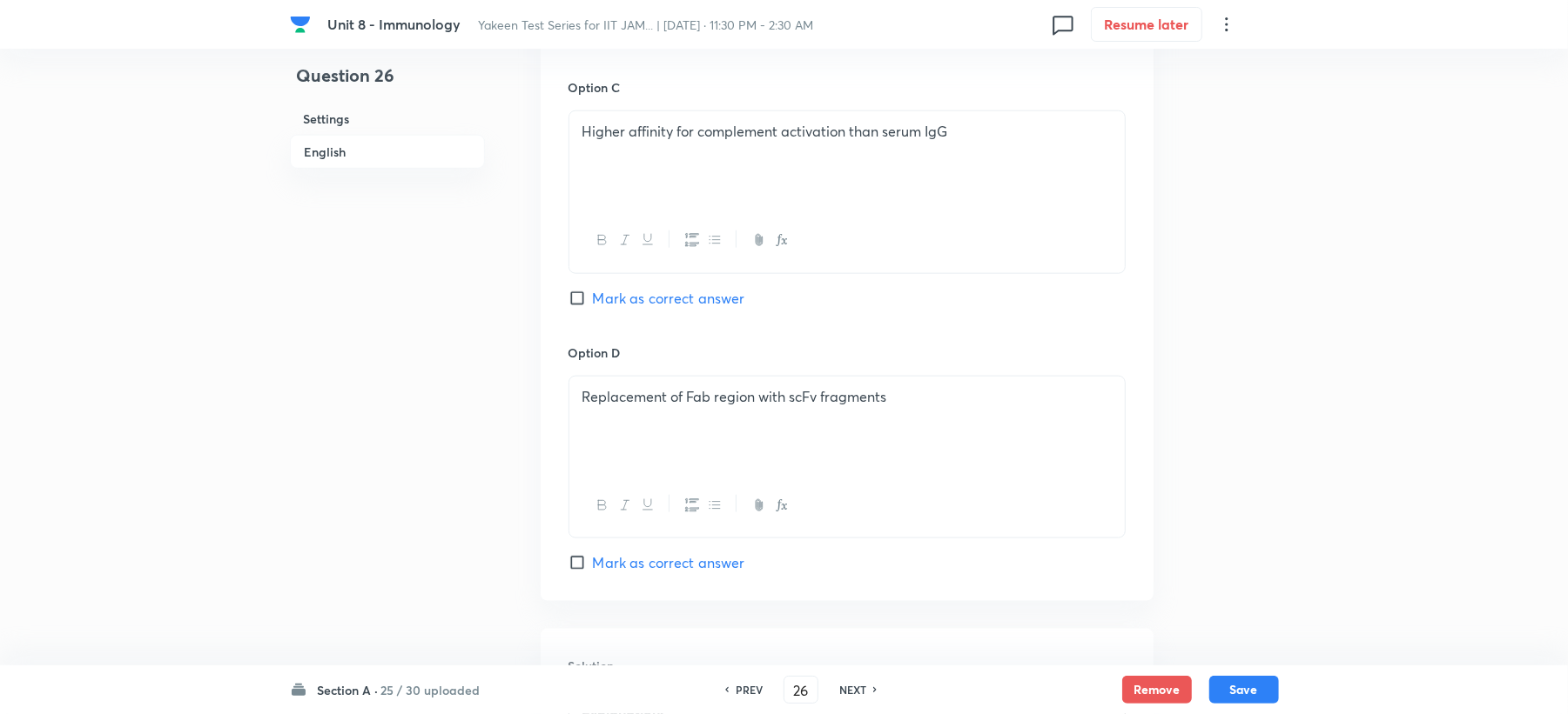
scroll to position [1299, 0]
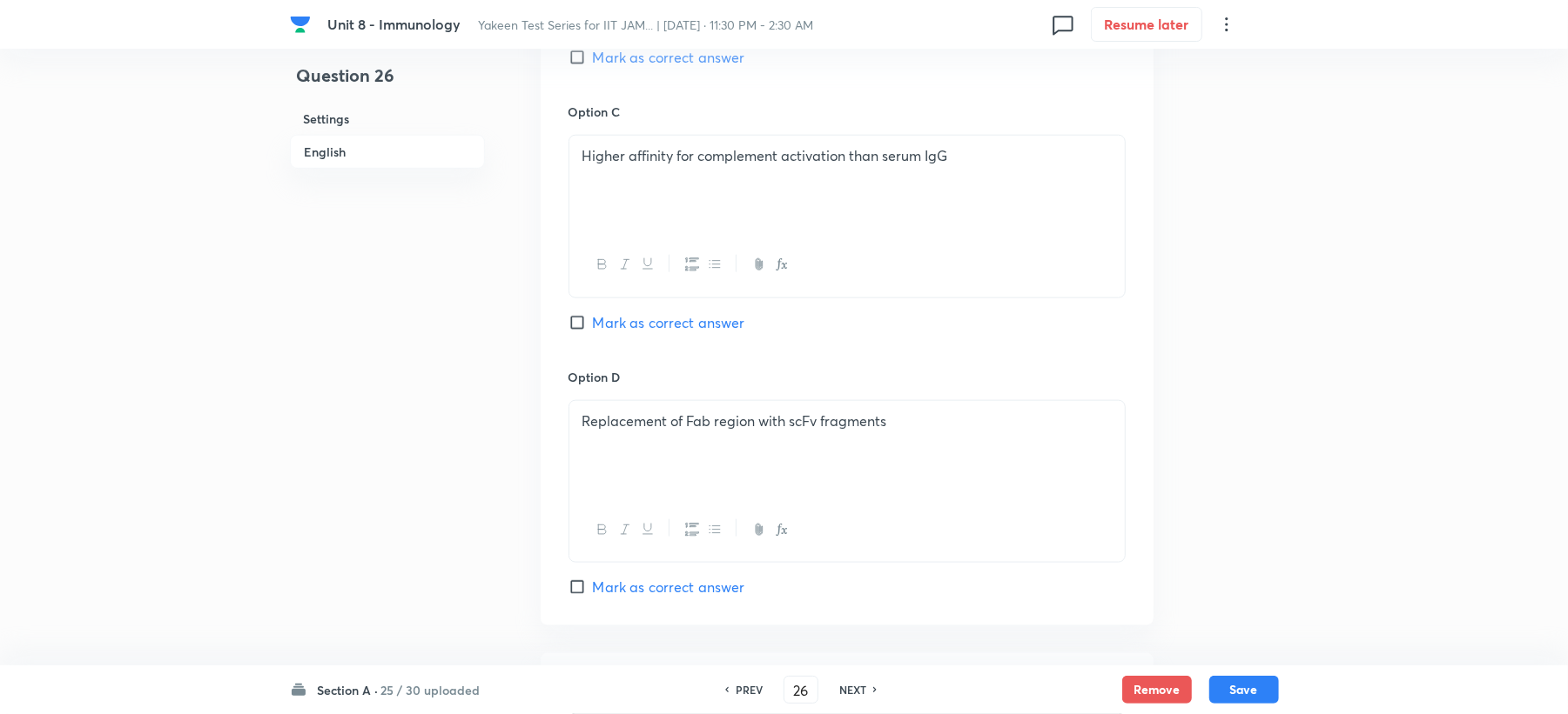
click at [645, 66] on span "Mark as correct answer" at bounding box center [669, 57] width 153 height 21
click at [593, 66] on input "Mark as correct answer" at bounding box center [581, 57] width 25 height 17
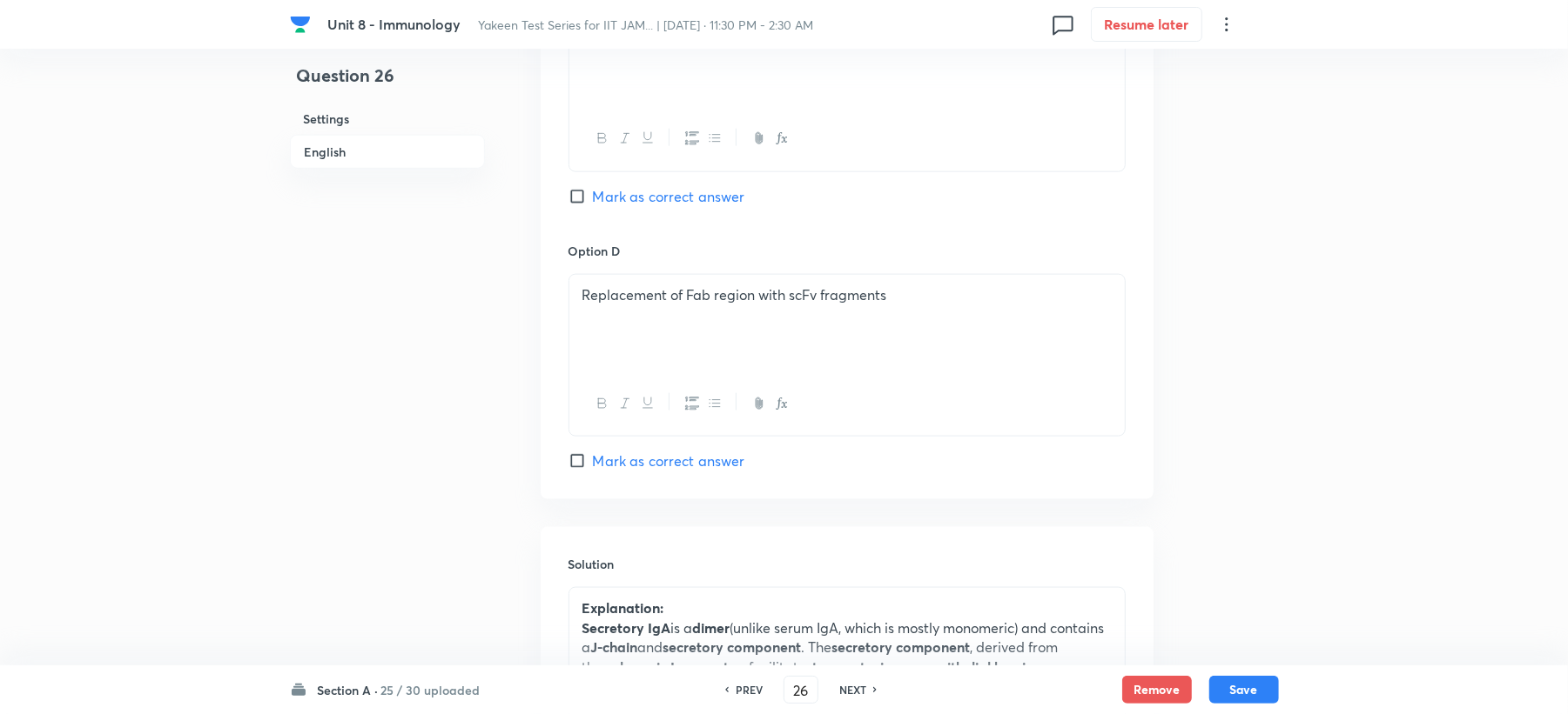
scroll to position [1669, 0]
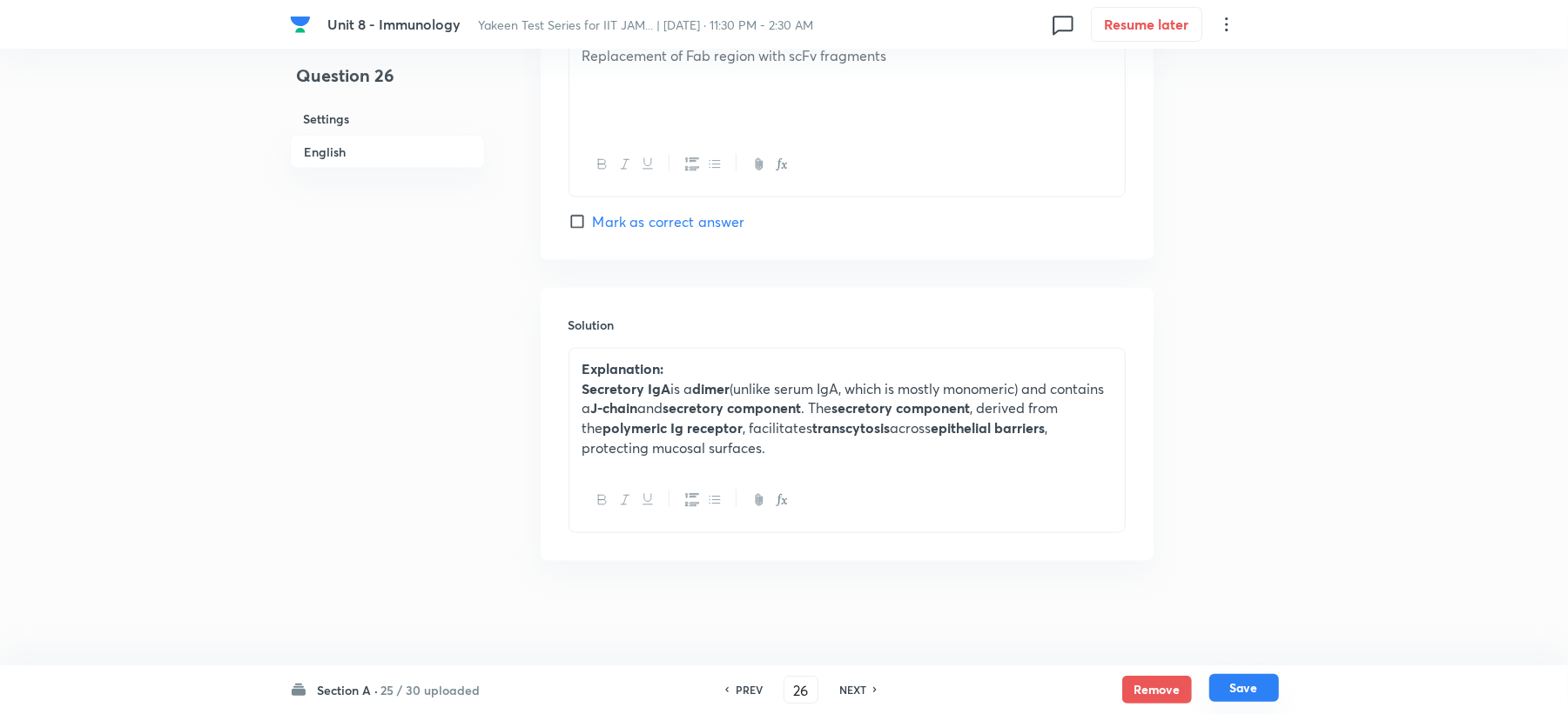
click at [1248, 700] on button "Save" at bounding box center [1244, 688] width 70 height 27
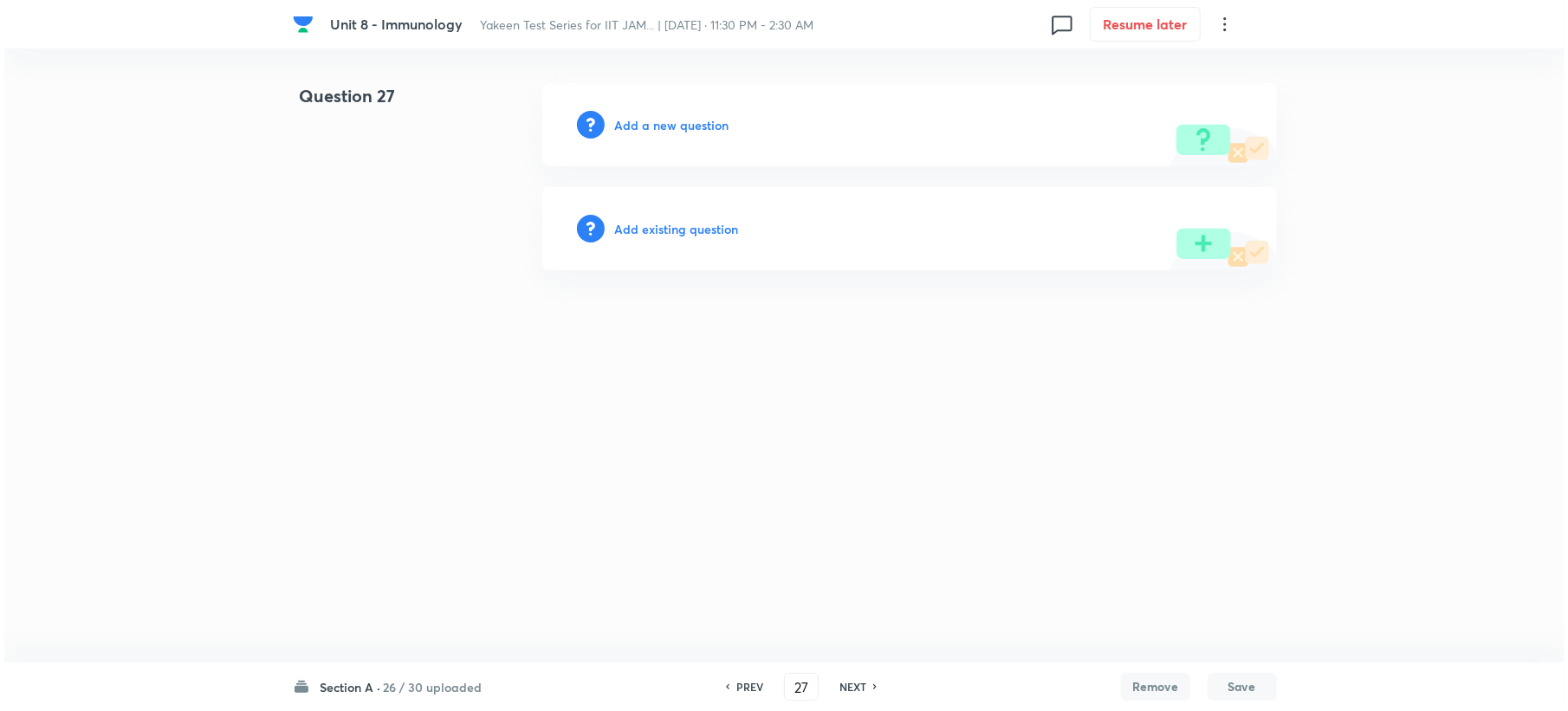
scroll to position [0, 0]
click at [649, 117] on h6 "Add a new question" at bounding box center [672, 126] width 115 height 18
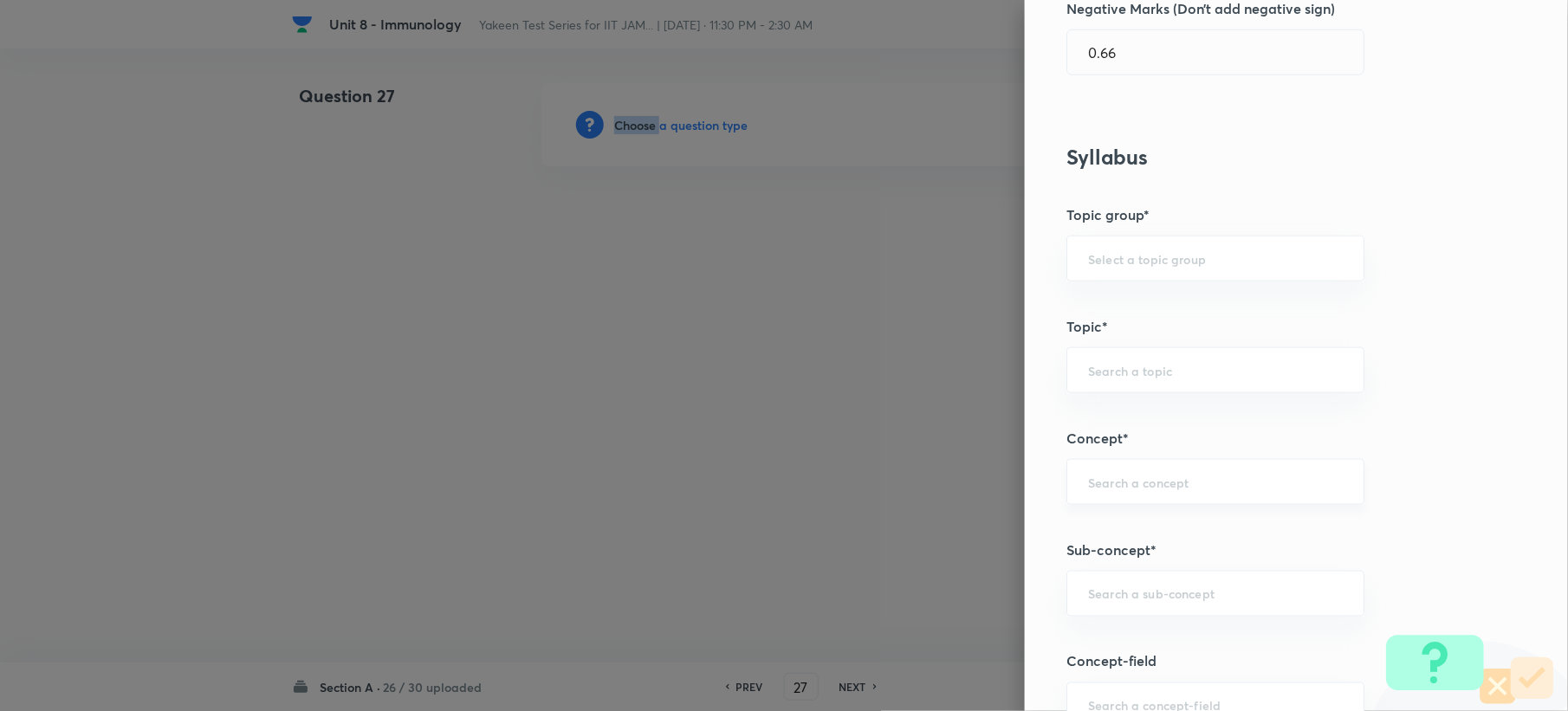
scroll to position [924, 0]
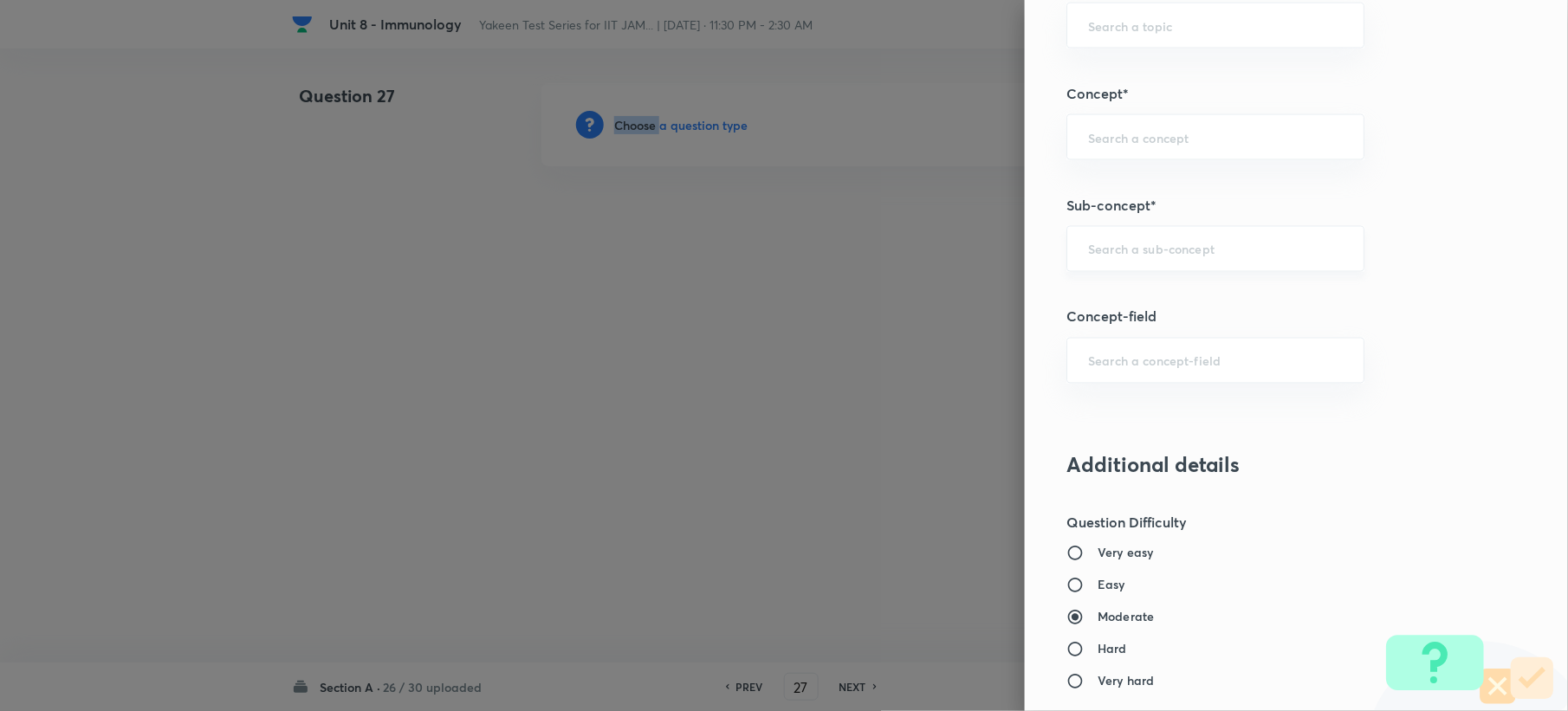
click at [1086, 240] on div "​" at bounding box center [1215, 249] width 298 height 46
paste input "Genetics and Genomics"
click at [1096, 299] on li "Genetics and Genomics" at bounding box center [1199, 301] width 296 height 31
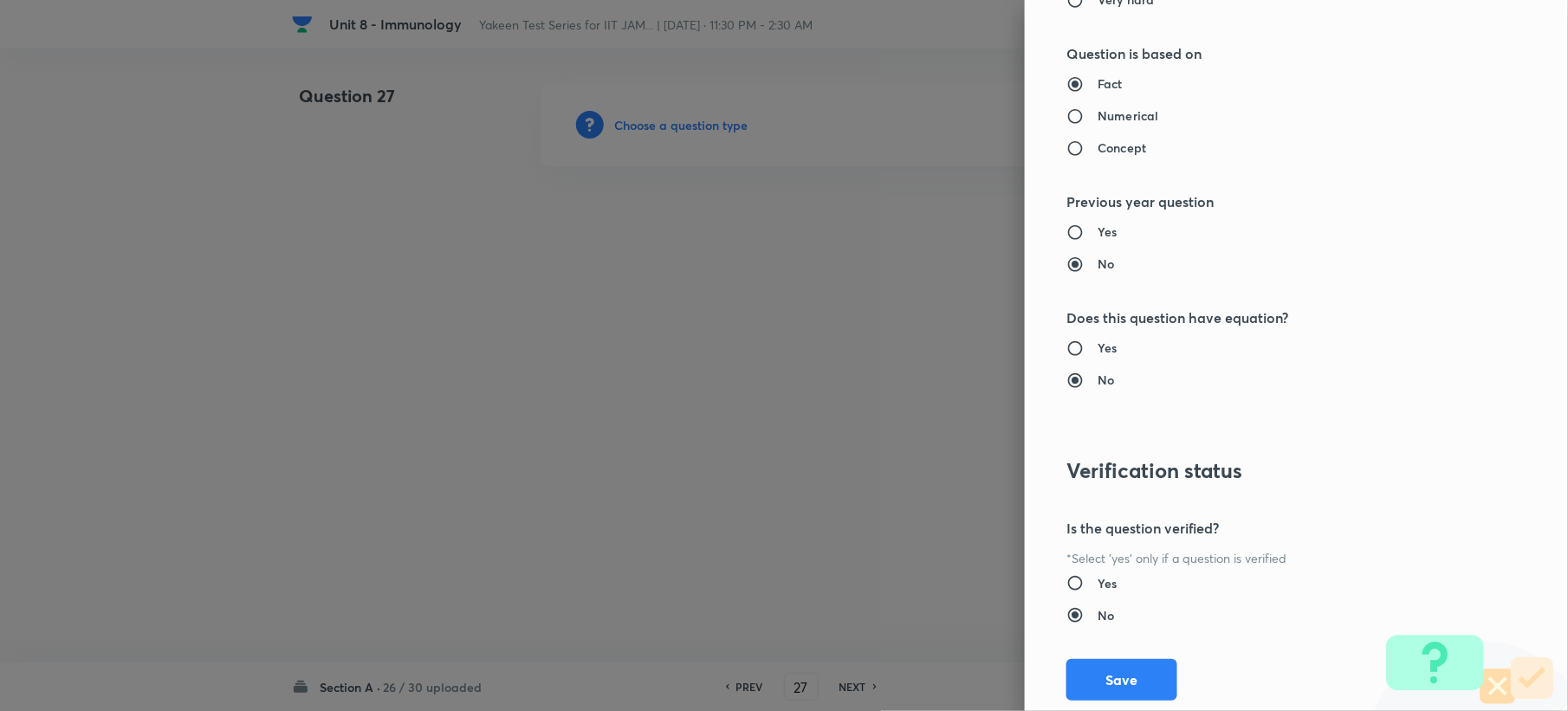
scroll to position [1654, 0]
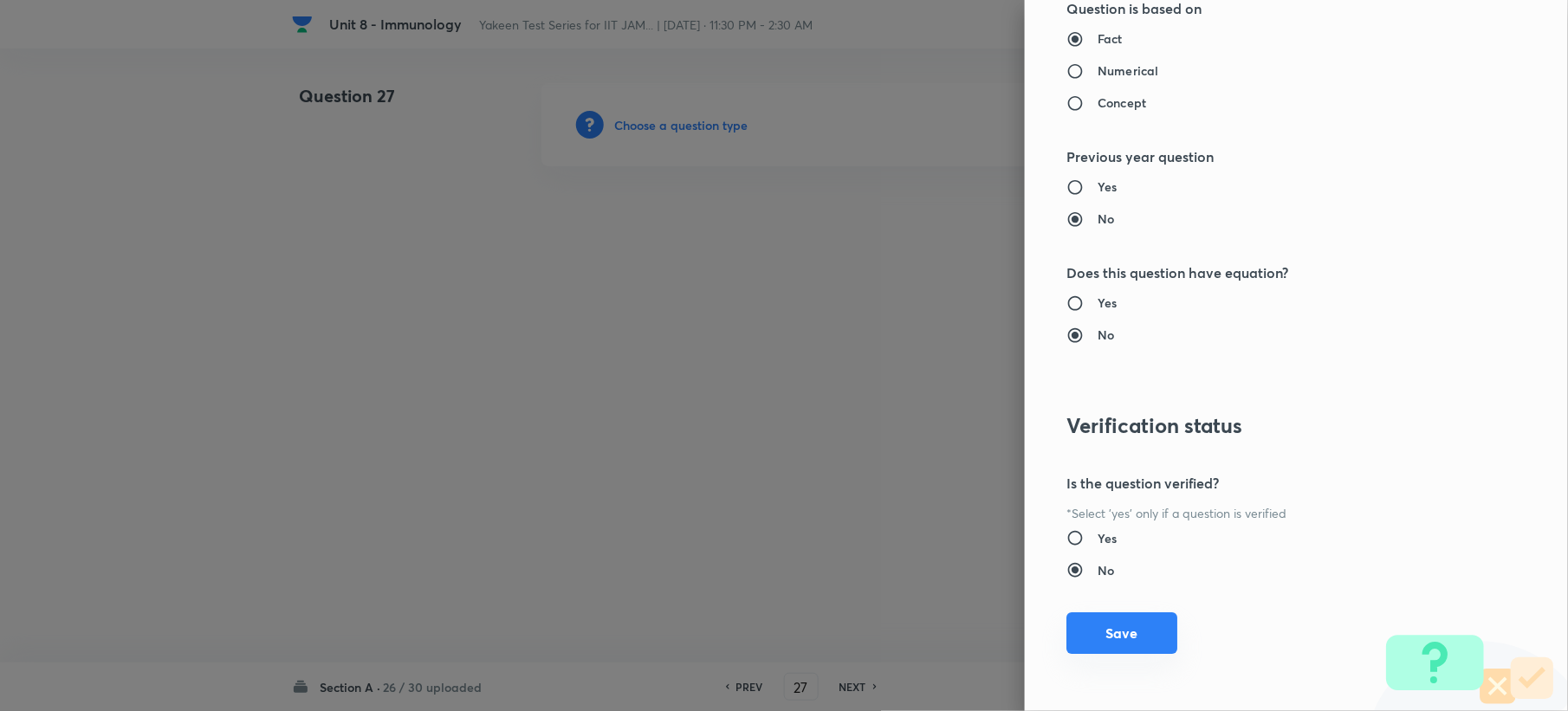
click at [1108, 625] on button "Save" at bounding box center [1122, 634] width 111 height 42
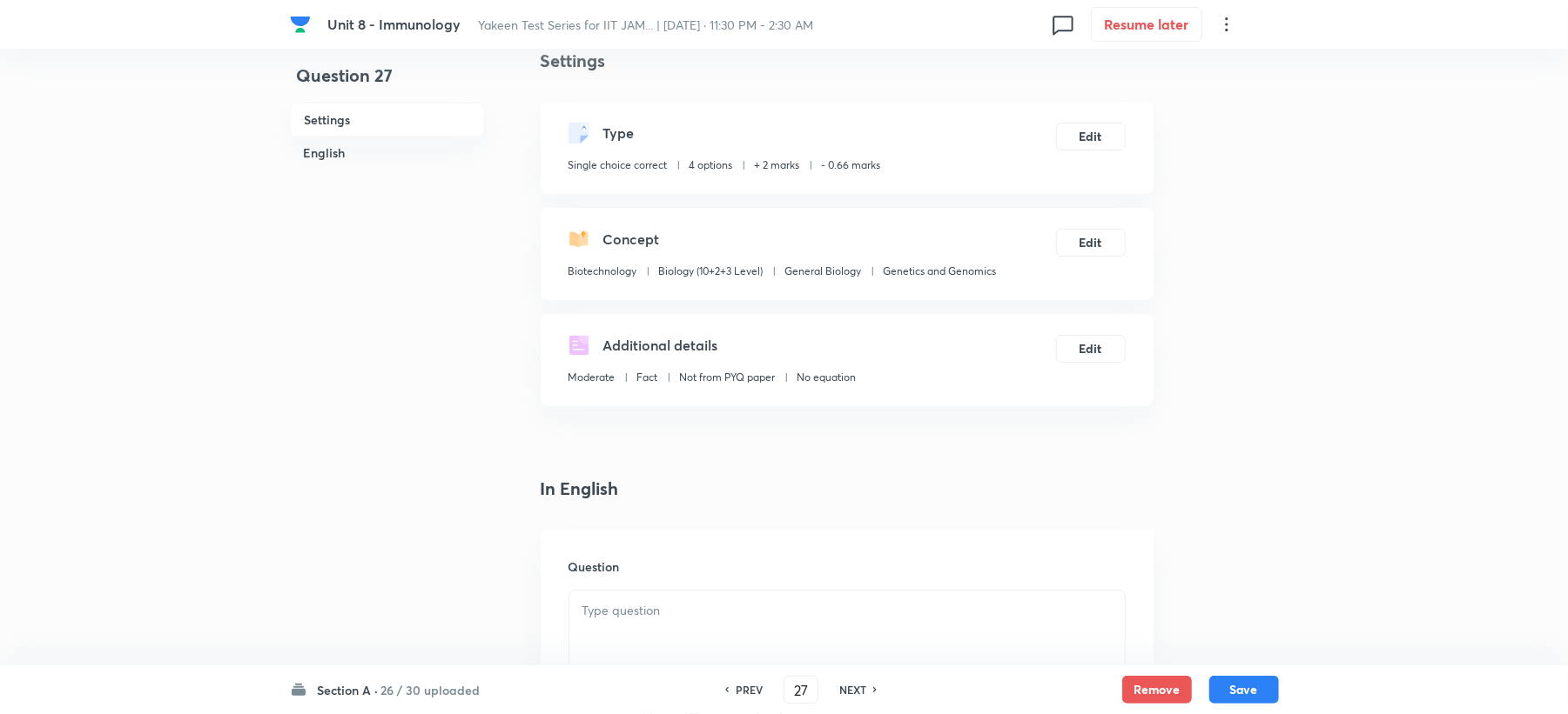
scroll to position [464, 0]
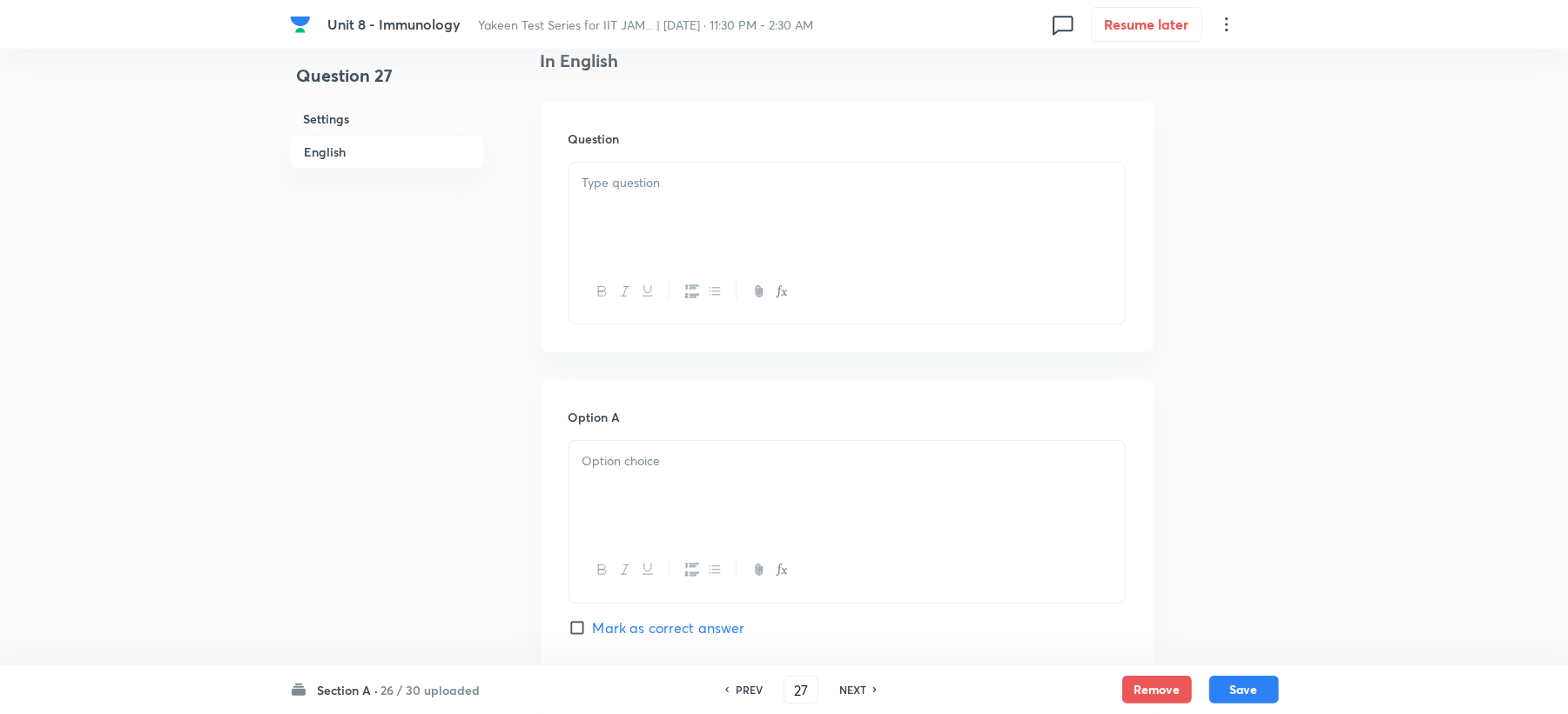
drag, startPoint x: 624, startPoint y: 223, endPoint x: 617, endPoint y: 256, distance: 33.7
click at [624, 225] on div at bounding box center [846, 211] width 555 height 98
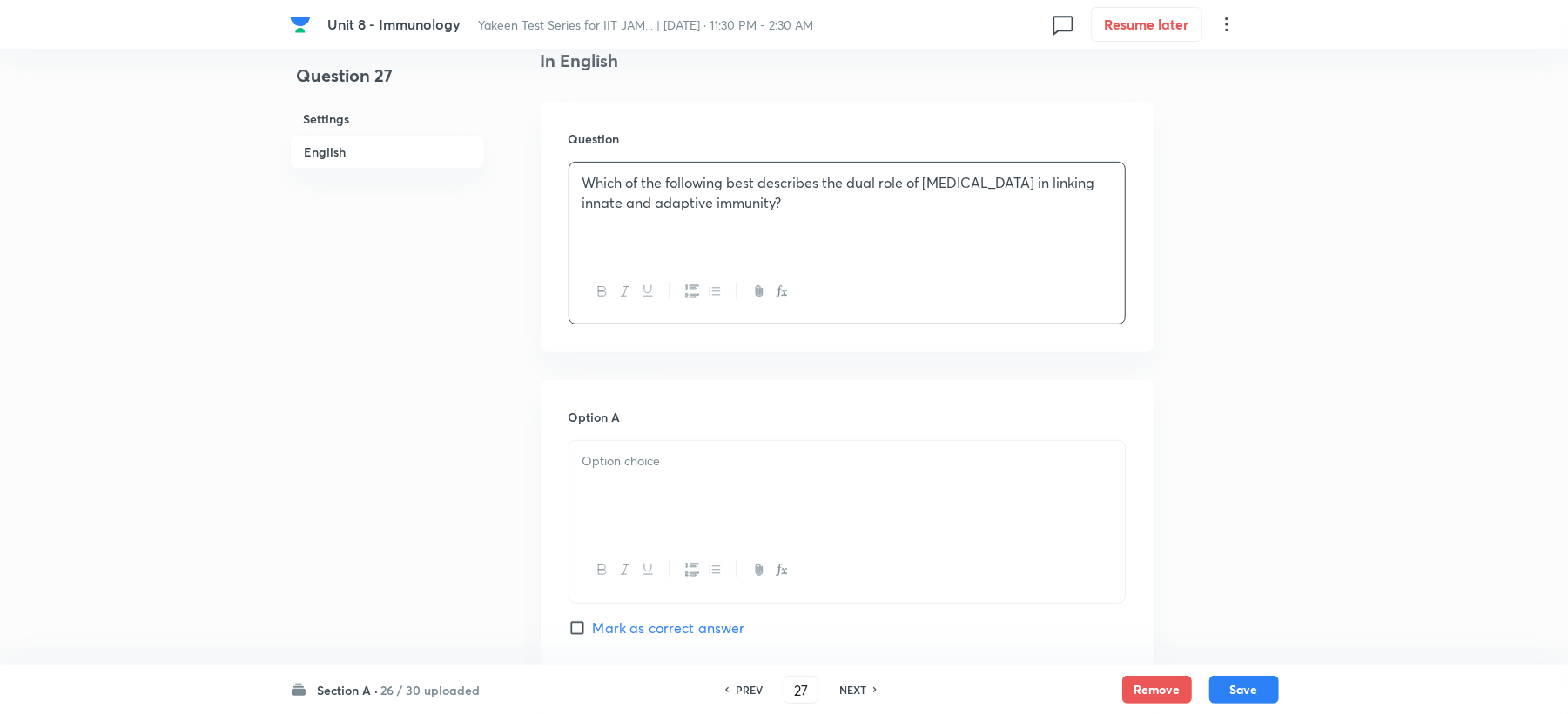
click at [618, 517] on div at bounding box center [846, 490] width 555 height 98
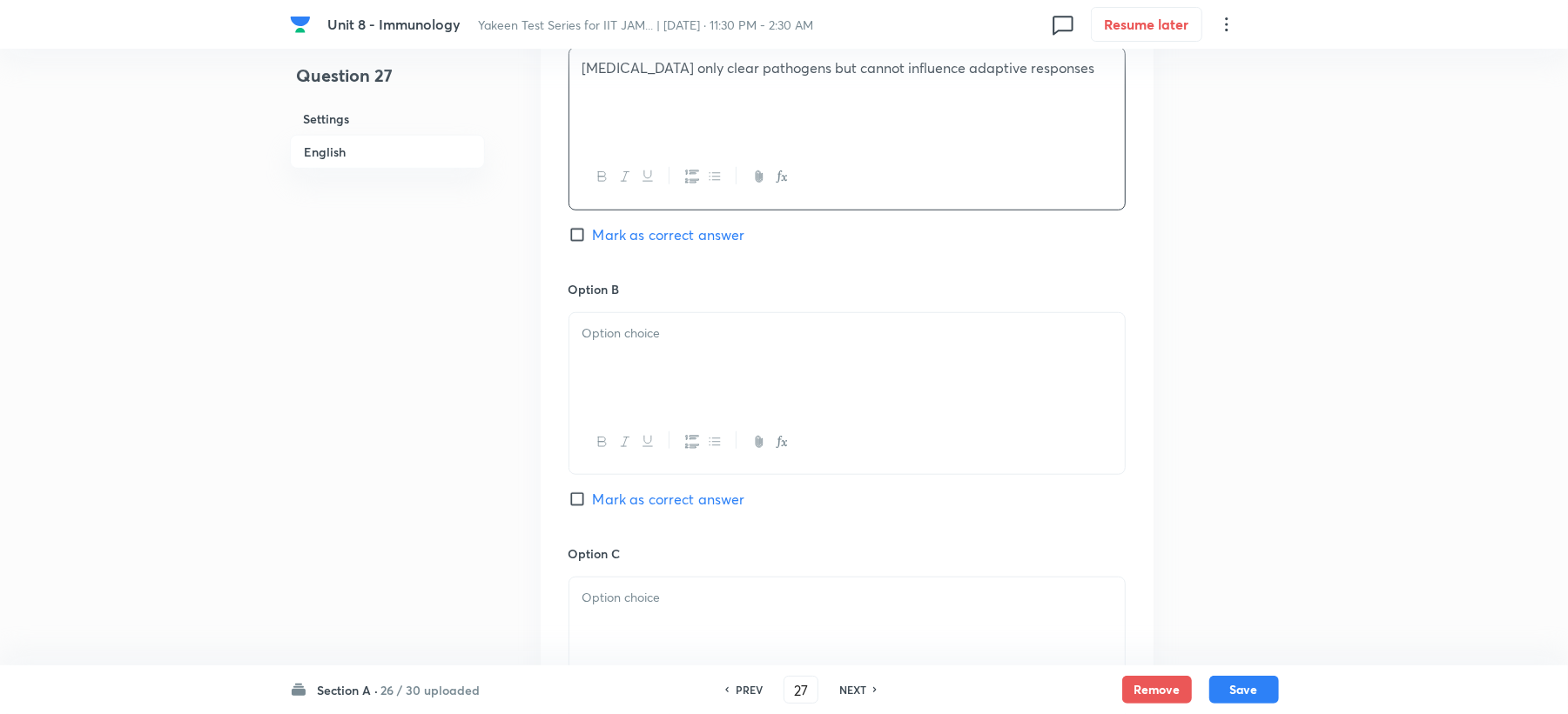
scroll to position [928, 0]
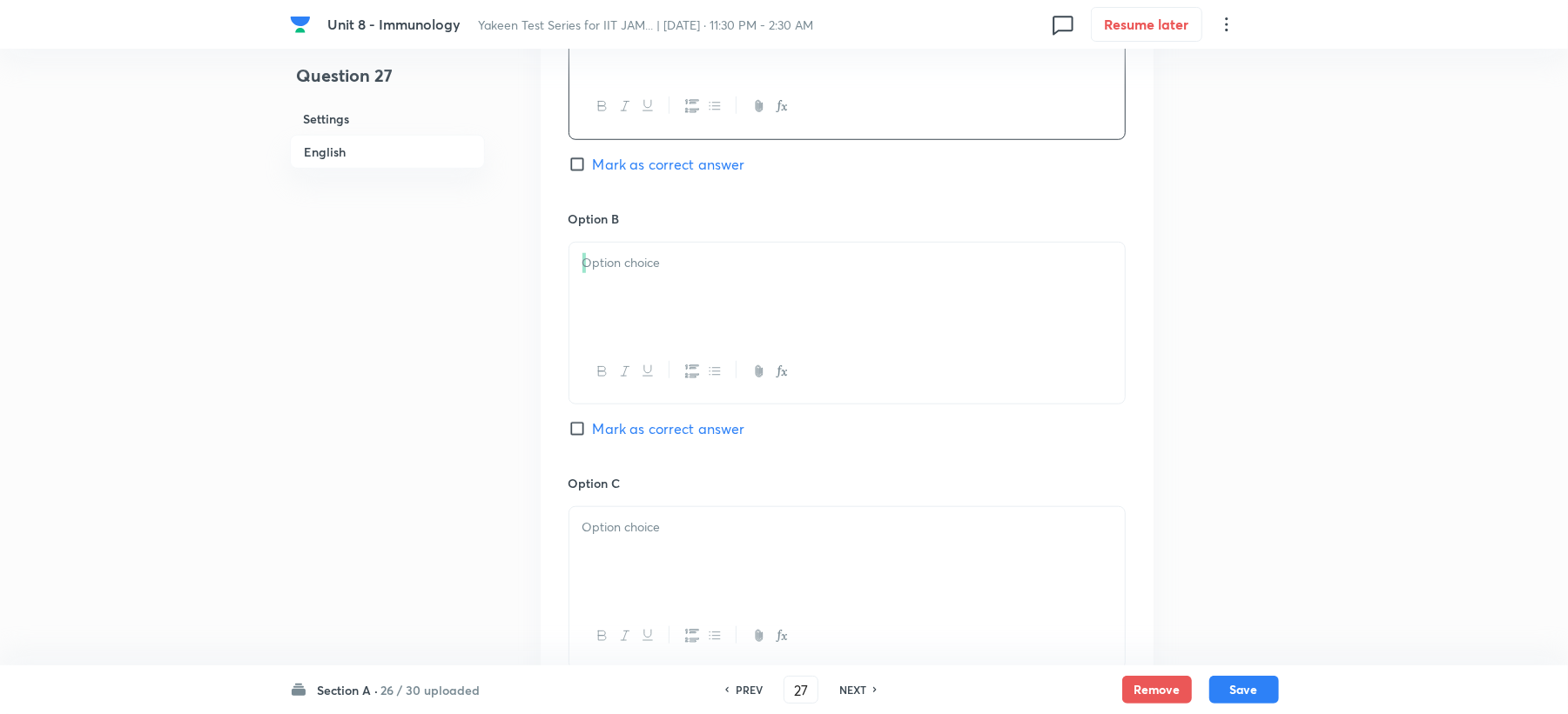
click at [628, 317] on div at bounding box center [847, 324] width 557 height 163
click at [569, 272] on div at bounding box center [846, 292] width 555 height 98
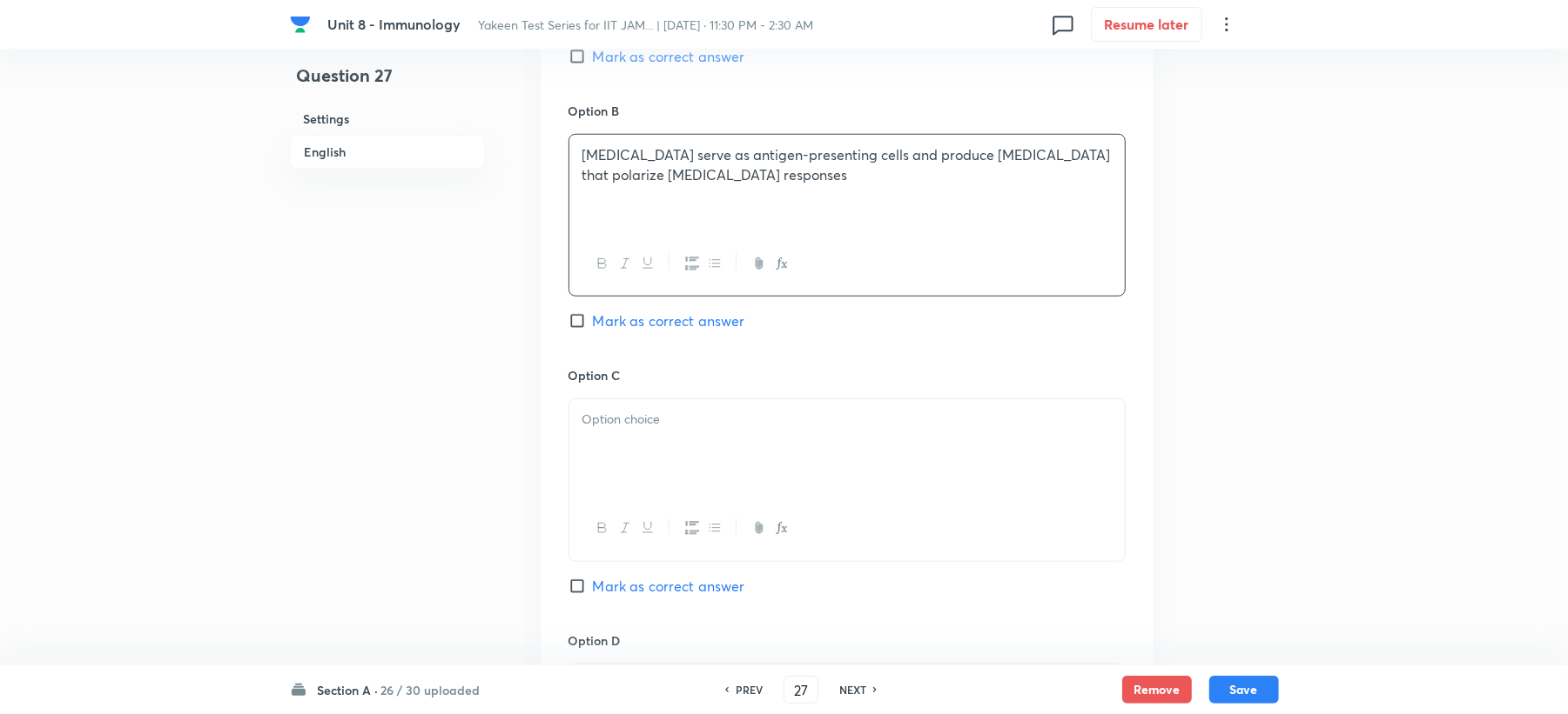
scroll to position [1160, 0]
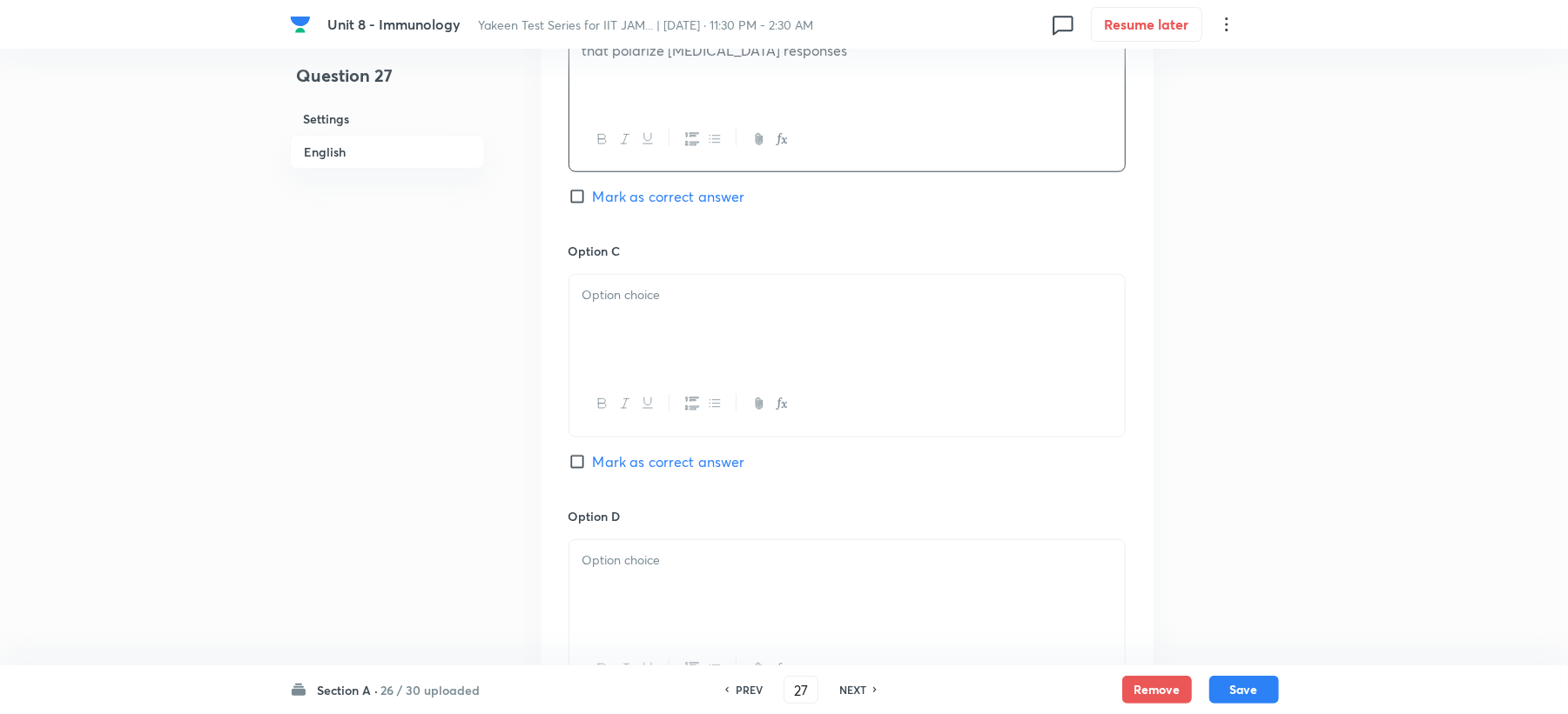
drag, startPoint x: 639, startPoint y: 270, endPoint x: 607, endPoint y: 290, distance: 37.7
click at [630, 270] on div "Option C Mark as correct answer" at bounding box center [847, 374] width 557 height 264
click at [609, 317] on div at bounding box center [846, 324] width 555 height 98
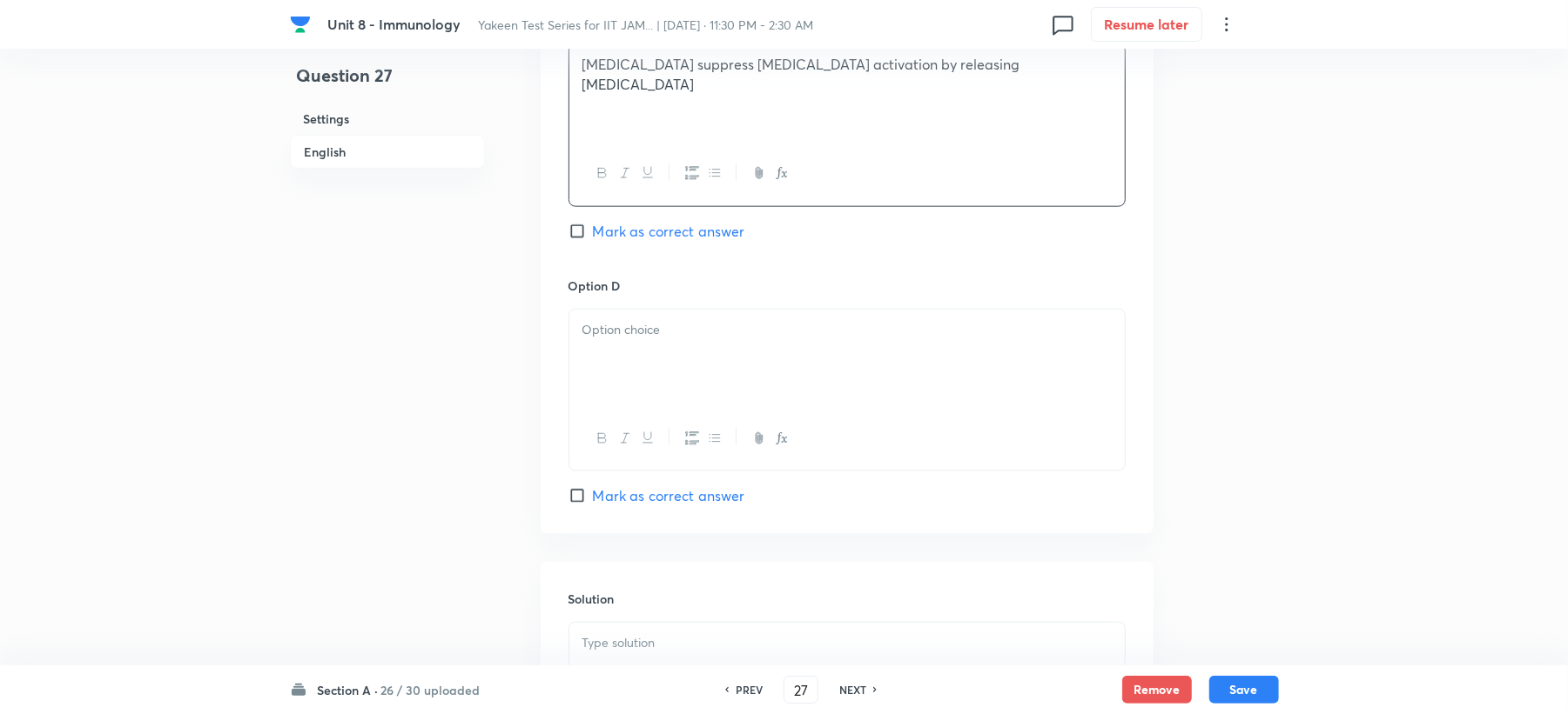
scroll to position [1392, 0]
click at [607, 320] on div at bounding box center [846, 357] width 555 height 98
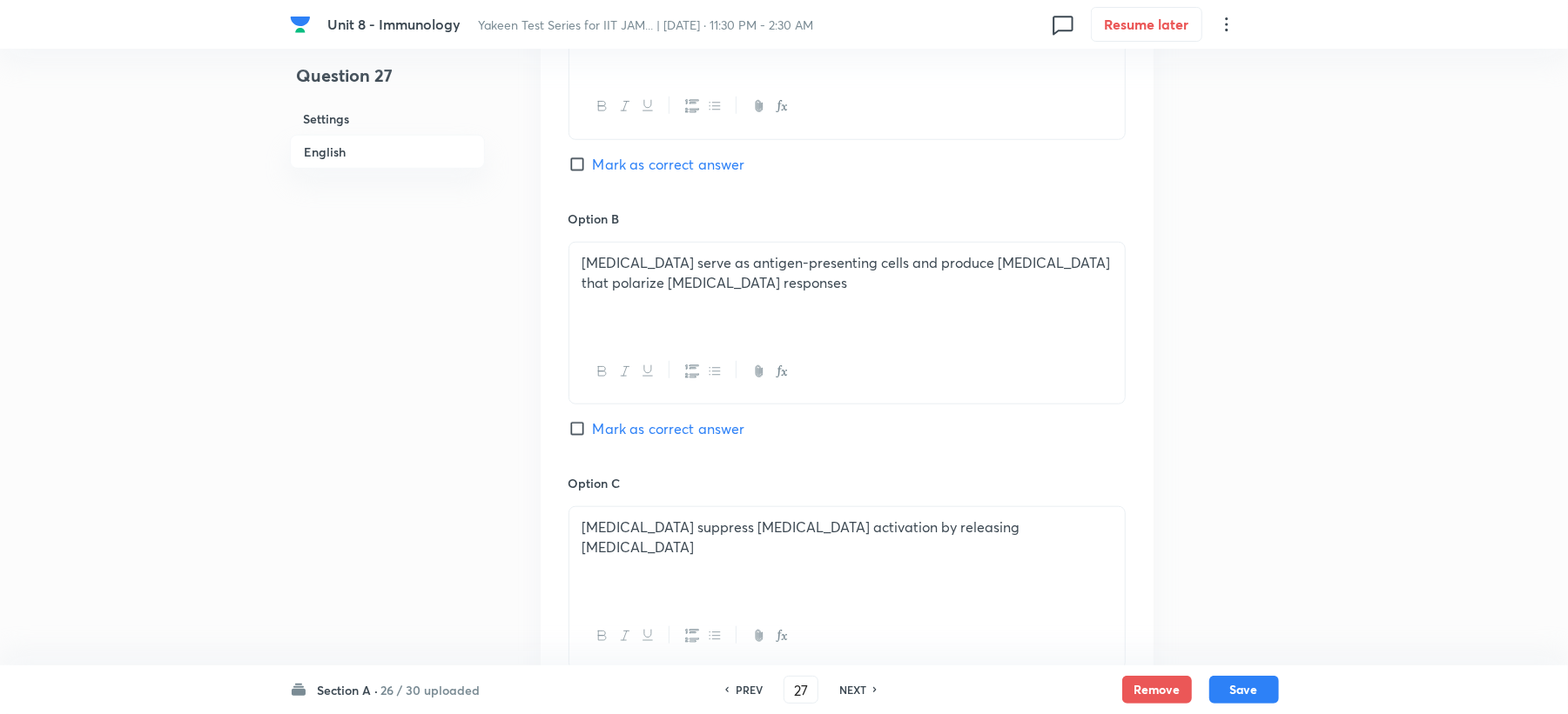
click at [617, 440] on span "Mark as correct answer" at bounding box center [669, 429] width 153 height 21
click at [593, 438] on input "Mark as correct answer" at bounding box center [581, 429] width 25 height 17
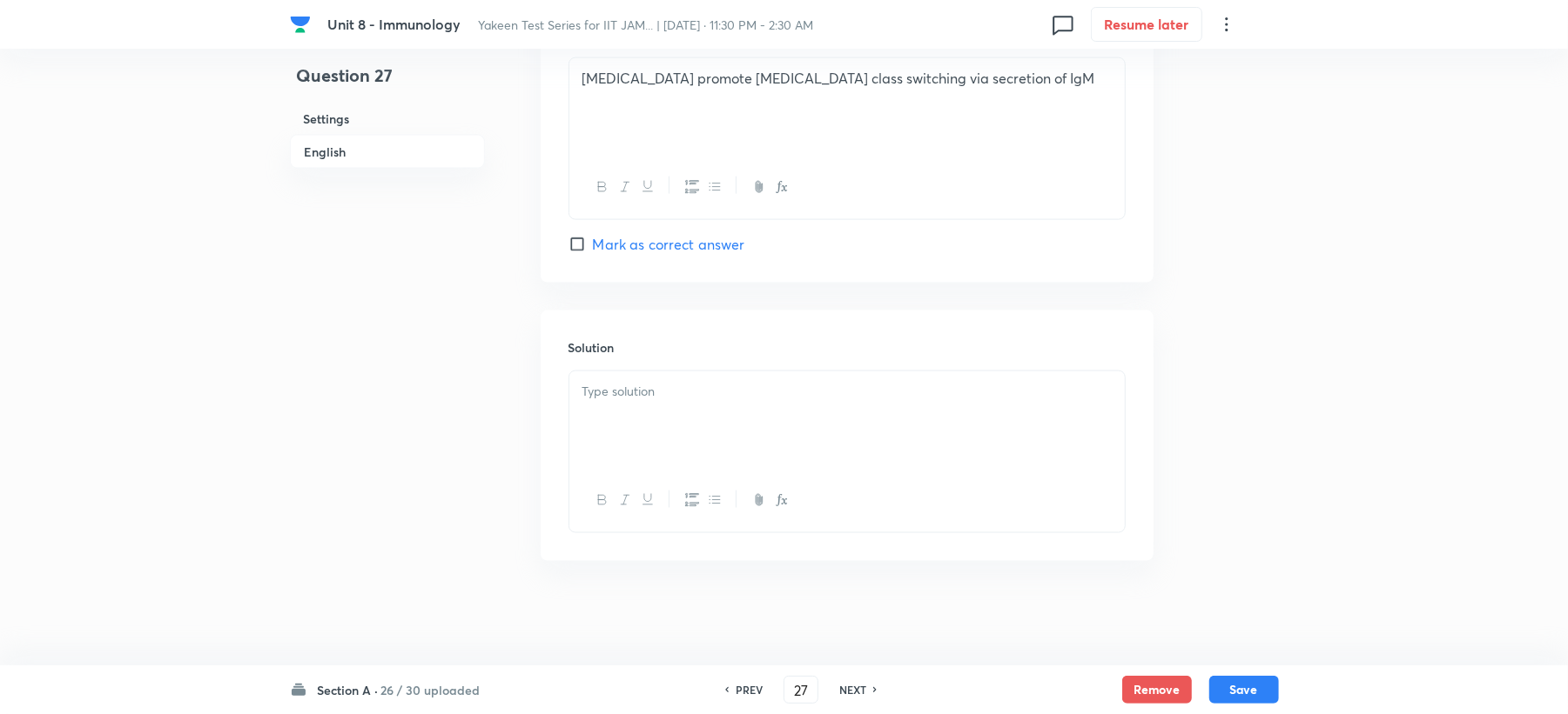
scroll to position [1647, 0]
click at [621, 402] on div at bounding box center [846, 420] width 555 height 98
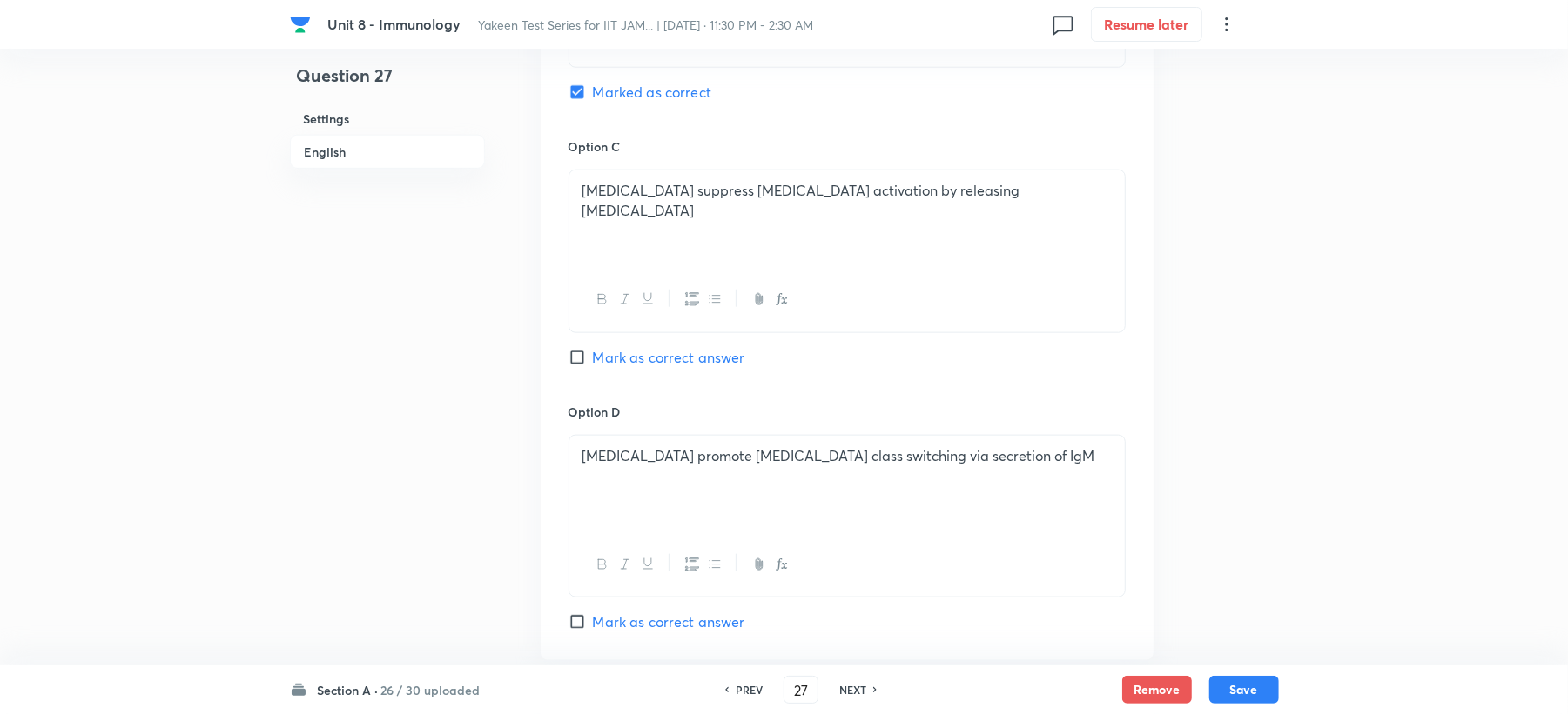
scroll to position [1183, 0]
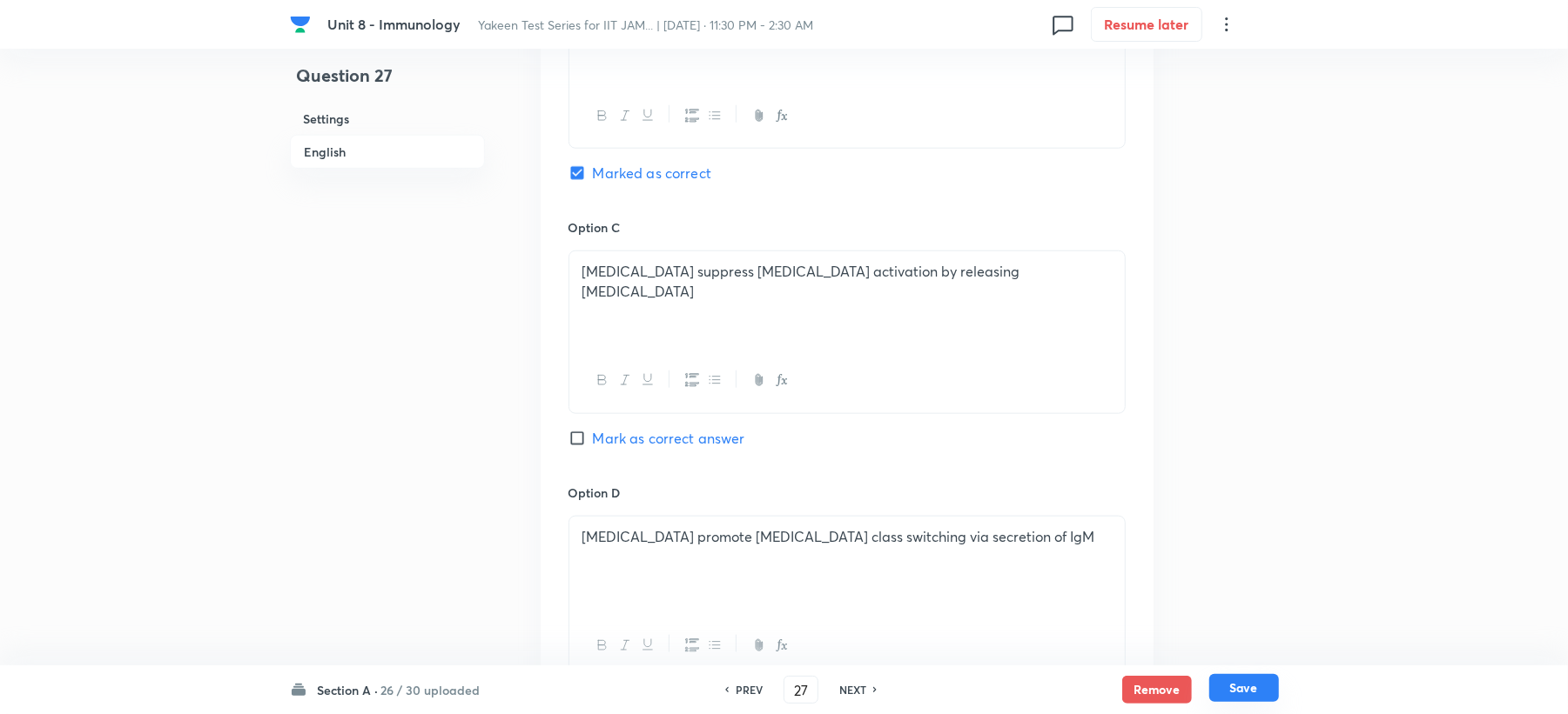
click at [1234, 691] on button "Save" at bounding box center [1244, 688] width 70 height 27
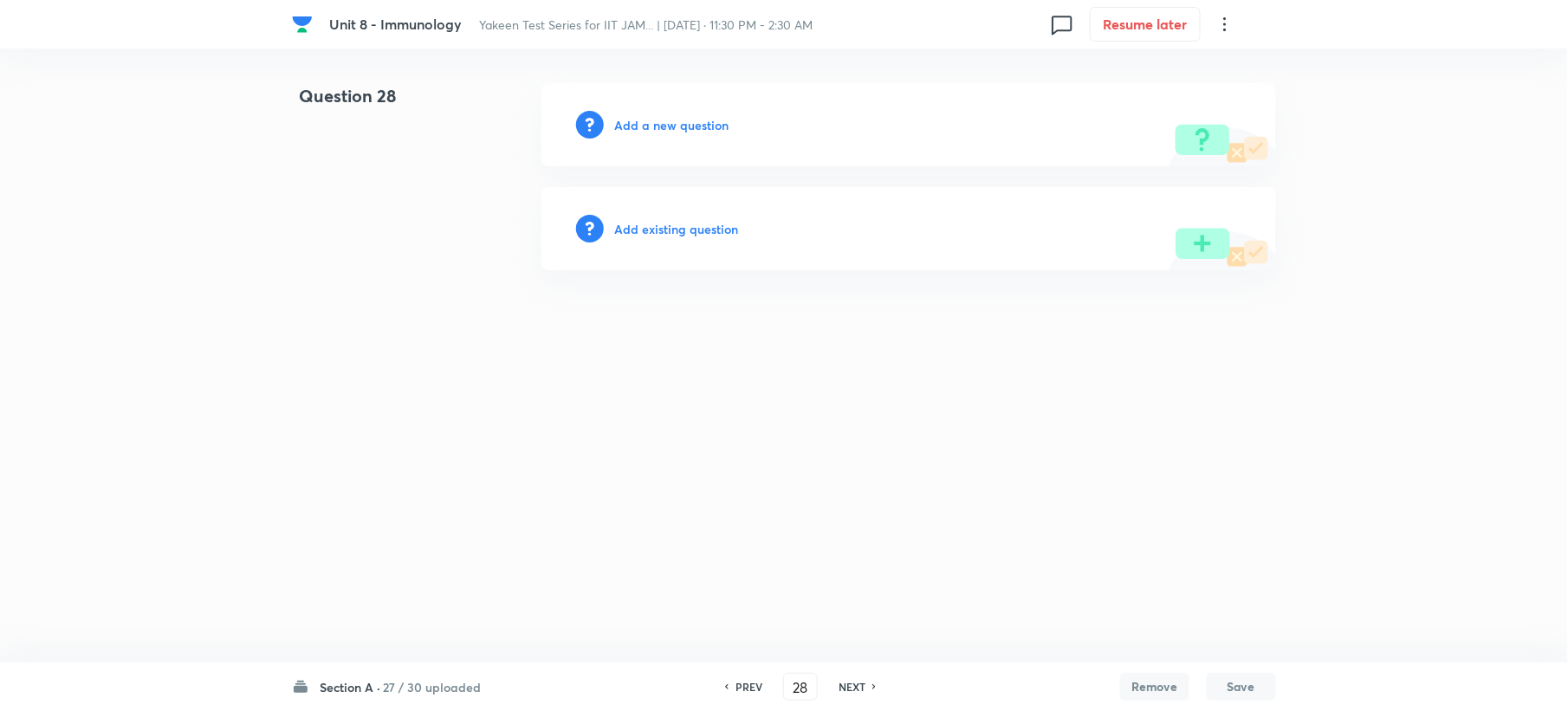
click at [653, 128] on h6 "Add a new question" at bounding box center [672, 126] width 115 height 18
click at [653, 128] on h6 "Choose a question type" at bounding box center [681, 126] width 134 height 18
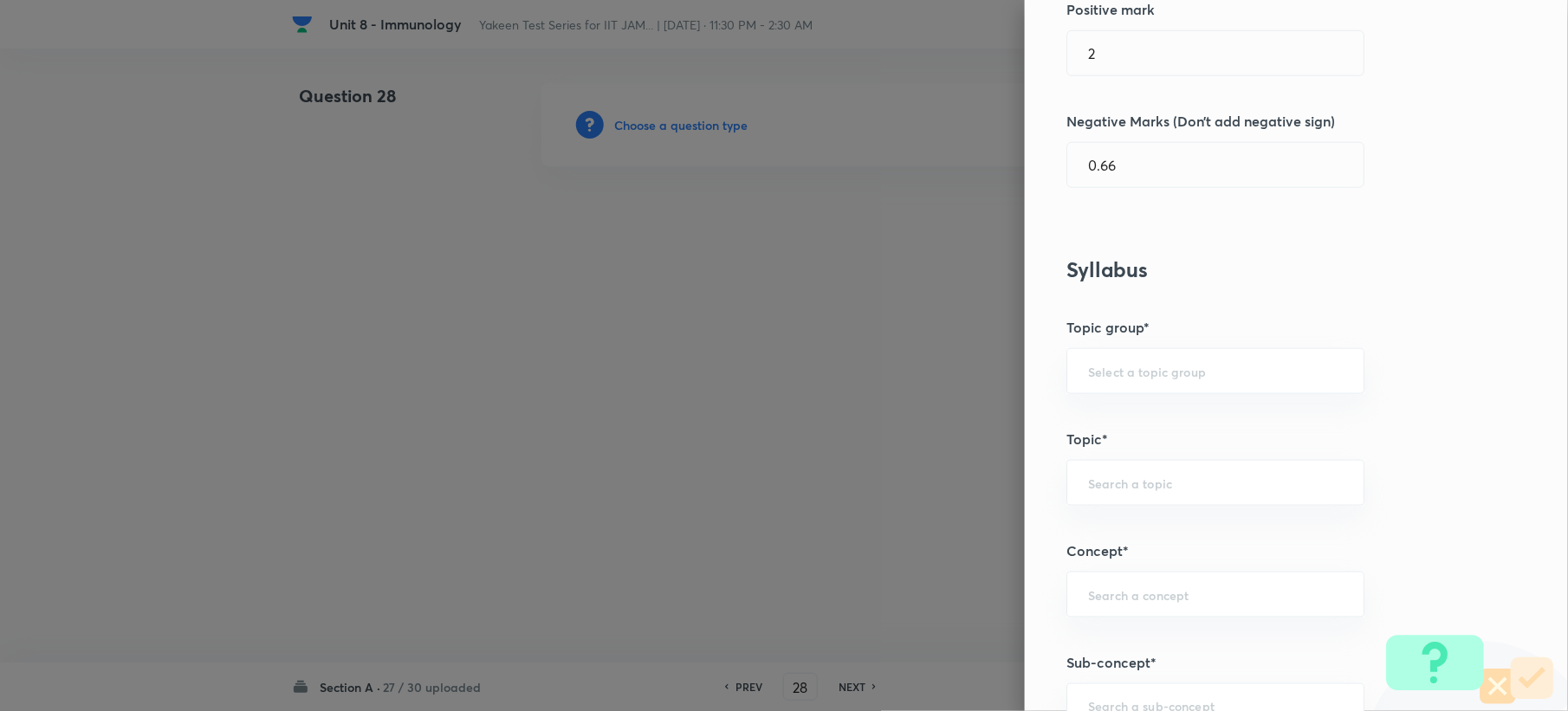
scroll to position [577, 0]
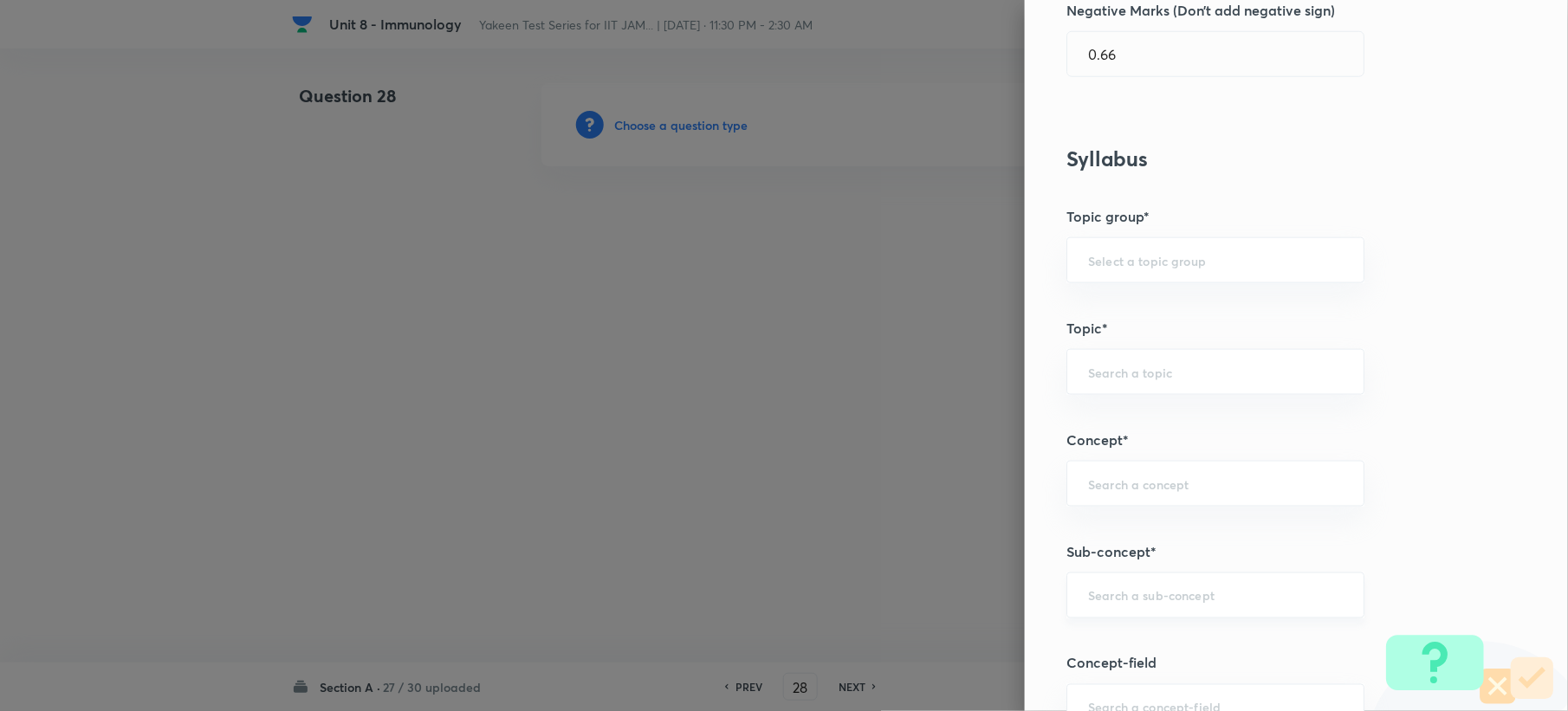
click at [1130, 579] on div "​" at bounding box center [1215, 595] width 298 height 46
paste input "Genetics and Genomics"
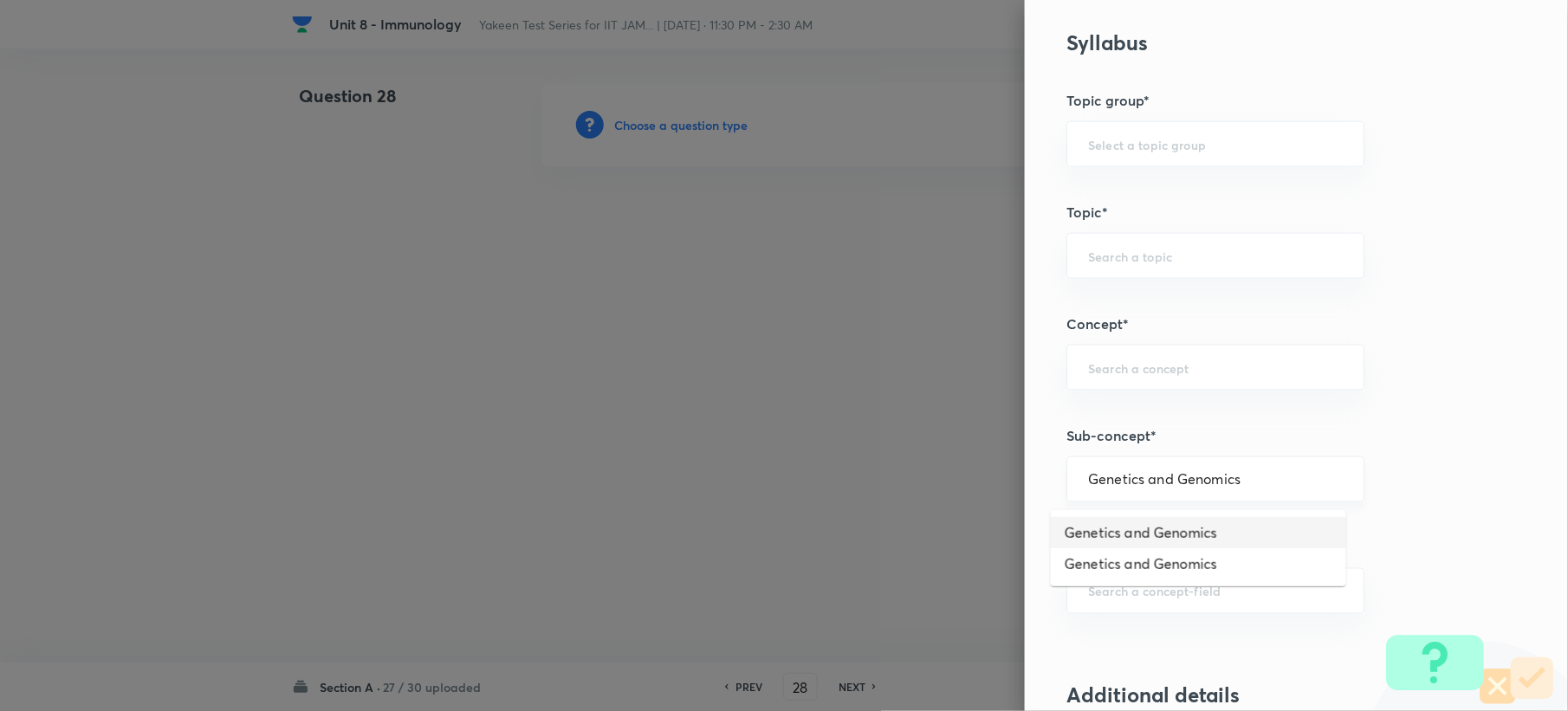
click at [1169, 501] on div "Genetics and Genomics ​" at bounding box center [1215, 480] width 298 height 46
click at [1158, 530] on li "Genetics and Genomics" at bounding box center [1199, 533] width 296 height 31
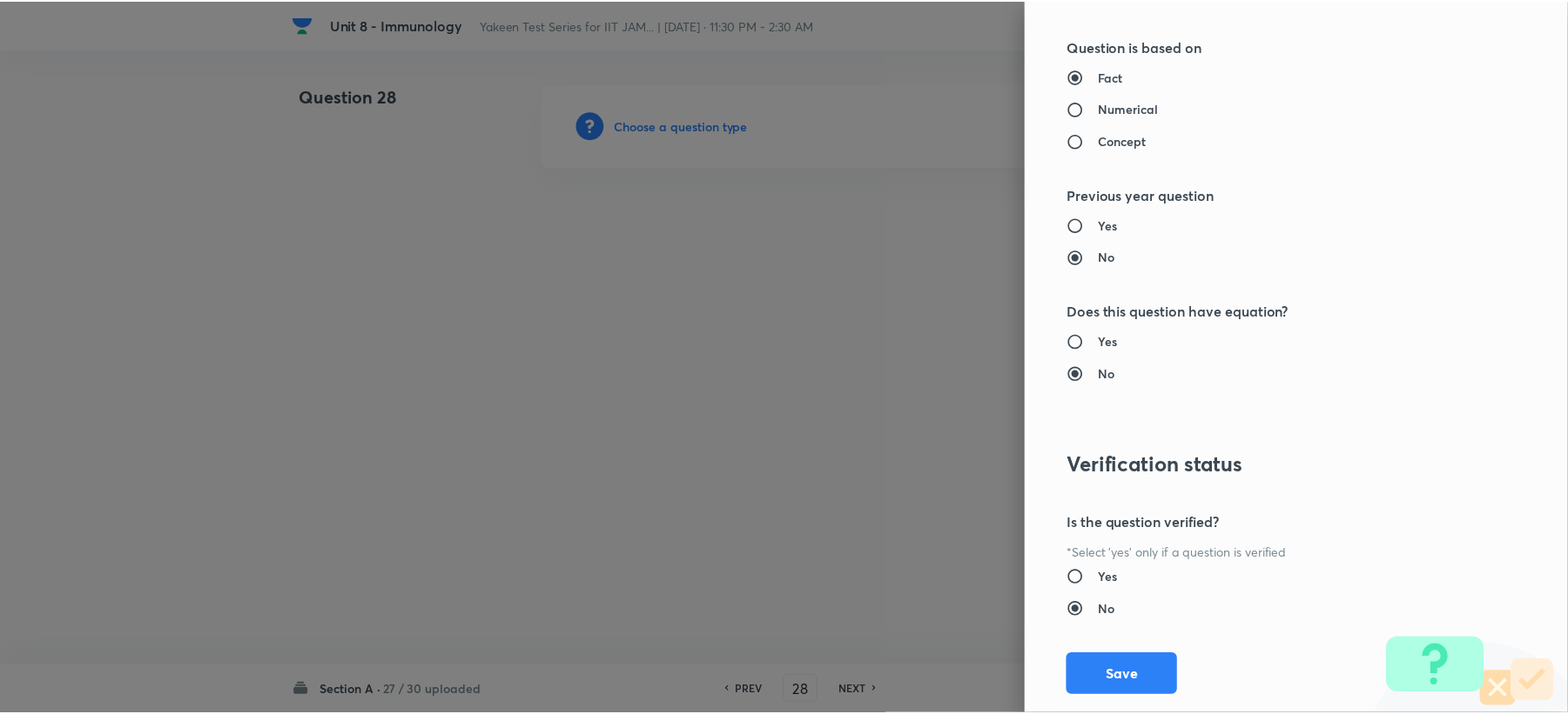
scroll to position [1661, 0]
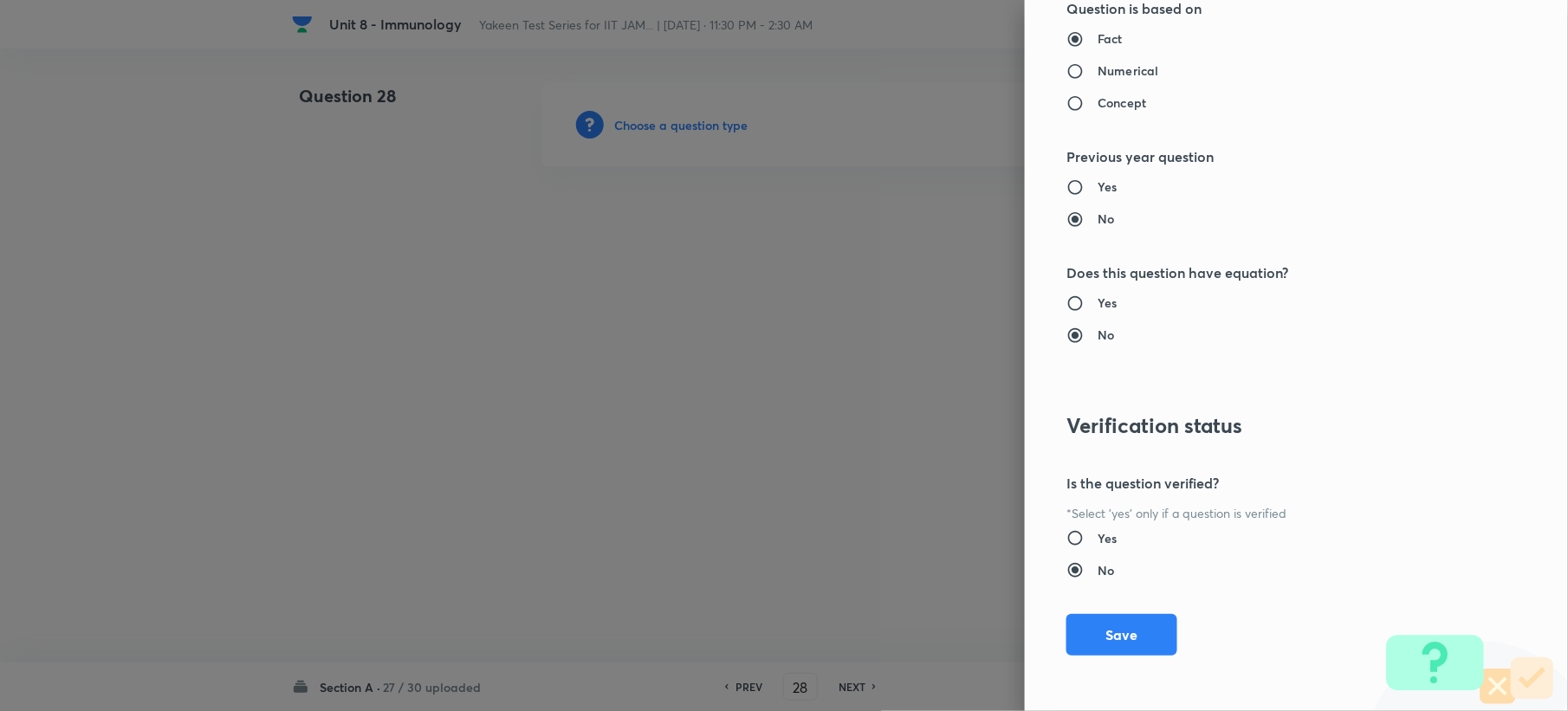
click at [1107, 638] on button "Save" at bounding box center [1122, 635] width 111 height 42
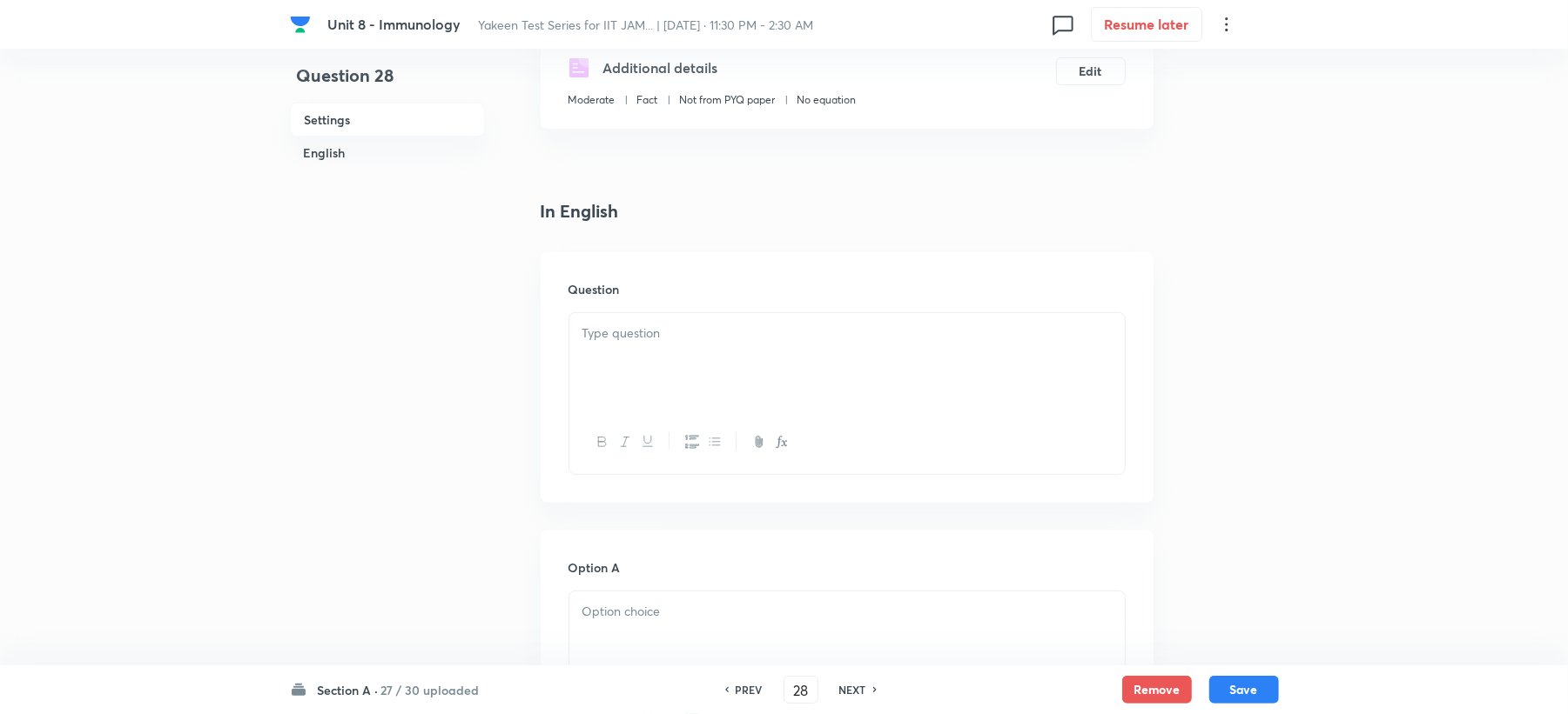
scroll to position [348, 0]
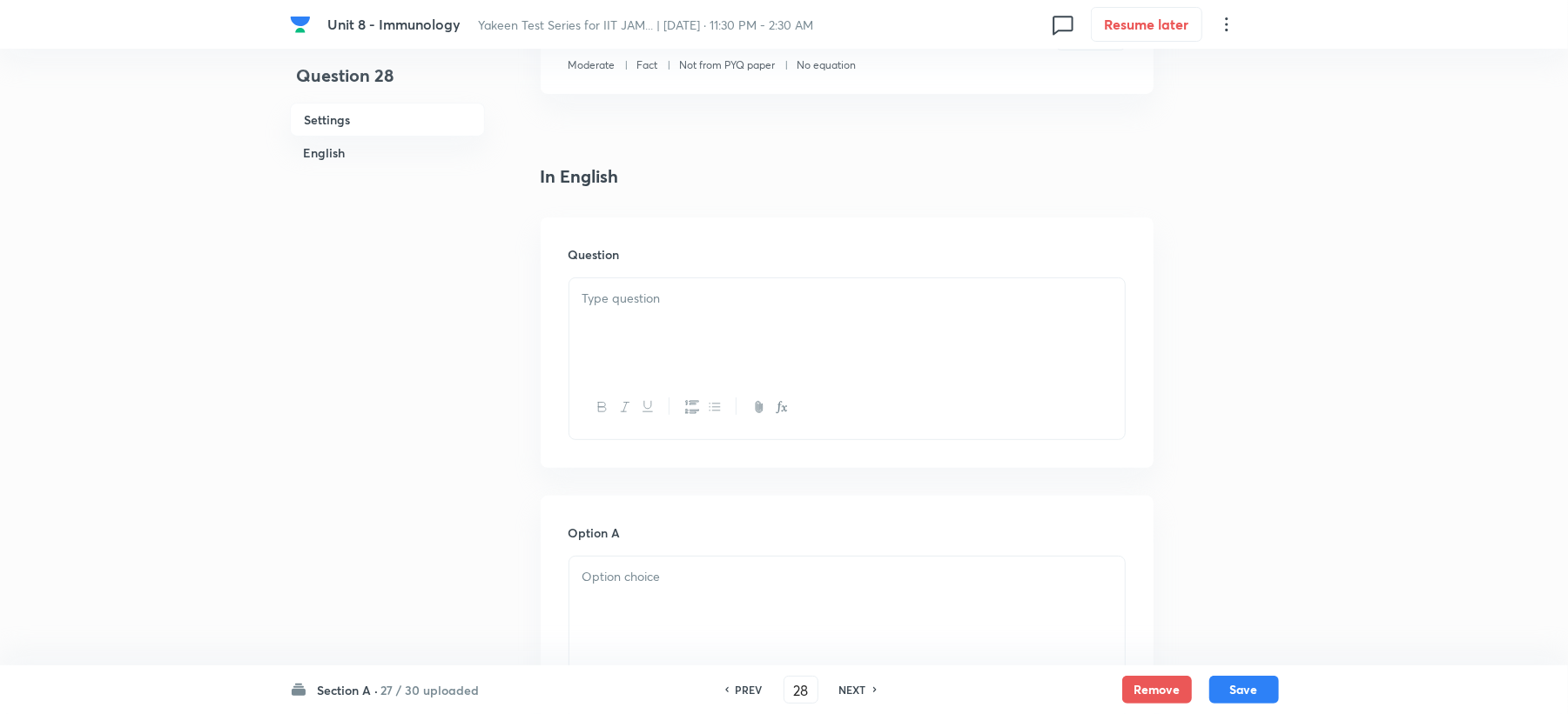
click at [628, 317] on div at bounding box center [846, 327] width 555 height 98
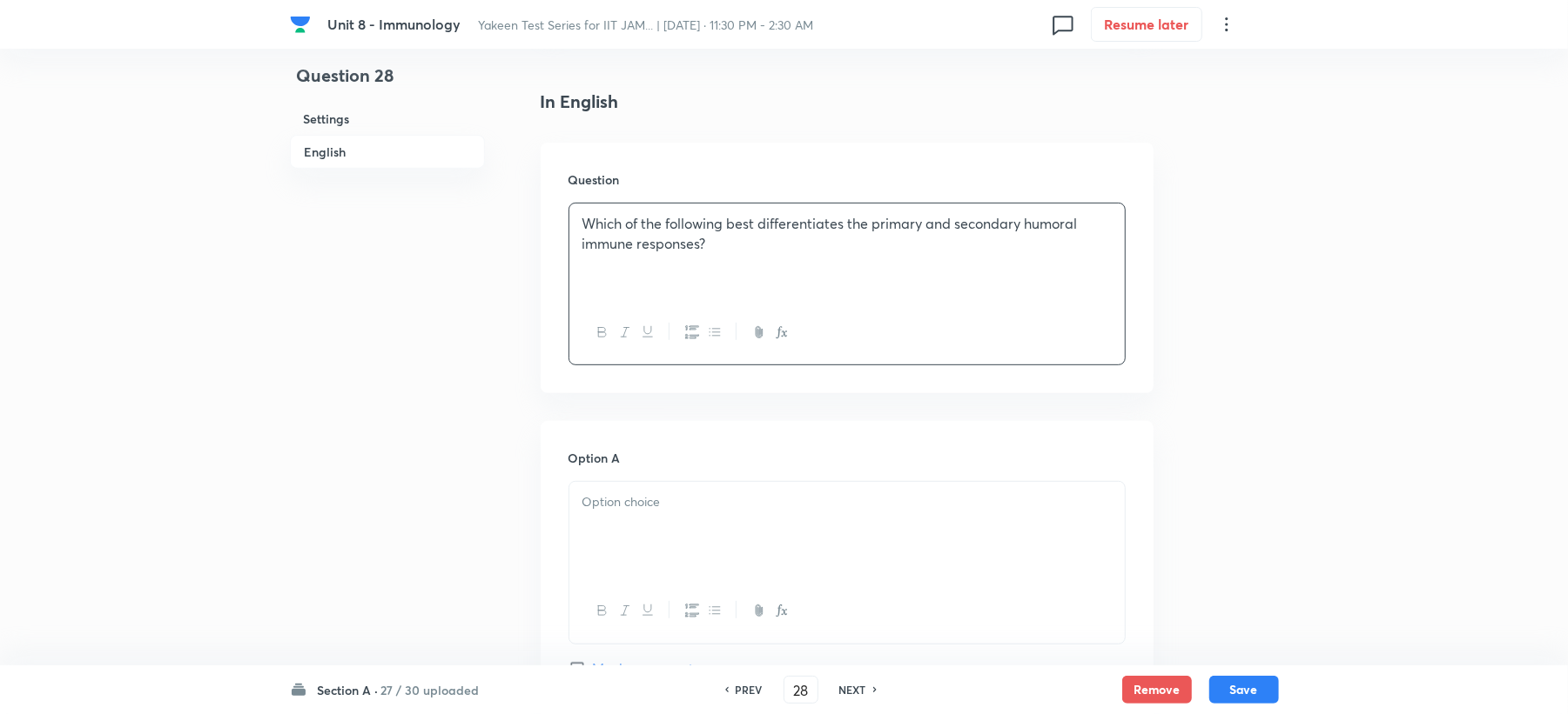
scroll to position [464, 0]
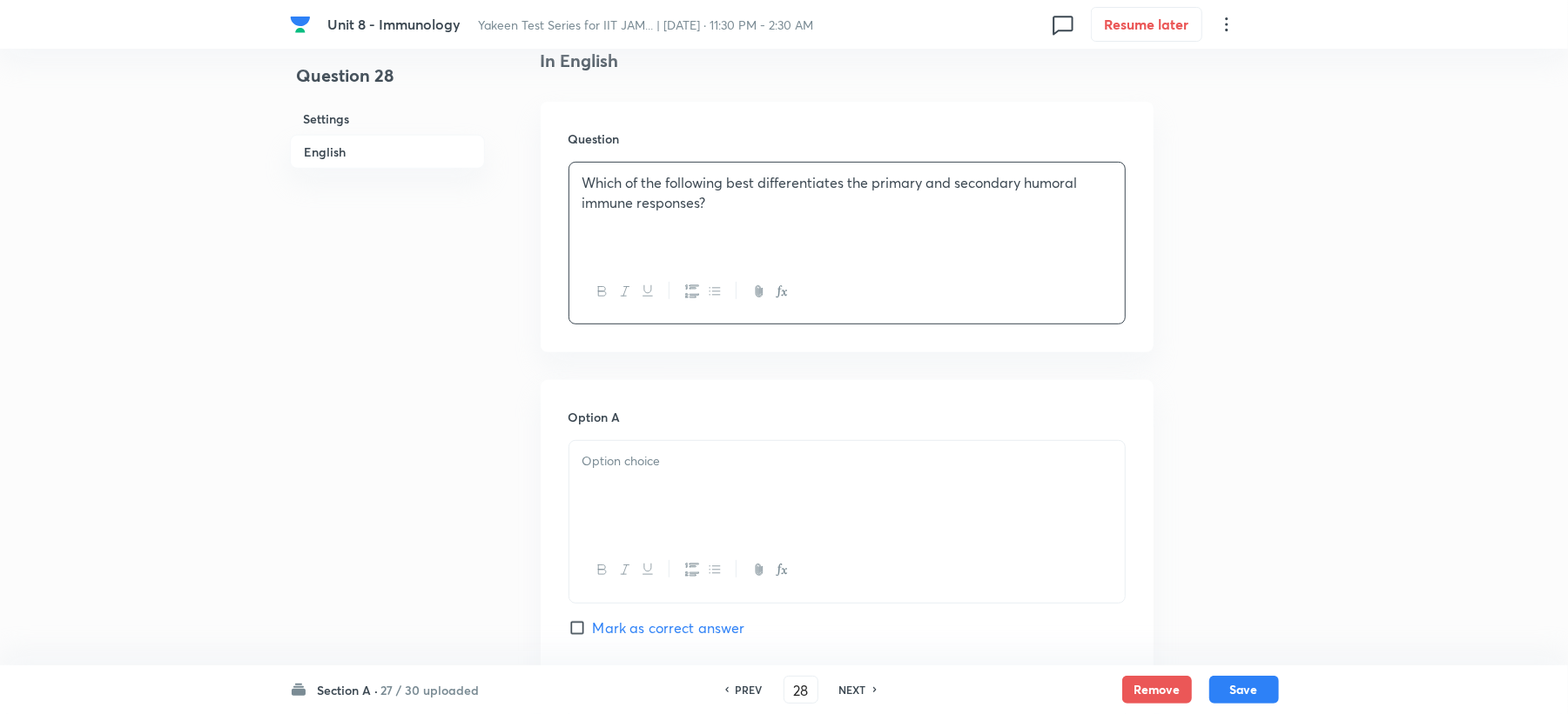
click at [613, 466] on p at bounding box center [847, 462] width 530 height 20
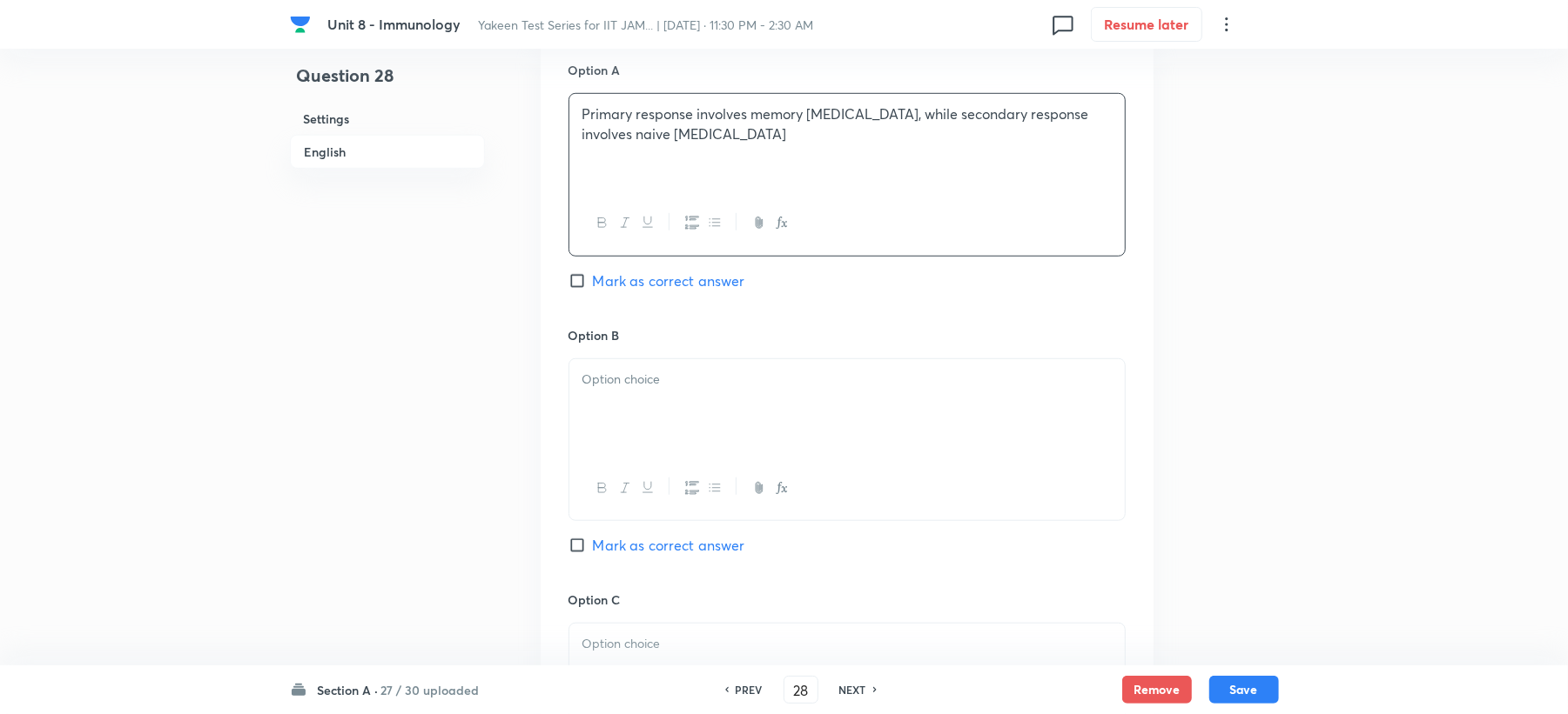
scroll to position [812, 0]
click at [621, 388] on p at bounding box center [847, 379] width 530 height 20
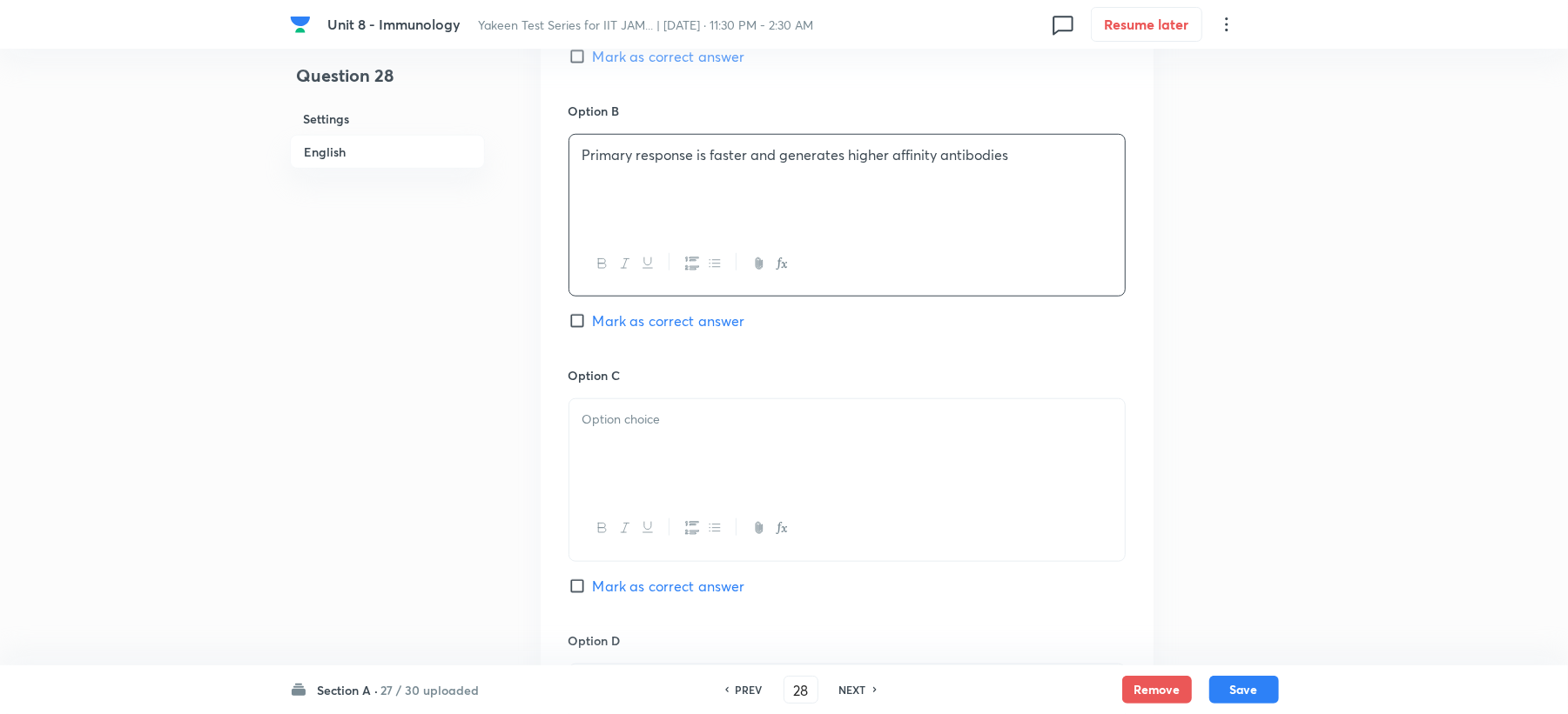
scroll to position [1044, 0]
drag, startPoint x: 644, startPoint y: 408, endPoint x: 642, endPoint y: 420, distance: 12.2
click at [642, 420] on p at bounding box center [847, 411] width 530 height 20
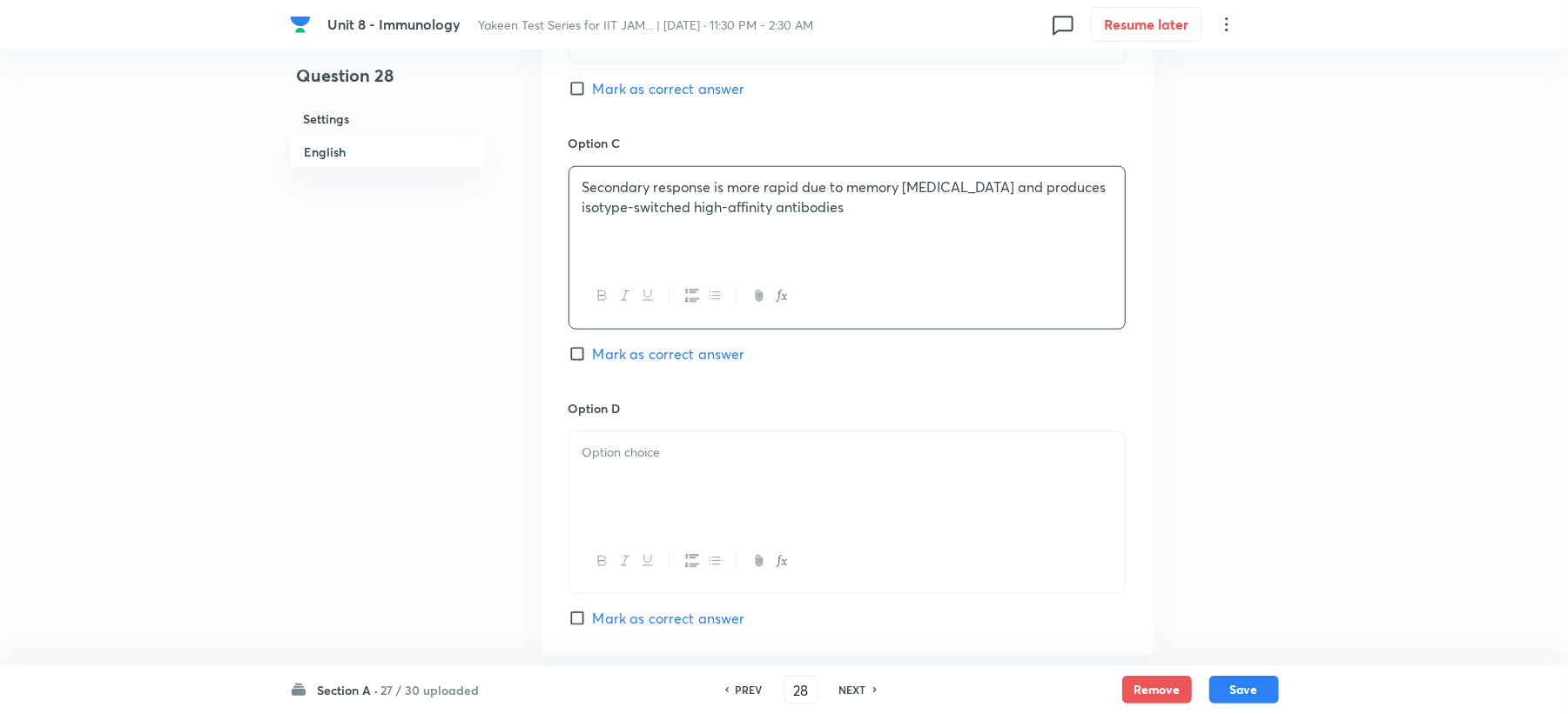
scroll to position [1275, 0]
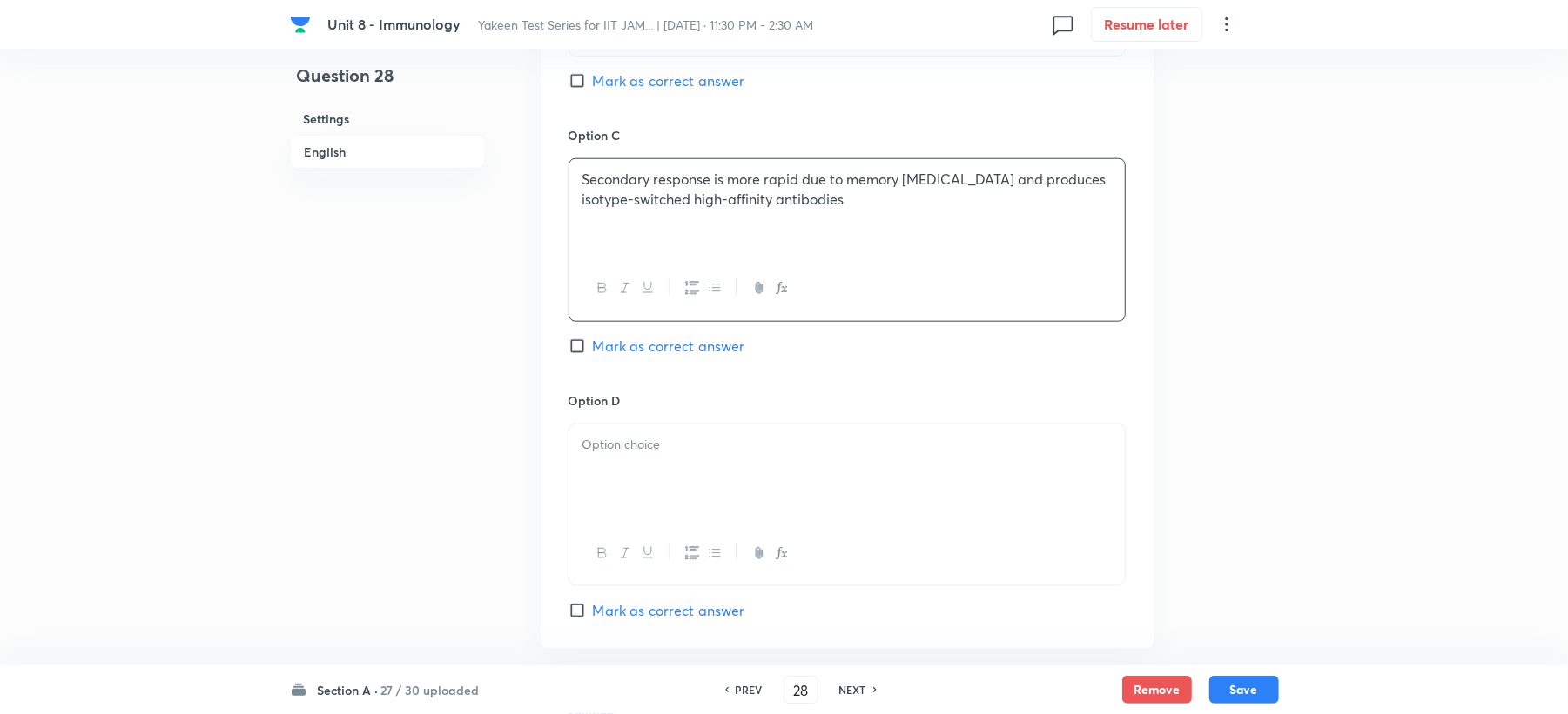
click at [628, 436] on div at bounding box center [846, 473] width 555 height 98
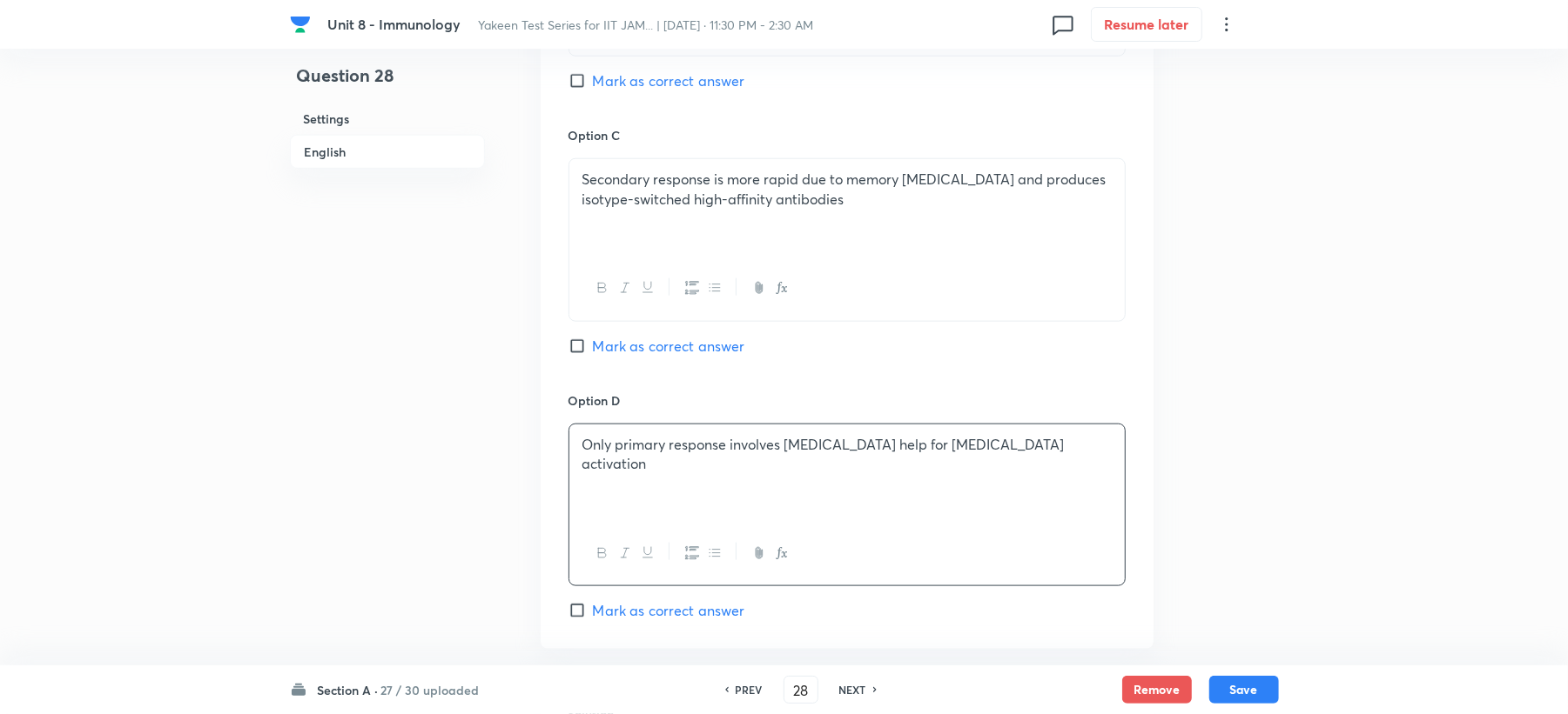
click at [651, 350] on span "Mark as correct answer" at bounding box center [669, 346] width 153 height 21
click at [593, 350] on input "Mark as correct answer" at bounding box center [581, 346] width 25 height 17
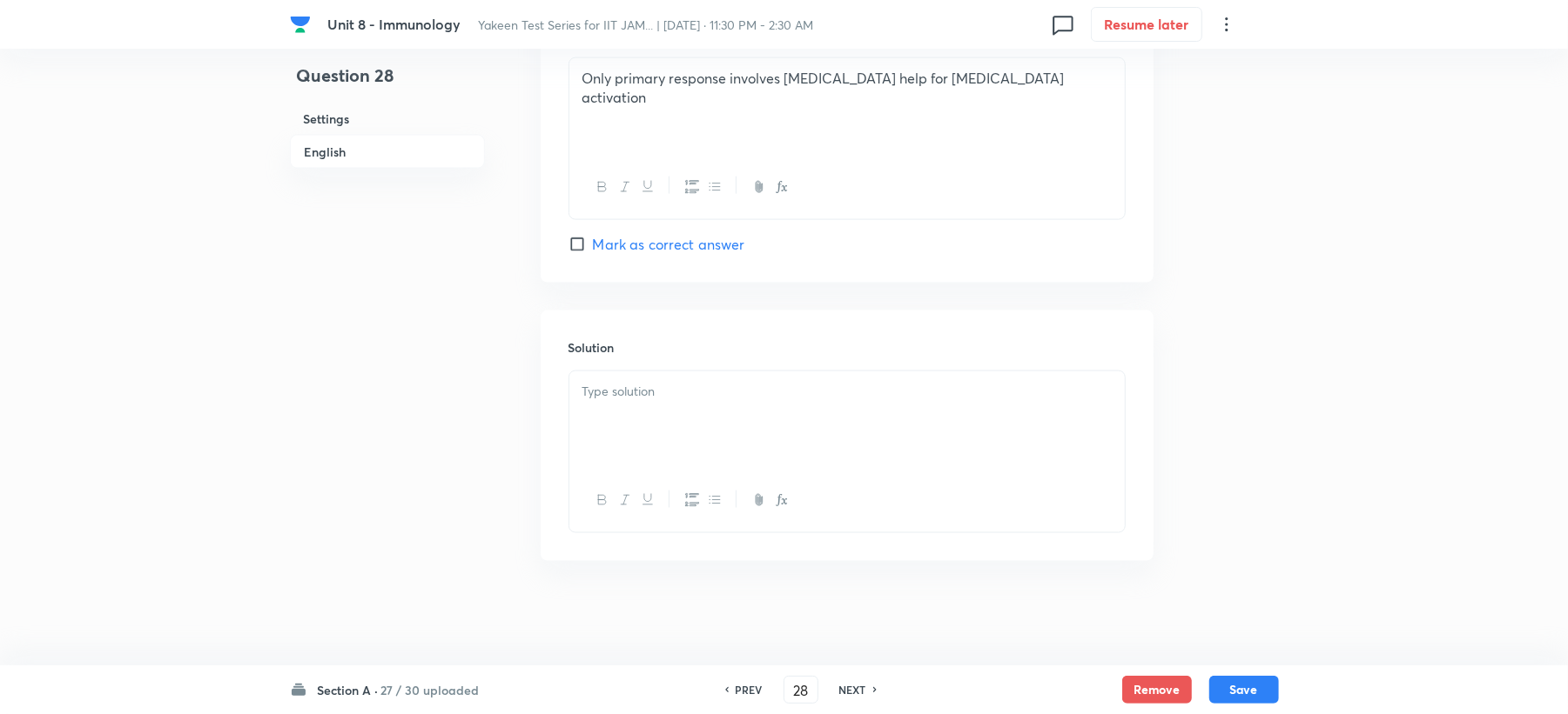
click at [622, 420] on div at bounding box center [846, 420] width 555 height 98
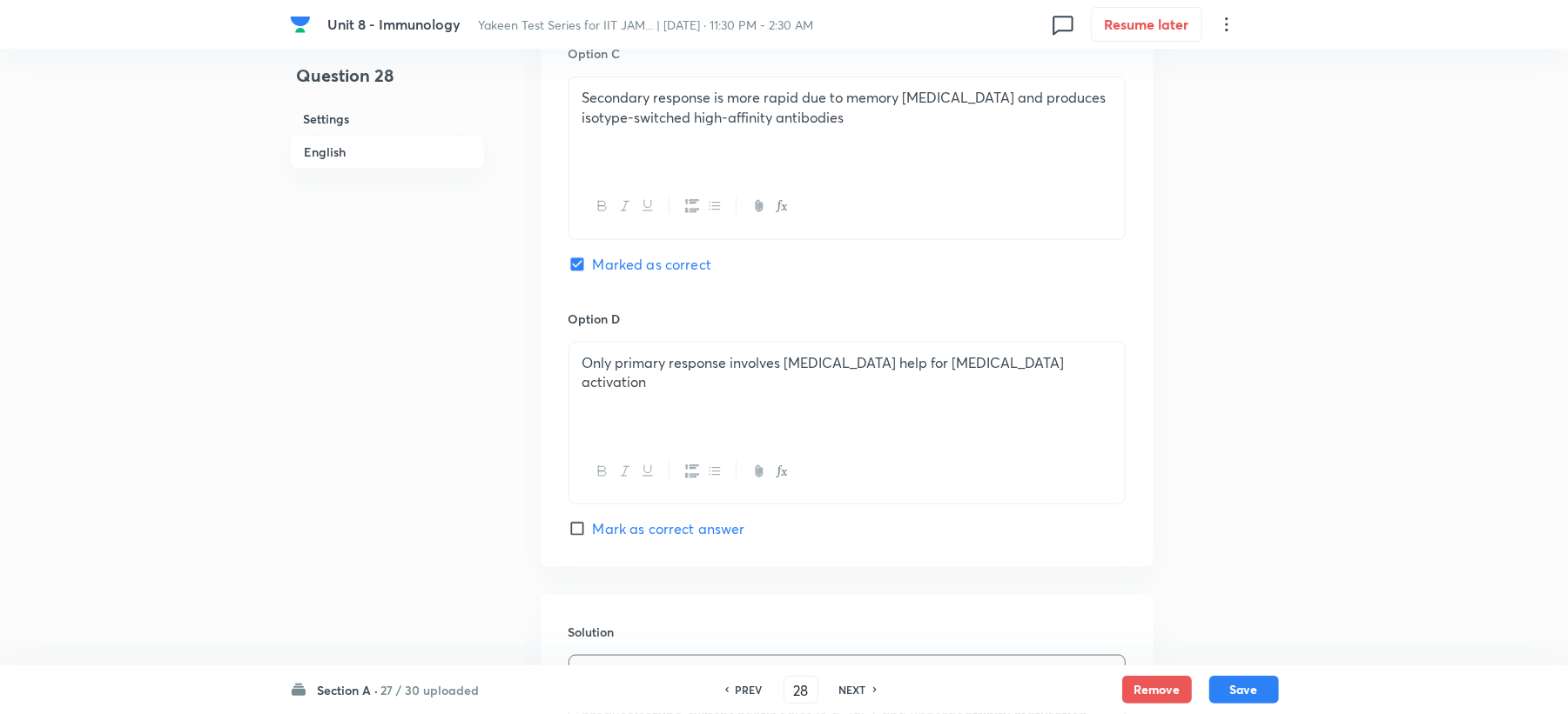
scroll to position [1299, 0]
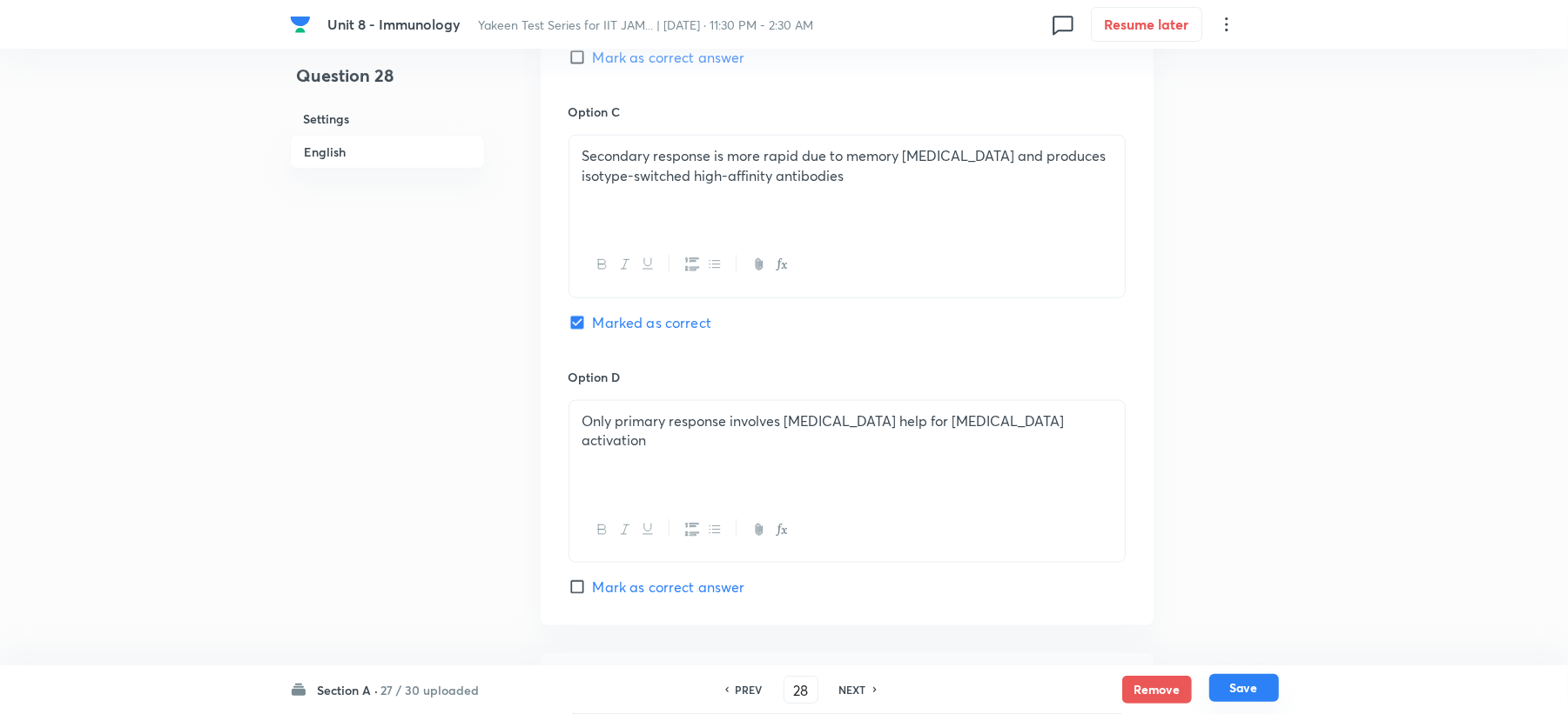
click at [1235, 684] on button "Save" at bounding box center [1244, 688] width 70 height 27
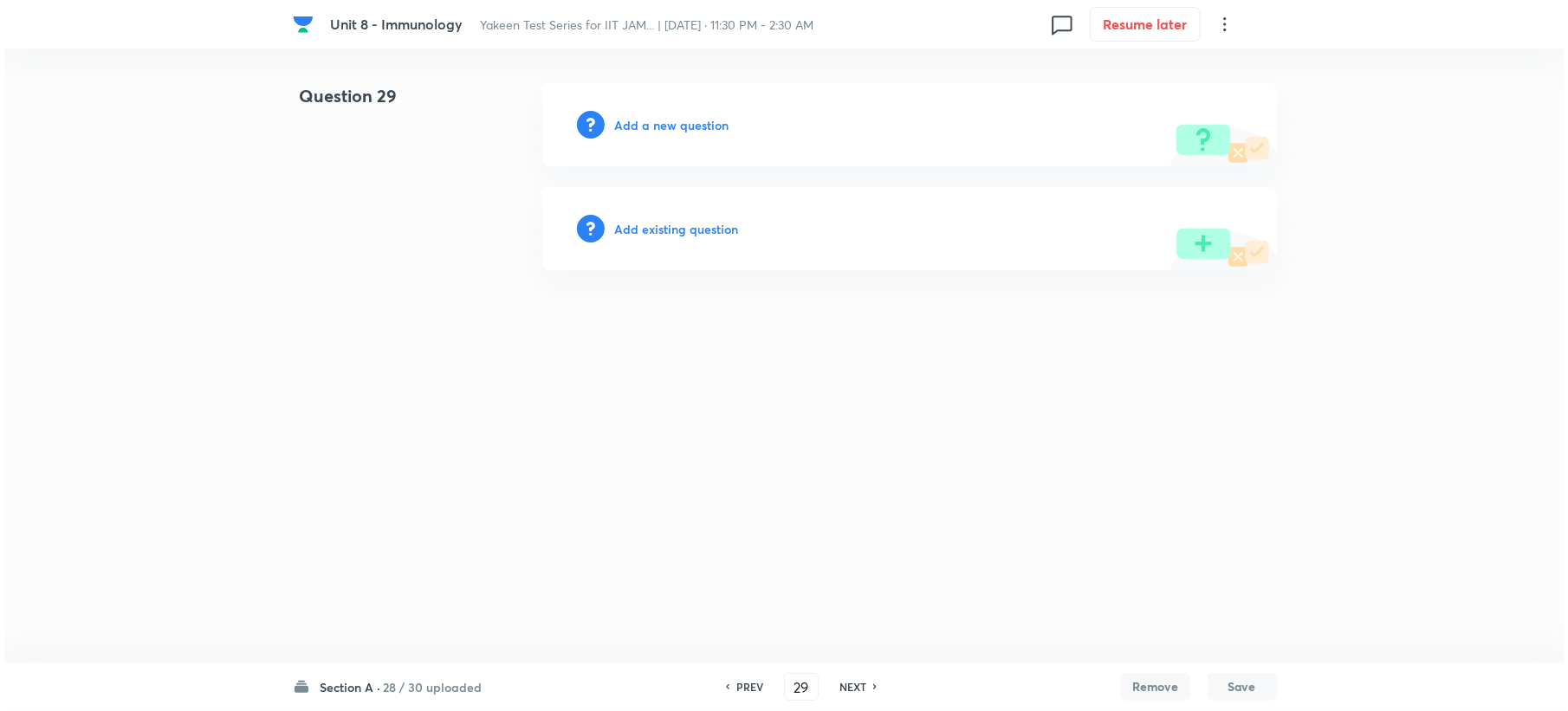
scroll to position [0, 0]
click at [642, 122] on h6 "Add a new question" at bounding box center [672, 126] width 115 height 18
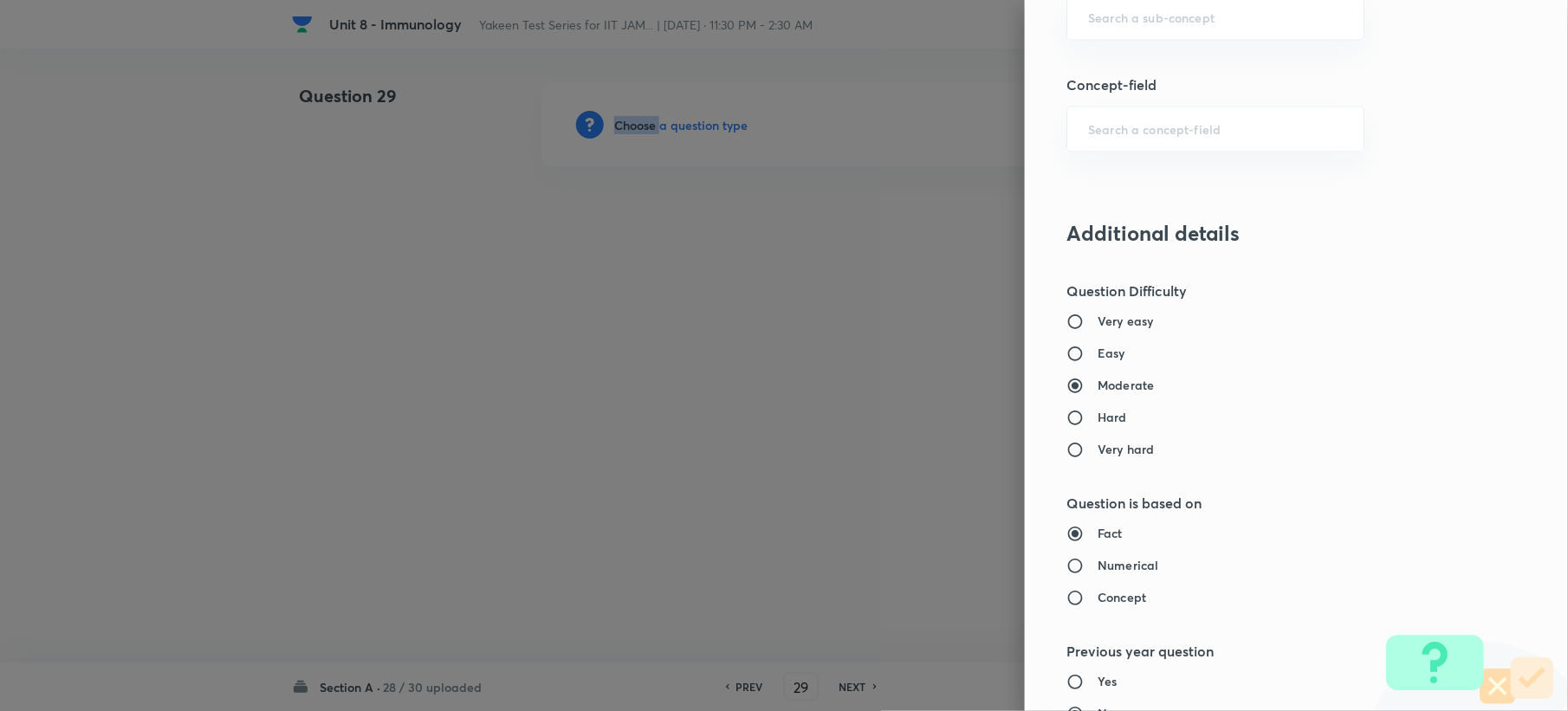
scroll to position [924, 0]
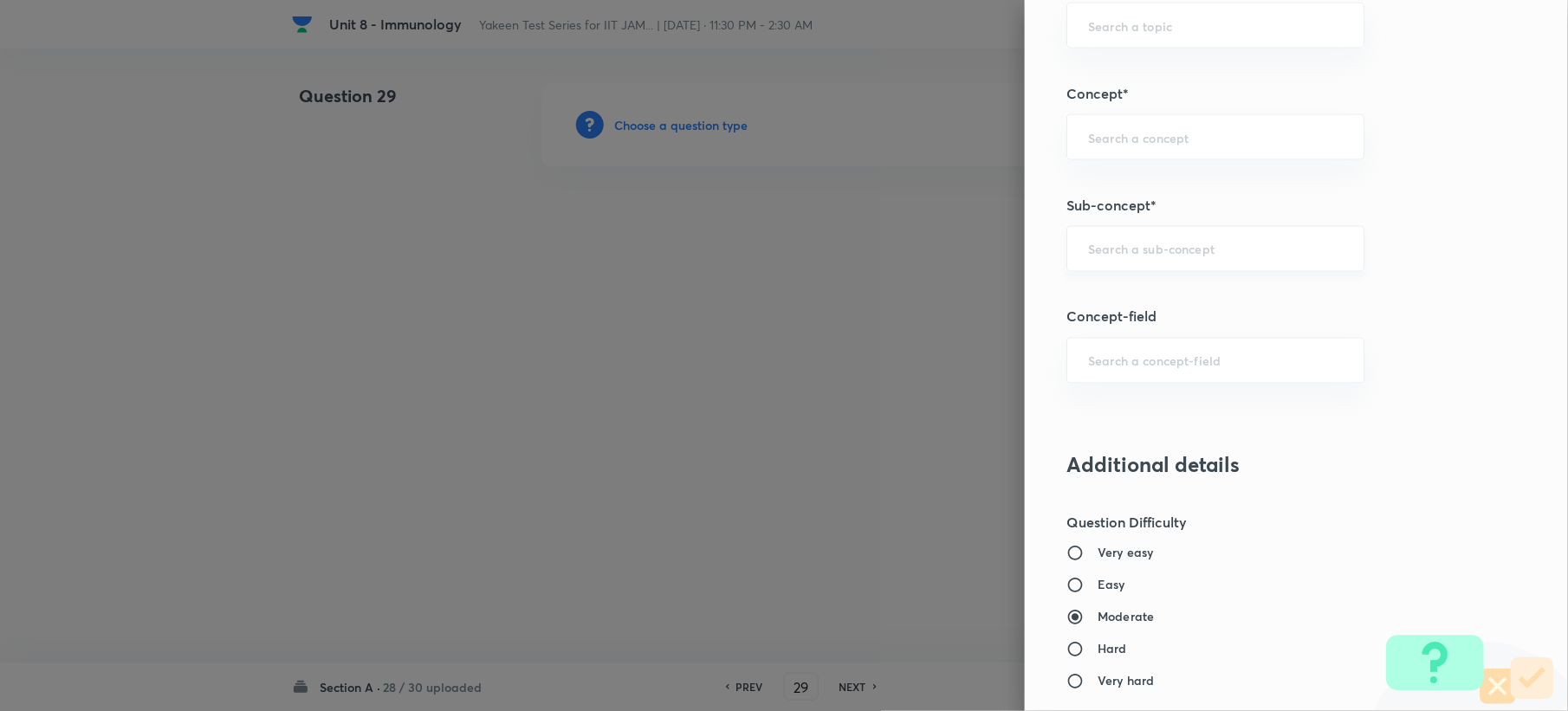
click at [1123, 255] on input "text" at bounding box center [1215, 249] width 255 height 16
paste input "Genetics and Genomics"
click at [1140, 292] on li "Genetics and Genomics" at bounding box center [1199, 301] width 296 height 31
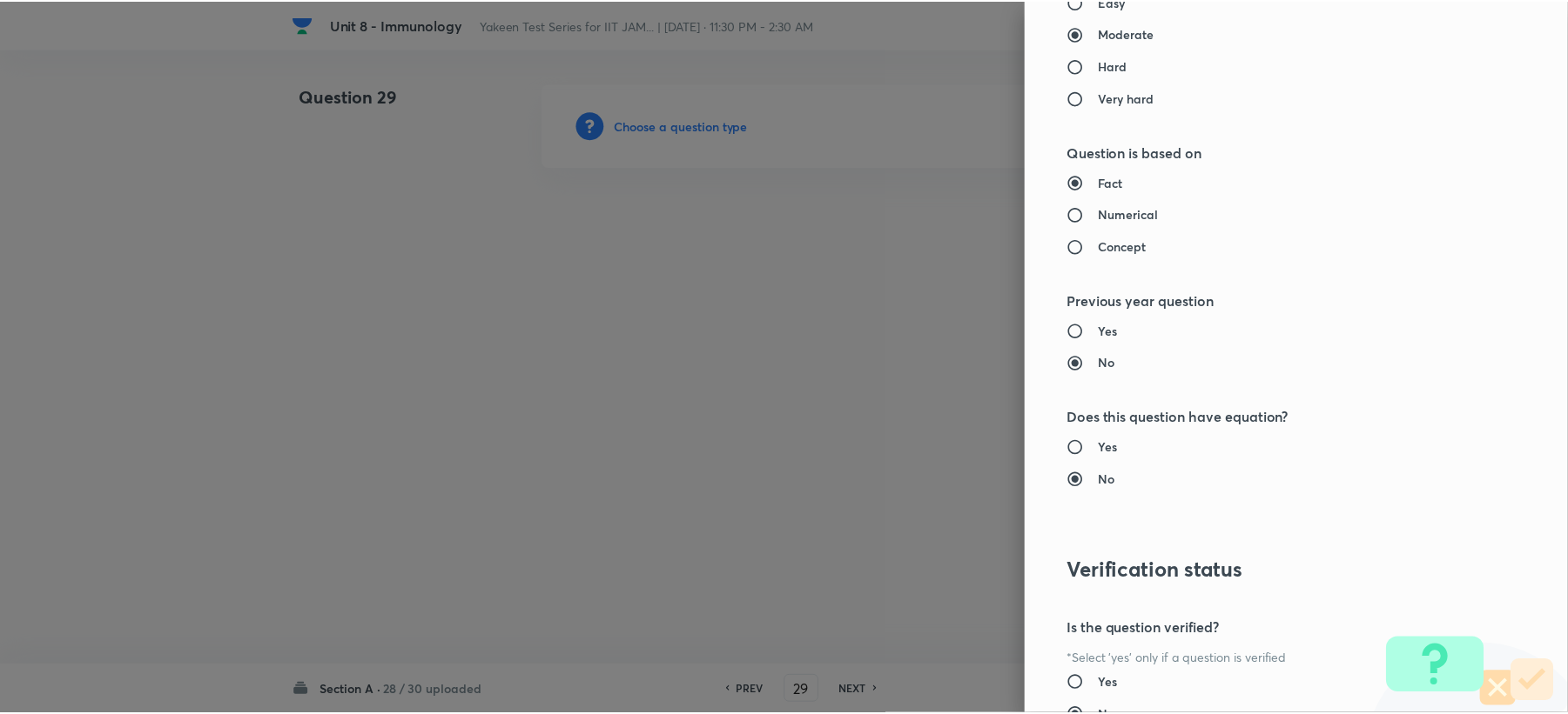
scroll to position [1661, 0]
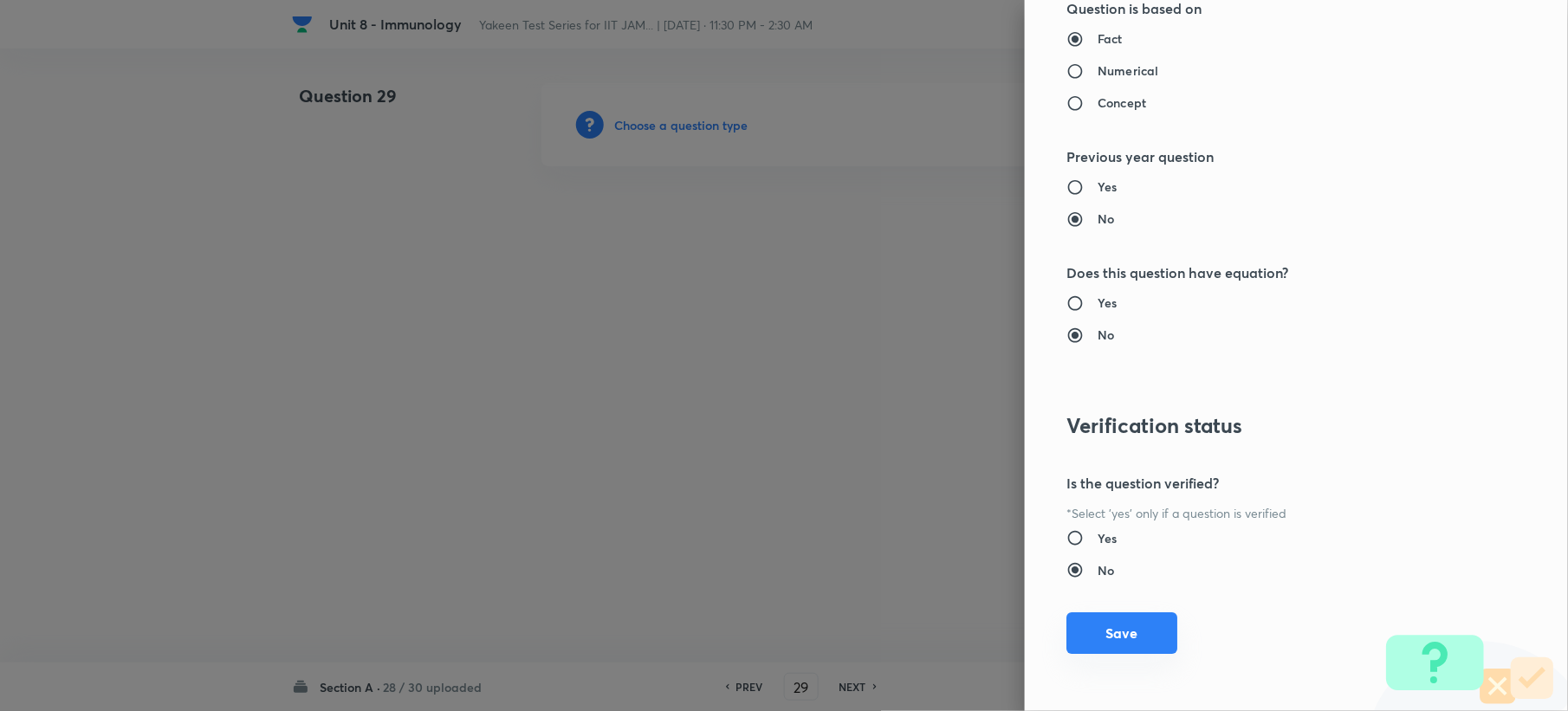
click at [1114, 638] on button "Save" at bounding box center [1122, 634] width 111 height 42
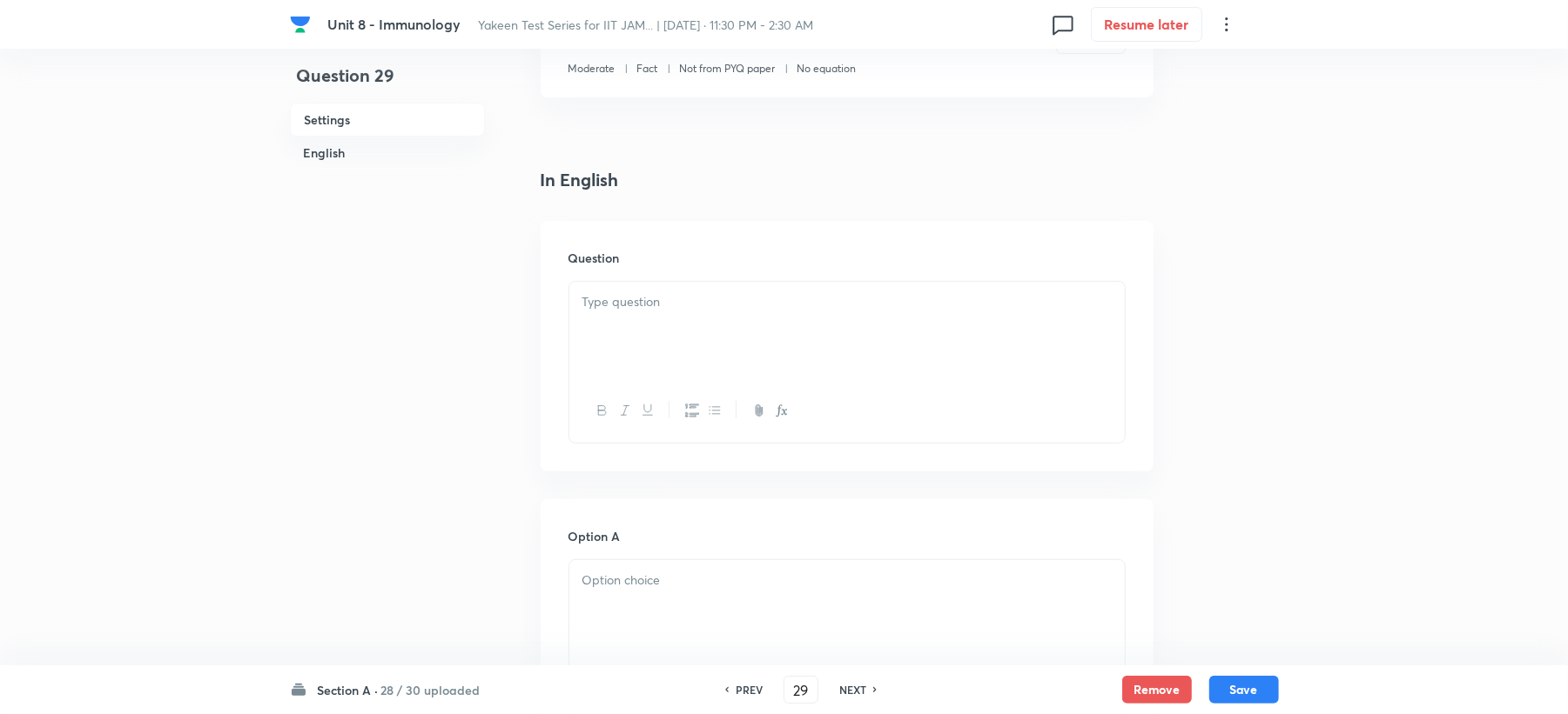
scroll to position [348, 0]
drag, startPoint x: 596, startPoint y: 300, endPoint x: 609, endPoint y: 331, distance: 33.6
click at [609, 331] on div at bounding box center [846, 327] width 555 height 98
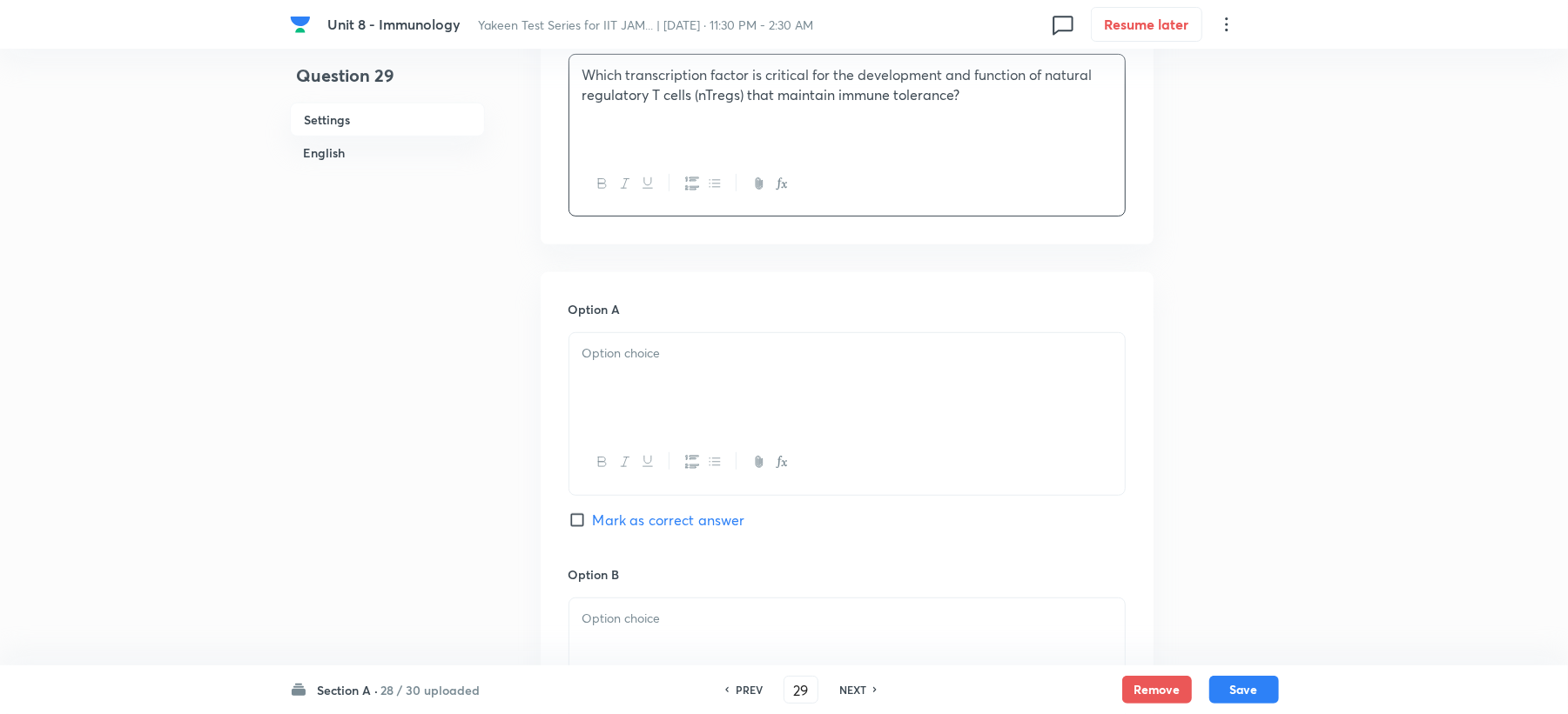
scroll to position [580, 0]
click at [604, 357] on div at bounding box center [846, 374] width 555 height 98
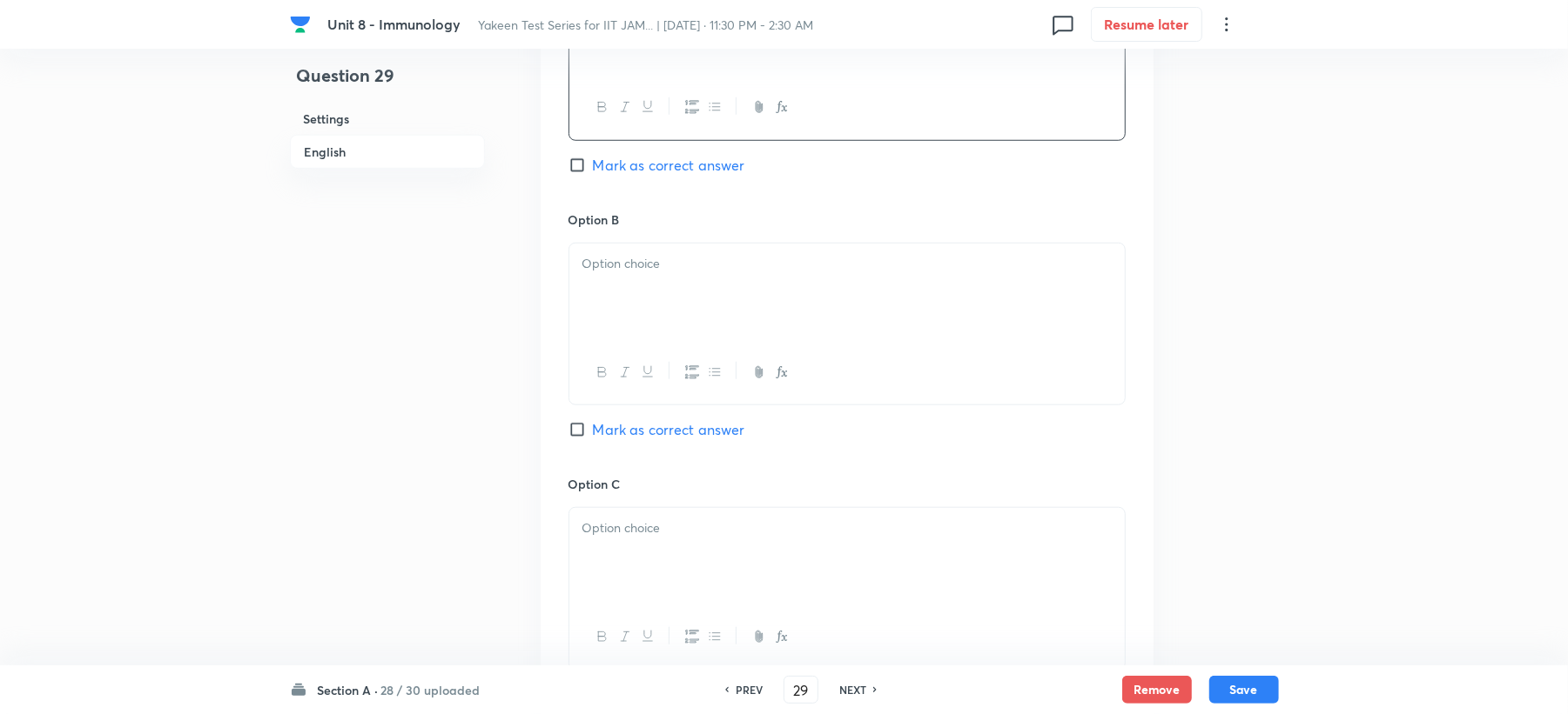
scroll to position [928, 0]
click at [636, 327] on div at bounding box center [846, 292] width 555 height 98
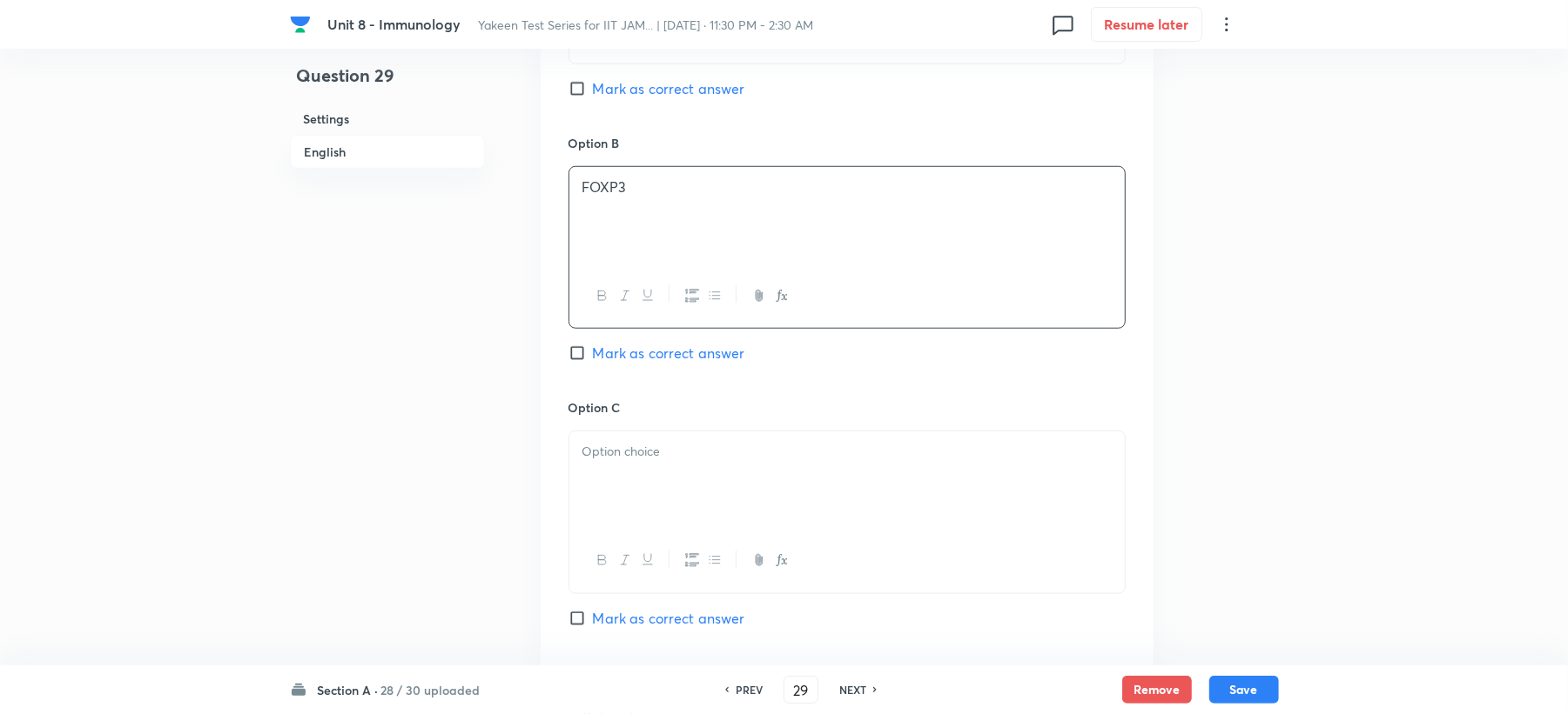
scroll to position [1044, 0]
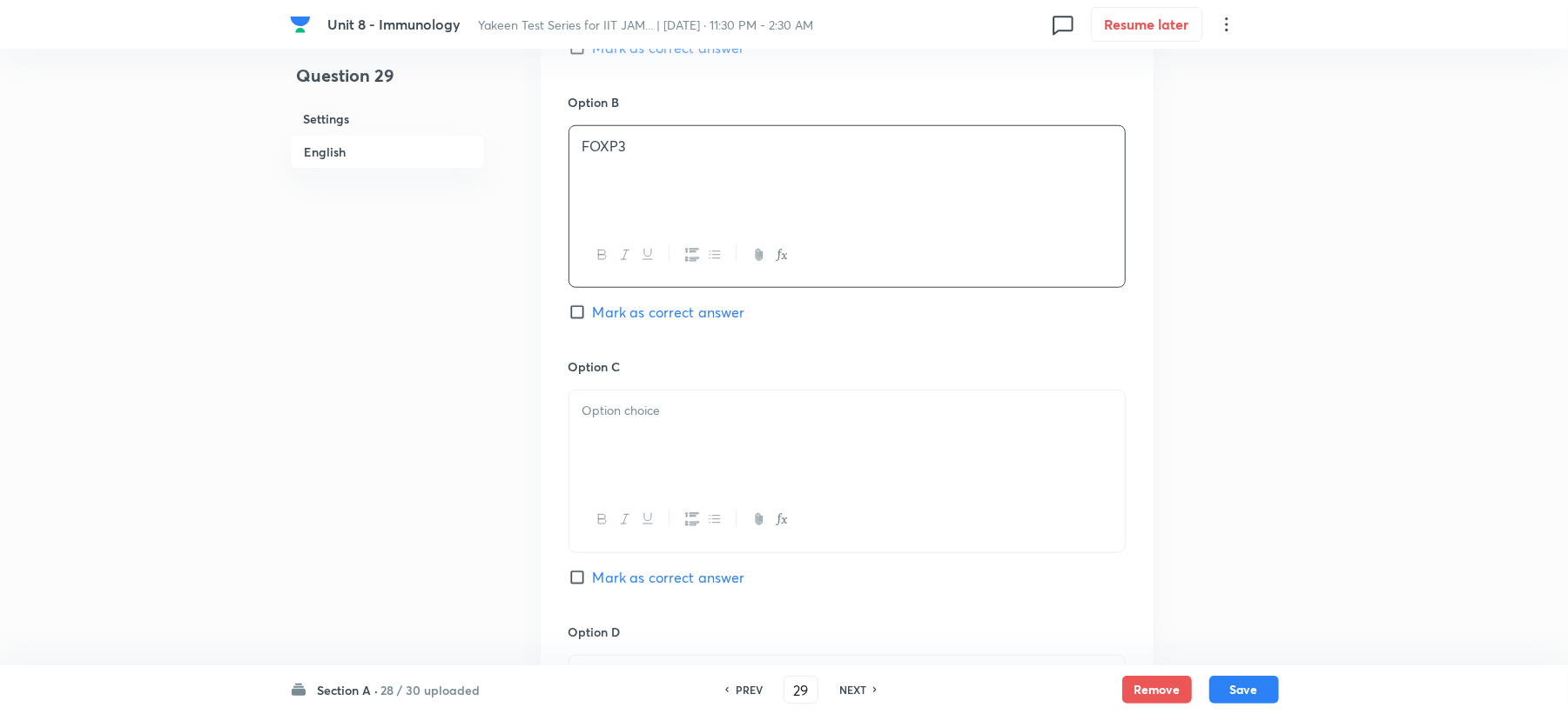
click at [607, 411] on p at bounding box center [847, 411] width 530 height 20
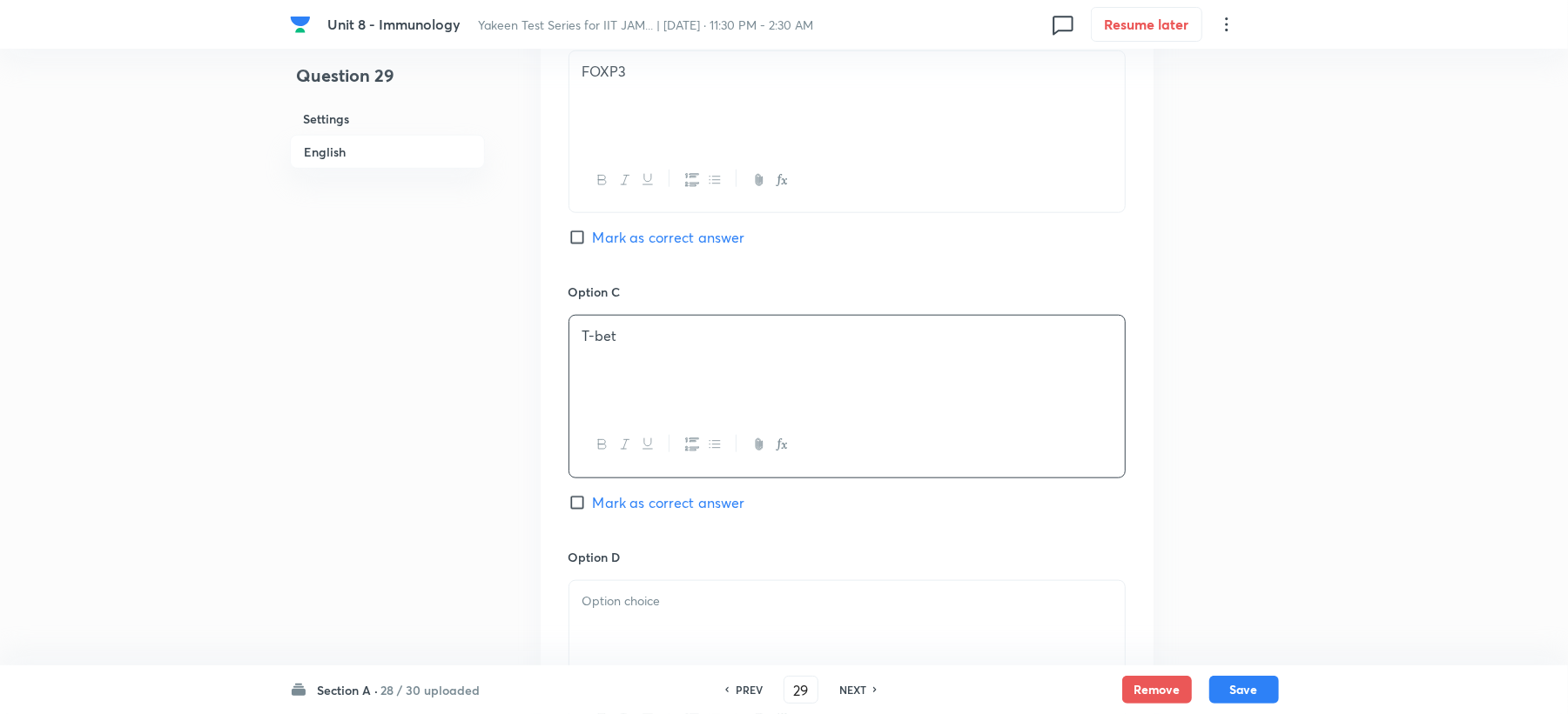
scroll to position [1160, 0]
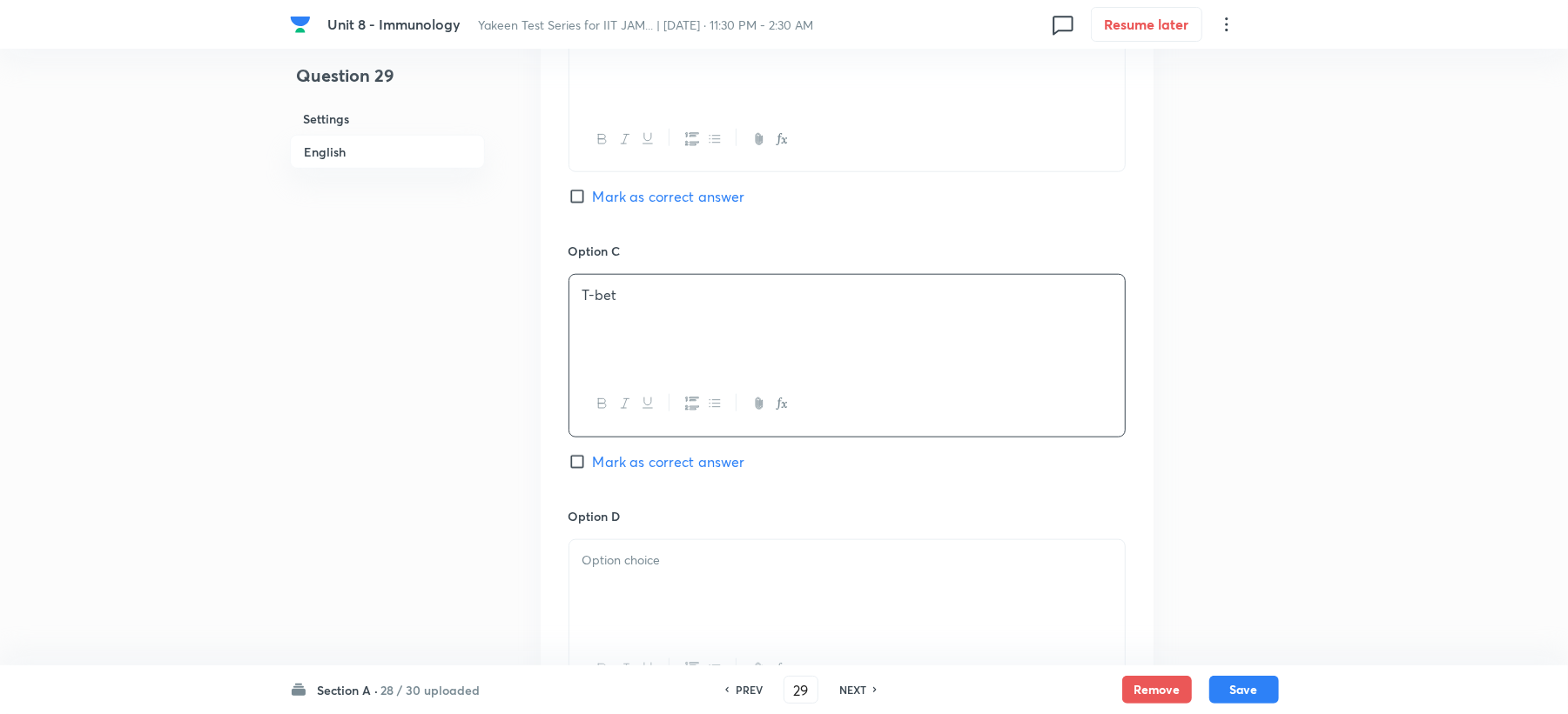
click at [632, 578] on div at bounding box center [846, 589] width 555 height 98
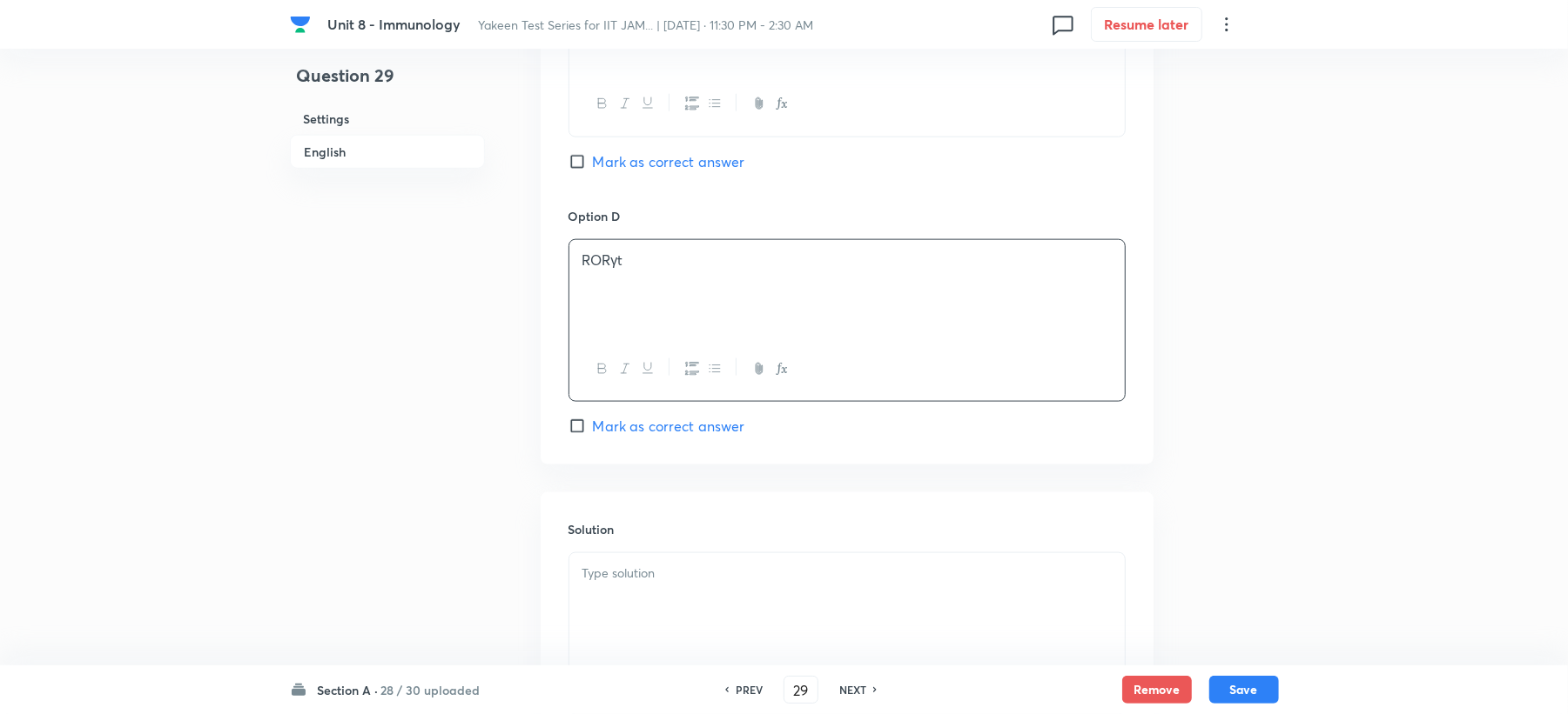
scroll to position [1624, 0]
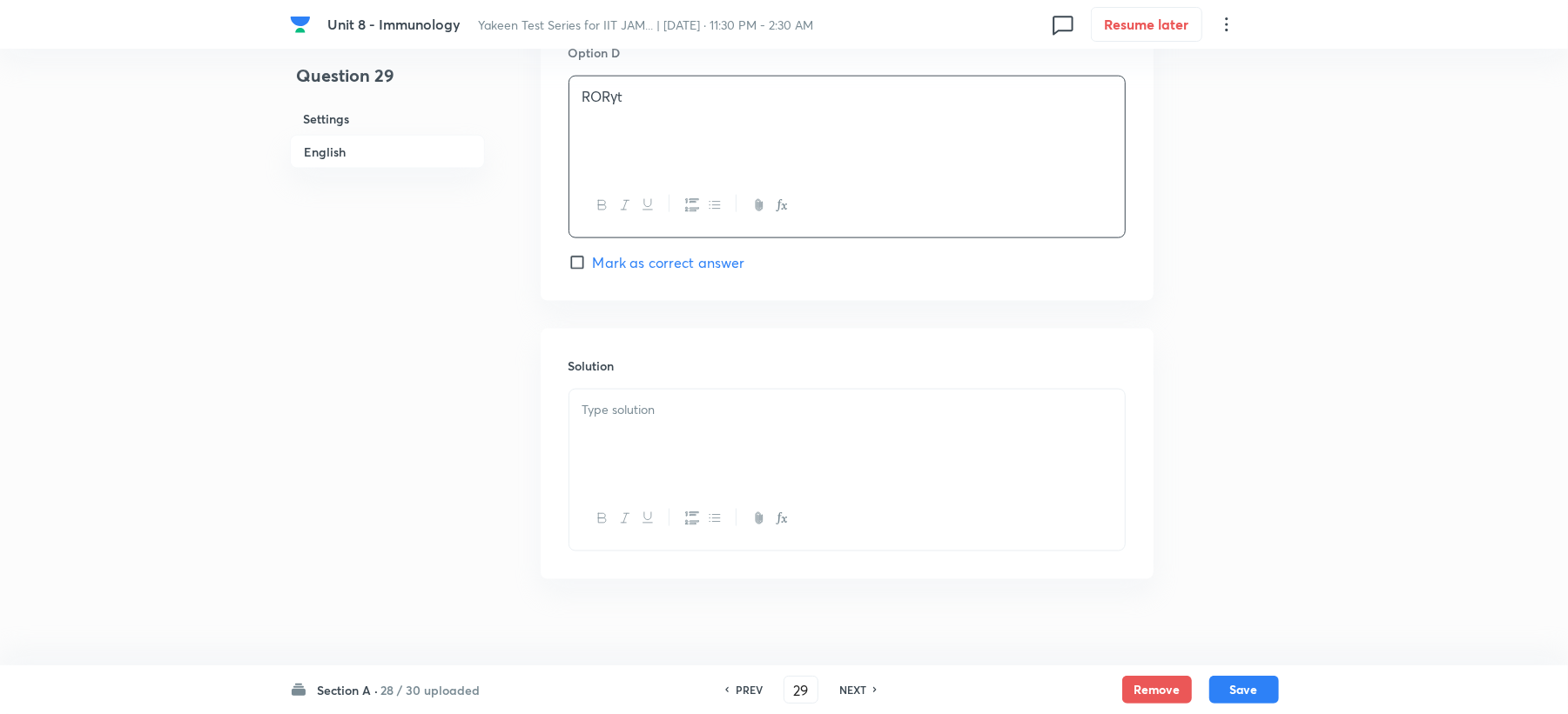
drag, startPoint x: 624, startPoint y: 442, endPoint x: 435, endPoint y: 489, distance: 194.8
click at [622, 441] on div at bounding box center [846, 438] width 555 height 98
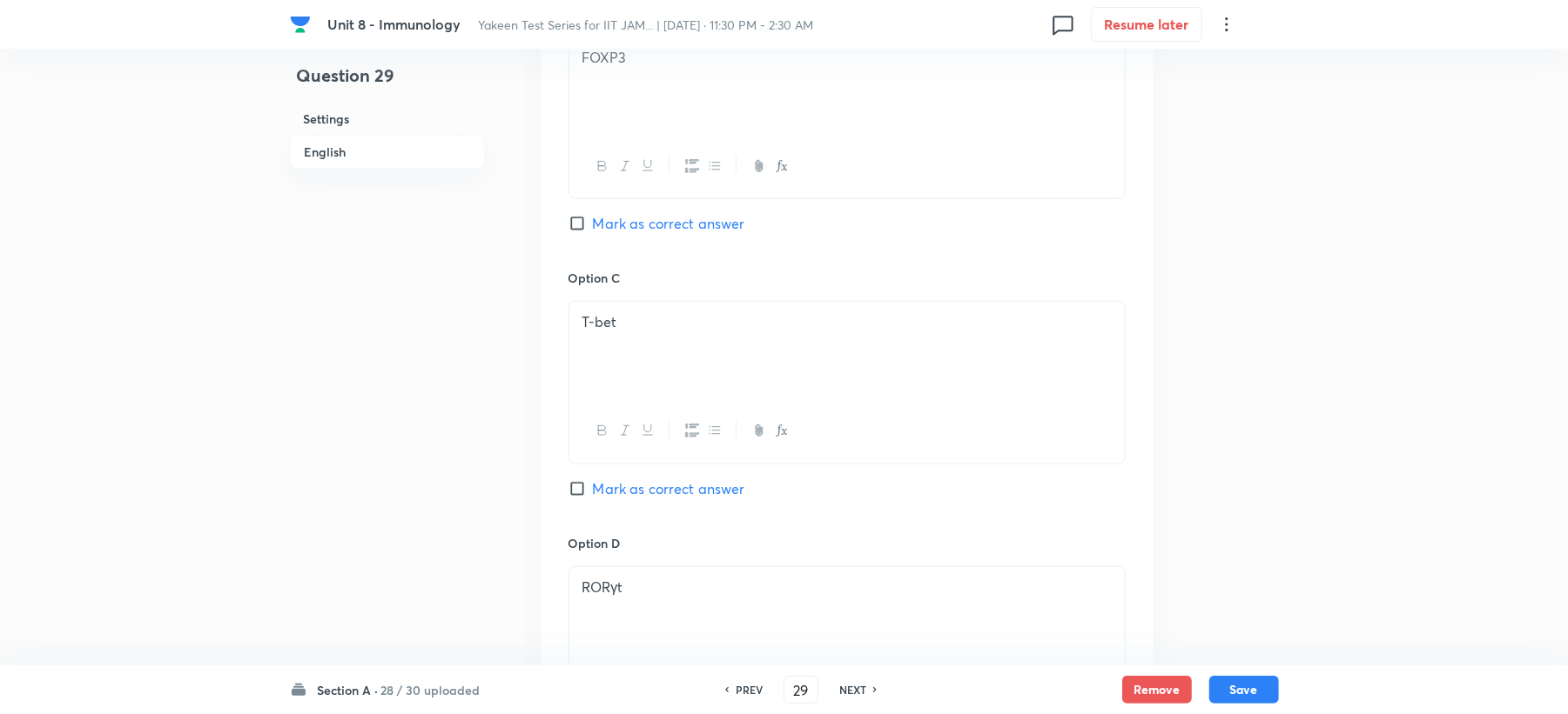
scroll to position [1044, 0]
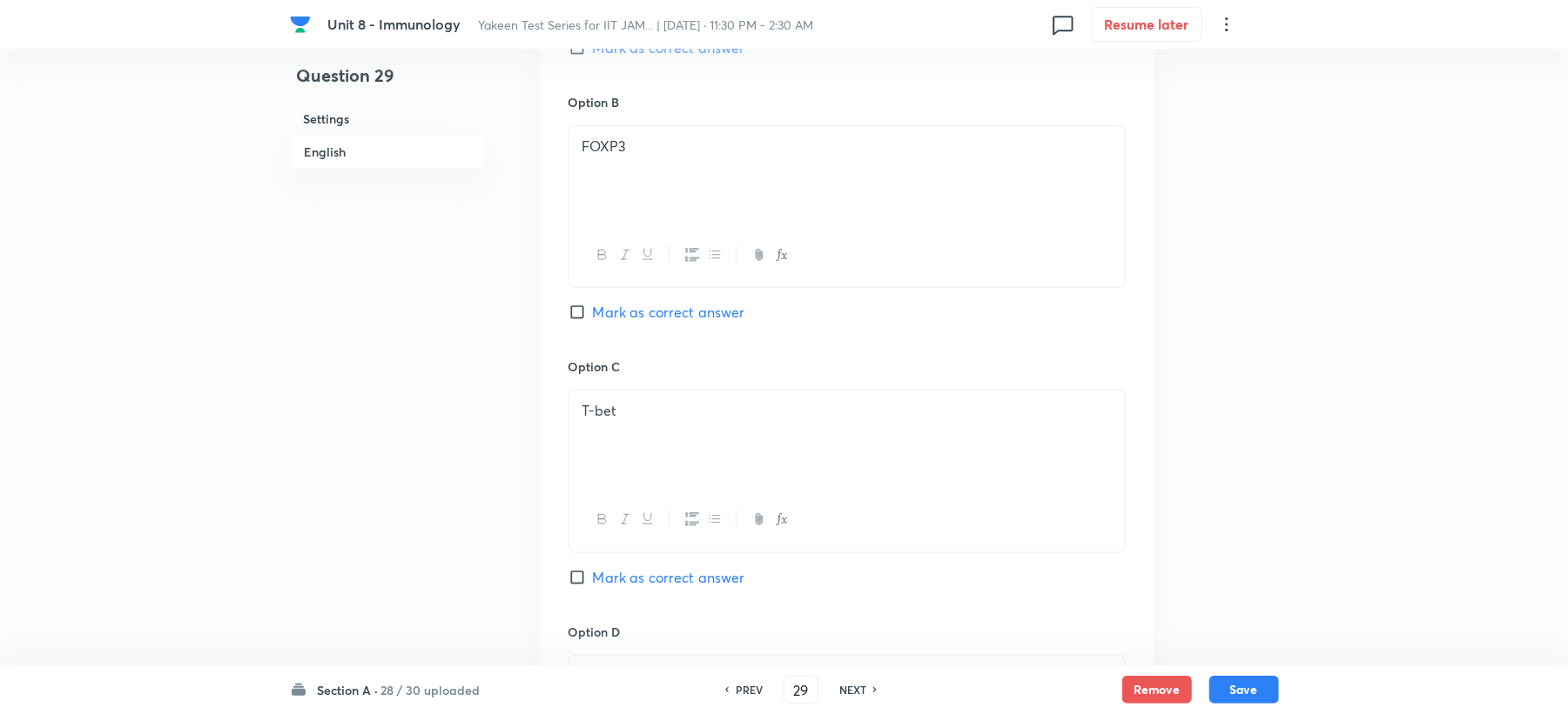
click at [641, 323] on span "Mark as correct answer" at bounding box center [669, 312] width 153 height 21
click at [593, 321] on input "Mark as correct answer" at bounding box center [581, 312] width 25 height 17
click at [1264, 686] on button "Save" at bounding box center [1244, 688] width 70 height 27
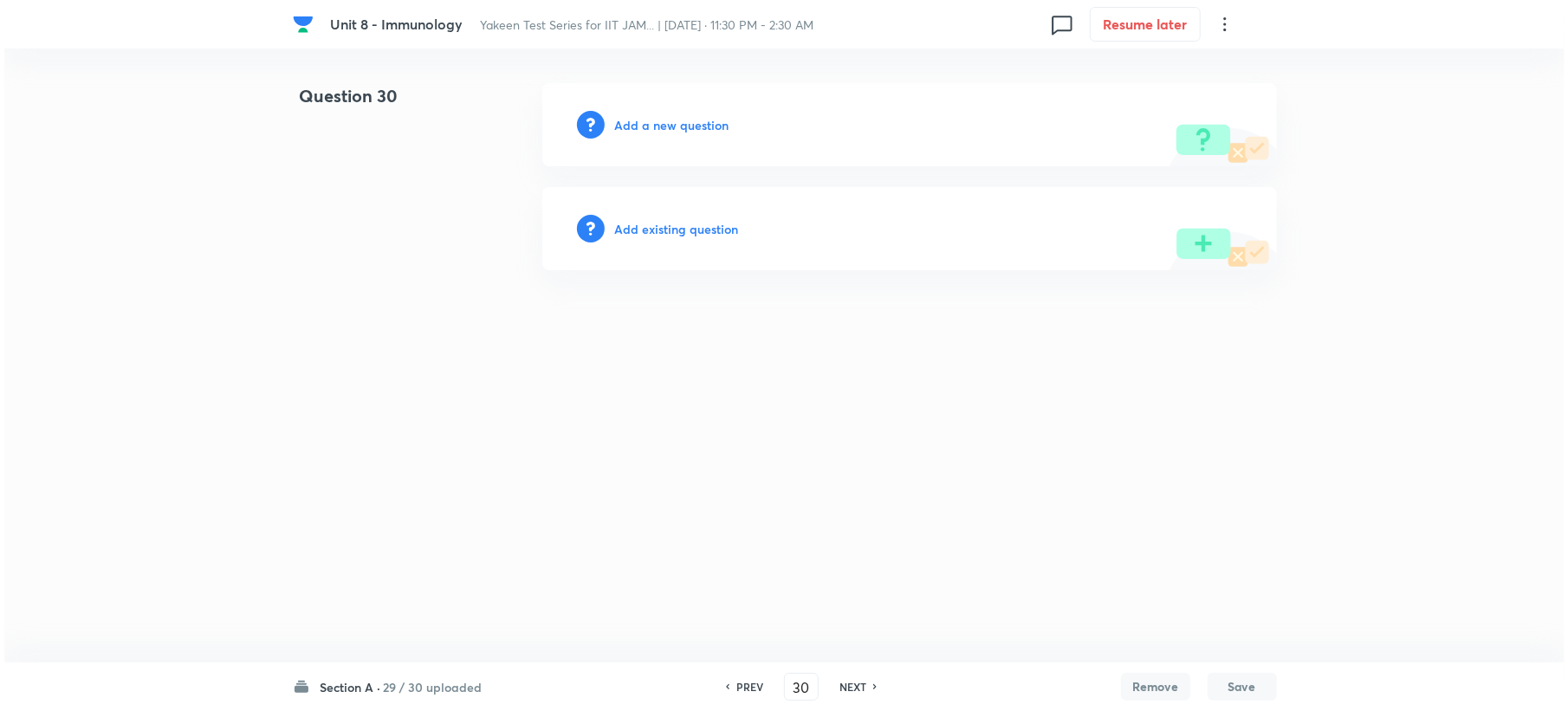
scroll to position [0, 0]
click at [623, 122] on h6 "Add a new question" at bounding box center [672, 126] width 115 height 18
click at [623, 122] on h6 "Choose a question type" at bounding box center [681, 126] width 134 height 18
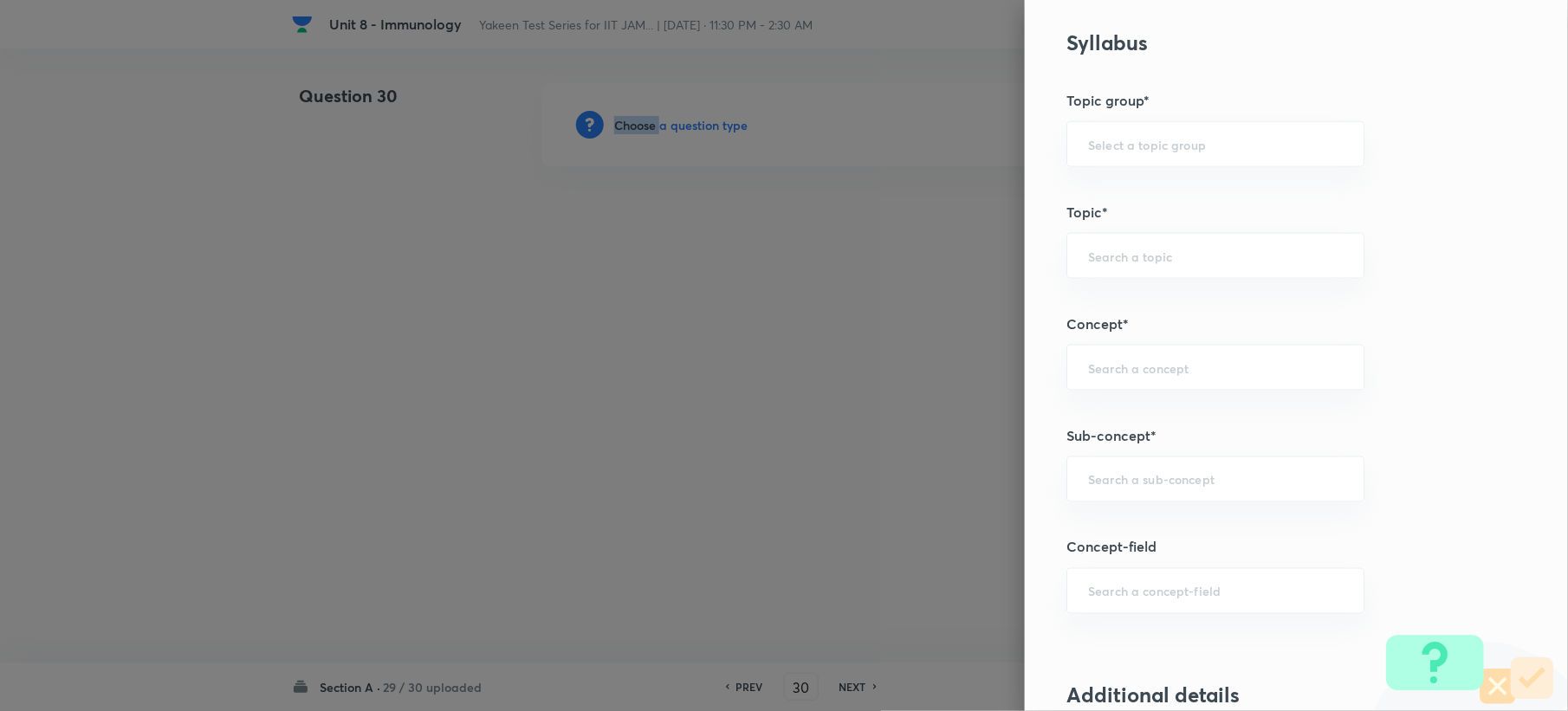
scroll to position [924, 0]
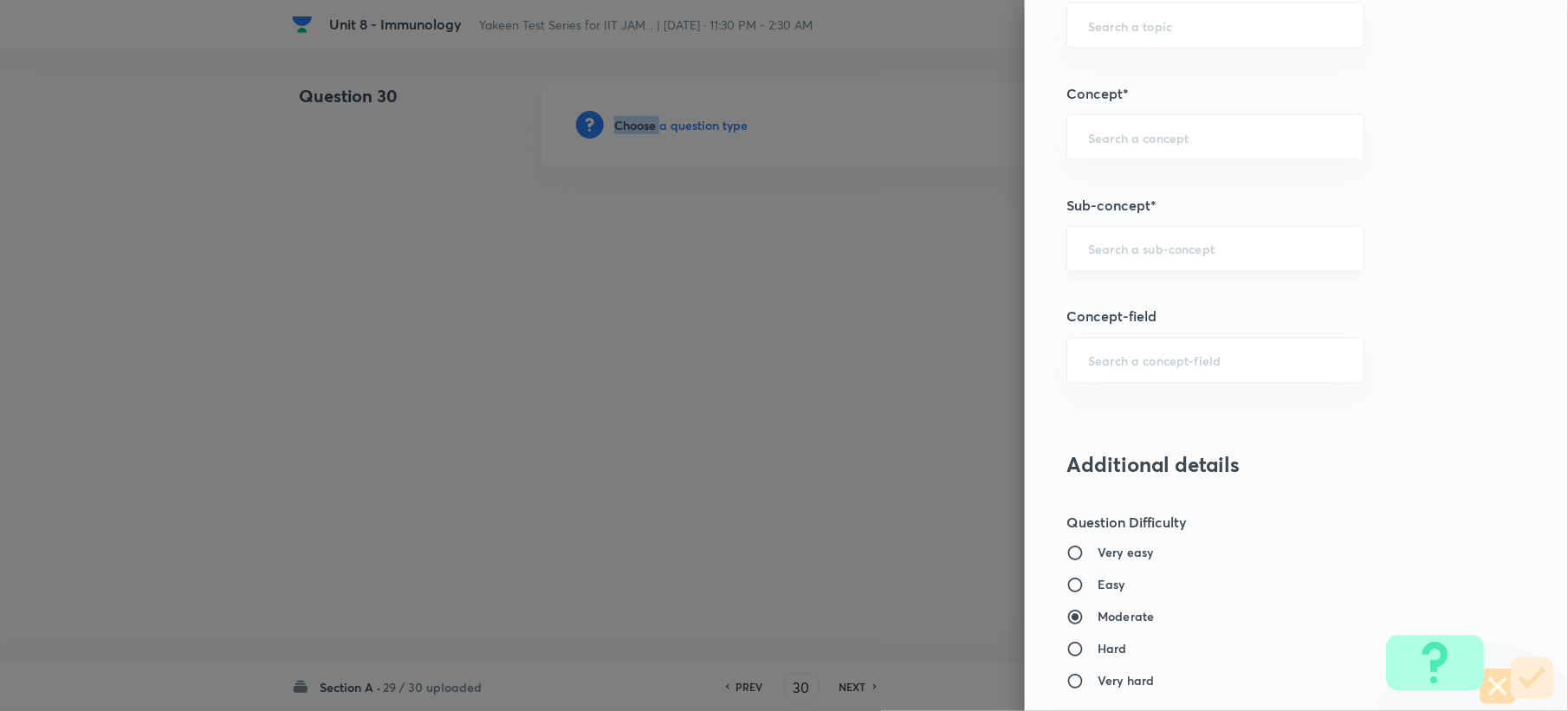
click at [1099, 238] on div "​" at bounding box center [1215, 249] width 298 height 46
paste input "Genetics and Genomics"
click at [1119, 292] on li "Genetics and Genomics" at bounding box center [1199, 301] width 296 height 31
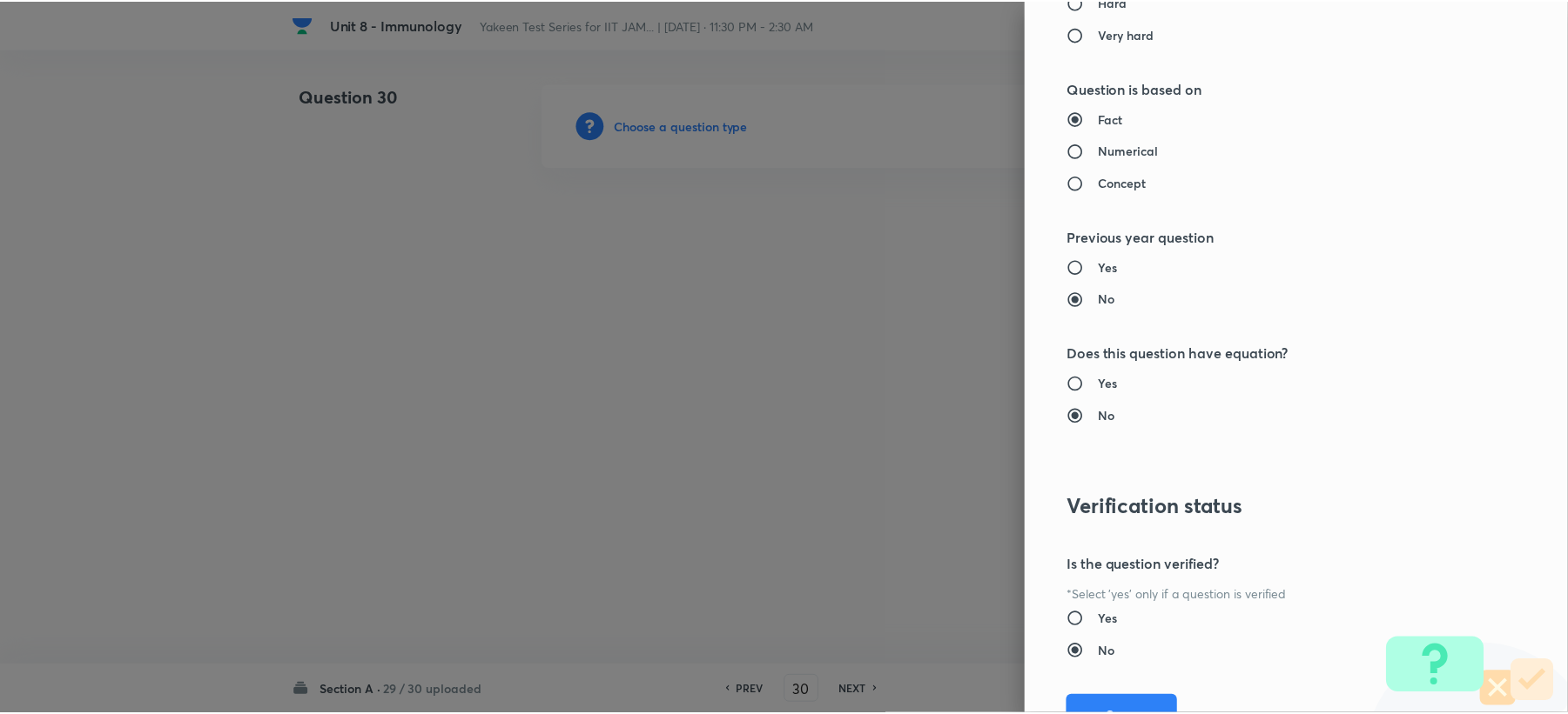
scroll to position [1661, 0]
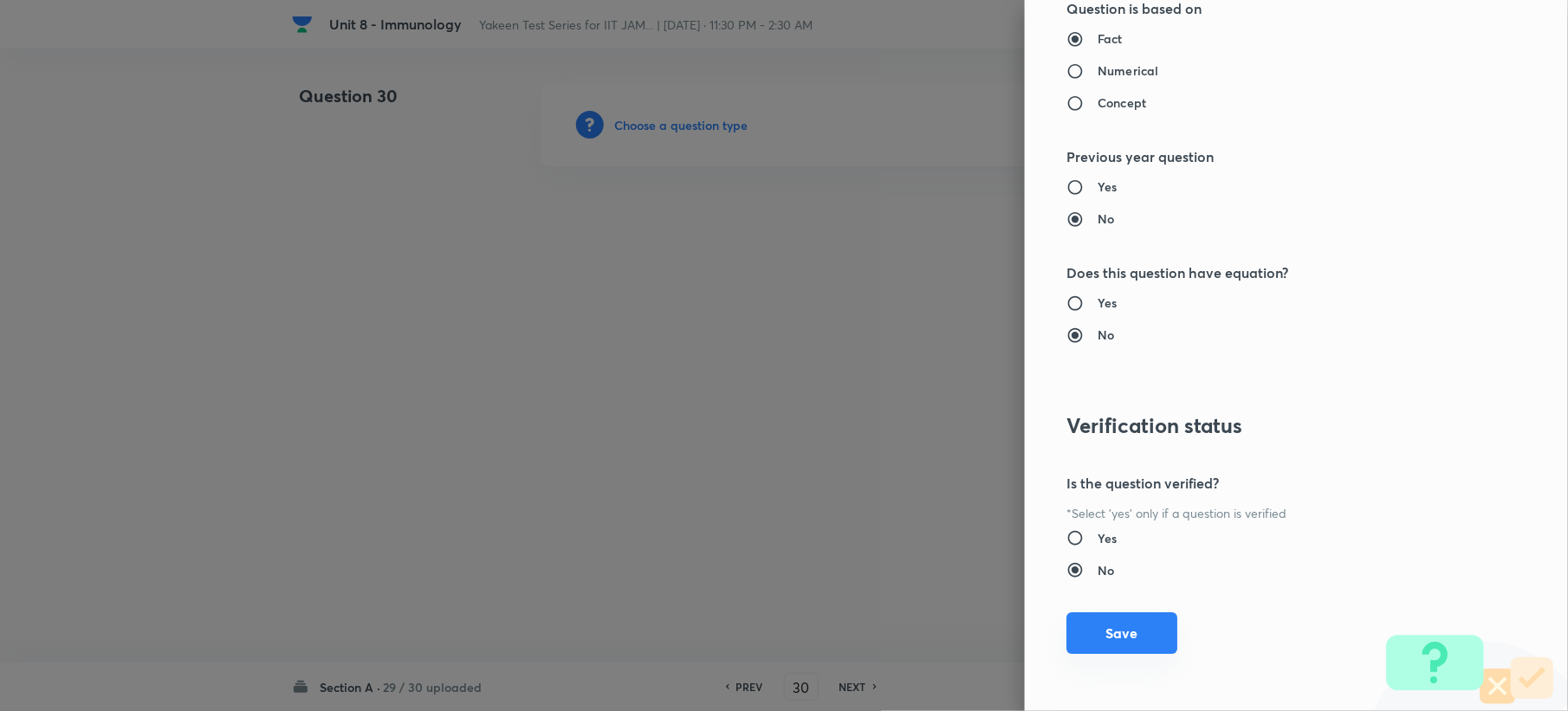
click at [1083, 629] on button "Save" at bounding box center [1122, 634] width 111 height 42
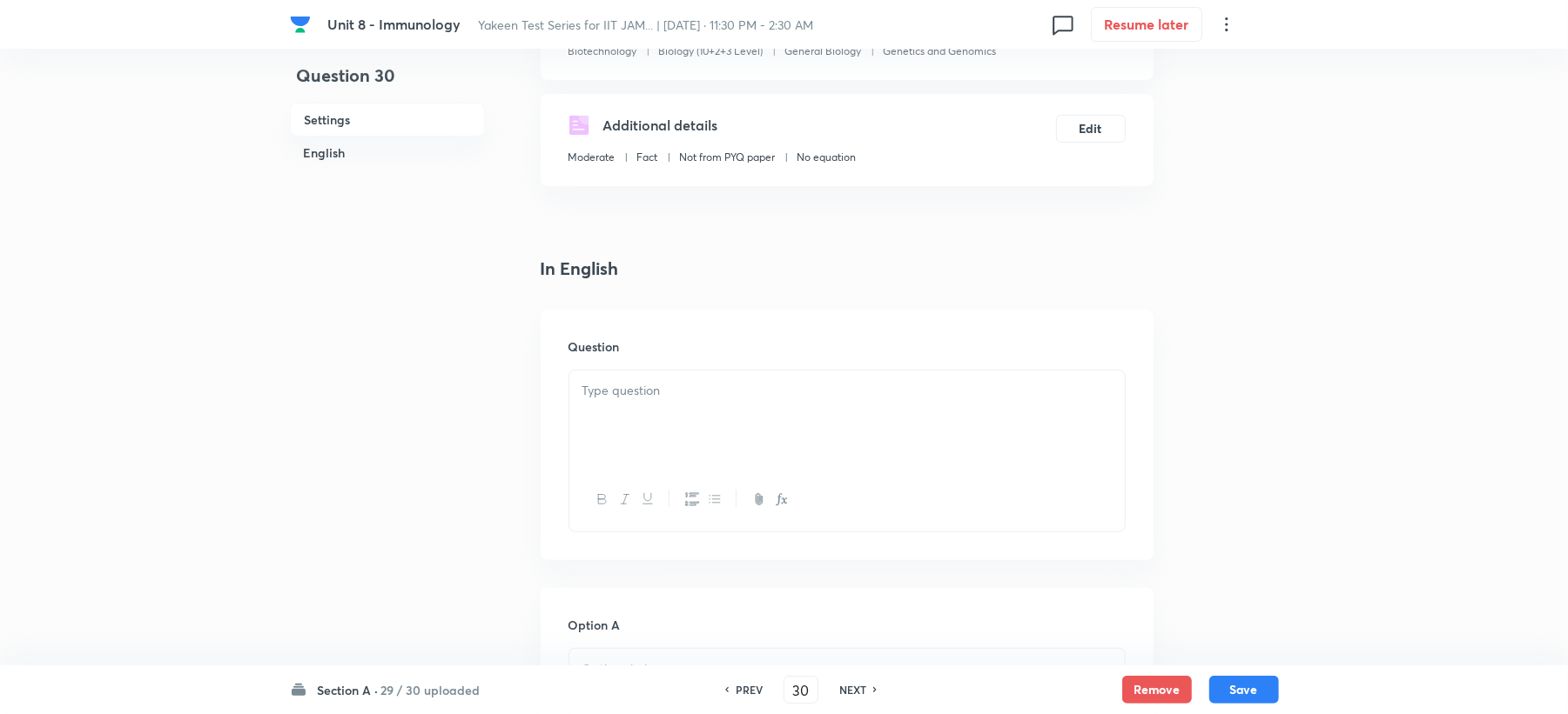
scroll to position [464, 0]
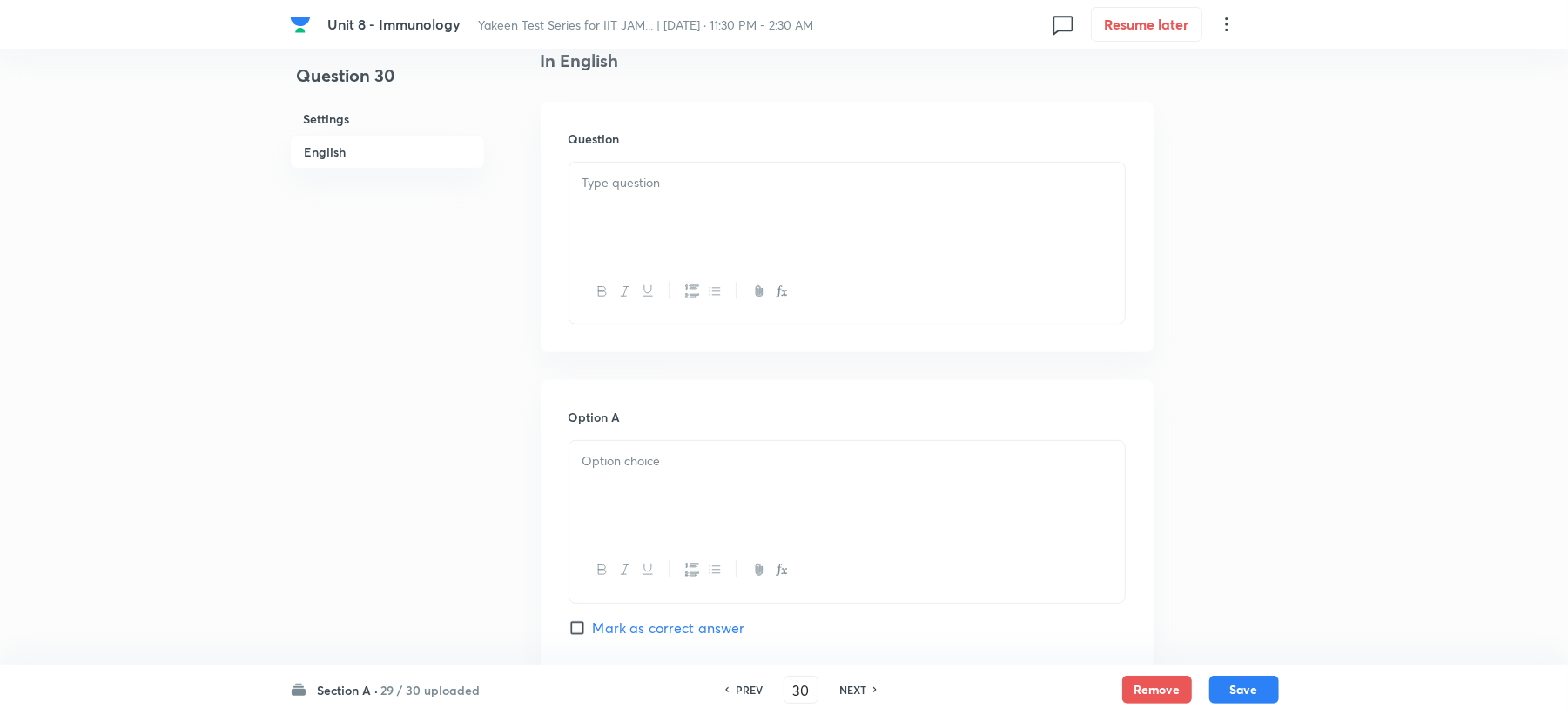
click at [597, 210] on div at bounding box center [846, 211] width 555 height 98
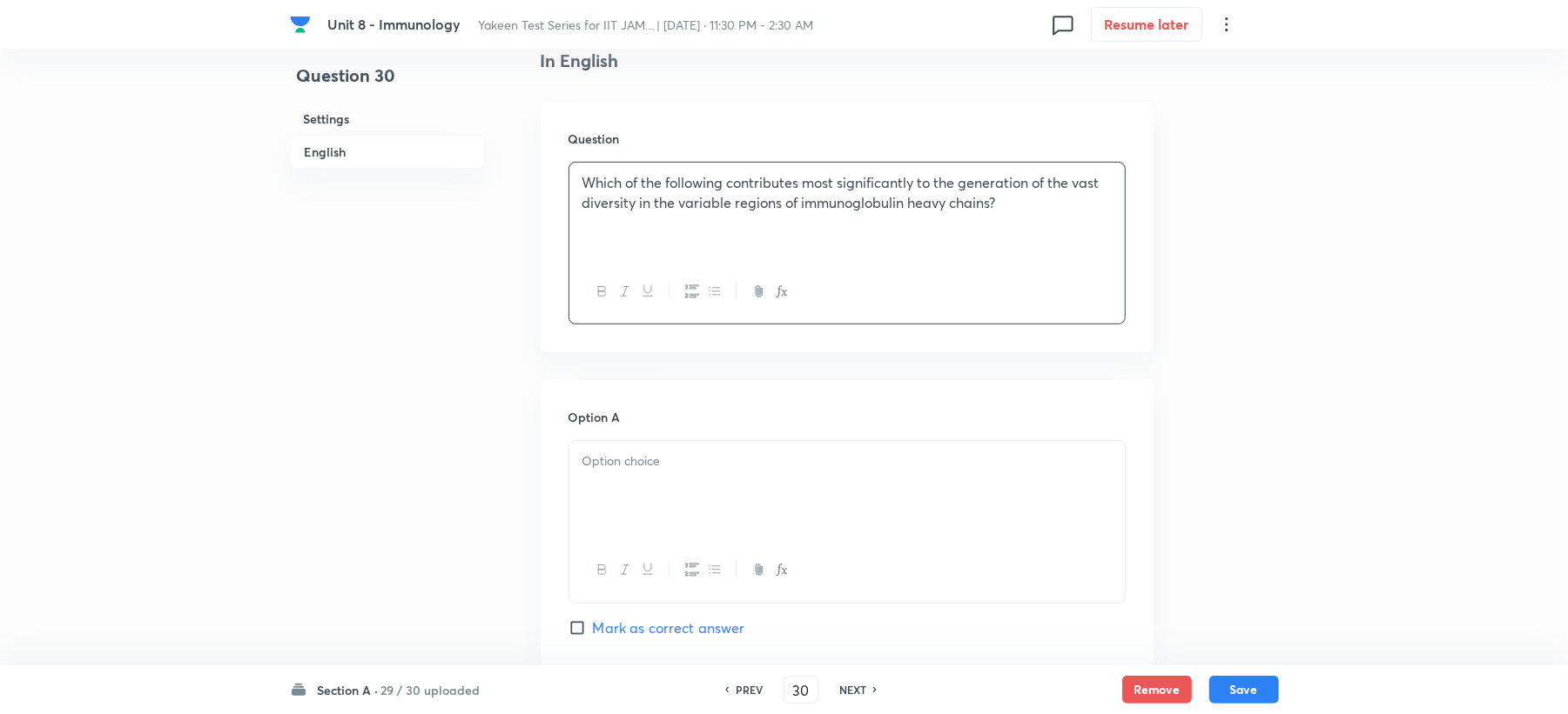
click at [635, 466] on p at bounding box center [847, 462] width 530 height 20
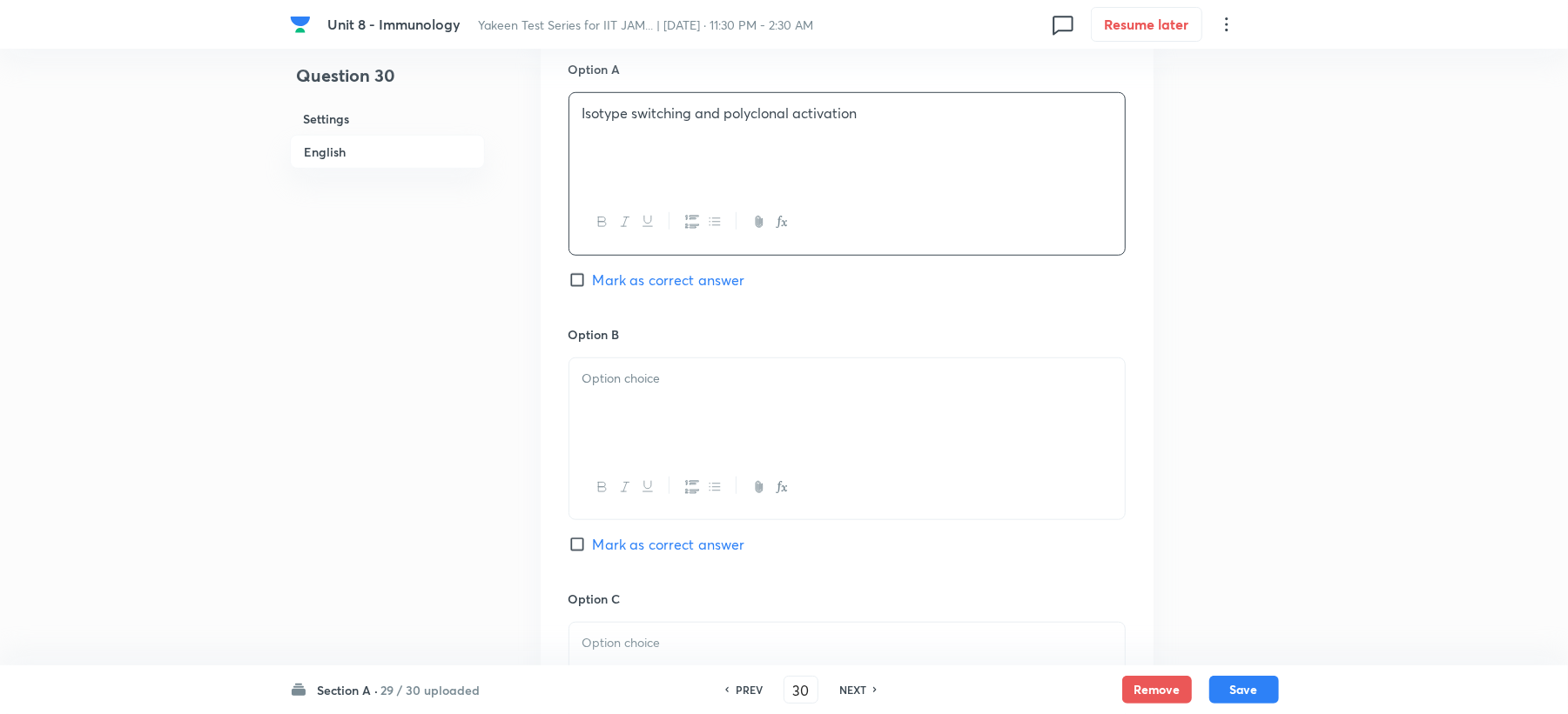
click at [621, 419] on div at bounding box center [846, 407] width 555 height 98
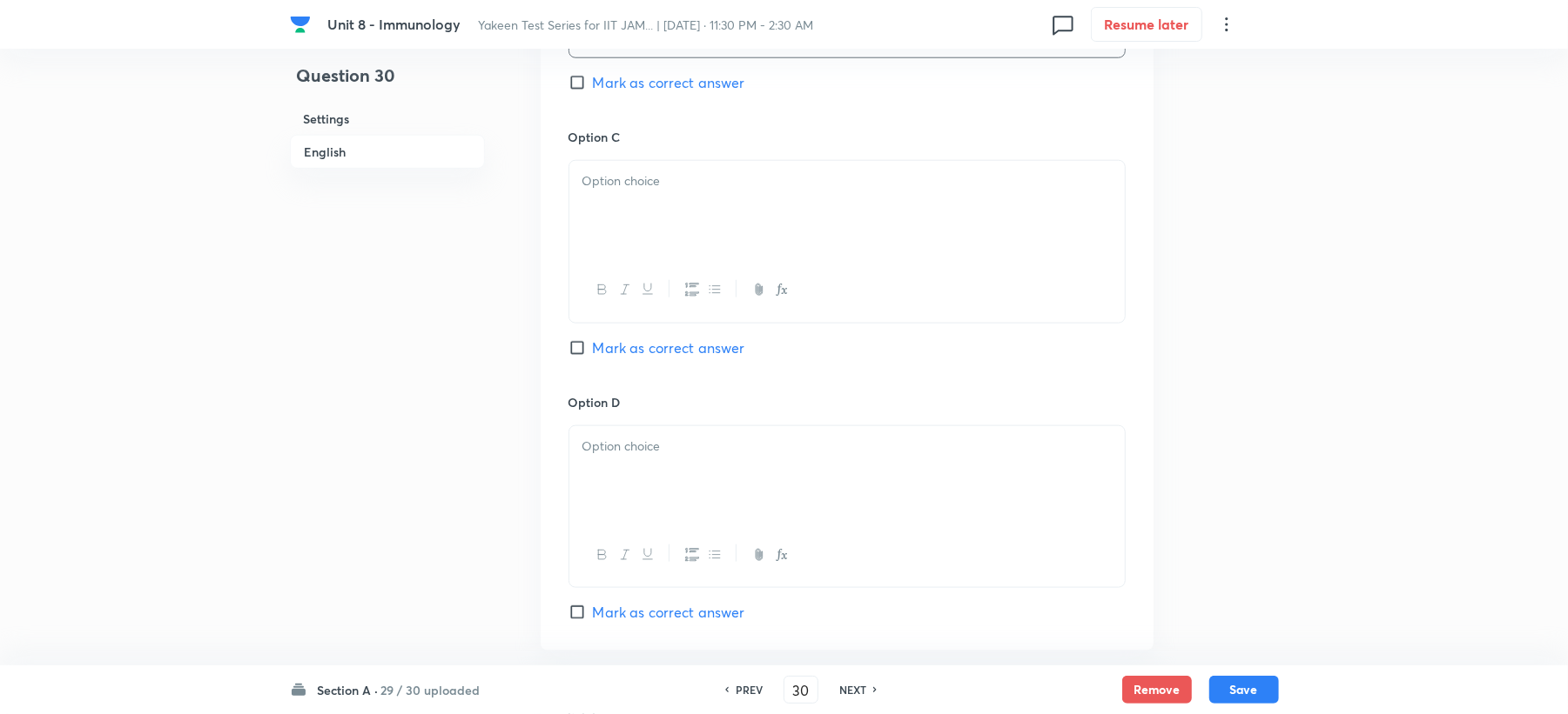
scroll to position [1275, 0]
drag, startPoint x: 625, startPoint y: 255, endPoint x: 623, endPoint y: 240, distance: 15.1
click at [625, 241] on div at bounding box center [847, 240] width 557 height 163
drag, startPoint x: 635, startPoint y: 192, endPoint x: 632, endPoint y: 226, distance: 34.1
click at [635, 193] on div at bounding box center [846, 208] width 555 height 98
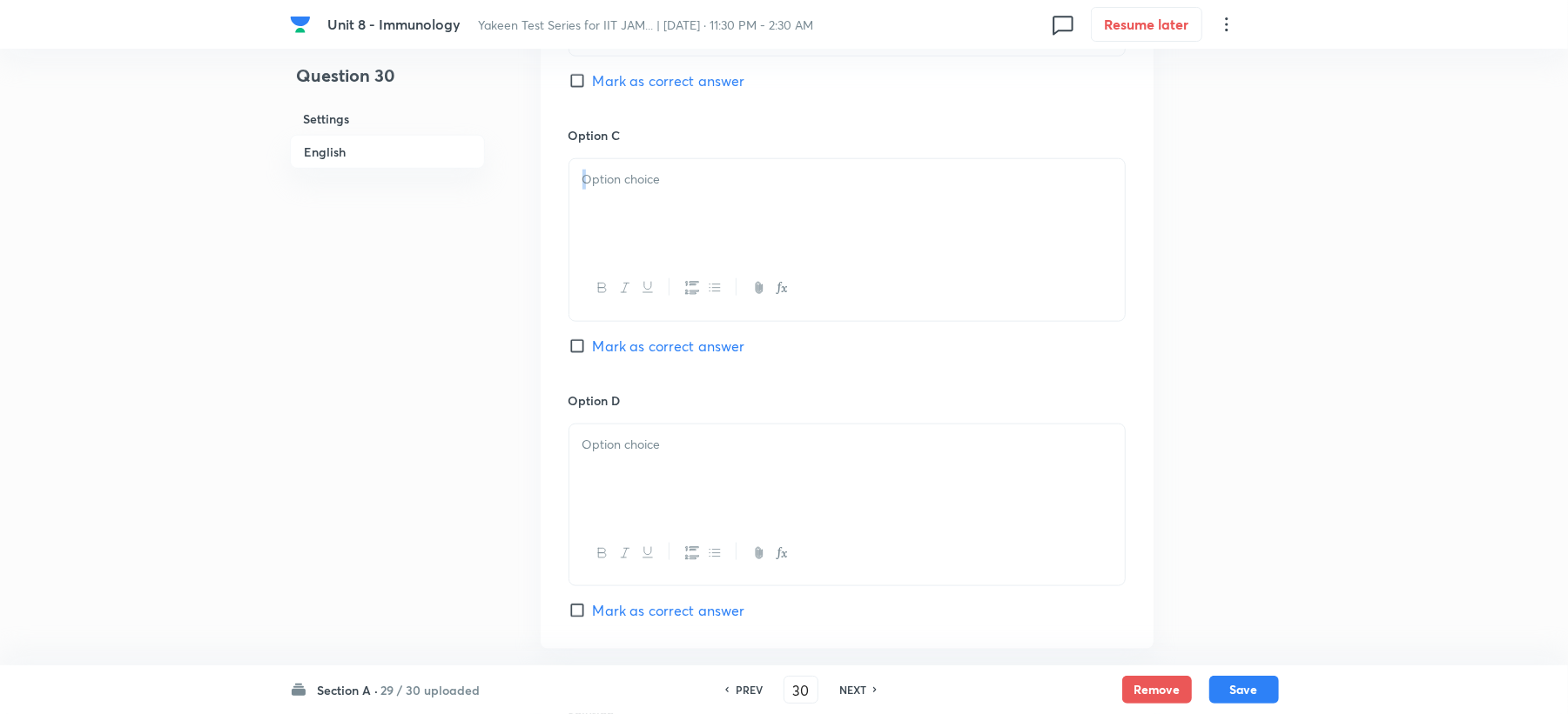
click at [630, 233] on div at bounding box center [846, 208] width 555 height 98
drag, startPoint x: 628, startPoint y: 510, endPoint x: 623, endPoint y: 498, distance: 13.0
click at [628, 513] on div at bounding box center [846, 473] width 555 height 98
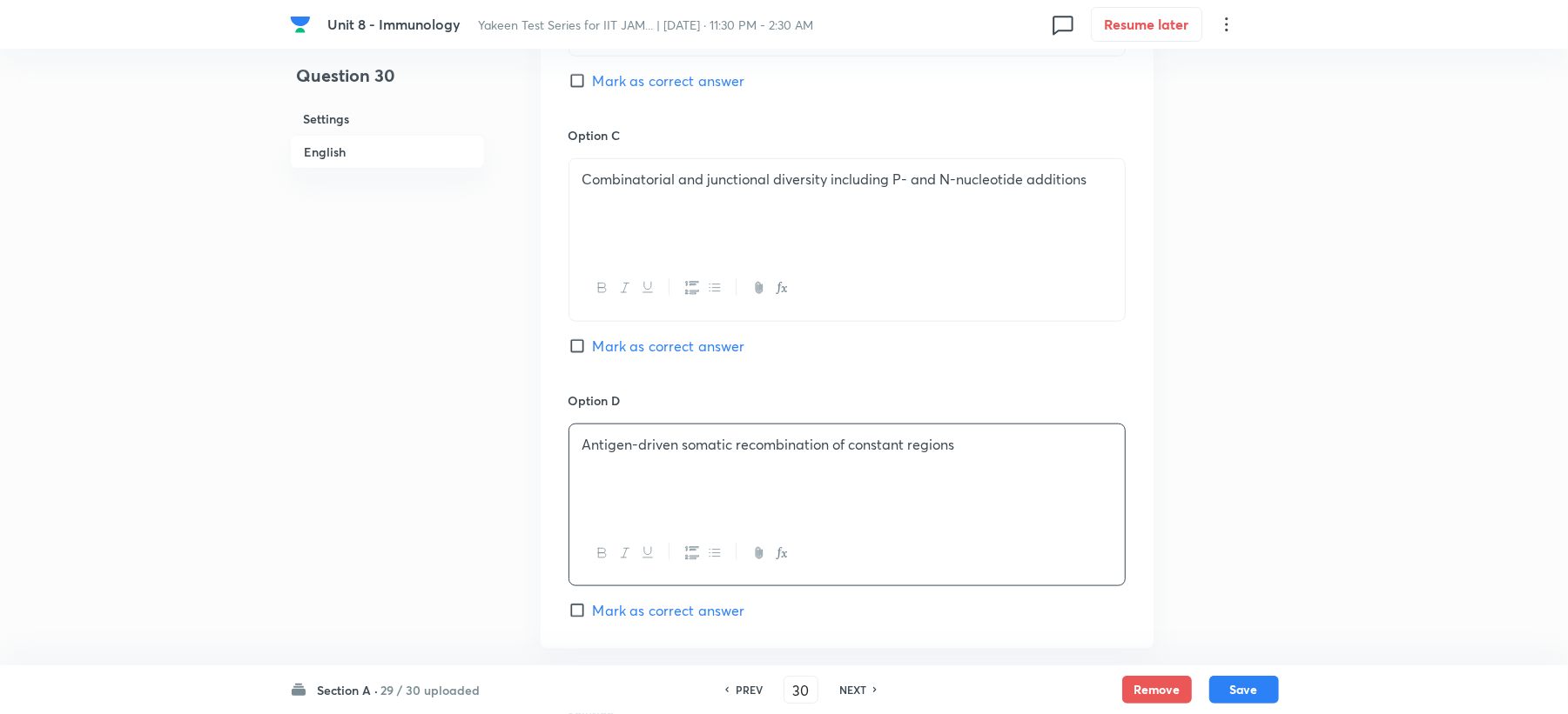
click at [641, 343] on span "Mark as correct answer" at bounding box center [669, 346] width 153 height 21
click at [593, 343] on input "Mark as correct answer" at bounding box center [581, 346] width 25 height 17
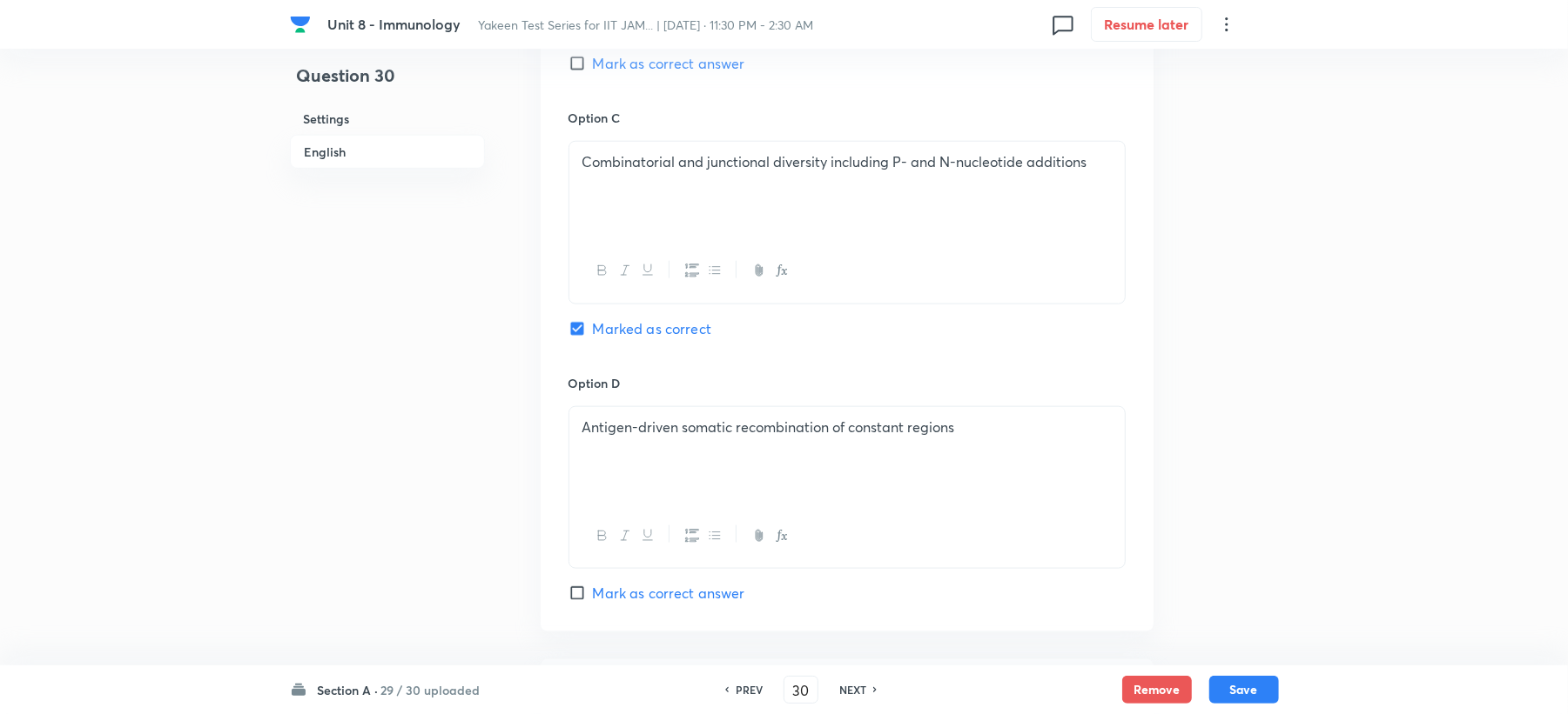
scroll to position [1624, 0]
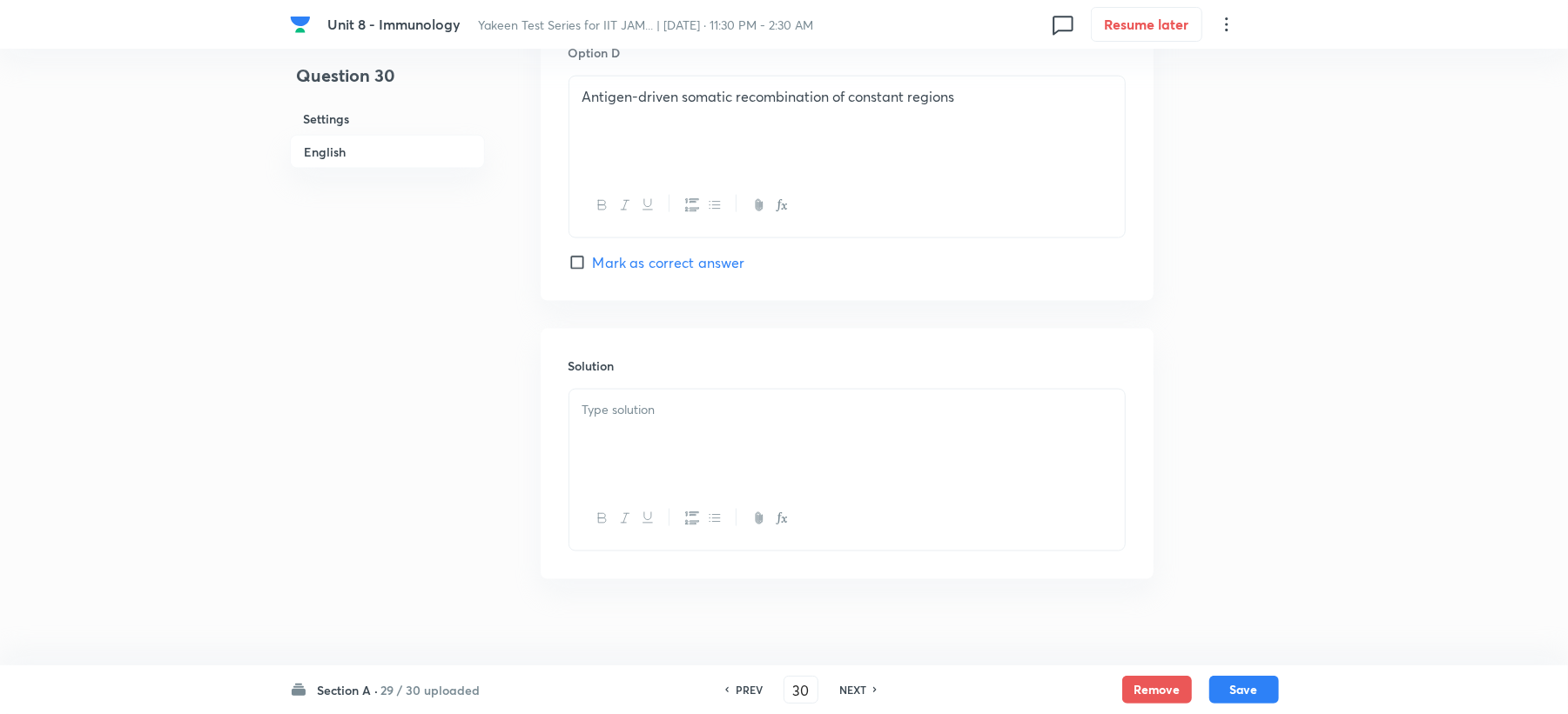
drag, startPoint x: 638, startPoint y: 419, endPoint x: 578, endPoint y: 450, distance: 67.5
click at [634, 437] on div at bounding box center [846, 438] width 555 height 98
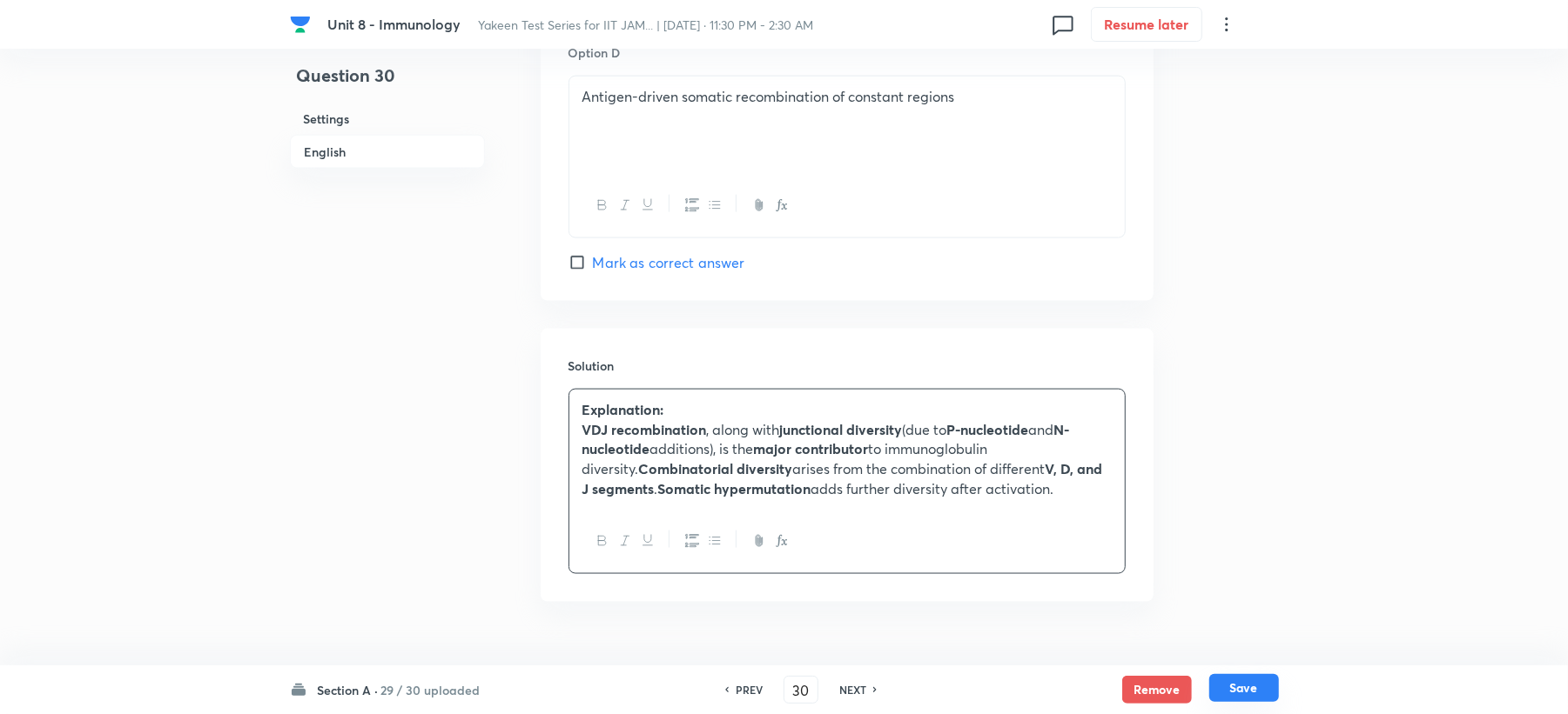
click at [1238, 682] on button "Save" at bounding box center [1244, 688] width 70 height 27
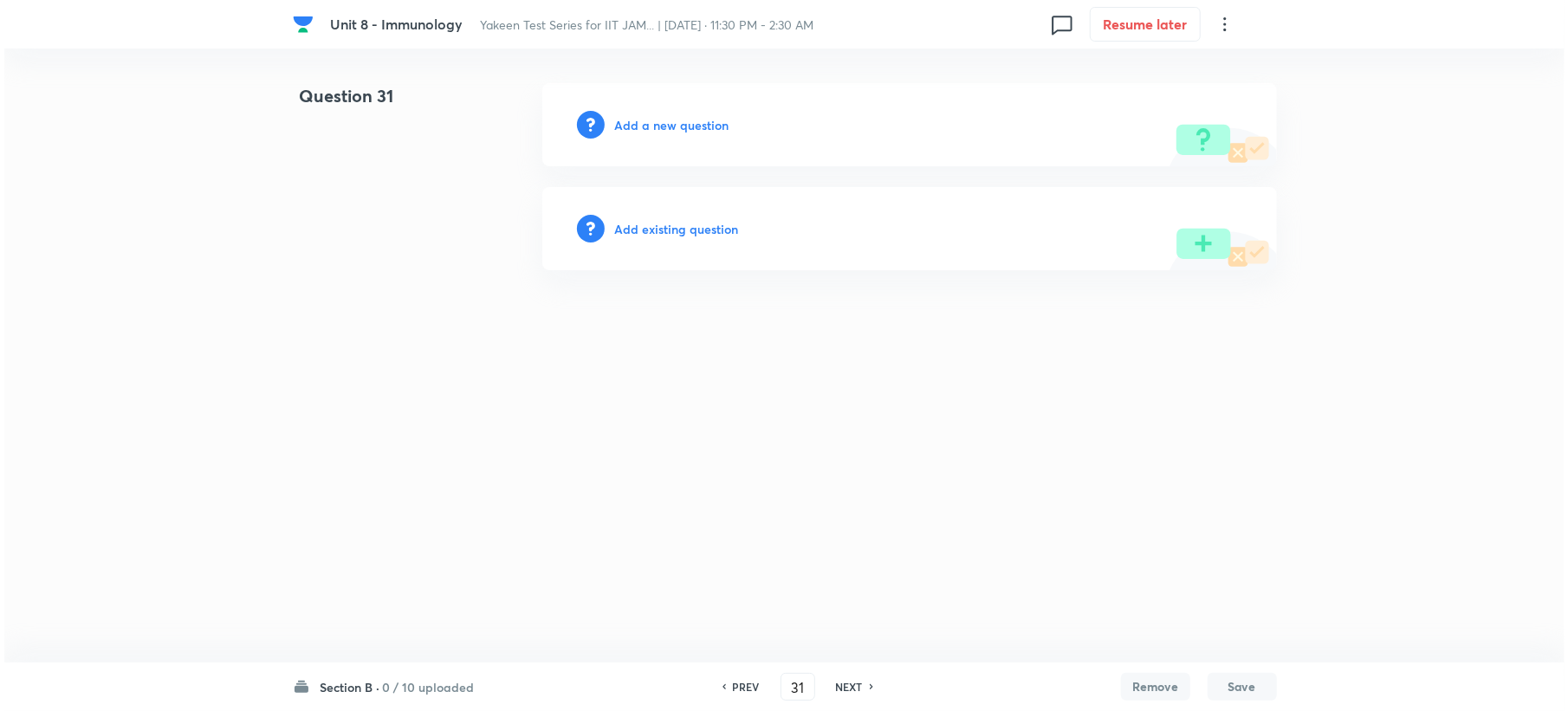
scroll to position [0, 0]
click at [690, 118] on h6 "Add a new question" at bounding box center [672, 126] width 115 height 18
click at [690, 118] on h6 "Choose a question type" at bounding box center [681, 126] width 134 height 18
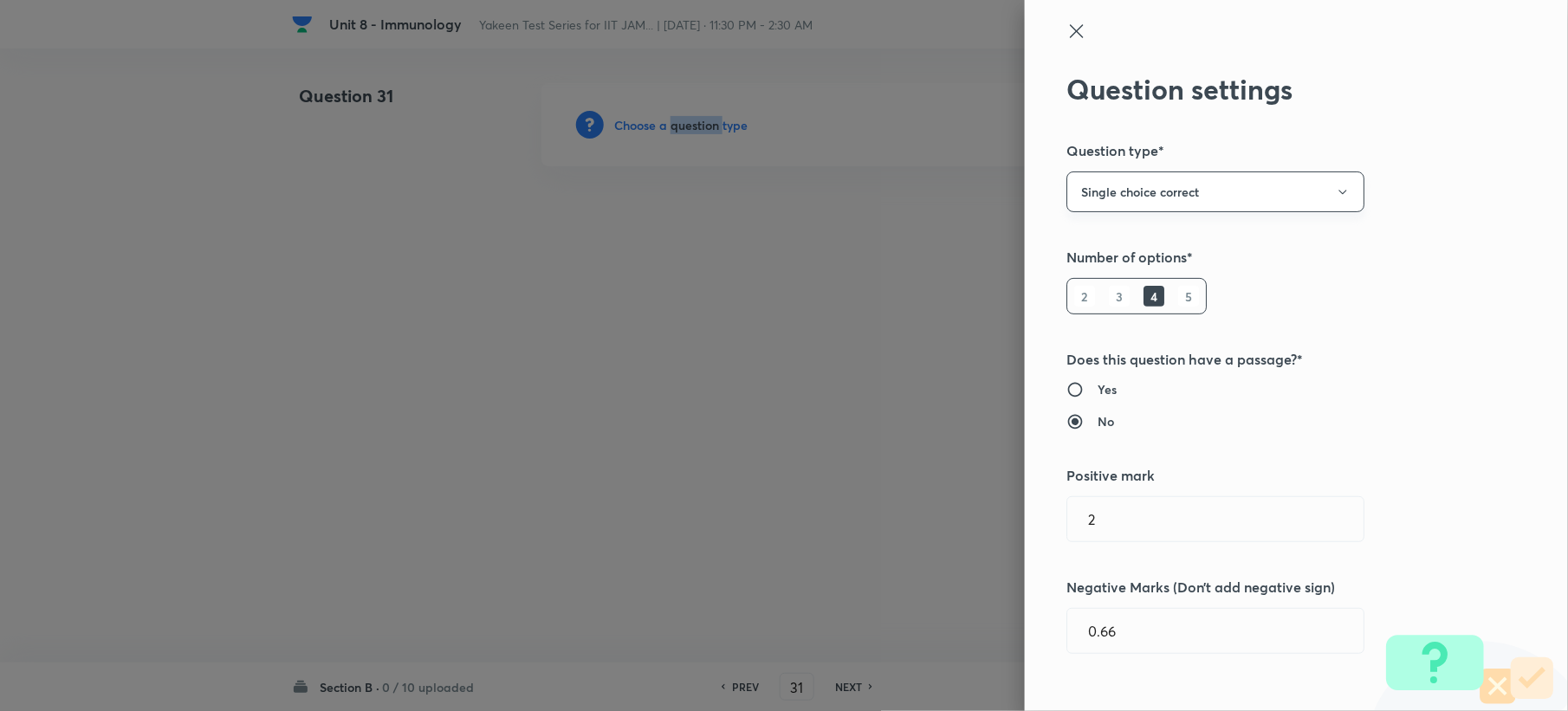
click at [1087, 191] on button "Single choice correct" at bounding box center [1215, 191] width 298 height 41
click at [1102, 271] on span "Multiple choice correct" at bounding box center [1199, 277] width 276 height 18
click at [1067, 43] on div at bounding box center [1268, 46] width 402 height 52
click at [1069, 31] on icon at bounding box center [1076, 31] width 13 height 13
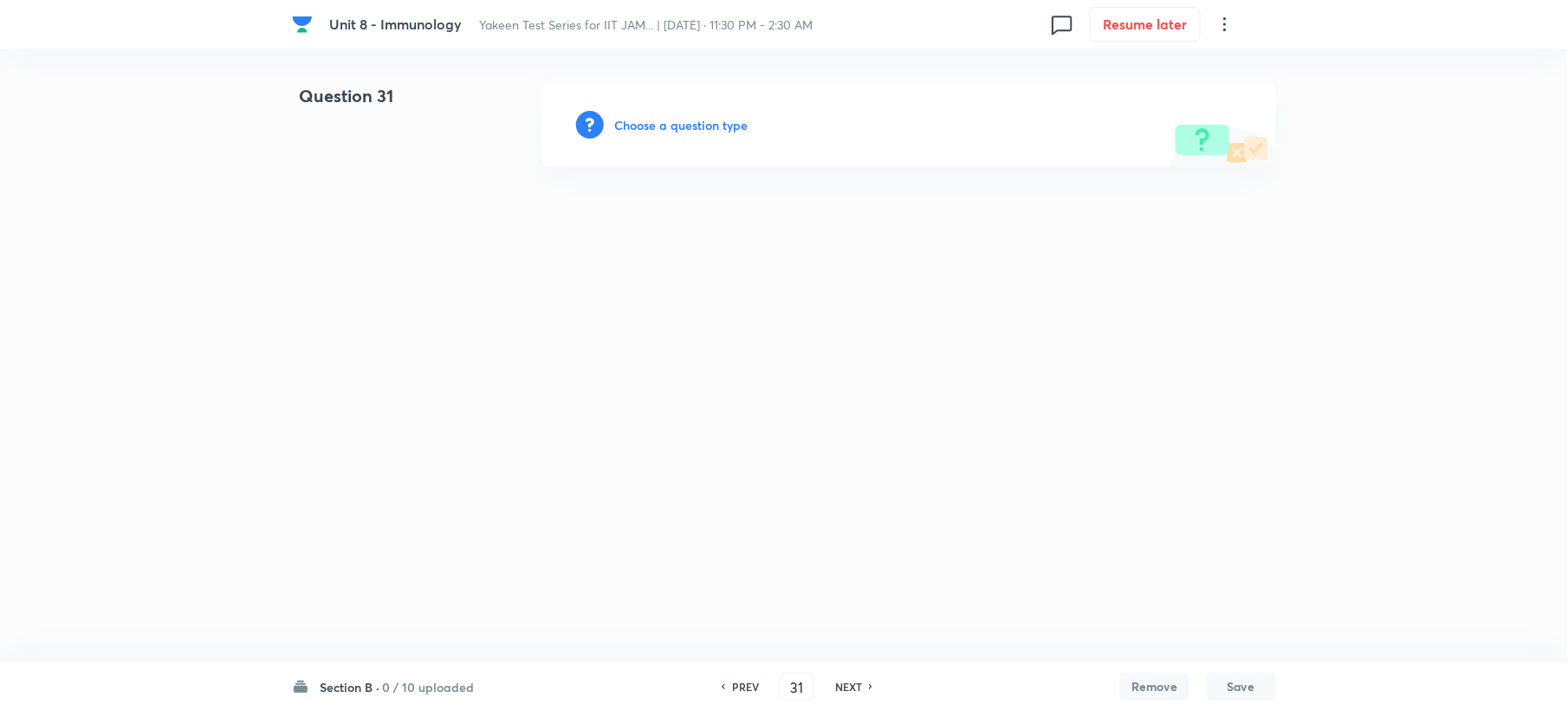
click at [745, 683] on h6 "PREV" at bounding box center [745, 686] width 27 height 15
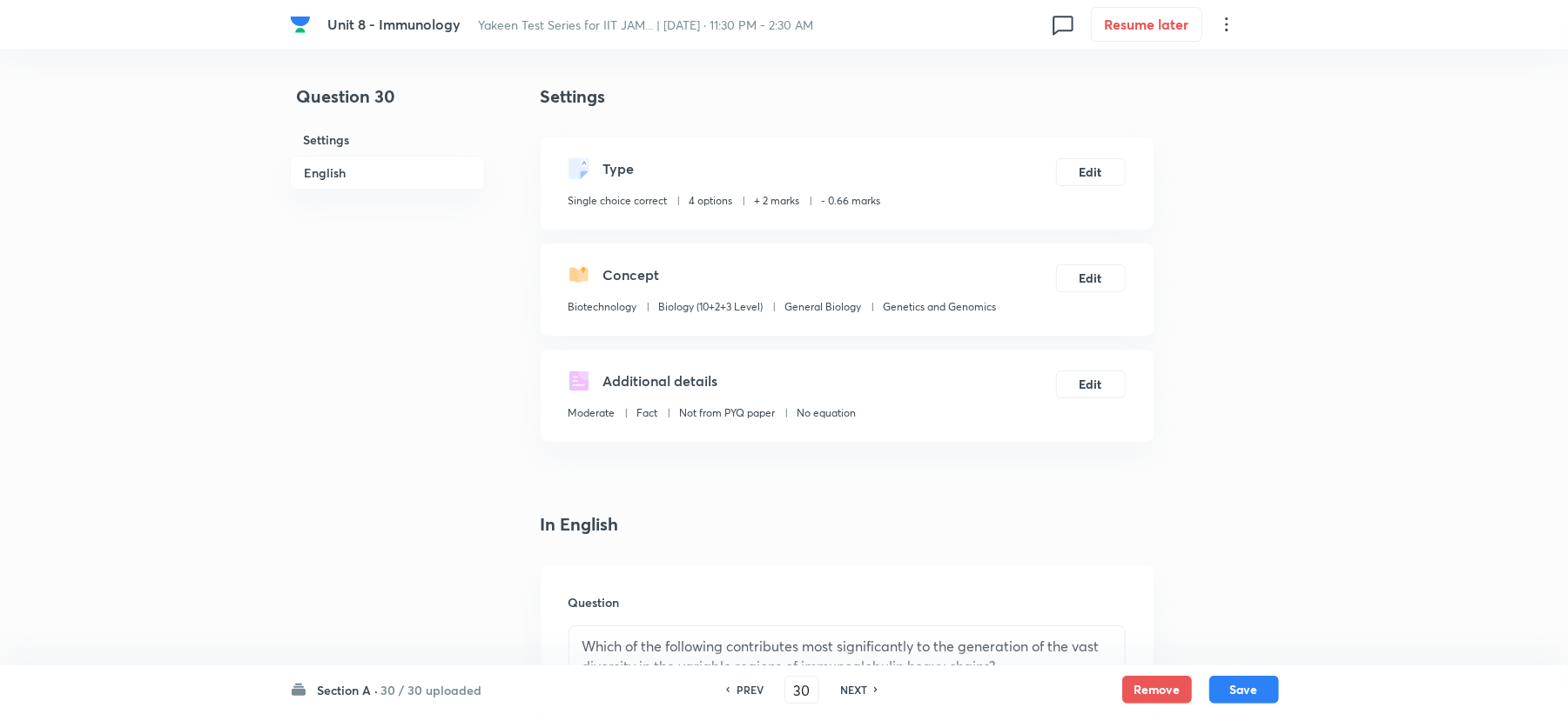
click at [850, 684] on h6 "NEXT" at bounding box center [854, 689] width 27 height 16
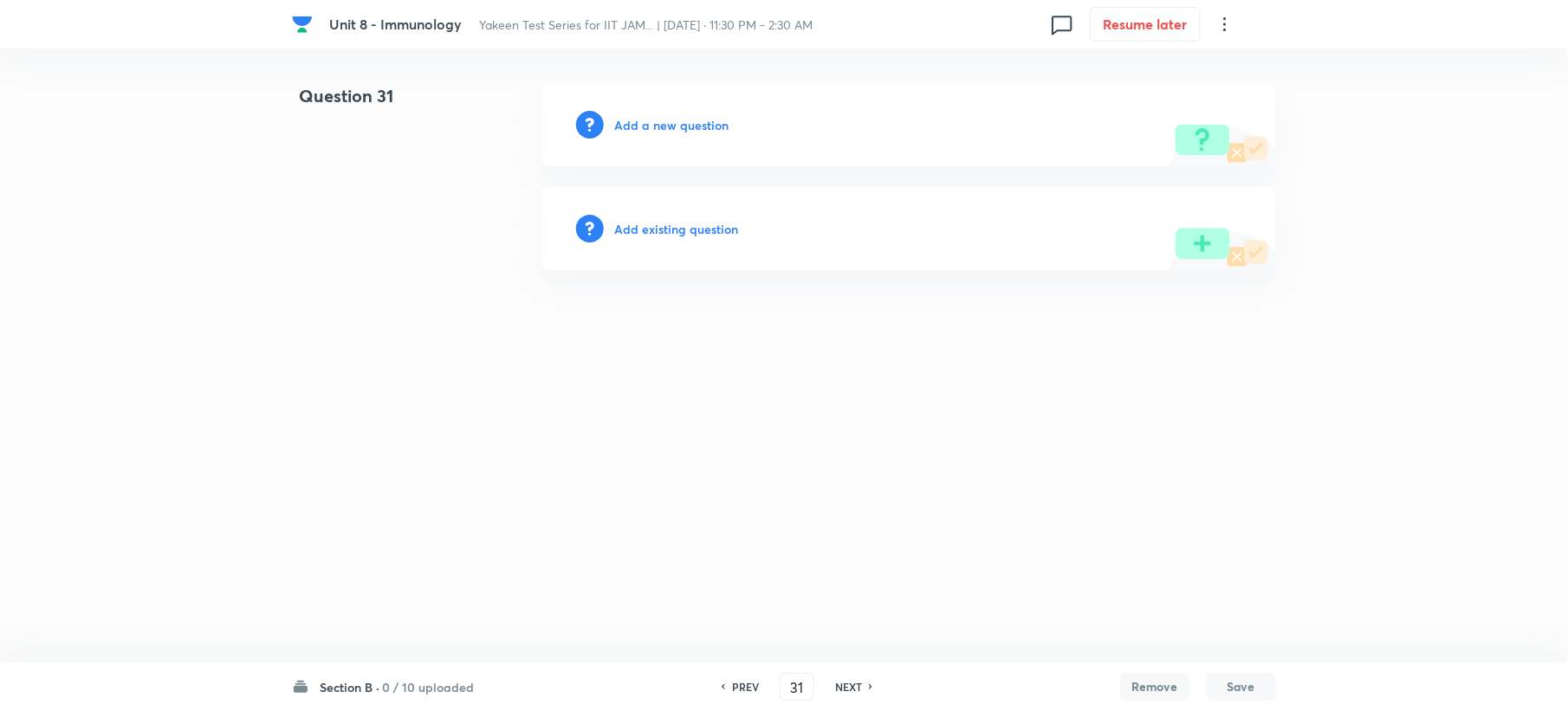
click at [696, 128] on h6 "Add a new question" at bounding box center [672, 126] width 115 height 18
click at [725, 123] on h6 "Choose a question type" at bounding box center [681, 126] width 134 height 18
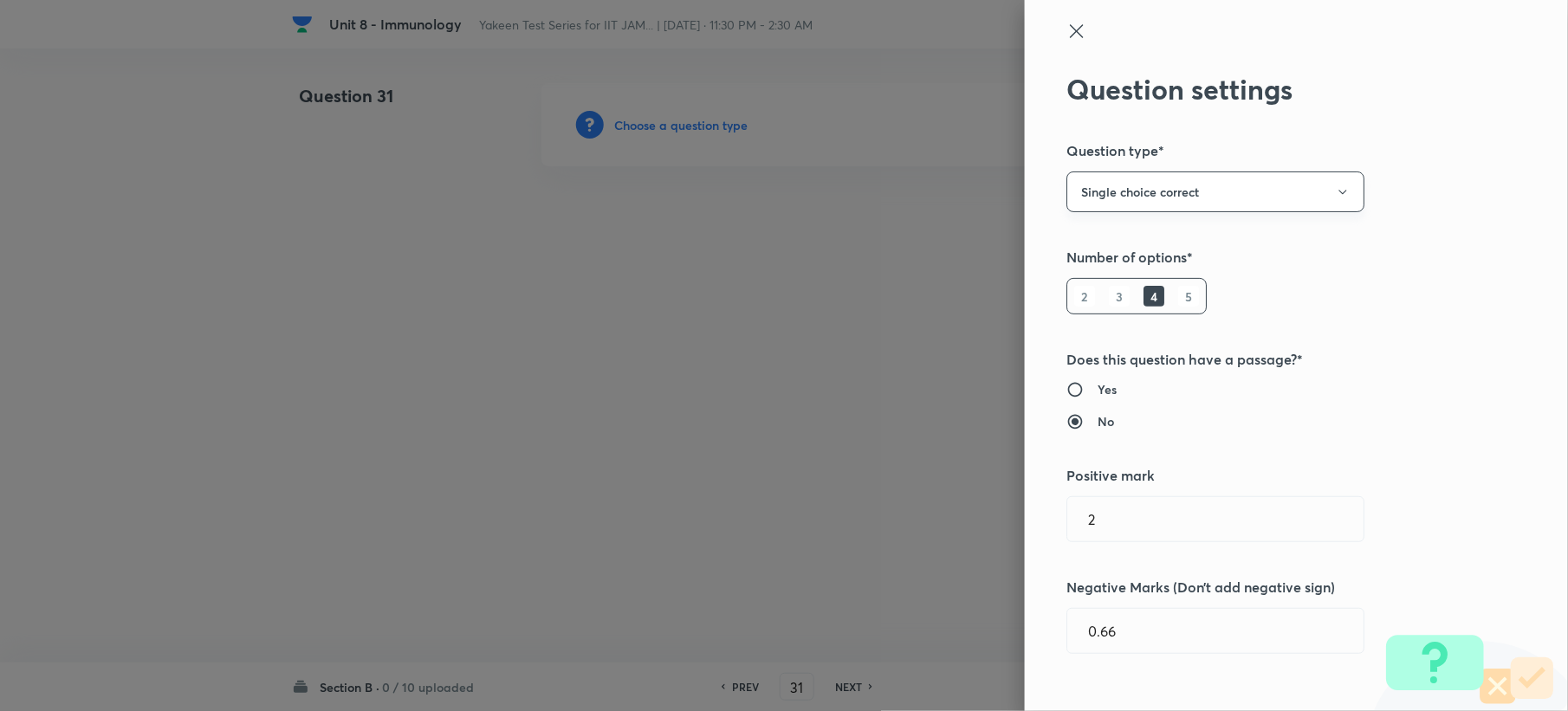
click at [1102, 198] on button "Single choice correct" at bounding box center [1215, 191] width 298 height 41
drag, startPoint x: 1113, startPoint y: 267, endPoint x: 1113, endPoint y: 281, distance: 14.0
click at [1113, 269] on li "Multiple choice correct" at bounding box center [1199, 276] width 297 height 32
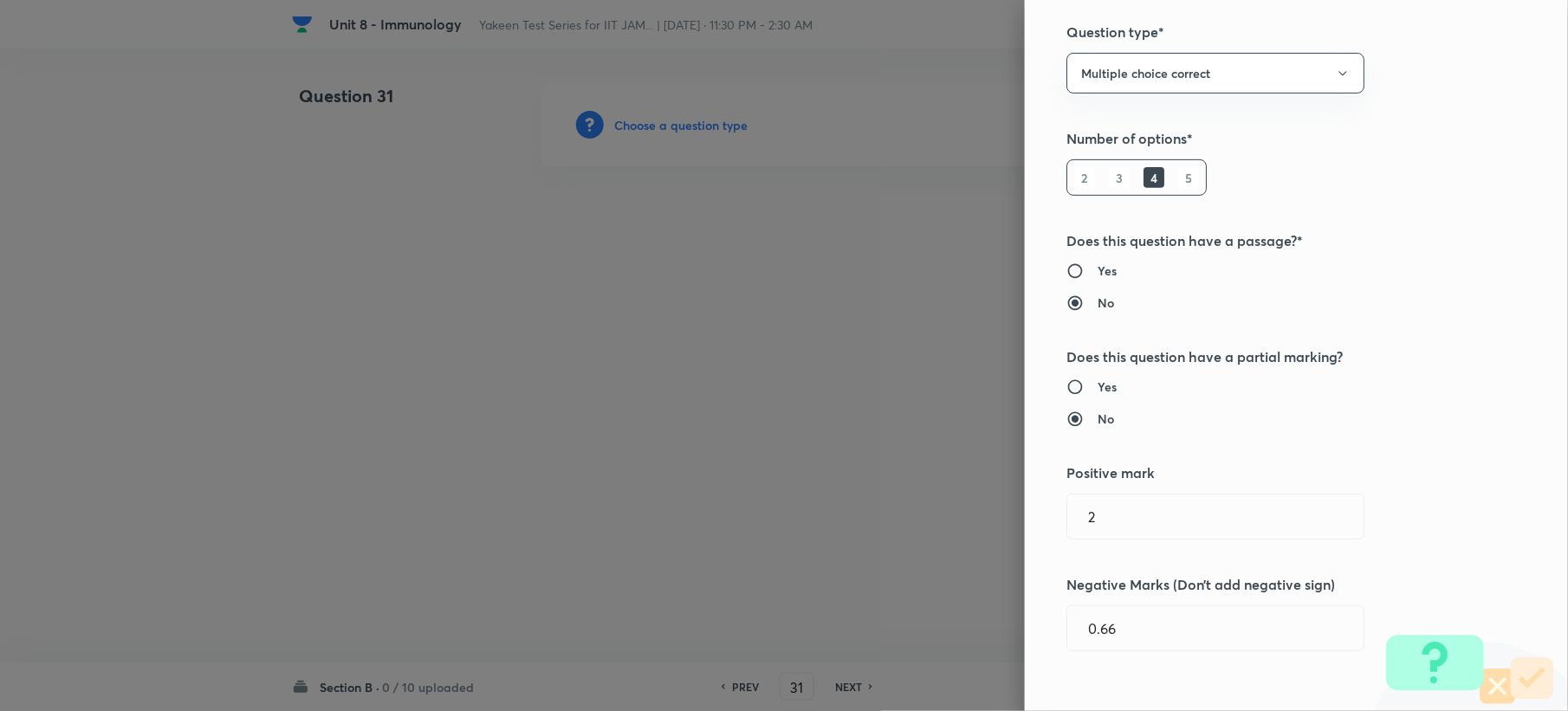
scroll to position [230, 0]
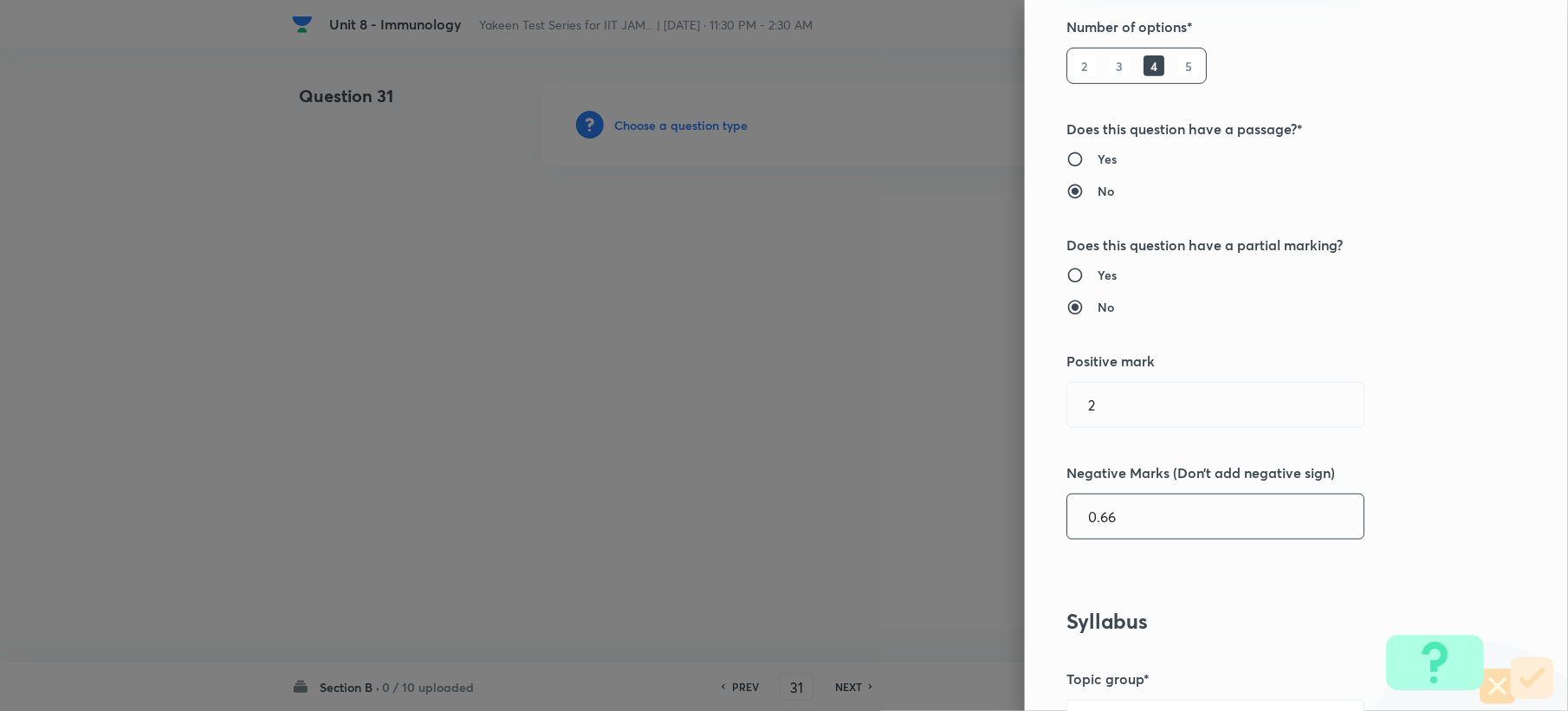
drag, startPoint x: 1130, startPoint y: 520, endPoint x: 1140, endPoint y: 533, distance: 16.4
click at [1138, 531] on input "0.66" at bounding box center [1216, 516] width 297 height 45
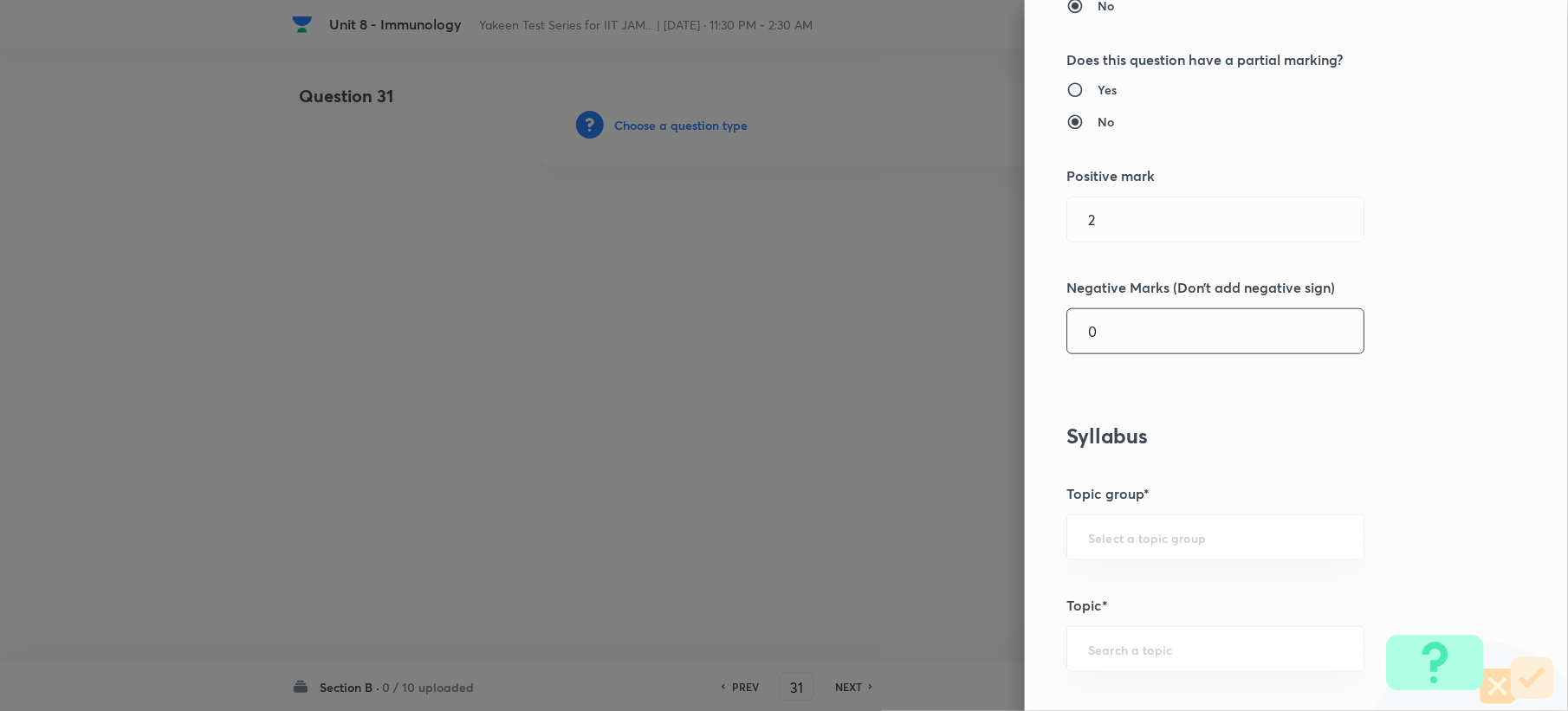
scroll to position [693, 0]
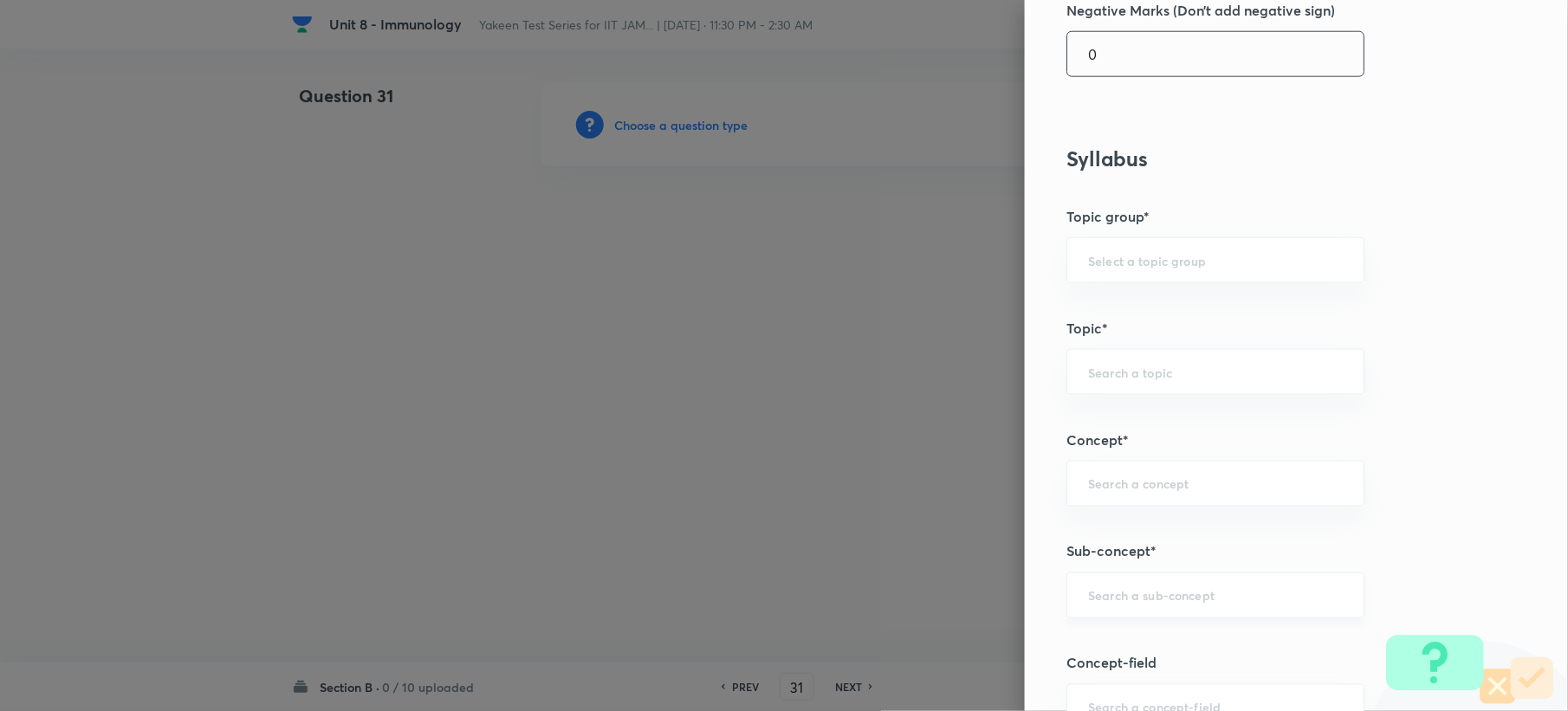
click at [1070, 591] on div "​" at bounding box center [1215, 595] width 298 height 46
paste input "Genetics and Genomics"
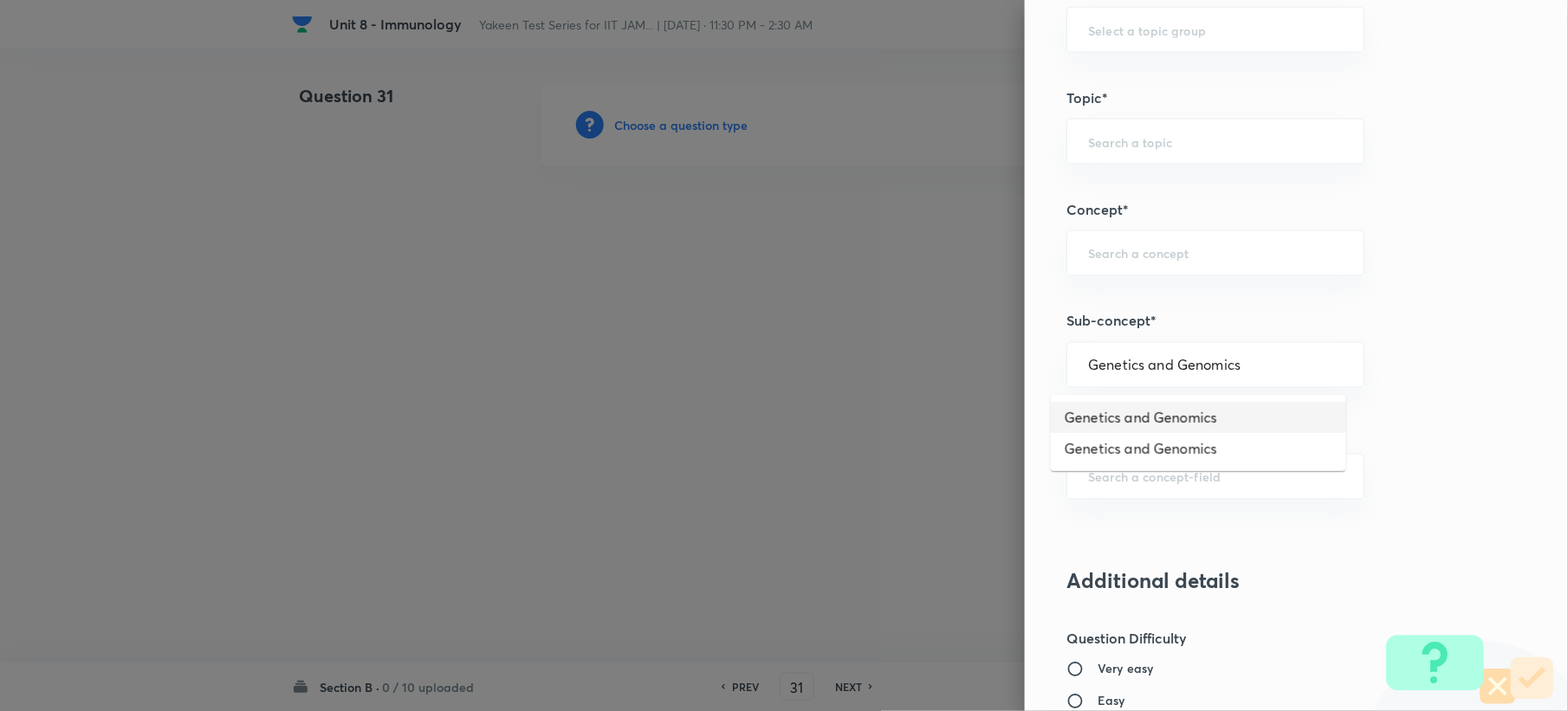
click at [1102, 421] on li "Genetics and Genomics" at bounding box center [1199, 418] width 296 height 31
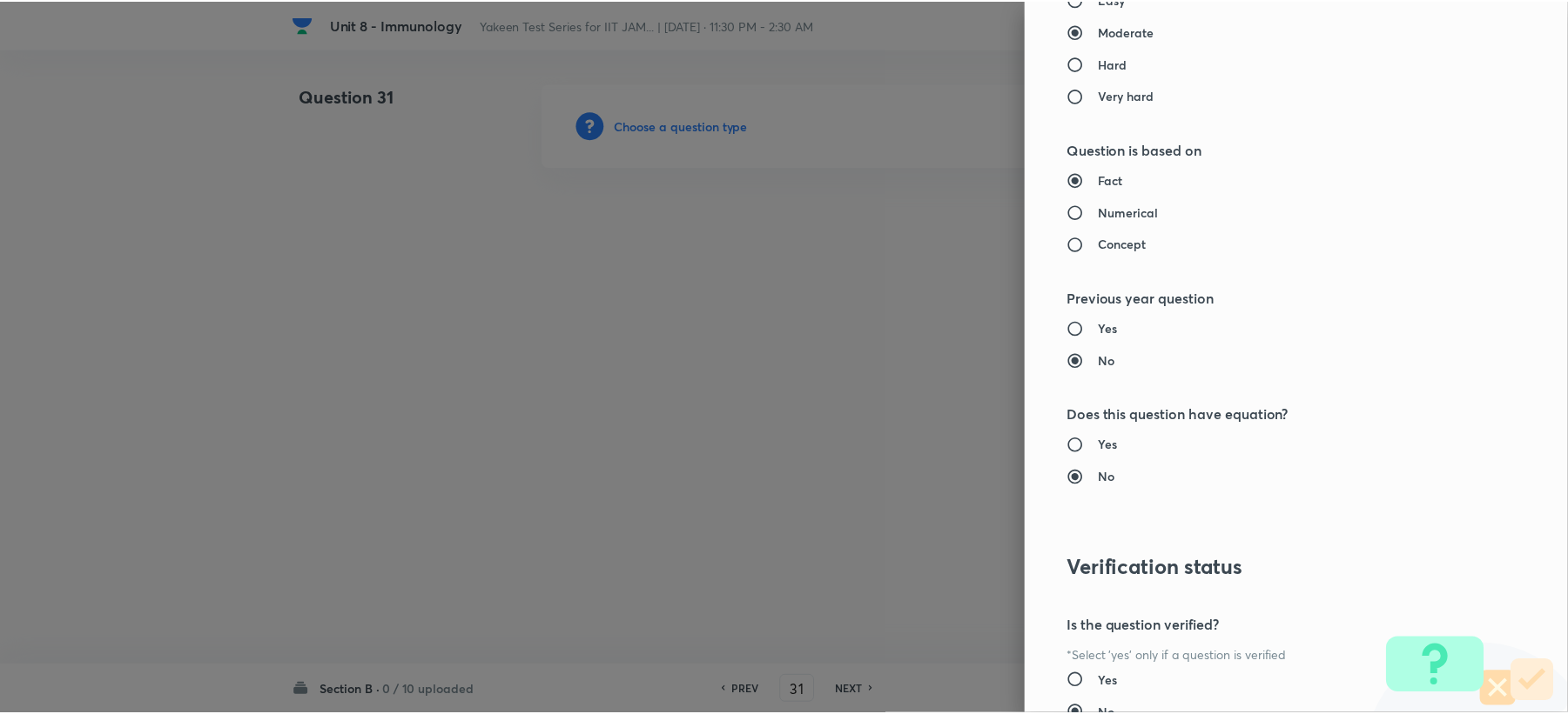
scroll to position [1778, 0]
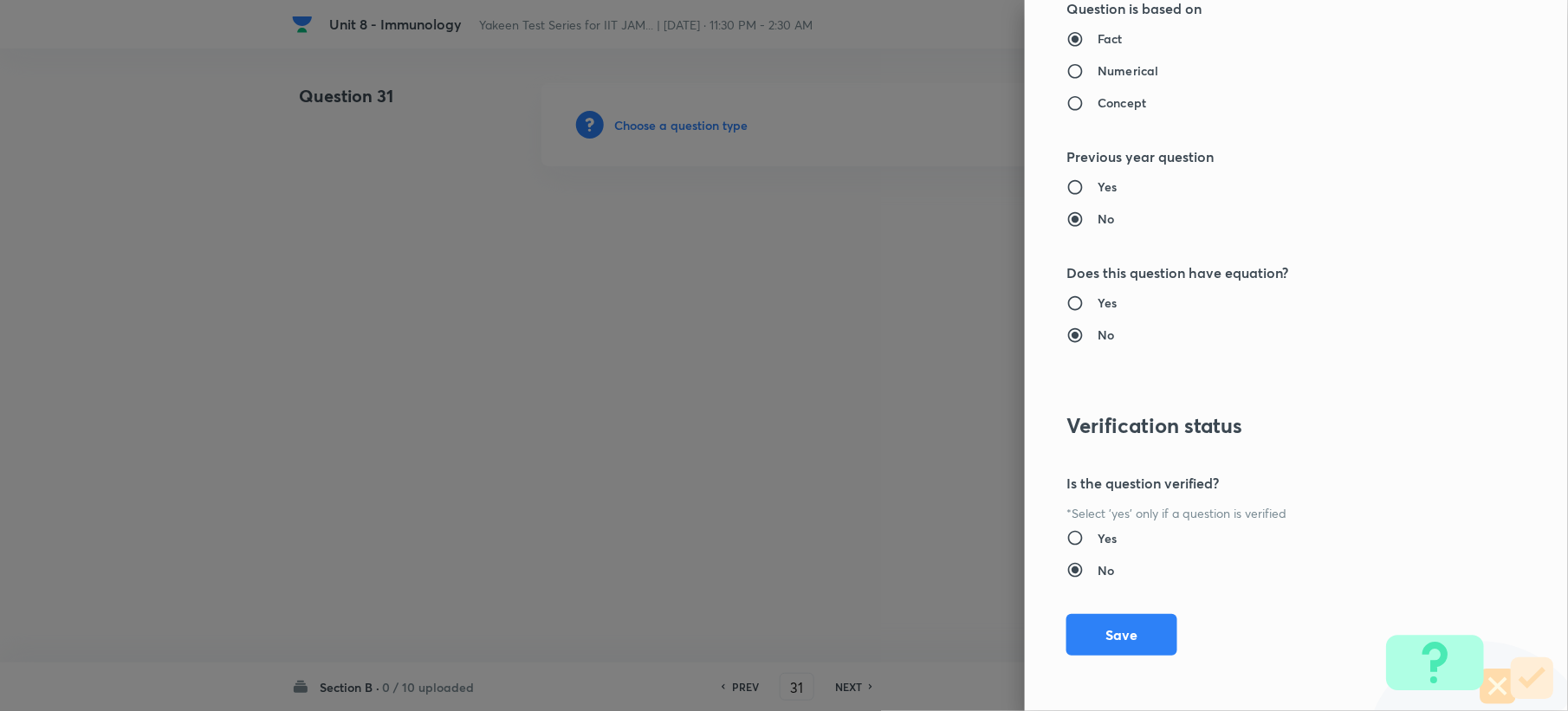
click at [1098, 646] on div "Question settings Question type* Multiple choice correct Number of options* 2 3…" at bounding box center [1296, 355] width 543 height 711
drag, startPoint x: 1105, startPoint y: 565, endPoint x: 1103, endPoint y: 585, distance: 20.1
click at [1104, 584] on div "Question settings Question type* Multiple choice correct Number of options* 2 3…" at bounding box center [1296, 355] width 543 height 711
click at [1089, 645] on button "Save" at bounding box center [1122, 634] width 111 height 42
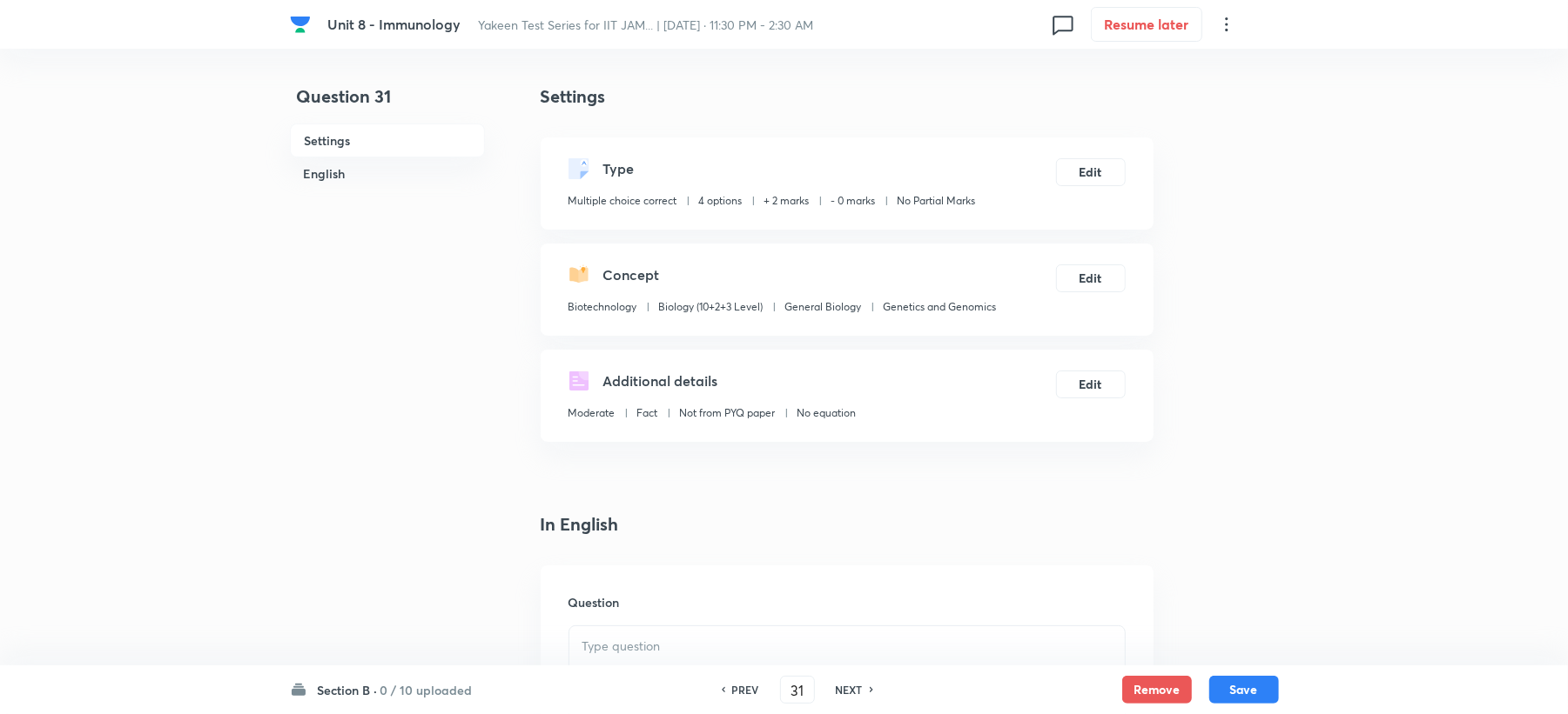
scroll to position [464, 0]
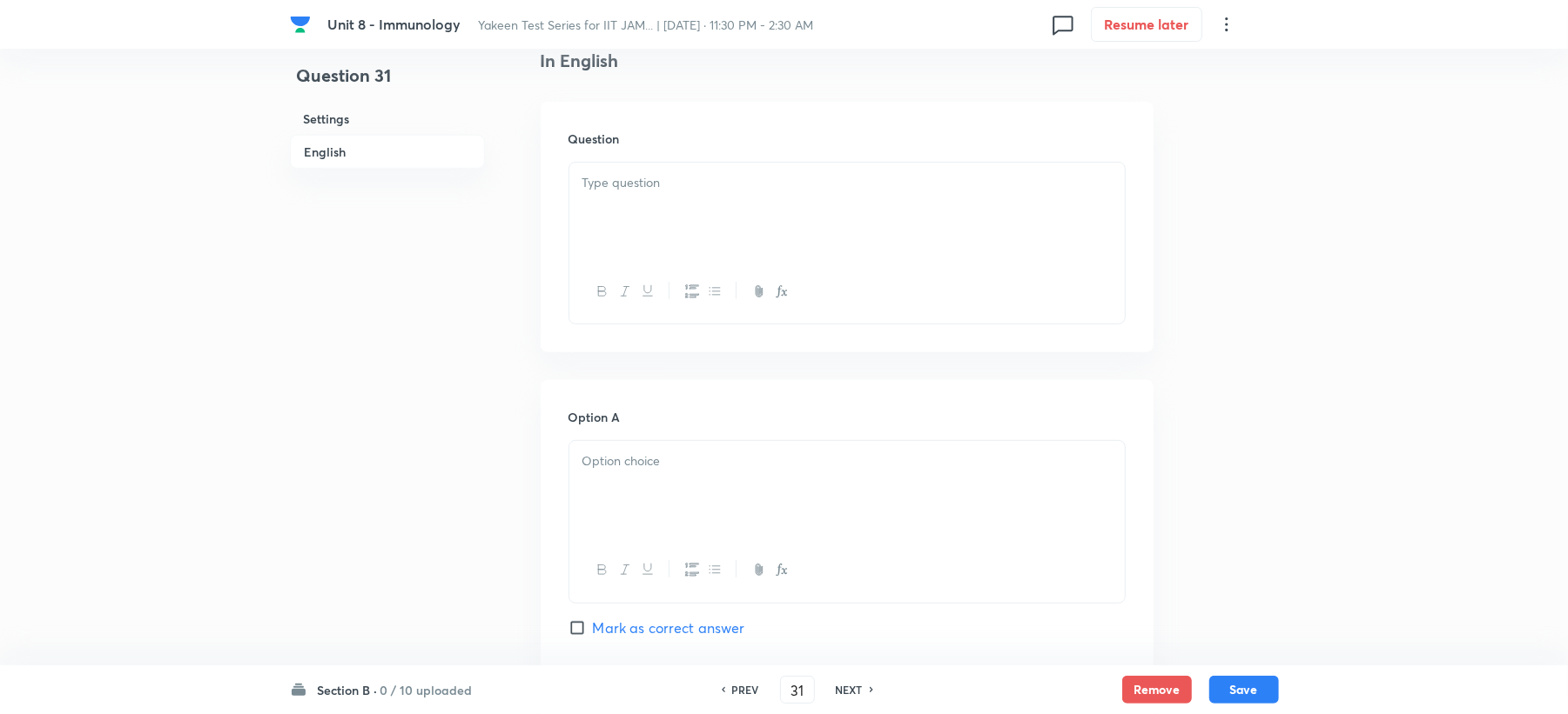
click at [623, 209] on div at bounding box center [846, 211] width 555 height 98
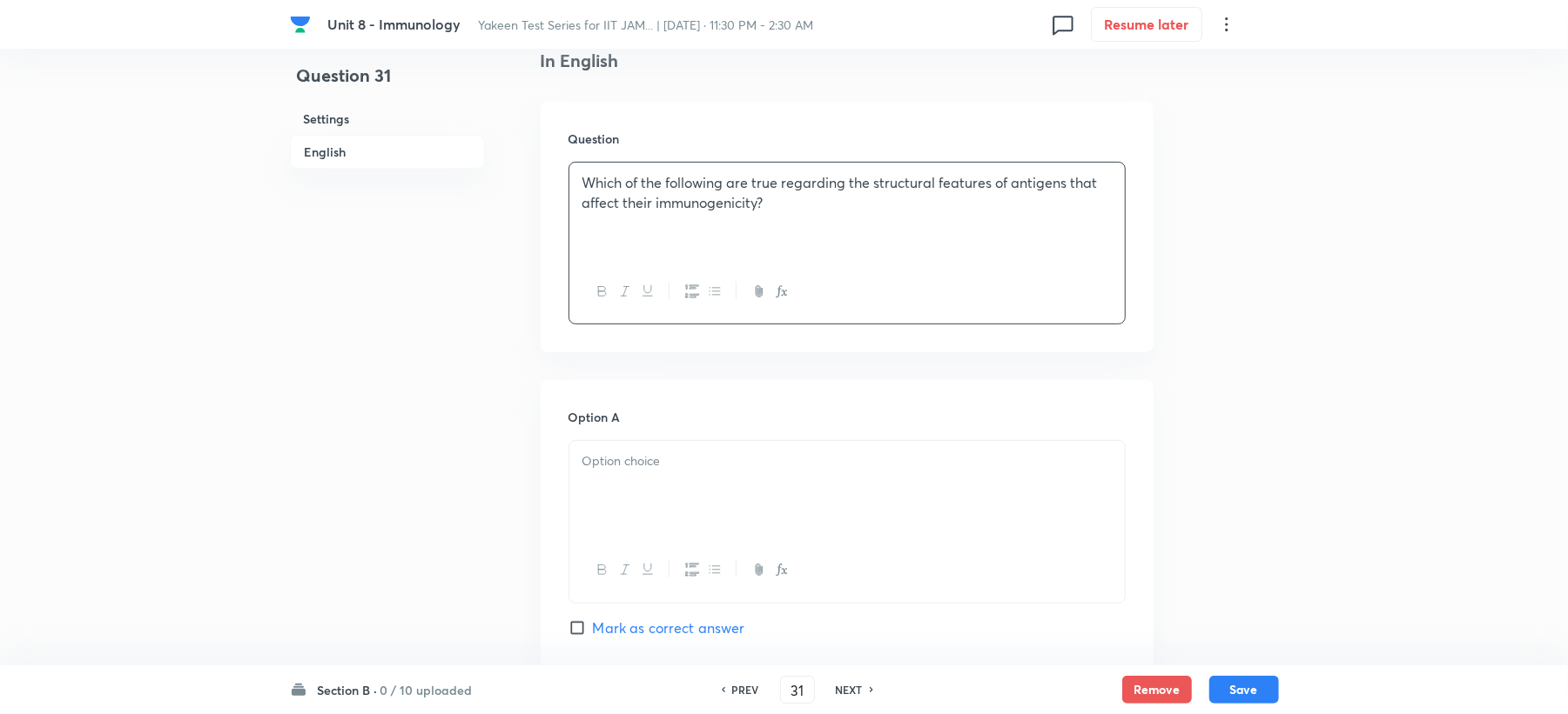
click at [613, 466] on p at bounding box center [847, 462] width 530 height 20
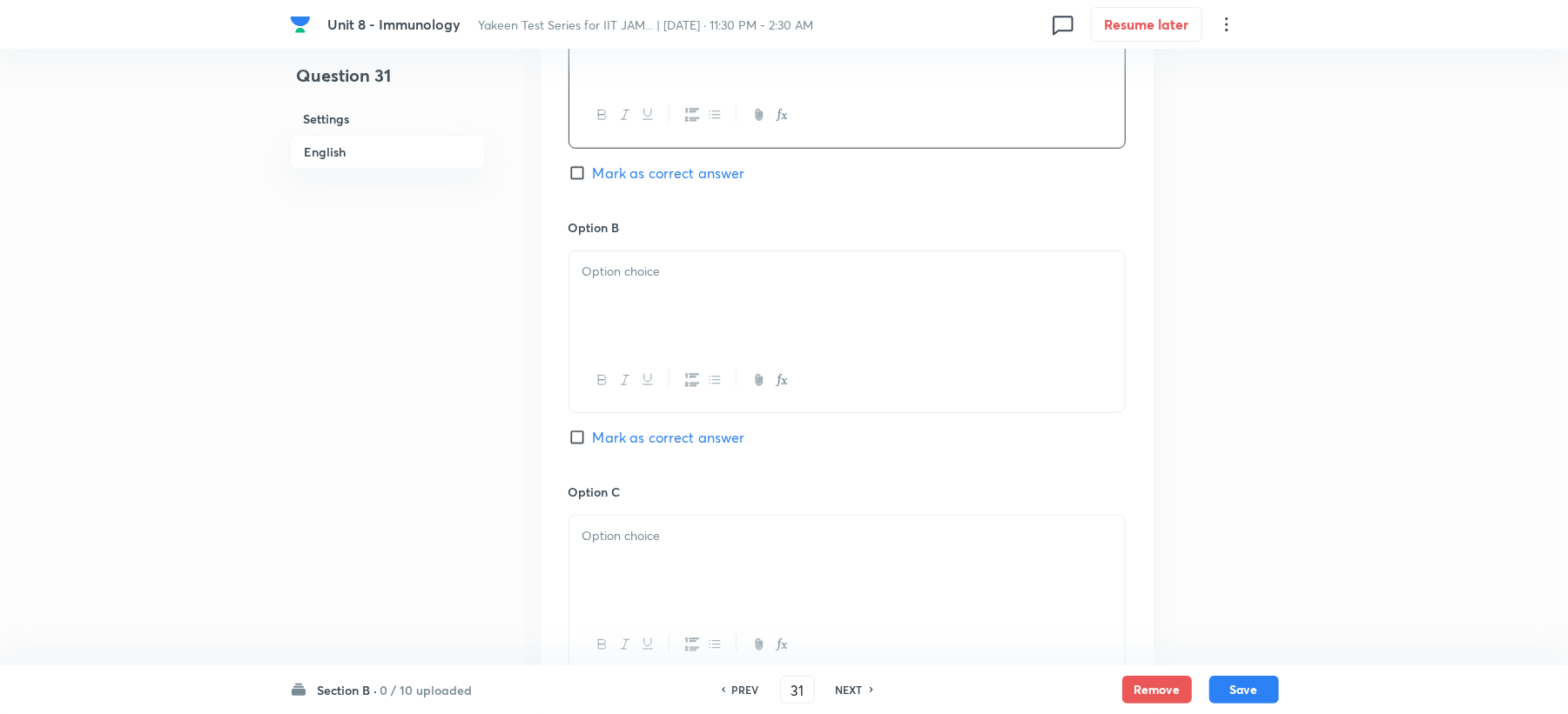
scroll to position [928, 0]
click at [618, 312] on div at bounding box center [846, 292] width 555 height 98
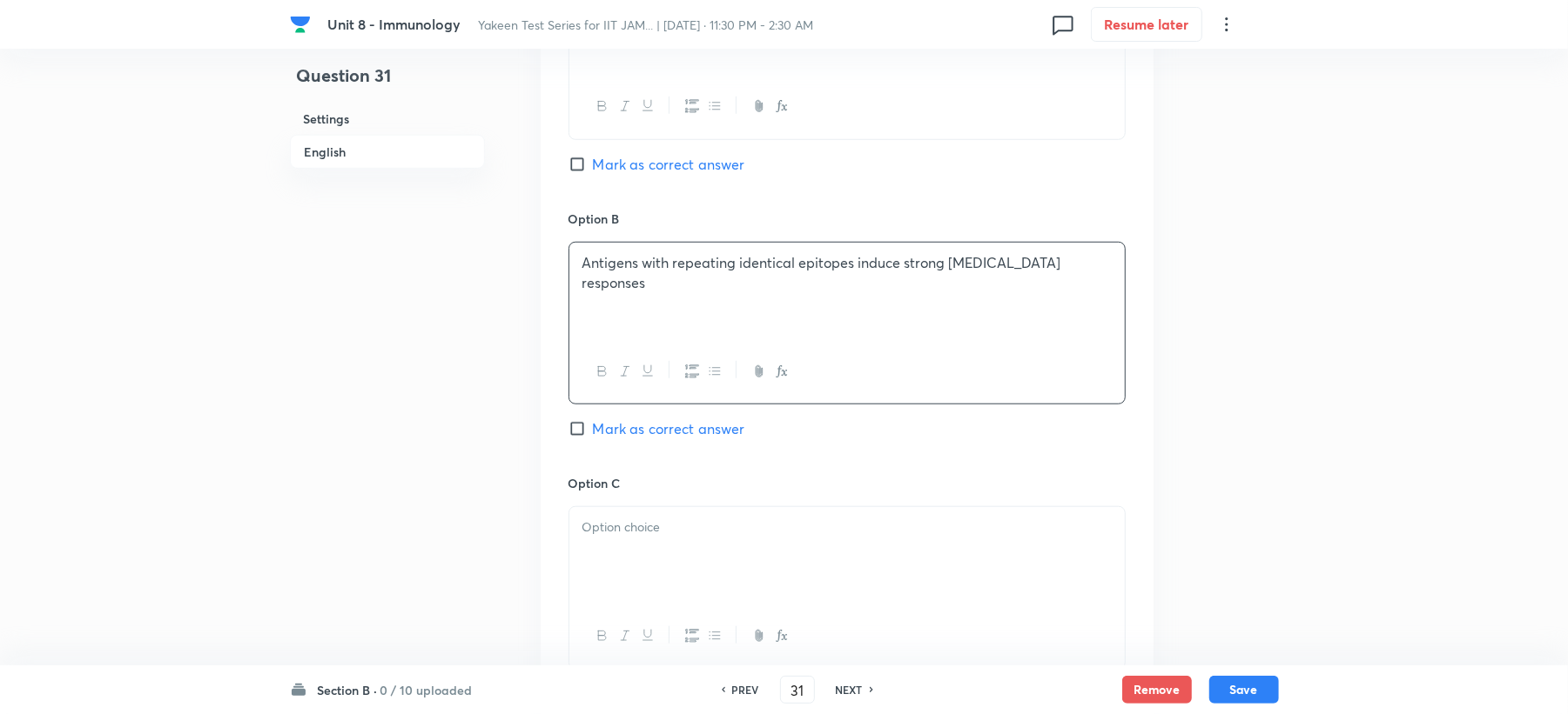
click at [641, 536] on p at bounding box center [847, 528] width 530 height 20
click at [622, 174] on span "Mark as correct answer" at bounding box center [669, 164] width 153 height 21
click at [593, 173] on input "Mark as correct answer" at bounding box center [581, 164] width 25 height 17
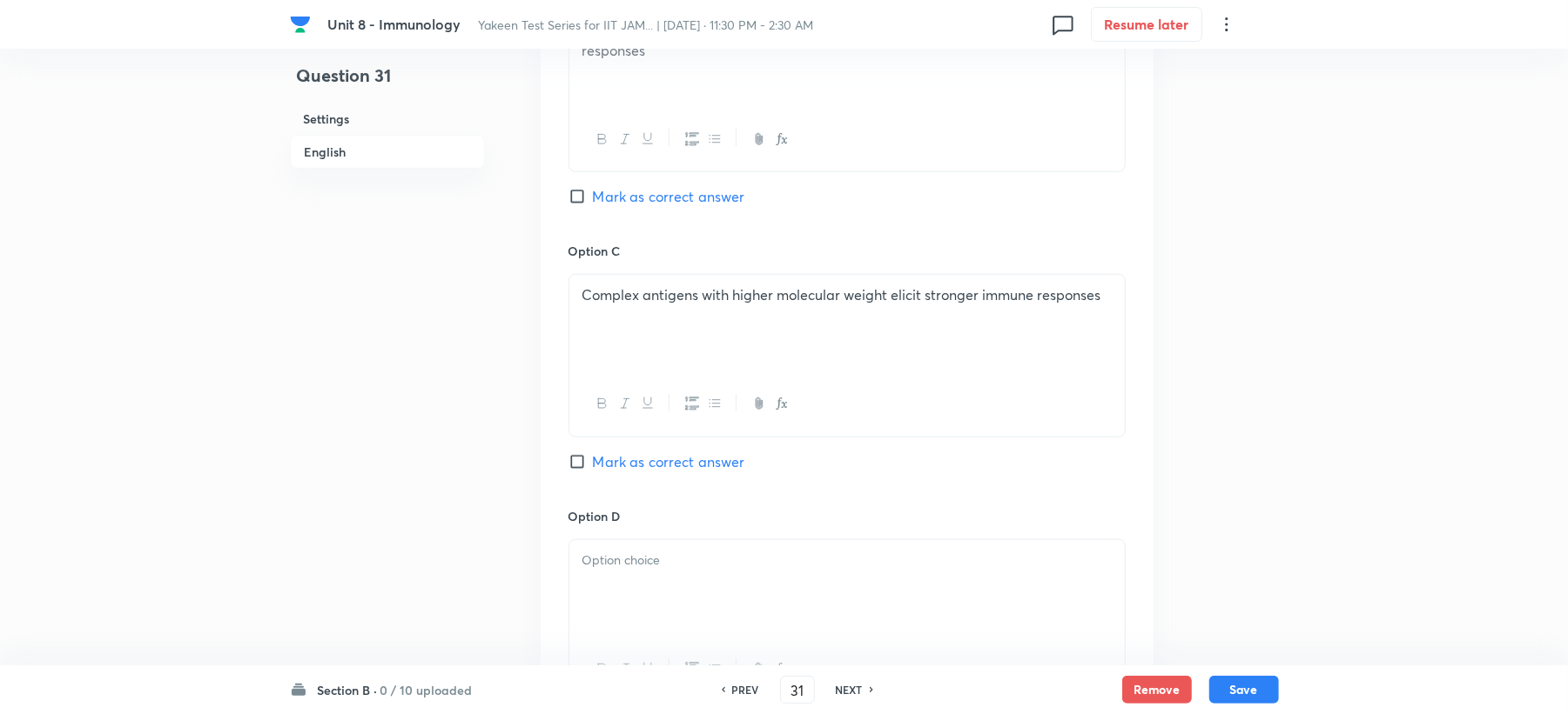
click at [610, 458] on span "Mark as correct answer" at bounding box center [669, 462] width 153 height 21
click at [593, 458] on input "Mark as correct answer" at bounding box center [581, 462] width 25 height 17
click at [638, 593] on div at bounding box center [846, 589] width 555 height 98
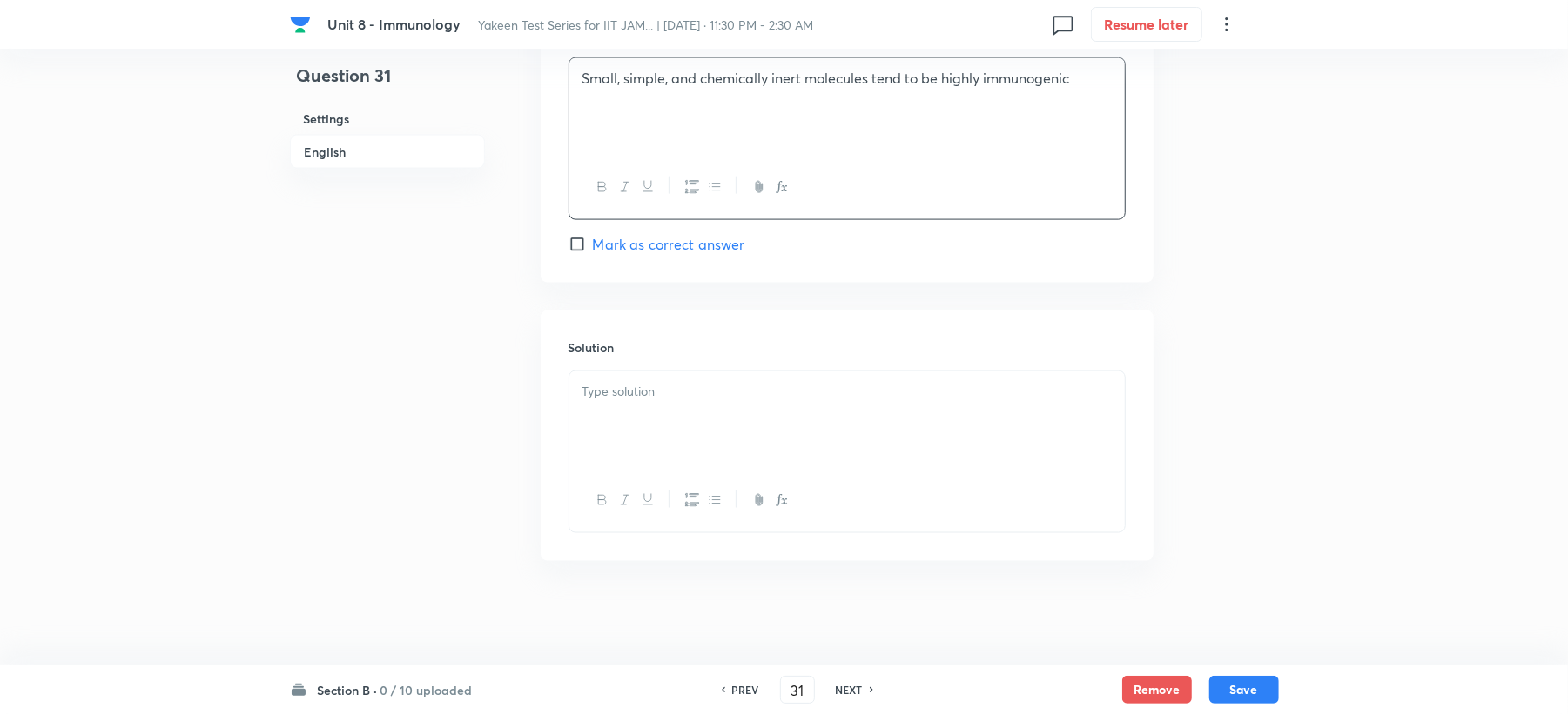
scroll to position [1647, 0]
click at [627, 430] on div at bounding box center [846, 420] width 555 height 98
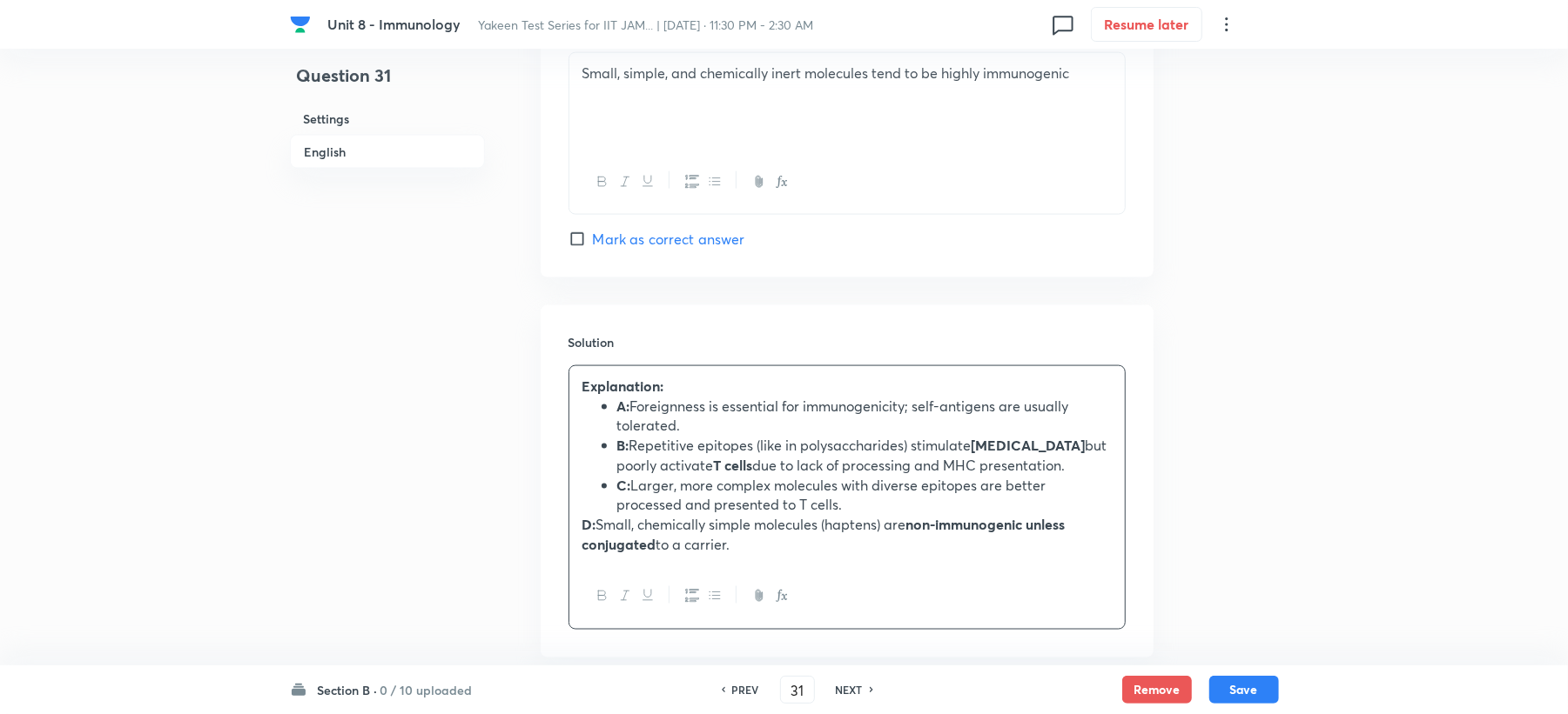
click at [579, 533] on div "Explanation: A: Foreignness is essential for immunogenicity; self-antigens are …" at bounding box center [846, 465] width 555 height 198
click at [1228, 680] on button "Save" at bounding box center [1244, 688] width 70 height 27
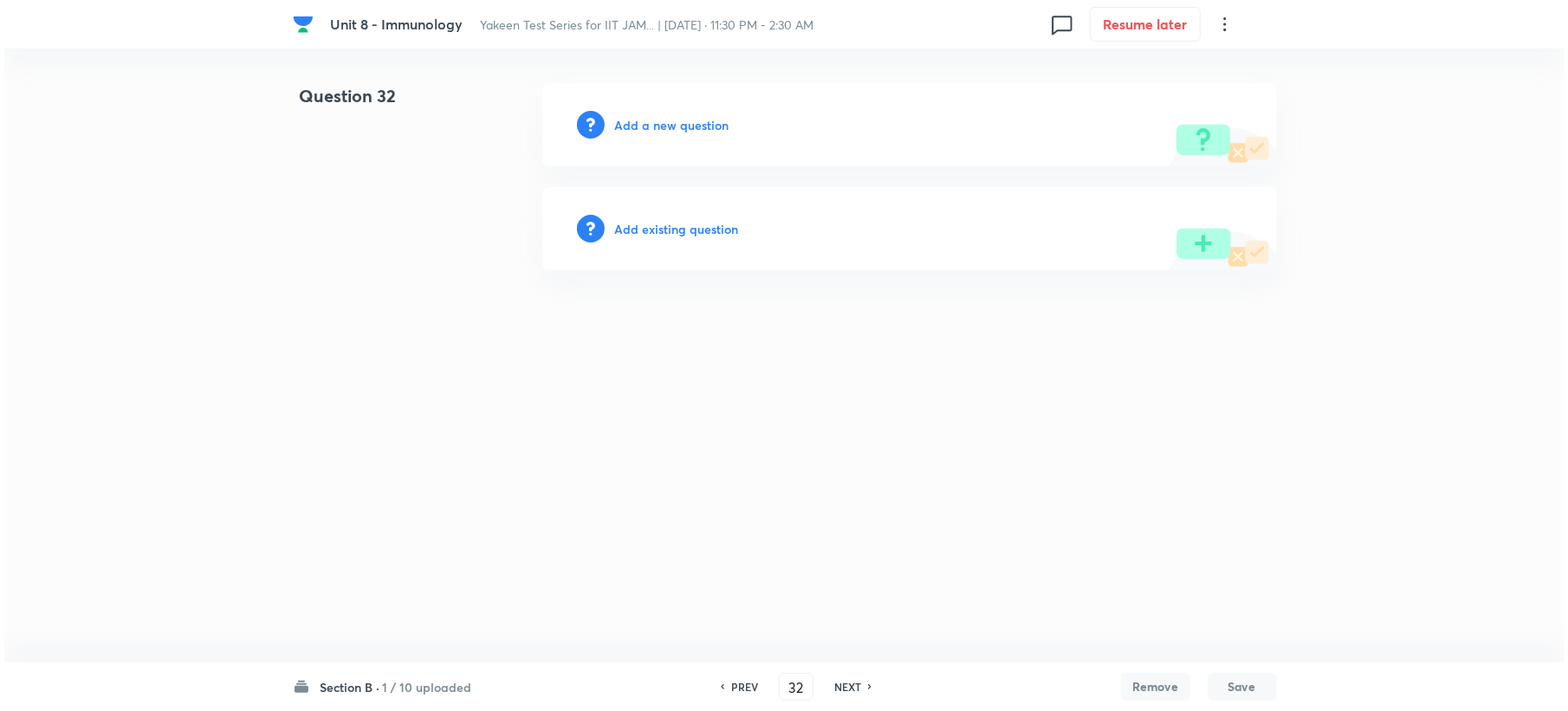
scroll to position [0, 0]
click at [649, 129] on h6 "Add a new question" at bounding box center [672, 126] width 115 height 18
click at [649, 129] on h6 "Choose a question type" at bounding box center [681, 126] width 134 height 18
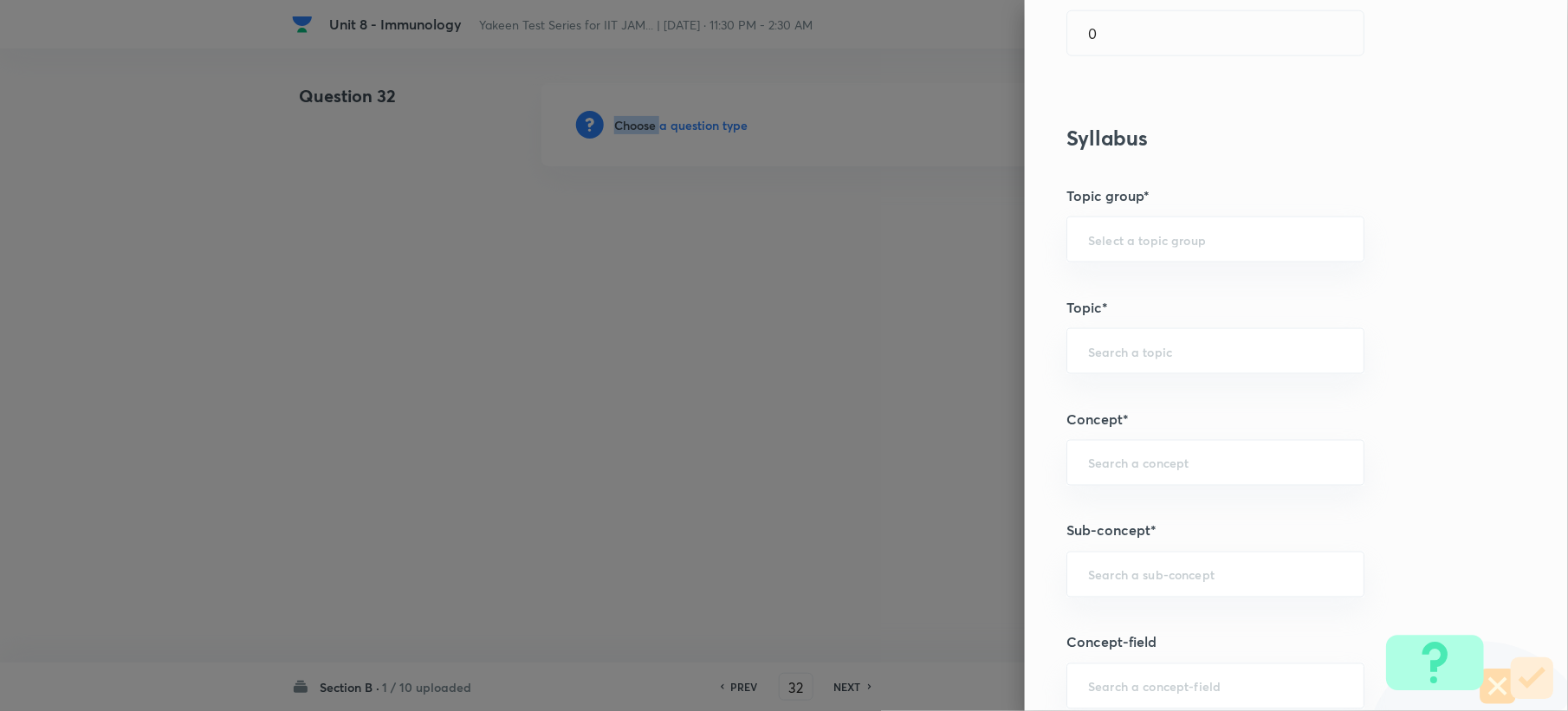
scroll to position [924, 0]
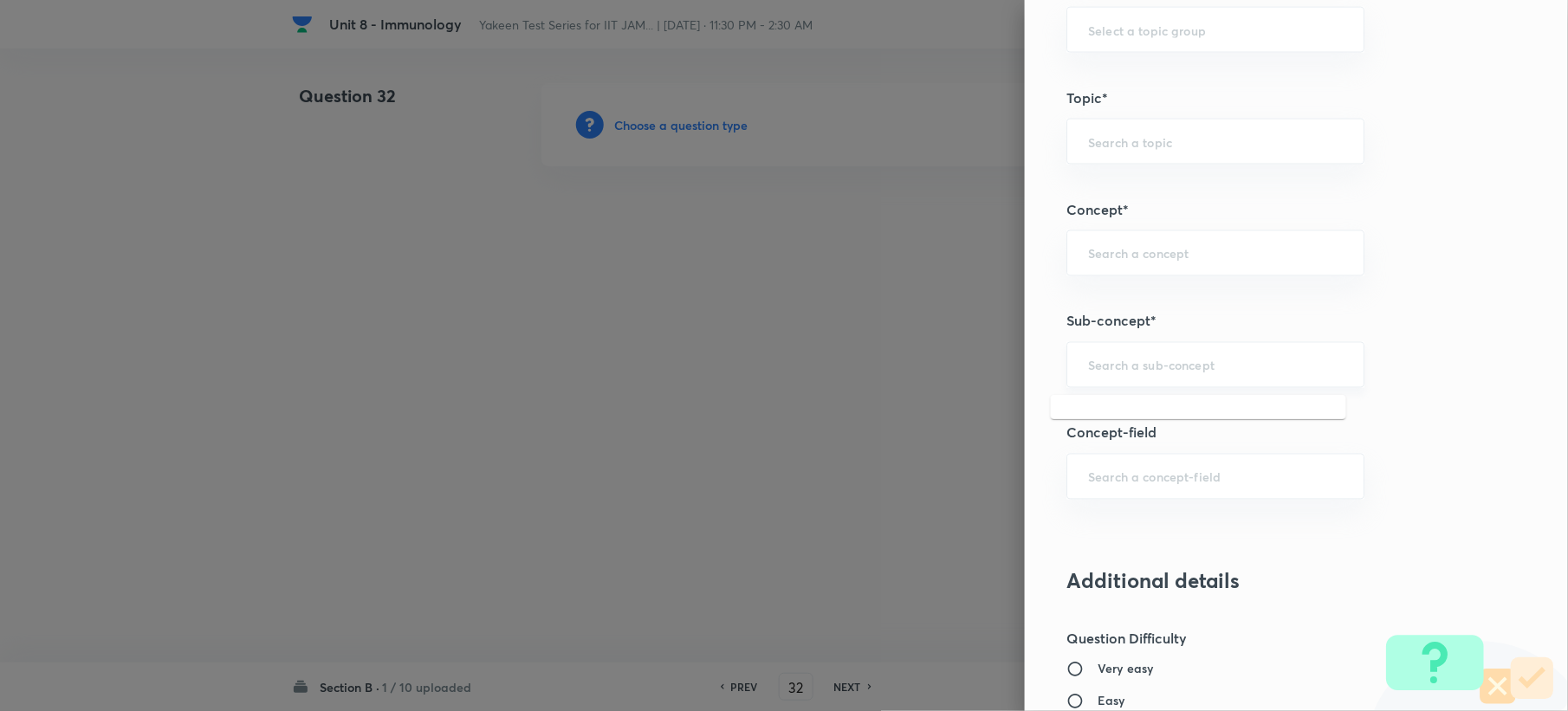
click at [1107, 372] on input "text" at bounding box center [1215, 365] width 255 height 16
paste input "Genetics and Genomics"
click at [1113, 418] on li "Genetics and Genomics" at bounding box center [1199, 418] width 296 height 31
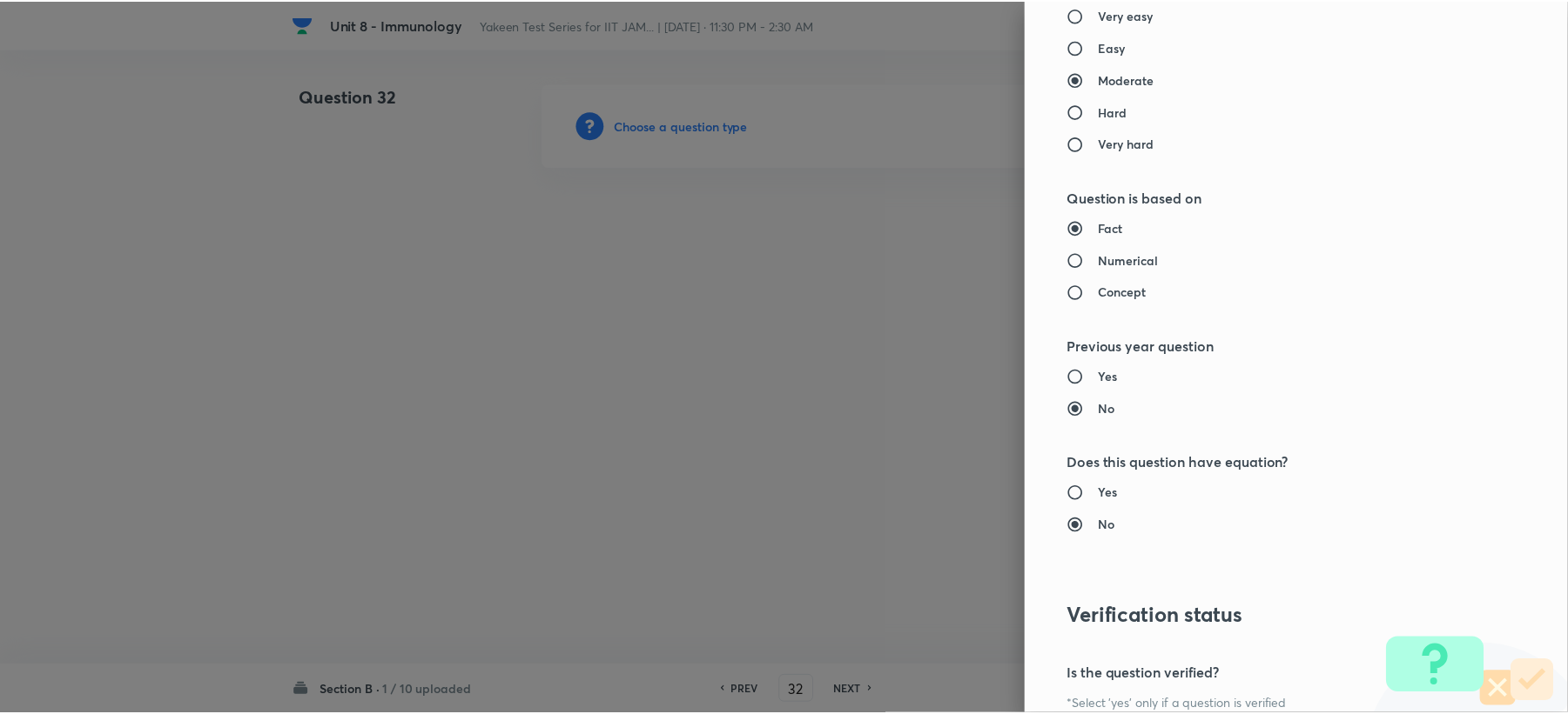
scroll to position [1741, 0]
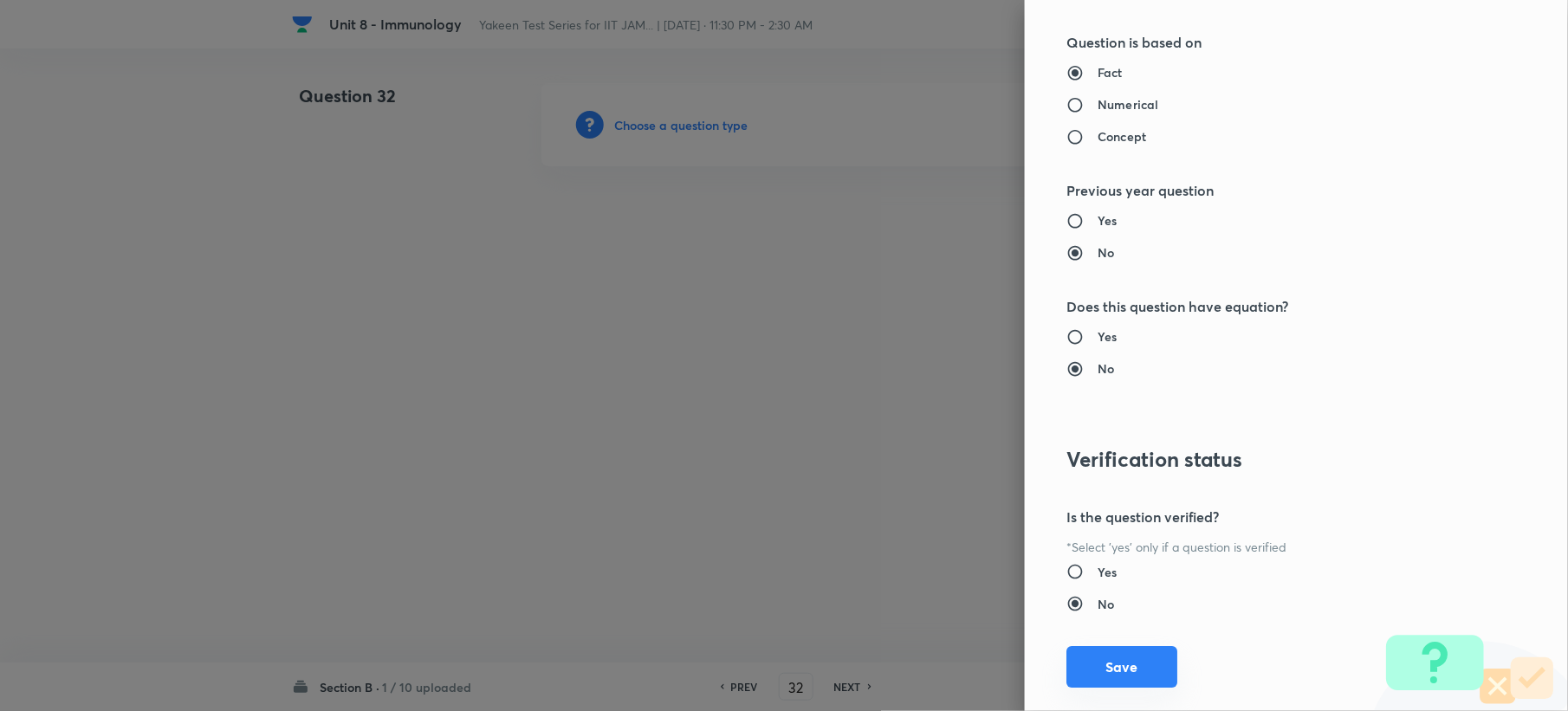
click at [1092, 670] on button "Save" at bounding box center [1122, 667] width 111 height 42
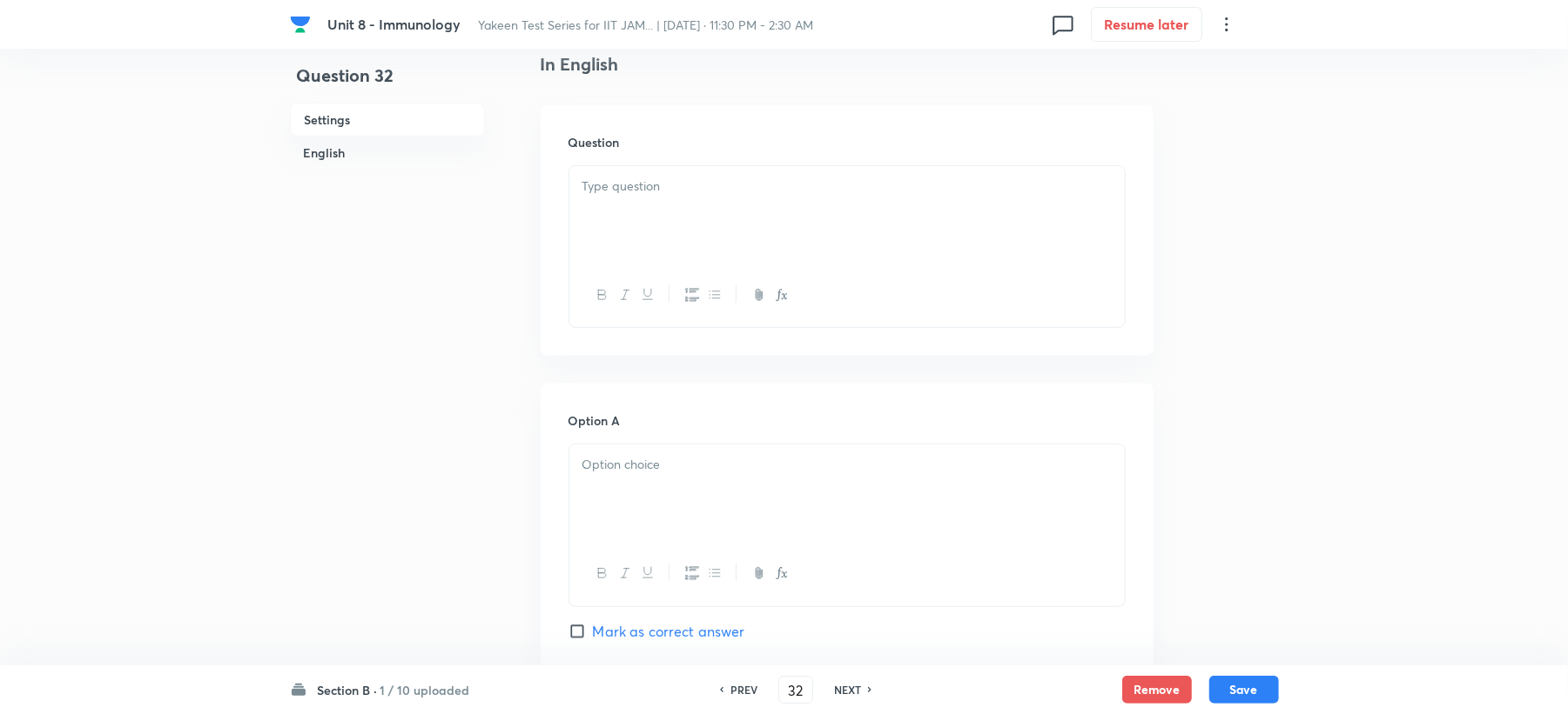
scroll to position [464, 0]
click at [621, 220] on div at bounding box center [846, 211] width 555 height 98
click at [628, 468] on p at bounding box center [847, 462] width 530 height 20
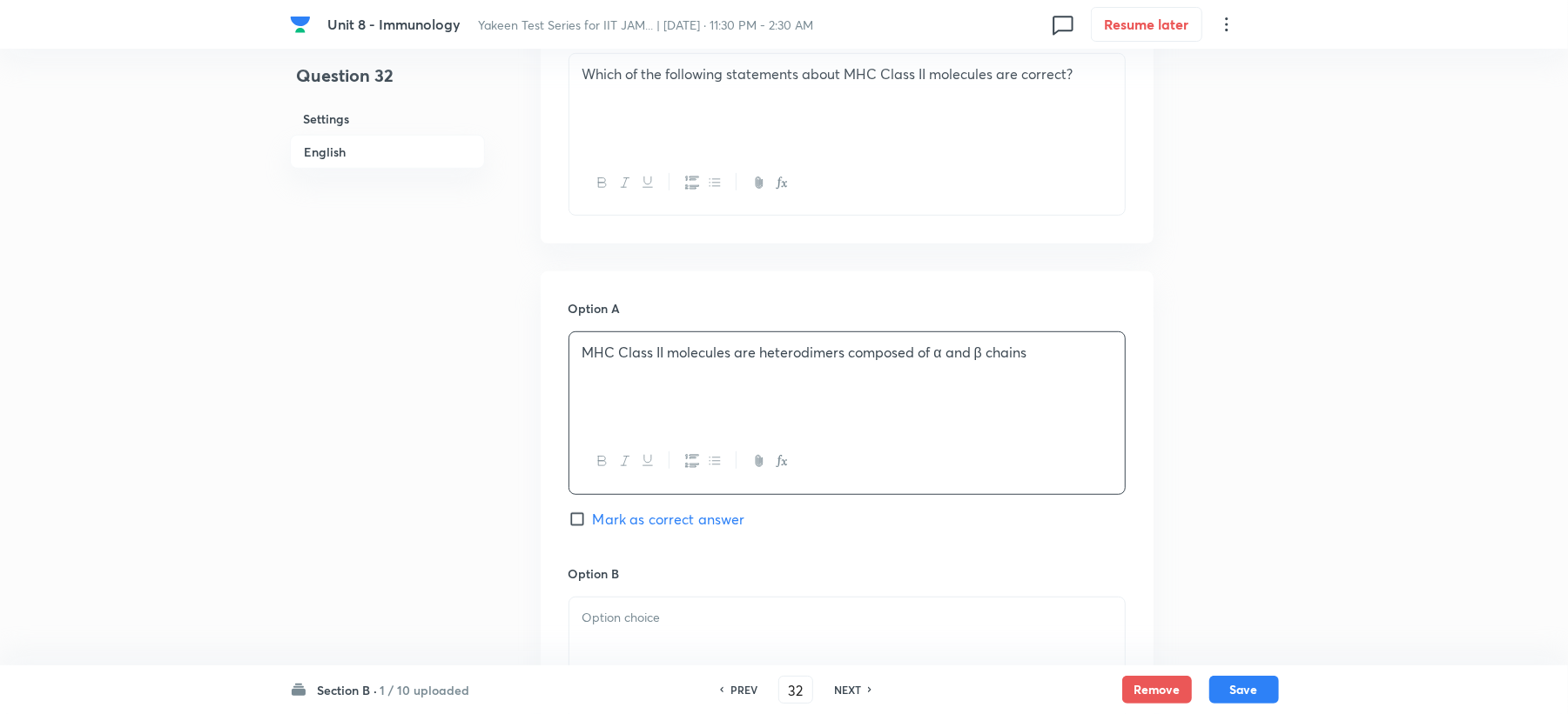
scroll to position [812, 0]
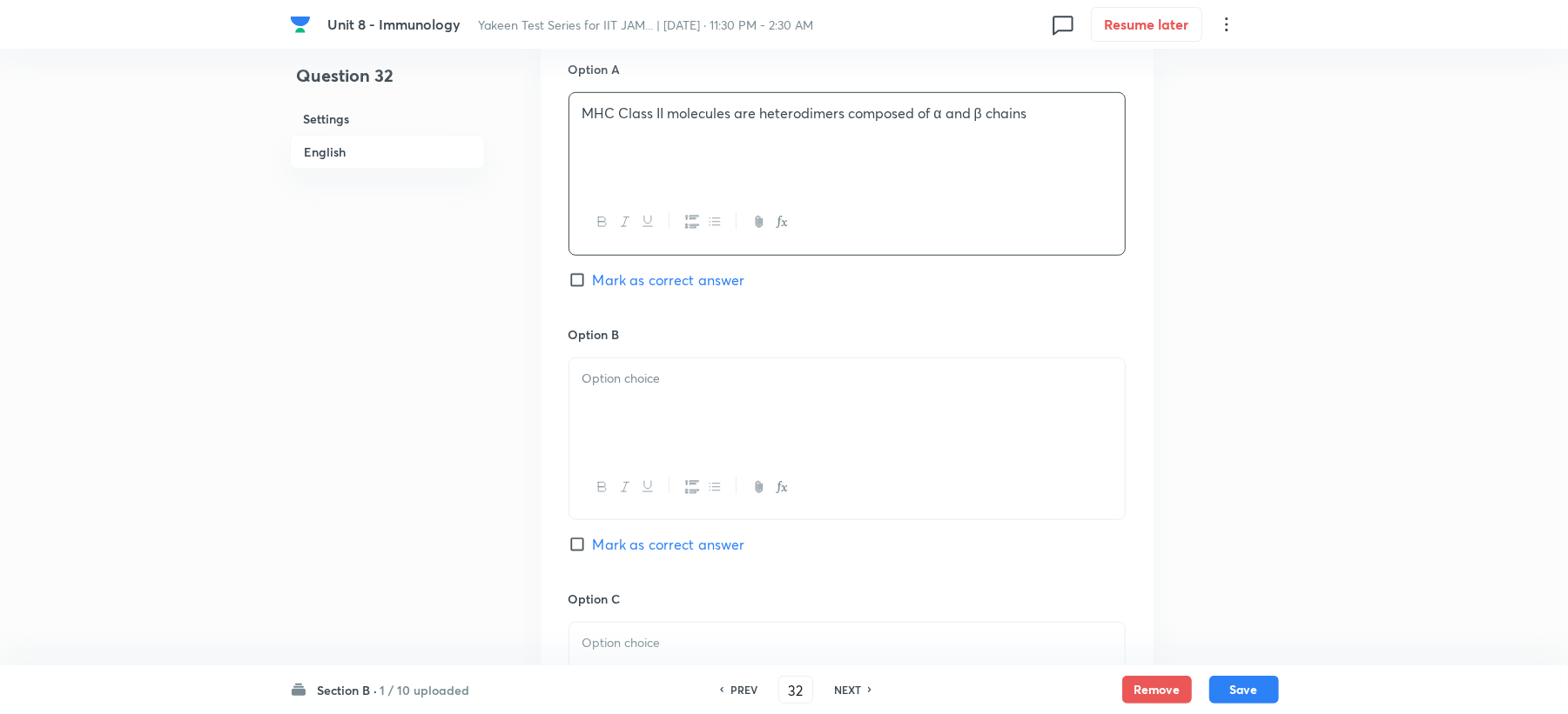
click at [627, 378] on p at bounding box center [847, 379] width 530 height 20
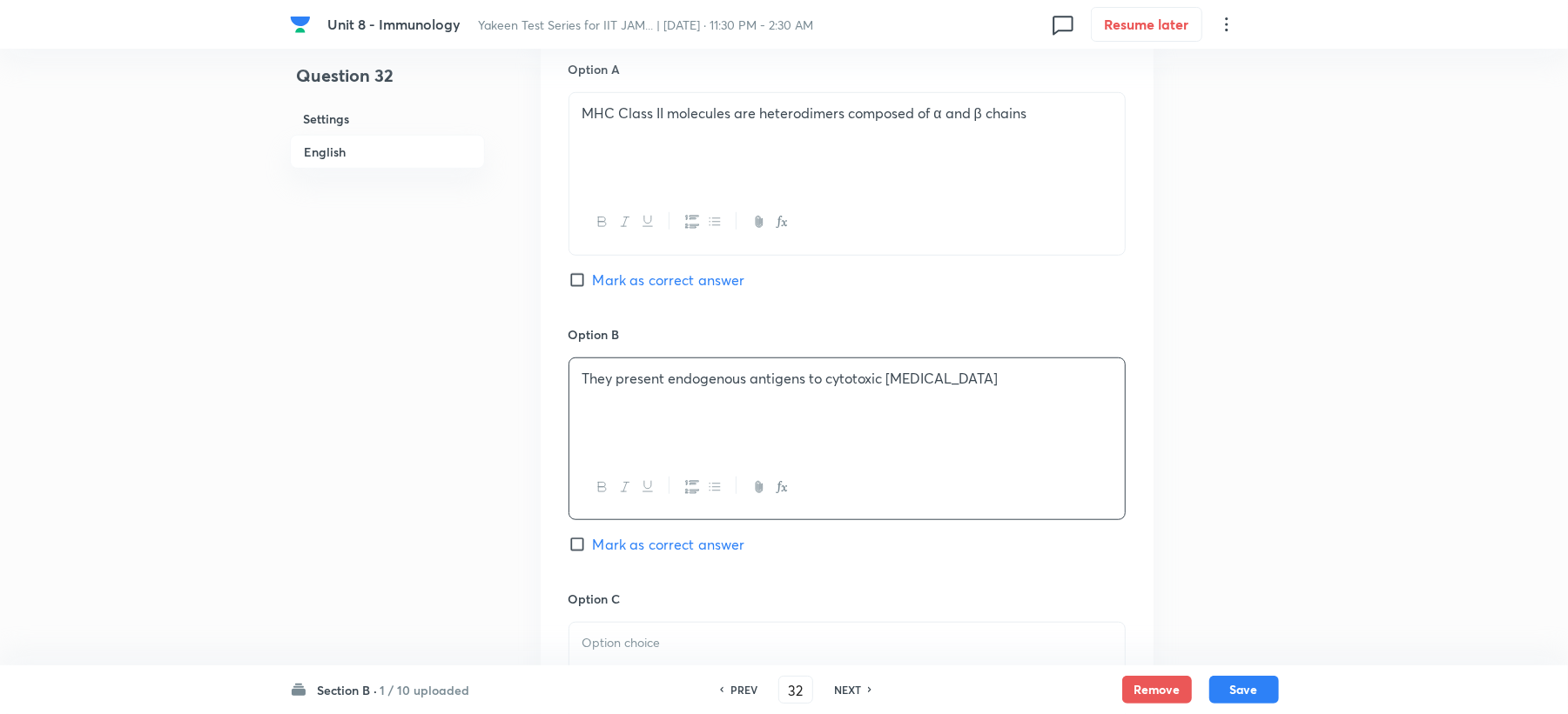
scroll to position [1160, 0]
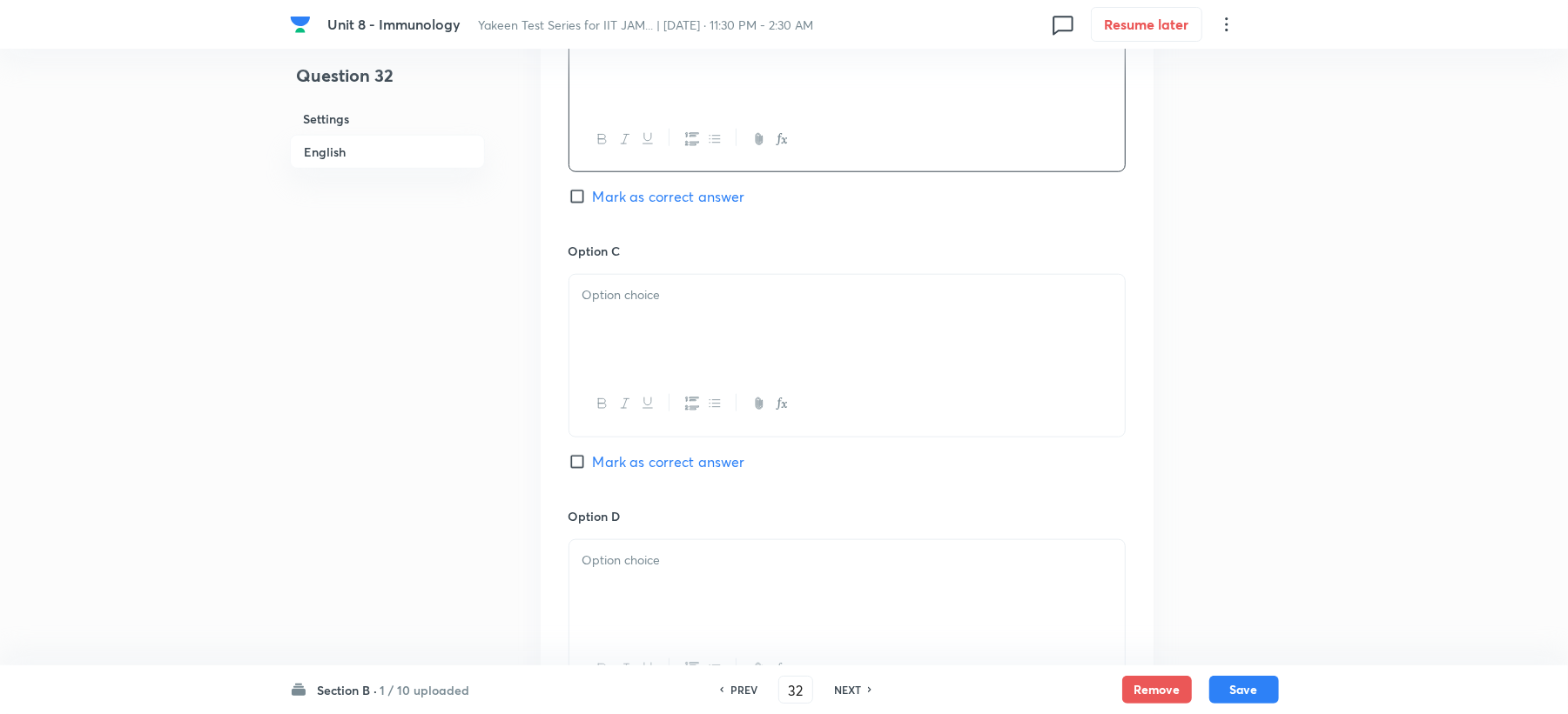
click at [621, 329] on div at bounding box center [846, 324] width 555 height 98
click at [604, 620] on div at bounding box center [846, 589] width 555 height 98
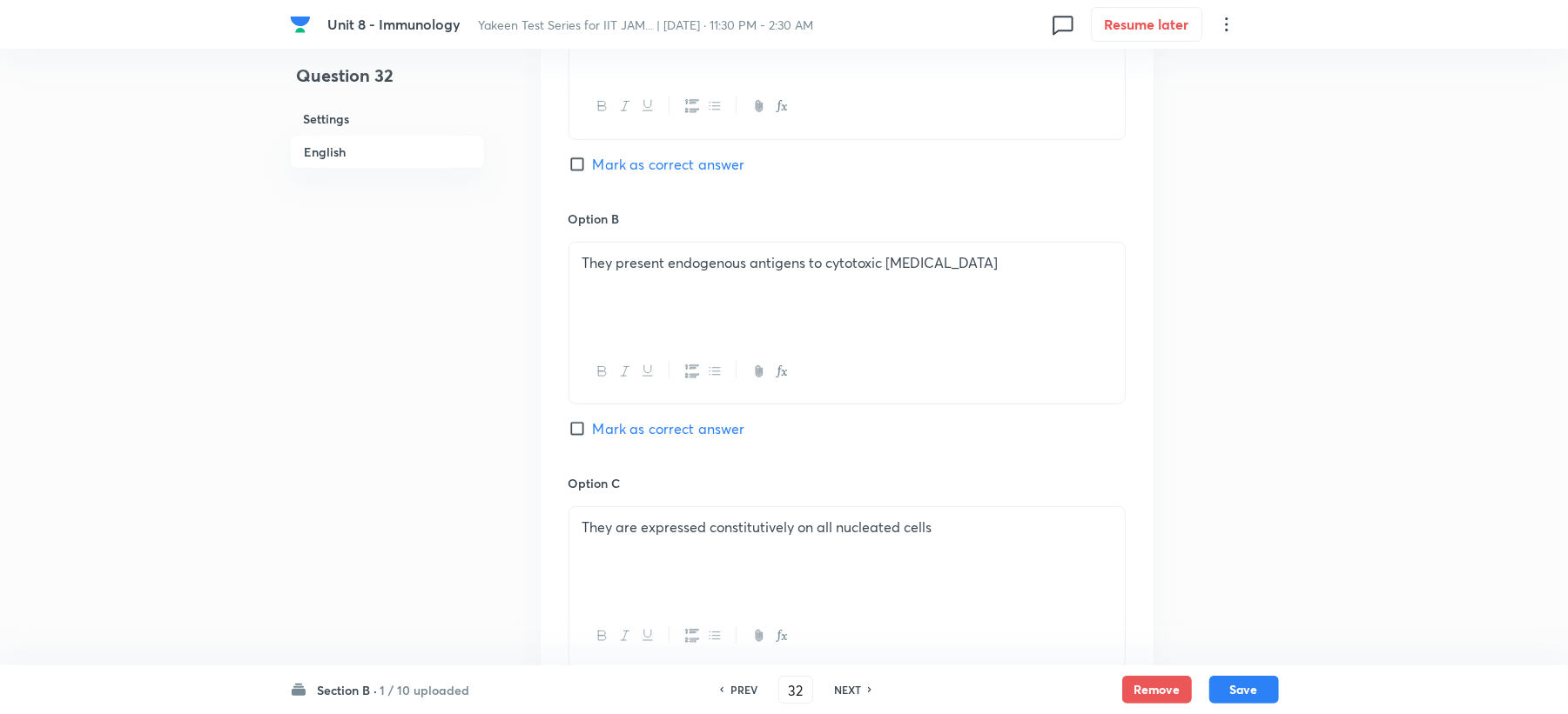
click at [645, 156] on span "Mark as correct answer" at bounding box center [669, 164] width 153 height 21
click at [593, 156] on input "Mark as correct answer" at bounding box center [581, 164] width 25 height 17
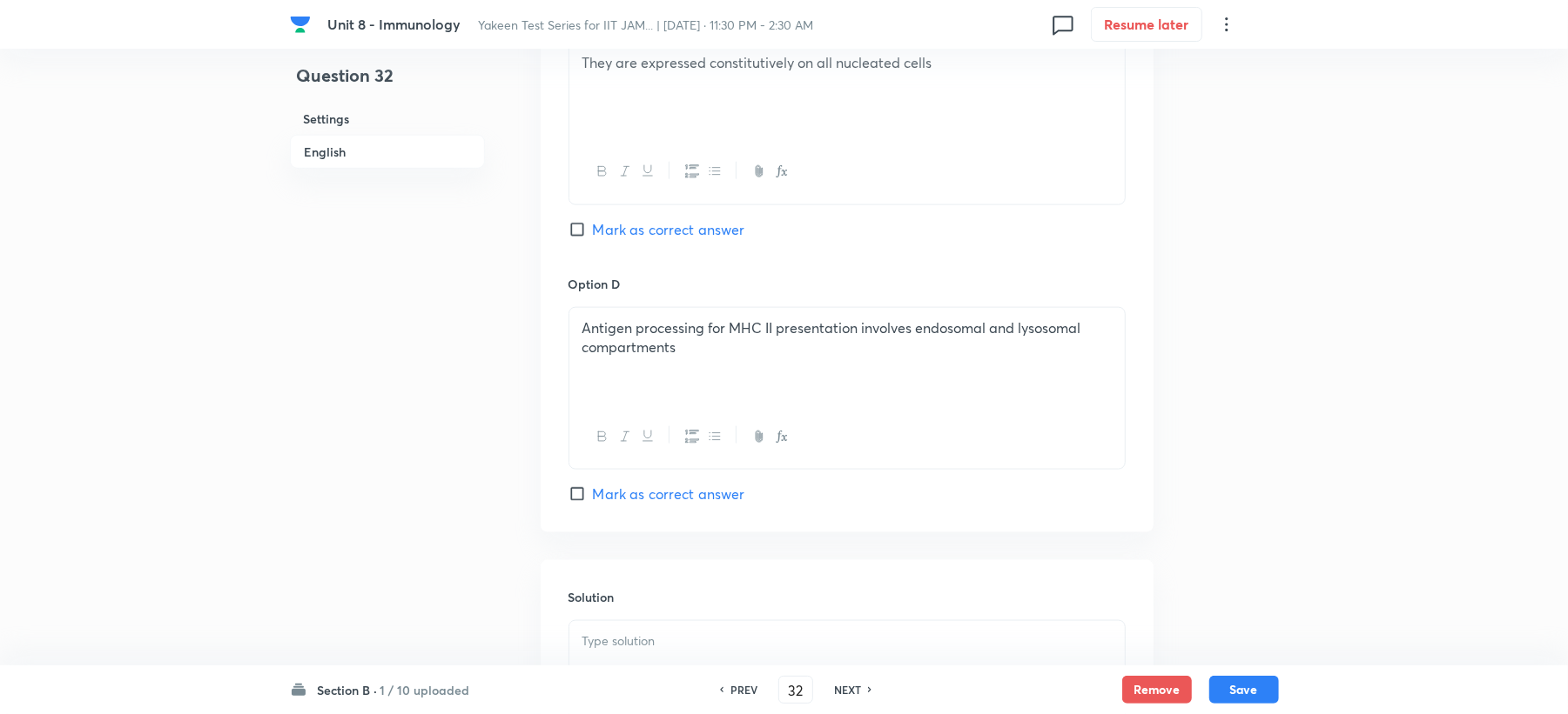
click at [623, 505] on span "Mark as correct answer" at bounding box center [669, 494] width 153 height 21
click at [593, 503] on input "Mark as correct answer" at bounding box center [581, 494] width 25 height 17
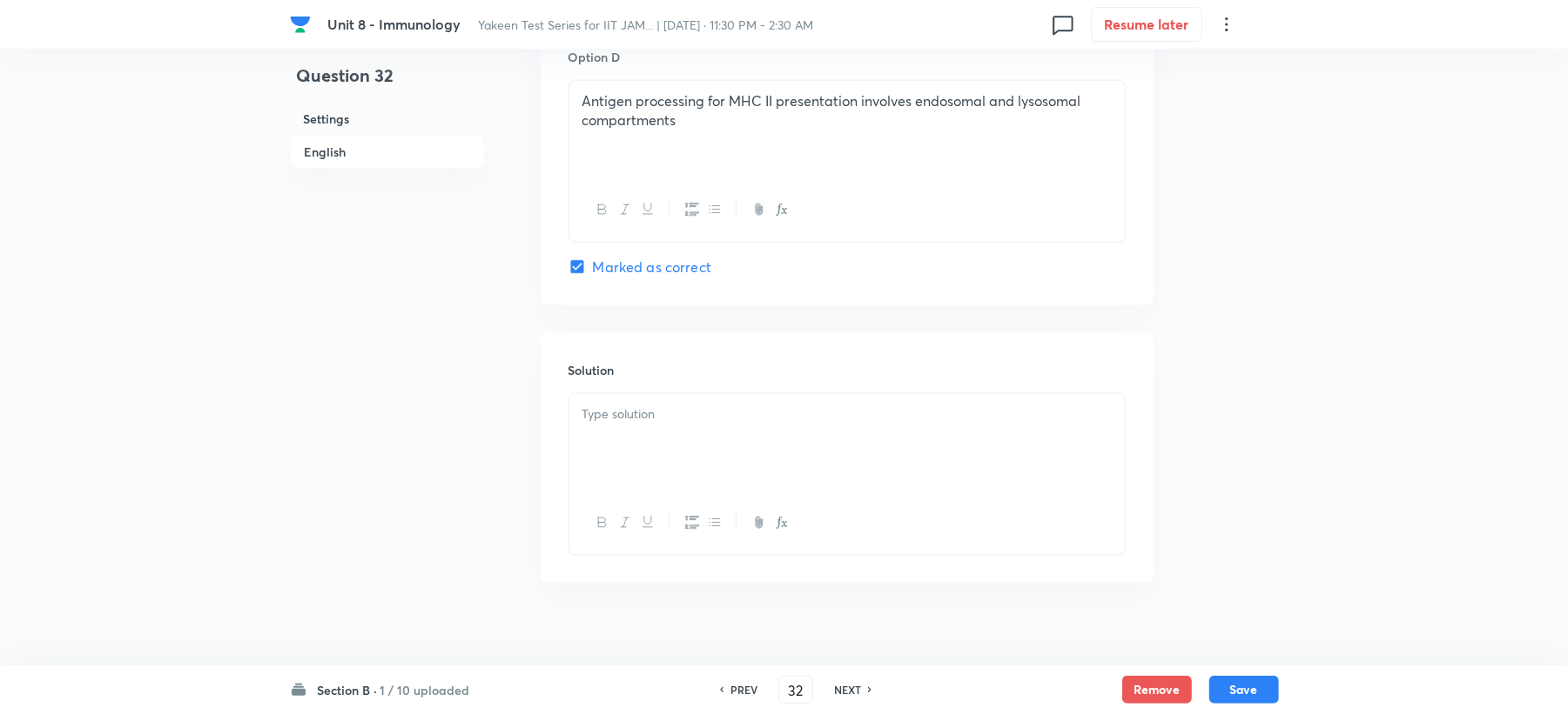
scroll to position [1647, 0]
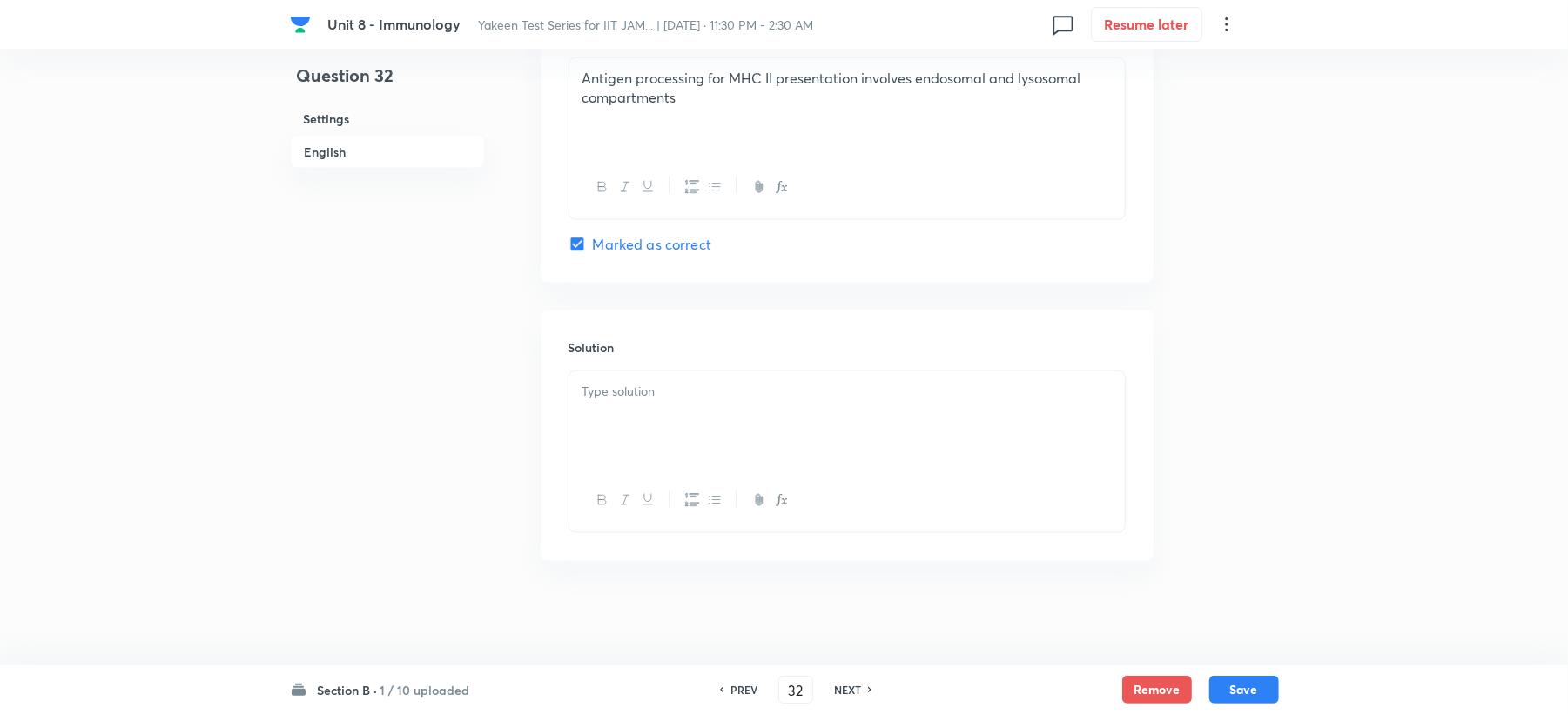
click at [638, 432] on div at bounding box center [846, 420] width 555 height 98
paste div
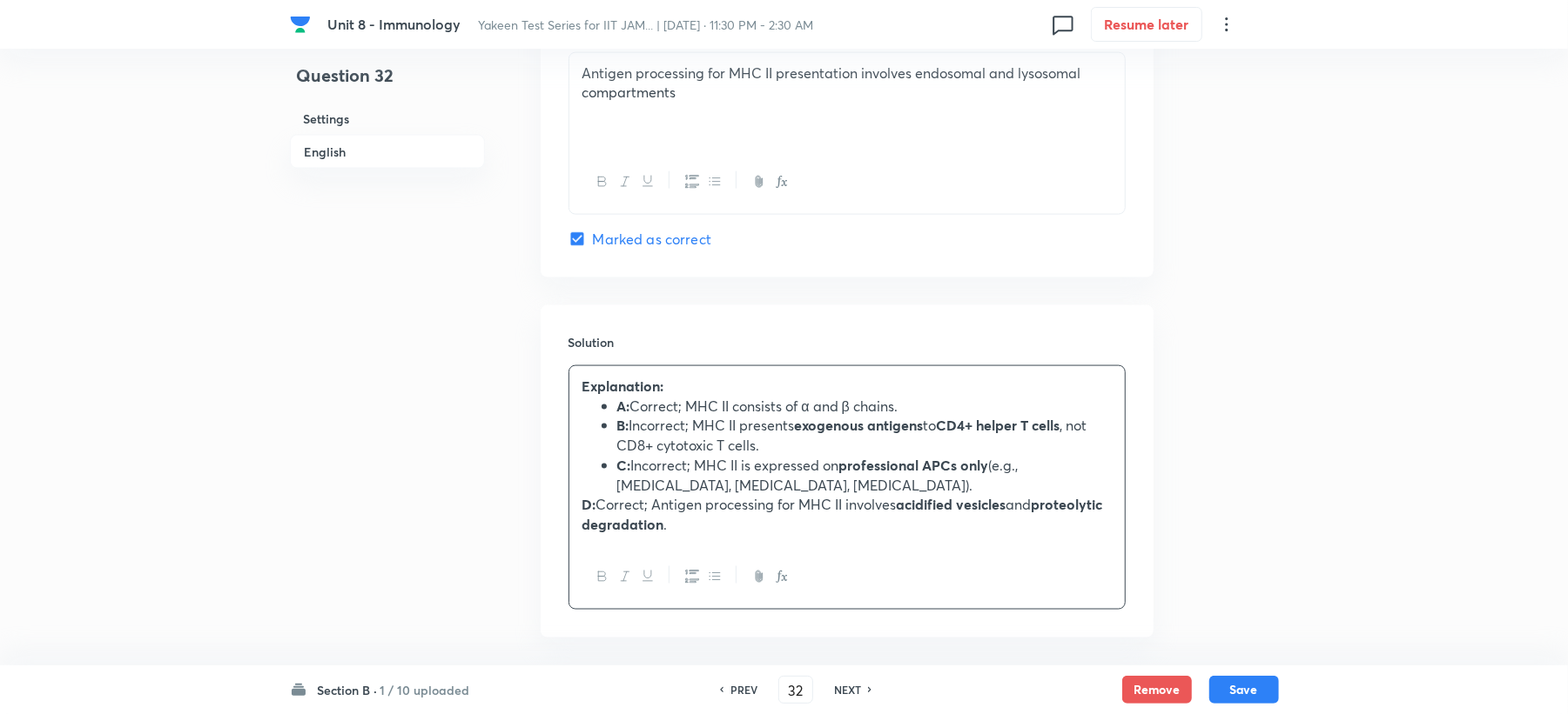
click at [584, 514] on strong "D:" at bounding box center [589, 505] width 14 height 18
click at [1238, 676] on button "Save" at bounding box center [1244, 688] width 70 height 27
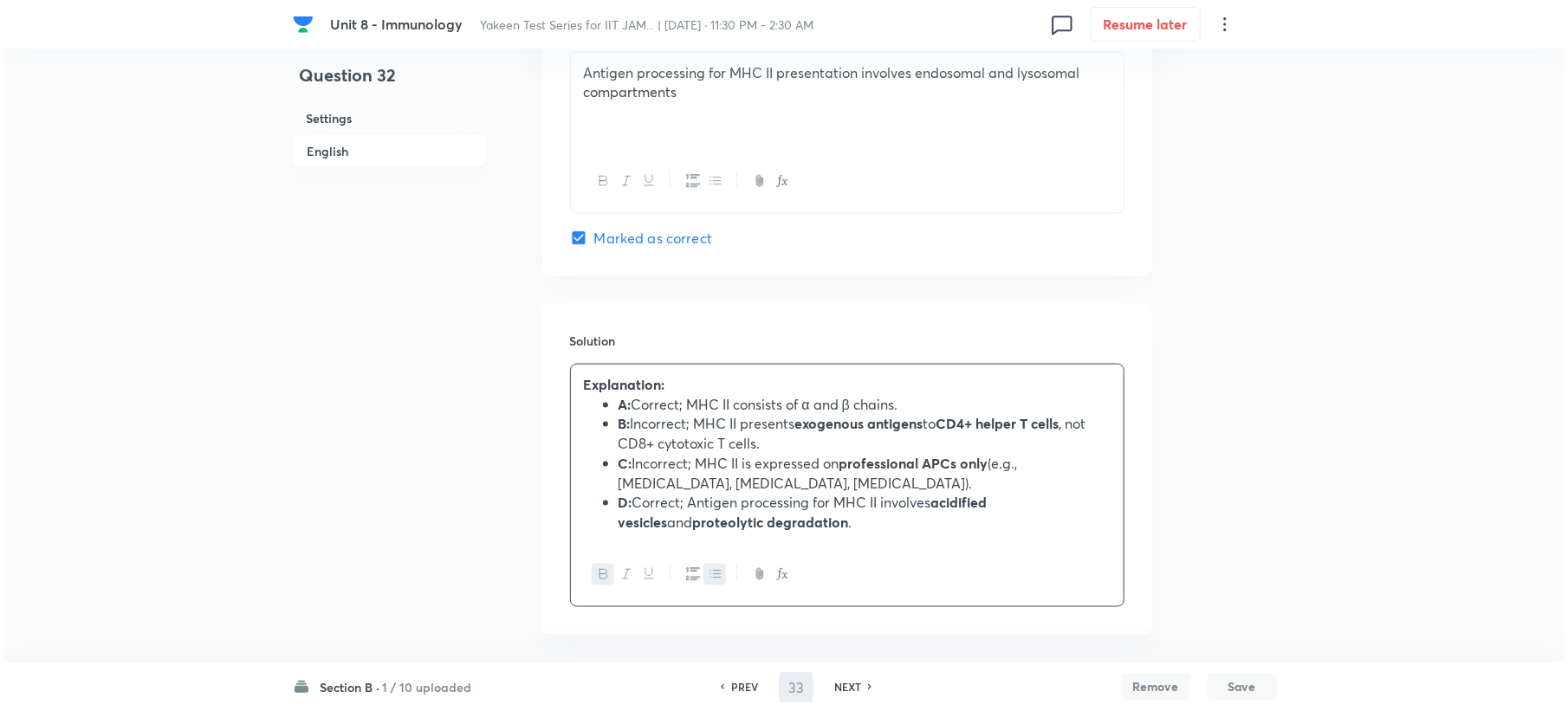
scroll to position [0, 0]
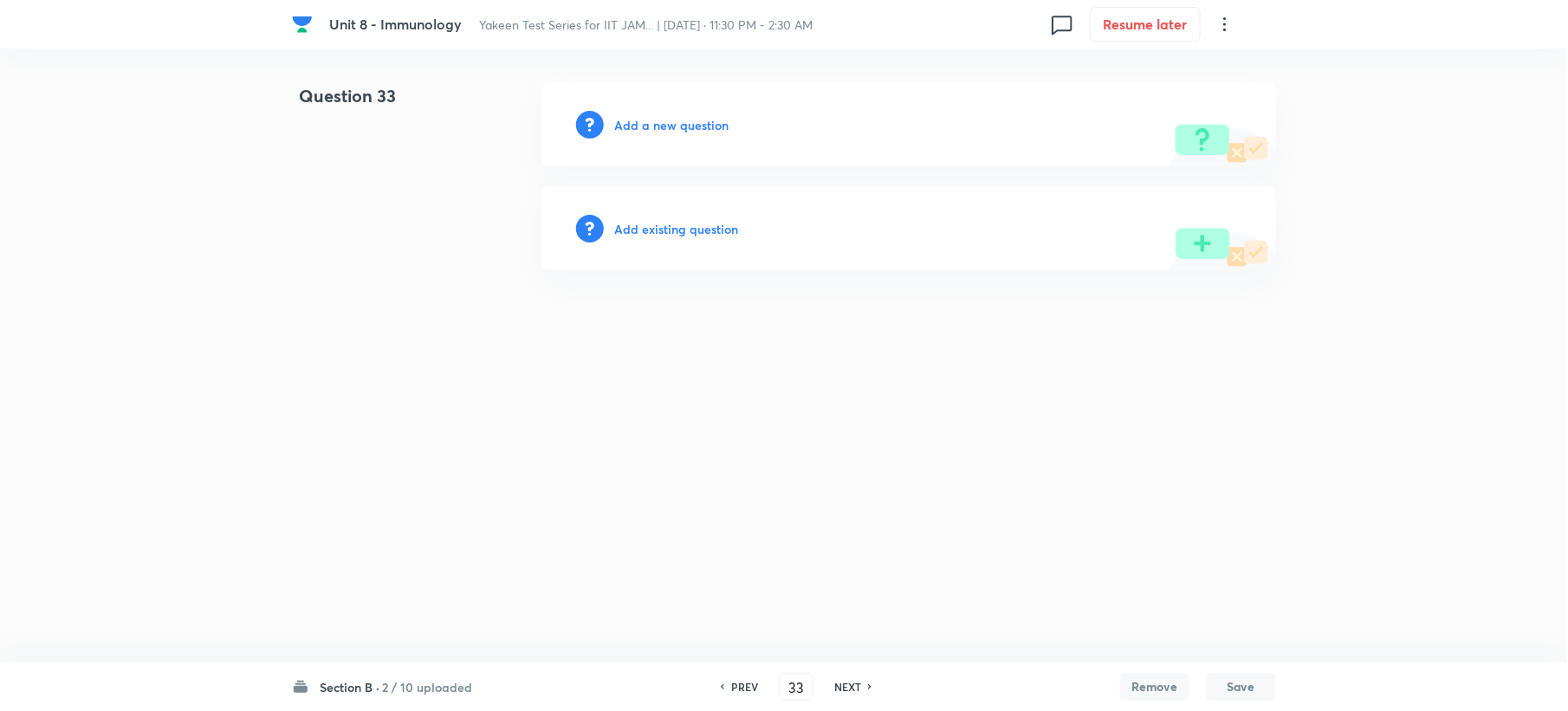
click at [667, 113] on div "Add a new question" at bounding box center [908, 124] width 734 height 83
click at [655, 130] on h6 "Add a new question" at bounding box center [672, 126] width 115 height 18
click at [655, 130] on h6 "Choose a question type" at bounding box center [681, 126] width 134 height 18
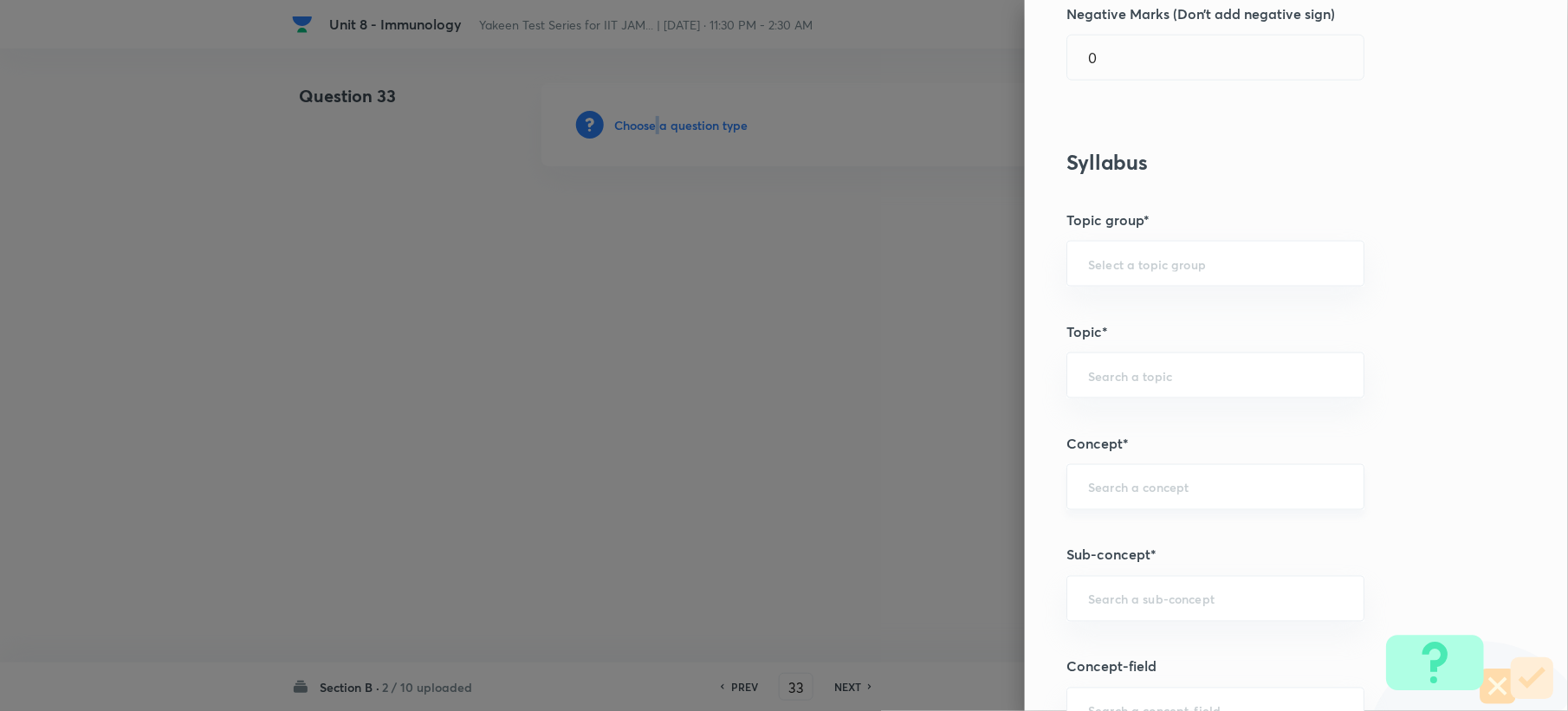
scroll to position [693, 0]
click at [1110, 619] on div "​" at bounding box center [1215, 595] width 298 height 46
paste input "Genetics and Genomics"
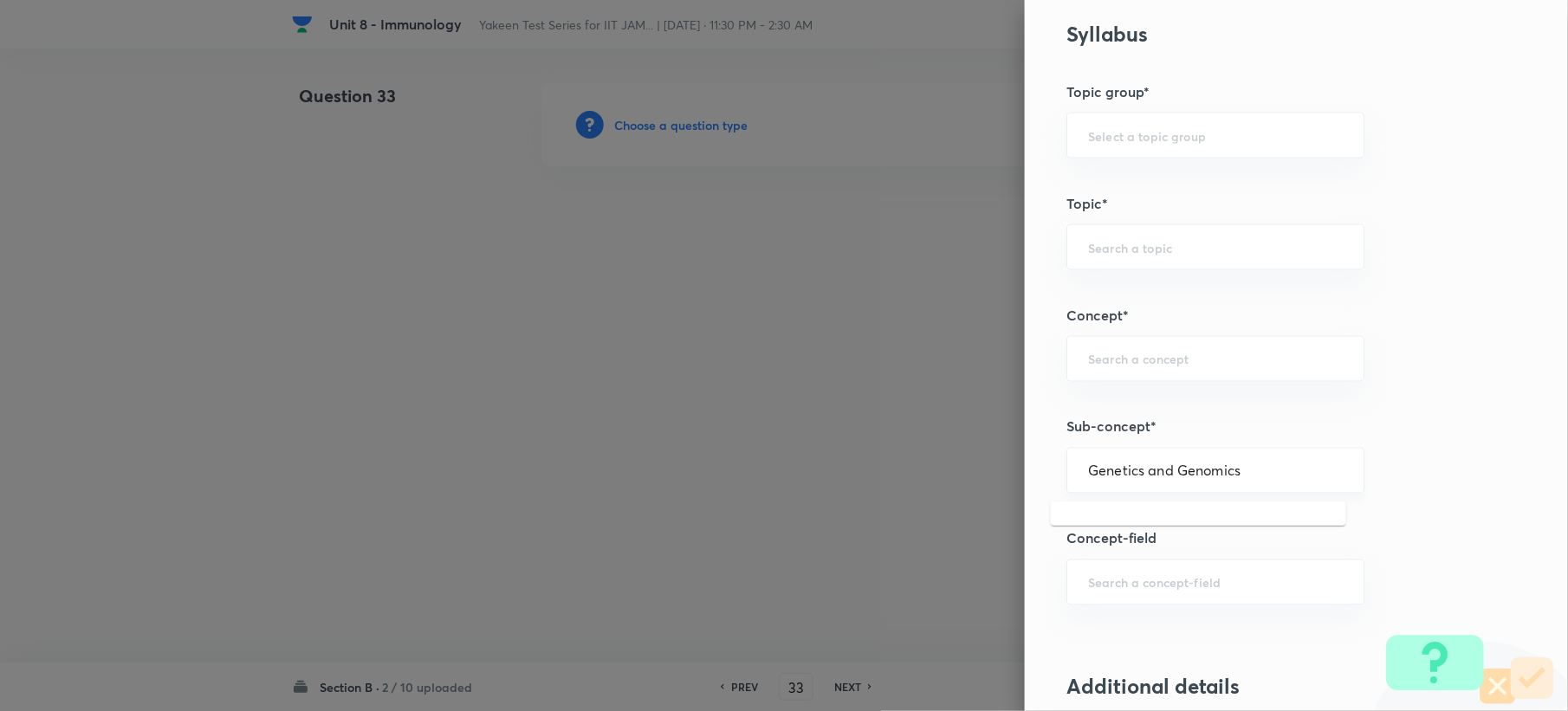
scroll to position [1040, 0]
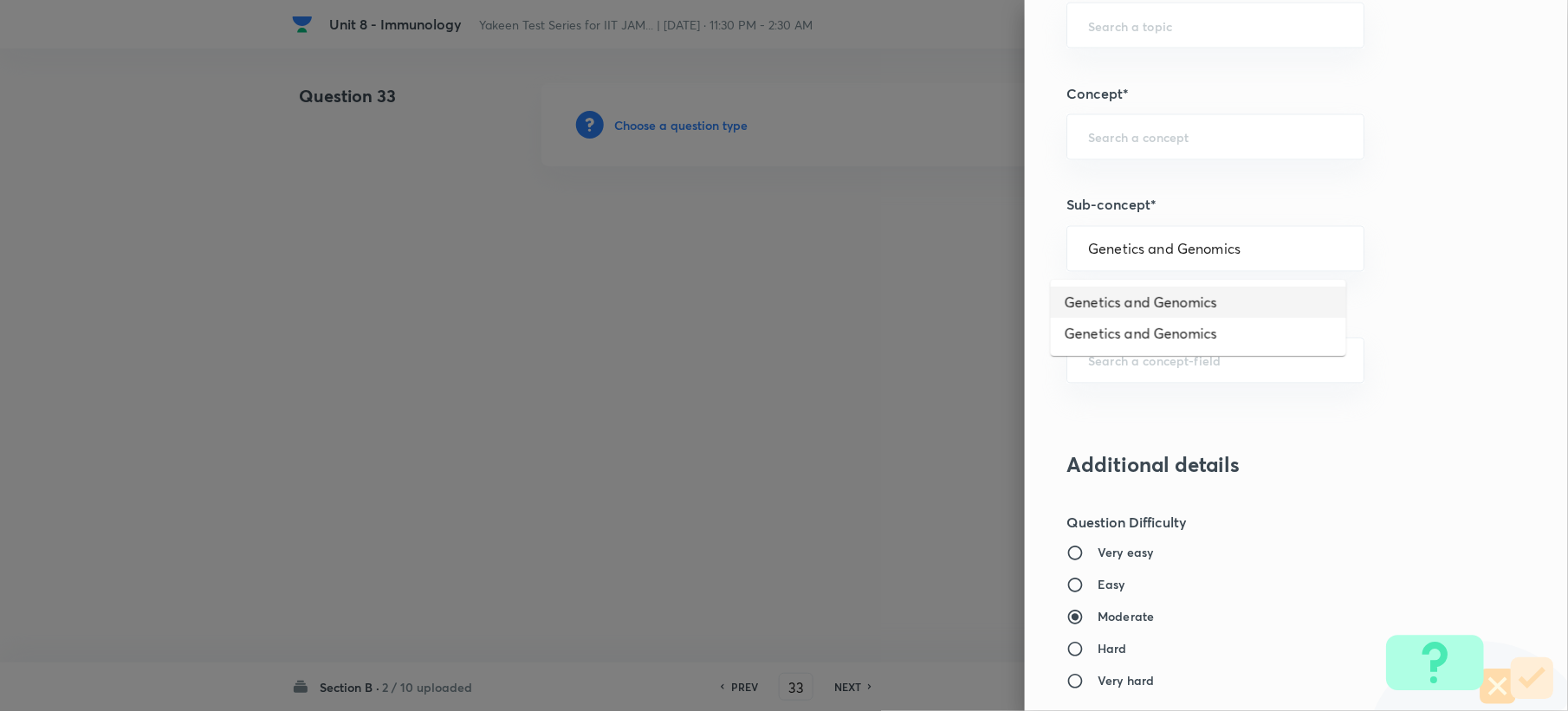
click at [1078, 299] on li "Genetics and Genomics" at bounding box center [1199, 302] width 296 height 31
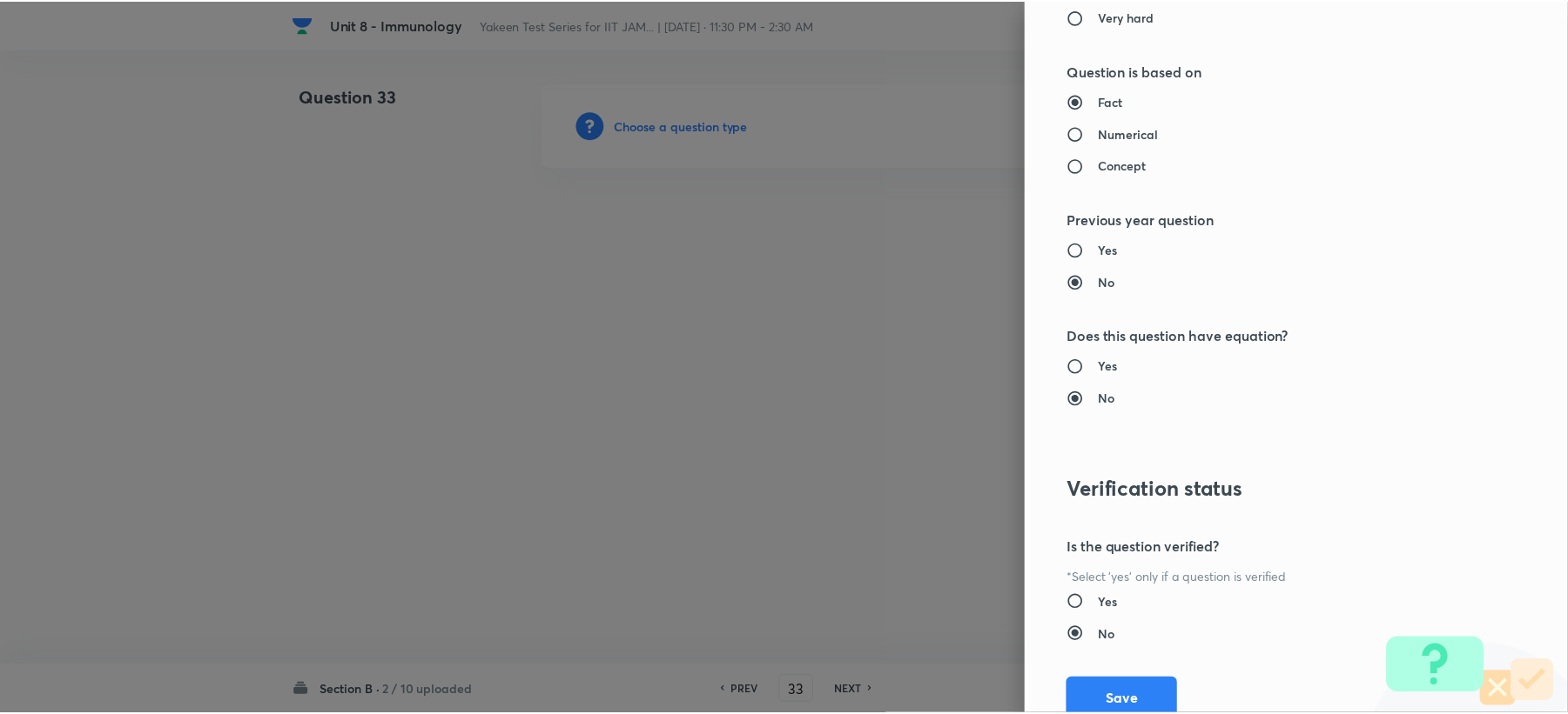
scroll to position [1778, 0]
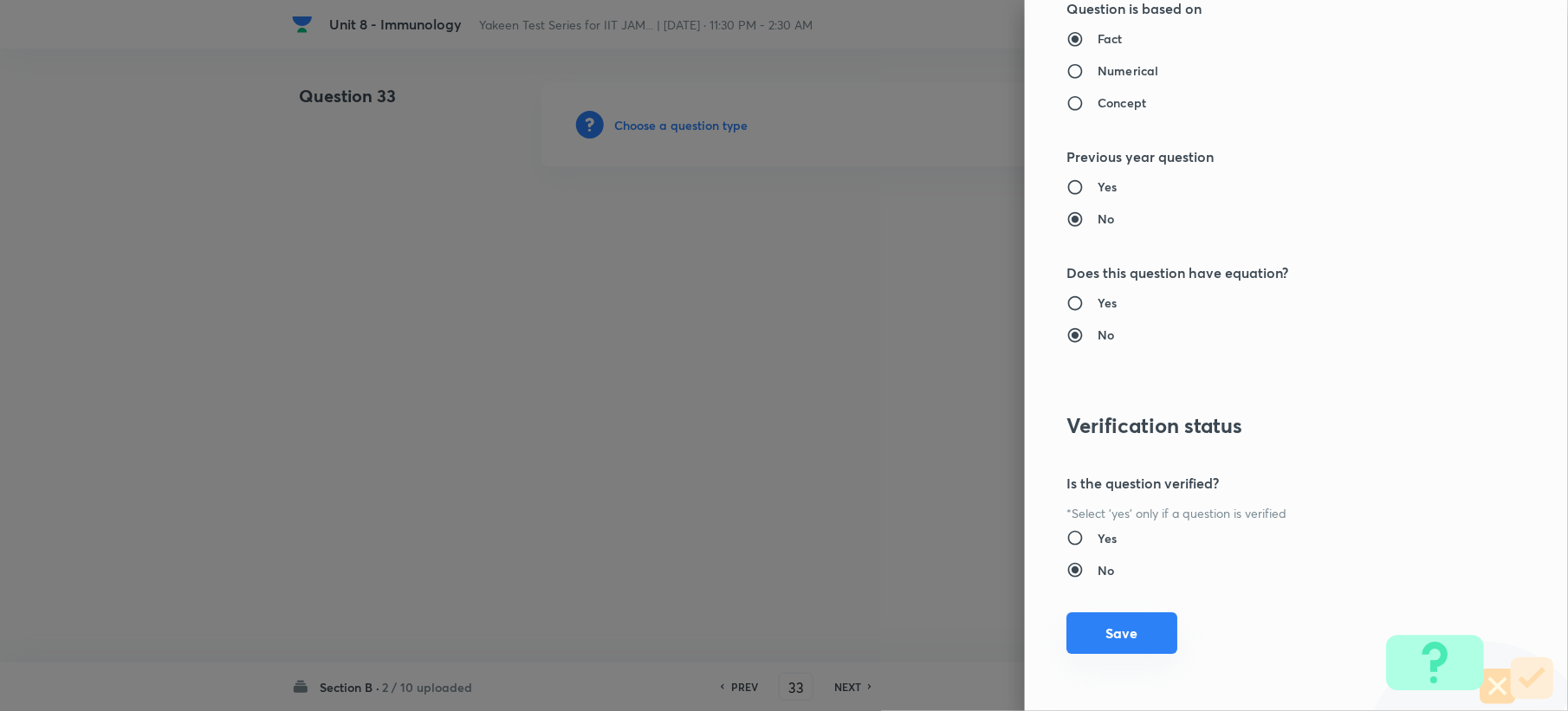
click at [1087, 635] on button "Save" at bounding box center [1122, 634] width 111 height 42
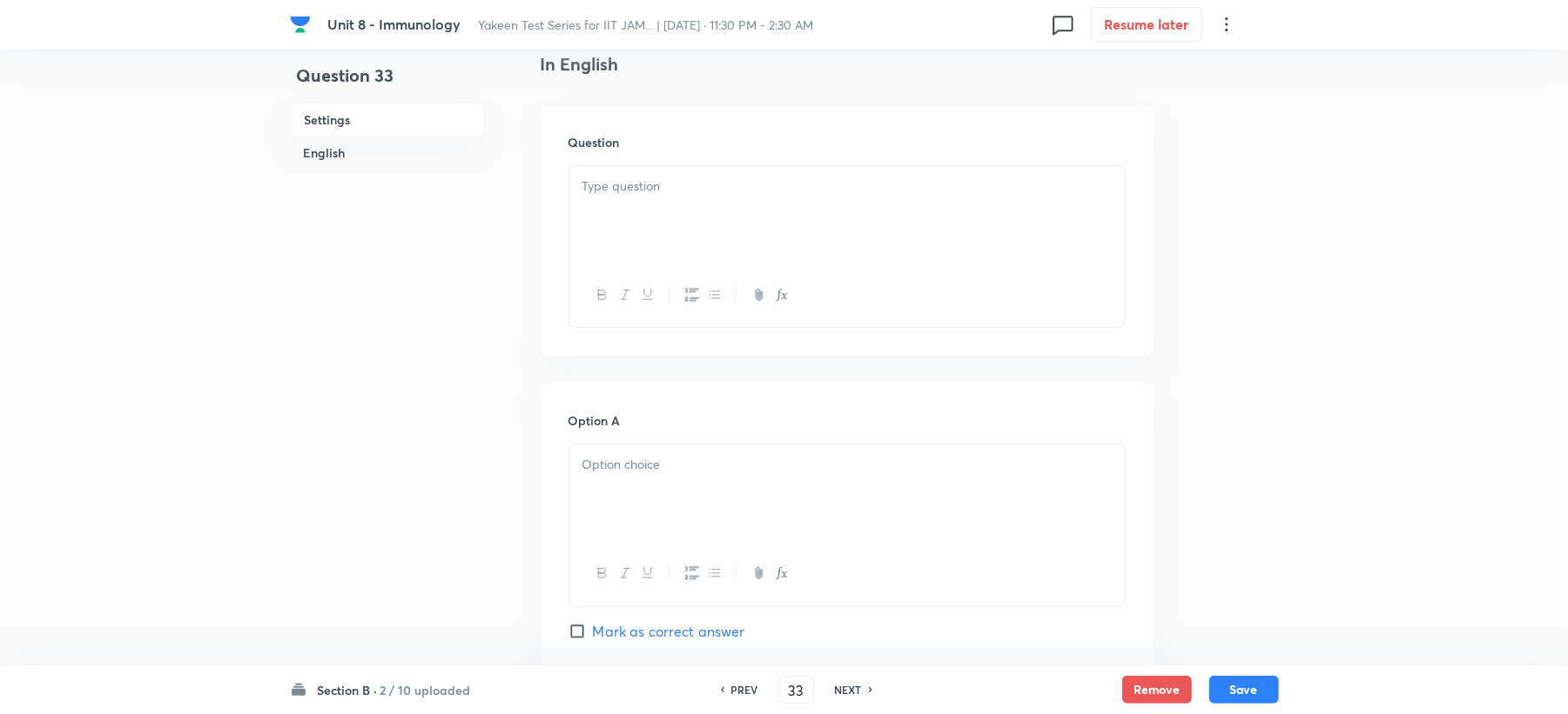
scroll to position [464, 0]
click at [601, 235] on div at bounding box center [846, 211] width 555 height 98
drag, startPoint x: 680, startPoint y: 447, endPoint x: 669, endPoint y: 451, distance: 11.7
click at [677, 449] on div at bounding box center [846, 490] width 555 height 98
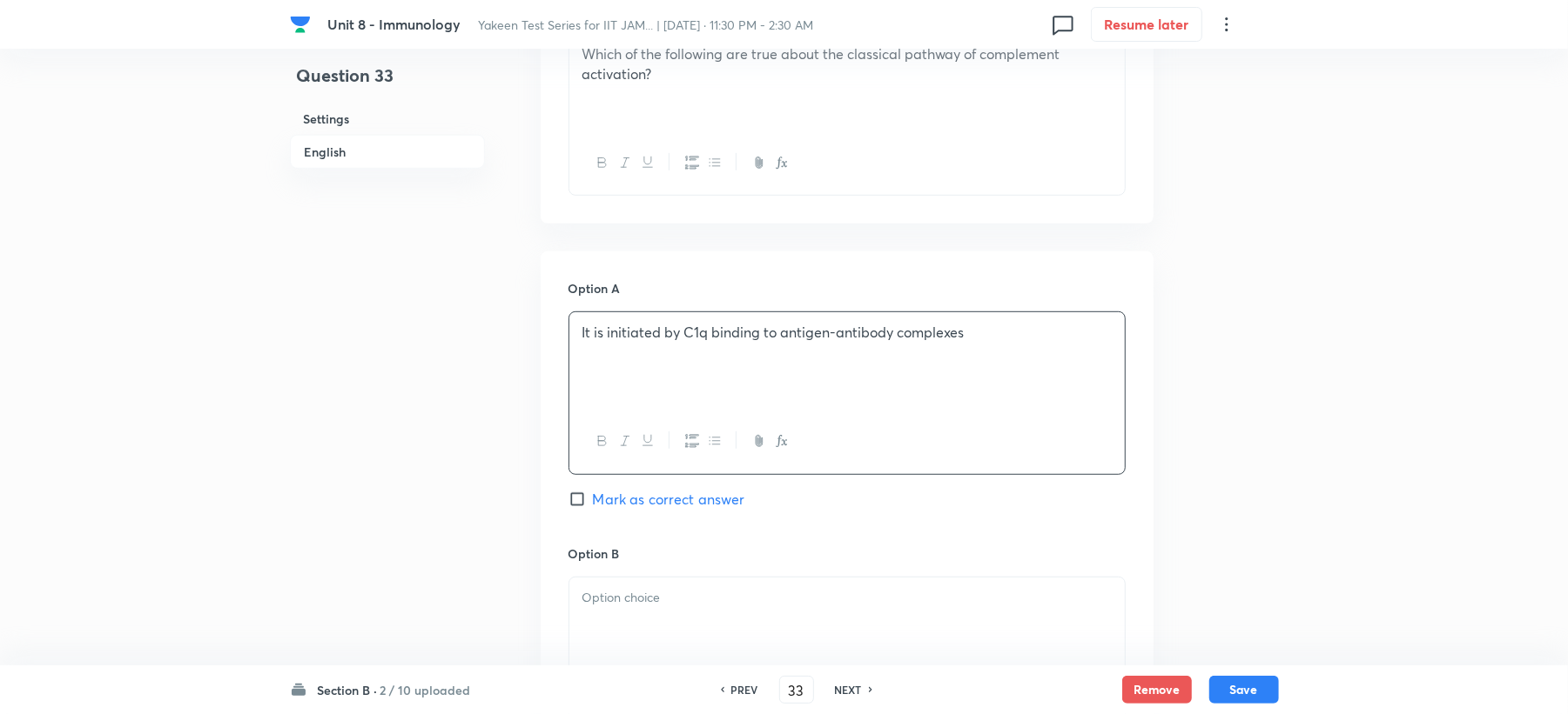
scroll to position [812, 0]
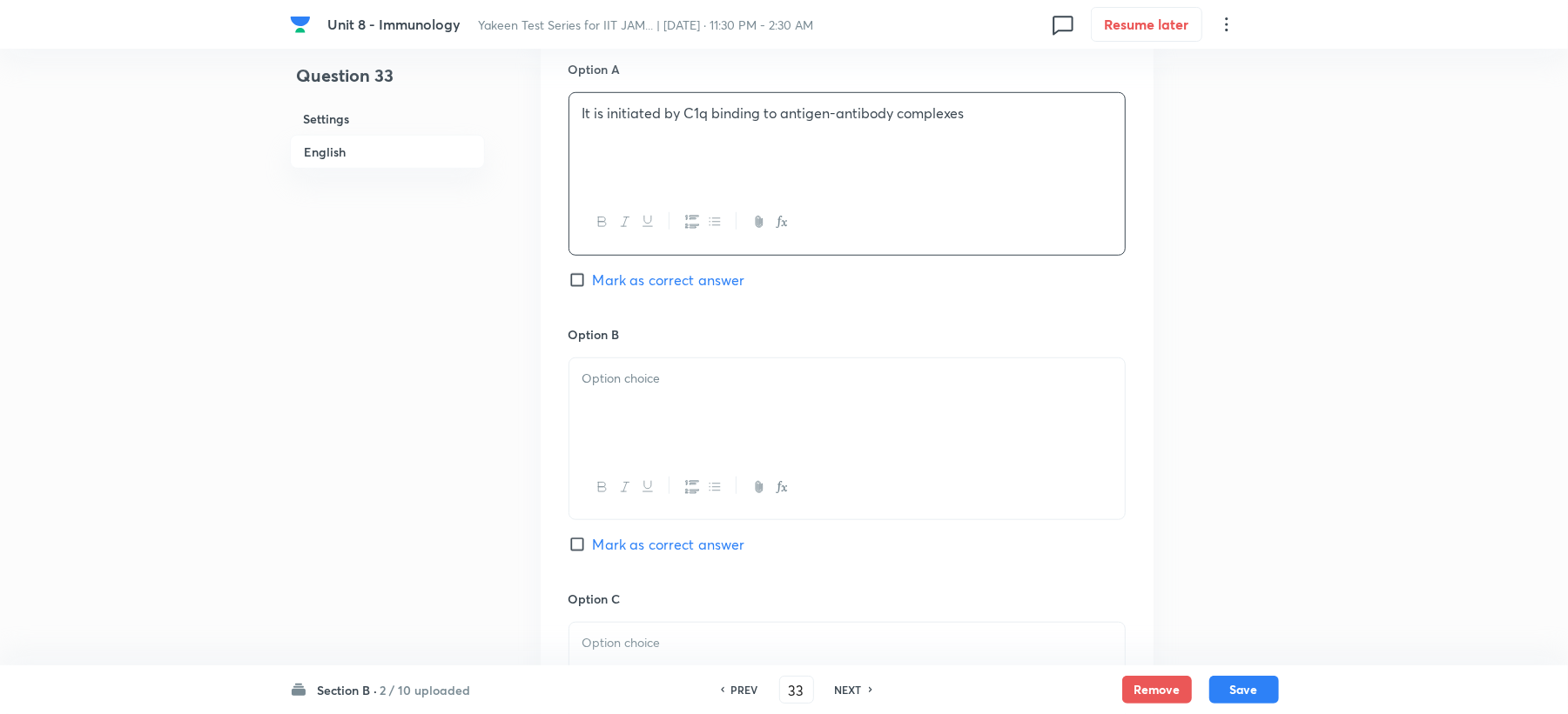
click at [638, 384] on p at bounding box center [847, 379] width 530 height 20
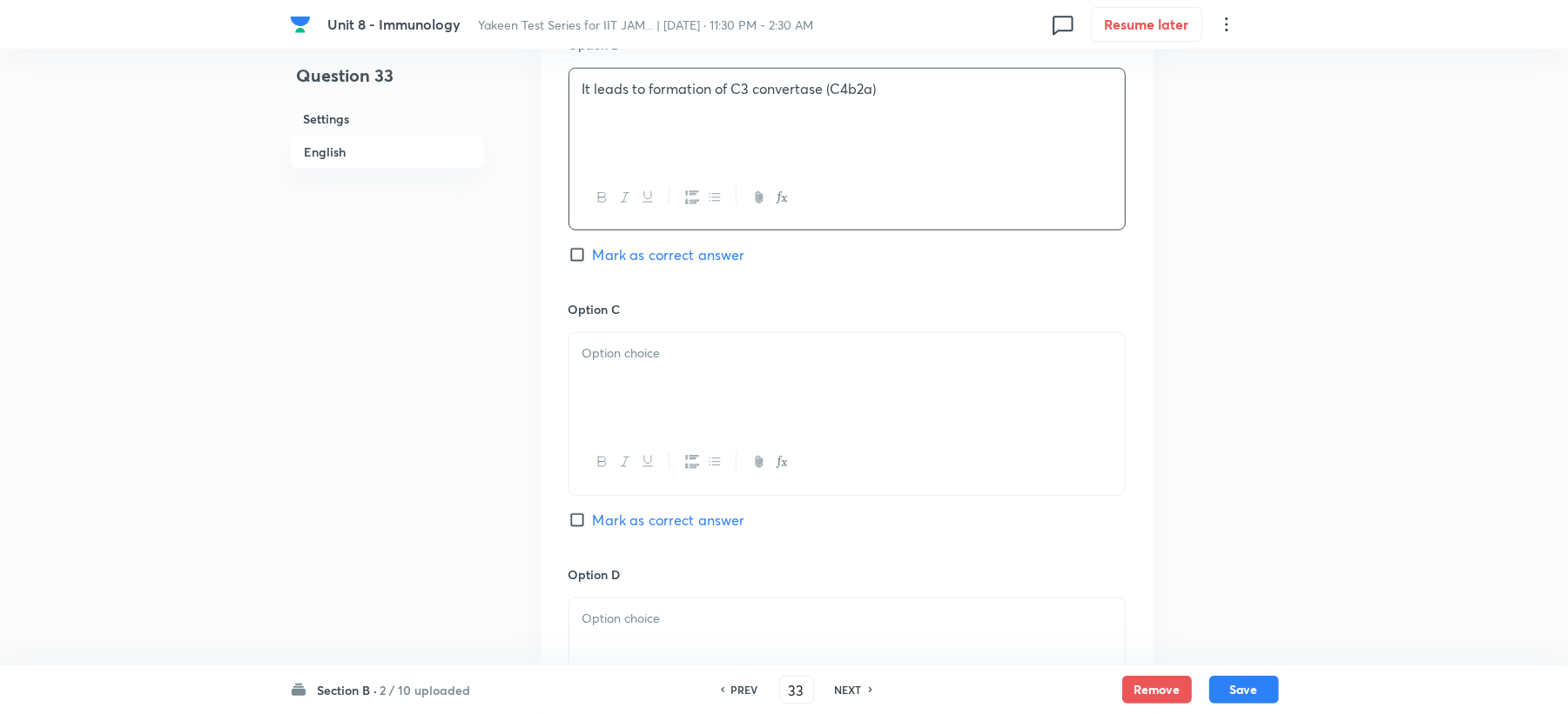
scroll to position [1160, 0]
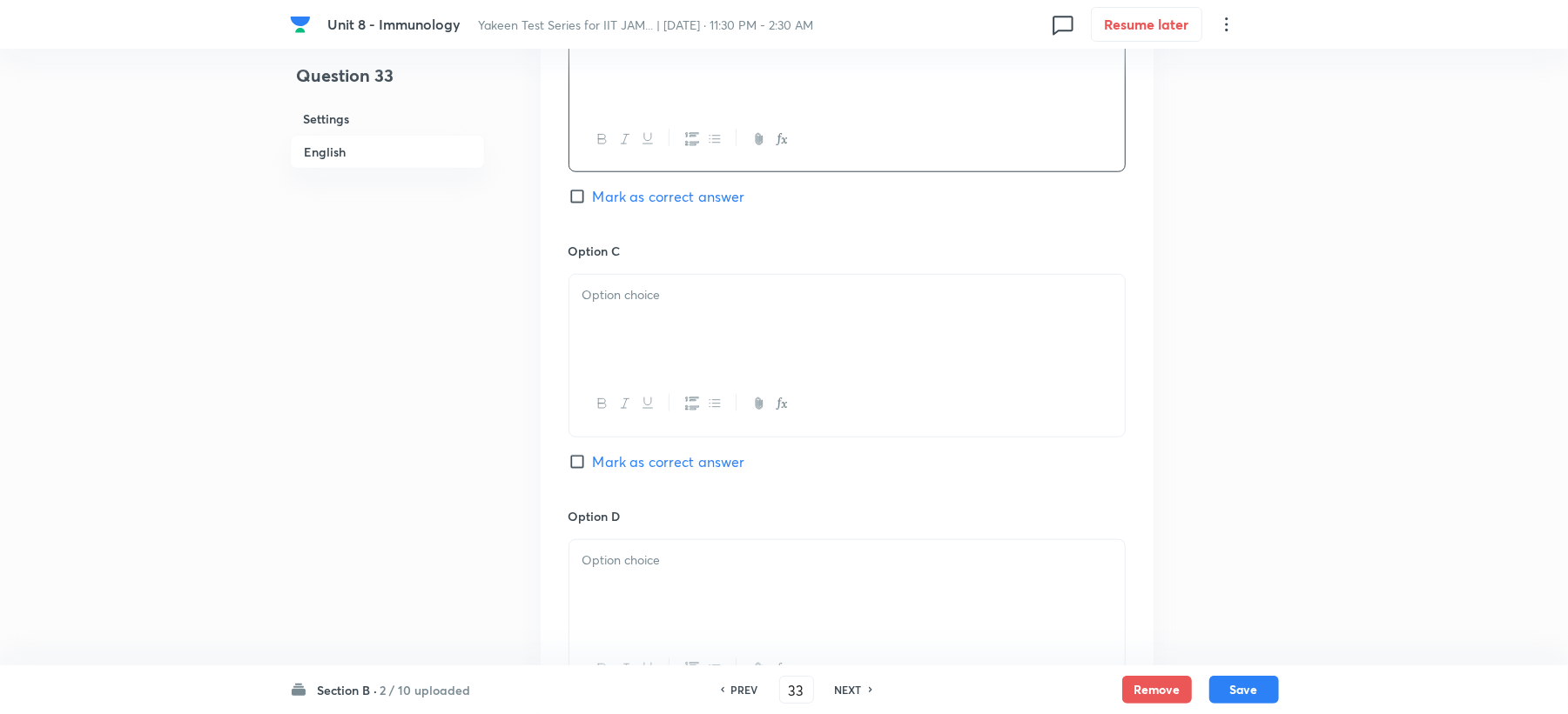
click at [604, 320] on div at bounding box center [846, 324] width 555 height 98
drag, startPoint x: 628, startPoint y: 550, endPoint x: 582, endPoint y: 551, distance: 46.0
click at [628, 550] on div at bounding box center [846, 589] width 555 height 98
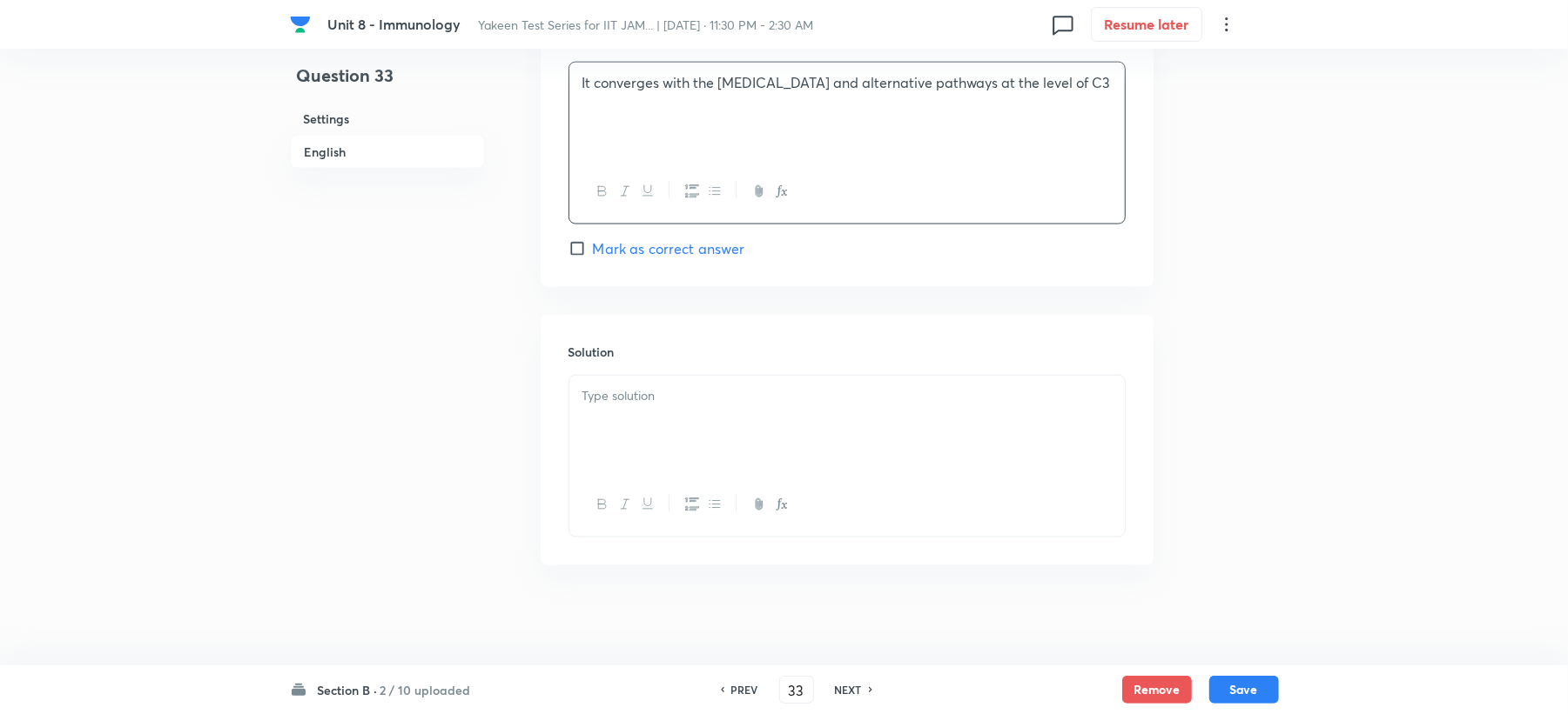
scroll to position [1647, 0]
click at [621, 423] on div at bounding box center [846, 420] width 555 height 98
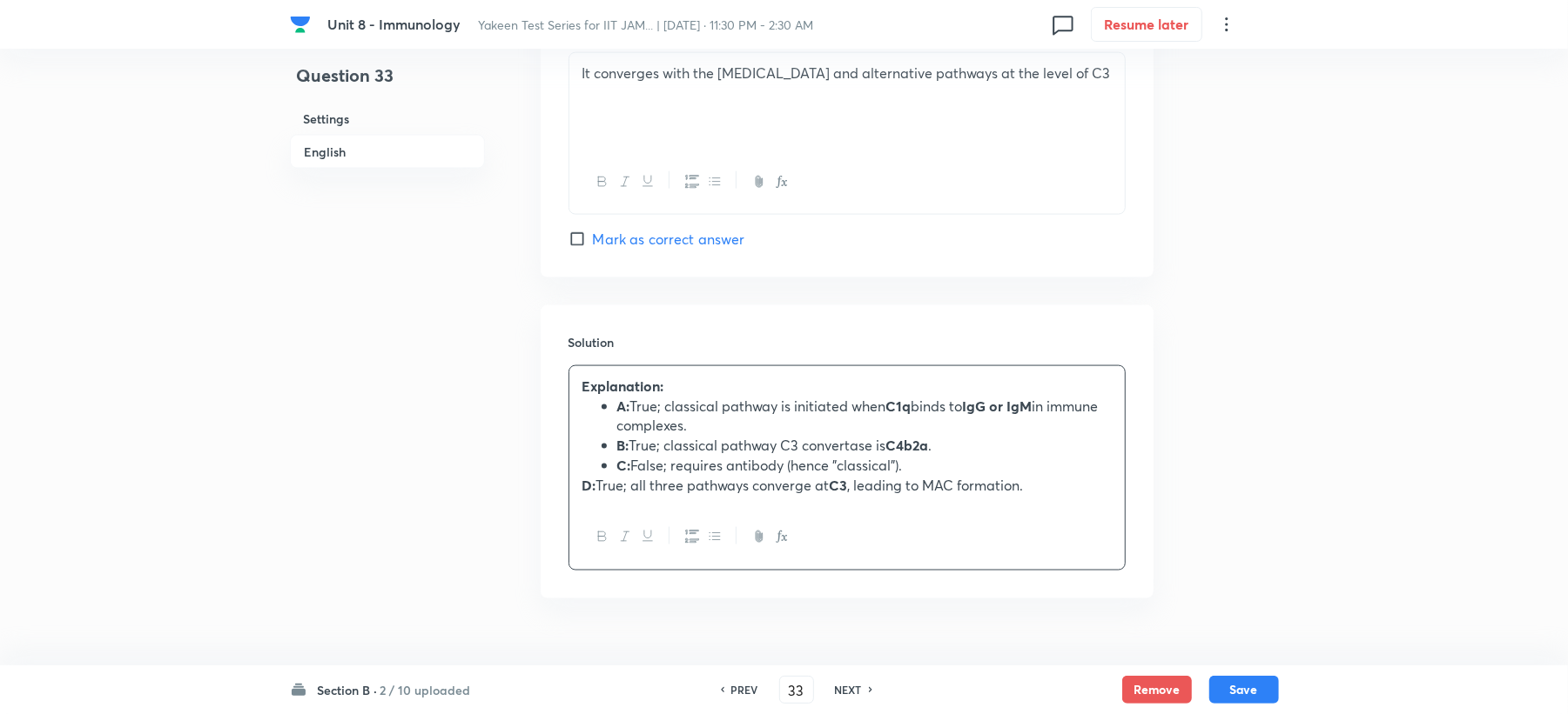
drag, startPoint x: 563, startPoint y: 485, endPoint x: 586, endPoint y: 489, distance: 23.3
click at [565, 487] on div "Solution Explanation: A: True; classical pathway is initiated when C1q binds to…" at bounding box center [847, 452] width 613 height 293
drag, startPoint x: 580, startPoint y: 488, endPoint x: 610, endPoint y: 595, distance: 111.1
click at [579, 497] on div "Explanation: A: True; classical pathway is initiated when C1q binds to IgG or I…" at bounding box center [846, 436] width 555 height 139
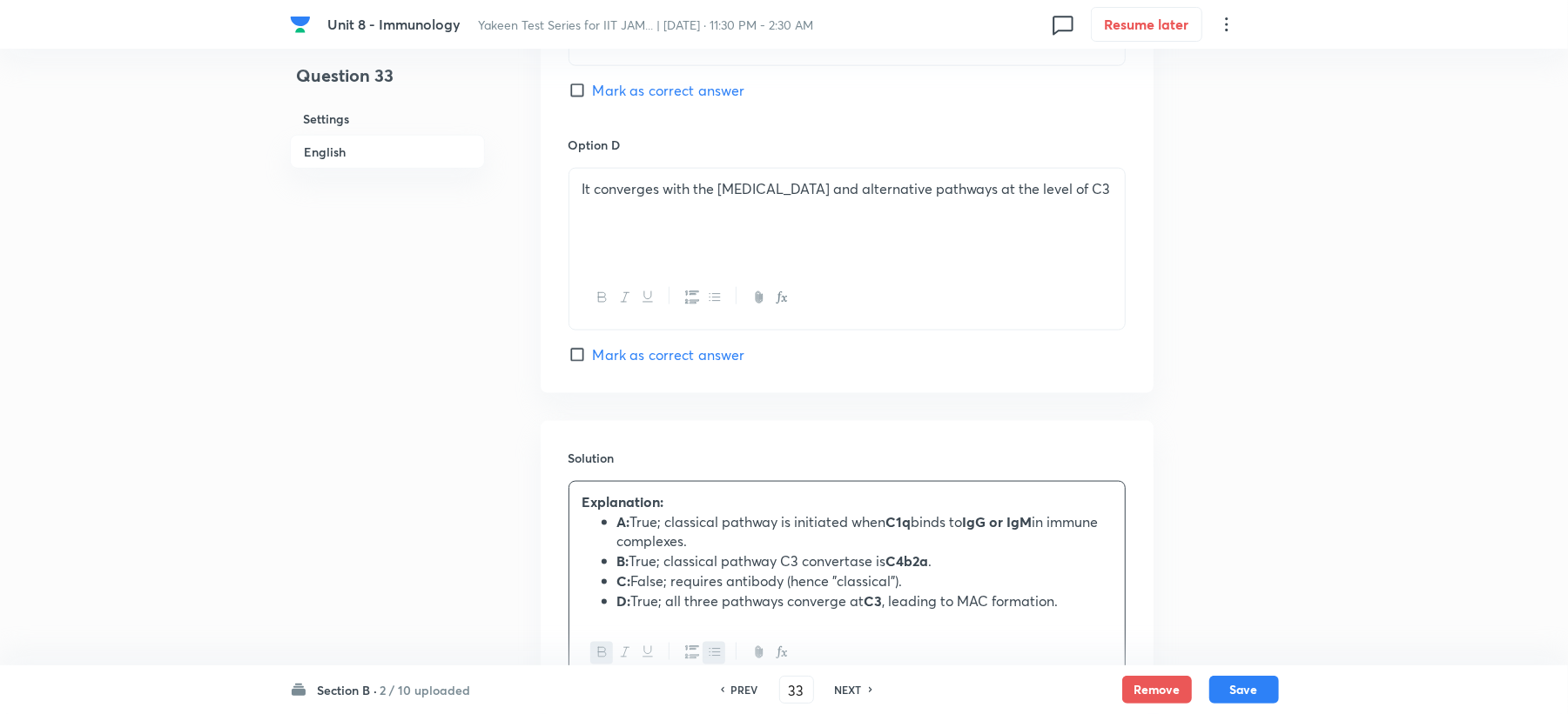
click at [645, 352] on span "Mark as correct answer" at bounding box center [669, 355] width 153 height 21
click at [593, 352] on input "Mark as correct answer" at bounding box center [581, 355] width 25 height 17
checkbox input "true"
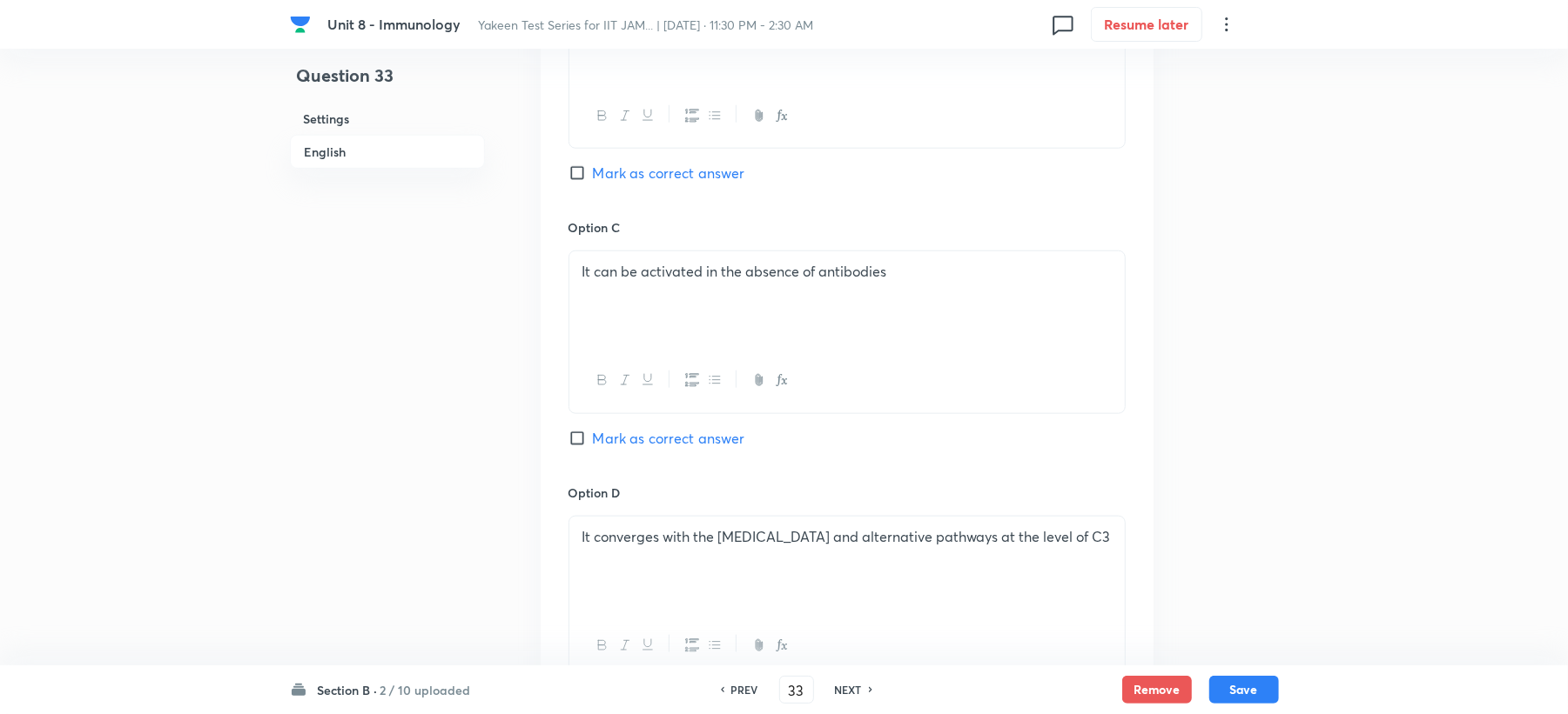
click at [631, 161] on div "Option B It leads to formation of C3 convertase (C4b2a) Mark as correct answer" at bounding box center [847, 86] width 557 height 264
click at [631, 177] on span "Mark as correct answer" at bounding box center [669, 173] width 153 height 21
click at [593, 177] on input "Mark as correct answer" at bounding box center [581, 173] width 25 height 17
checkbox input "true"
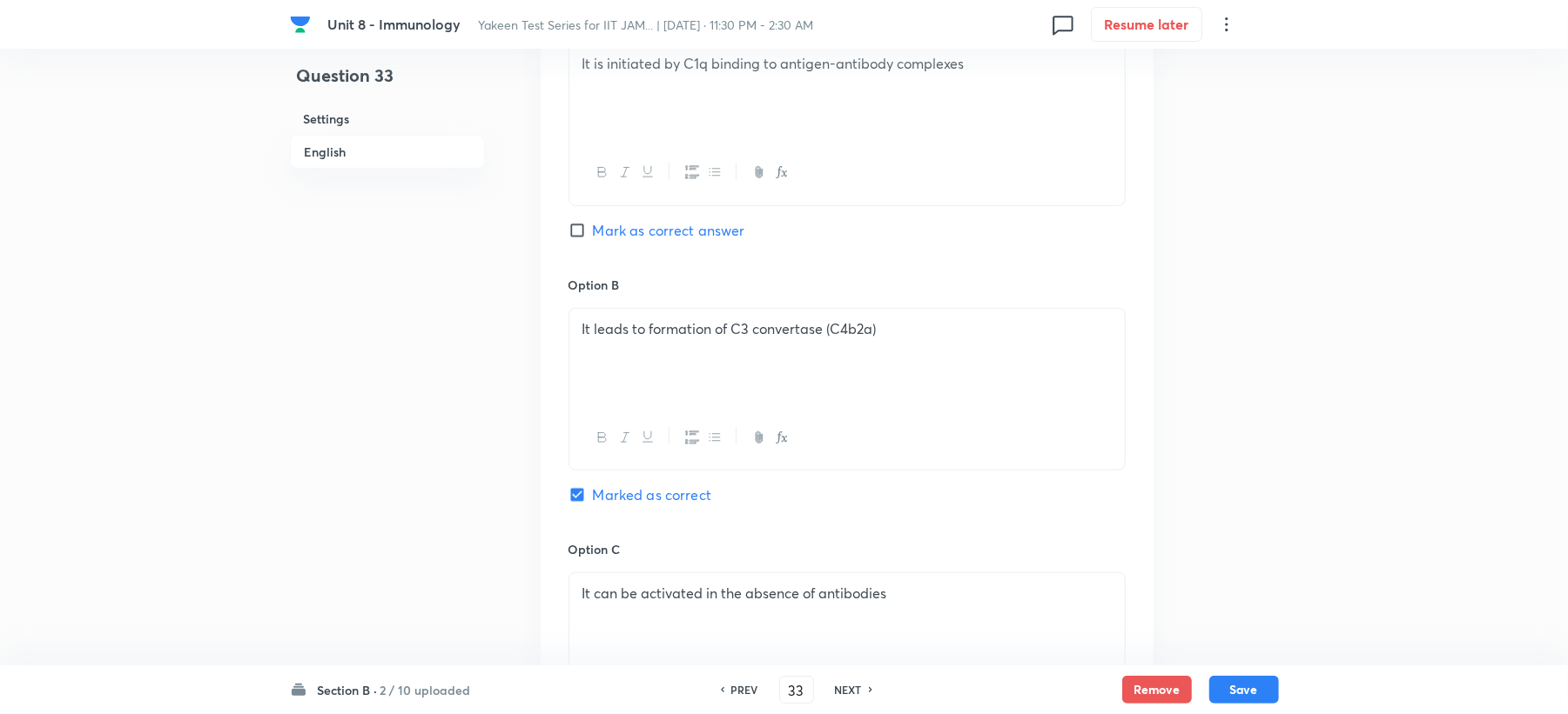
scroll to position [836, 0]
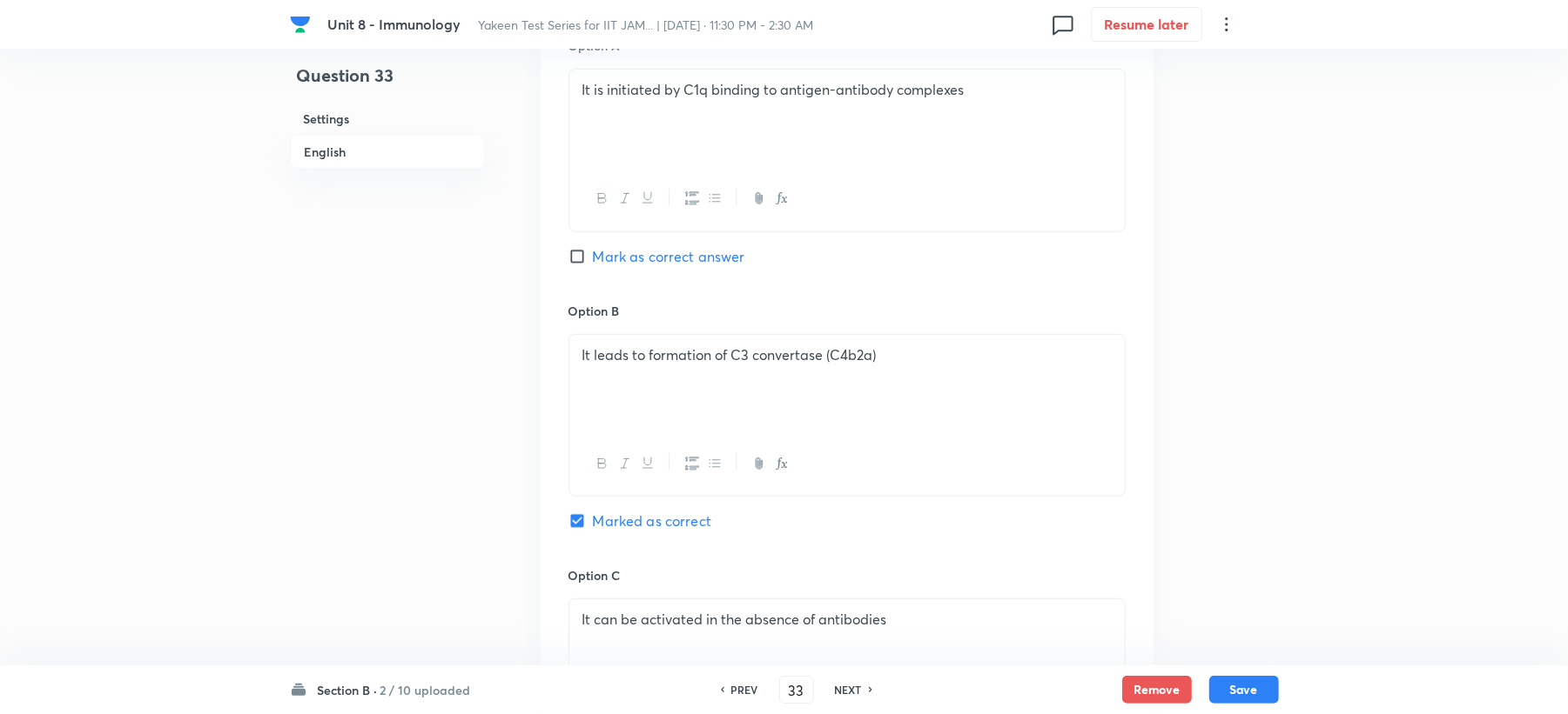
click at [646, 235] on div "Option A It is initiated by C1q binding to antigen-antibody complexes Mark as c…" at bounding box center [847, 168] width 557 height 264
click at [649, 265] on span "Mark as correct answer" at bounding box center [669, 256] width 153 height 21
click at [593, 265] on input "Mark as correct answer" at bounding box center [581, 256] width 25 height 17
checkbox input "true"
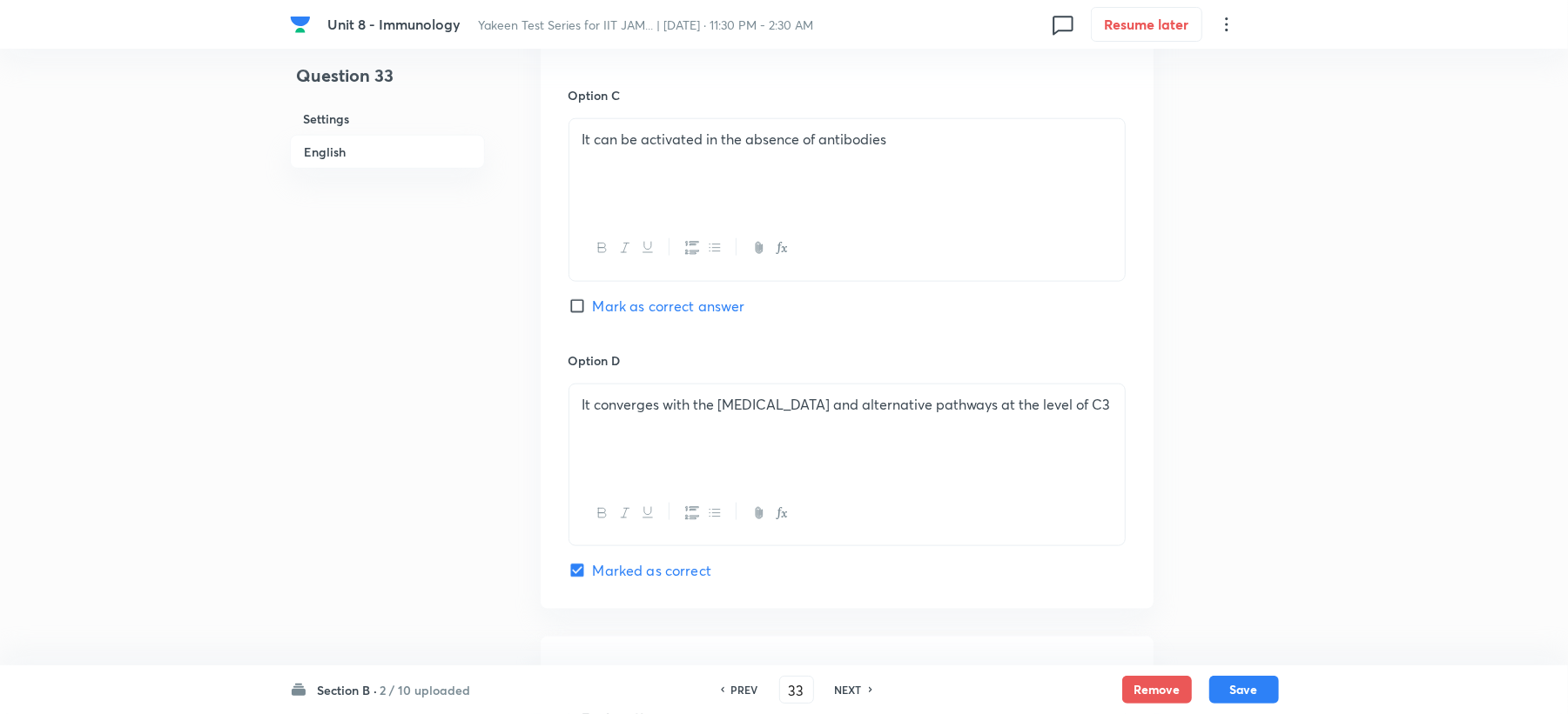
scroll to position [1531, 0]
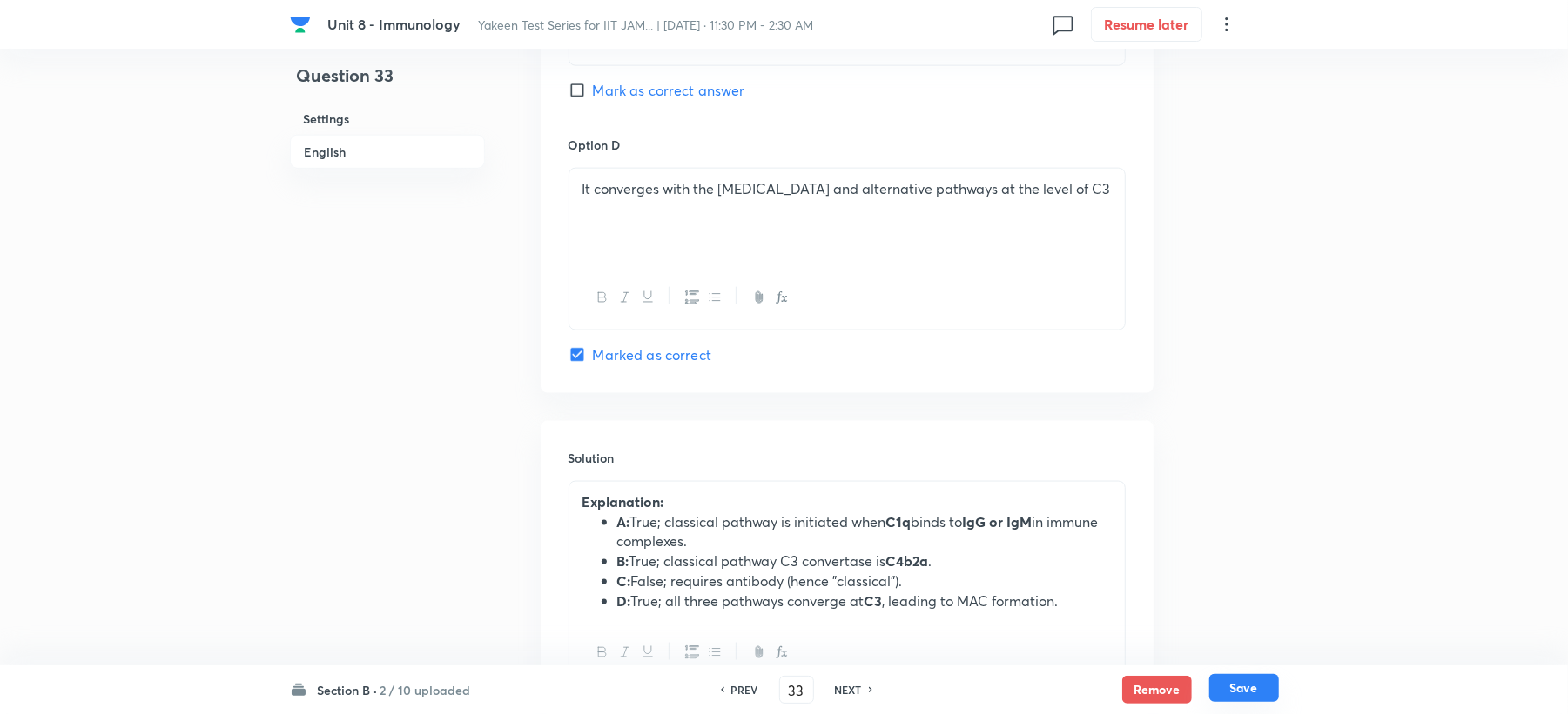
drag, startPoint x: 1228, startPoint y: 686, endPoint x: 1212, endPoint y: 696, distance: 18.9
click at [1230, 687] on button "Save" at bounding box center [1244, 688] width 70 height 27
type input "34"
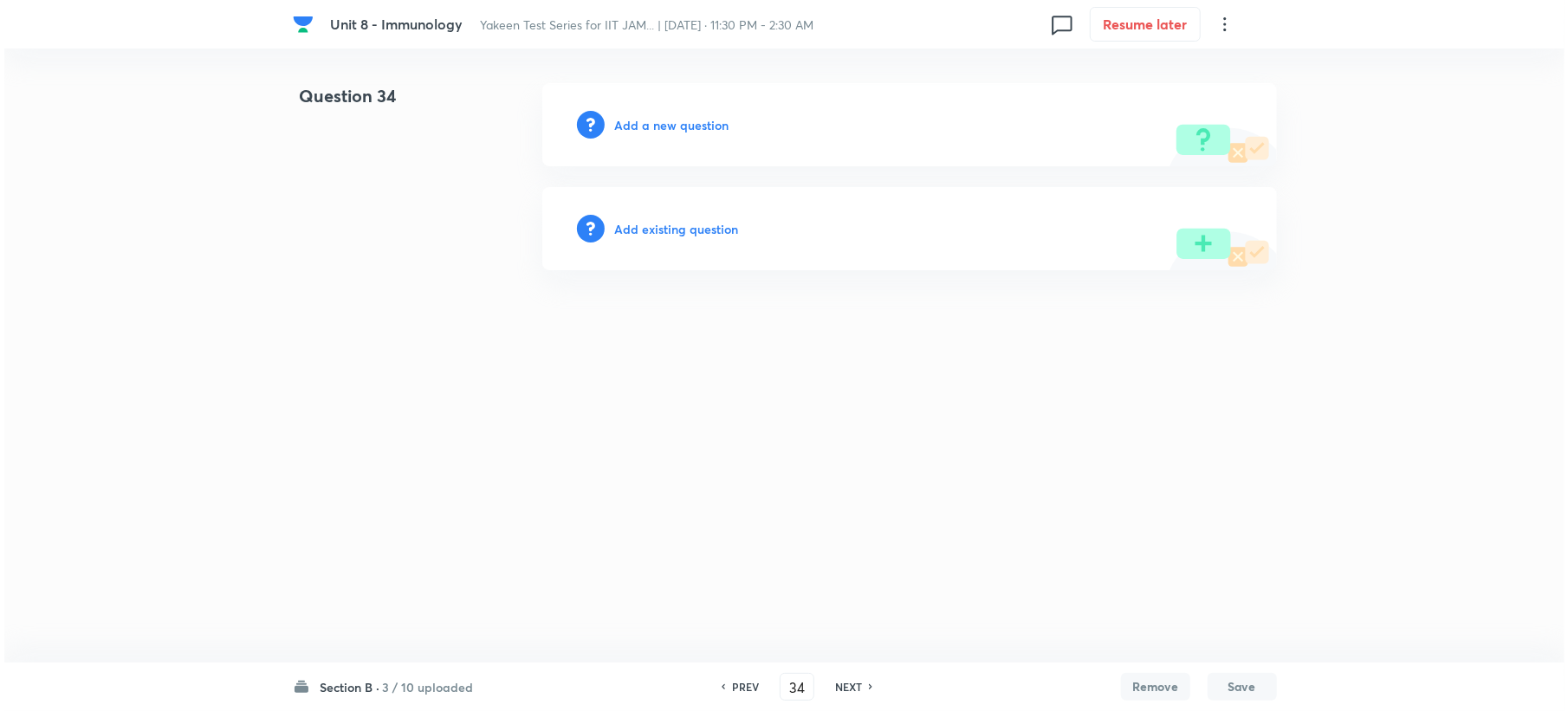
scroll to position [0, 0]
click at [645, 119] on h6 "Add a new question" at bounding box center [672, 126] width 115 height 18
click at [645, 119] on h6 "Choose a question type" at bounding box center [681, 126] width 134 height 18
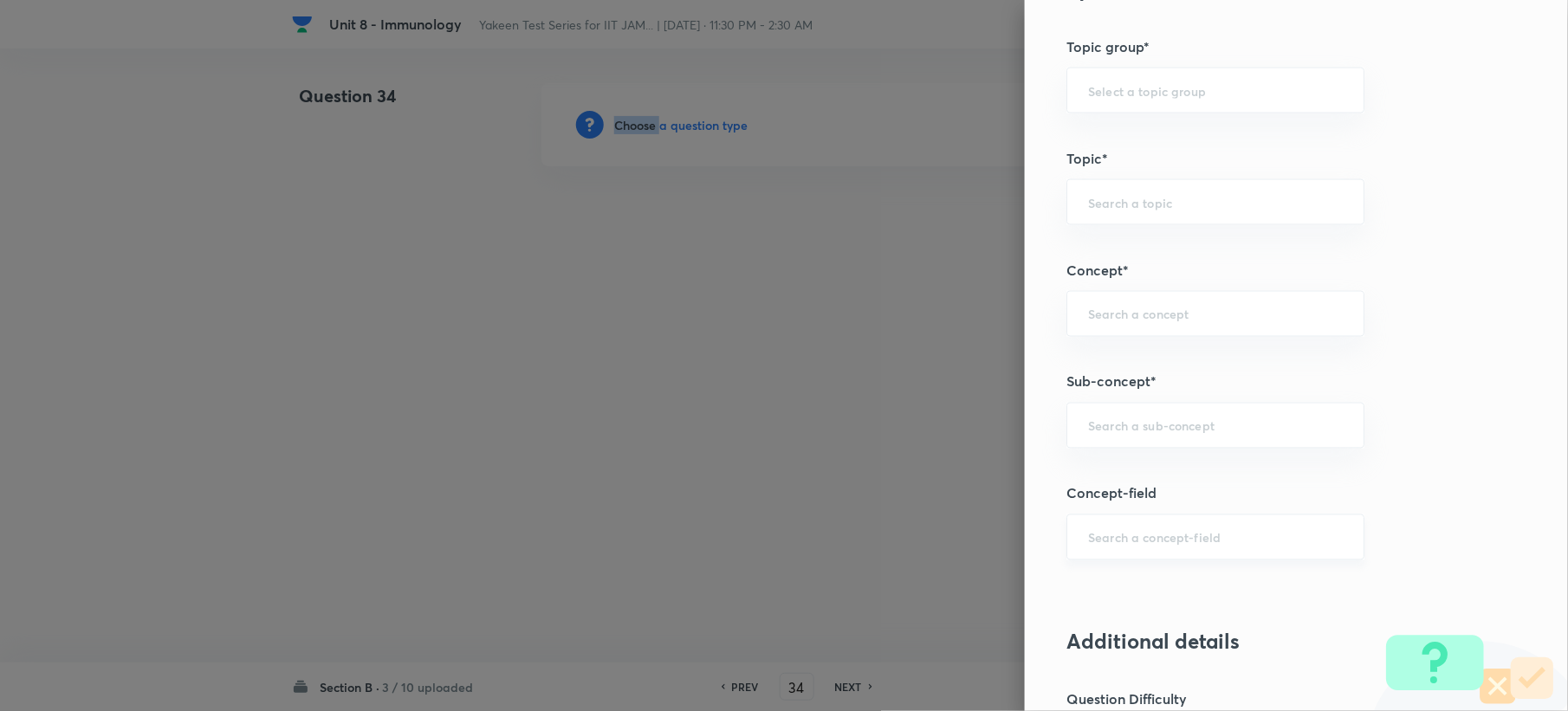
scroll to position [1040, 0]
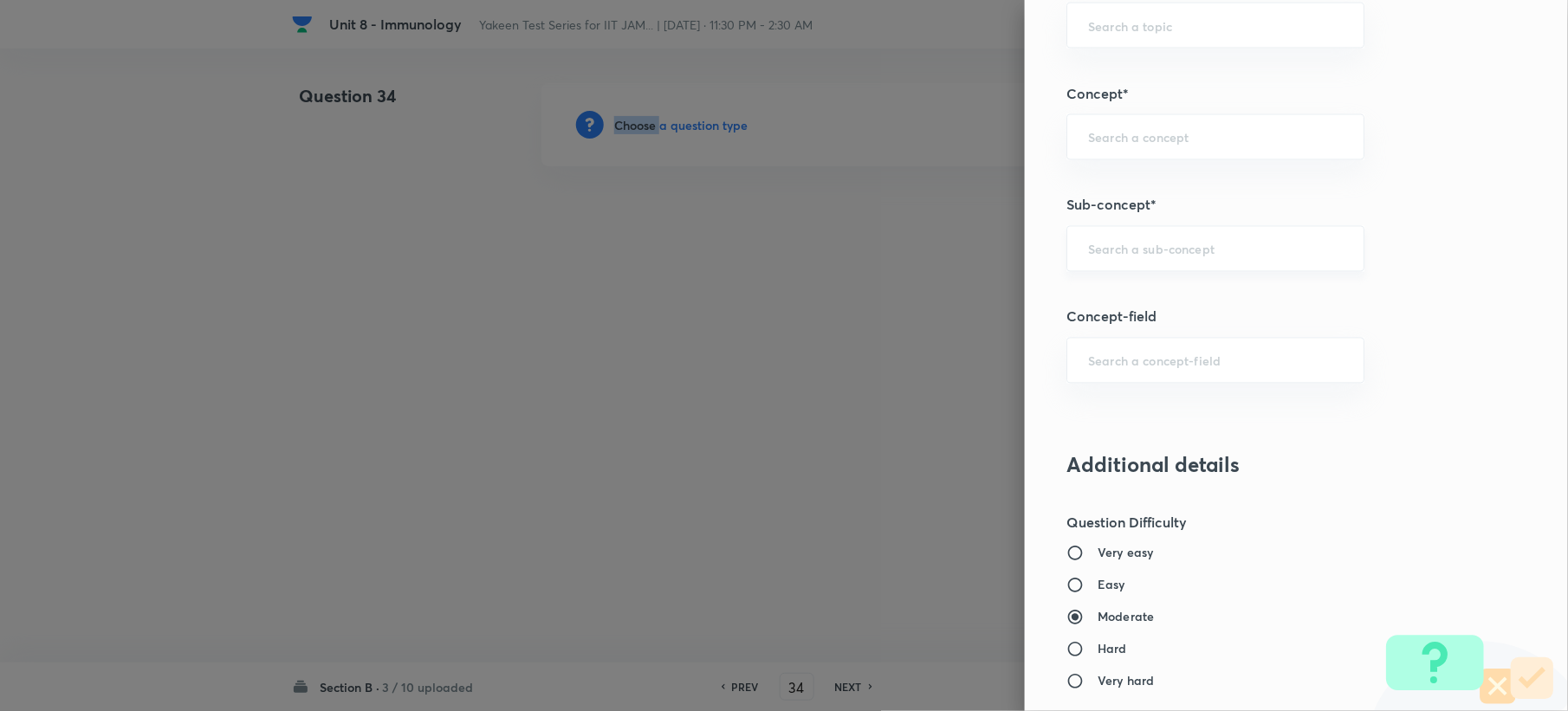
click at [1103, 268] on div "​" at bounding box center [1215, 249] width 298 height 46
paste input "Genetics and Genomics"
click at [1074, 296] on li "Genetics and Genomics" at bounding box center [1199, 302] width 296 height 31
type input "Genetics and Genomics"
type input "Biotechnology"
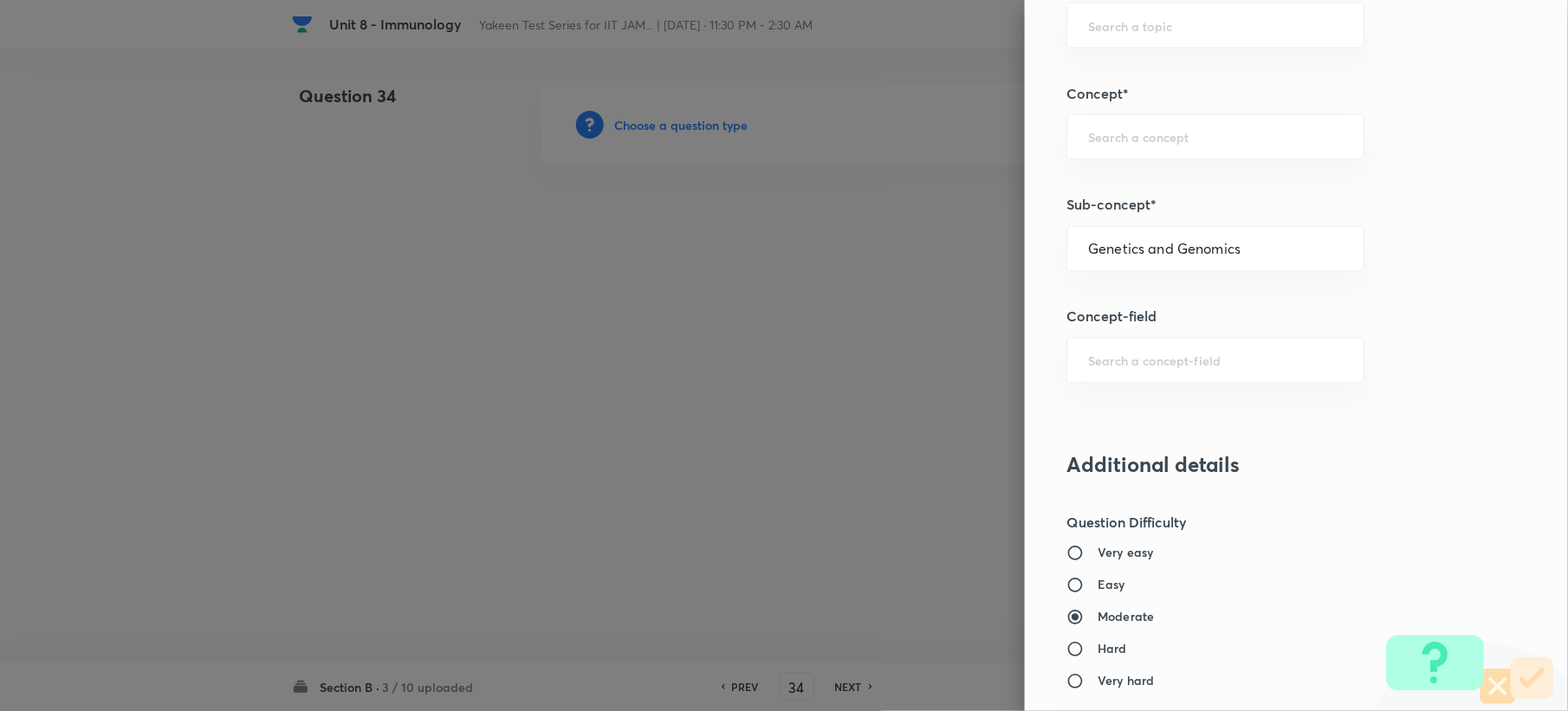
type input "Biology (10+2+3 Level)"
type input "General Biology"
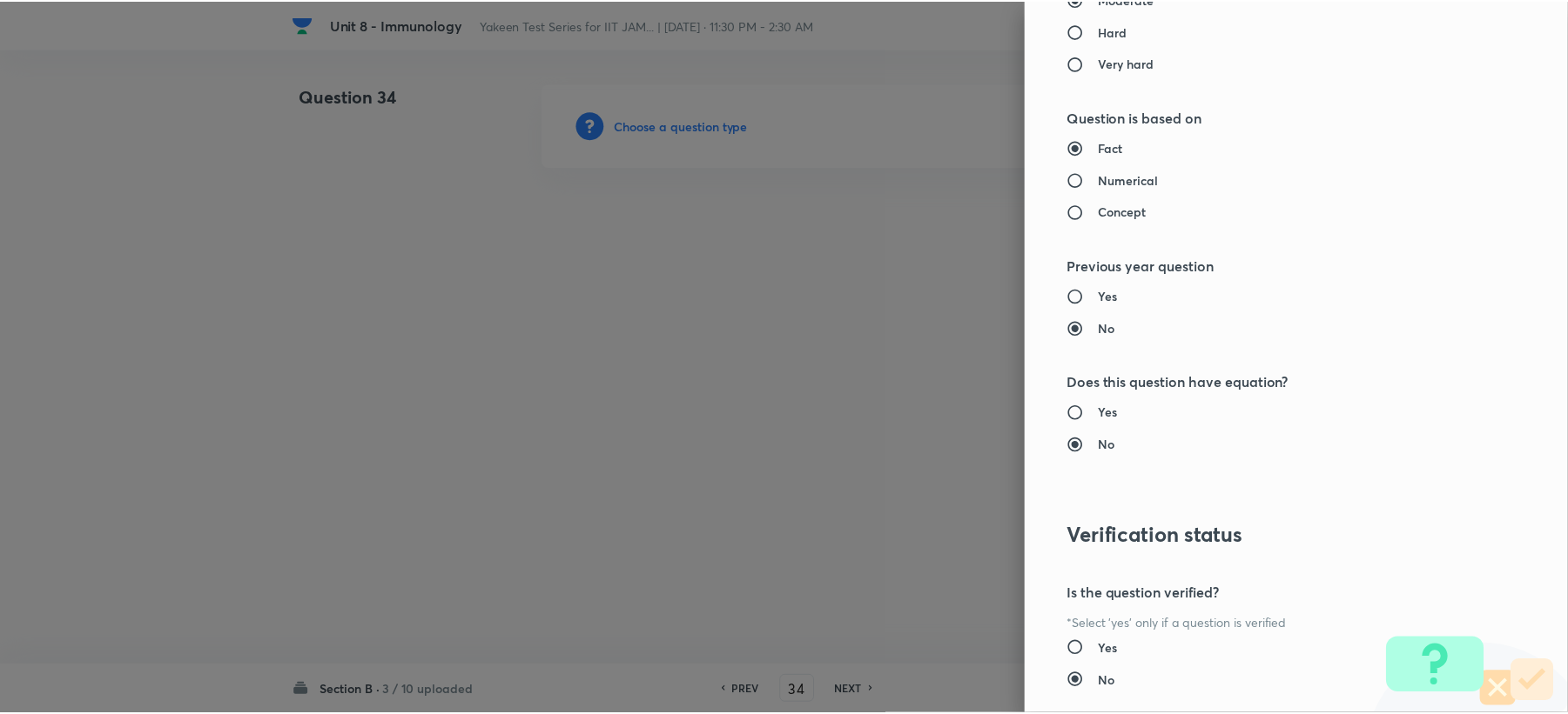
scroll to position [1778, 0]
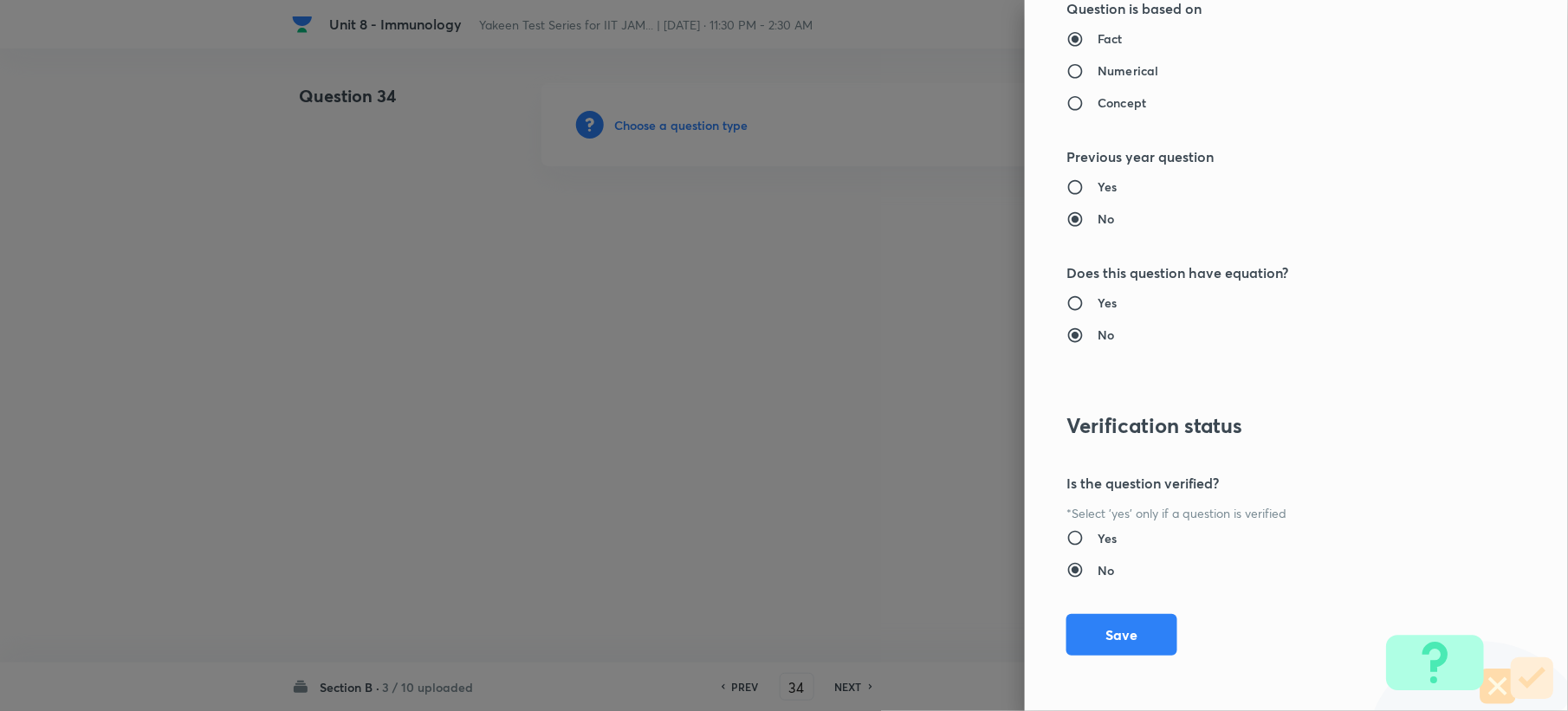
click at [1071, 611] on div "Question settings Question type* Multiple choice correct Number of options* 2 3…" at bounding box center [1296, 355] width 543 height 711
click at [1077, 620] on button "Save" at bounding box center [1122, 634] width 111 height 42
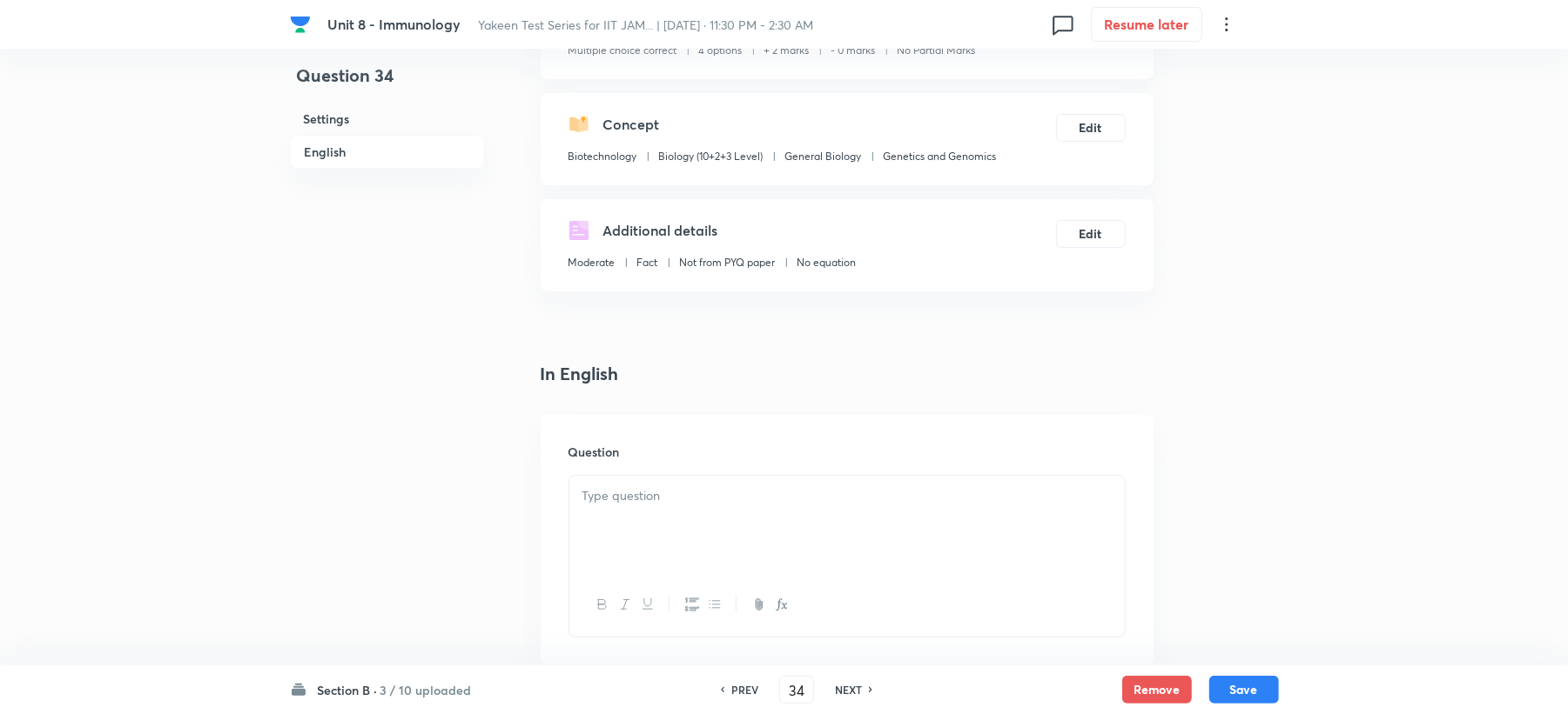
scroll to position [464, 0]
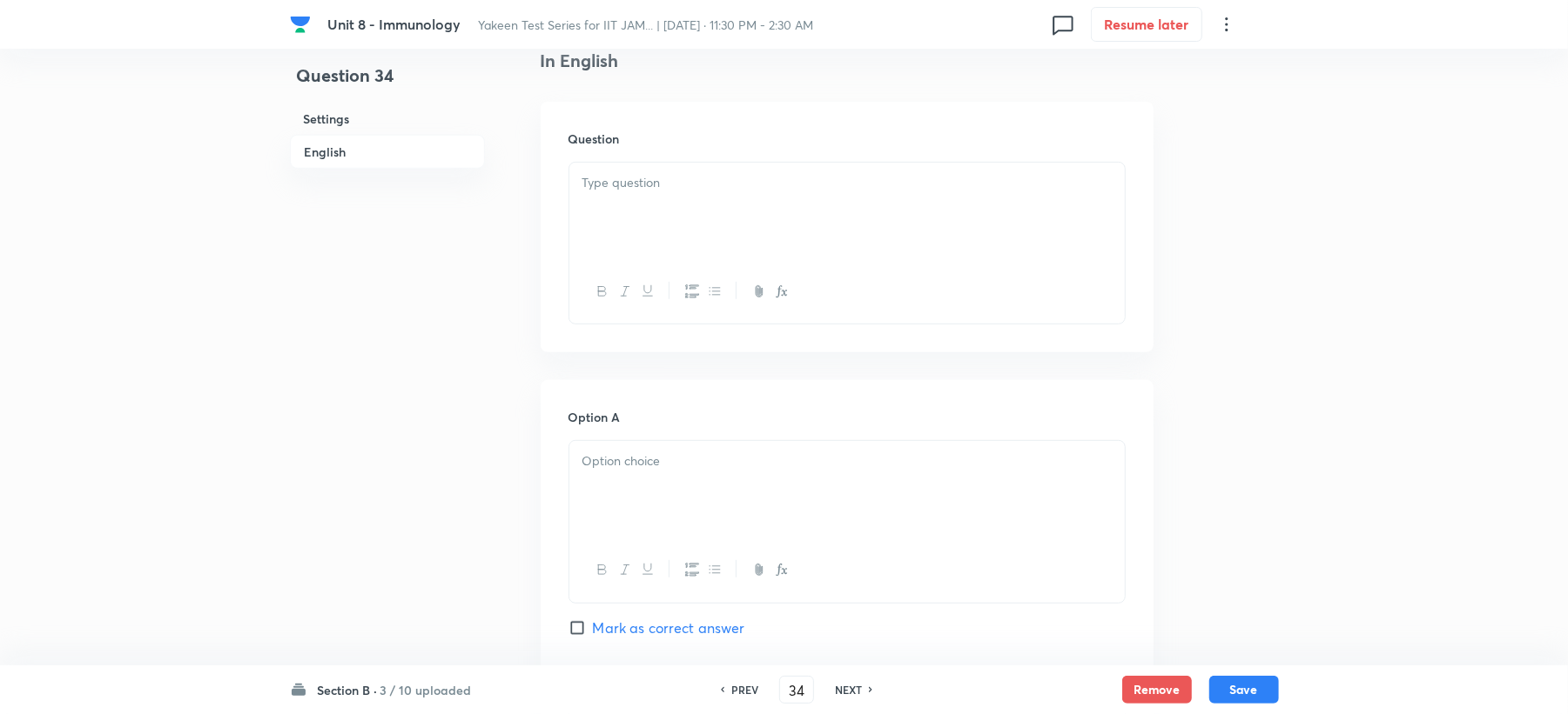
click at [622, 210] on div at bounding box center [846, 211] width 555 height 98
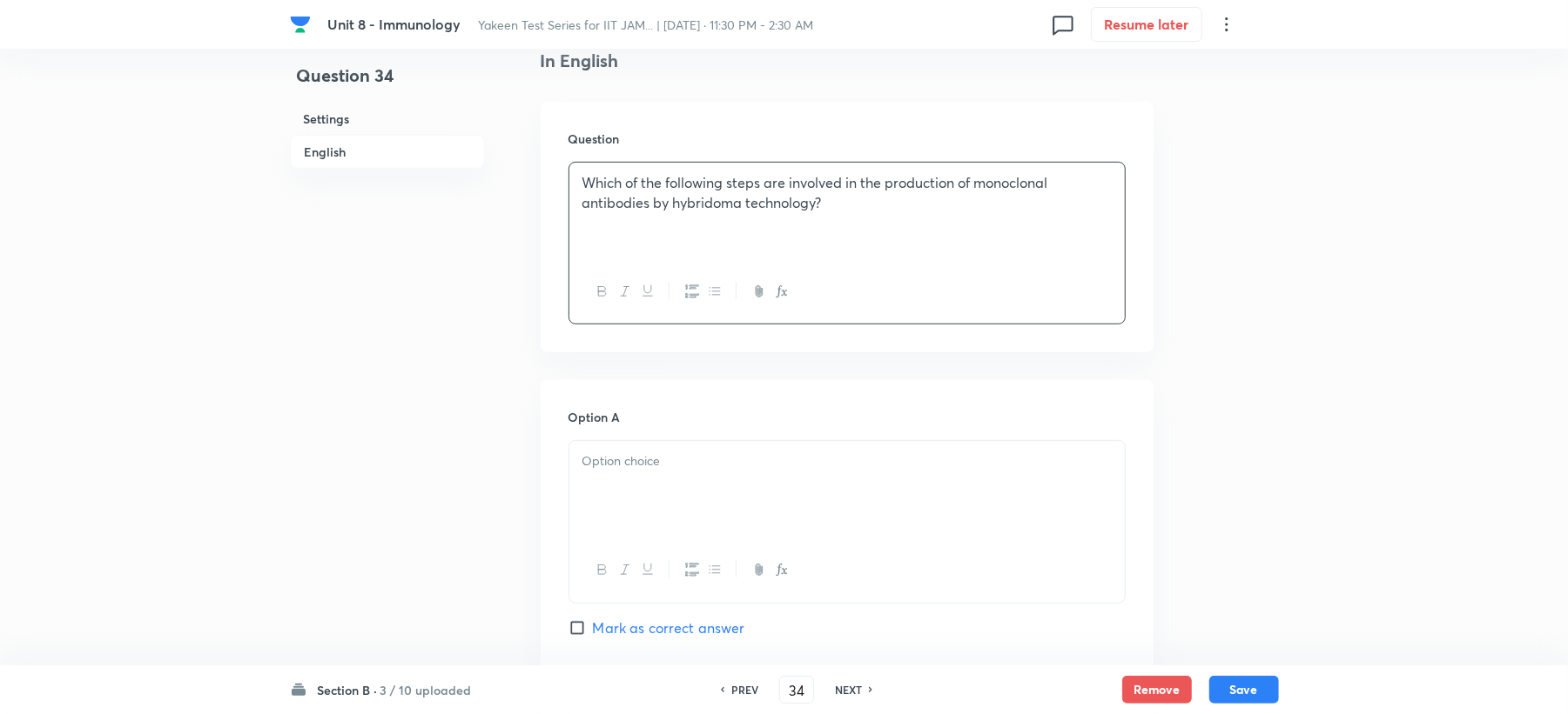
click at [634, 471] on p at bounding box center [847, 462] width 530 height 20
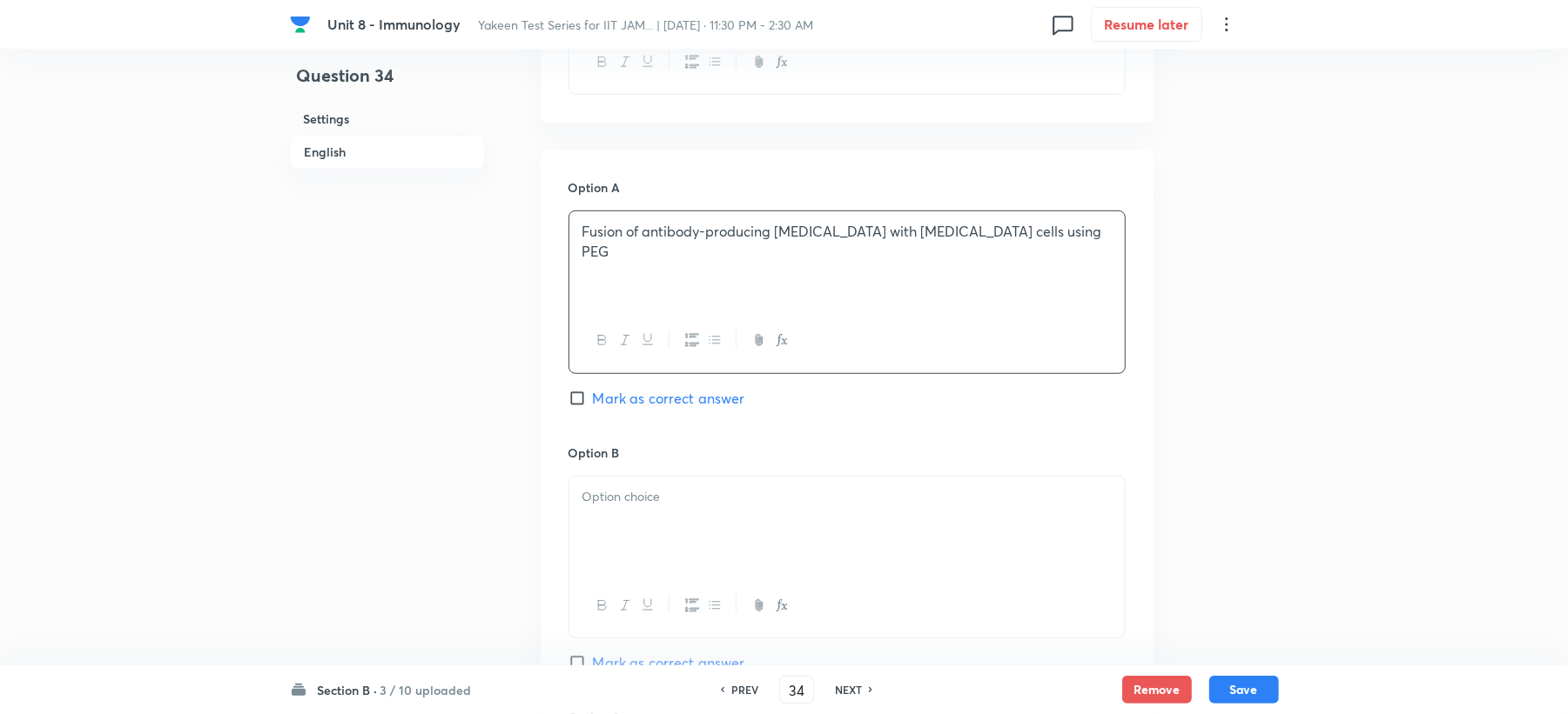
scroll to position [696, 0]
click at [645, 394] on span "Mark as correct answer" at bounding box center [669, 396] width 153 height 21
click at [593, 394] on input "Mark as correct answer" at bounding box center [581, 396] width 25 height 17
checkbox input "true"
click at [648, 547] on div at bounding box center [846, 523] width 555 height 98
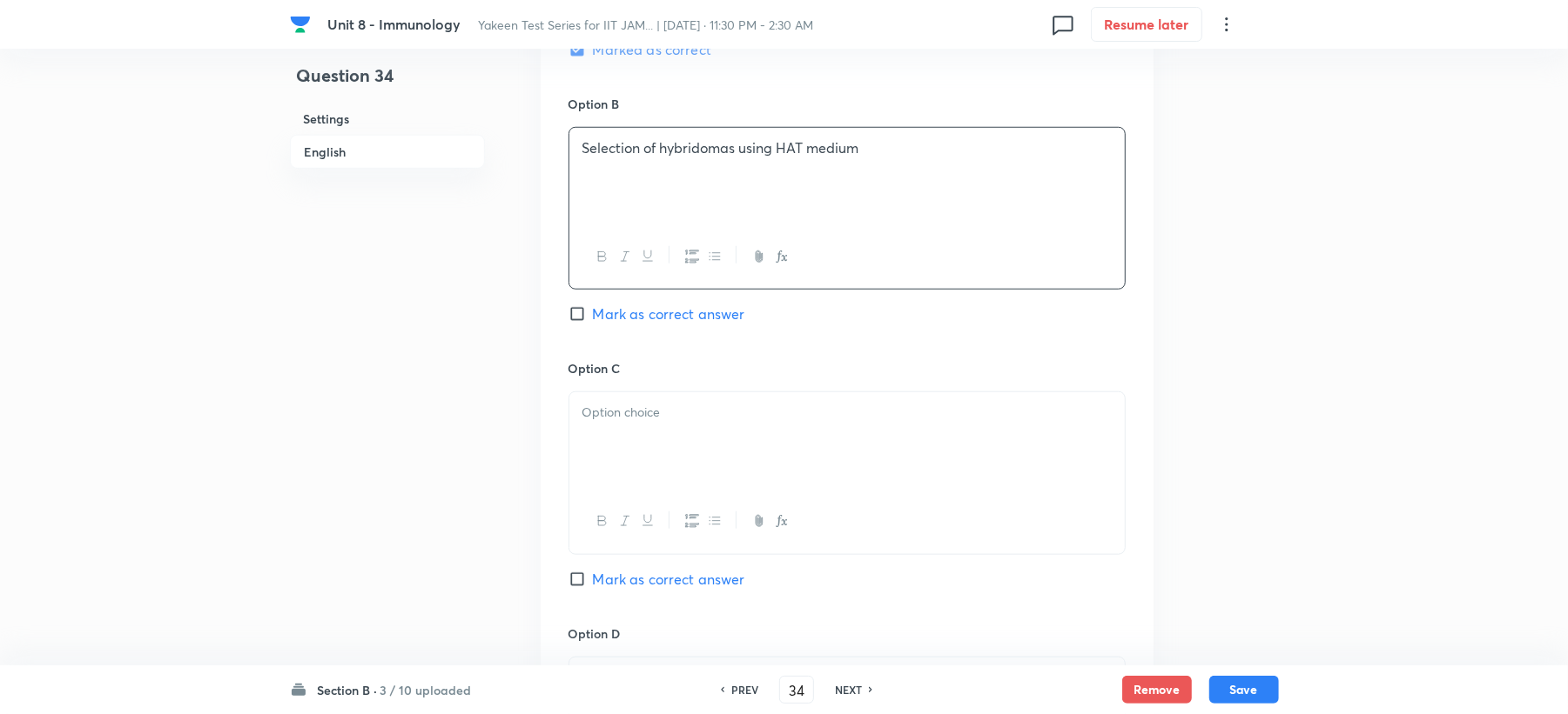
scroll to position [1044, 0]
click at [650, 308] on span "Mark as correct answer" at bounding box center [669, 312] width 153 height 21
click at [593, 308] on input "Mark as correct answer" at bounding box center [581, 312] width 25 height 17
checkbox input "true"
click at [653, 460] on div at bounding box center [846, 439] width 555 height 98
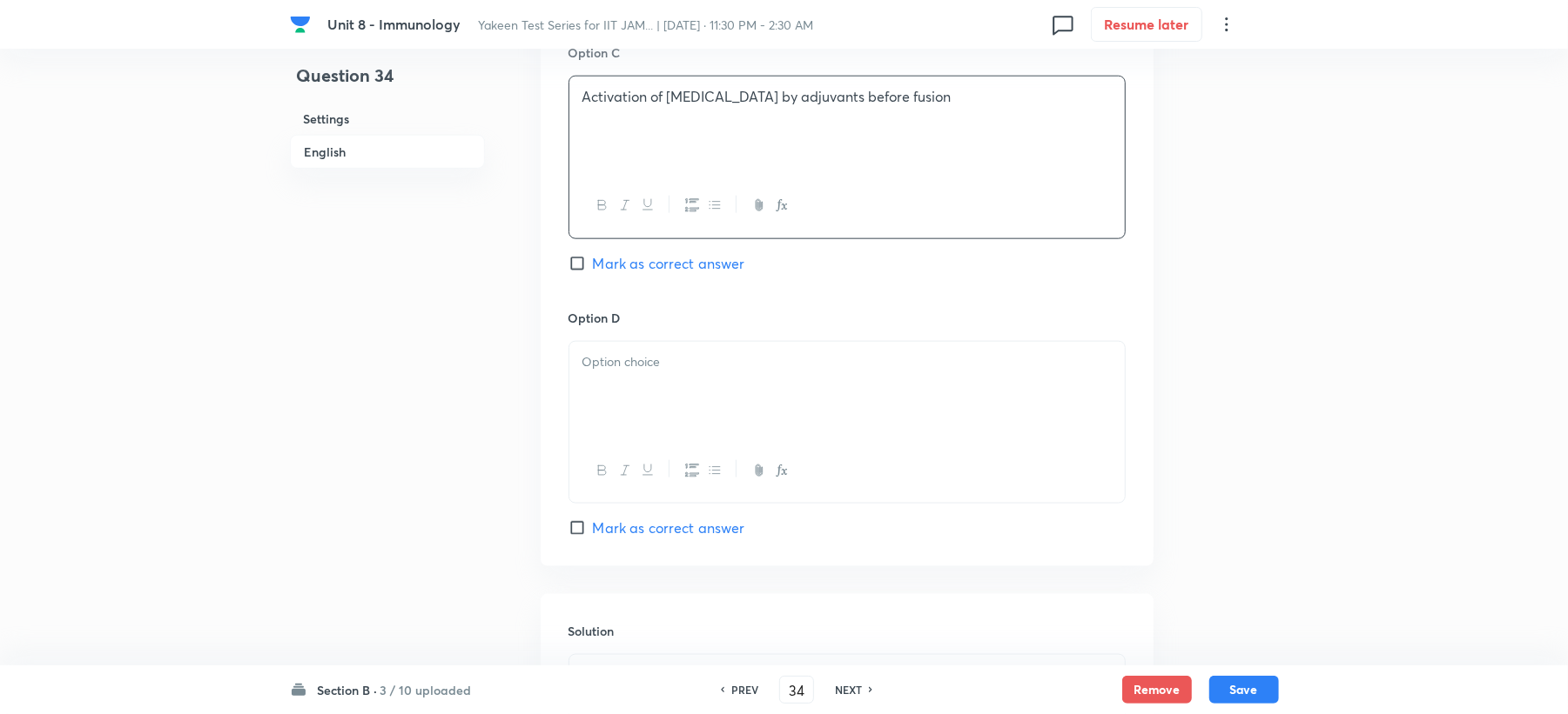
scroll to position [1392, 0]
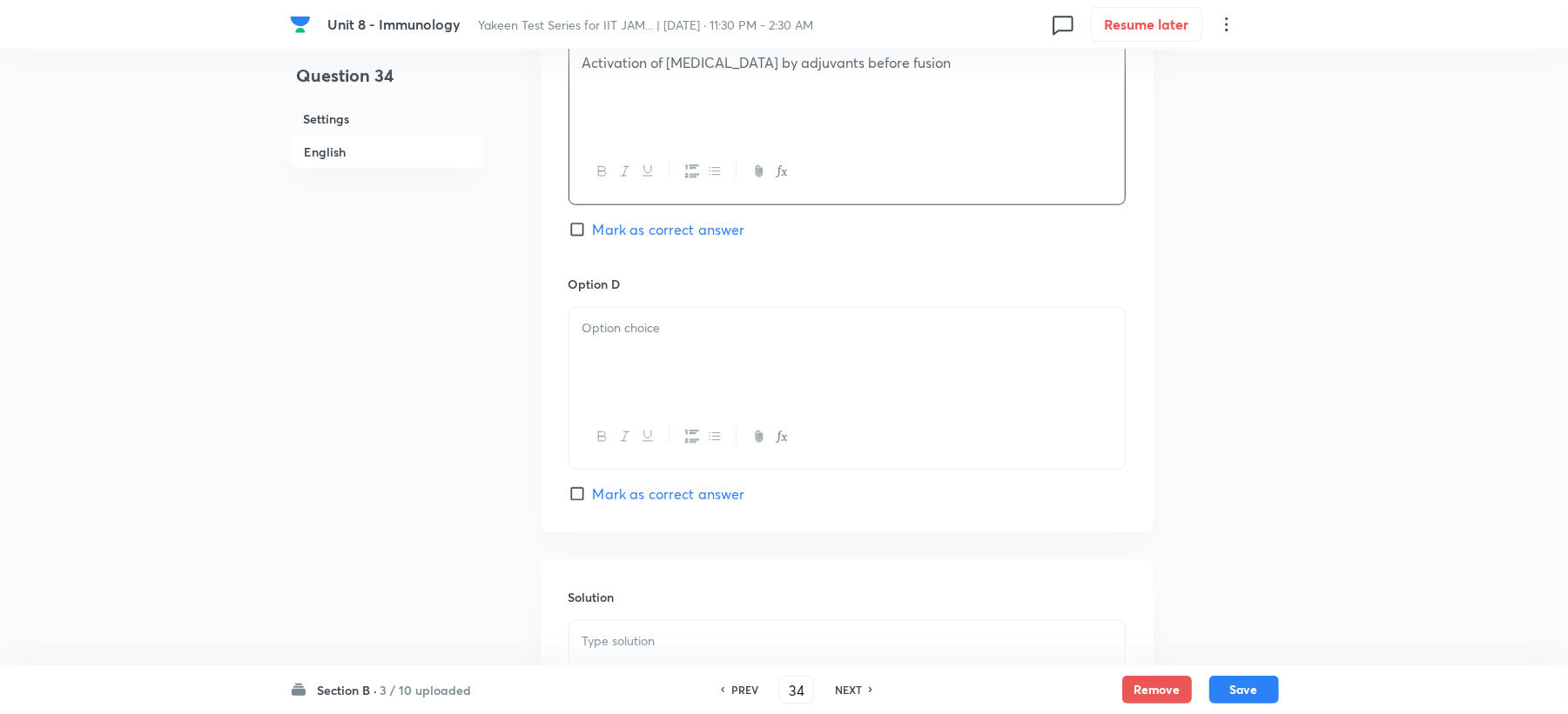
click at [628, 362] on div at bounding box center [846, 357] width 555 height 98
click at [639, 505] on span "Mark as correct answer" at bounding box center [669, 494] width 153 height 21
click at [593, 503] on input "Mark as correct answer" at bounding box center [581, 494] width 25 height 17
checkbox input "true"
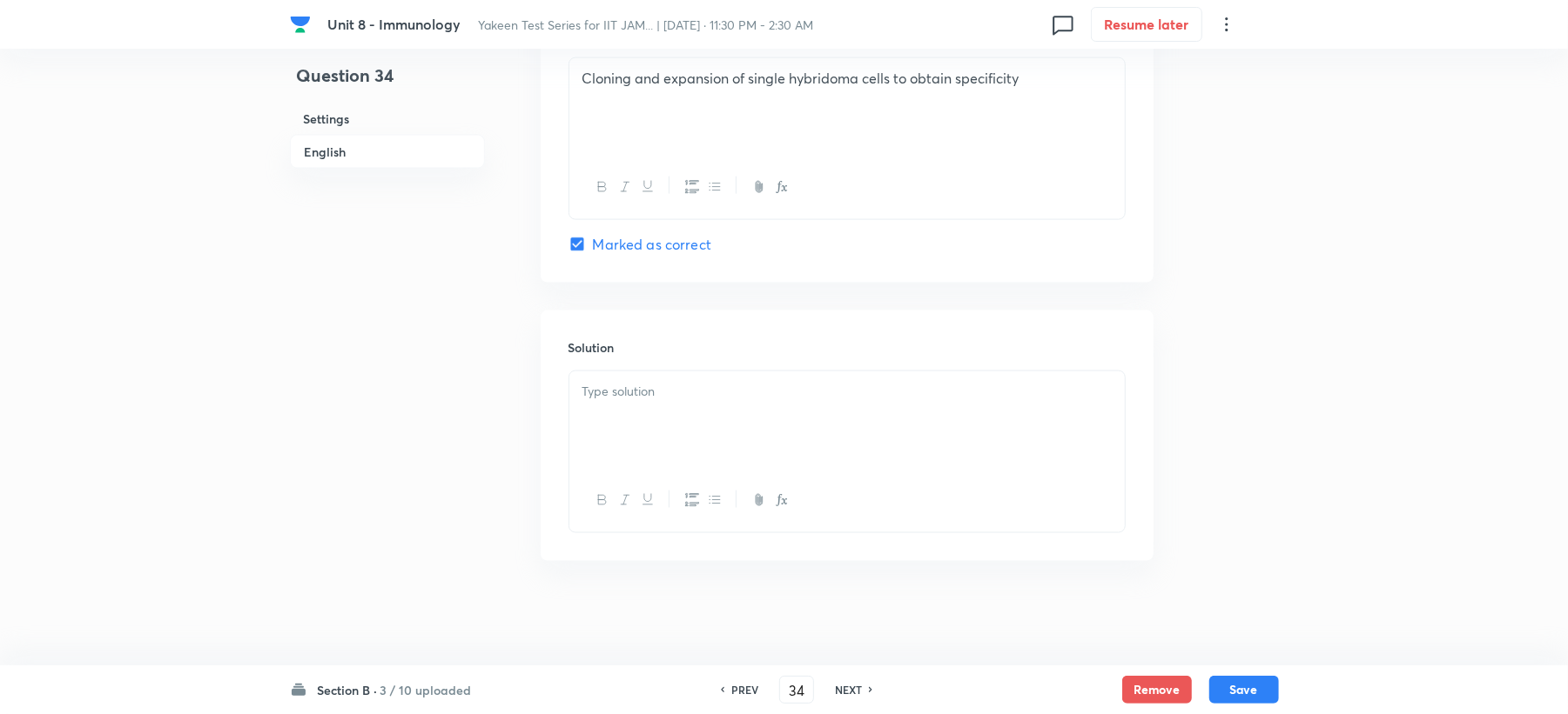
scroll to position [1647, 0]
click at [648, 376] on div at bounding box center [846, 420] width 555 height 98
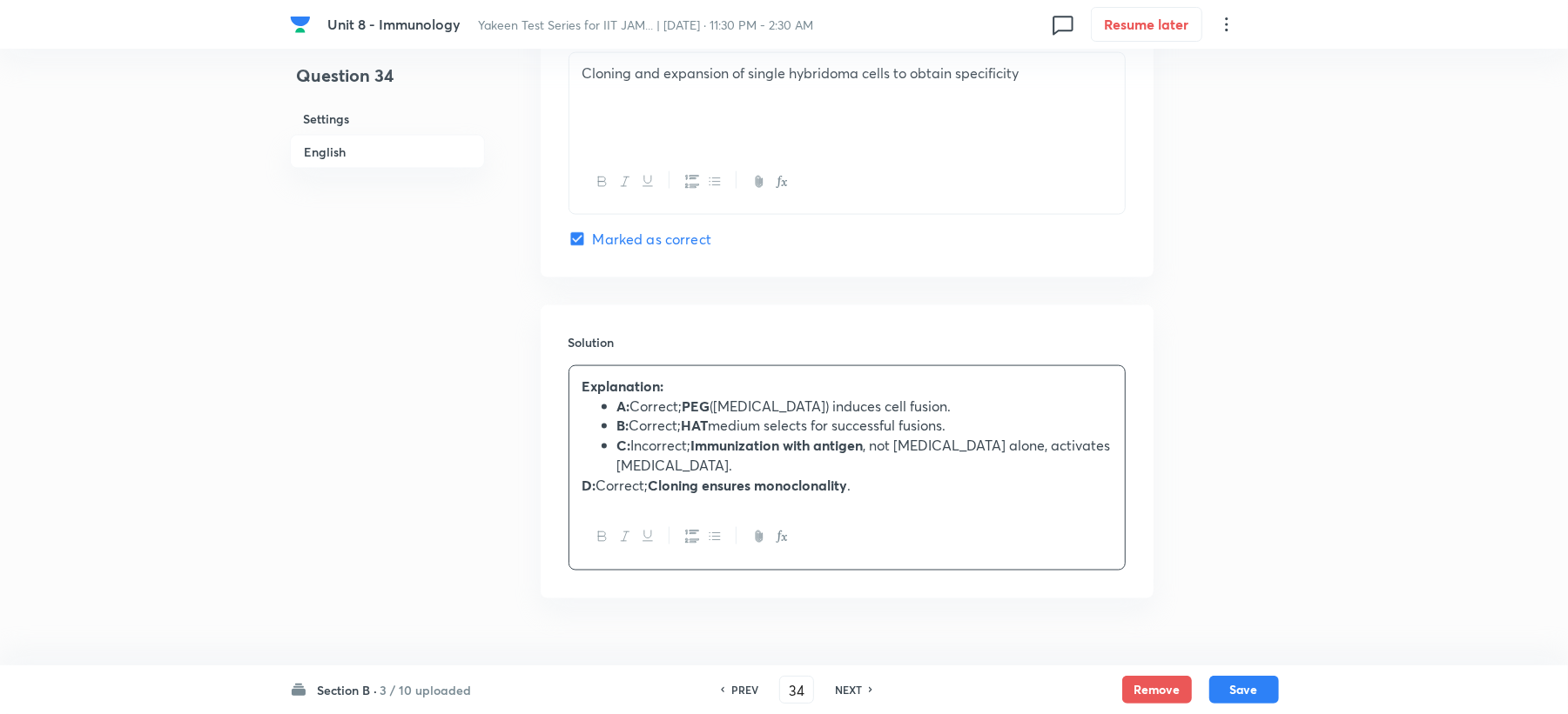
click at [575, 496] on div "Explanation: A: Correct; PEG (polyethylene glycol) induces cell fusion. B: Corr…" at bounding box center [846, 436] width 555 height 139
click at [1230, 684] on button "Save" at bounding box center [1244, 688] width 70 height 27
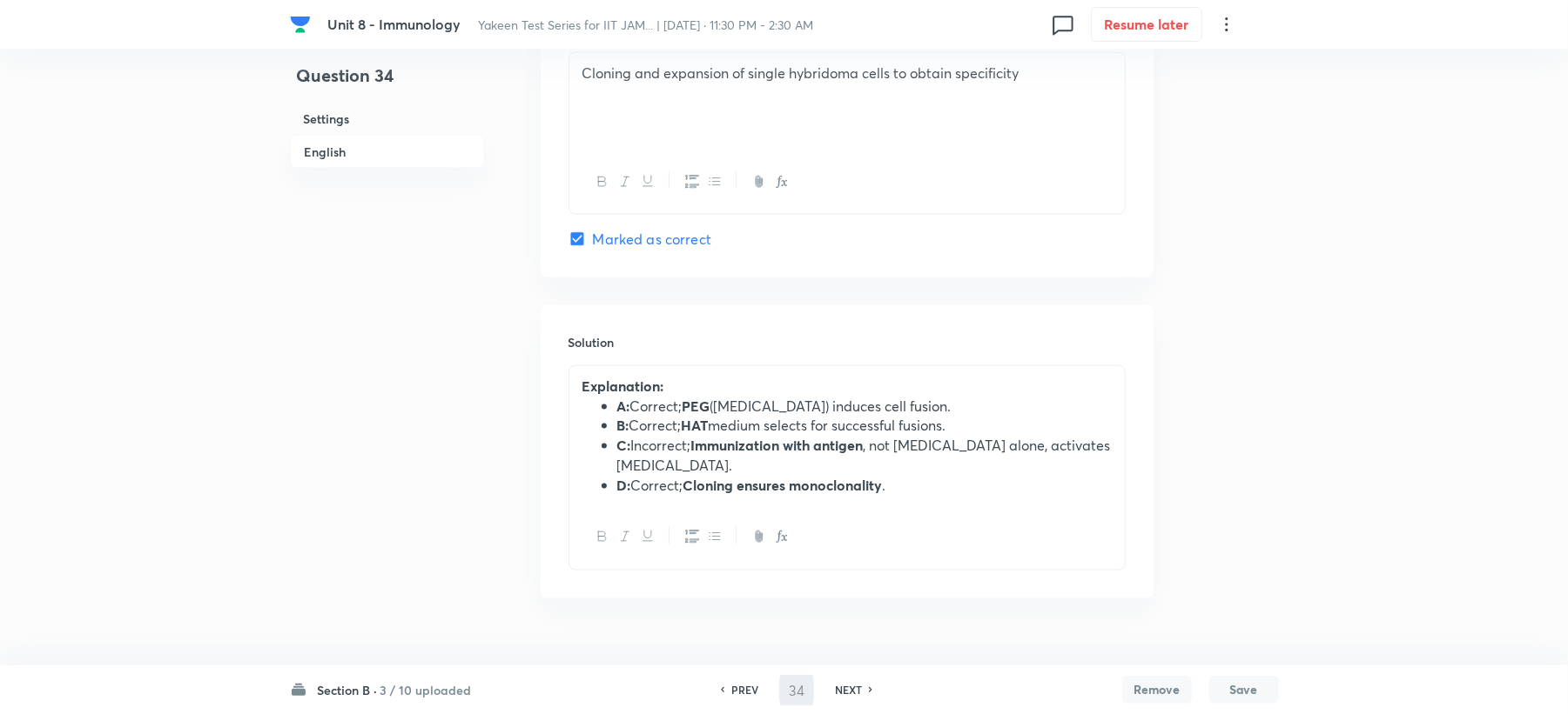
type input "35"
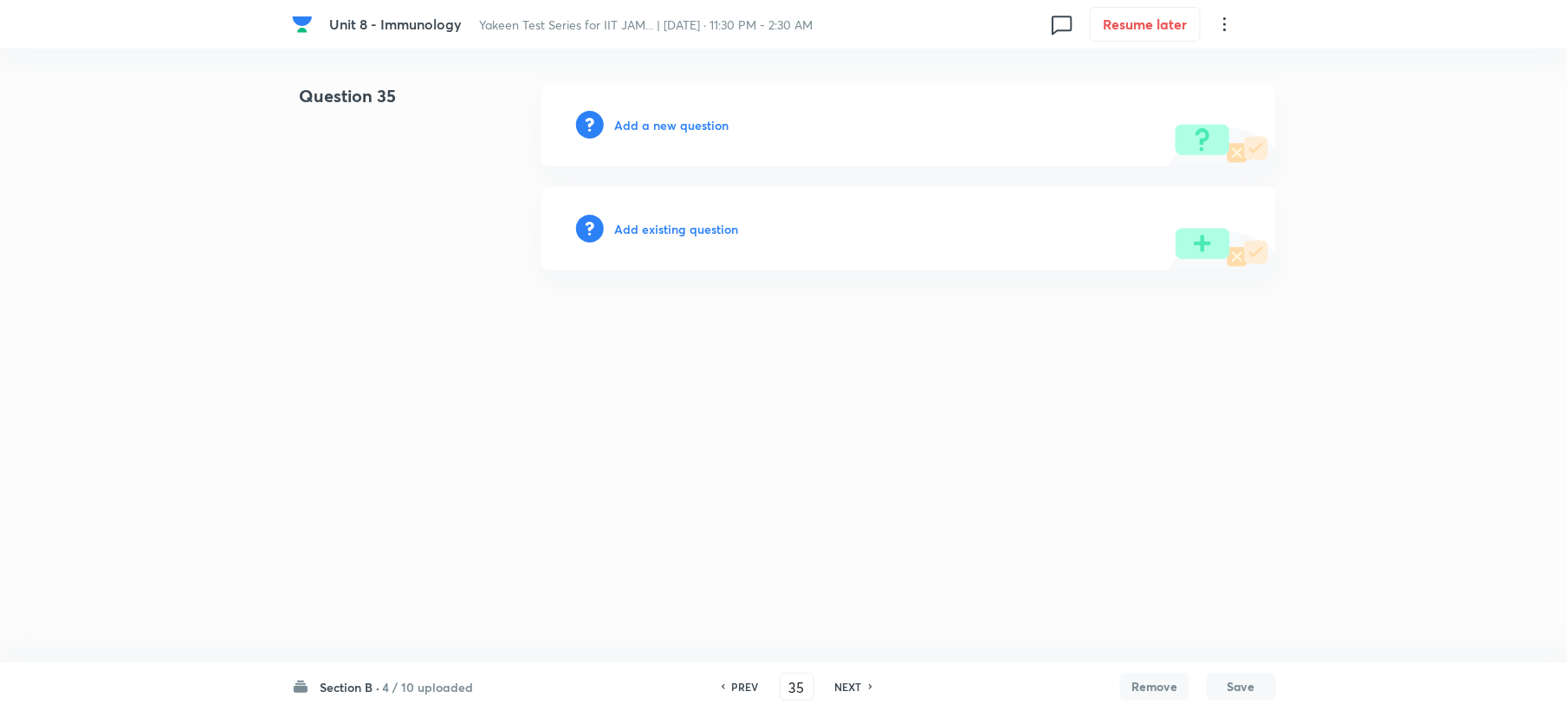
click at [628, 121] on h6 "Add a new question" at bounding box center [672, 126] width 115 height 18
click at [628, 121] on h6 "Choose a question type" at bounding box center [681, 126] width 134 height 18
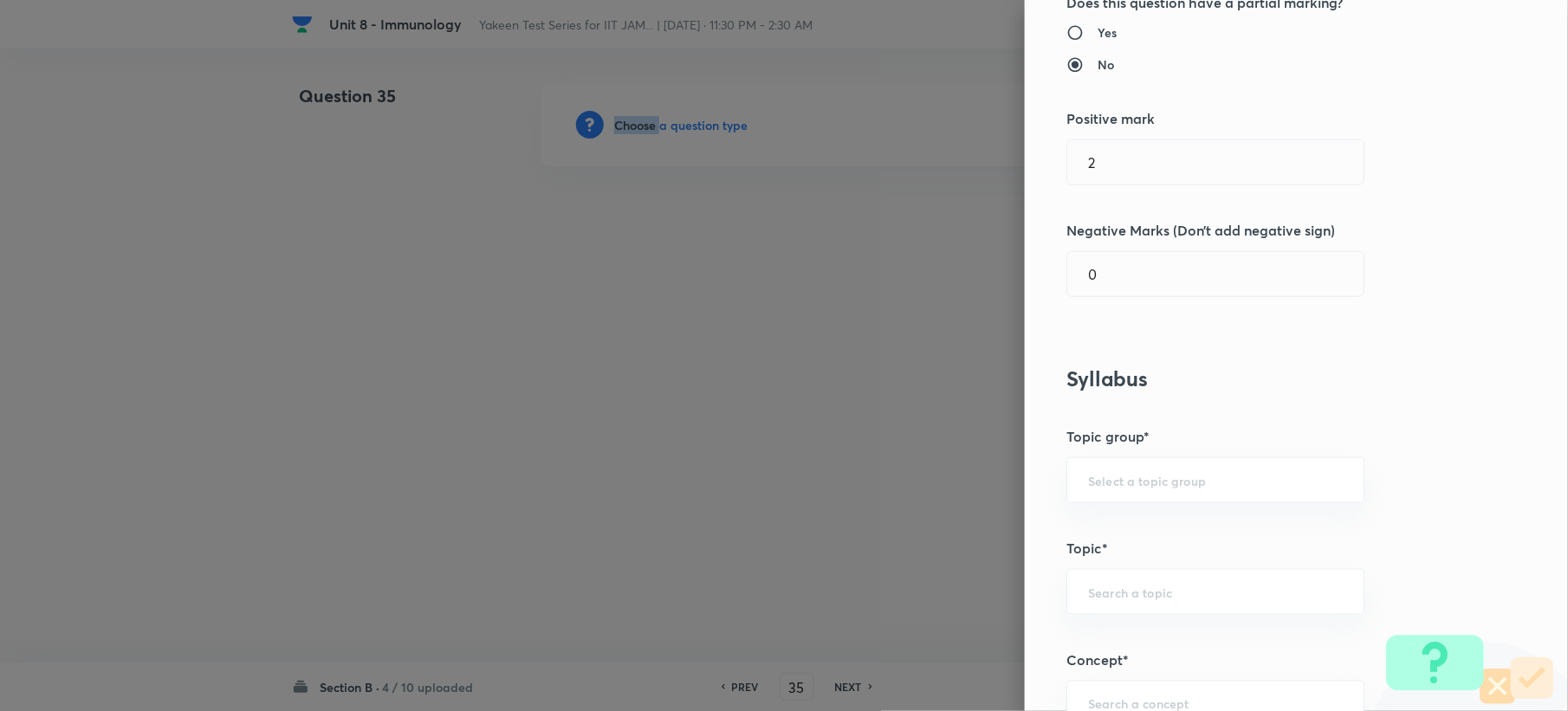
scroll to position [693, 0]
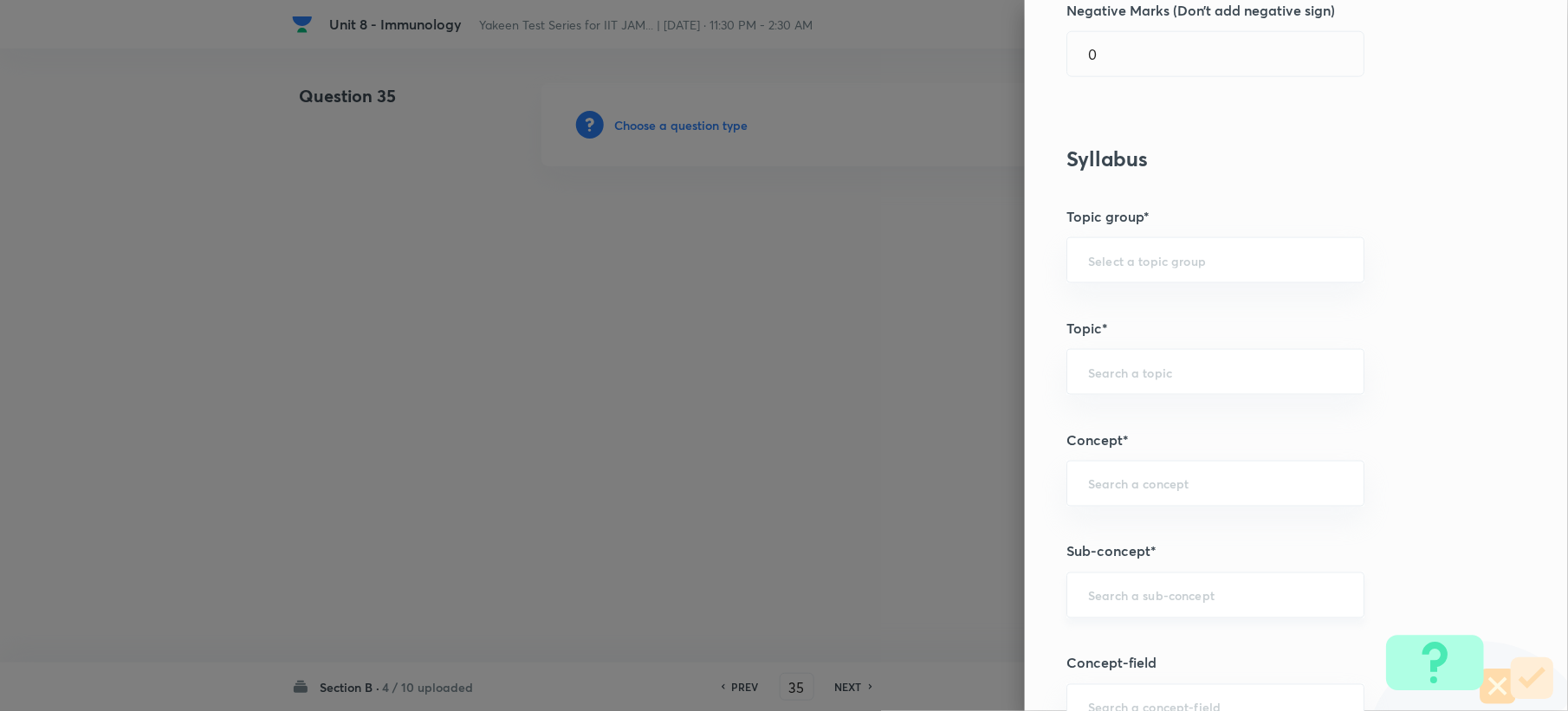
click at [1116, 594] on input "text" at bounding box center [1215, 595] width 255 height 16
paste input "Genetics and Genomics"
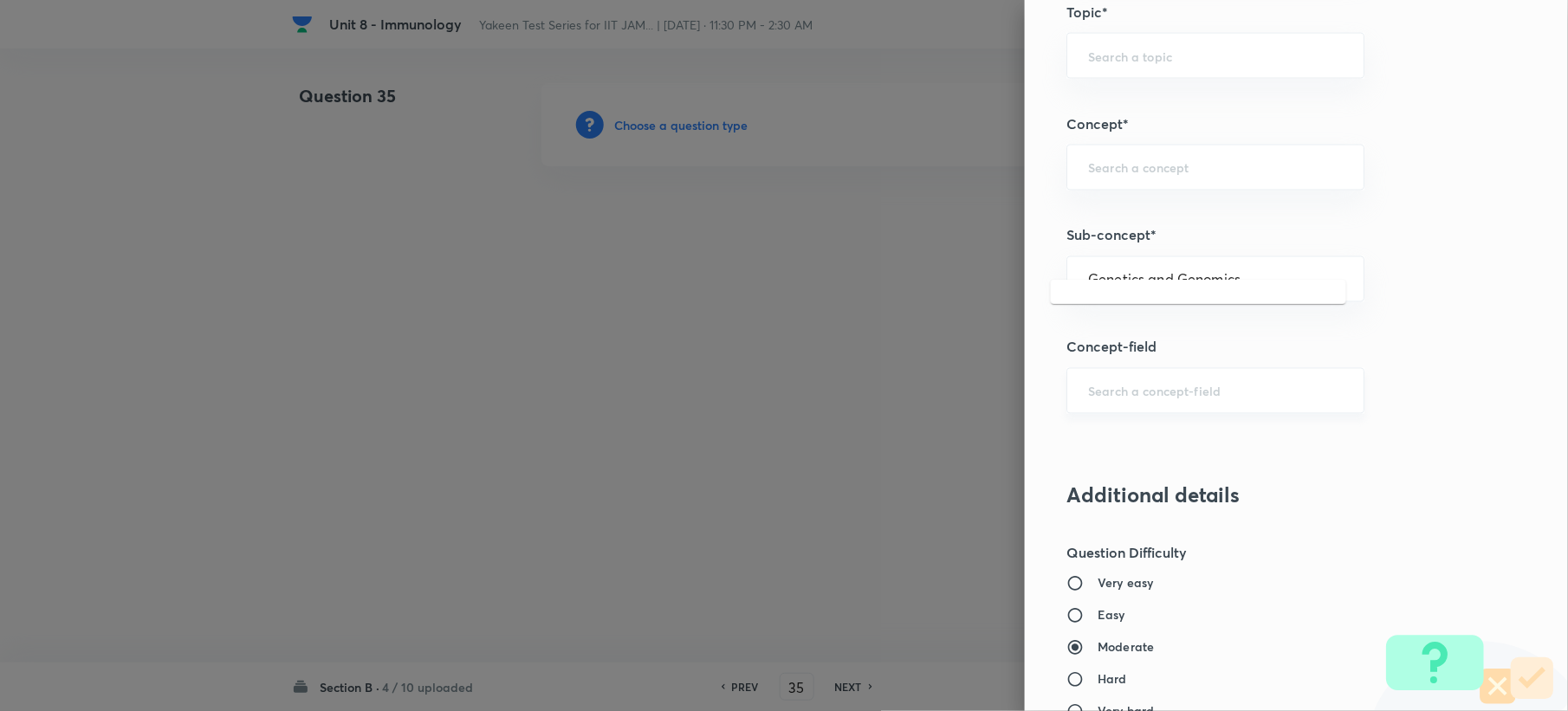
scroll to position [1040, 0]
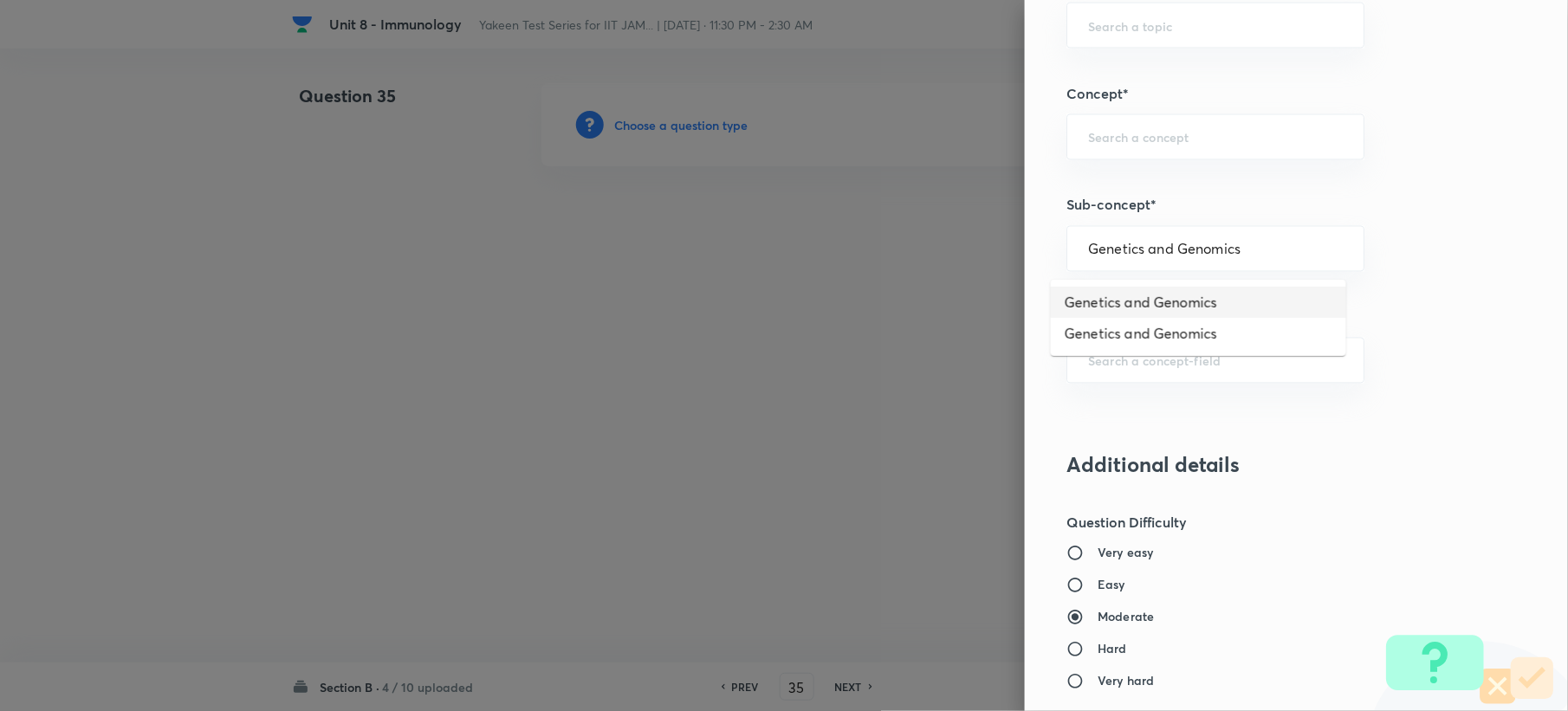
click at [1105, 298] on li "Genetics and Genomics" at bounding box center [1199, 302] width 296 height 31
type input "Genetics and Genomics"
type input "Biotechnology"
type input "Biology (10+2+3 Level)"
type input "General Biology"
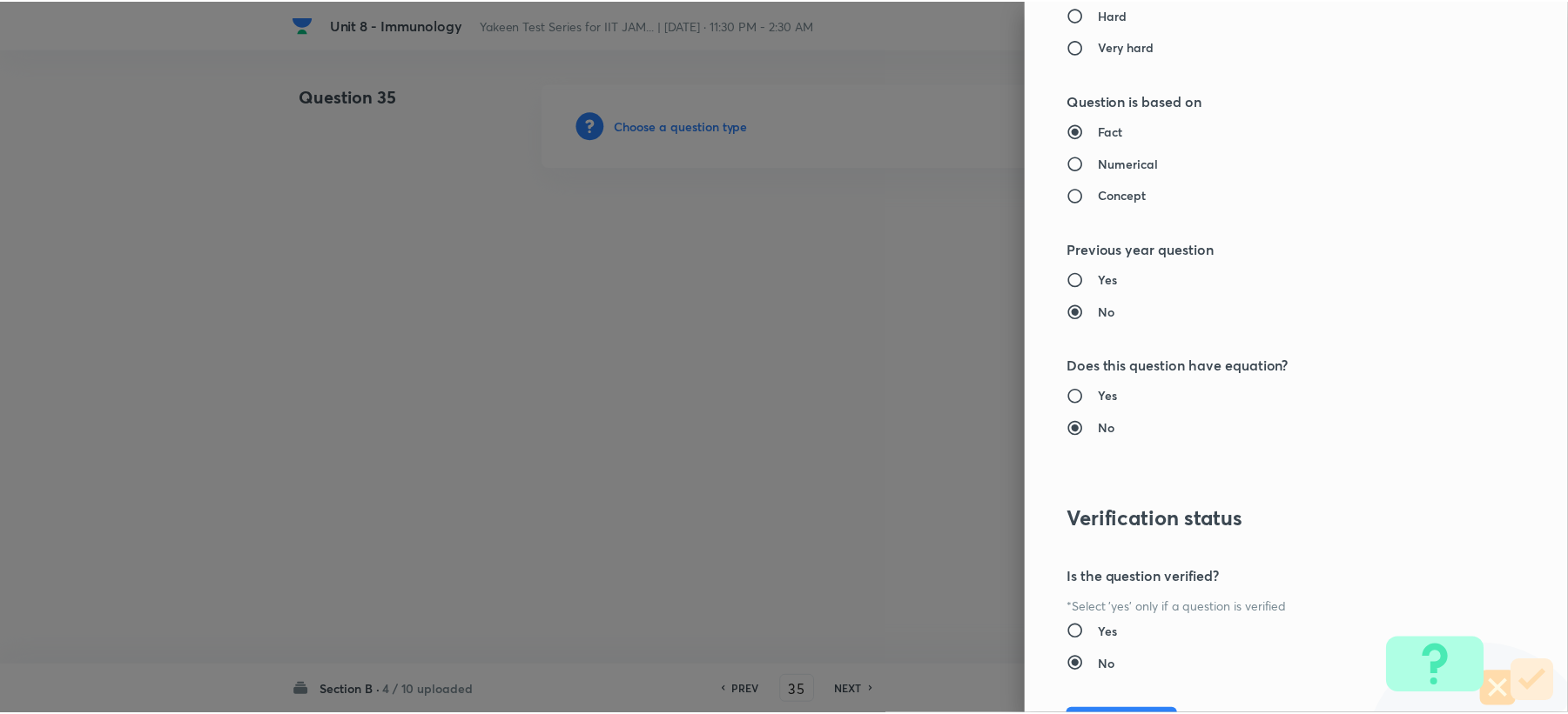
scroll to position [1778, 0]
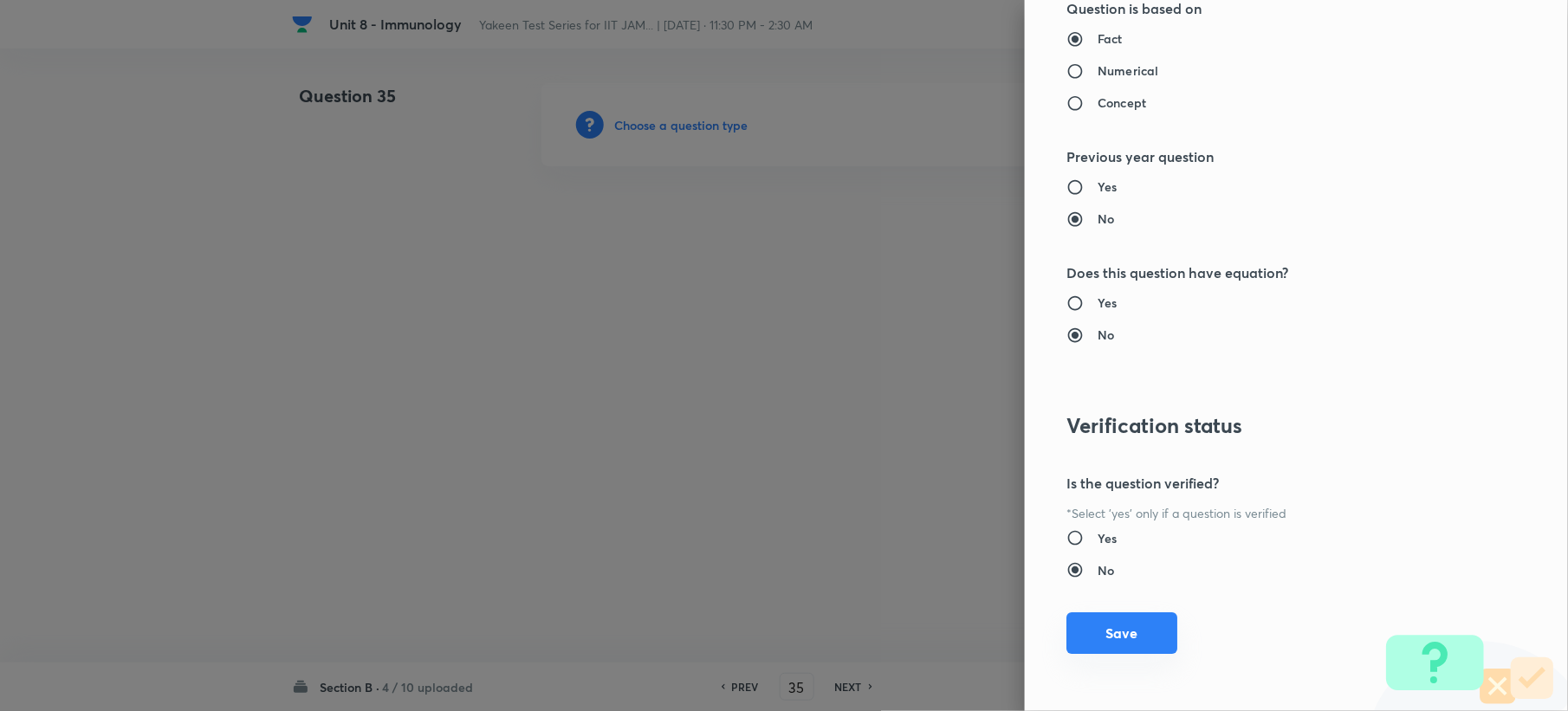
click at [1113, 632] on button "Save" at bounding box center [1122, 634] width 111 height 42
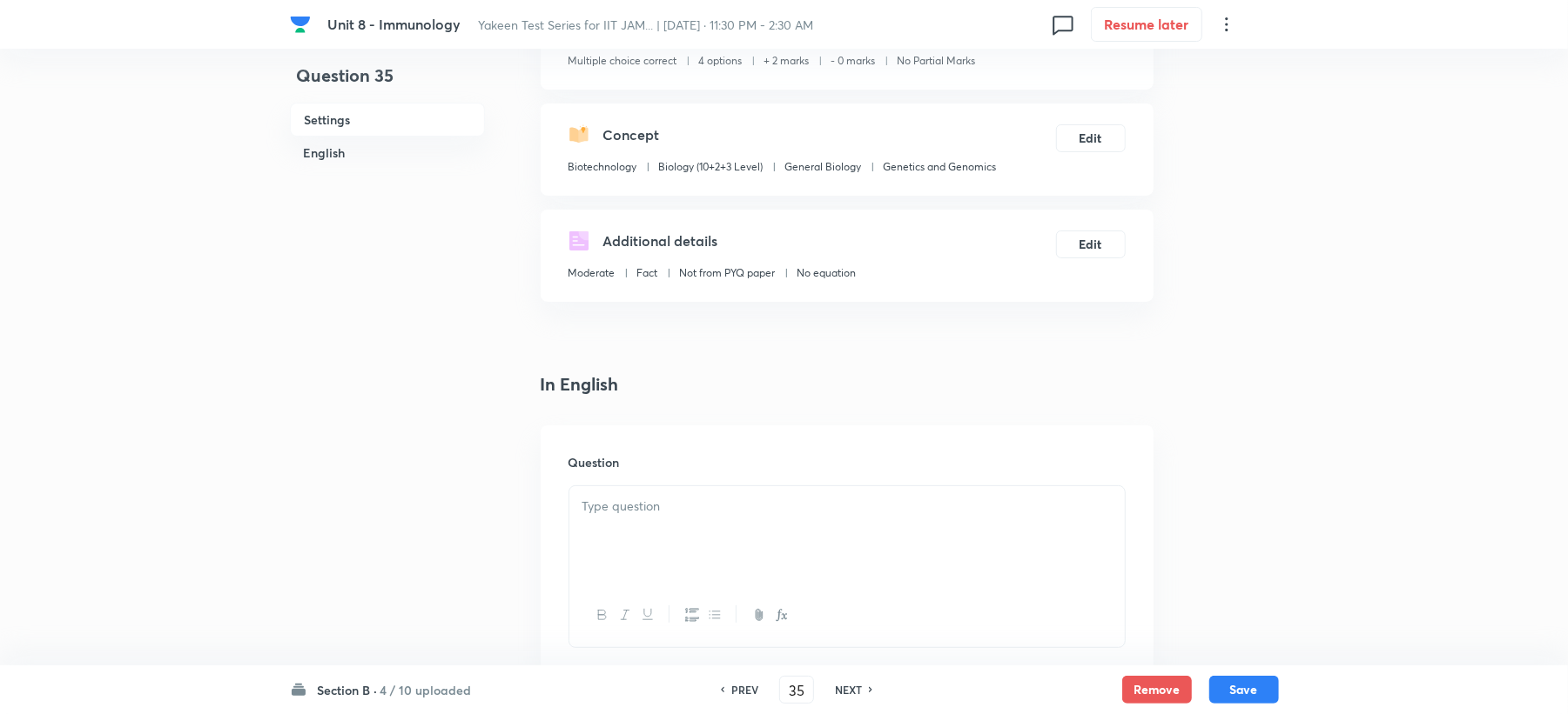
scroll to position [464, 0]
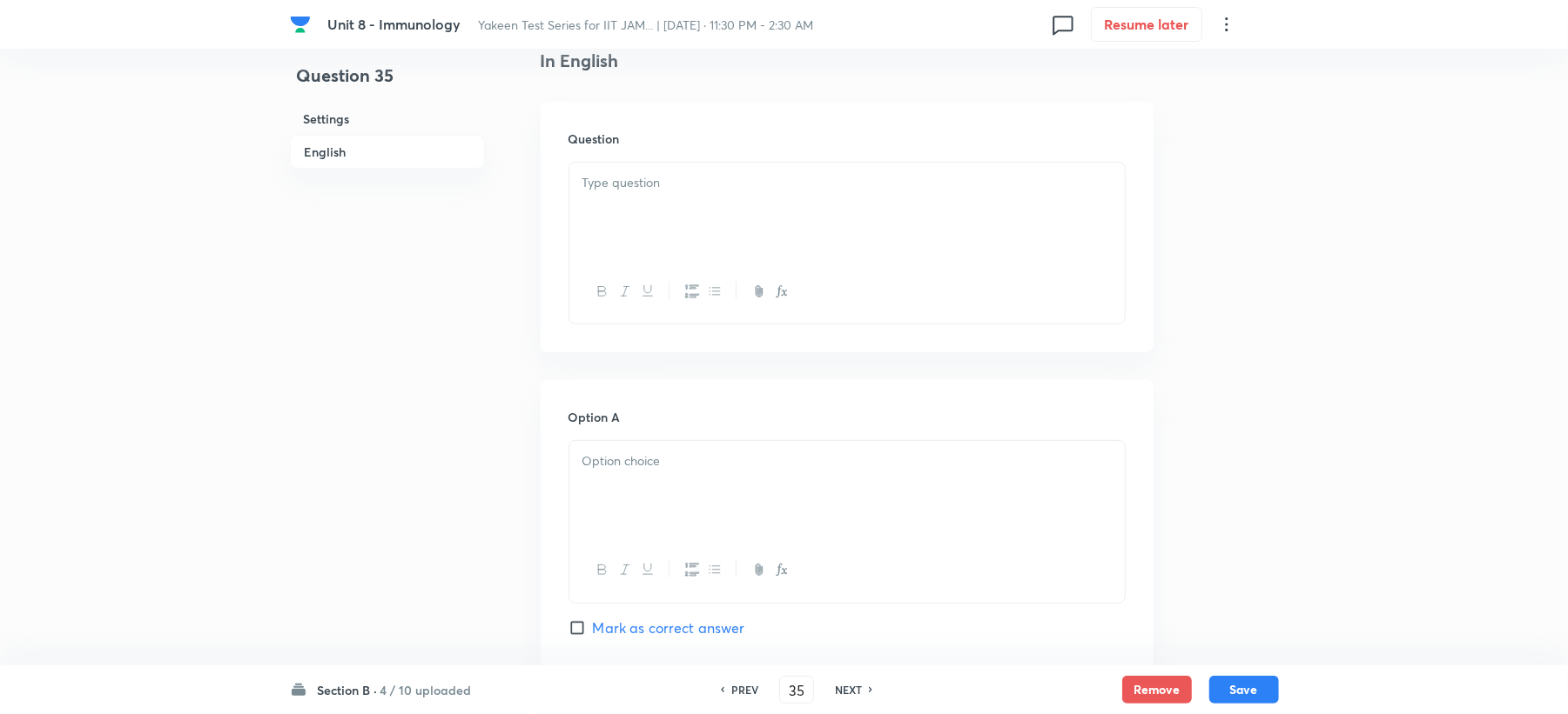
click at [673, 231] on div at bounding box center [846, 211] width 555 height 98
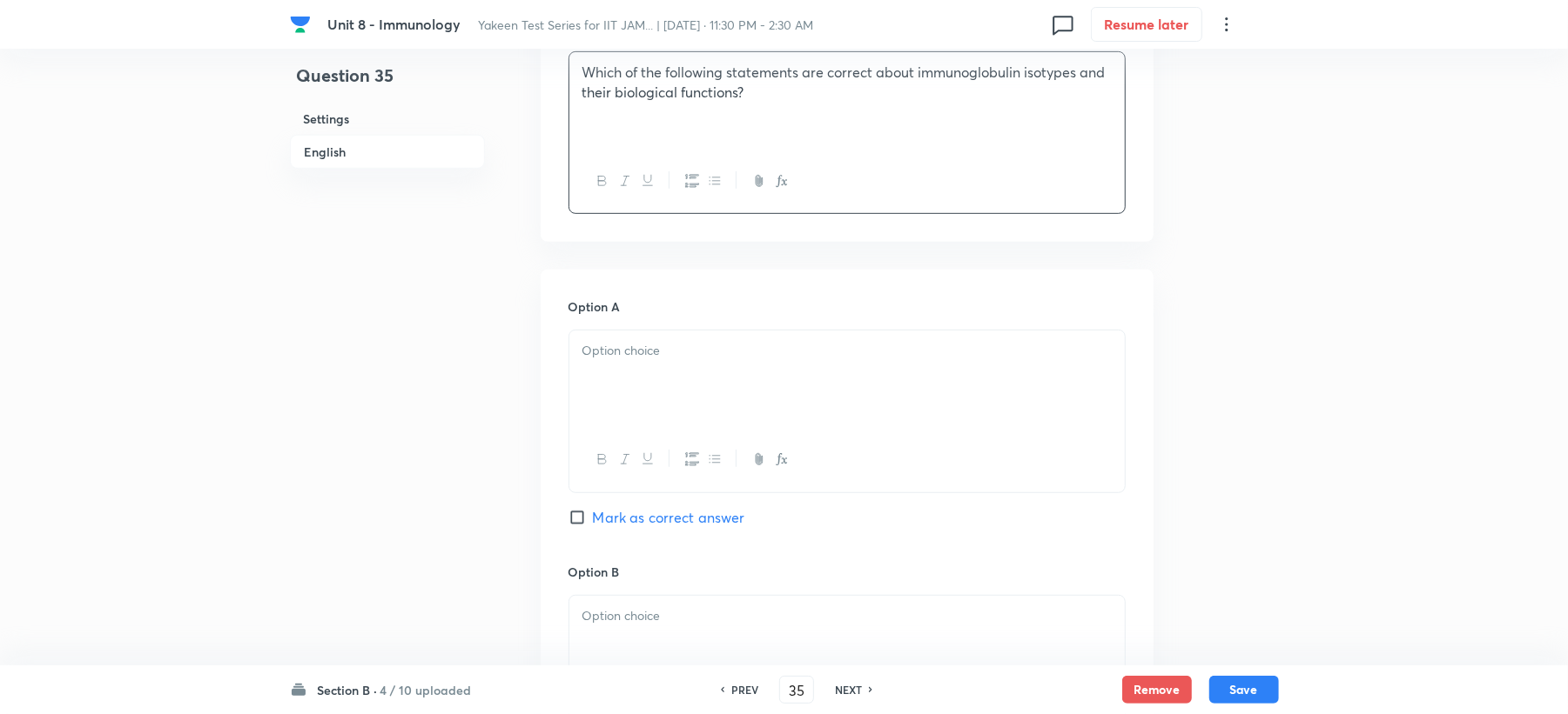
scroll to position [696, 0]
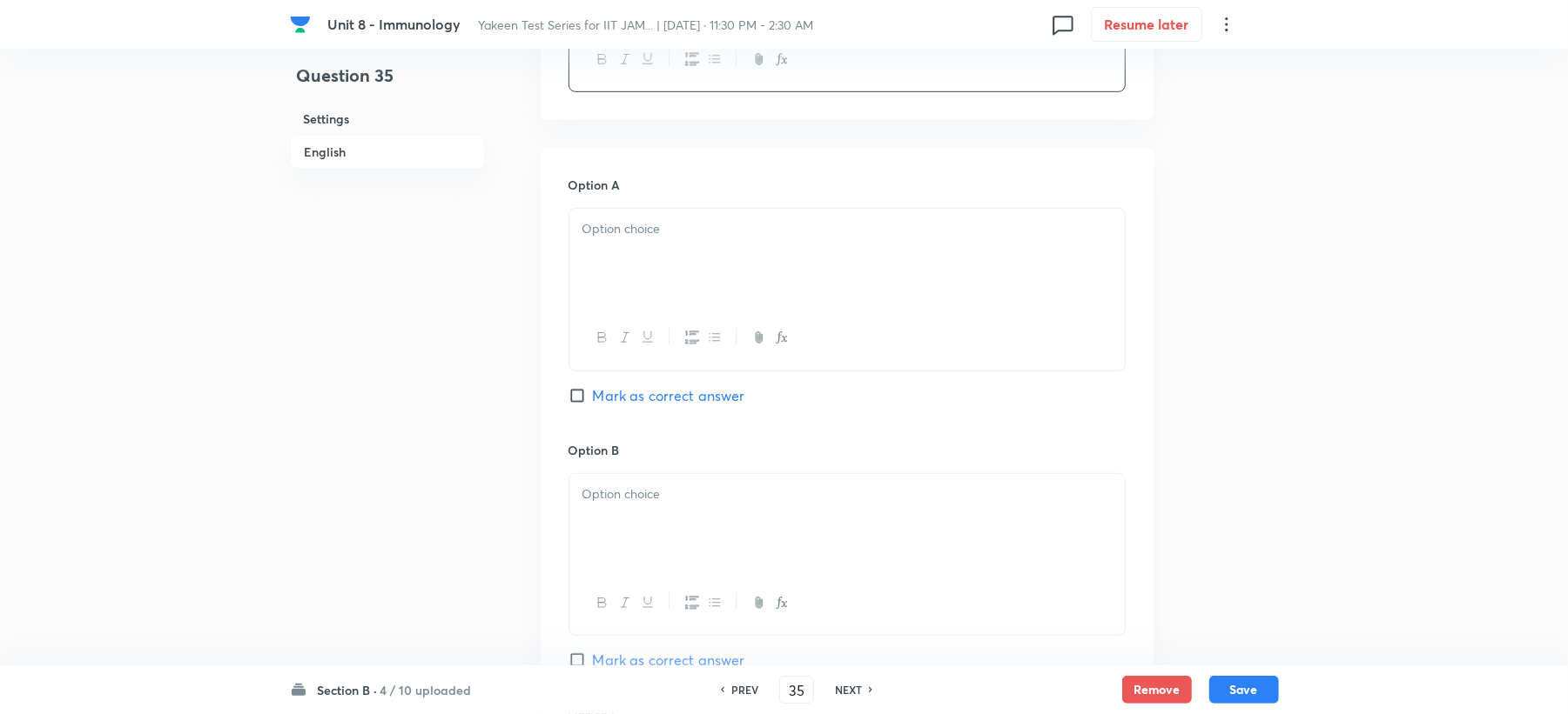
drag, startPoint x: 618, startPoint y: 206, endPoint x: 607, endPoint y: 239, distance: 34.8
click at [607, 239] on div "Option A Mark as correct answer" at bounding box center [847, 307] width 557 height 264
click at [649, 256] on div at bounding box center [846, 257] width 555 height 98
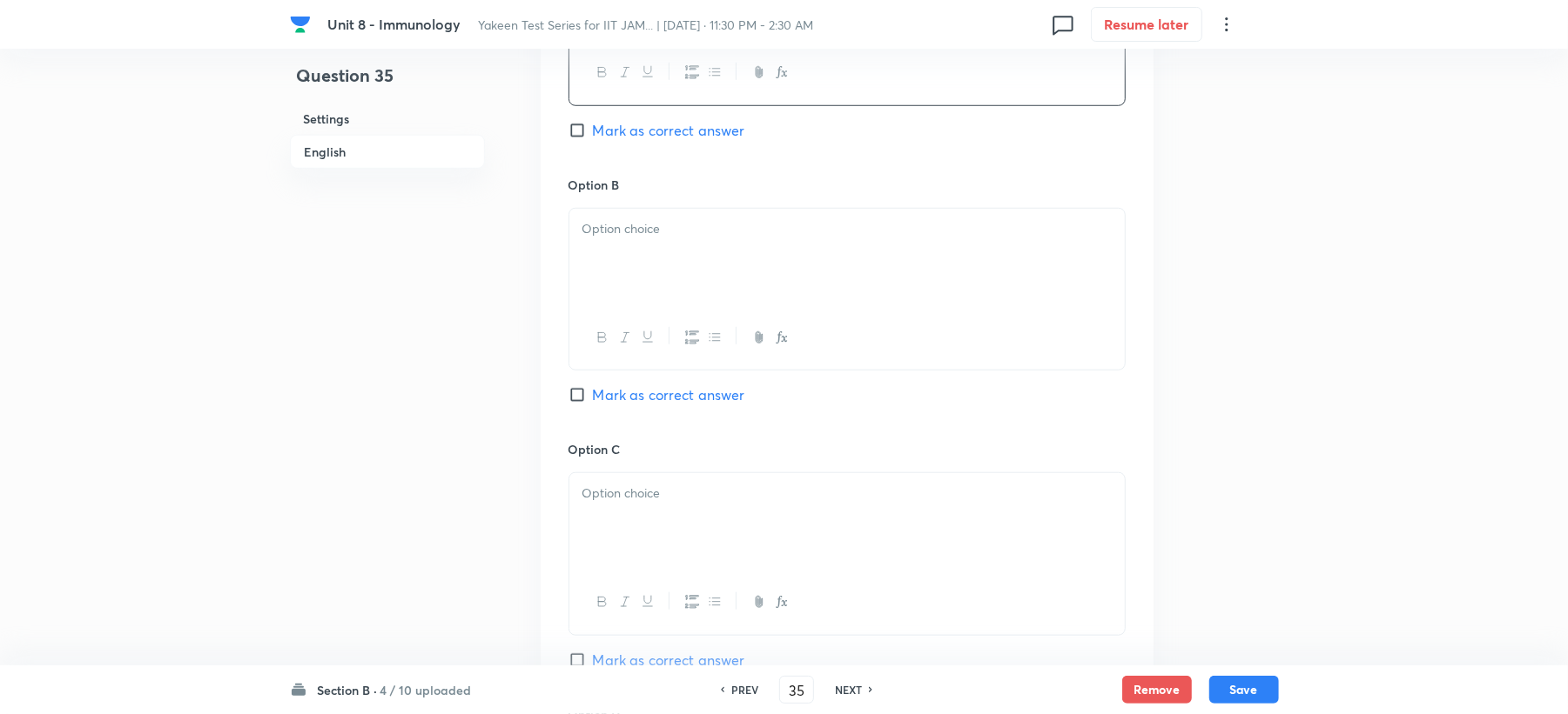
scroll to position [1044, 0]
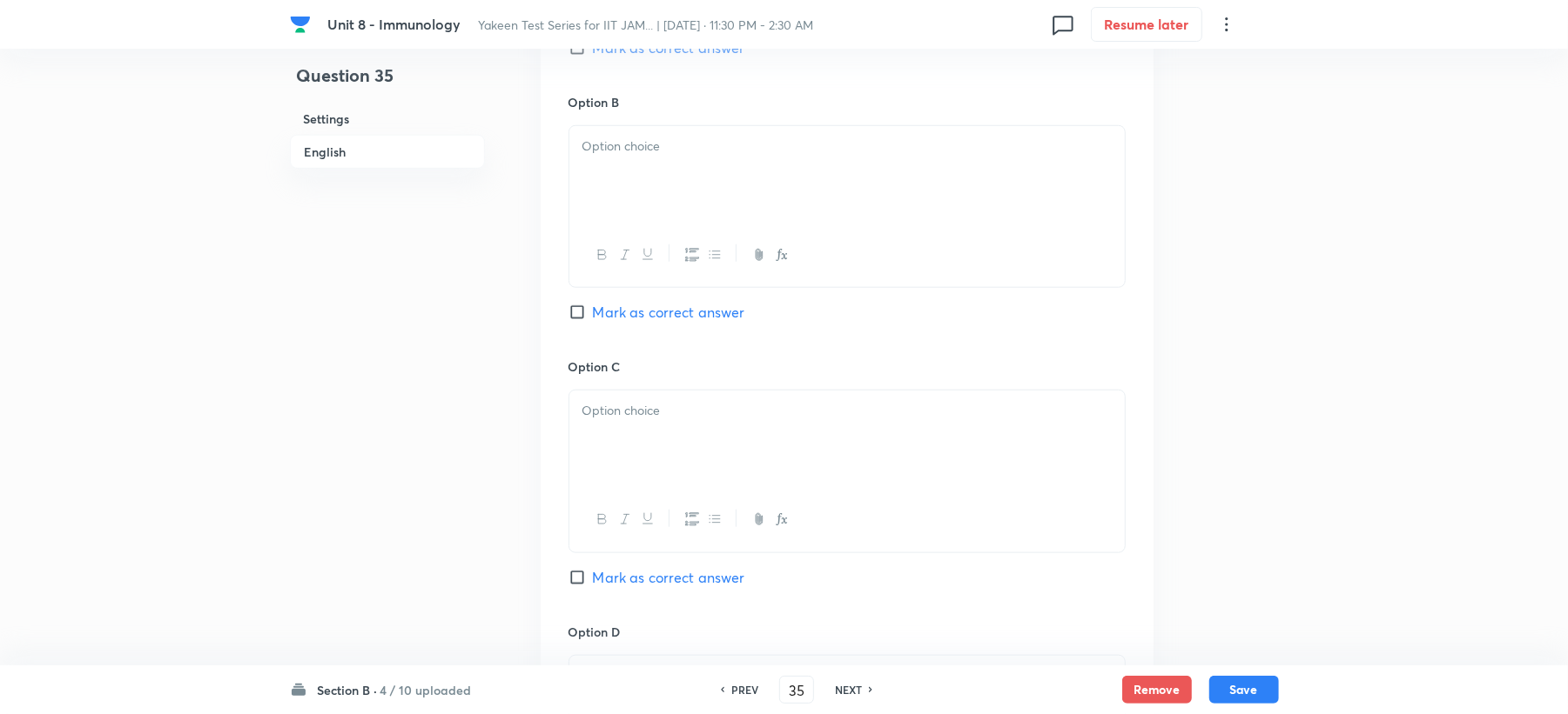
click at [631, 189] on div at bounding box center [846, 175] width 555 height 98
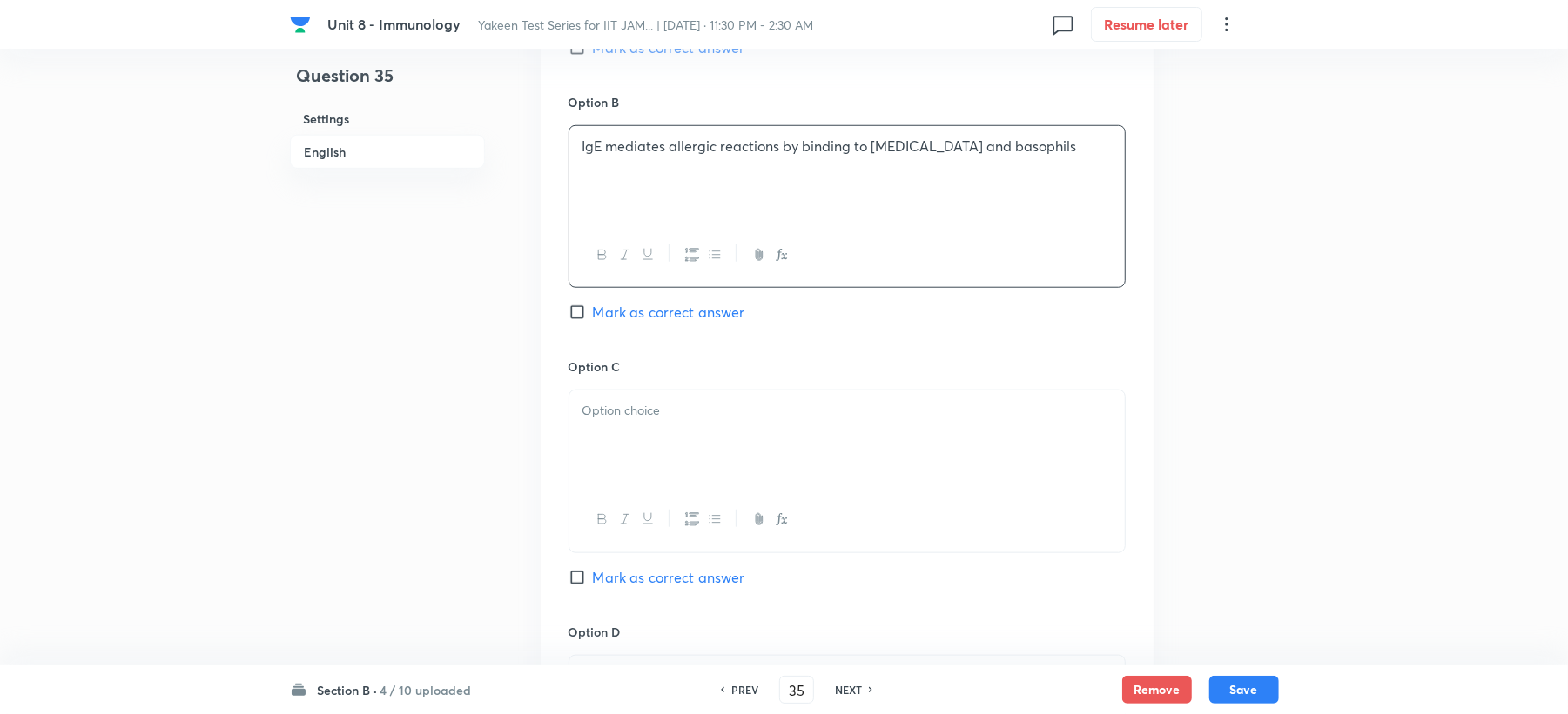
click at [638, 409] on p at bounding box center [847, 411] width 530 height 20
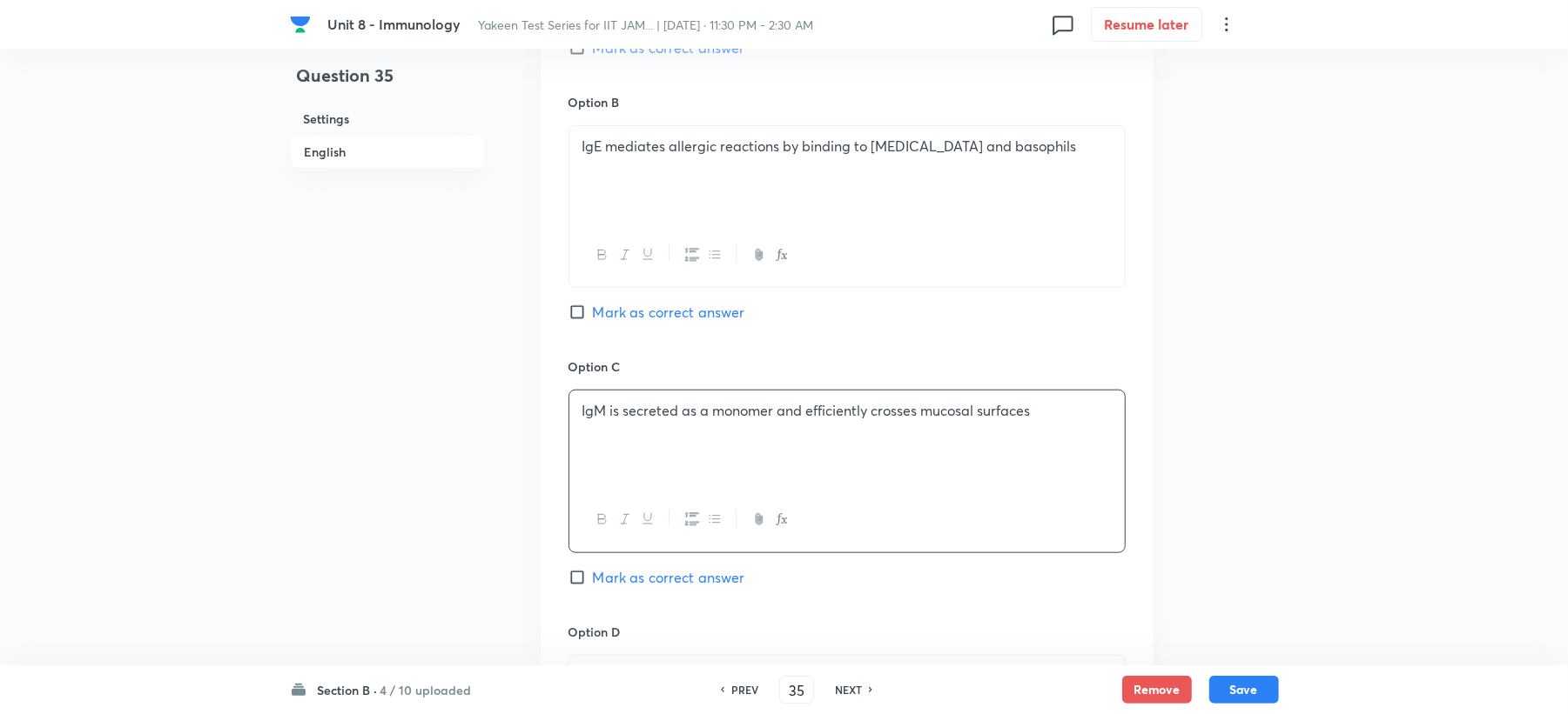
click at [625, 315] on span "Mark as correct answer" at bounding box center [669, 312] width 153 height 21
click at [593, 315] on input "Mark as correct answer" at bounding box center [581, 312] width 25 height 17
checkbox input "true"
click at [600, 52] on span "Mark as correct answer" at bounding box center [669, 48] width 153 height 21
click at [593, 52] on input "Mark as correct answer" at bounding box center [581, 48] width 25 height 17
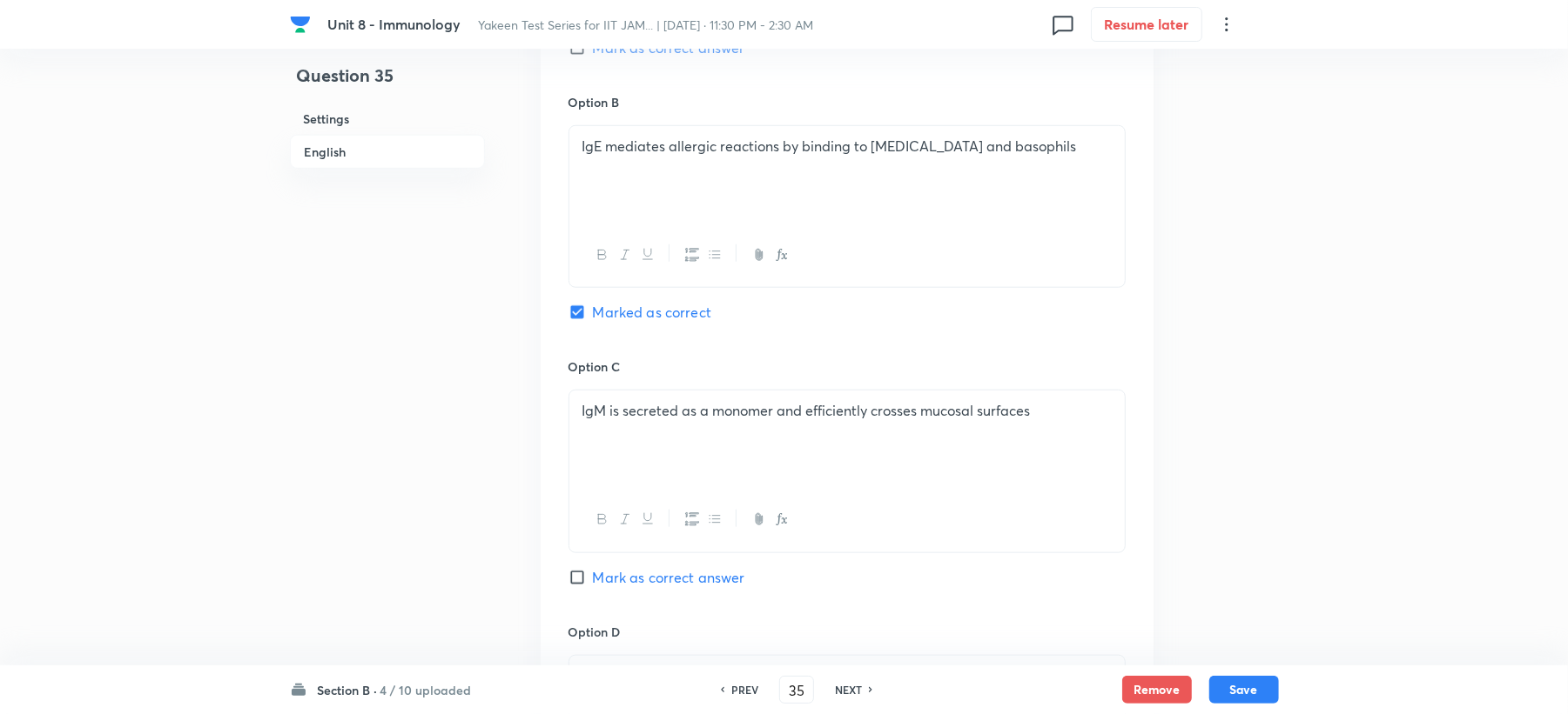
checkbox input "true"
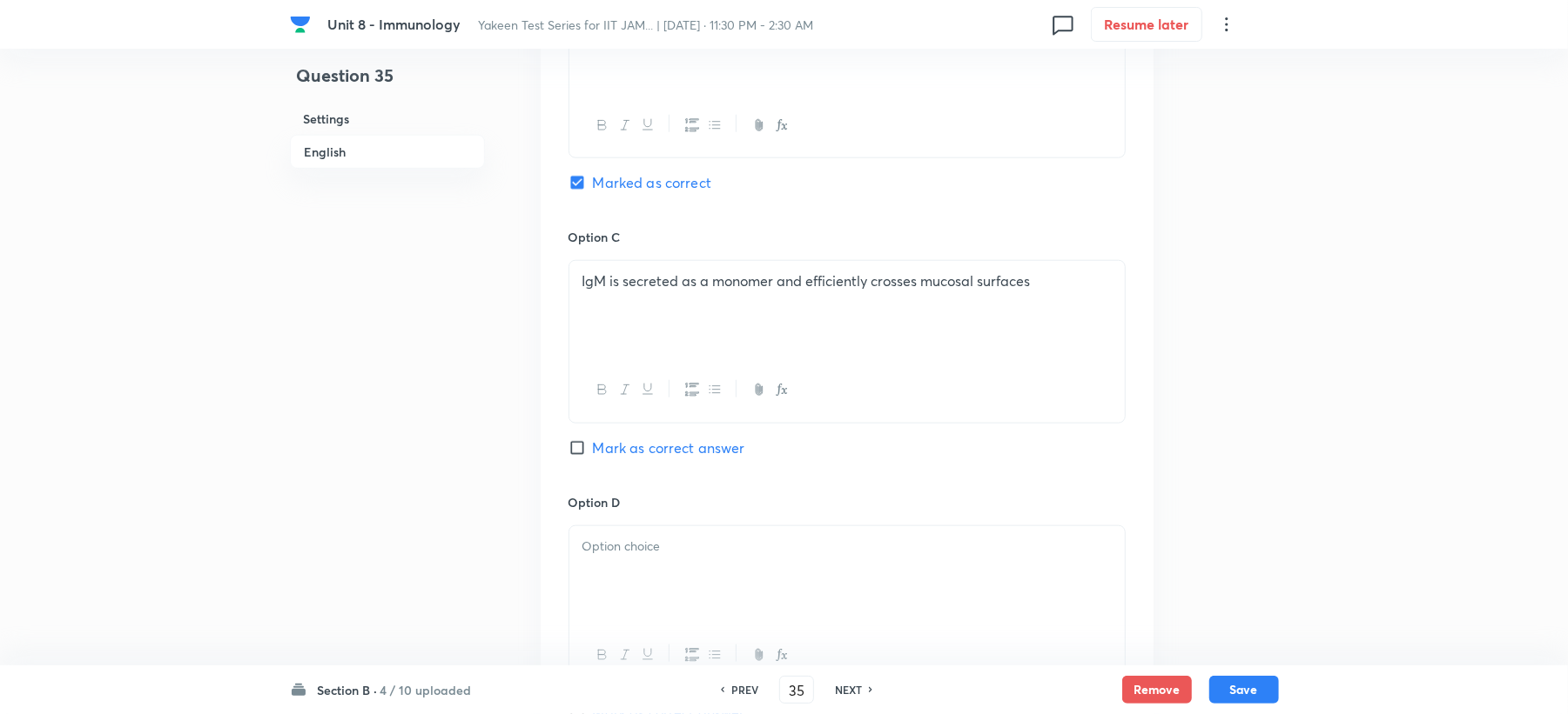
scroll to position [1392, 0]
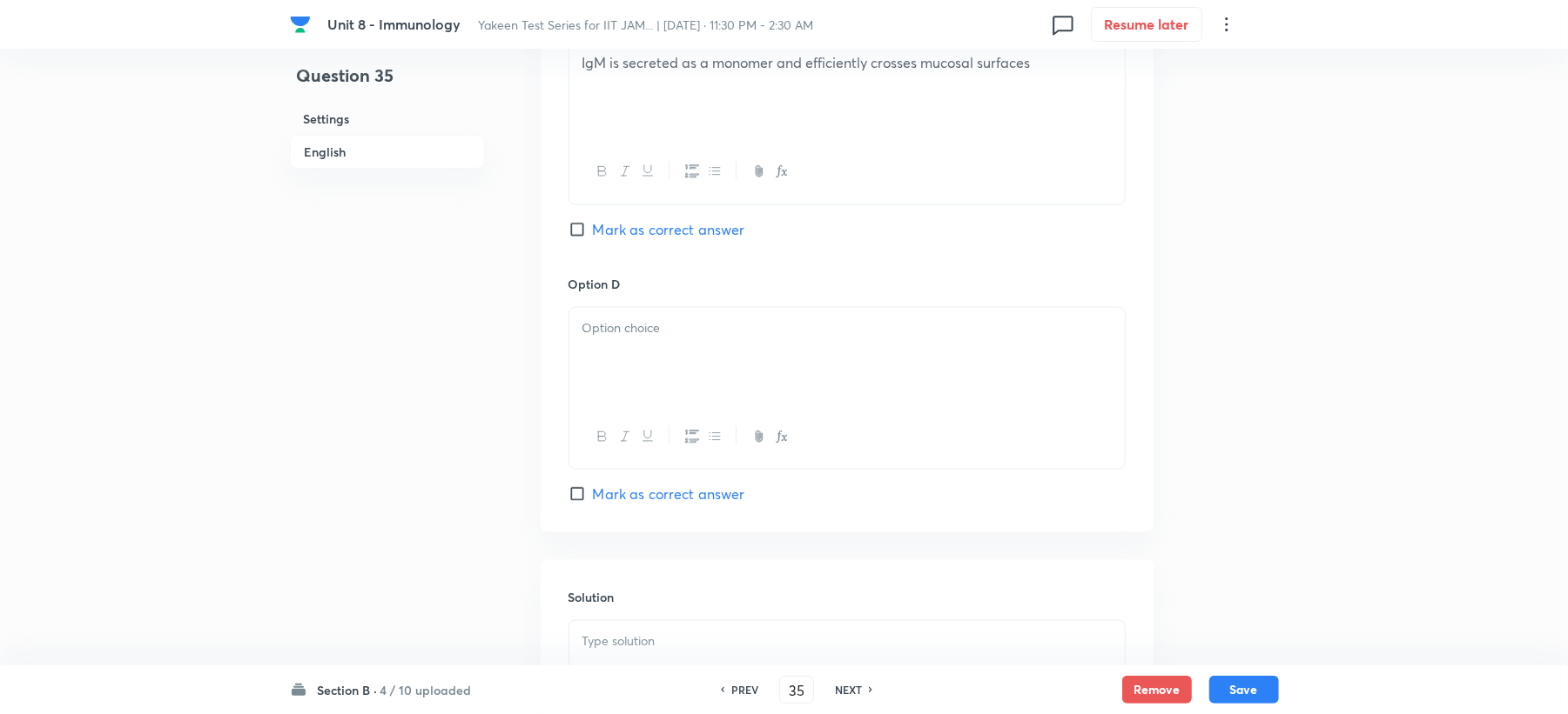
click at [592, 373] on div at bounding box center [846, 357] width 555 height 98
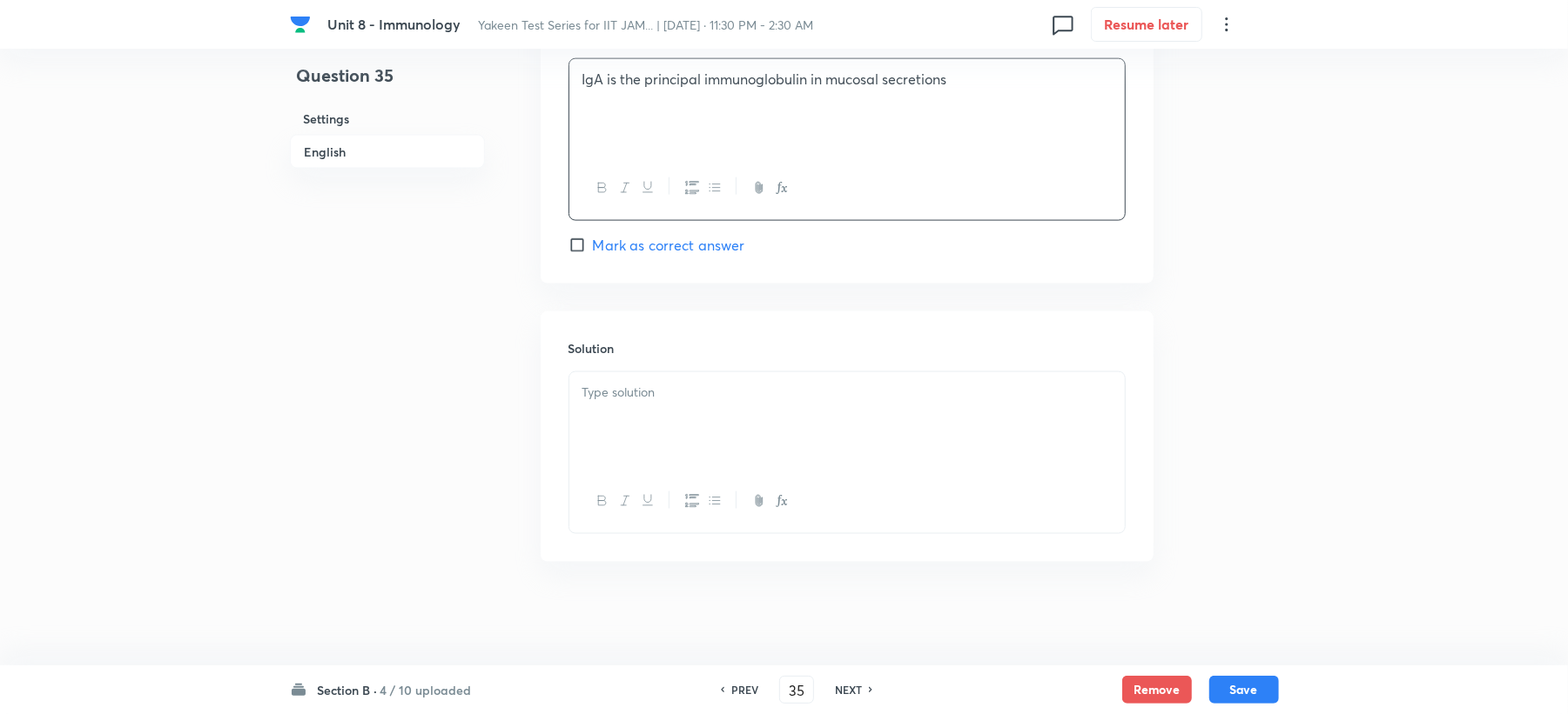
scroll to position [1647, 0]
click at [615, 384] on p at bounding box center [847, 392] width 530 height 20
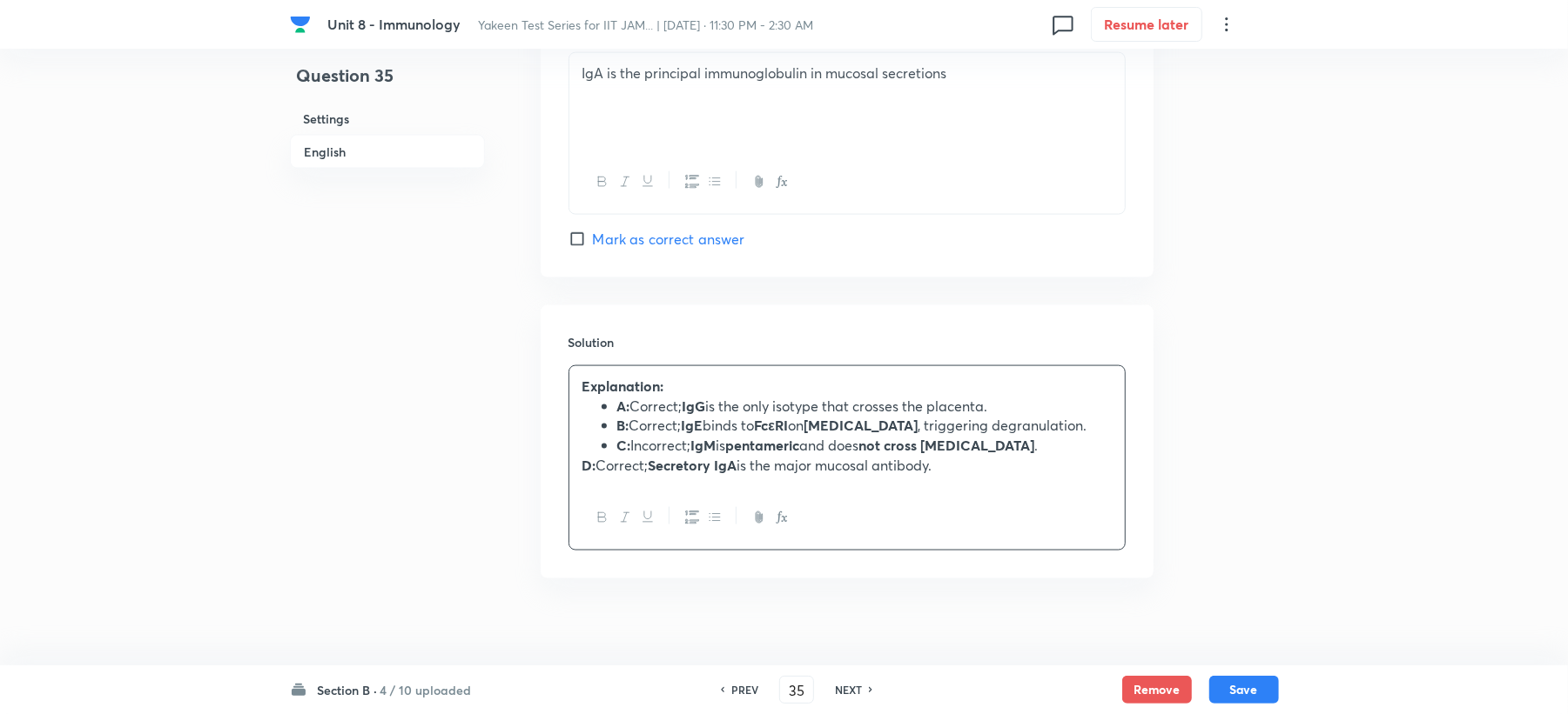
click at [583, 472] on strong "D:" at bounding box center [589, 465] width 14 height 18
click at [1235, 691] on button "Save" at bounding box center [1244, 688] width 70 height 27
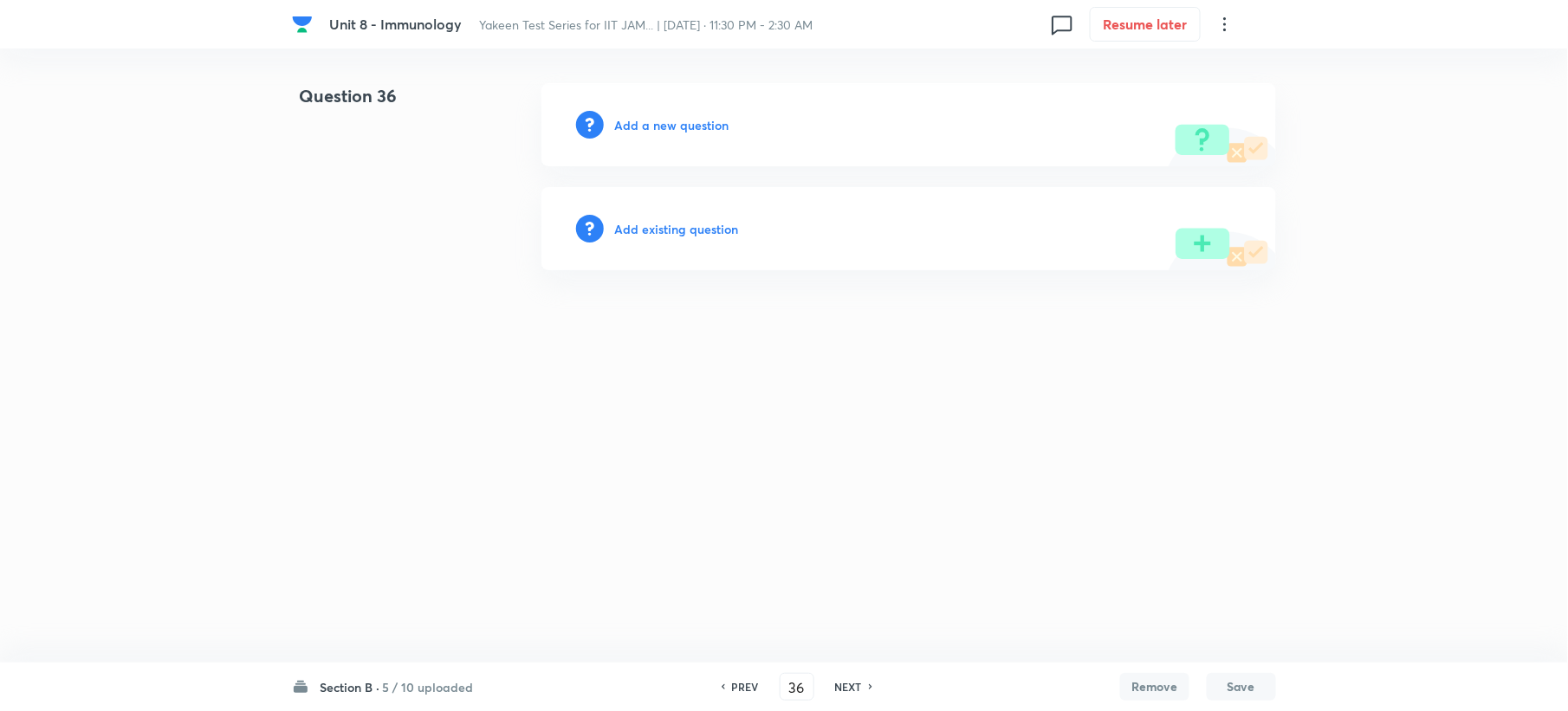
click at [754, 683] on h6 "PREV" at bounding box center [745, 686] width 27 height 15
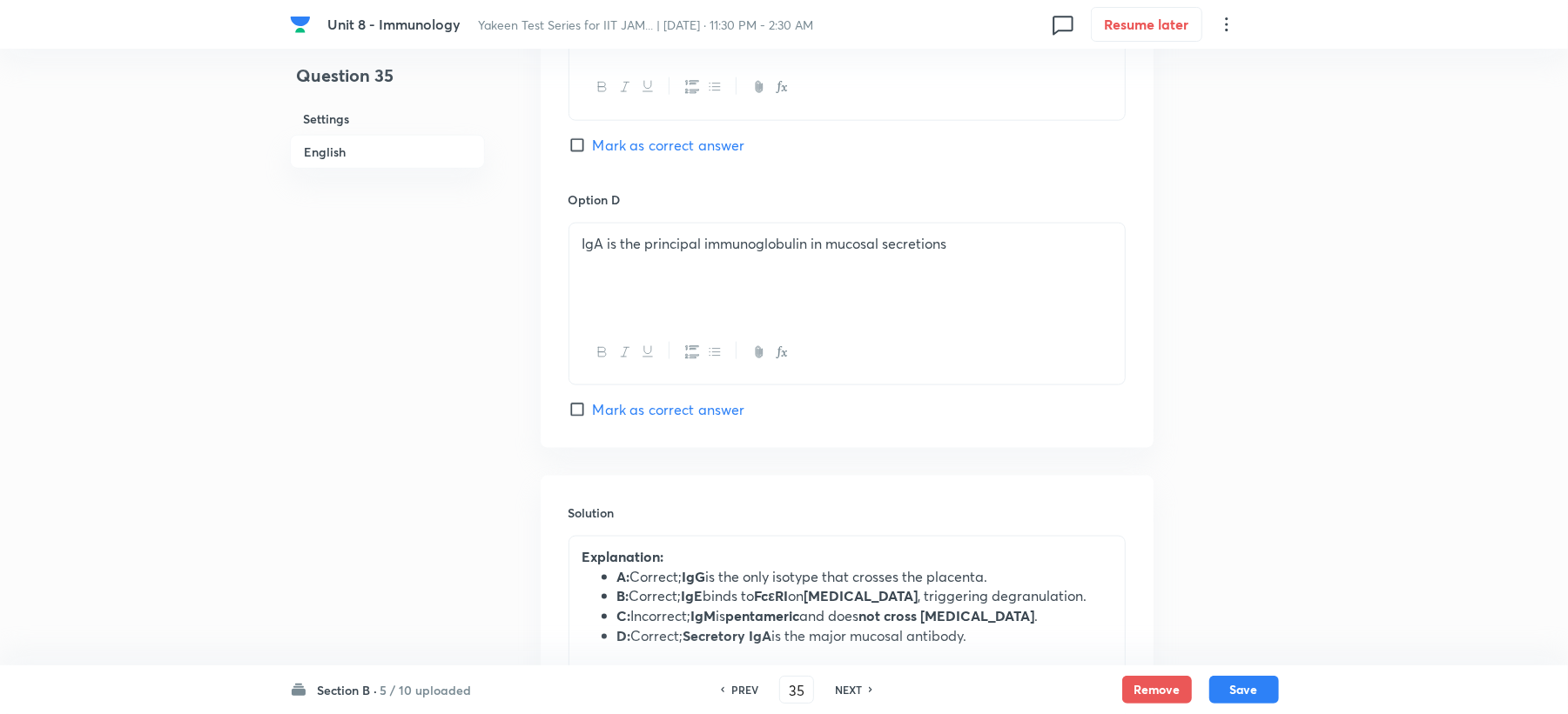
scroll to position [1669, 0]
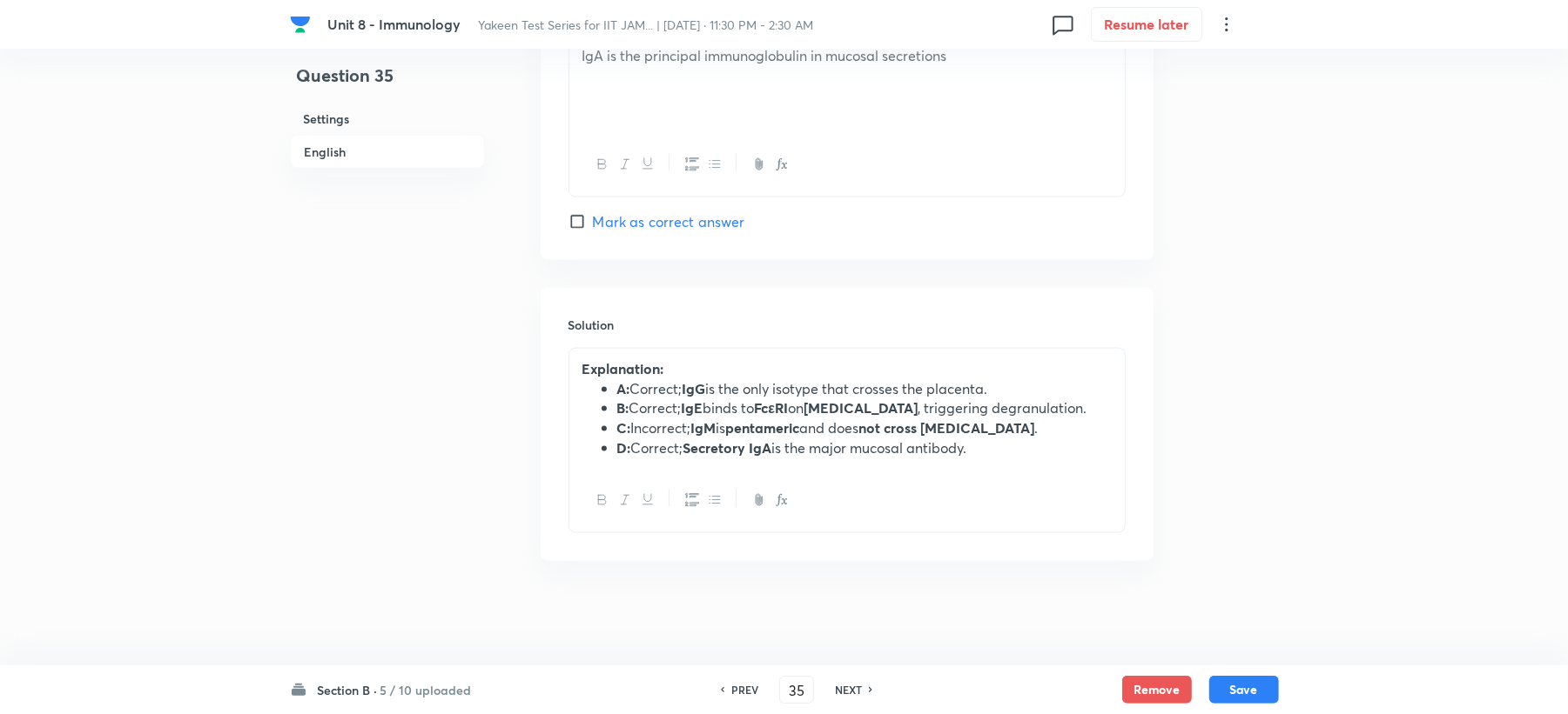
click at [712, 432] on strong "IgM" at bounding box center [704, 428] width 26 height 18
click at [1255, 696] on button "Save" at bounding box center [1244, 688] width 70 height 27
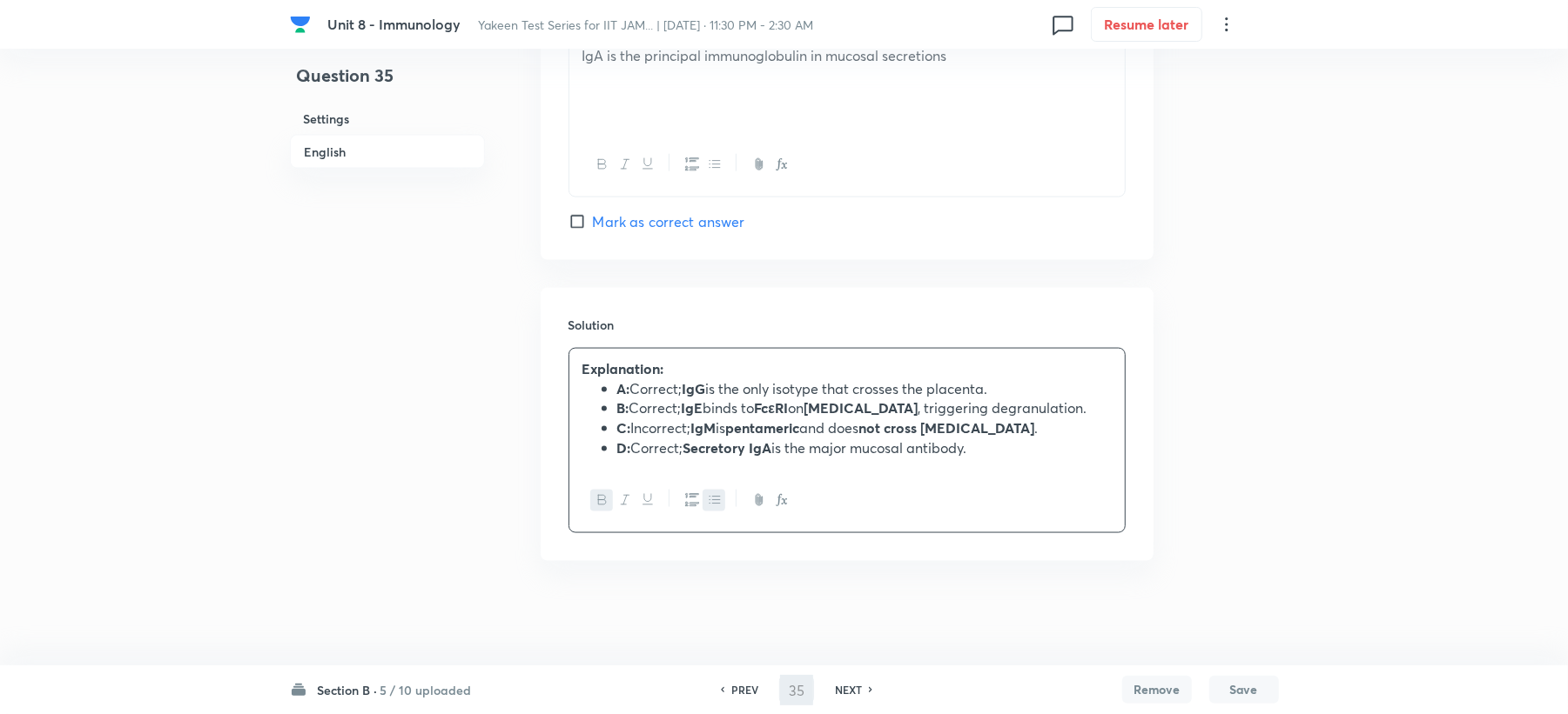
type input "36"
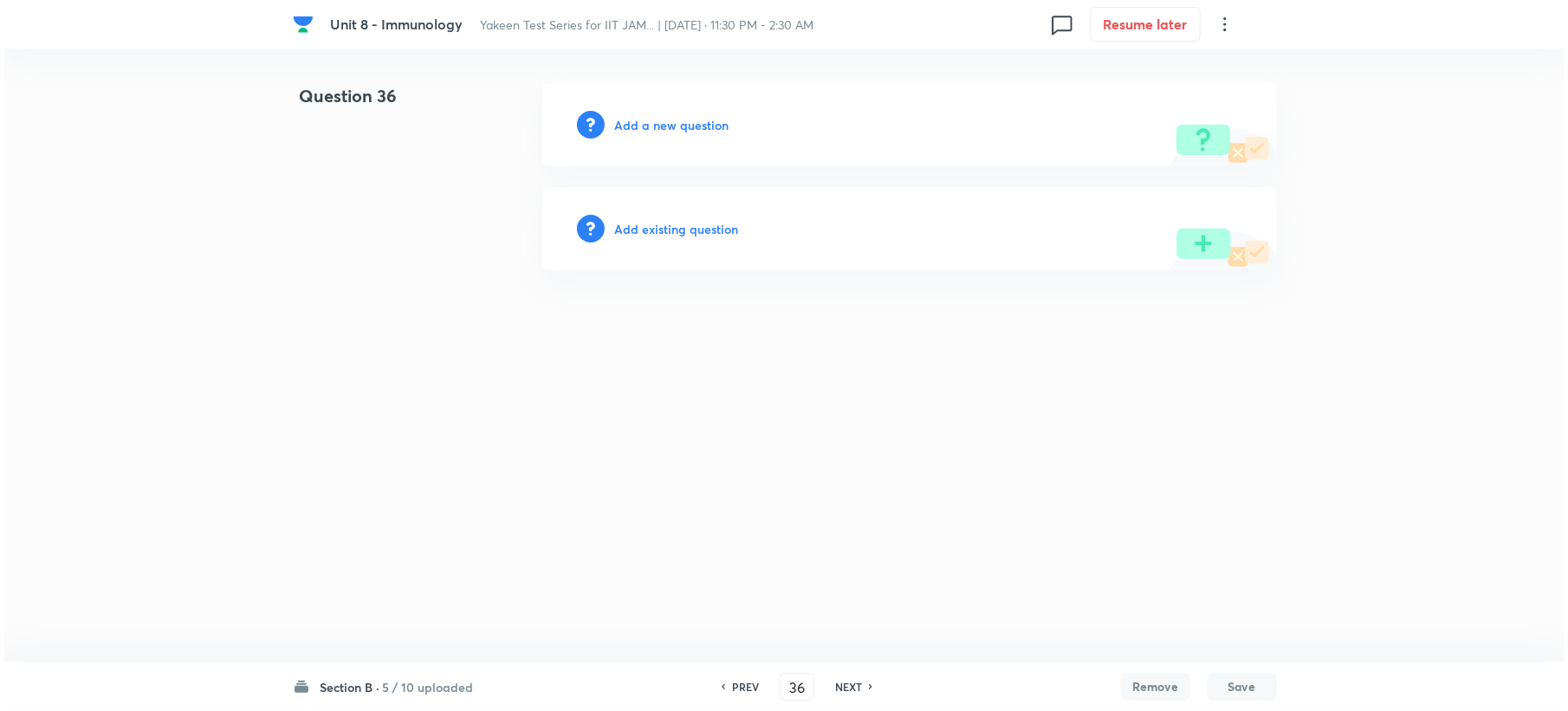
scroll to position [0, 0]
click at [650, 122] on h6 "Add a new question" at bounding box center [672, 126] width 115 height 18
click at [650, 122] on h6 "Choose a question type" at bounding box center [681, 126] width 134 height 18
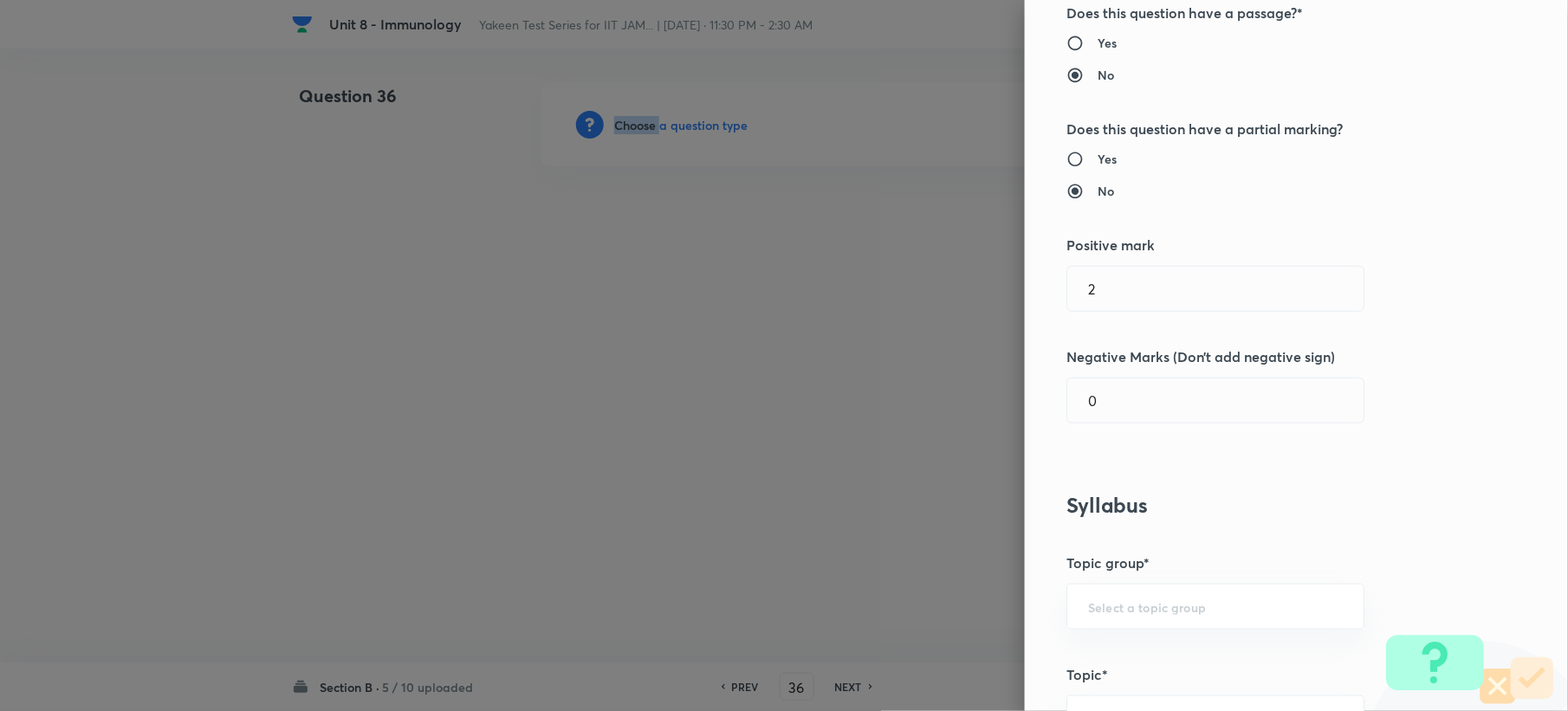
scroll to position [808, 0]
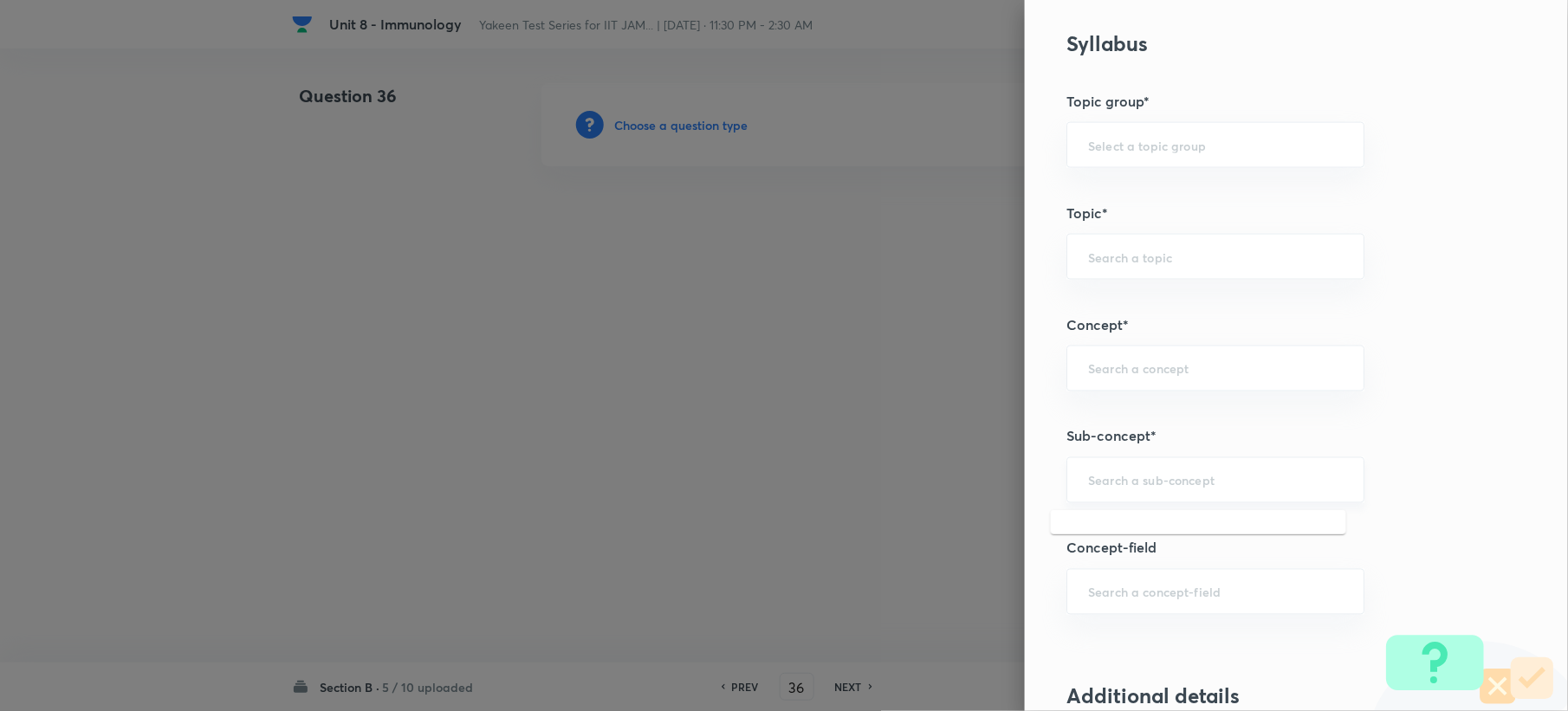
click at [1110, 489] on input "text" at bounding box center [1215, 481] width 255 height 16
paste input "Genetics and Genomics"
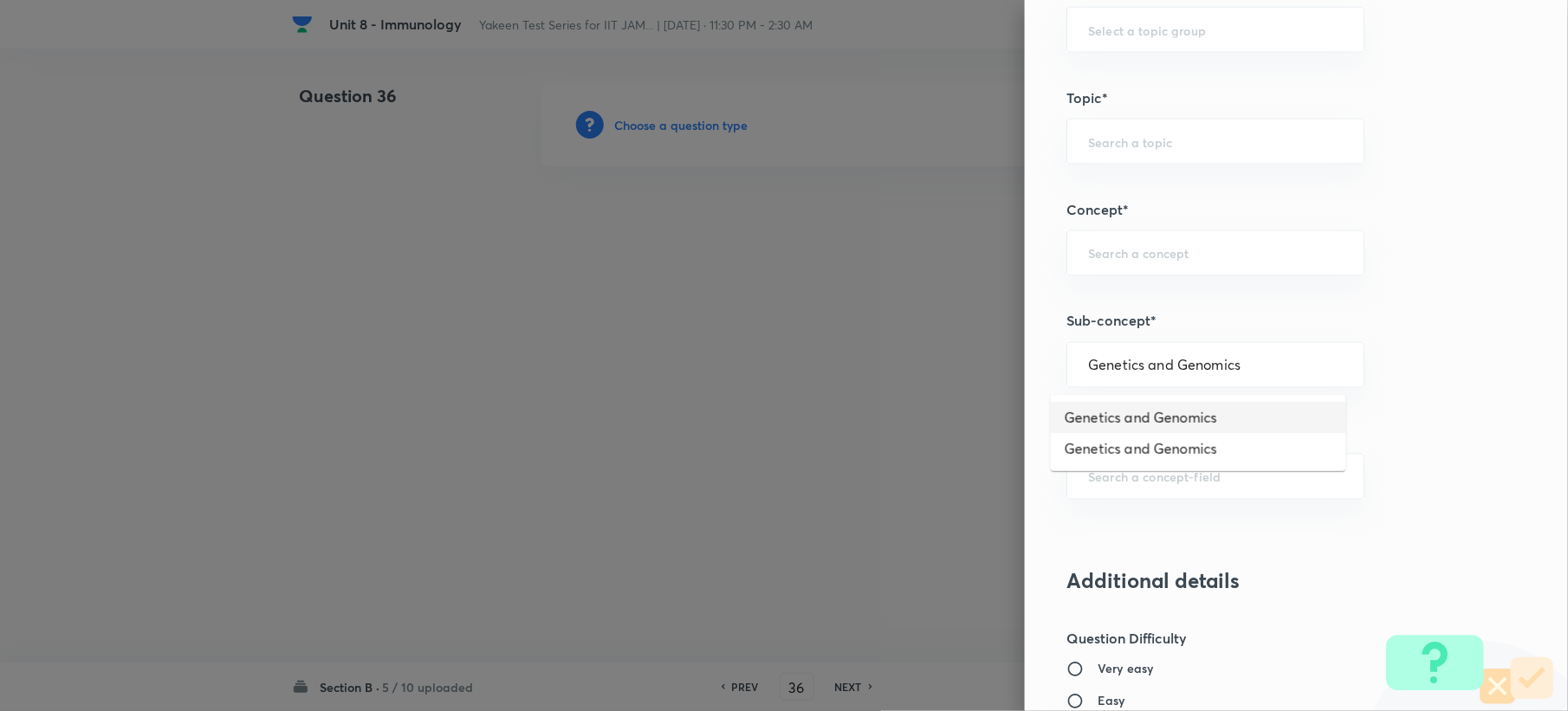
click at [1126, 409] on li "Genetics and Genomics" at bounding box center [1199, 418] width 296 height 31
type input "Genetics and Genomics"
type input "Biotechnology"
type input "Biology (10+2+3 Level)"
type input "General Biology"
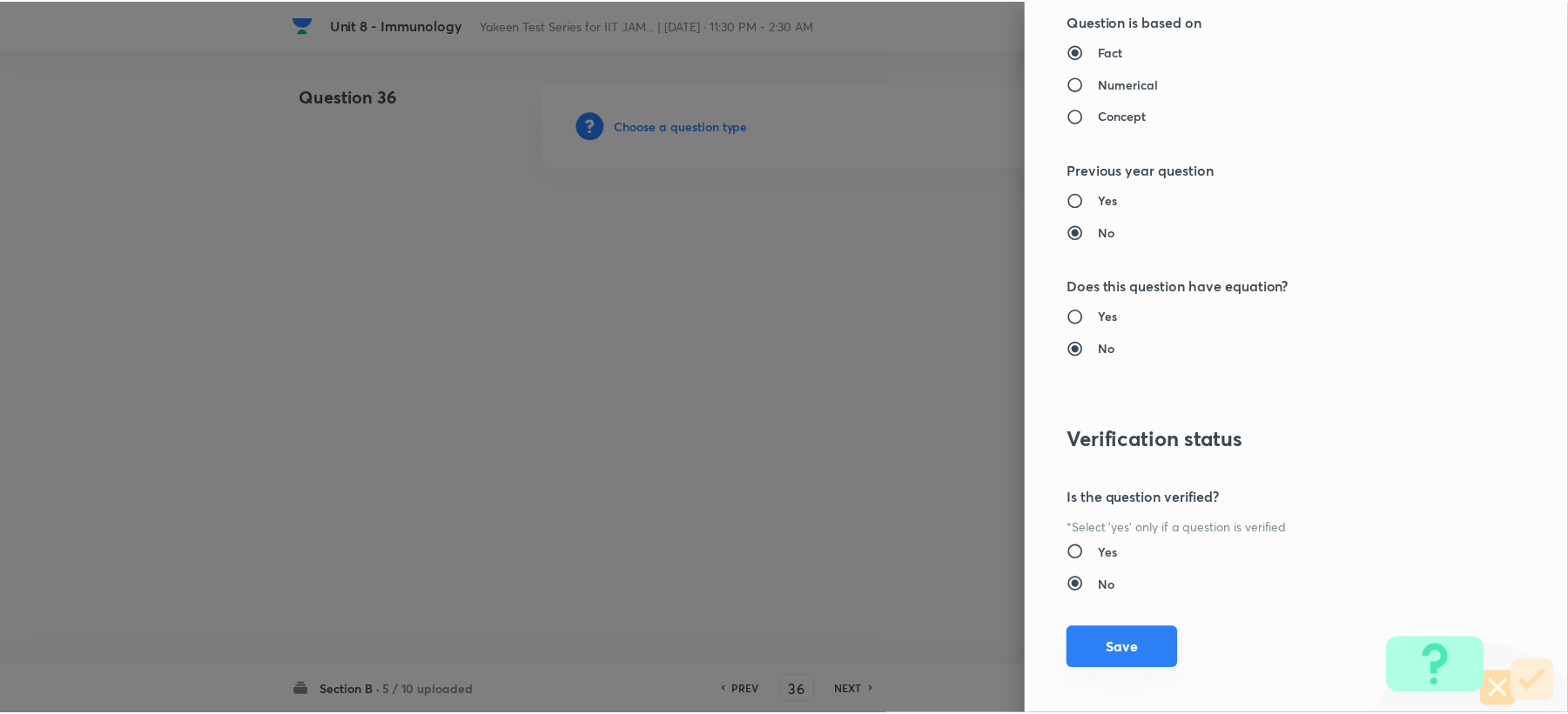
scroll to position [1778, 0]
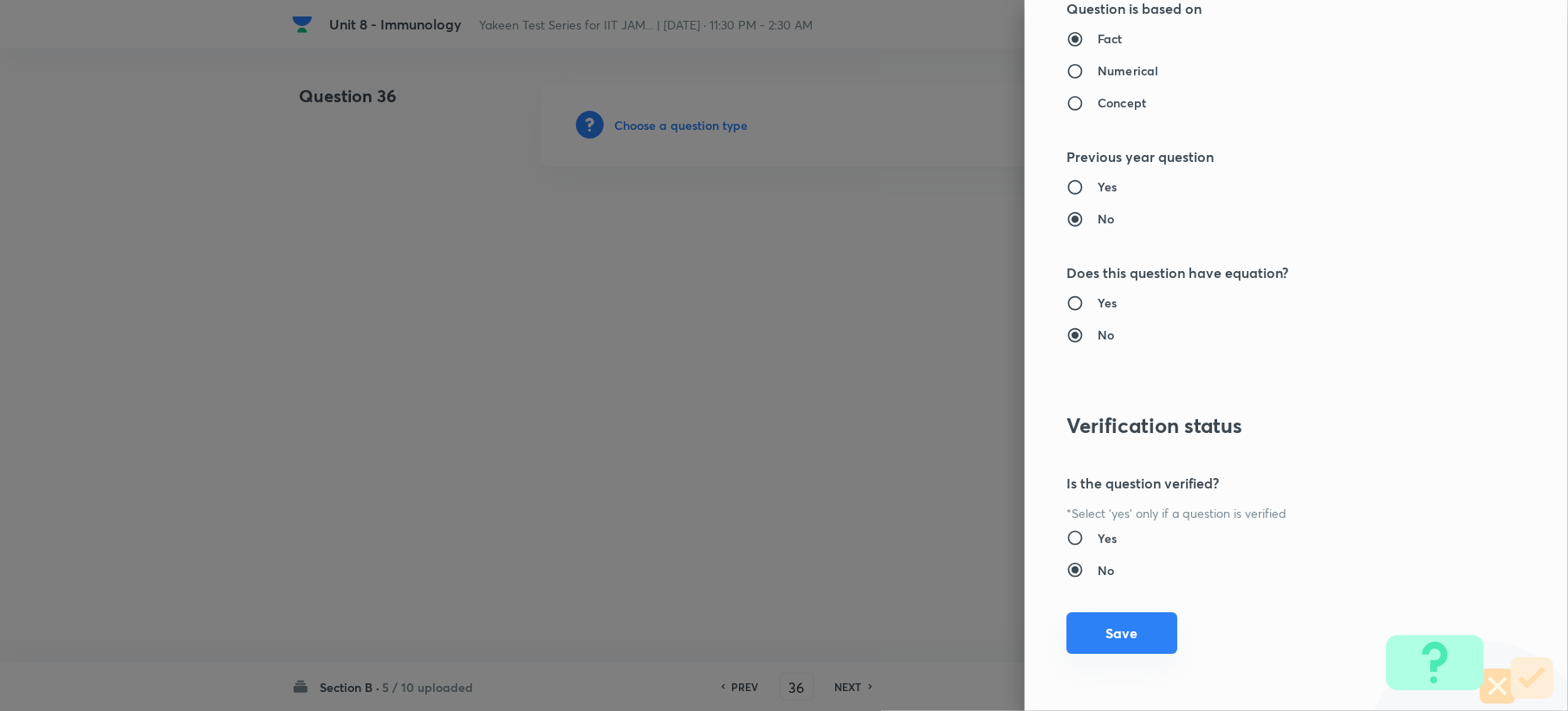
click at [1085, 652] on button "Save" at bounding box center [1122, 634] width 111 height 42
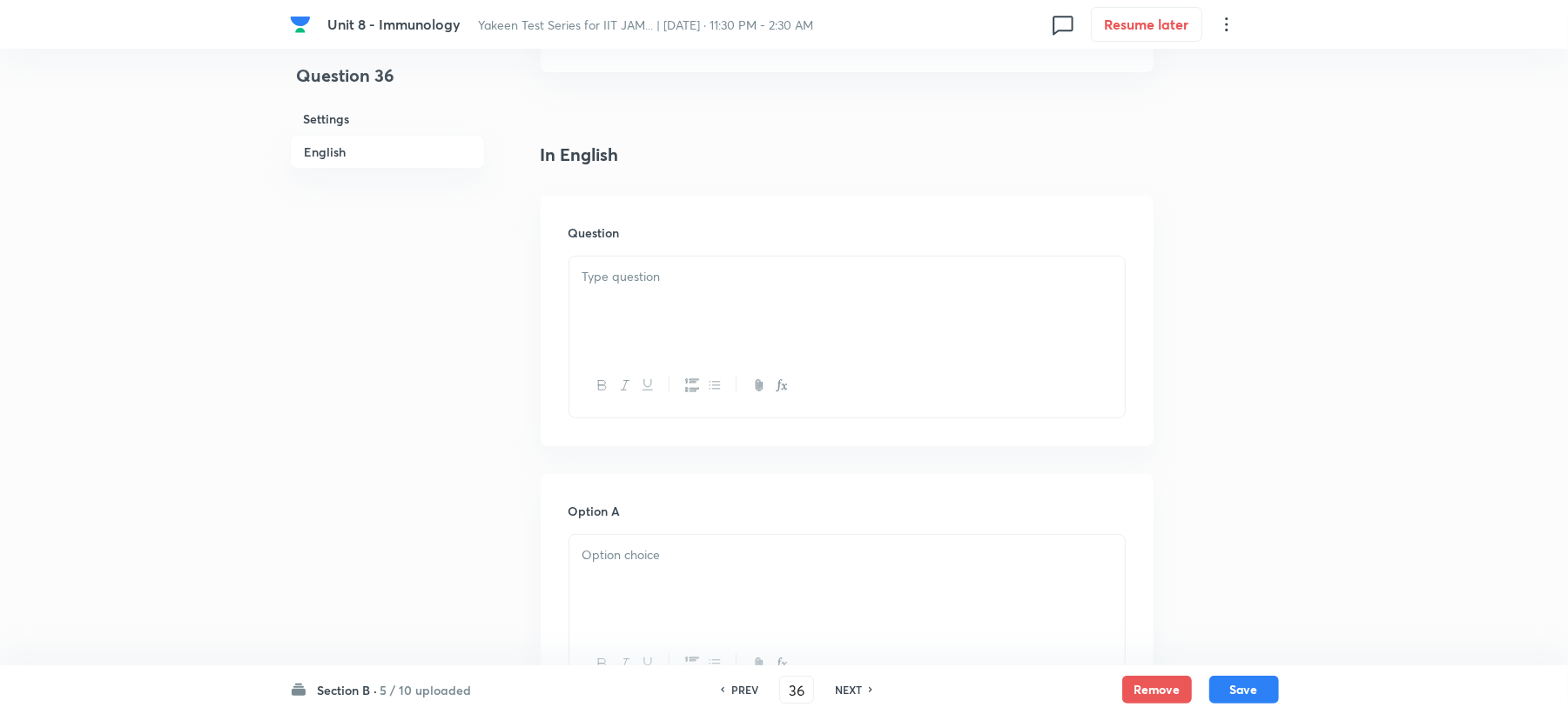
scroll to position [464, 0]
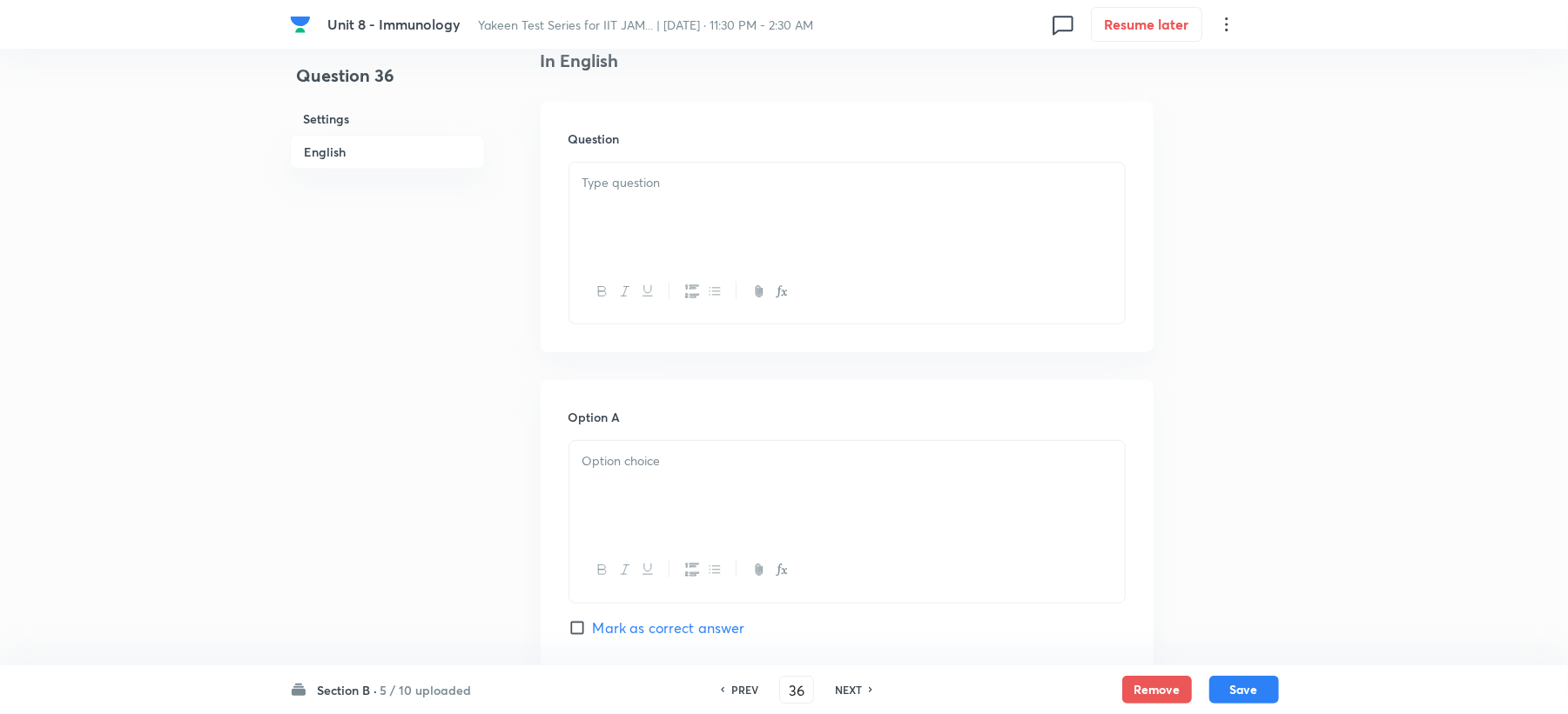
click at [621, 258] on div at bounding box center [846, 211] width 555 height 98
click at [618, 513] on div at bounding box center [846, 490] width 555 height 98
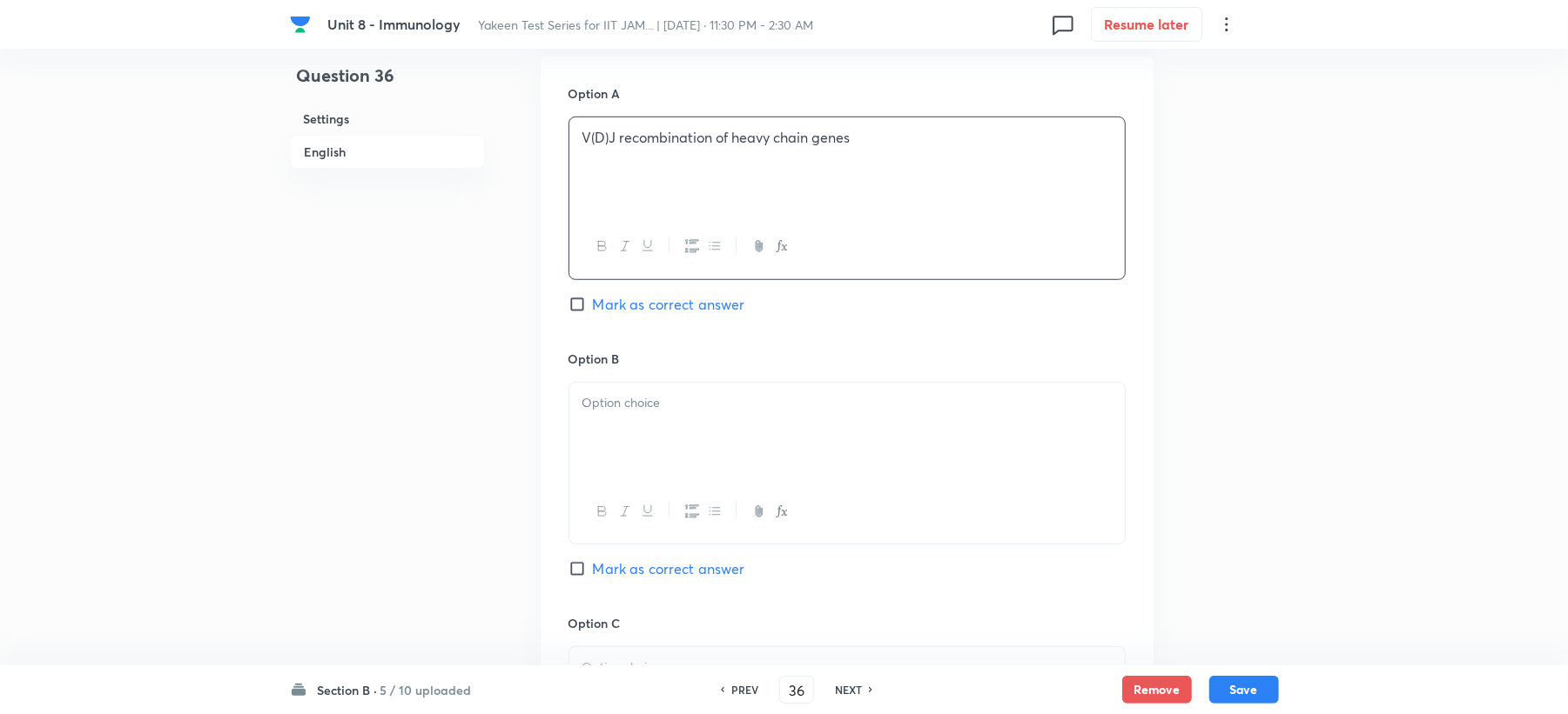
scroll to position [812, 0]
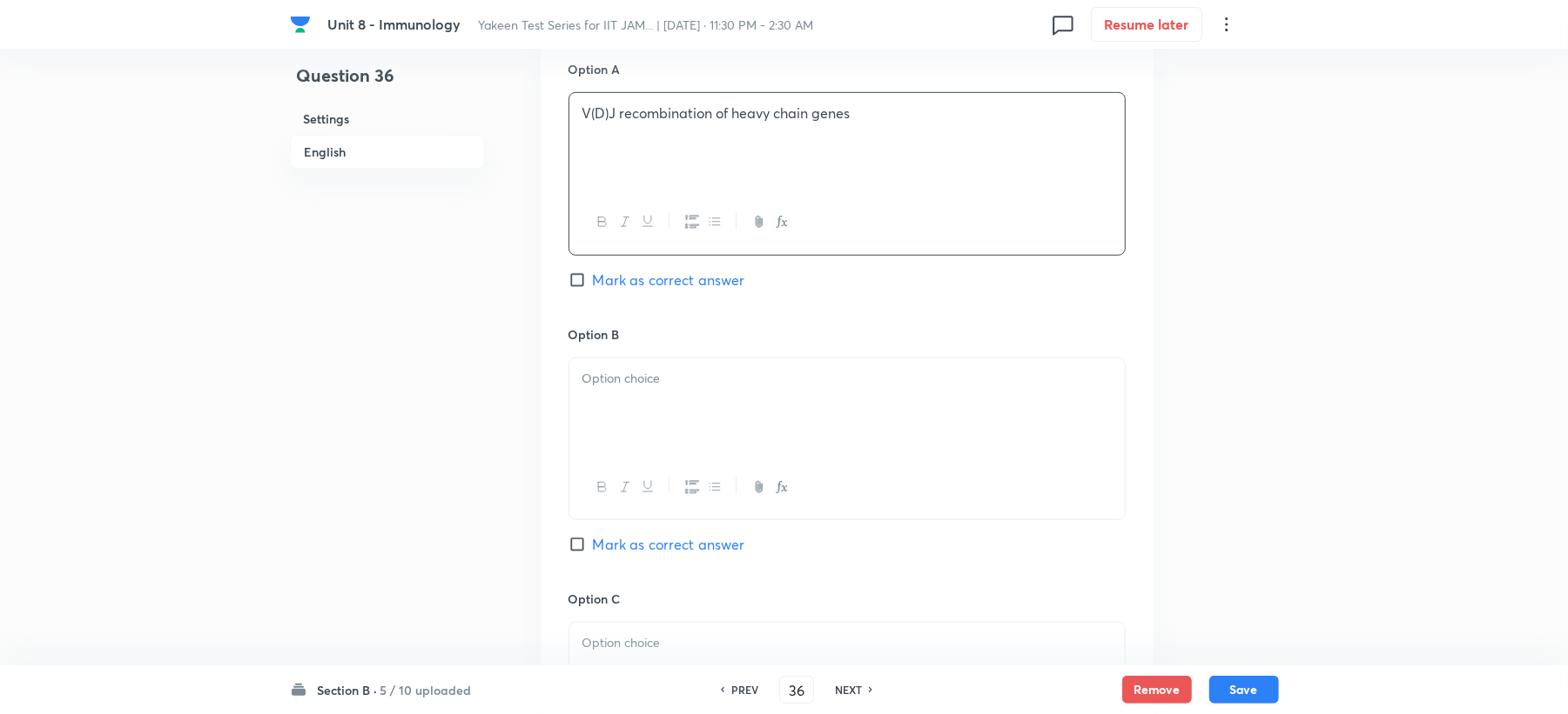
drag, startPoint x: 623, startPoint y: 395, endPoint x: 575, endPoint y: 408, distance: 49.7
click at [618, 397] on div at bounding box center [846, 407] width 555 height 98
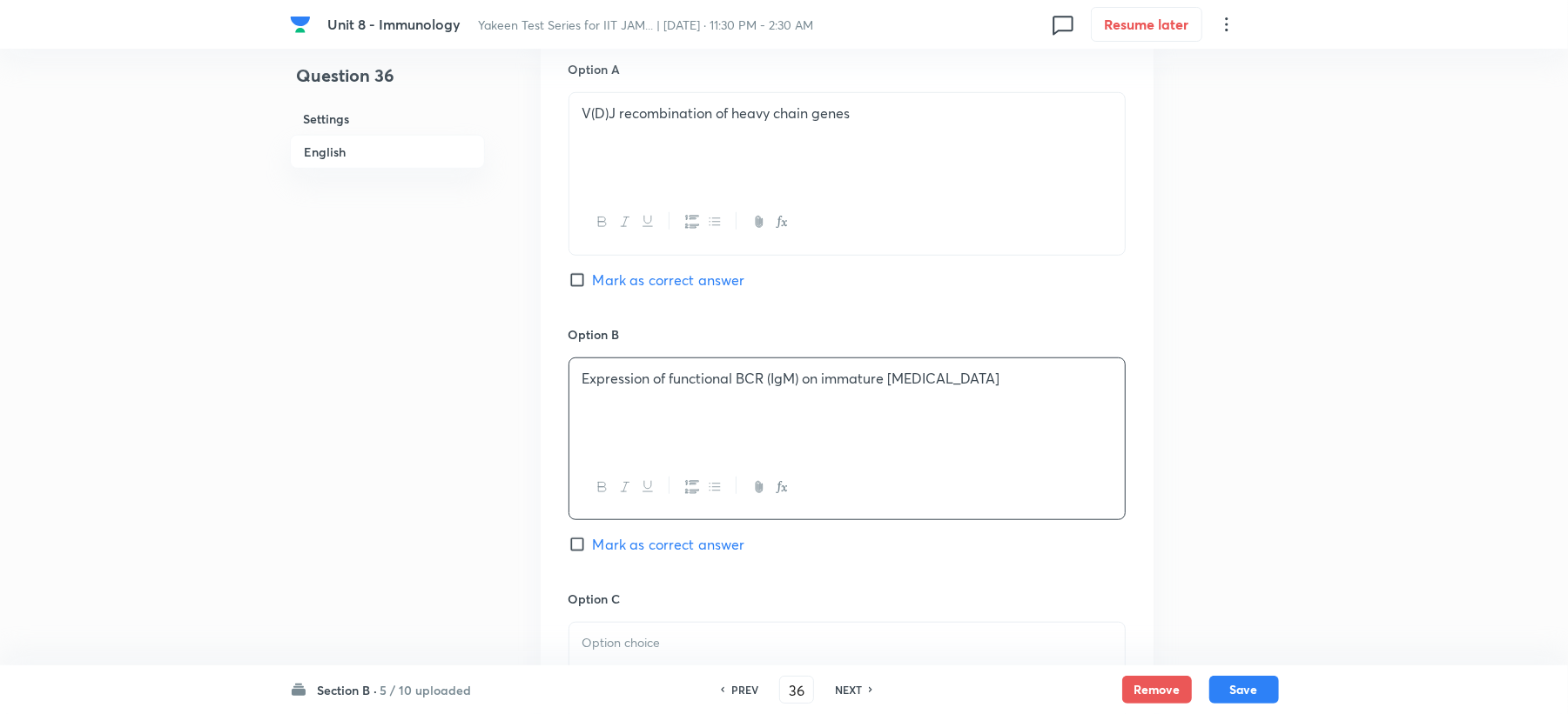
click at [631, 273] on span "Mark as correct answer" at bounding box center [669, 280] width 153 height 21
click at [593, 273] on input "Mark as correct answer" at bounding box center [581, 280] width 25 height 17
checkbox input "true"
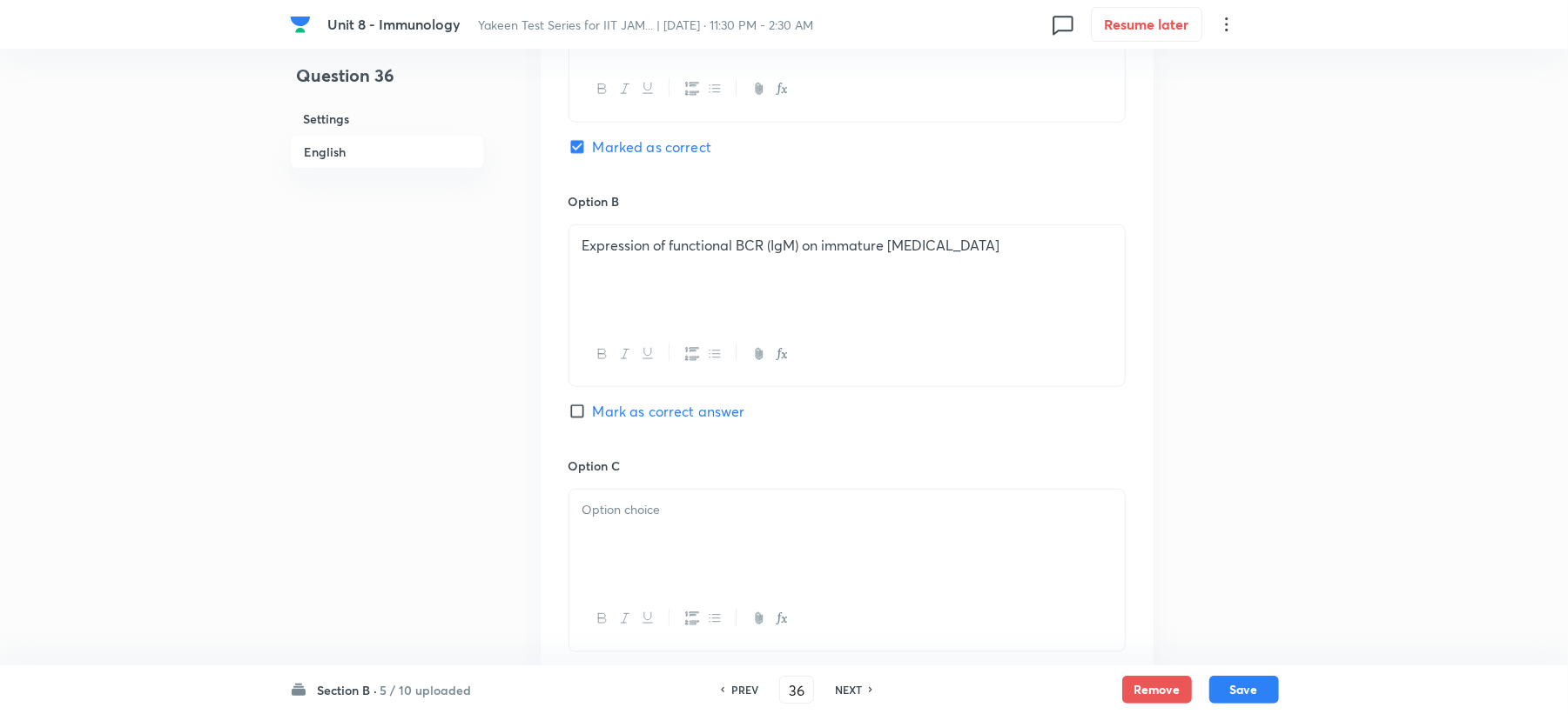
scroll to position [1044, 0]
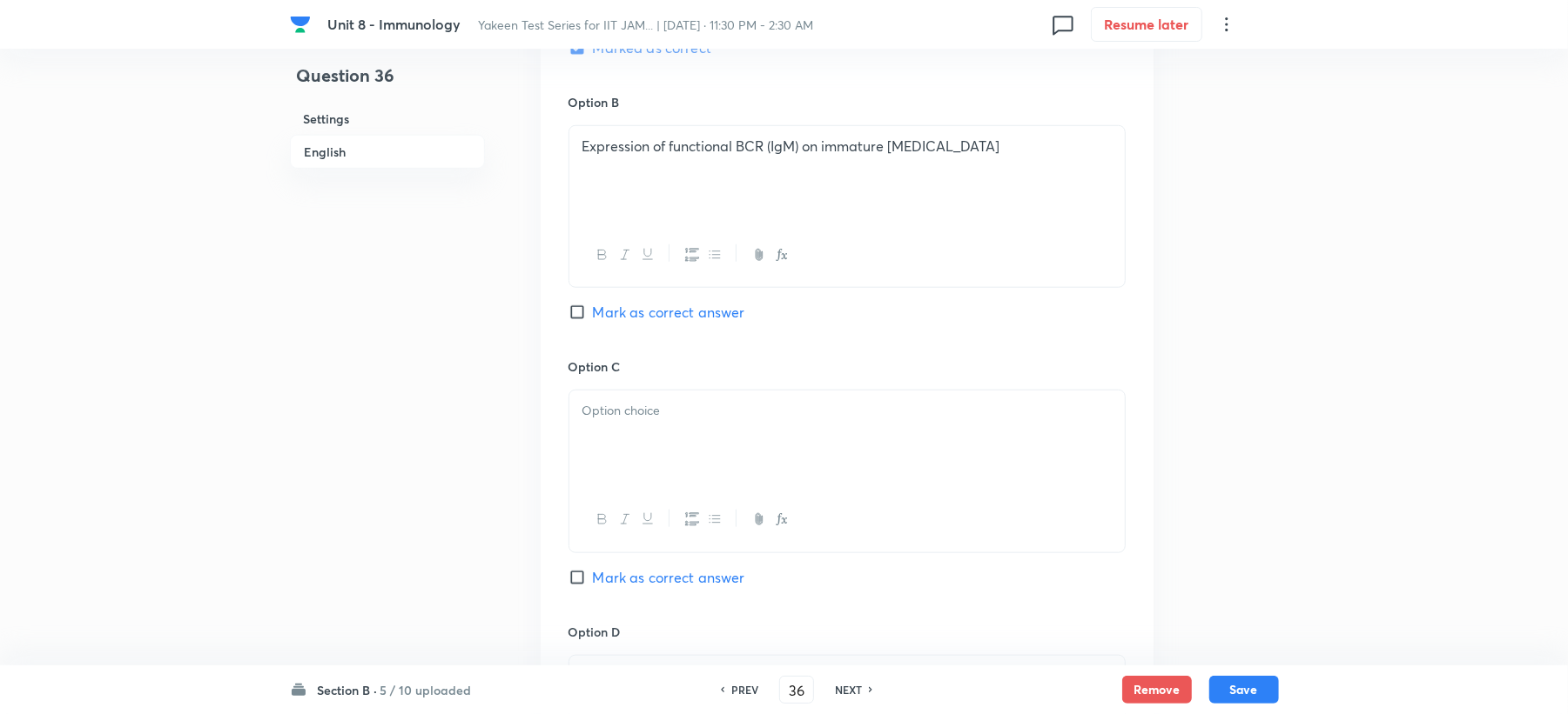
click at [624, 318] on span "Mark as correct answer" at bounding box center [669, 312] width 153 height 21
click at [593, 318] on input "Mark as correct answer" at bounding box center [581, 312] width 25 height 17
checkbox input "true"
click at [628, 446] on div at bounding box center [846, 439] width 555 height 98
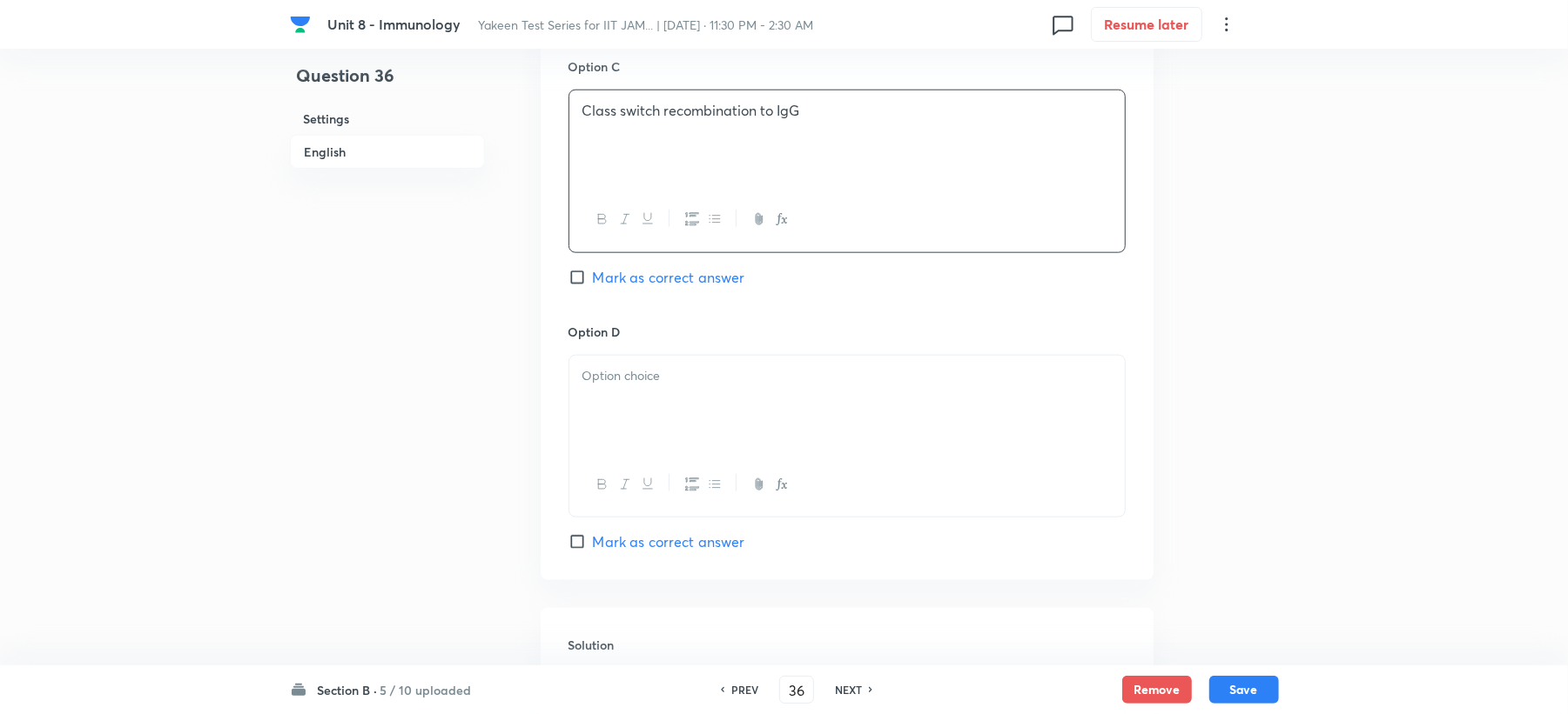
scroll to position [1392, 0]
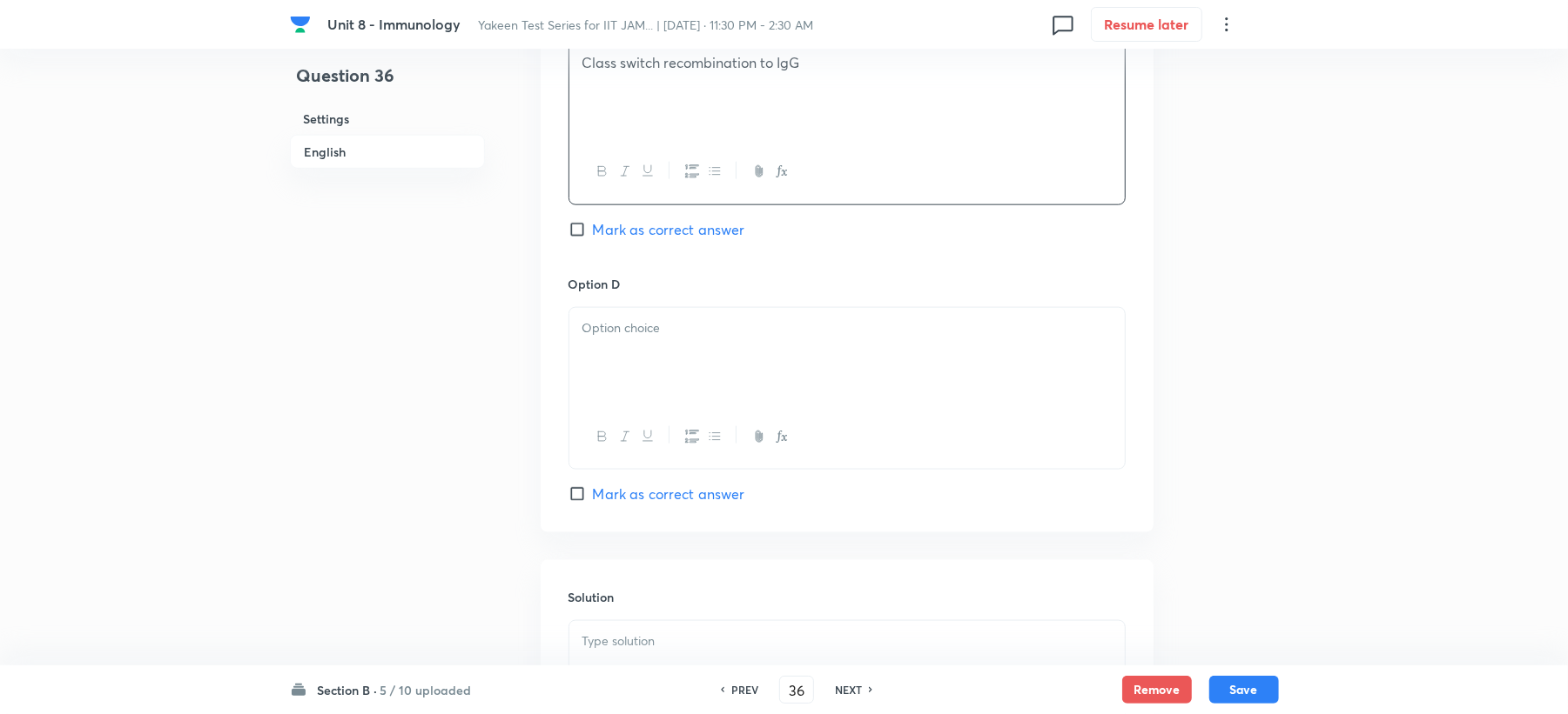
click at [636, 387] on div at bounding box center [846, 357] width 555 height 98
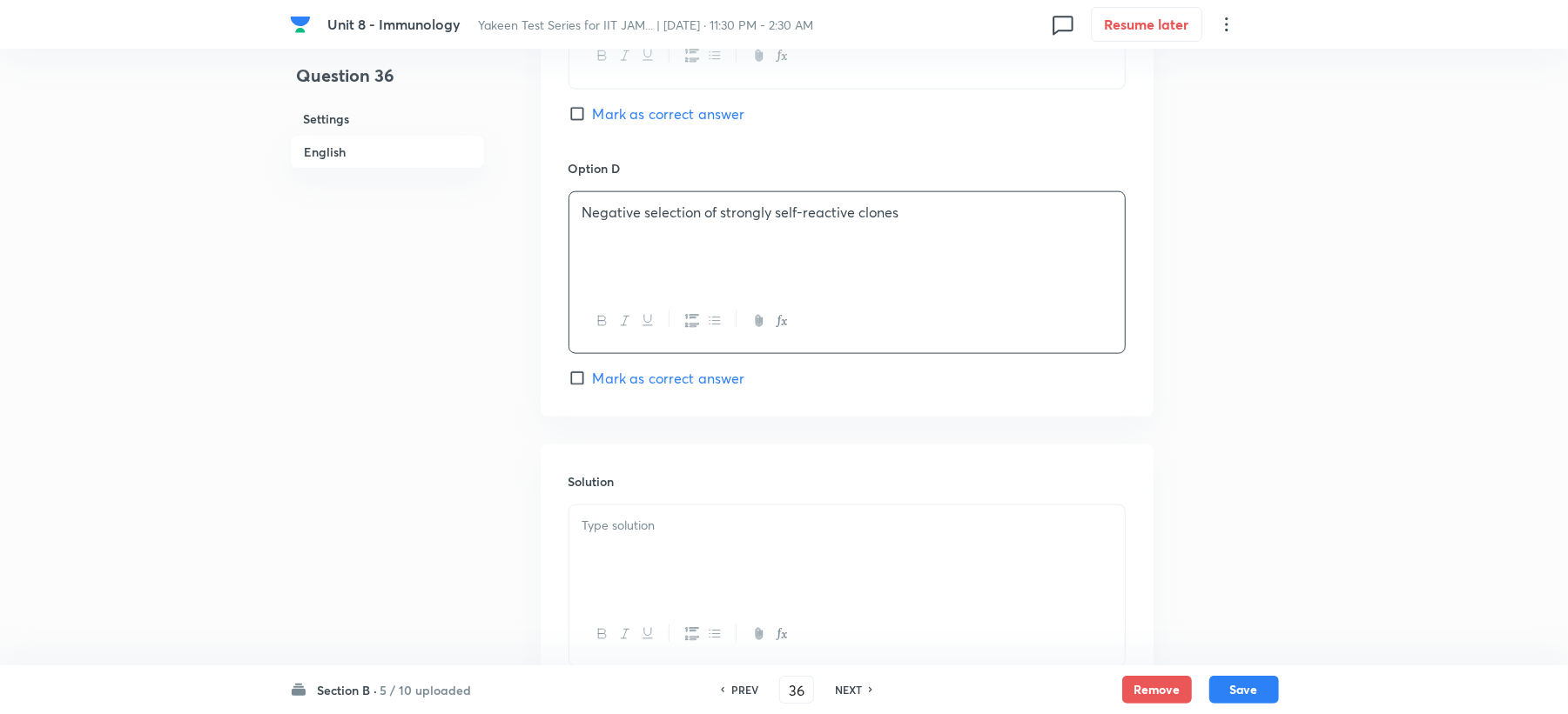
click at [614, 367] on div "Option D Negative selection of strongly self-reactive clones Mark as correct an…" at bounding box center [847, 273] width 557 height 229
drag, startPoint x: 617, startPoint y: 369, endPoint x: 618, endPoint y: 379, distance: 10.0
click at [617, 377] on div "Option D Negative selection of strongly self-reactive clones Mark as correct an…" at bounding box center [847, 273] width 557 height 229
click at [620, 387] on span "Mark as correct answer" at bounding box center [669, 378] width 153 height 21
click at [593, 387] on input "Mark as correct answer" at bounding box center [581, 378] width 25 height 17
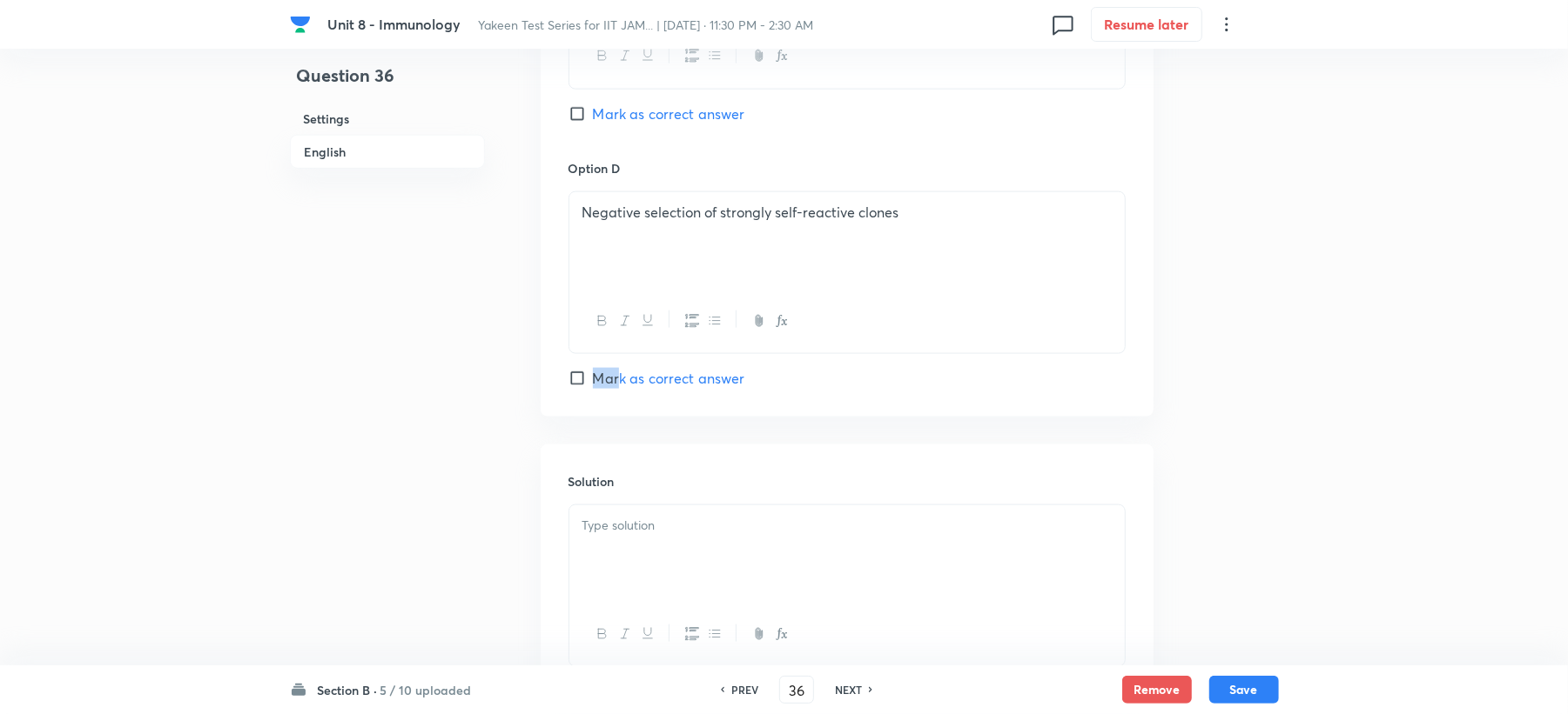
checkbox input "true"
click at [641, 602] on div at bounding box center [846, 554] width 555 height 98
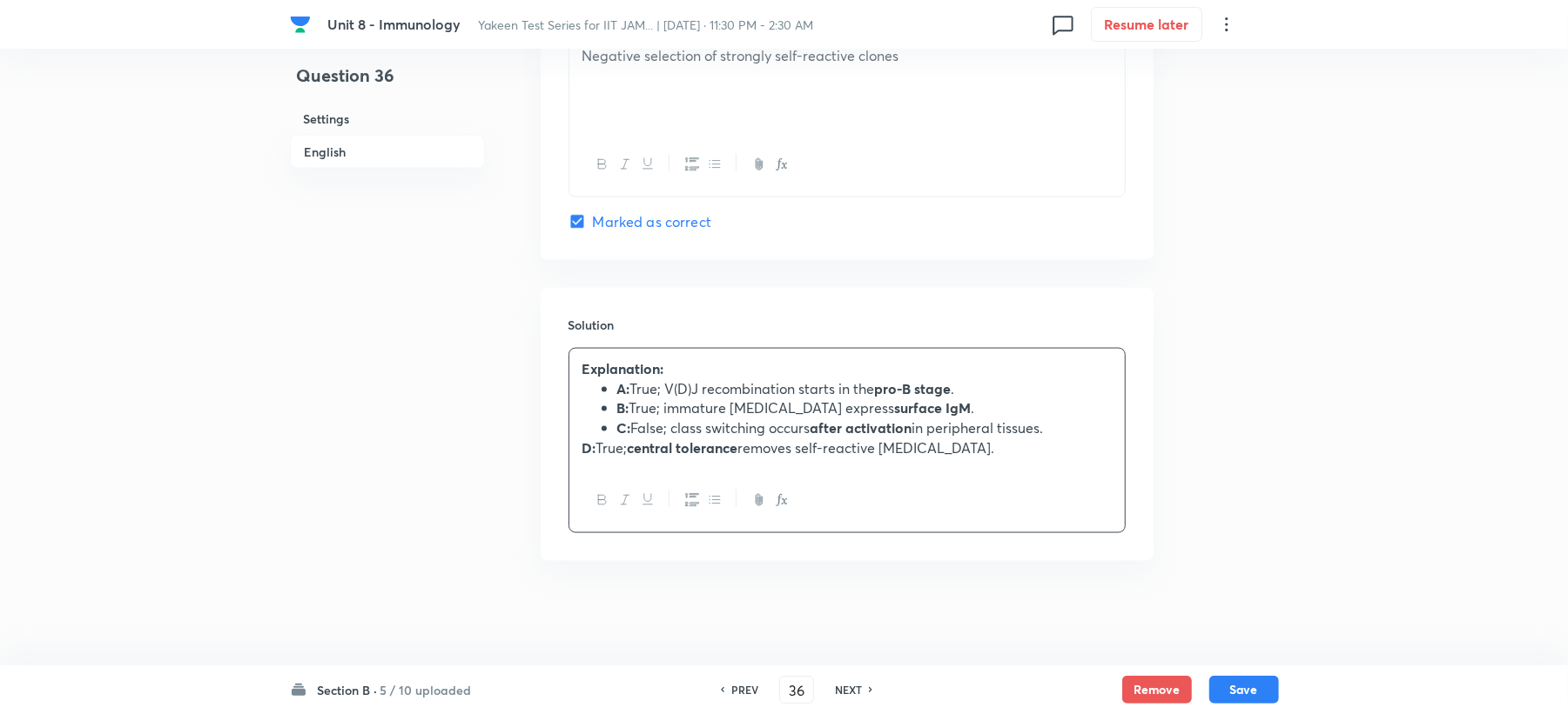
scroll to position [1669, 0]
click at [576, 451] on div "Explanation: A: True; V(D)J recombination starts in the pro-B stage . B: True; …" at bounding box center [846, 409] width 555 height 120
click at [1255, 699] on button "Save" at bounding box center [1244, 688] width 70 height 27
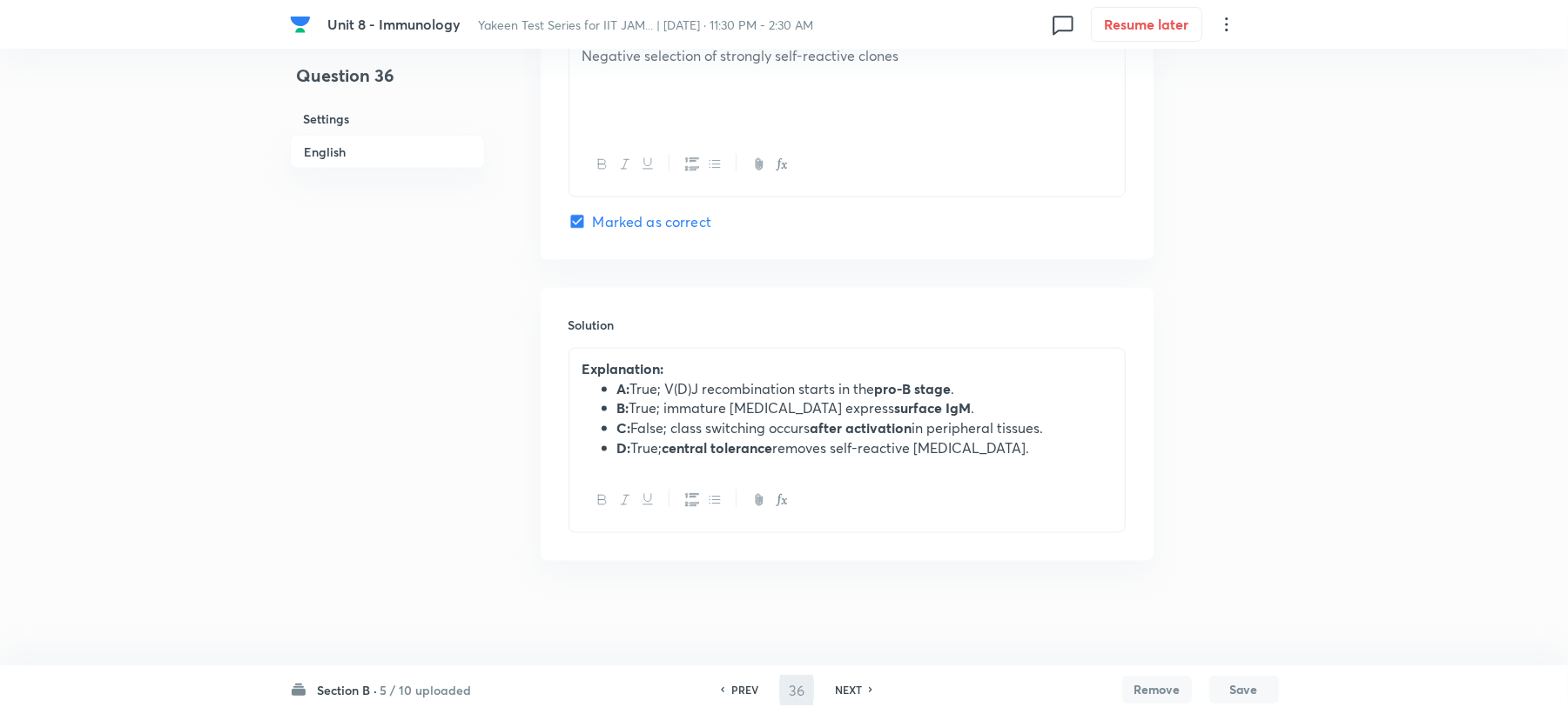
type input "37"
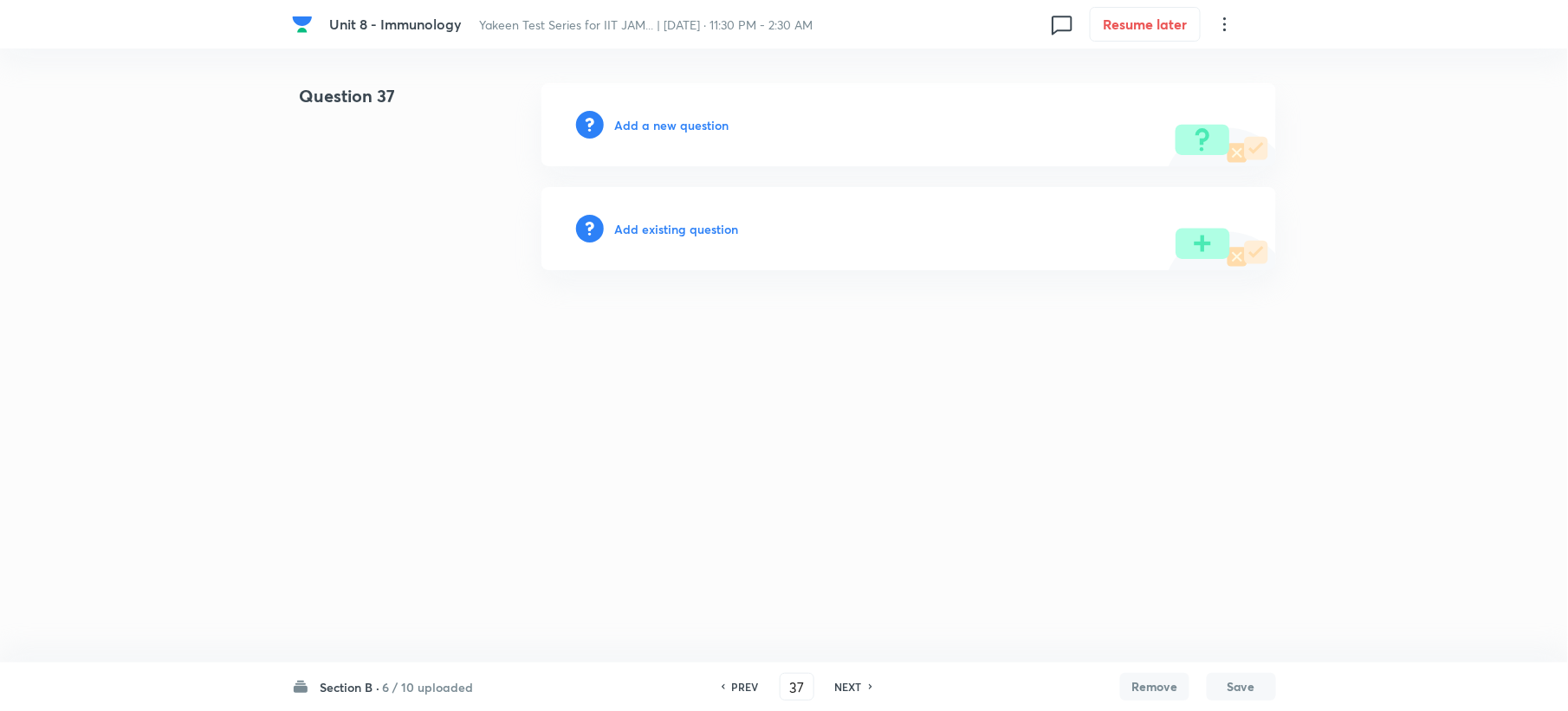
click at [646, 119] on h6 "Add a new question" at bounding box center [672, 126] width 115 height 18
click at [646, 119] on h6 "Choose a question type" at bounding box center [681, 126] width 134 height 18
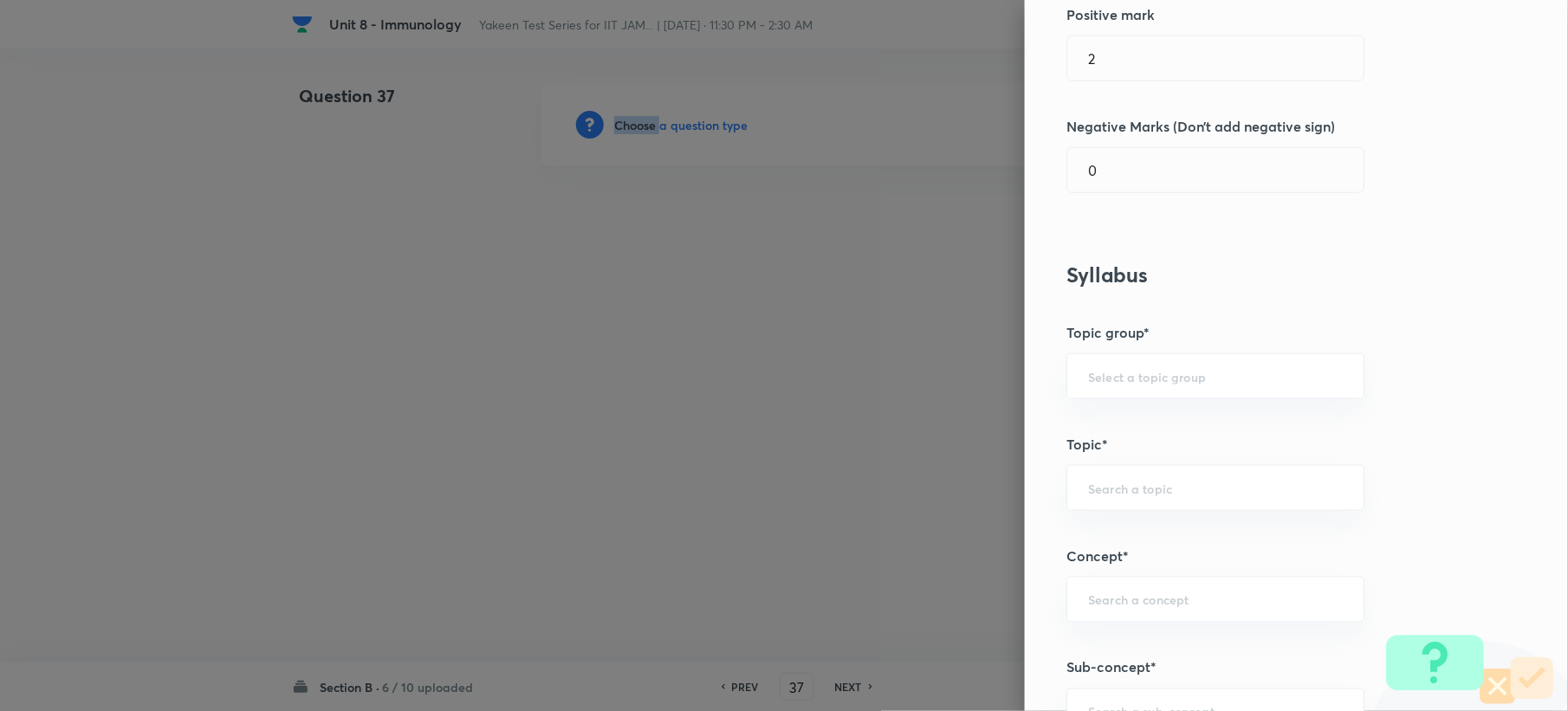
scroll to position [1040, 0]
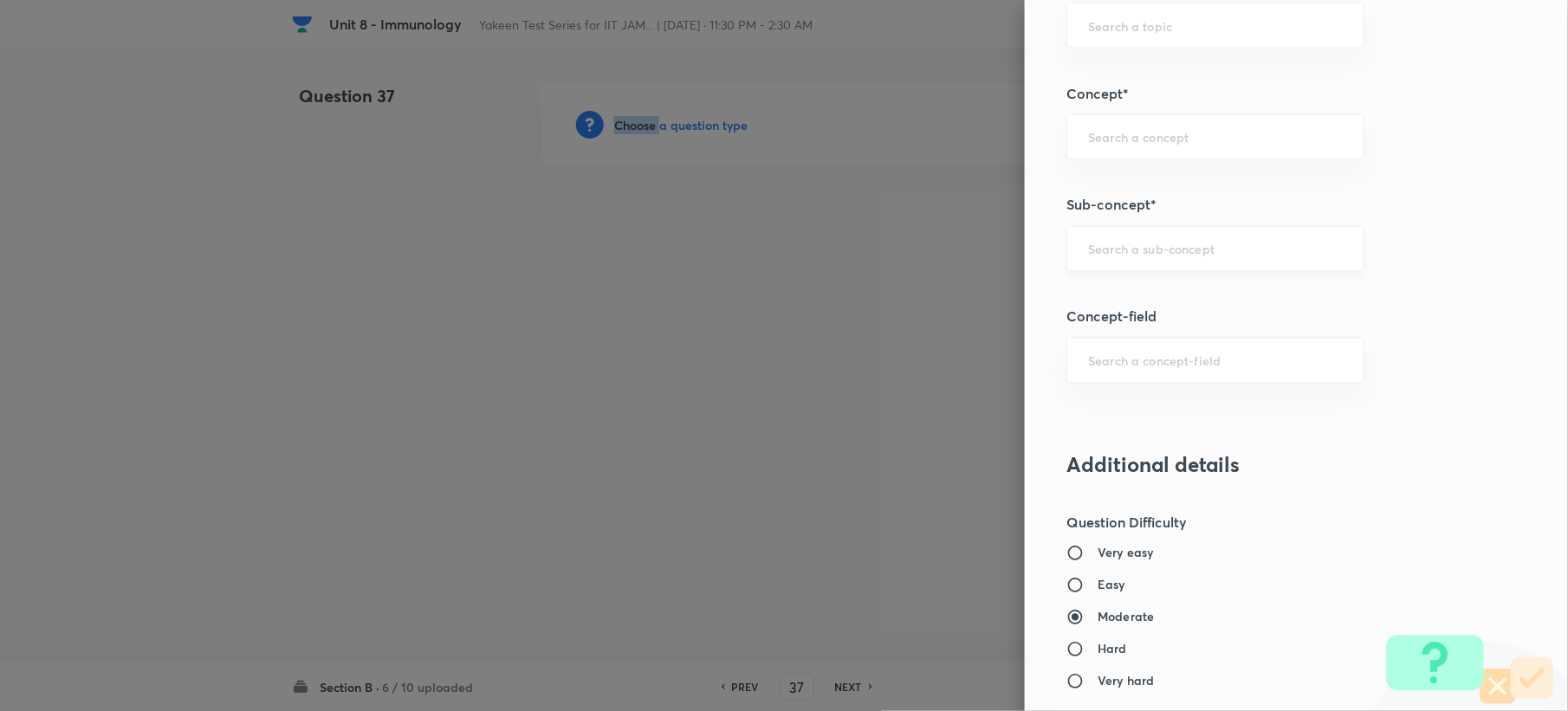
click at [1120, 236] on div "​" at bounding box center [1215, 249] width 298 height 46
paste input "Genetics and Genomics"
click at [1123, 307] on li "Genetics and Genomics" at bounding box center [1199, 302] width 296 height 31
type input "Genetics and Genomics"
type input "Biotechnology"
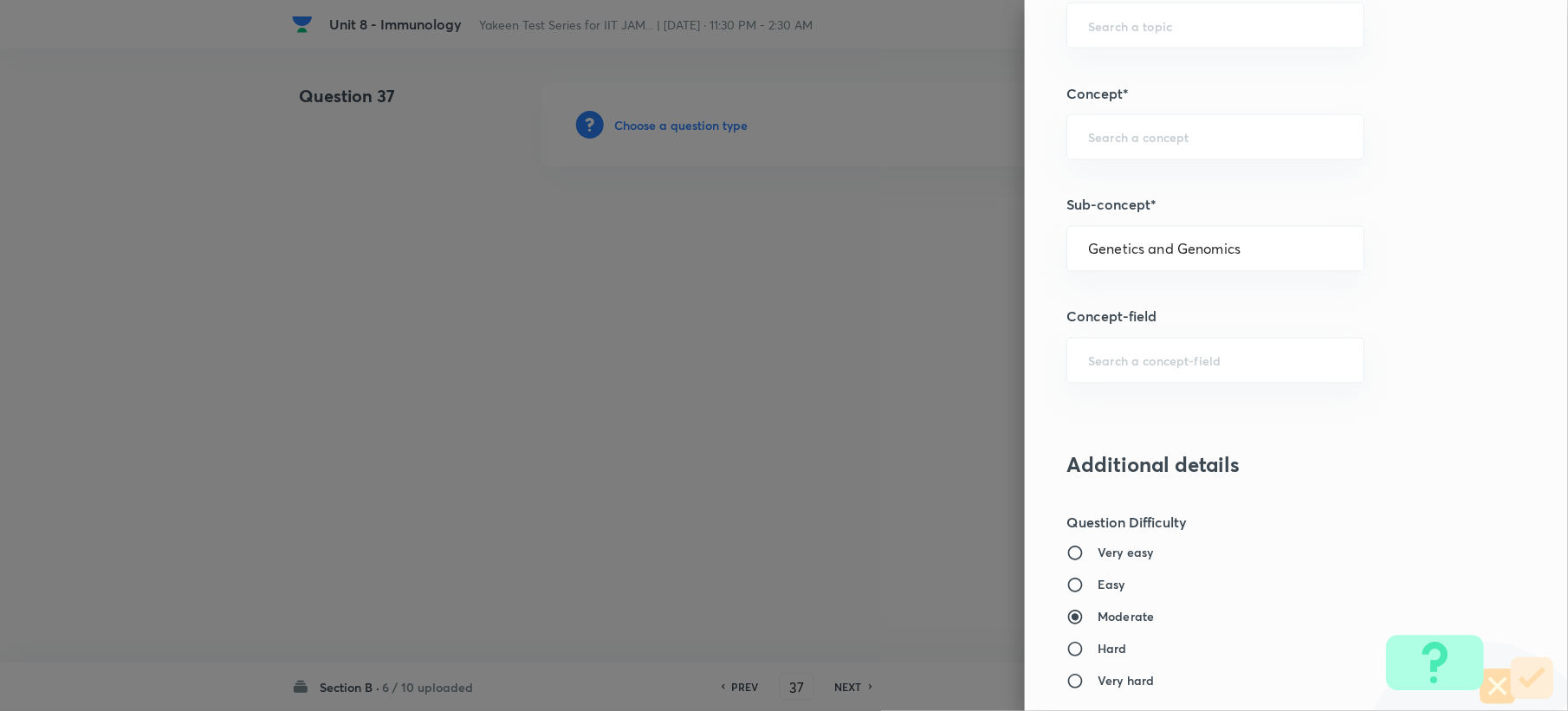
type input "Biology (10+2+3 Level)"
type input "General Biology"
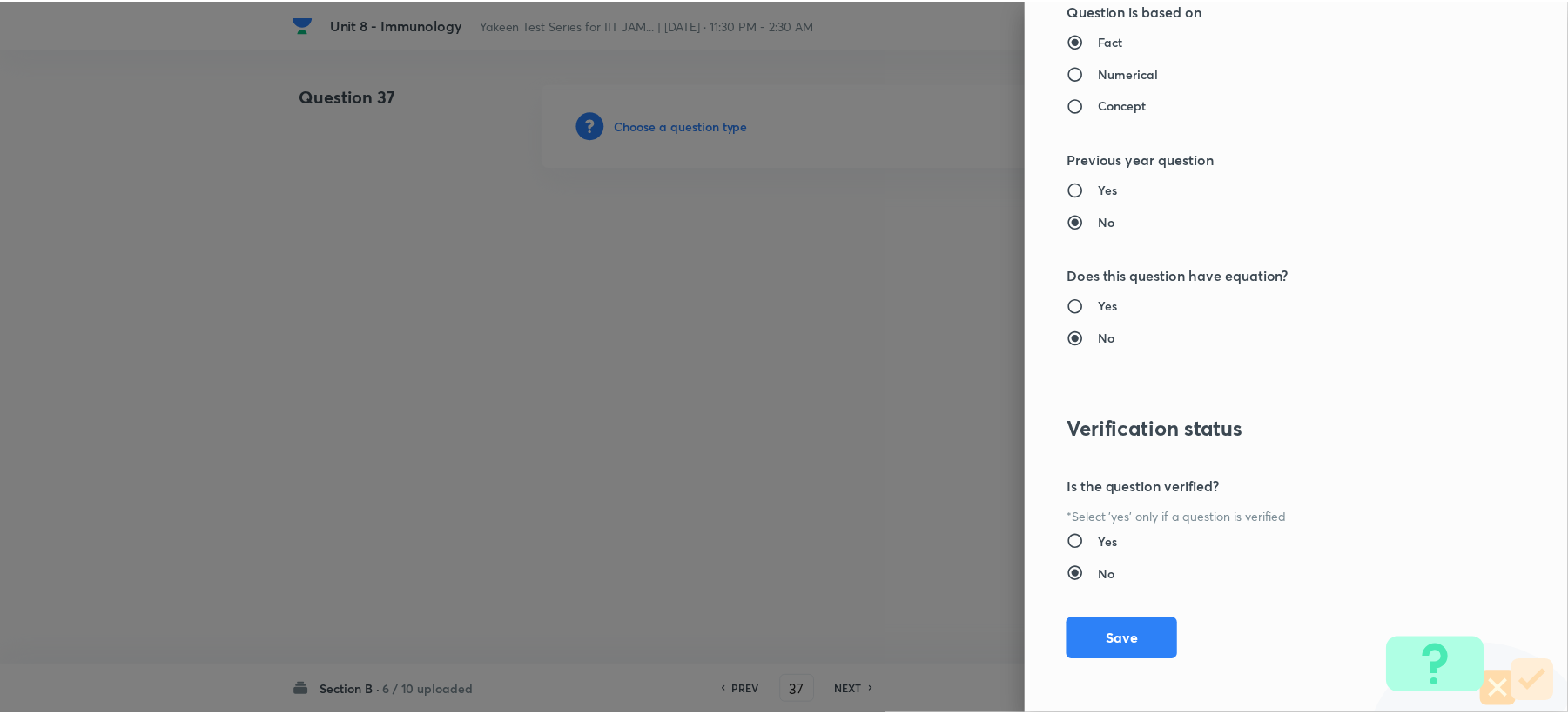
scroll to position [1778, 0]
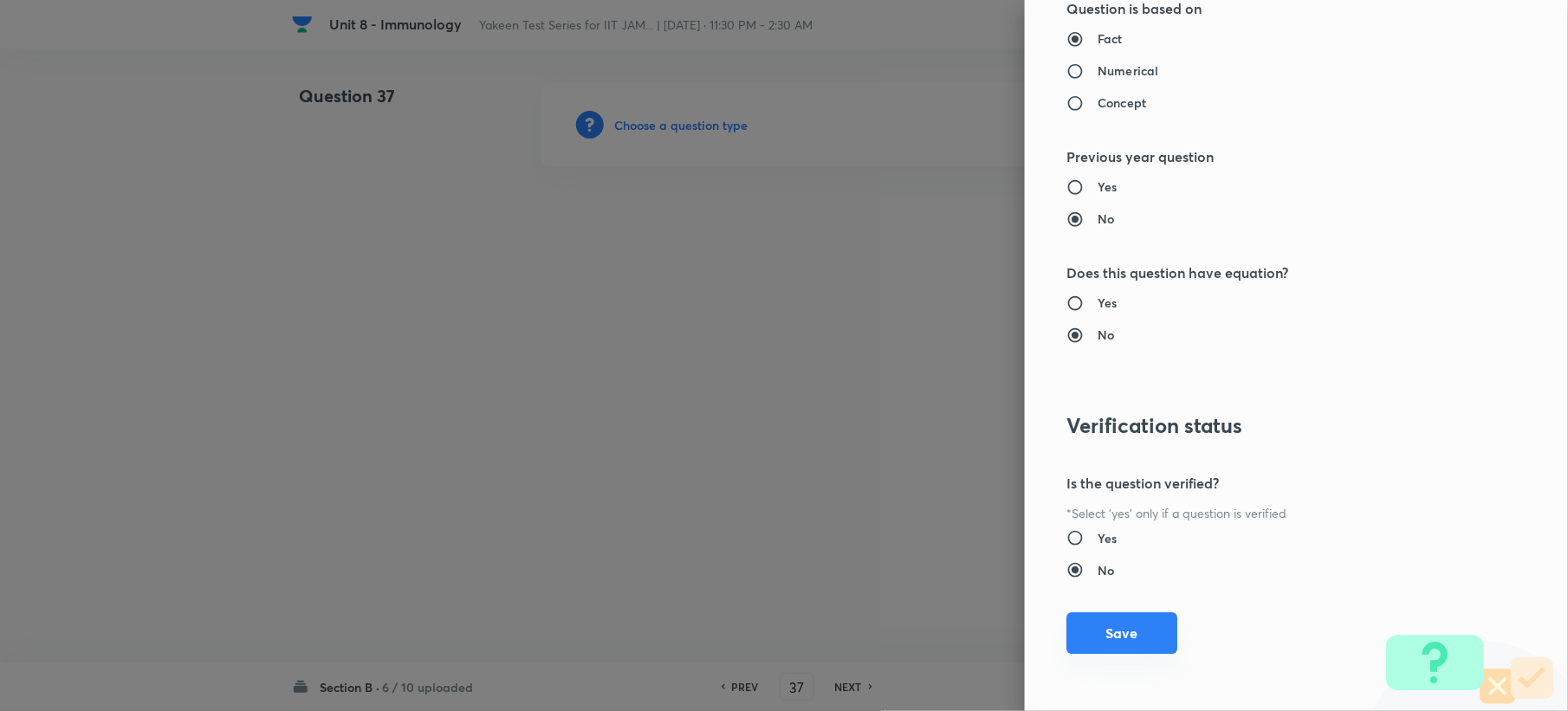
click at [1095, 650] on button "Save" at bounding box center [1122, 634] width 111 height 42
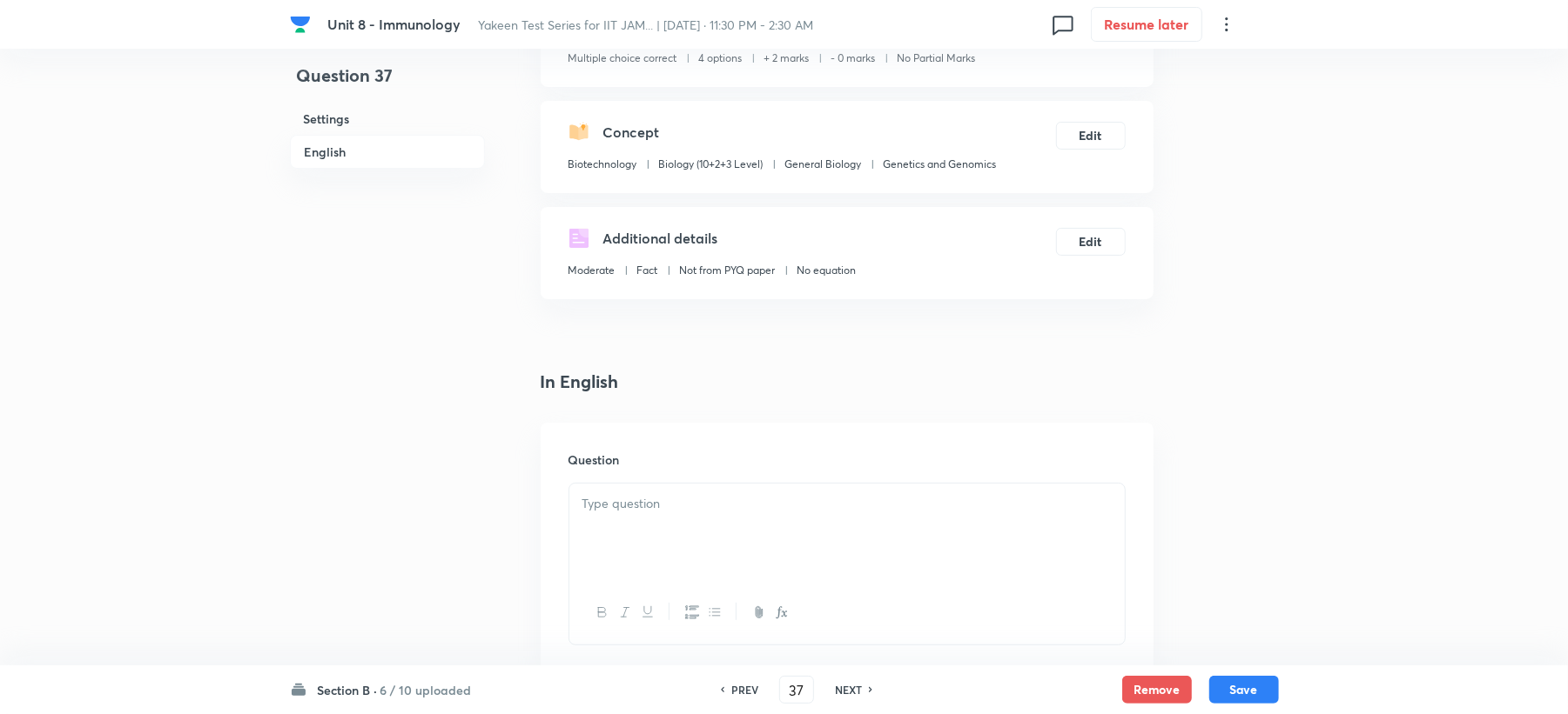
scroll to position [580, 0]
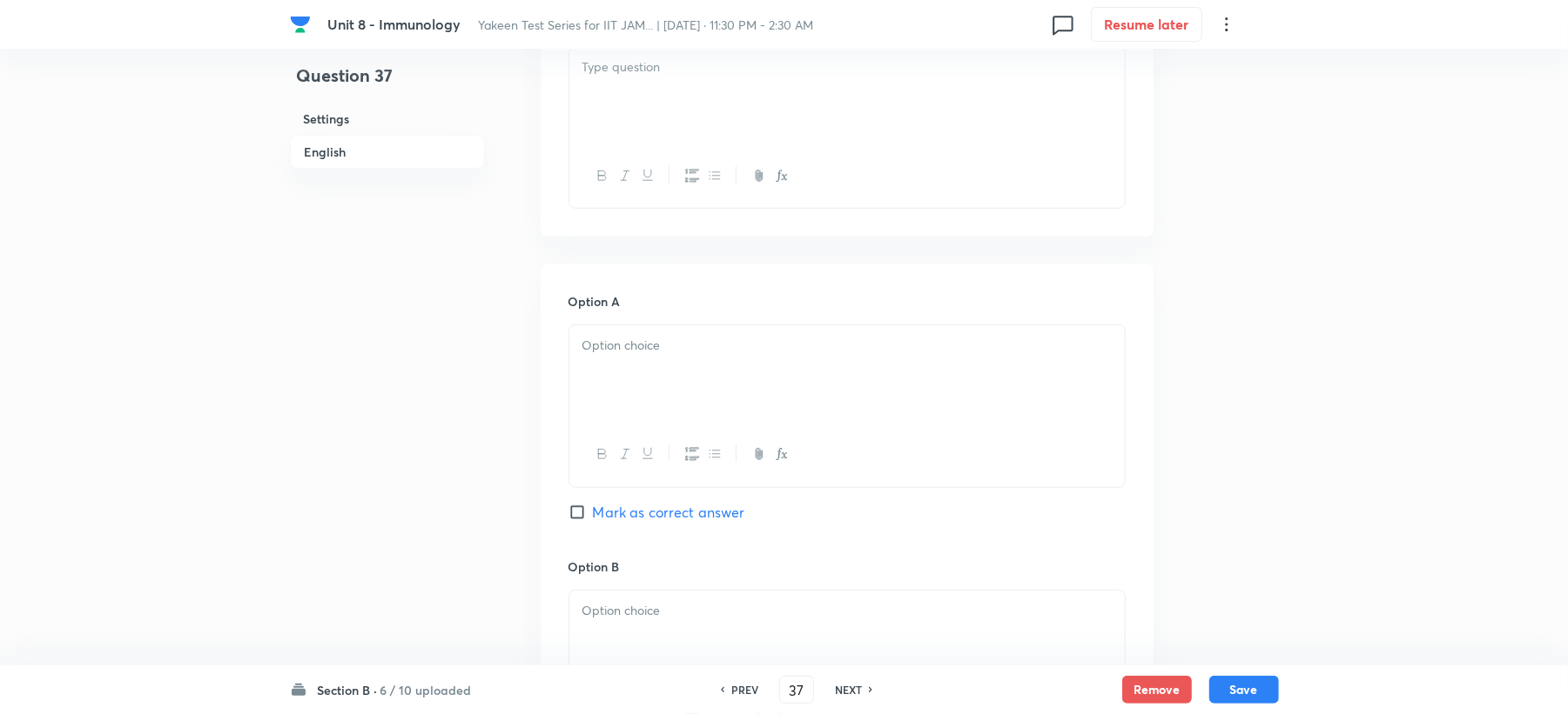
click at [593, 102] on div at bounding box center [846, 95] width 555 height 98
click at [622, 412] on div at bounding box center [846, 374] width 555 height 98
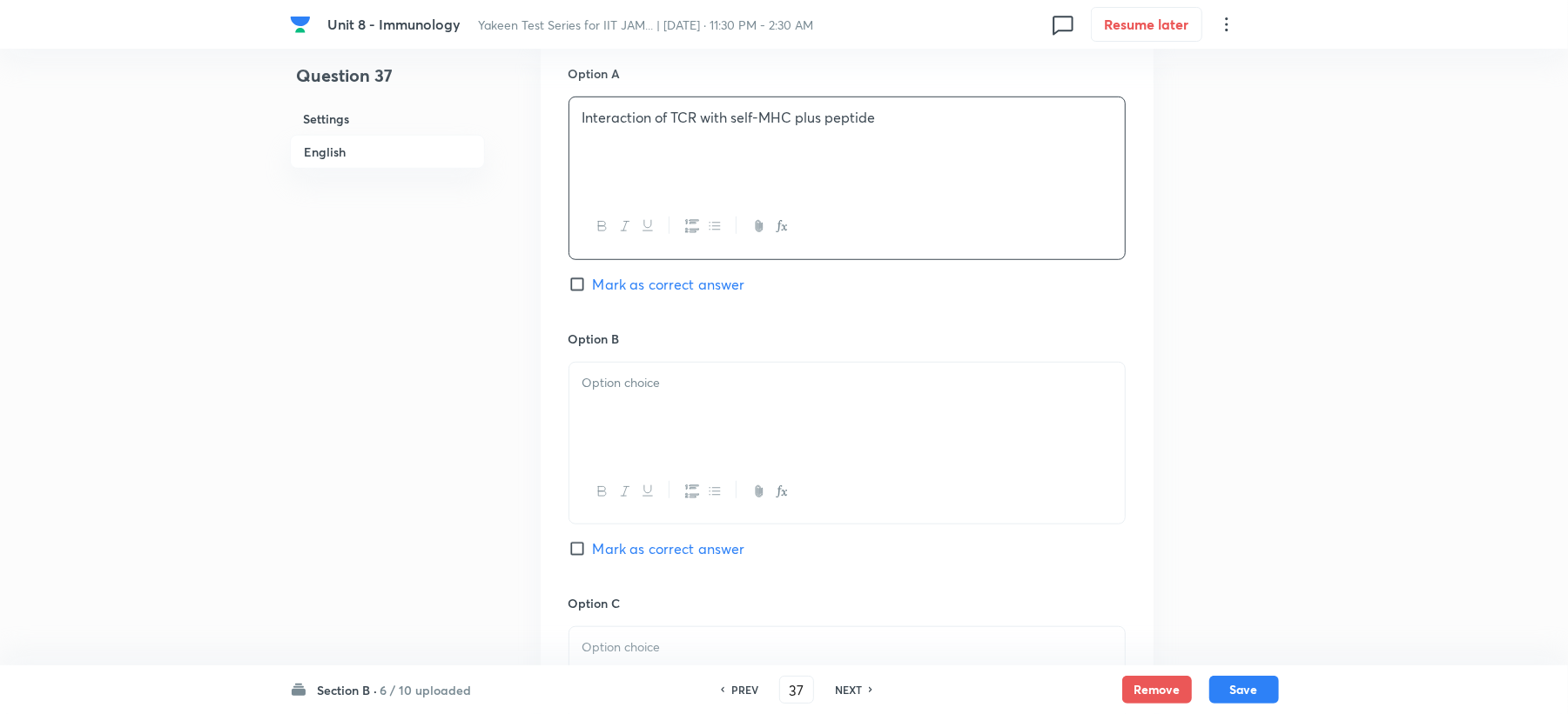
scroll to position [812, 0]
click at [631, 378] on p at bounding box center [847, 379] width 530 height 20
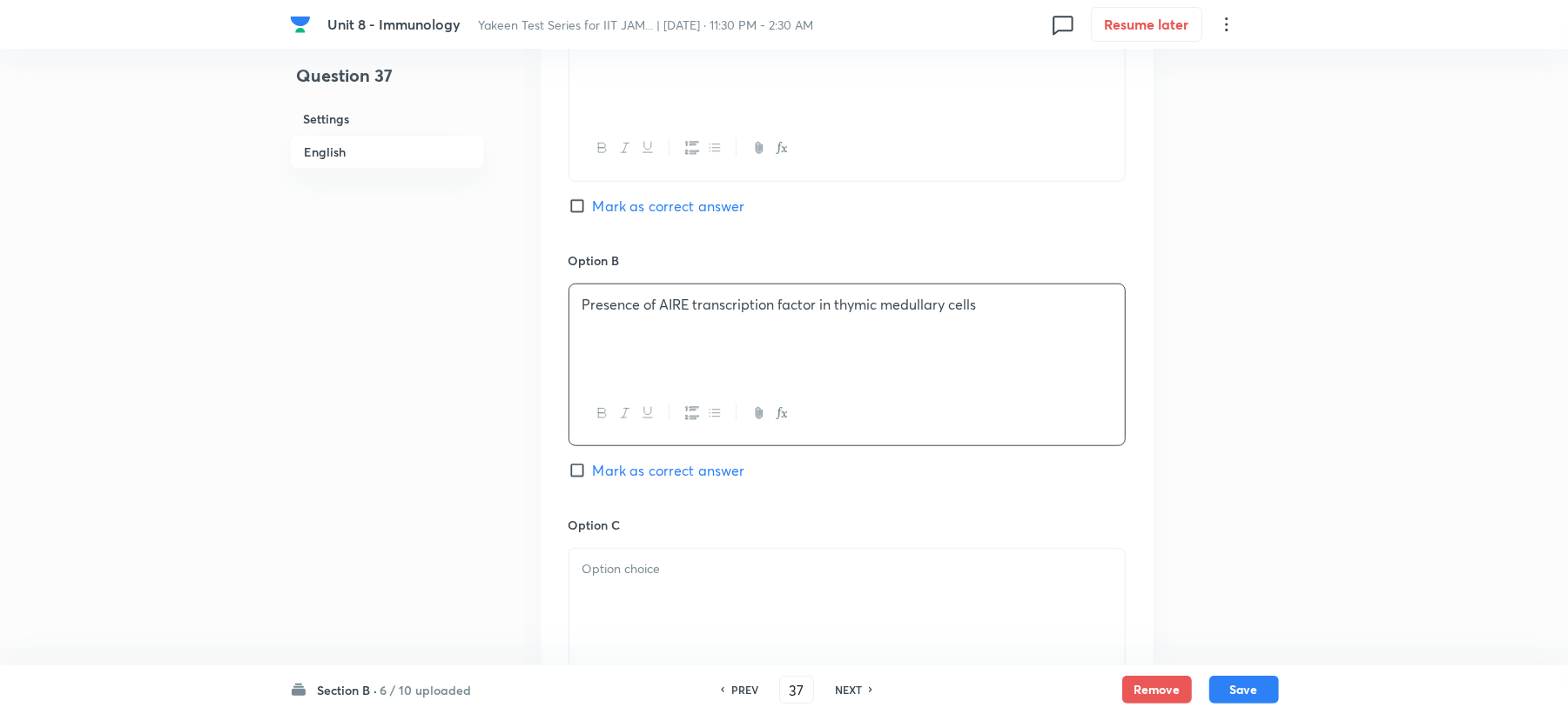
scroll to position [928, 0]
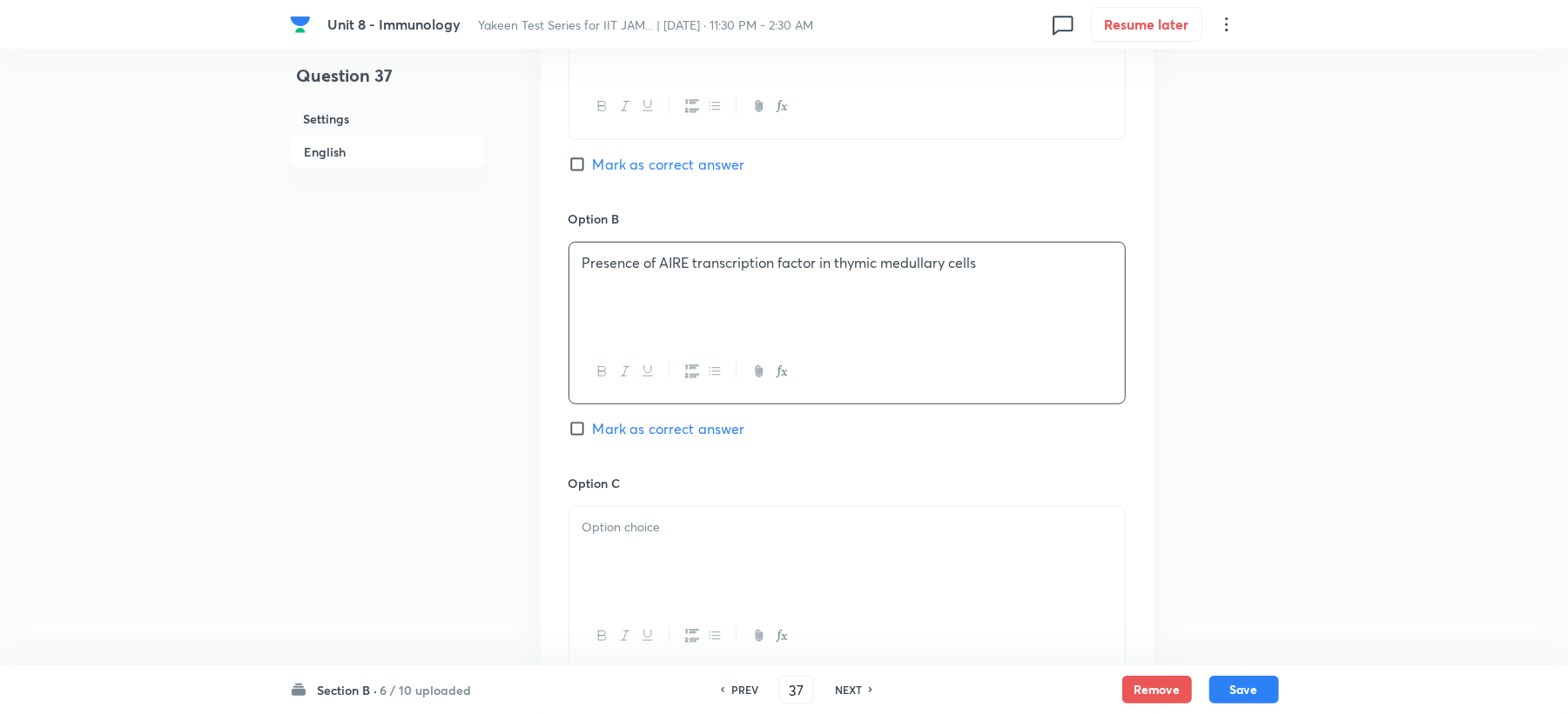
click at [620, 528] on p at bounding box center [847, 528] width 530 height 20
click at [650, 177] on div "Option A Interaction of TCR with self-MHC plus peptide Mark as correct answer" at bounding box center [847, 76] width 557 height 264
click at [650, 176] on div "Option A Interaction of TCR with self-MHC plus peptide Mark as correct answer" at bounding box center [847, 76] width 557 height 264
click at [650, 171] on span "Mark as correct answer" at bounding box center [669, 164] width 153 height 21
click at [593, 171] on input "Mark as correct answer" at bounding box center [581, 164] width 25 height 17
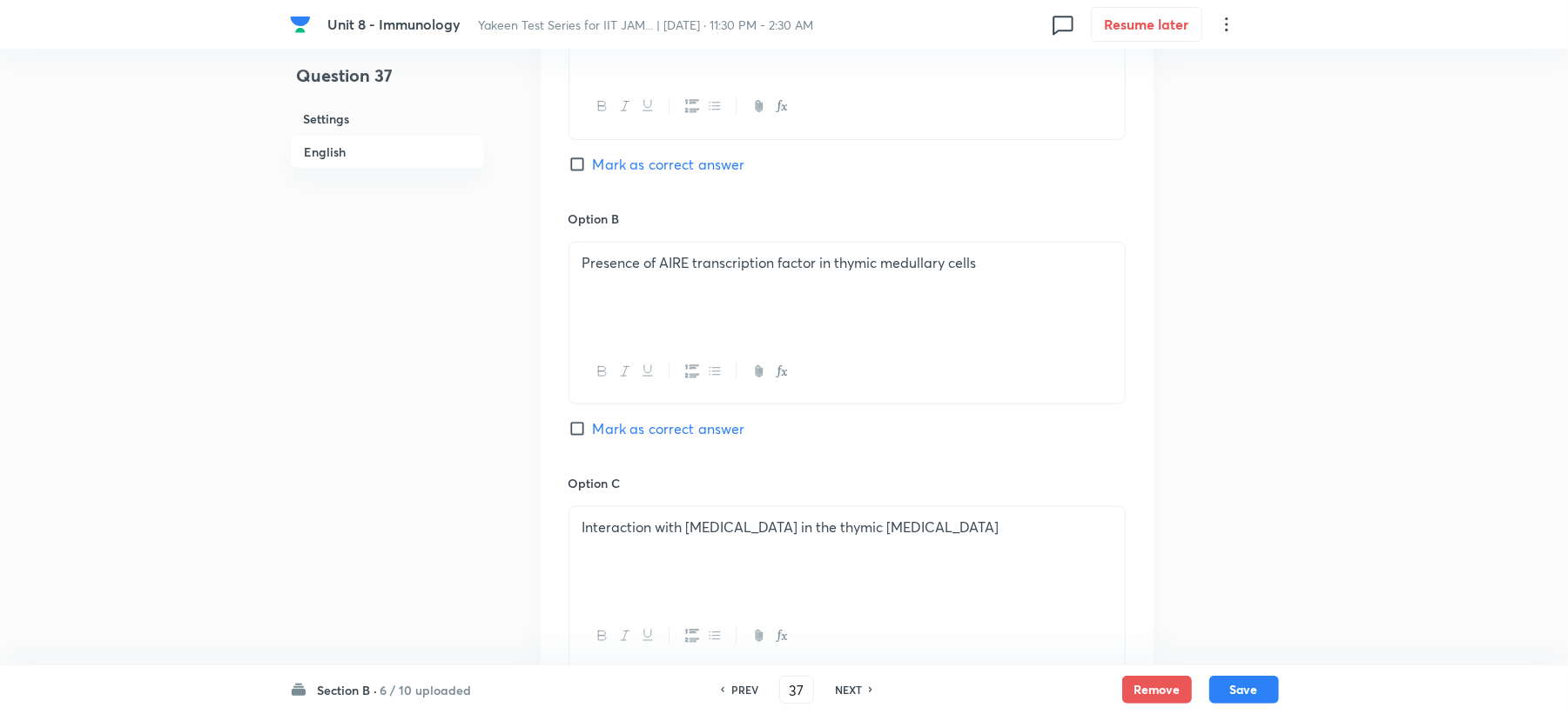
checkbox input "true"
click at [613, 436] on span "Mark as correct answer" at bounding box center [669, 429] width 153 height 21
click at [593, 436] on input "Mark as correct answer" at bounding box center [581, 429] width 25 height 17
checkbox input "true"
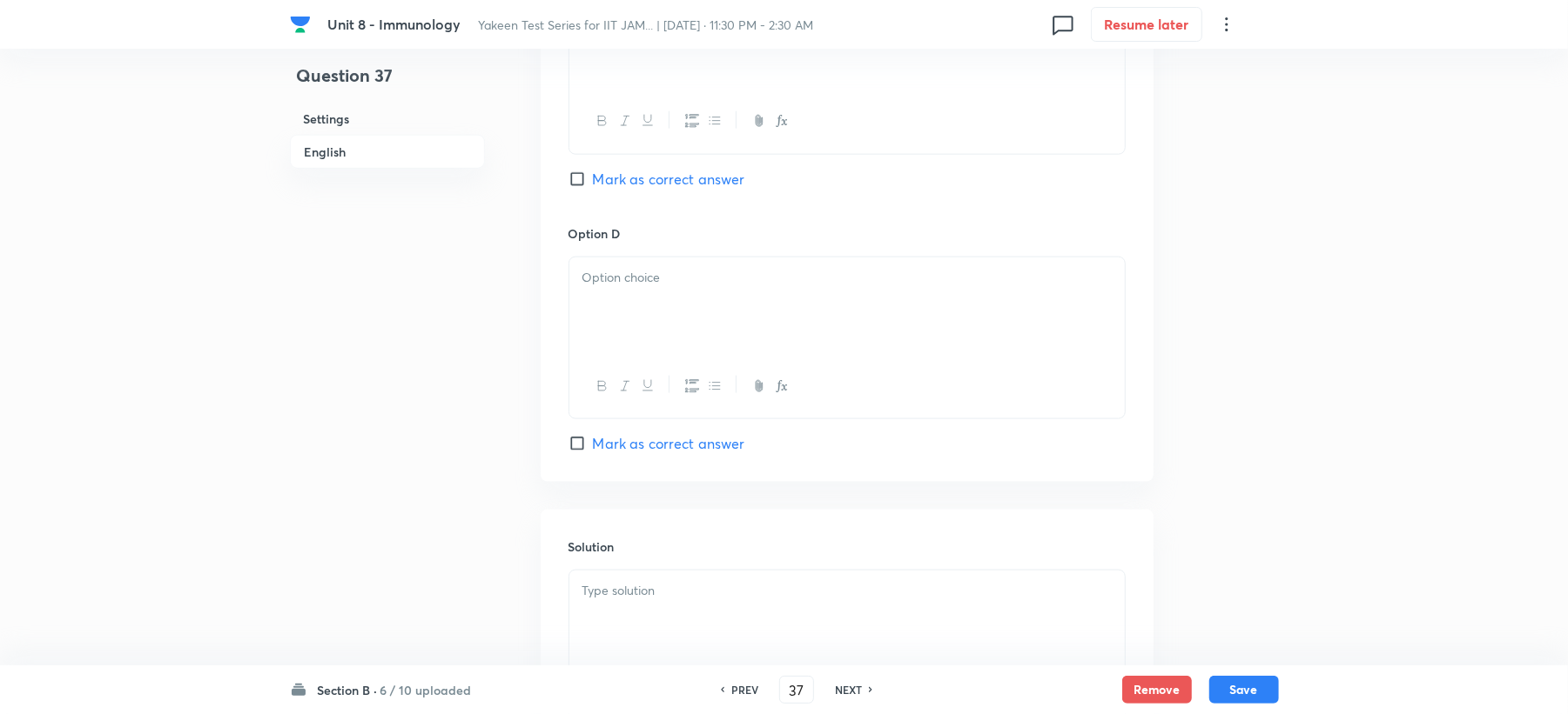
scroll to position [1508, 0]
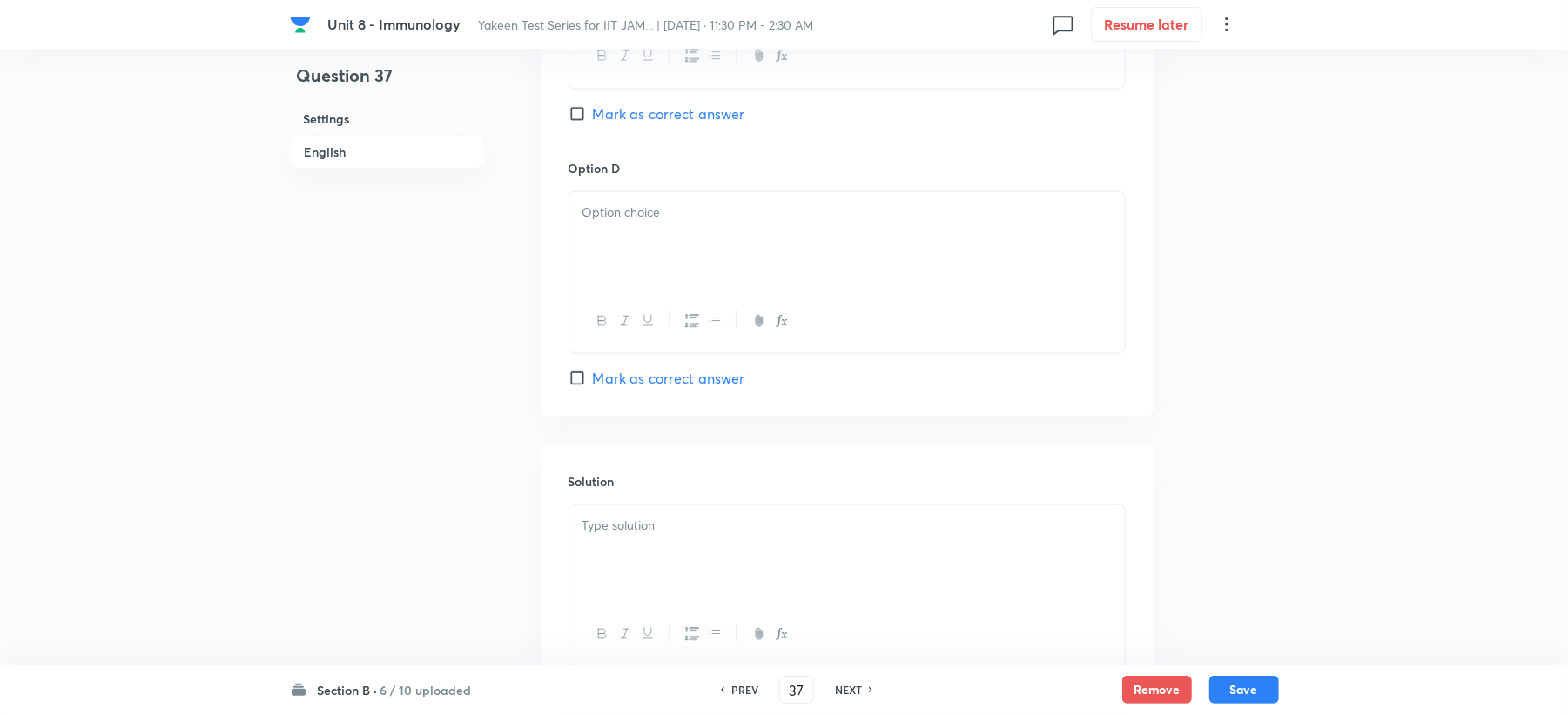
click at [614, 226] on div at bounding box center [846, 240] width 555 height 98
click at [639, 574] on div at bounding box center [846, 554] width 555 height 98
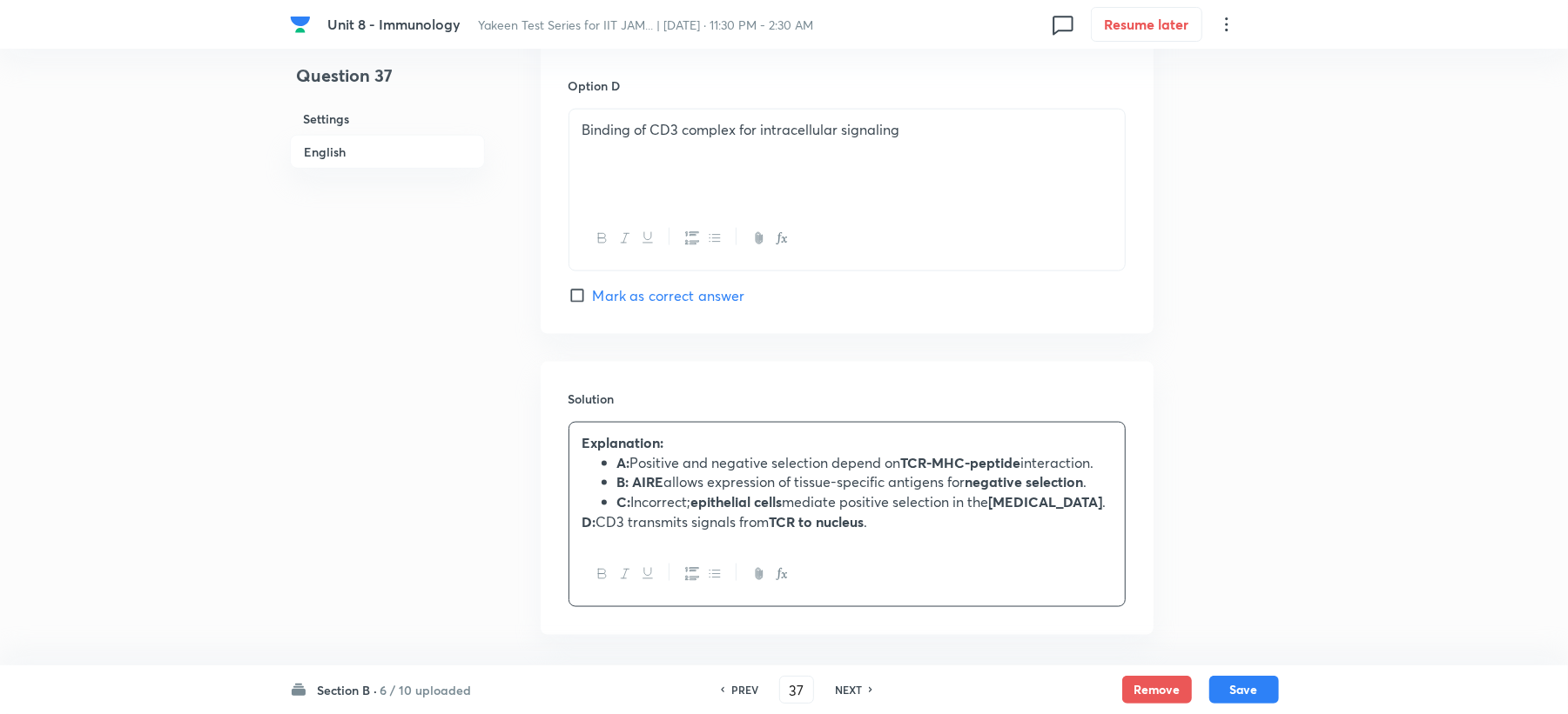
scroll to position [1669, 0]
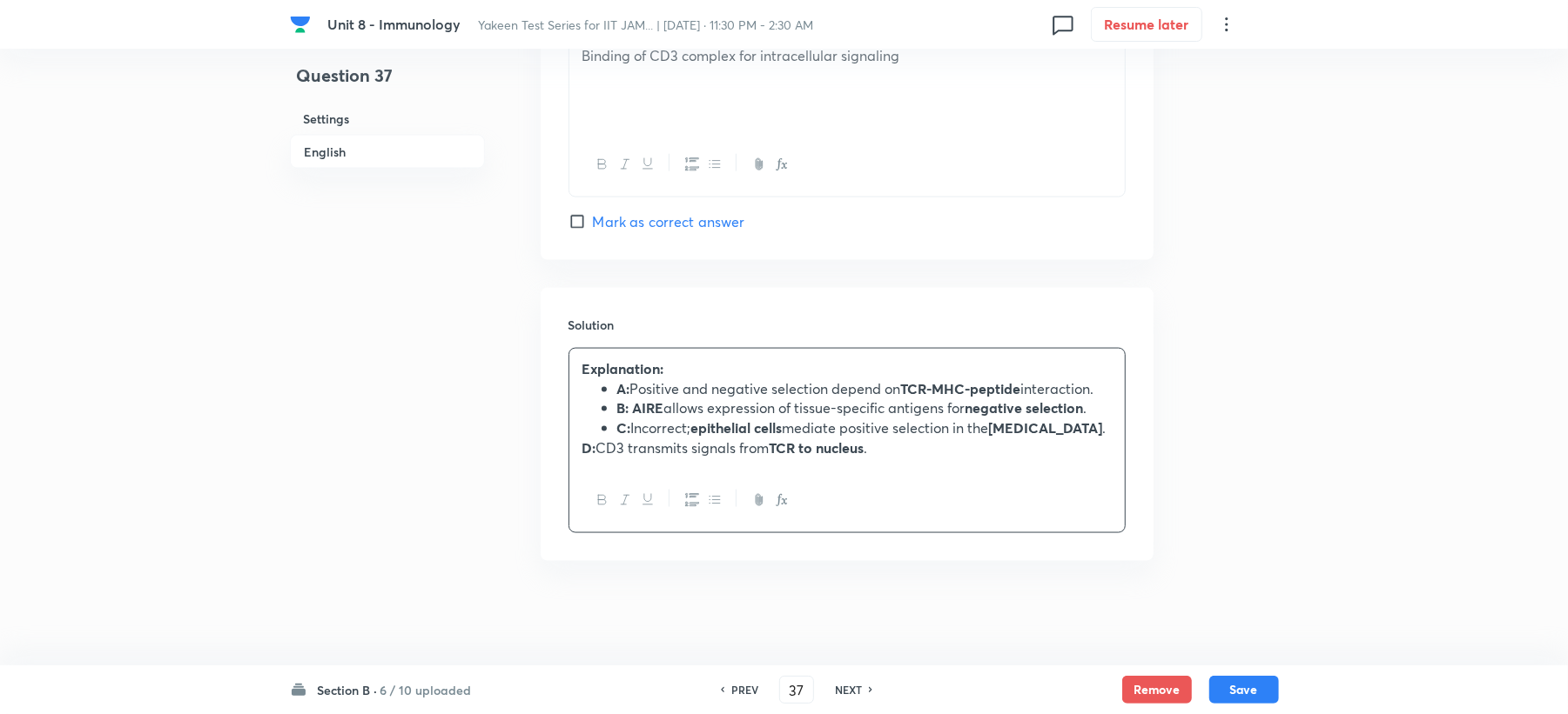
click at [580, 449] on div "Explanation: A: Positive and negative selection depend on TCR-MHC-peptide inter…" at bounding box center [846, 409] width 555 height 120
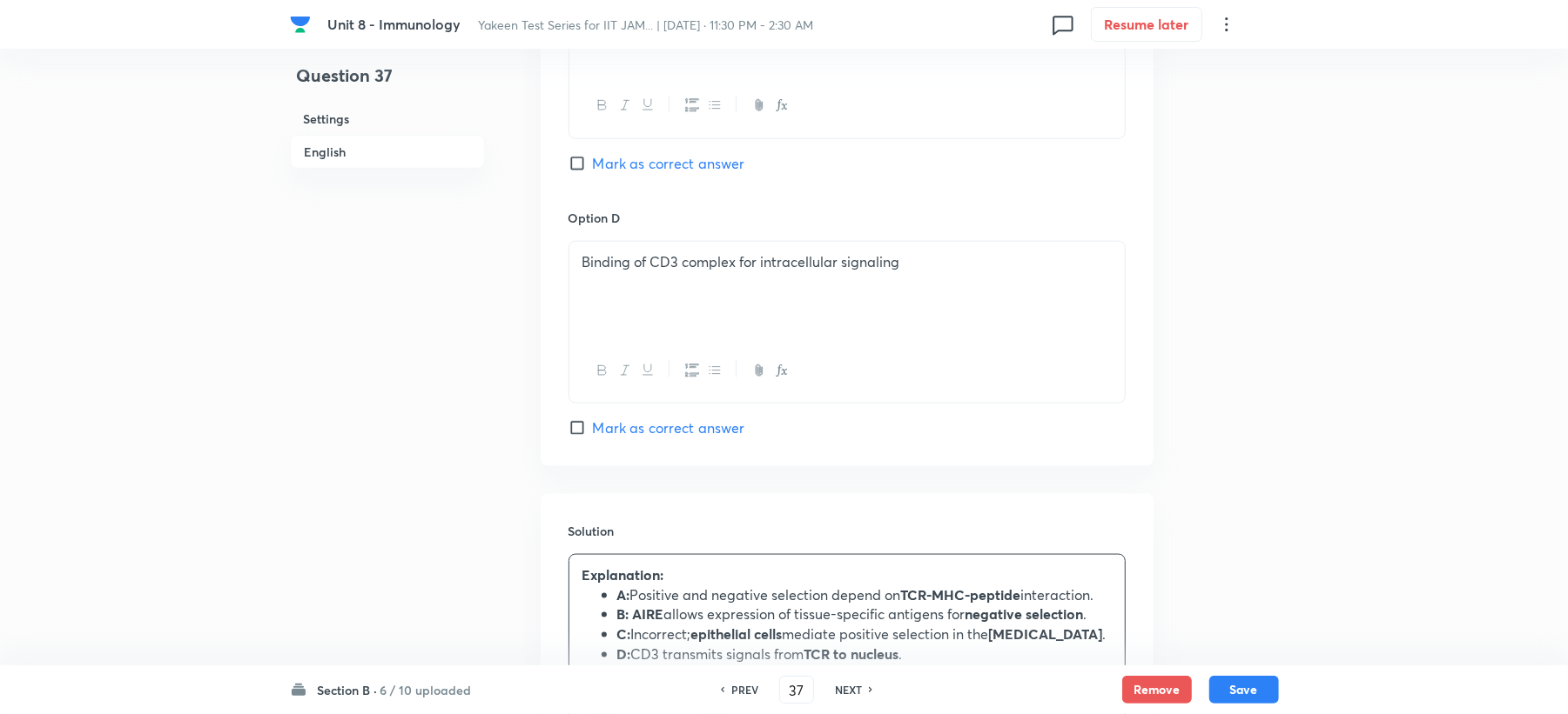
scroll to position [1437, 0]
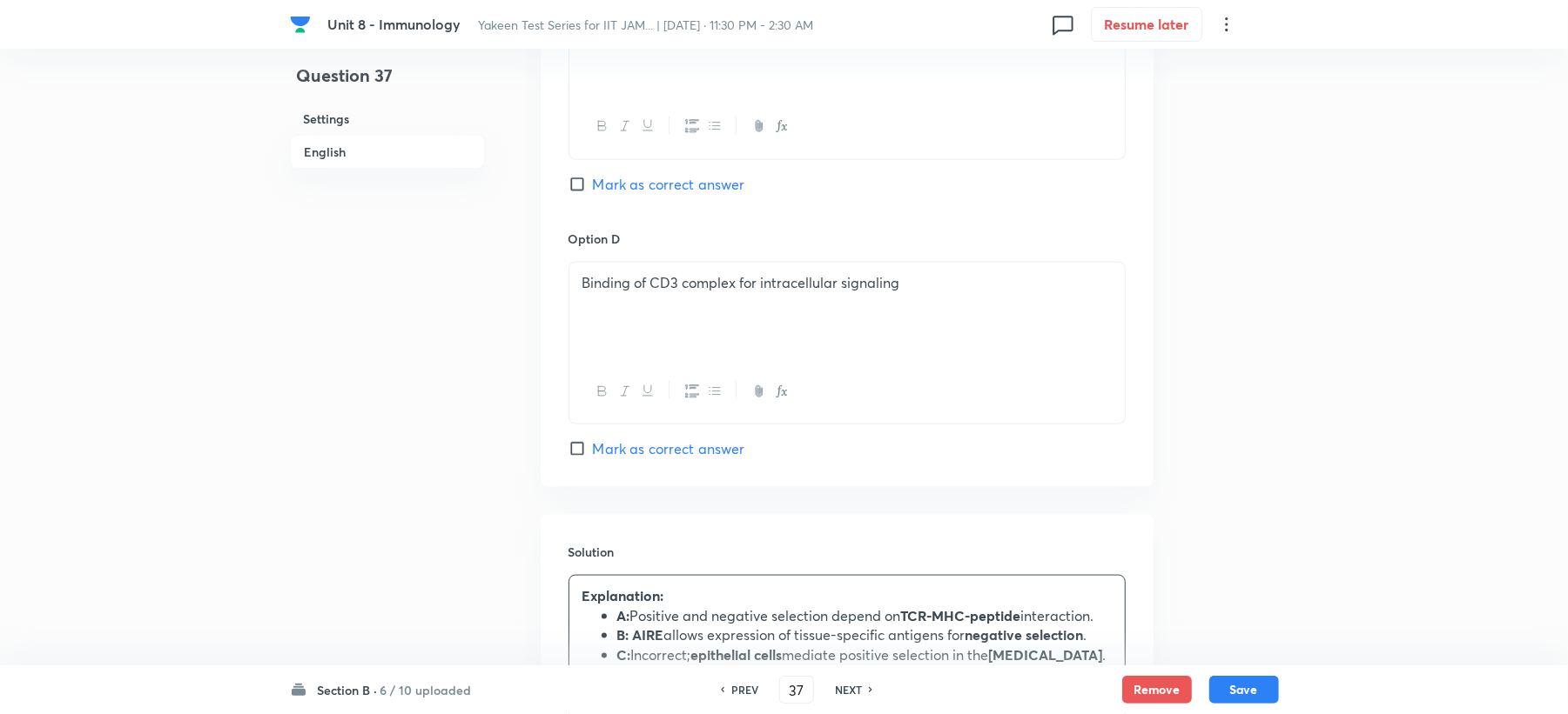
click at [624, 460] on span "Mark as correct answer" at bounding box center [669, 449] width 153 height 21
click at [593, 458] on input "Mark as correct answer" at bounding box center [581, 449] width 25 height 17
checkbox input "true"
click at [1231, 684] on button "Save" at bounding box center [1244, 688] width 70 height 27
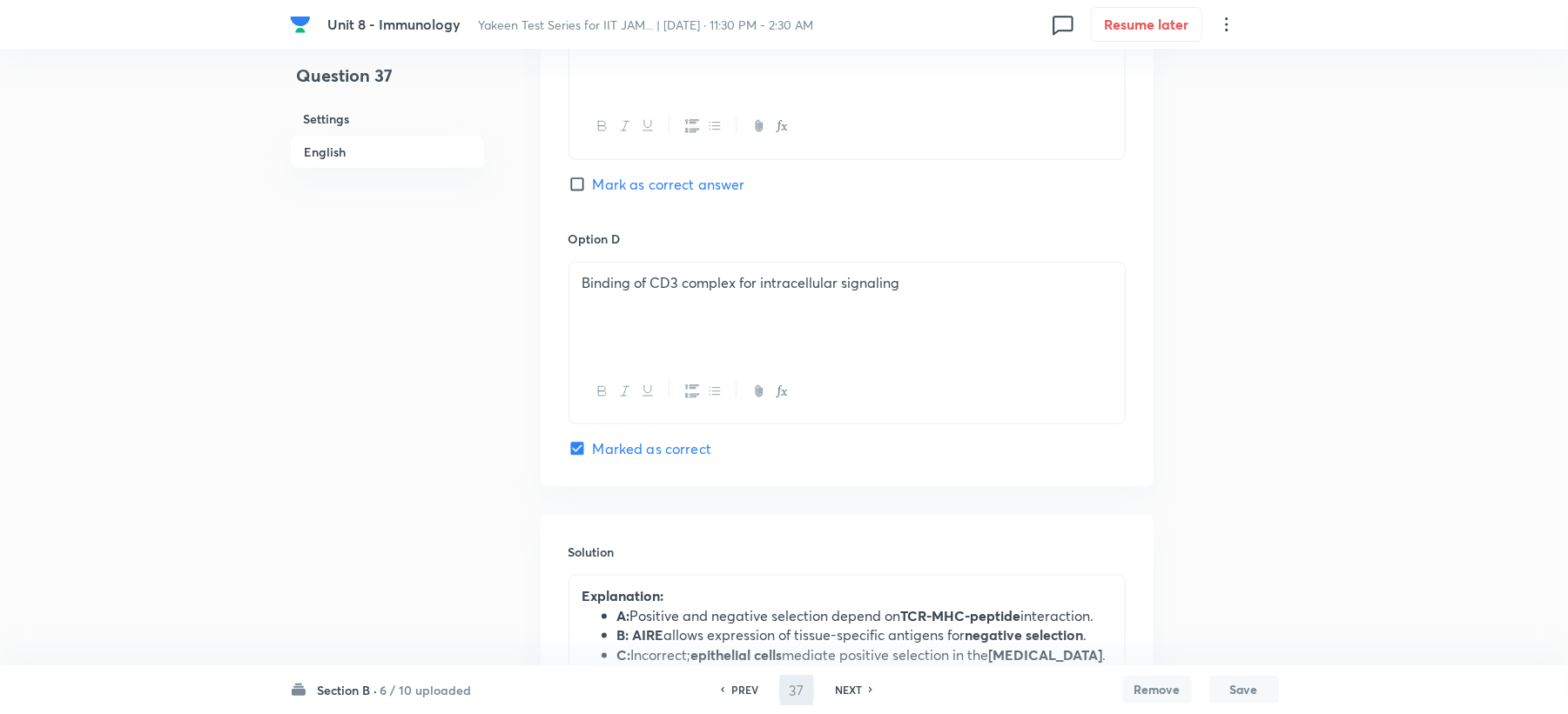
type input "38"
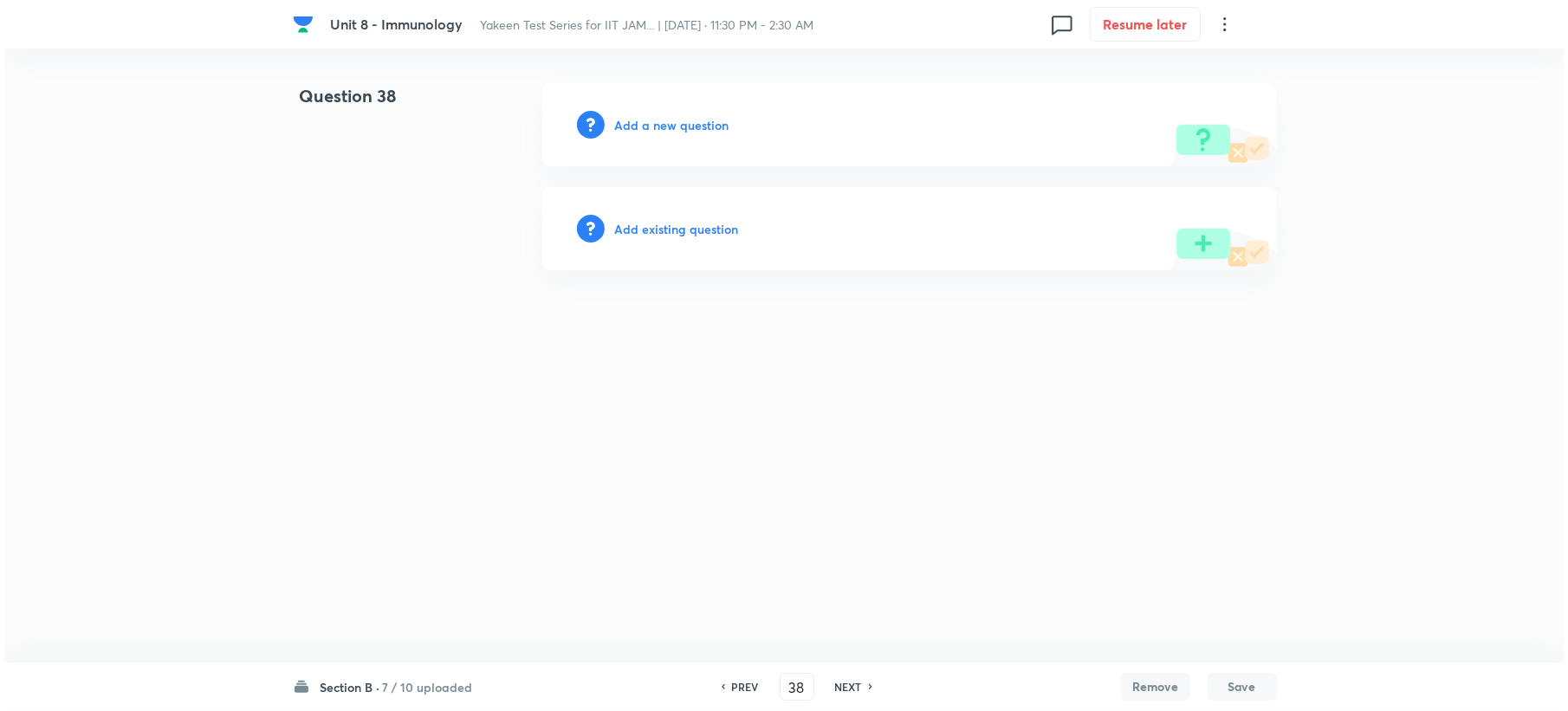
scroll to position [0, 0]
click at [635, 133] on h6 "Add a new question" at bounding box center [672, 126] width 115 height 18
click at [635, 133] on h6 "Choose a question type" at bounding box center [681, 126] width 134 height 18
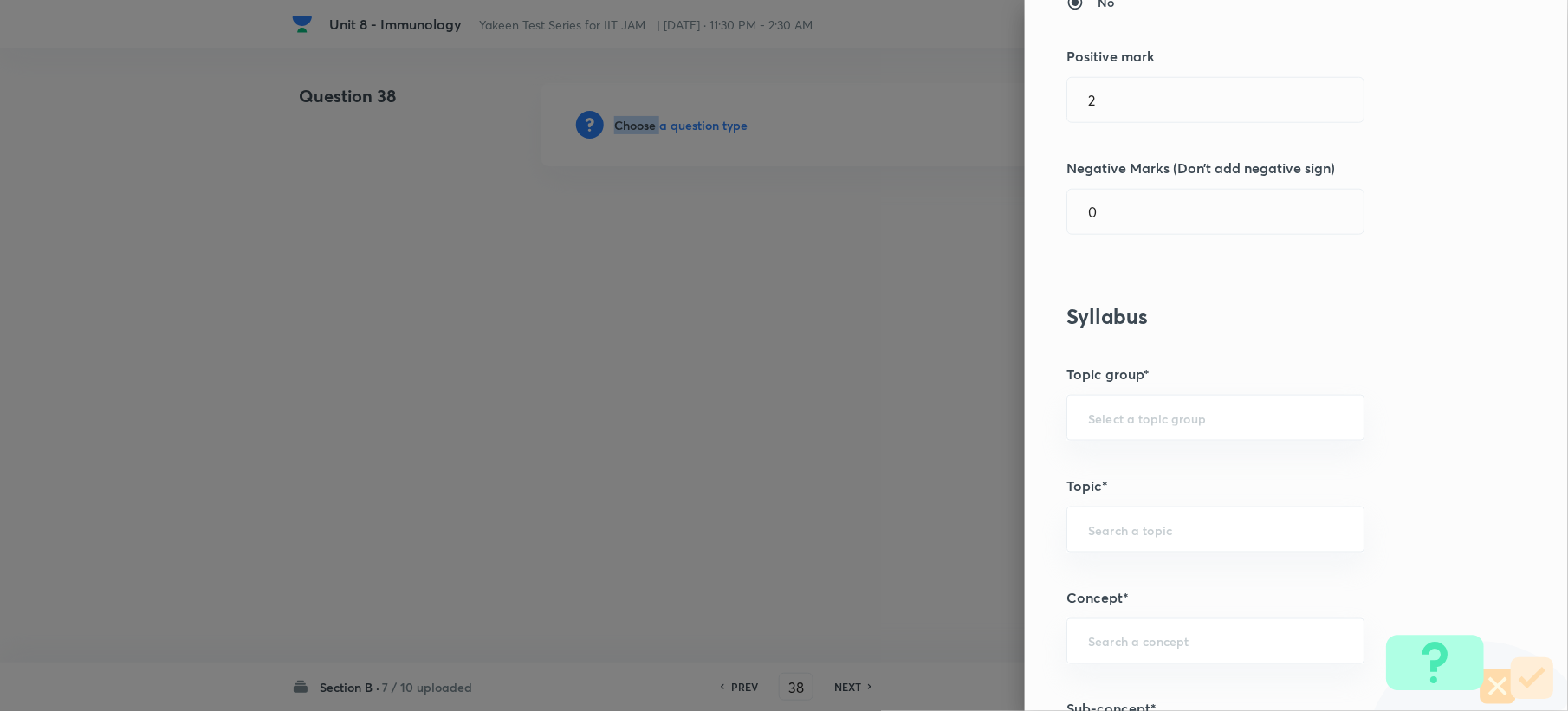
scroll to position [693, 0]
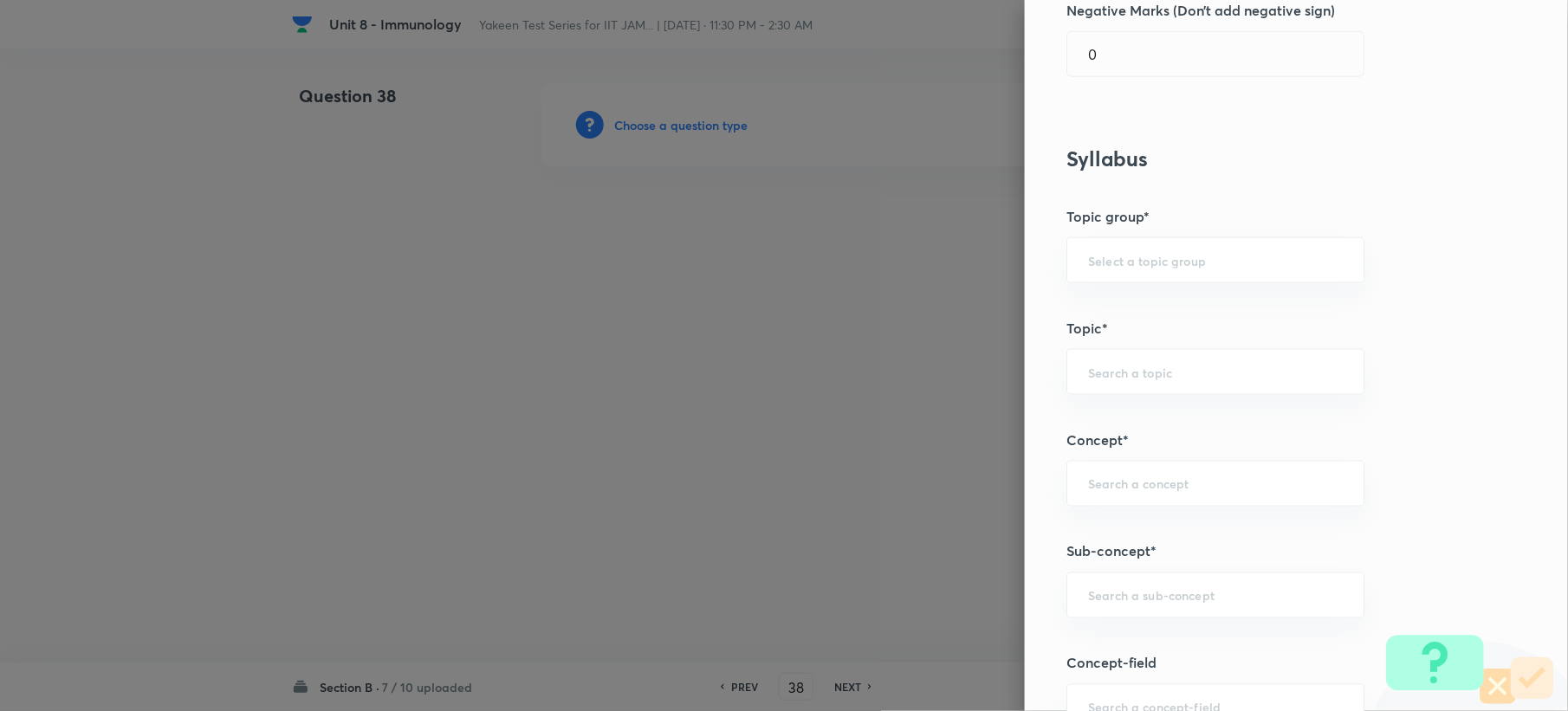
click at [1118, 635] on div "Question settings Question type* Multiple choice correct Number of options* 2 3…" at bounding box center [1296, 355] width 543 height 711
click at [1110, 598] on input "text" at bounding box center [1215, 595] width 255 height 16
paste input "Genetics and Genomics"
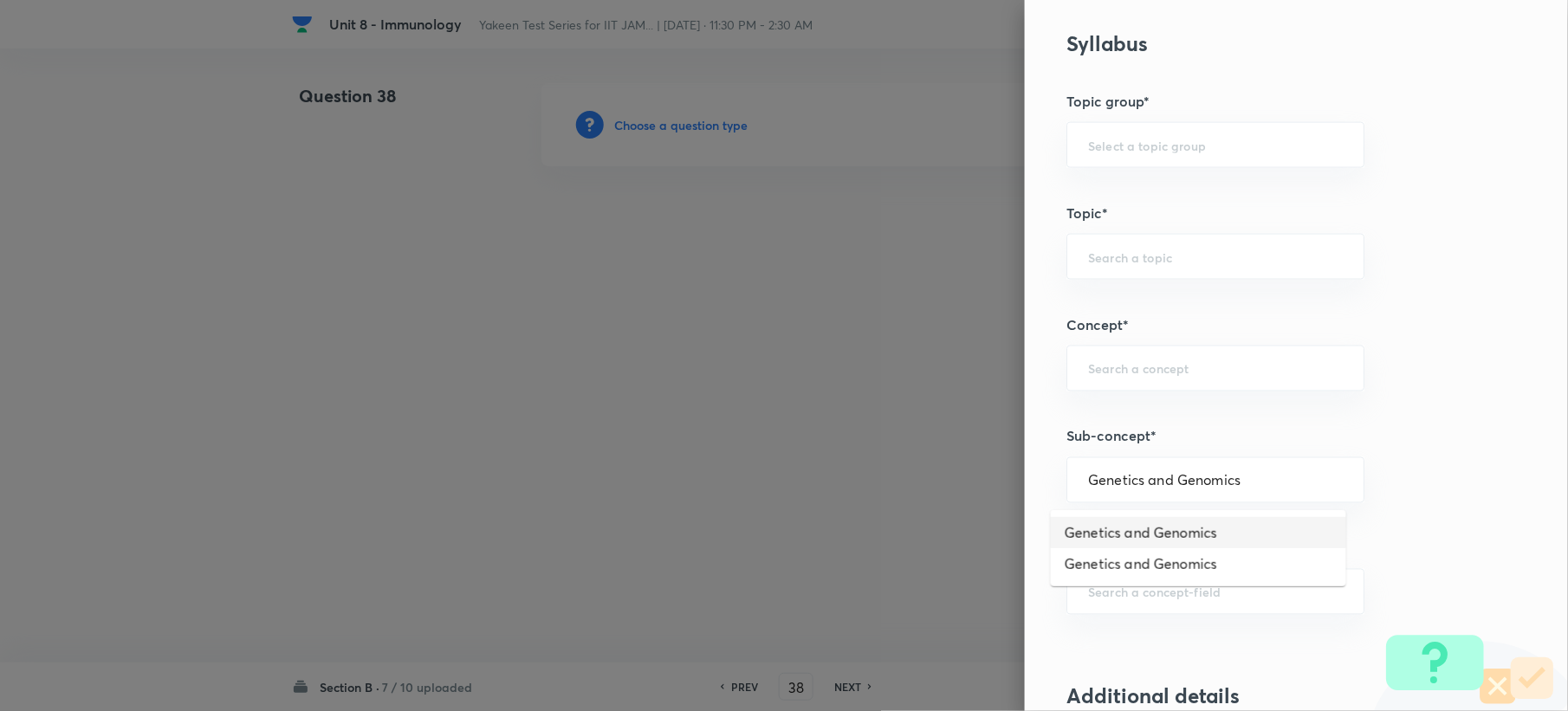
click at [1123, 530] on li "Genetics and Genomics" at bounding box center [1199, 533] width 296 height 31
type input "Genetics and Genomics"
type input "Biotechnology"
type input "Biology (10+2+3 Level)"
type input "General Biology"
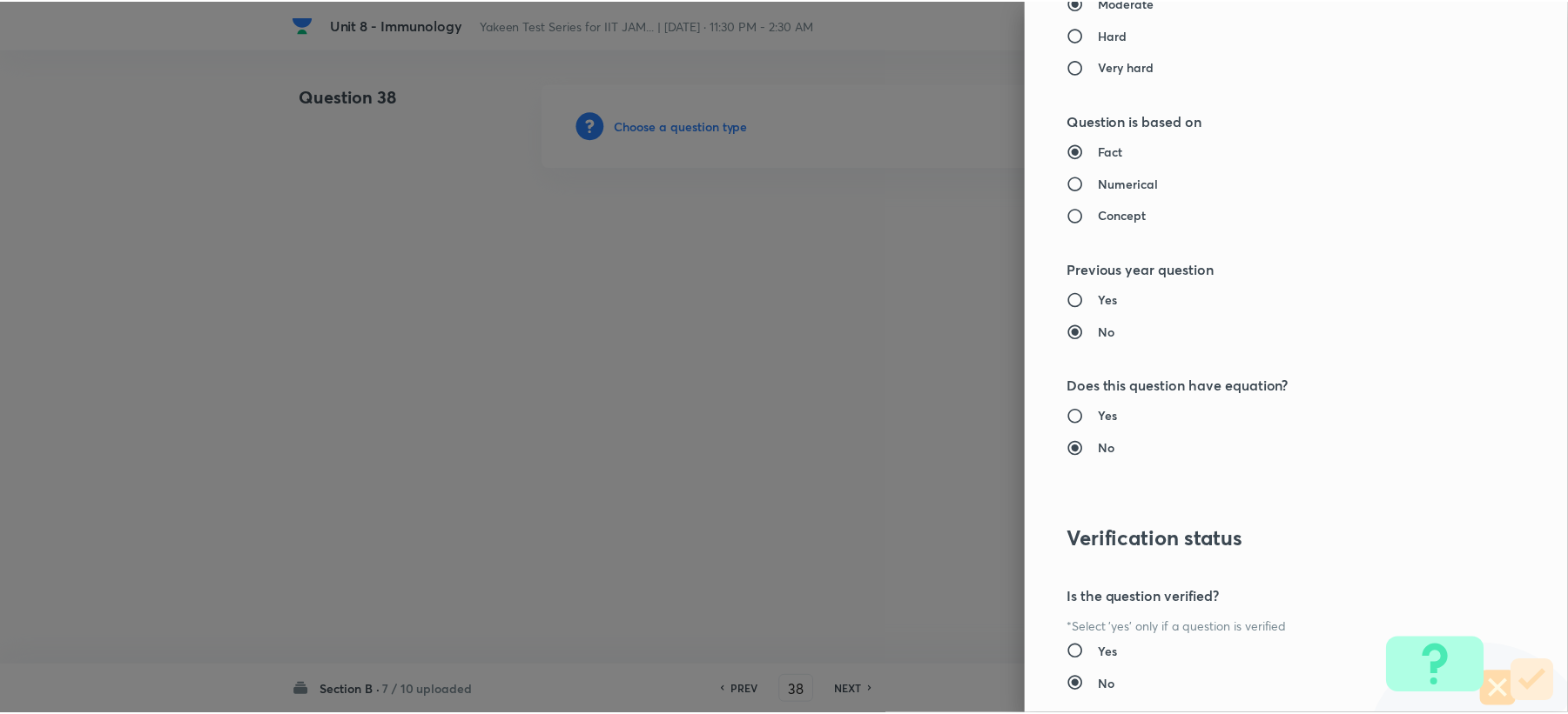
scroll to position [1778, 0]
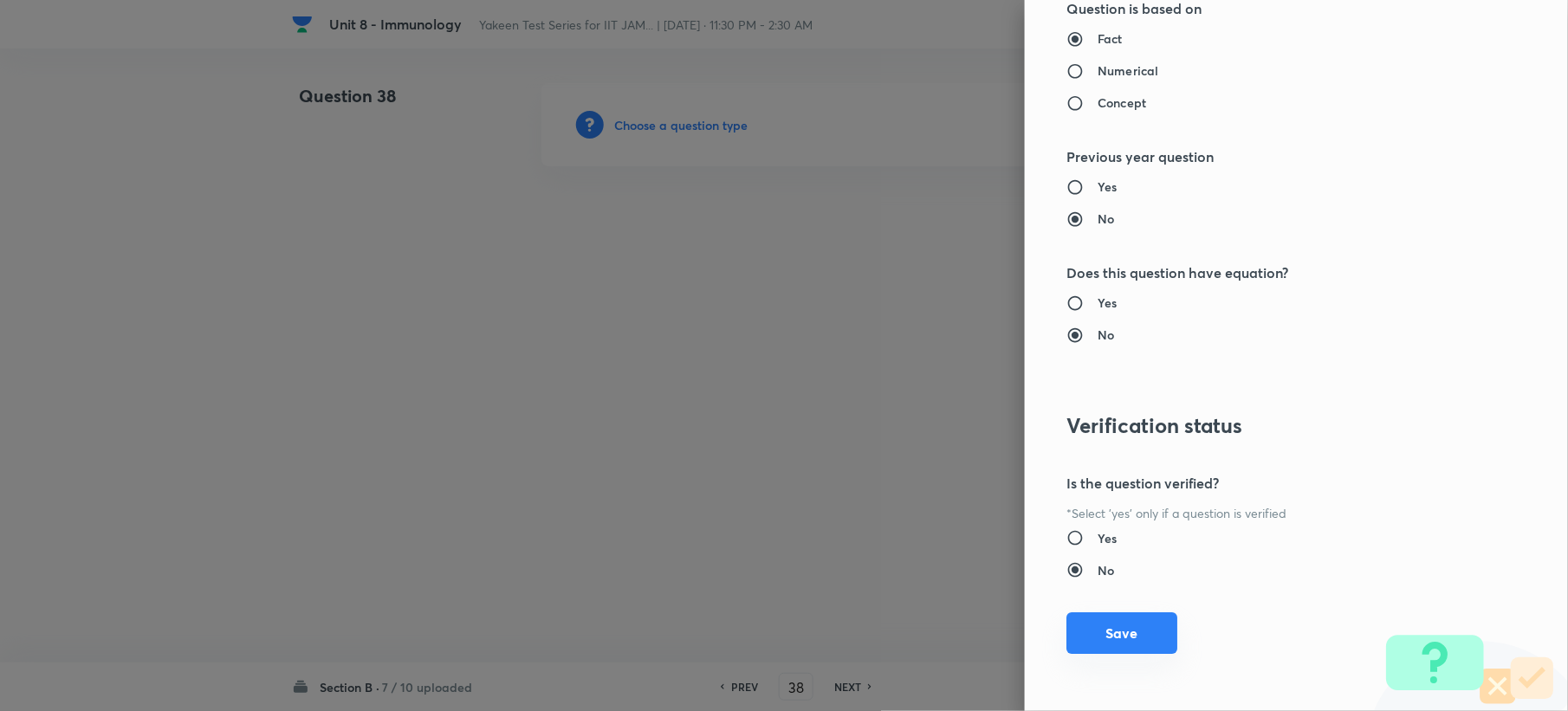
drag, startPoint x: 1108, startPoint y: 635, endPoint x: 250, endPoint y: 411, distance: 886.8
click at [1109, 638] on button "Save" at bounding box center [1122, 634] width 111 height 42
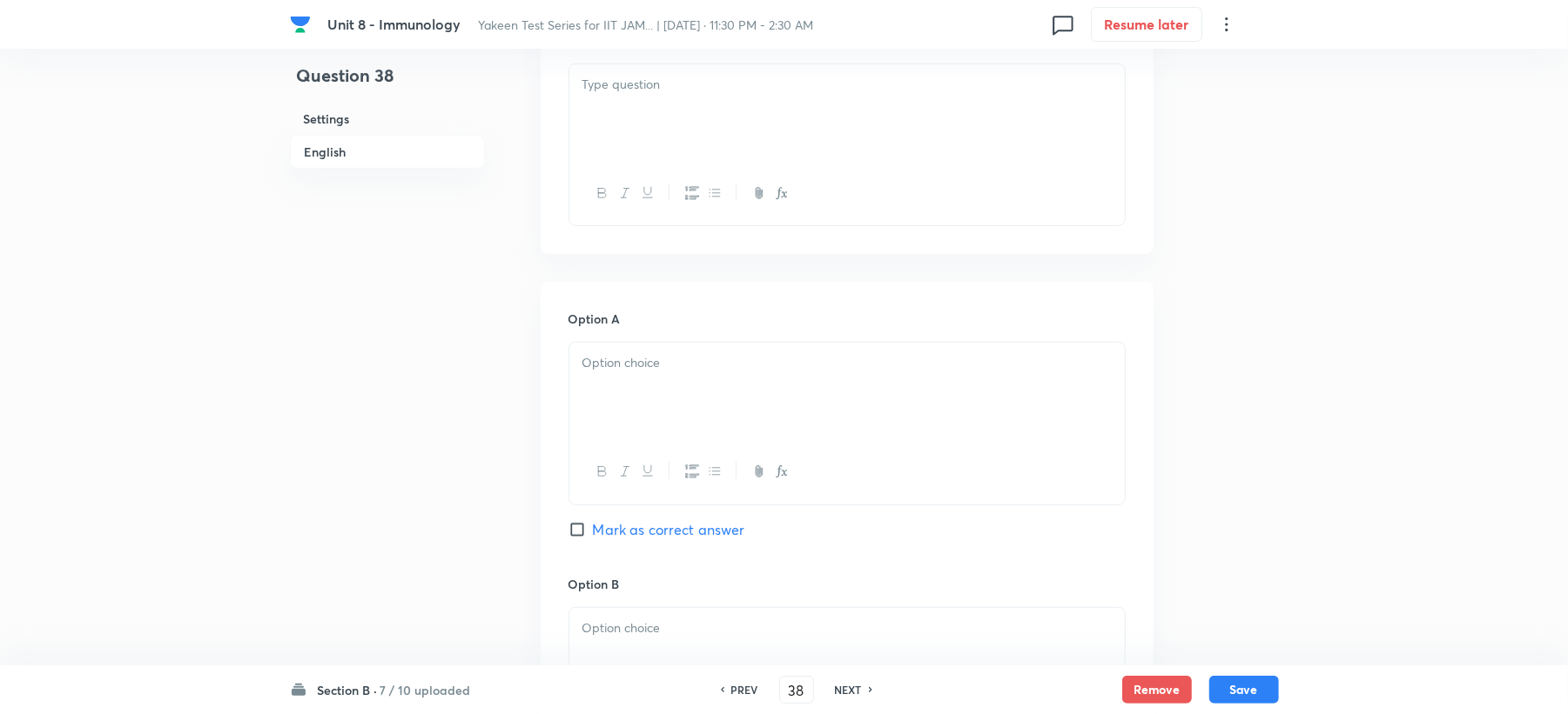
scroll to position [580, 0]
drag, startPoint x: 628, startPoint y: 109, endPoint x: 617, endPoint y: 212, distance: 103.6
click at [628, 109] on div at bounding box center [846, 95] width 555 height 98
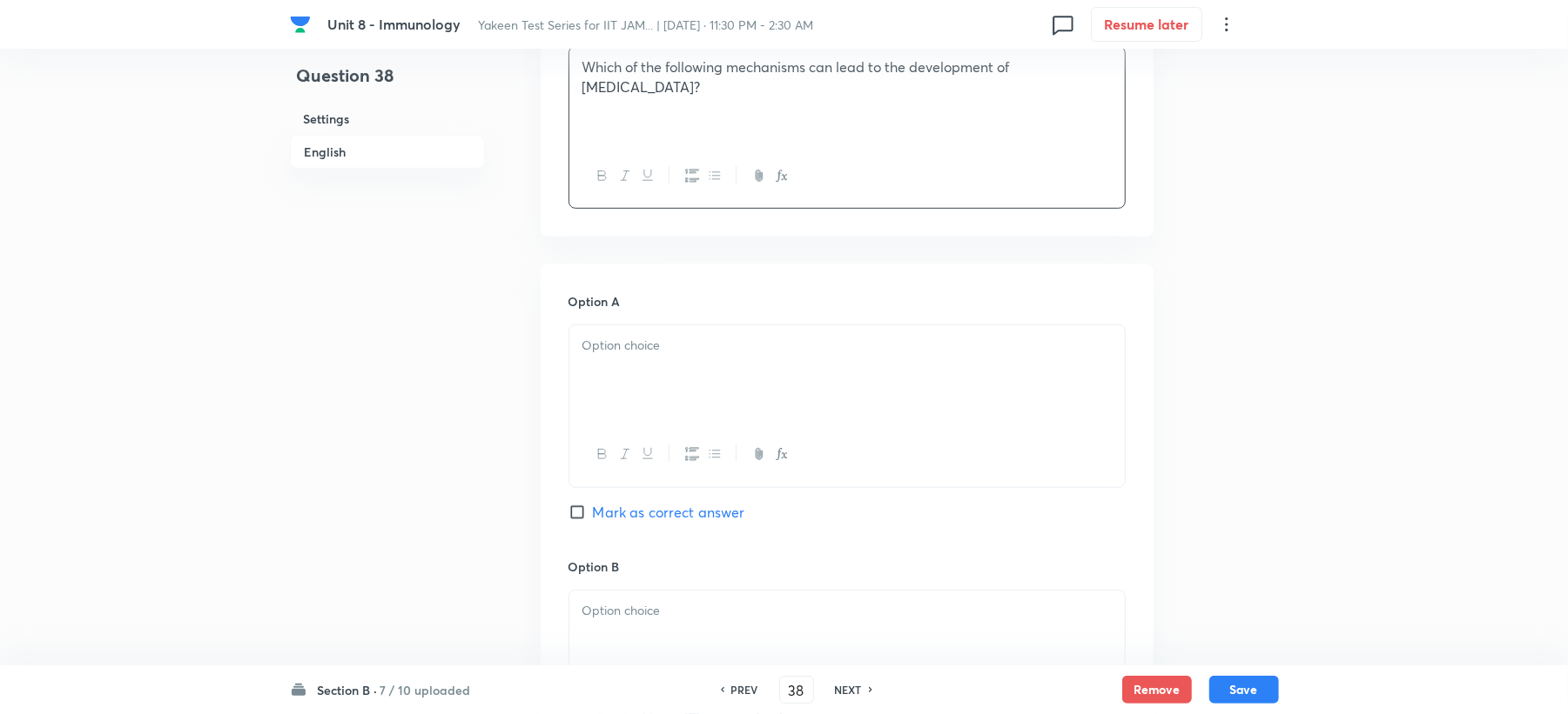
click at [641, 405] on div at bounding box center [846, 374] width 555 height 98
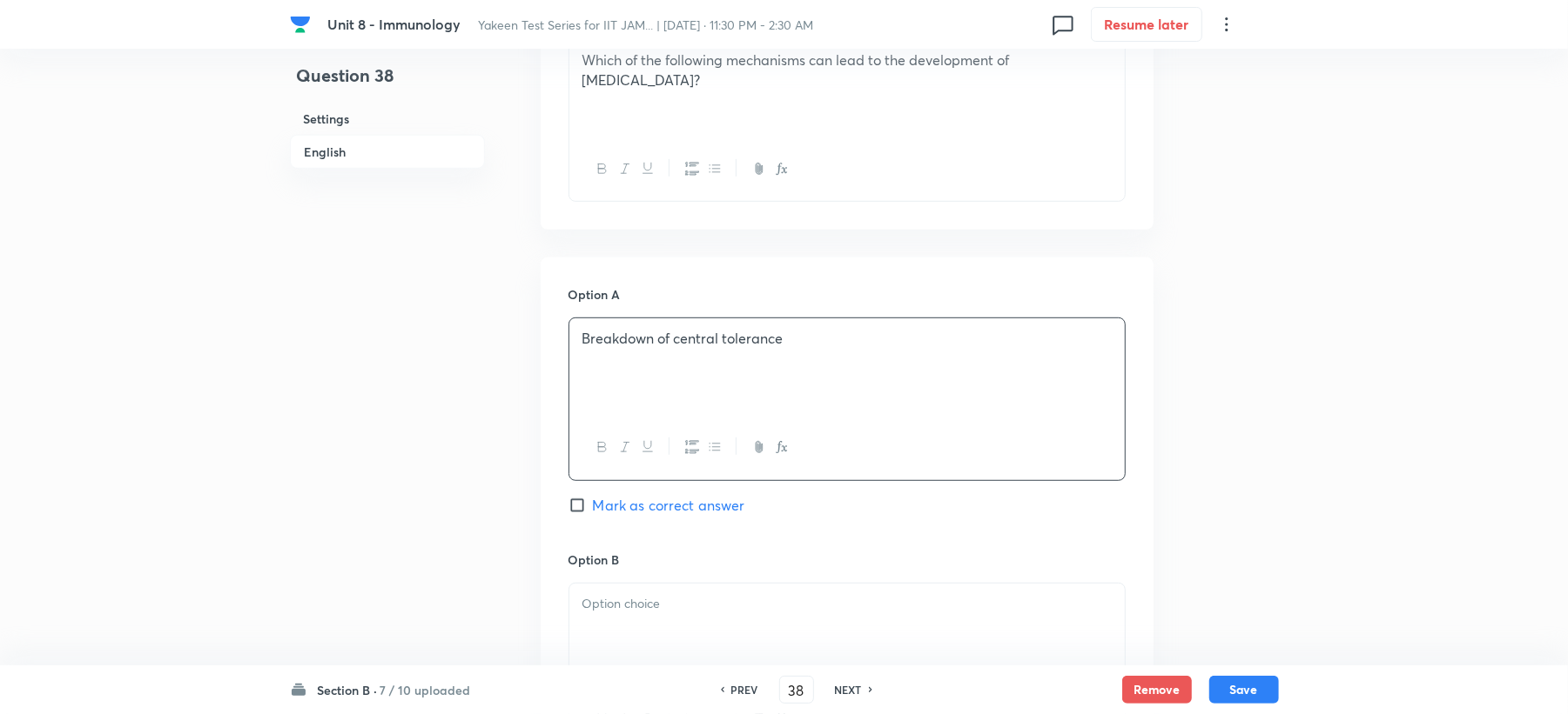
scroll to position [928, 0]
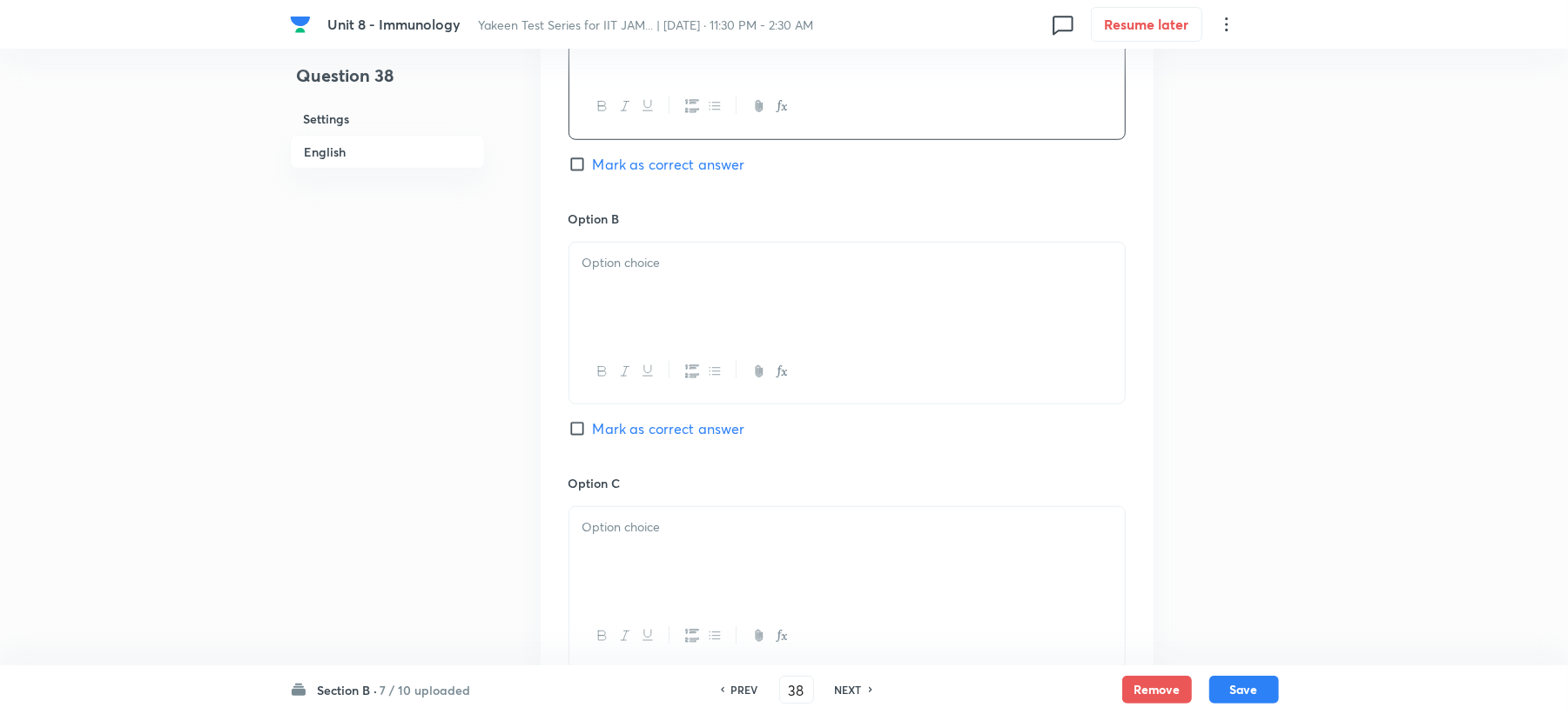
click at [611, 298] on div at bounding box center [846, 292] width 555 height 98
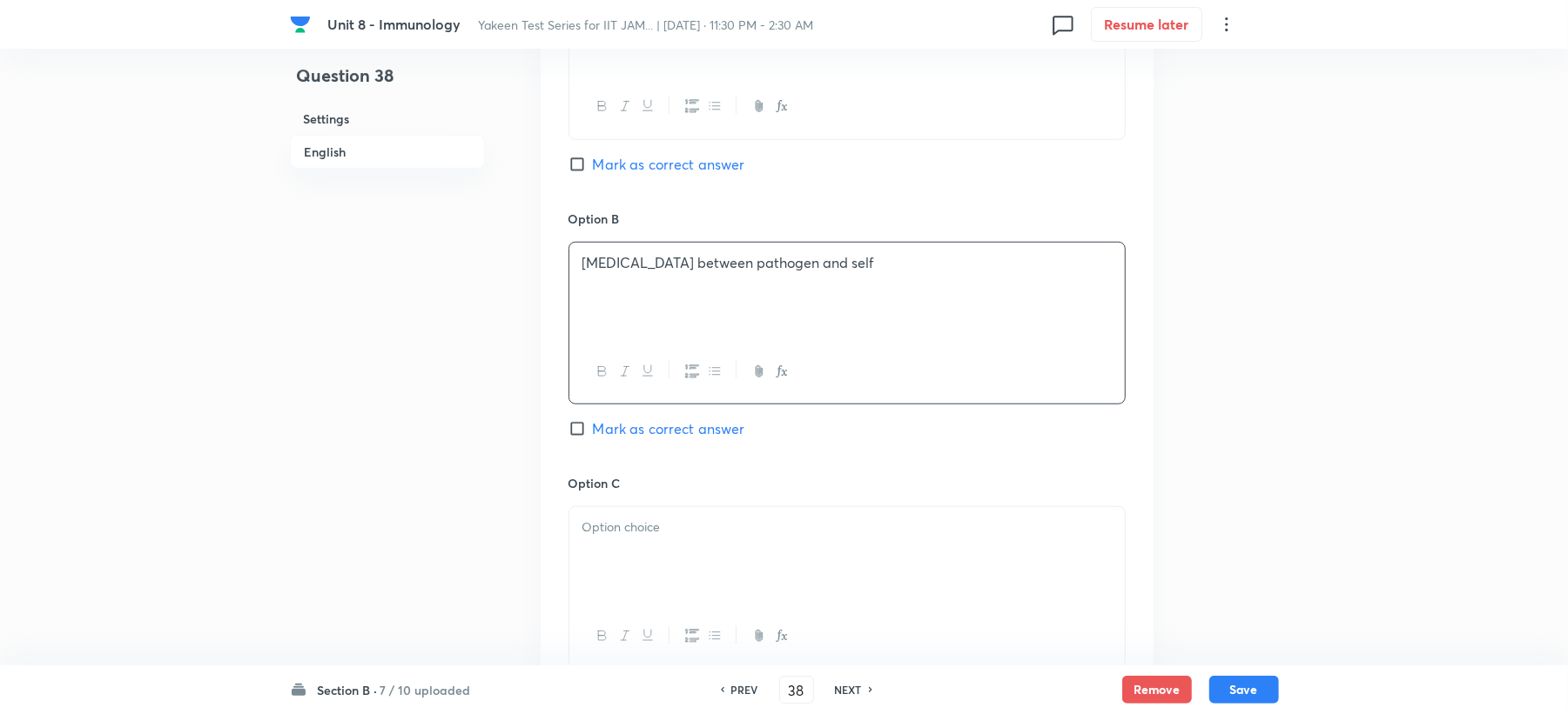
click at [655, 160] on span "Mark as correct answer" at bounding box center [669, 164] width 153 height 21
click at [593, 160] on input "Mark as correct answer" at bounding box center [581, 164] width 25 height 17
checkbox input "true"
click at [600, 439] on span "Mark as correct answer" at bounding box center [669, 429] width 153 height 21
click at [593, 438] on input "Mark as correct answer" at bounding box center [581, 429] width 25 height 17
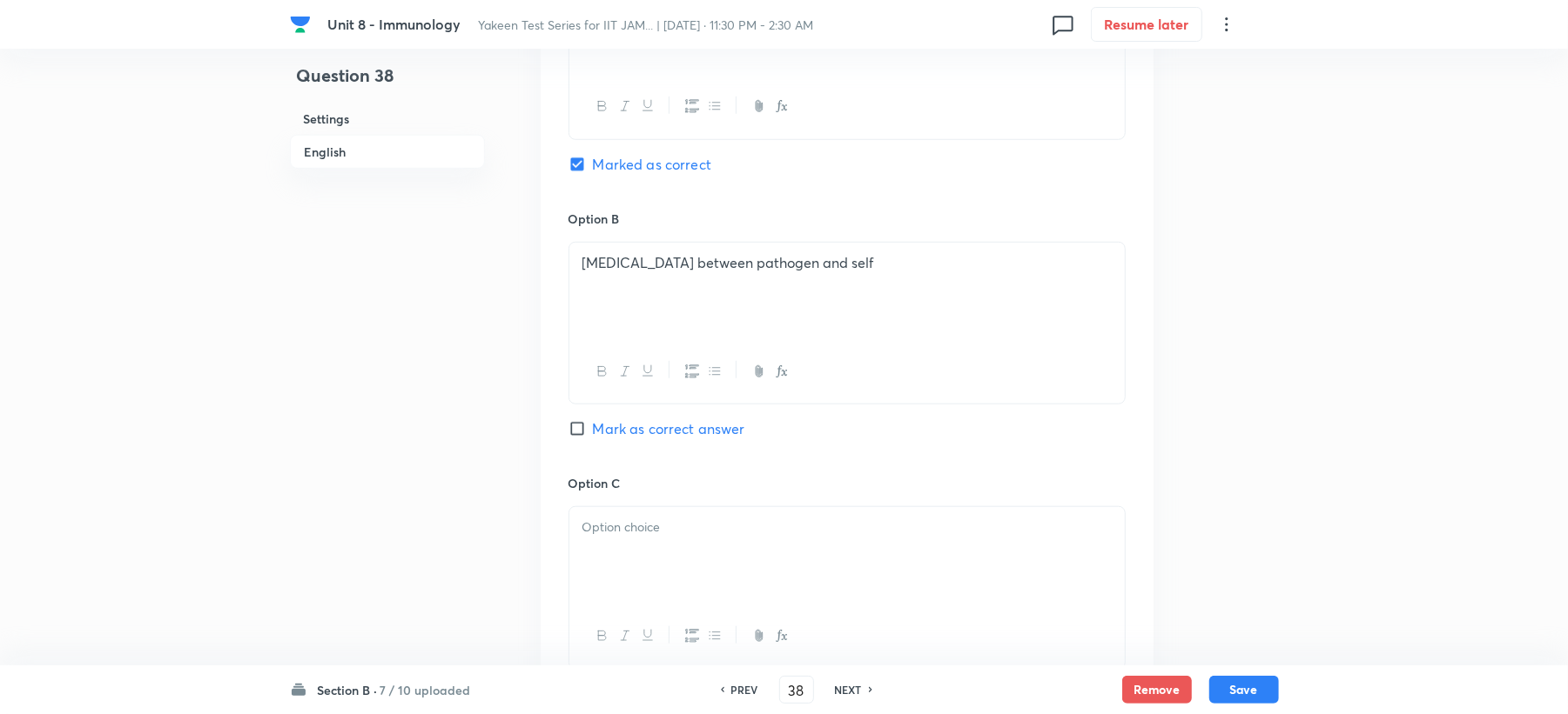
checkbox input "true"
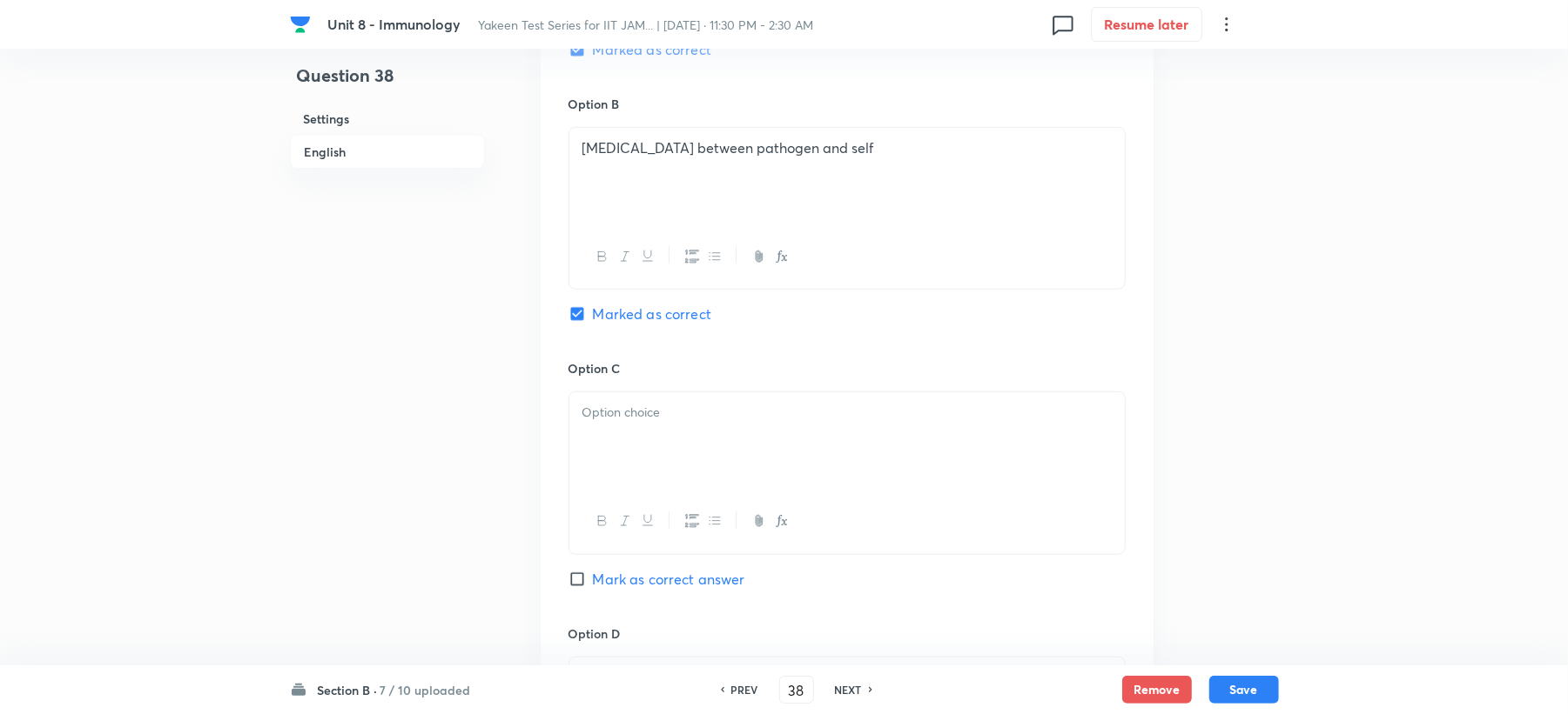
scroll to position [1044, 0]
click at [600, 439] on div at bounding box center [846, 439] width 555 height 98
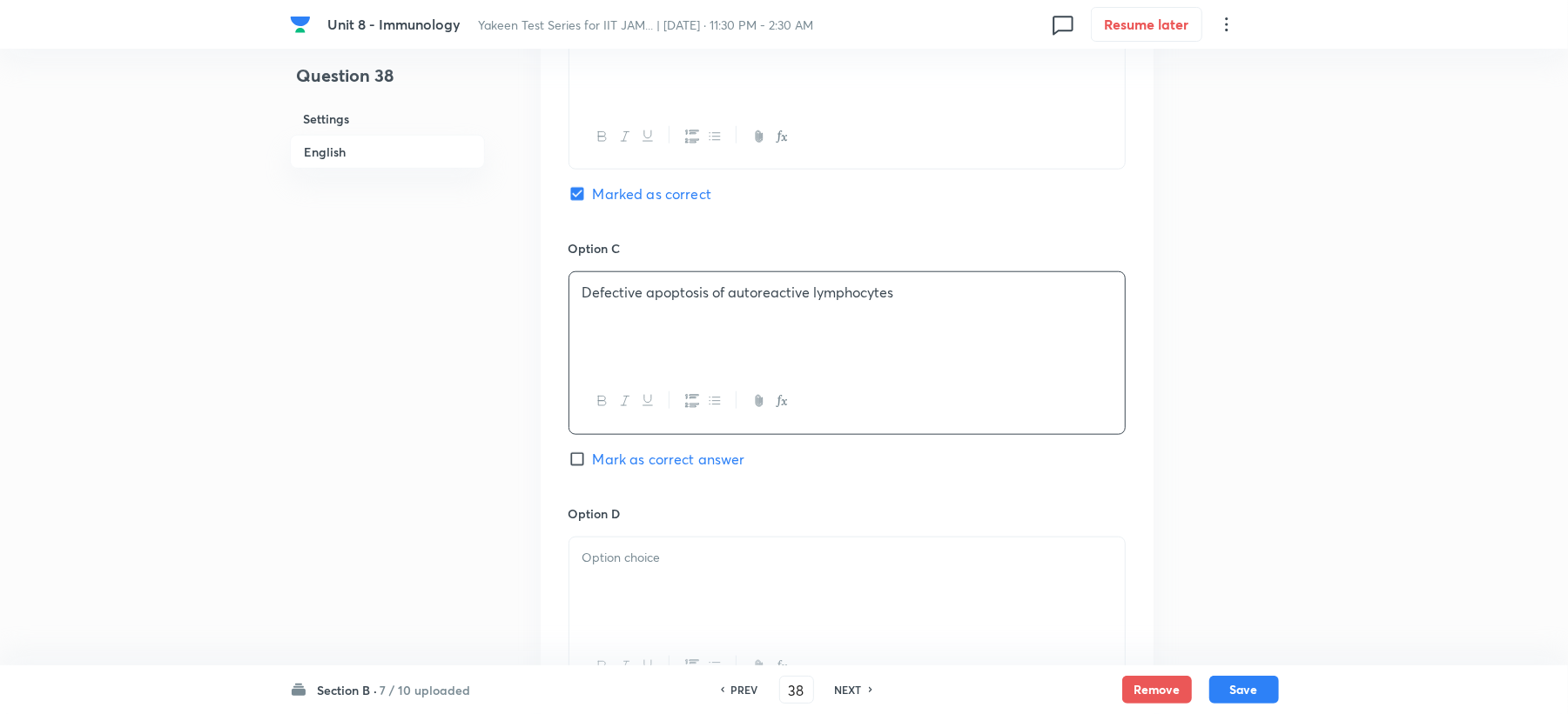
scroll to position [1160, 0]
click at [655, 578] on div at bounding box center [846, 589] width 555 height 98
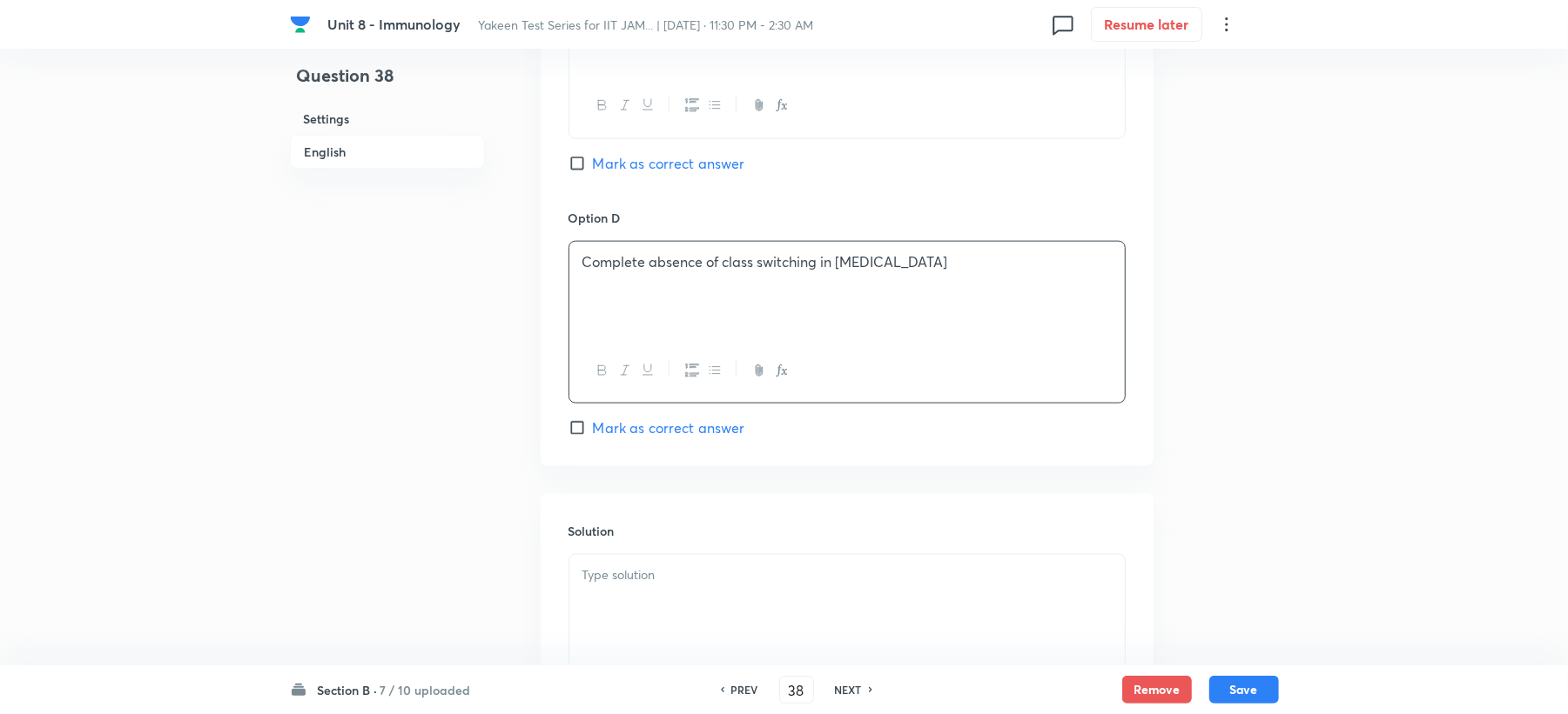
scroll to position [1508, 0]
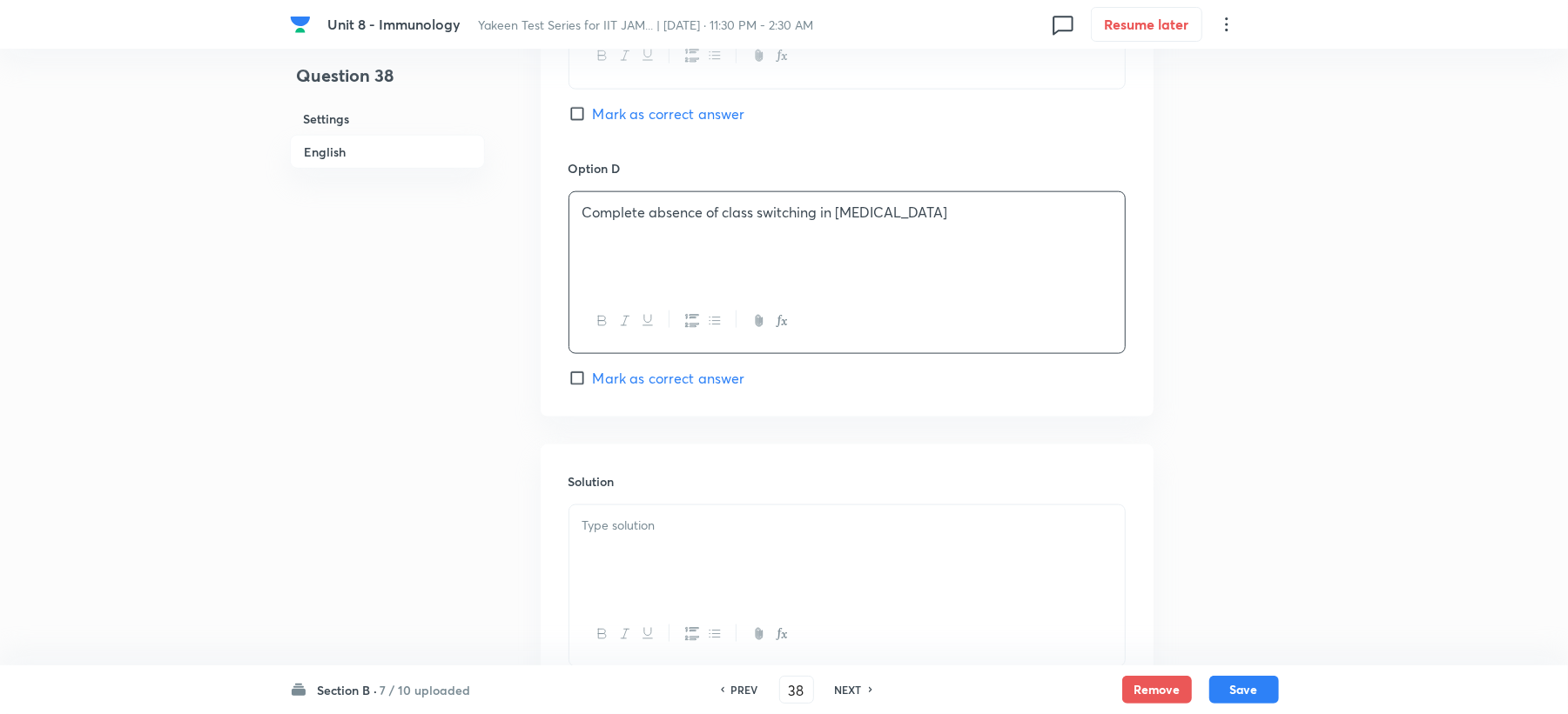
click at [639, 578] on div at bounding box center [846, 554] width 555 height 98
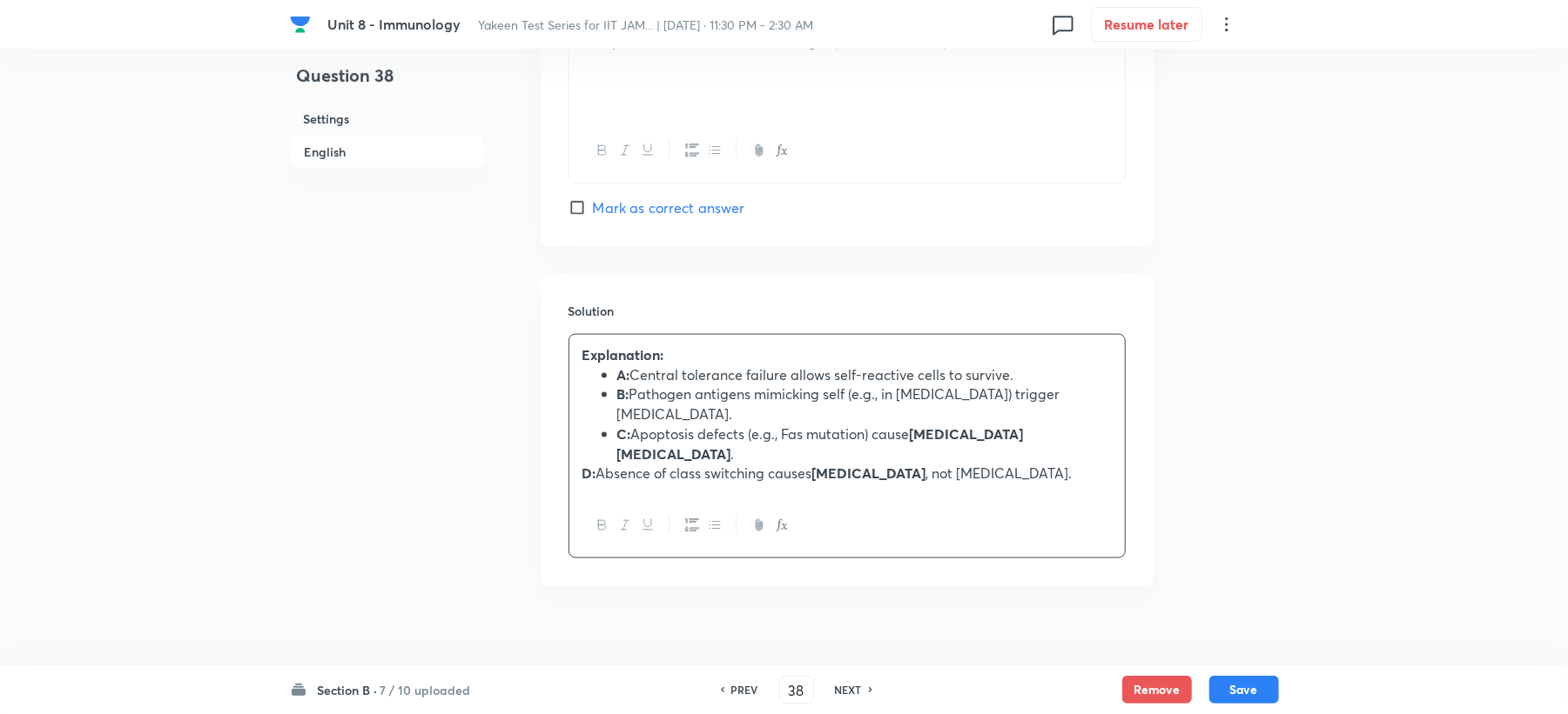
scroll to position [1709, 0]
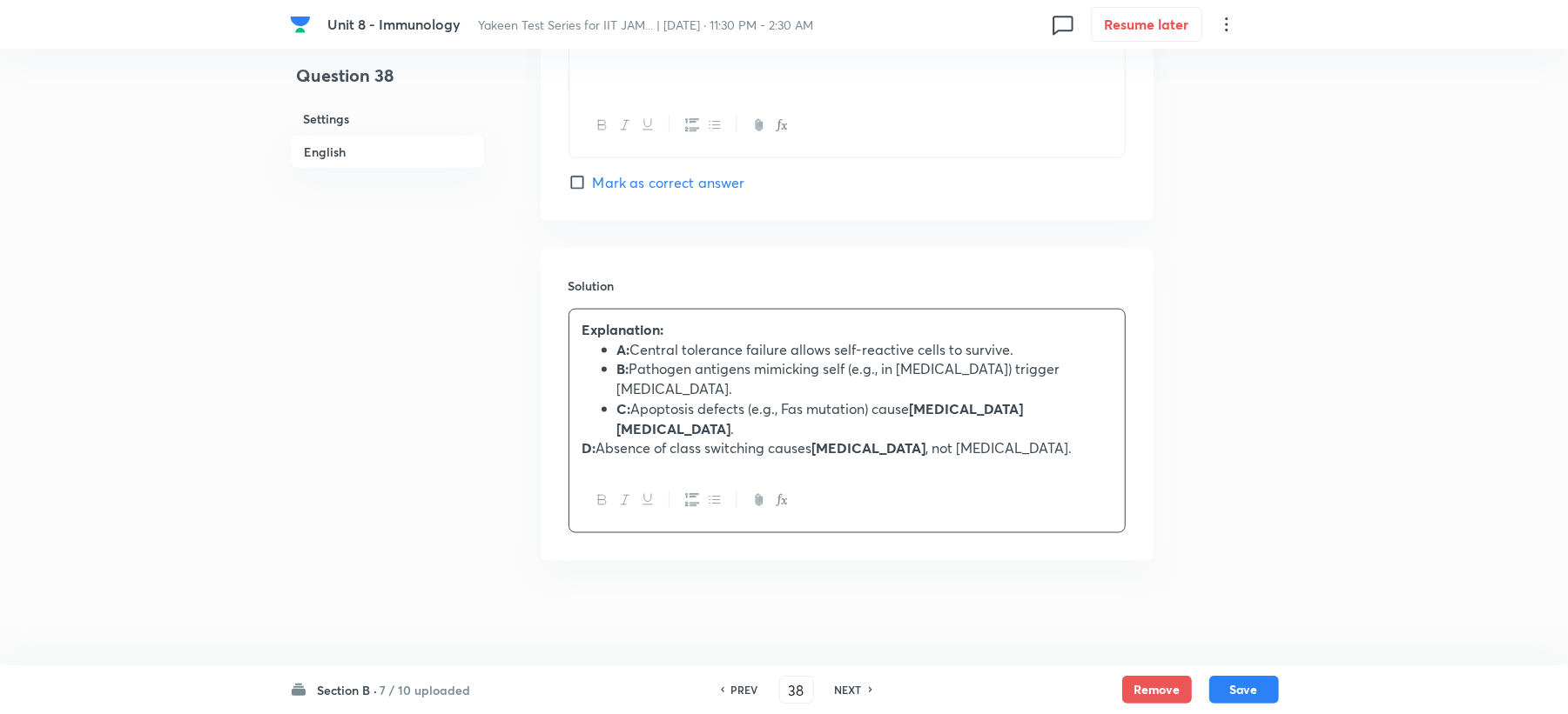
click at [580, 441] on div "Explanation: A: Central tolerance failure allows self-reactive cells to survive…" at bounding box center [846, 389] width 555 height 159
click at [1219, 687] on button "Save" at bounding box center [1244, 688] width 70 height 27
type input "39"
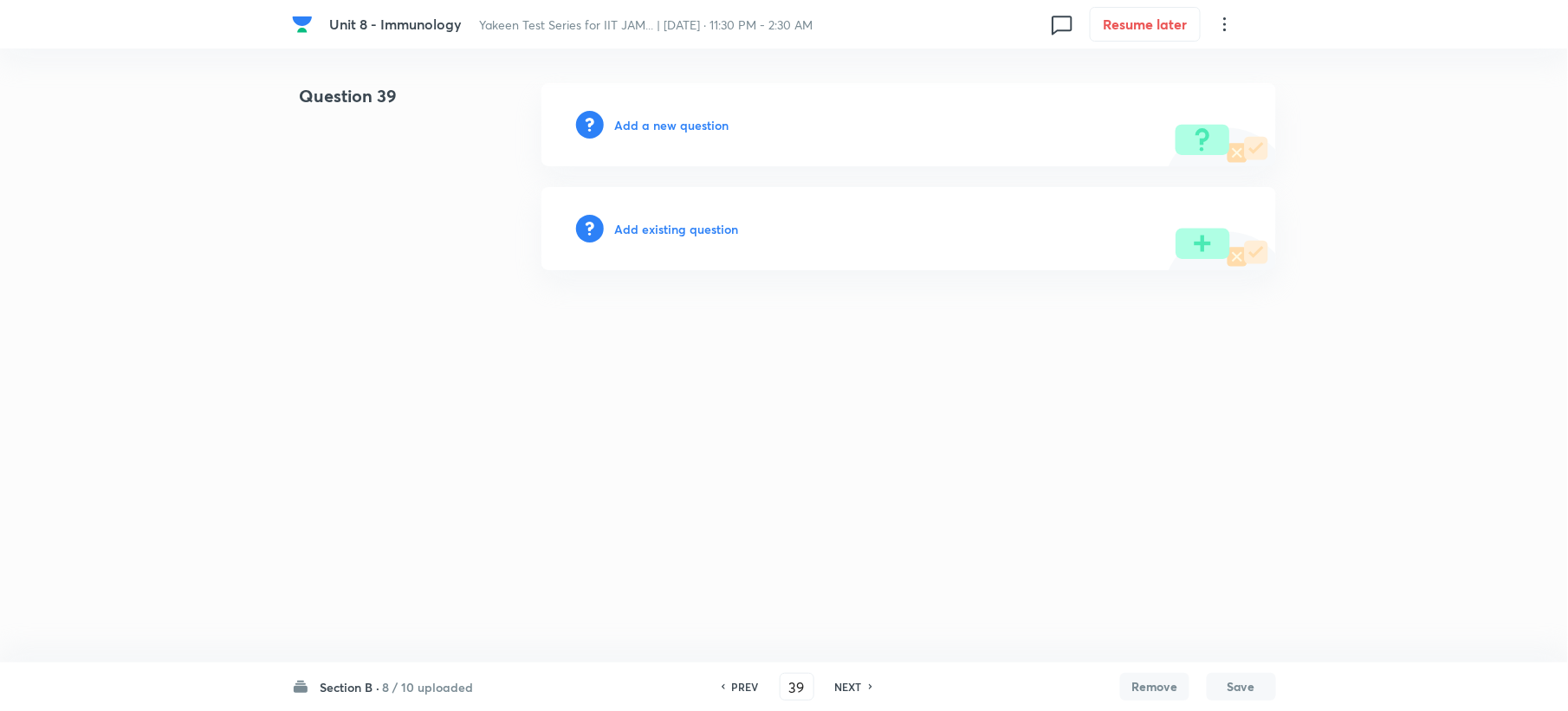
click at [631, 130] on h6 "Add a new question" at bounding box center [672, 126] width 115 height 18
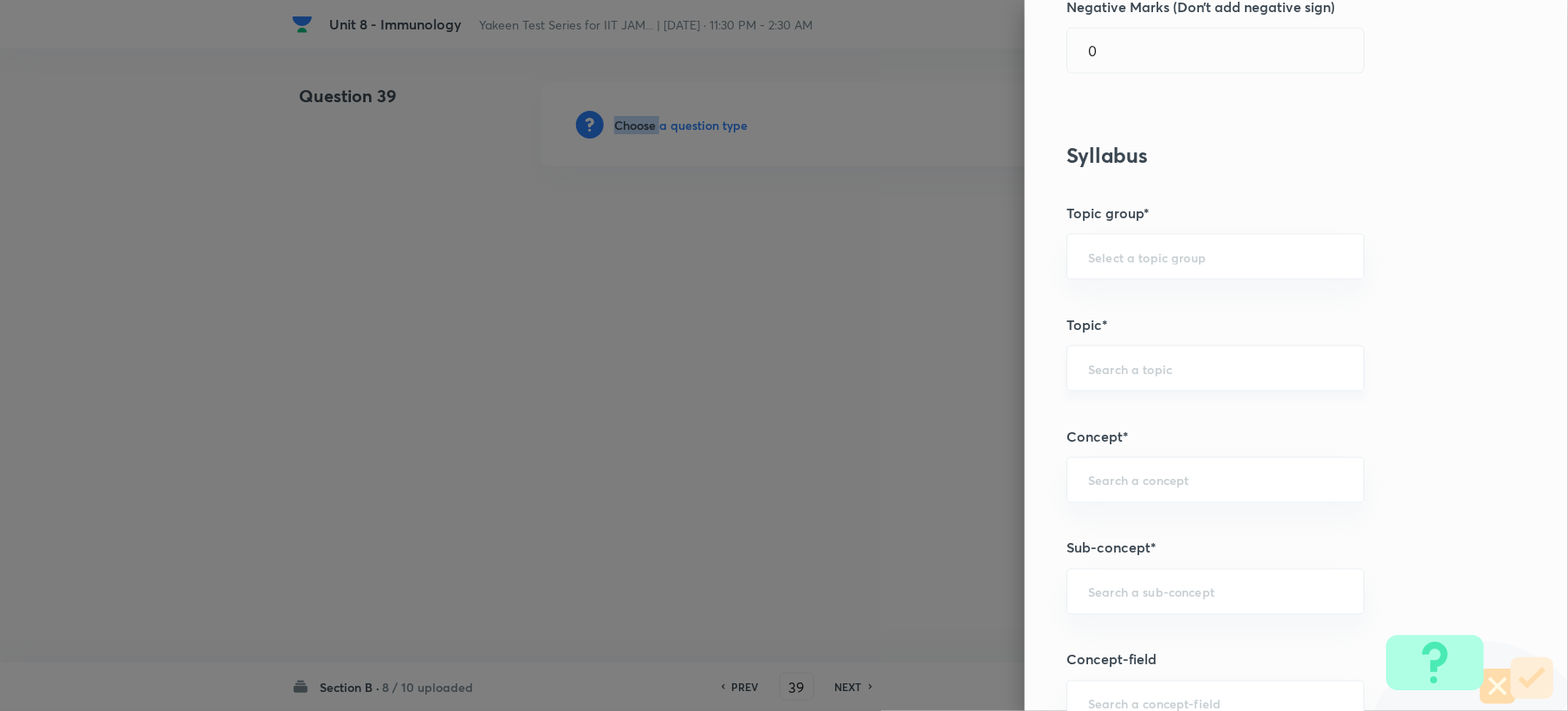
scroll to position [808, 0]
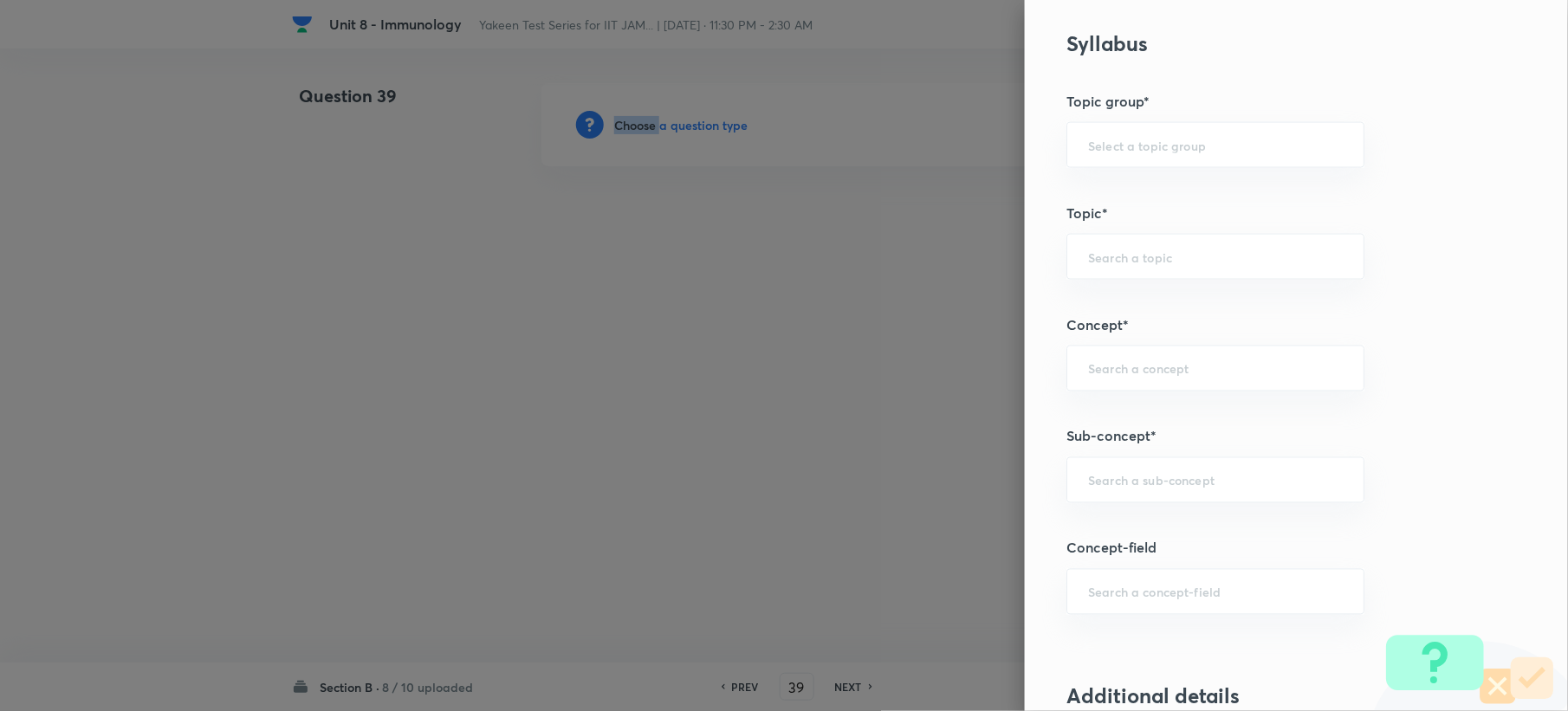
drag, startPoint x: 1102, startPoint y: 359, endPoint x: 1105, endPoint y: 409, distance: 50.1
click at [1102, 371] on div "​" at bounding box center [1215, 369] width 298 height 46
click at [1107, 464] on div "​" at bounding box center [1215, 481] width 298 height 46
paste input "Genetics and Genomics"
click at [1087, 532] on li "Genetics and Genomics" at bounding box center [1199, 533] width 296 height 31
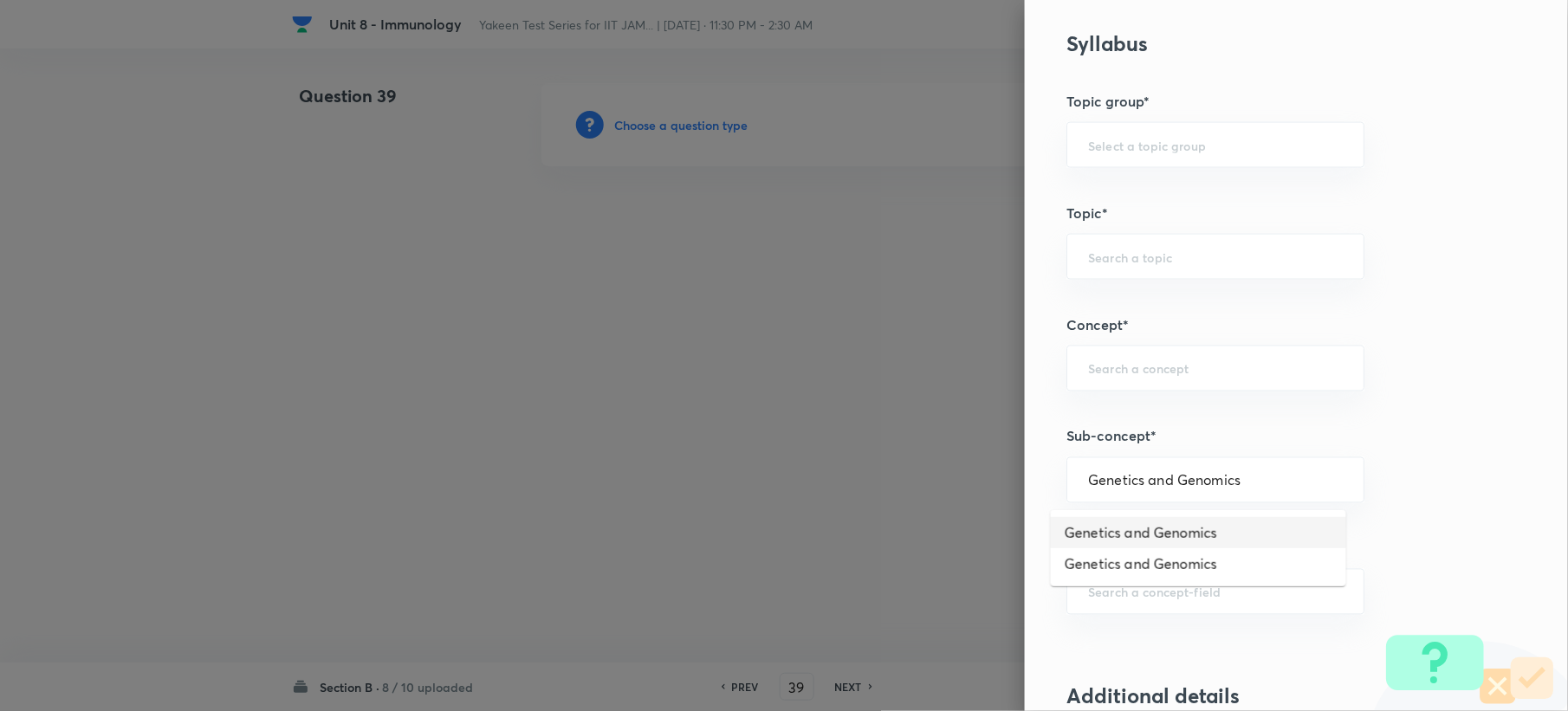
type input "Genetics and Genomics"
type input "Biotechnology"
type input "Biology (10+2+3 Level)"
type input "General Biology"
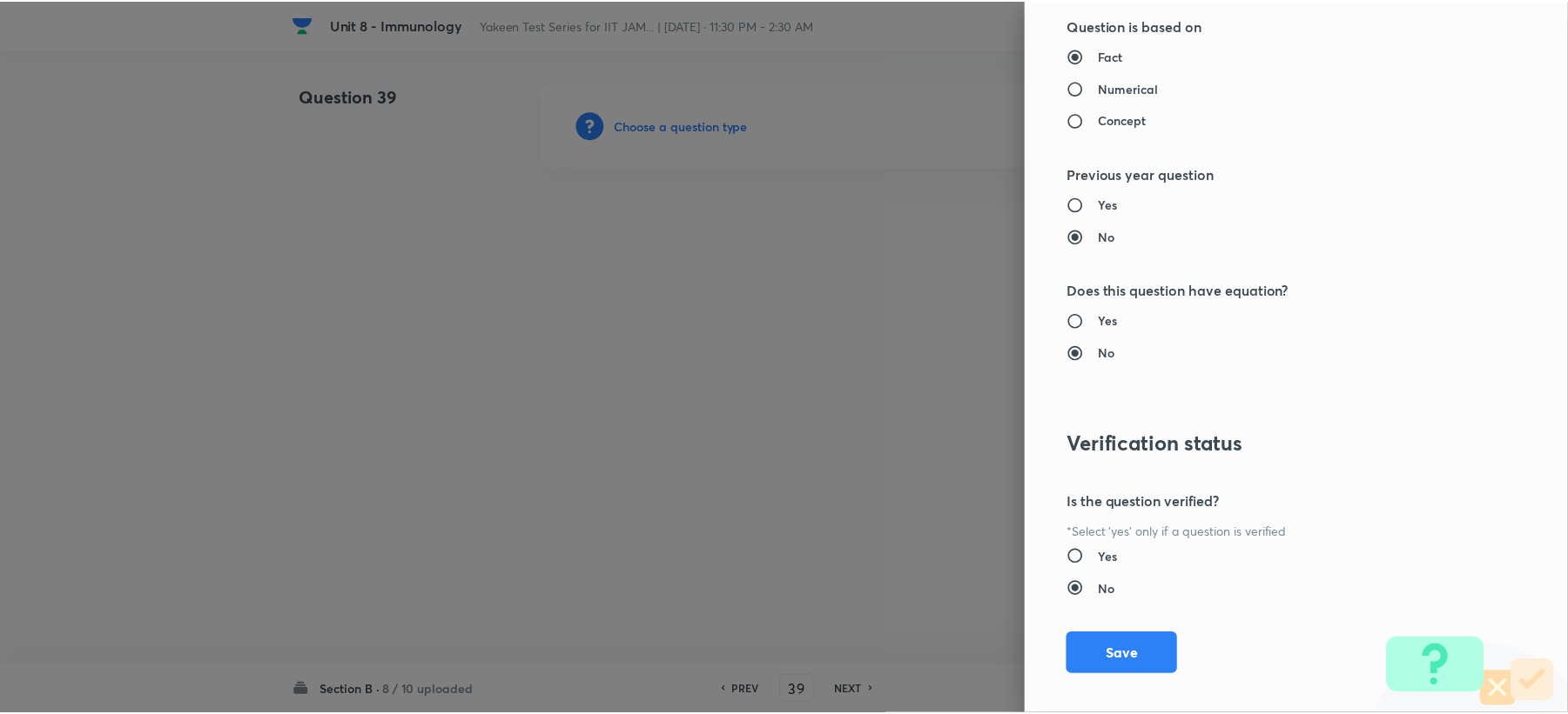
scroll to position [1778, 0]
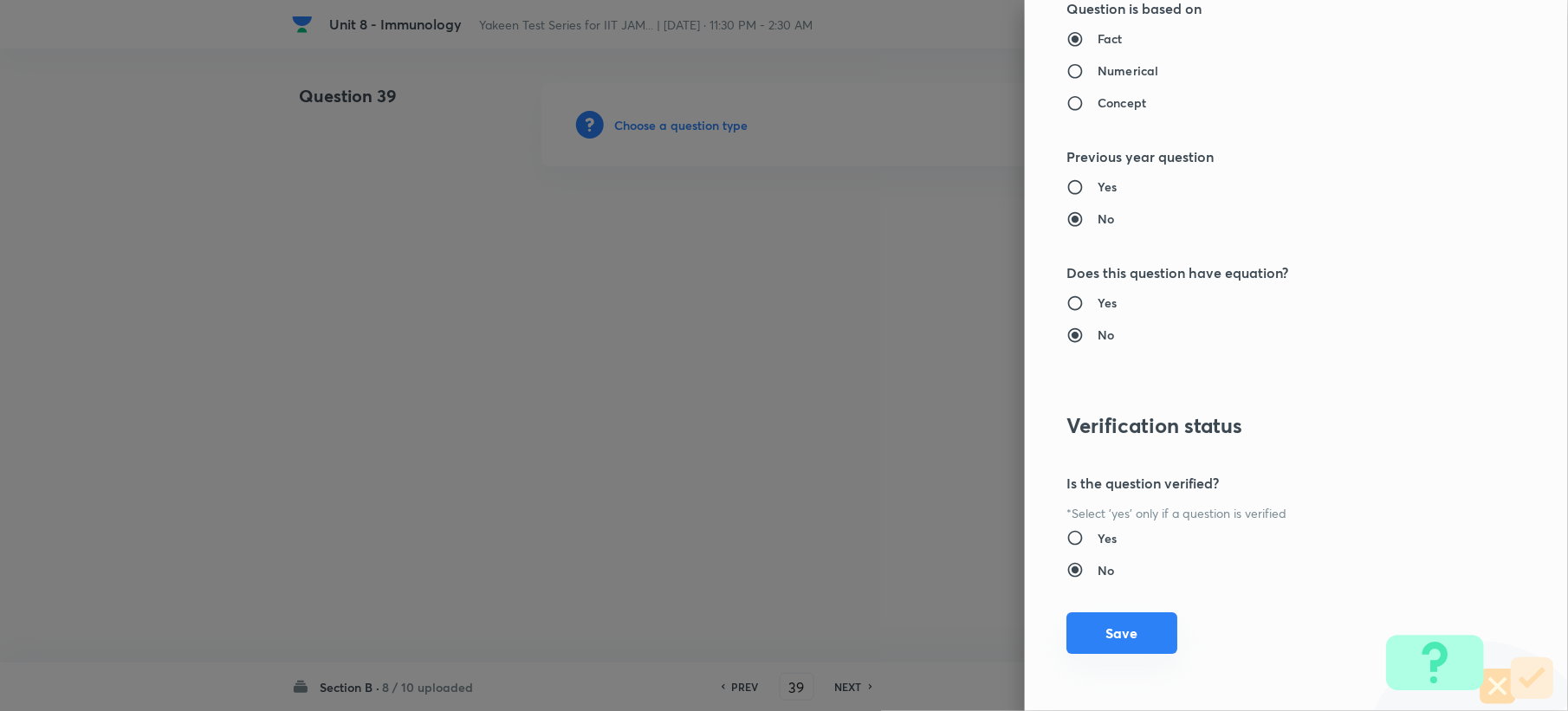
click at [1144, 638] on button "Save" at bounding box center [1122, 634] width 111 height 42
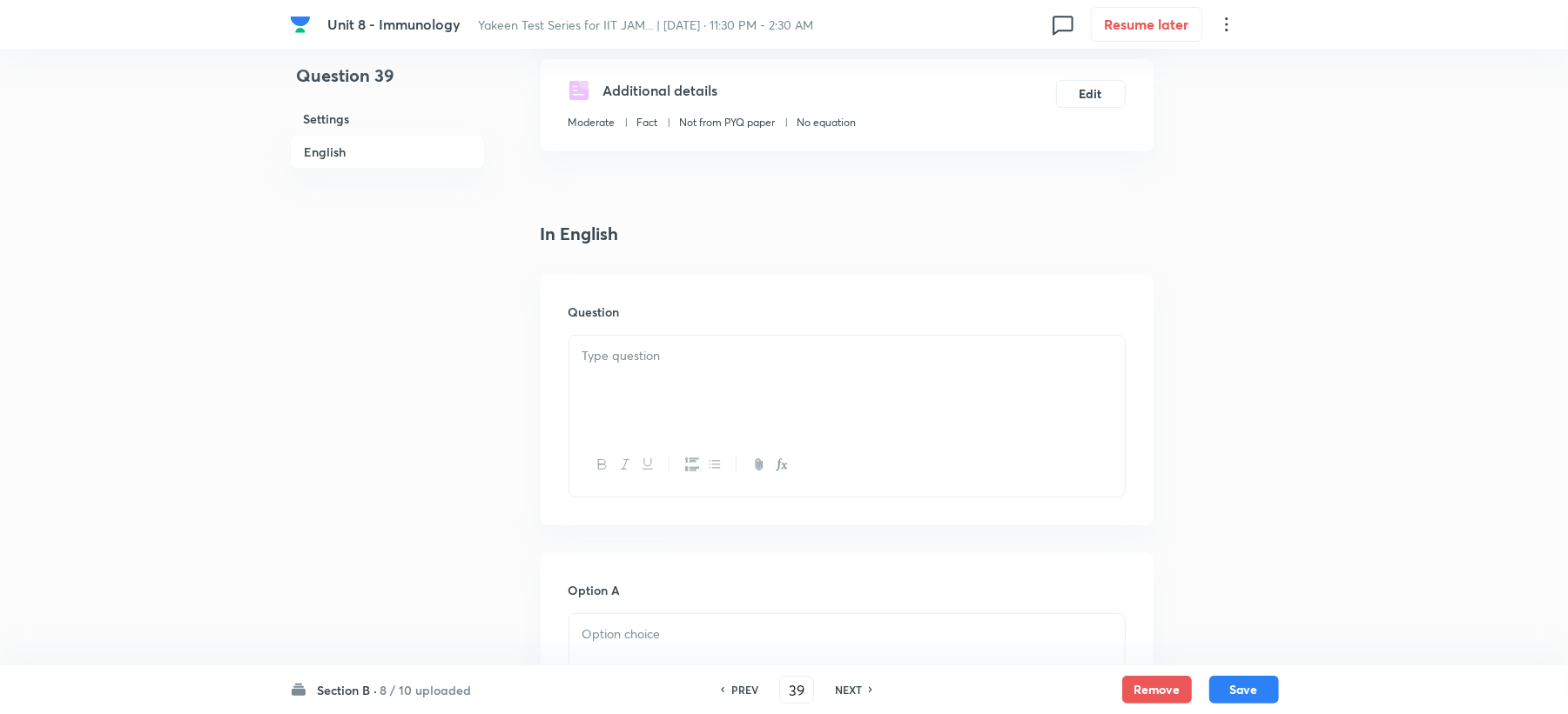
scroll to position [464, 0]
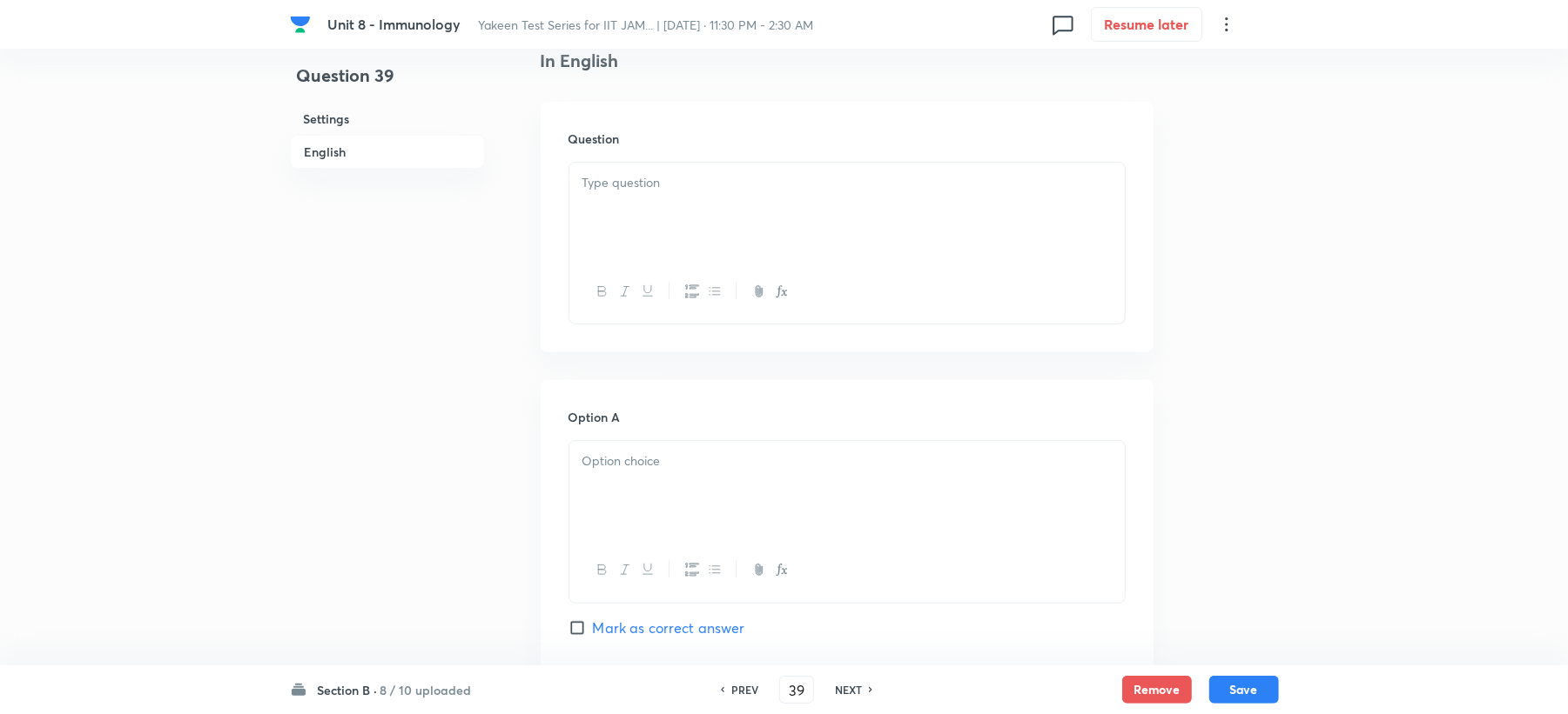
click at [613, 185] on p at bounding box center [847, 183] width 530 height 20
click at [651, 472] on p at bounding box center [847, 462] width 530 height 20
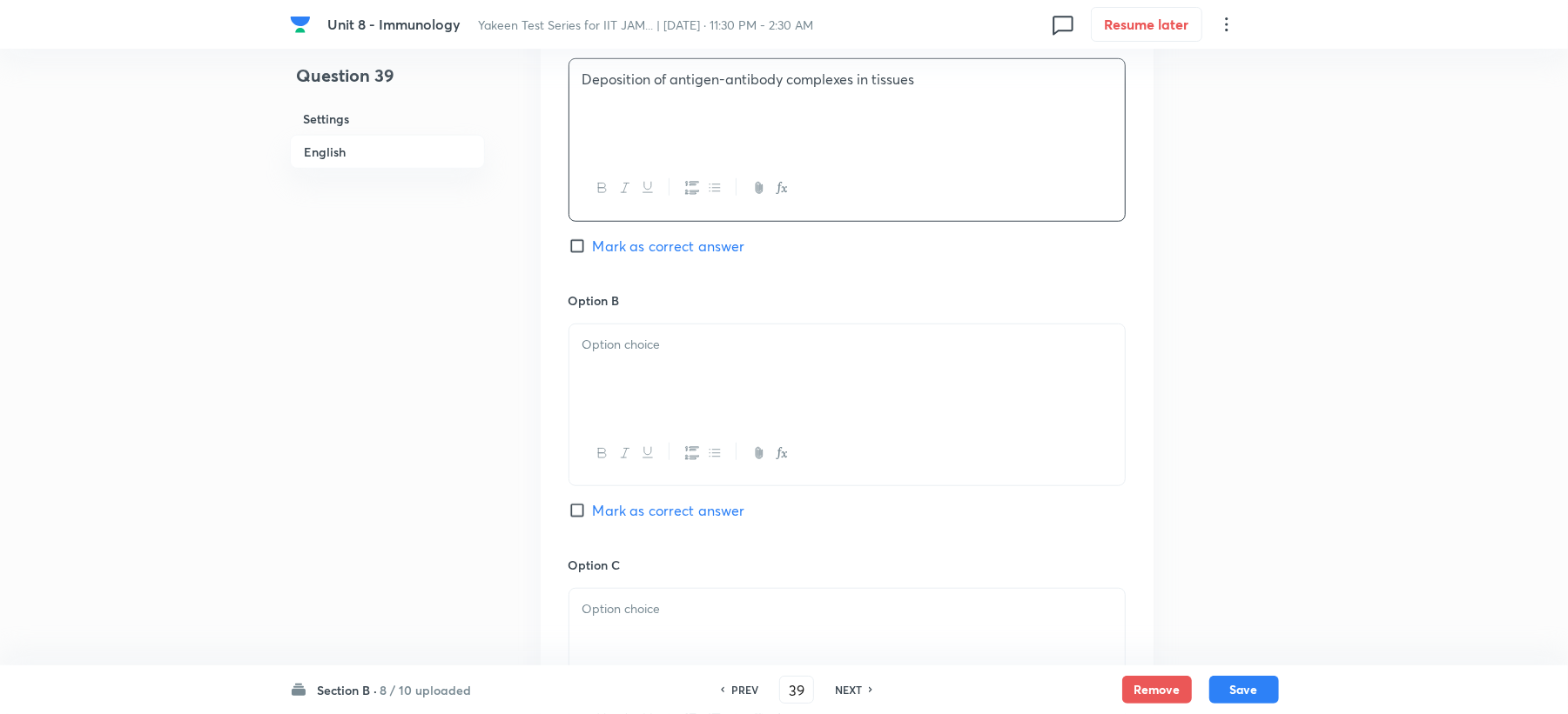
scroll to position [928, 0]
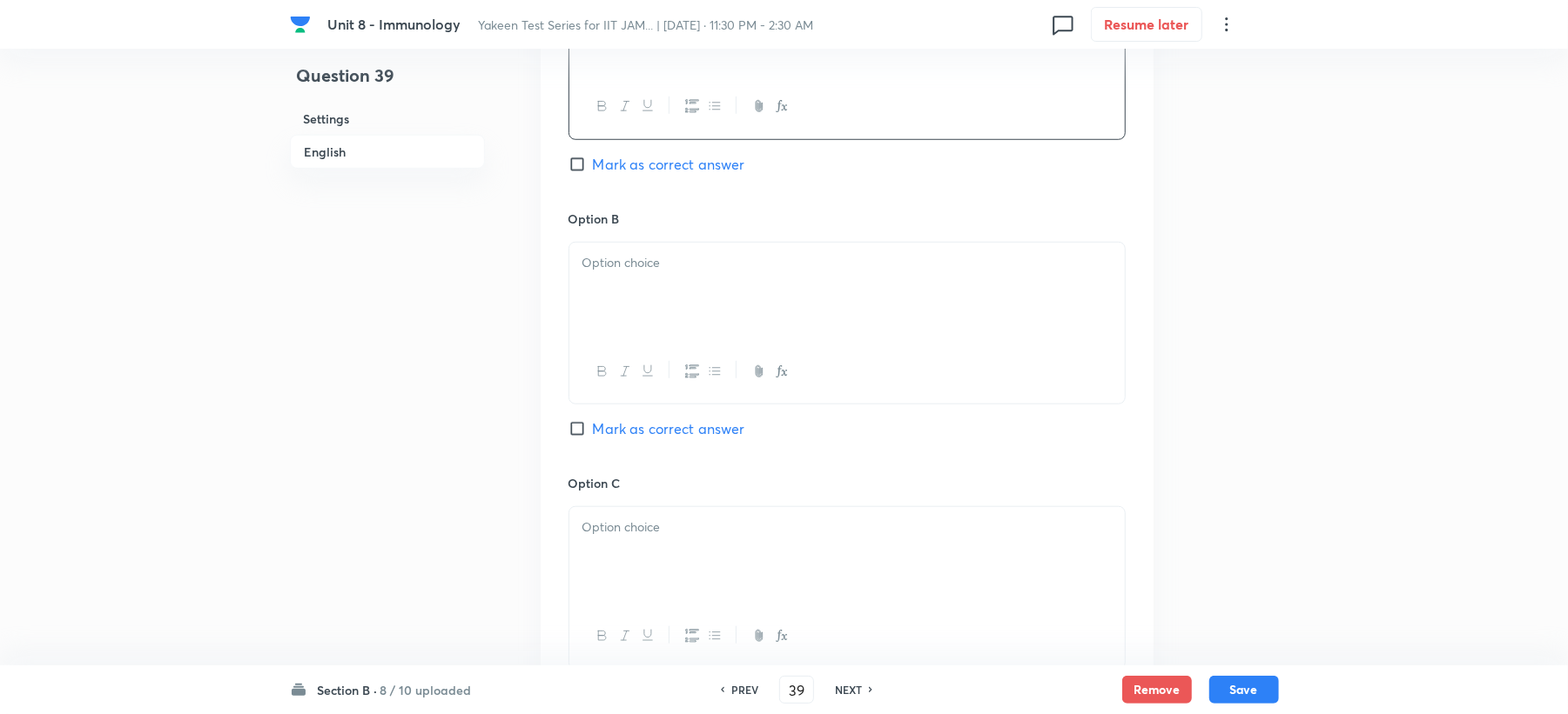
click at [613, 307] on div at bounding box center [846, 292] width 555 height 98
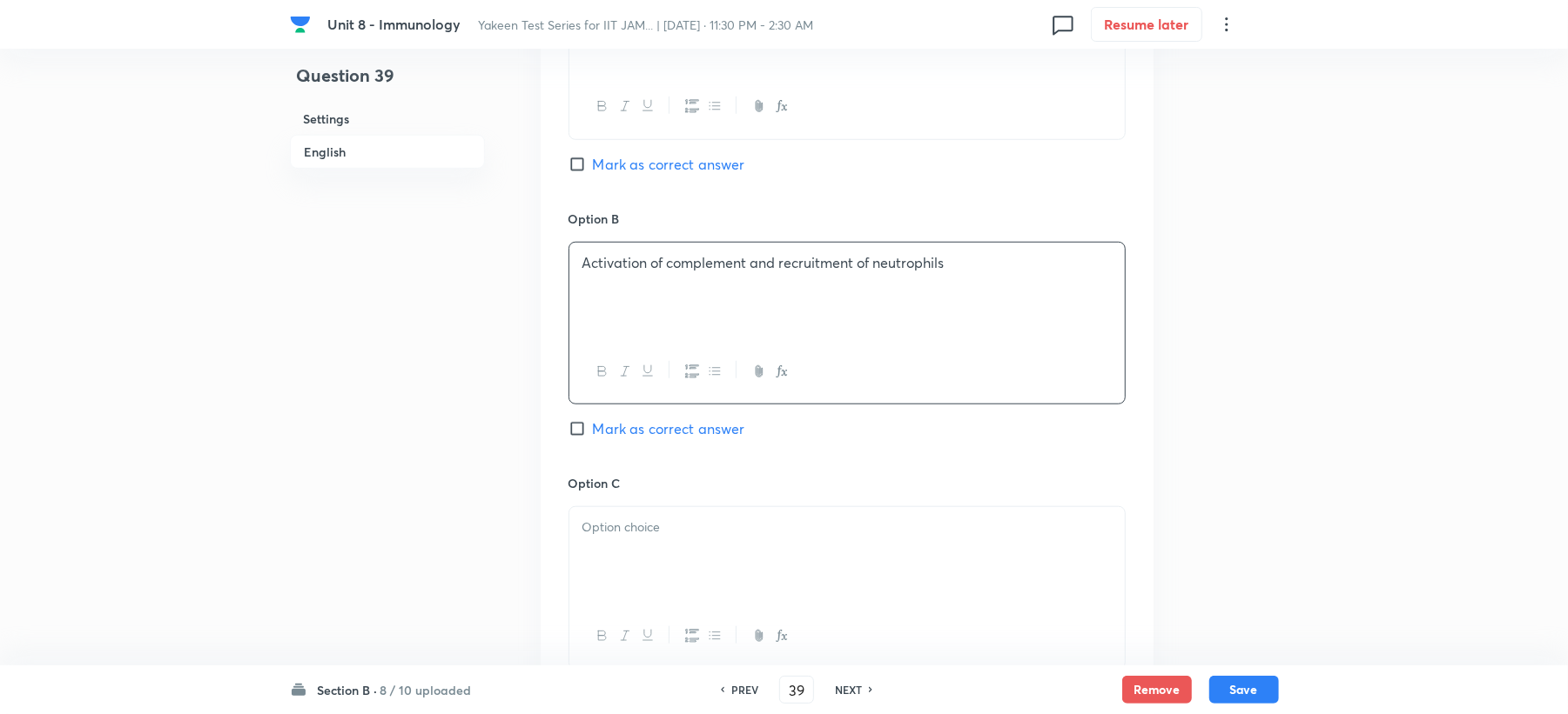
click at [635, 551] on div at bounding box center [846, 556] width 555 height 98
click at [651, 169] on span "Mark as correct answer" at bounding box center [669, 164] width 153 height 21
click at [593, 169] on input "Mark as correct answer" at bounding box center [581, 164] width 25 height 17
checkbox input "true"
click at [636, 426] on span "Mark as correct answer" at bounding box center [669, 429] width 153 height 21
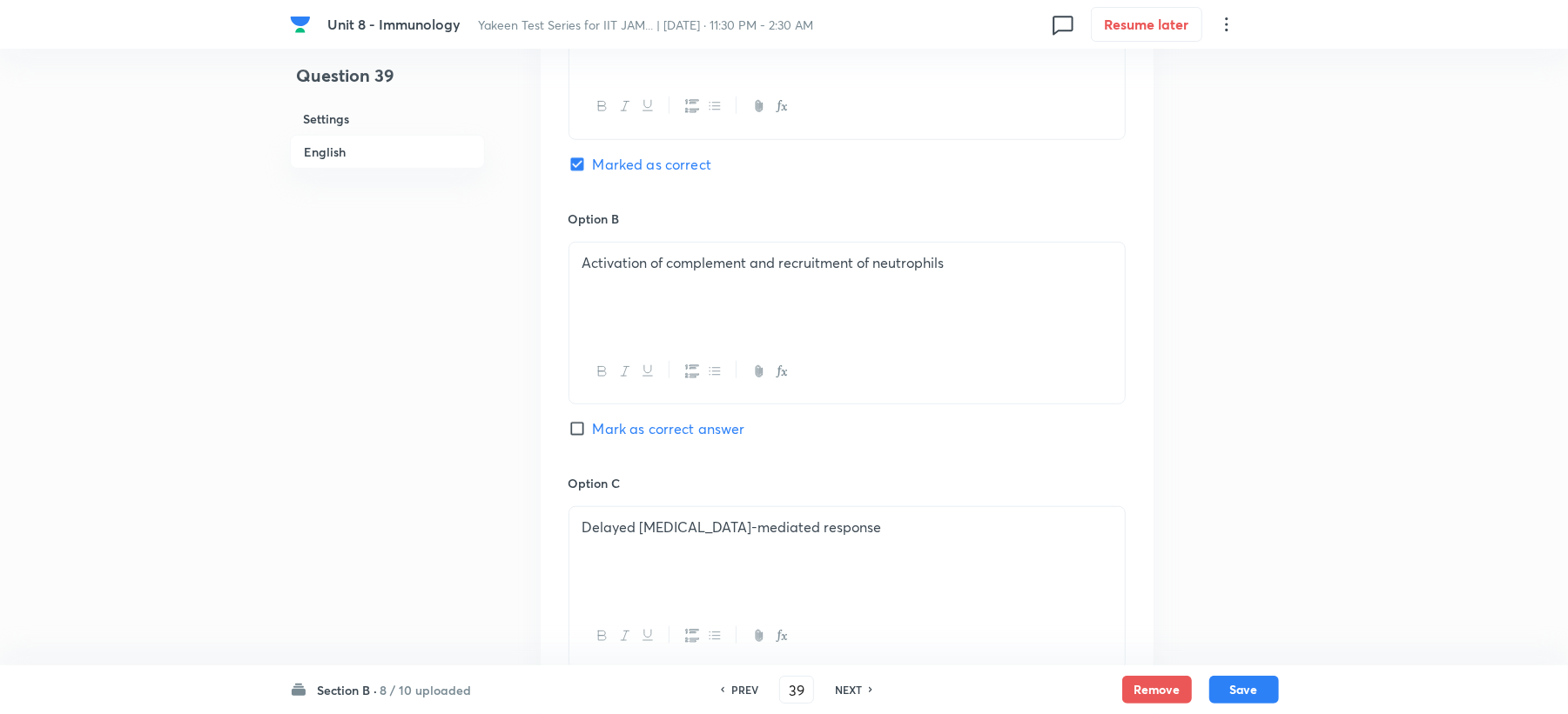
click at [593, 426] on input "Mark as correct answer" at bounding box center [581, 429] width 25 height 17
checkbox input "true"
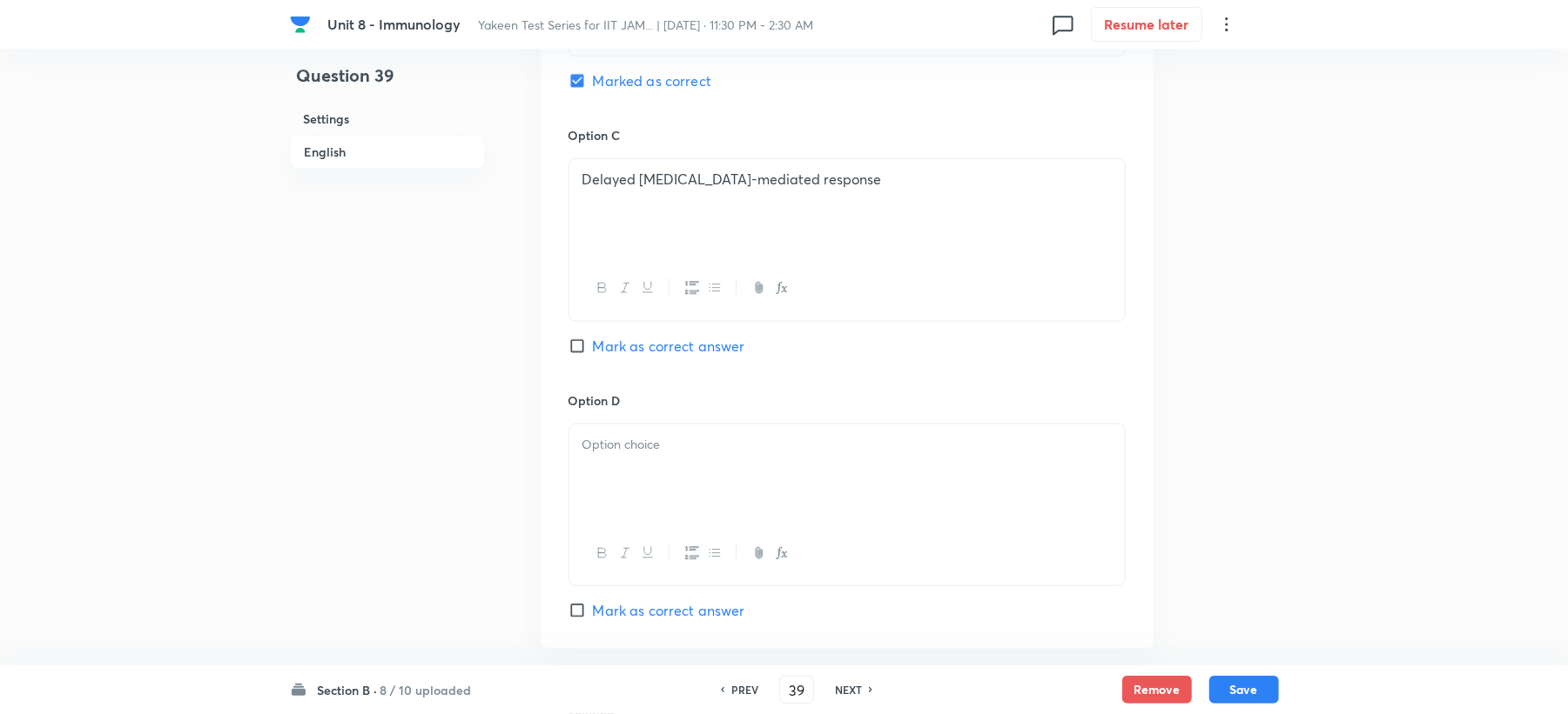
click at [596, 512] on div at bounding box center [846, 473] width 555 height 98
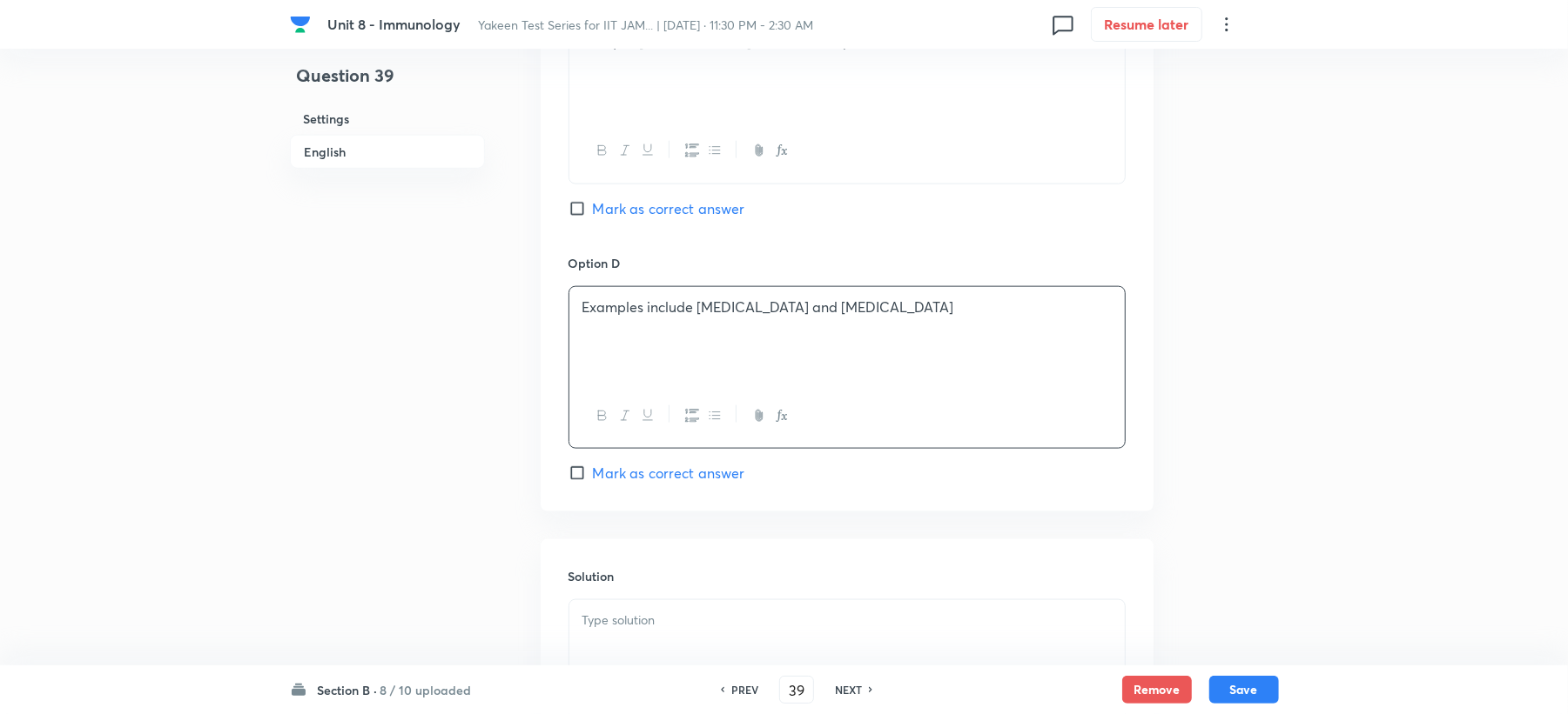
scroll to position [1647, 0]
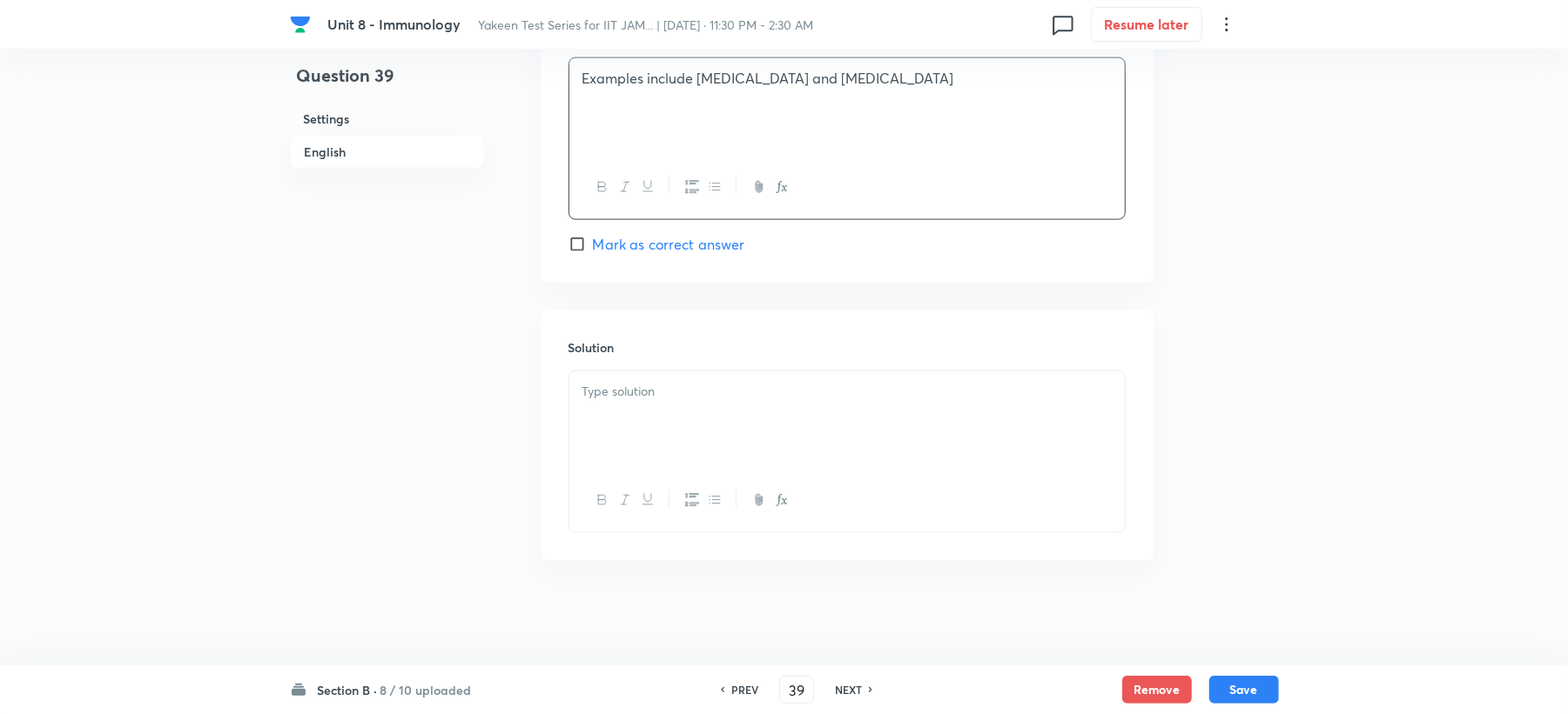
click at [639, 412] on div at bounding box center [846, 420] width 555 height 98
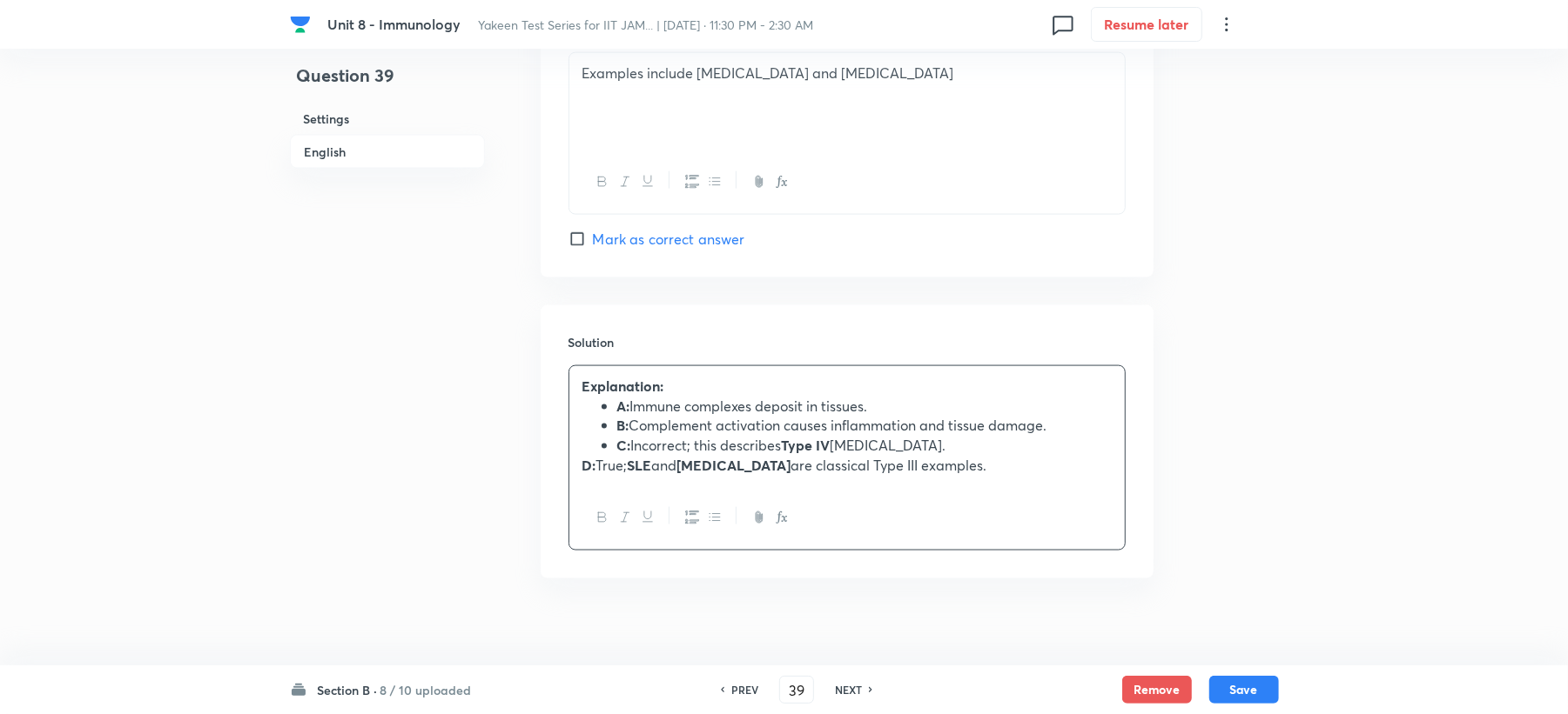
click at [586, 474] on strong "D:" at bounding box center [589, 465] width 14 height 18
click at [1224, 696] on button "Save" at bounding box center [1244, 688] width 70 height 27
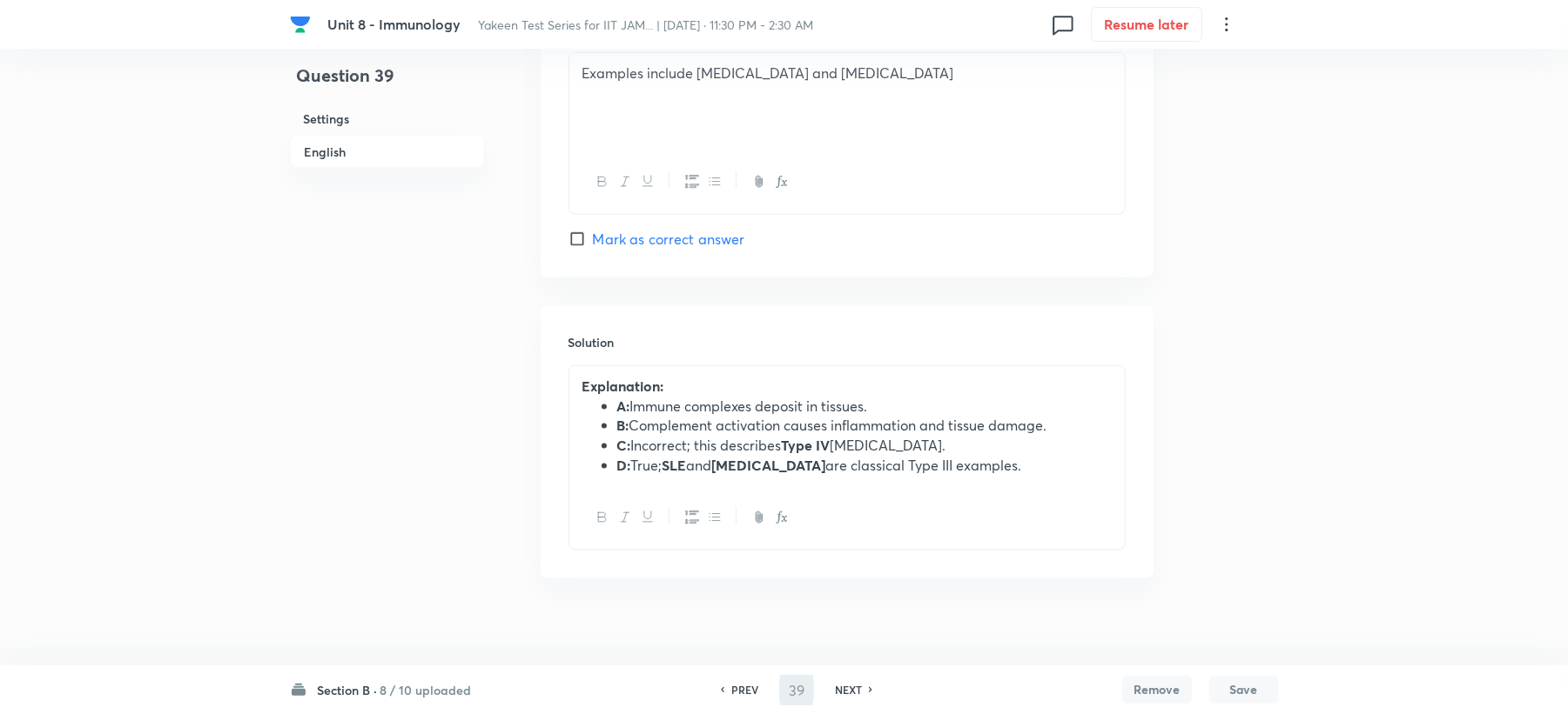
type input "40"
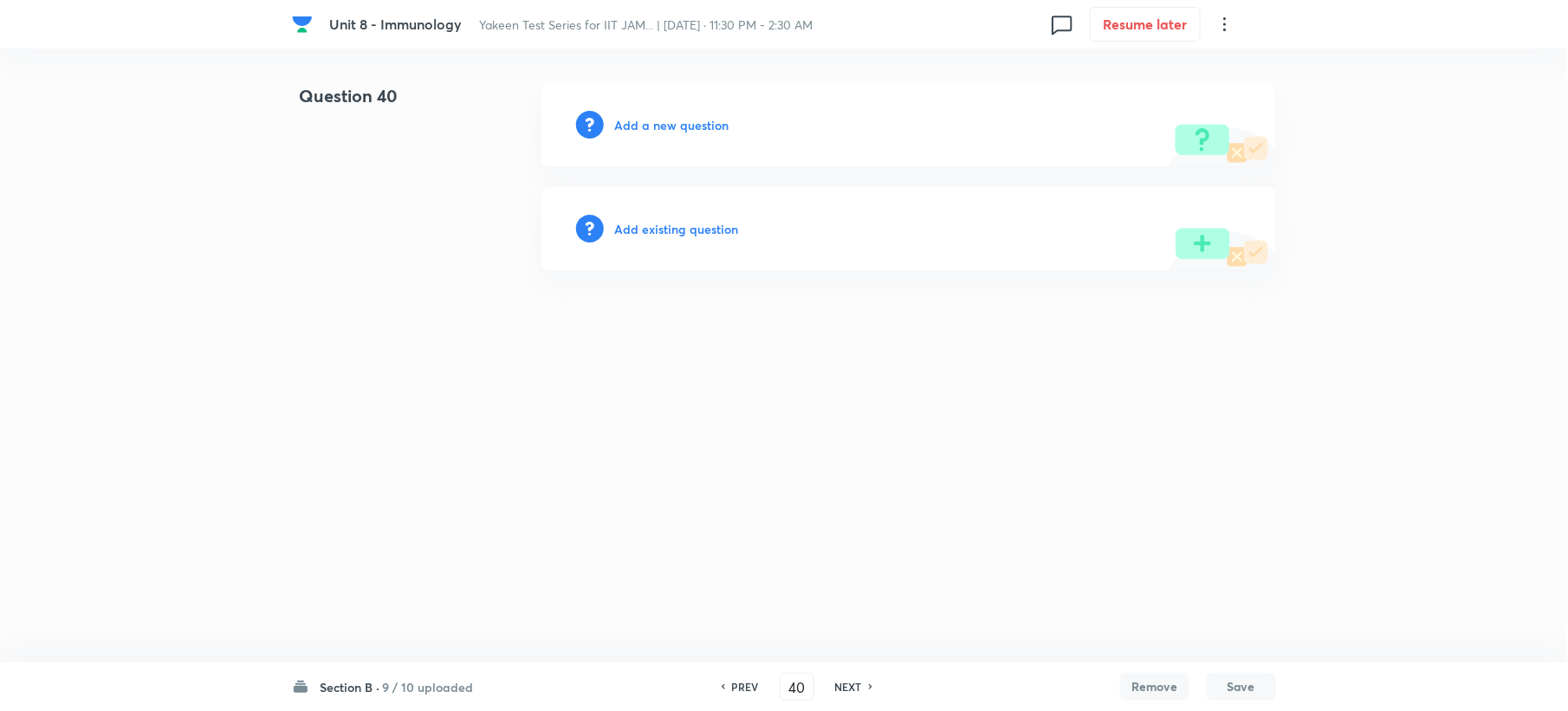
click at [680, 129] on h6 "Add a new question" at bounding box center [672, 126] width 115 height 18
click at [680, 129] on h6 "Choose a question type" at bounding box center [681, 126] width 134 height 18
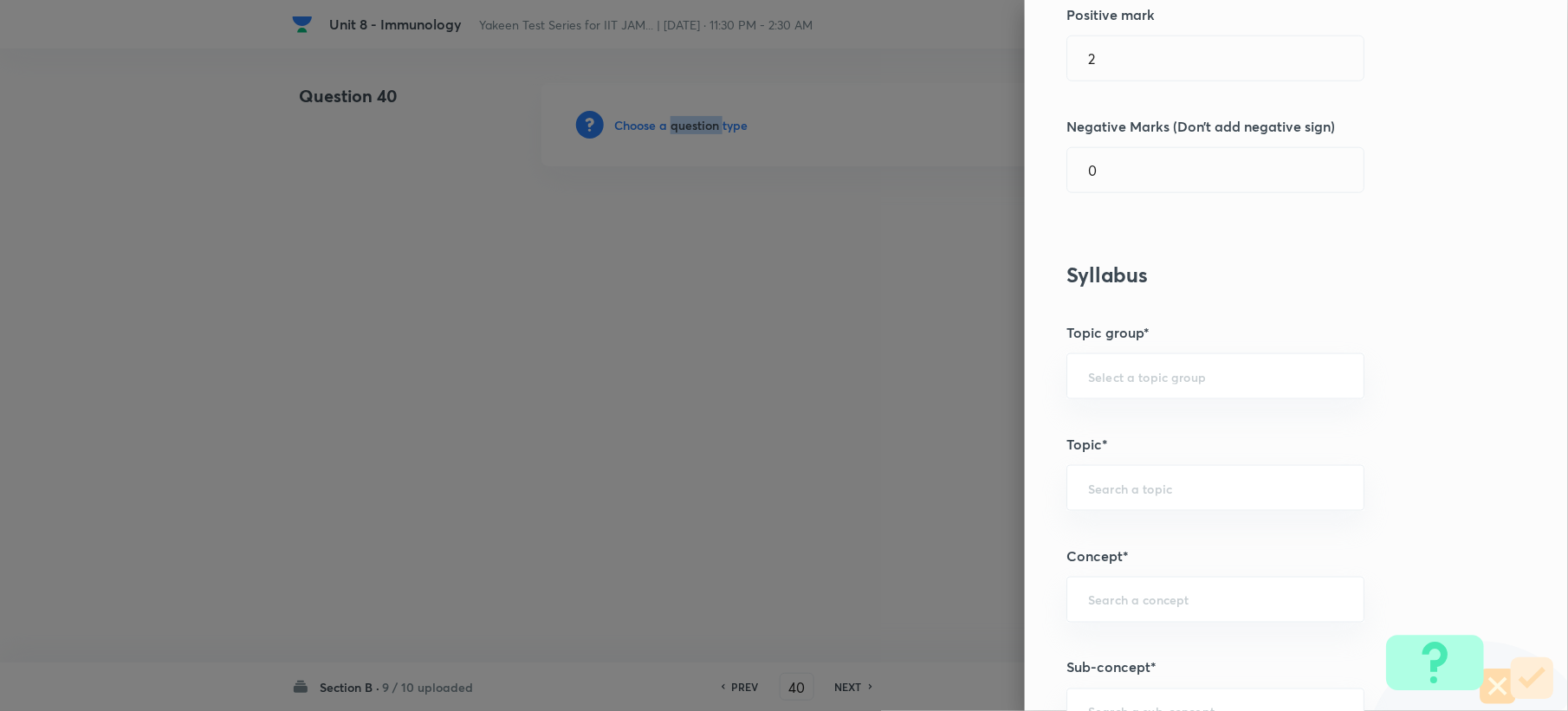
scroll to position [924, 0]
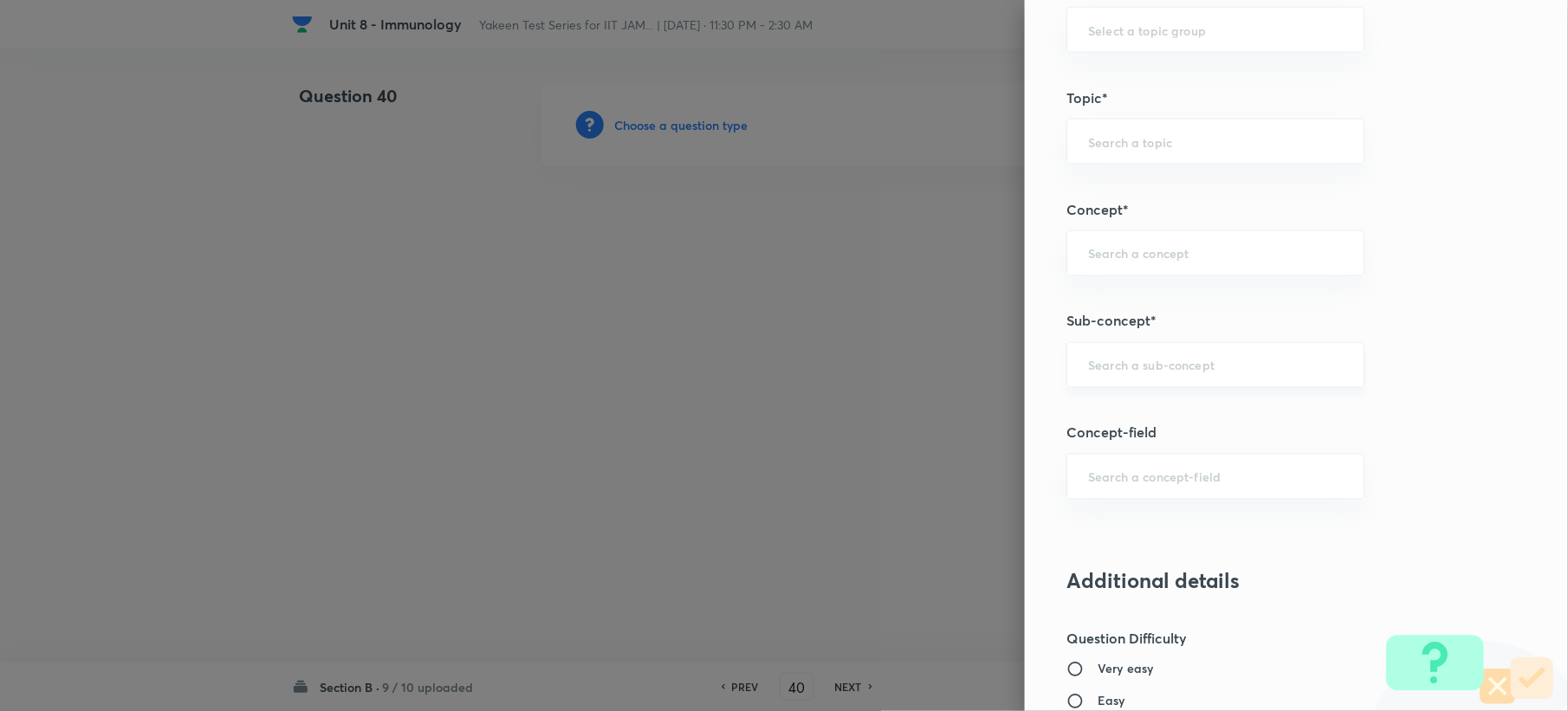
click at [1137, 369] on input "text" at bounding box center [1215, 365] width 255 height 16
paste input "Genetics and Genomics"
click at [1113, 427] on li "Genetics and Genomics" at bounding box center [1199, 418] width 296 height 31
type input "Genetics and Genomics"
type input "Biotechnology"
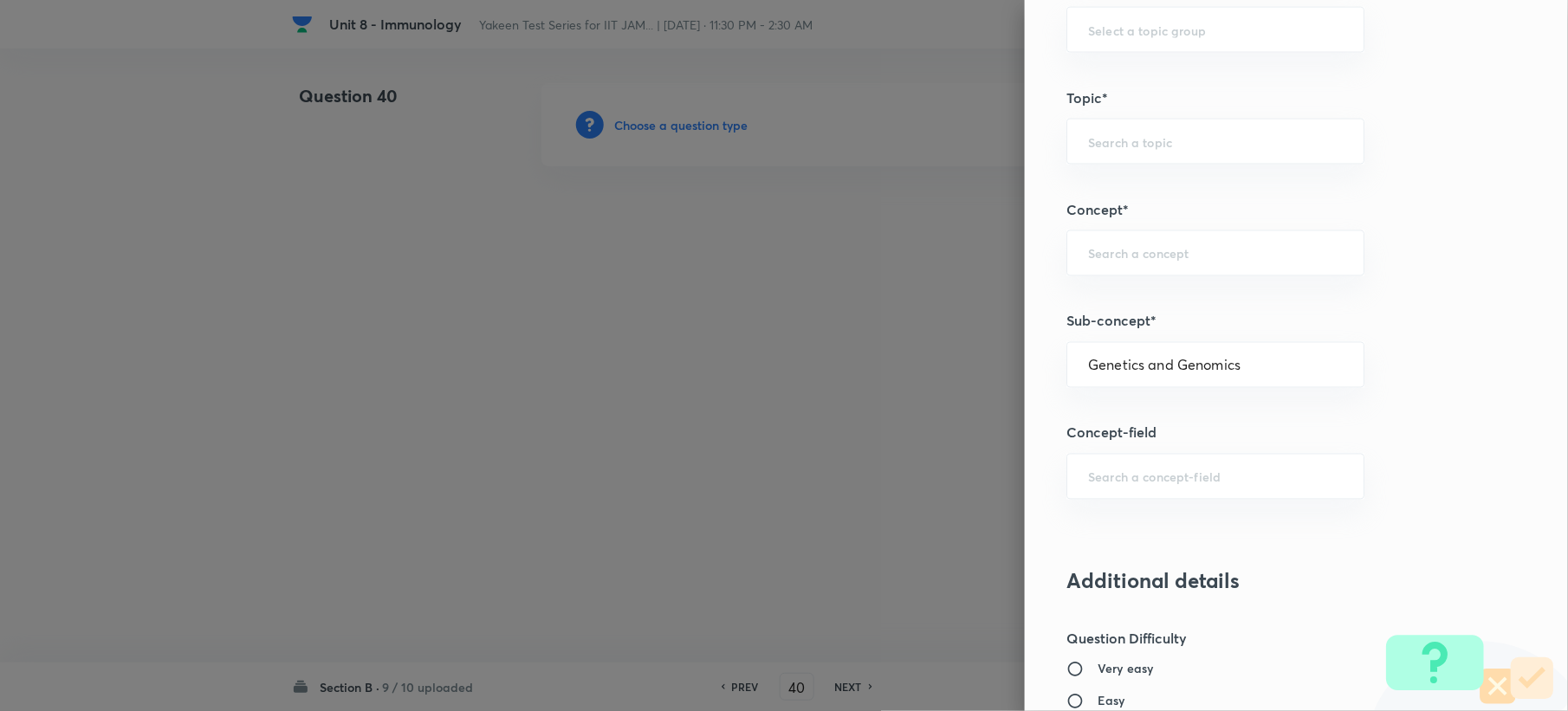
type input "Biology (10+2+3 Level)"
type input "General Biology"
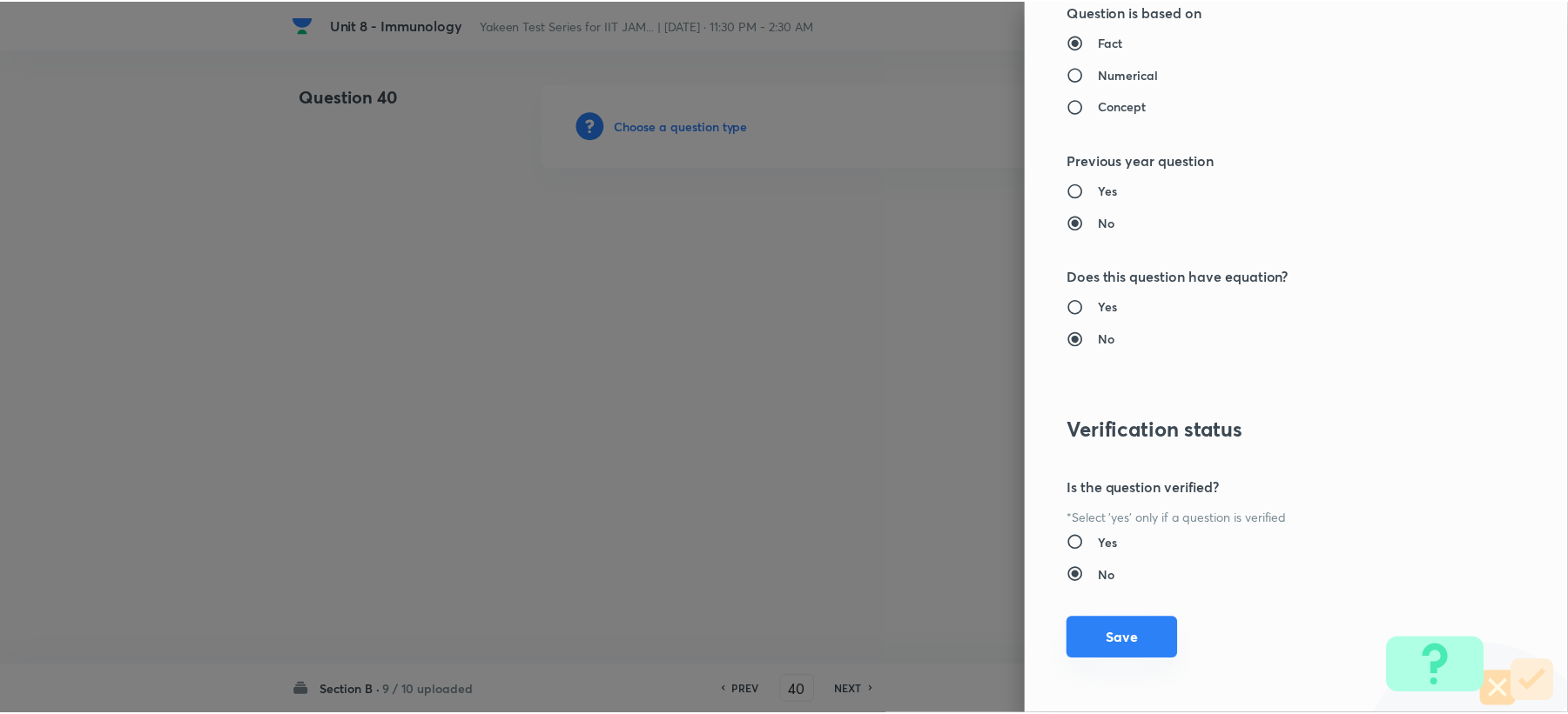
scroll to position [1778, 0]
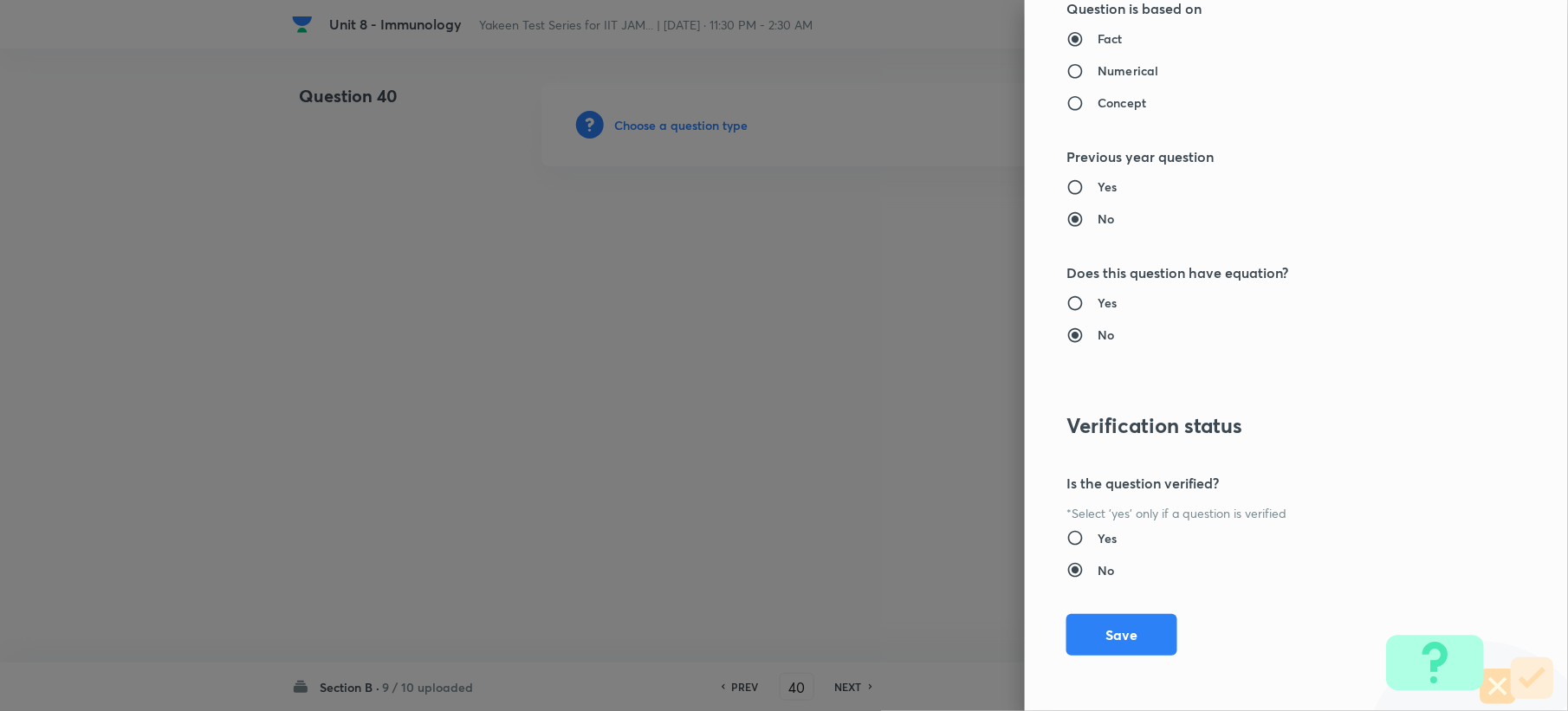
click at [1087, 628] on button "Save" at bounding box center [1122, 635] width 111 height 42
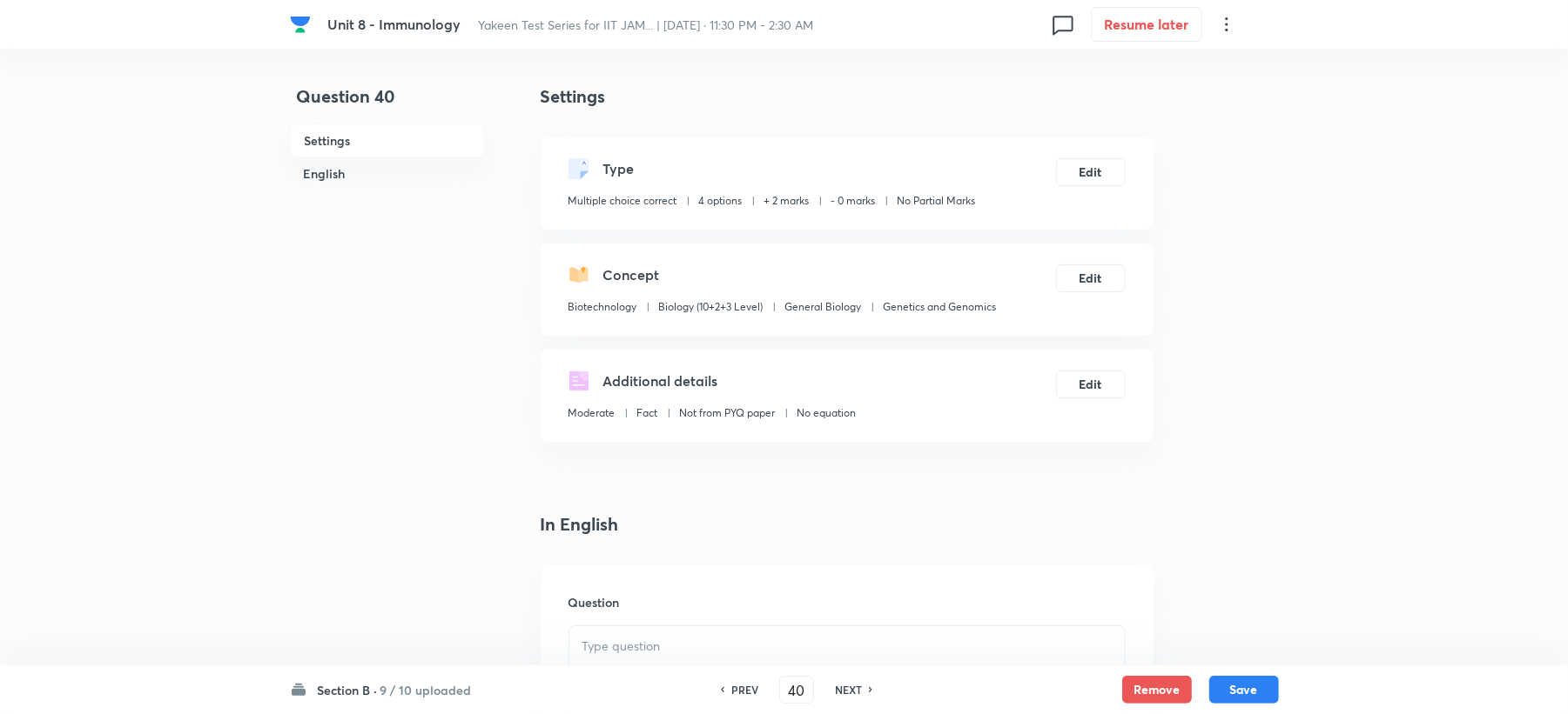
scroll to position [348, 0]
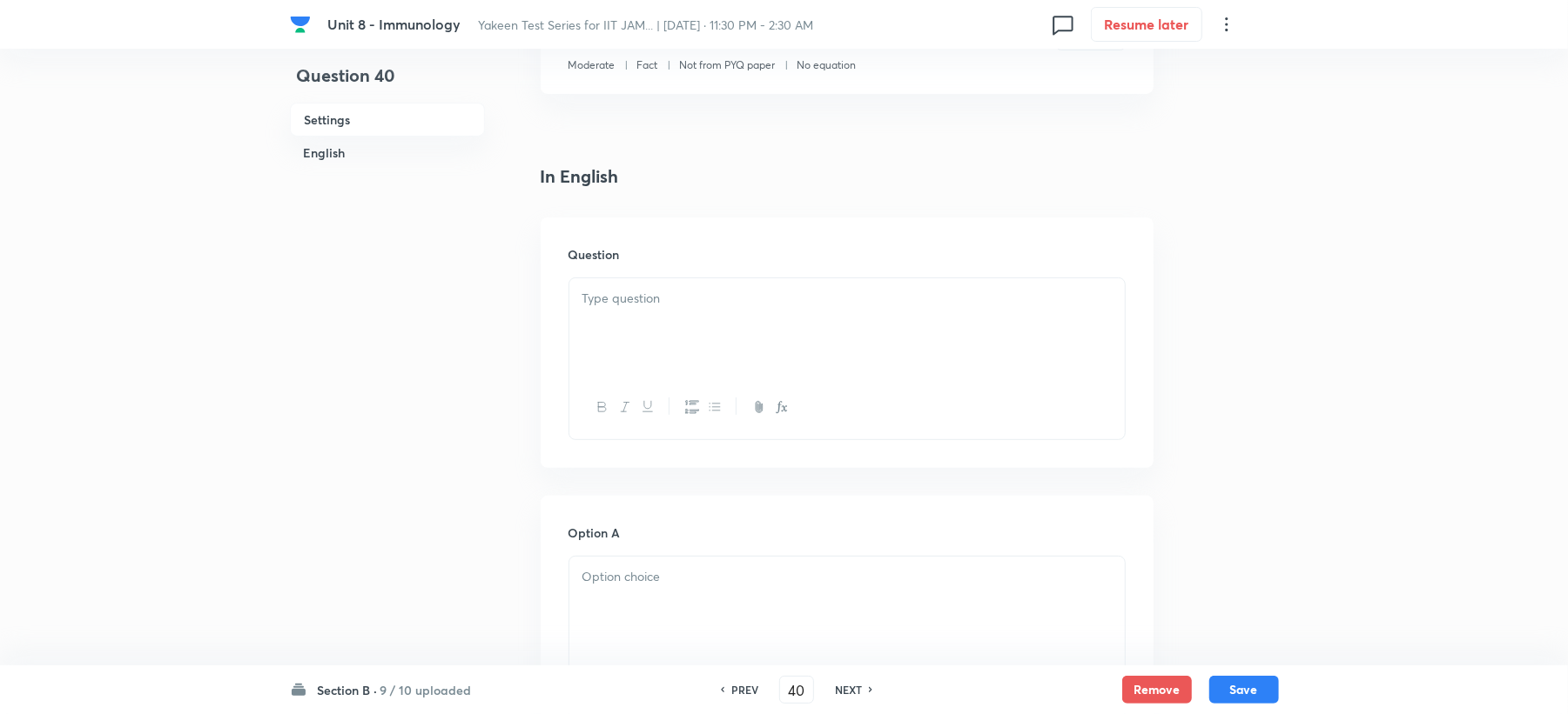
click at [607, 328] on div at bounding box center [846, 327] width 555 height 98
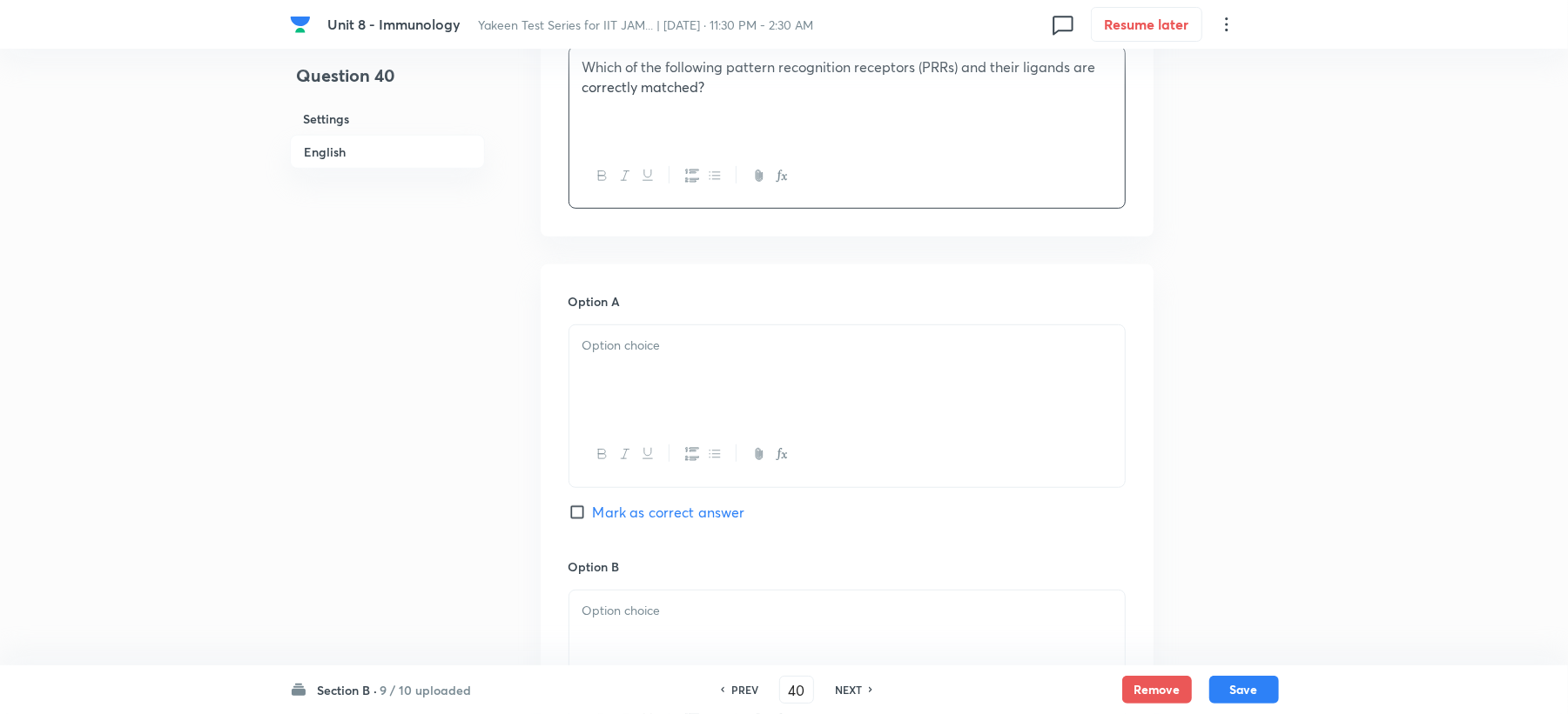
drag, startPoint x: 610, startPoint y: 350, endPoint x: 594, endPoint y: 389, distance: 42.2
click at [610, 358] on div at bounding box center [846, 374] width 555 height 98
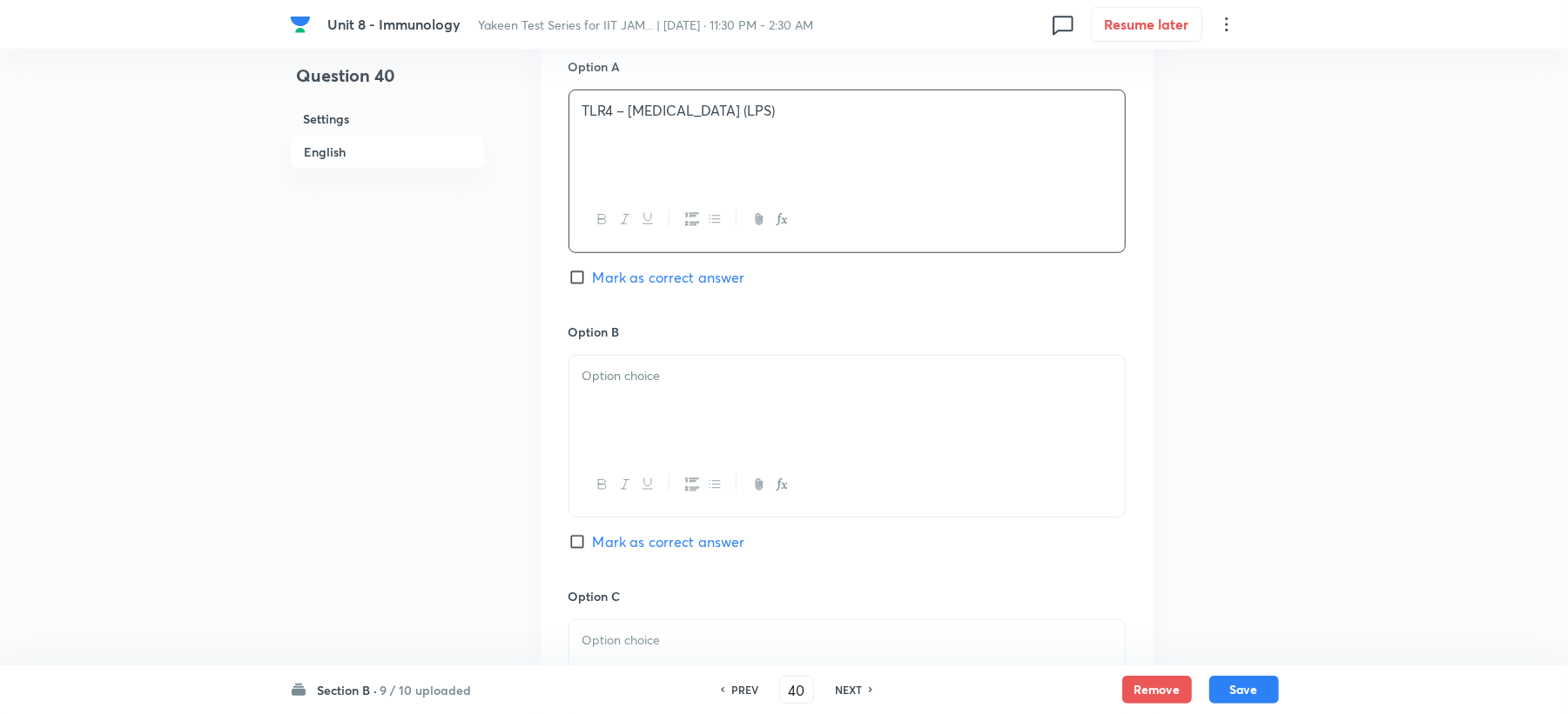
scroll to position [928, 0]
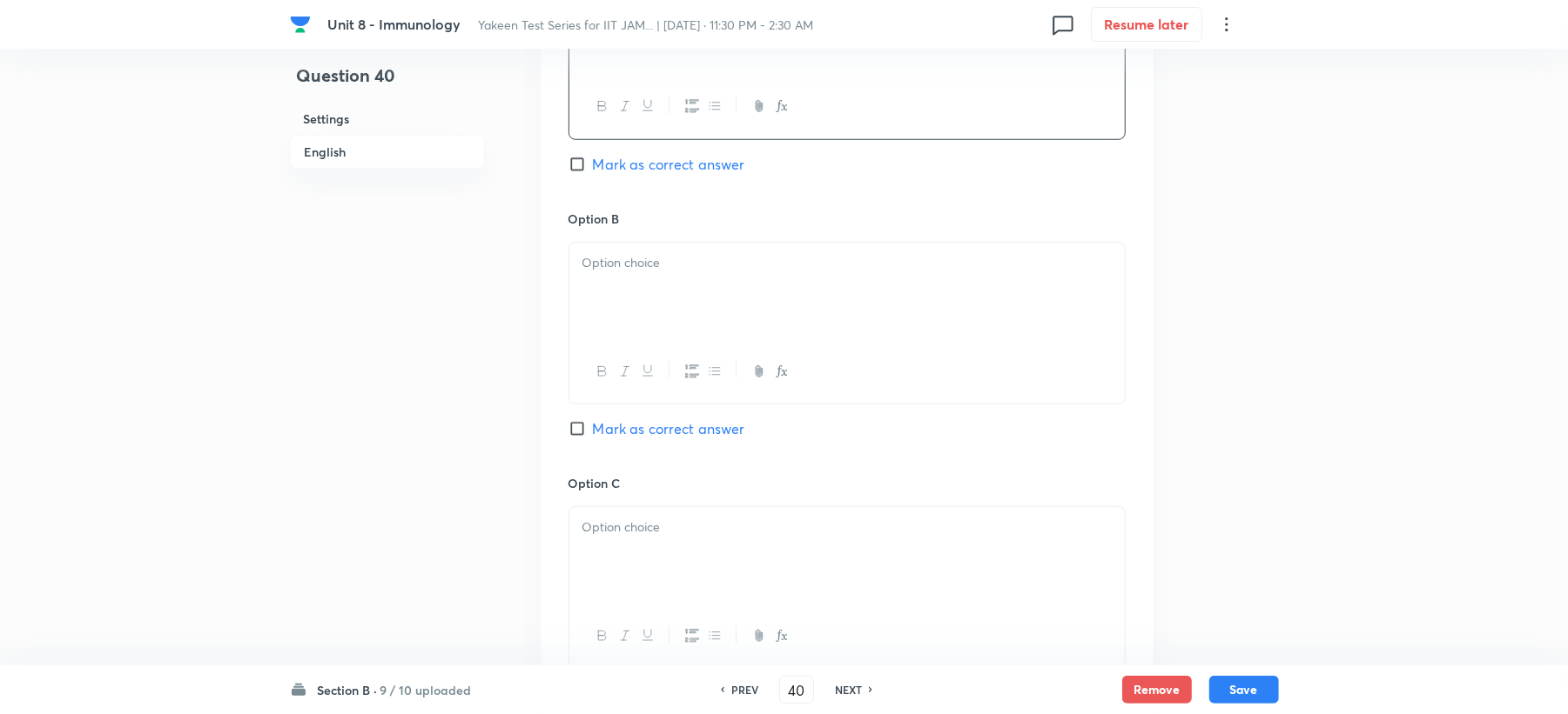
drag, startPoint x: 613, startPoint y: 287, endPoint x: 601, endPoint y: 289, distance: 12.2
click at [610, 286] on div at bounding box center [846, 292] width 555 height 98
click at [659, 158] on span "Mark as correct answer" at bounding box center [669, 164] width 153 height 21
click at [593, 158] on input "Mark as correct answer" at bounding box center [581, 164] width 25 height 17
checkbox input "true"
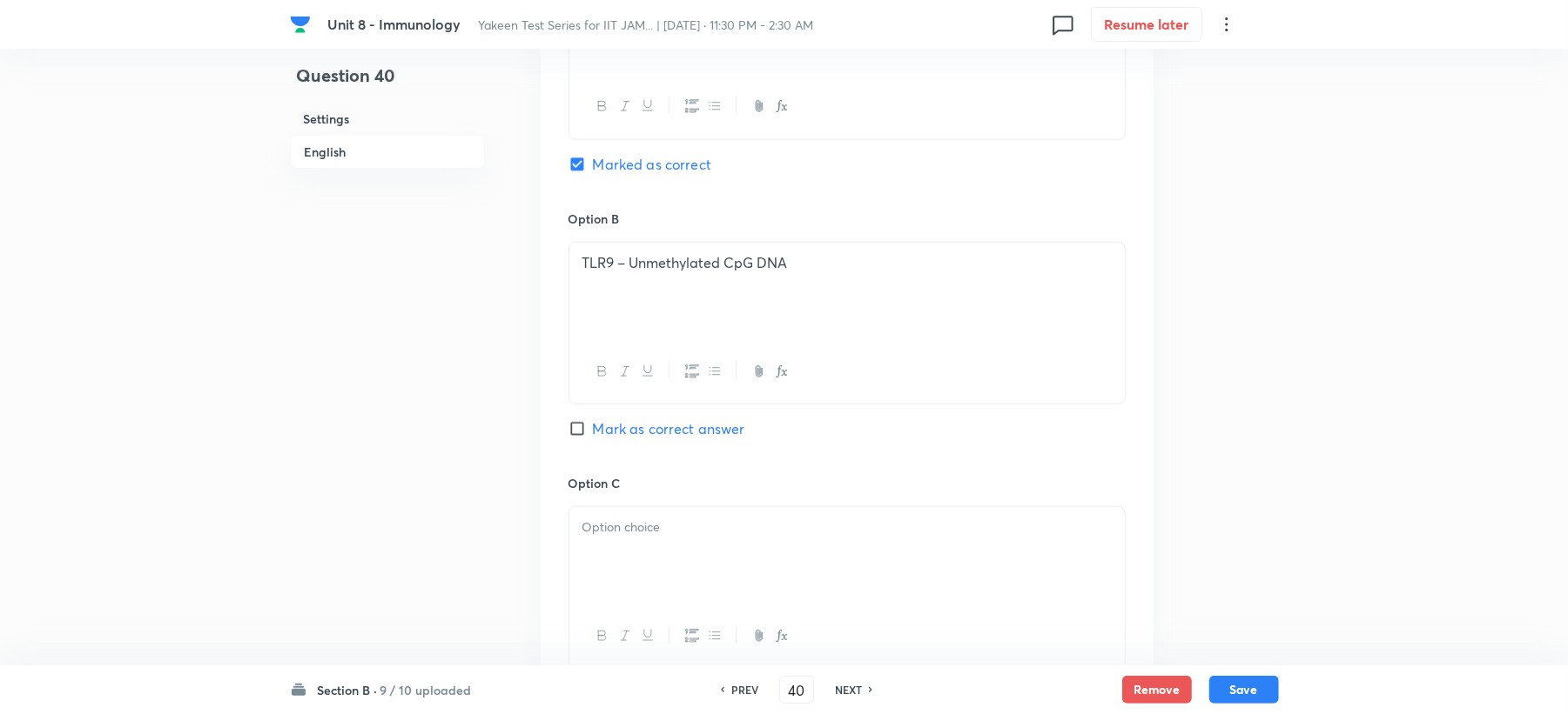
click at [628, 437] on span "Mark as correct answer" at bounding box center [669, 429] width 153 height 21
click at [593, 437] on input "Mark as correct answer" at bounding box center [581, 429] width 25 height 17
checkbox input "true"
click at [618, 547] on div at bounding box center [846, 556] width 555 height 98
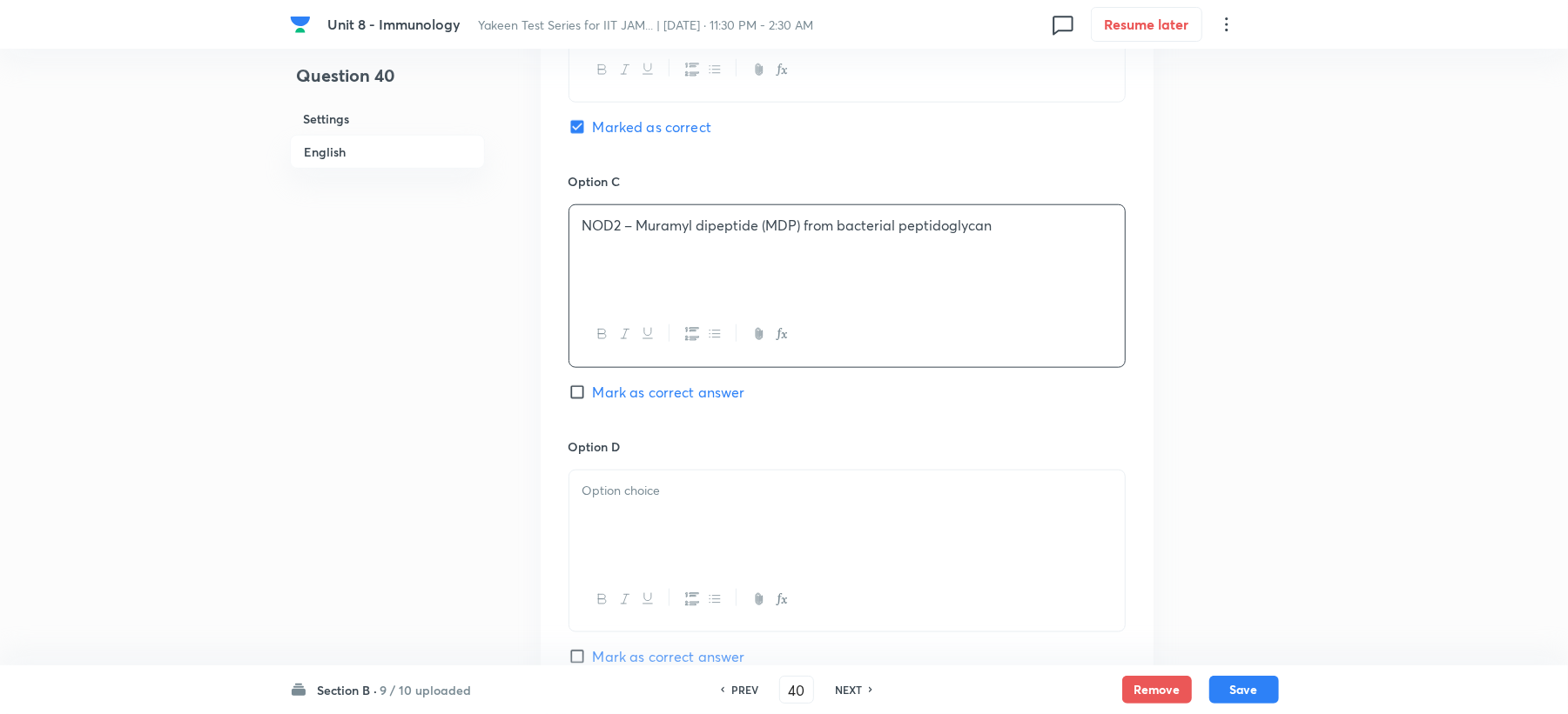
scroll to position [1275, 0]
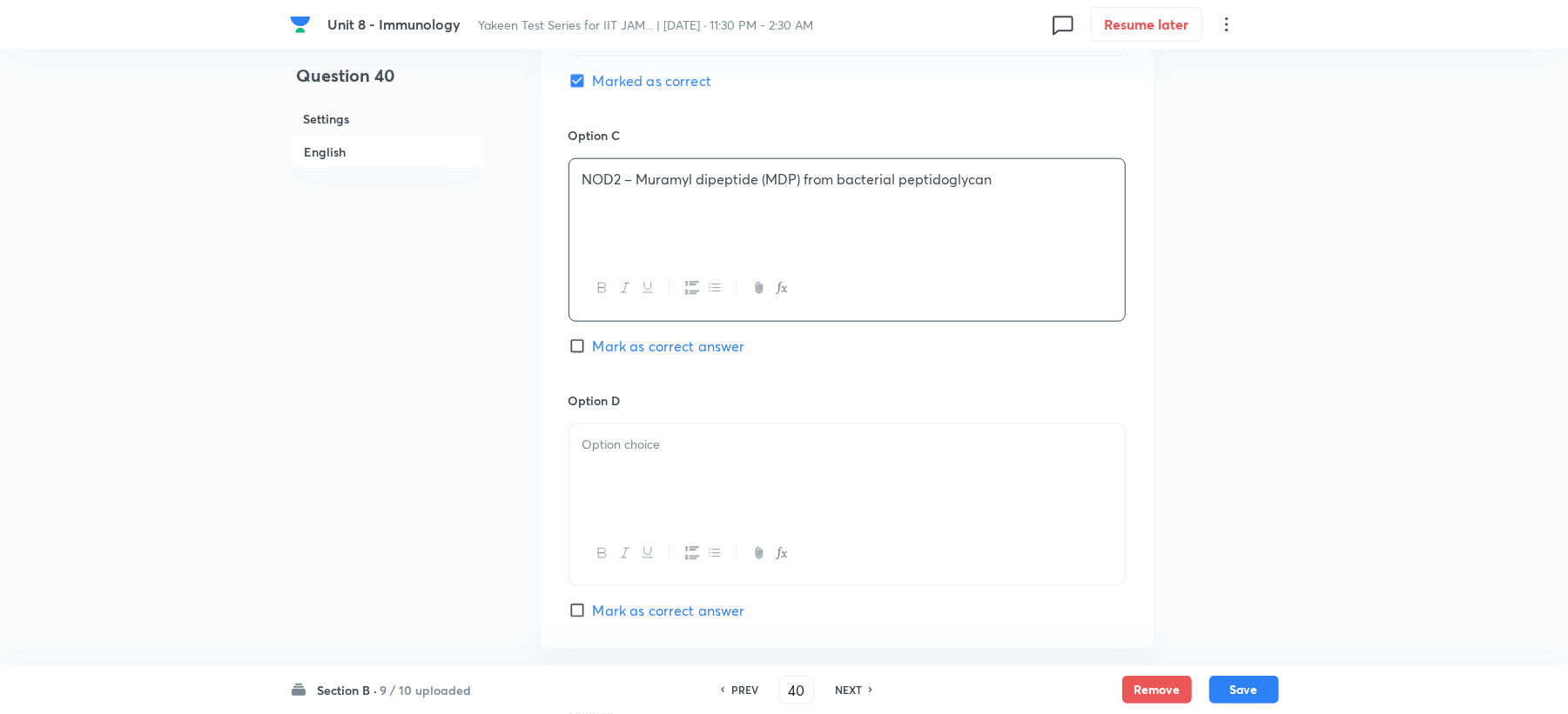
click at [618, 481] on div at bounding box center [846, 473] width 555 height 98
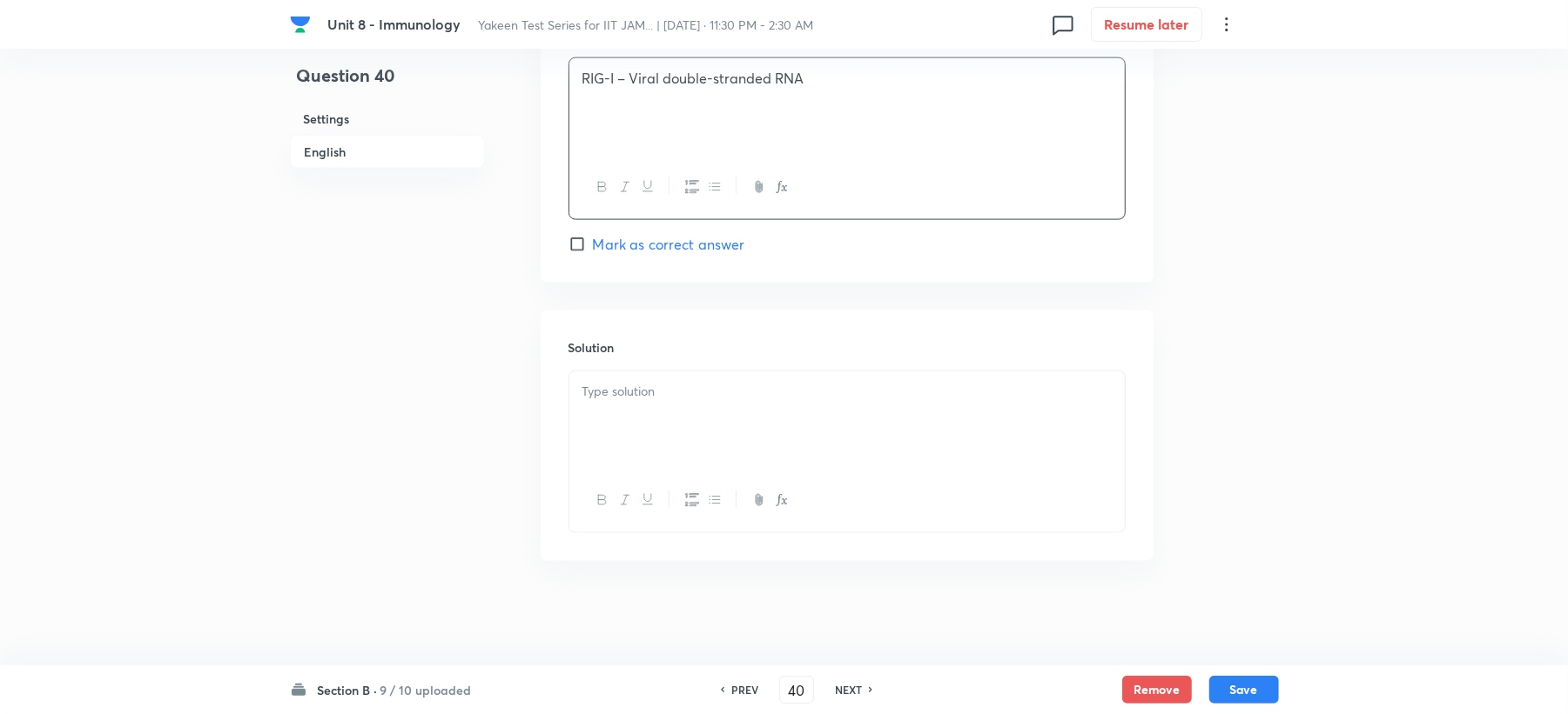
scroll to position [1647, 0]
drag, startPoint x: 618, startPoint y: 391, endPoint x: 523, endPoint y: 428, distance: 102.0
click at [604, 399] on p at bounding box center [847, 392] width 530 height 20
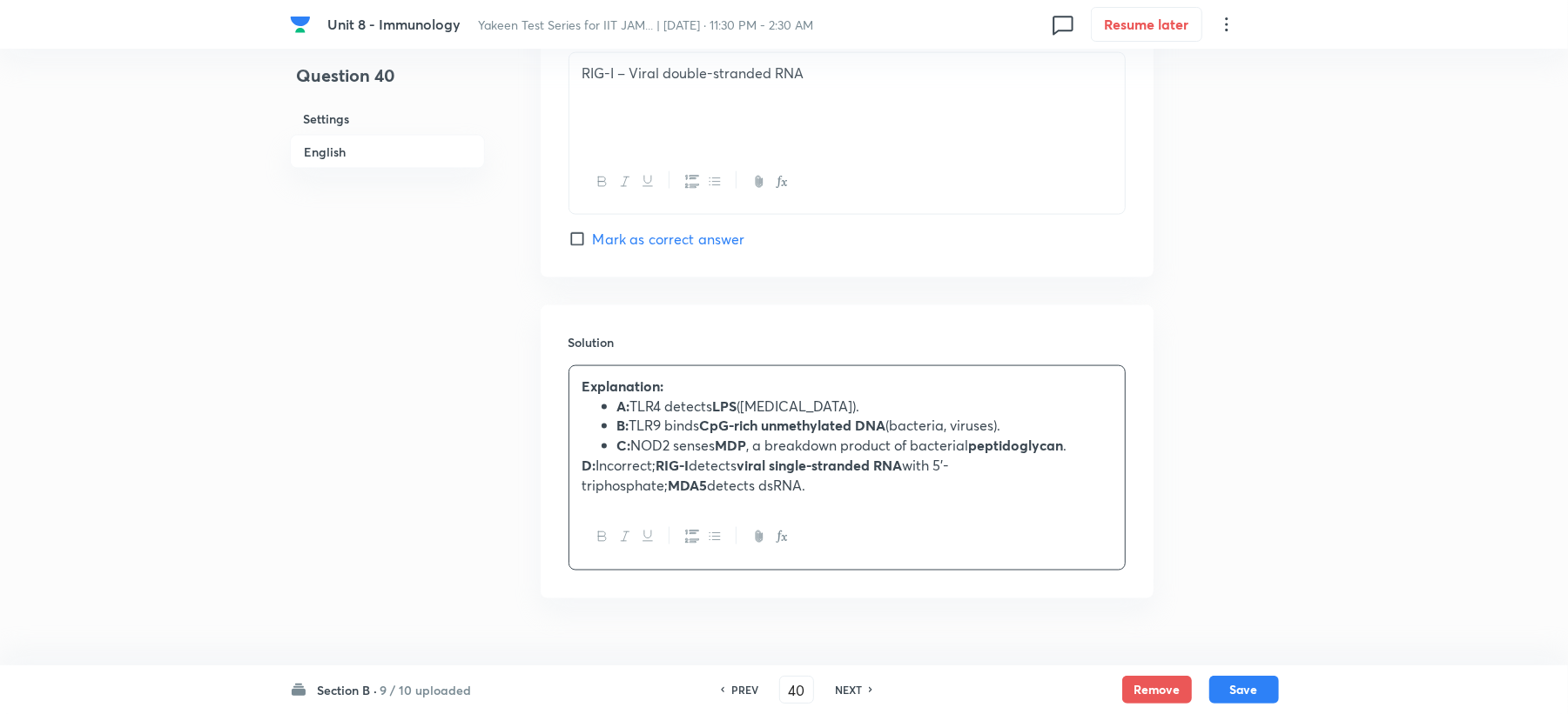
drag, startPoint x: 579, startPoint y: 464, endPoint x: 579, endPoint y: 513, distance: 49.0
click at [579, 478] on div "Explanation: A: TLR4 detects LPS (Gram-negative bacteria). B: TLR9 binds CpG-ri…" at bounding box center [846, 436] width 555 height 139
click at [1240, 684] on button "Save" at bounding box center [1244, 688] width 70 height 27
type input "41"
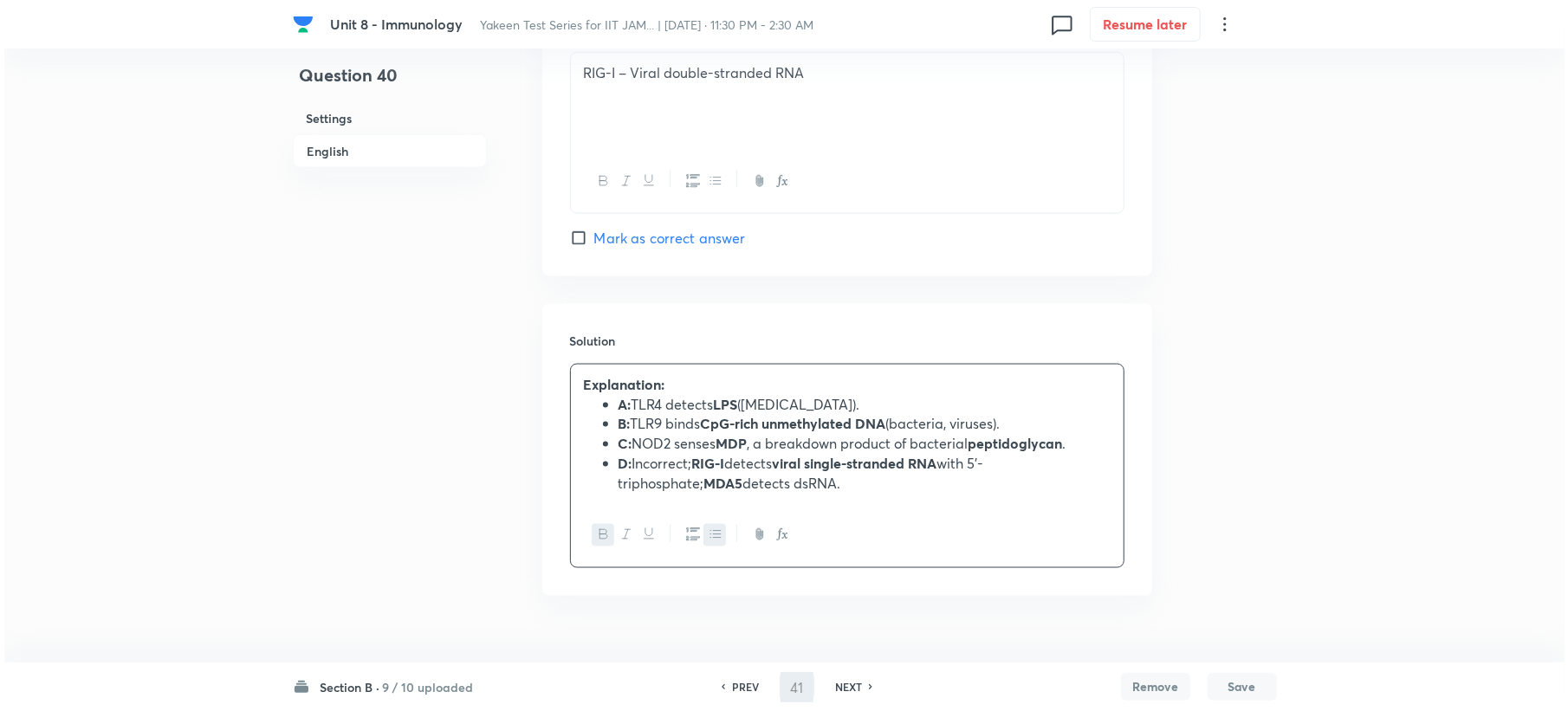
scroll to position [0, 0]
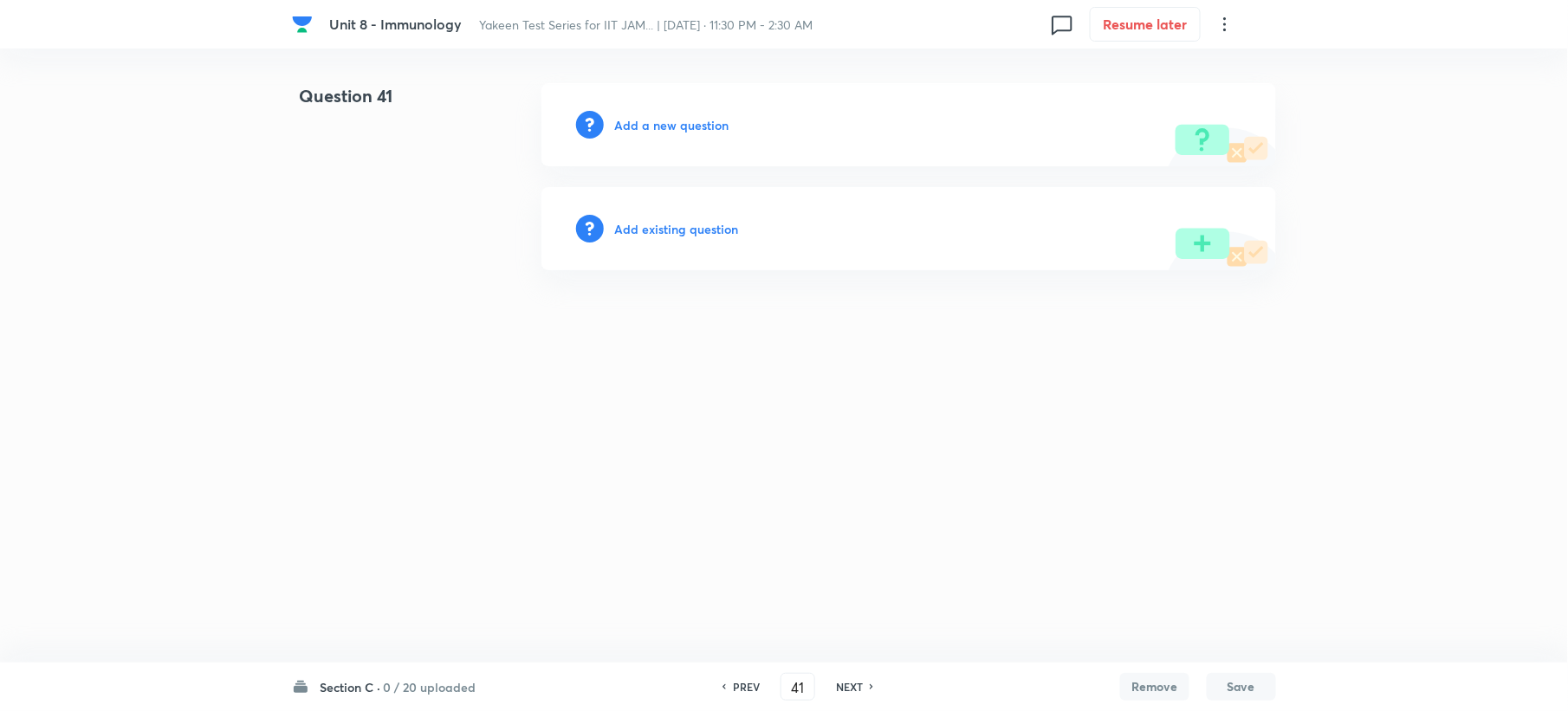
click at [627, 127] on h6 "Add a new question" at bounding box center [672, 126] width 115 height 18
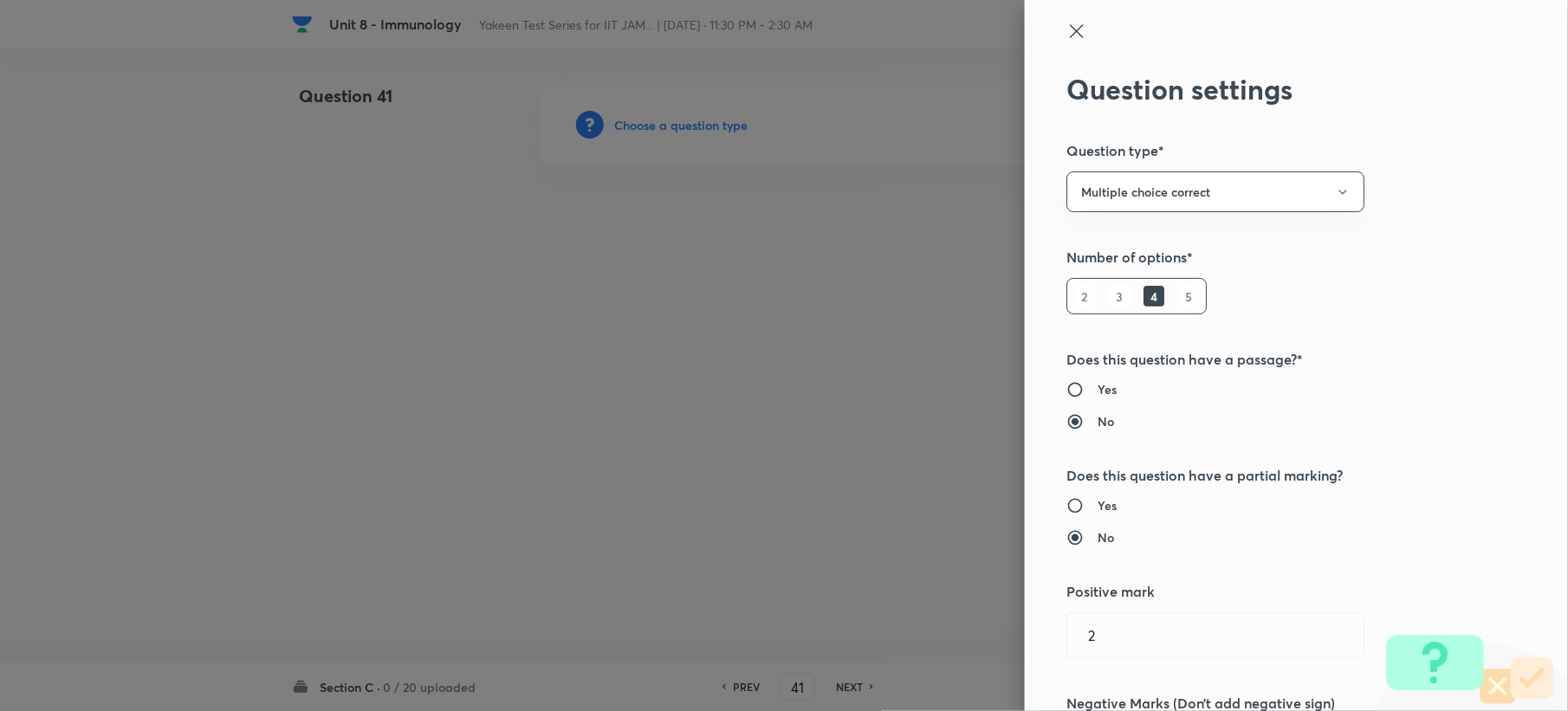
type input "Biotechnology"
type input "Biology (10+2+3 Level)"
type input "General Biology"
type input "Genetics and Genomics"
click at [1093, 190] on button "Multiple choice correct" at bounding box center [1215, 191] width 298 height 41
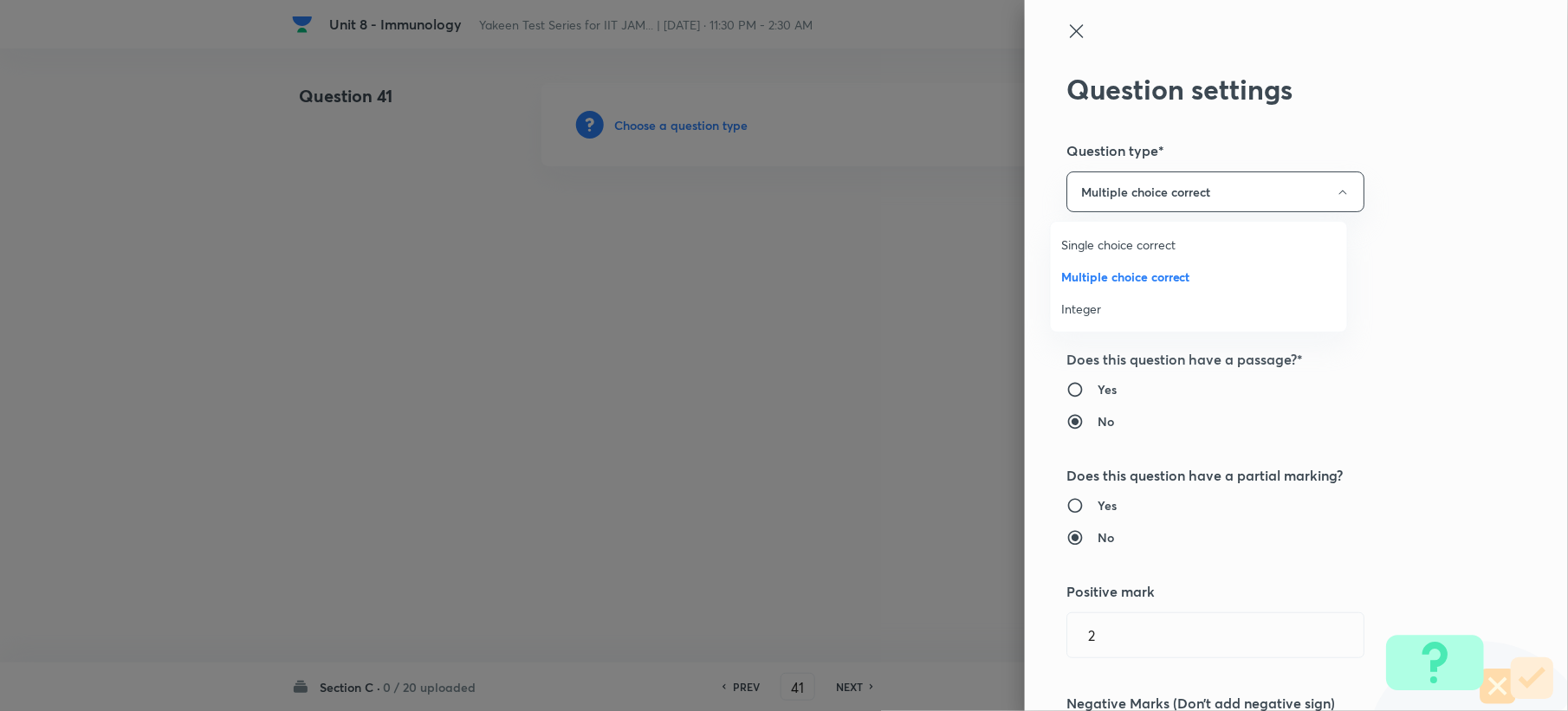
click at [1099, 310] on span "Integer" at bounding box center [1199, 309] width 276 height 18
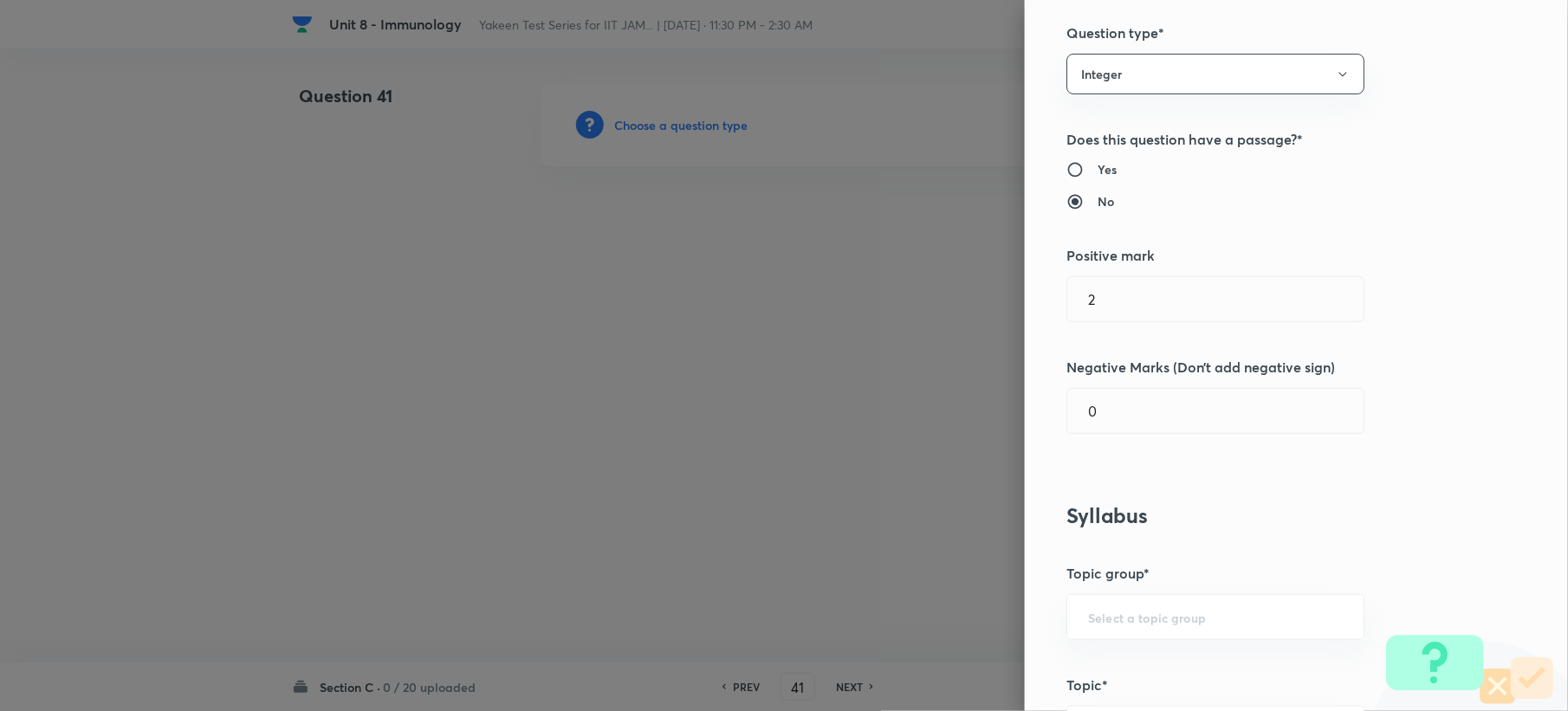
scroll to position [347, 0]
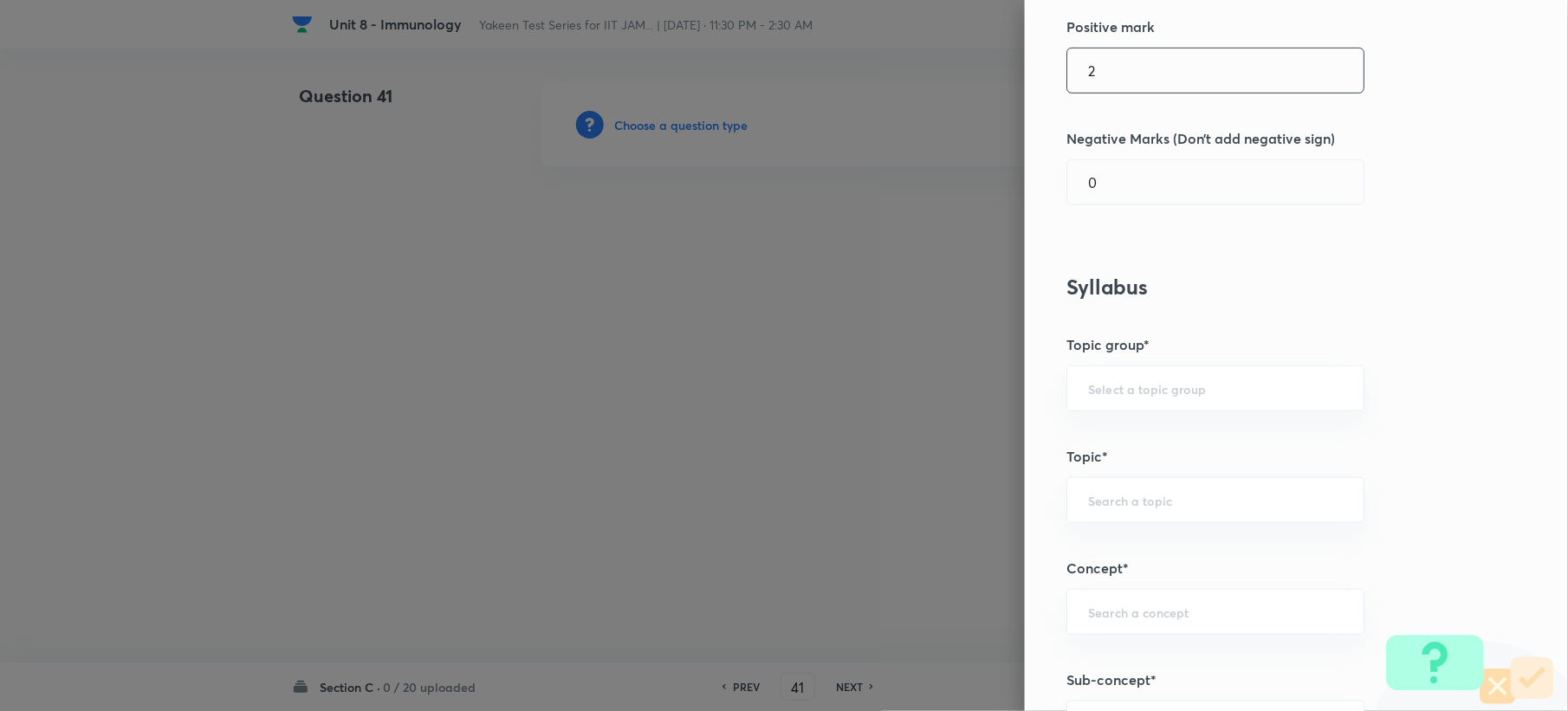
click at [1095, 84] on input "2" at bounding box center [1216, 70] width 297 height 45
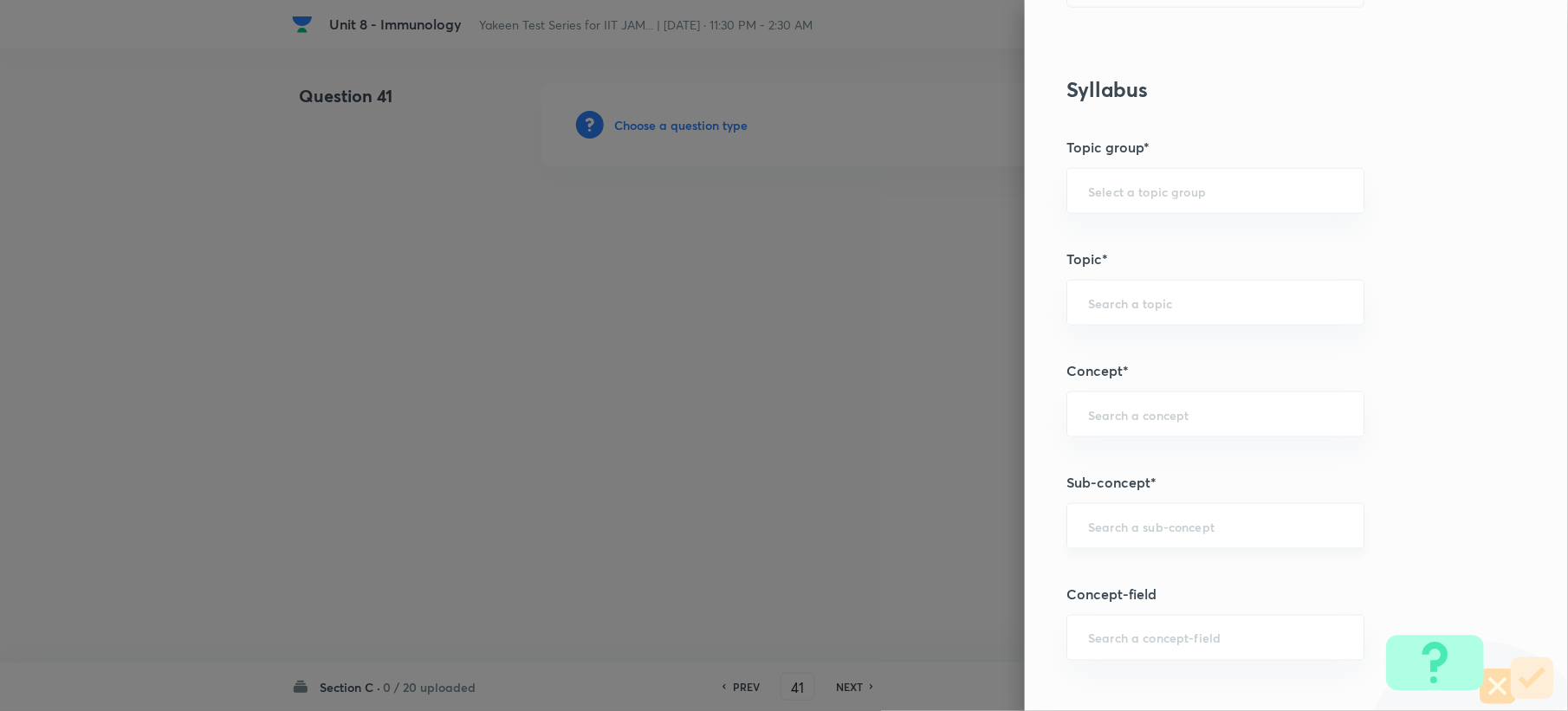
scroll to position [693, 0]
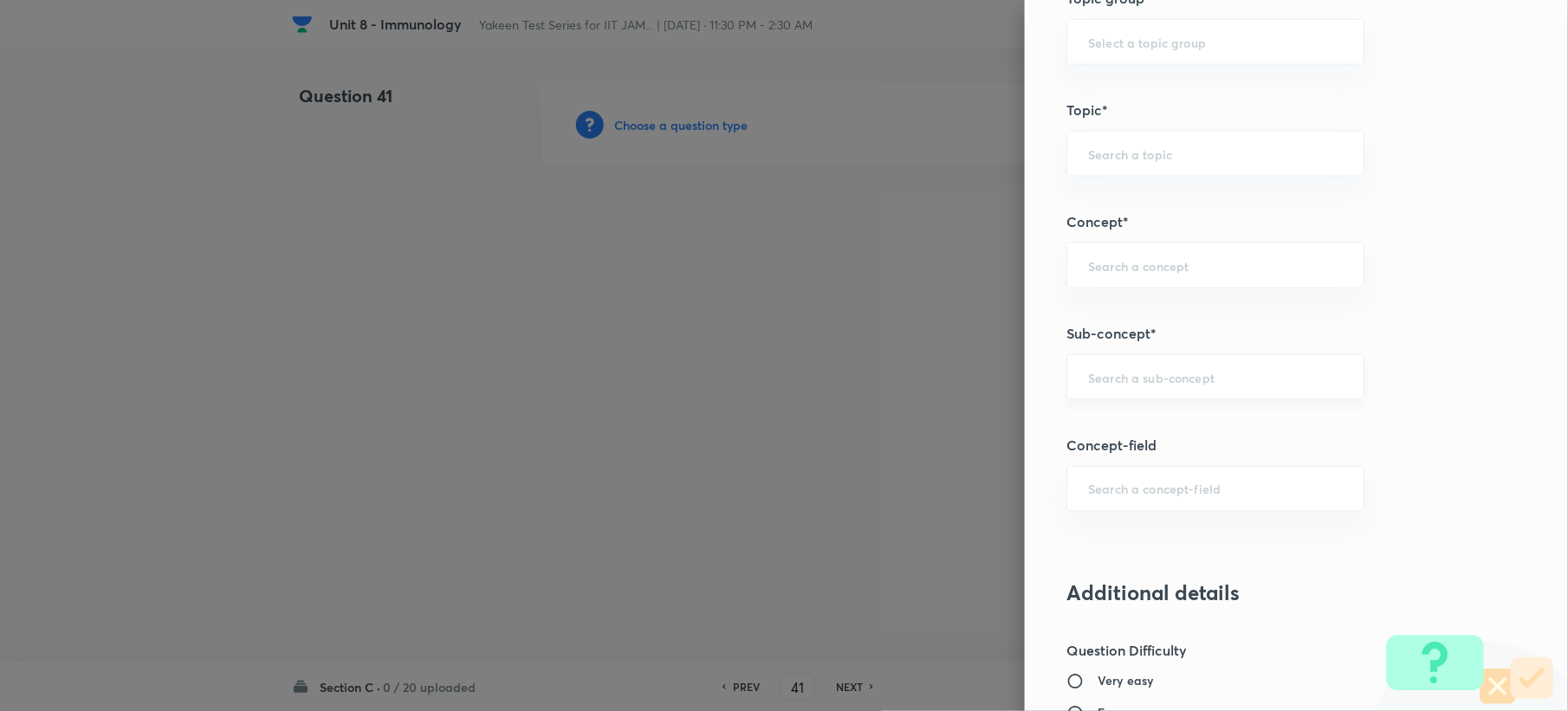
type input "1"
click at [1097, 375] on input "text" at bounding box center [1215, 377] width 255 height 16
paste input "Genetics and Genomics"
click at [1099, 421] on li "Genetics and Genomics" at bounding box center [1199, 430] width 296 height 31
type input "Genetics and Genomics"
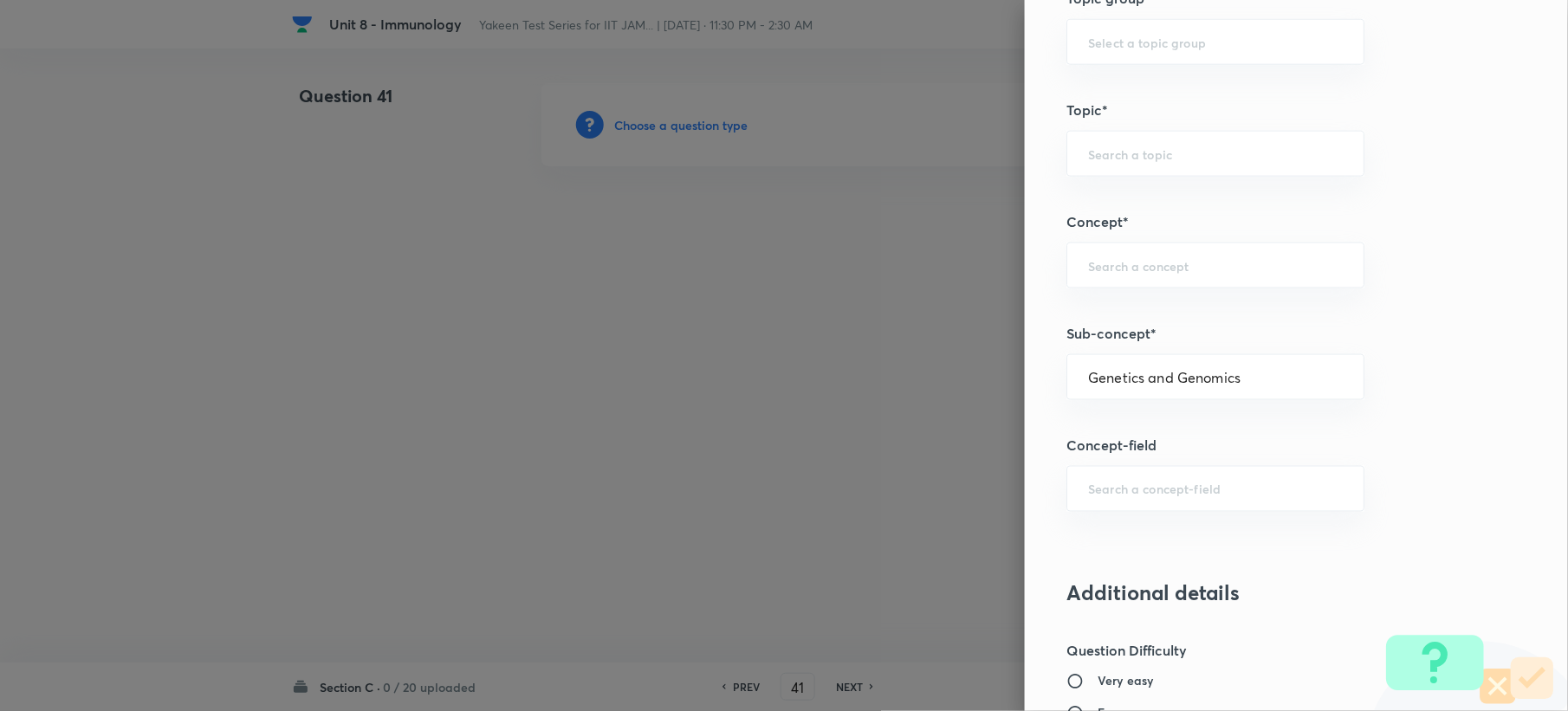
type input "Biotechnology"
type input "Biology (10+2+3 Level)"
type input "General Biology"
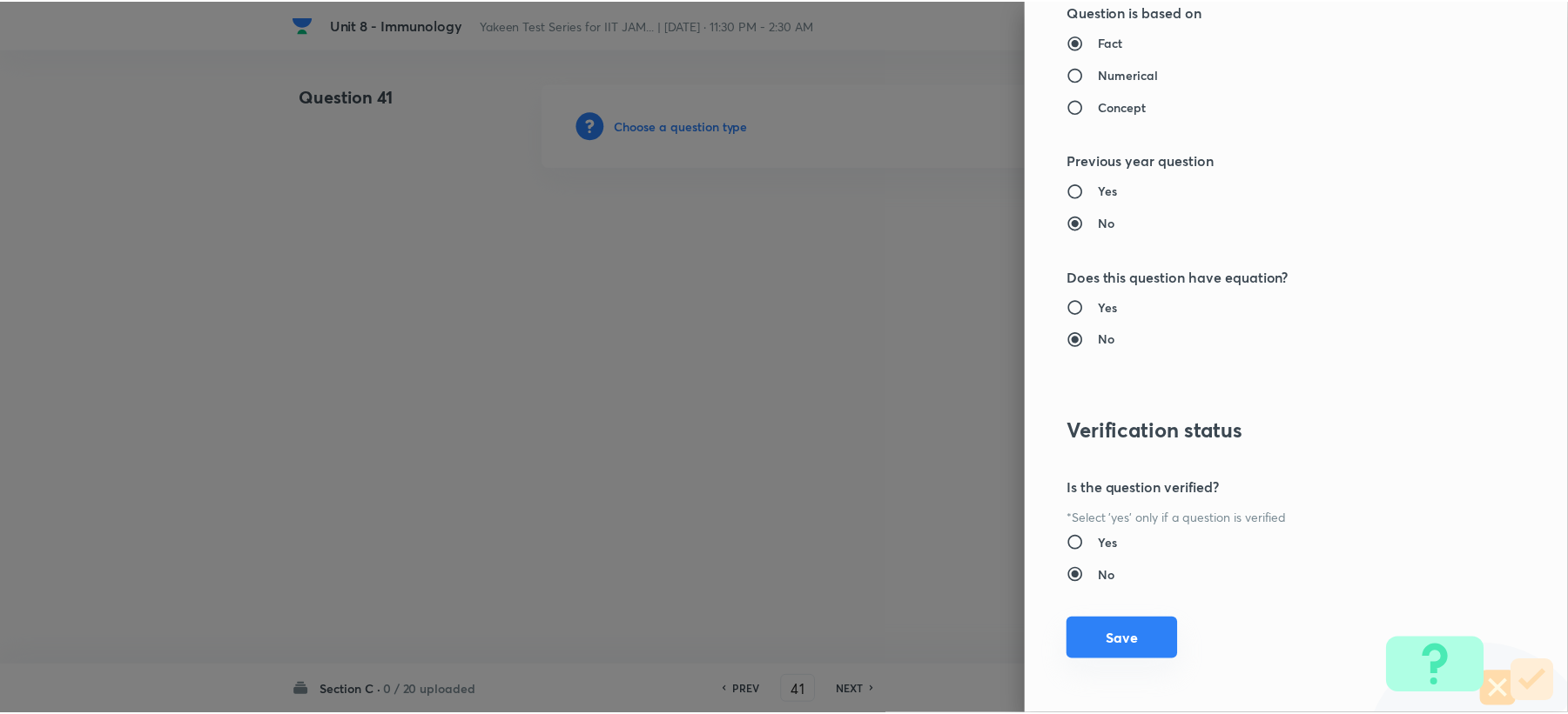
scroll to position [1558, 0]
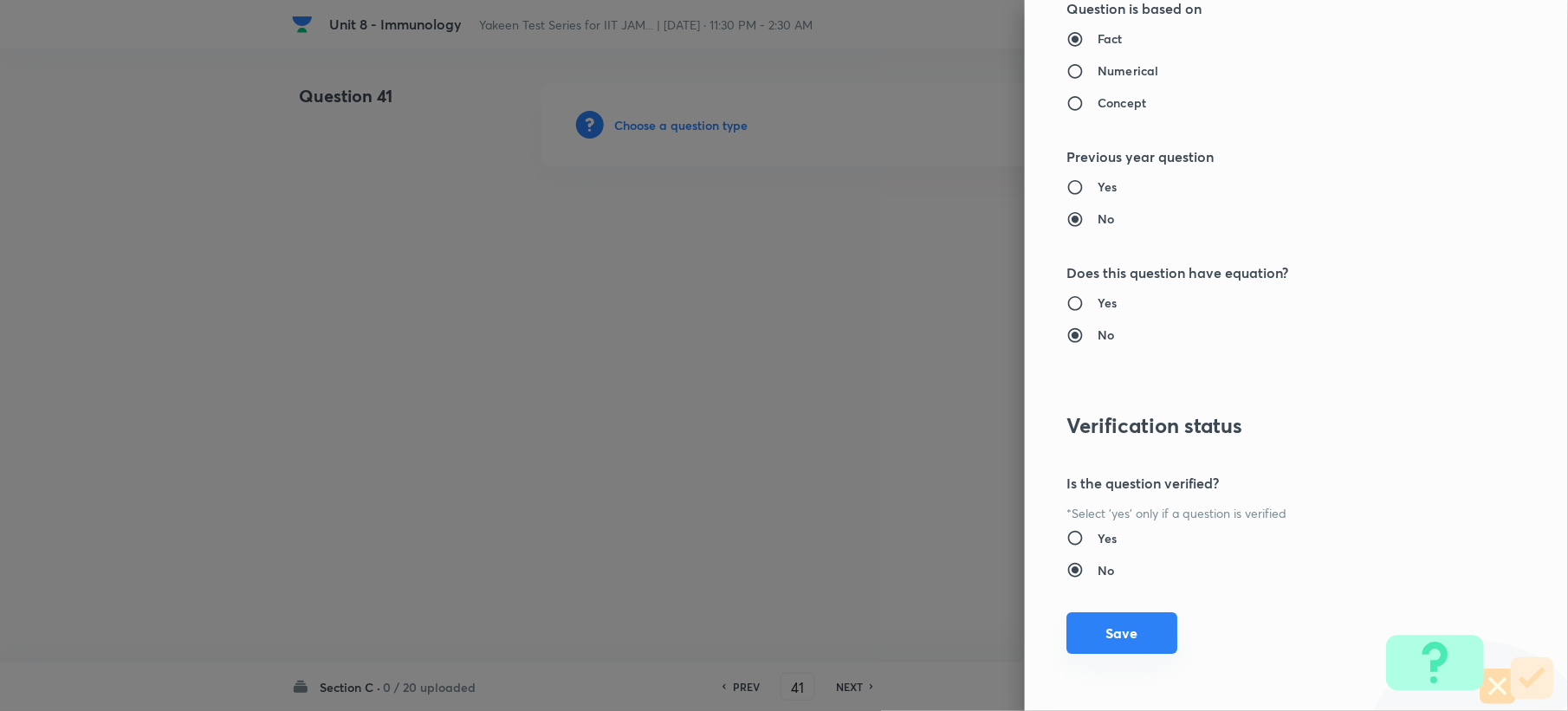
click at [1104, 646] on button "Save" at bounding box center [1122, 634] width 111 height 42
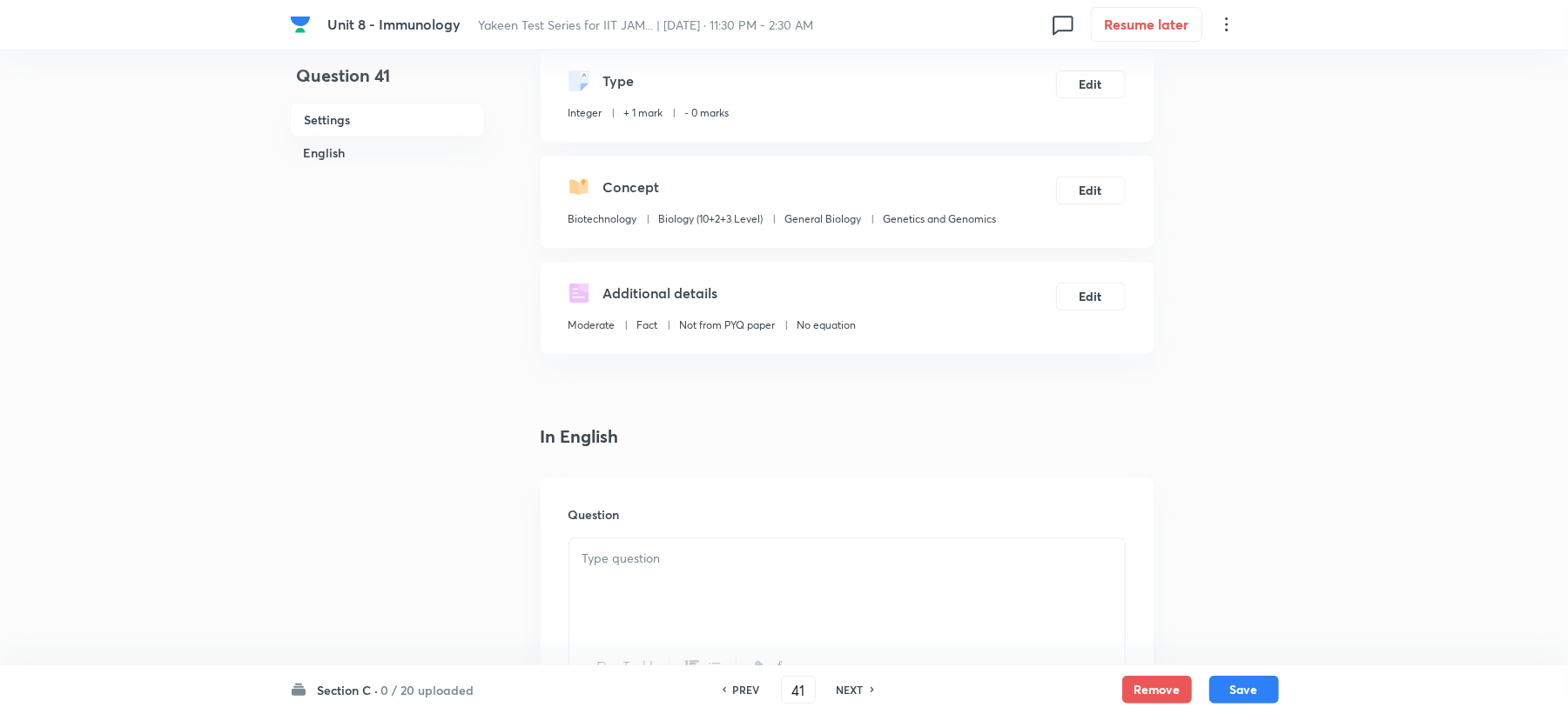
scroll to position [580, 0]
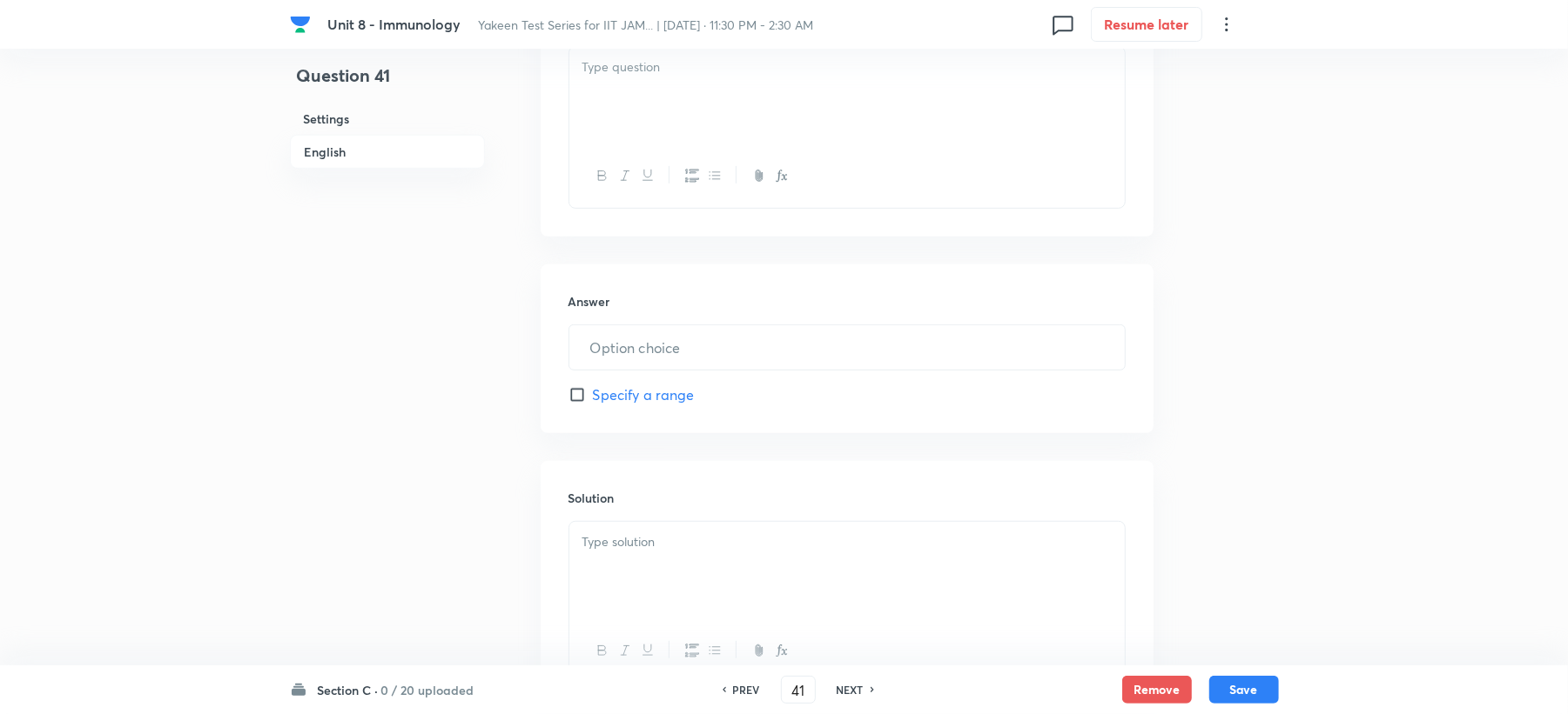
click at [599, 101] on div at bounding box center [846, 95] width 555 height 98
click at [649, 96] on div at bounding box center [846, 95] width 555 height 98
click at [642, 131] on div at bounding box center [846, 95] width 555 height 98
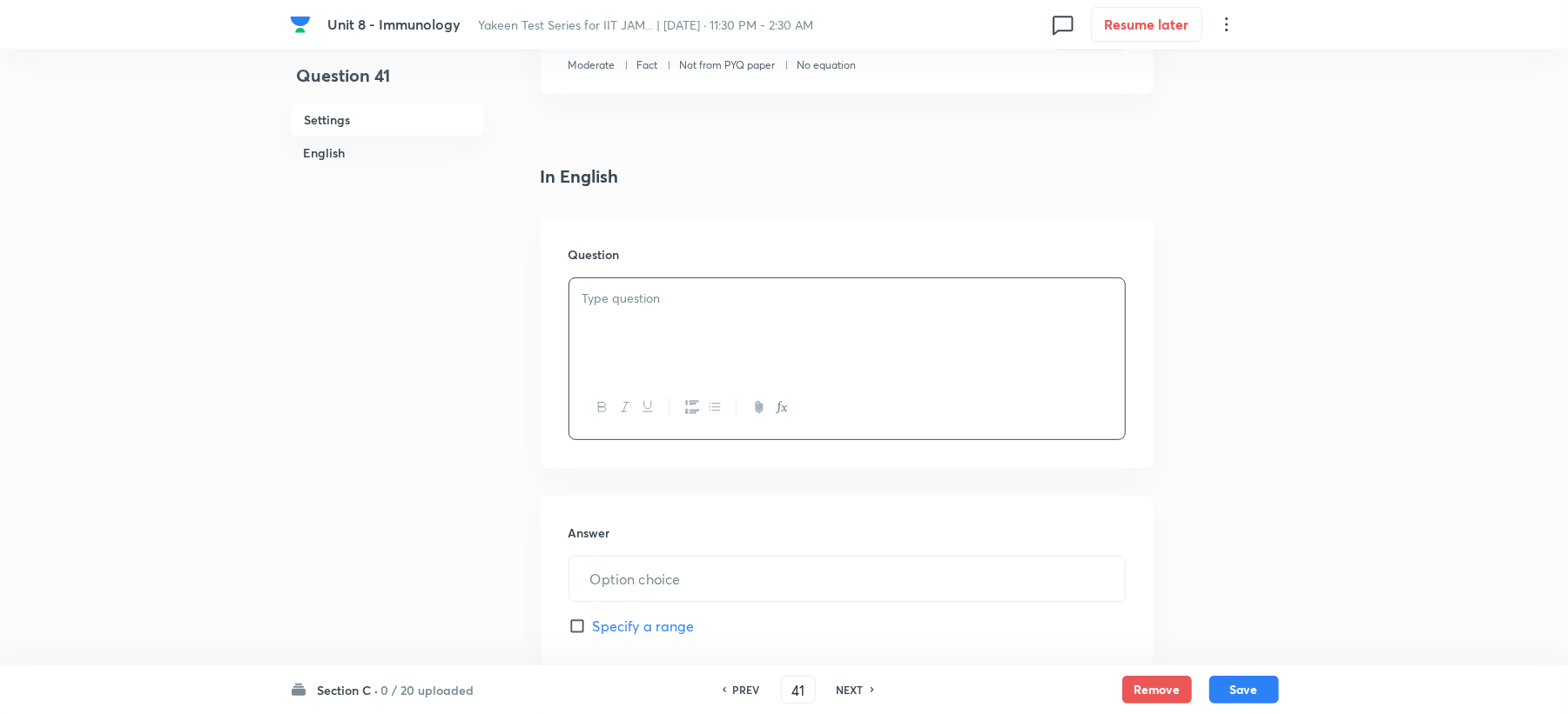
click at [617, 325] on div at bounding box center [846, 327] width 555 height 98
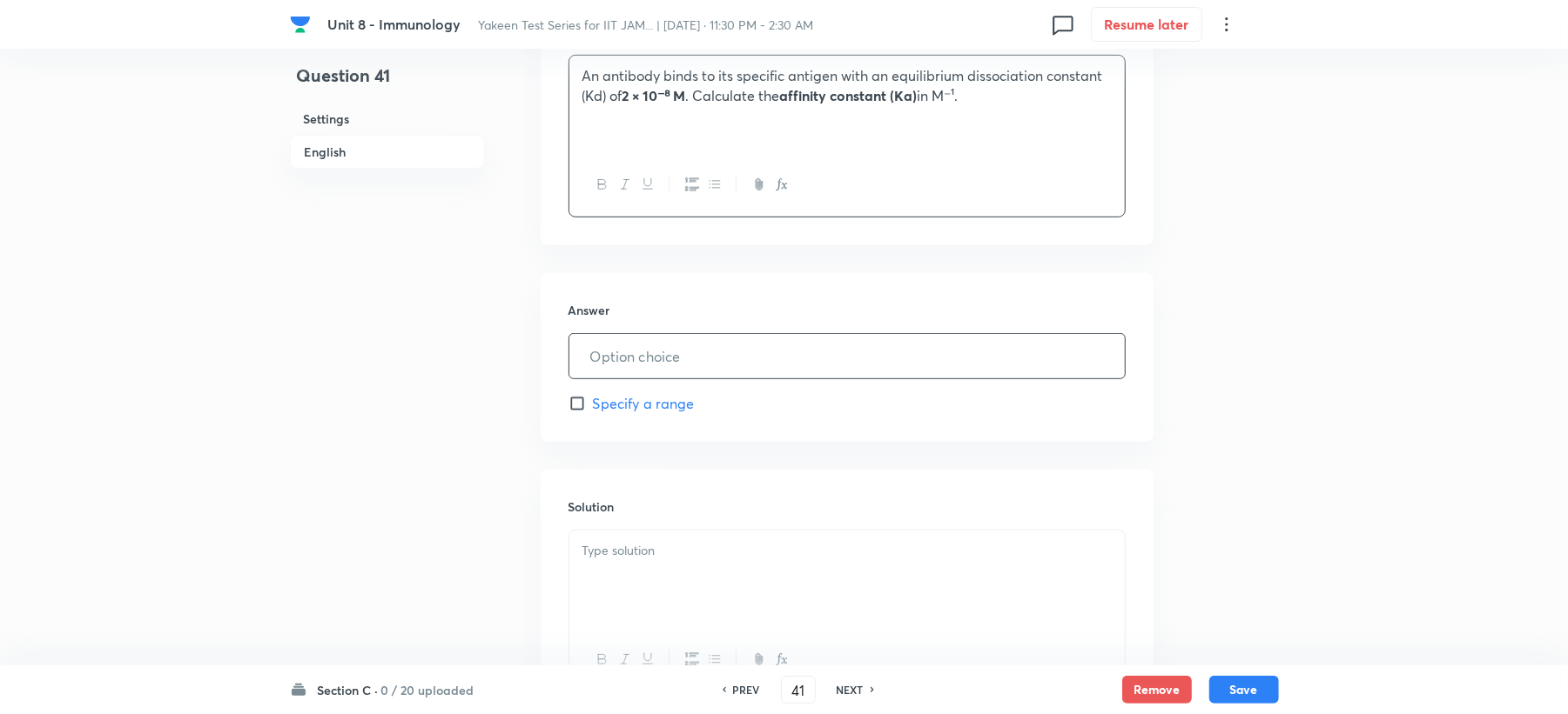
scroll to position [580, 0]
click at [607, 345] on input "text" at bounding box center [846, 347] width 555 height 45
type input "5"
click at [625, 550] on p at bounding box center [847, 542] width 530 height 20
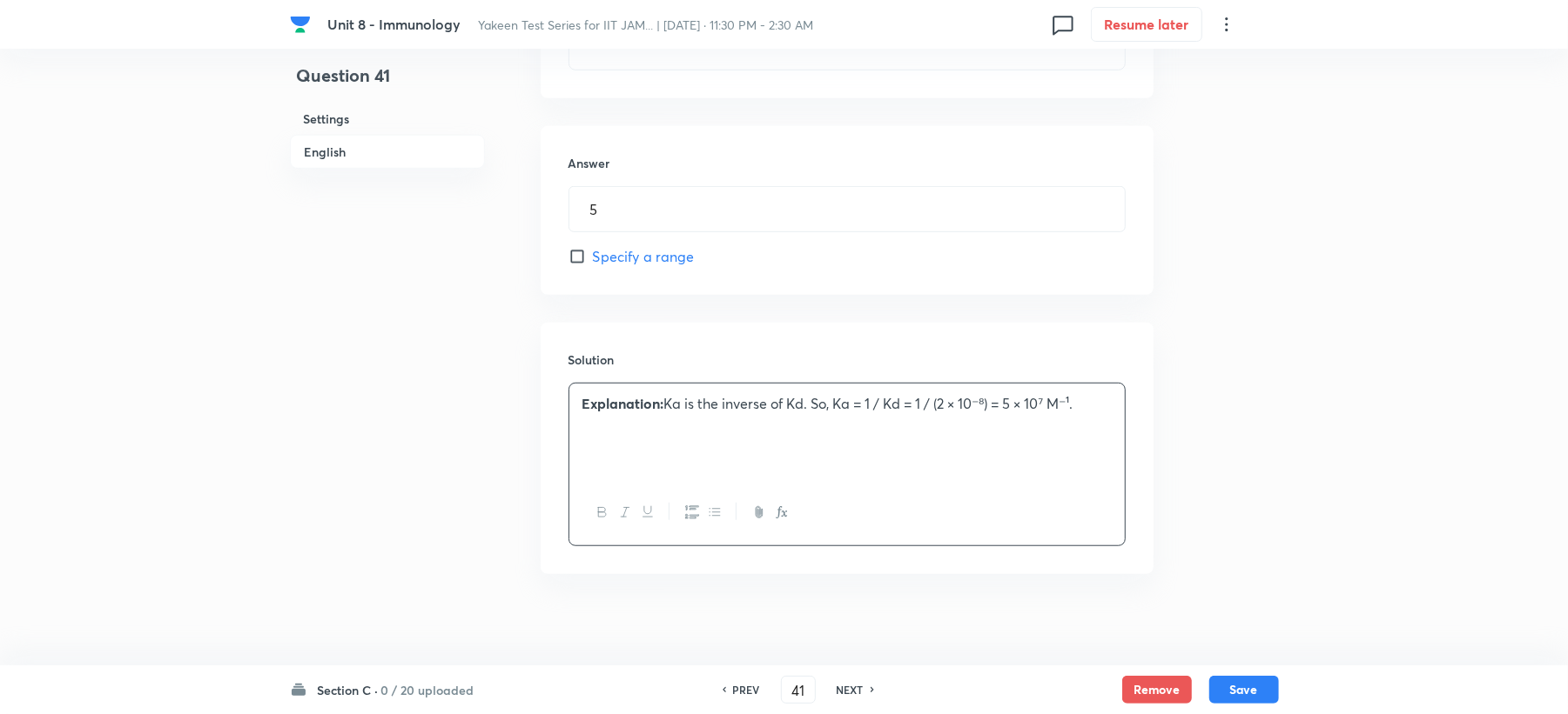
scroll to position [732, 0]
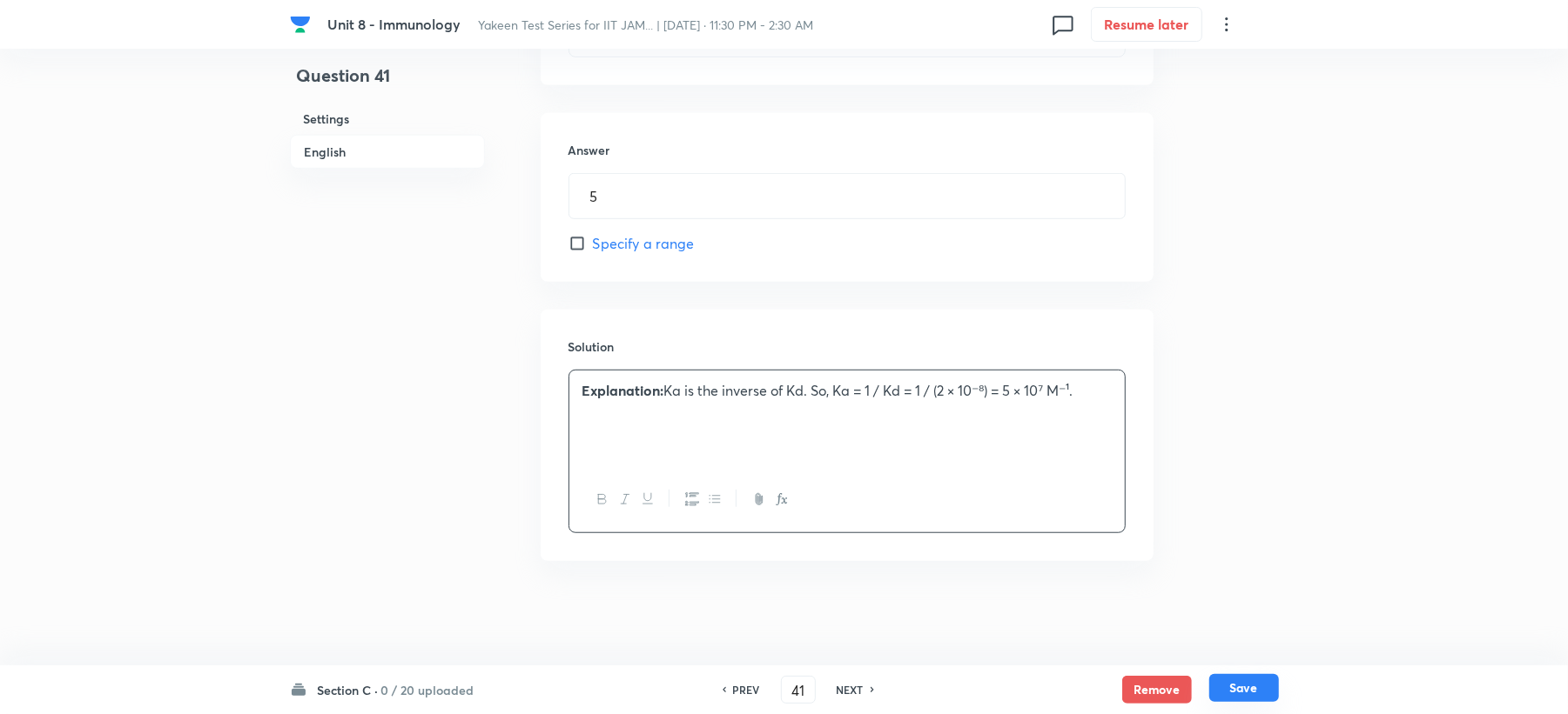
click at [1238, 695] on button "Save" at bounding box center [1244, 688] width 70 height 27
type input "42"
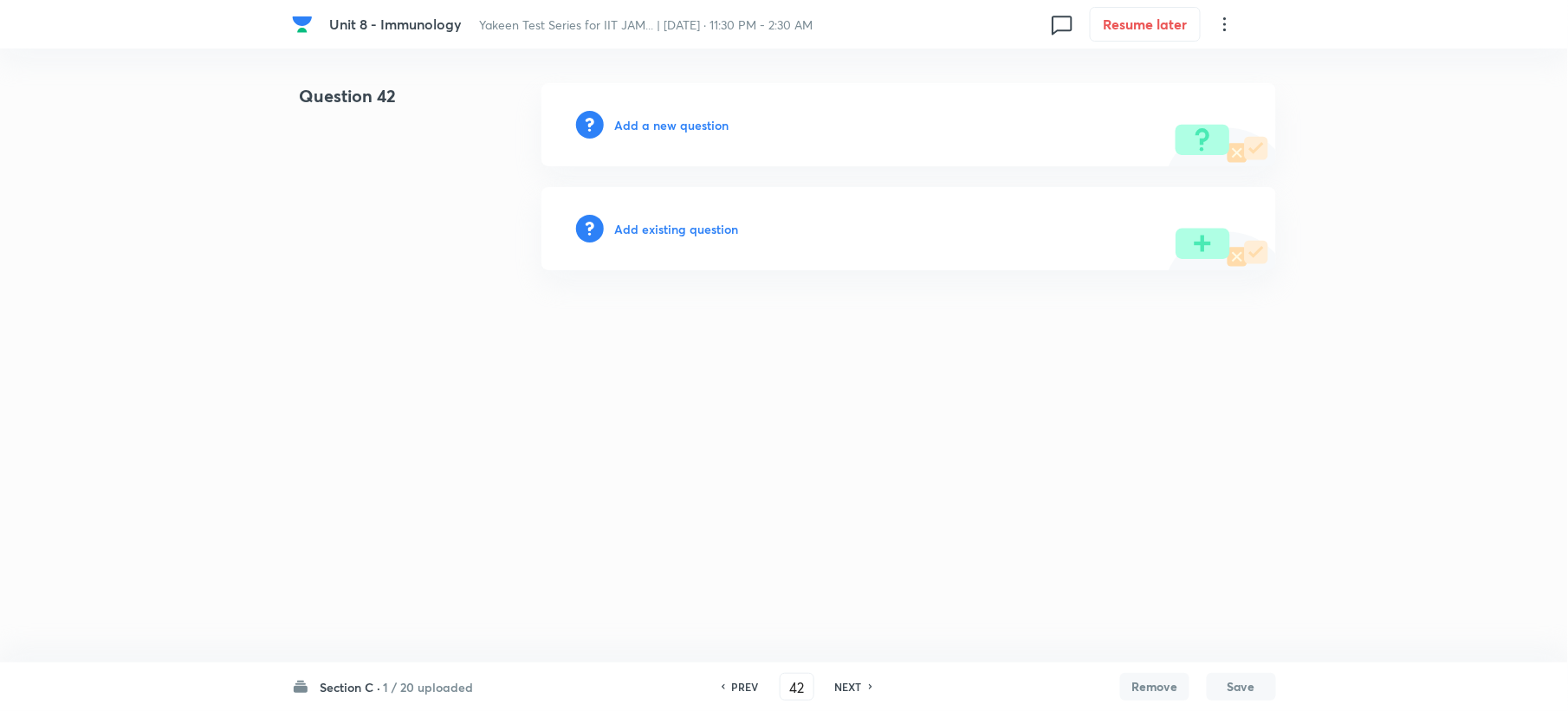
click at [655, 113] on div "Add a new question" at bounding box center [908, 124] width 734 height 83
click at [655, 128] on h6 "Add a new question" at bounding box center [672, 126] width 115 height 18
click at [655, 128] on h6 "Choose a question type" at bounding box center [681, 126] width 134 height 18
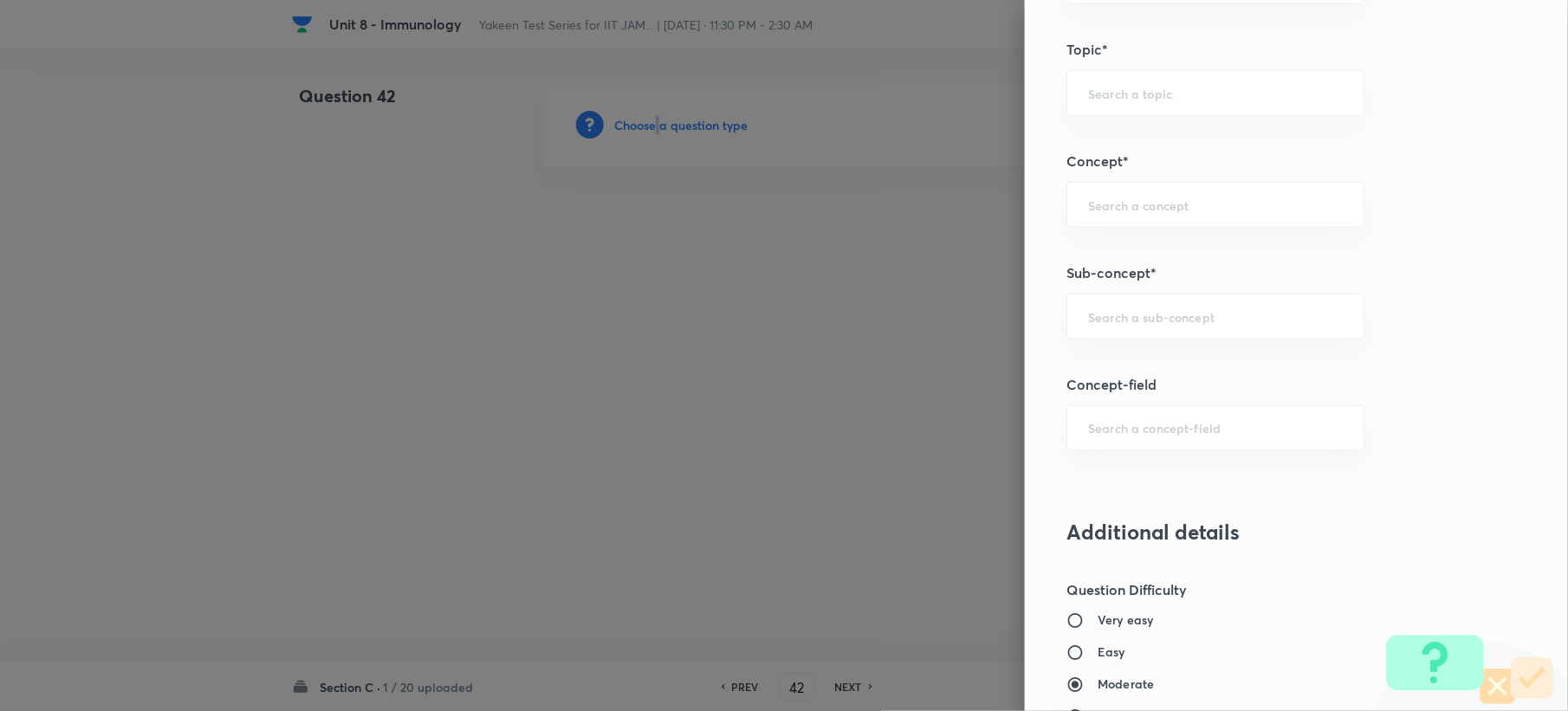
scroll to position [1040, 0]
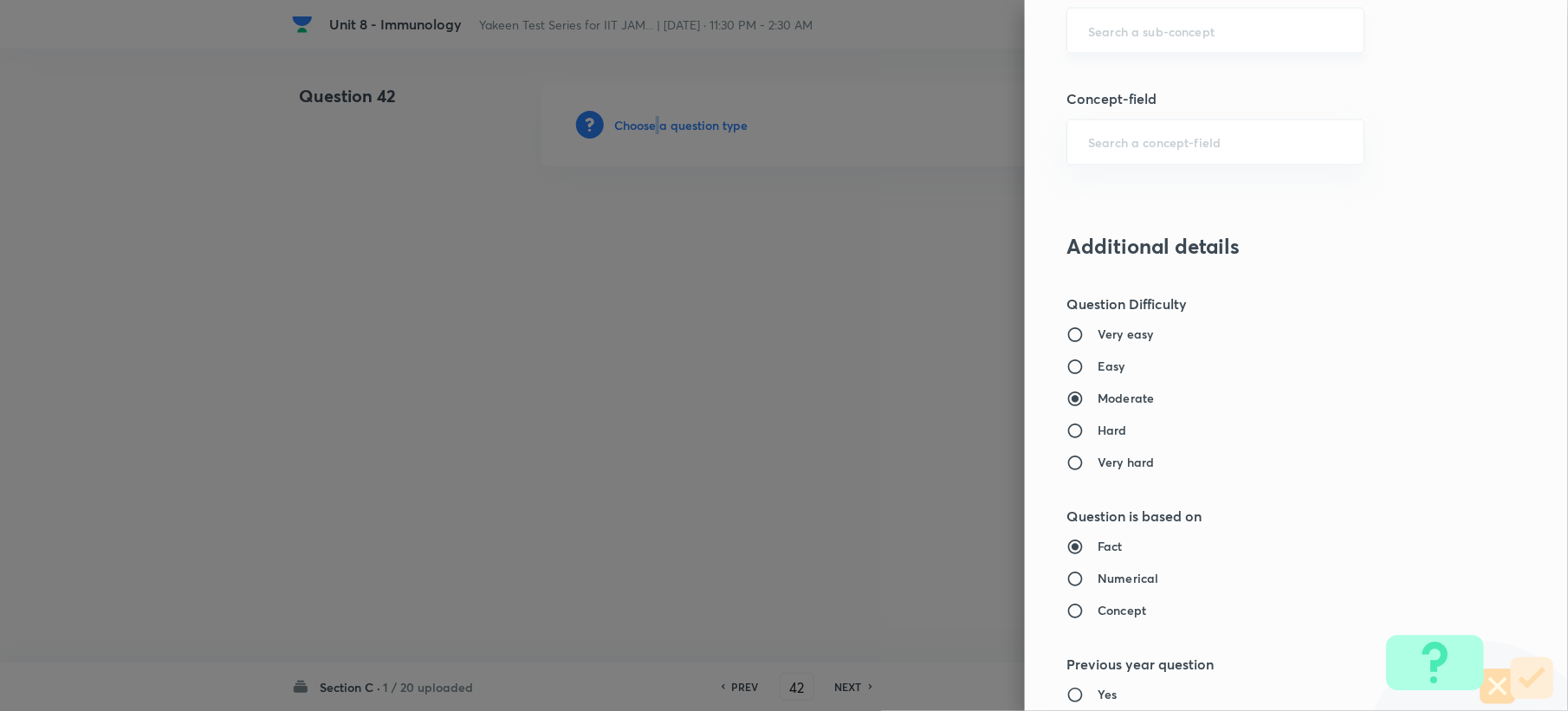
click at [1126, 48] on div "​" at bounding box center [1215, 31] width 298 height 46
paste input "Genetics and Genomics"
click at [1103, 84] on li "Genetics and Genomics" at bounding box center [1199, 83] width 296 height 31
type input "Genetics and Genomics"
type input "Biotechnology"
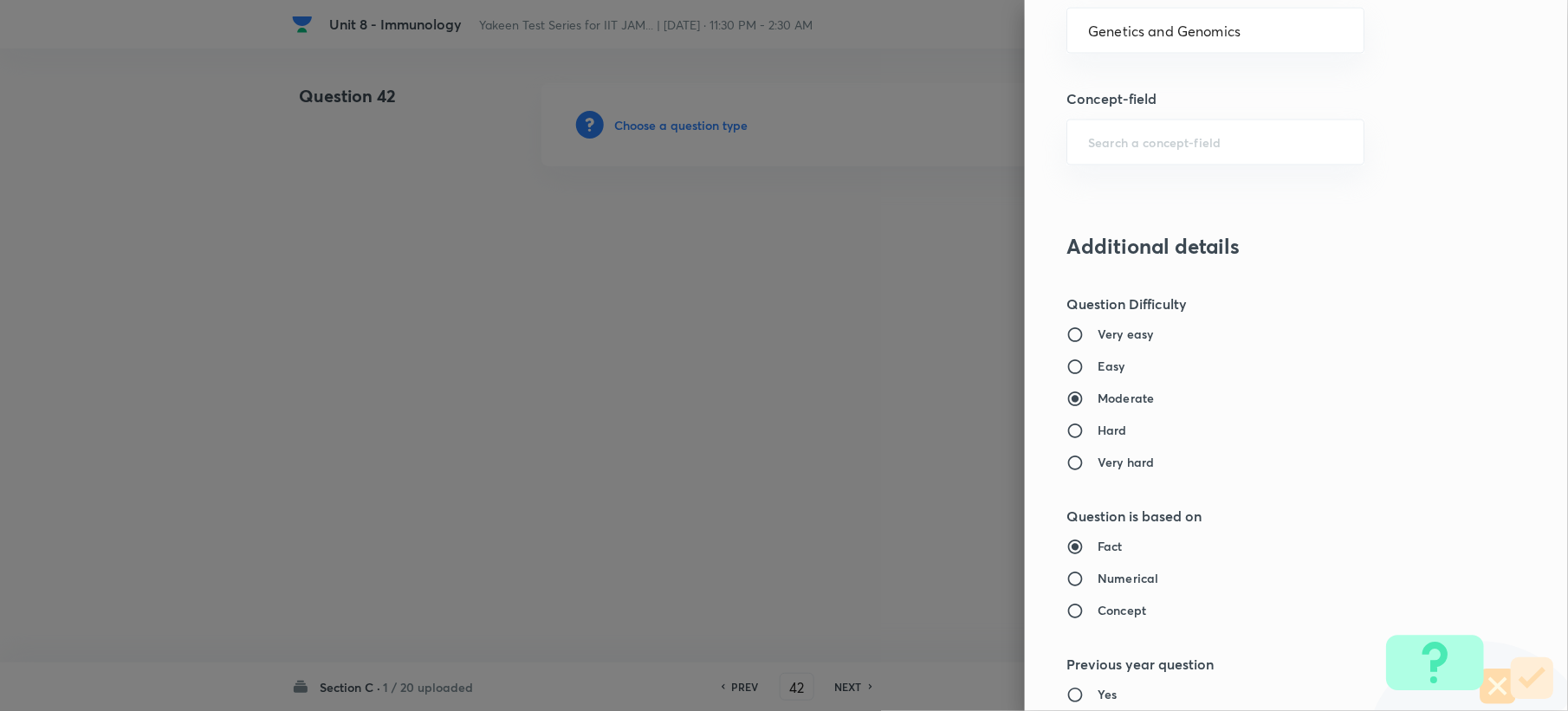
type input "Biology (10+2+3 Level)"
type input "General Biology"
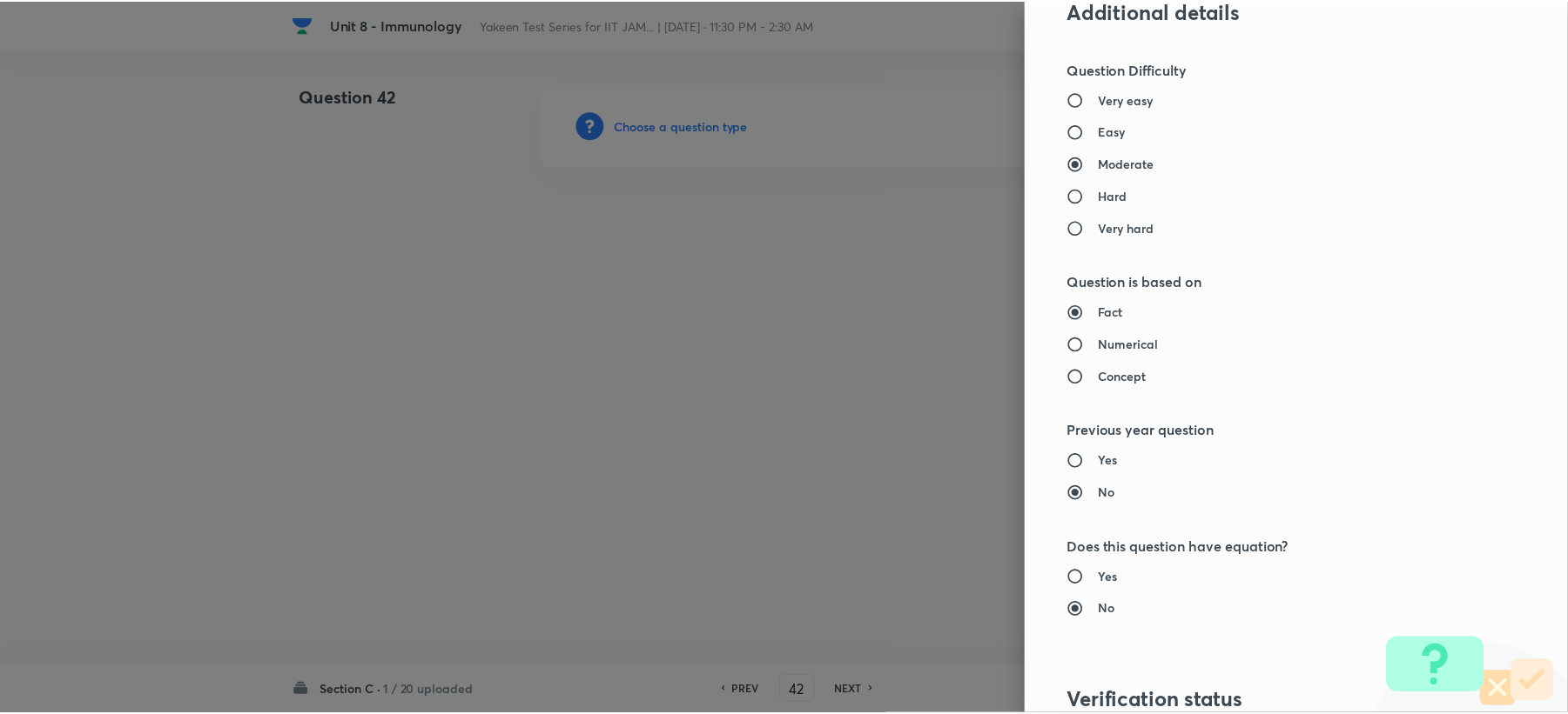
scroll to position [1558, 0]
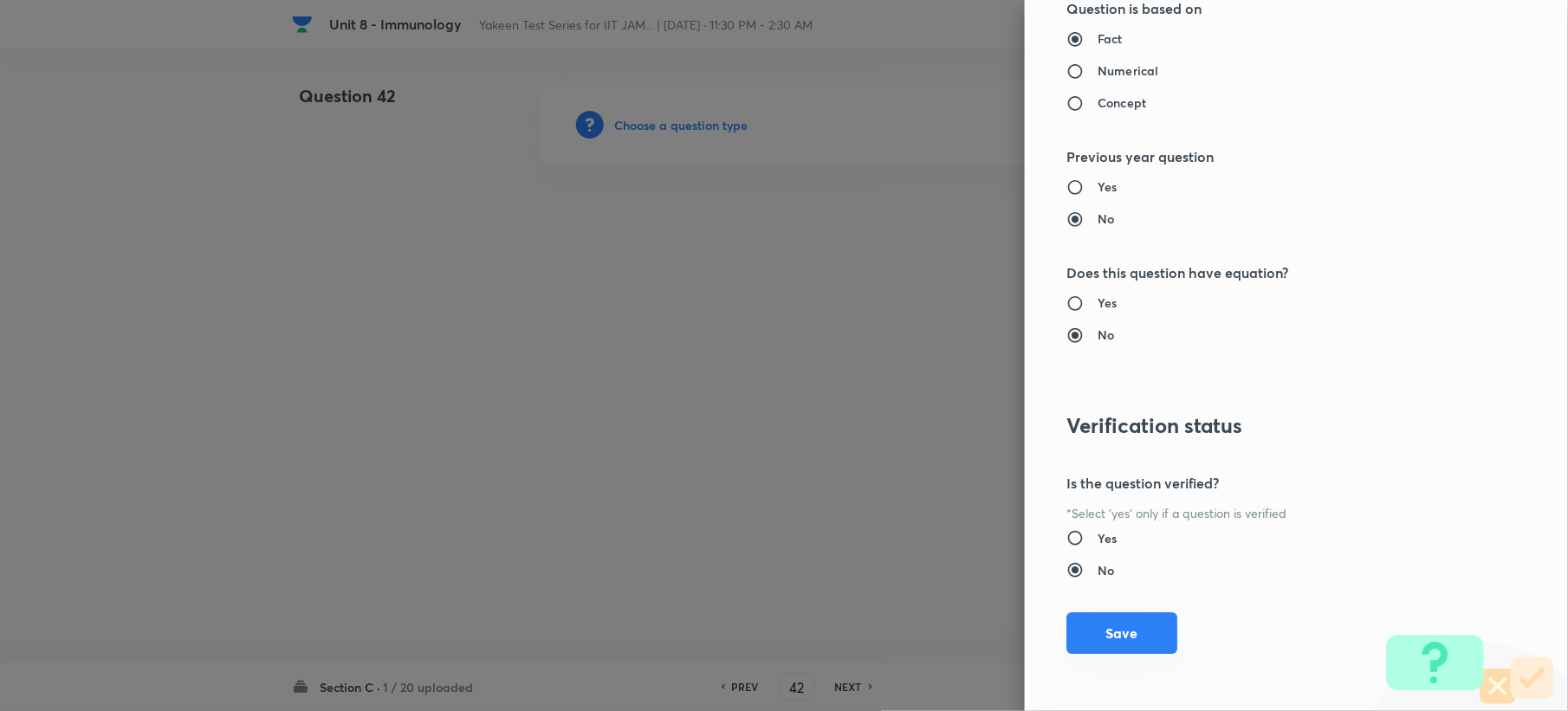
drag, startPoint x: 1091, startPoint y: 622, endPoint x: 1057, endPoint y: 621, distance: 34.0
click at [1091, 628] on button "Save" at bounding box center [1122, 634] width 111 height 42
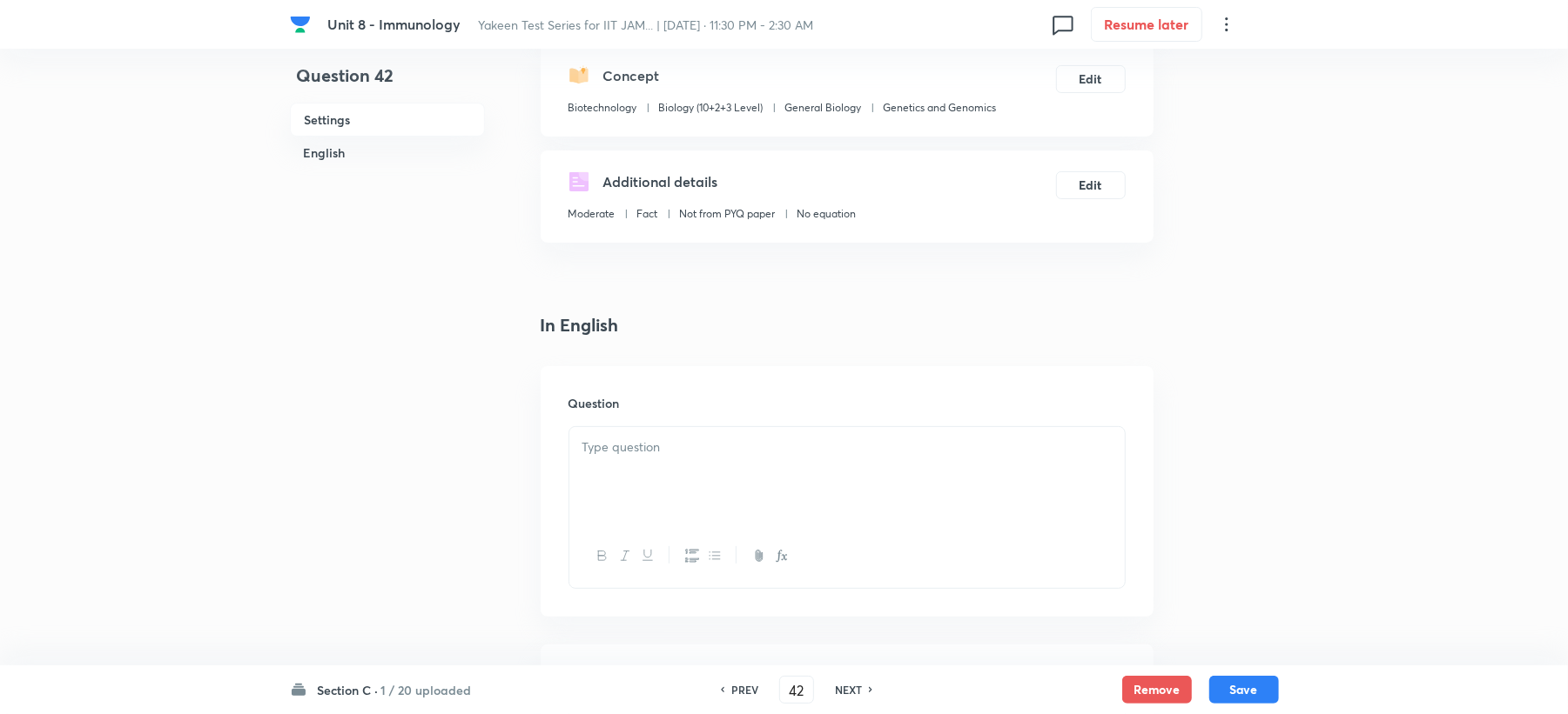
scroll to position [348, 0]
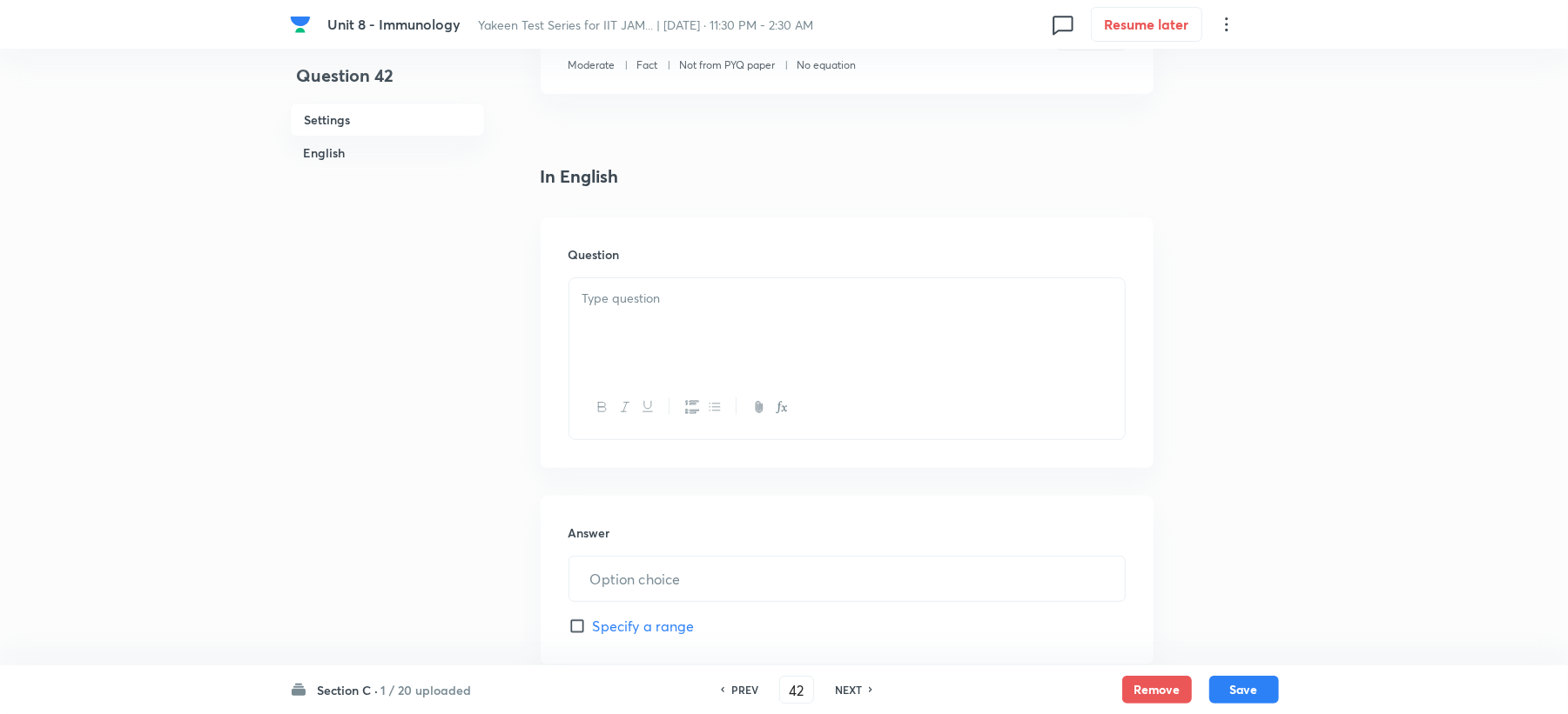
click at [607, 286] on div at bounding box center [846, 327] width 555 height 98
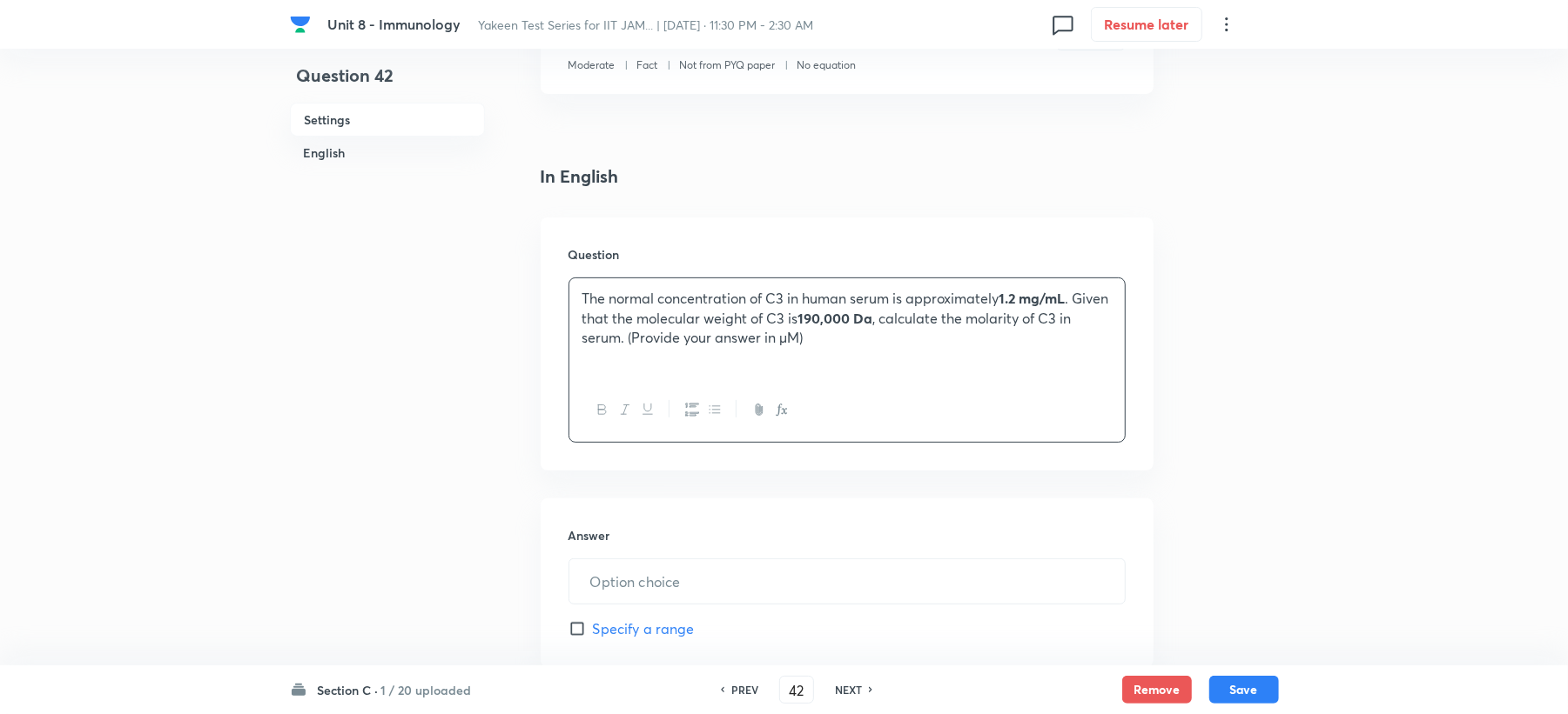
scroll to position [580, 0]
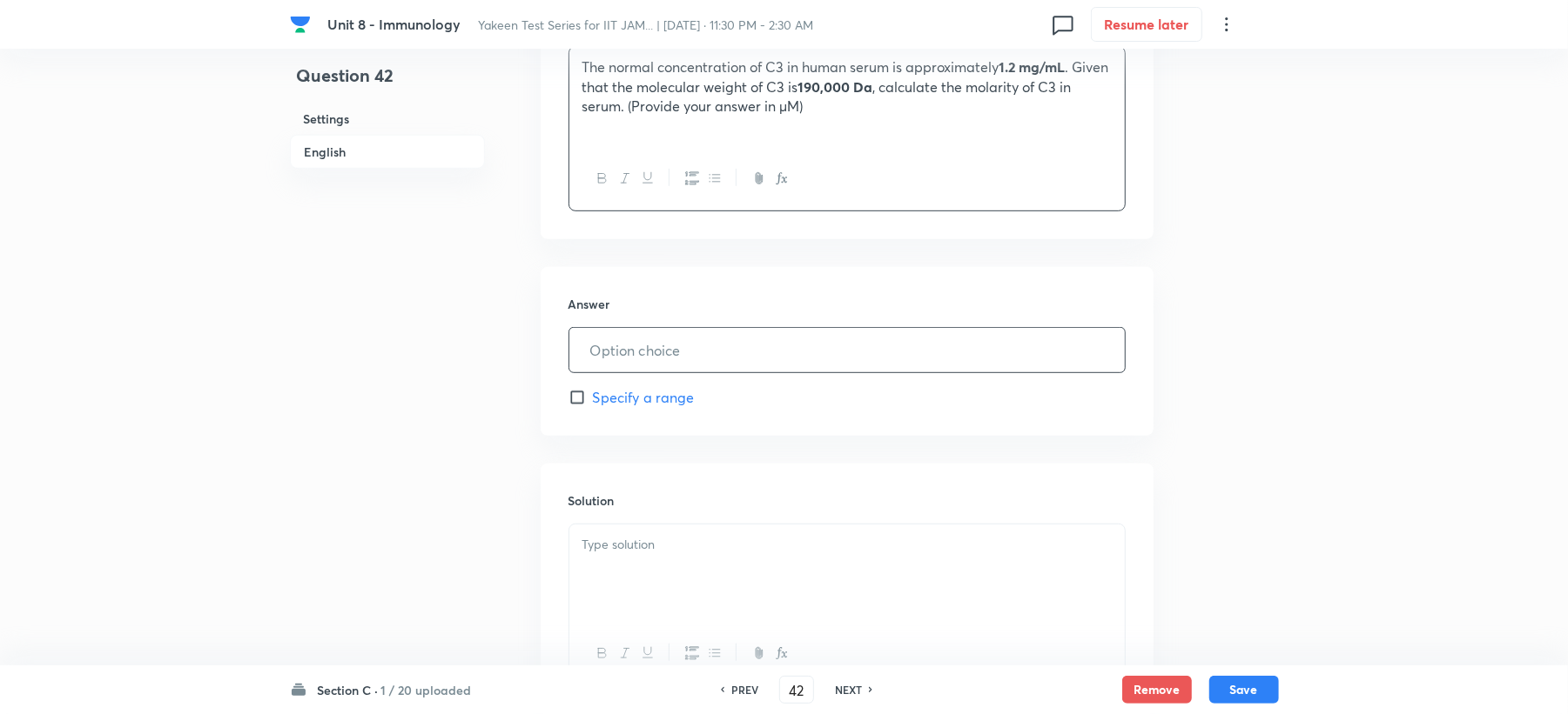
drag, startPoint x: 599, startPoint y: 329, endPoint x: 593, endPoint y: 352, distance: 23.8
click at [596, 334] on input "text" at bounding box center [846, 350] width 555 height 45
type input "6.32"
click at [638, 564] on div at bounding box center [846, 573] width 555 height 98
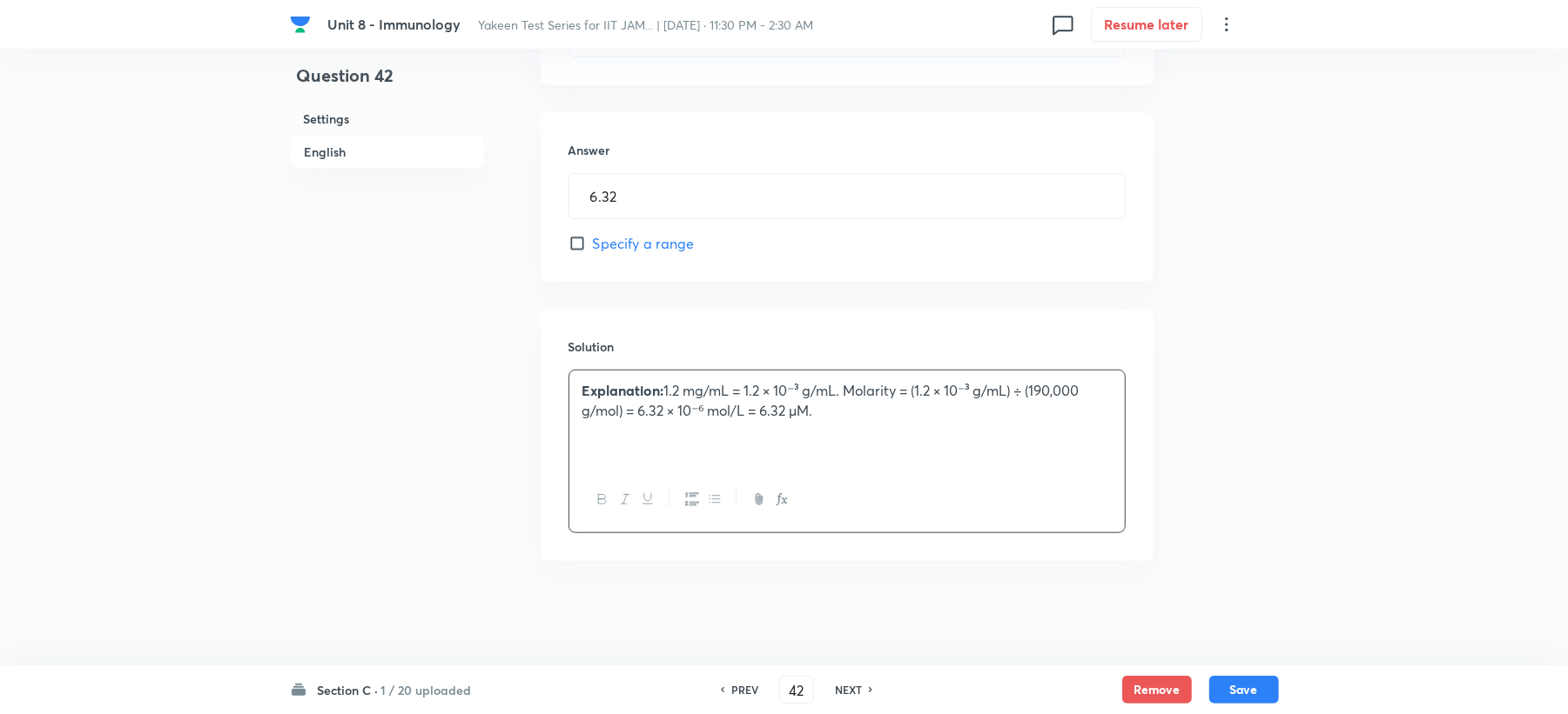
scroll to position [735, 0]
click at [830, 420] on p "Explanation: 1.2 mg/mL = 1.2 × 10⁻³ g/mL. Molarity = (1.2 × 10⁻³ g/mL) ÷ (190,0…" at bounding box center [847, 400] width 530 height 39
click at [1241, 687] on button "Save" at bounding box center [1244, 688] width 70 height 27
type input "43"
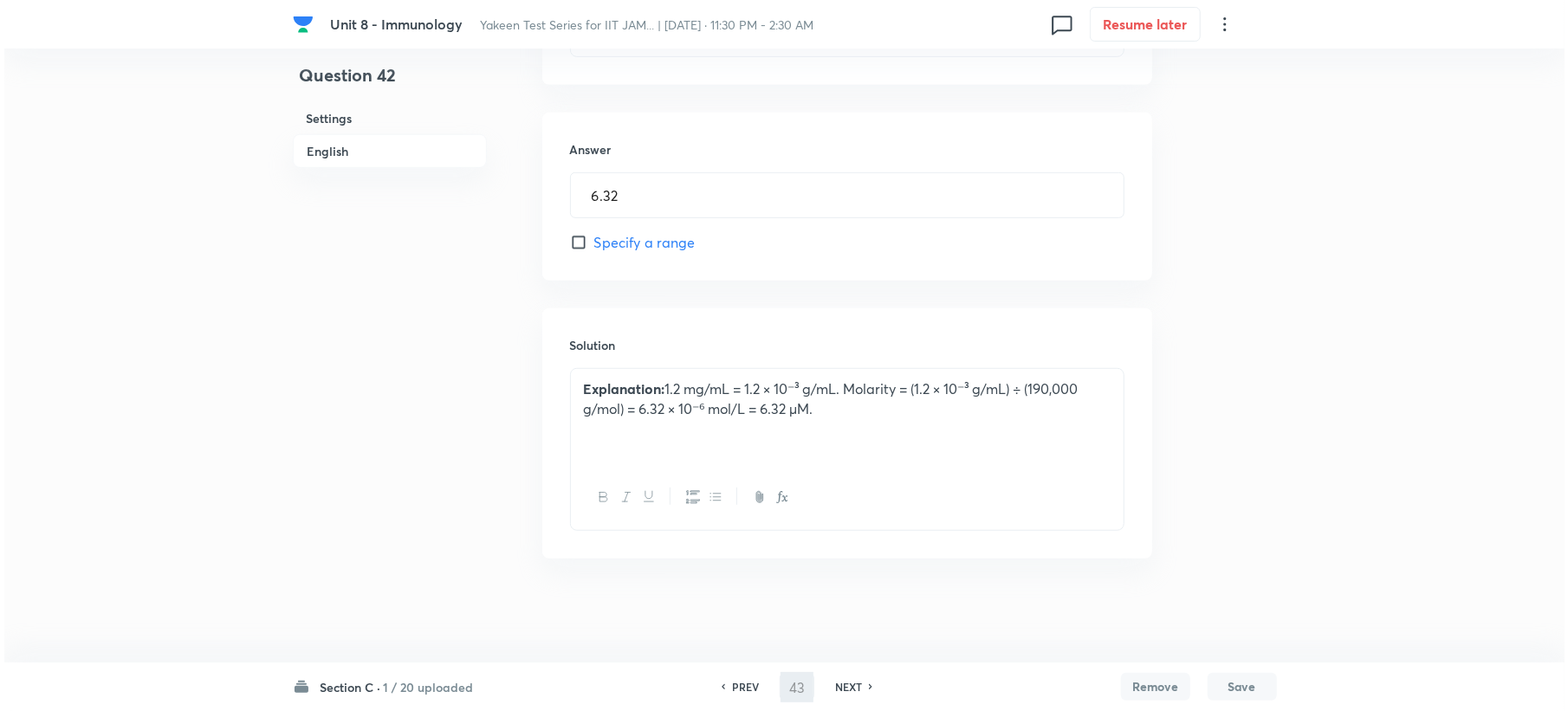
scroll to position [0, 0]
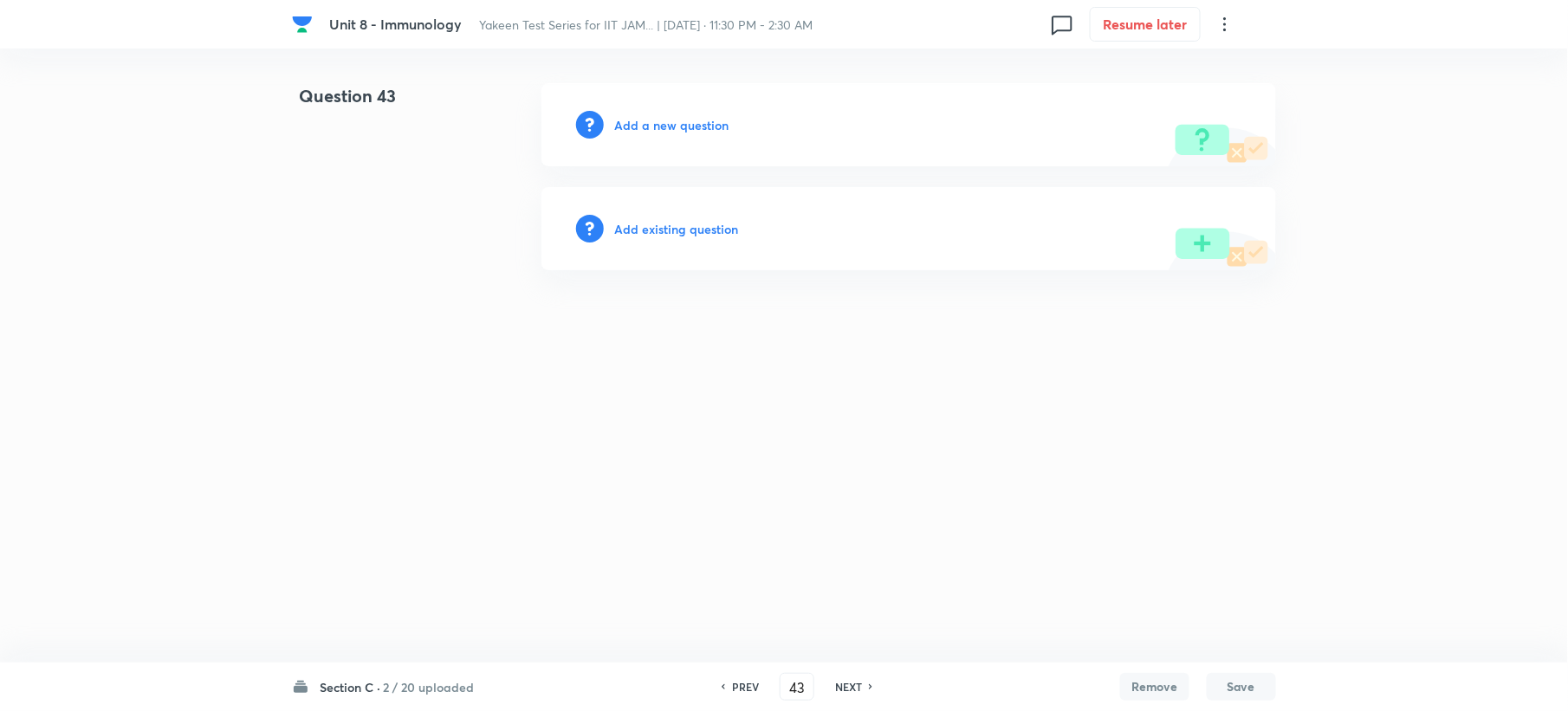
click at [676, 127] on h6 "Add a new question" at bounding box center [672, 126] width 115 height 18
click at [676, 127] on h6 "Choose a question type" at bounding box center [681, 126] width 134 height 18
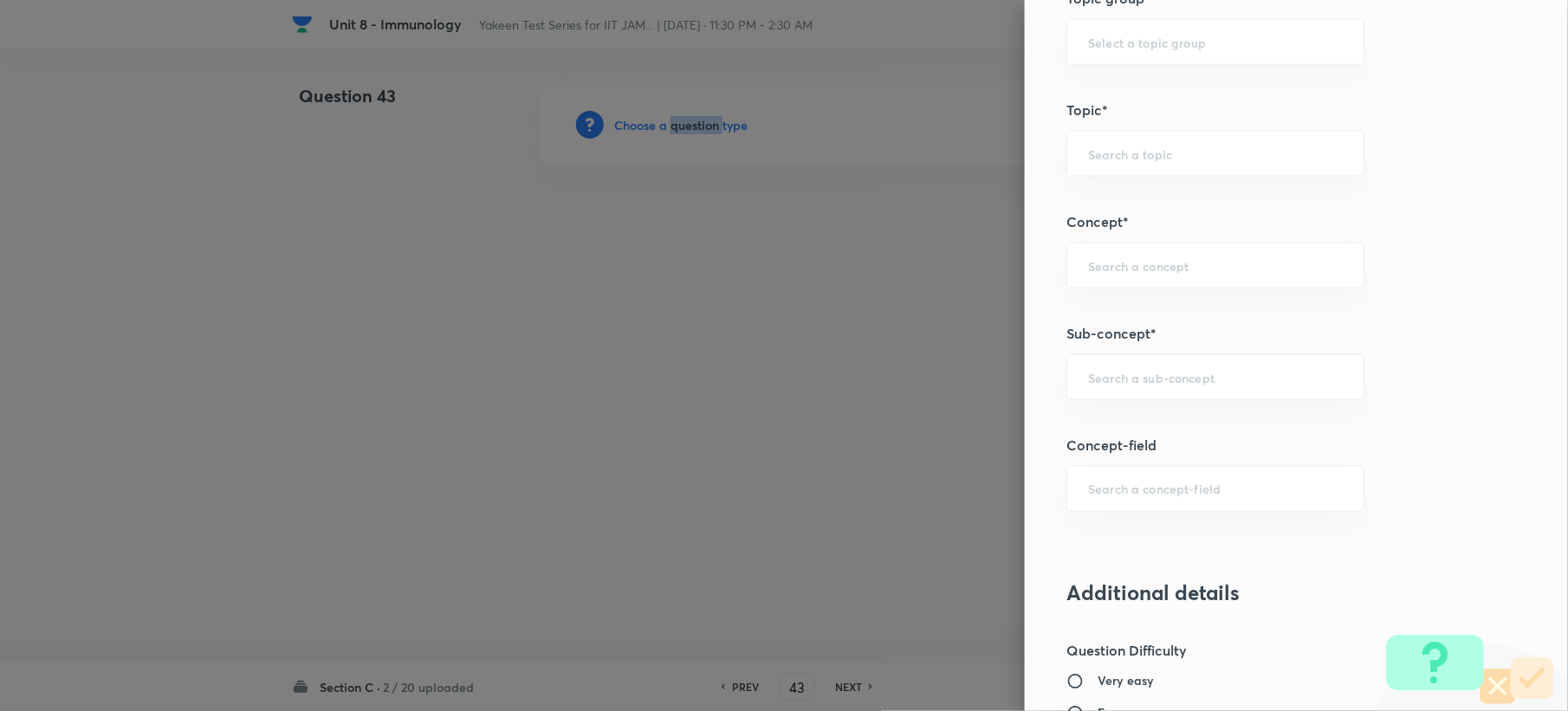
scroll to position [808, 0]
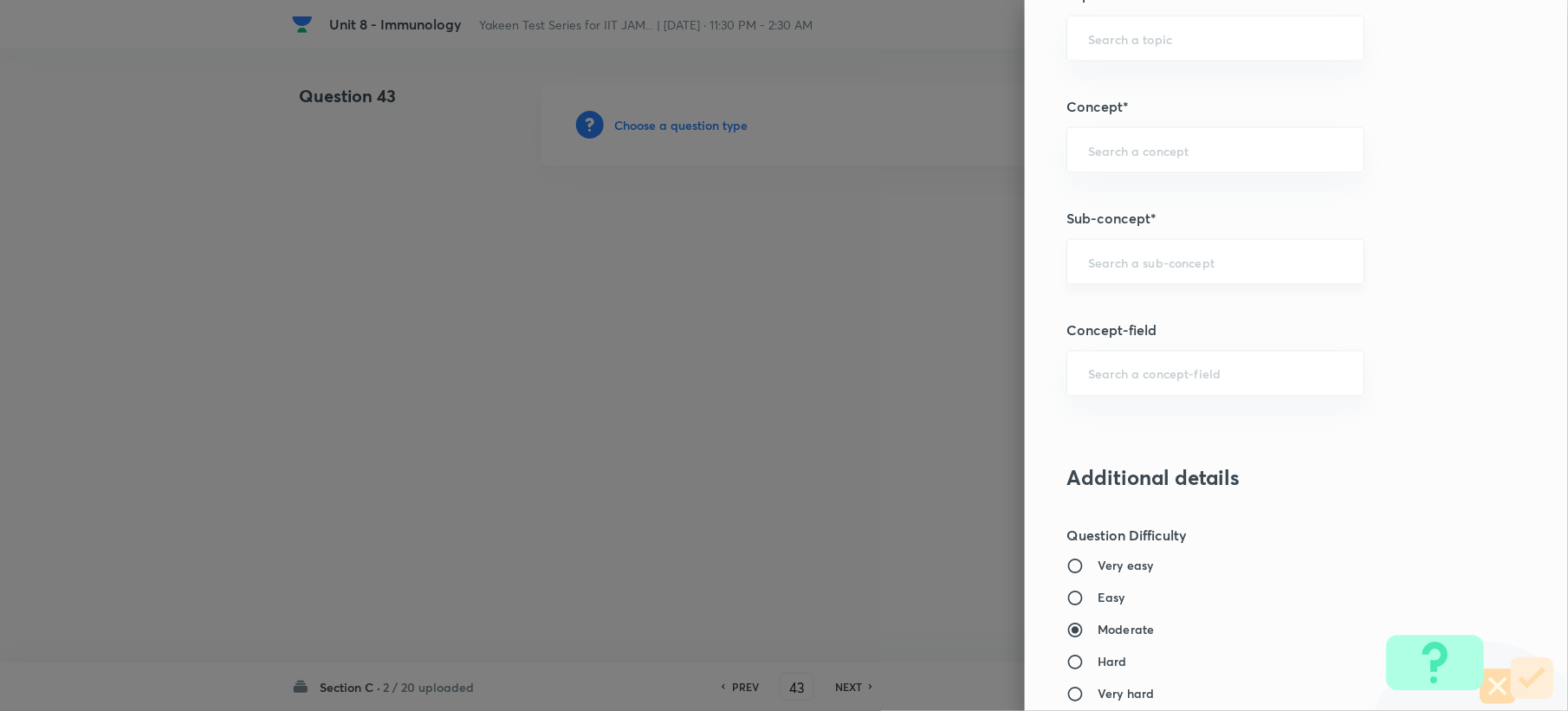
drag, startPoint x: 1103, startPoint y: 191, endPoint x: 1087, endPoint y: 250, distance: 61.1
click at [1102, 194] on div "Question settings Question type* Integer Does this question have a passage?* Ye…" at bounding box center [1296, 355] width 543 height 711
click at [1086, 274] on div "​" at bounding box center [1215, 262] width 298 height 46
paste input "Genetics and Genomics"
click at [1097, 310] on li "Genetics and Genomics" at bounding box center [1199, 314] width 296 height 31
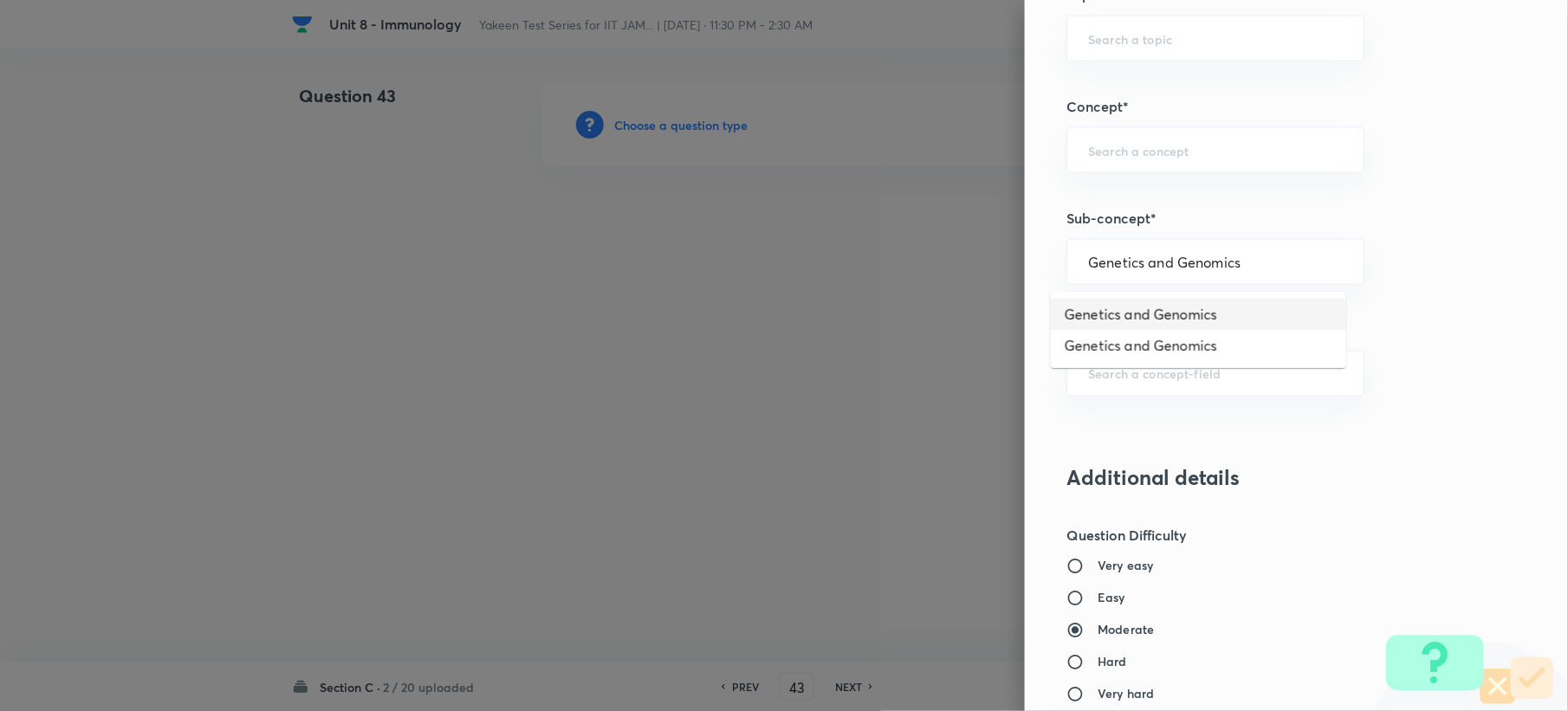
type input "Genetics and Genomics"
type input "Biotechnology"
type input "Biology (10+2+3 Level)"
type input "General Biology"
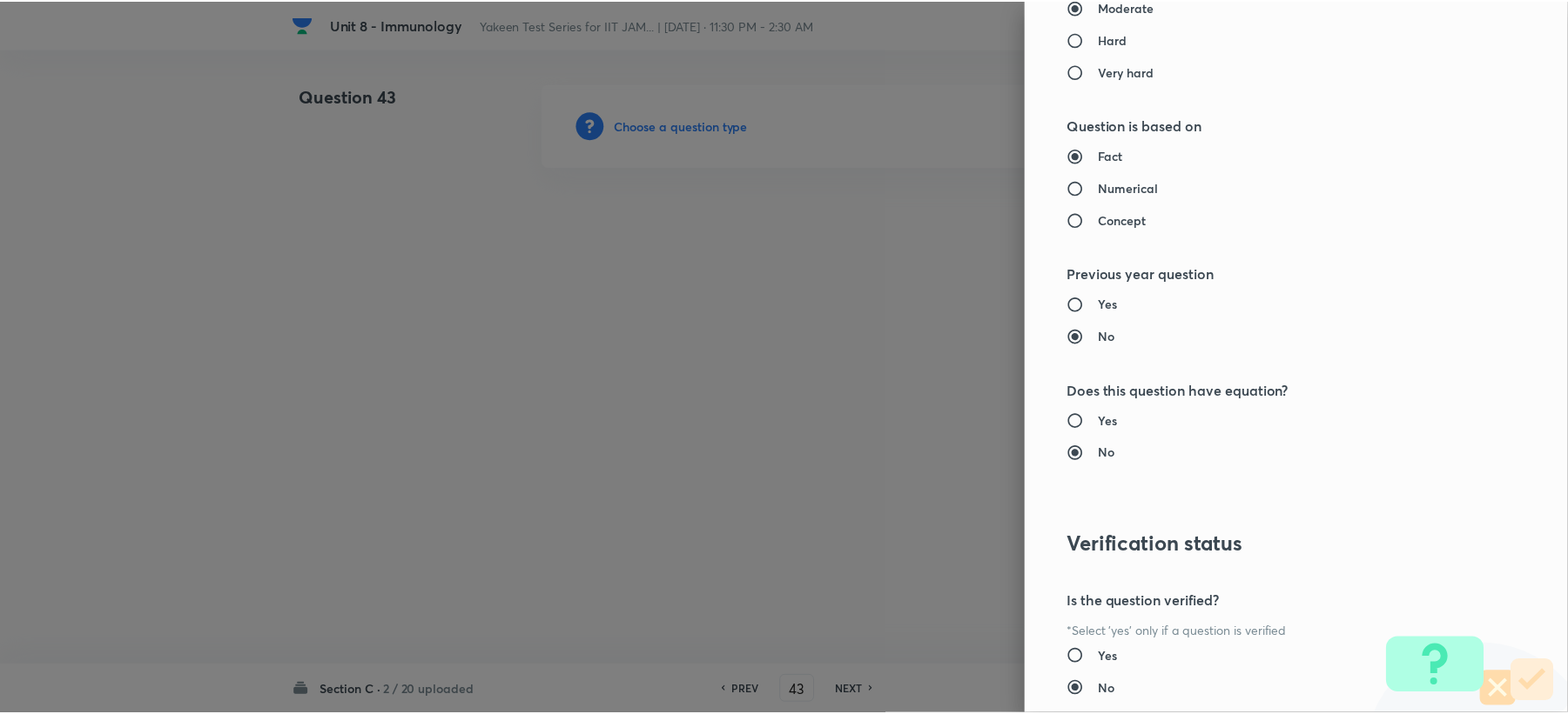
scroll to position [1558, 0]
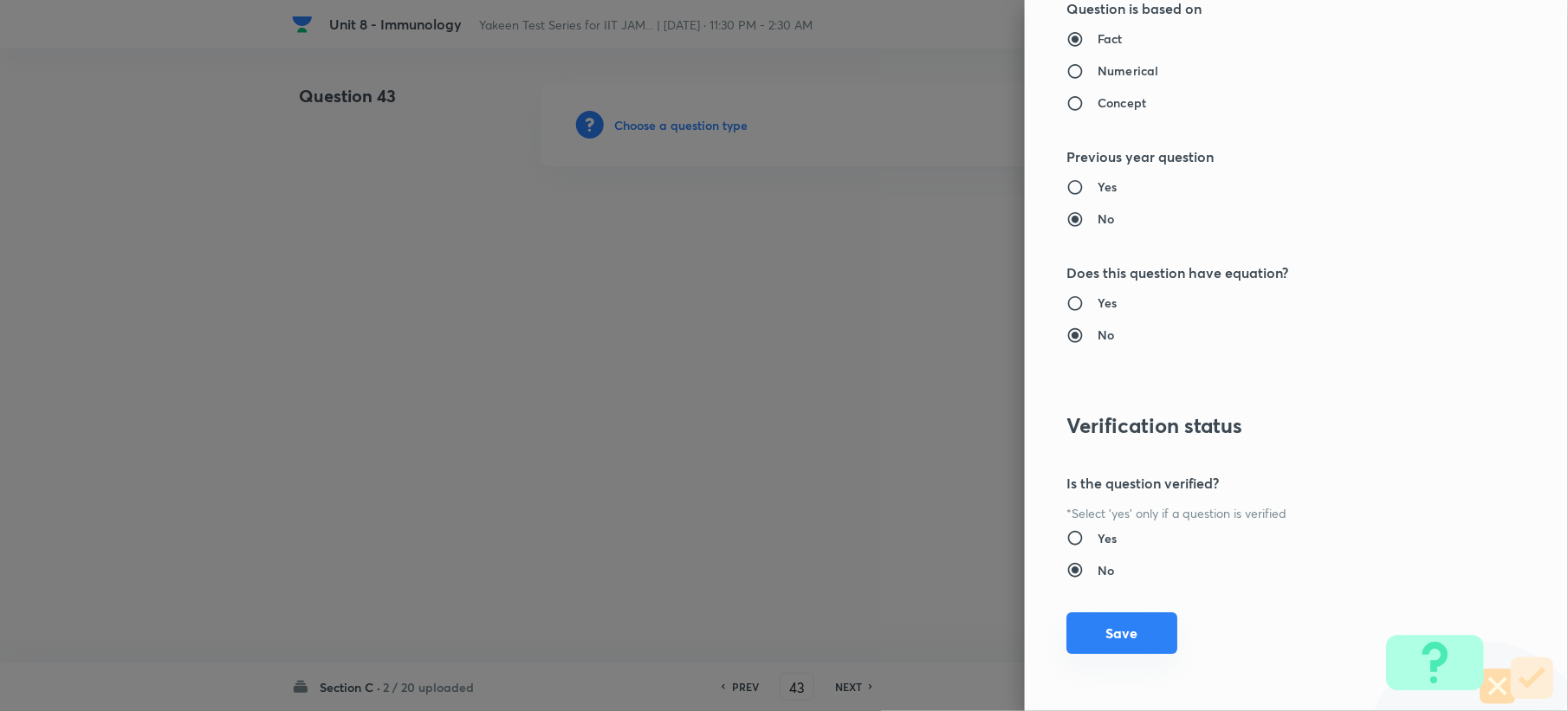
click at [1067, 635] on button "Save" at bounding box center [1122, 634] width 111 height 42
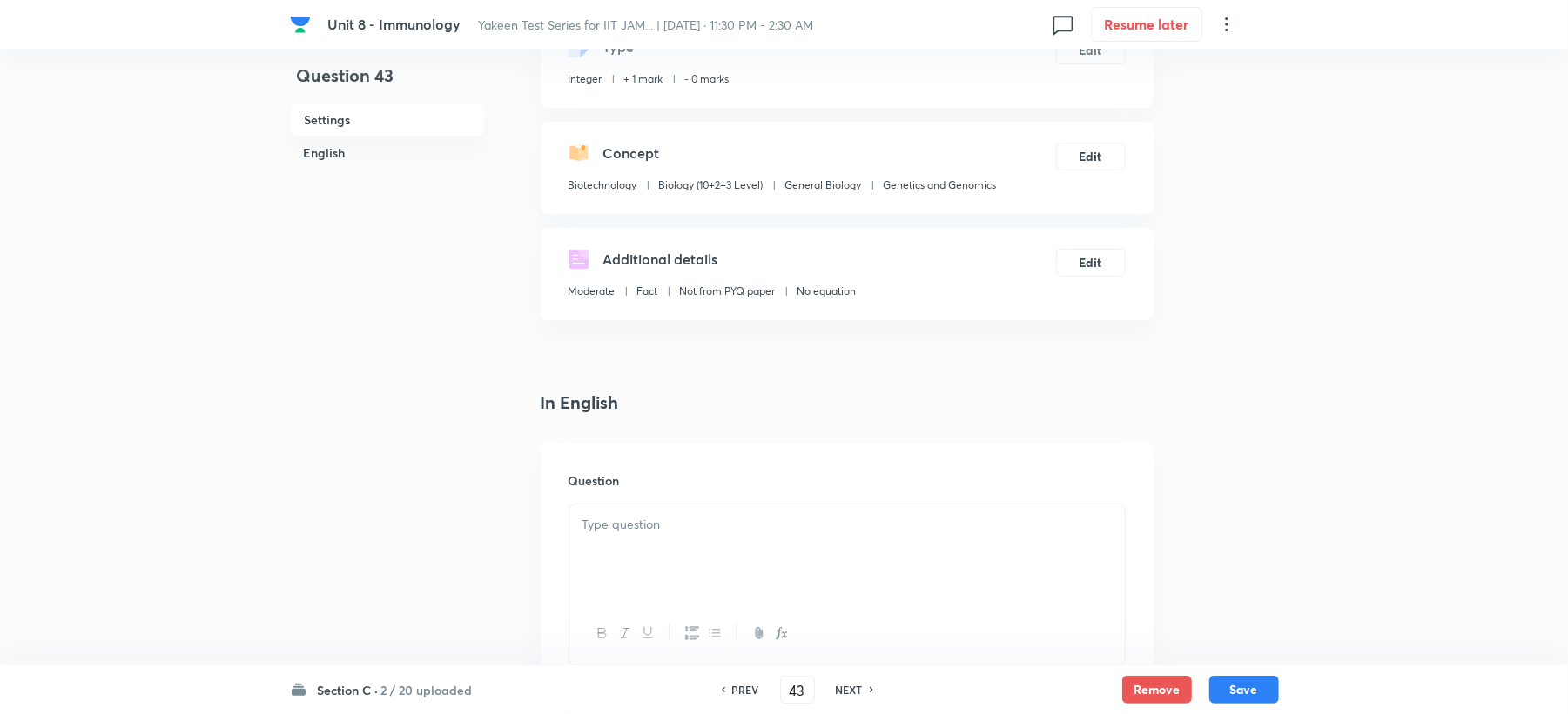
scroll to position [464, 0]
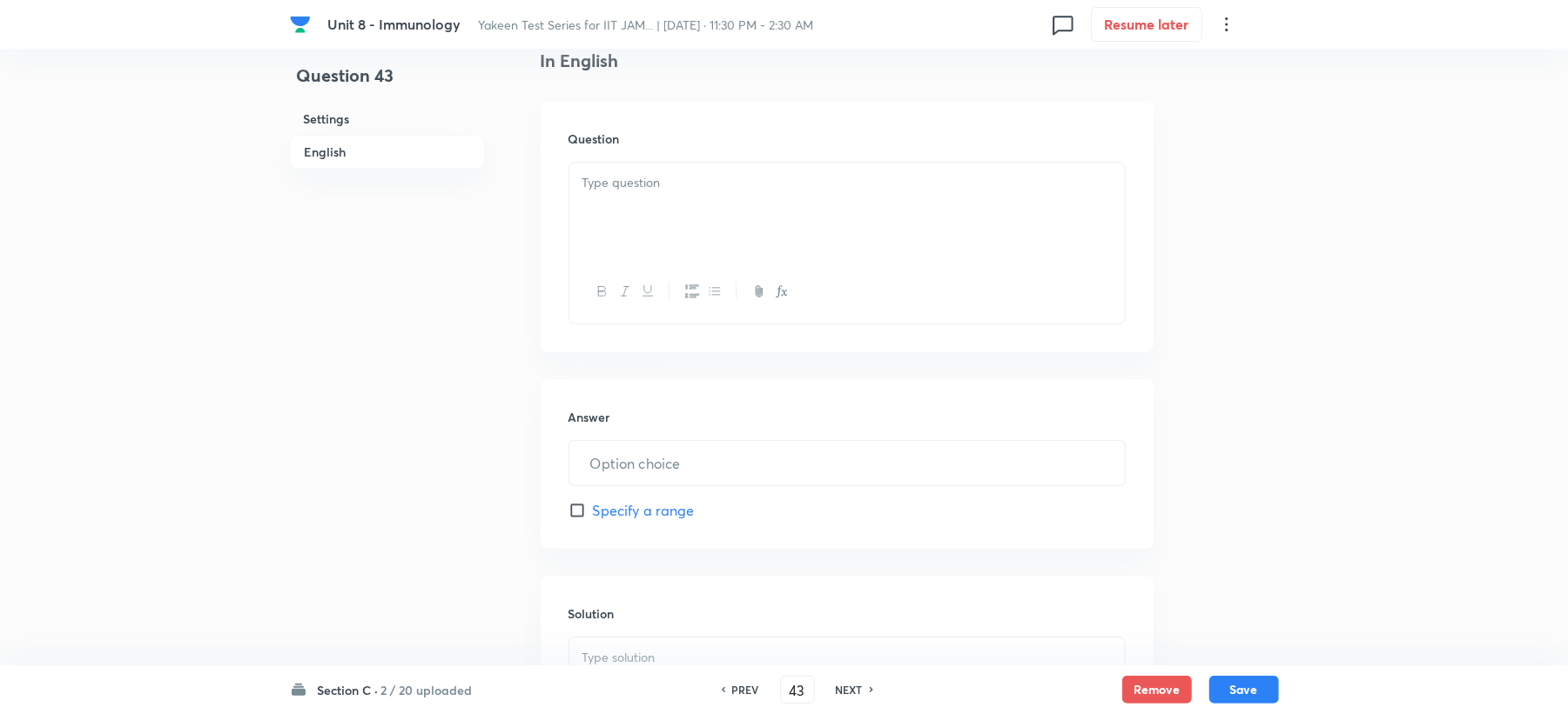
drag, startPoint x: 604, startPoint y: 176, endPoint x: 594, endPoint y: 230, distance: 54.9
click at [599, 179] on p at bounding box center [847, 183] width 530 height 20
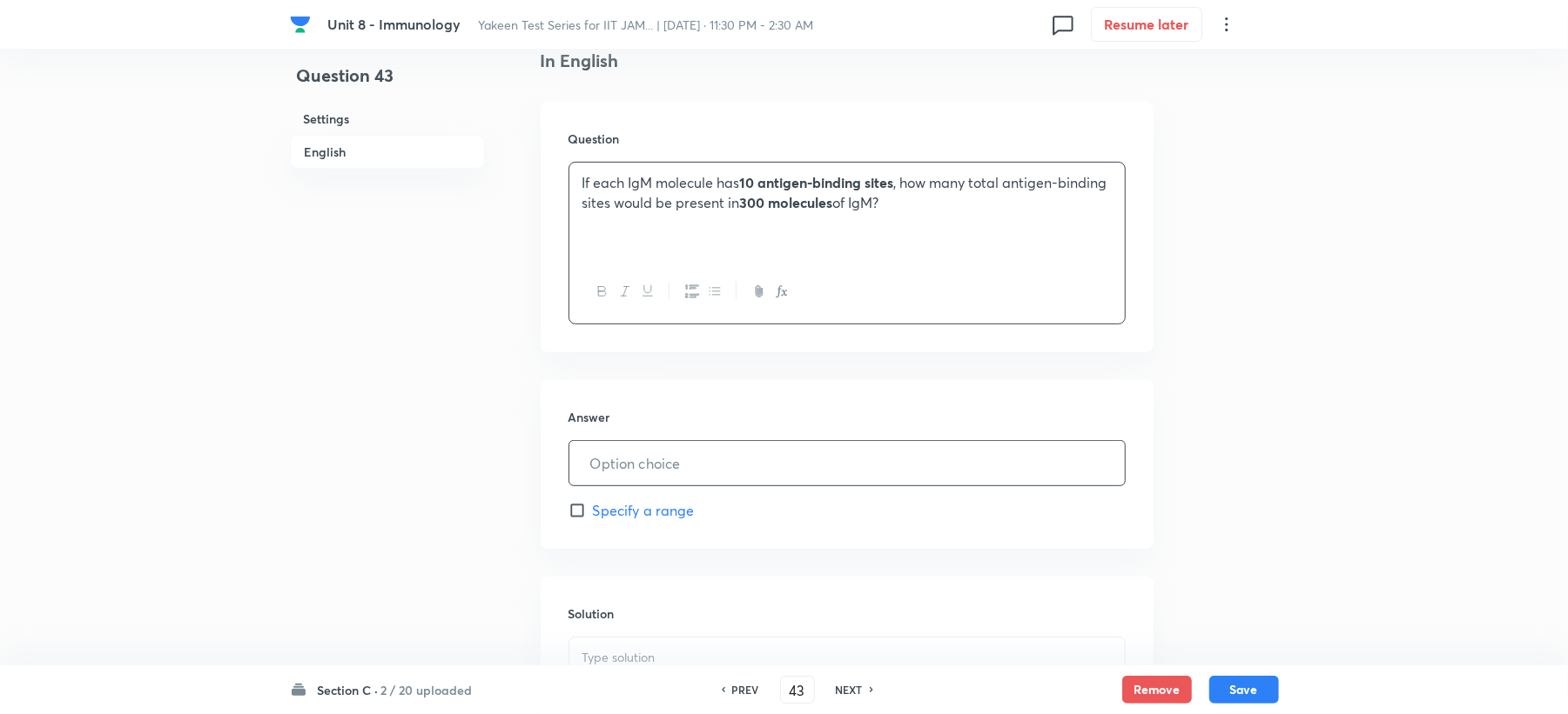
click at [625, 466] on input "text" at bounding box center [846, 464] width 555 height 45
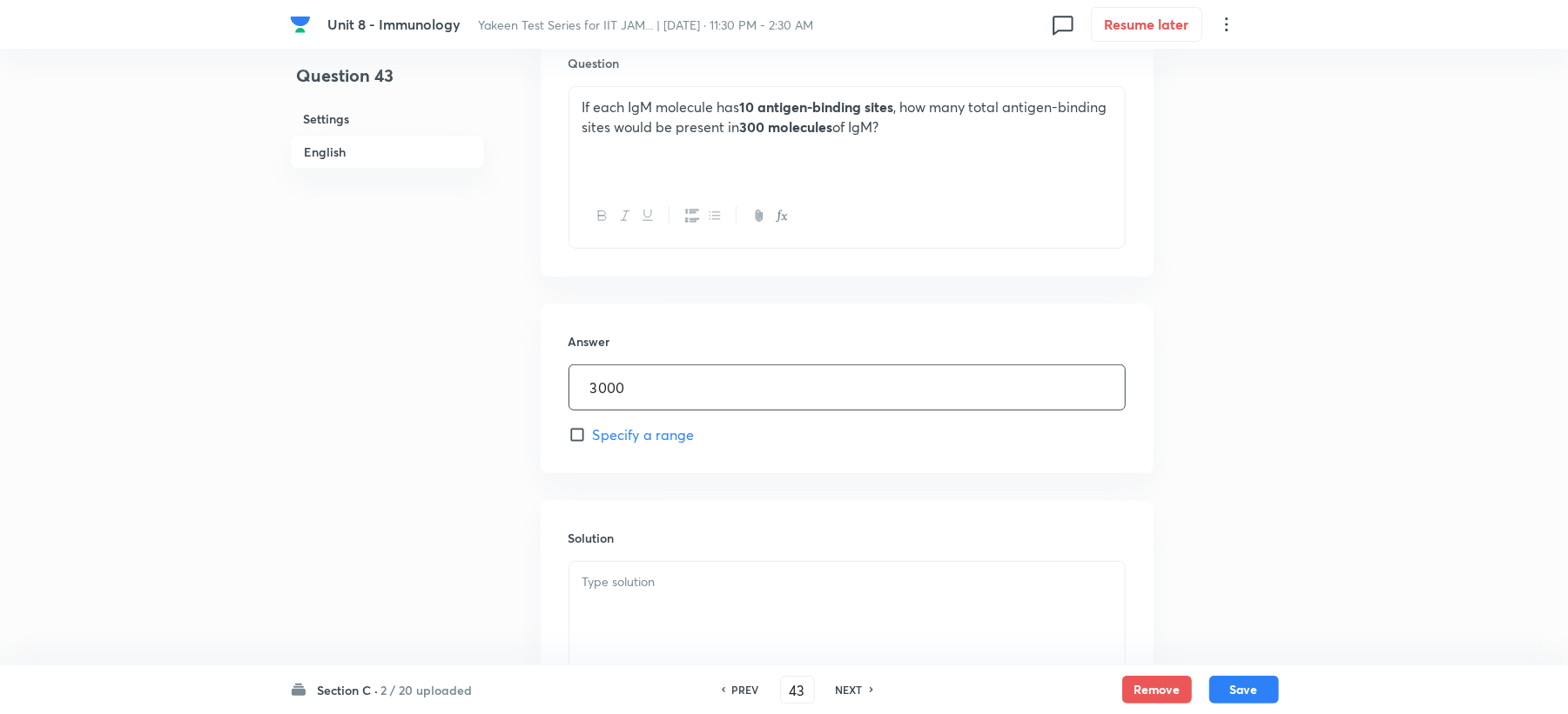
scroll to position [580, 0]
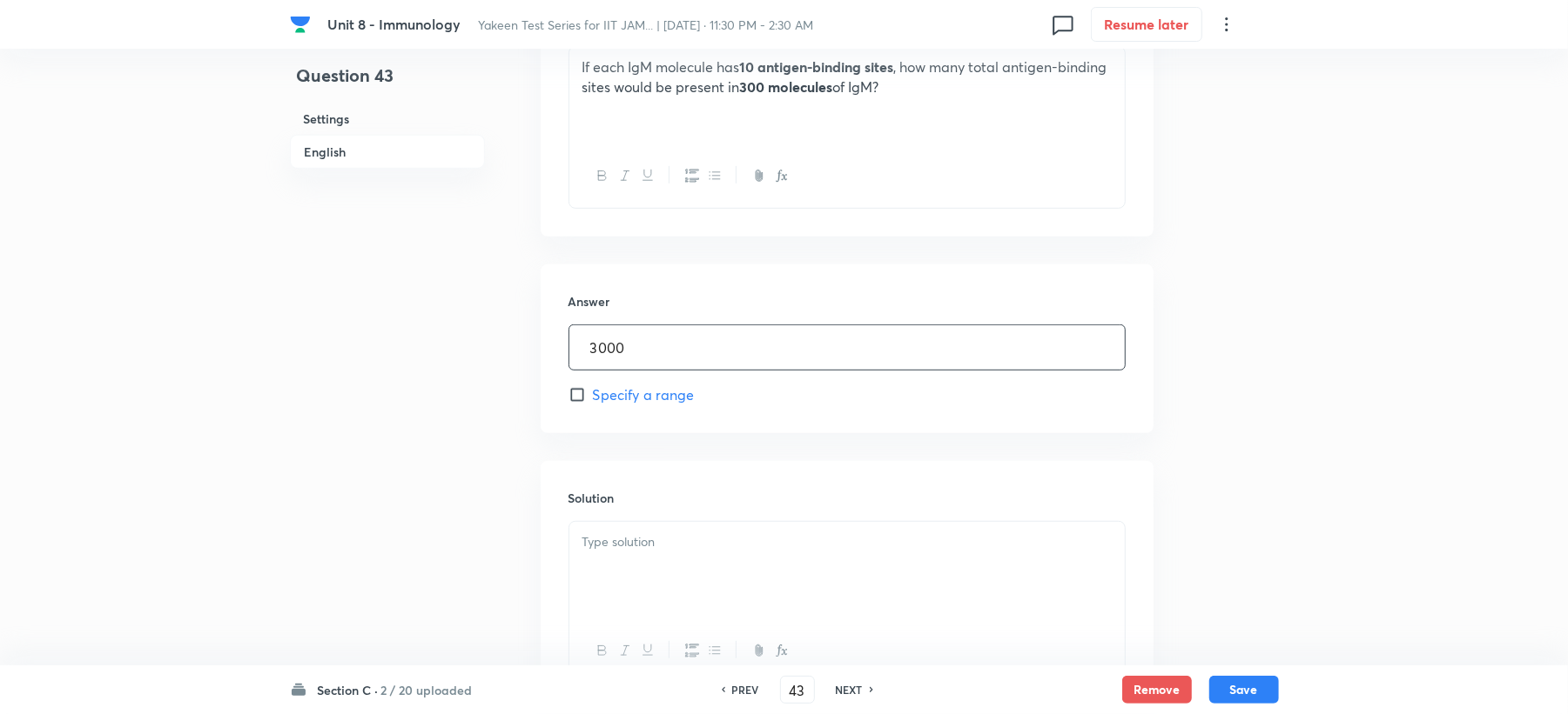
type input "3000"
click at [620, 559] on div at bounding box center [846, 570] width 555 height 98
drag, startPoint x: 1262, startPoint y: 684, endPoint x: 1255, endPoint y: 691, distance: 9.9
click at [1259, 687] on button "Save" at bounding box center [1244, 688] width 70 height 27
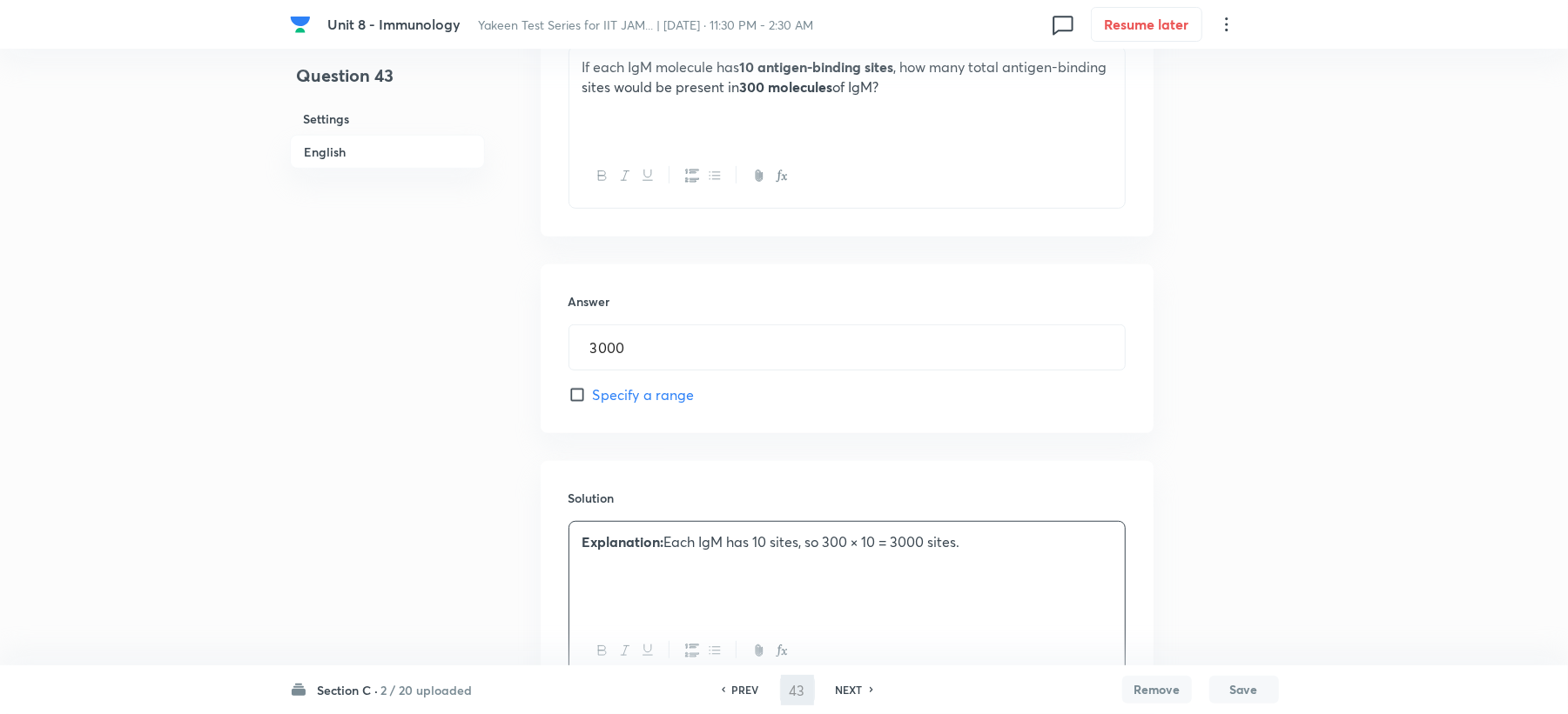
type input "44"
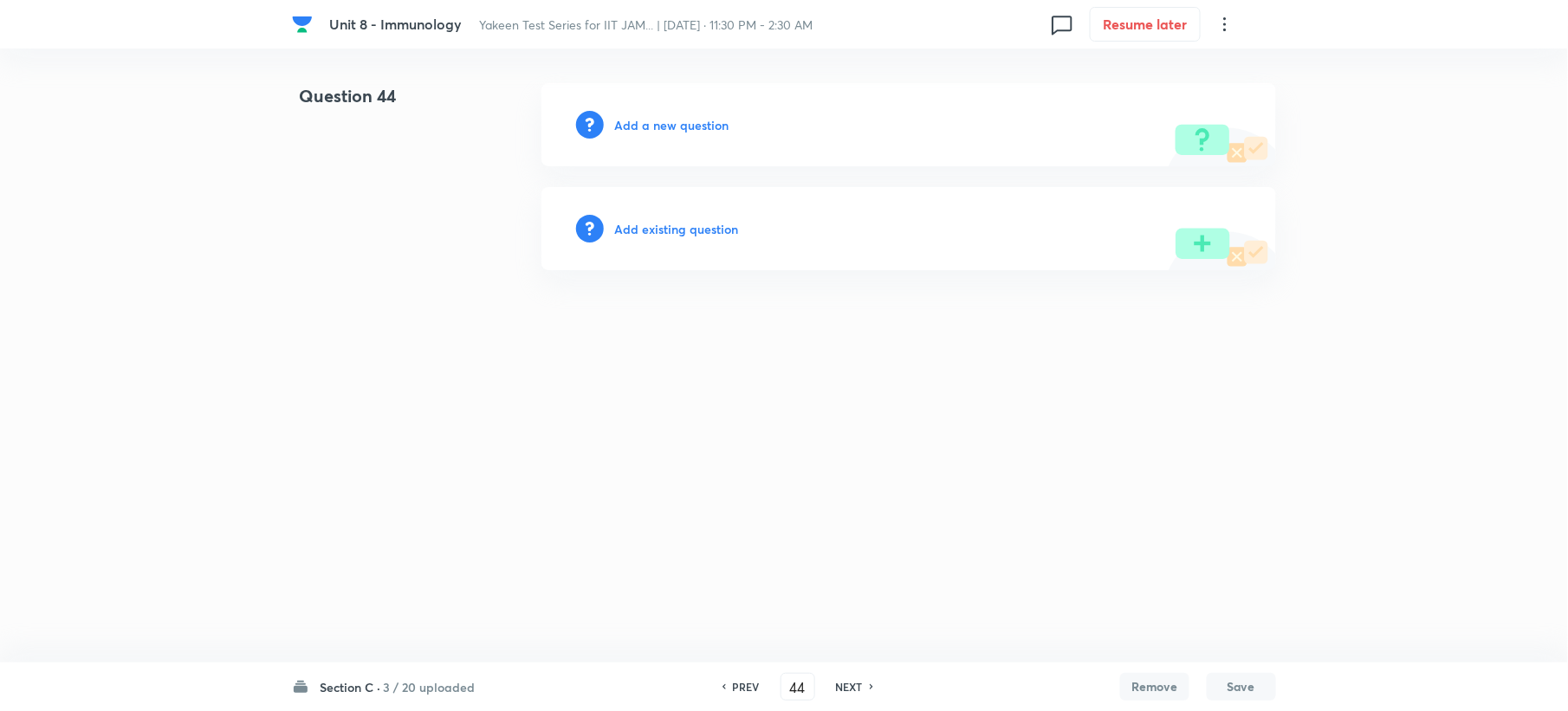
click at [645, 122] on h6 "Add a new question" at bounding box center [672, 126] width 115 height 18
click at [645, 122] on h6 "Choose a question type" at bounding box center [681, 126] width 134 height 18
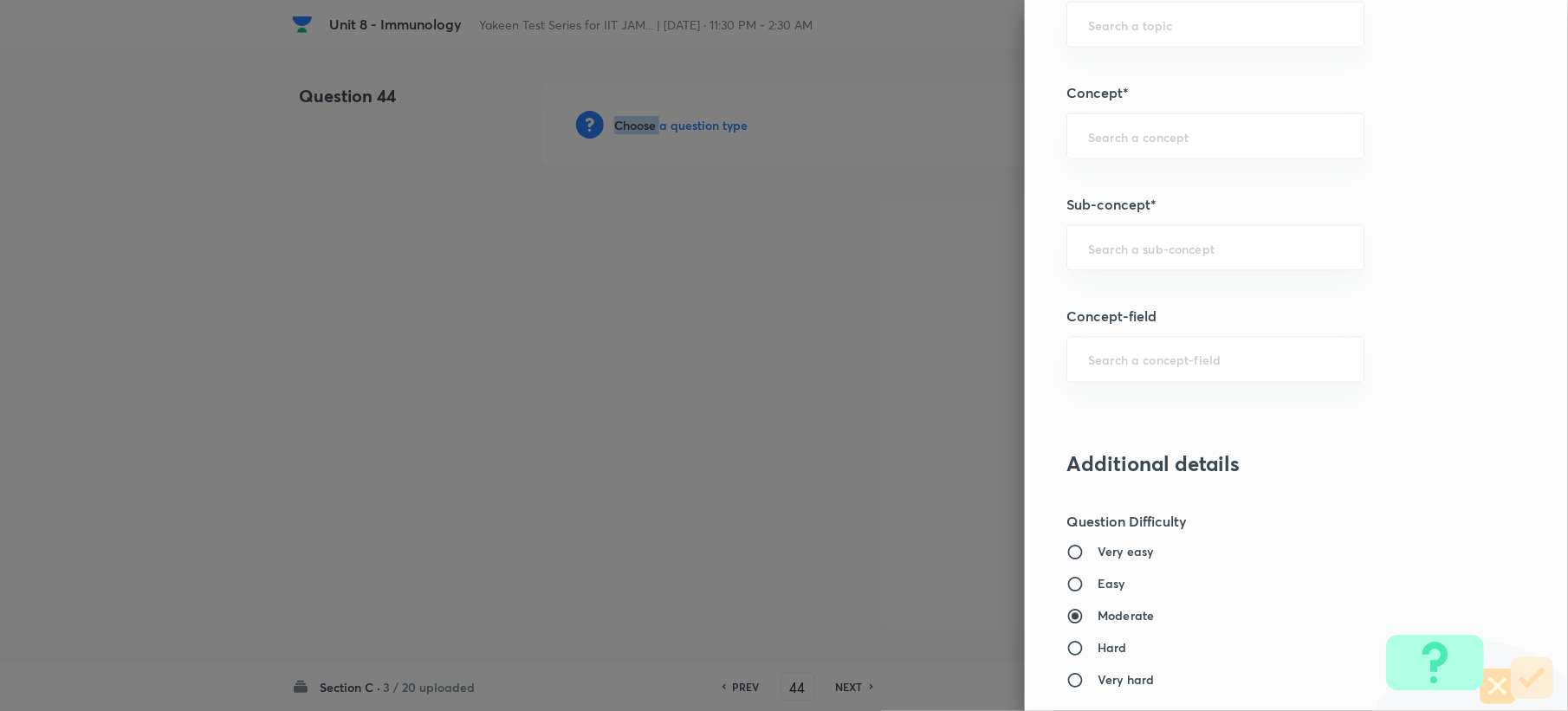
scroll to position [924, 0]
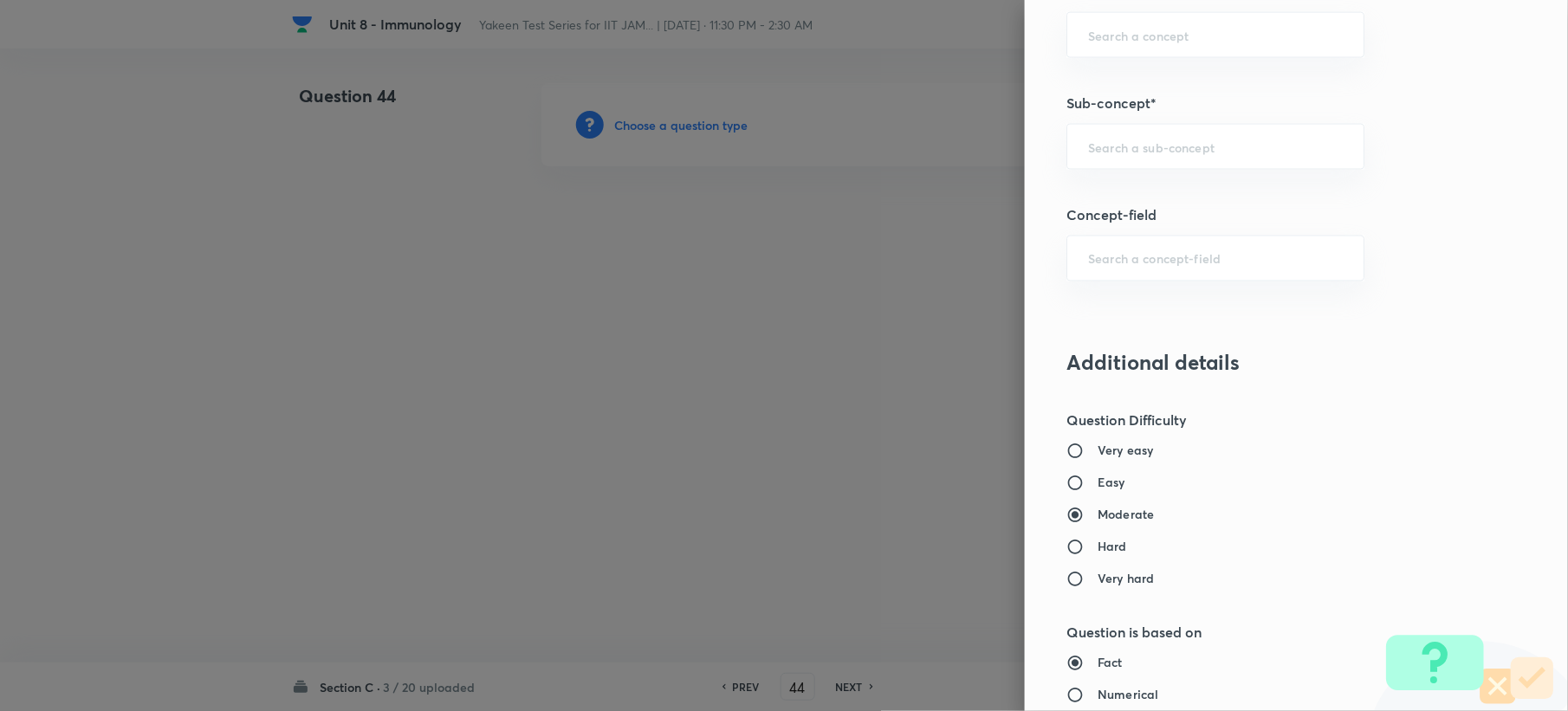
click at [1114, 188] on div "Question settings Question type* Integer Does this question have a passage?* Ye…" at bounding box center [1296, 355] width 543 height 711
click at [1117, 153] on input "text" at bounding box center [1215, 147] width 255 height 16
paste input "Genetics and Genomics"
click at [1098, 194] on li "Genetics and Genomics" at bounding box center [1199, 198] width 296 height 31
type input "Genetics and Genomics"
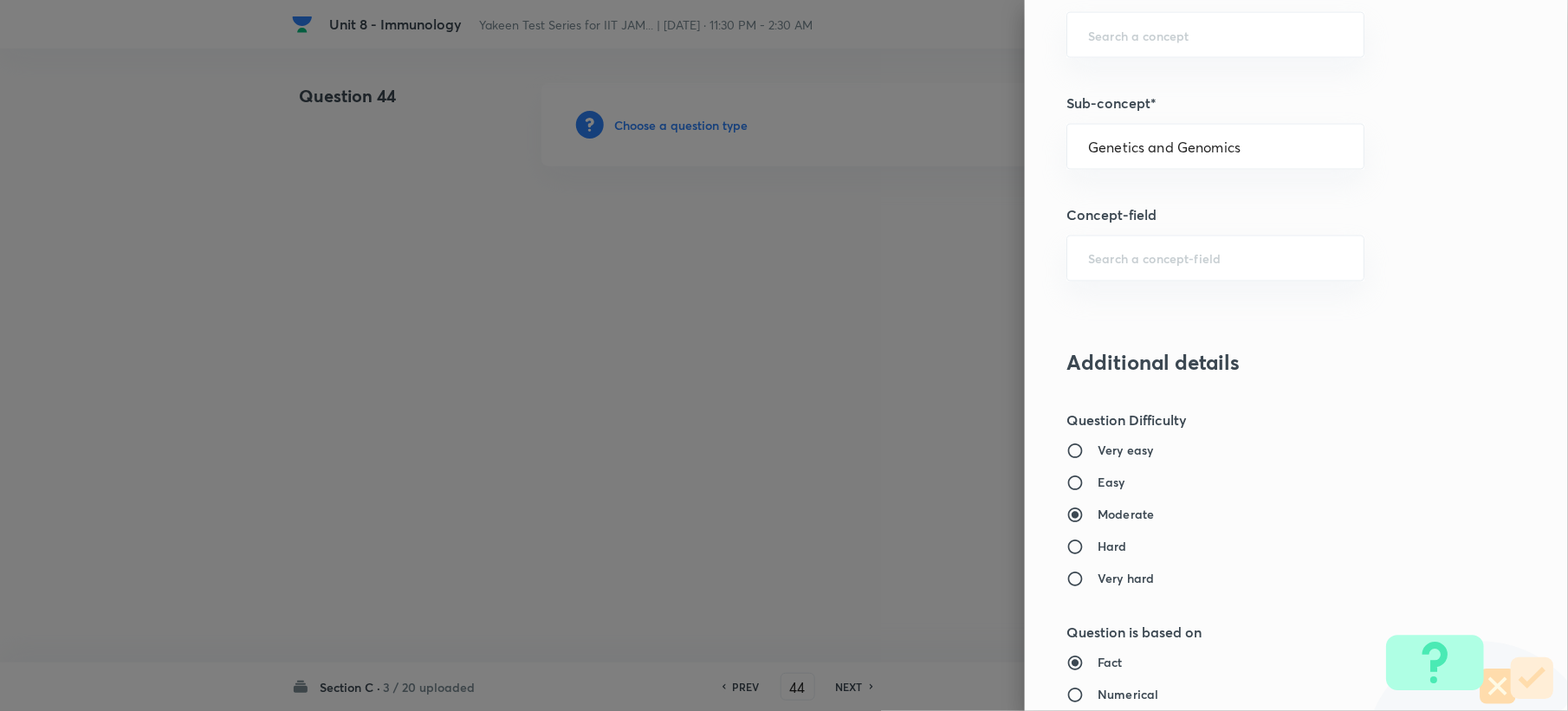
type input "Biotechnology"
type input "Biology (10+2+3 Level)"
type input "General Biology"
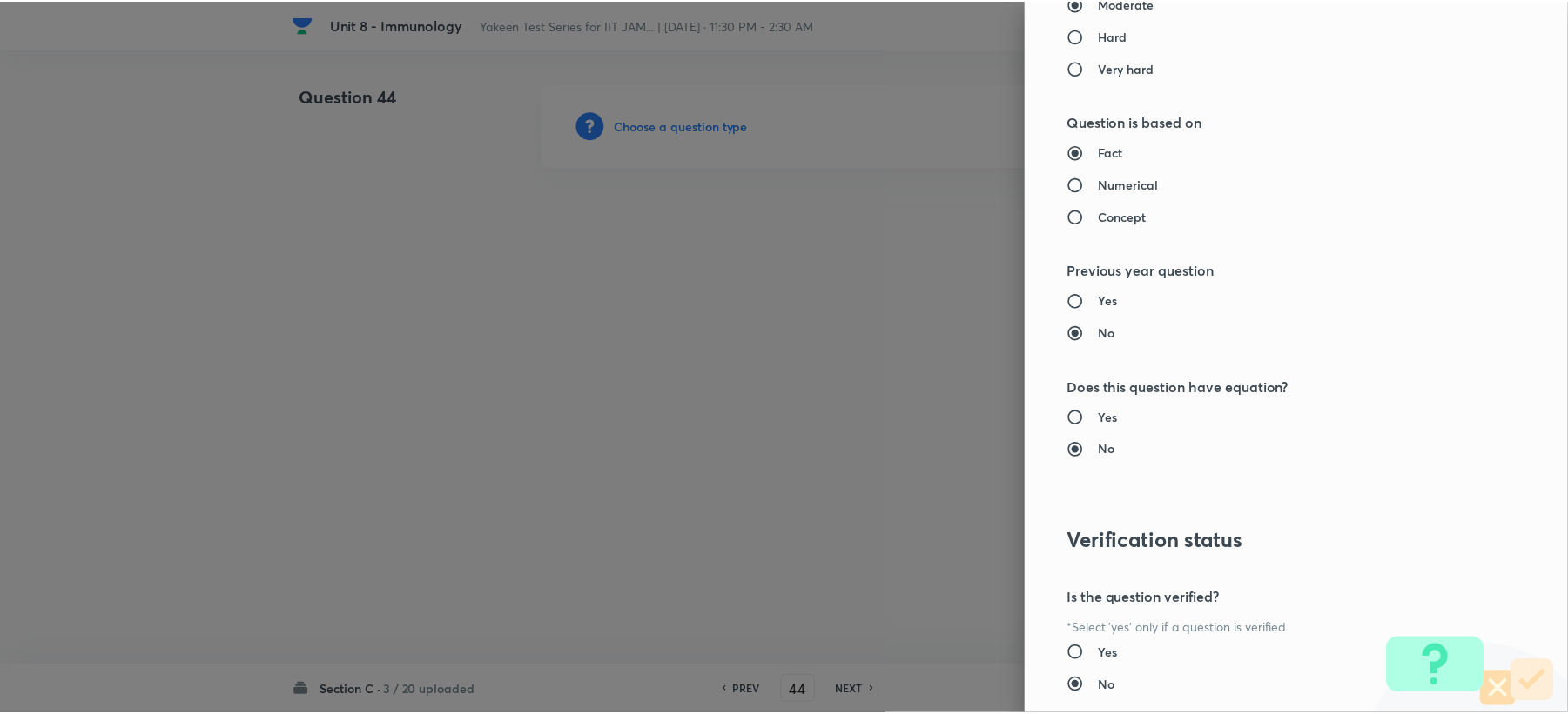
scroll to position [1558, 0]
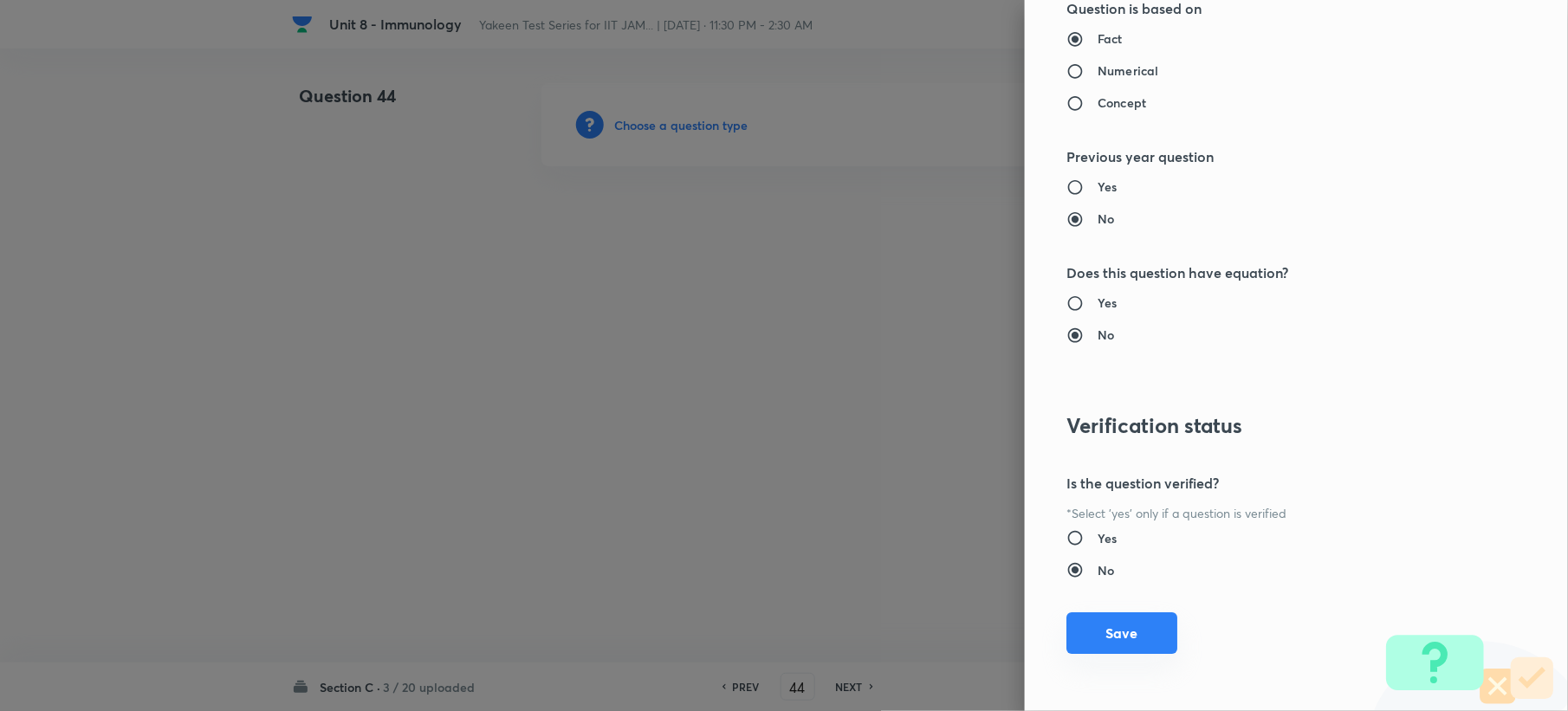
click at [1099, 628] on button "Save" at bounding box center [1122, 634] width 111 height 42
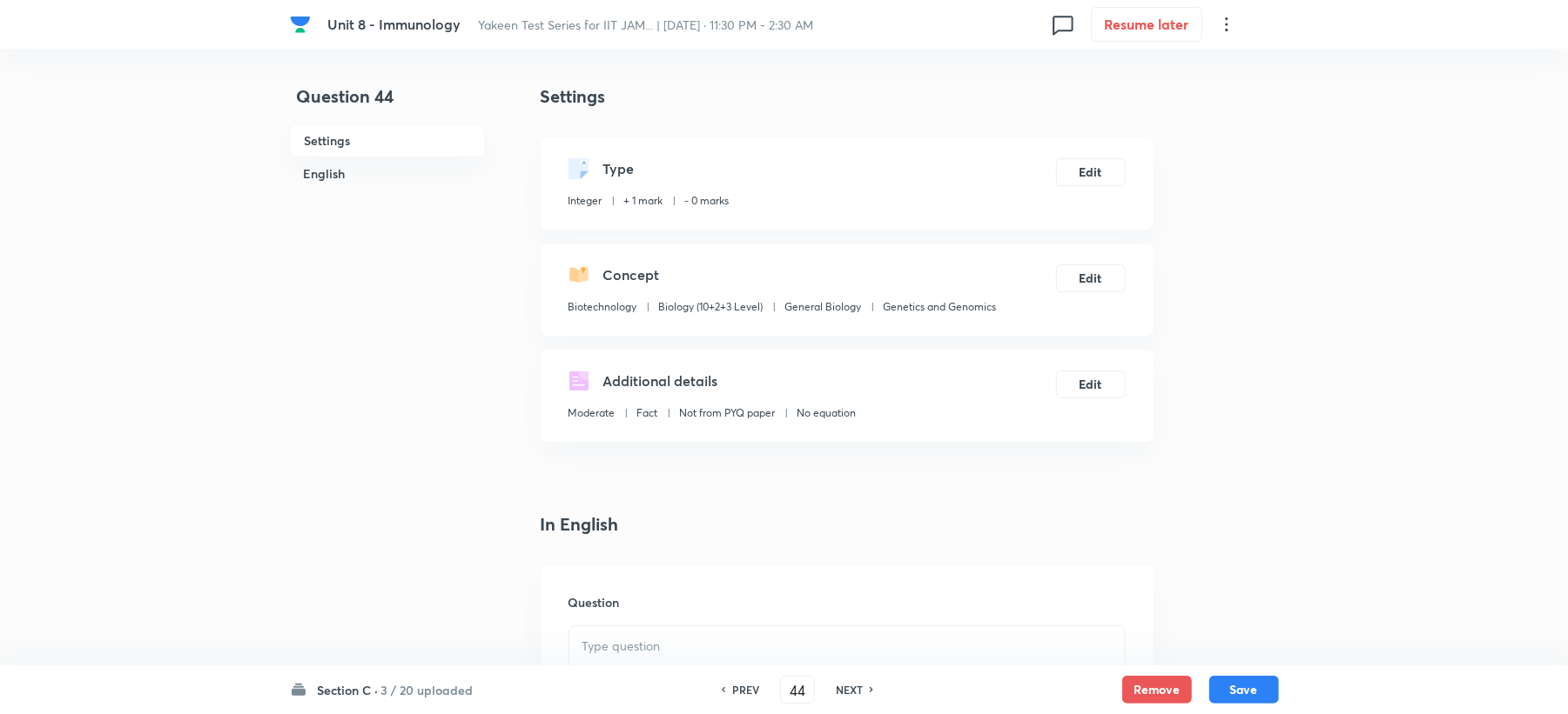
scroll to position [464, 0]
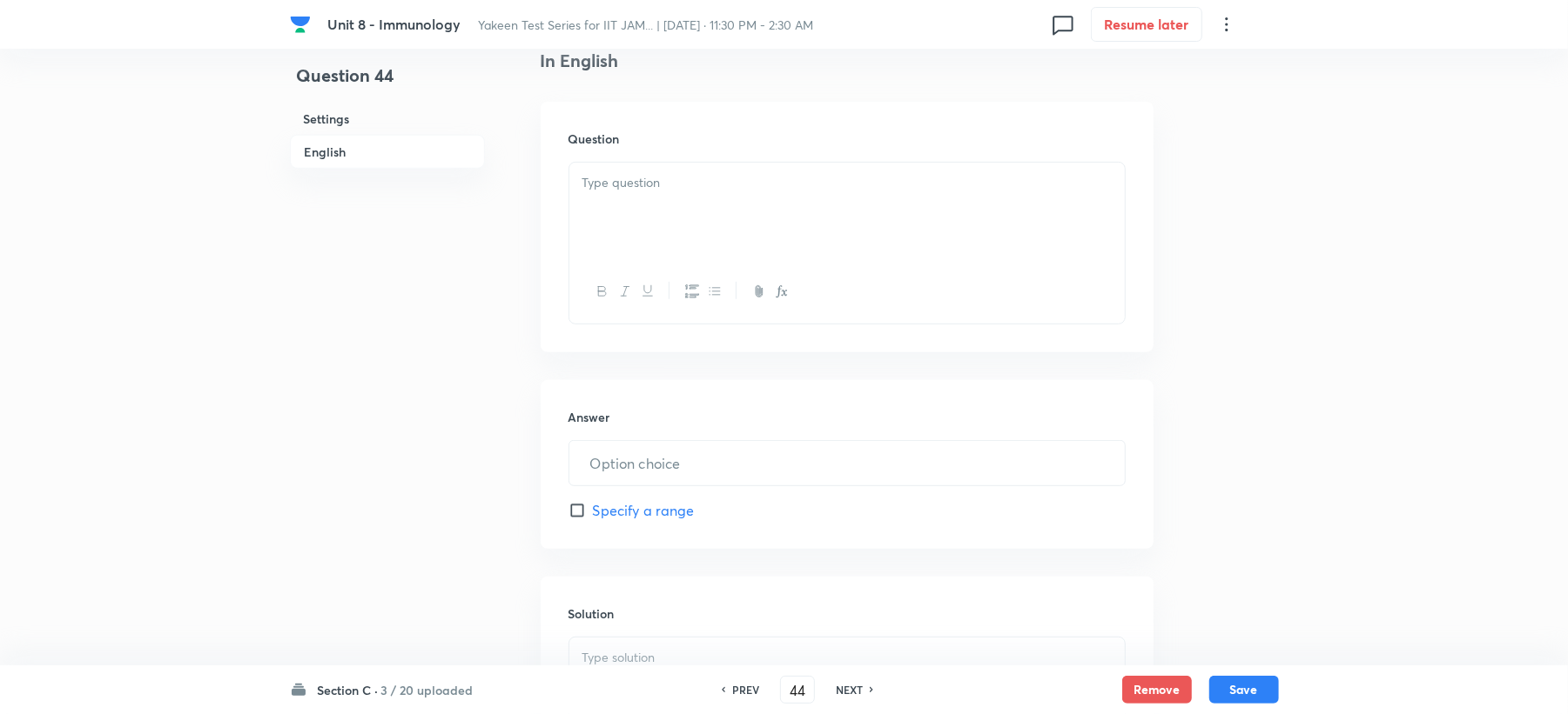
click at [596, 218] on div at bounding box center [846, 211] width 555 height 98
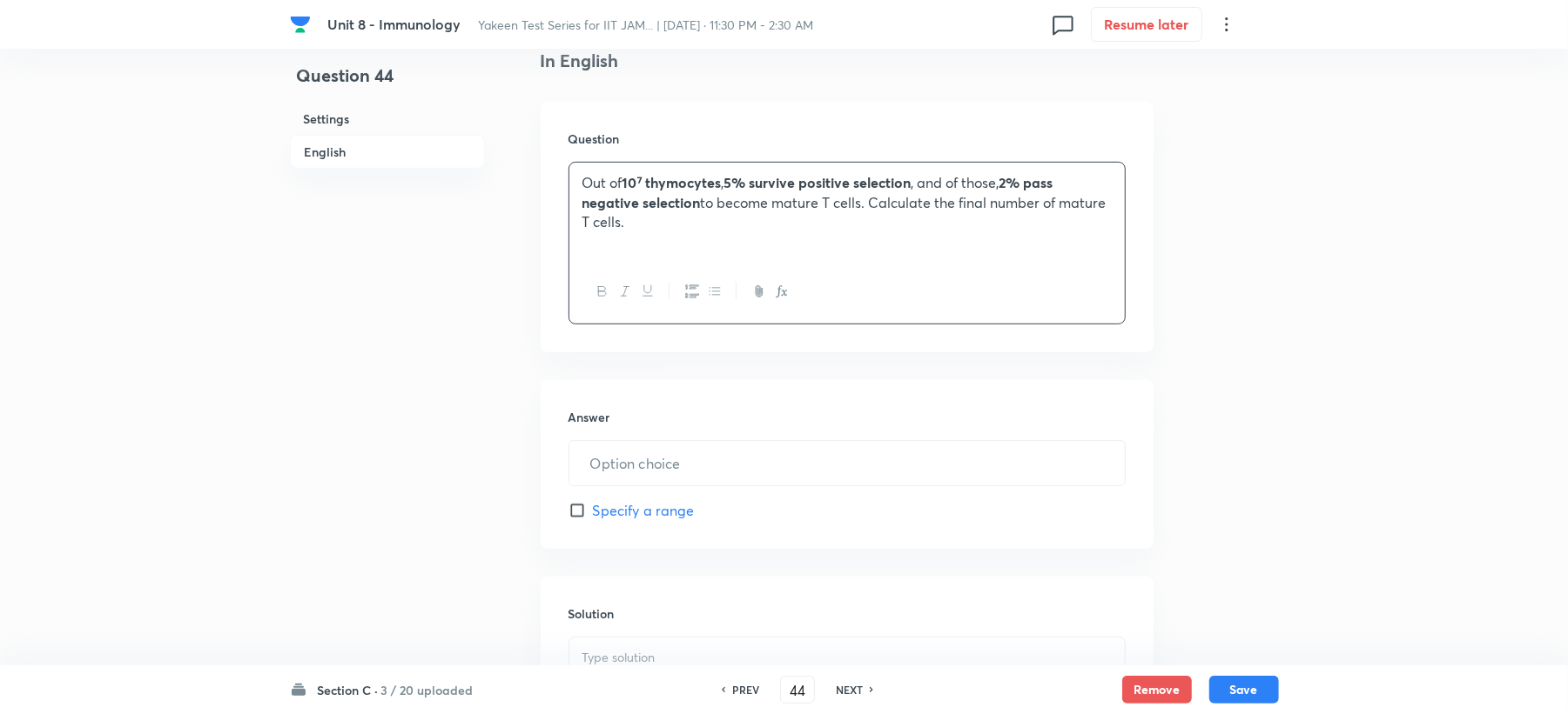
click at [682, 489] on div "Answer ​ Specify a range" at bounding box center [847, 464] width 613 height 169
click at [700, 466] on input "text" at bounding box center [846, 464] width 555 height 45
type input "10000"
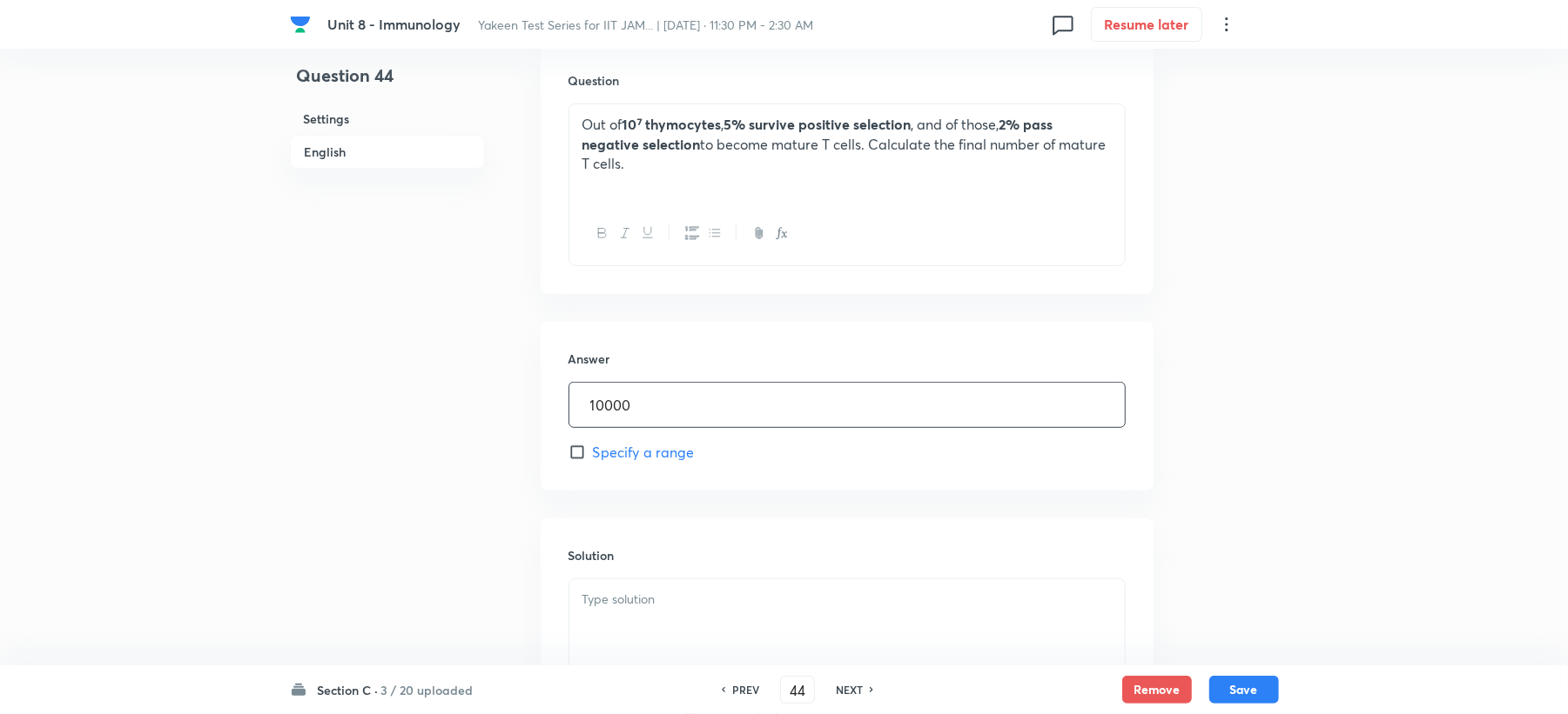
scroll to position [580, 0]
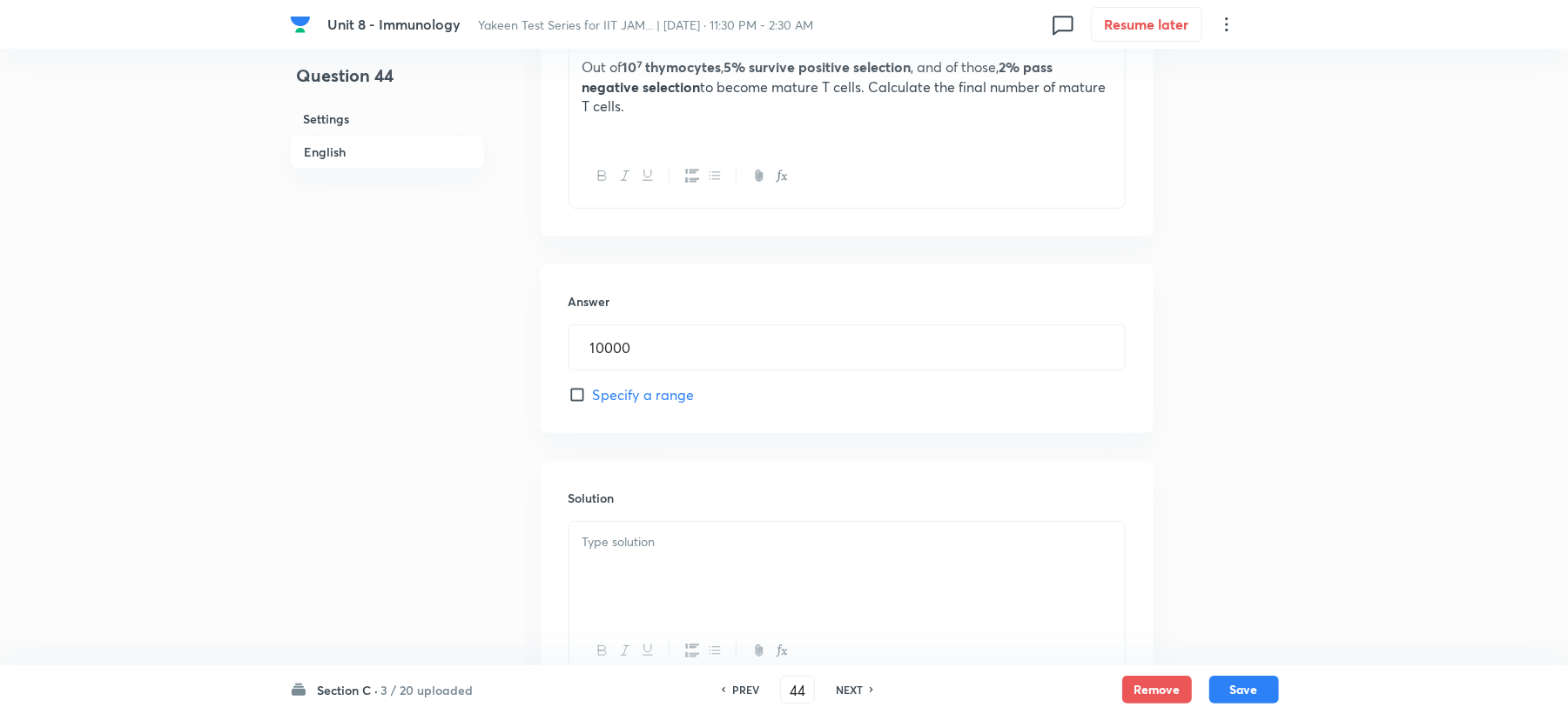
click at [639, 532] on div at bounding box center [846, 570] width 555 height 98
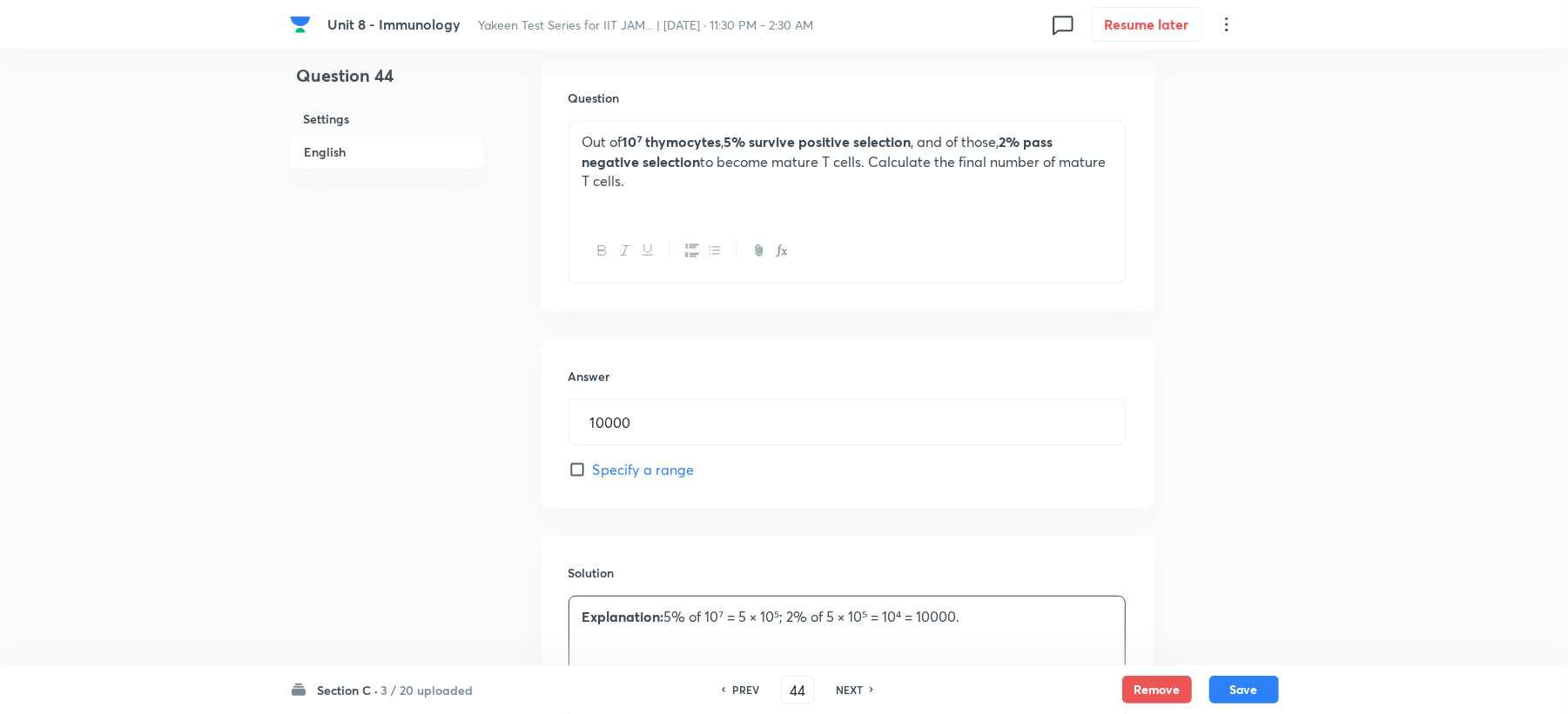
scroll to position [464, 0]
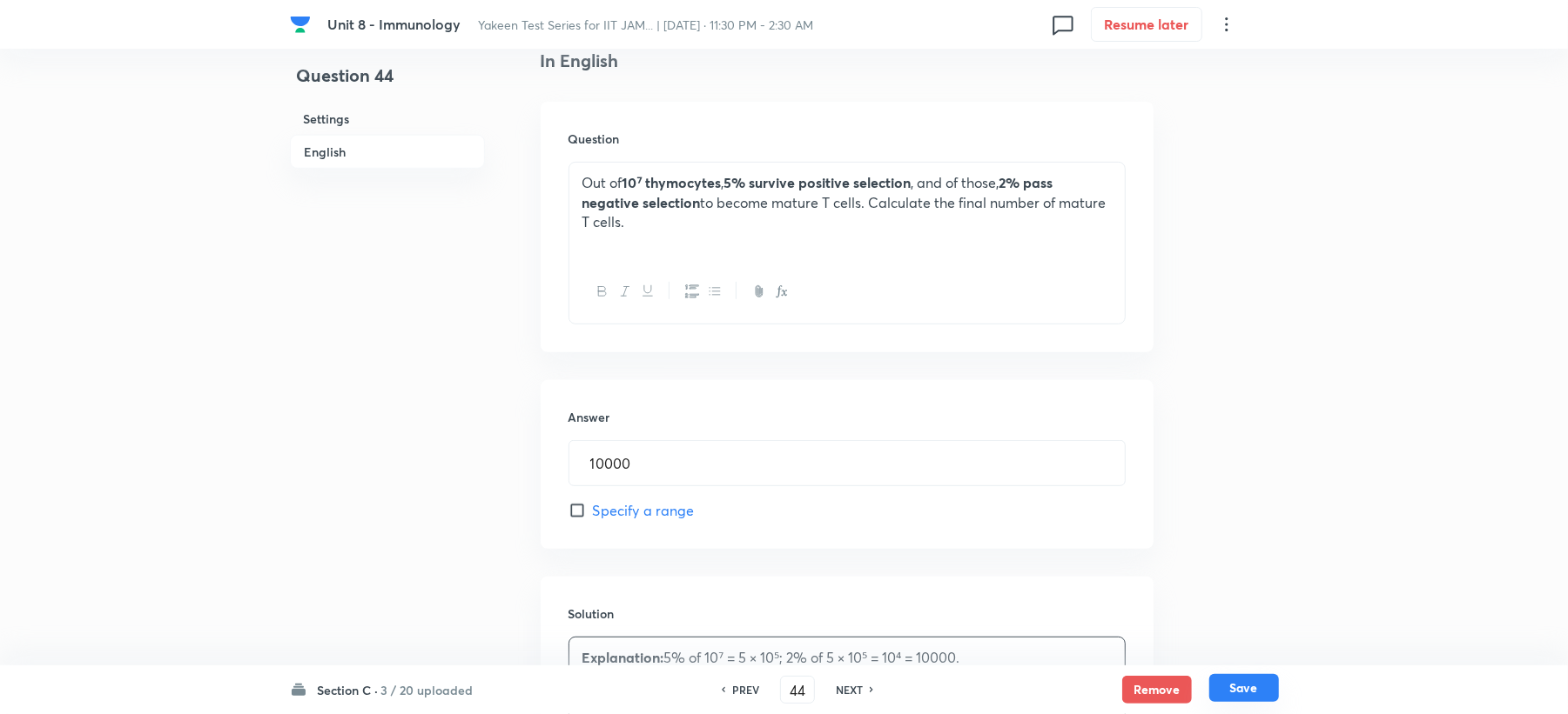
click at [1227, 700] on button "Save" at bounding box center [1244, 688] width 70 height 27
type input "45"
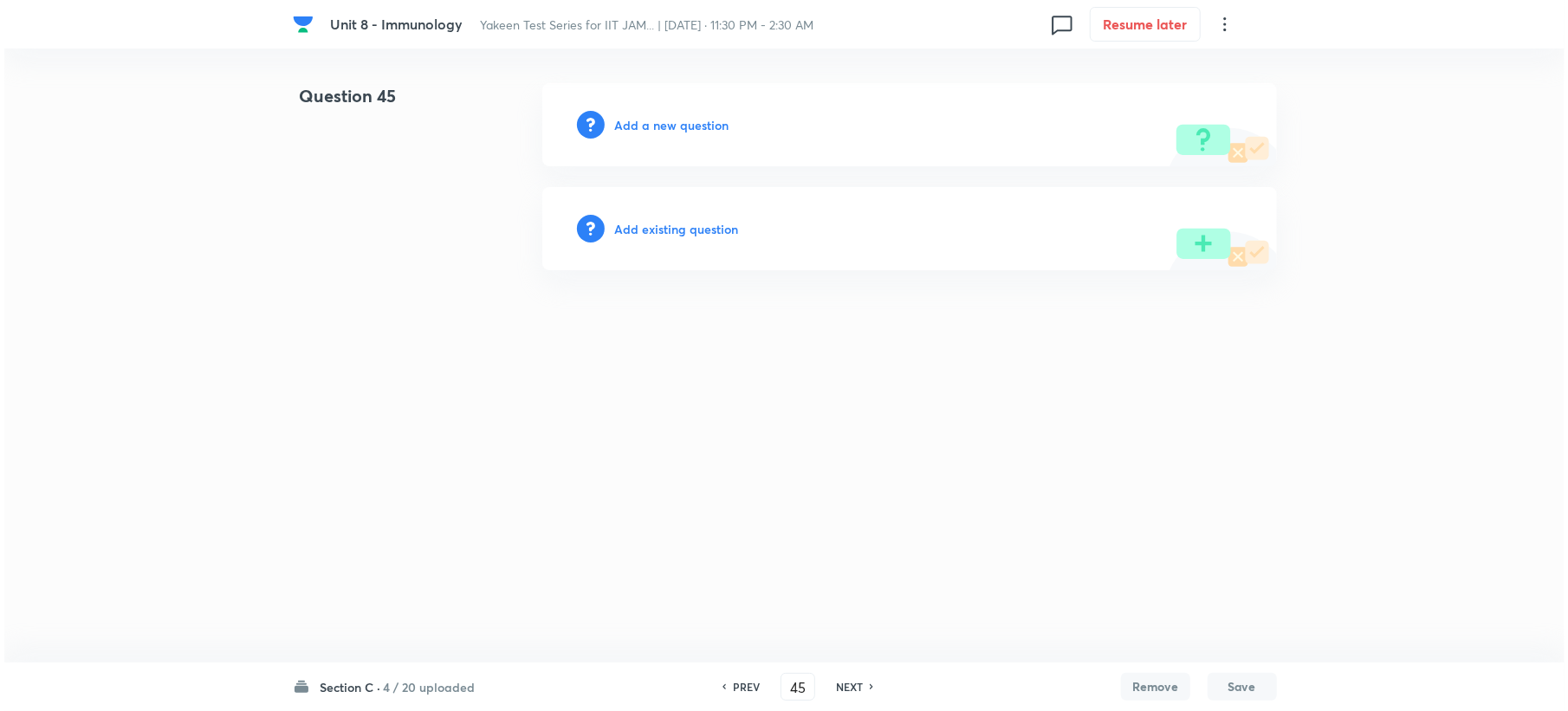
scroll to position [0, 0]
click at [683, 129] on h6 "Add a new question" at bounding box center [672, 126] width 115 height 18
click at [683, 129] on h6 "Choose a question type" at bounding box center [681, 126] width 134 height 18
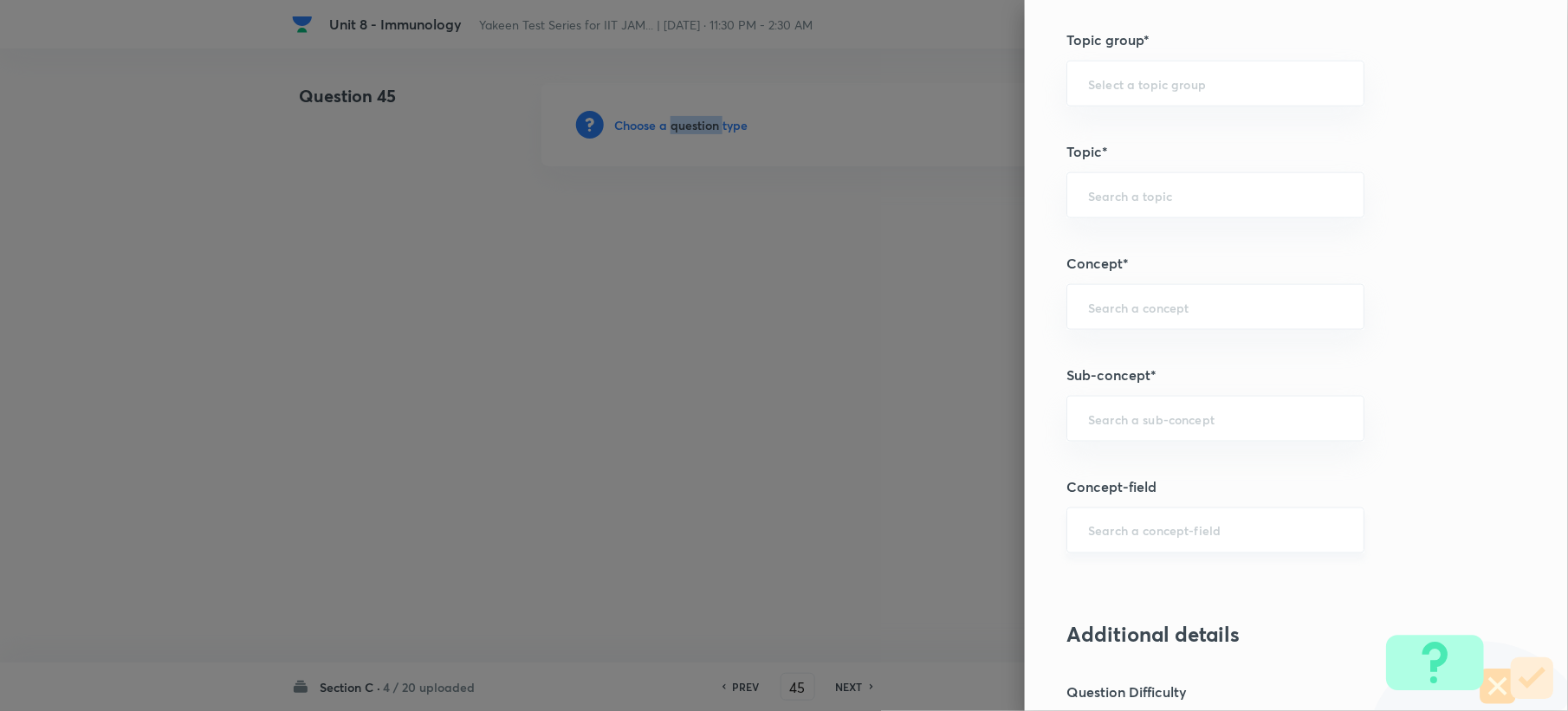
scroll to position [693, 0]
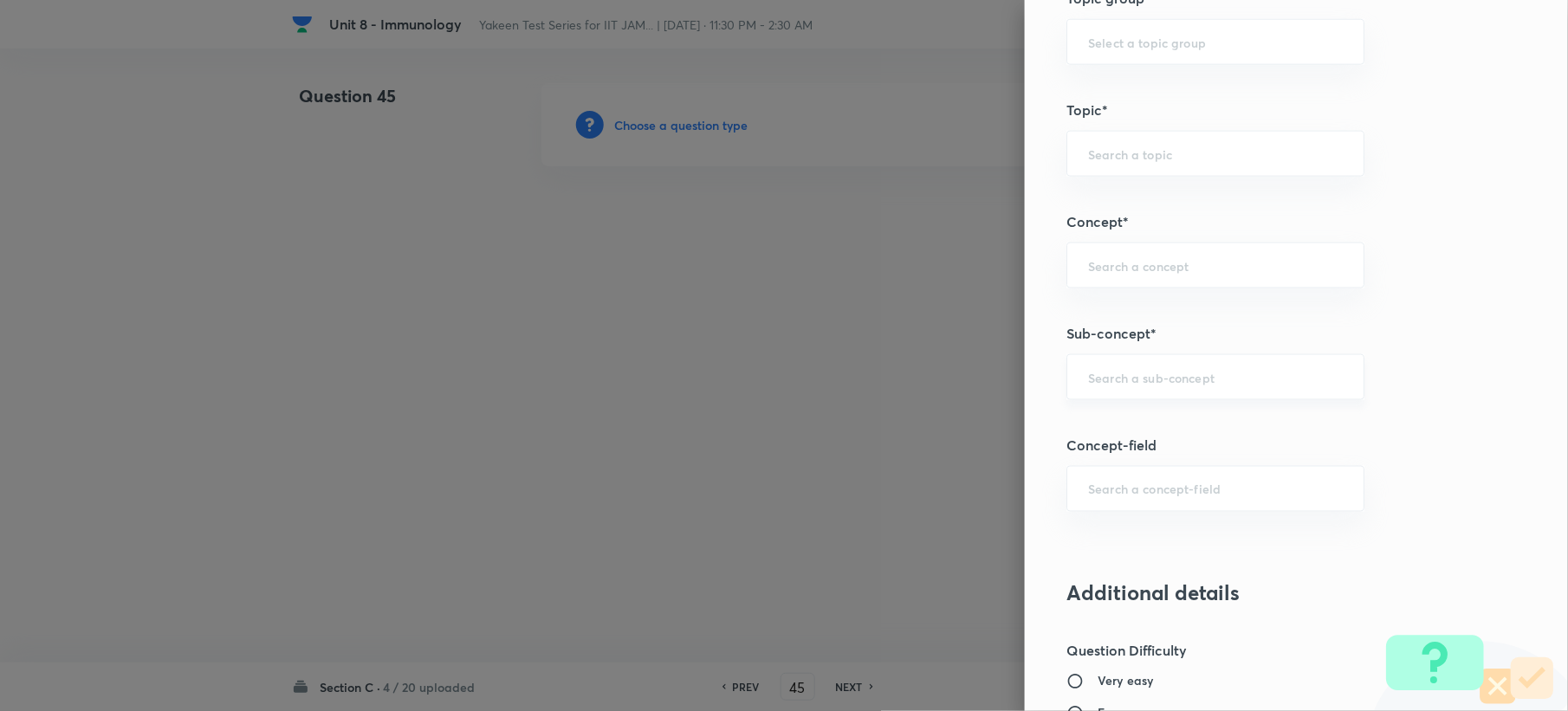
click at [1121, 386] on input "text" at bounding box center [1215, 377] width 255 height 16
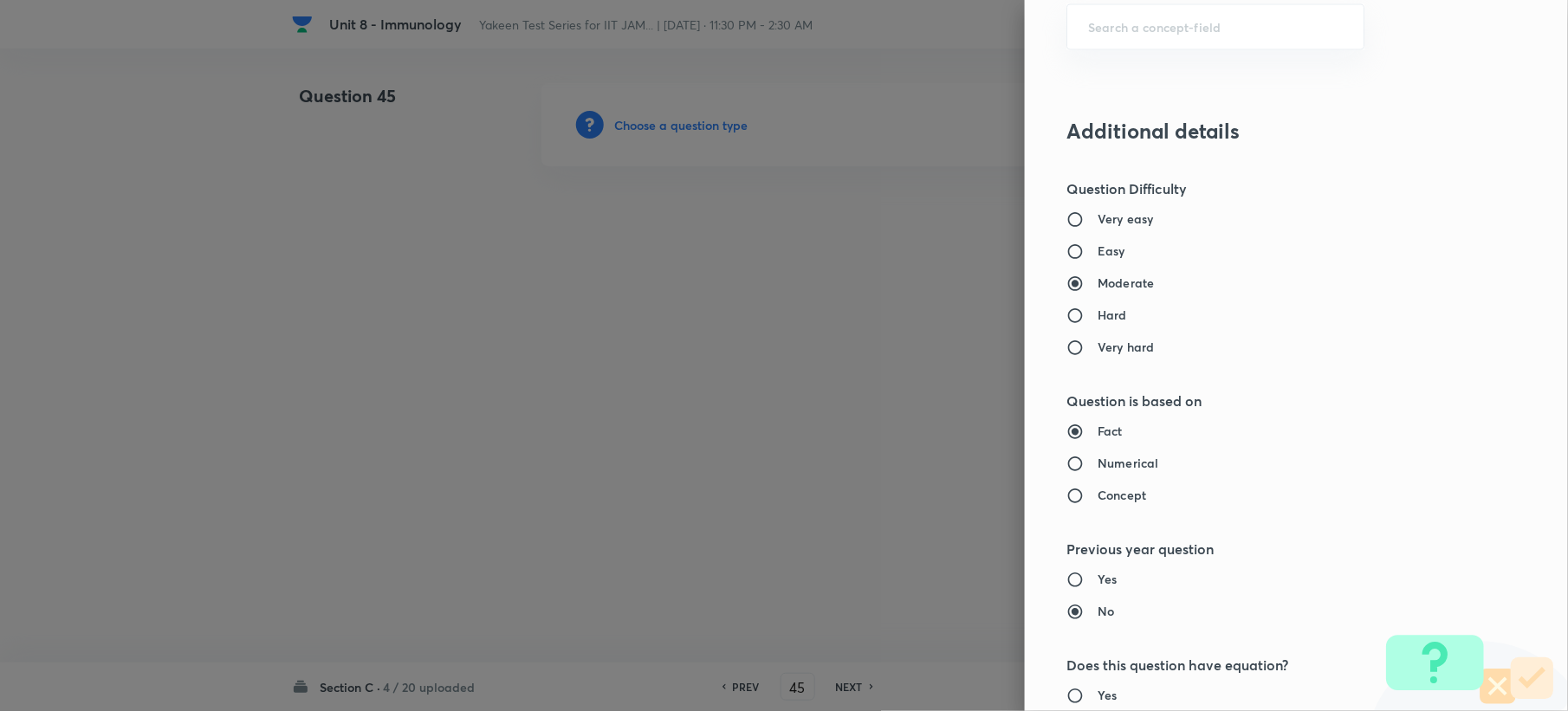
scroll to position [808, 0]
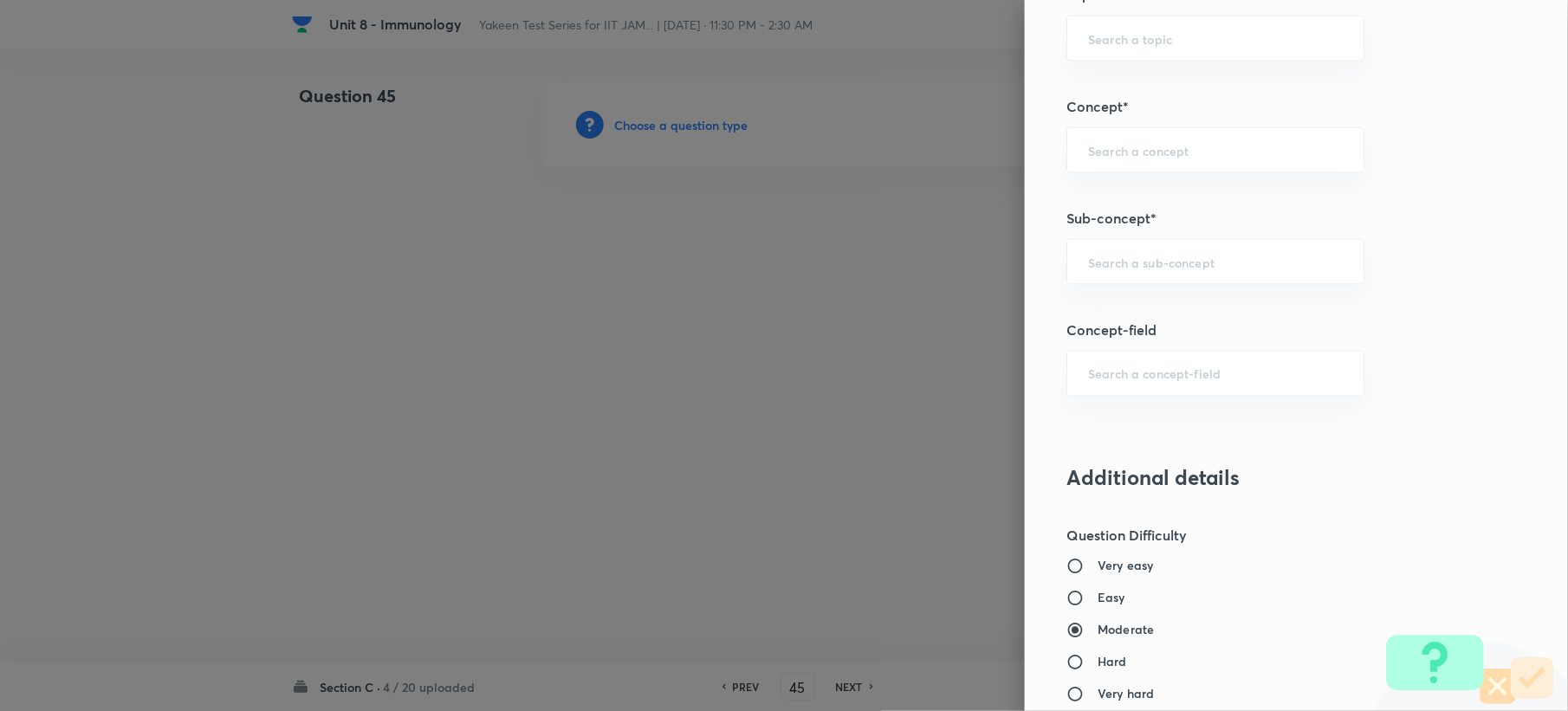
paste input "Genetics and Genomics"
click at [1121, 310] on li "Genetics and Genomics" at bounding box center [1199, 314] width 296 height 31
type input "Genetics and Genomics"
type input "Biotechnology"
type input "Biology (10+2+3 Level)"
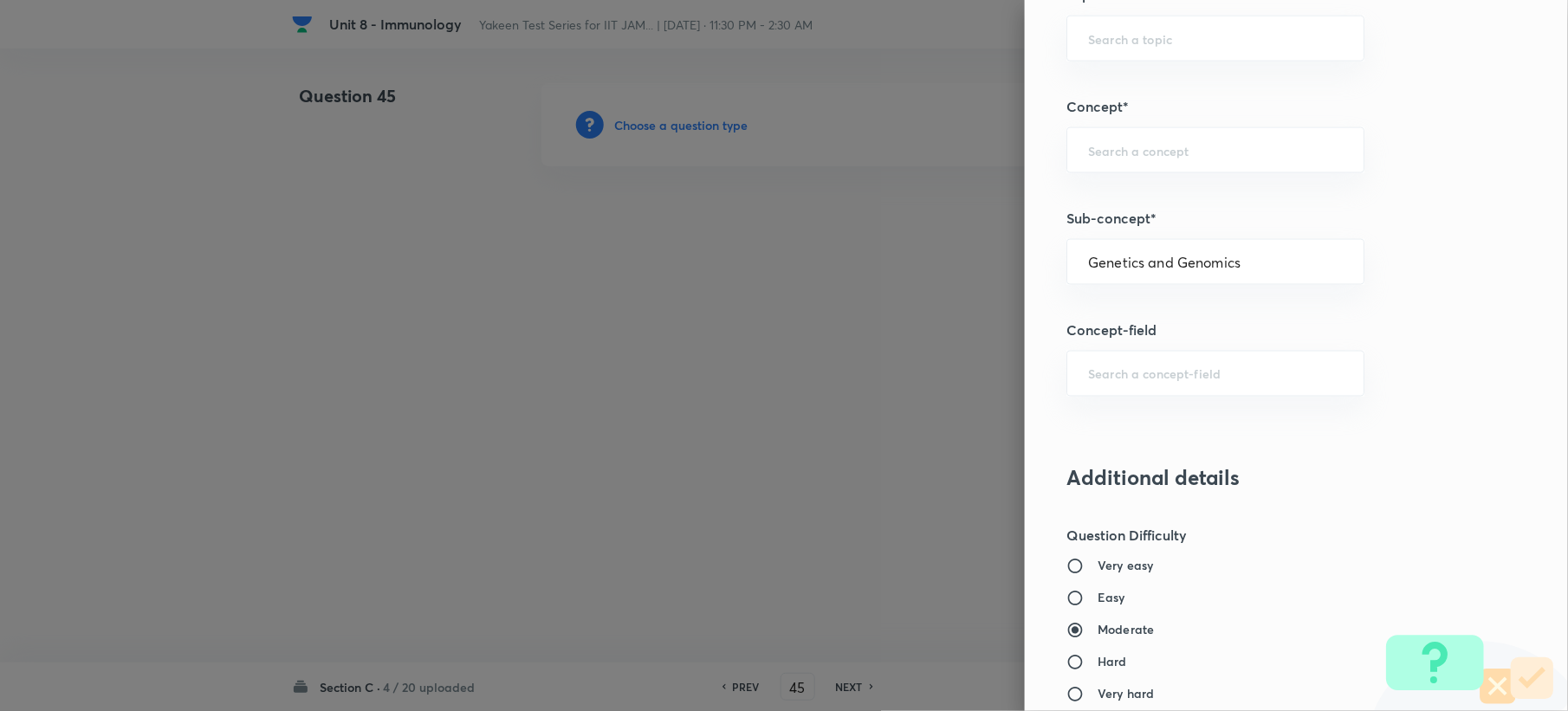
type input "General Biology"
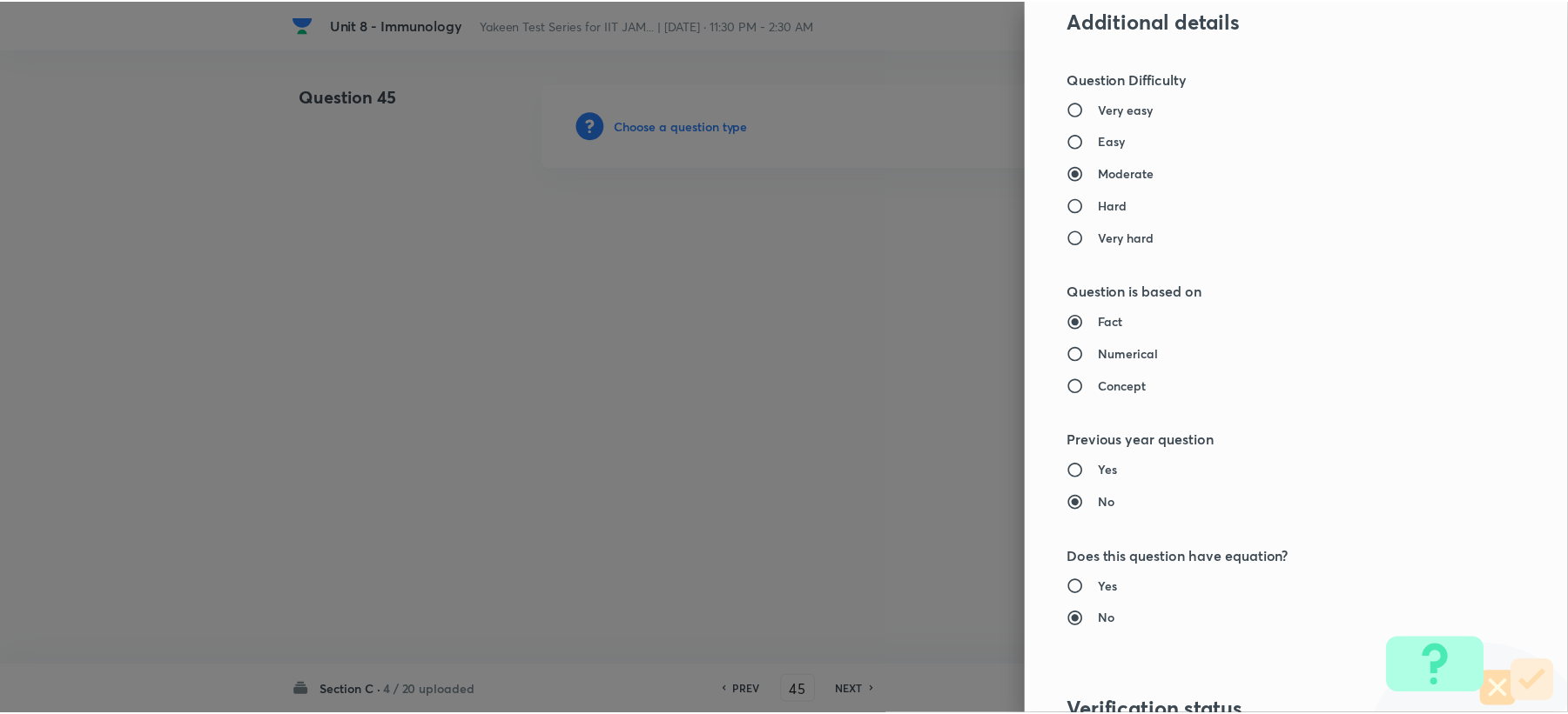
scroll to position [1558, 0]
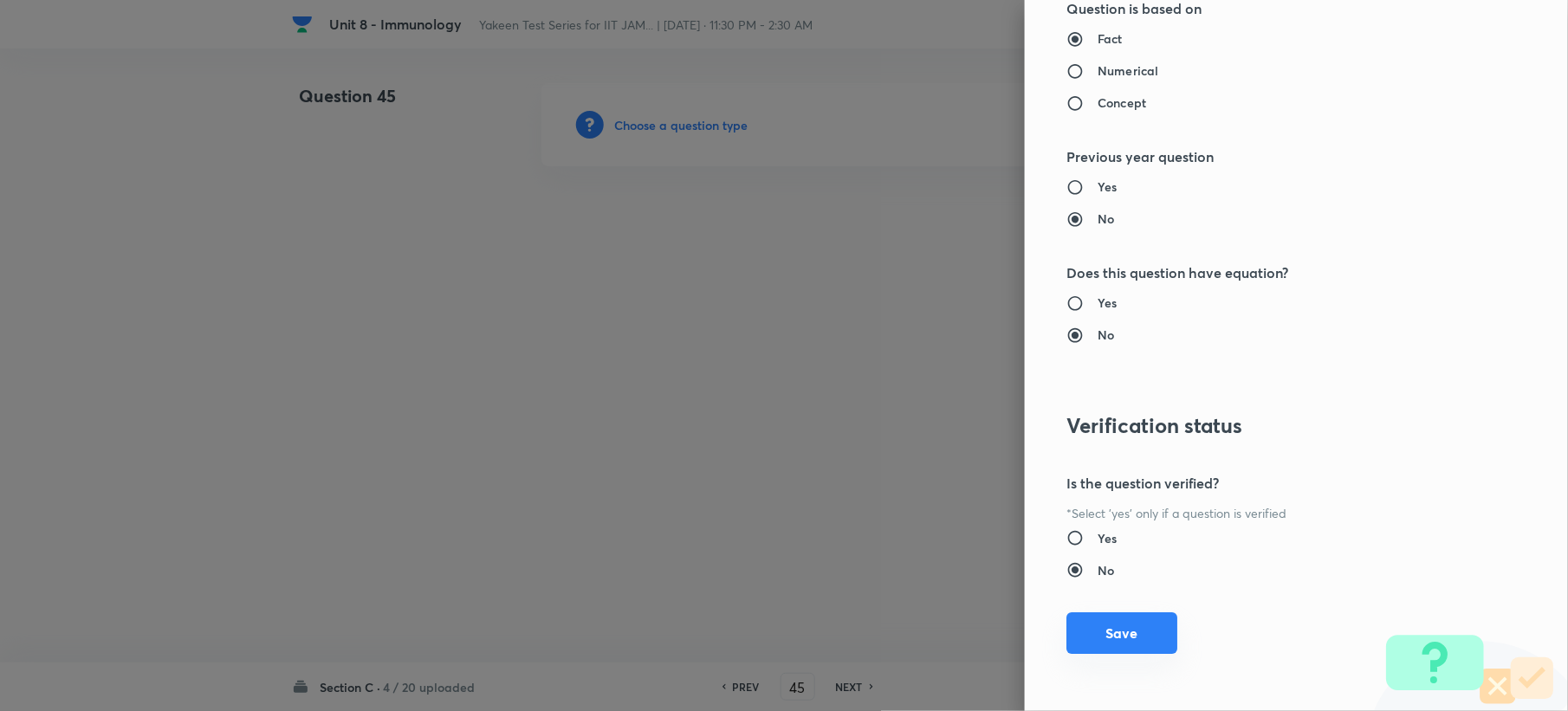
click at [1087, 619] on button "Save" at bounding box center [1122, 634] width 111 height 42
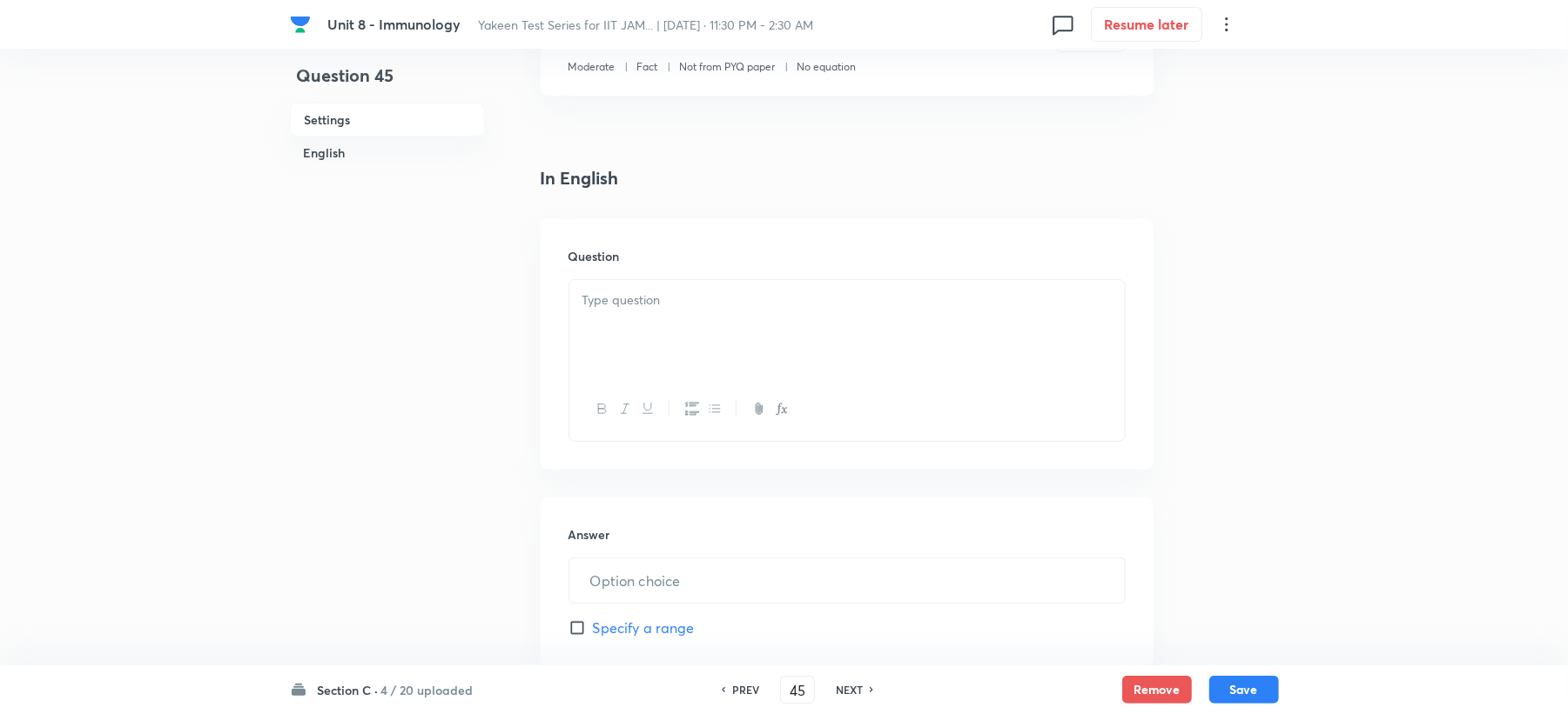
scroll to position [348, 0]
click at [625, 315] on div at bounding box center [846, 327] width 555 height 98
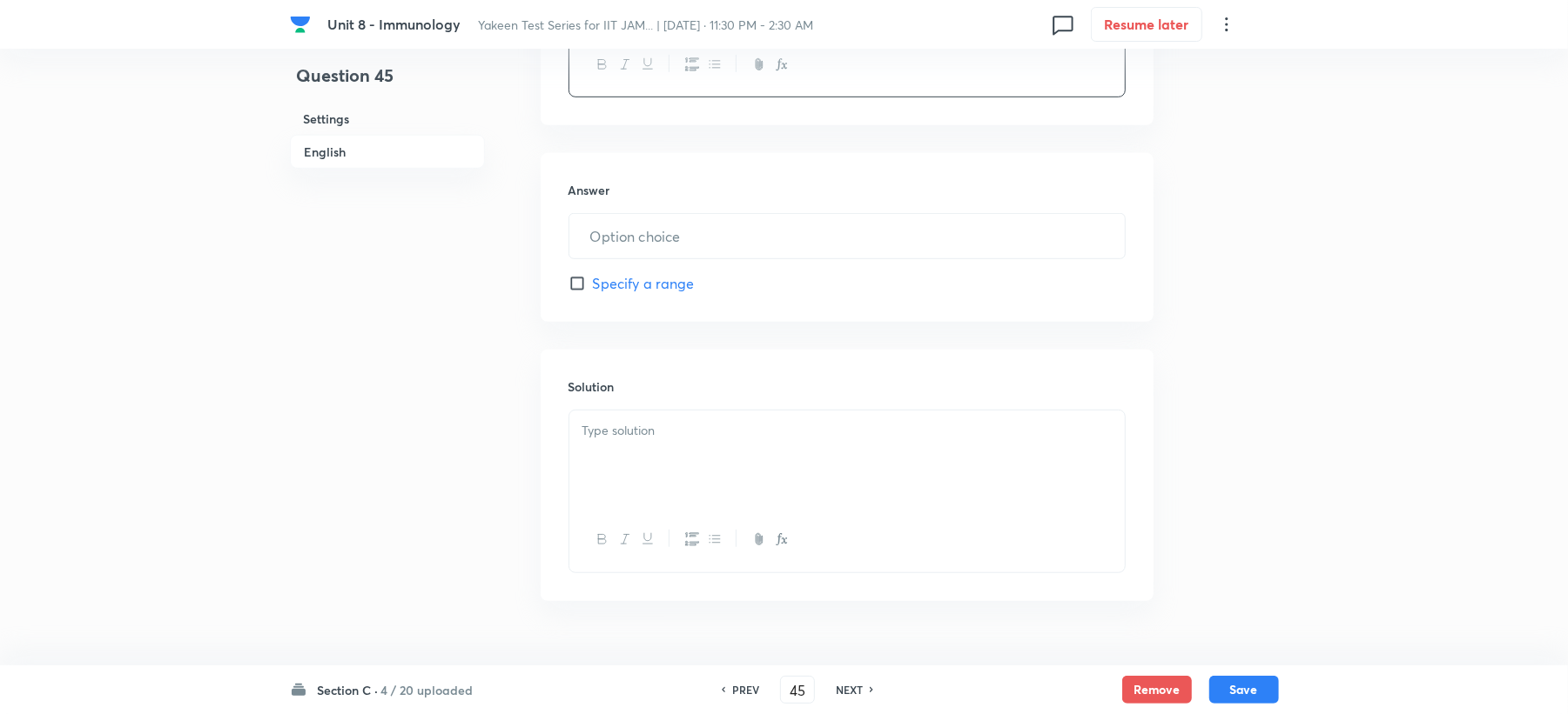
scroll to position [696, 0]
click at [622, 235] on input "text" at bounding box center [846, 230] width 555 height 45
type input "16"
click at [648, 458] on div at bounding box center [846, 454] width 555 height 98
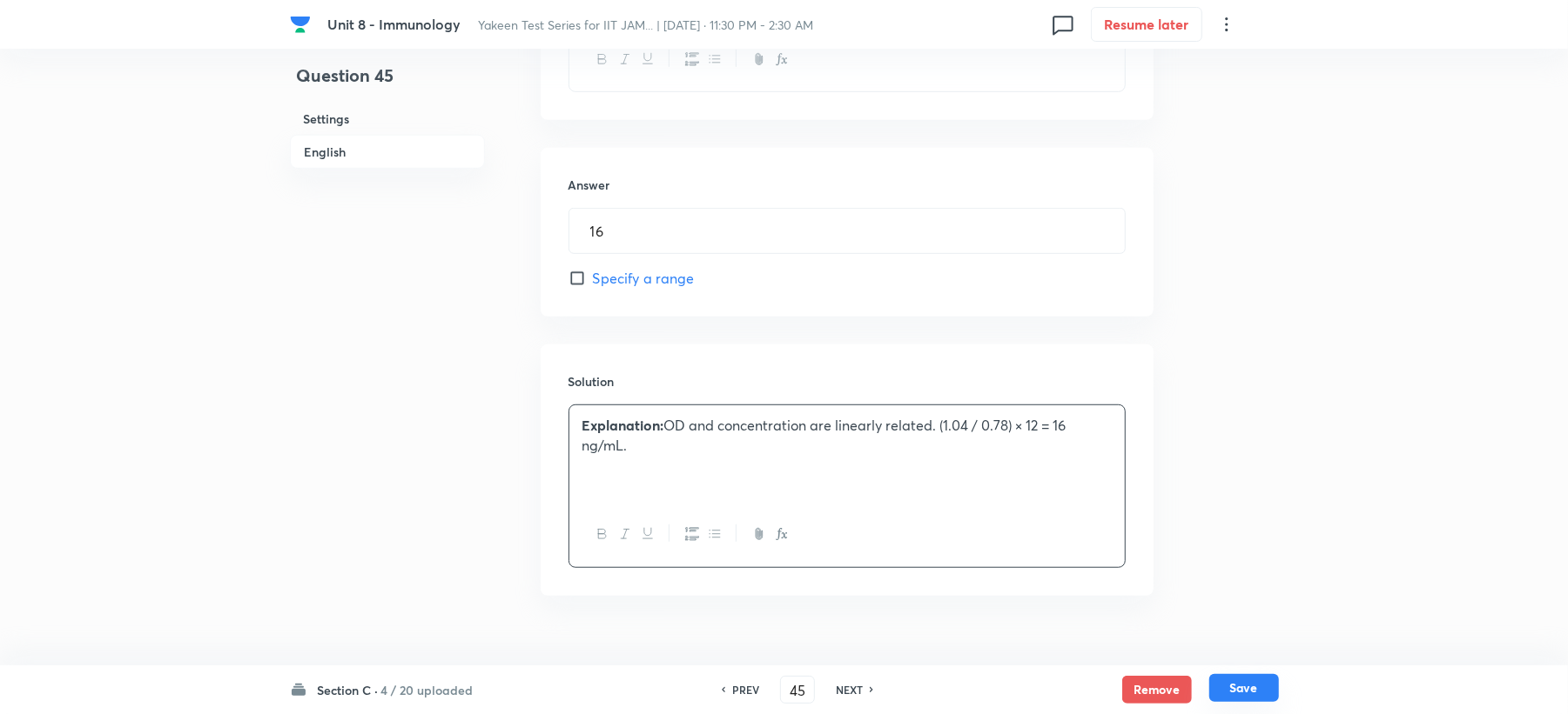
click at [1259, 697] on button "Save" at bounding box center [1244, 688] width 70 height 27
type input "46"
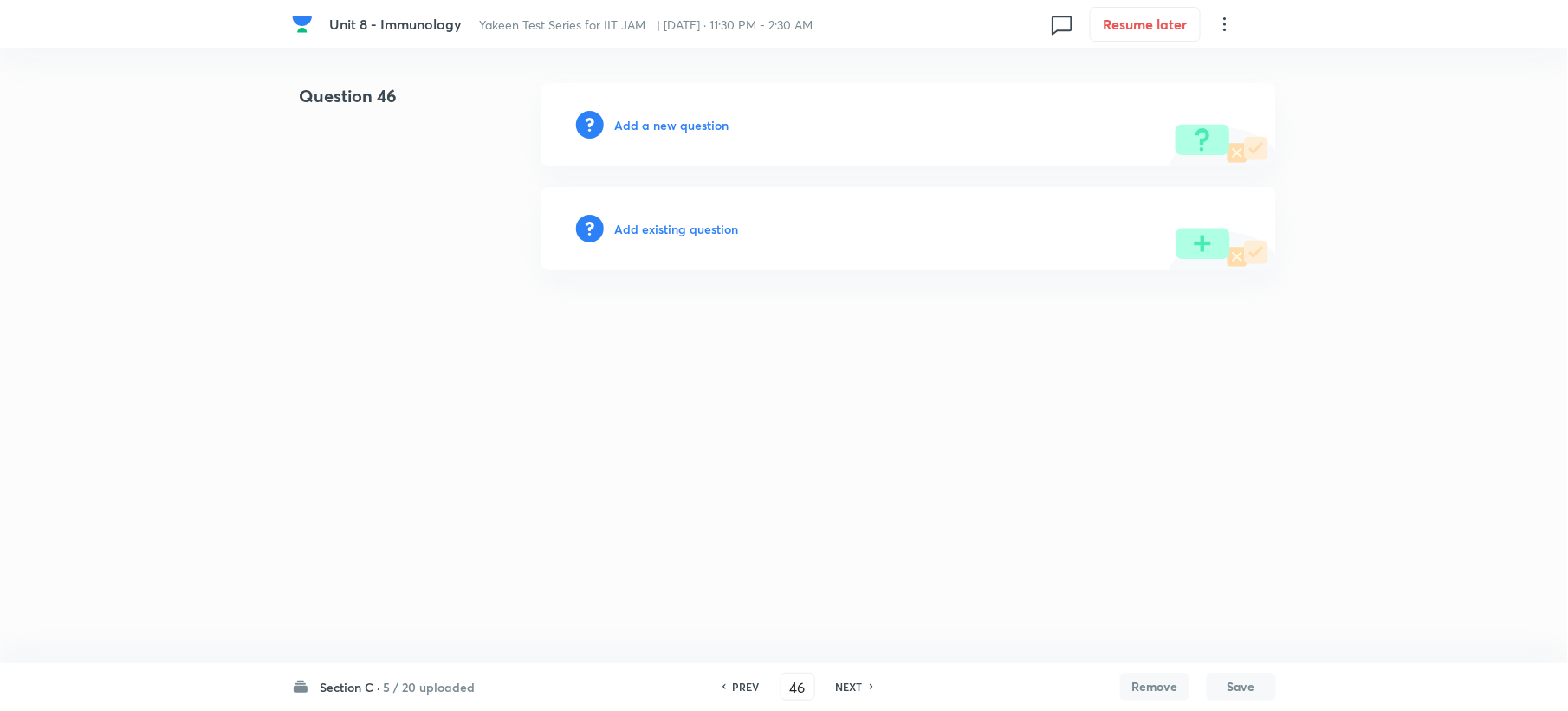
click at [638, 125] on h6 "Add a new question" at bounding box center [672, 126] width 115 height 18
click at [638, 125] on h6 "Choose a question type" at bounding box center [681, 126] width 134 height 18
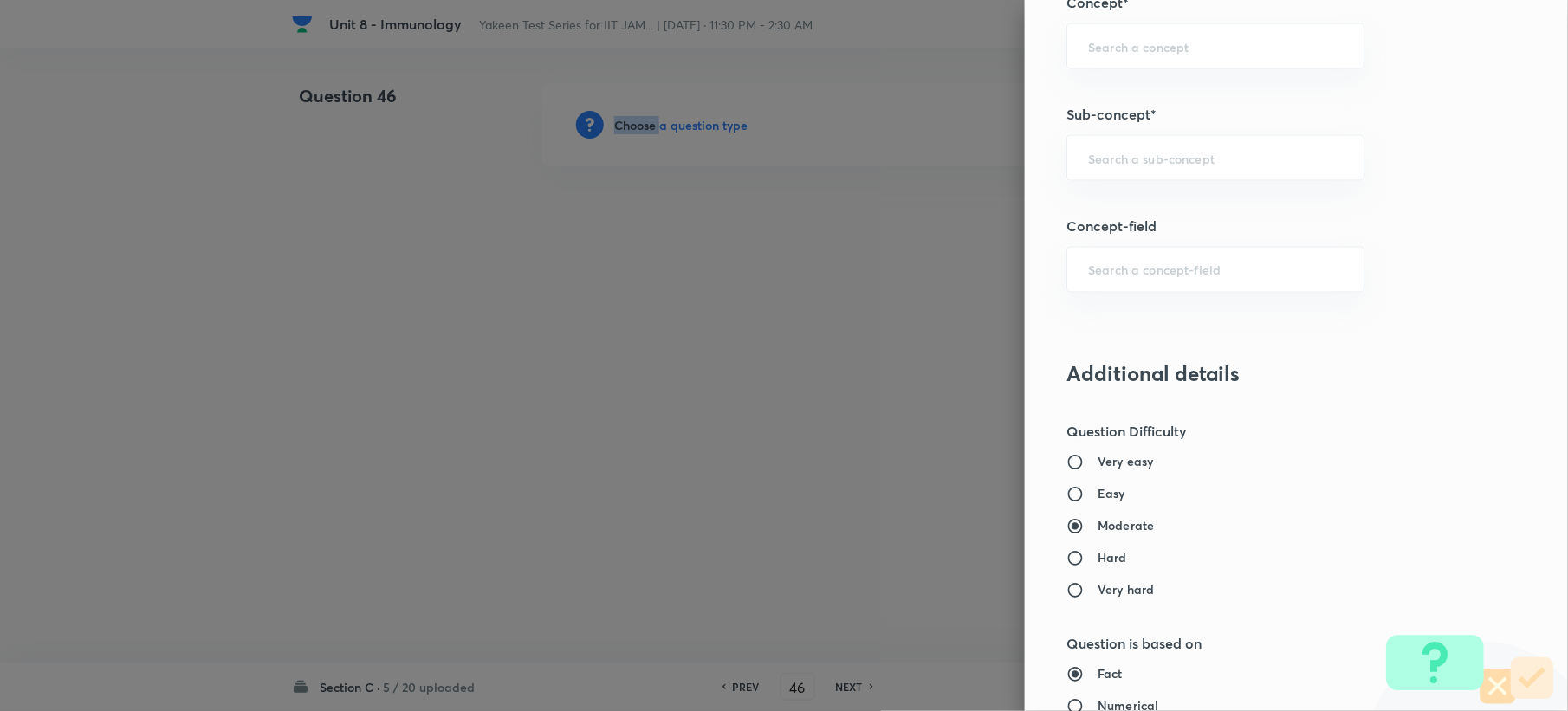
scroll to position [924, 0]
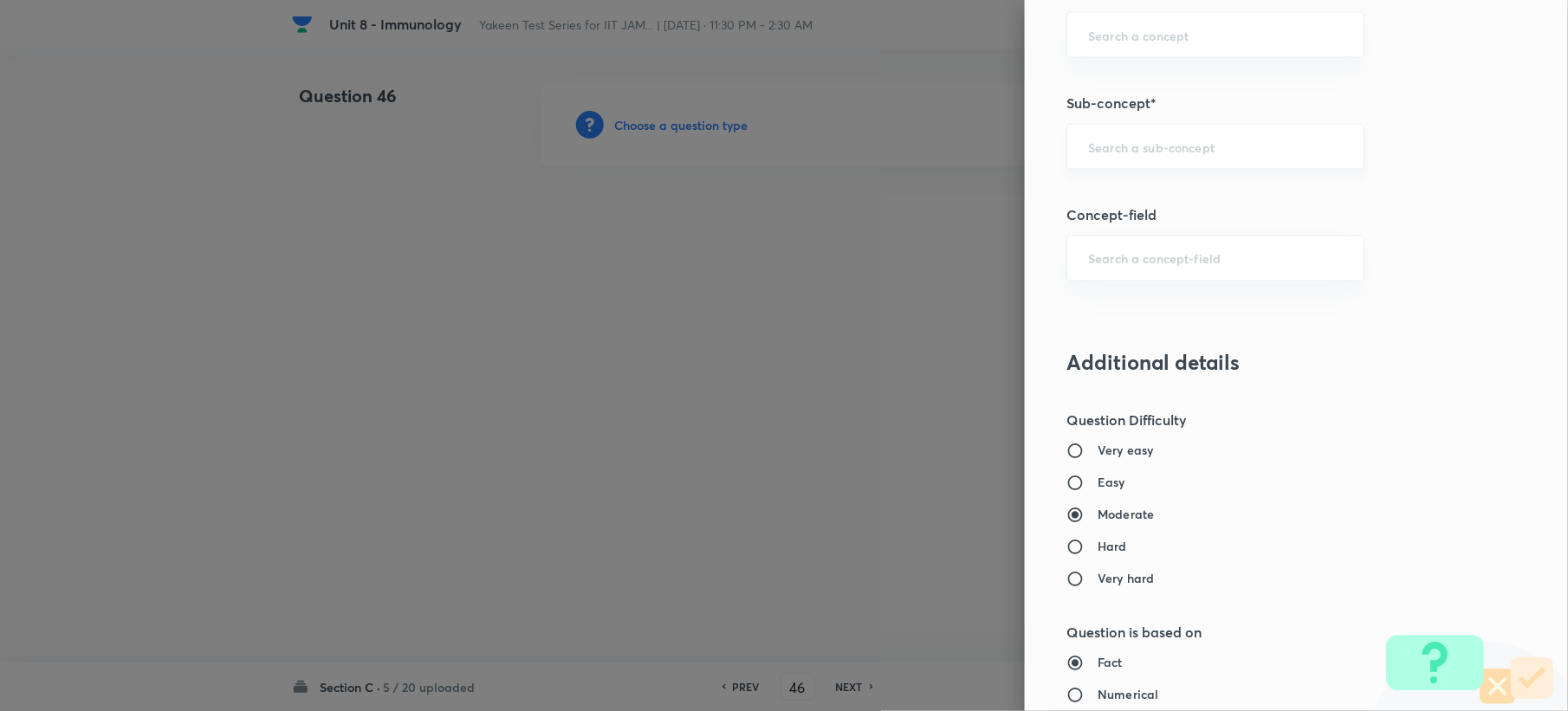
click at [1112, 143] on input "text" at bounding box center [1215, 147] width 255 height 16
paste input "Genetics and Genomics"
click at [1104, 191] on li "Genetics and Genomics" at bounding box center [1199, 198] width 296 height 31
type input "Genetics and Genomics"
type input "Biotechnology"
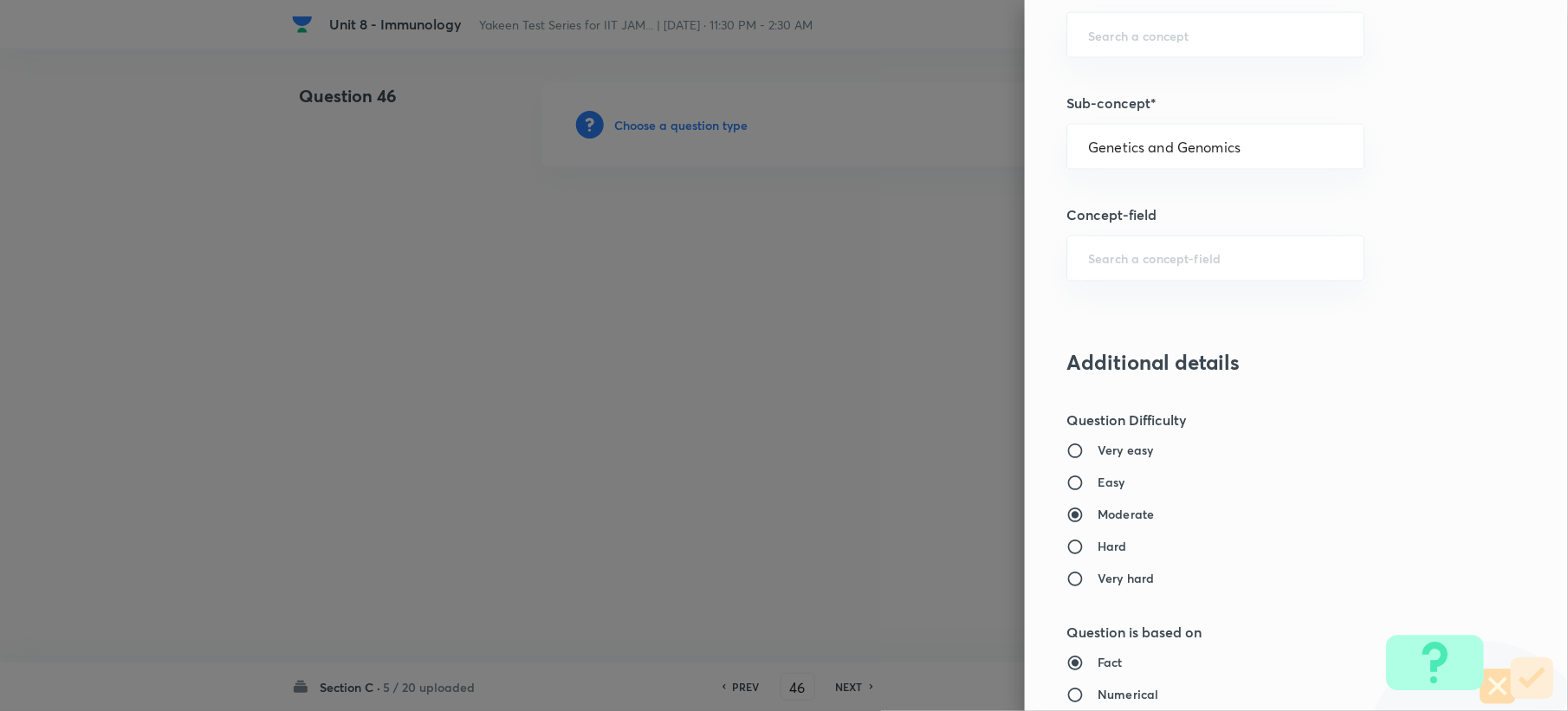
type input "Biology (10+2+3 Level)"
type input "General Biology"
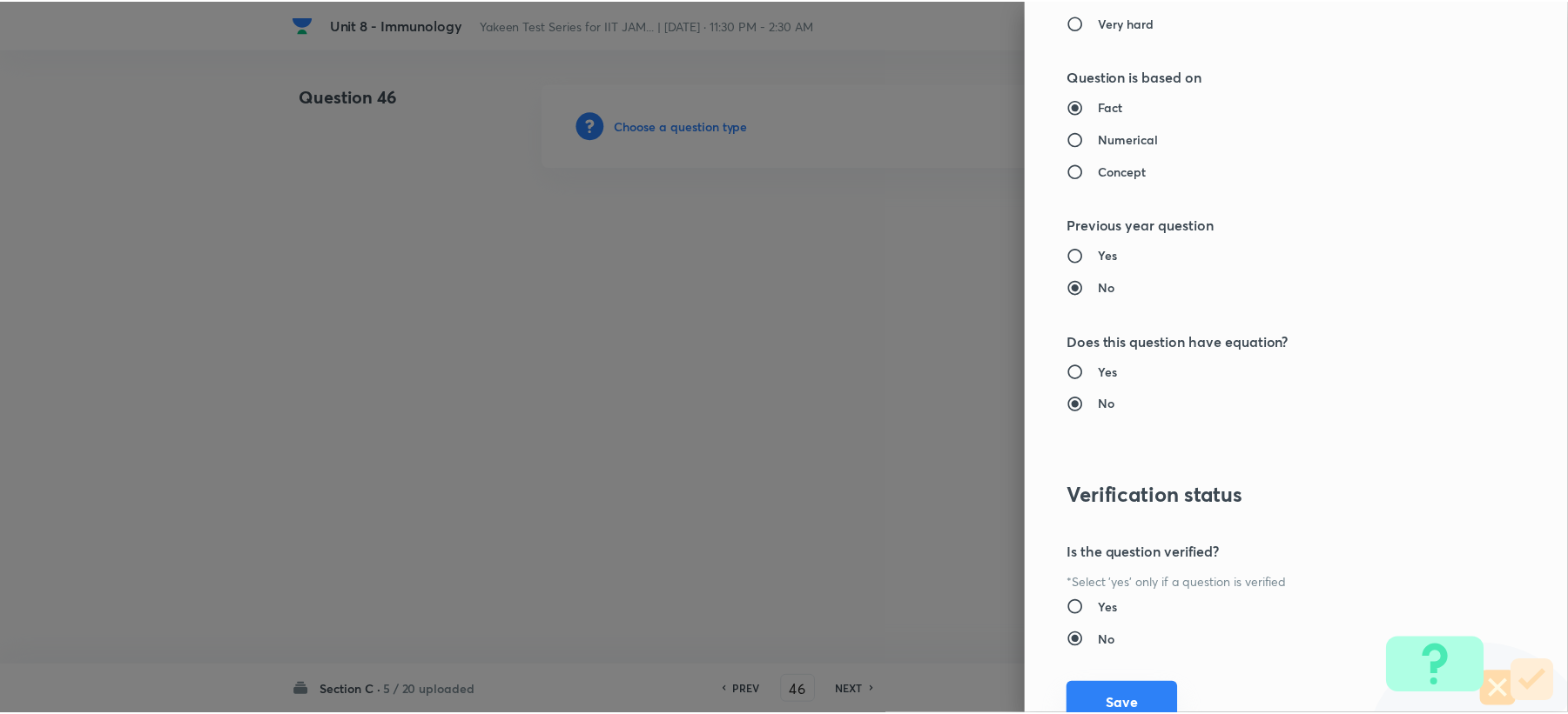
scroll to position [1558, 0]
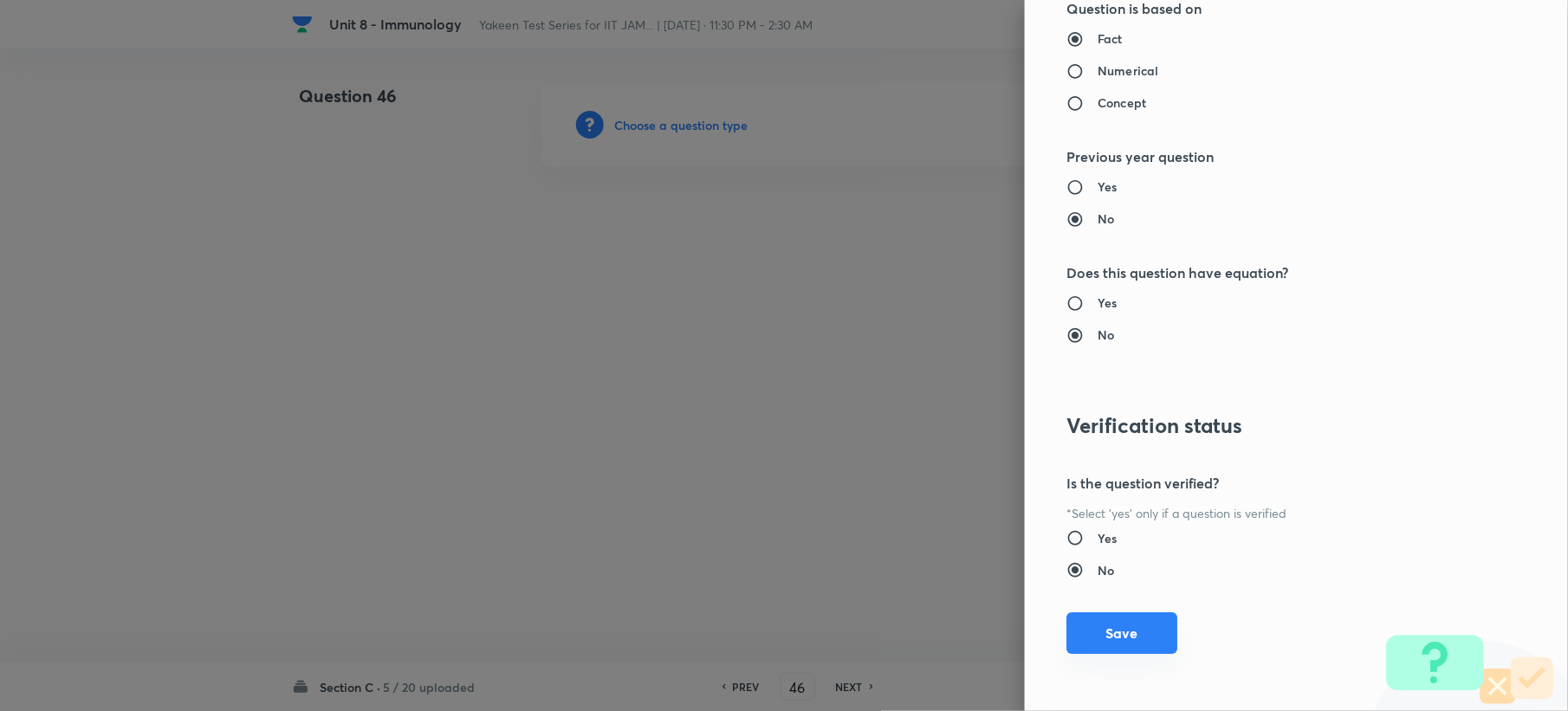
drag, startPoint x: 1123, startPoint y: 625, endPoint x: 642, endPoint y: 480, distance: 502.4
click at [1119, 625] on button "Save" at bounding box center [1122, 634] width 111 height 42
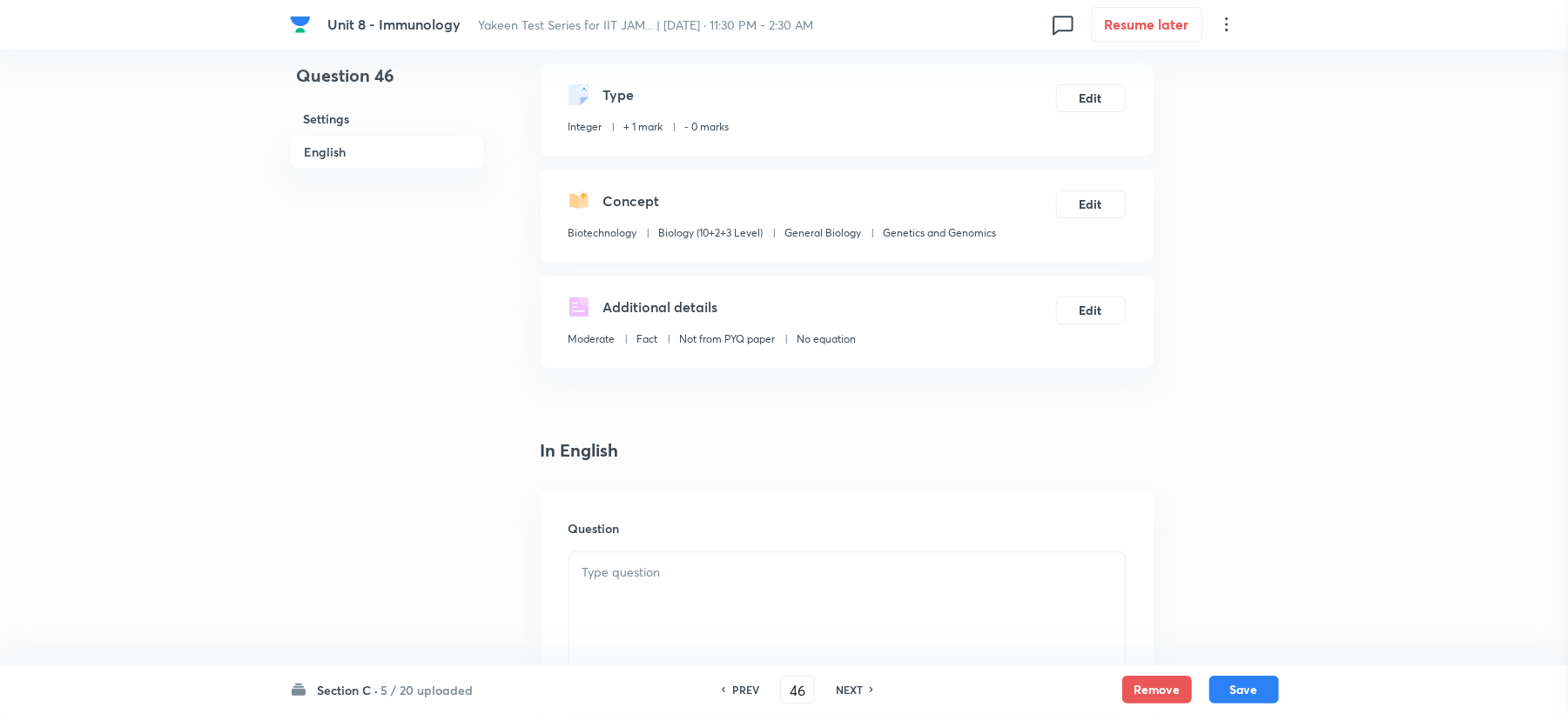
scroll to position [464, 0]
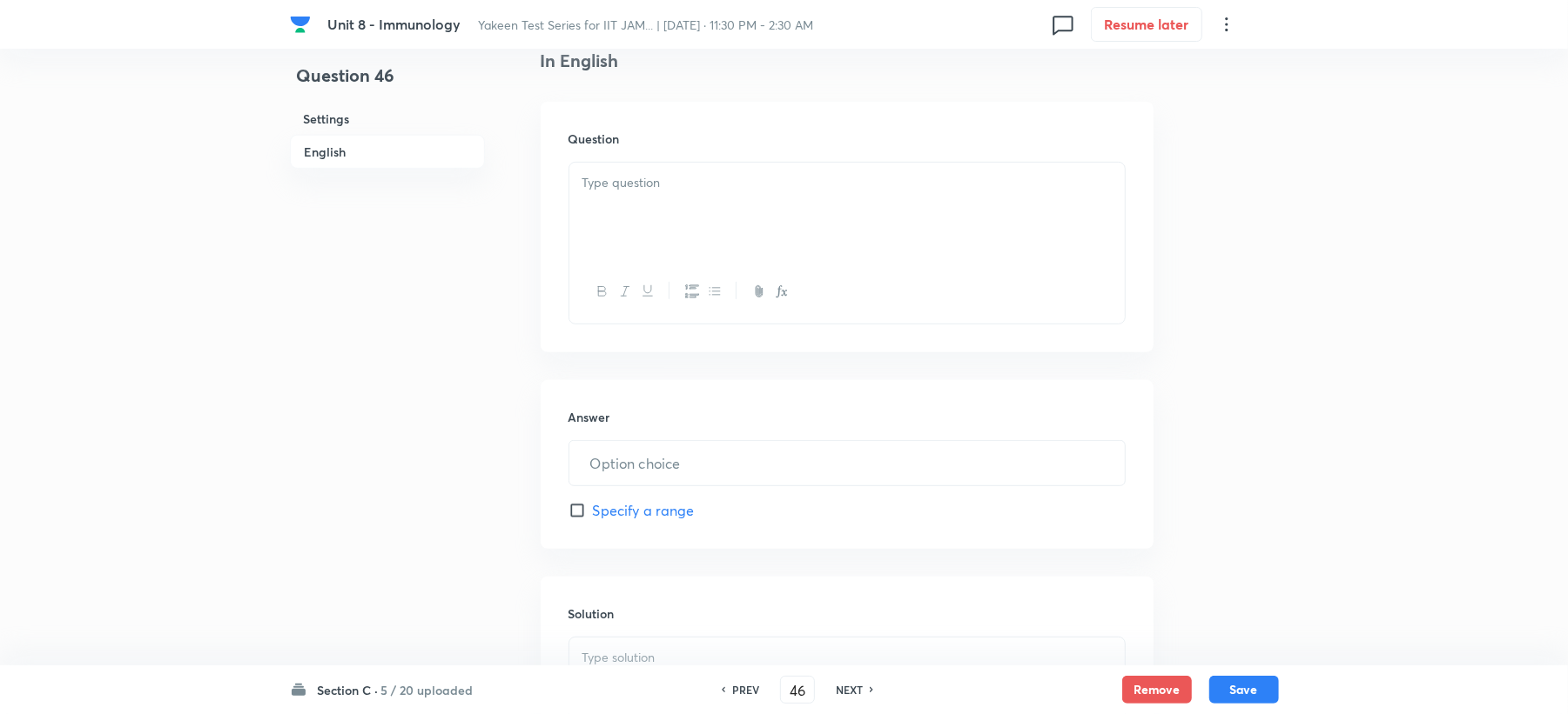
click at [575, 141] on h6 "Question" at bounding box center [847, 139] width 557 height 18
click at [609, 216] on div at bounding box center [846, 211] width 555 height 98
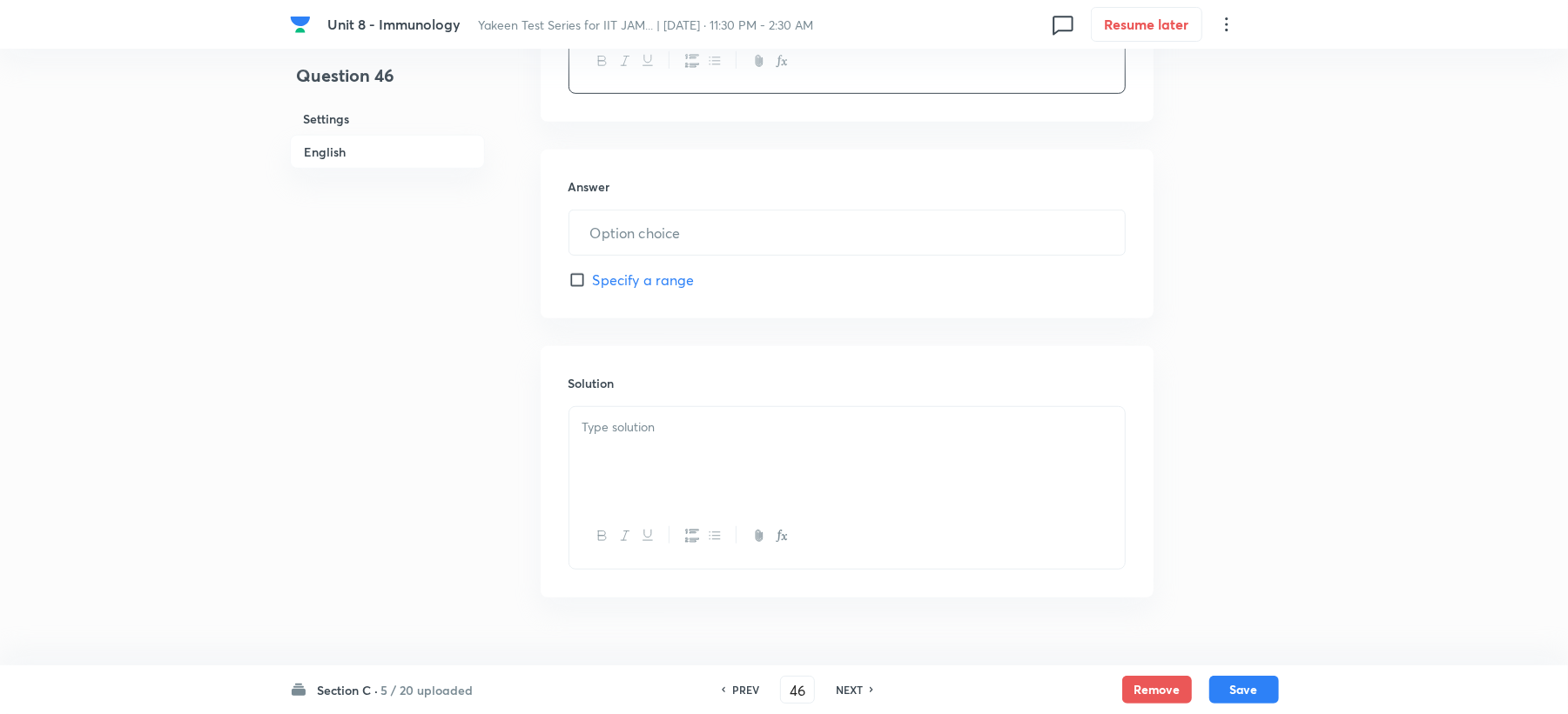
scroll to position [696, 0]
drag, startPoint x: 604, startPoint y: 139, endPoint x: 593, endPoint y: 258, distance: 119.5
click at [593, 234] on div "In English Question A flow cytometer analyzed 20,000 cells in a blood sample. I…" at bounding box center [847, 206] width 613 height 781
click at [597, 229] on div "Answer ​ Specify a range" at bounding box center [847, 232] width 613 height 169
click at [596, 223] on input "text" at bounding box center [846, 230] width 555 height 45
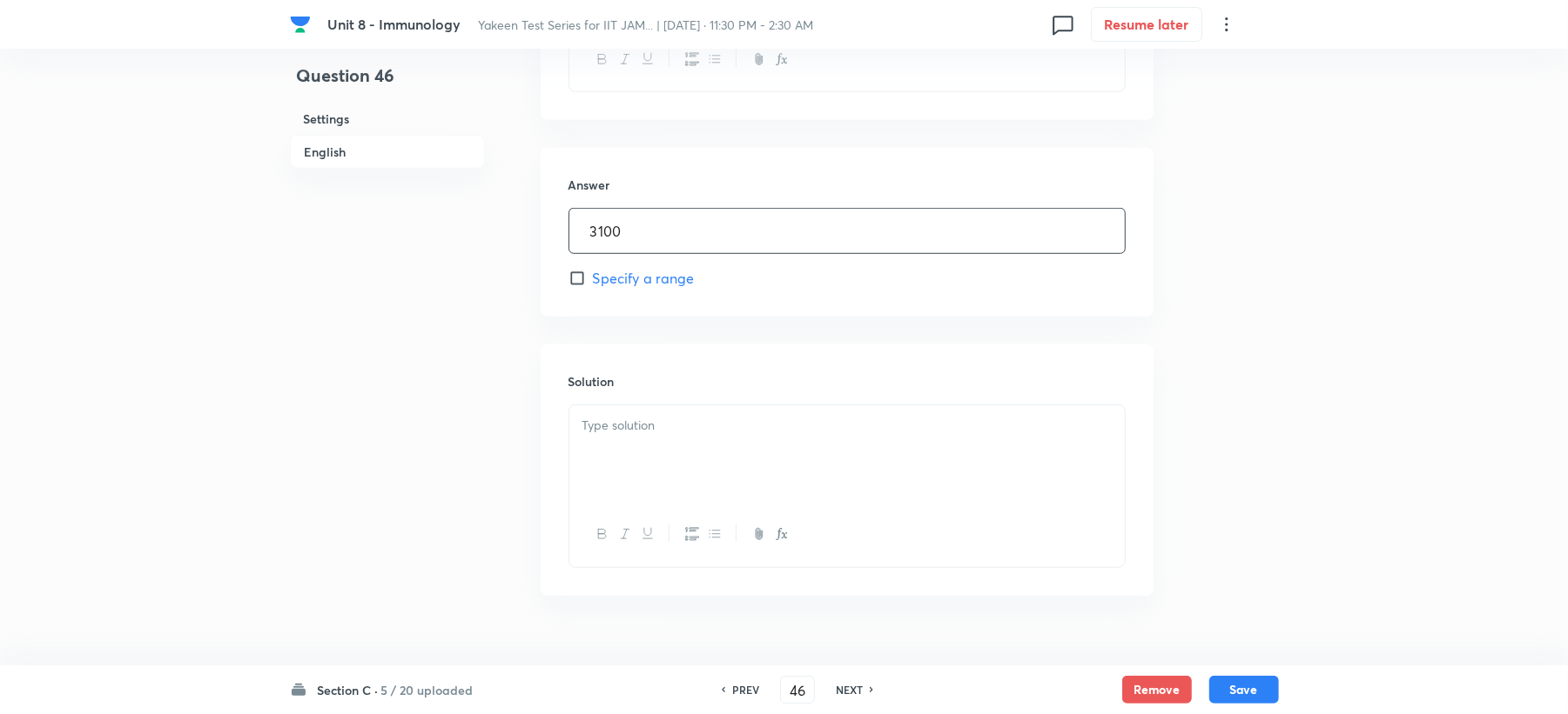
type input "3100"
click at [754, 470] on div at bounding box center [846, 454] width 555 height 98
click at [1243, 687] on button "Save" at bounding box center [1244, 688] width 70 height 27
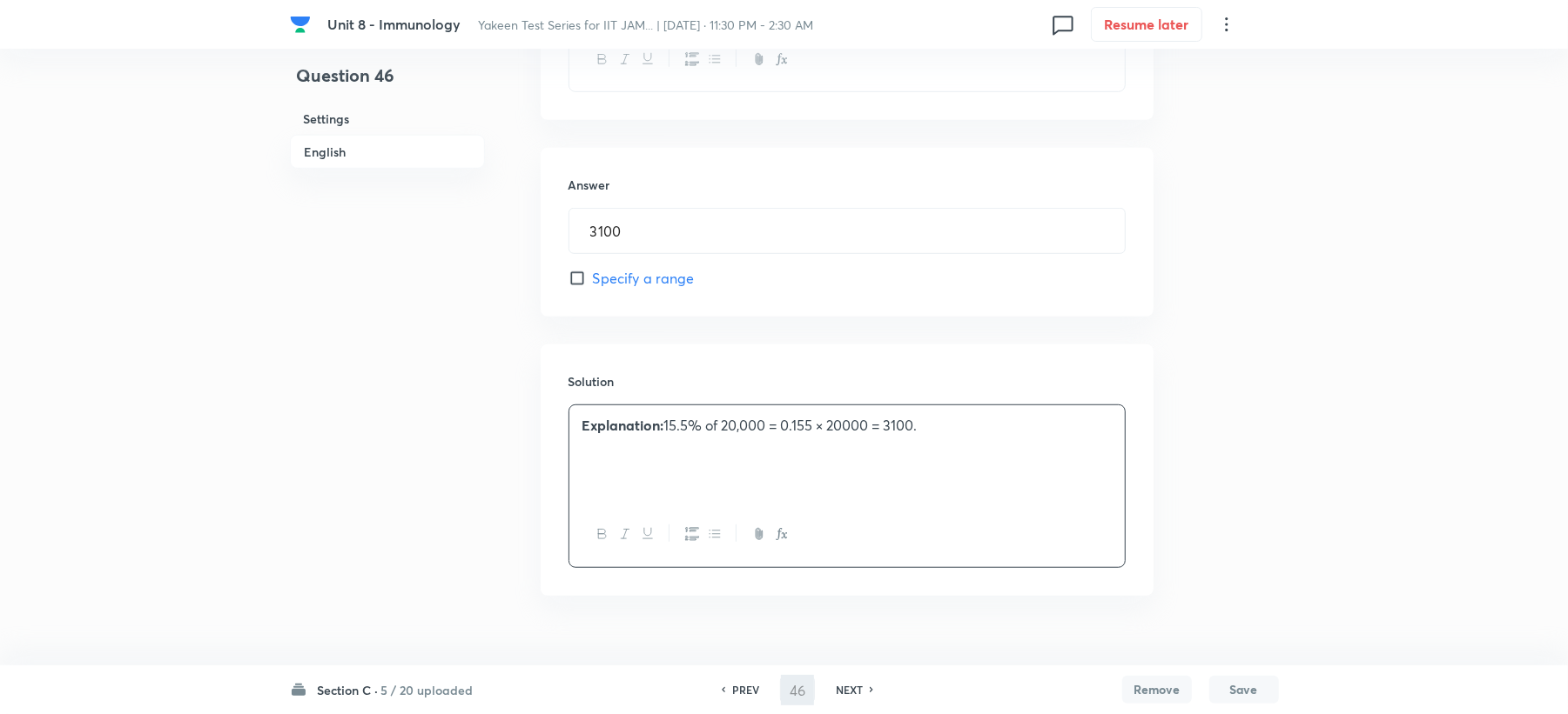
type input "47"
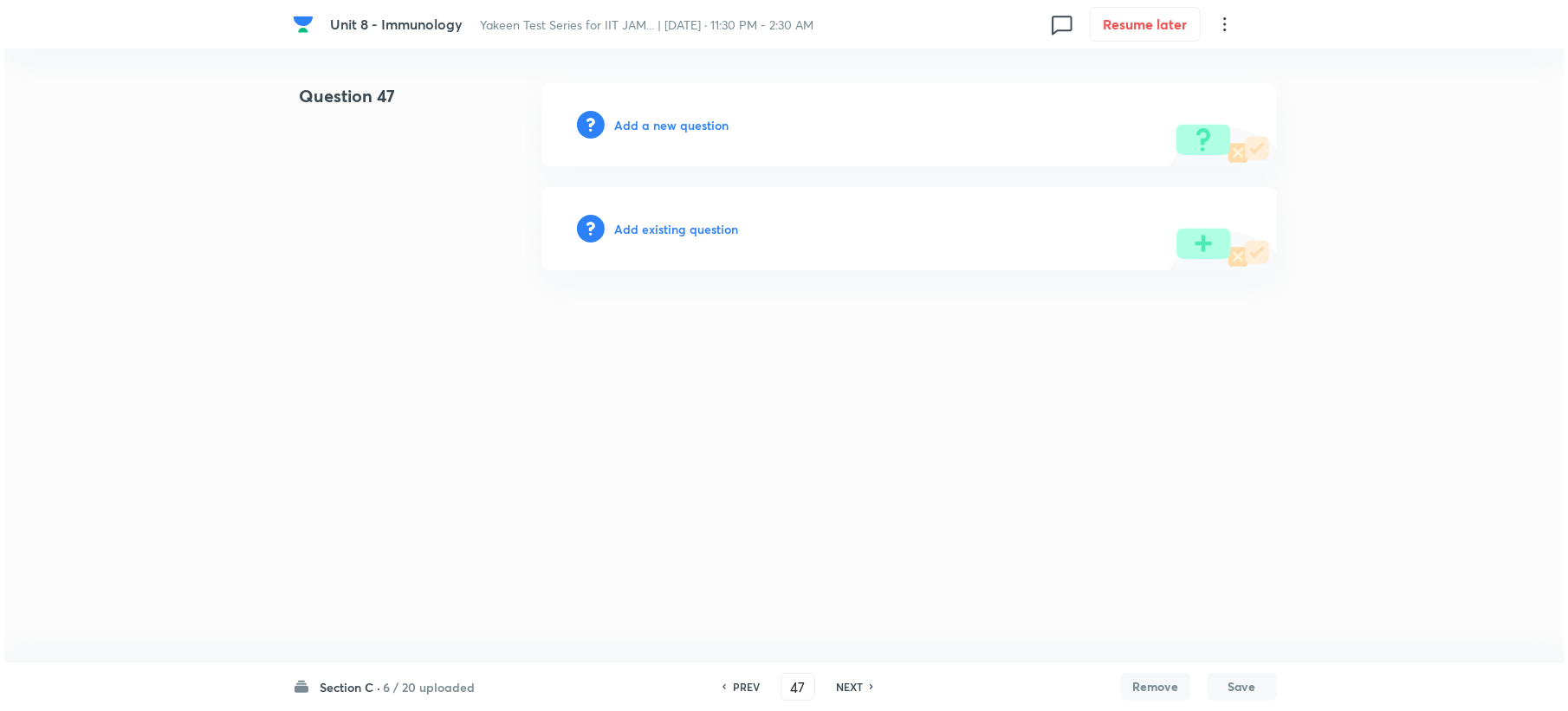
scroll to position [0, 0]
click at [641, 136] on div "Add a new question" at bounding box center [908, 124] width 734 height 83
click at [641, 113] on div "Add a new question" at bounding box center [908, 124] width 734 height 83
click at [642, 119] on h6 "Add a new question" at bounding box center [672, 126] width 115 height 18
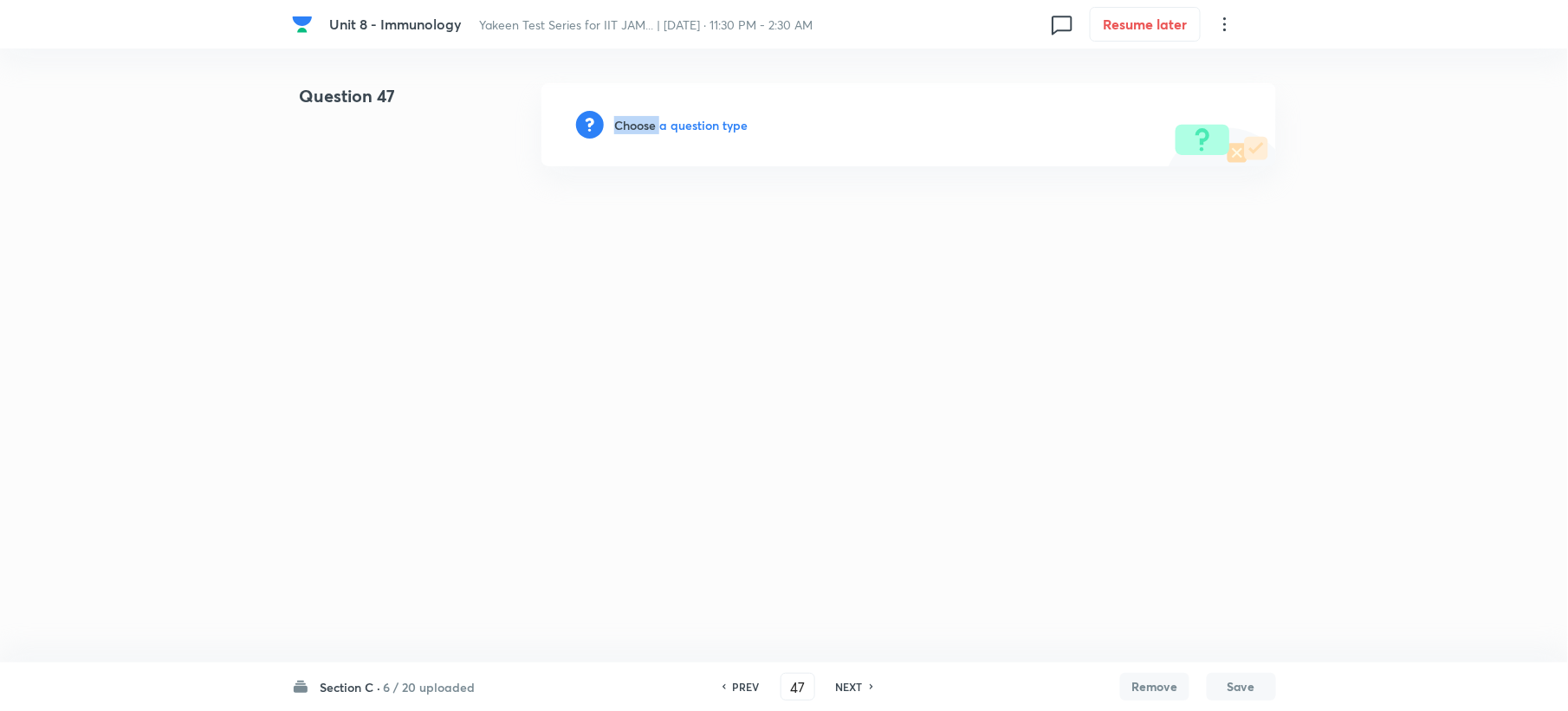
click at [642, 119] on h6 "Choose a question type" at bounding box center [681, 126] width 134 height 18
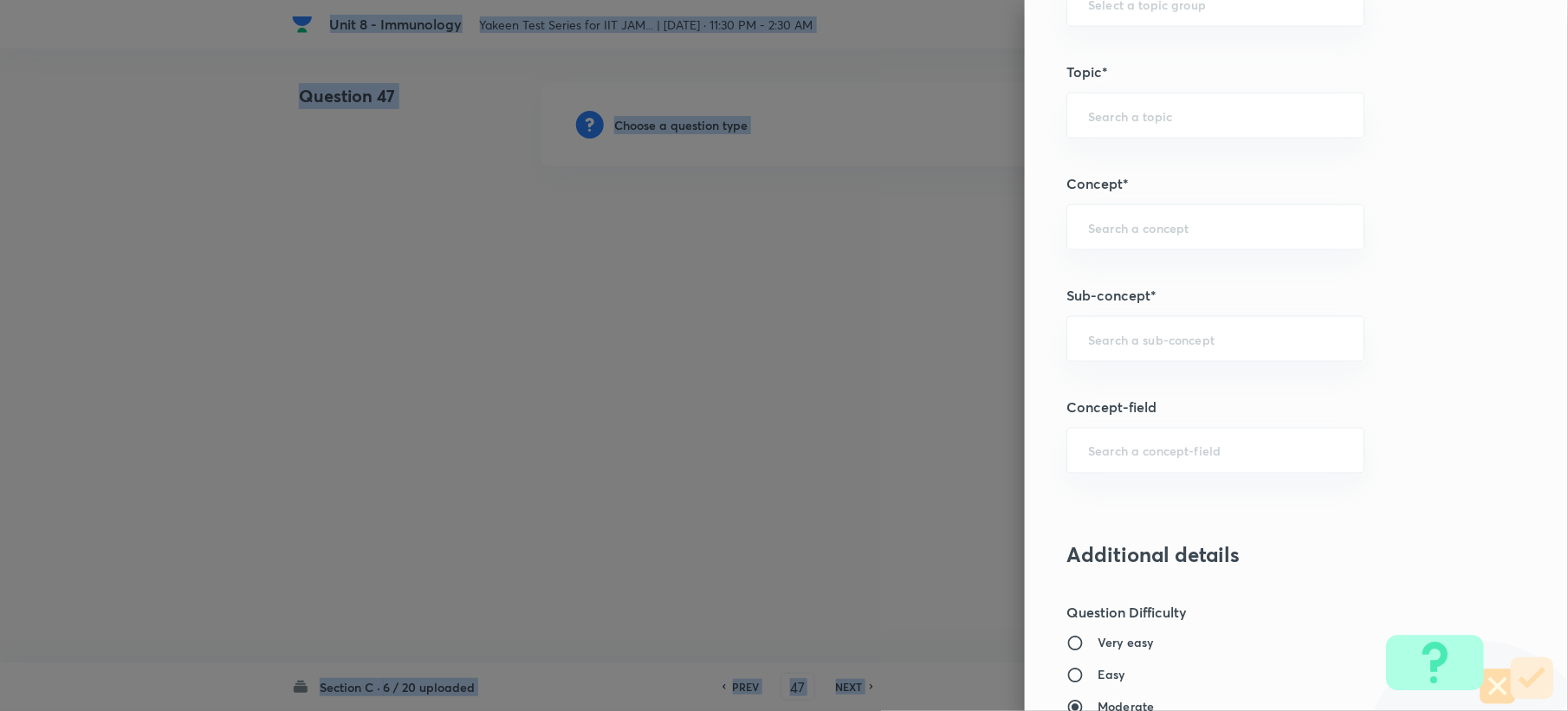
scroll to position [924, 0]
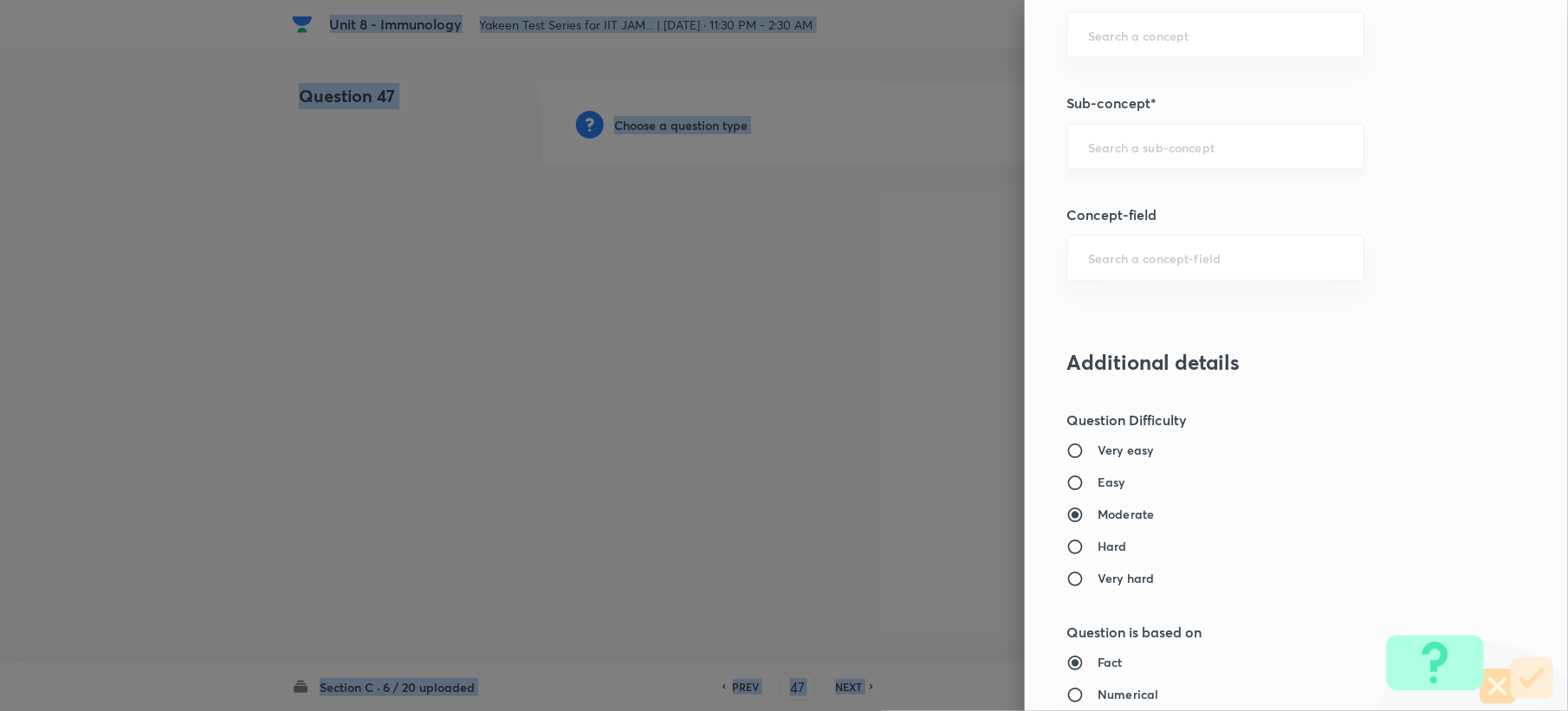
click at [1108, 135] on div "​" at bounding box center [1215, 147] width 298 height 46
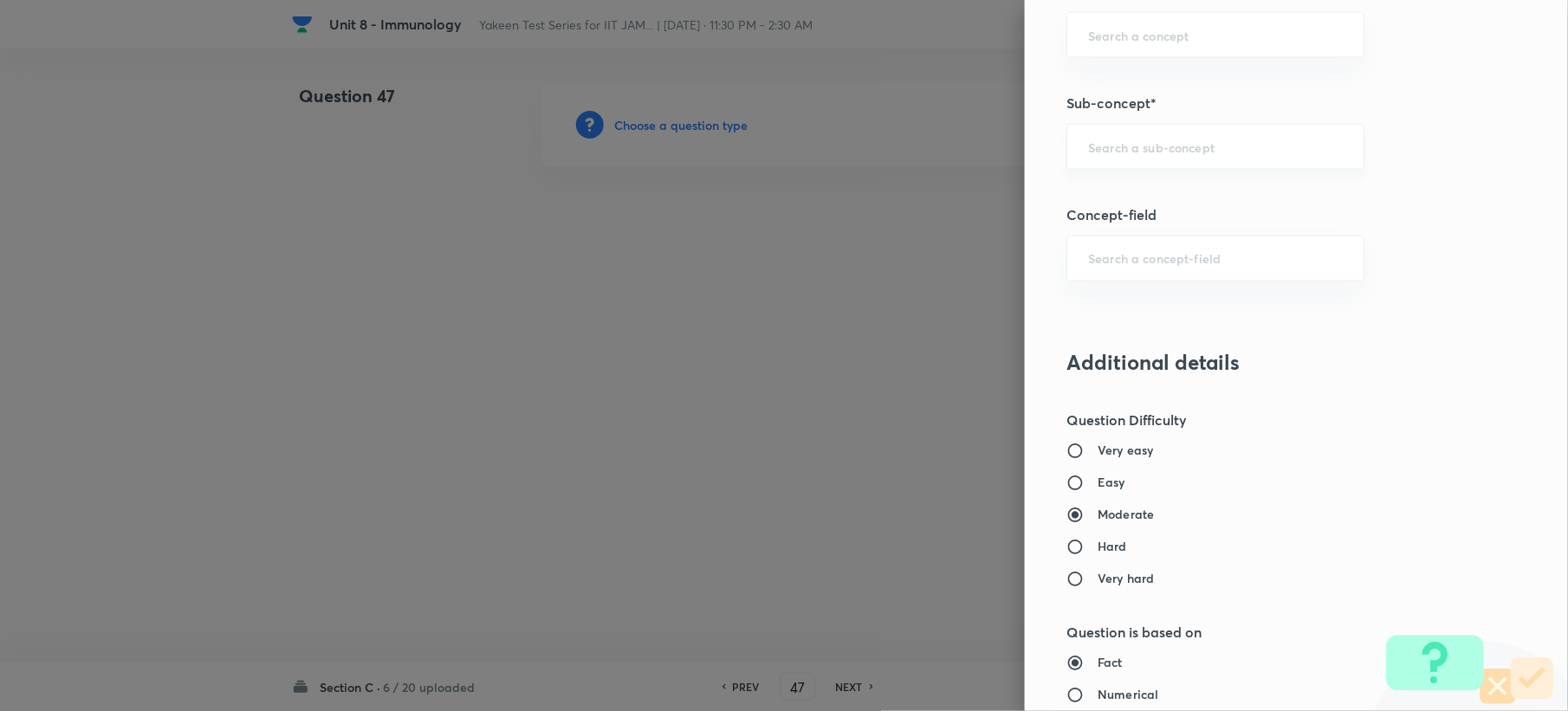
paste input "Genetics and Genomics"
click at [1095, 184] on li "Genetics and Genomics" at bounding box center [1199, 198] width 296 height 31
type input "Genetics and Genomics"
type input "Biotechnology"
type input "Biology (10+2+3 Level)"
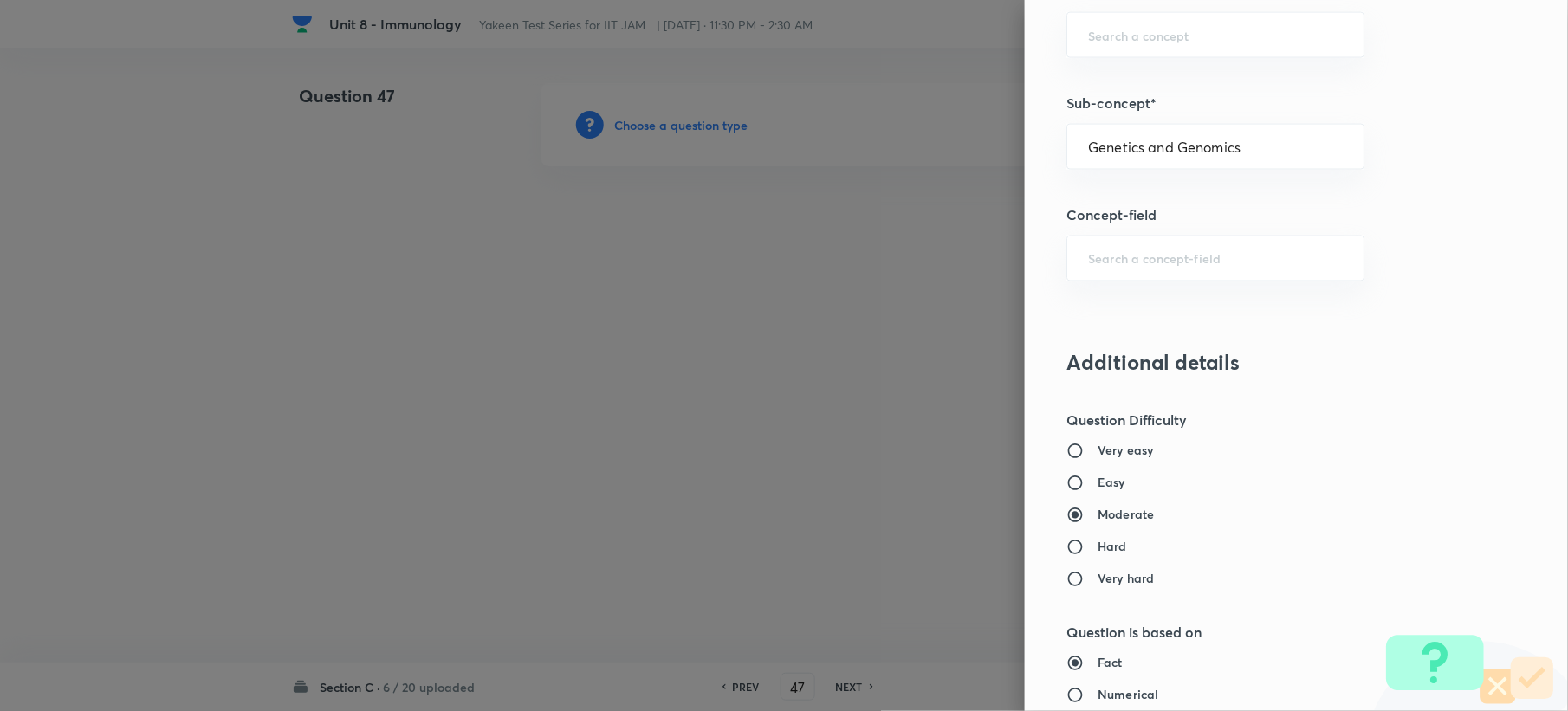
type input "General Biology"
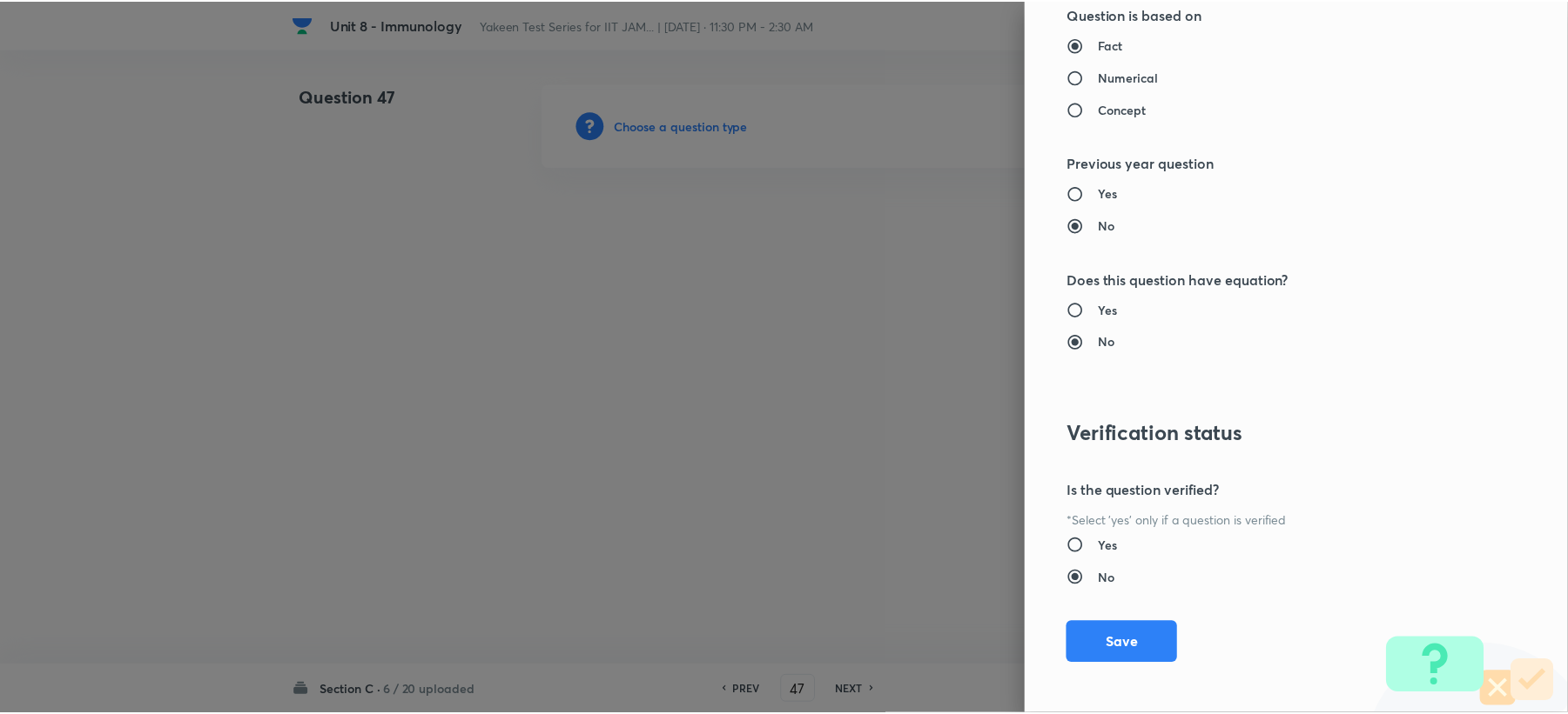
scroll to position [1558, 0]
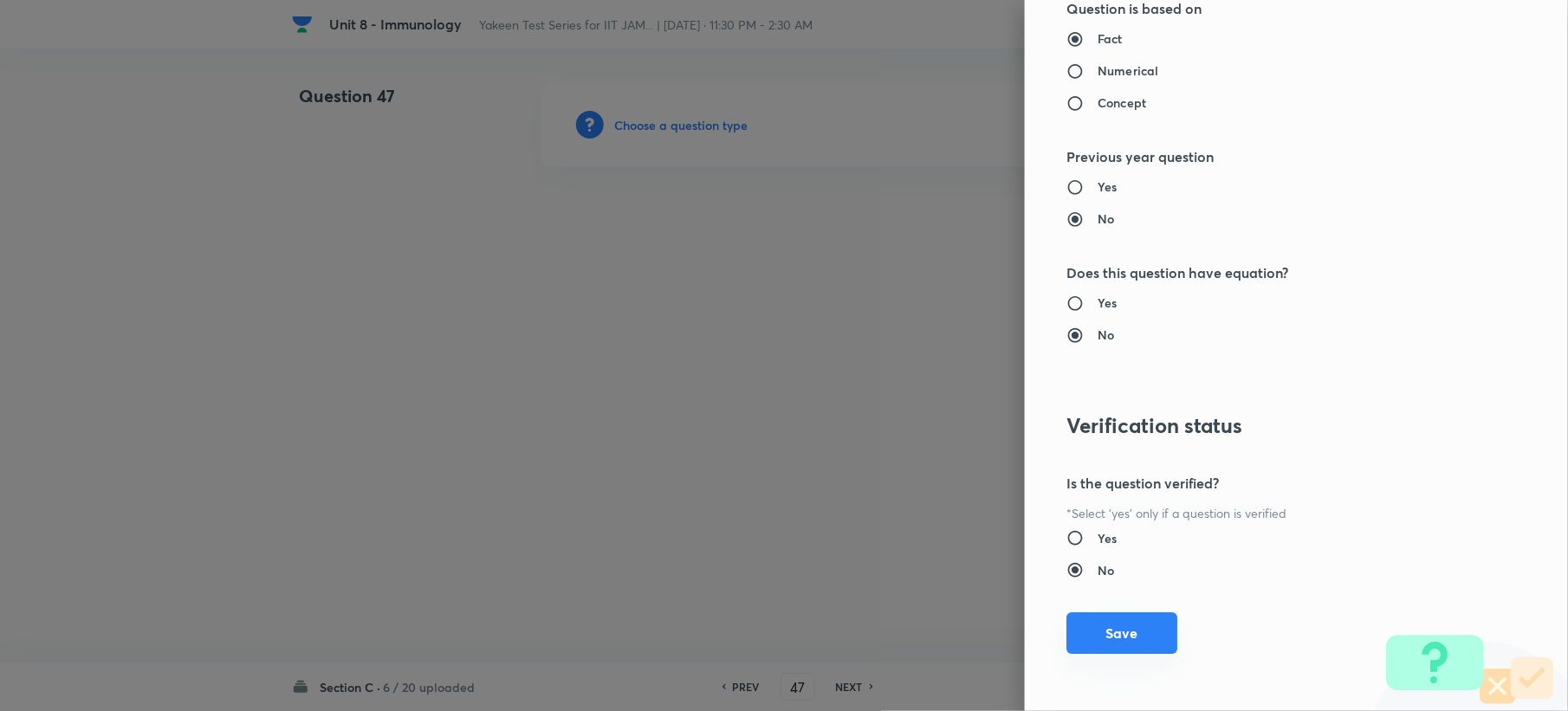
click at [1092, 638] on button "Save" at bounding box center [1122, 634] width 111 height 42
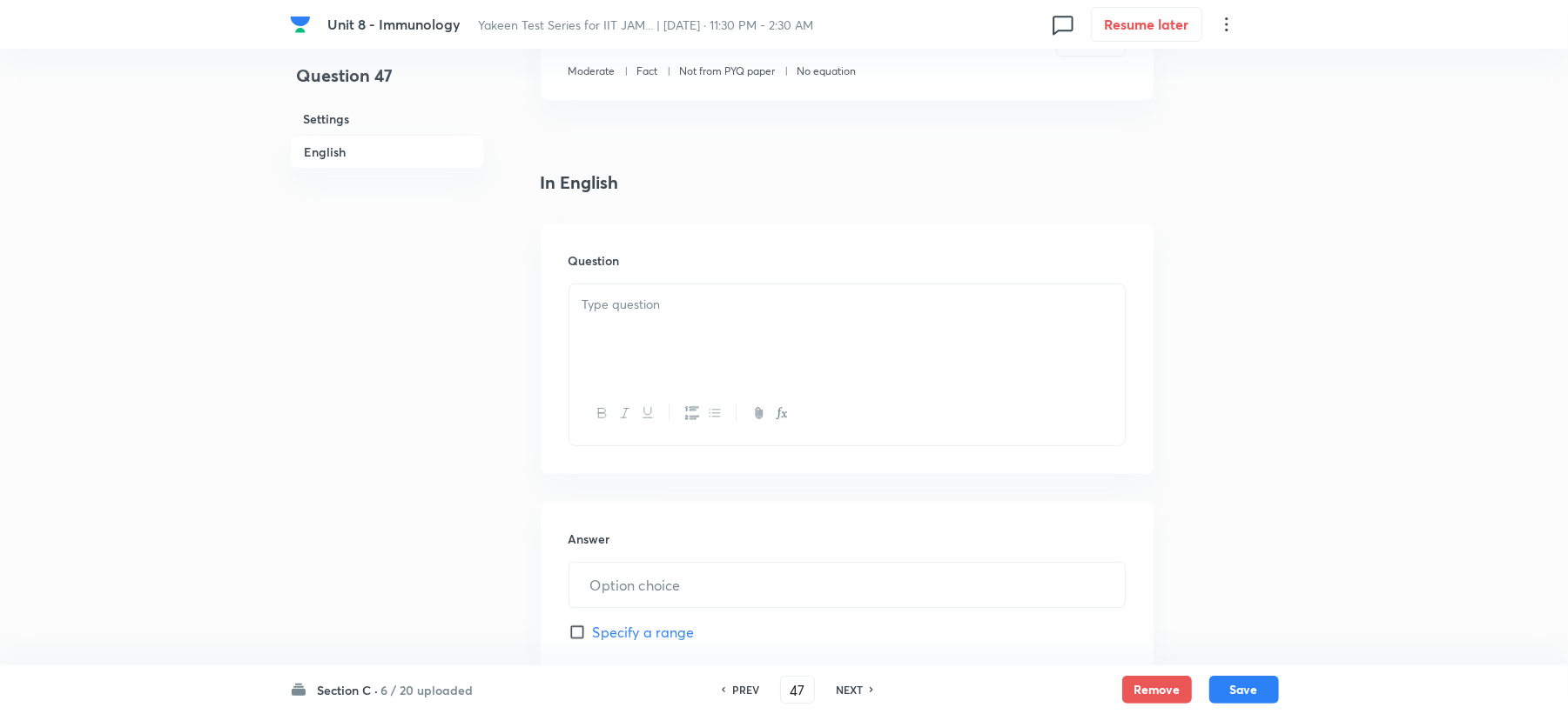
scroll to position [580, 0]
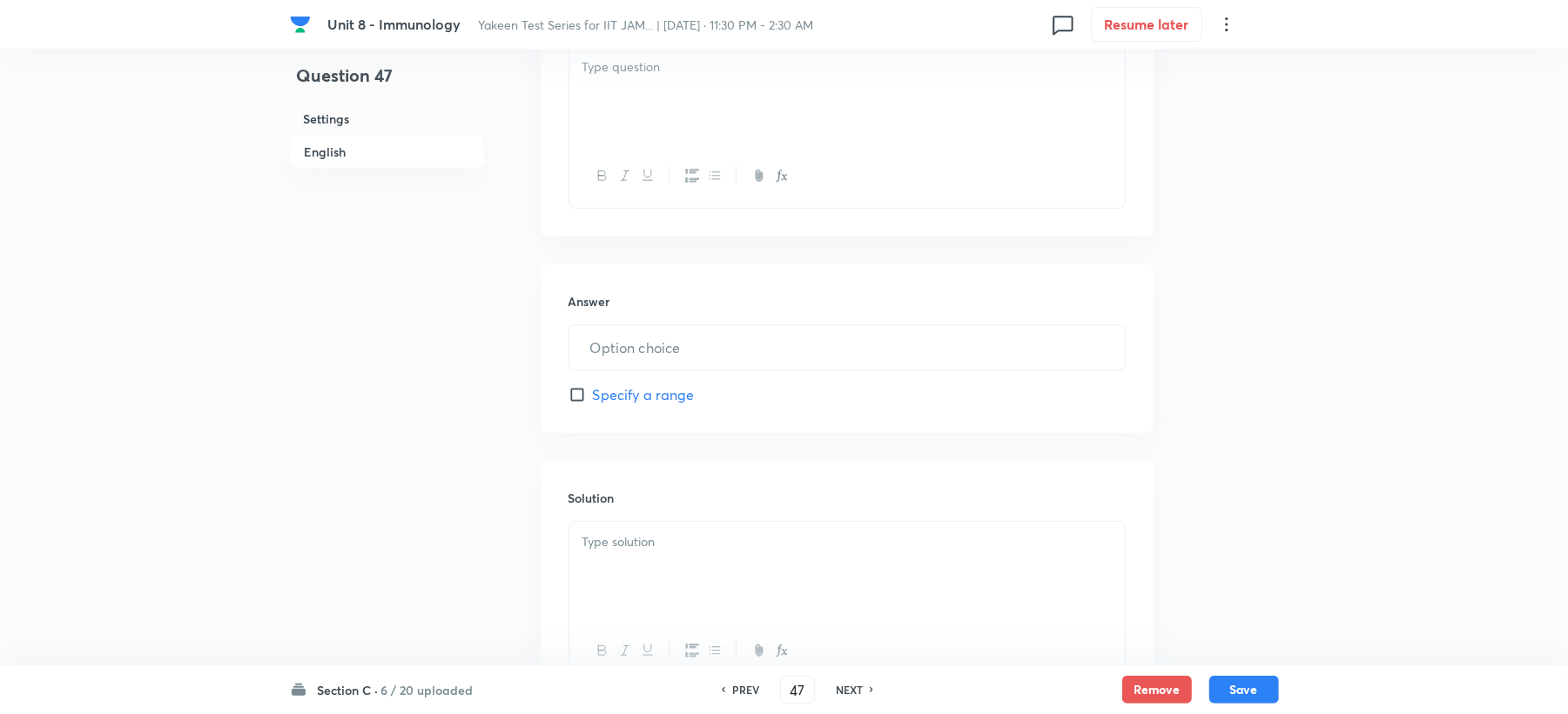
click at [617, 91] on div at bounding box center [846, 95] width 555 height 98
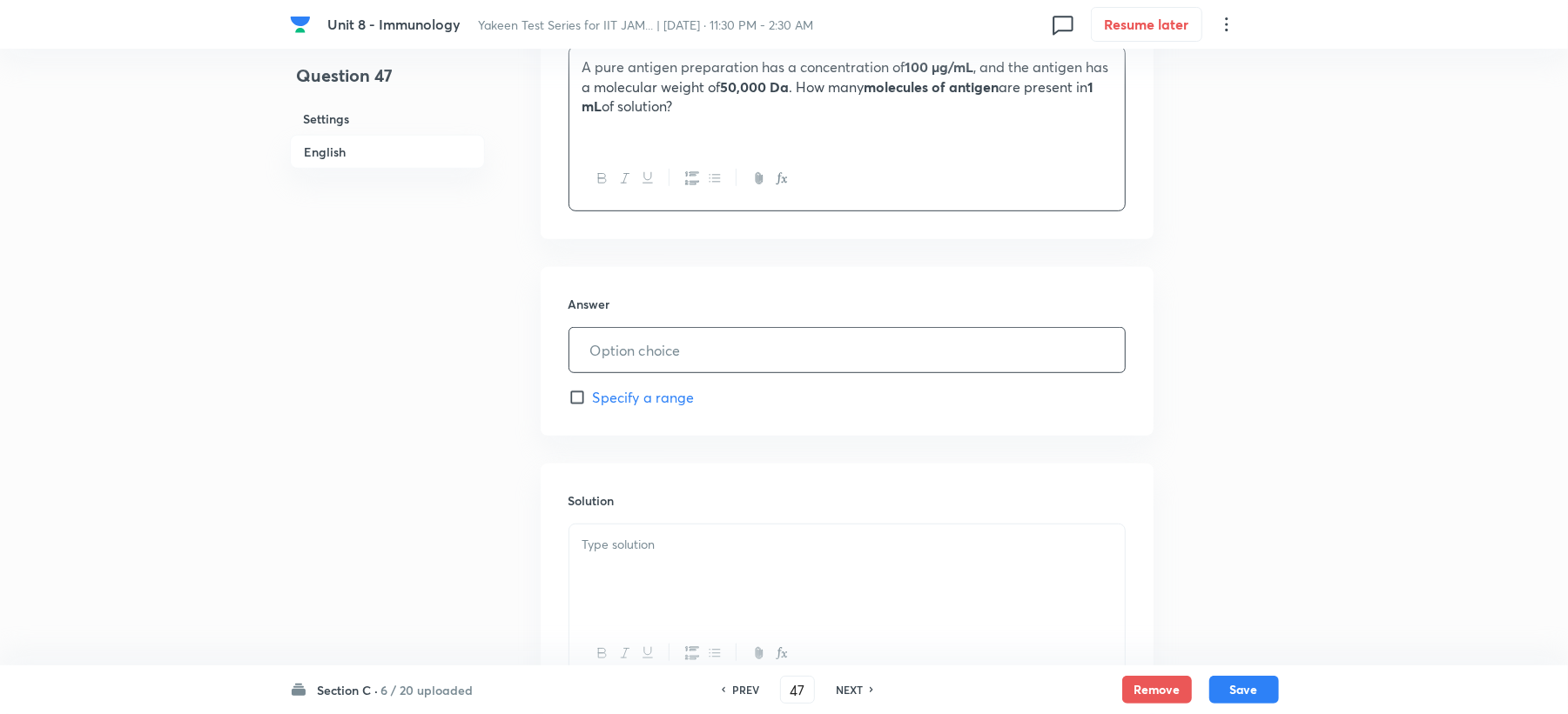
click at [663, 359] on input "text" at bounding box center [846, 350] width 555 height 45
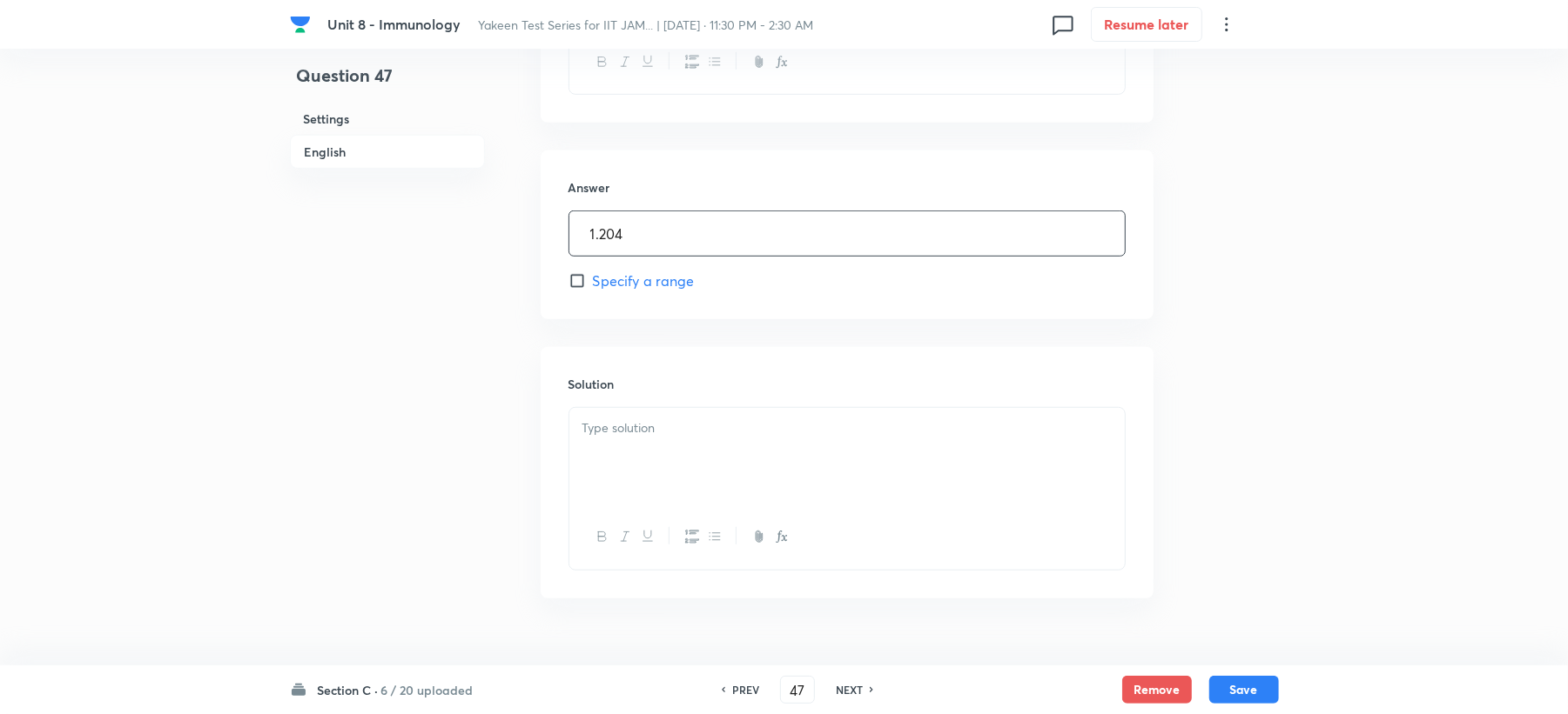
type input "1.204"
click at [596, 477] on div at bounding box center [846, 456] width 555 height 98
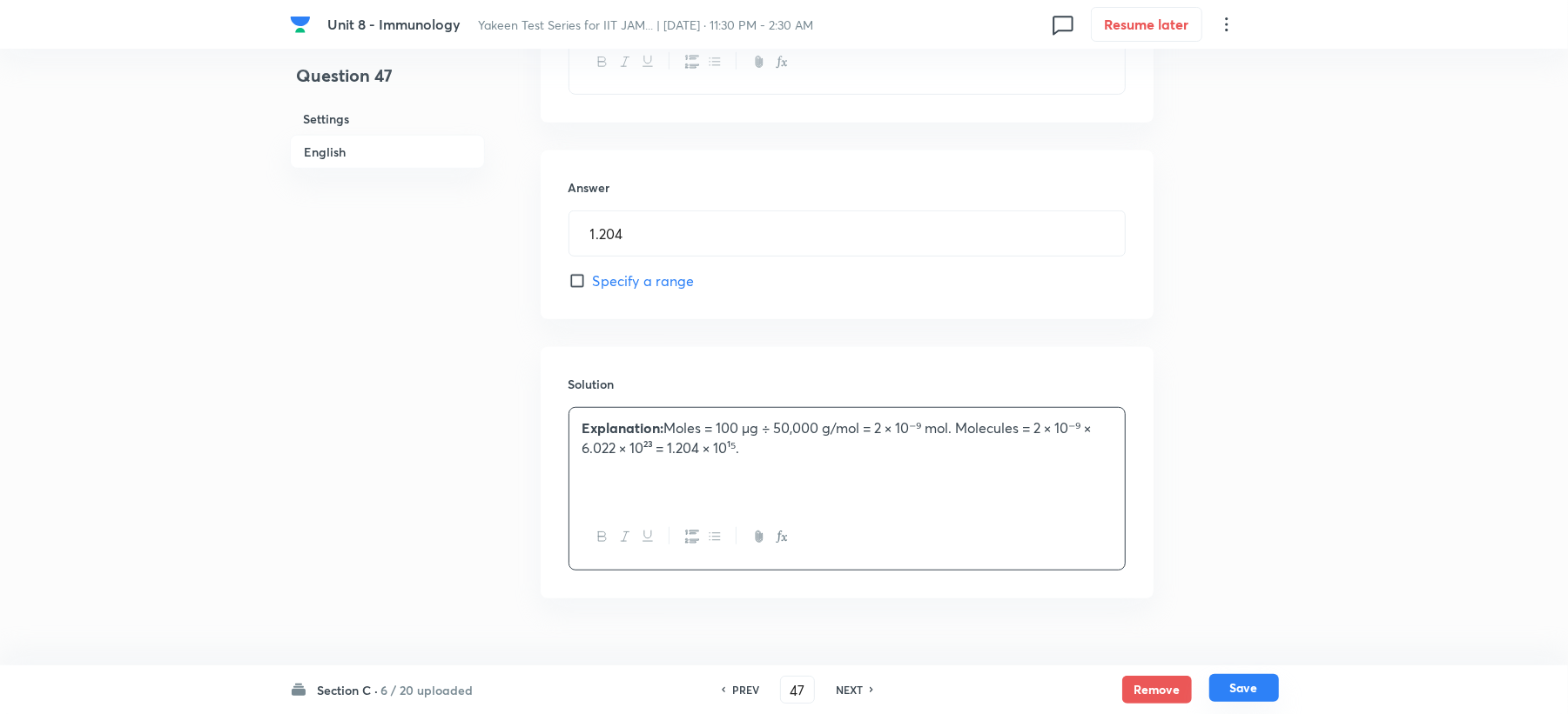
click at [1258, 701] on button "Save" at bounding box center [1244, 688] width 70 height 27
type input "48"
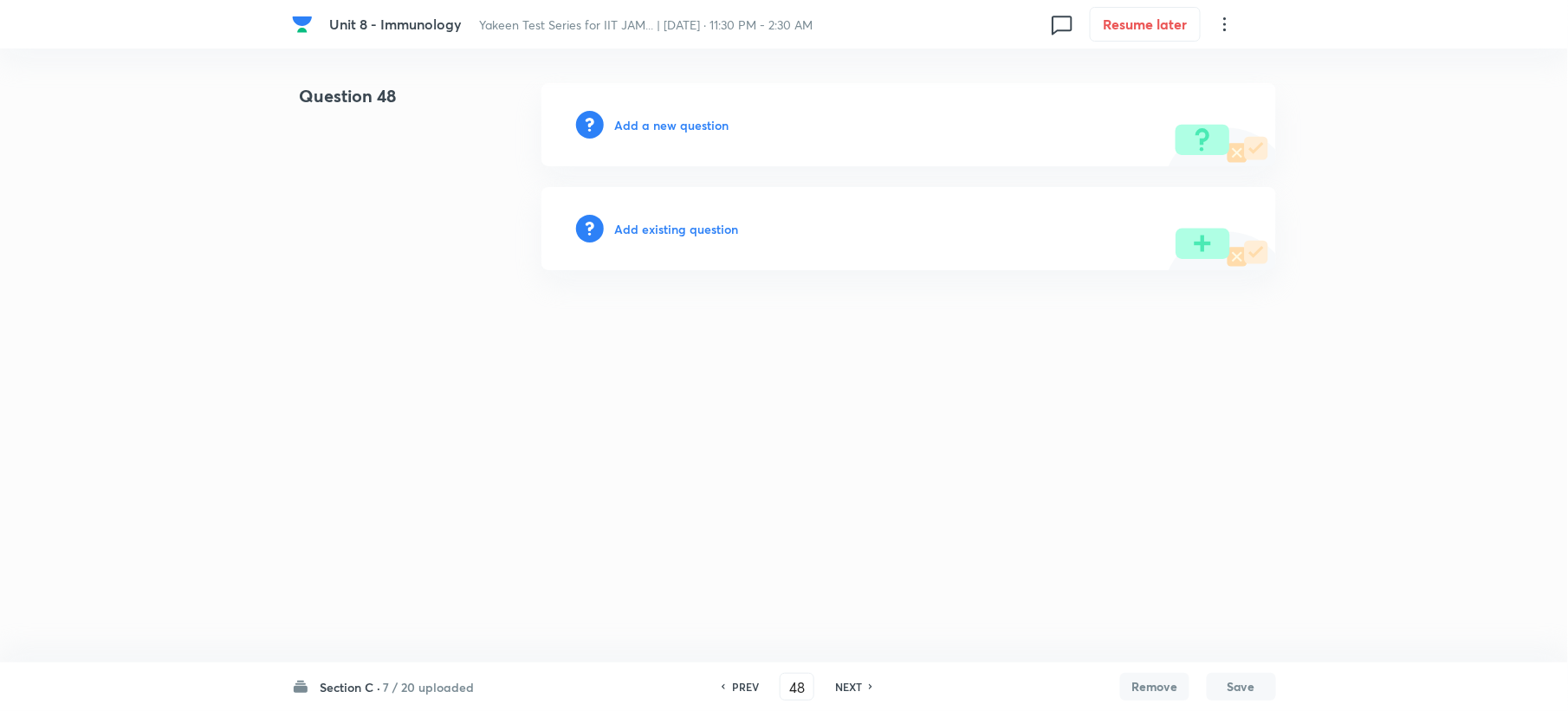
click at [634, 135] on div "Add a new question" at bounding box center [908, 124] width 734 height 83
click at [634, 133] on h6 "Add a new question" at bounding box center [672, 126] width 115 height 18
click at [634, 129] on h6 "Choose a question type" at bounding box center [681, 126] width 134 height 18
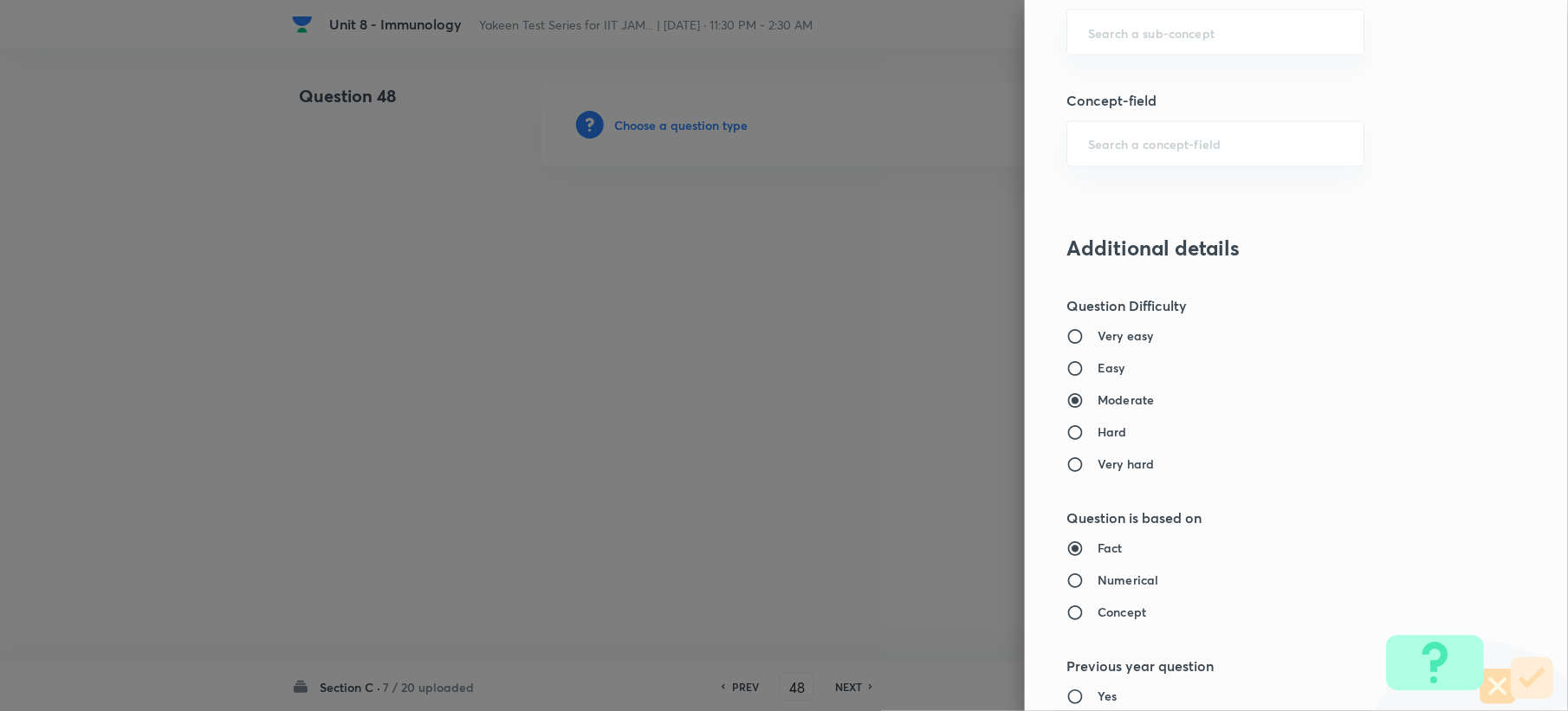
scroll to position [1040, 0]
click at [1104, 48] on div "​" at bounding box center [1215, 31] width 298 height 46
paste input "Genetics and Genomics"
click at [1113, 80] on li "Genetics and Genomics" at bounding box center [1199, 83] width 296 height 31
type input "Genetics and Genomics"
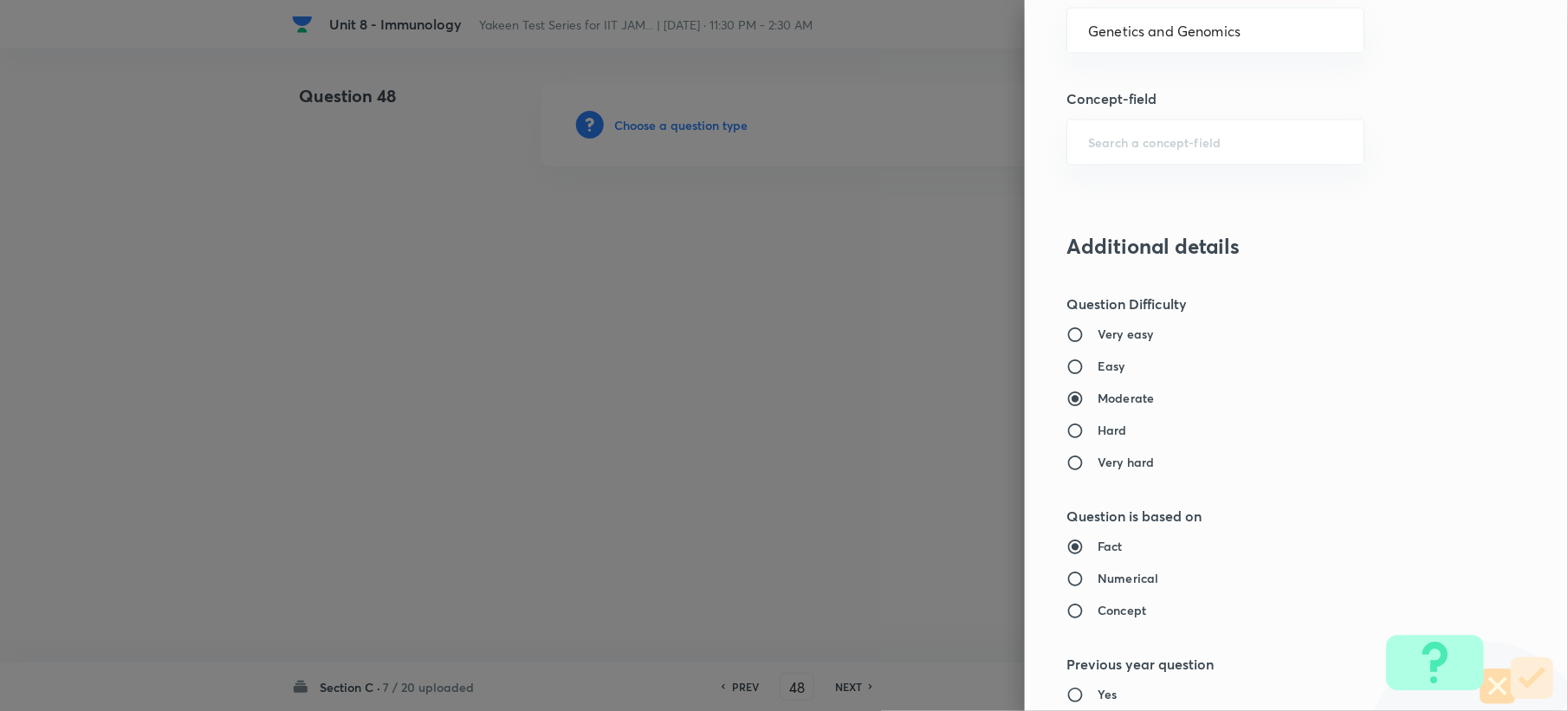
type input "Biotechnology"
type input "Biology (10+2+3 Level)"
type input "General Biology"
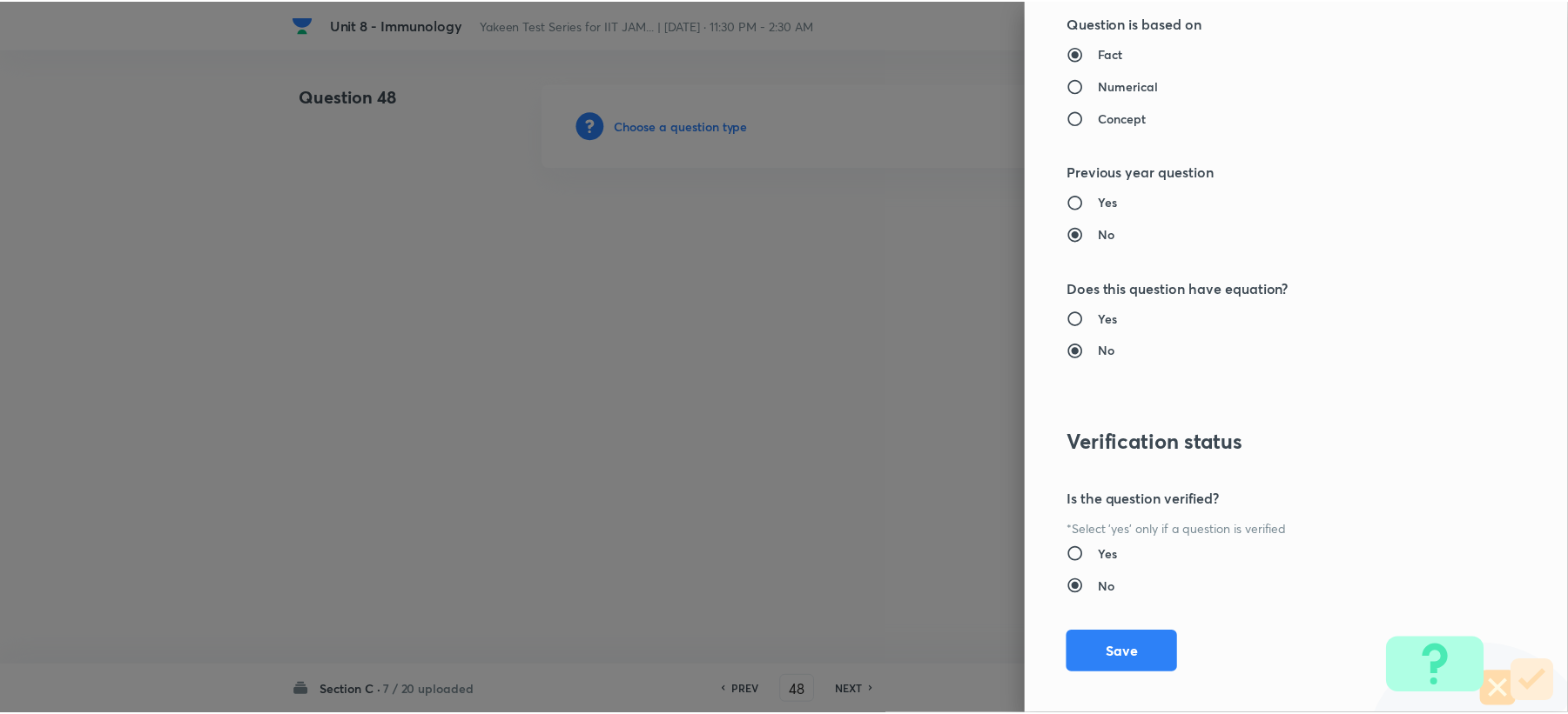
scroll to position [1558, 0]
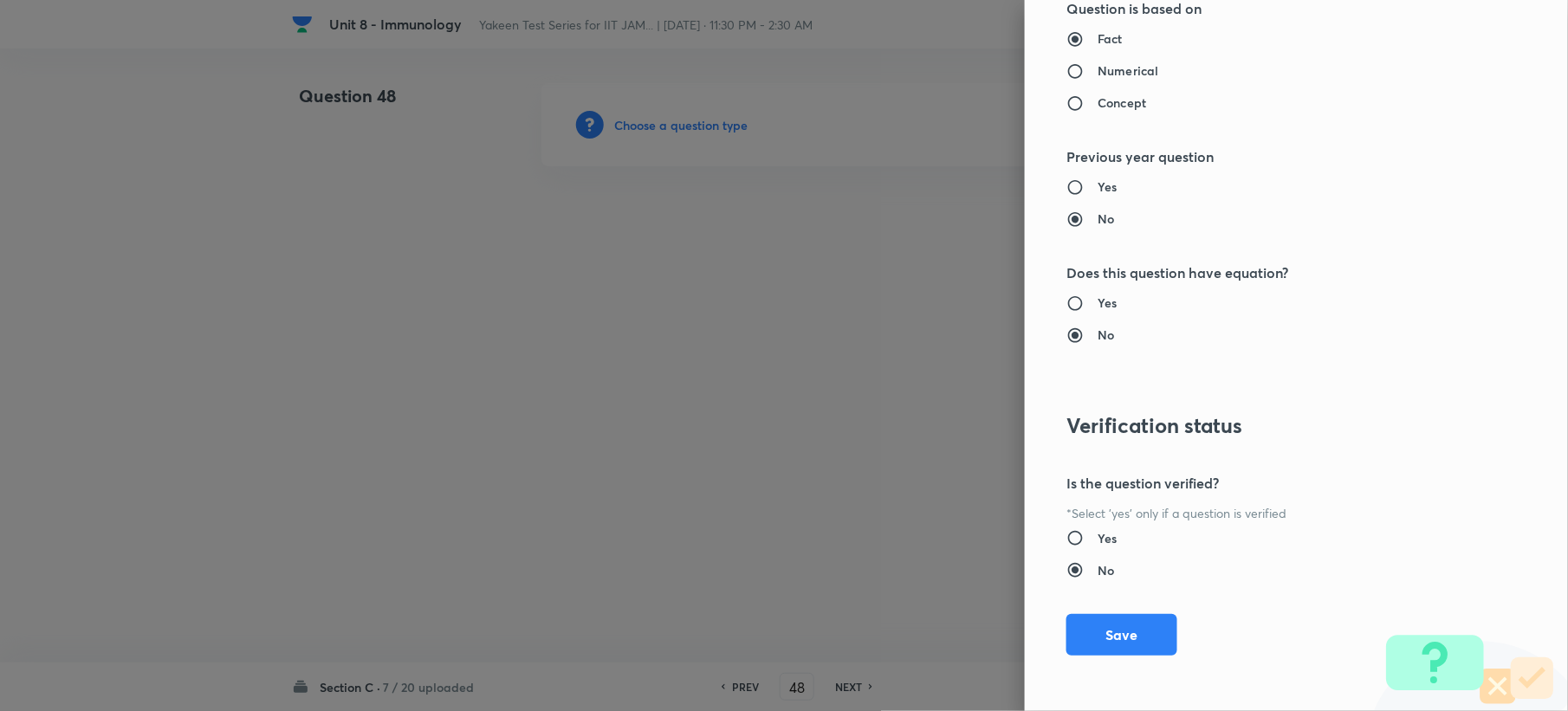
click at [1086, 633] on button "Save" at bounding box center [1122, 635] width 111 height 42
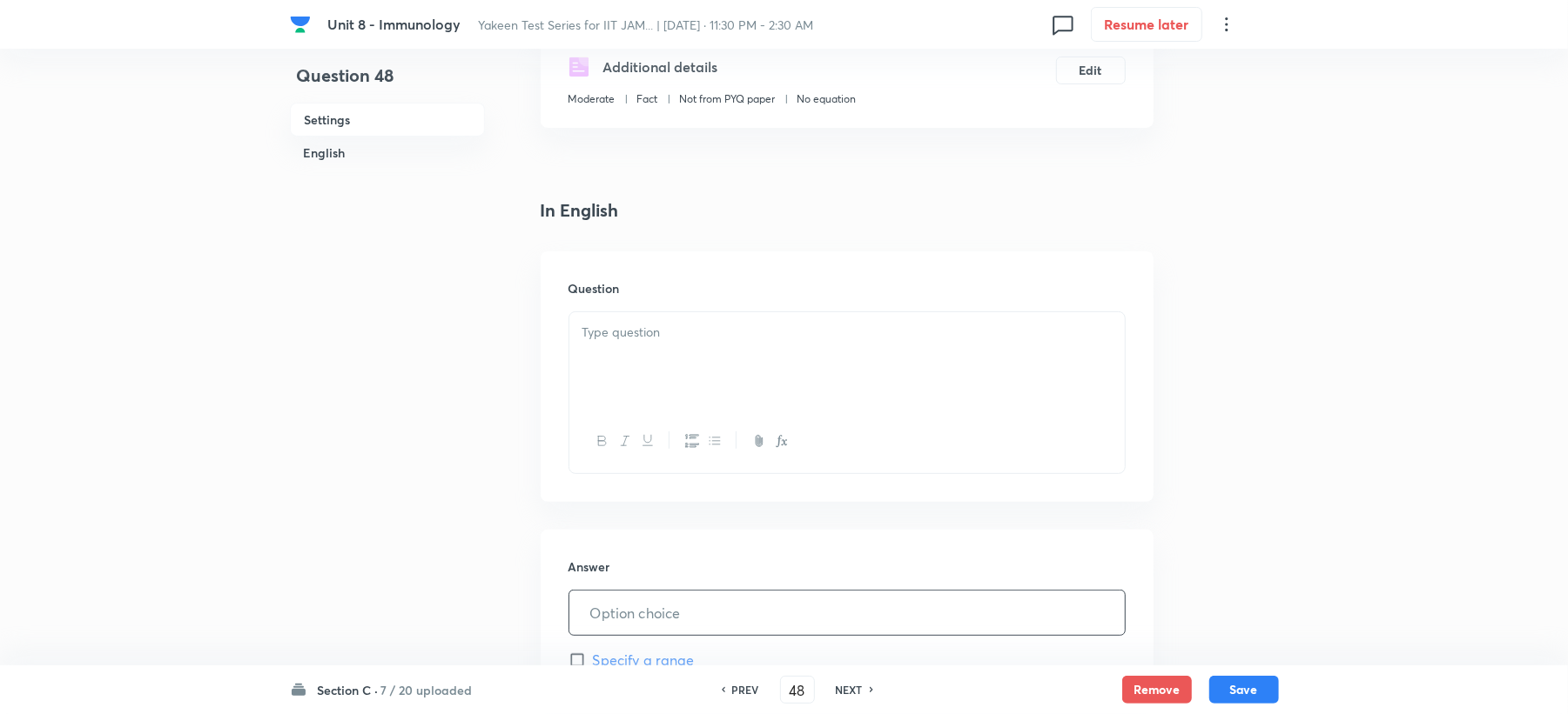
scroll to position [580, 0]
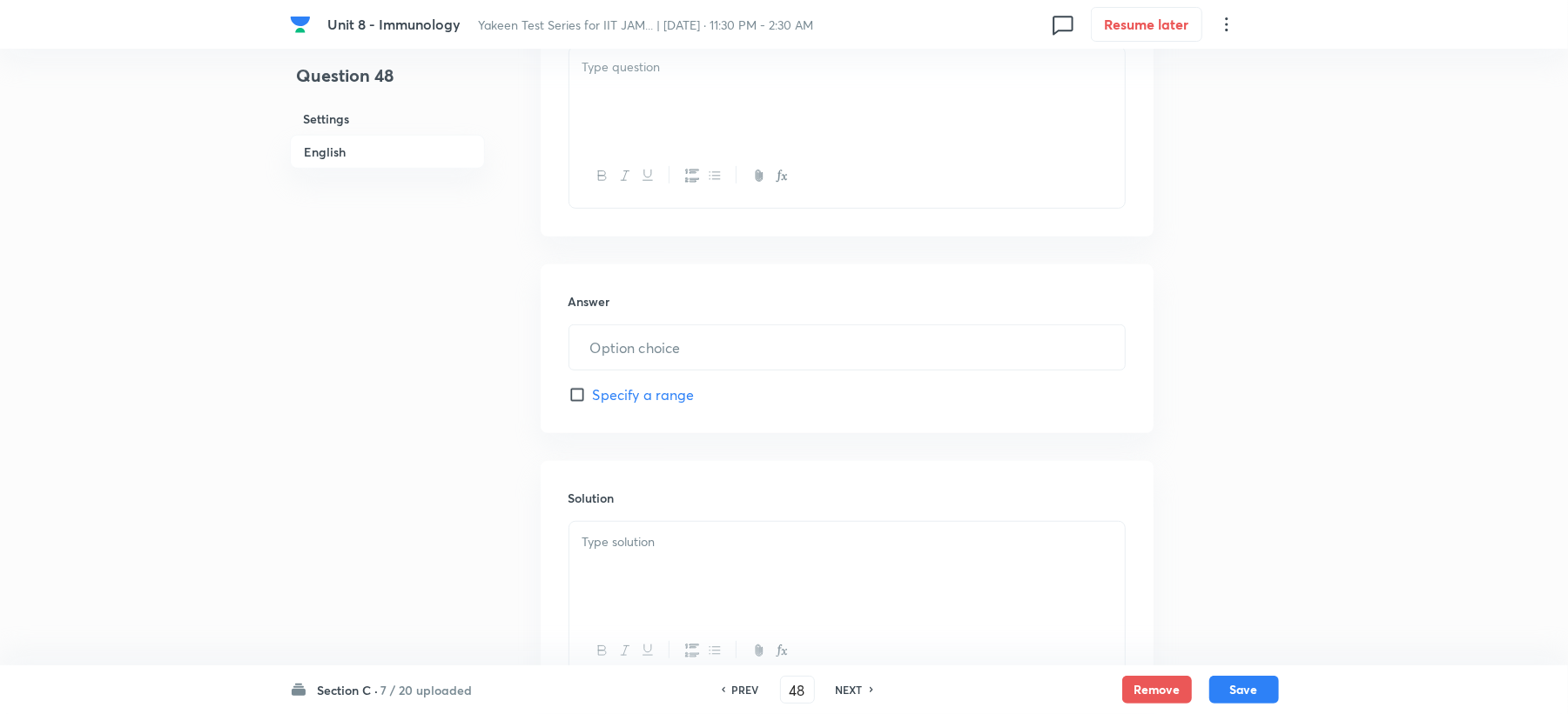
click at [609, 113] on div at bounding box center [846, 95] width 555 height 98
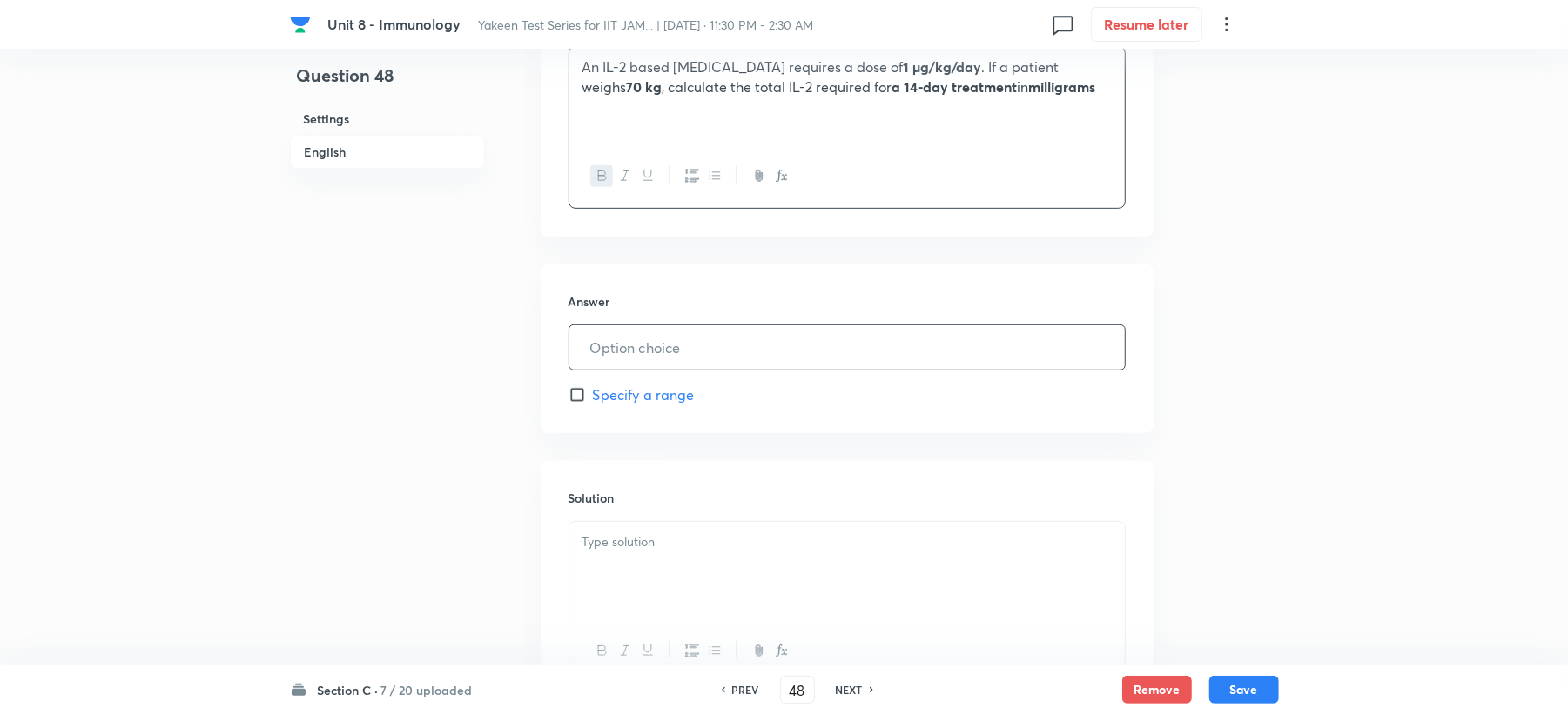
click at [628, 363] on input "text" at bounding box center [846, 347] width 555 height 45
type input "0.98"
click at [636, 586] on div at bounding box center [846, 570] width 555 height 98
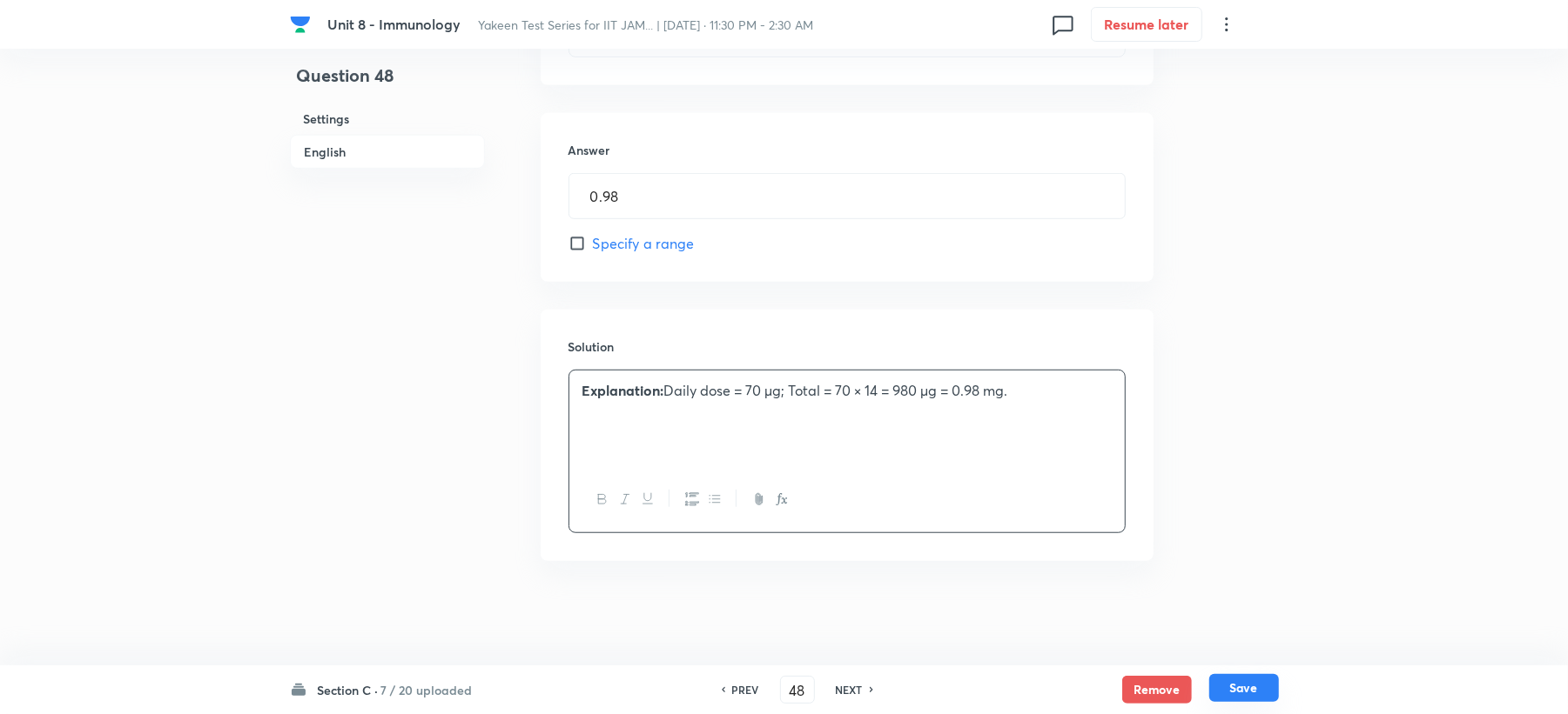
click at [1226, 689] on button "Save" at bounding box center [1244, 688] width 70 height 27
type input "49"
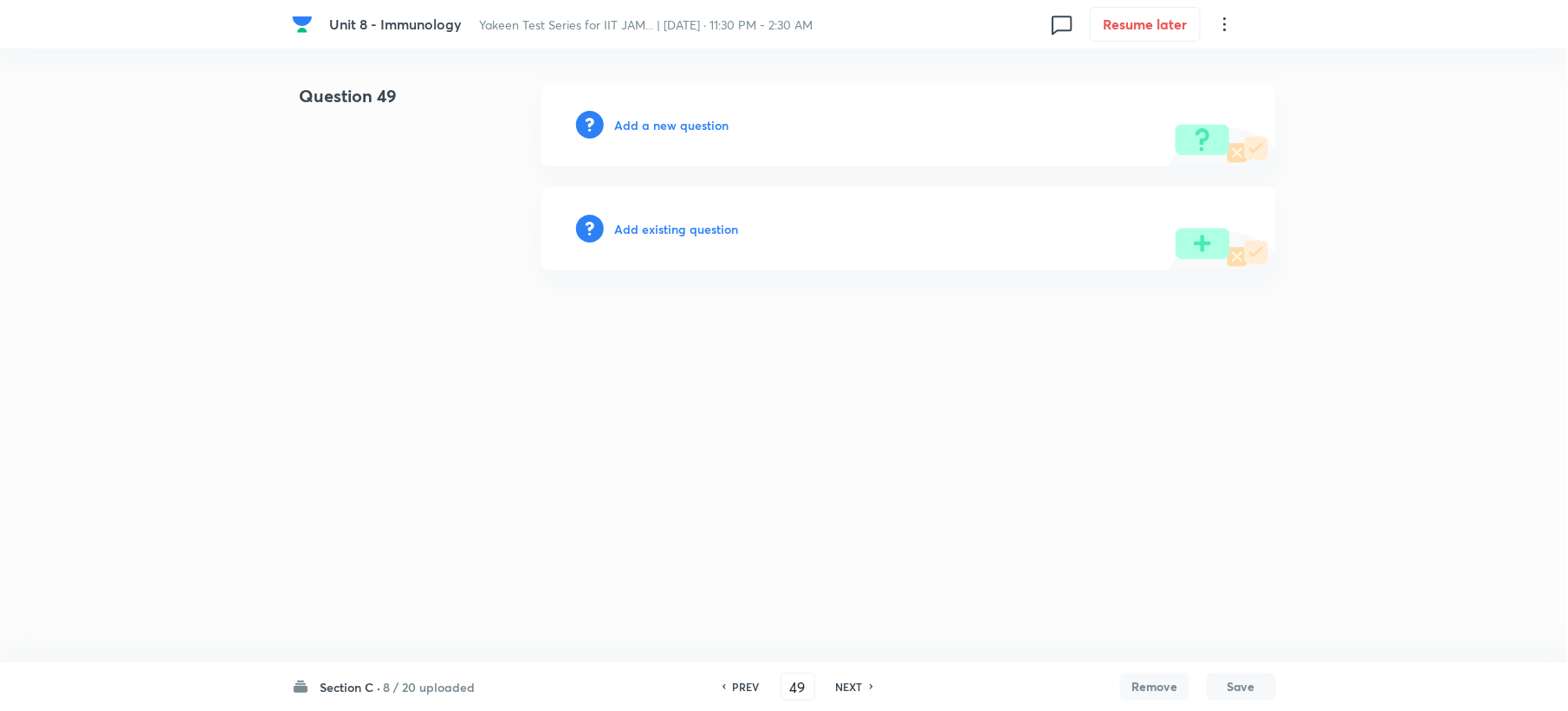
click at [652, 130] on h6 "Add a new question" at bounding box center [672, 126] width 115 height 18
click at [652, 130] on h6 "Choose a question type" at bounding box center [681, 126] width 134 height 18
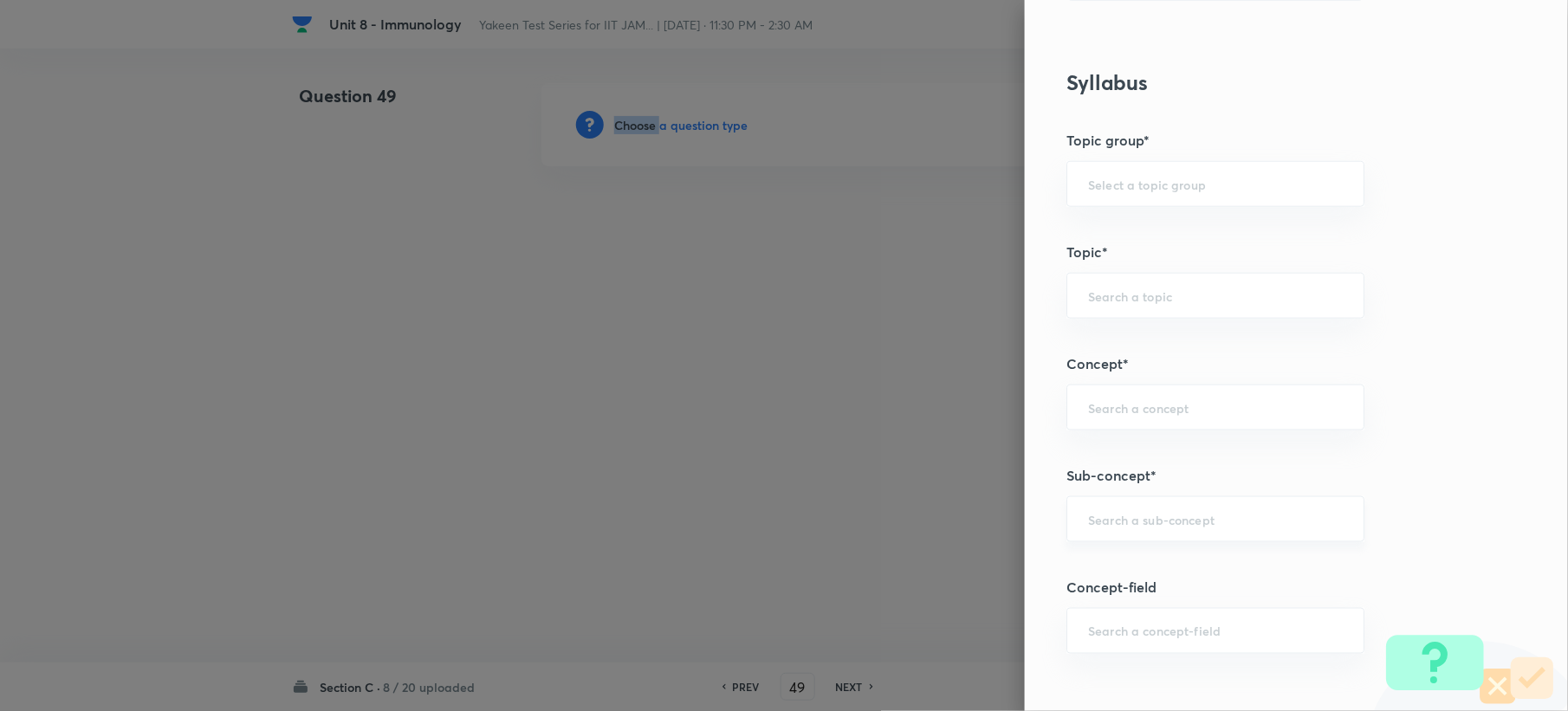
scroll to position [577, 0]
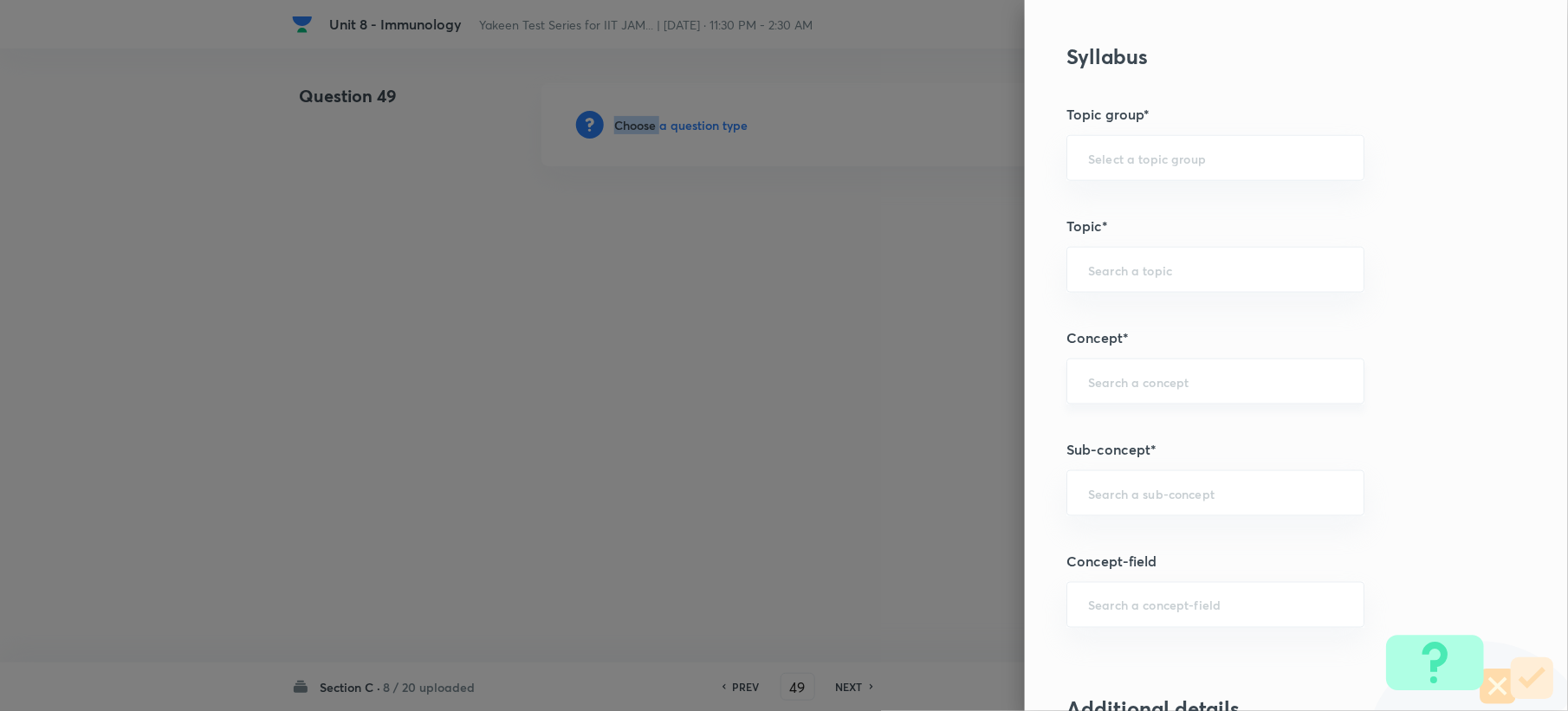
click at [1148, 404] on div "​" at bounding box center [1215, 381] width 298 height 46
click at [1147, 491] on input "text" at bounding box center [1215, 493] width 255 height 16
paste input "Genetics and Genomics"
click at [1117, 541] on li "Genetics and Genomics" at bounding box center [1199, 545] width 296 height 31
type input "Genetics and Genomics"
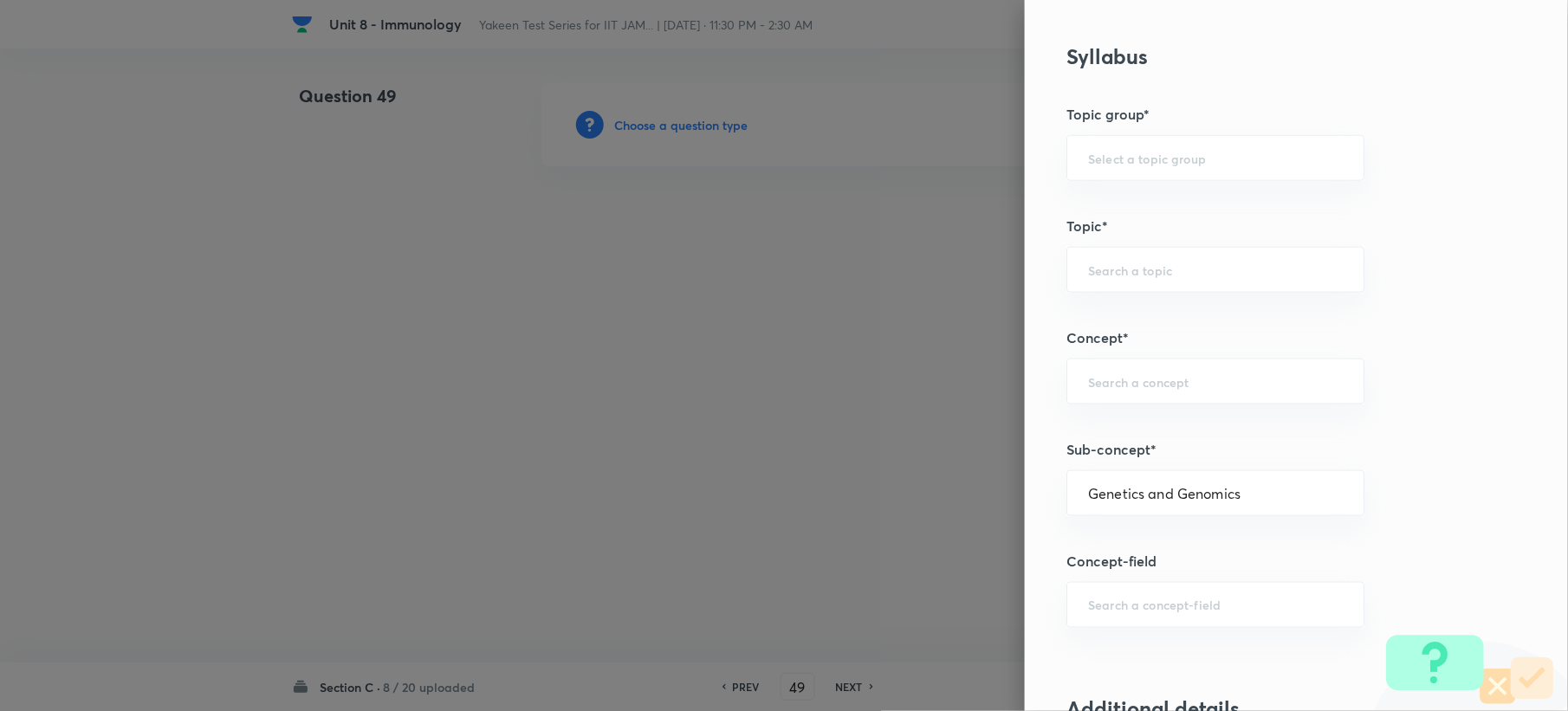
type input "Biotechnology"
type input "Biology (10+2+3 Level)"
type input "General Biology"
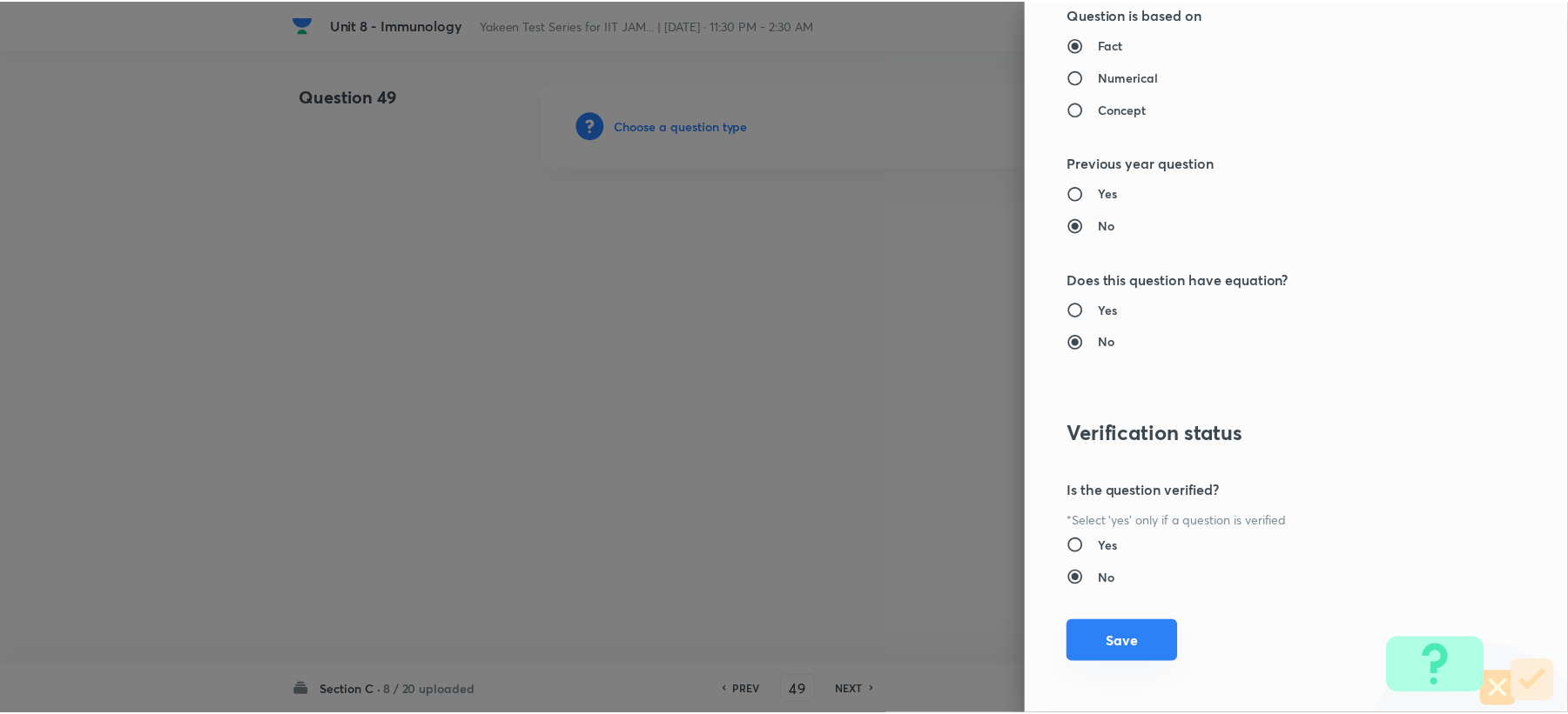
scroll to position [1558, 0]
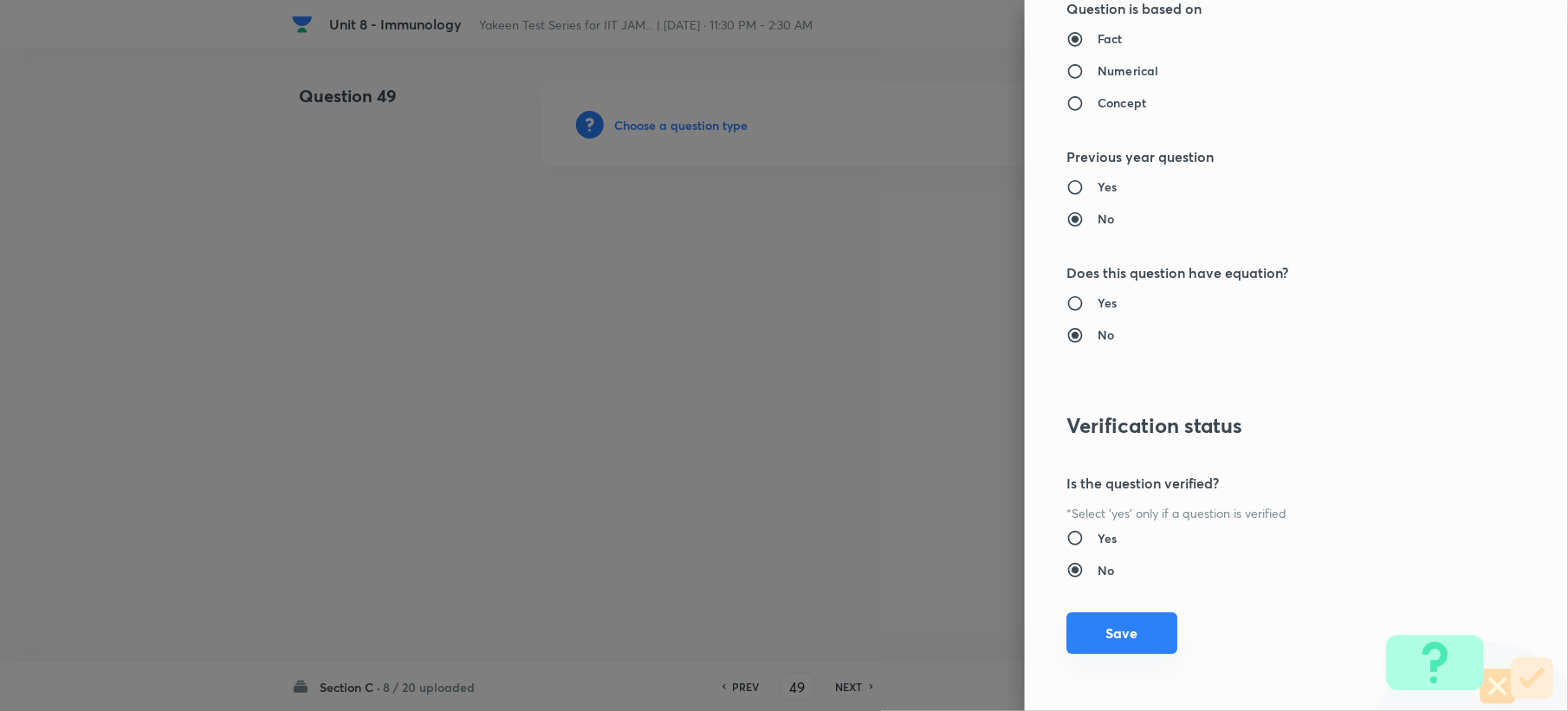
click at [1117, 652] on button "Save" at bounding box center [1122, 634] width 111 height 42
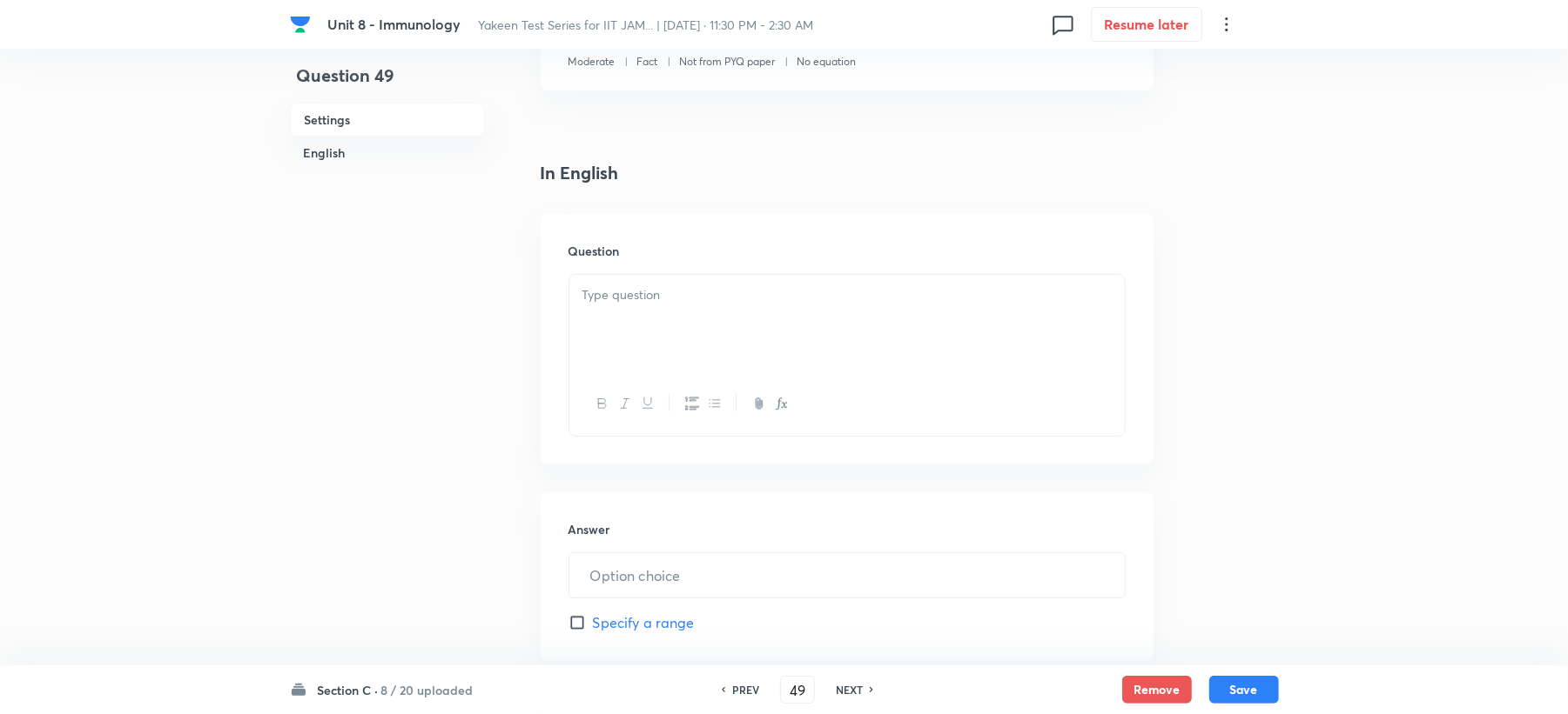
scroll to position [580, 0]
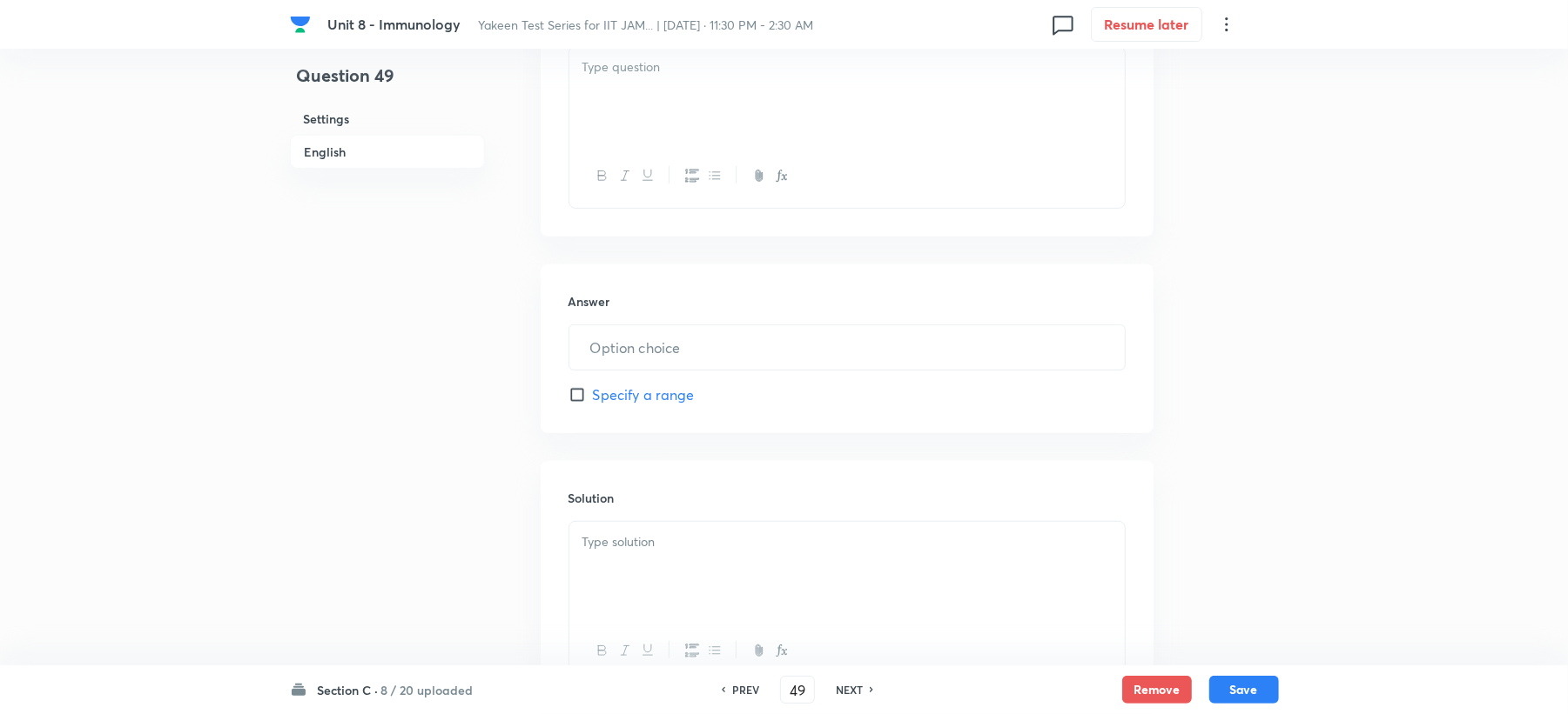
click at [613, 110] on div at bounding box center [846, 95] width 555 height 98
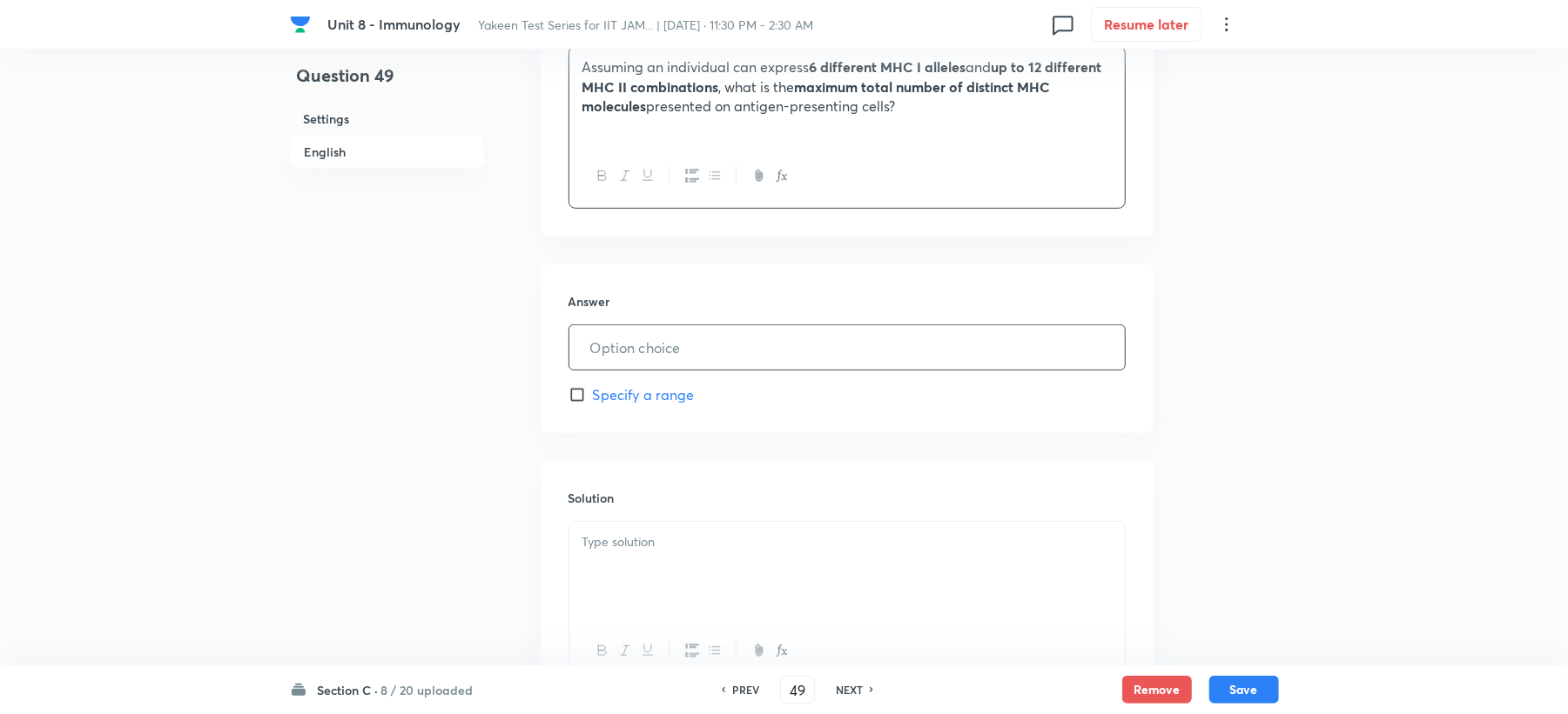
click at [627, 333] on input "text" at bounding box center [846, 347] width 555 height 45
type input "18"
drag, startPoint x: 613, startPoint y: 617, endPoint x: 620, endPoint y: 583, distance: 34.7
click at [620, 607] on div at bounding box center [846, 570] width 555 height 98
drag, startPoint x: 1243, startPoint y: 678, endPoint x: 1245, endPoint y: 690, distance: 12.2
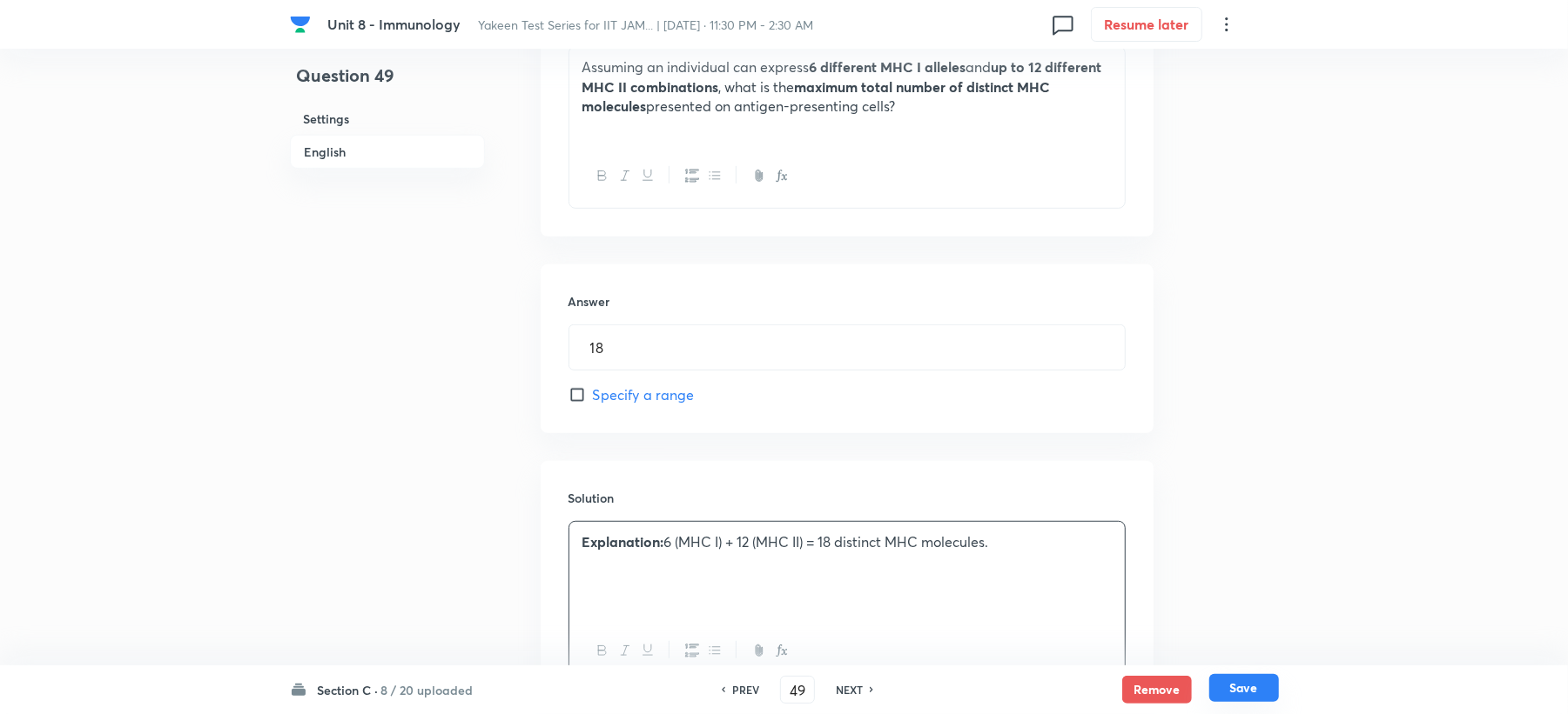
click at [1243, 689] on button "Save" at bounding box center [1244, 688] width 70 height 27
type input "50"
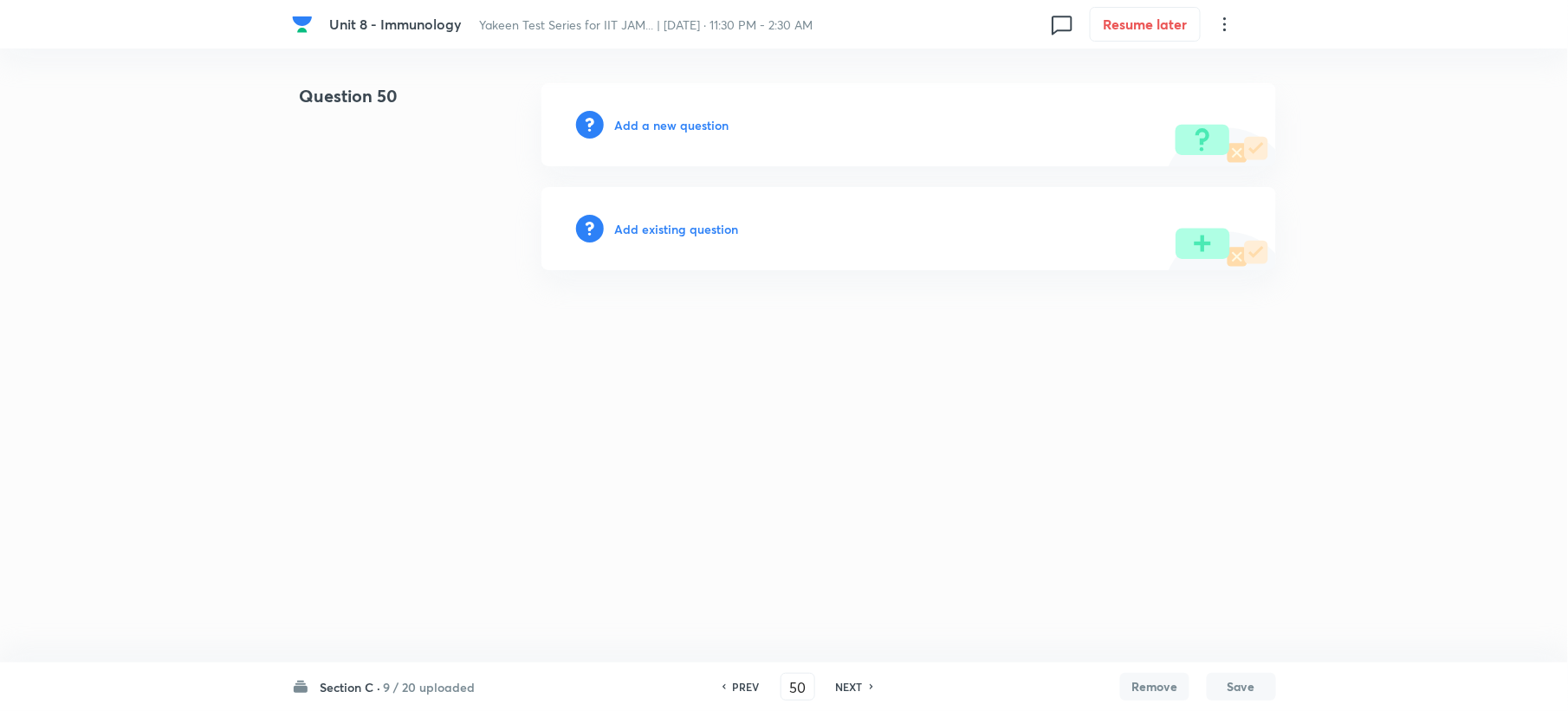
click at [641, 139] on div "Add a new question" at bounding box center [908, 124] width 734 height 83
click at [638, 115] on div "Add a new question" at bounding box center [908, 124] width 734 height 83
click at [638, 119] on h6 "Add a new question" at bounding box center [672, 126] width 115 height 18
click at [638, 119] on h6 "Choose a question type" at bounding box center [681, 126] width 134 height 18
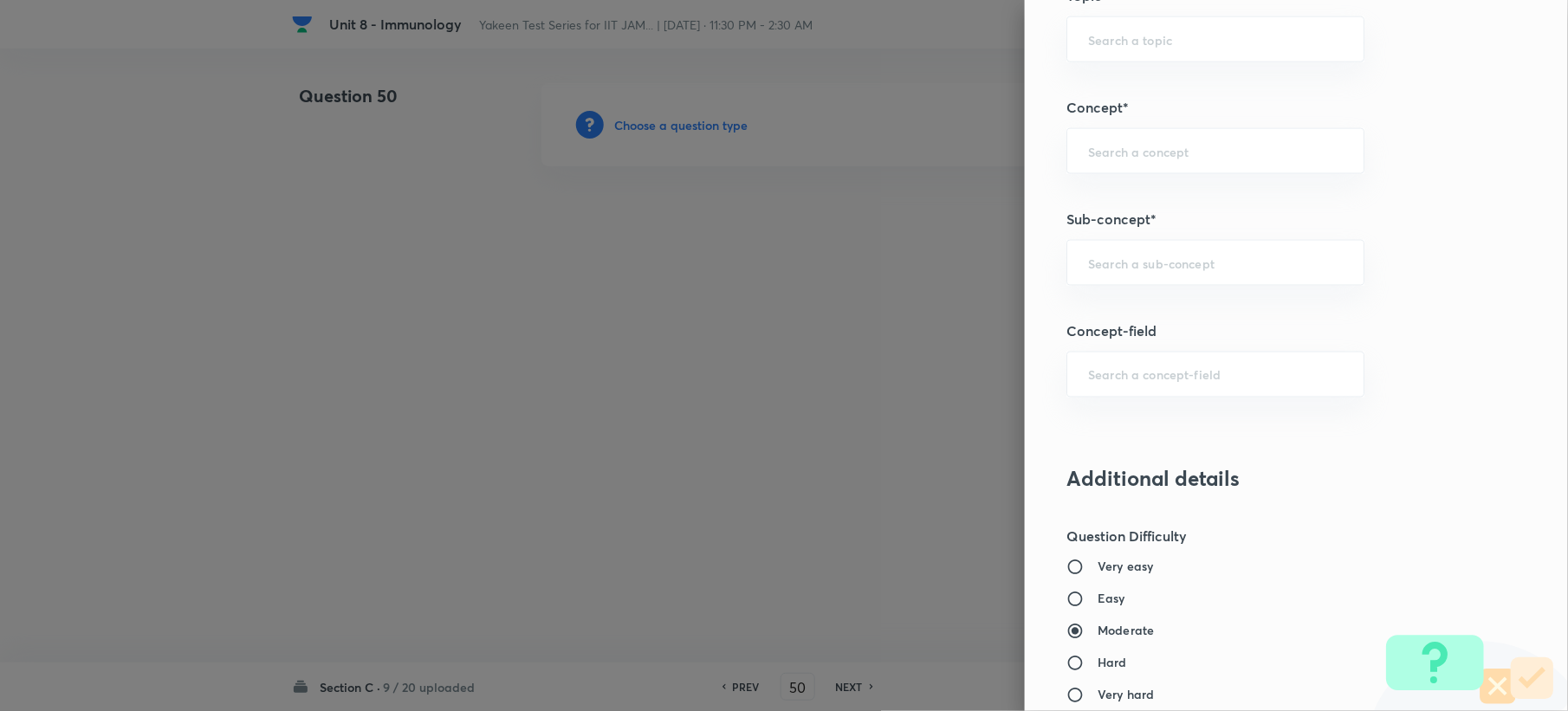
scroll to position [808, 0]
click at [1124, 260] on input "text" at bounding box center [1215, 262] width 255 height 16
paste input "Genetics and Genomics"
click at [1130, 314] on li "Genetics and Genomics" at bounding box center [1199, 314] width 296 height 31
type input "Genetics and Genomics"
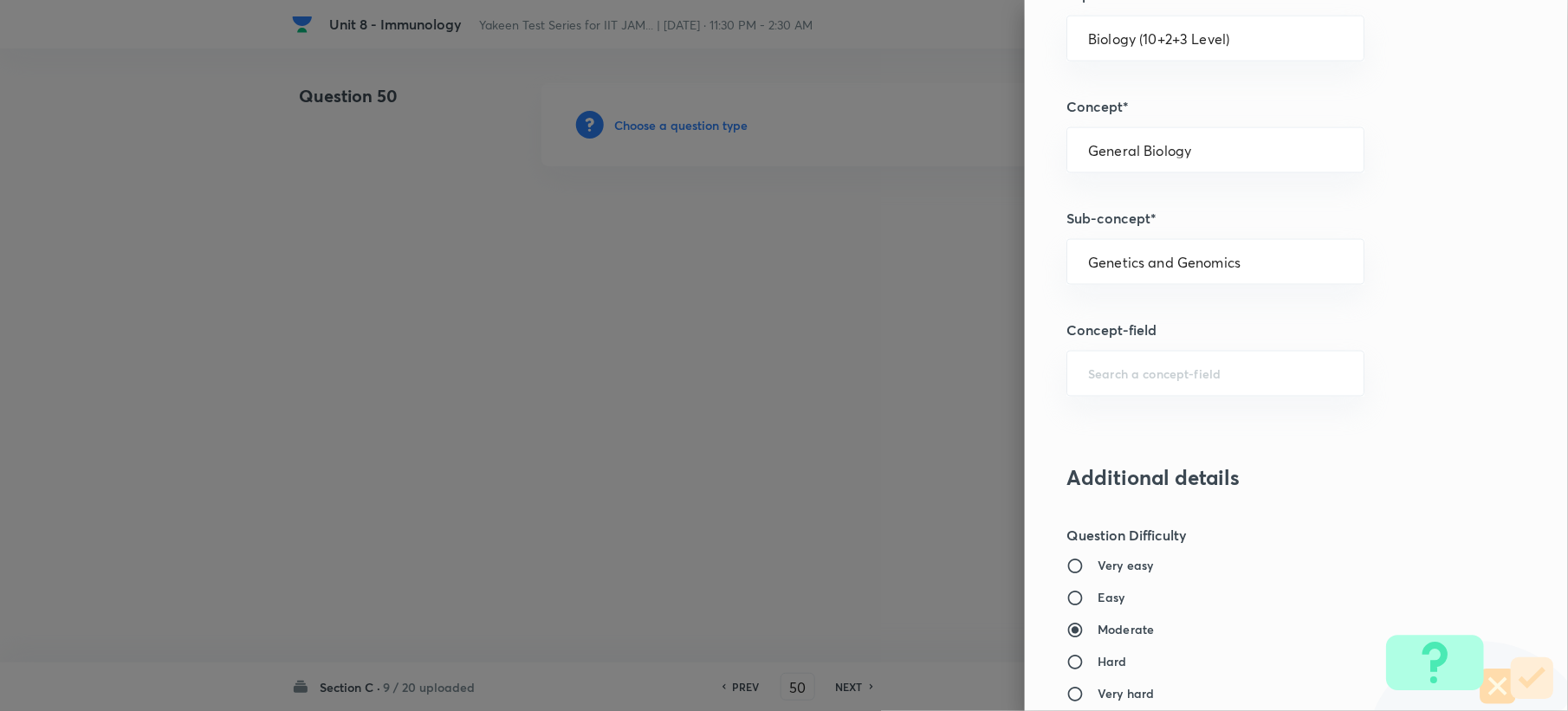
type input "Biotechnology"
type input "Biology (10+2+3 Level)"
type input "General Biology"
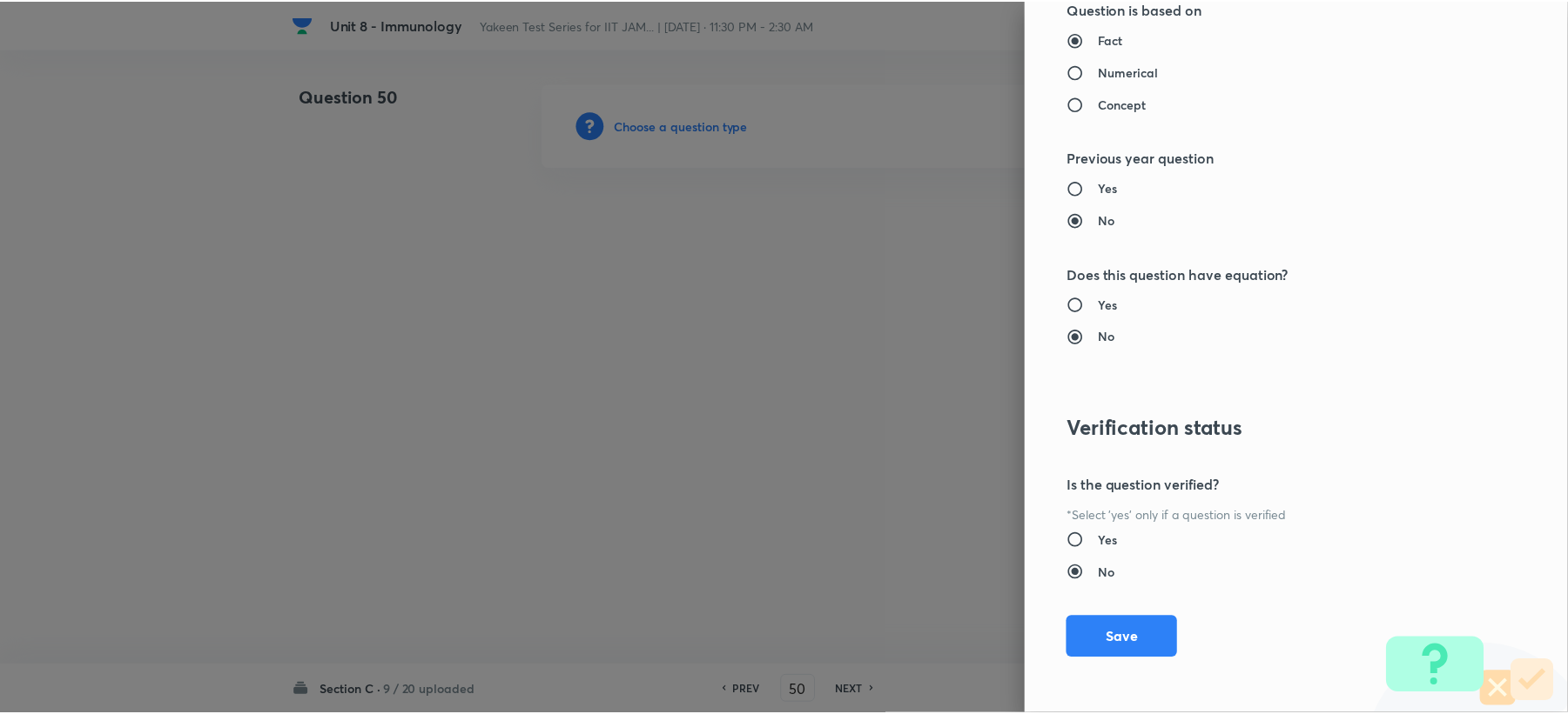
scroll to position [1558, 0]
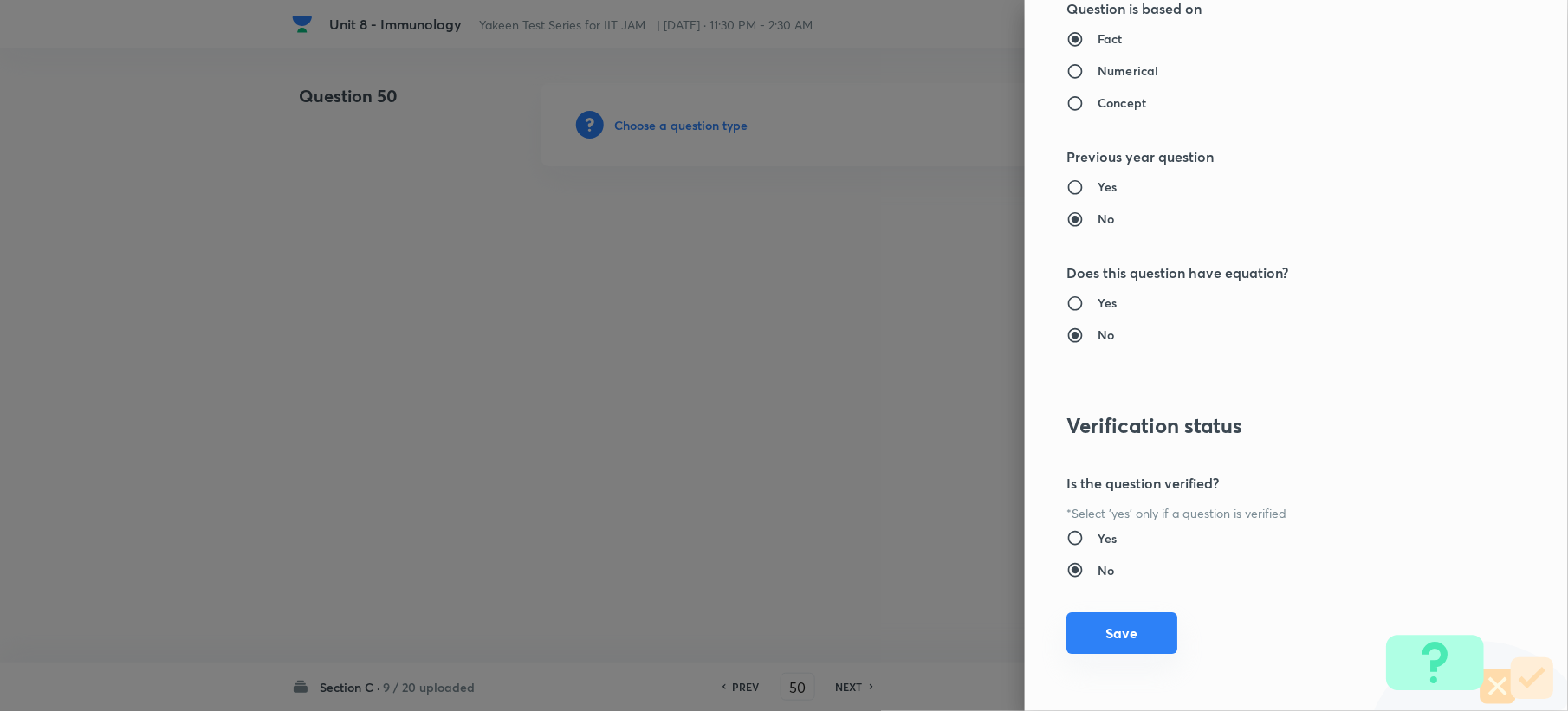
click at [1097, 638] on button "Save" at bounding box center [1122, 634] width 111 height 42
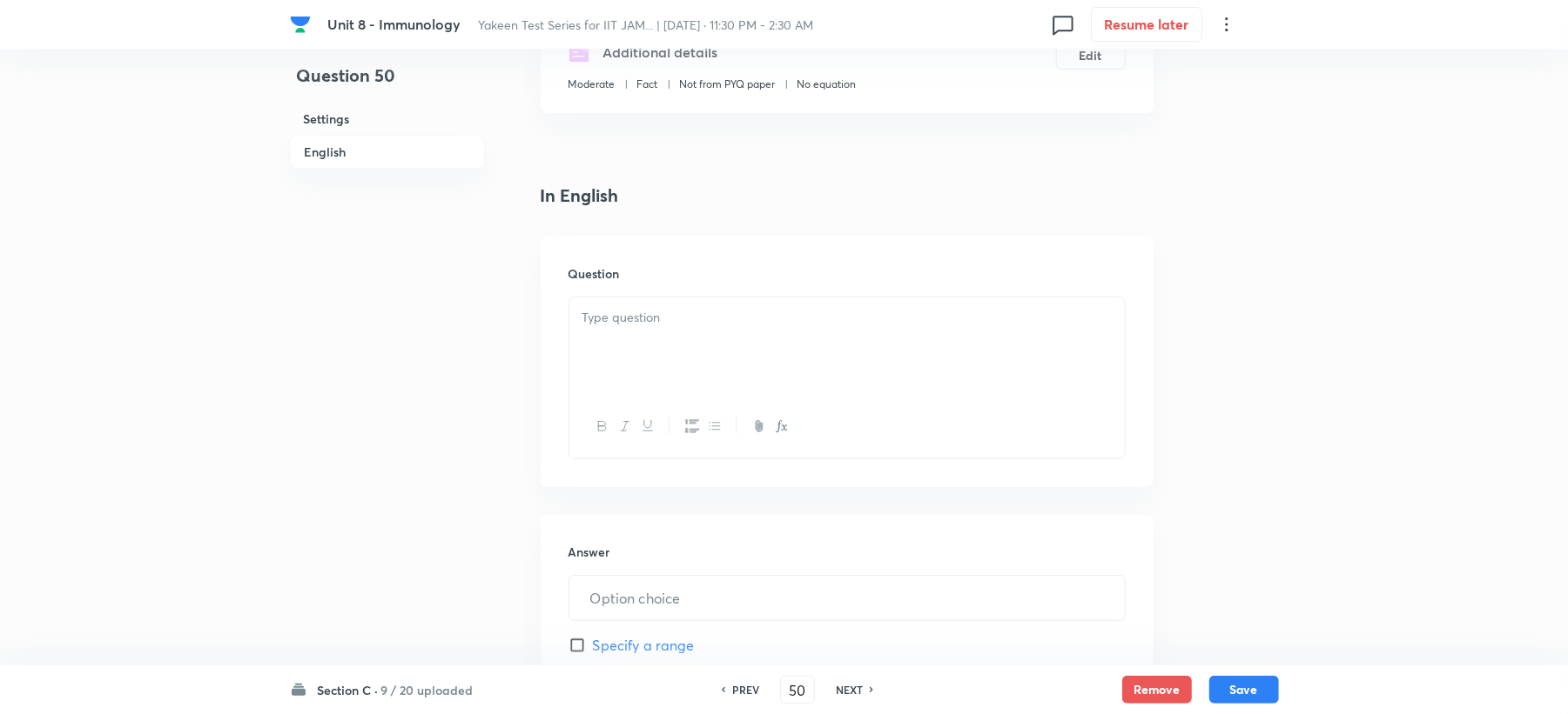
scroll to position [464, 0]
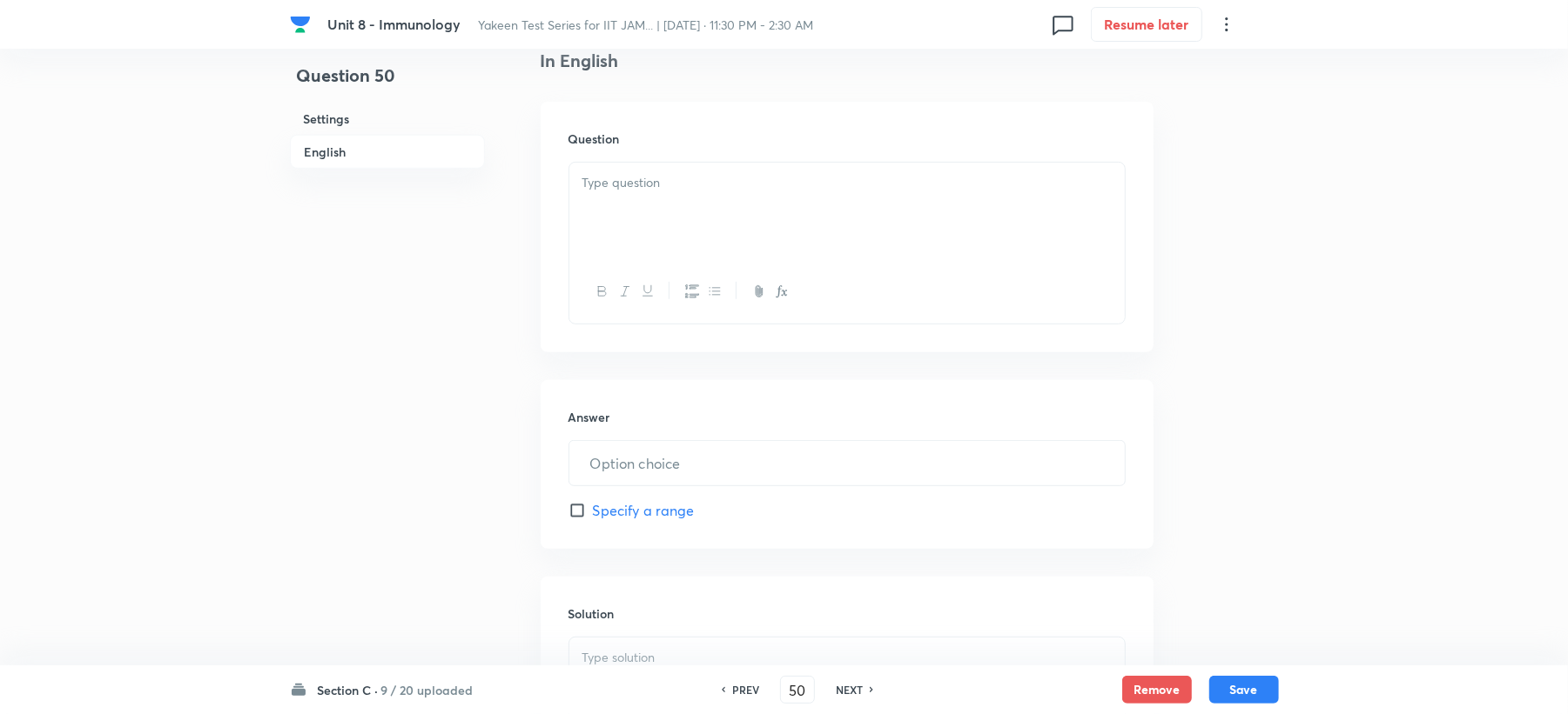
drag, startPoint x: 665, startPoint y: 139, endPoint x: 641, endPoint y: 188, distance: 54.6
click at [665, 133] on h6 "Question" at bounding box center [847, 139] width 557 height 18
click at [641, 188] on p at bounding box center [847, 183] width 530 height 20
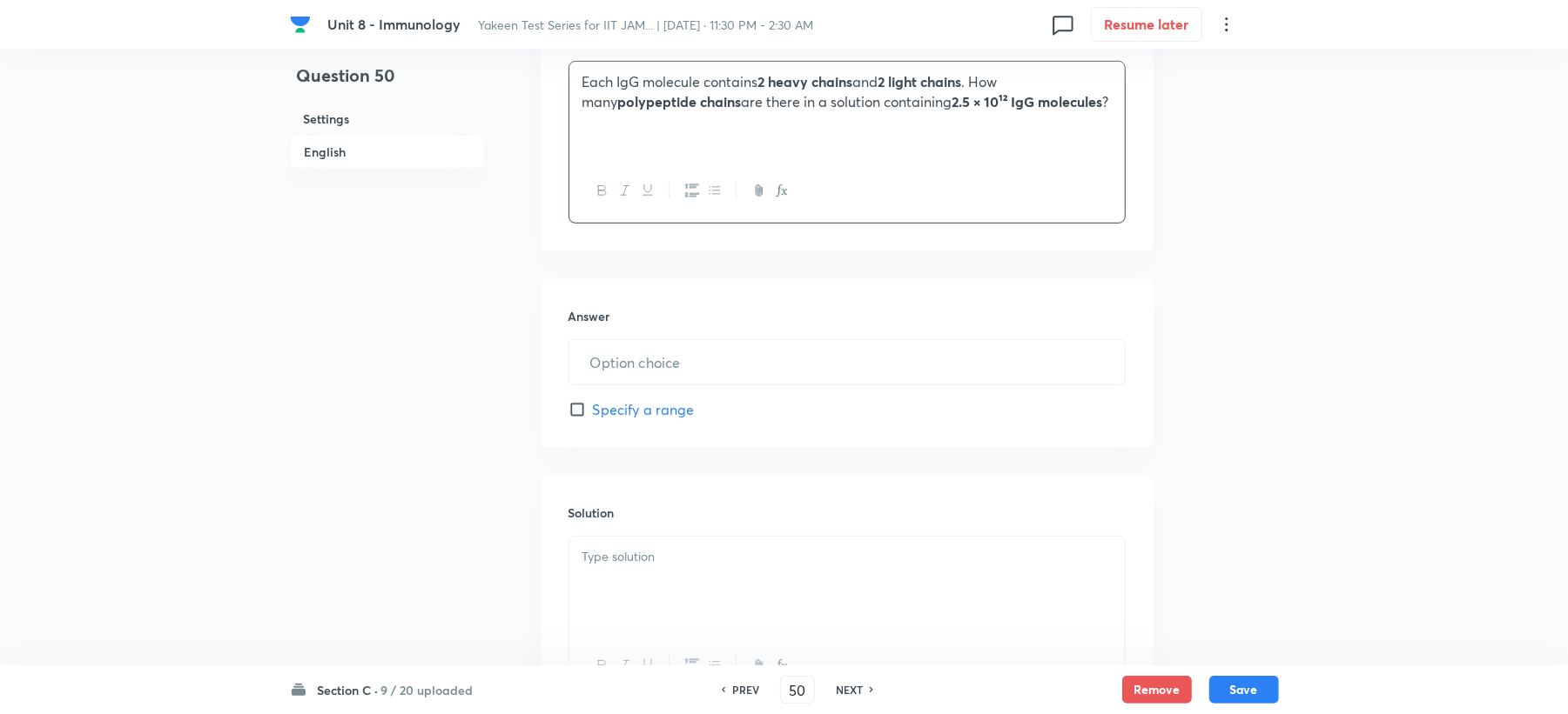
scroll to position [696, 0]
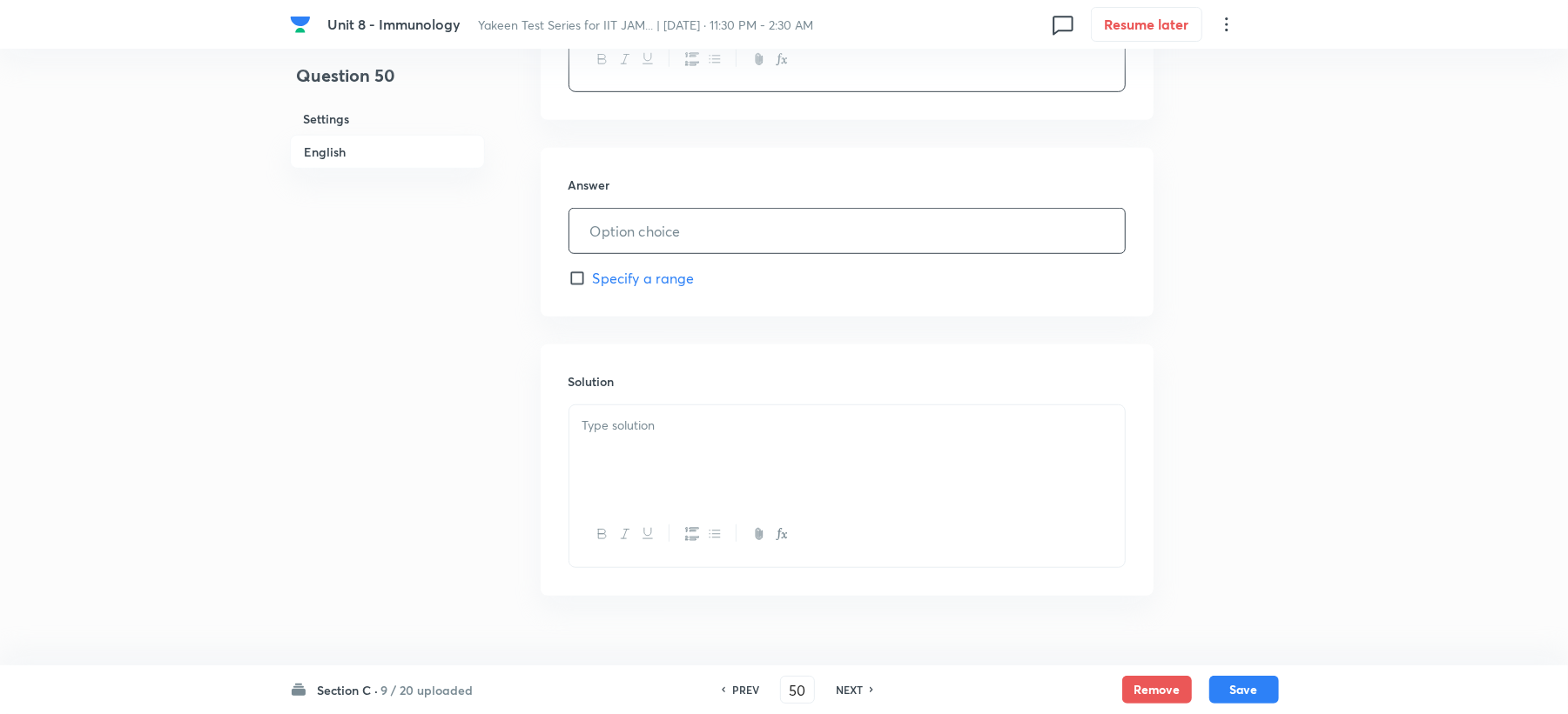
click at [613, 234] on input "text" at bounding box center [846, 230] width 555 height 45
type input "1"
click at [695, 442] on div at bounding box center [846, 454] width 555 height 98
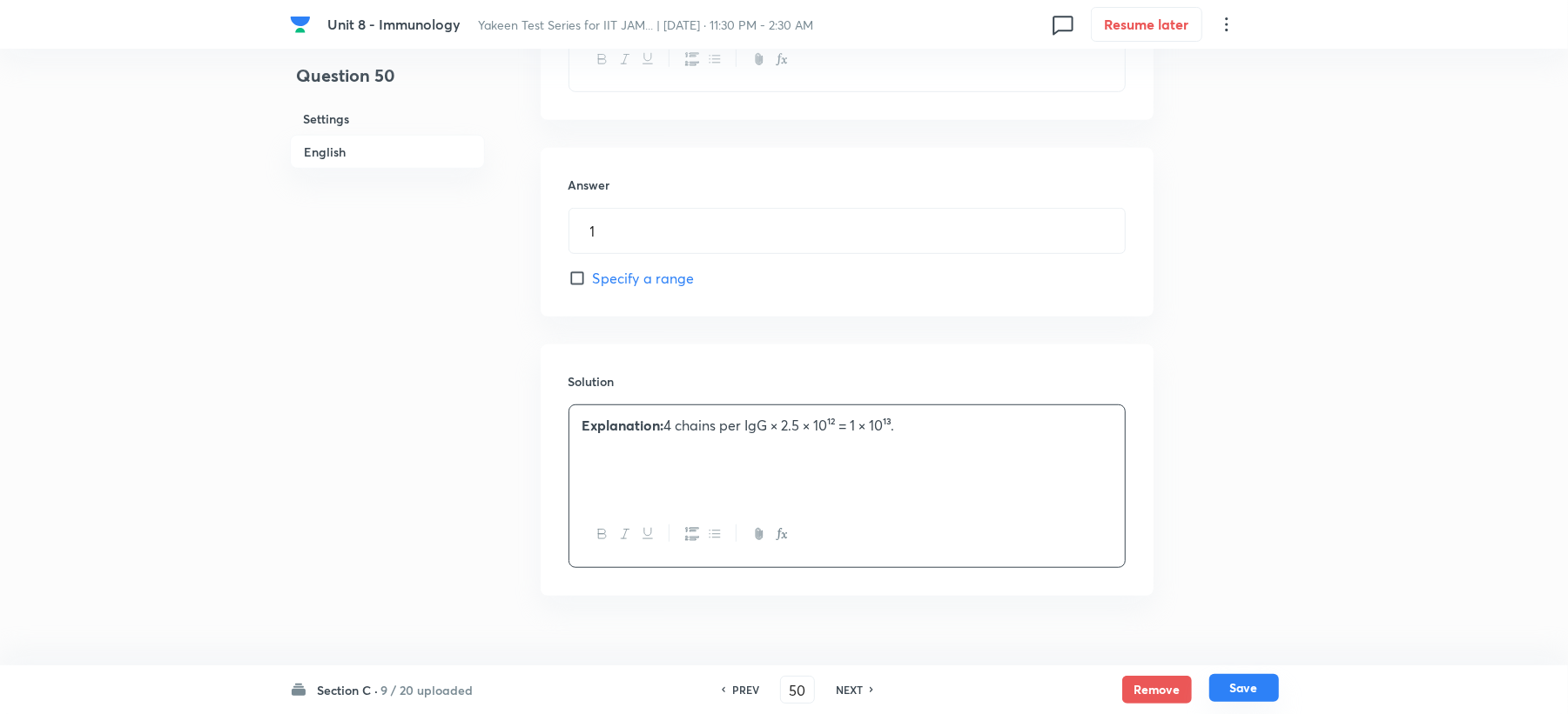
click at [1262, 680] on button "Save" at bounding box center [1244, 688] width 70 height 27
type input "51"
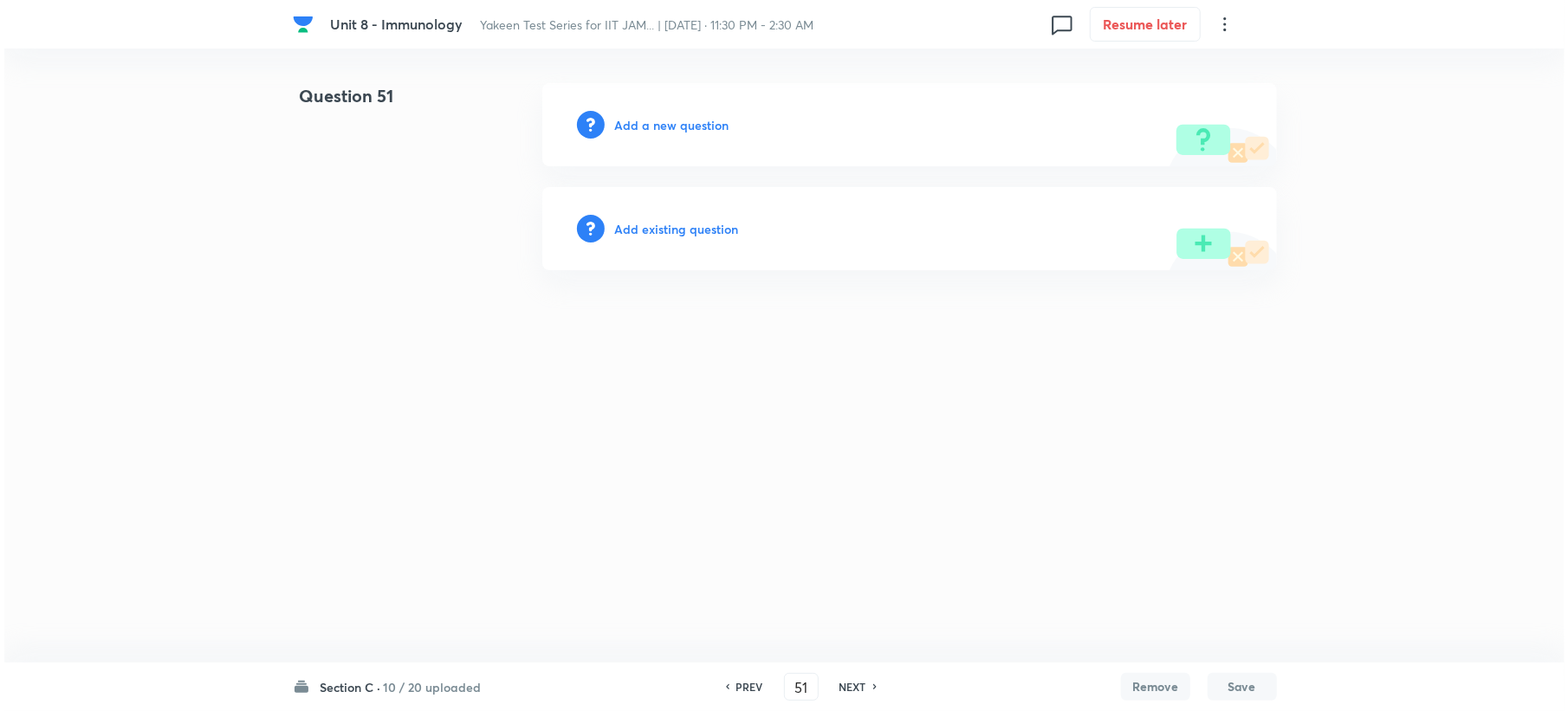
scroll to position [0, 0]
click at [679, 119] on h6 "Add a new question" at bounding box center [672, 126] width 115 height 18
click at [679, 119] on h6 "Choose a question type" at bounding box center [681, 126] width 134 height 18
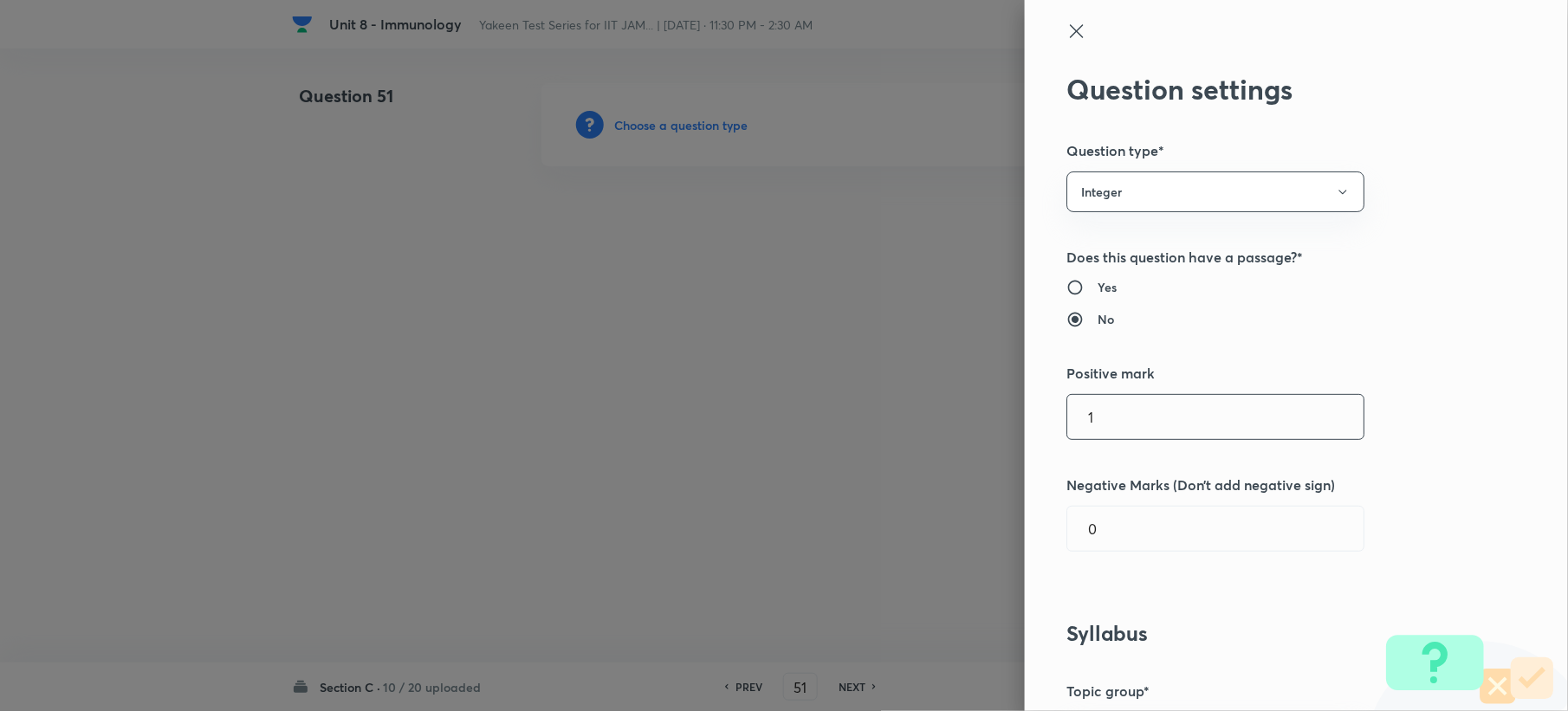
click at [1118, 400] on input "1" at bounding box center [1216, 417] width 297 height 45
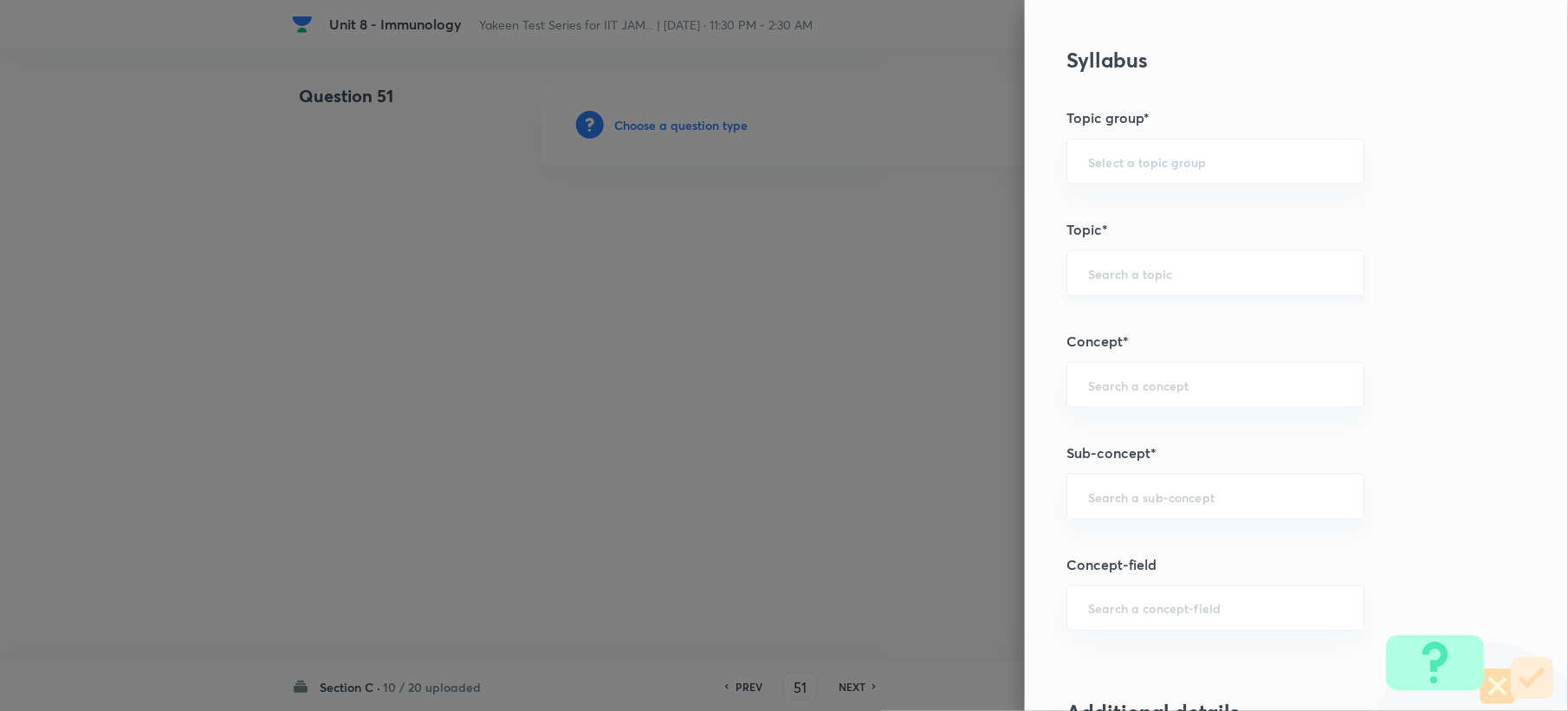
scroll to position [693, 0]
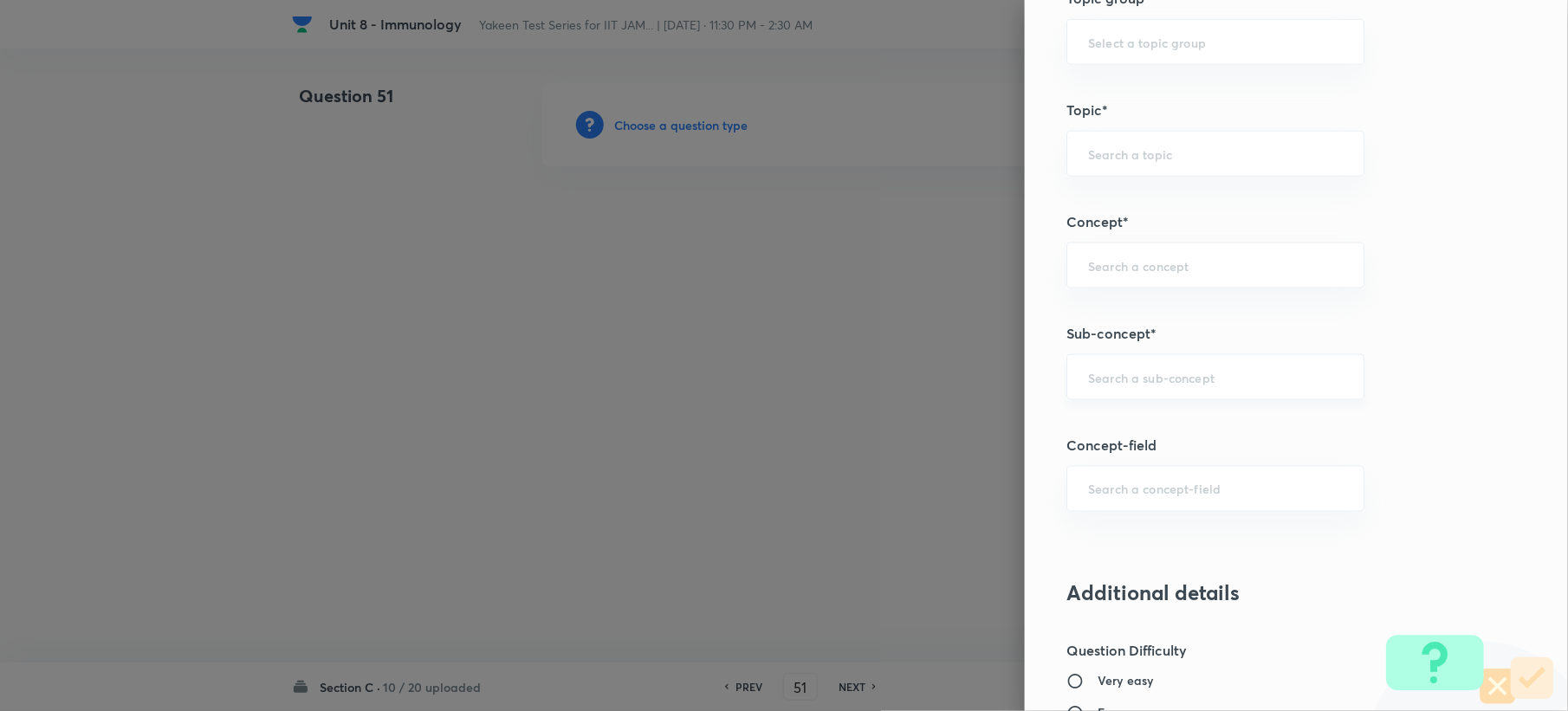
type input "2"
click at [1096, 385] on input "text" at bounding box center [1215, 377] width 255 height 16
paste input "Genetics and Genomics"
click at [1088, 430] on li "Genetics and Genomics" at bounding box center [1199, 430] width 296 height 31
type input "Genetics and Genomics"
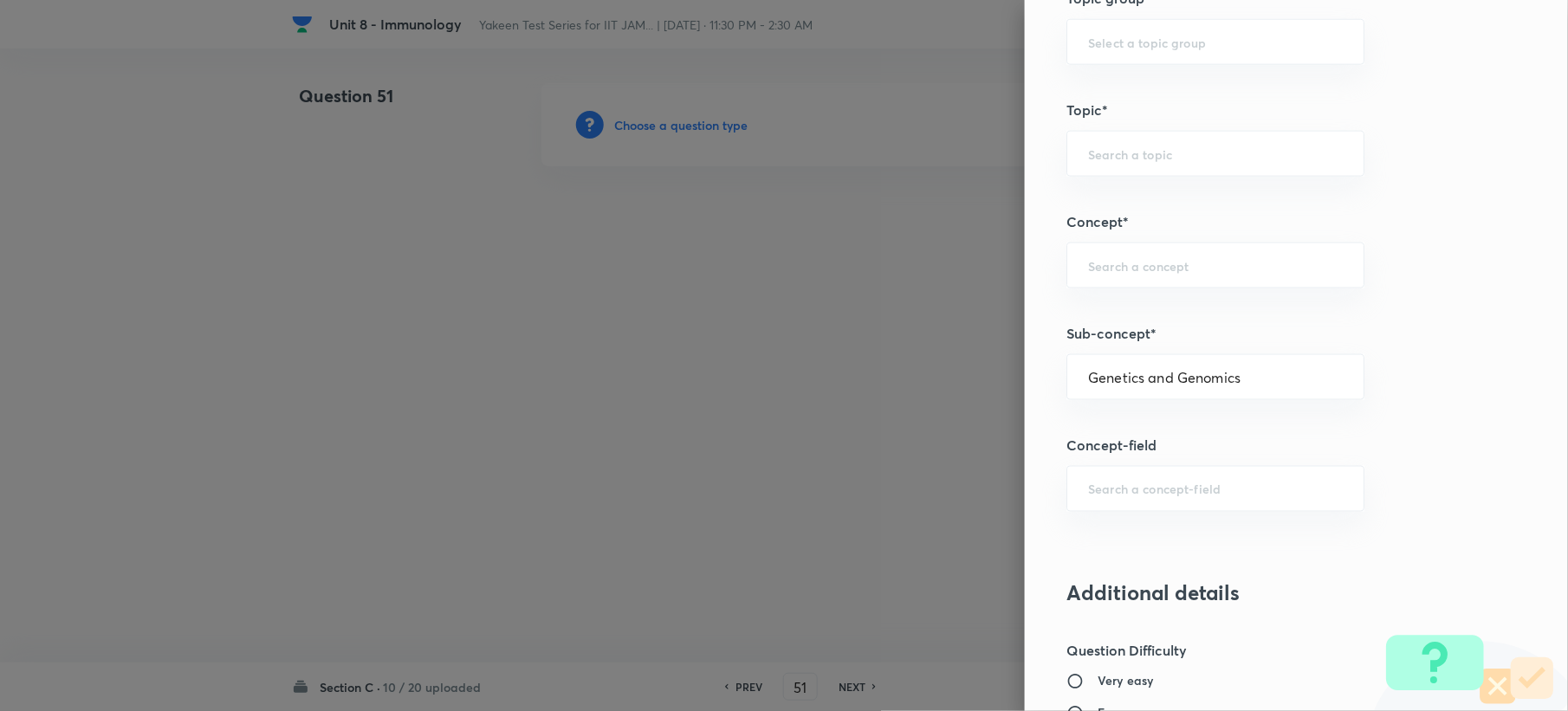
type input "Biotechnology"
type input "Biology (10+2+3 Level)"
type input "General Biology"
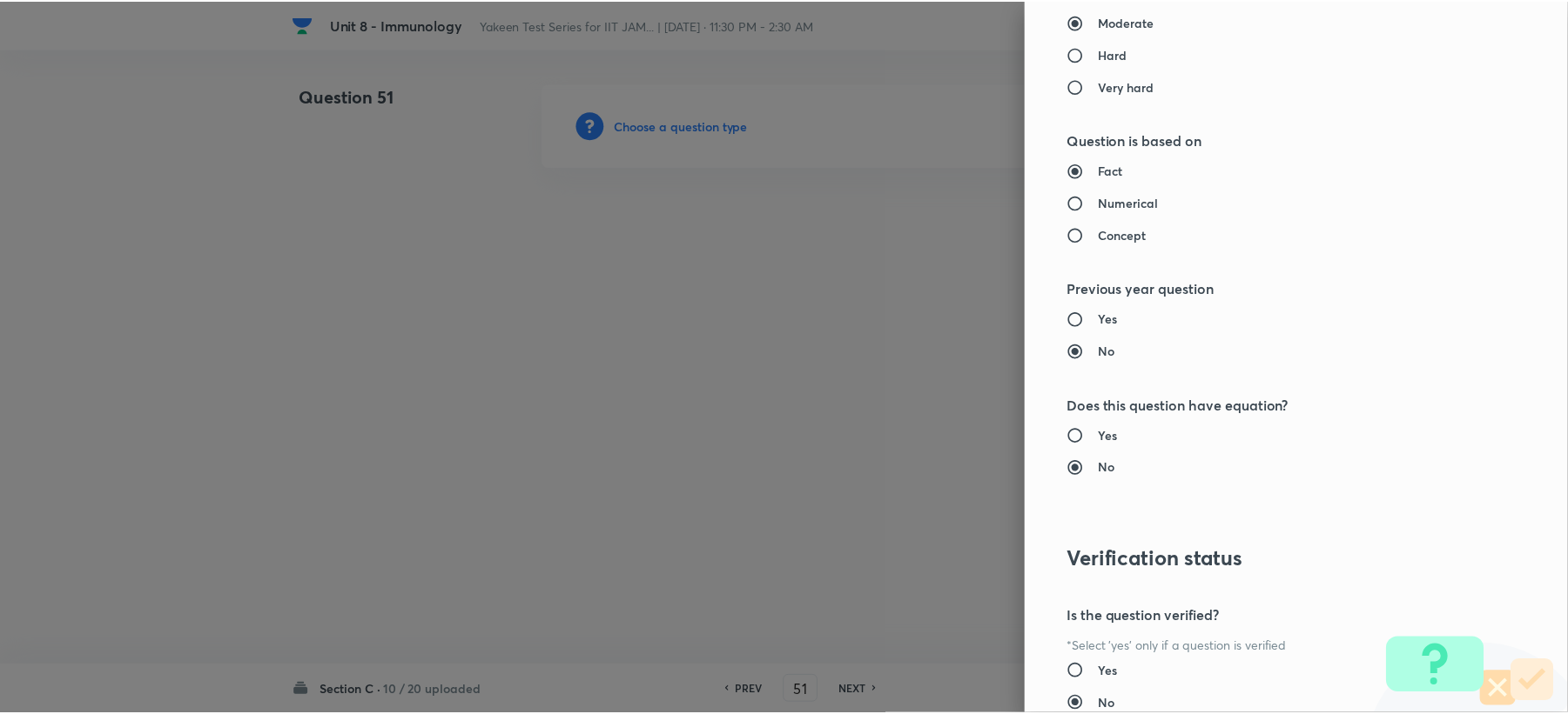
scroll to position [1558, 0]
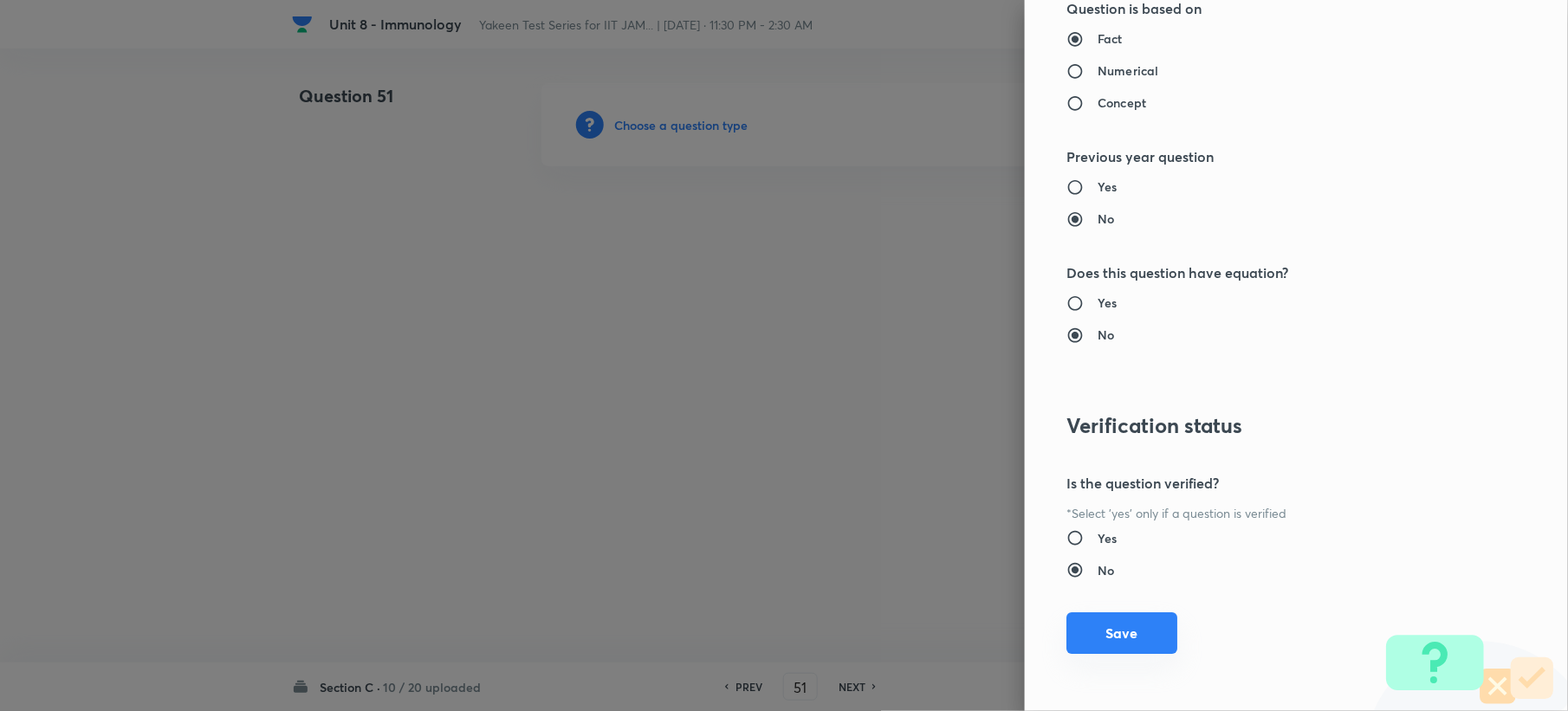
click at [1147, 636] on button "Save" at bounding box center [1122, 634] width 111 height 42
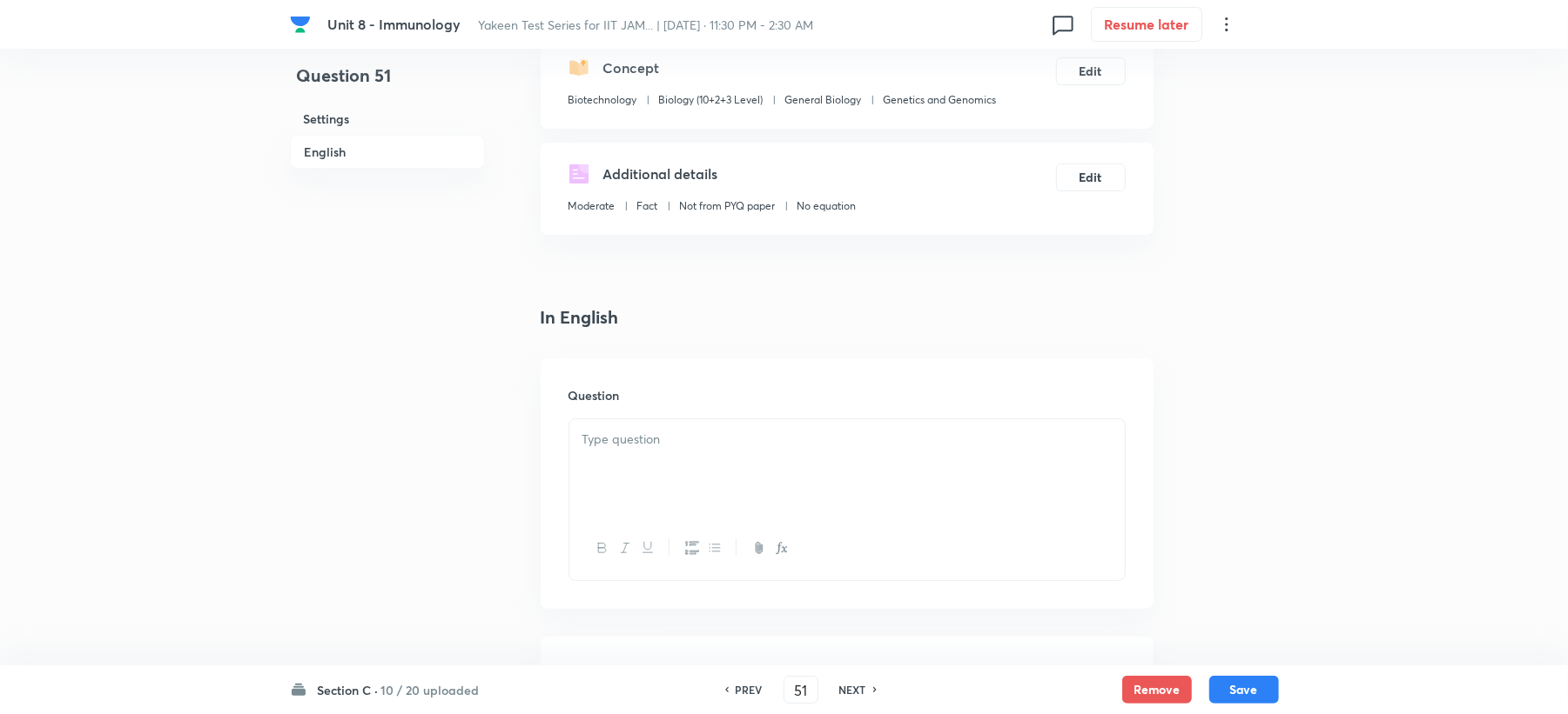
scroll to position [464, 0]
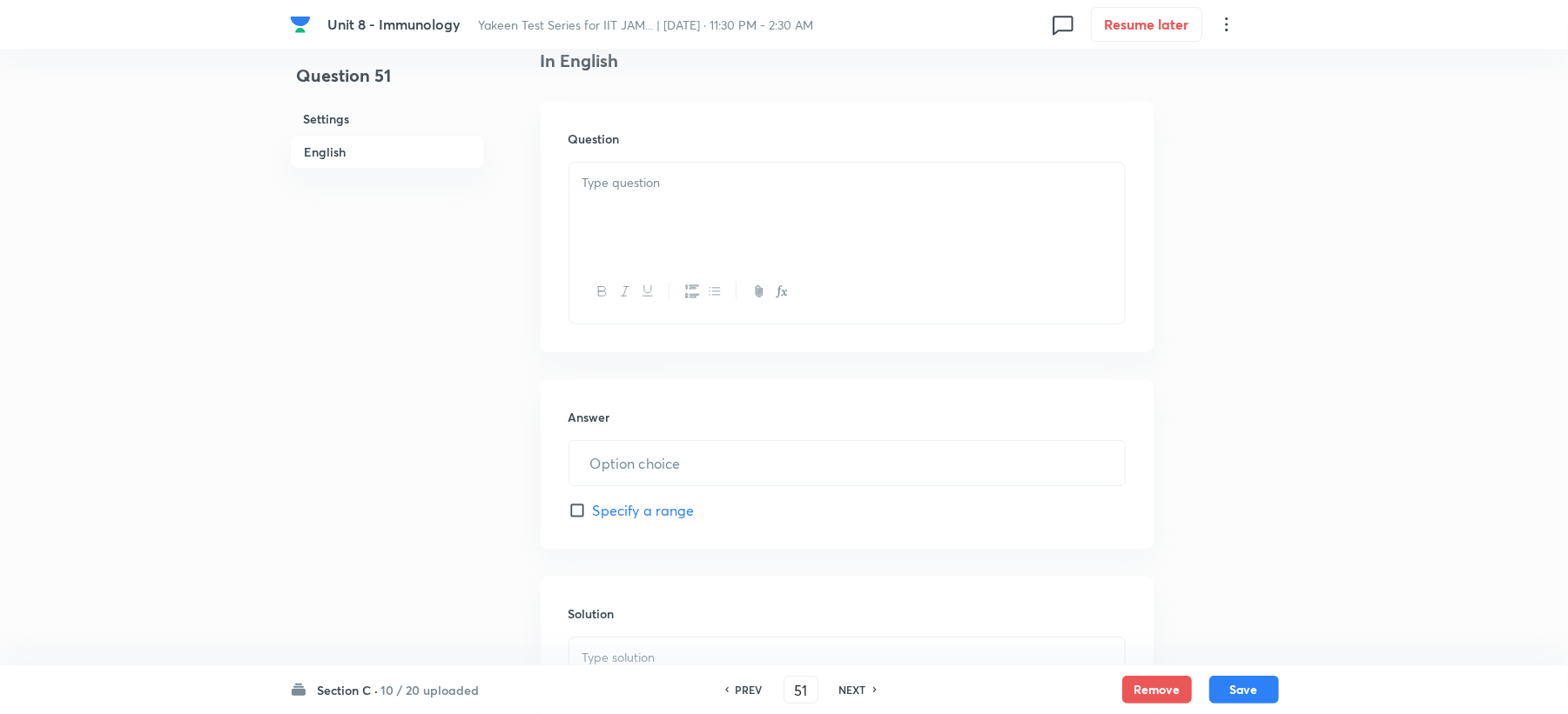
click at [586, 196] on div at bounding box center [846, 211] width 555 height 98
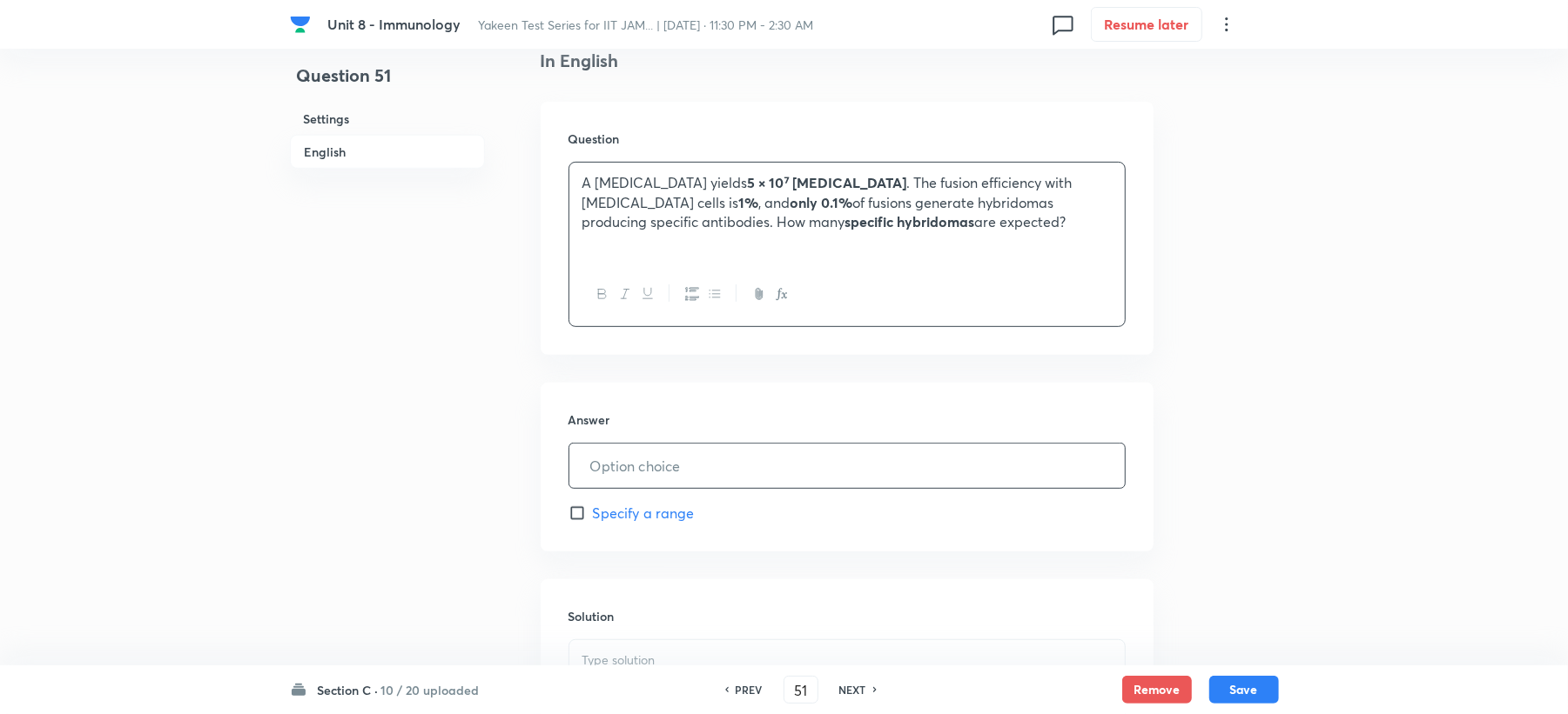
click at [607, 474] on input "text" at bounding box center [846, 465] width 555 height 45
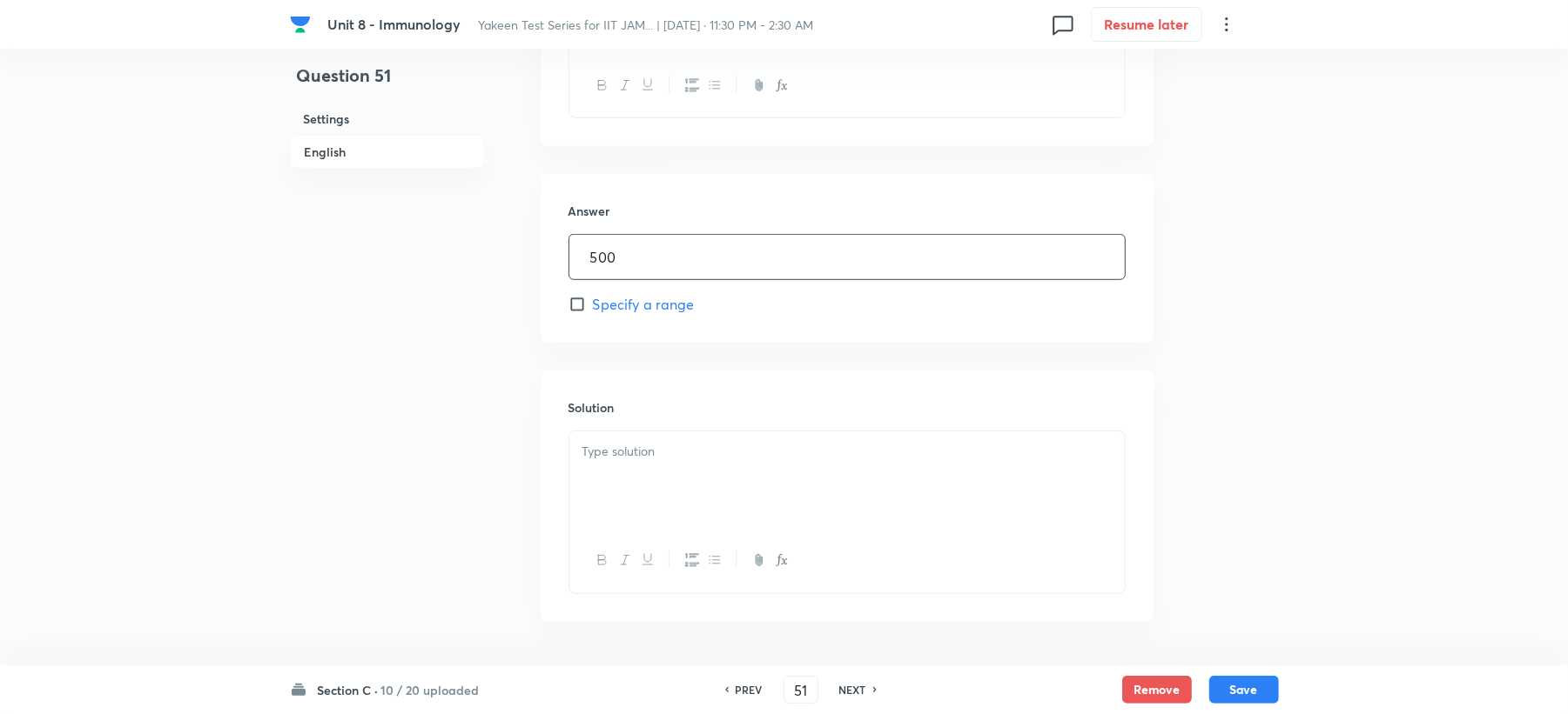
scroll to position [696, 0]
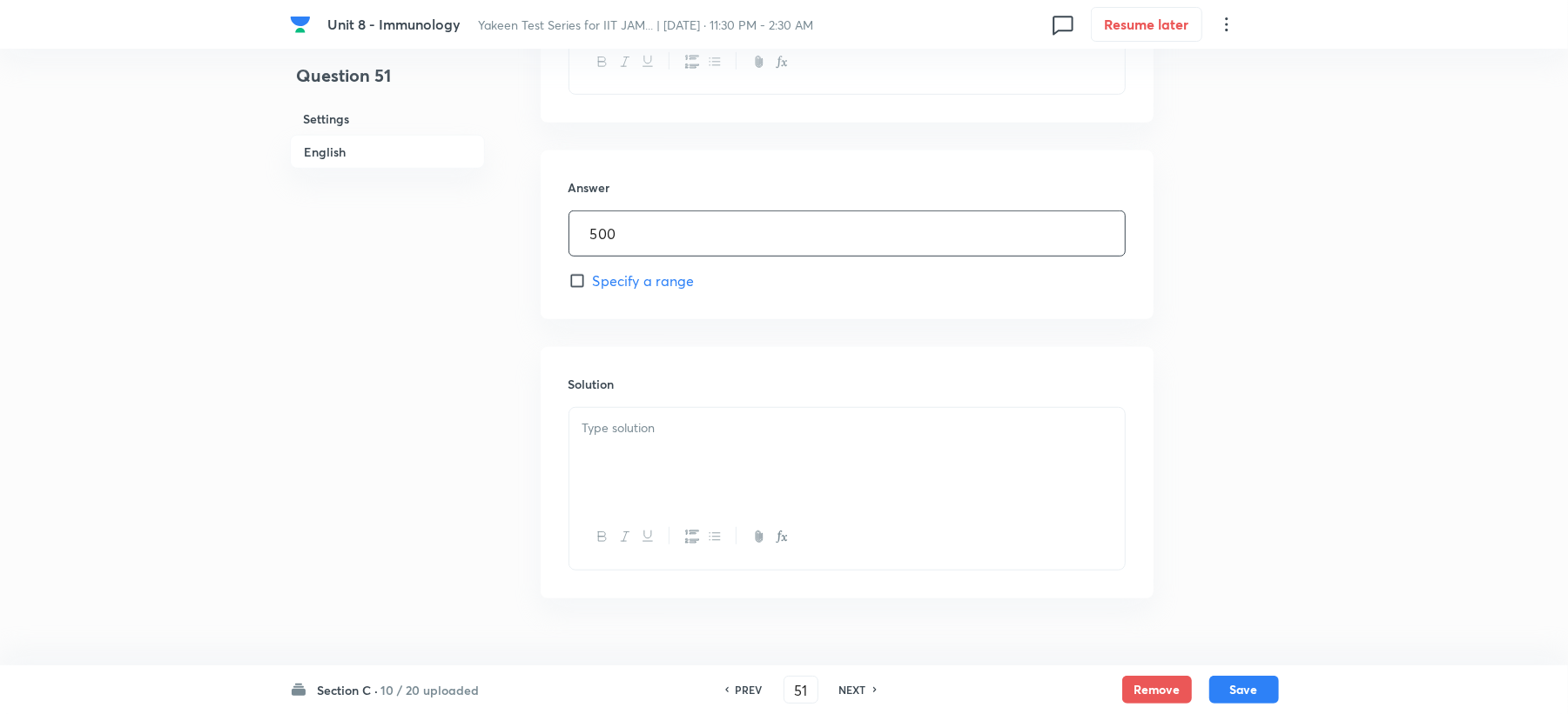
type input "500"
click at [601, 466] on div at bounding box center [846, 456] width 555 height 98
click at [1252, 698] on button "Save" at bounding box center [1244, 688] width 70 height 27
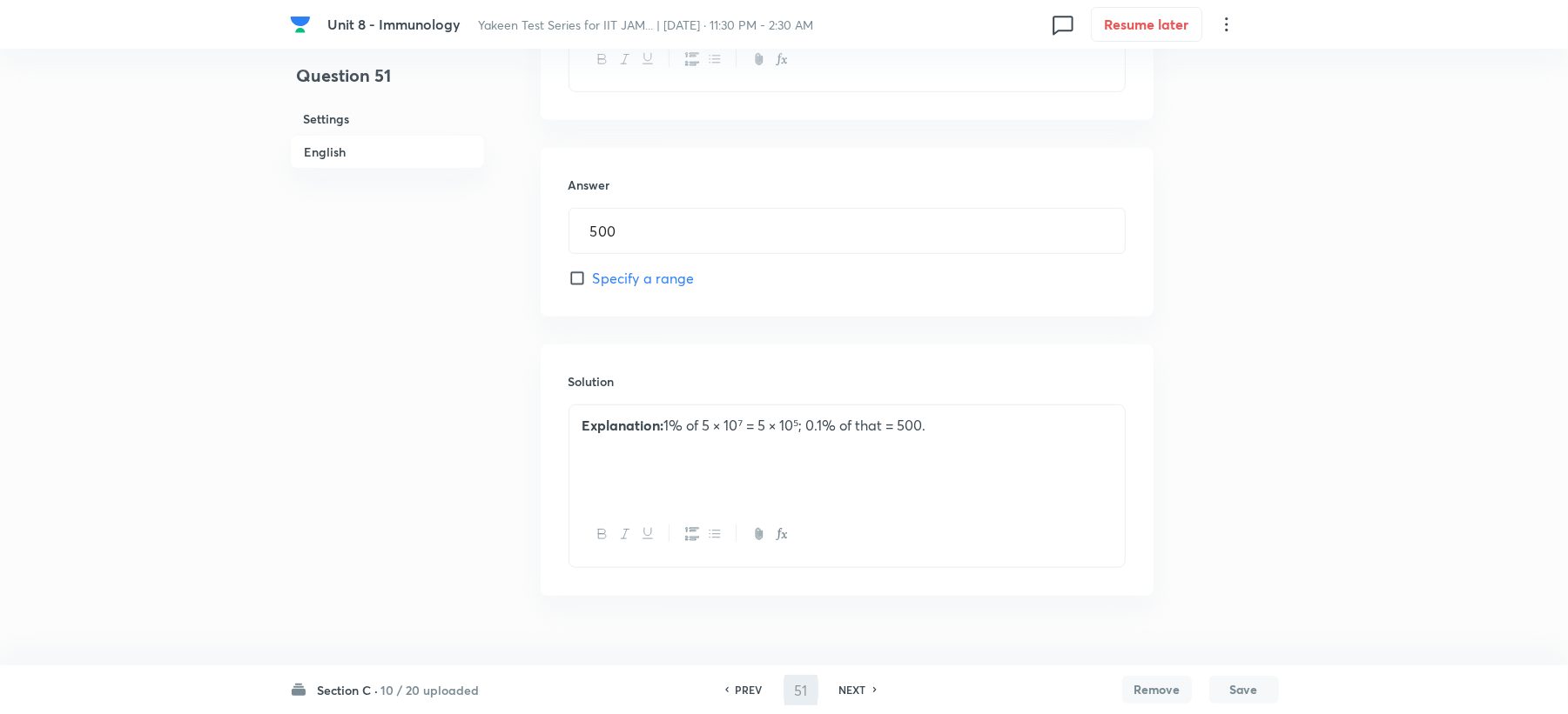
type input "52"
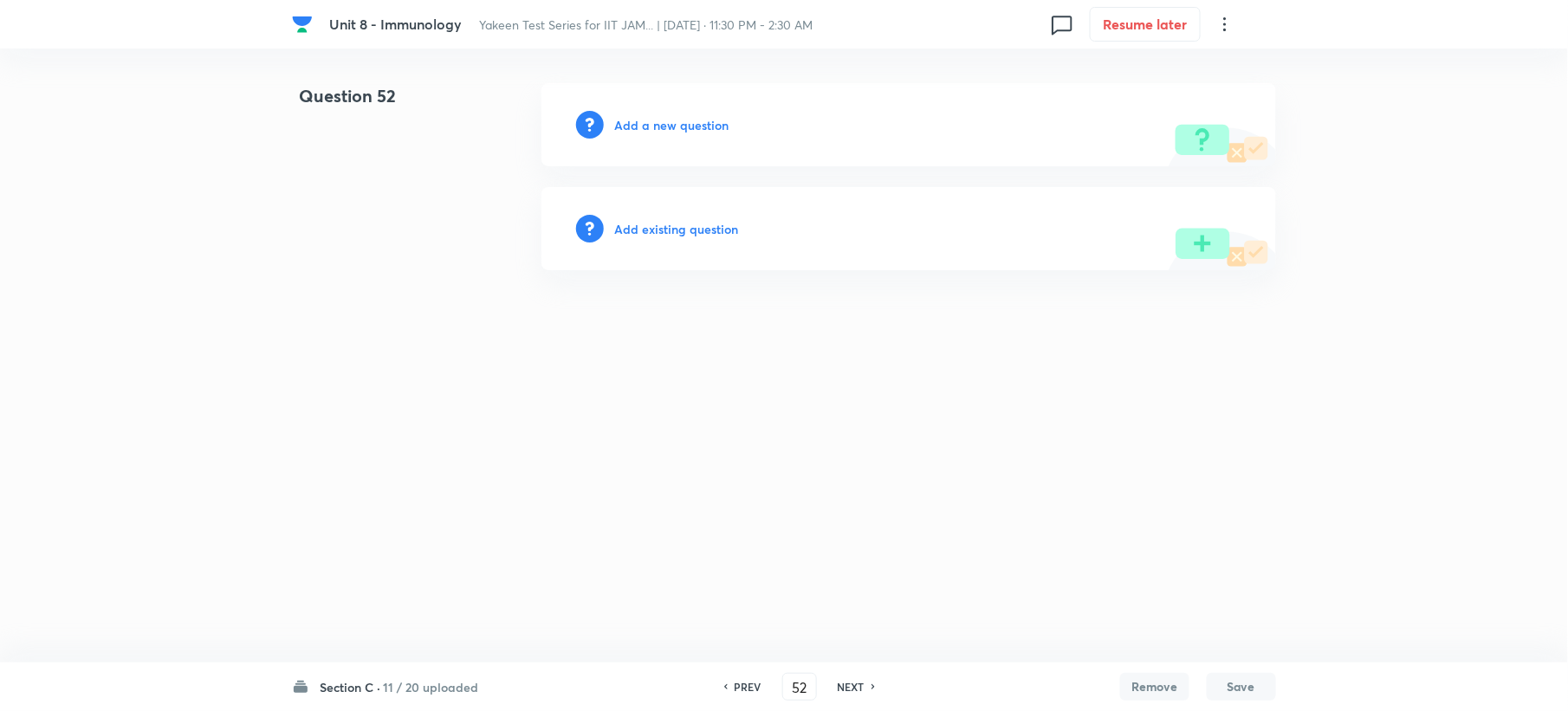
click at [679, 106] on div "Add a new question" at bounding box center [908, 124] width 734 height 83
click at [673, 127] on h6 "Add a new question" at bounding box center [672, 126] width 115 height 18
click at [673, 128] on h6 "Choose a question type" at bounding box center [681, 126] width 134 height 18
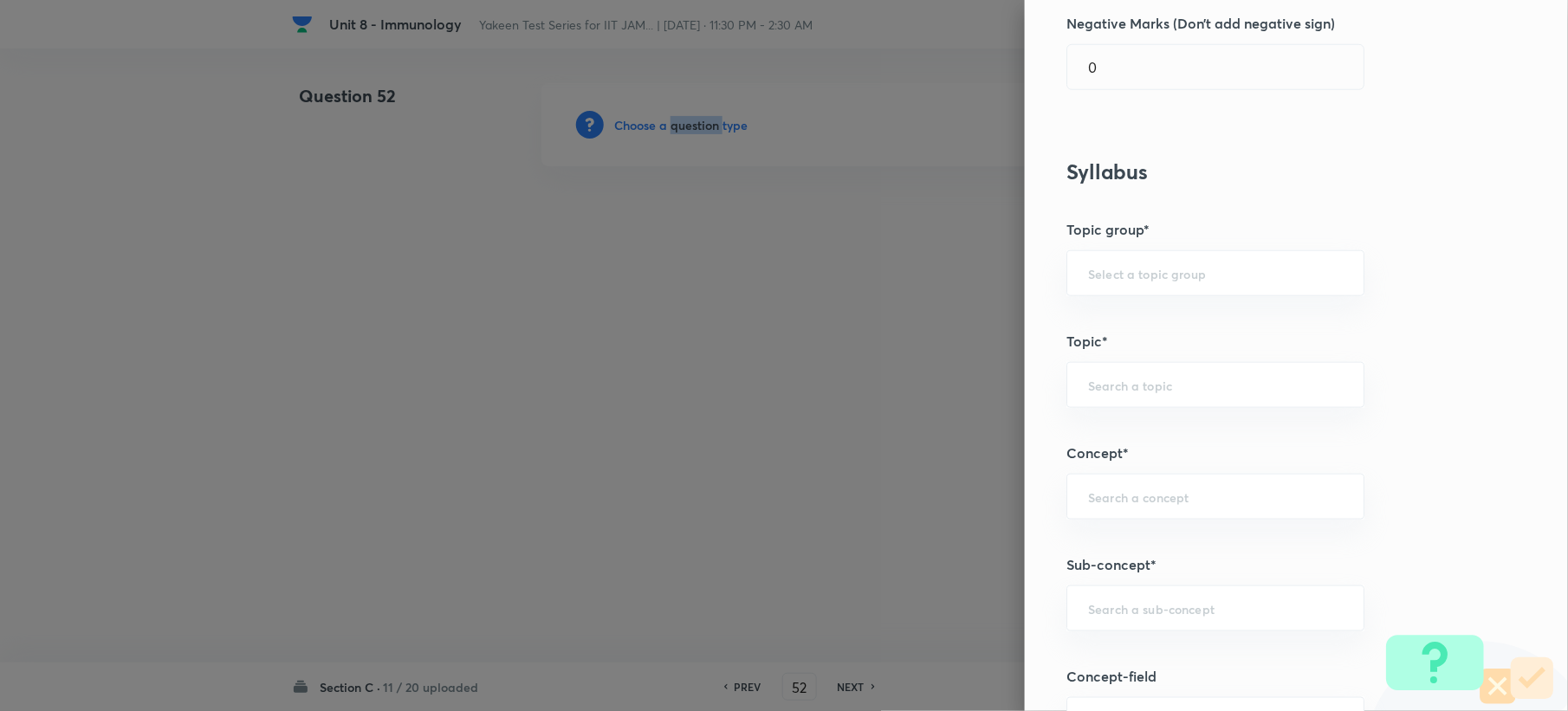
scroll to position [693, 0]
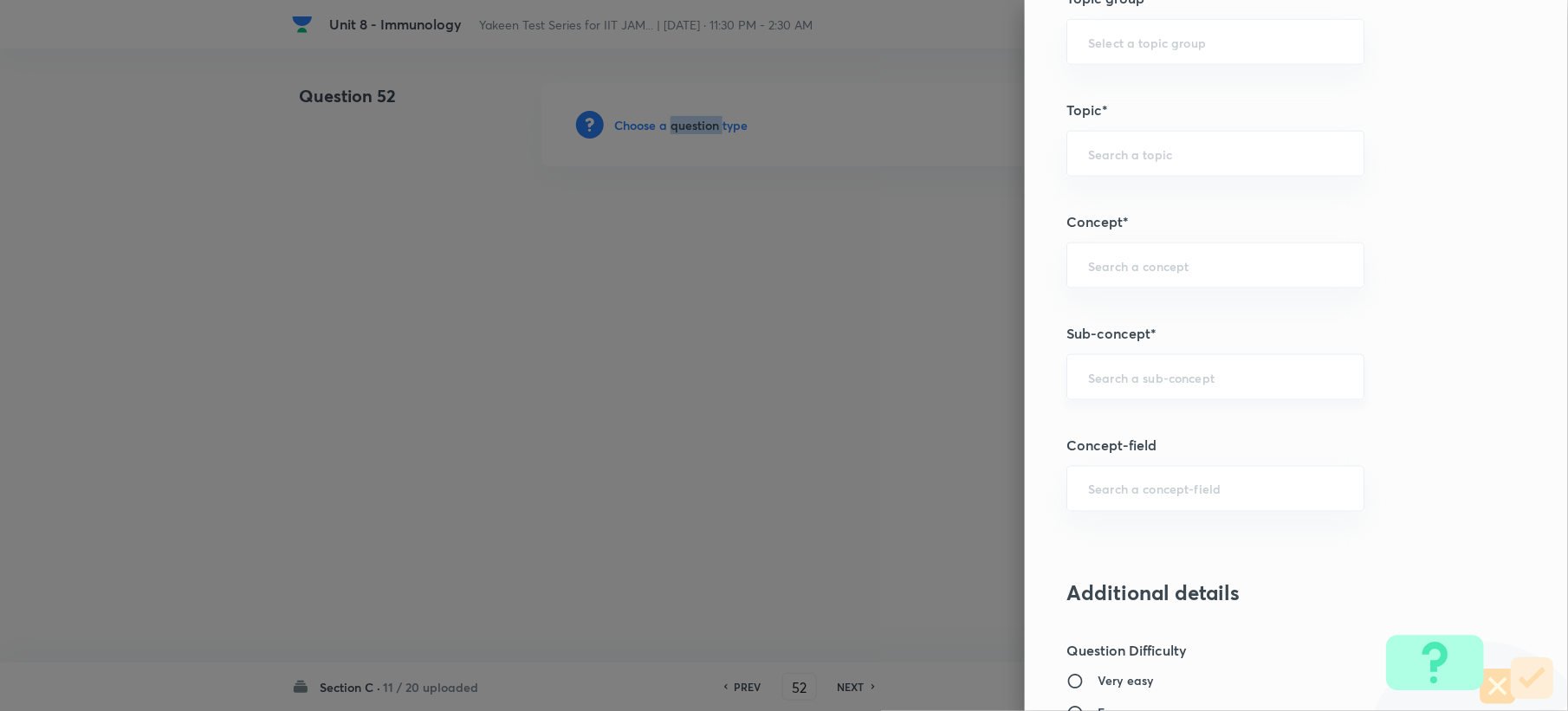
click at [1106, 397] on div "​" at bounding box center [1215, 377] width 298 height 46
paste input "Genetics and Genomics"
click at [1099, 424] on li "Genetics and Genomics" at bounding box center [1199, 430] width 296 height 31
type input "Genetics and Genomics"
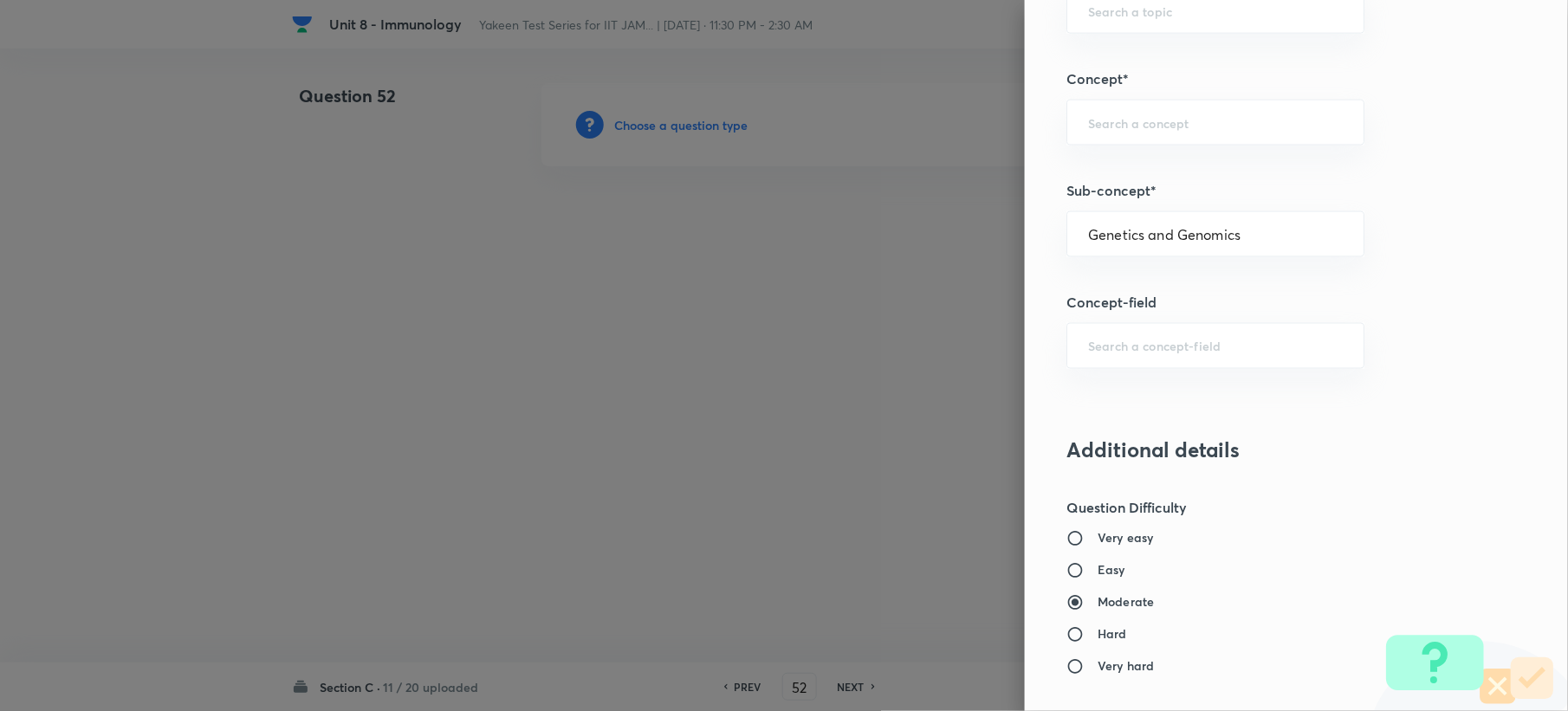
type input "Biotechnology"
type input "Biology (10+2+3 Level)"
type input "General Biology"
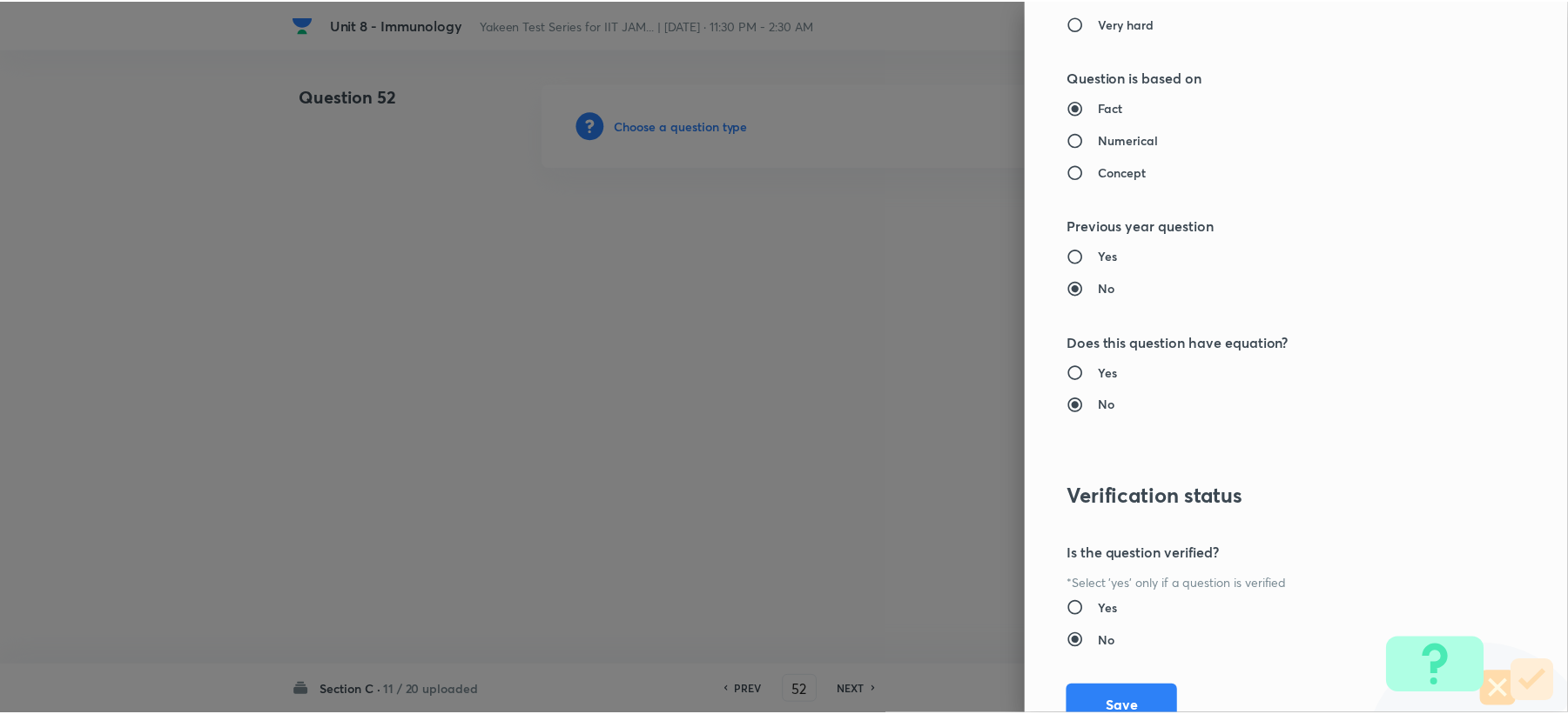
scroll to position [1558, 0]
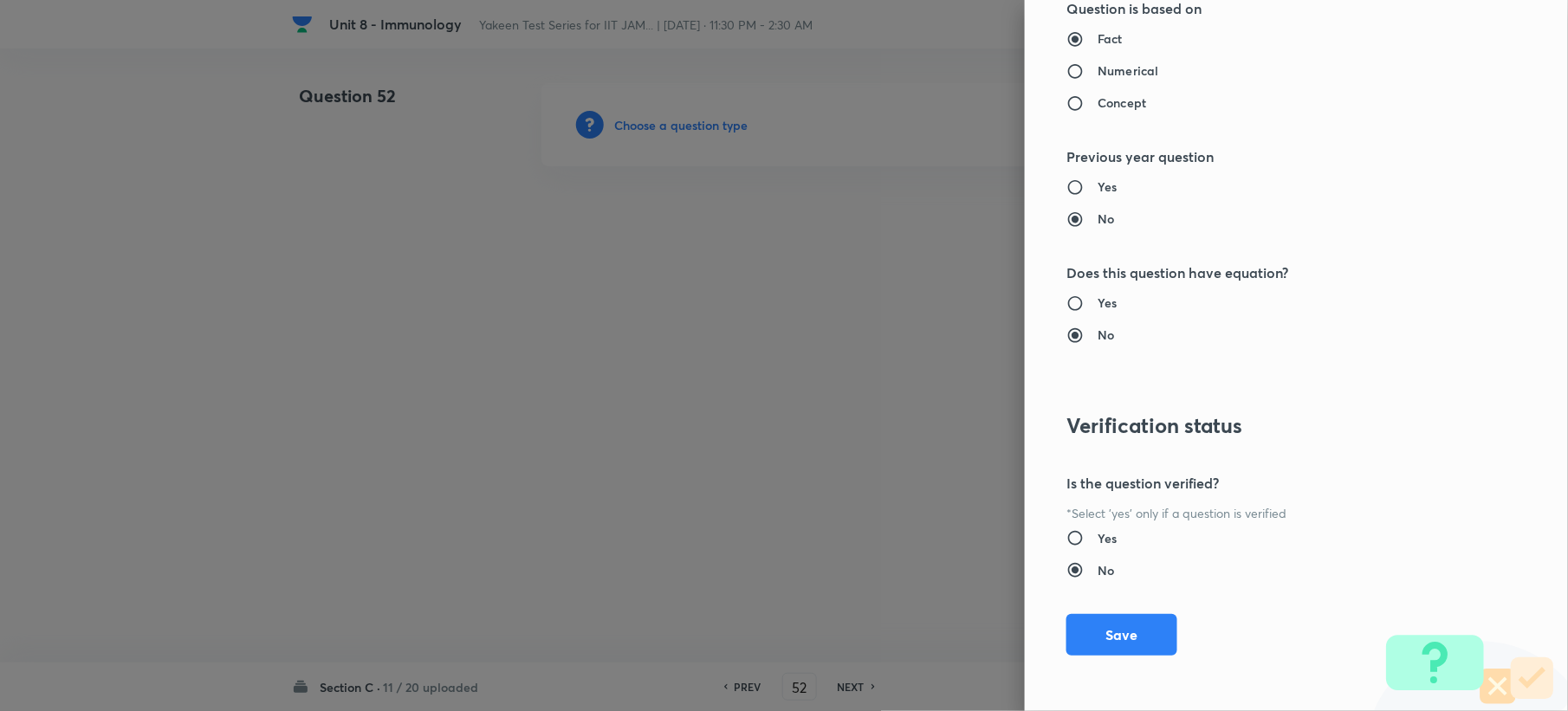
click at [1085, 660] on div "Question settings Question type* Integer Does this question have a passage?* Ye…" at bounding box center [1296, 355] width 543 height 711
click at [1148, 638] on button "Save" at bounding box center [1122, 634] width 111 height 42
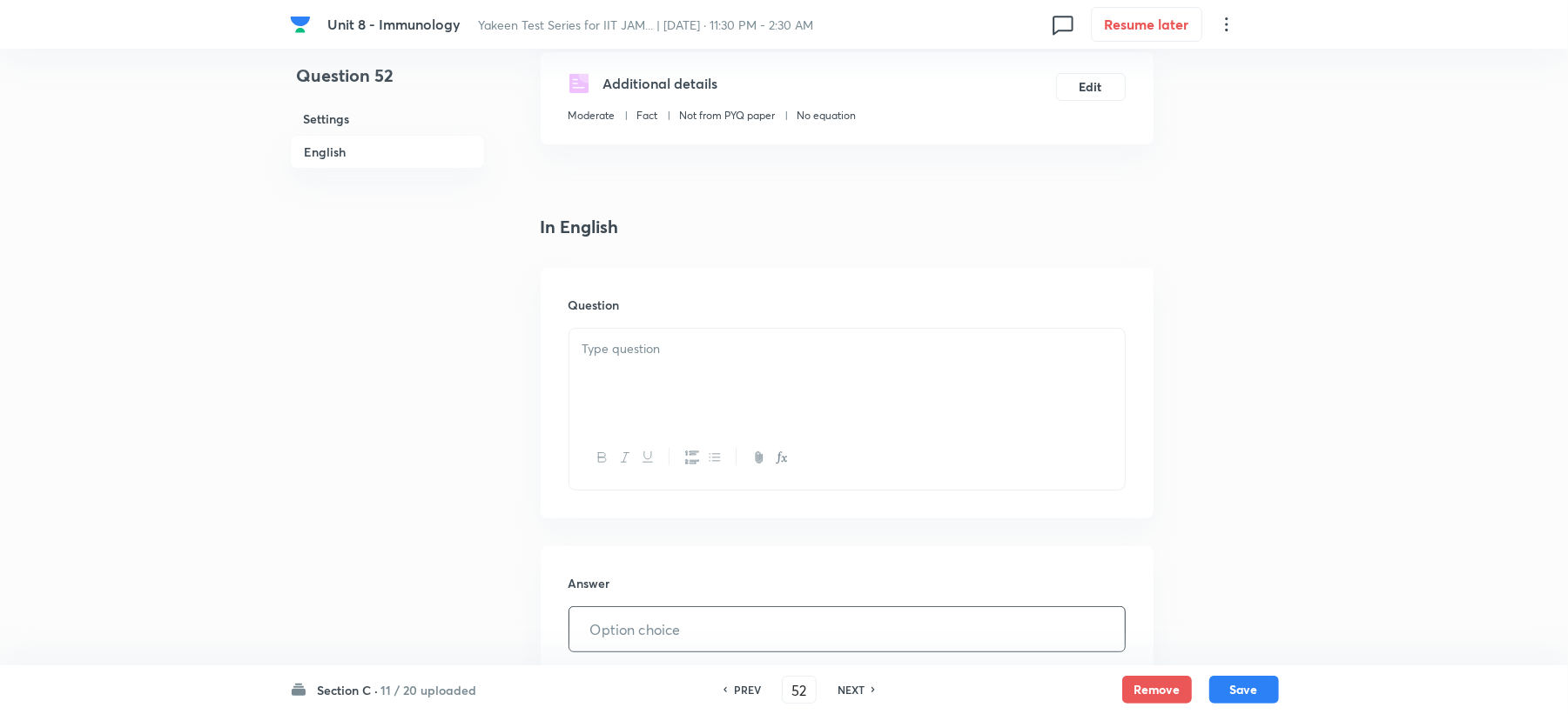
scroll to position [580, 0]
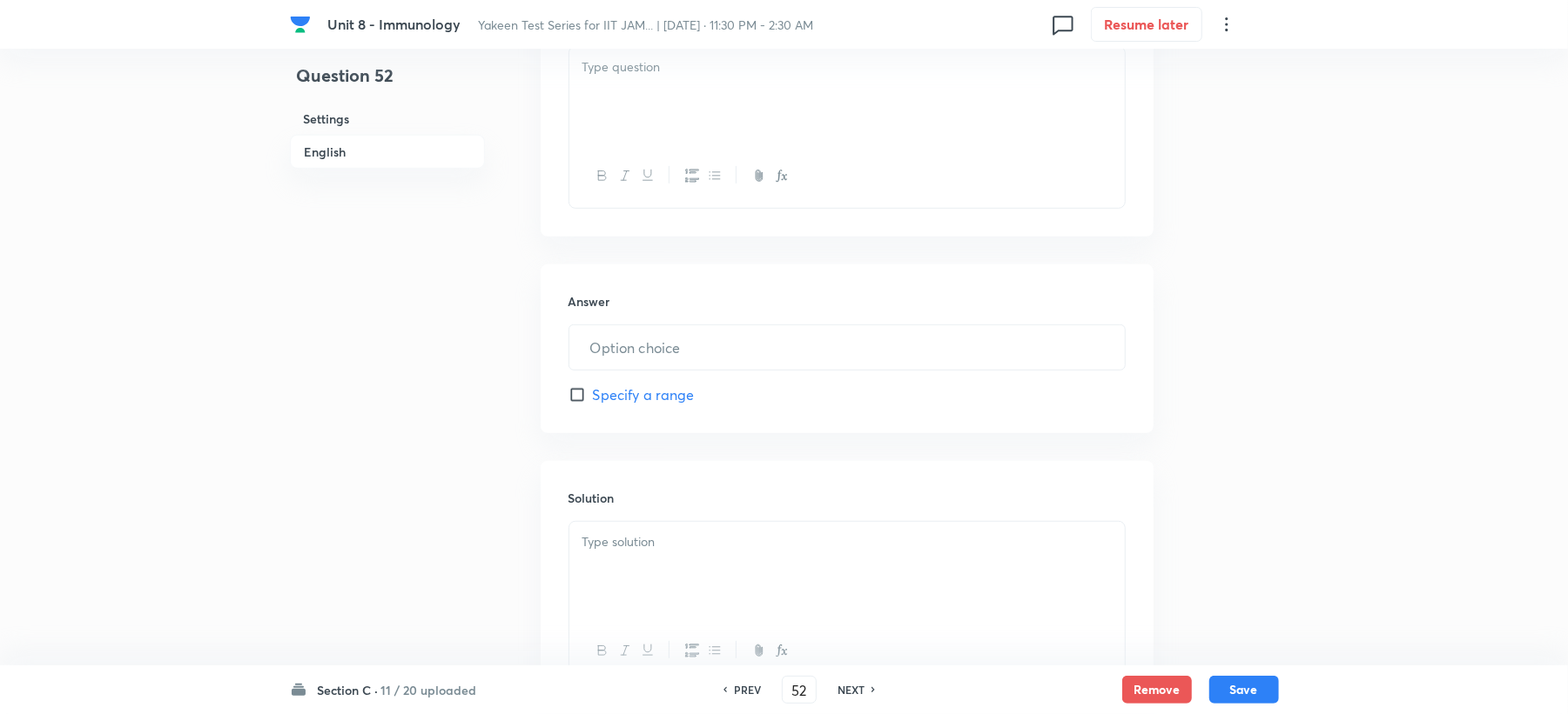
click at [597, 106] on div at bounding box center [846, 95] width 555 height 98
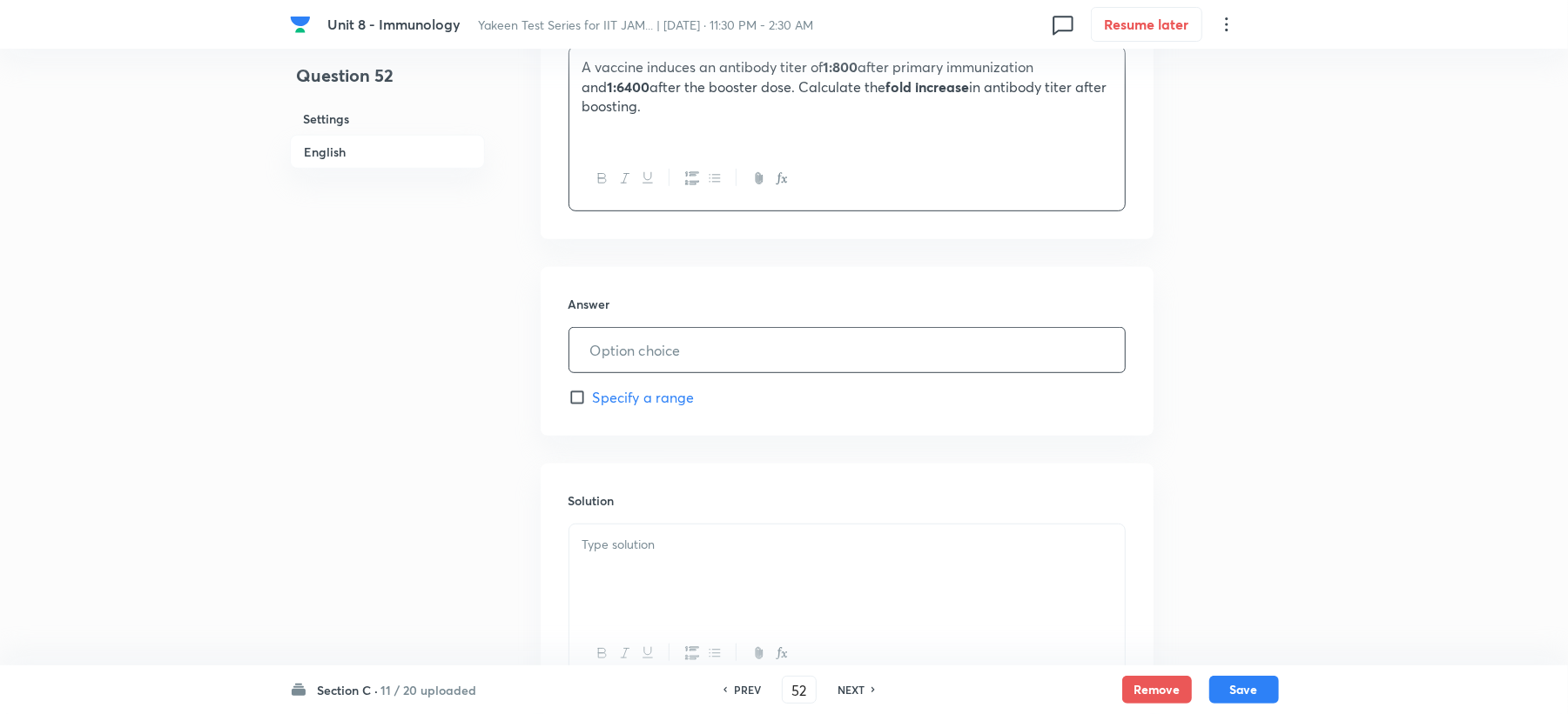
click at [604, 341] on input "text" at bounding box center [846, 350] width 555 height 45
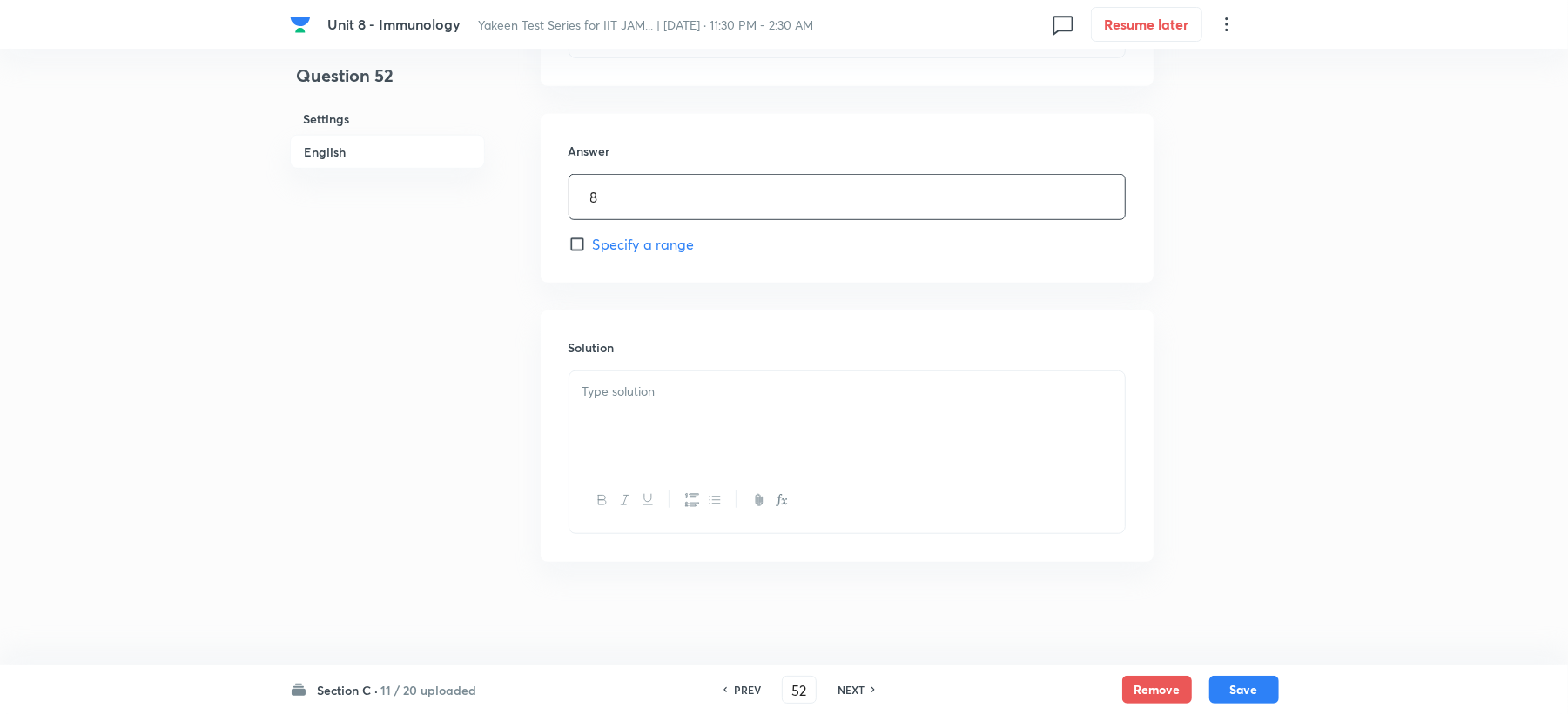
scroll to position [735, 0]
type input "8"
click at [600, 425] on div at bounding box center [846, 419] width 555 height 98
click at [1270, 707] on div "Section C · 11 / 20 uploaded PREV 52 ​ NEXT Remove Save" at bounding box center [784, 689] width 989 height 48
click at [1251, 694] on button "Save" at bounding box center [1244, 688] width 70 height 27
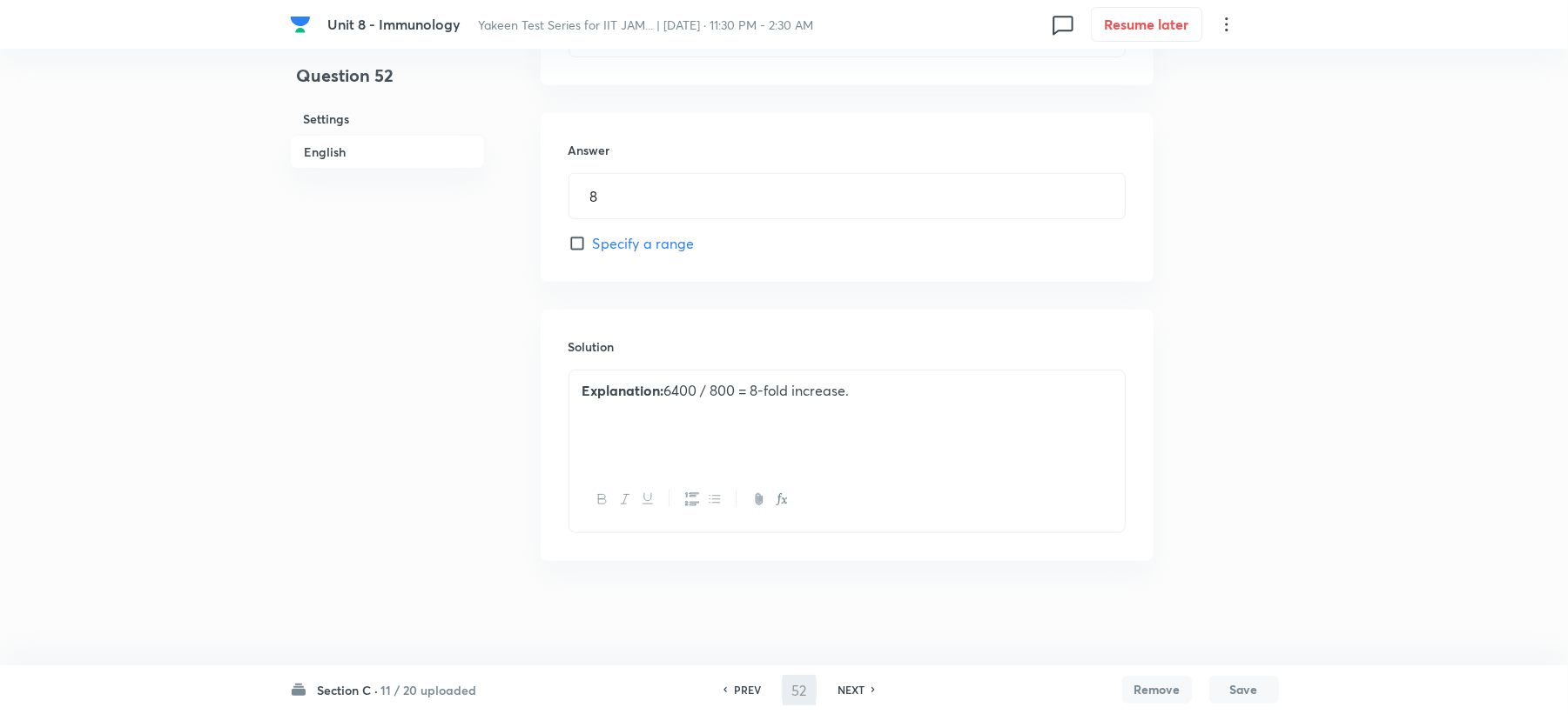
scroll to position [732, 0]
type input "53"
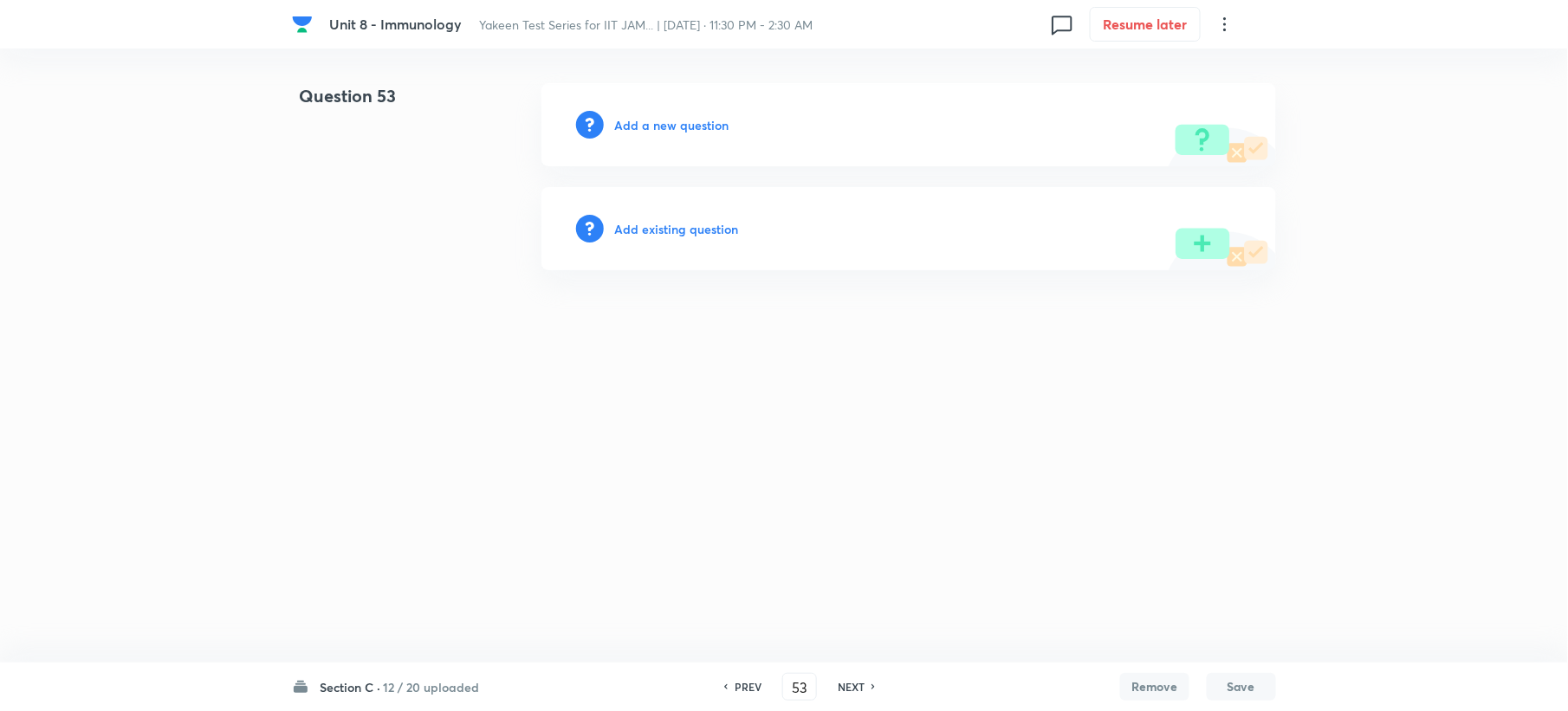
click at [655, 128] on h6 "Add a new question" at bounding box center [672, 126] width 115 height 18
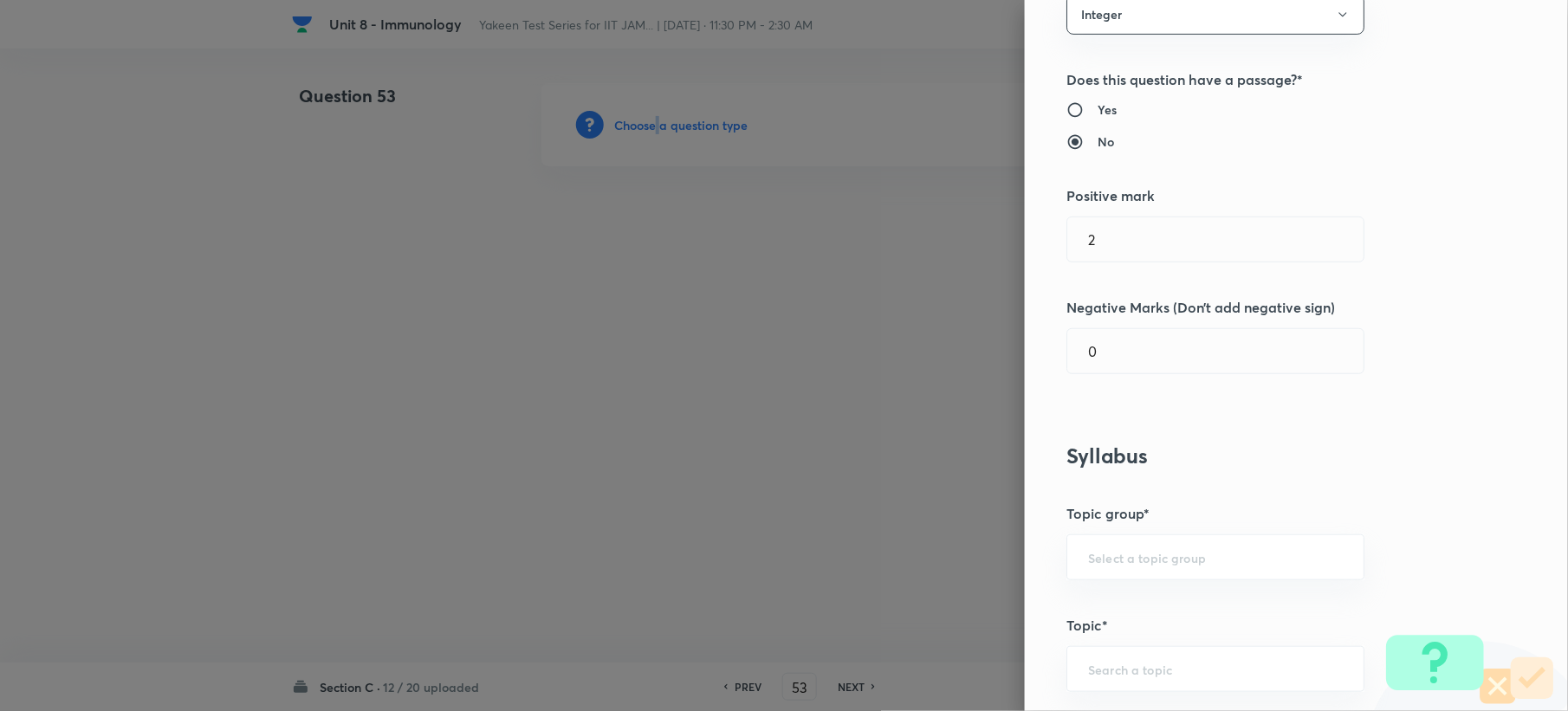
scroll to position [577, 0]
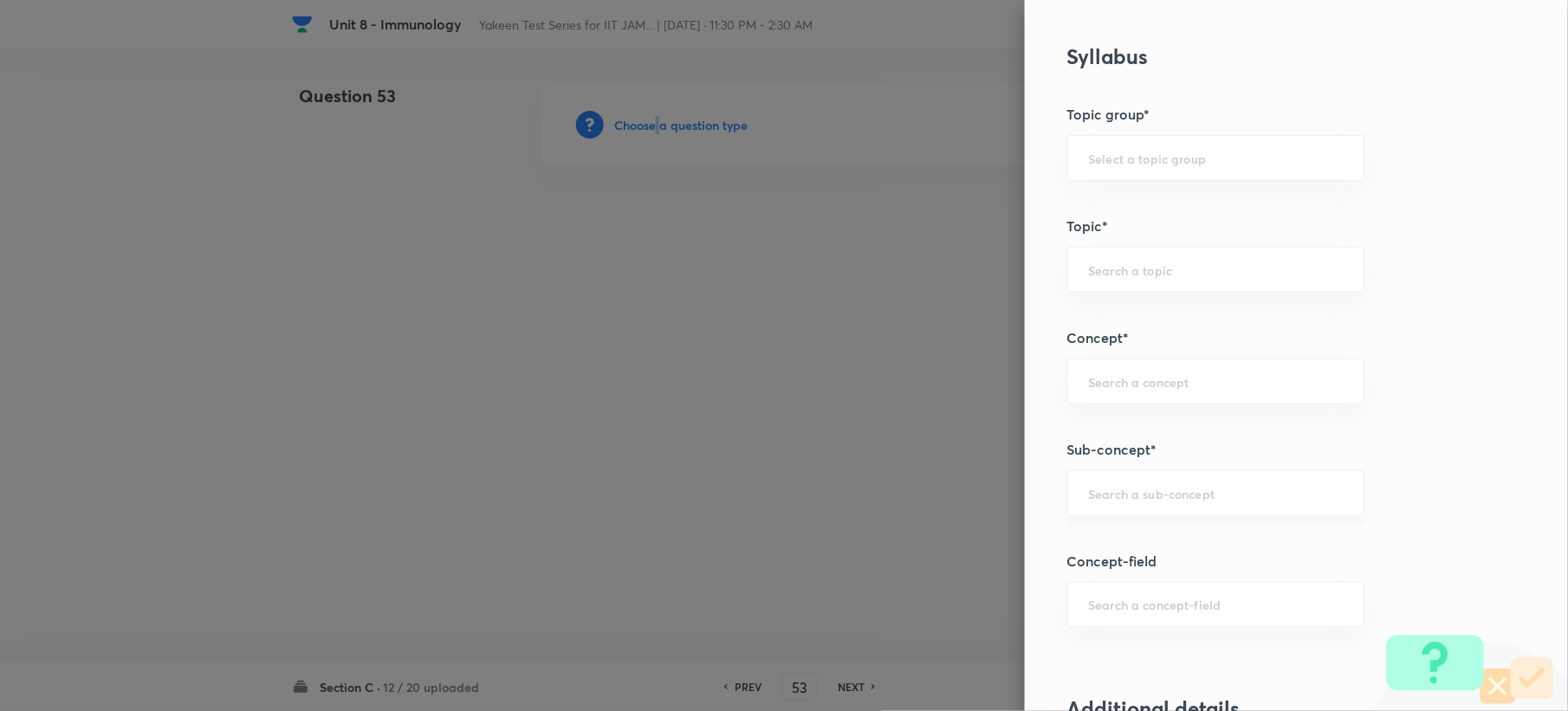
click at [1067, 503] on div "​" at bounding box center [1215, 493] width 298 height 46
paste input "Genetics and Genomics"
click at [1128, 538] on li "Genetics and Genomics" at bounding box center [1199, 545] width 296 height 31
type input "Genetics and Genomics"
type input "Biotechnology"
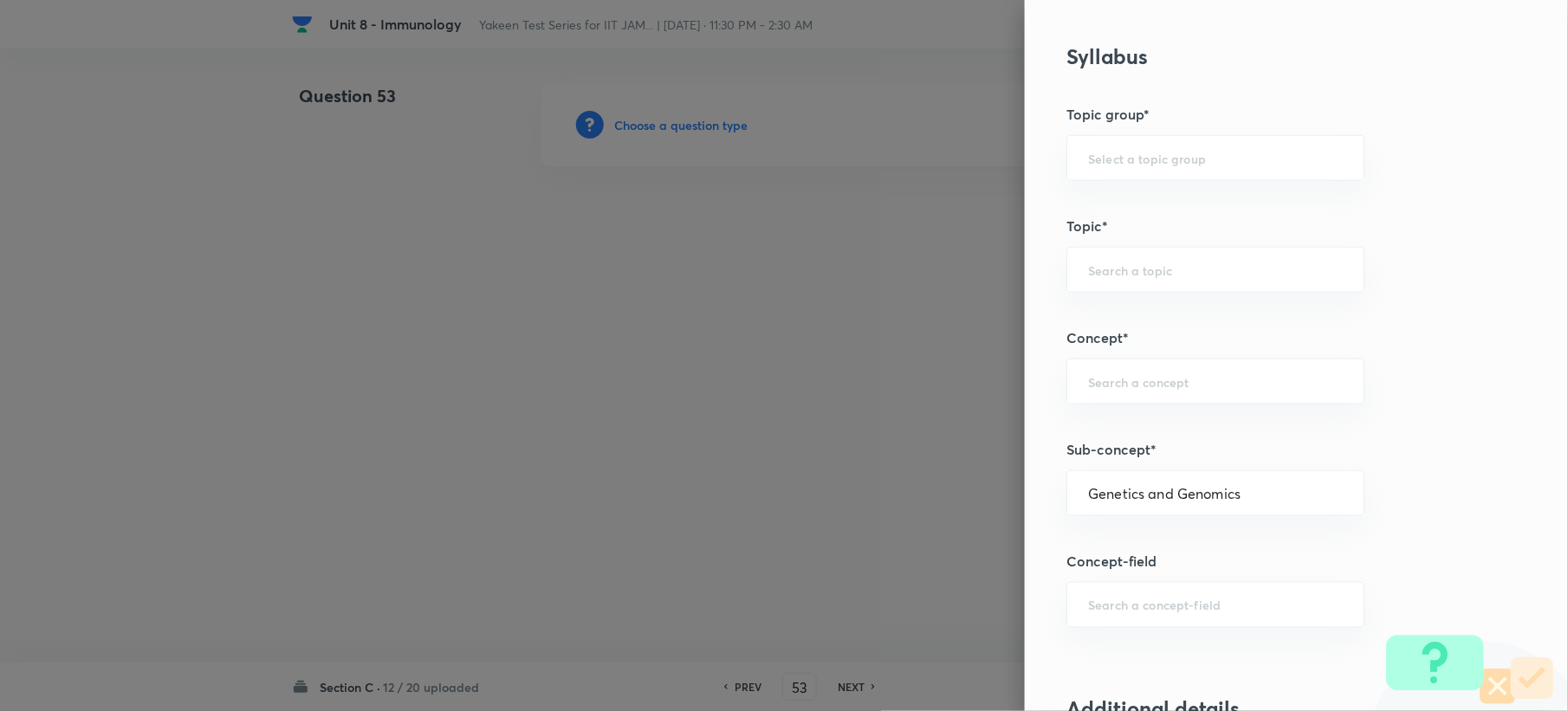
type input "Biology (10+2+3 Level)"
type input "General Biology"
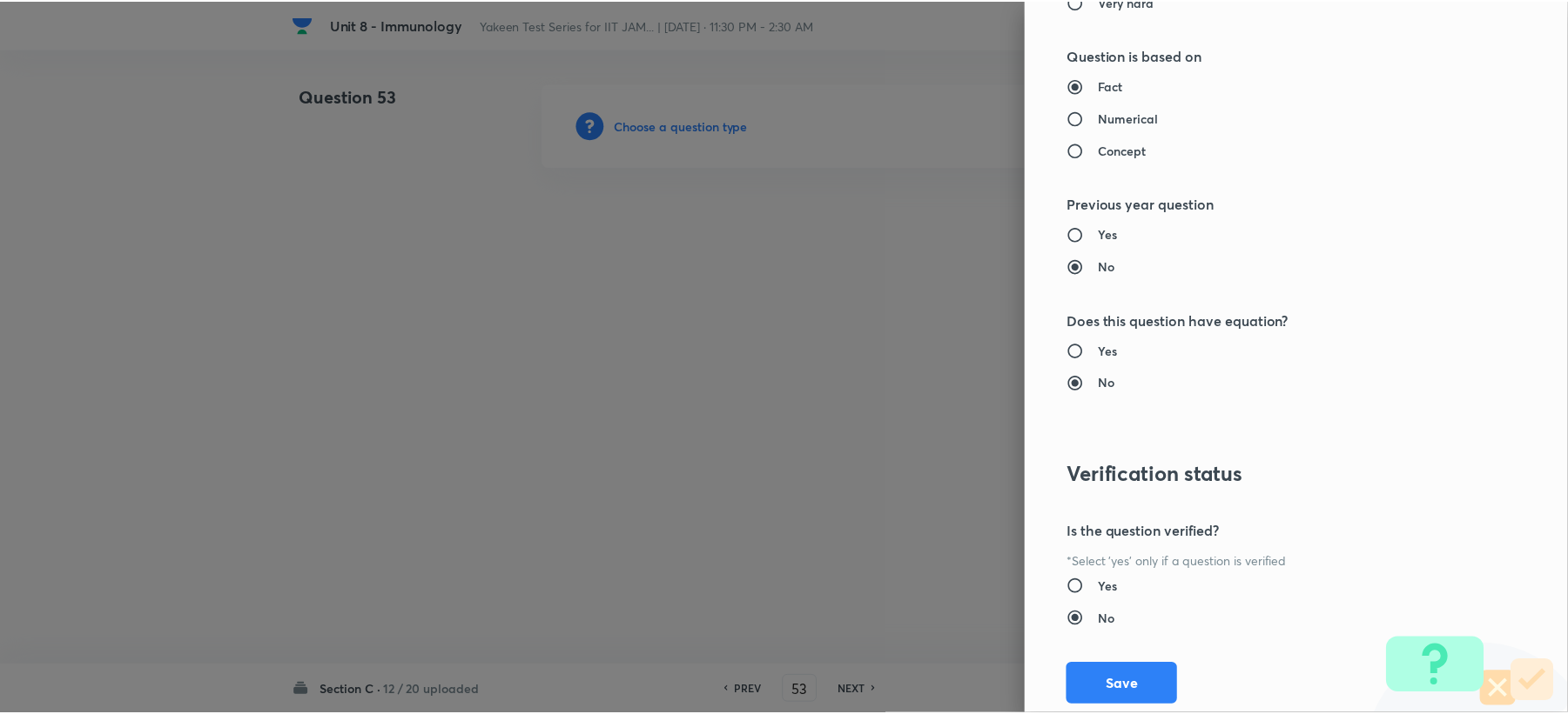
scroll to position [1558, 0]
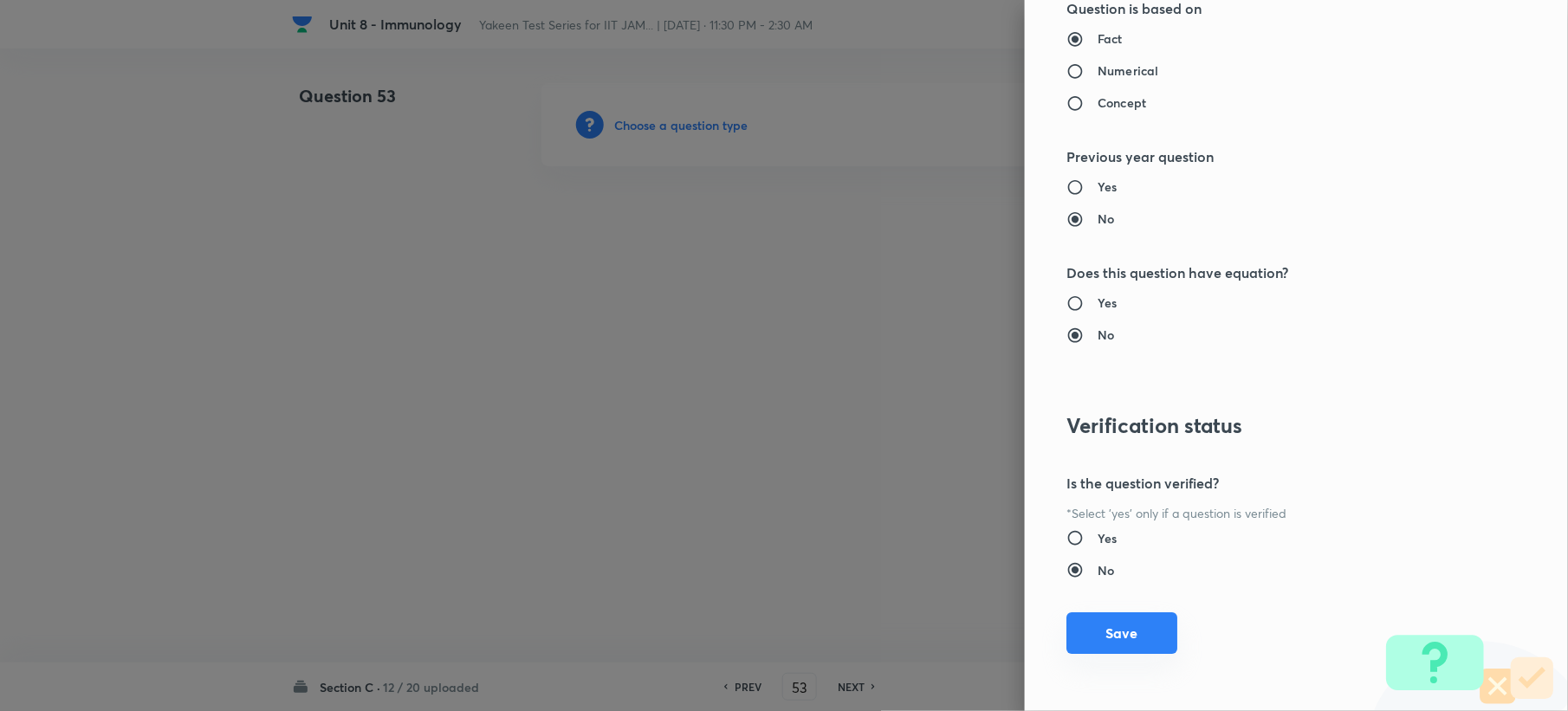
click at [1093, 621] on button "Save" at bounding box center [1122, 634] width 111 height 42
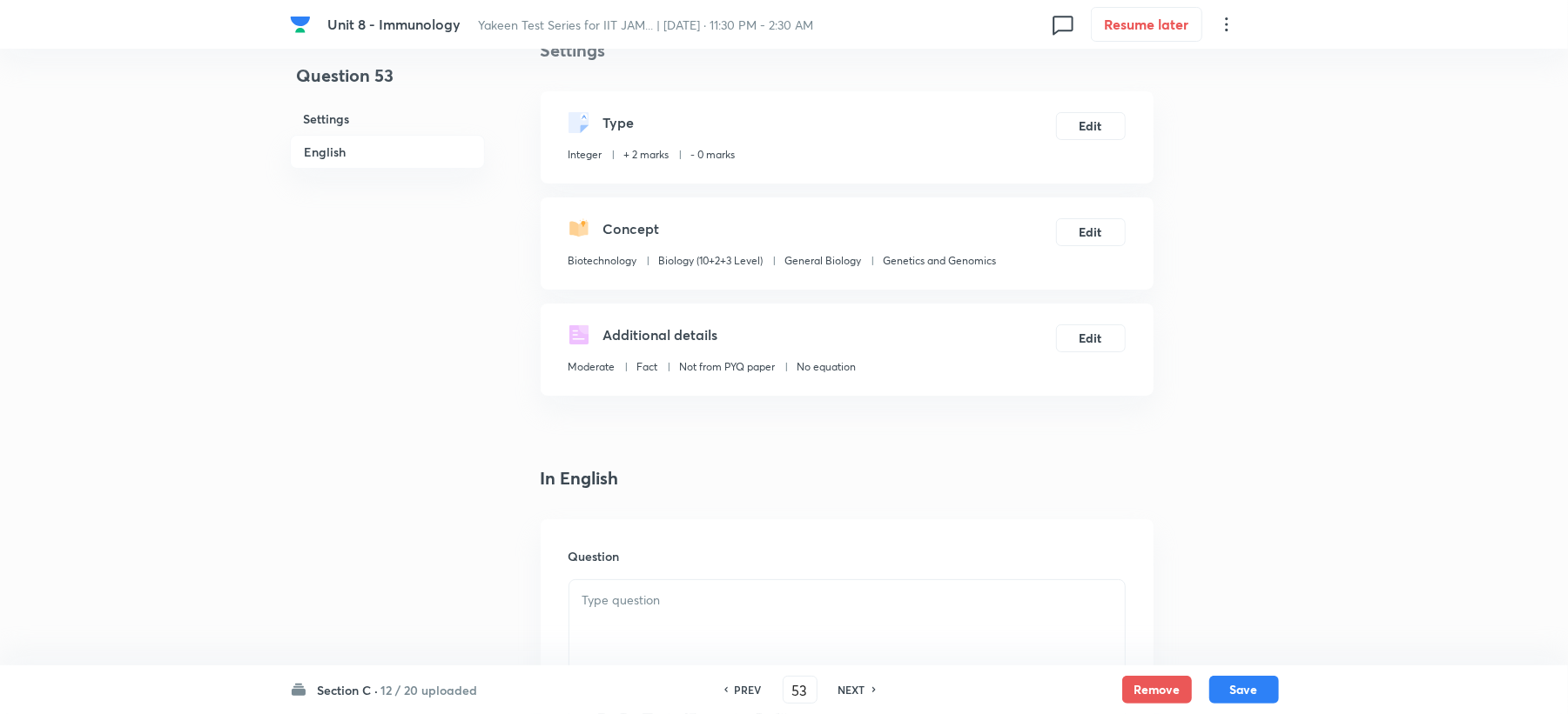
scroll to position [464, 0]
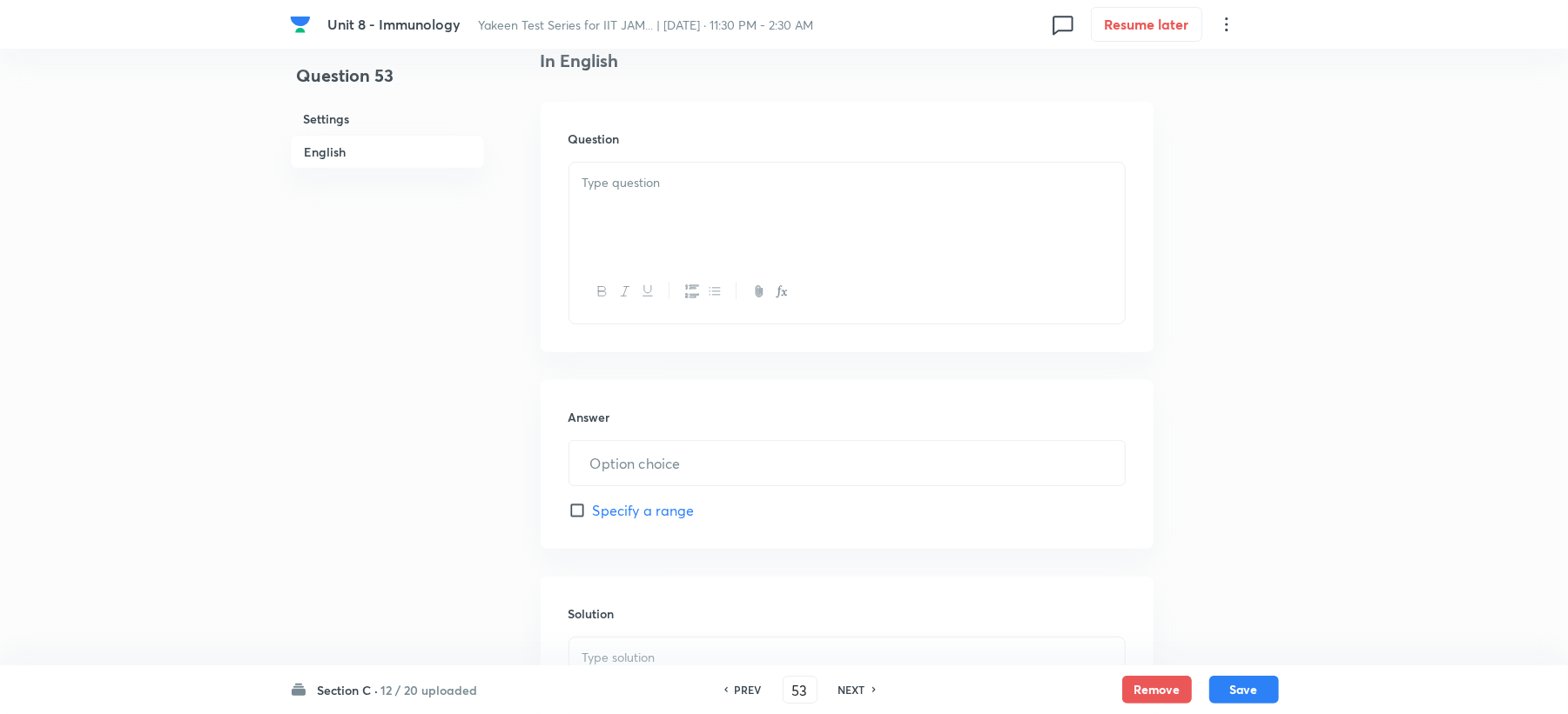
click at [606, 238] on div at bounding box center [846, 211] width 555 height 98
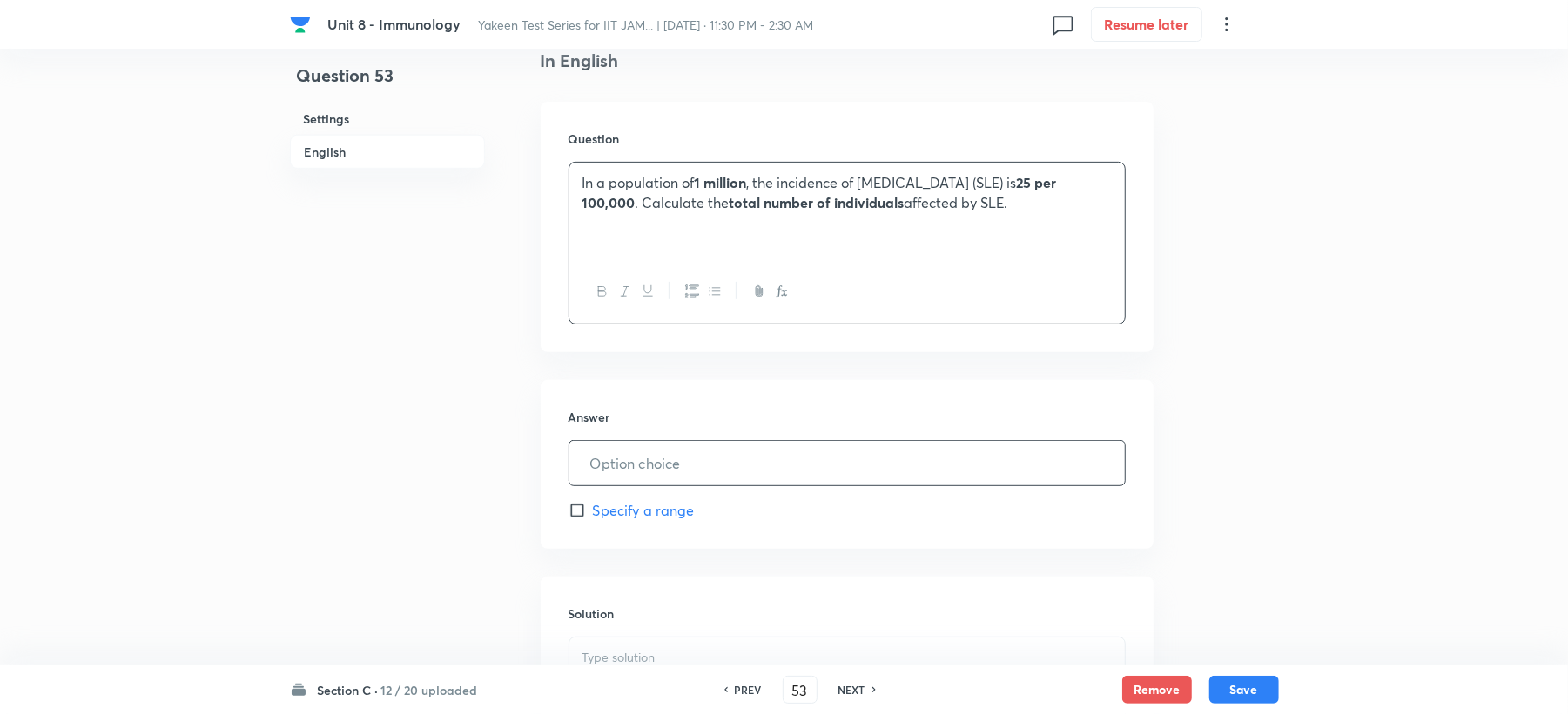
click at [669, 470] on input "text" at bounding box center [846, 464] width 555 height 45
type input "250"
click at [628, 655] on p at bounding box center [847, 658] width 530 height 20
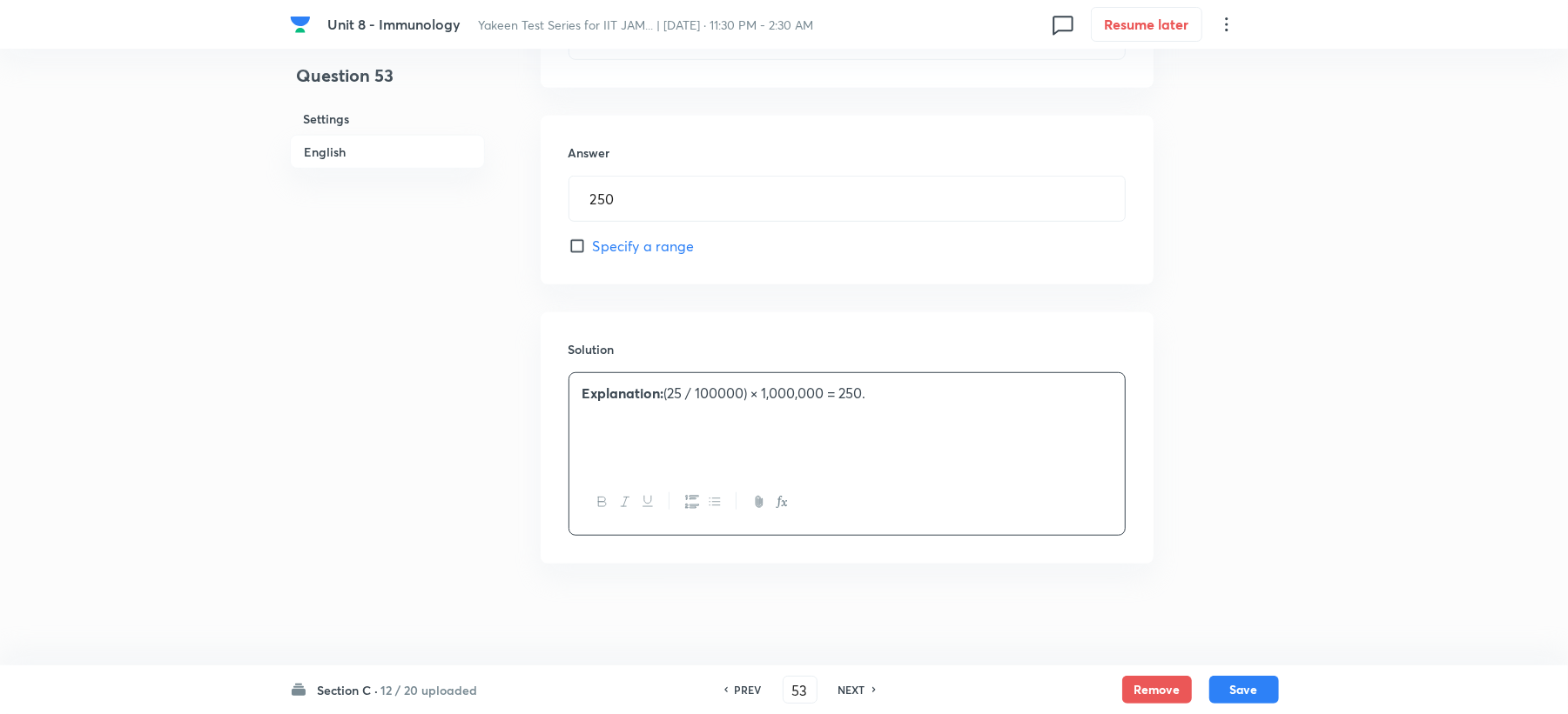
scroll to position [732, 0]
click at [1245, 687] on button "Save" at bounding box center [1244, 688] width 70 height 27
type input "54"
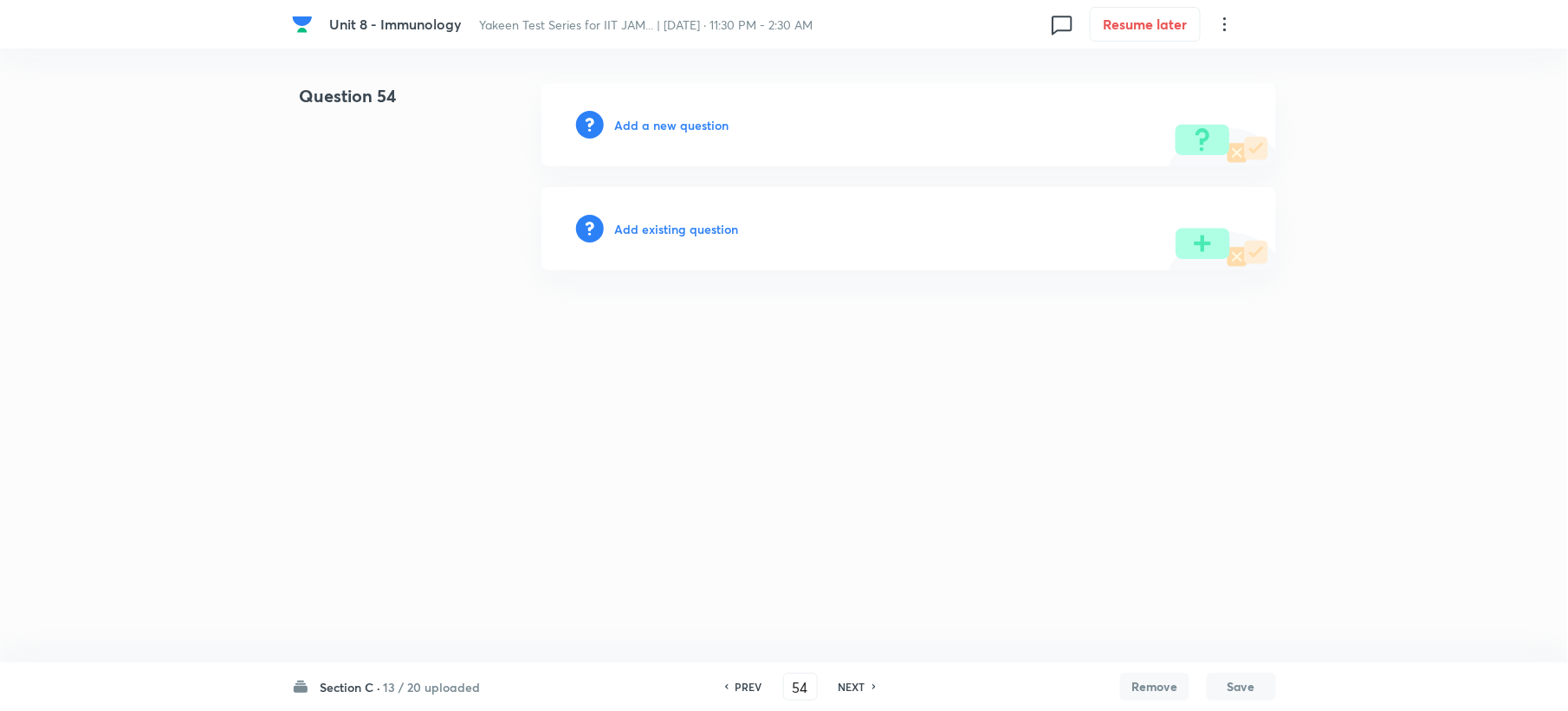
click at [653, 125] on h6 "Add a new question" at bounding box center [672, 126] width 115 height 18
click at [653, 128] on h6 "Choose a question type" at bounding box center [681, 126] width 134 height 18
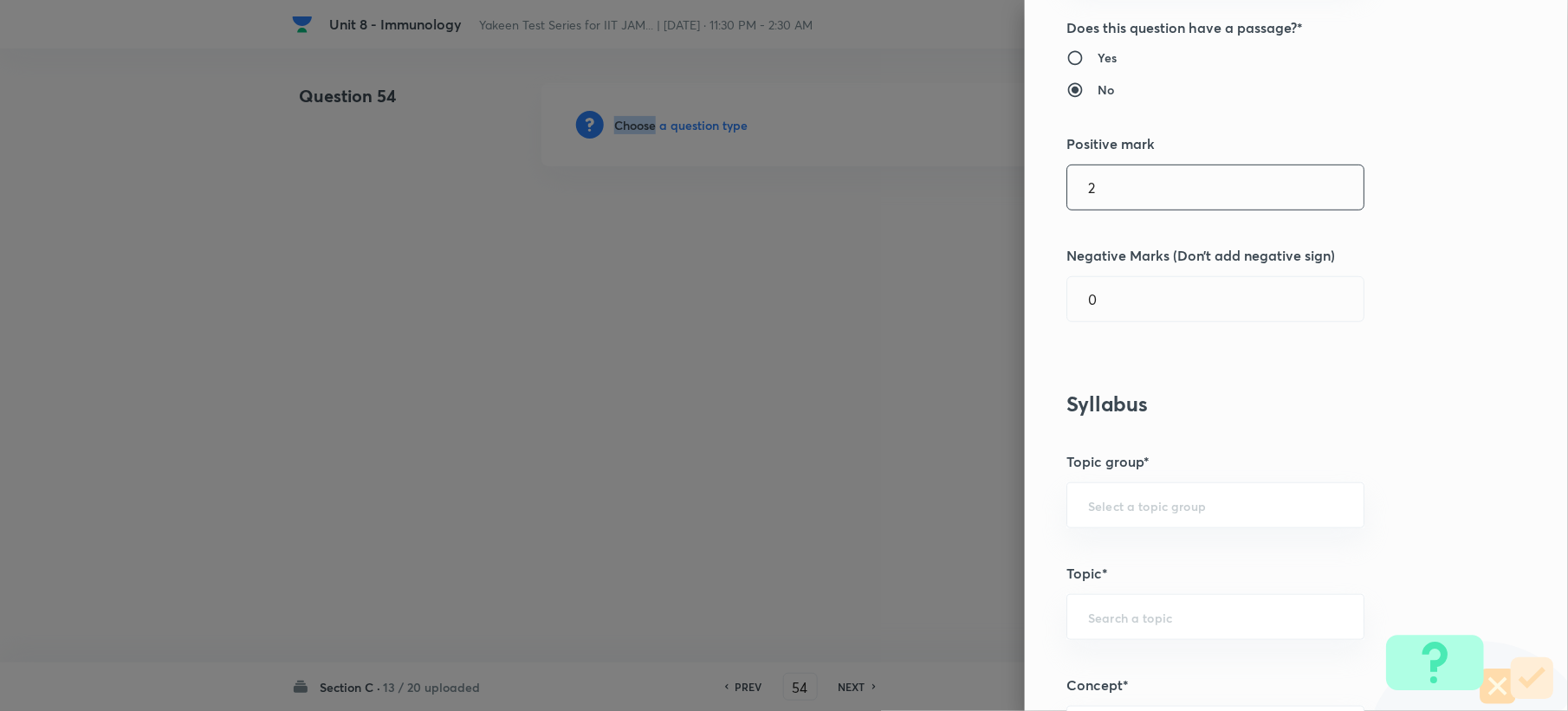
scroll to position [577, 0]
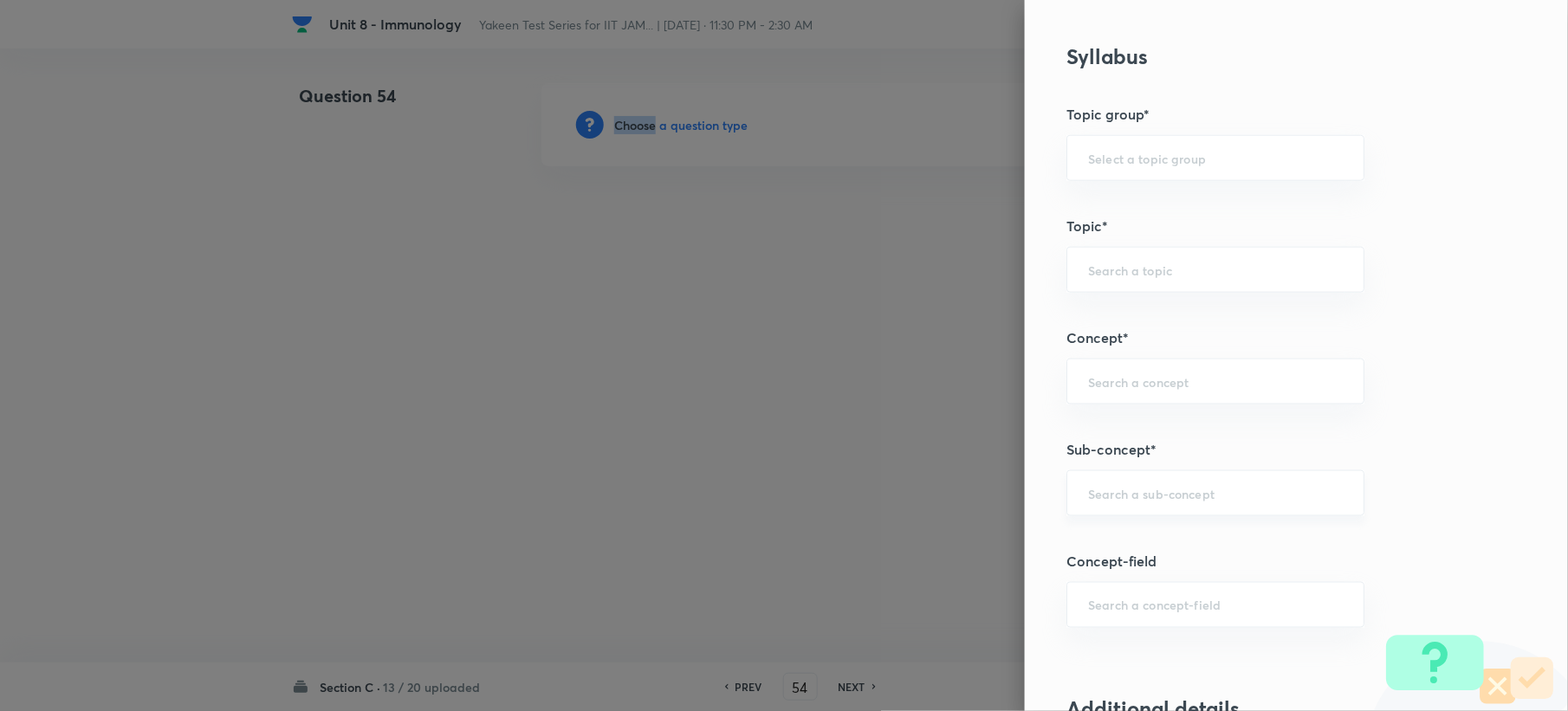
click at [1109, 473] on div "​" at bounding box center [1215, 493] width 298 height 46
paste input "Genetics and Genomics"
click at [1116, 532] on li "Genetics and Genomics" at bounding box center [1199, 545] width 296 height 31
type input "Genetics and Genomics"
type input "Biotechnology"
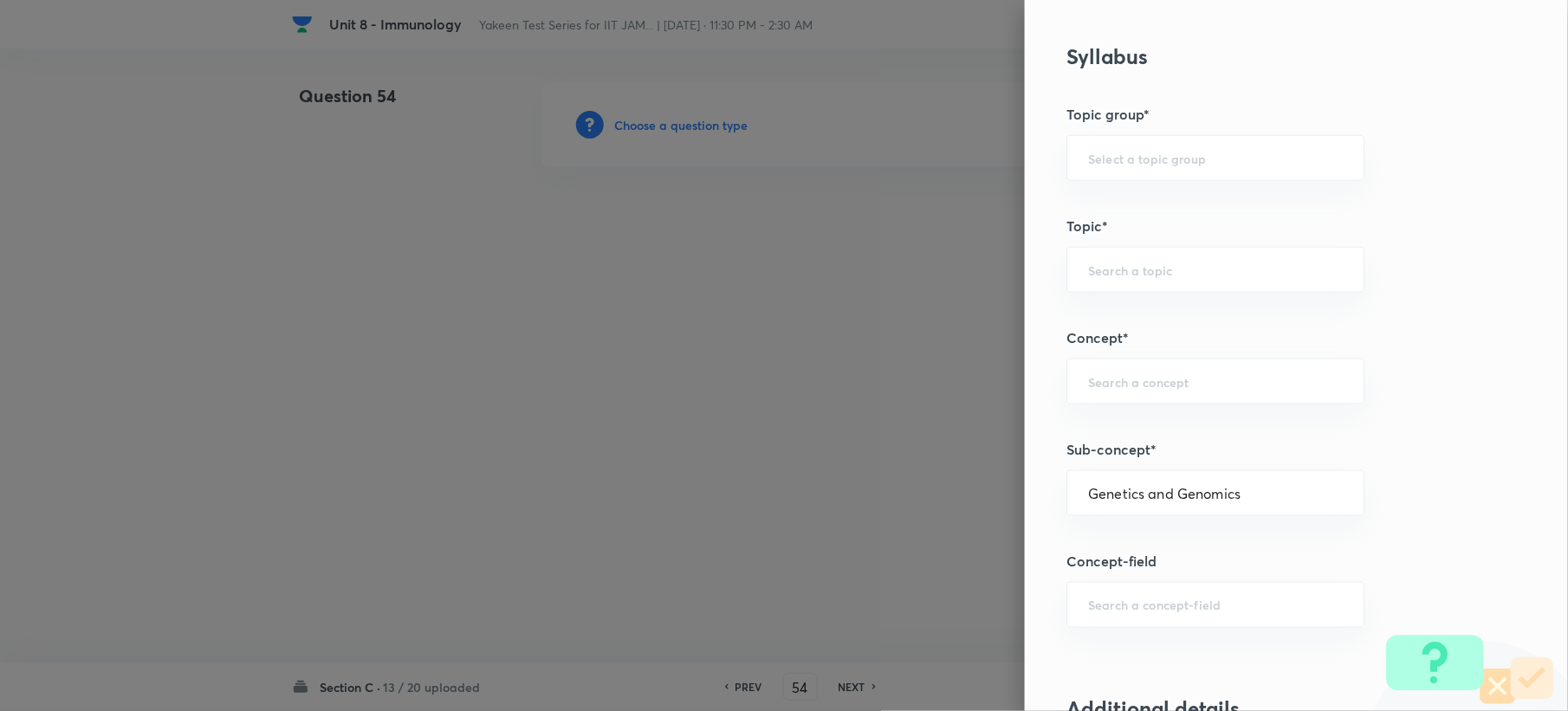
type input "Biology (10+2+3 Level)"
type input "General Biology"
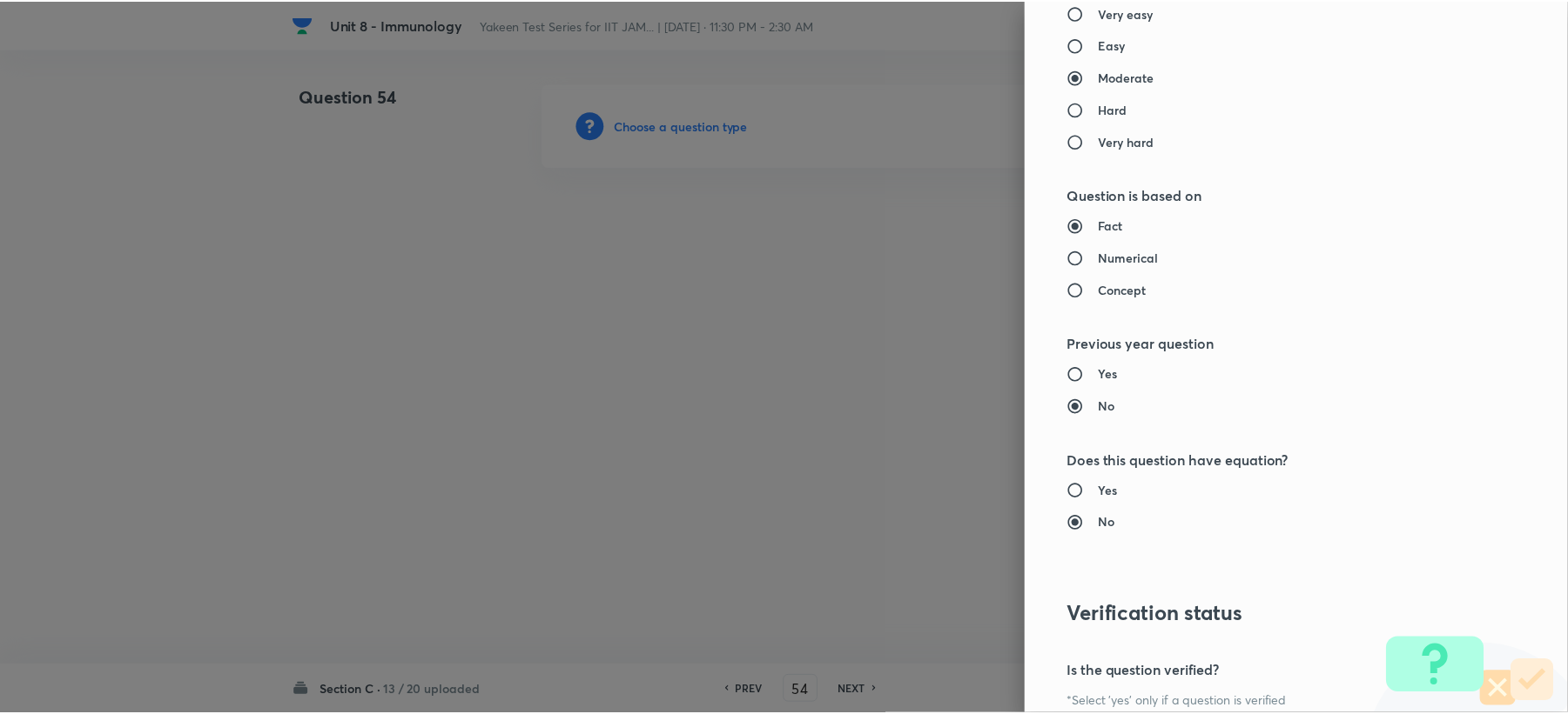
scroll to position [1558, 0]
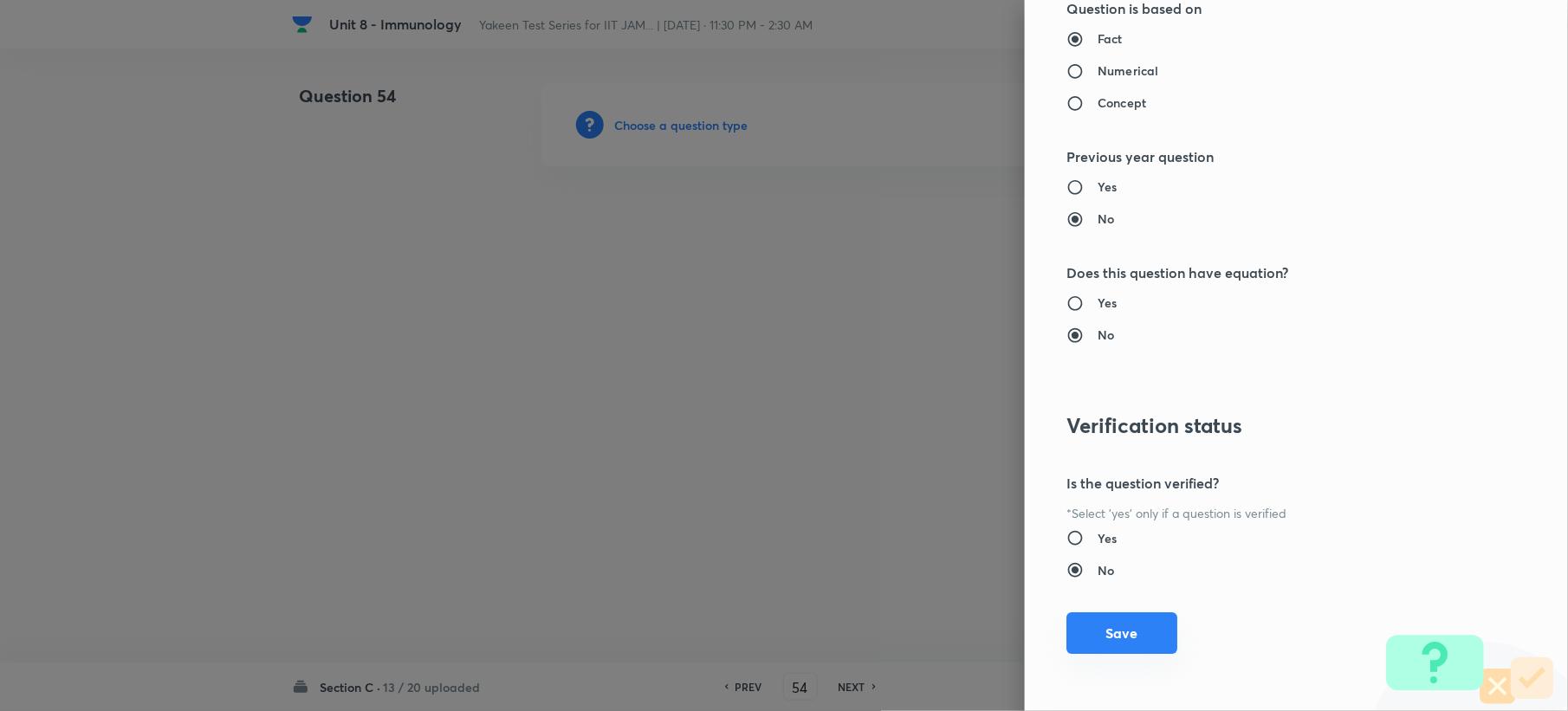
drag, startPoint x: 1091, startPoint y: 622, endPoint x: 997, endPoint y: 575, distance: 105.1
click at [1091, 624] on button "Save" at bounding box center [1122, 635] width 111 height 42
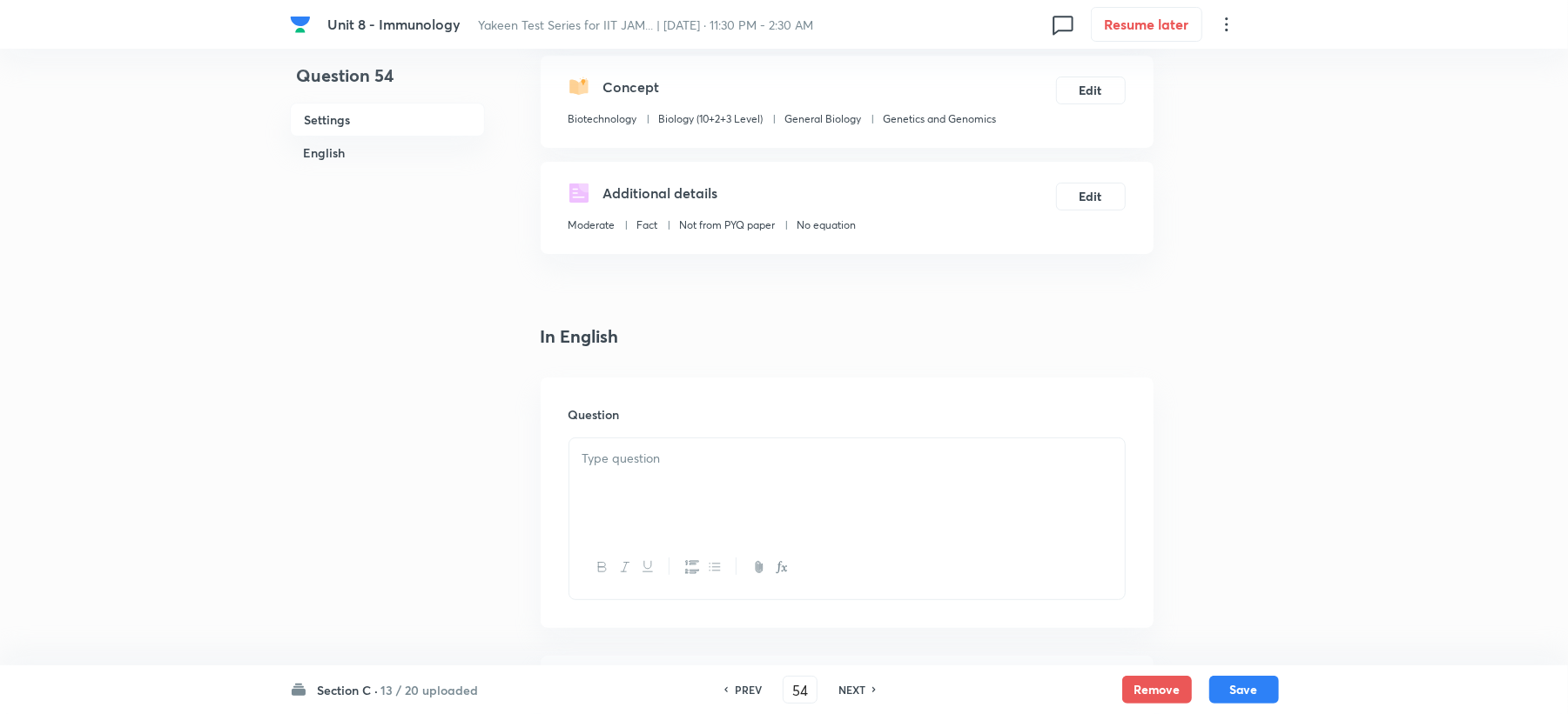
scroll to position [231, 0]
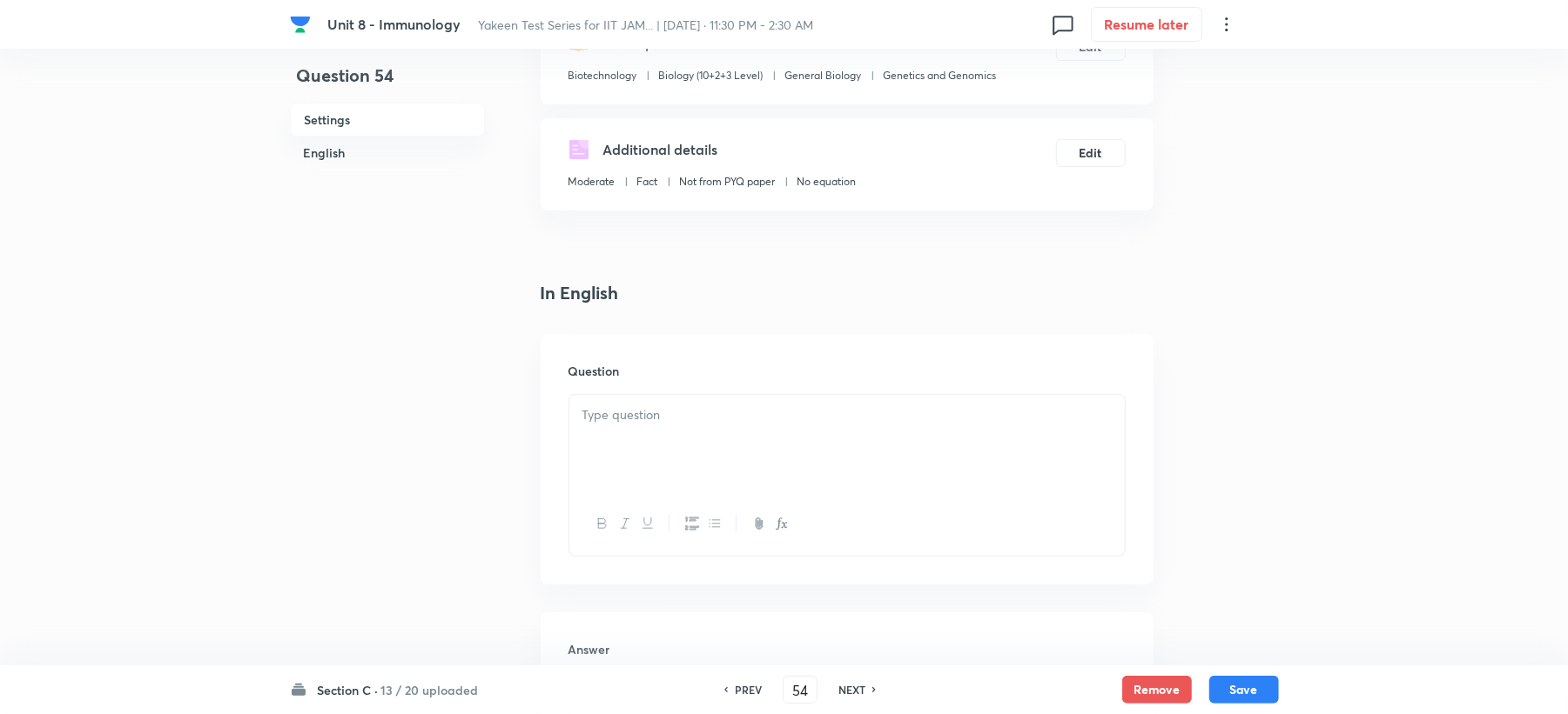
click at [597, 416] on p at bounding box center [847, 416] width 530 height 20
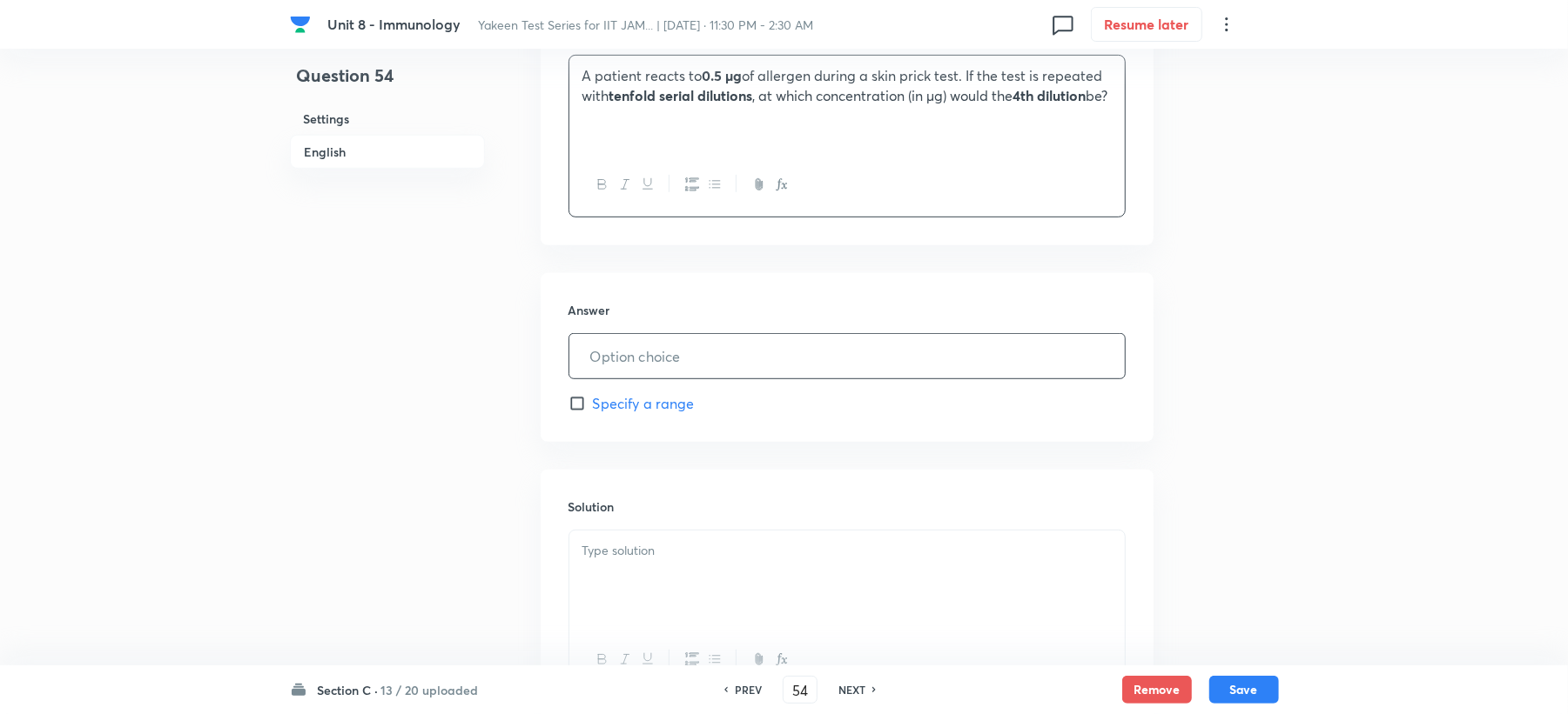
scroll to position [580, 0]
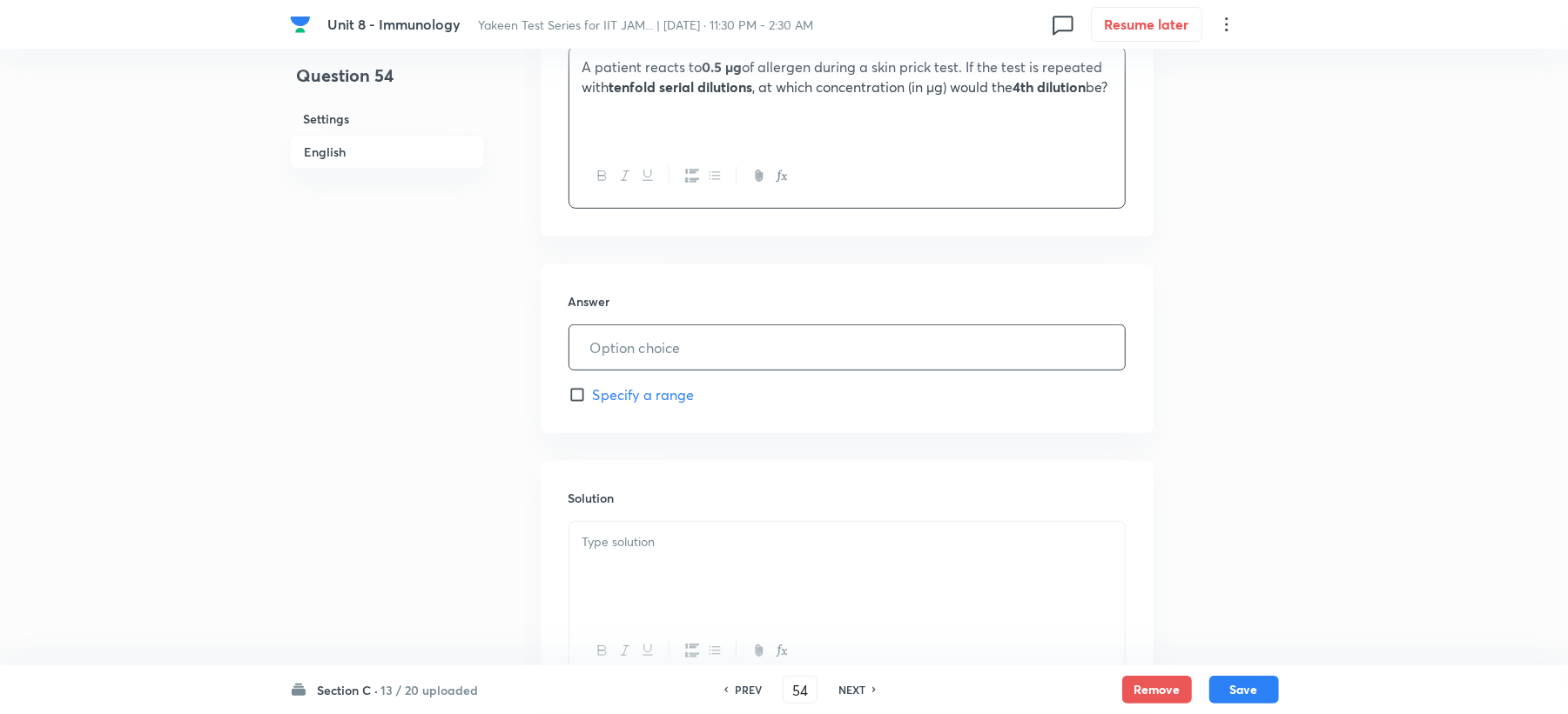
click at [620, 366] on input "text" at bounding box center [846, 347] width 555 height 45
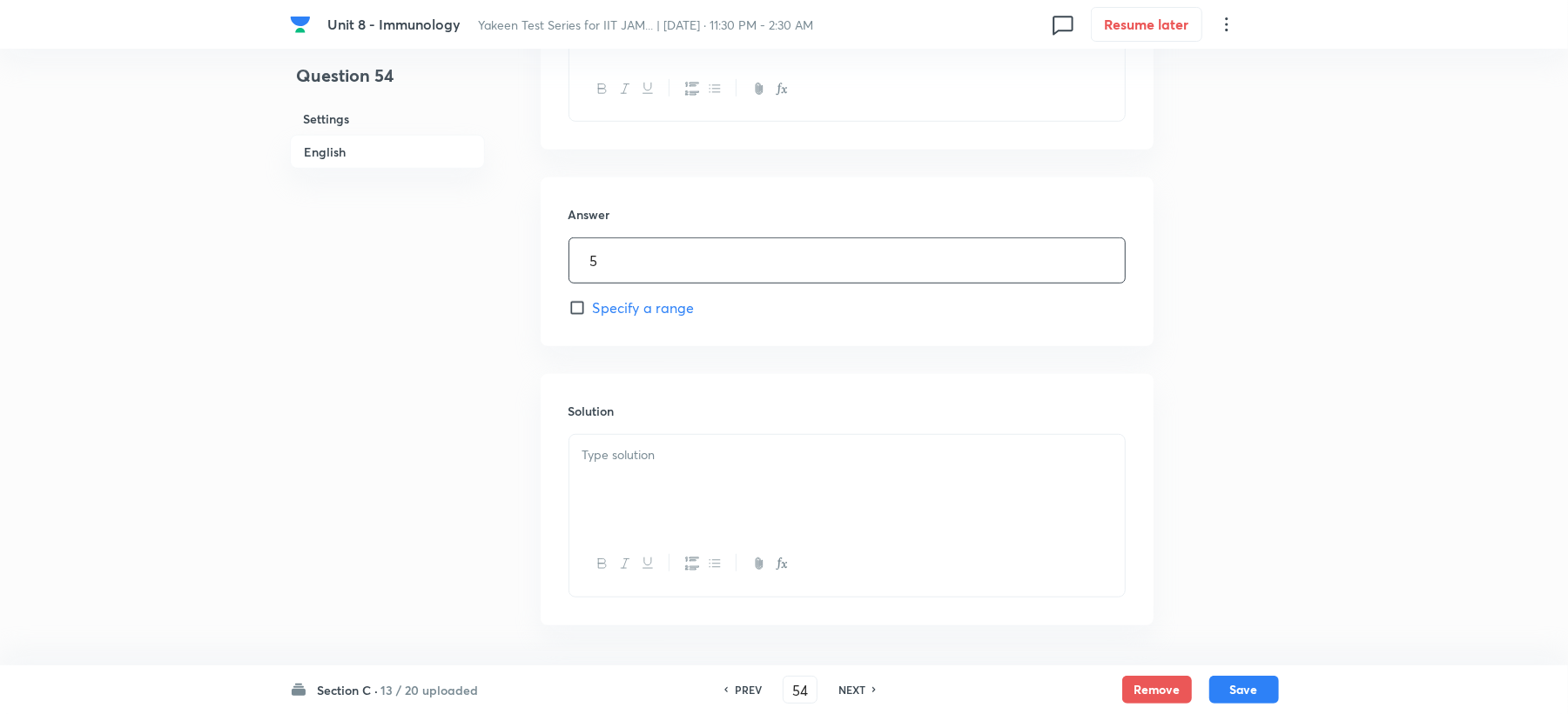
scroll to position [732, 0]
type input "5"
click at [596, 399] on p at bounding box center [847, 391] width 530 height 20
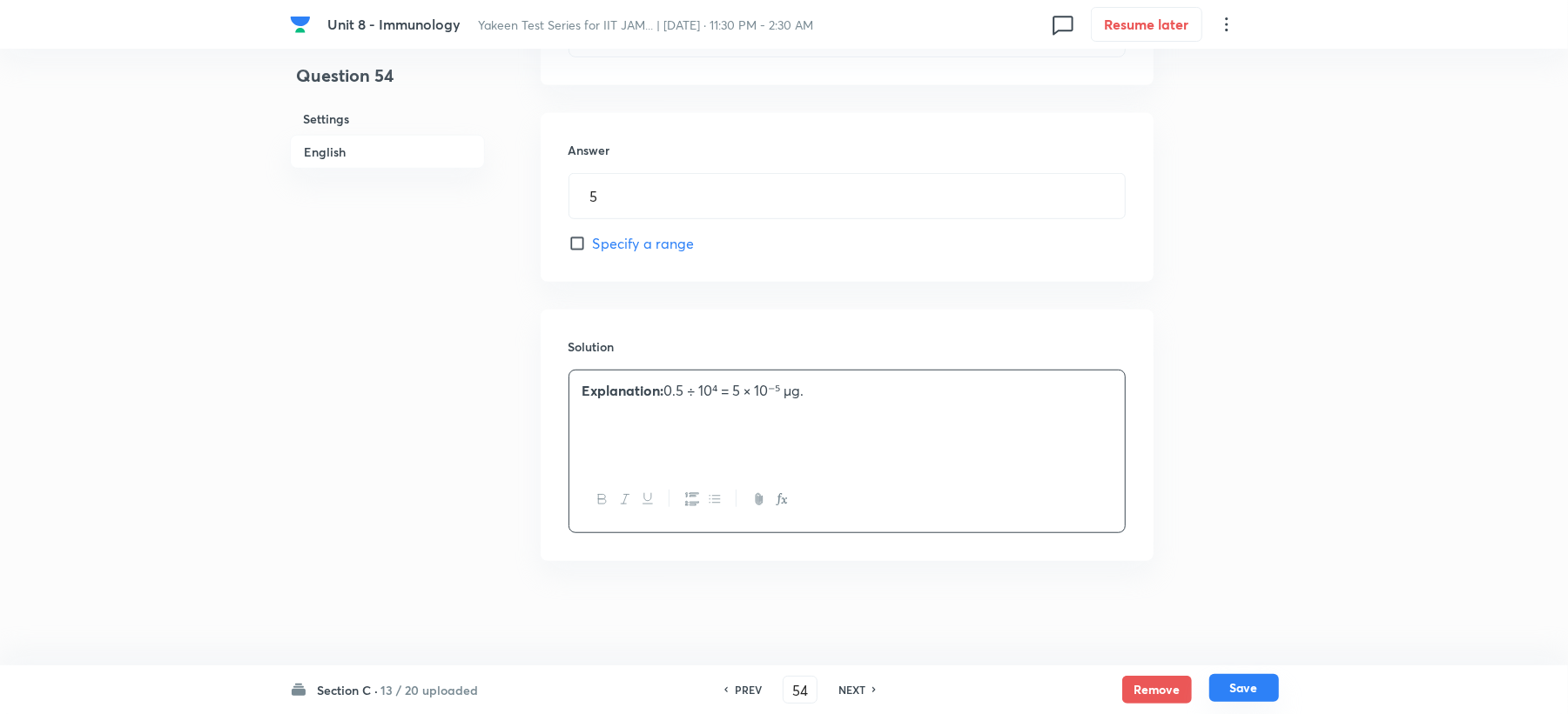
click at [1259, 700] on button "Save" at bounding box center [1244, 688] width 70 height 27
type input "55"
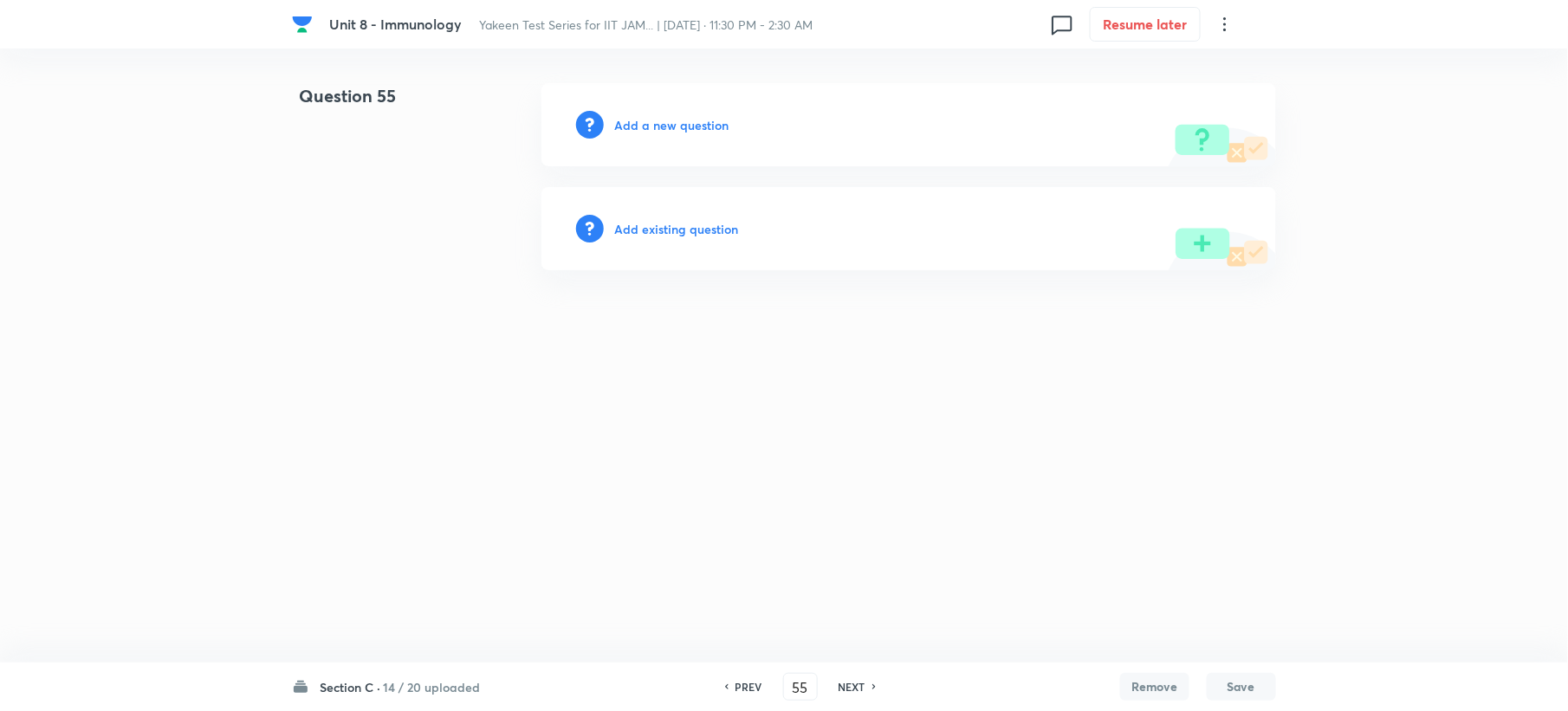
click at [659, 127] on h6 "Add a new question" at bounding box center [672, 126] width 115 height 18
click at [659, 127] on h6 "Choose a question type" at bounding box center [681, 126] width 134 height 18
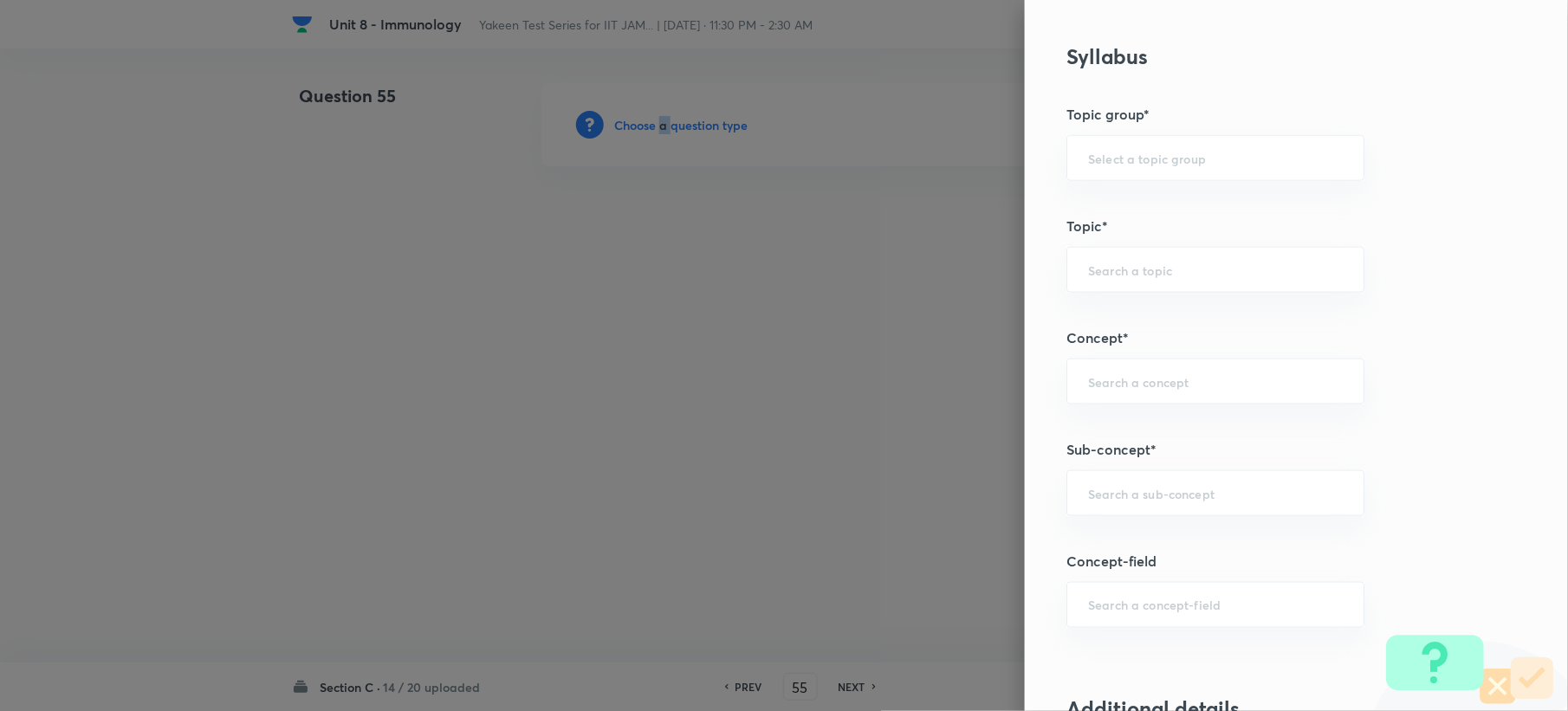
scroll to position [924, 0]
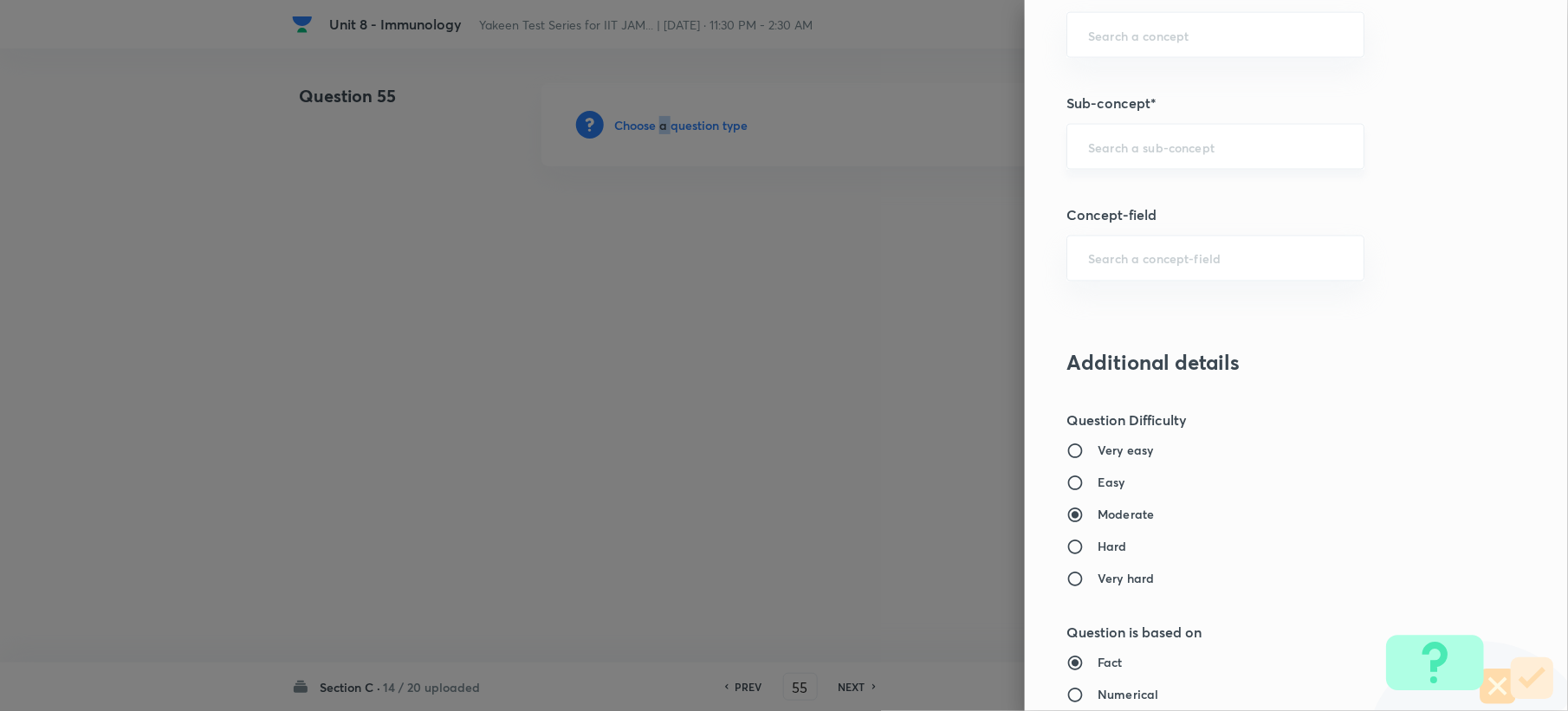
click at [1127, 138] on div "​" at bounding box center [1215, 147] width 298 height 46
paste input "Genetics and Genomics"
click at [1095, 198] on li "Genetics and Genomics" at bounding box center [1199, 198] width 296 height 31
type input "Genetics and Genomics"
type input "Biotechnology"
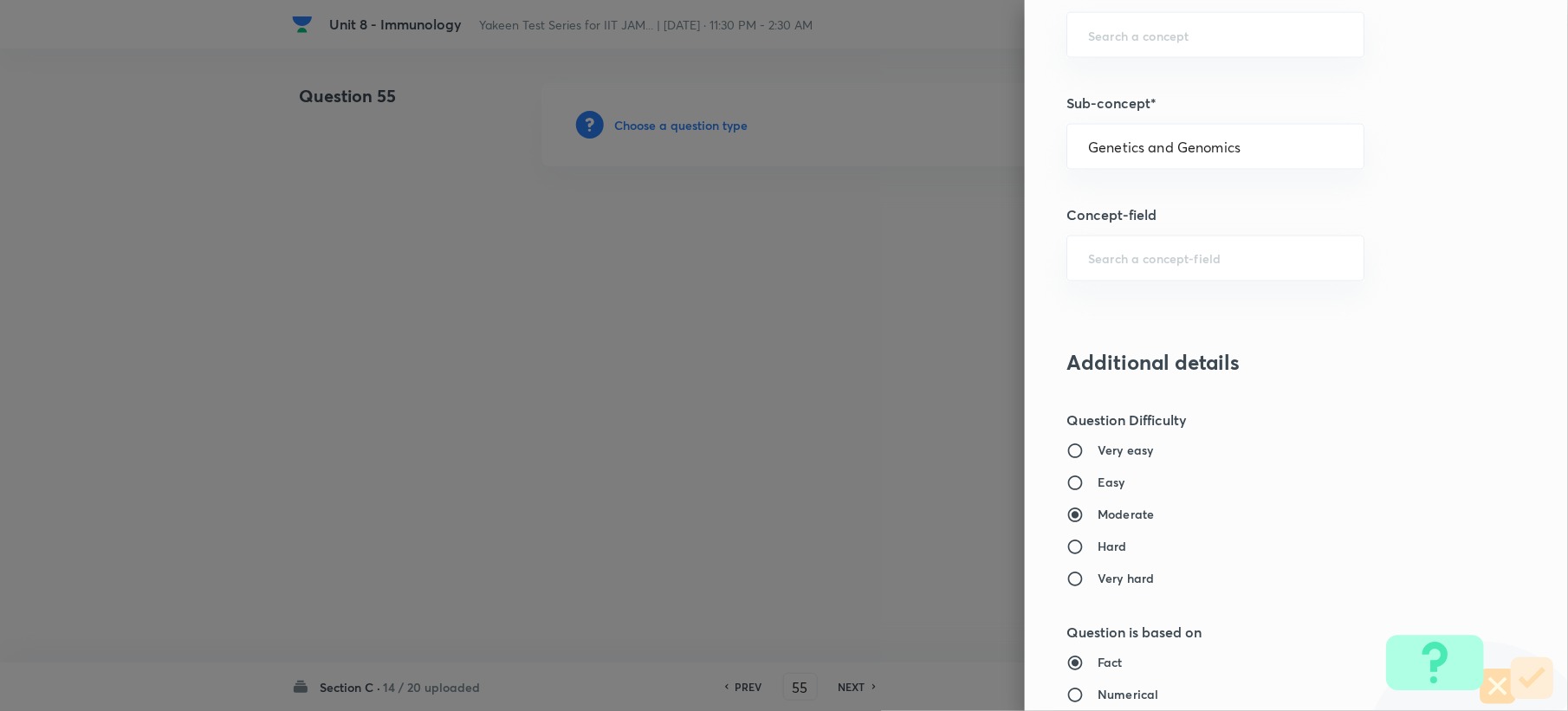
type input "Biology (10+2+3 Level)"
type input "General Biology"
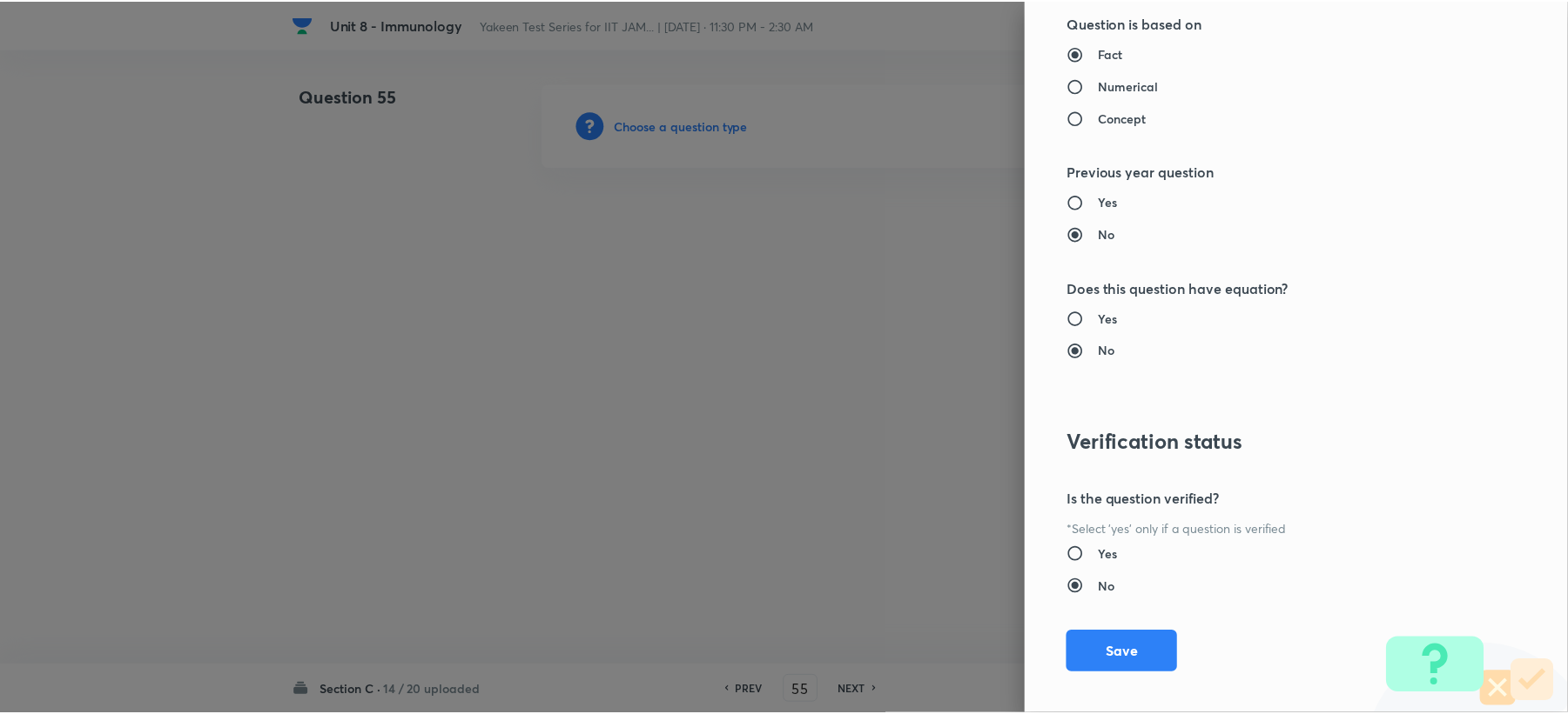
scroll to position [1558, 0]
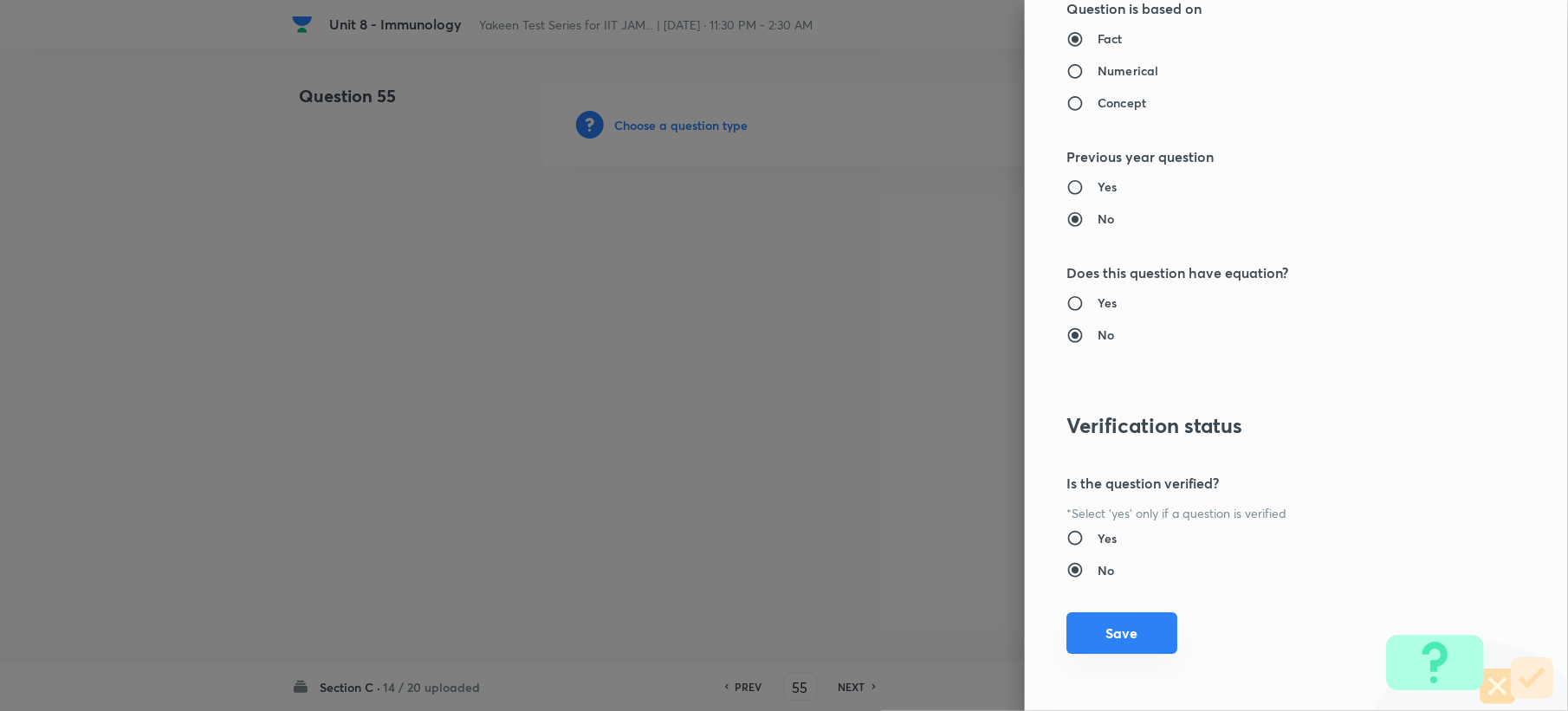
click at [1110, 635] on button "Save" at bounding box center [1122, 634] width 111 height 42
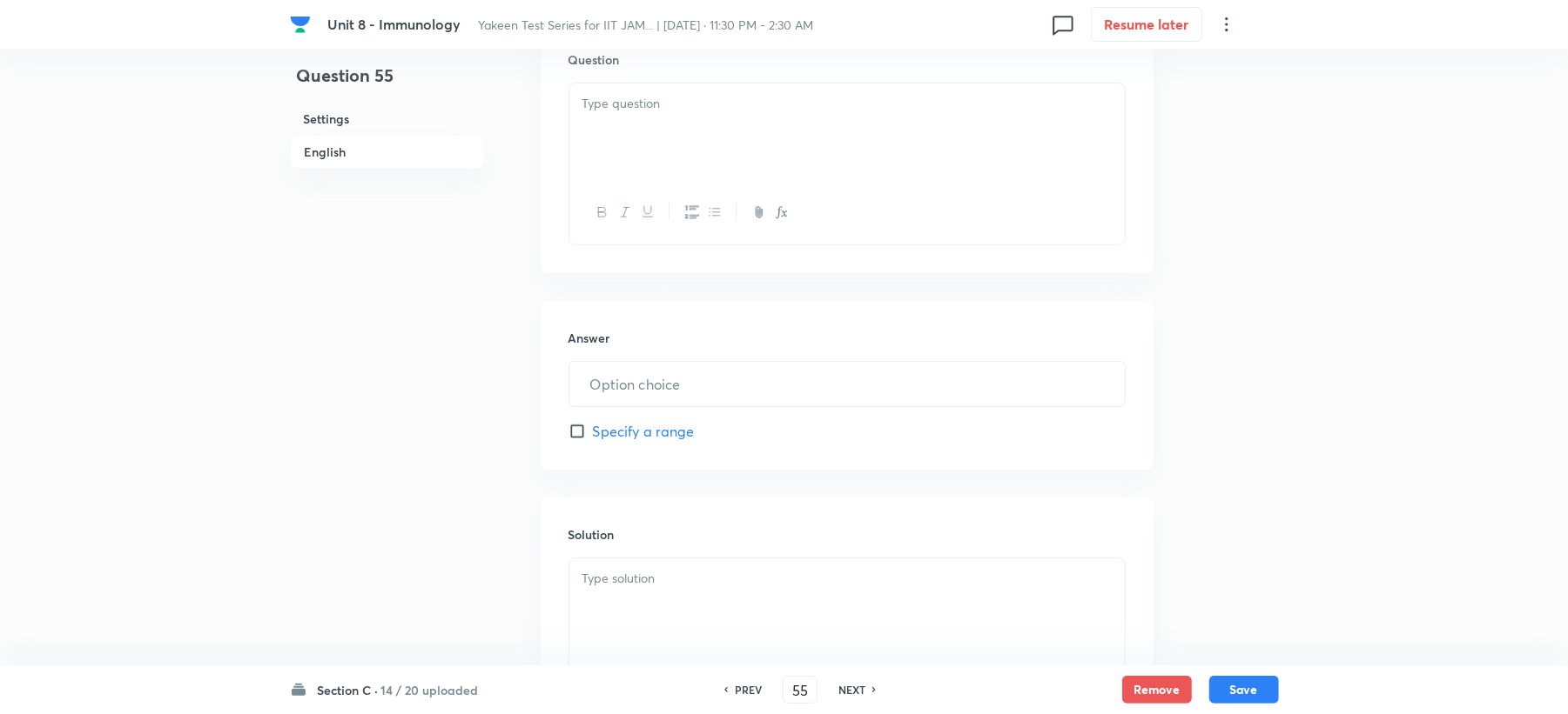
scroll to position [580, 0]
click at [618, 106] on div at bounding box center [846, 95] width 555 height 98
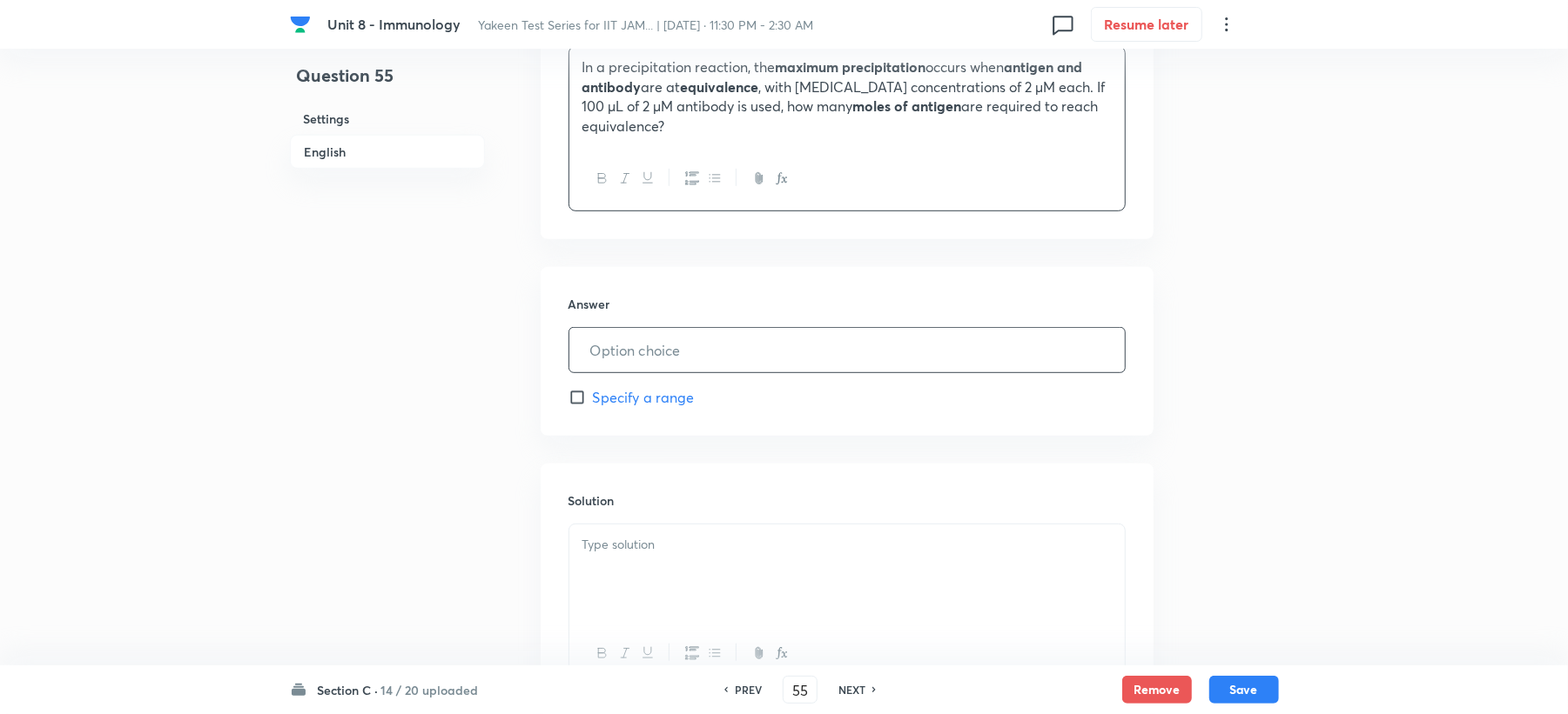
click at [650, 345] on input "text" at bounding box center [846, 350] width 555 height 45
type input "2"
drag, startPoint x: 609, startPoint y: 607, endPoint x: 620, endPoint y: 597, distance: 14.9
click at [620, 597] on div at bounding box center [846, 573] width 555 height 98
drag, startPoint x: 1248, startPoint y: 691, endPoint x: 1259, endPoint y: 693, distance: 11.2
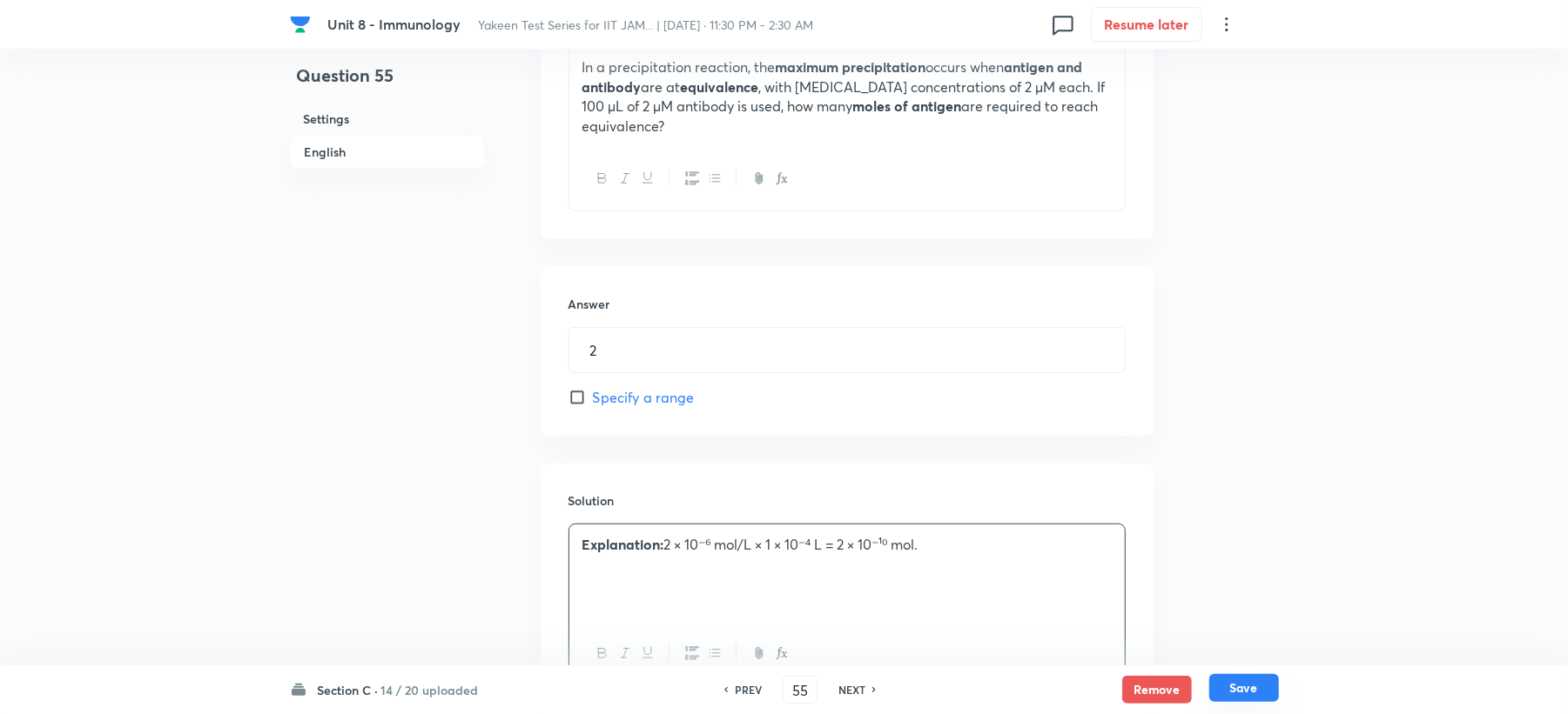
click at [1249, 693] on button "Save" at bounding box center [1244, 688] width 70 height 27
type input "56"
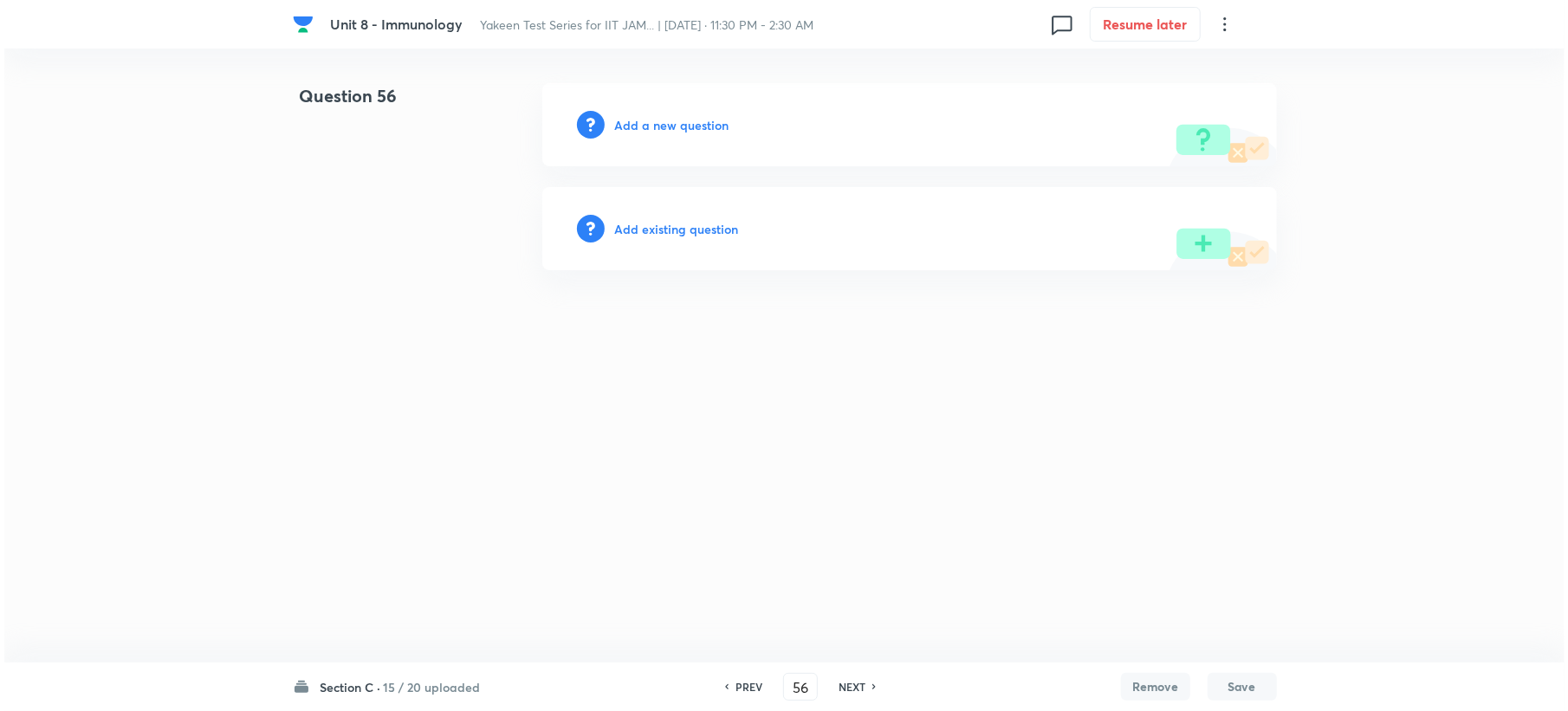
scroll to position [0, 0]
click at [632, 127] on h6 "Add a new question" at bounding box center [672, 126] width 115 height 18
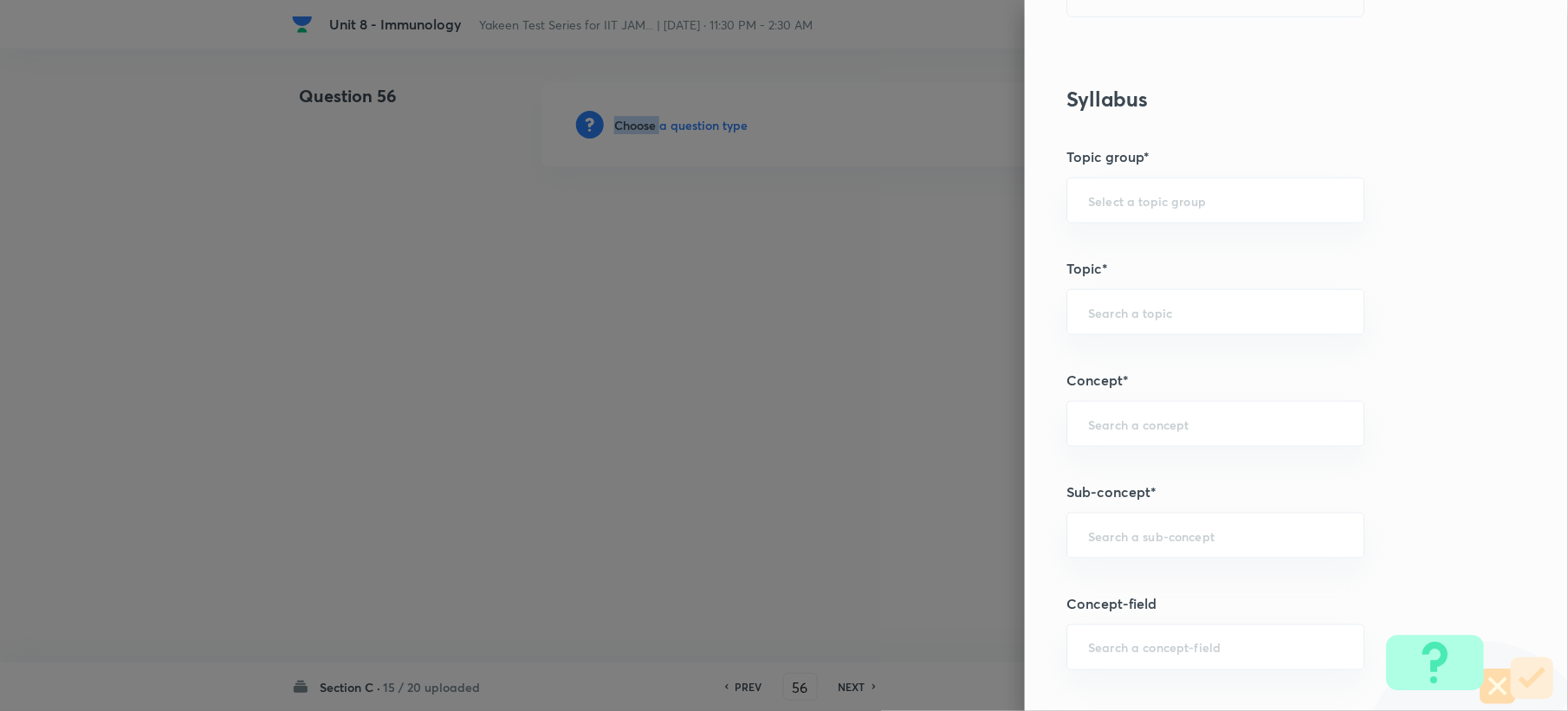
scroll to position [808, 0]
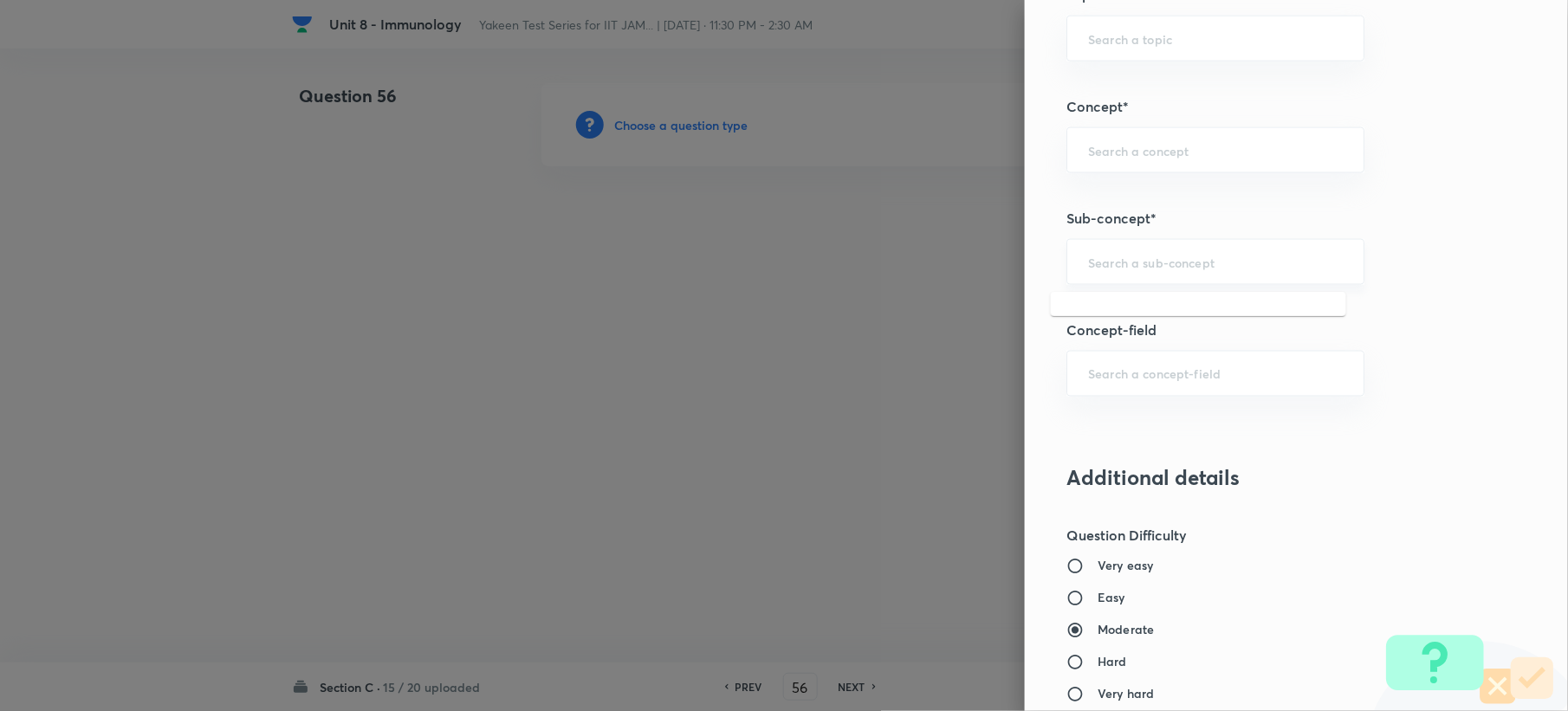
click at [1138, 267] on input "text" at bounding box center [1215, 262] width 255 height 16
paste input "Genetics and Genomics"
click at [1123, 303] on li "Genetics and Genomics" at bounding box center [1199, 314] width 296 height 31
type input "Genetics and Genomics"
type input "Biotechnology"
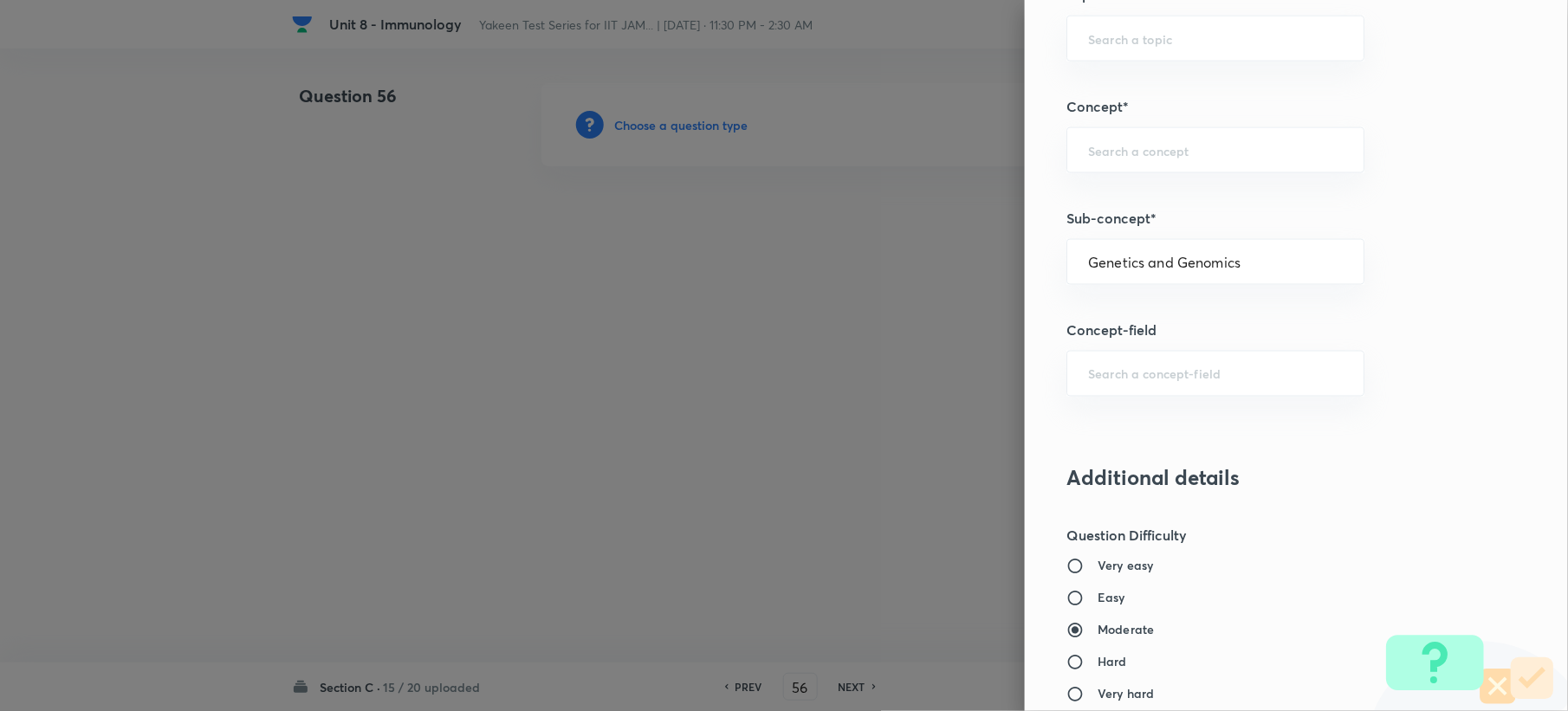
type input "Biology (10+2+3 Level)"
type input "General Biology"
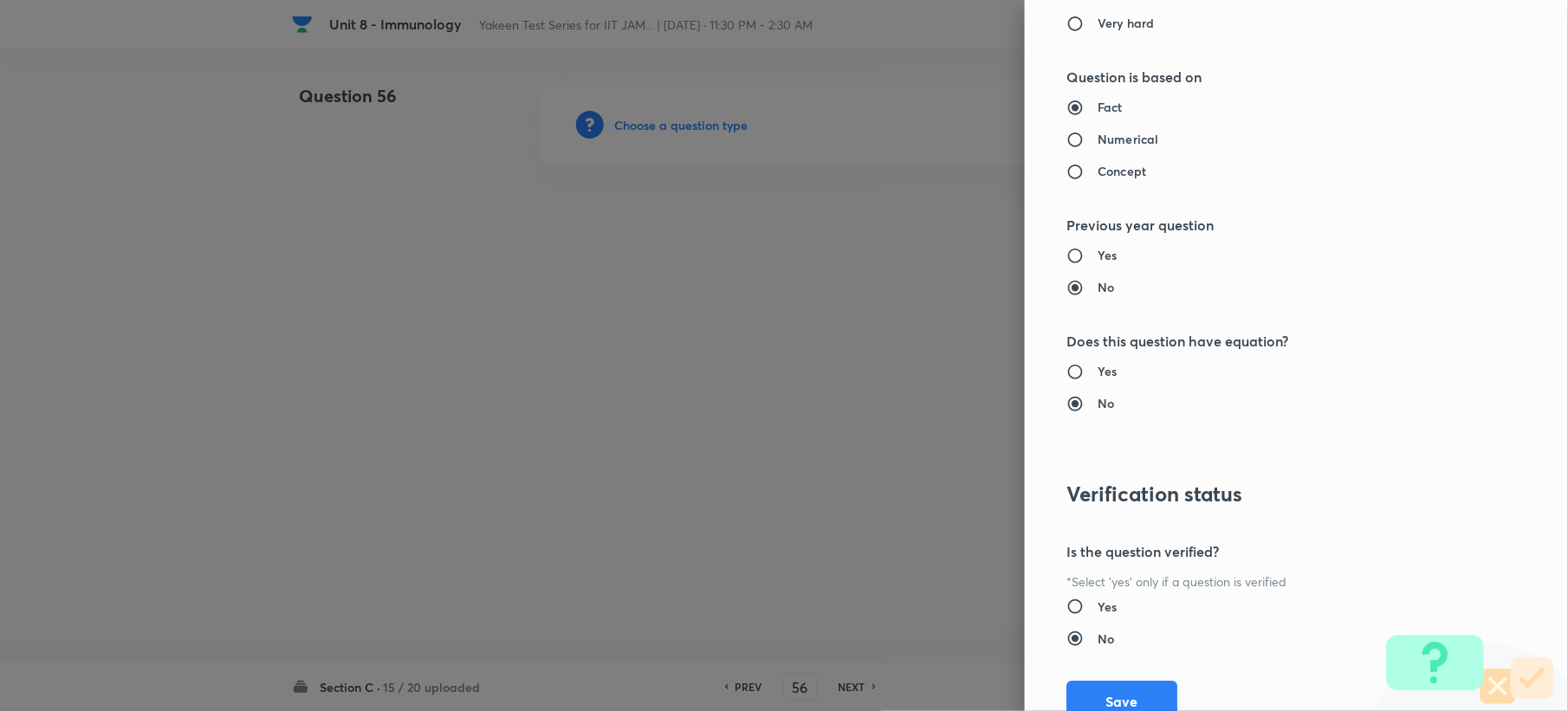
scroll to position [1551, 0]
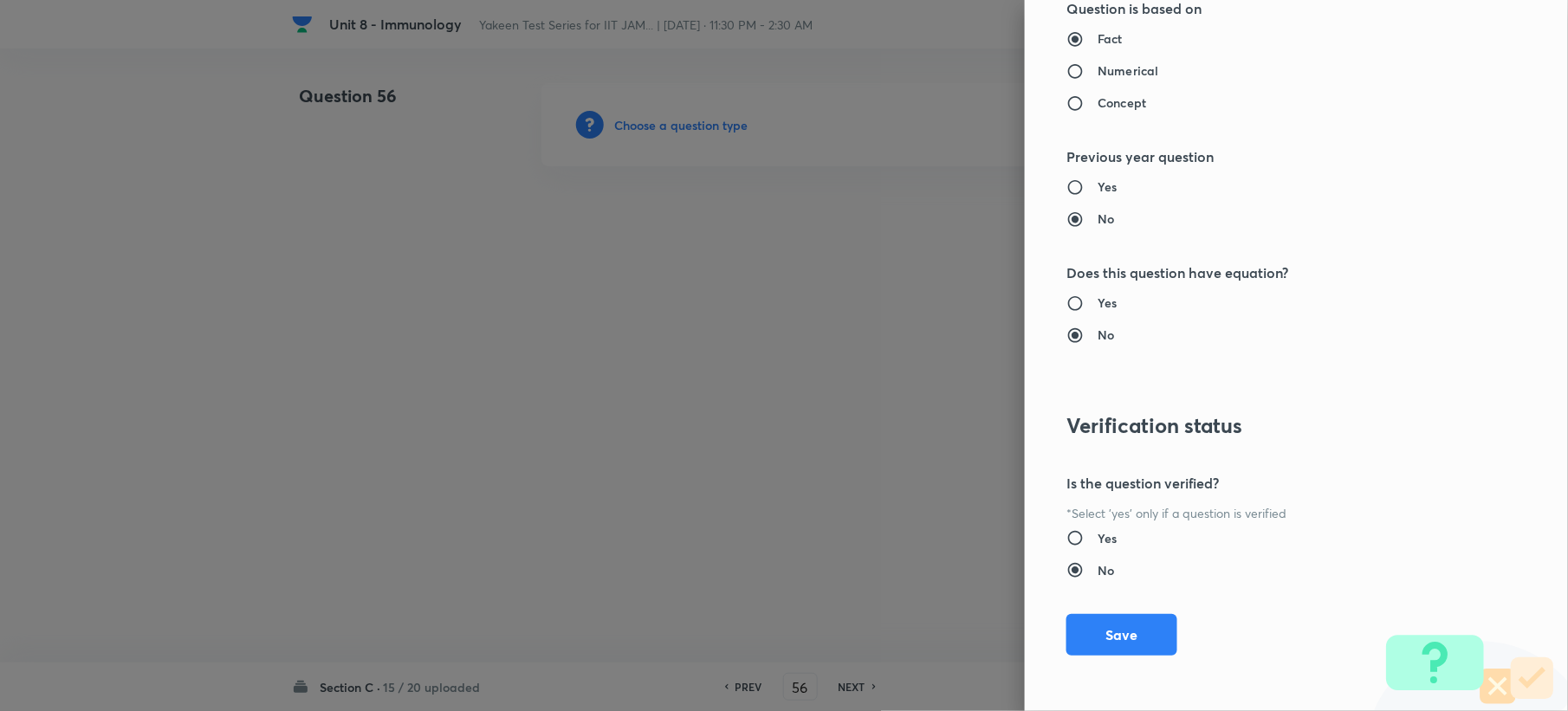
click at [1099, 620] on button "Save" at bounding box center [1122, 635] width 111 height 42
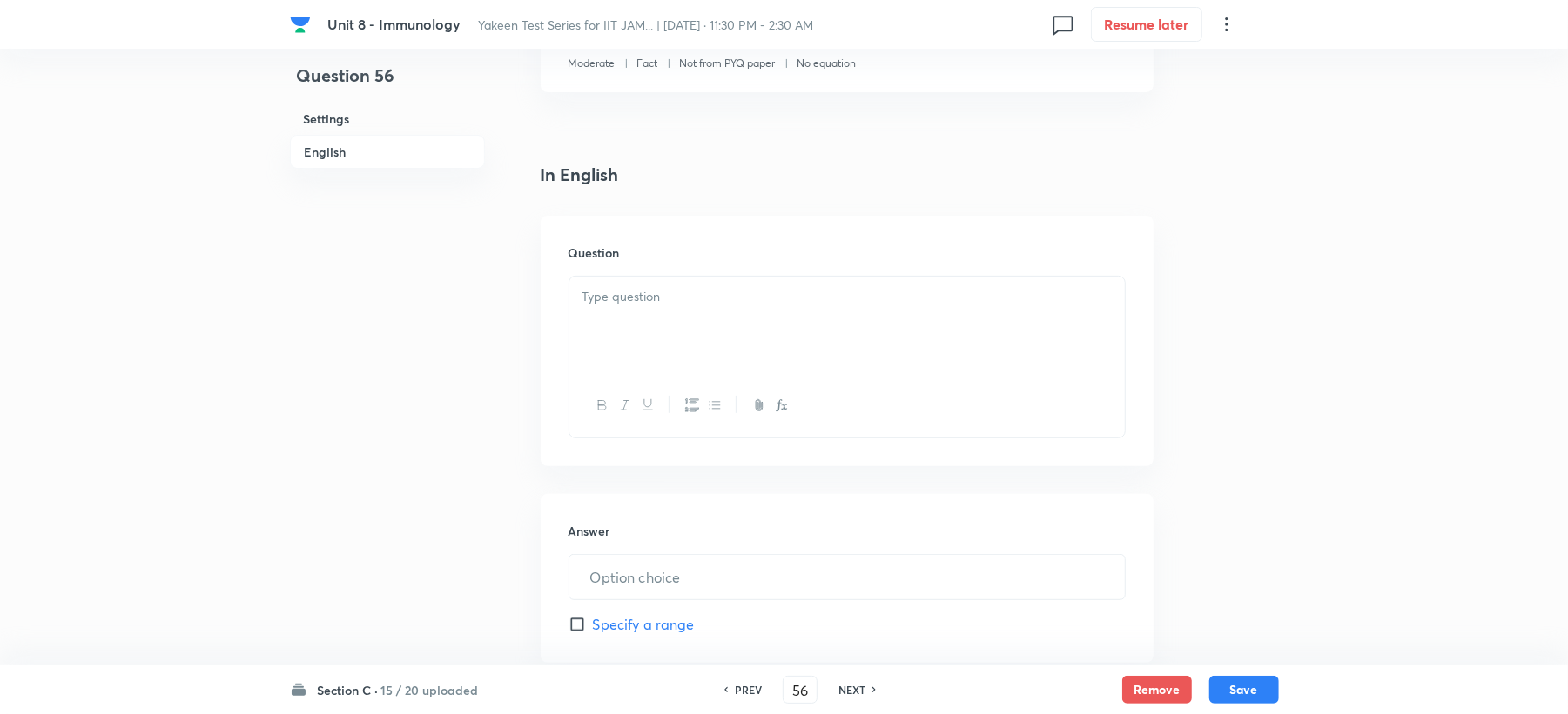
scroll to position [464, 0]
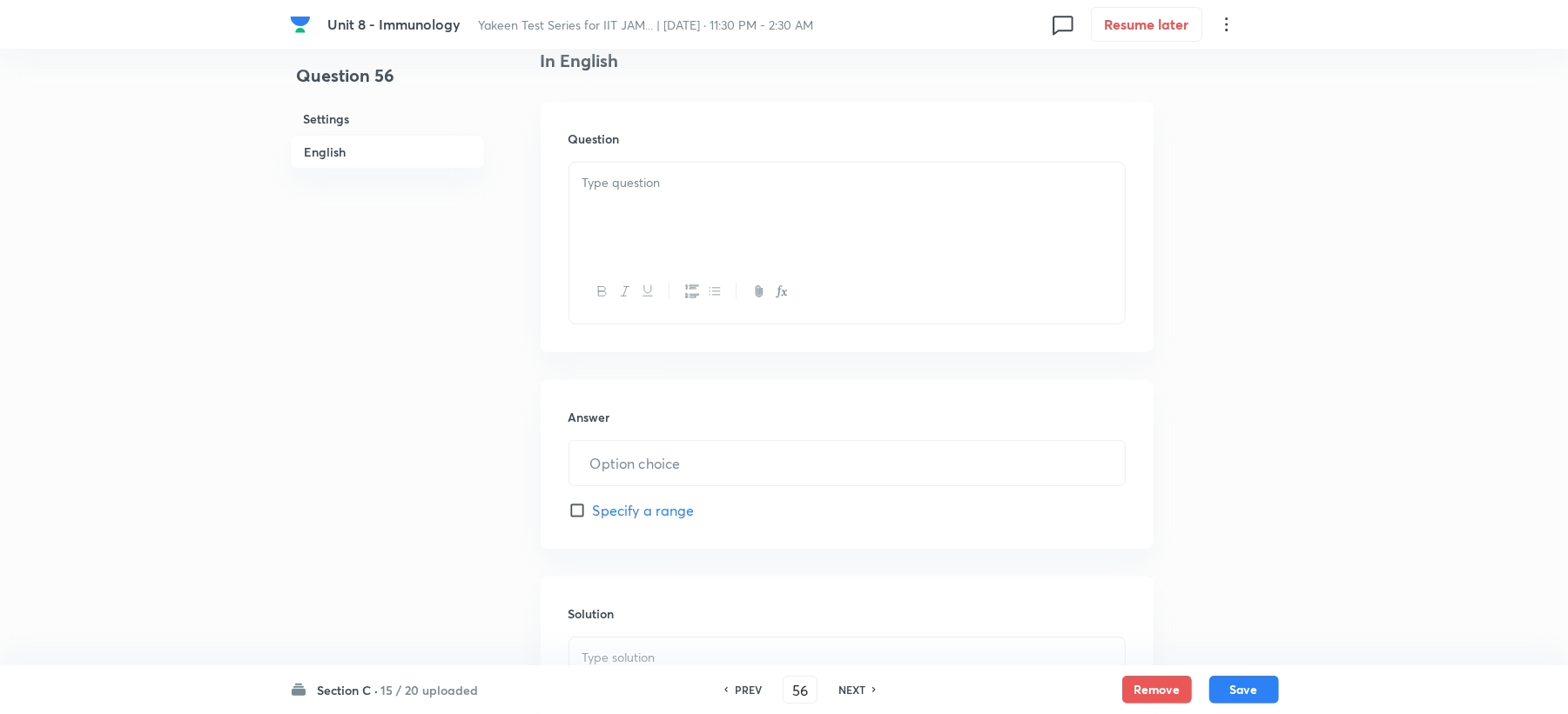
click at [617, 189] on p at bounding box center [847, 183] width 530 height 20
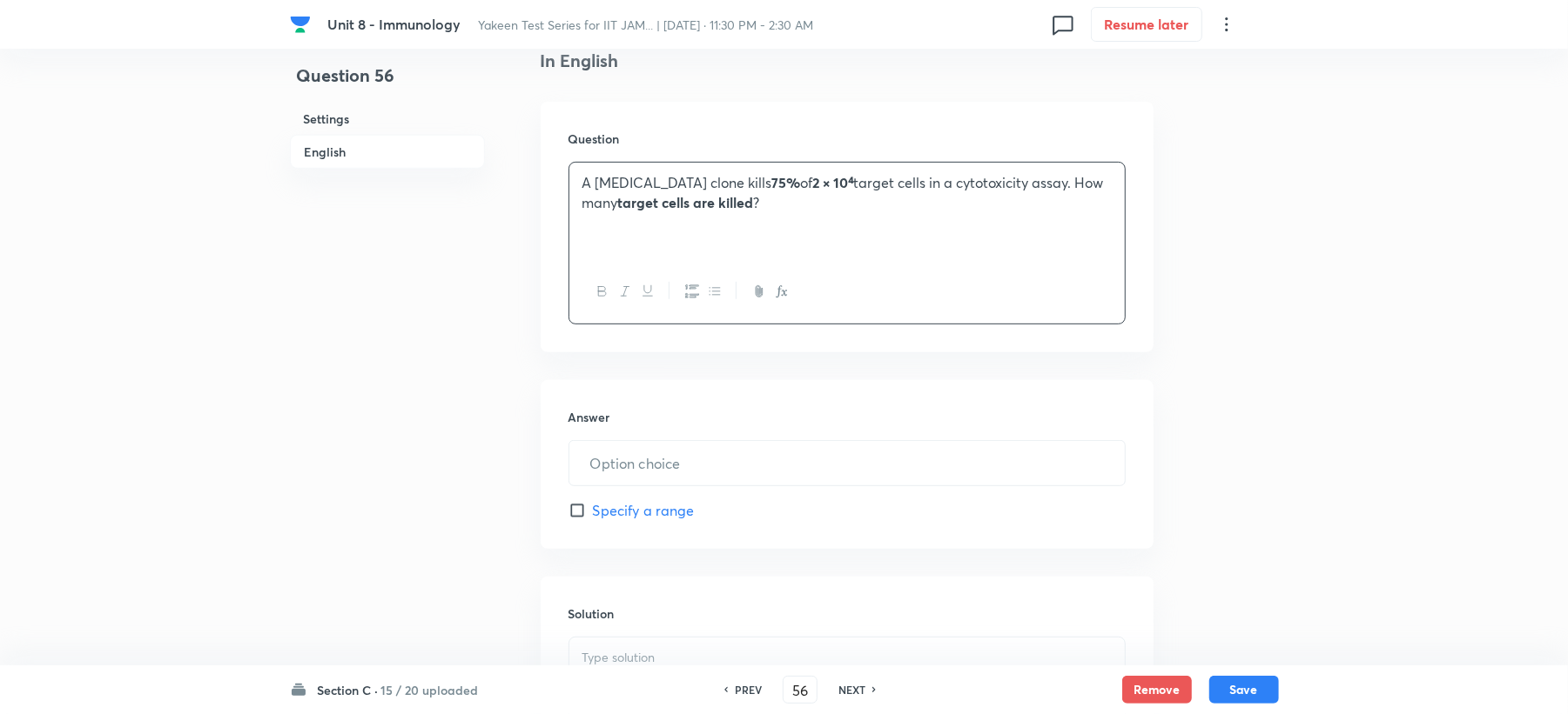
scroll to position [580, 0]
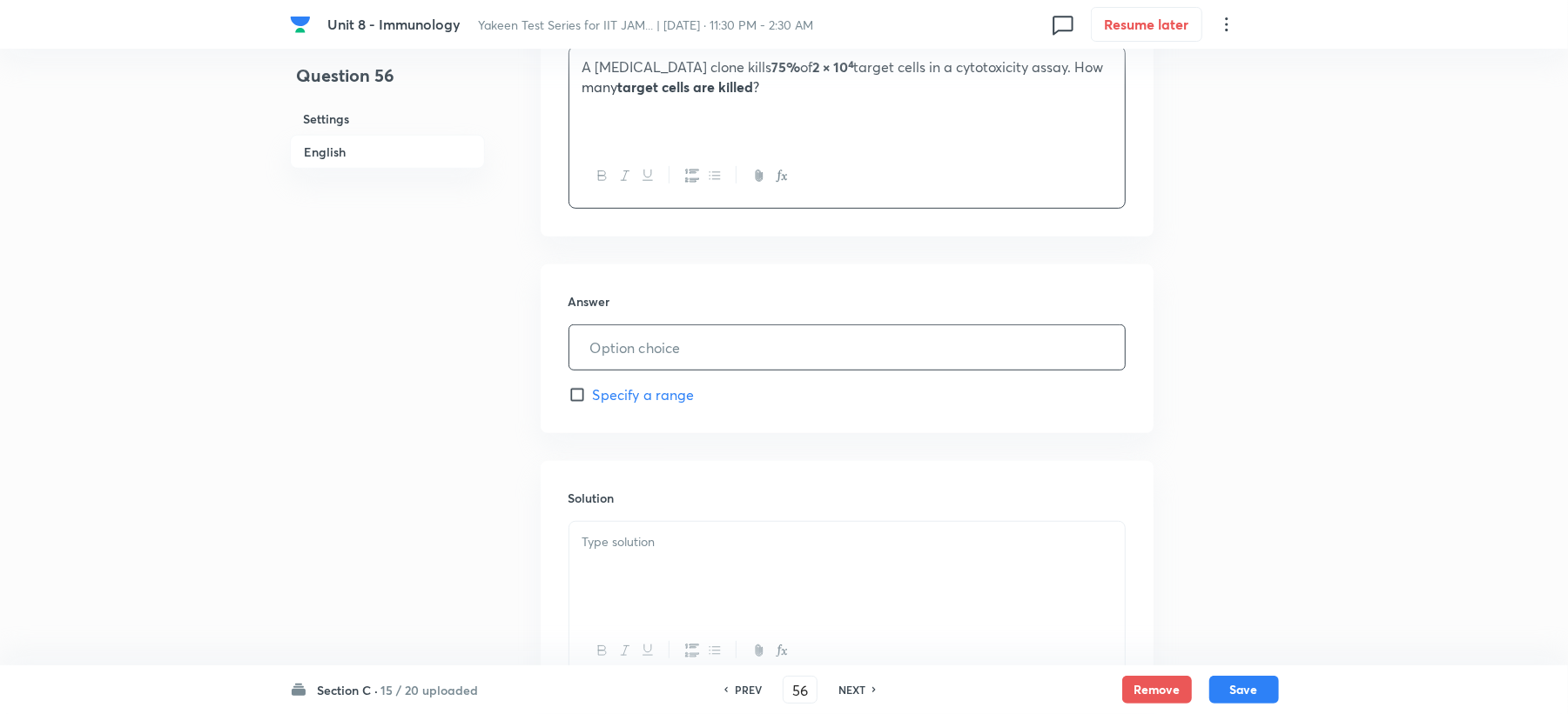
drag, startPoint x: 599, startPoint y: 306, endPoint x: 597, endPoint y: 334, distance: 28.1
click at [597, 310] on h6 "Answer" at bounding box center [847, 302] width 557 height 18
click at [597, 341] on input "text" at bounding box center [846, 347] width 555 height 45
type input "15000"
click at [625, 554] on div at bounding box center [846, 570] width 555 height 98
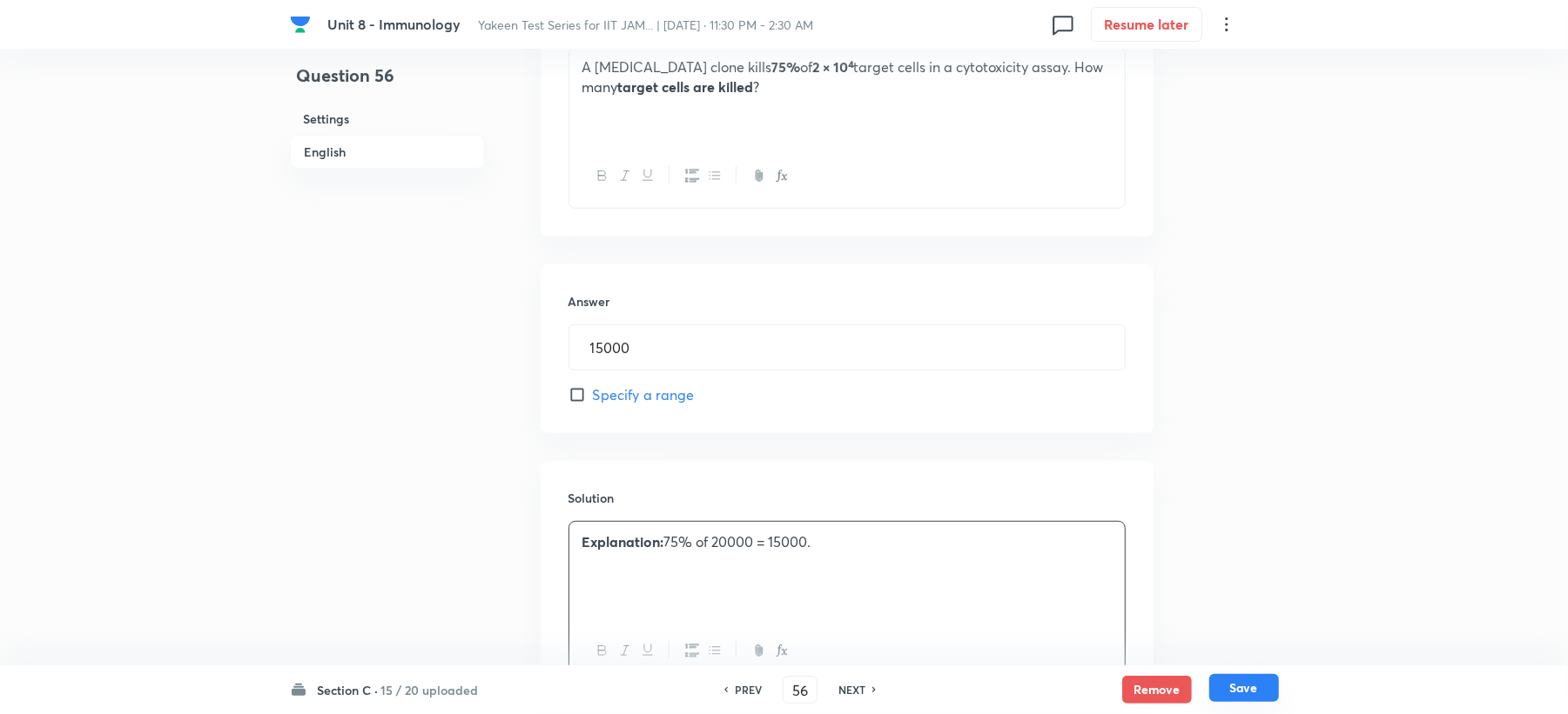
click at [1237, 683] on button "Save" at bounding box center [1244, 688] width 70 height 27
type input "57"
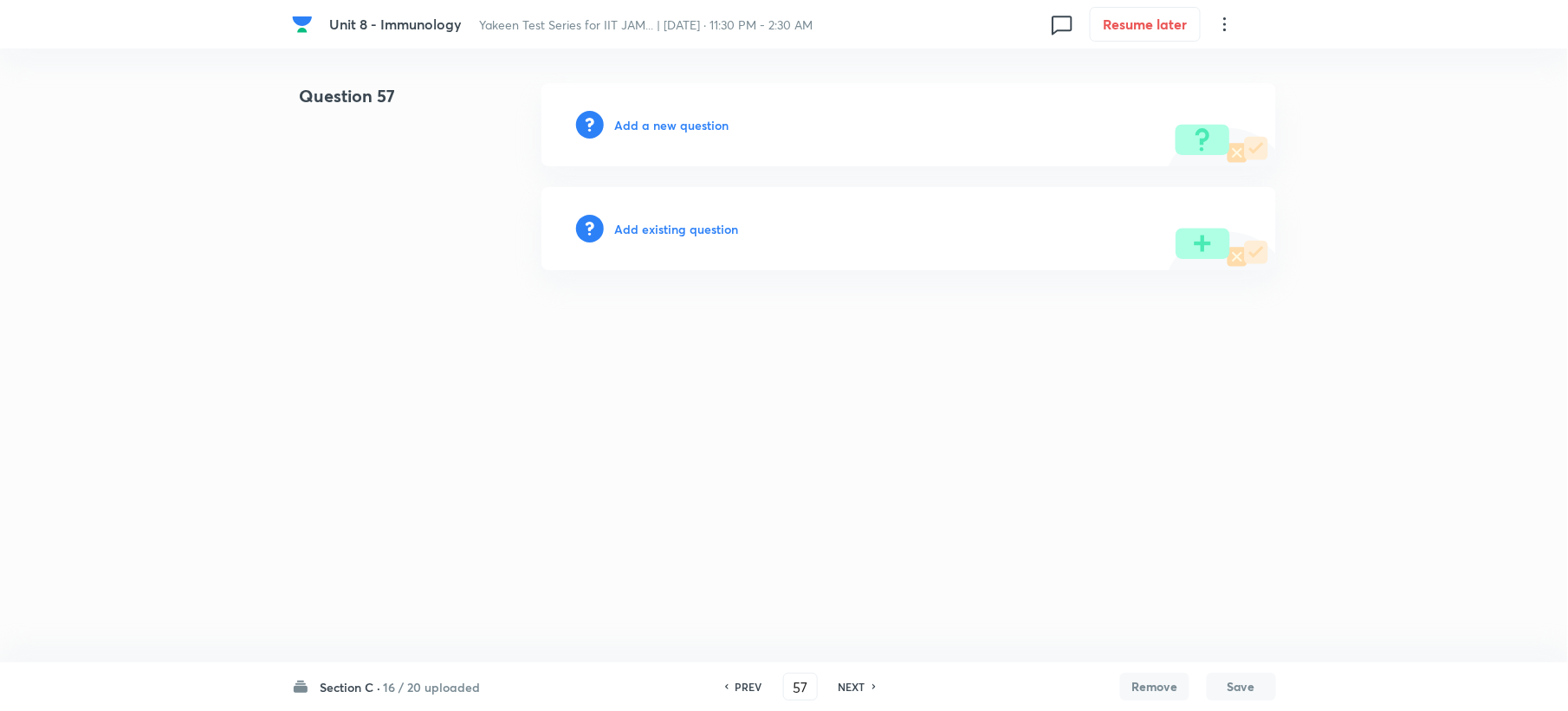
click at [698, 119] on h6 "Add a new question" at bounding box center [672, 126] width 115 height 18
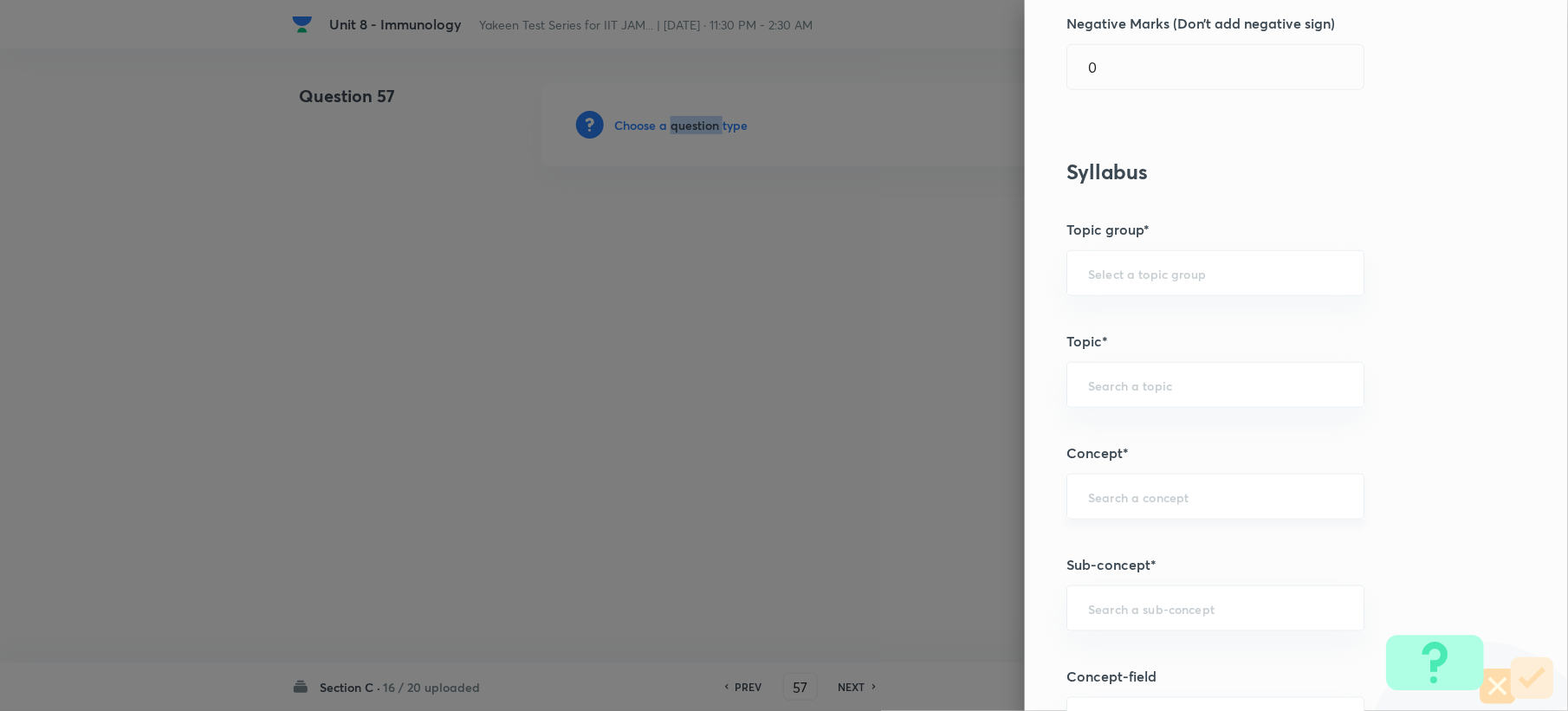
scroll to position [808, 0]
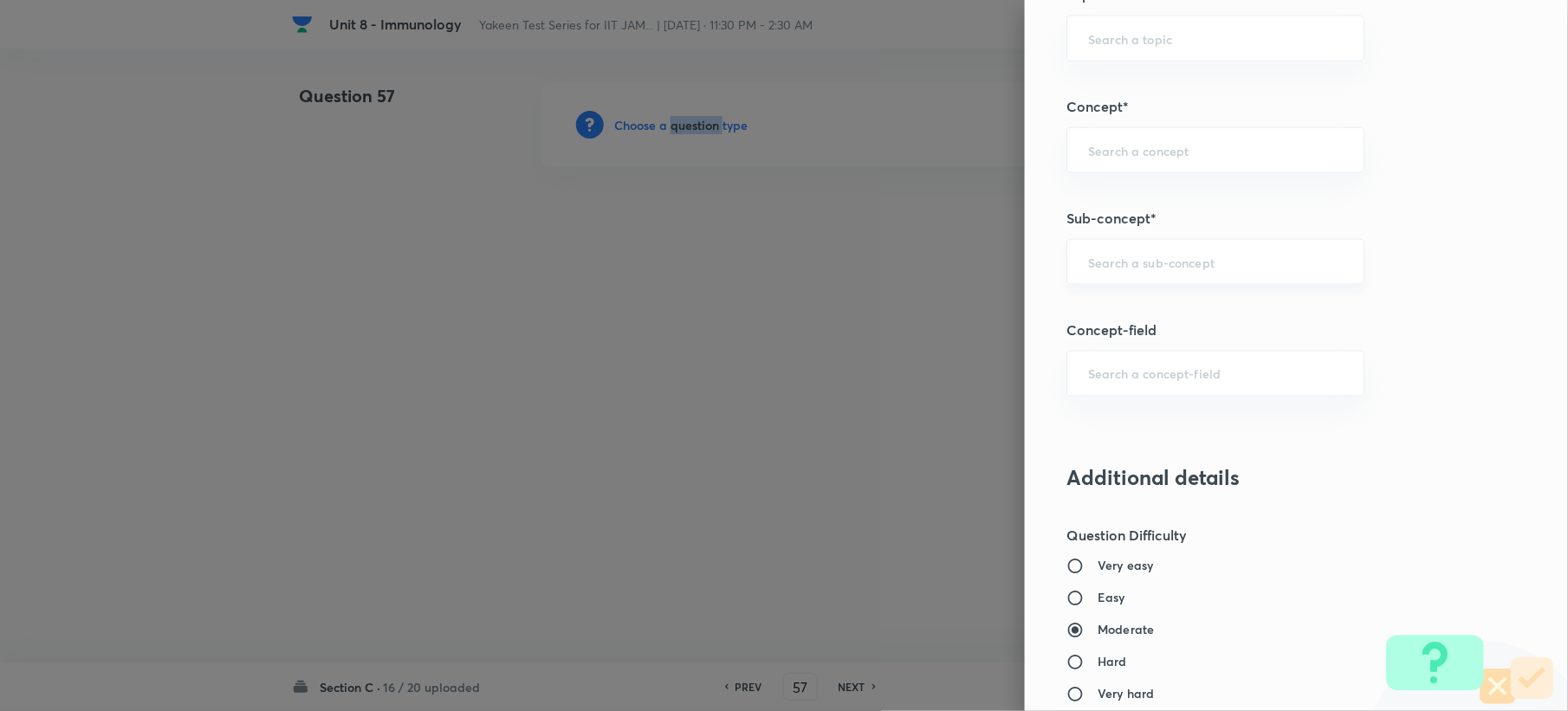
click at [1068, 248] on div "​" at bounding box center [1215, 262] width 298 height 46
paste input "Genetics and Genomics"
click at [1137, 309] on li "Genetics and Genomics" at bounding box center [1199, 314] width 296 height 31
type input "Genetics and Genomics"
type input "Biotechnology"
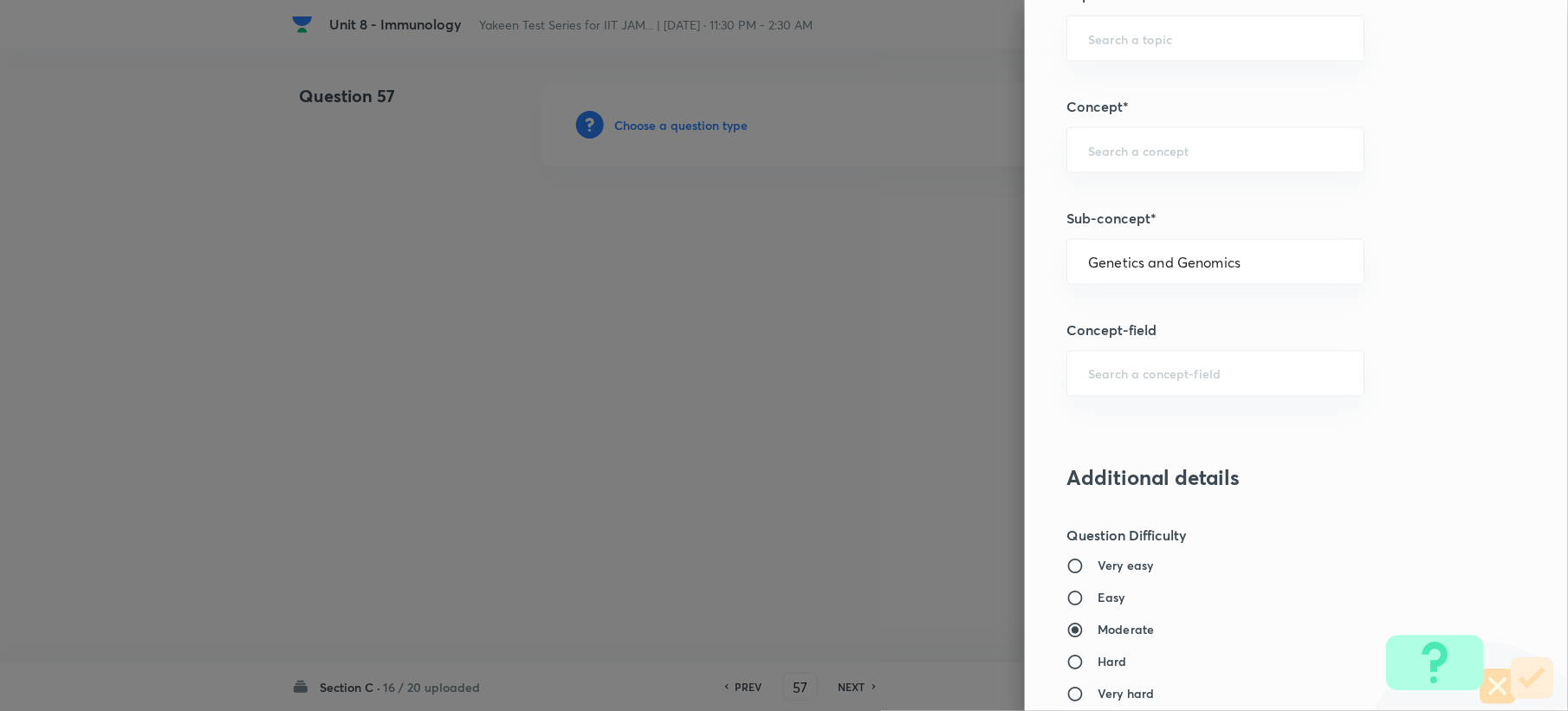
type input "Biology (10+2+3 Level)"
type input "General Biology"
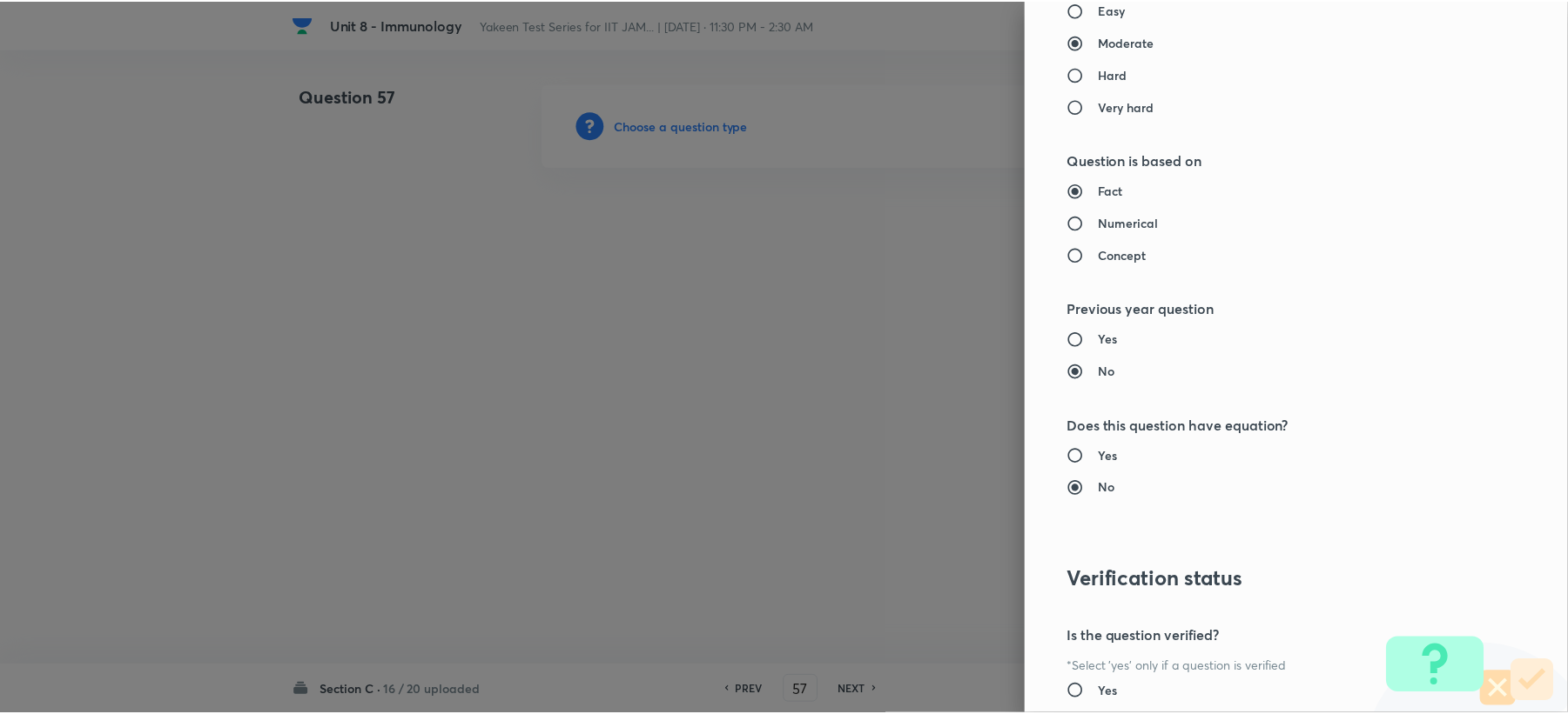
scroll to position [1558, 0]
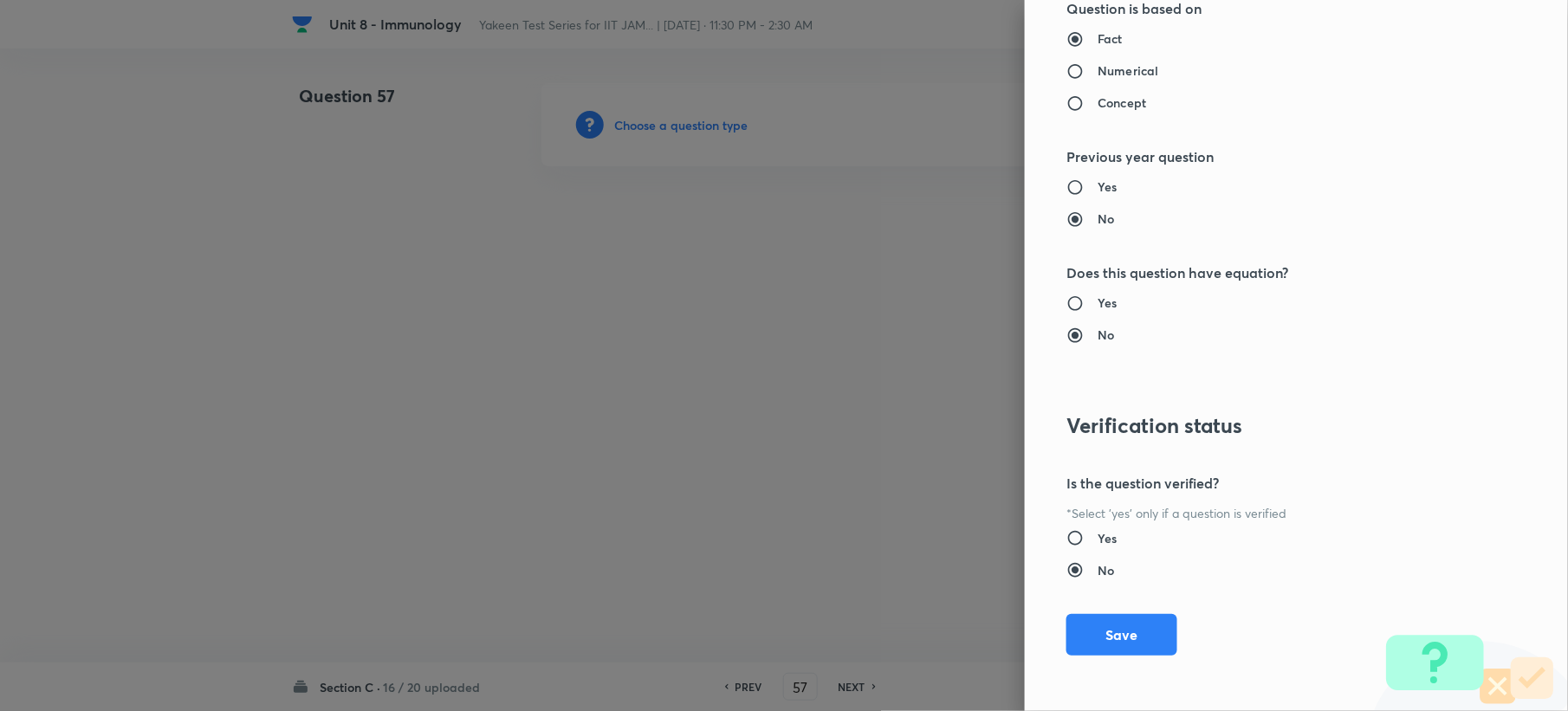
click at [1089, 602] on div "Question settings Question type* Integer Does this question have a passage?* Ye…" at bounding box center [1296, 355] width 543 height 711
click at [1097, 606] on div "Question settings Question type* Integer Does this question have a passage?* Ye…" at bounding box center [1296, 355] width 543 height 711
click at [1095, 635] on button "Save" at bounding box center [1122, 634] width 111 height 42
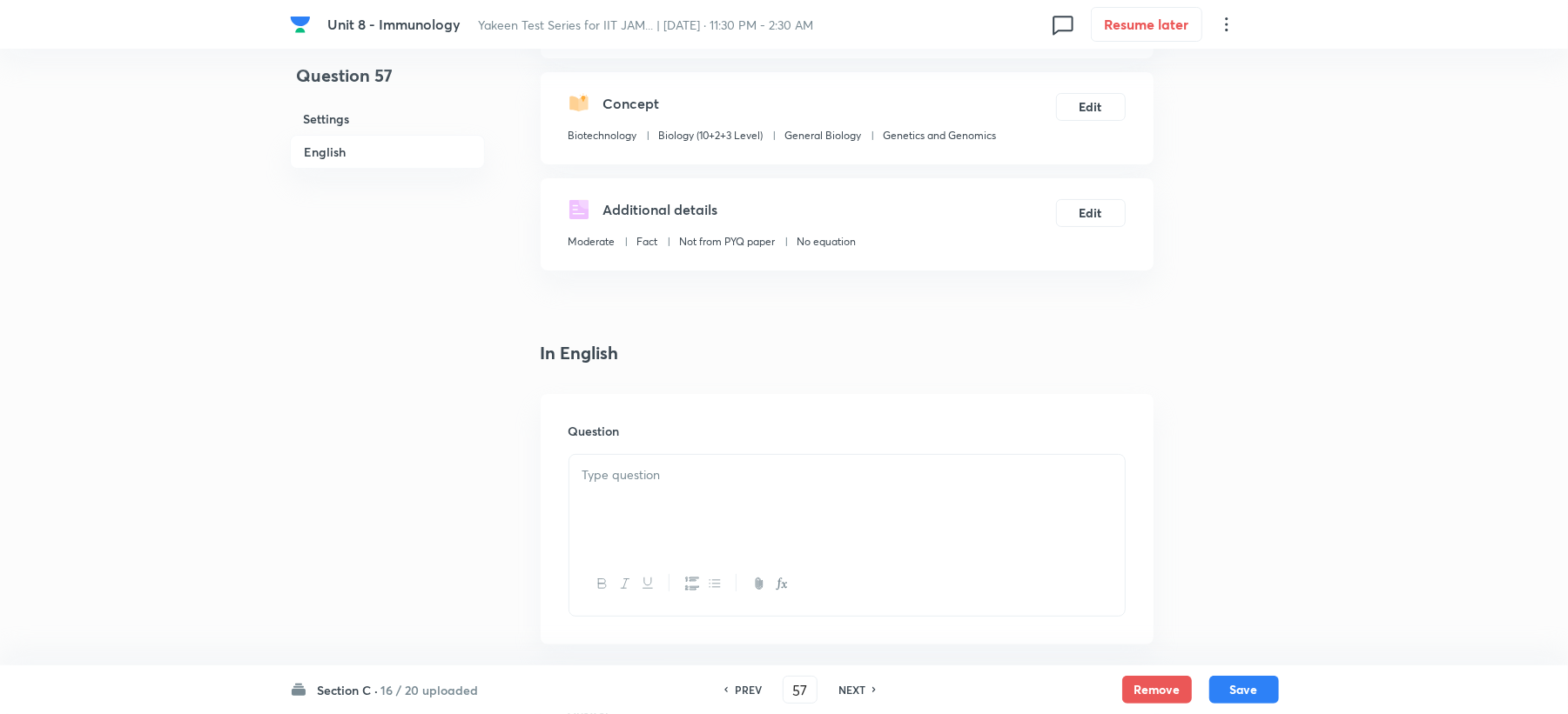
scroll to position [464, 0]
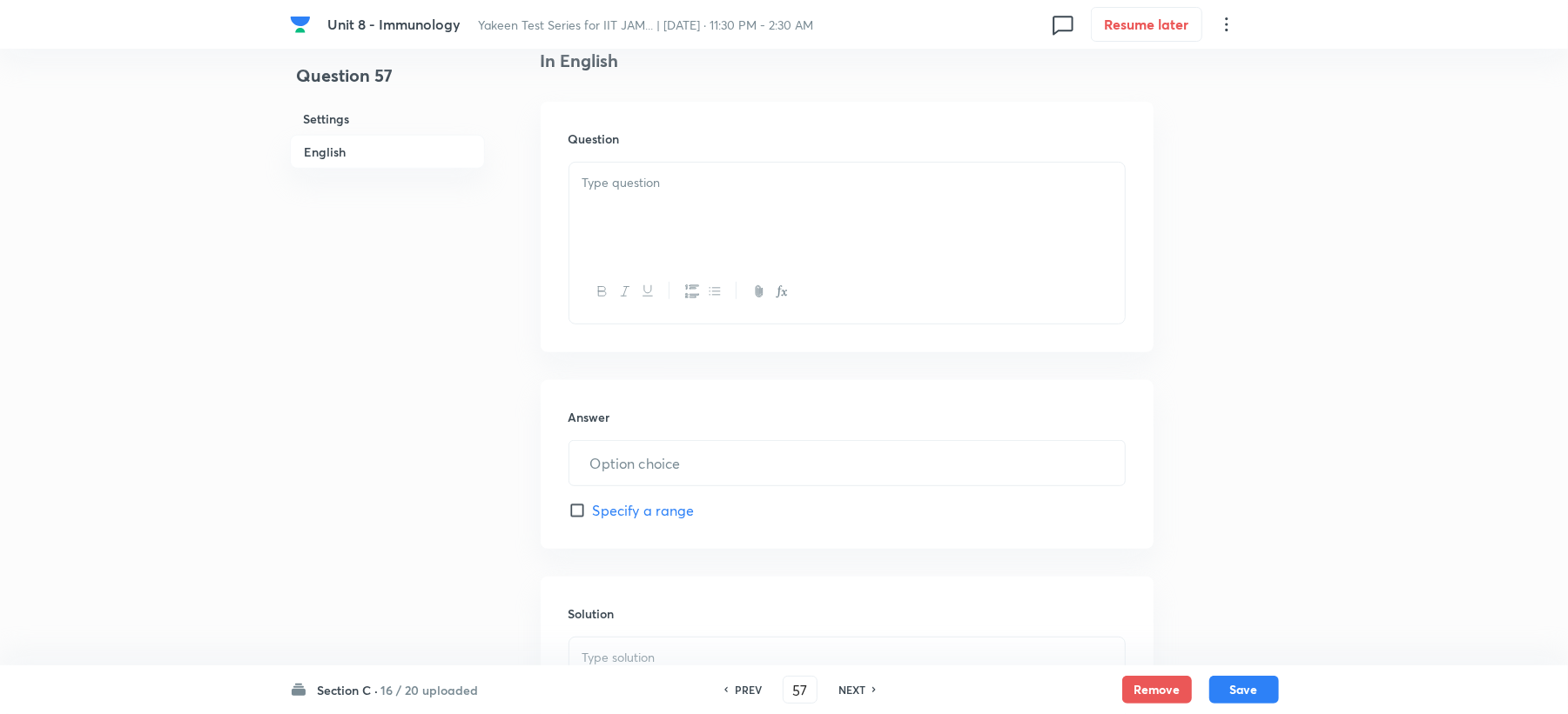
click at [605, 261] on div at bounding box center [846, 292] width 555 height 63
drag, startPoint x: 651, startPoint y: 99, endPoint x: 639, endPoint y: 167, distance: 69.1
click at [646, 102] on div "In English Question Answer ​ Specify a range Solution" at bounding box center [847, 438] width 613 height 781
click at [621, 189] on p at bounding box center [847, 183] width 530 height 20
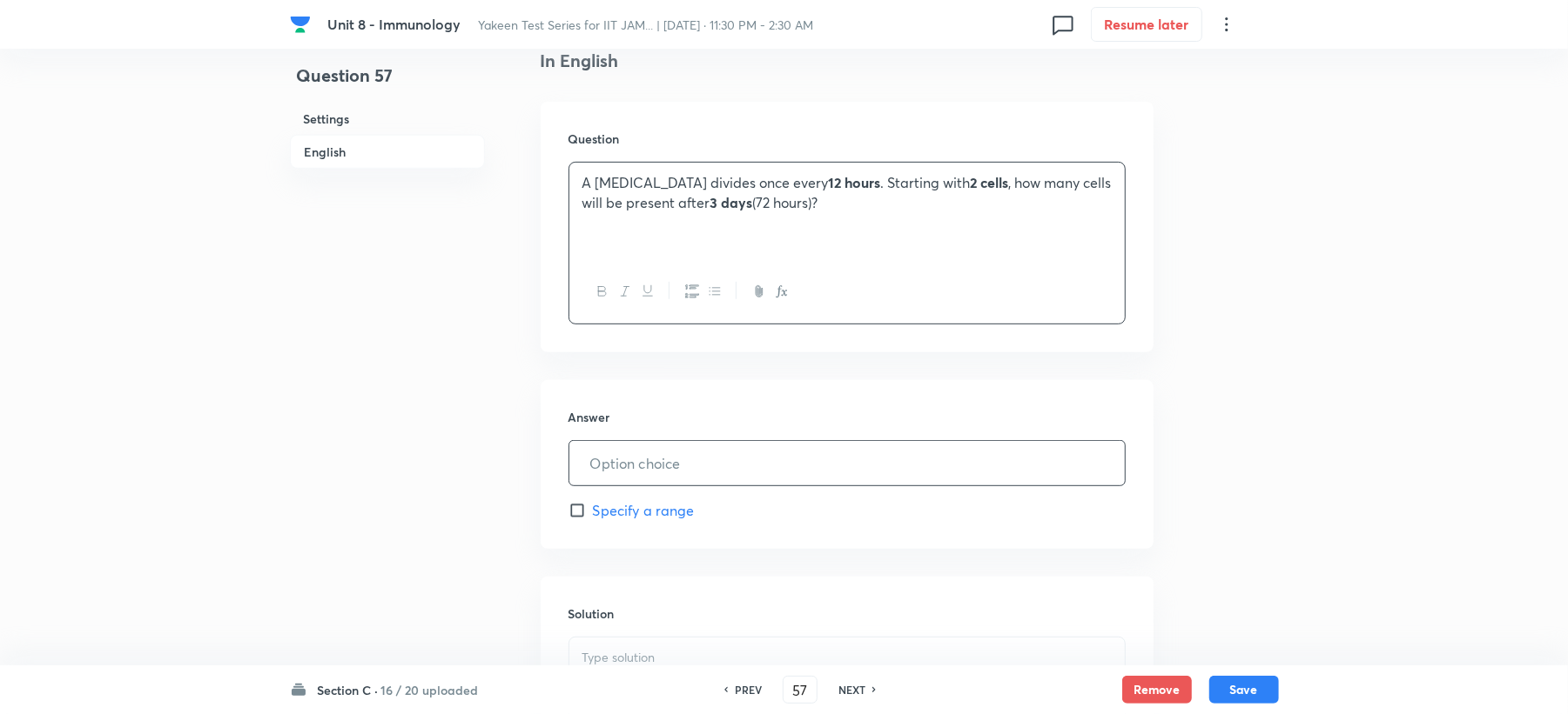
click at [600, 471] on input "text" at bounding box center [846, 464] width 555 height 45
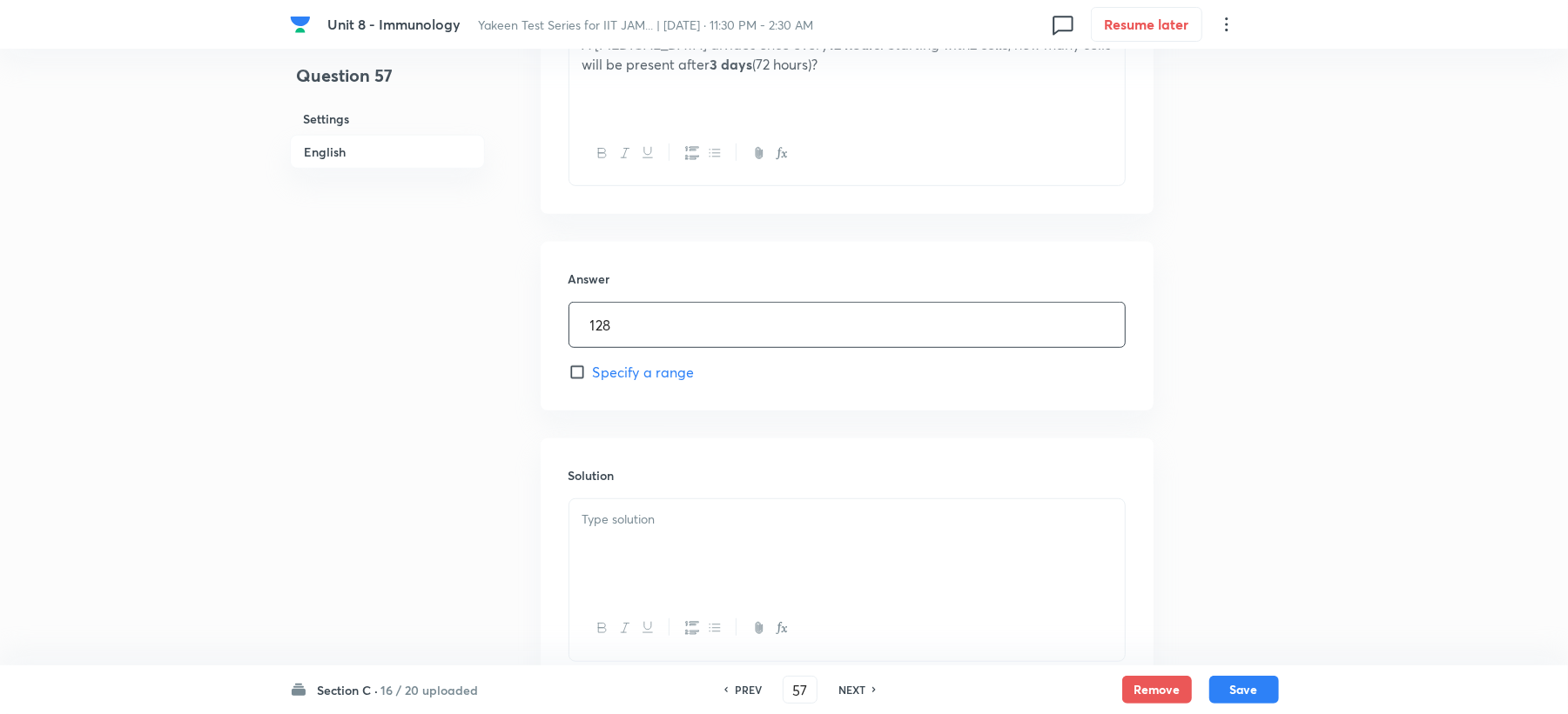
scroll to position [732, 0]
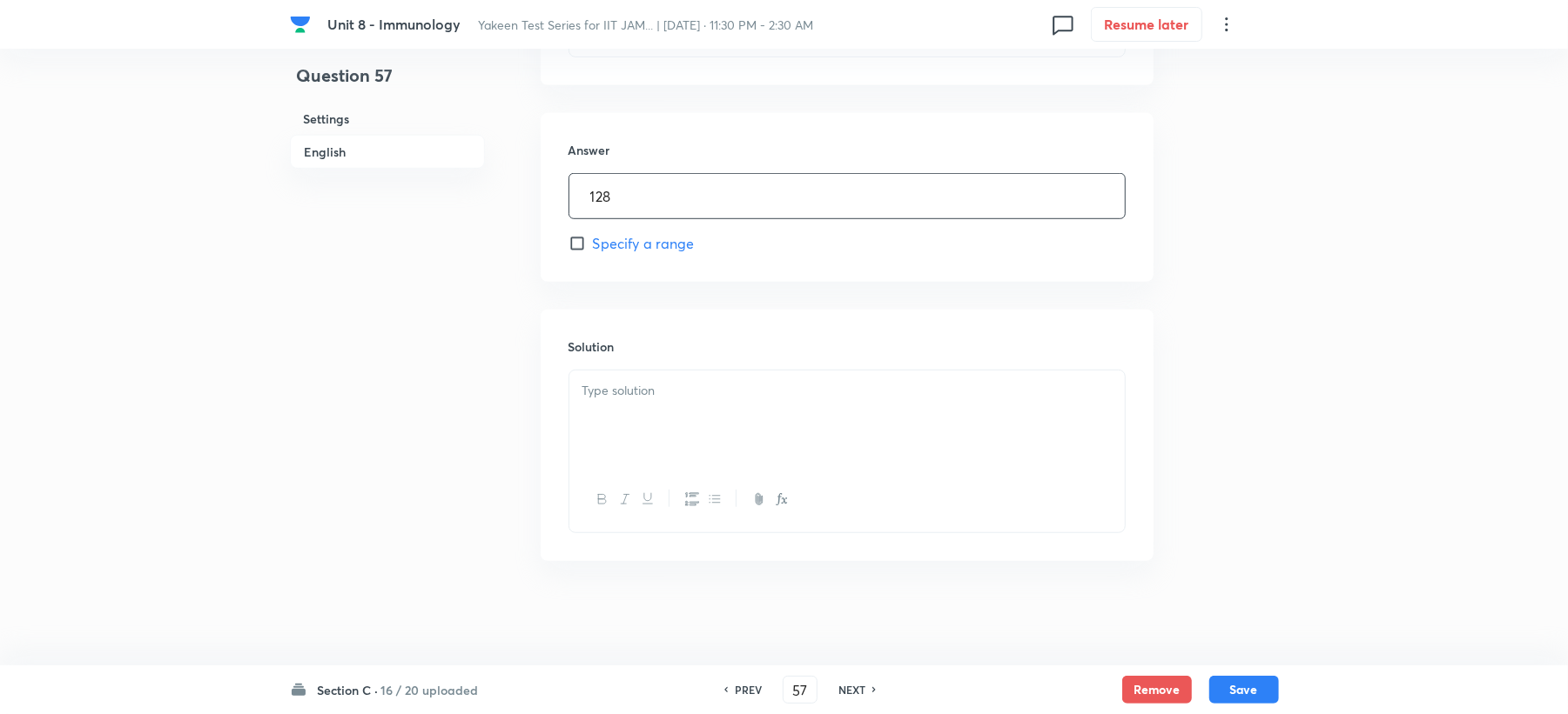
type input "128"
click at [625, 391] on p at bounding box center [847, 391] width 530 height 20
click at [1241, 696] on button "Save" at bounding box center [1244, 688] width 70 height 27
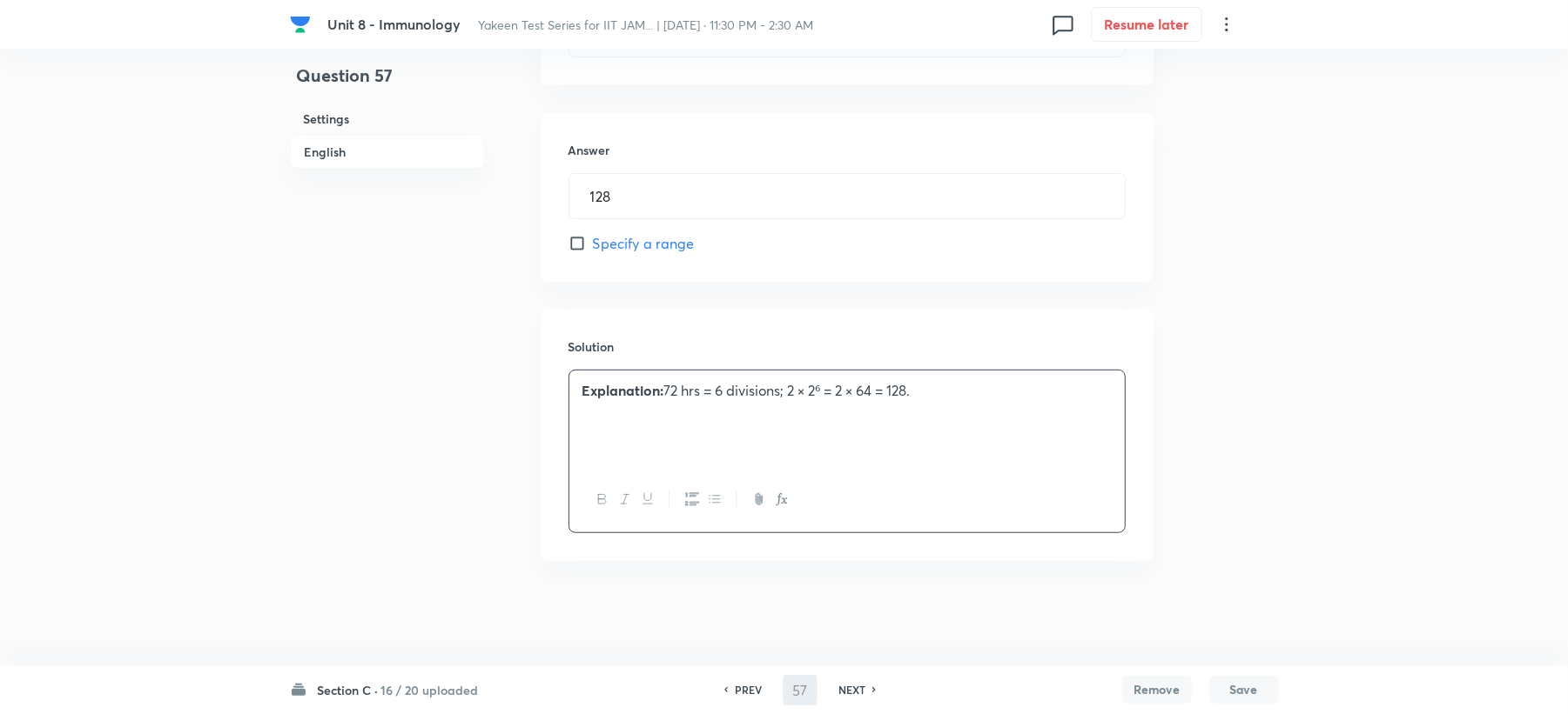
type input "58"
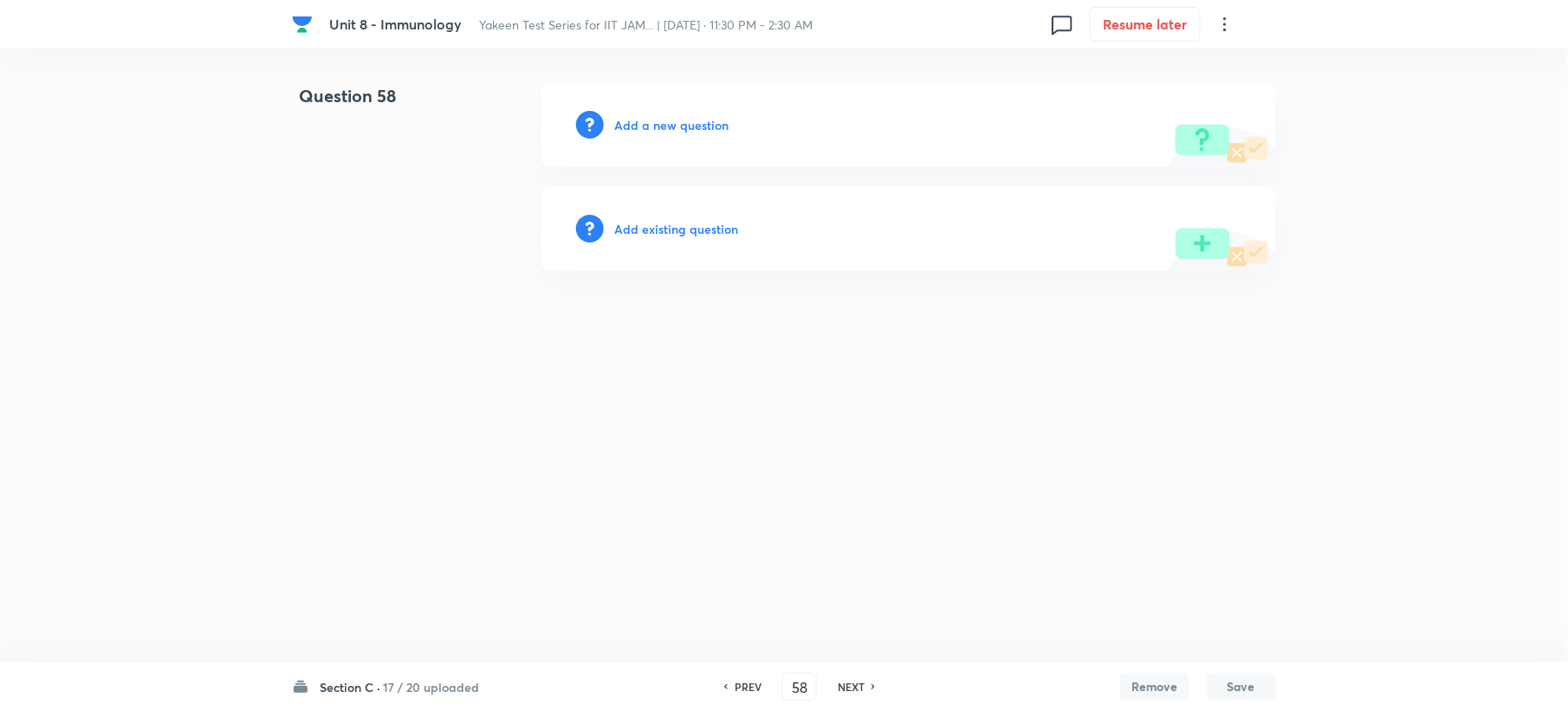
click at [681, 132] on h6 "Add a new question" at bounding box center [672, 126] width 115 height 18
click at [681, 129] on h6 "Choose a question type" at bounding box center [681, 126] width 134 height 18
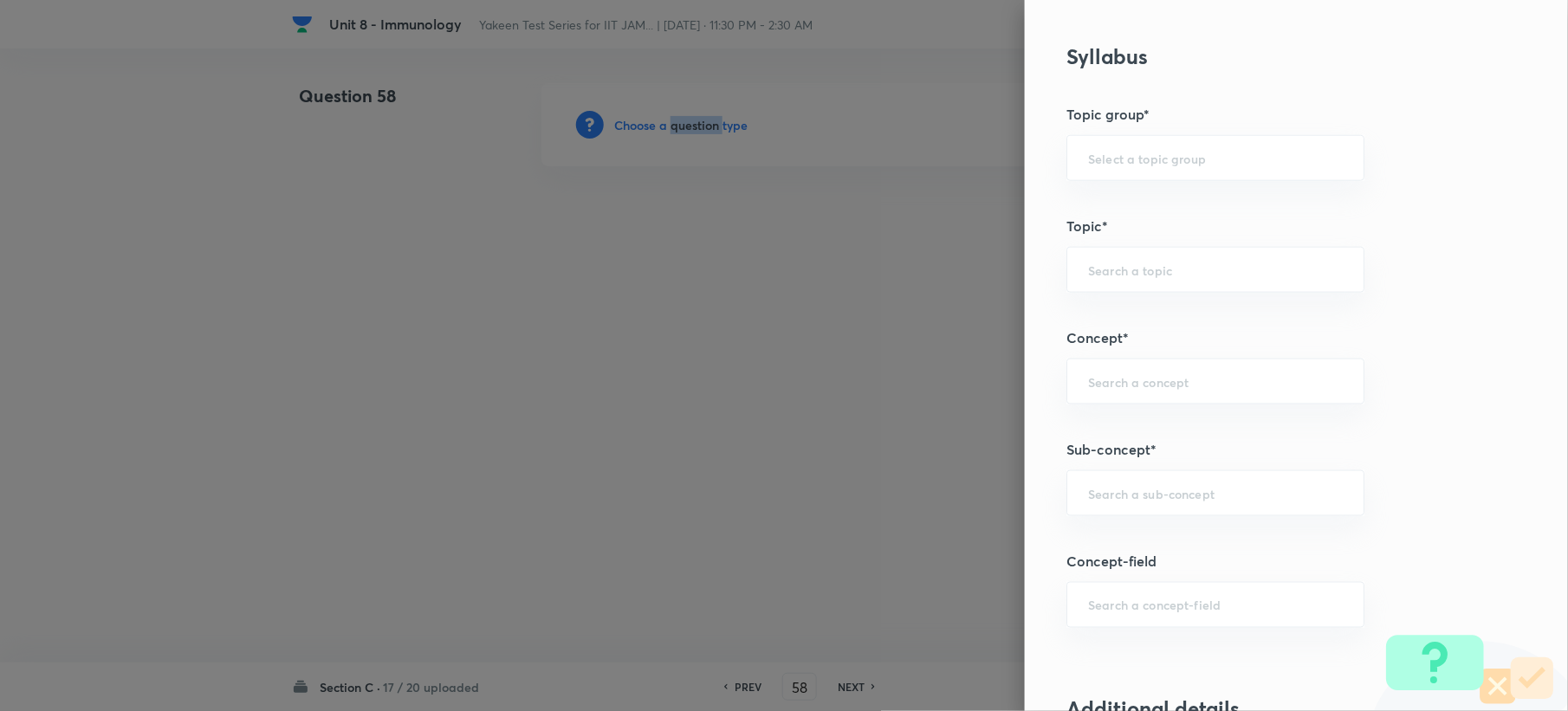
scroll to position [924, 0]
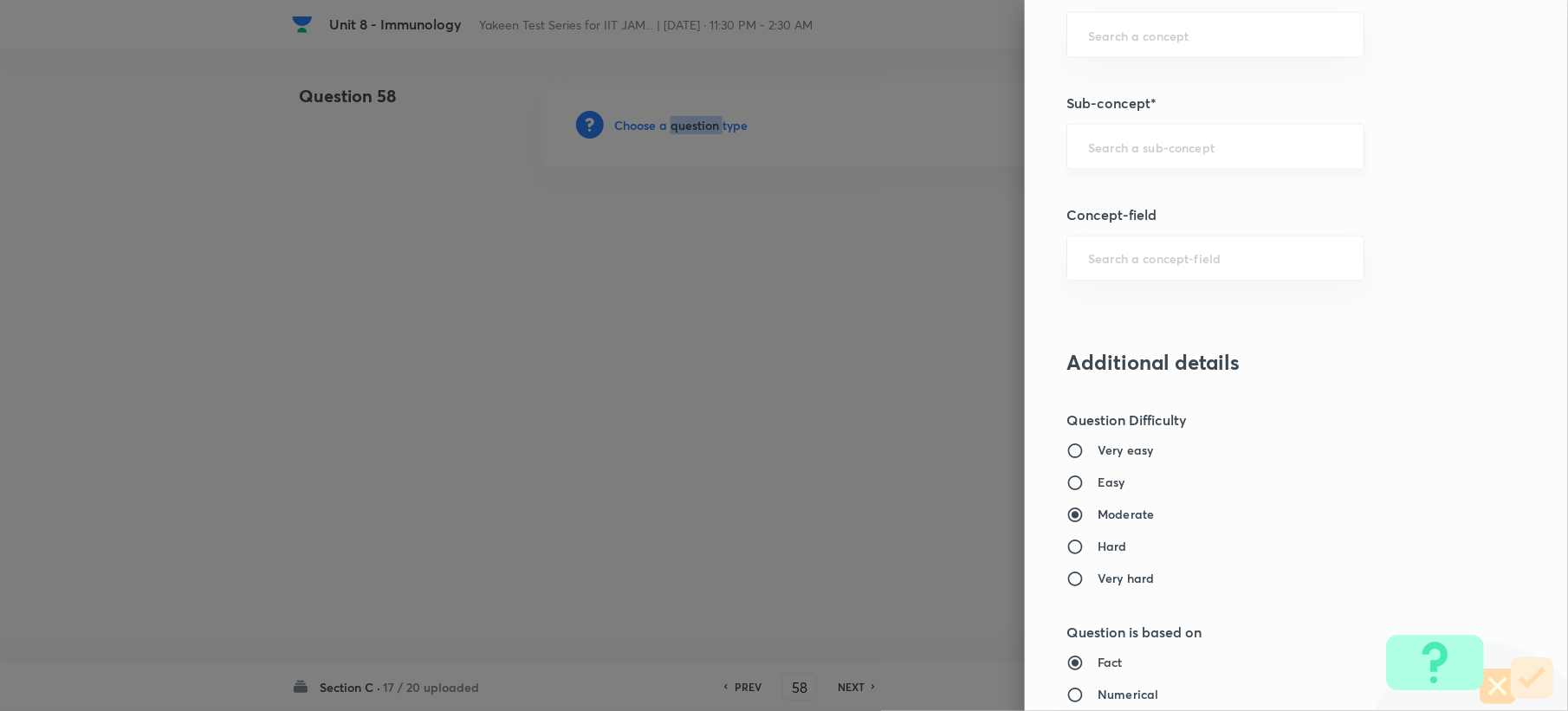
click at [1095, 160] on div "​" at bounding box center [1215, 147] width 298 height 46
paste input "Genetics and Genomics"
click at [1112, 208] on li "Genetics and Genomics" at bounding box center [1199, 198] width 296 height 31
type input "Genetics and Genomics"
type input "Biotechnology"
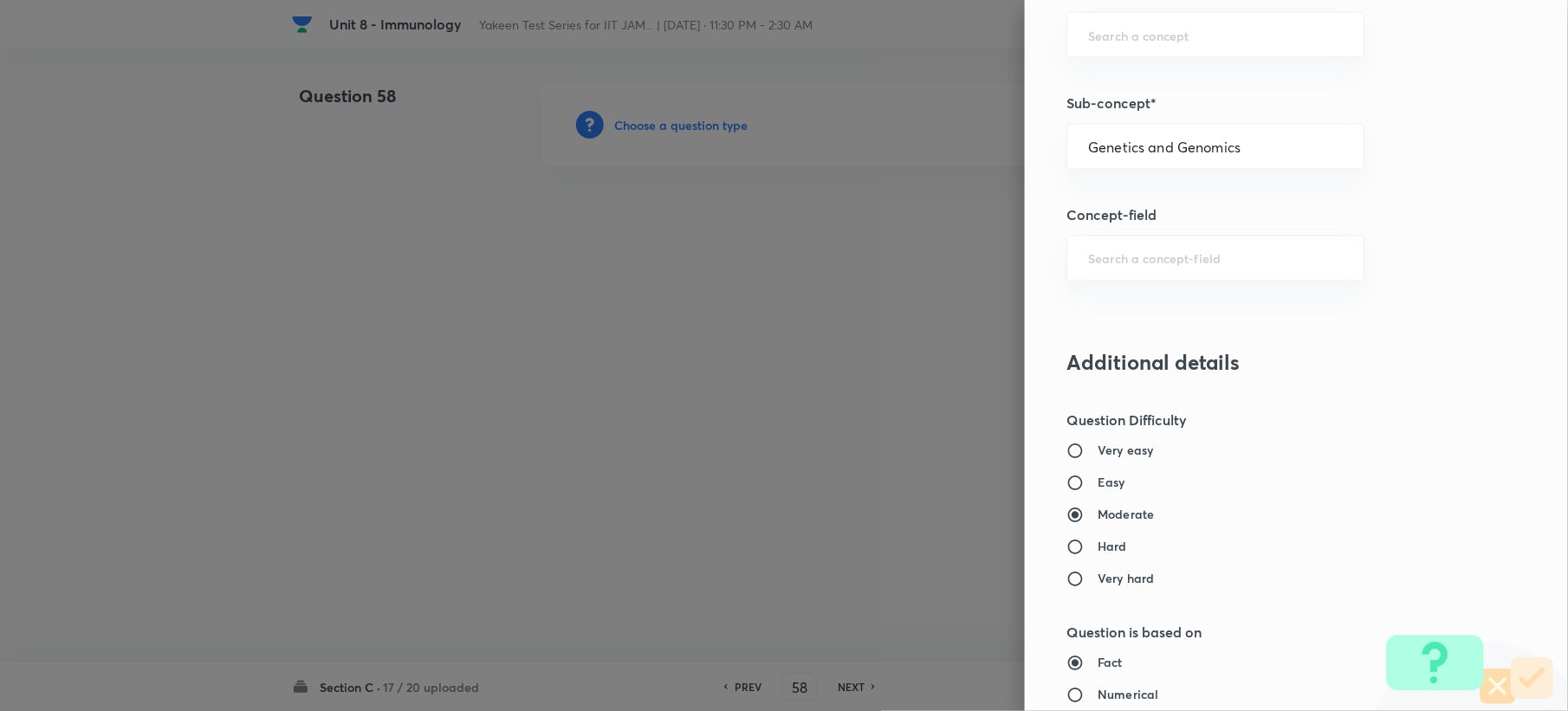
type input "Biology (10+2+3 Level)"
type input "General Biology"
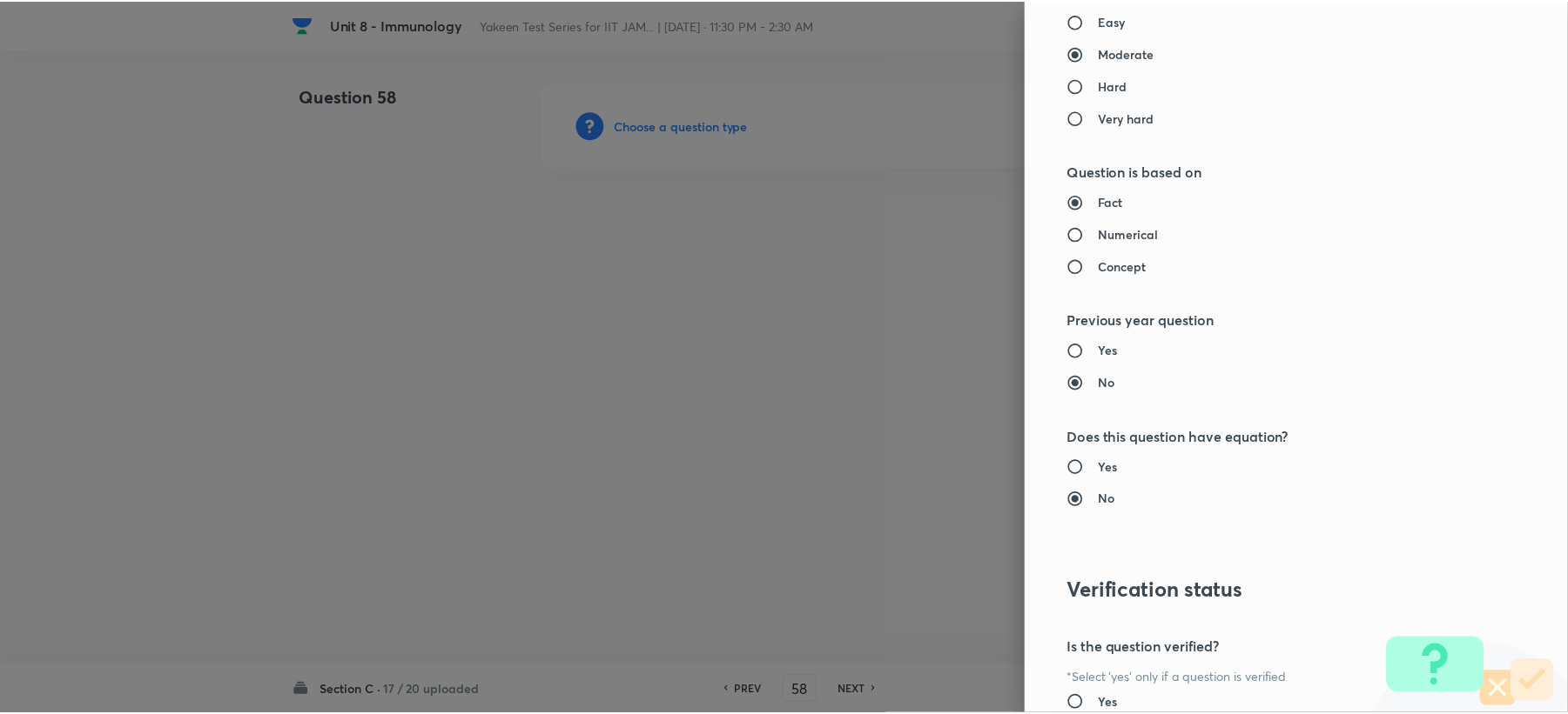
scroll to position [1558, 0]
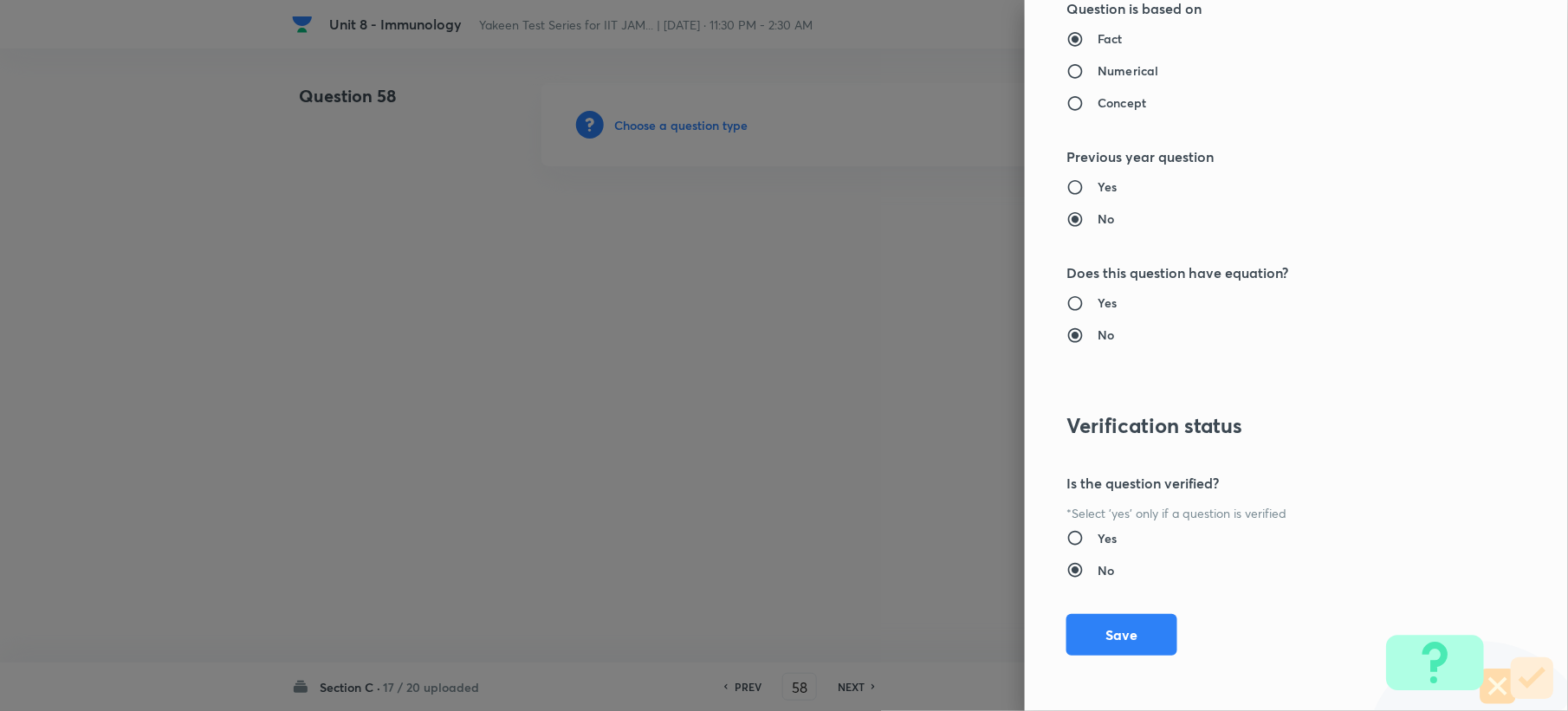
click at [1088, 629] on button "Save" at bounding box center [1122, 635] width 111 height 42
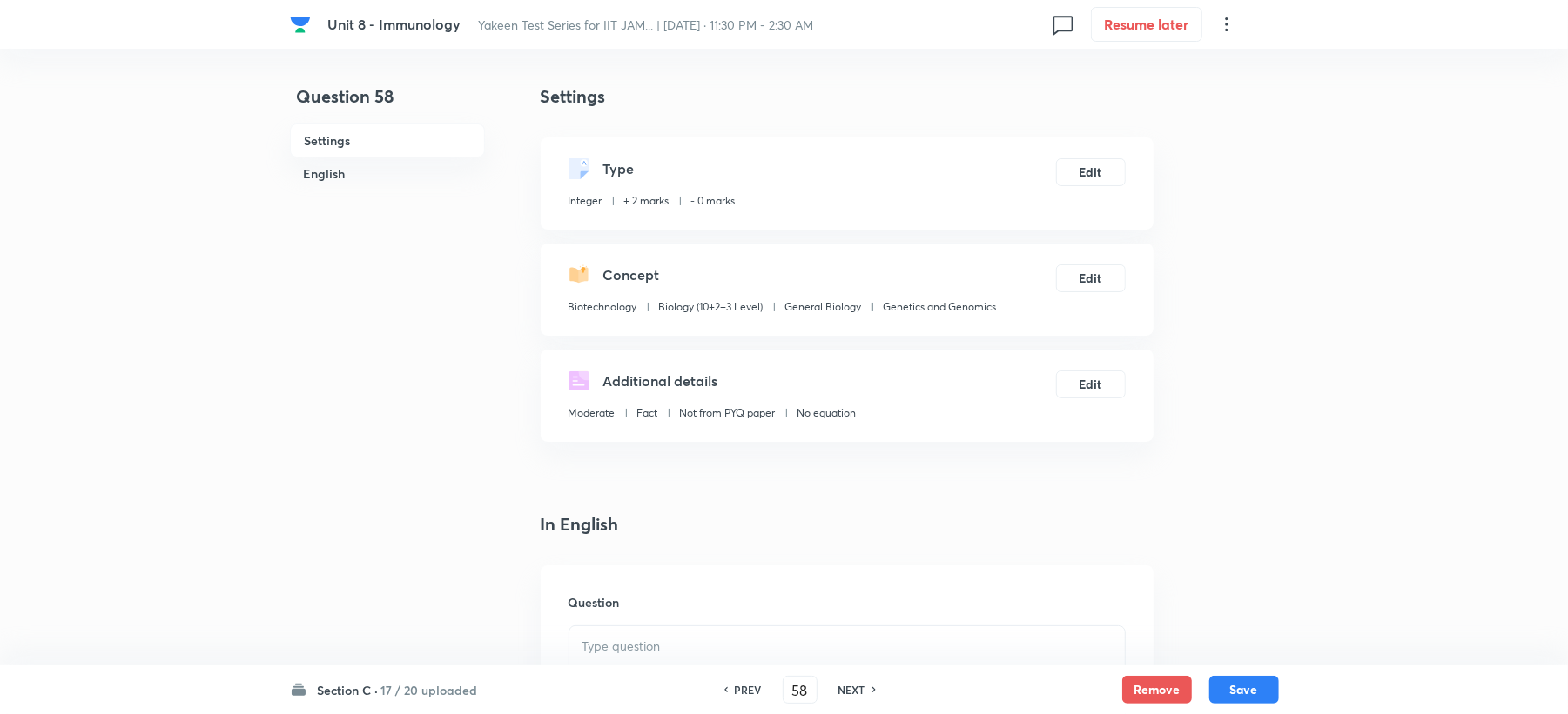
scroll to position [464, 0]
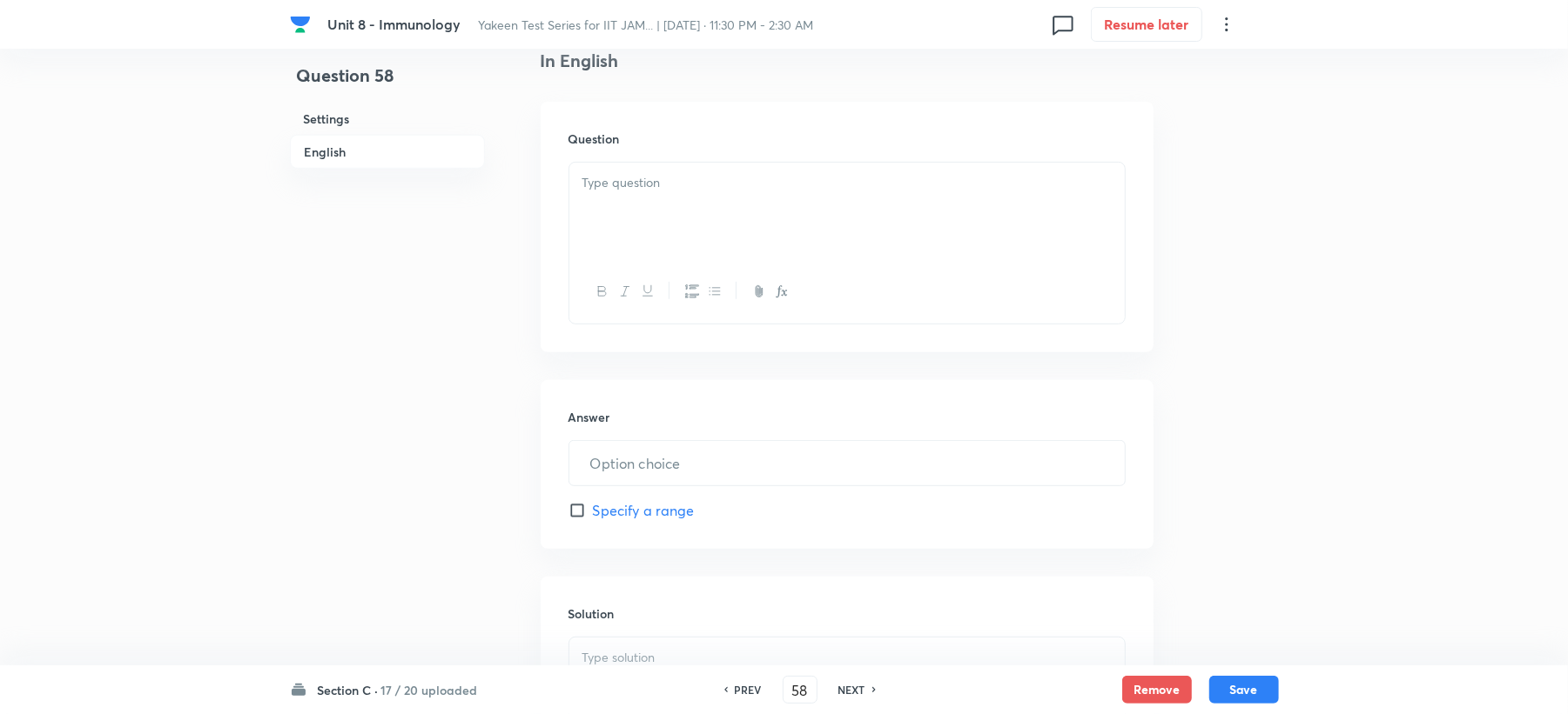
click at [599, 218] on div at bounding box center [846, 211] width 555 height 98
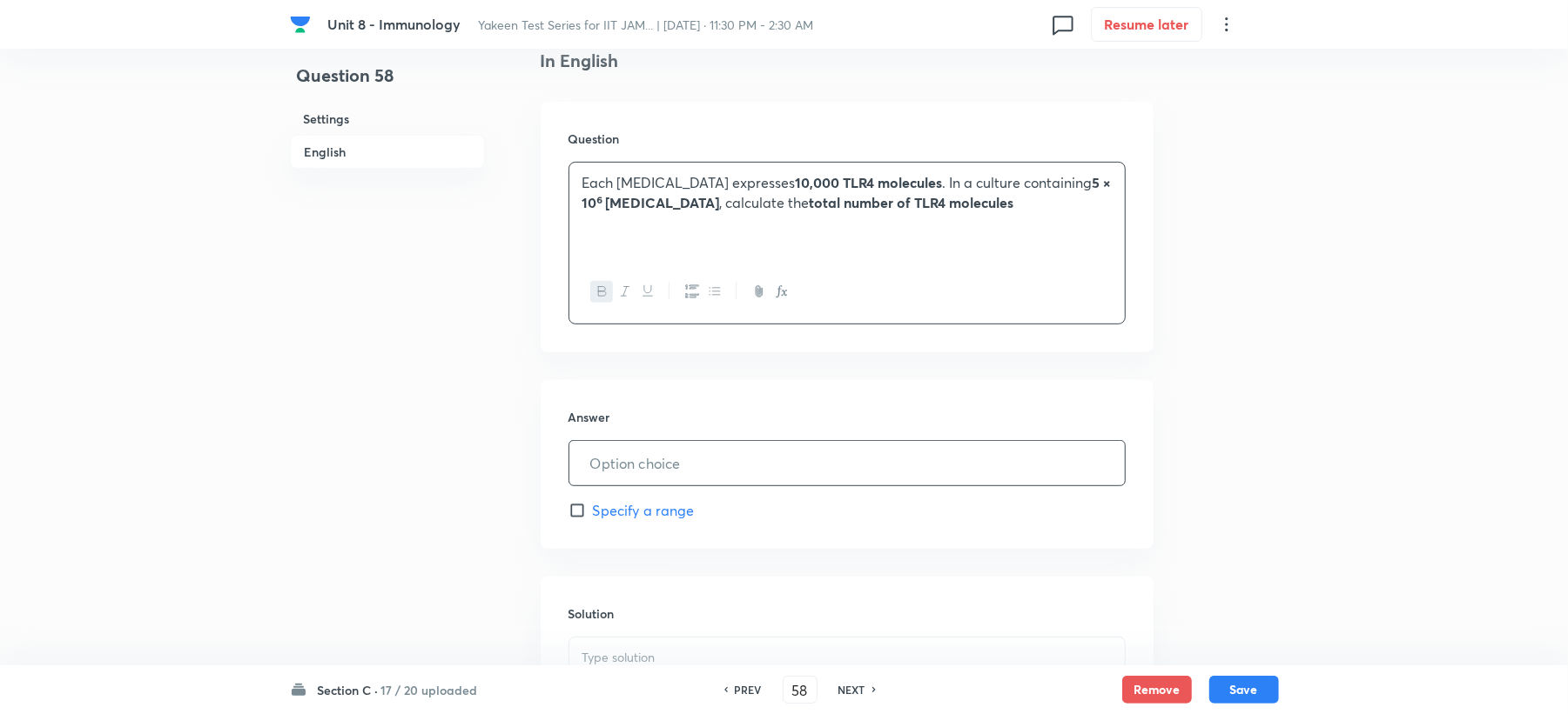
click at [617, 485] on input "text" at bounding box center [846, 464] width 555 height 45
type input "5"
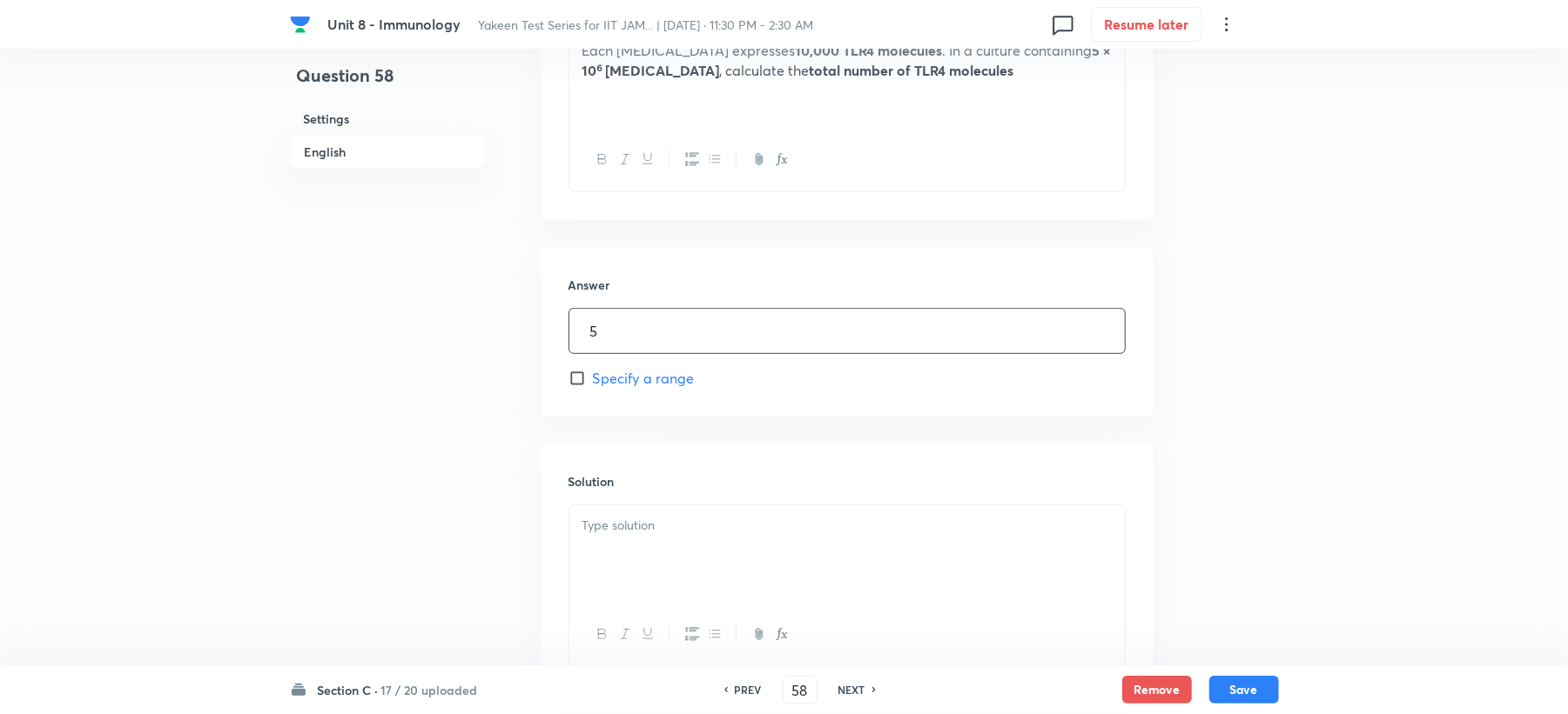
scroll to position [696, 0]
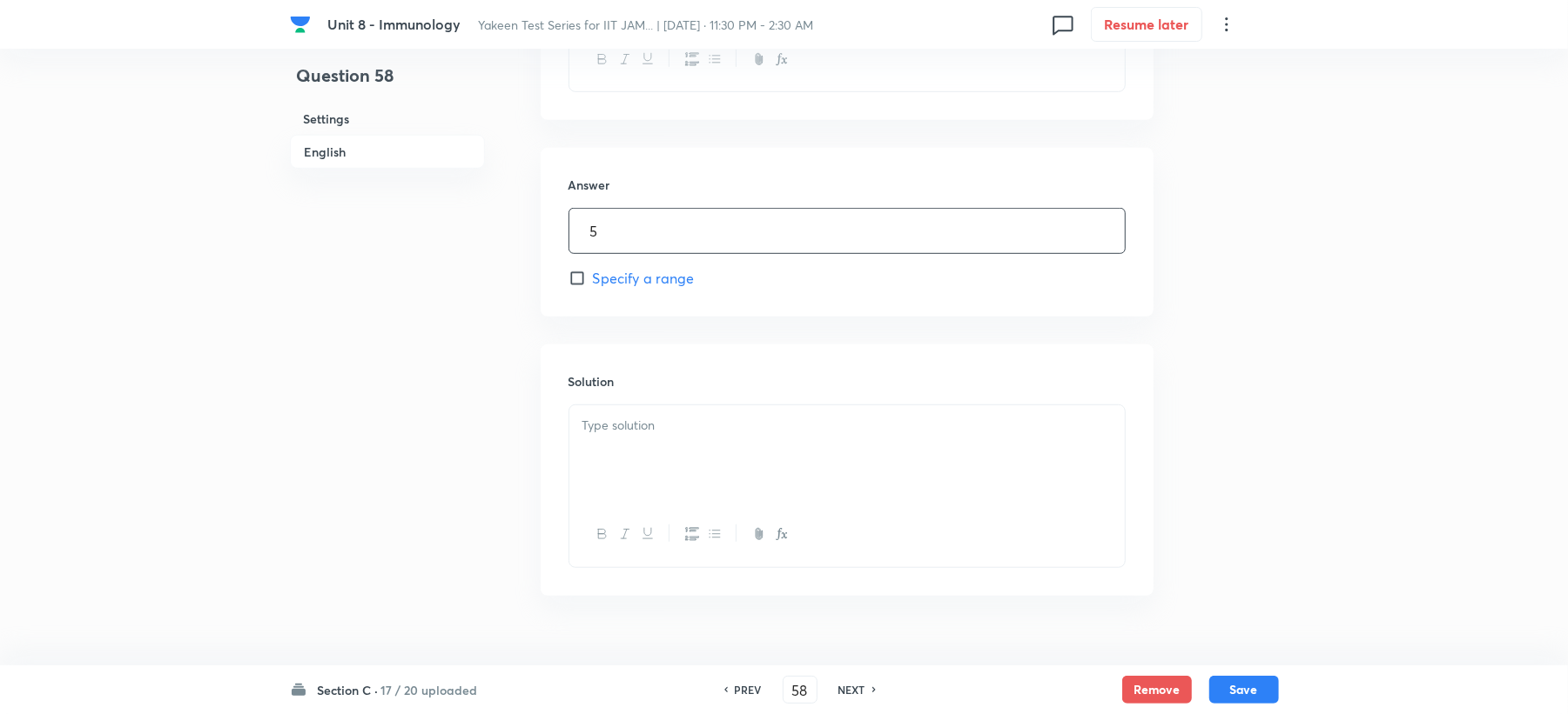
click at [627, 461] on div at bounding box center [846, 454] width 555 height 98
click at [625, 453] on div "Explanation: 10,000 × 5 × 10⁶ = 5 × 10¹⁰." at bounding box center [846, 454] width 555 height 98
click at [963, 454] on div "Explanation: 10,000 × 5 × 10⁶ = 5 × 10¹⁰." at bounding box center [846, 454] width 555 height 98
click at [1262, 700] on button "Save" at bounding box center [1244, 688] width 70 height 27
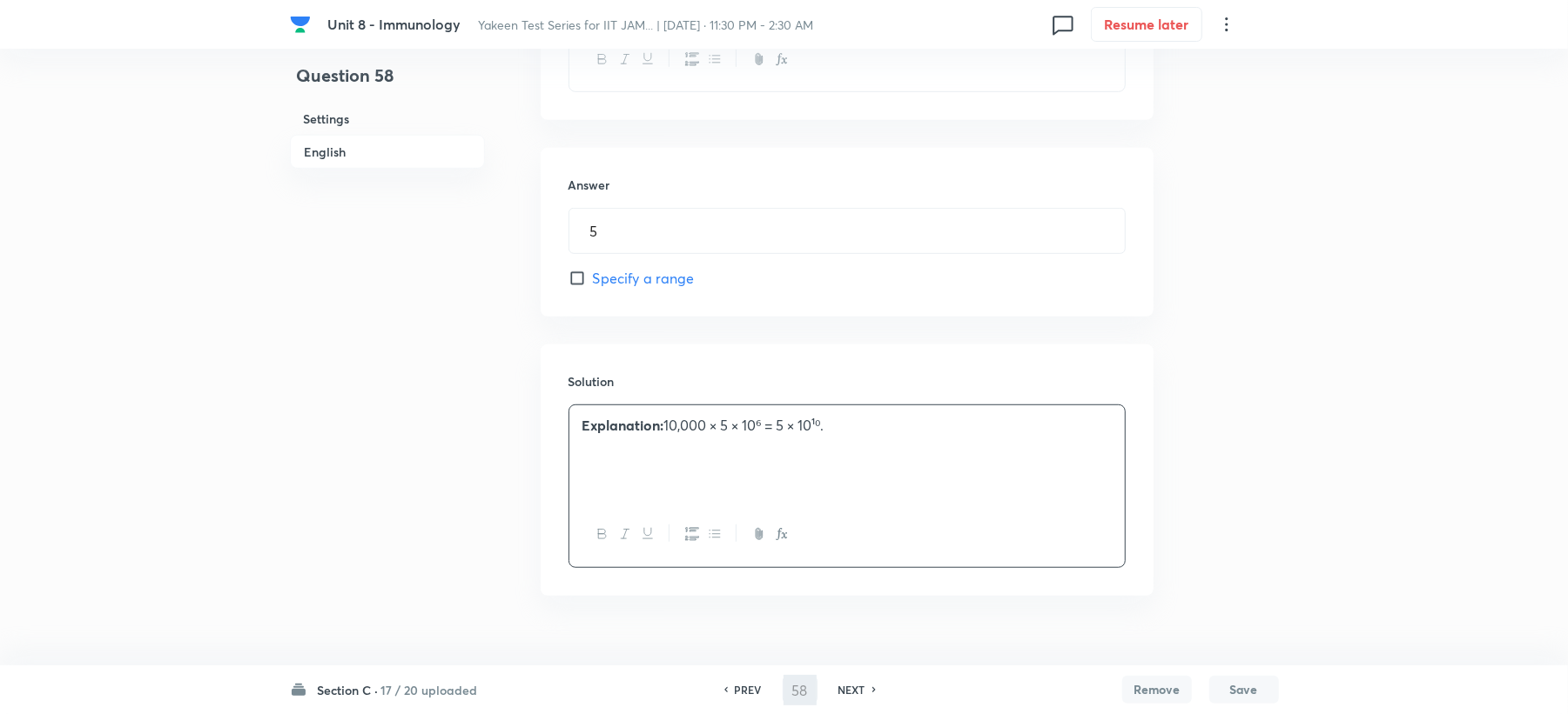
type input "59"
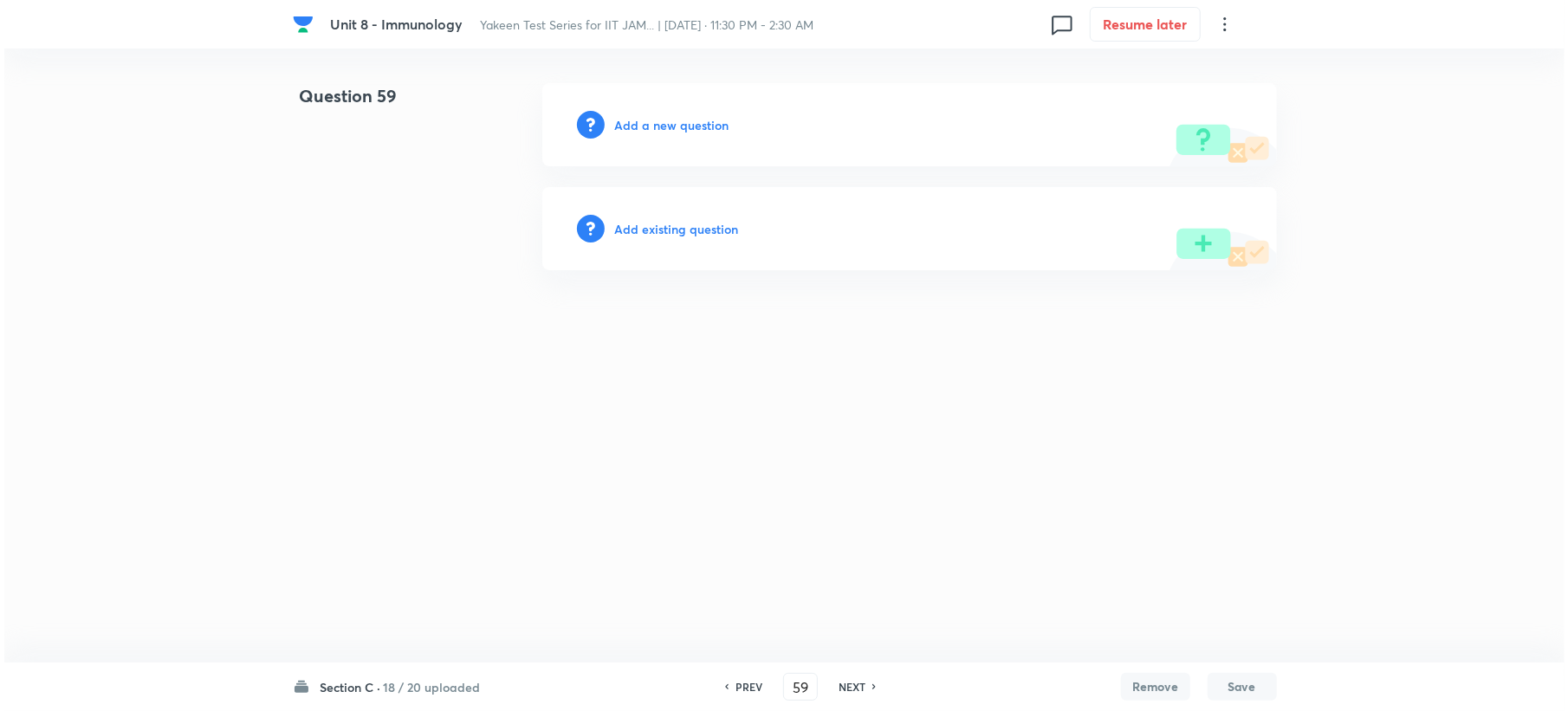
scroll to position [0, 0]
click at [665, 118] on h6 "Add a new question" at bounding box center [672, 126] width 115 height 18
click at [665, 118] on h6 "Choose a question type" at bounding box center [681, 126] width 134 height 18
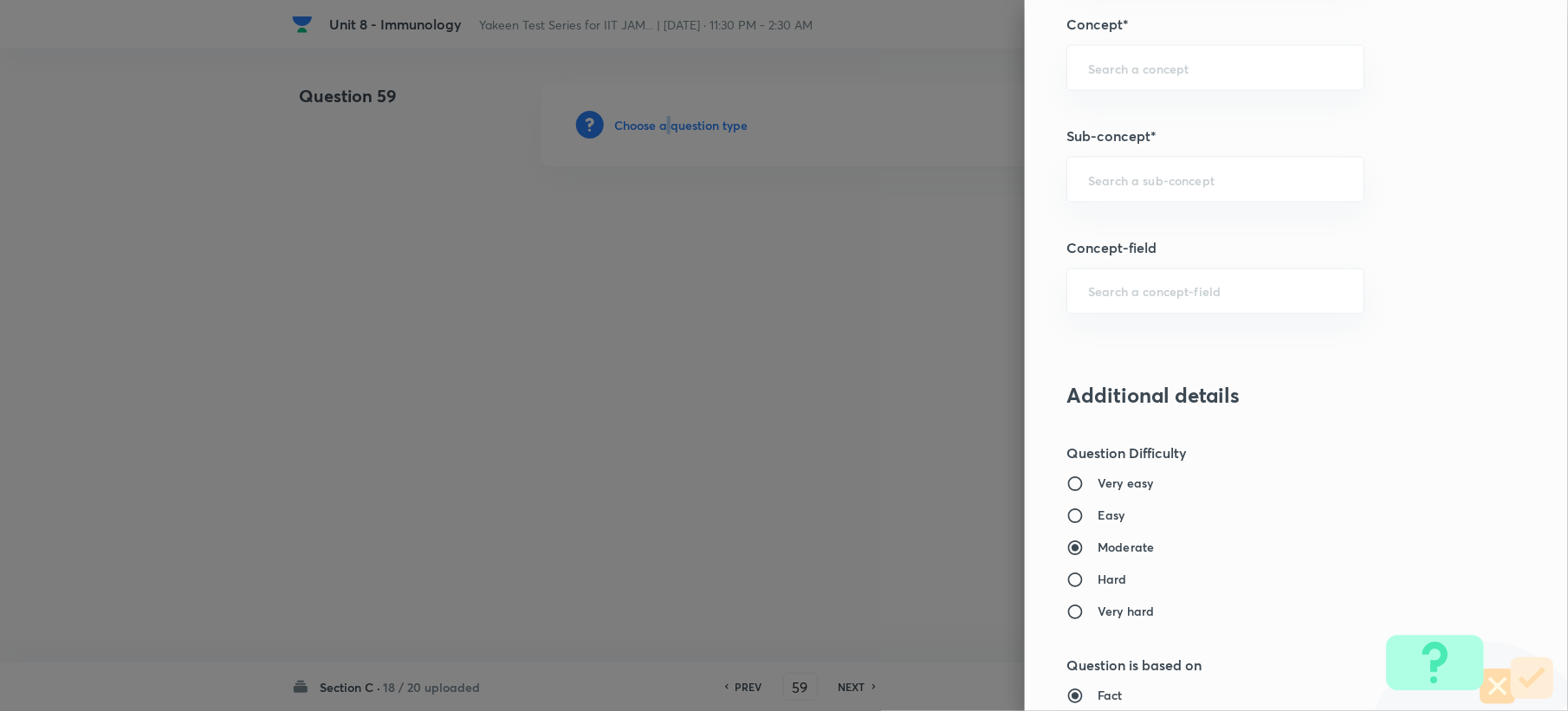
scroll to position [924, 0]
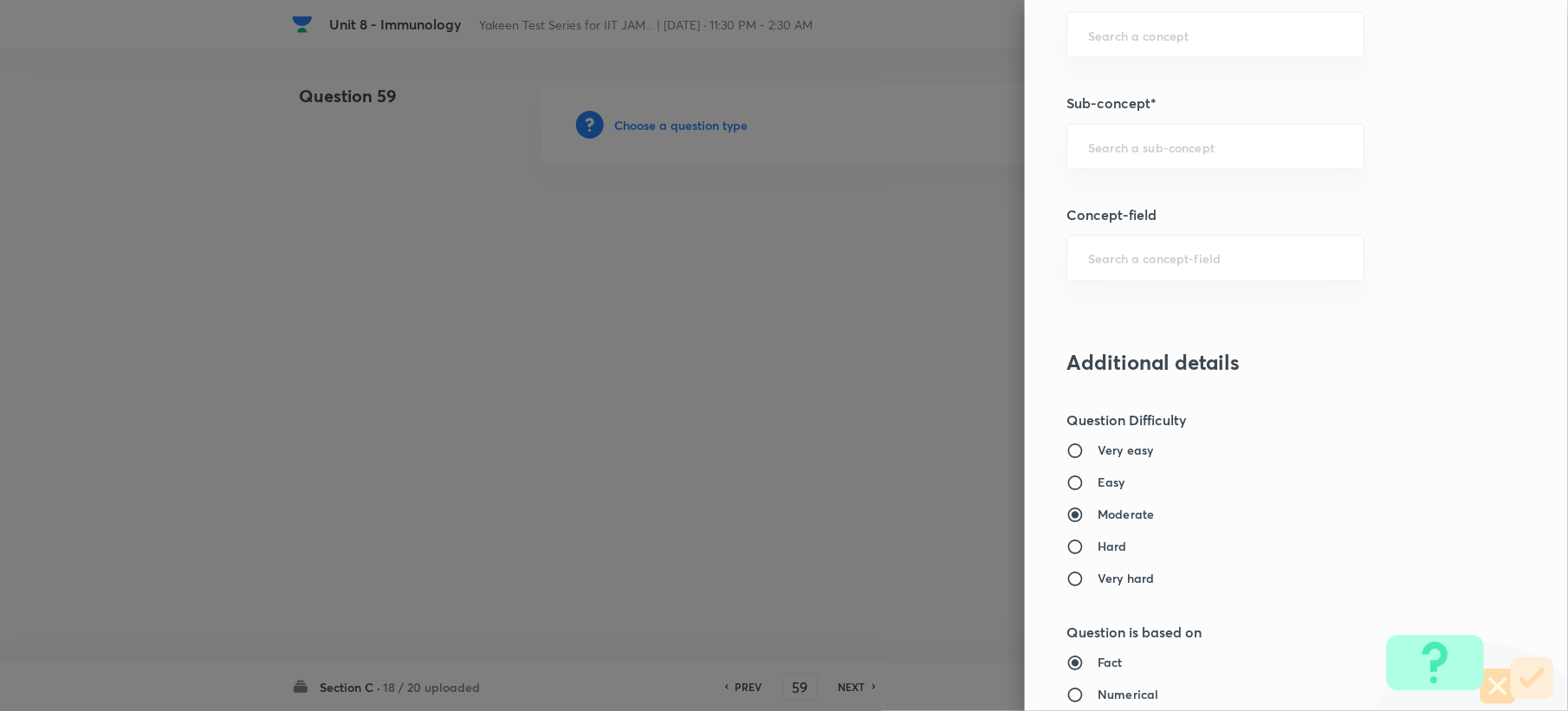
click at [1103, 180] on div "Question settings Question type* Integer Does this question have a passage?* Ye…" at bounding box center [1296, 355] width 543 height 711
click at [1097, 135] on div "​" at bounding box center [1215, 147] width 298 height 46
paste input "Genetics and Genomics"
click at [1097, 190] on li "Genetics and Genomics" at bounding box center [1199, 198] width 296 height 31
type input "Genetics and Genomics"
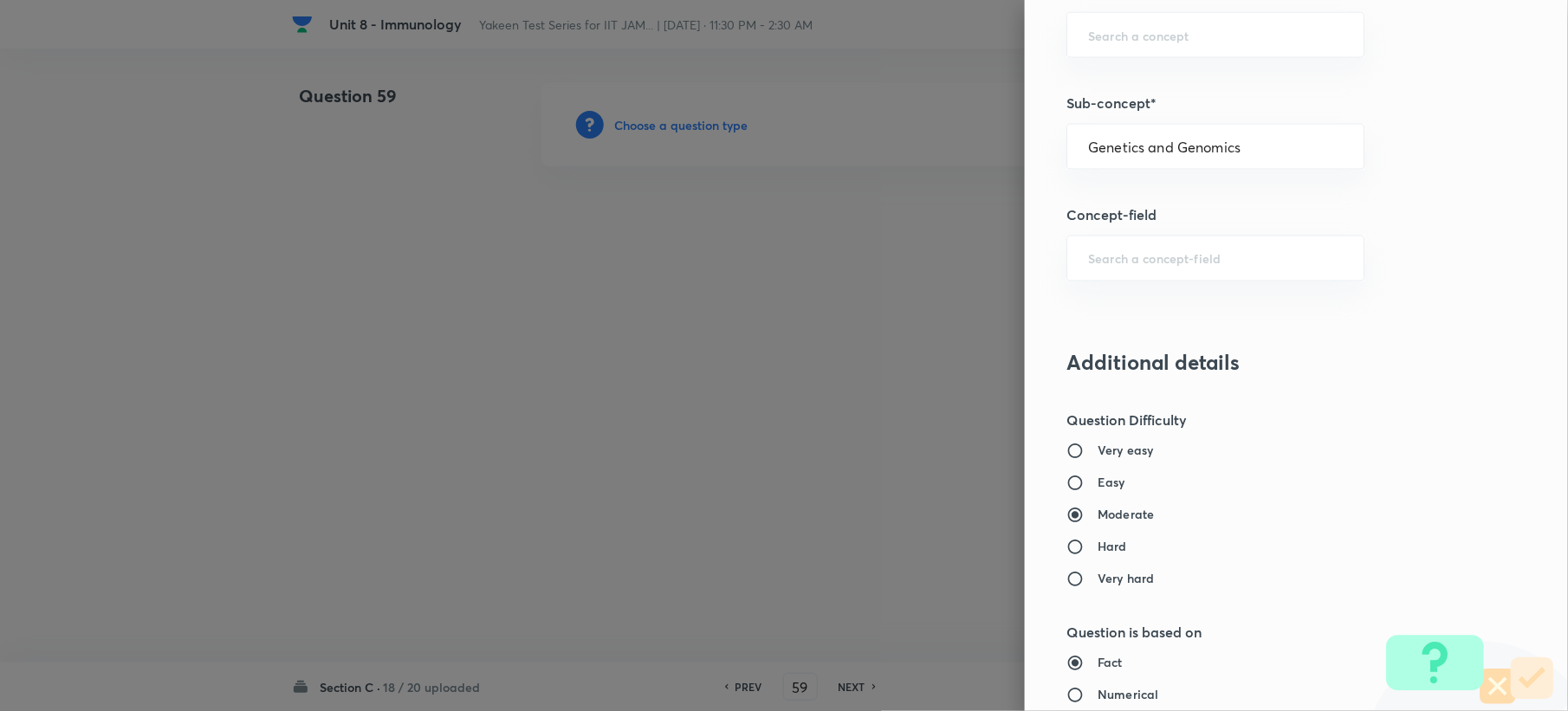
type input "Biotechnology"
type input "Biology (10+2+3 Level)"
type input "General Biology"
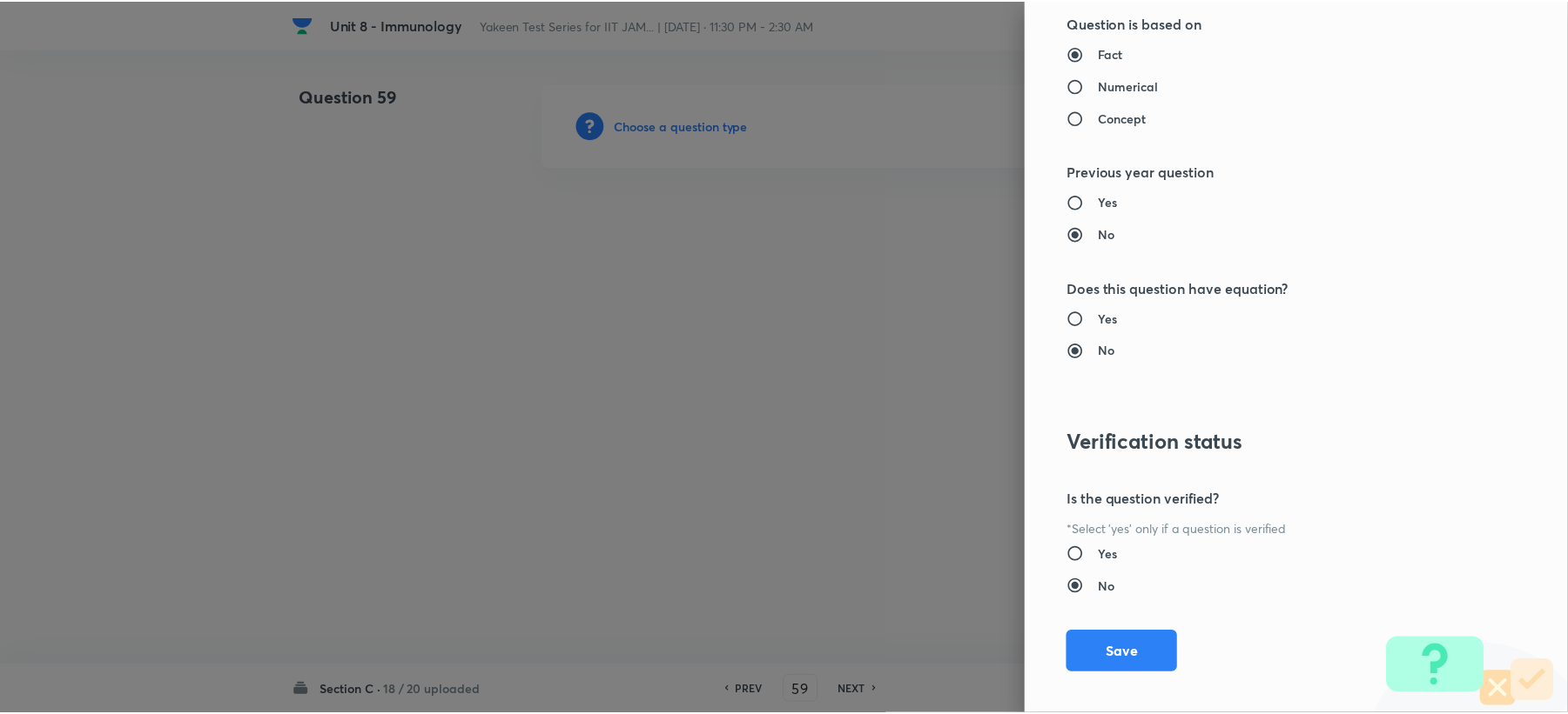
scroll to position [1558, 0]
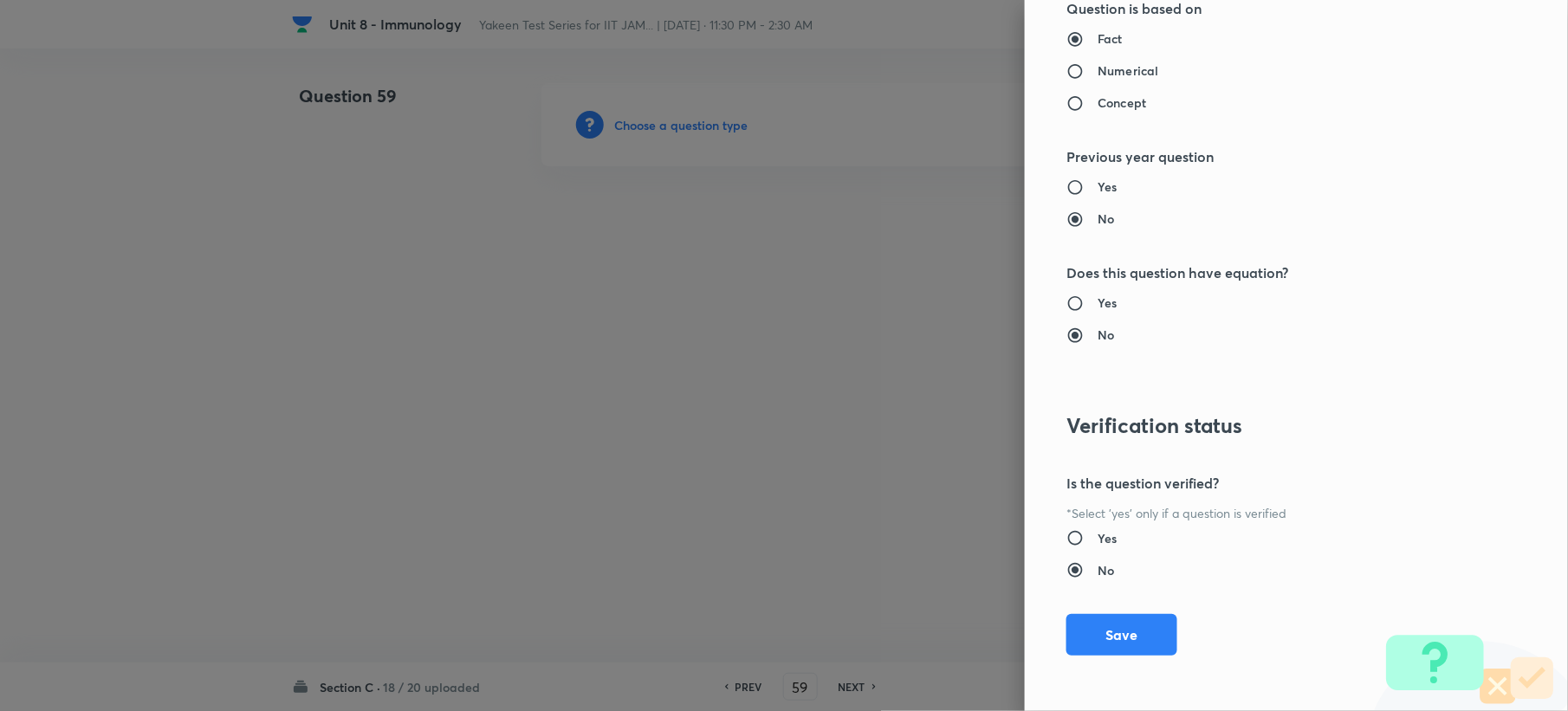
drag, startPoint x: 1083, startPoint y: 636, endPoint x: 977, endPoint y: 603, distance: 111.0
click at [1081, 636] on button "Save" at bounding box center [1122, 635] width 111 height 42
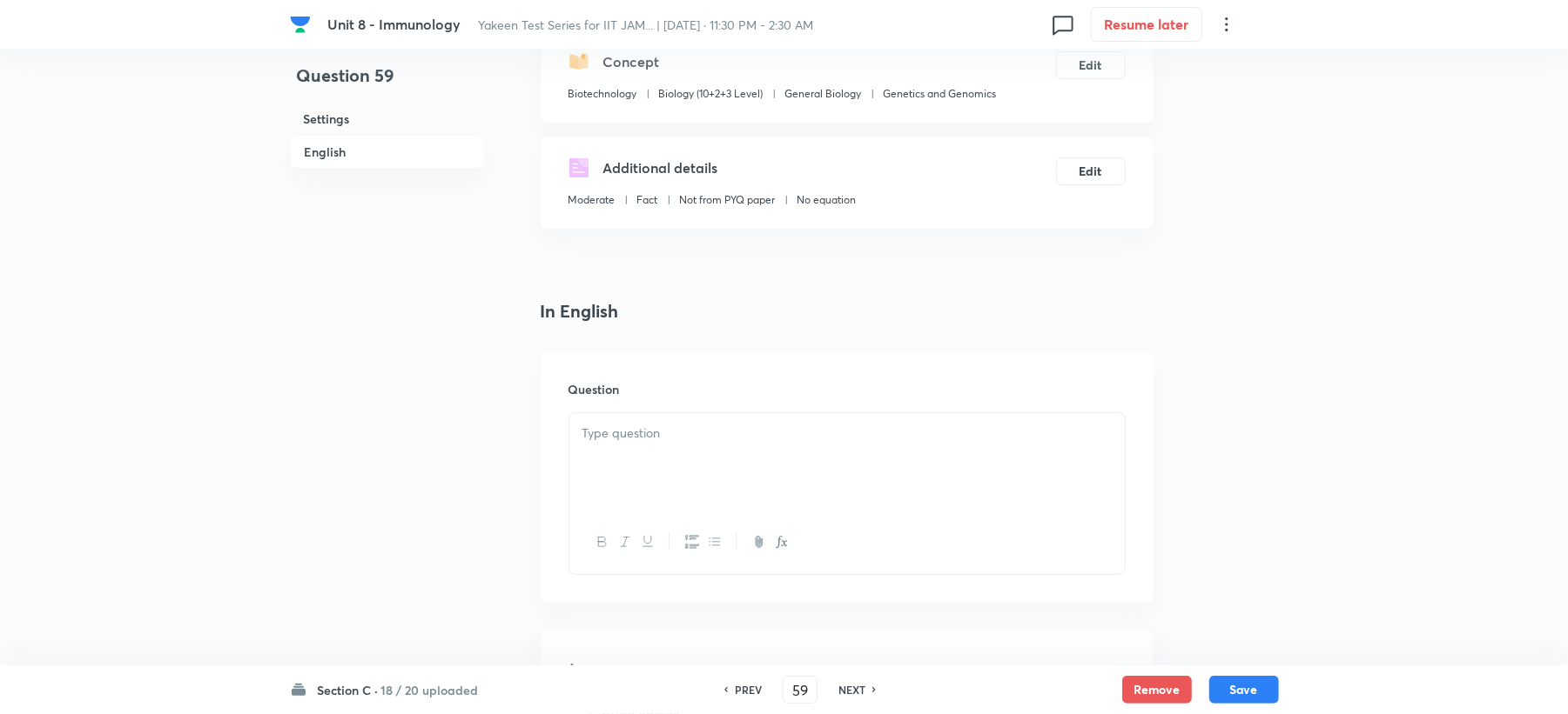
scroll to position [464, 0]
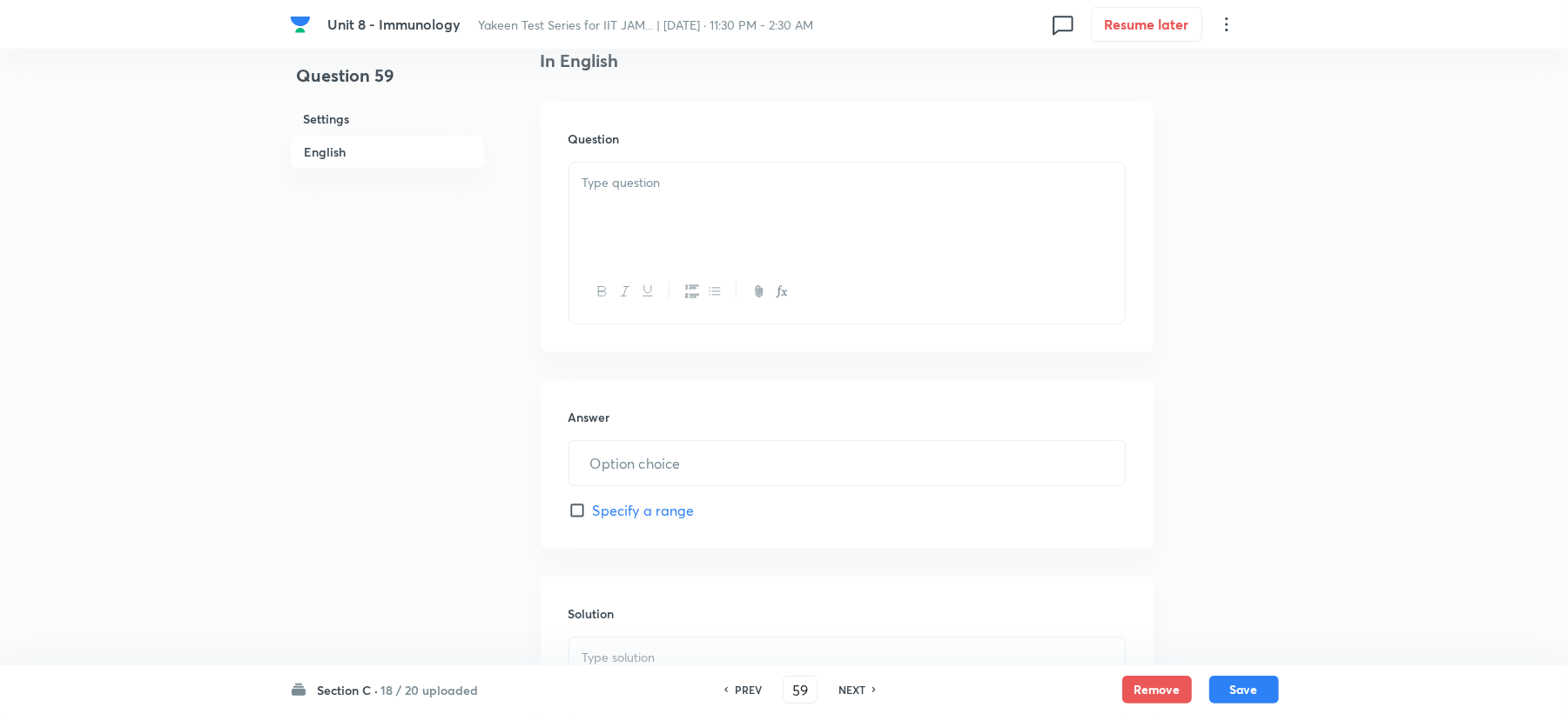
click at [632, 197] on div at bounding box center [846, 211] width 555 height 98
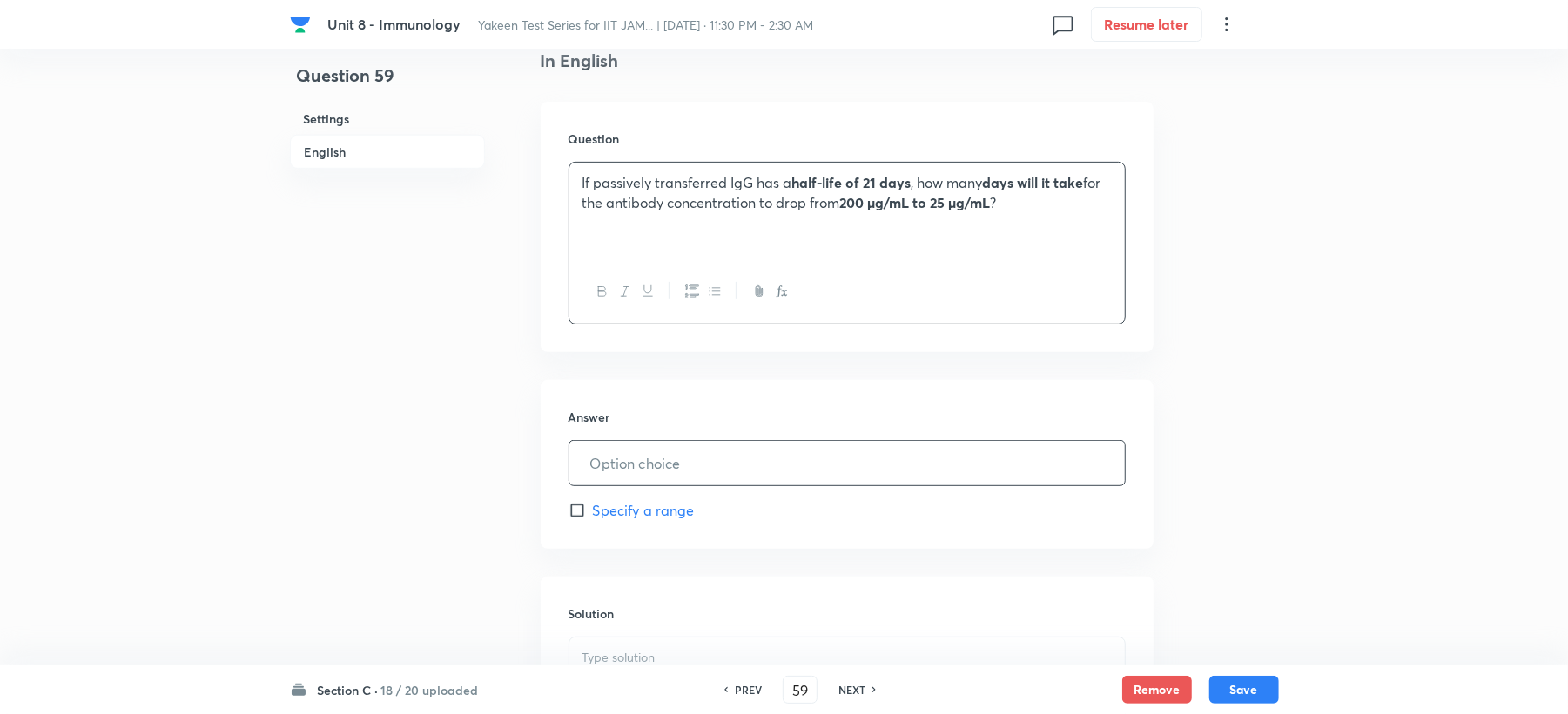
drag, startPoint x: 607, startPoint y: 453, endPoint x: 611, endPoint y: 472, distance: 19.4
click at [611, 472] on input "text" at bounding box center [846, 464] width 555 height 45
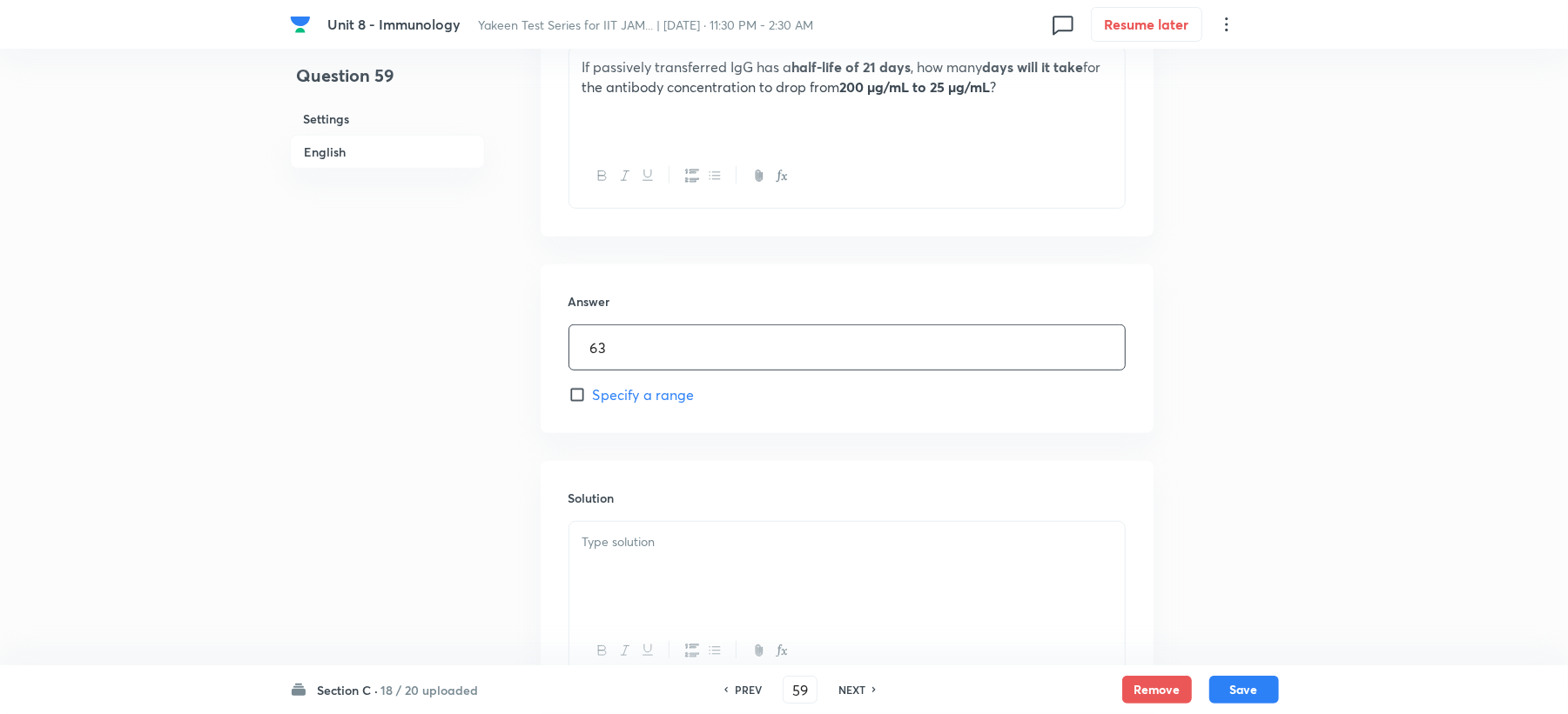
type input "63"
click at [635, 593] on div at bounding box center [846, 570] width 555 height 98
click at [1240, 686] on button "Save" at bounding box center [1244, 688] width 70 height 27
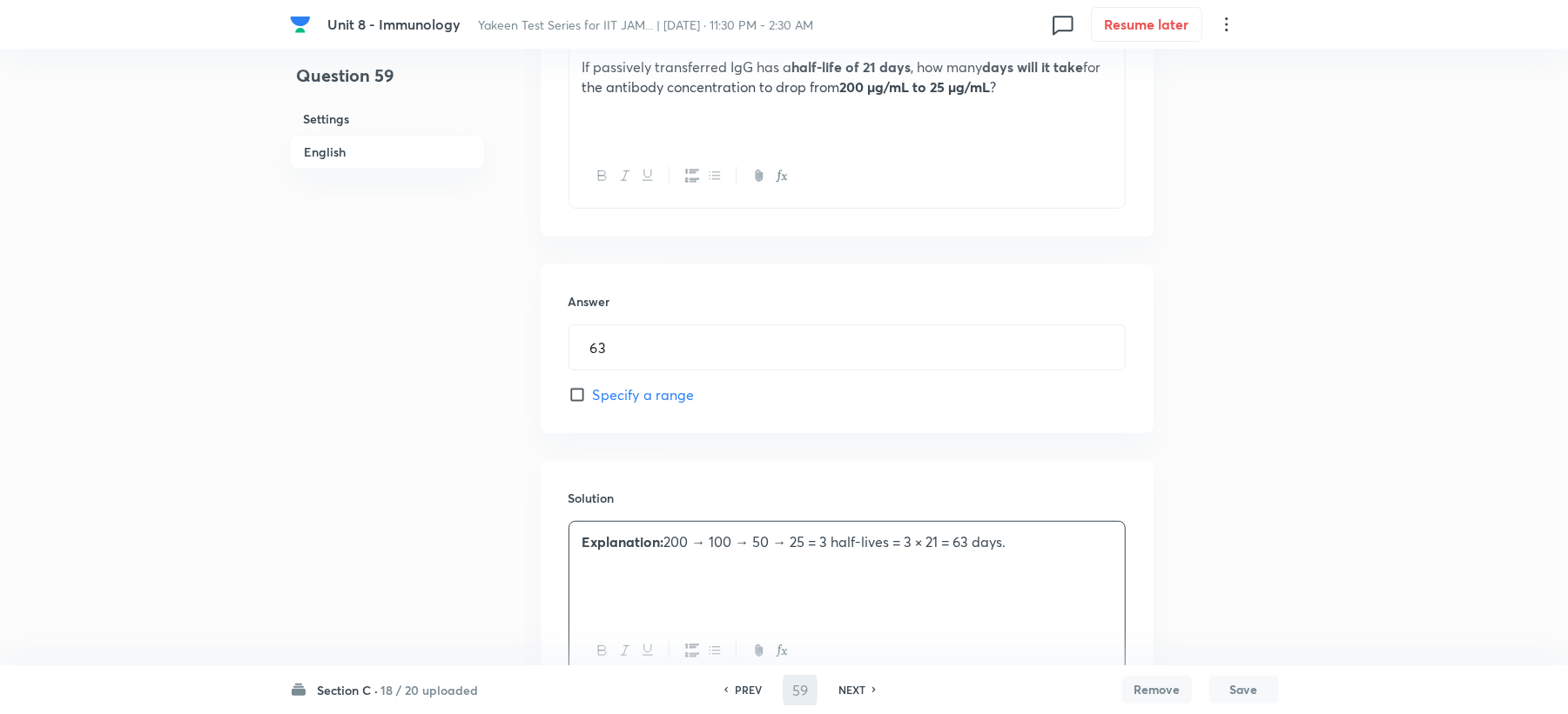
type input "60"
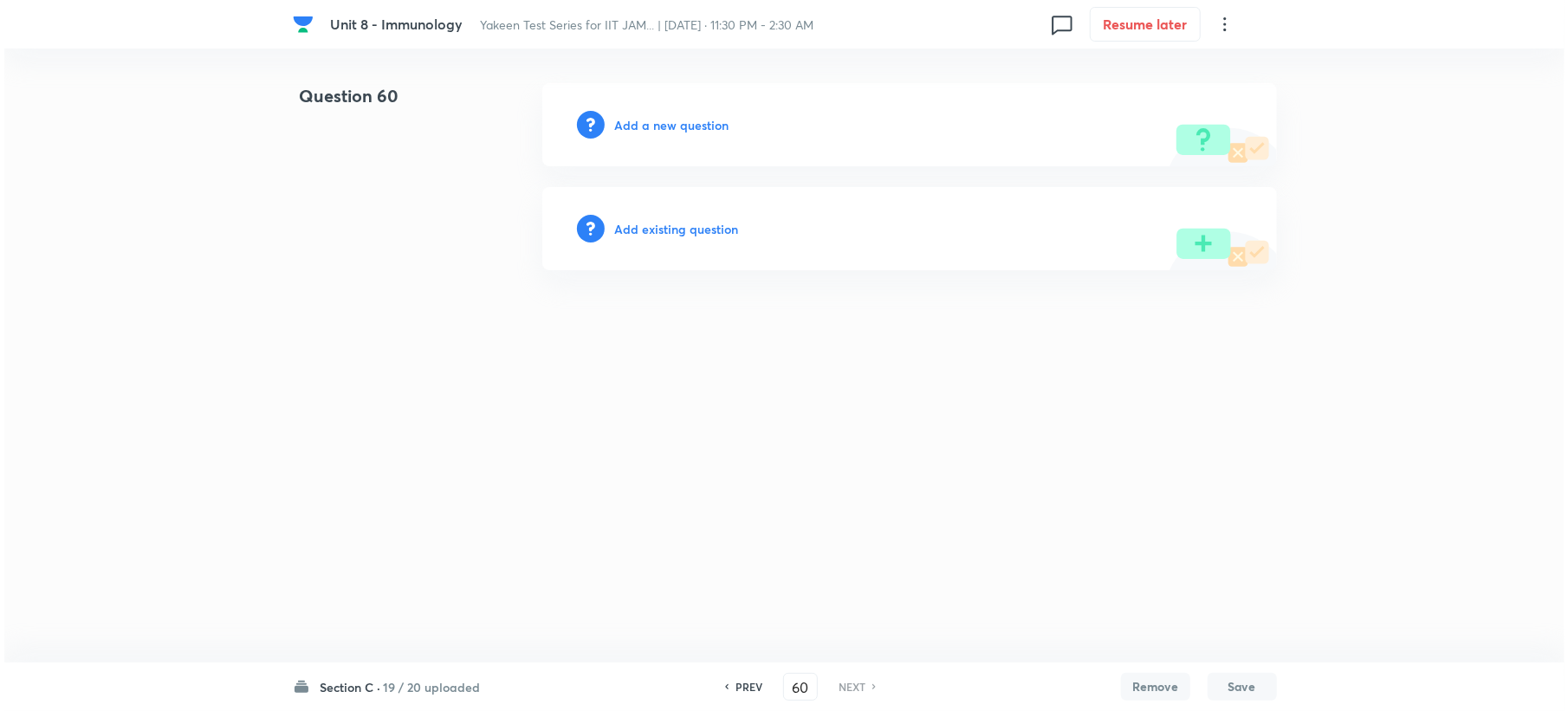
scroll to position [0, 0]
click at [652, 117] on h6 "Add a new question" at bounding box center [672, 126] width 115 height 18
click at [652, 117] on h6 "Choose a question type" at bounding box center [681, 126] width 134 height 18
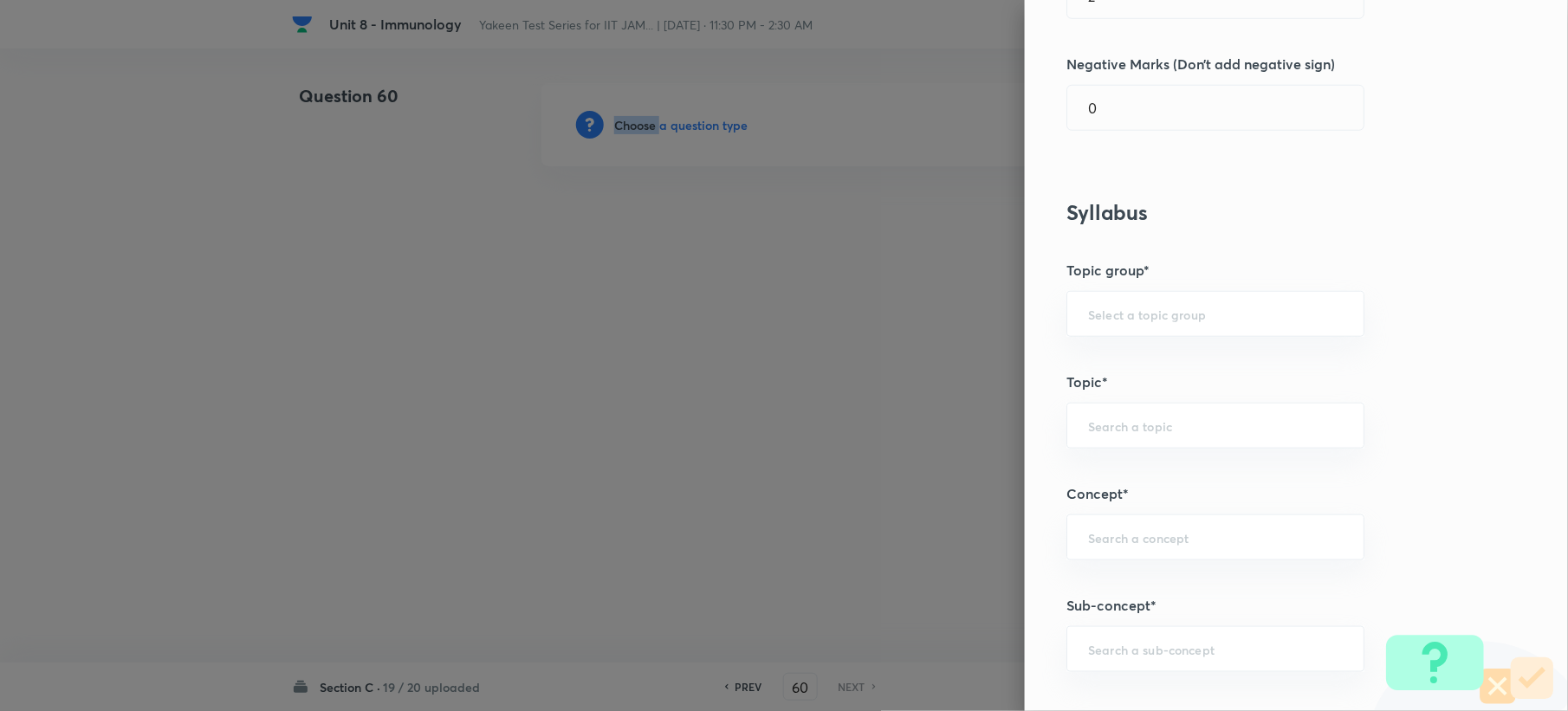
scroll to position [462, 0]
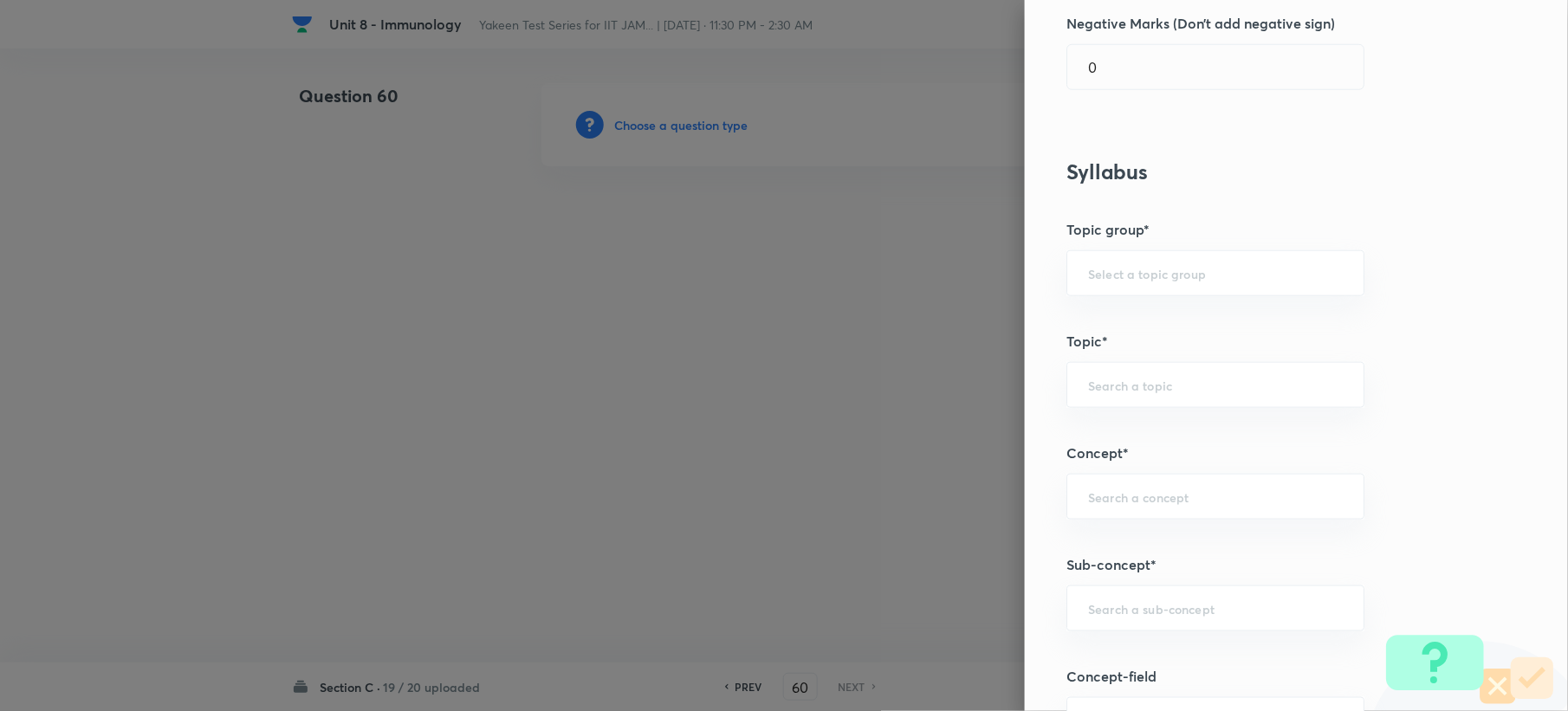
click at [1085, 586] on div "Question settings Question type* Integer Does this question have a passage?* Ye…" at bounding box center [1296, 355] width 543 height 711
click at [1087, 615] on input "text" at bounding box center [1215, 609] width 255 height 16
paste input "Genetics and Genomics"
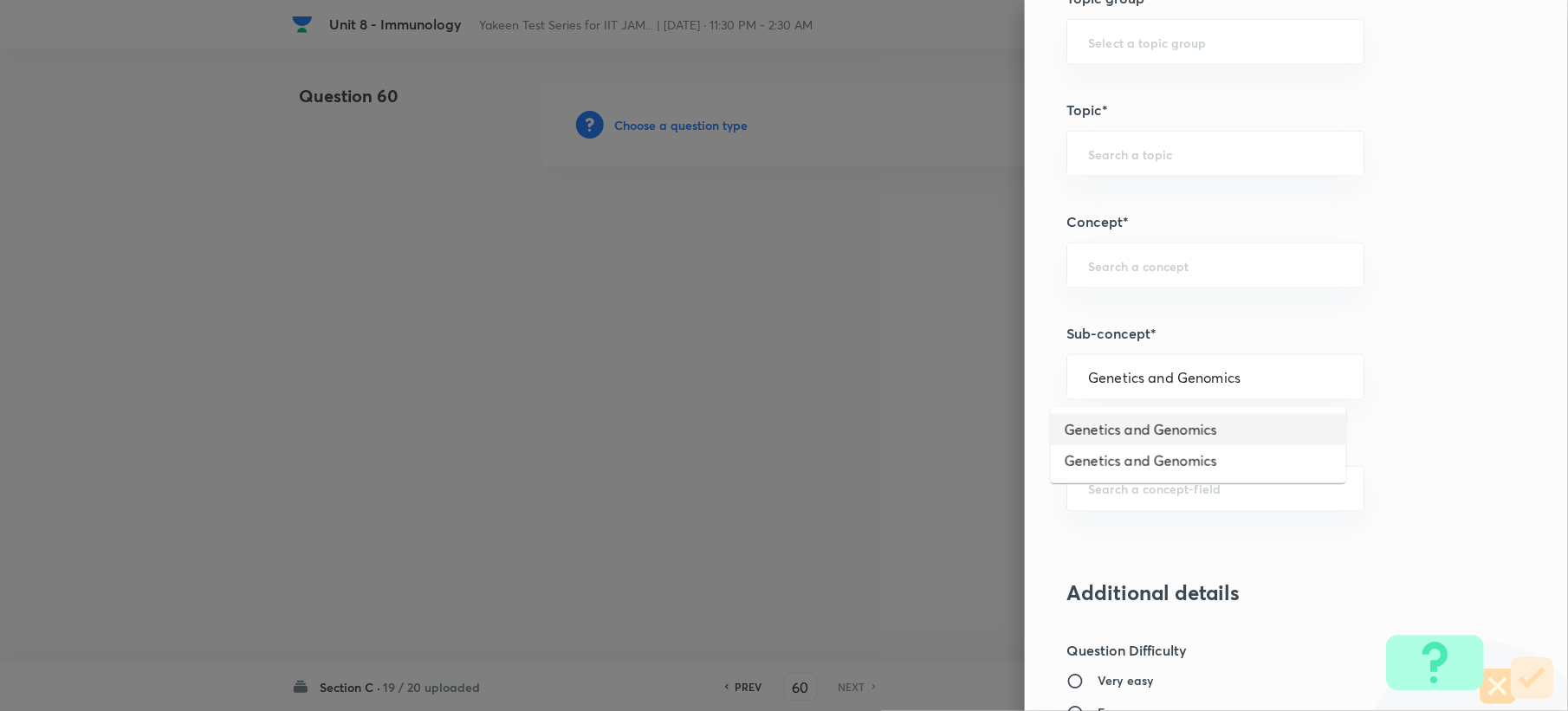
click at [1135, 422] on li "Genetics and Genomics" at bounding box center [1199, 430] width 296 height 31
type input "Genetics and Genomics"
type input "Biotechnology"
type input "Biology (10+2+3 Level)"
type input "General Biology"
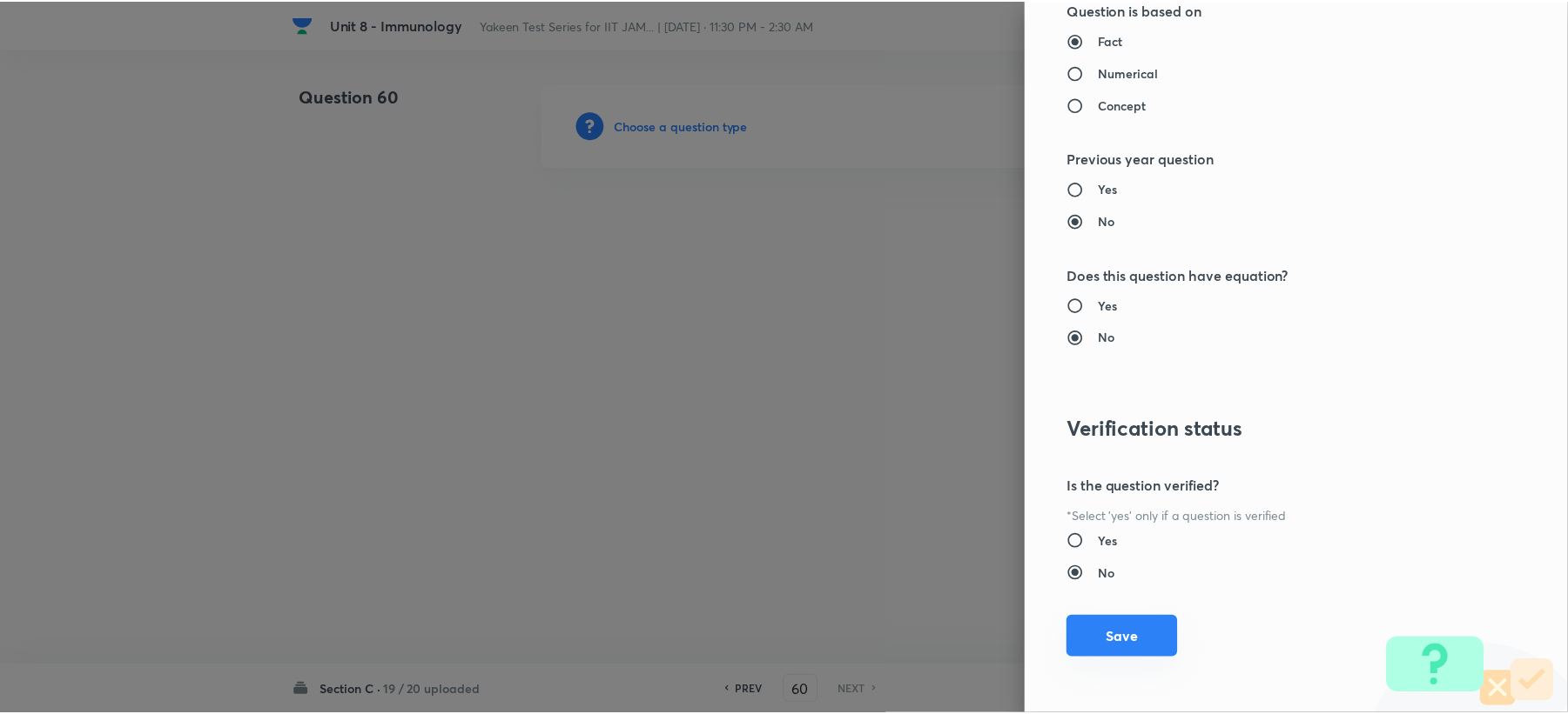
scroll to position [1558, 0]
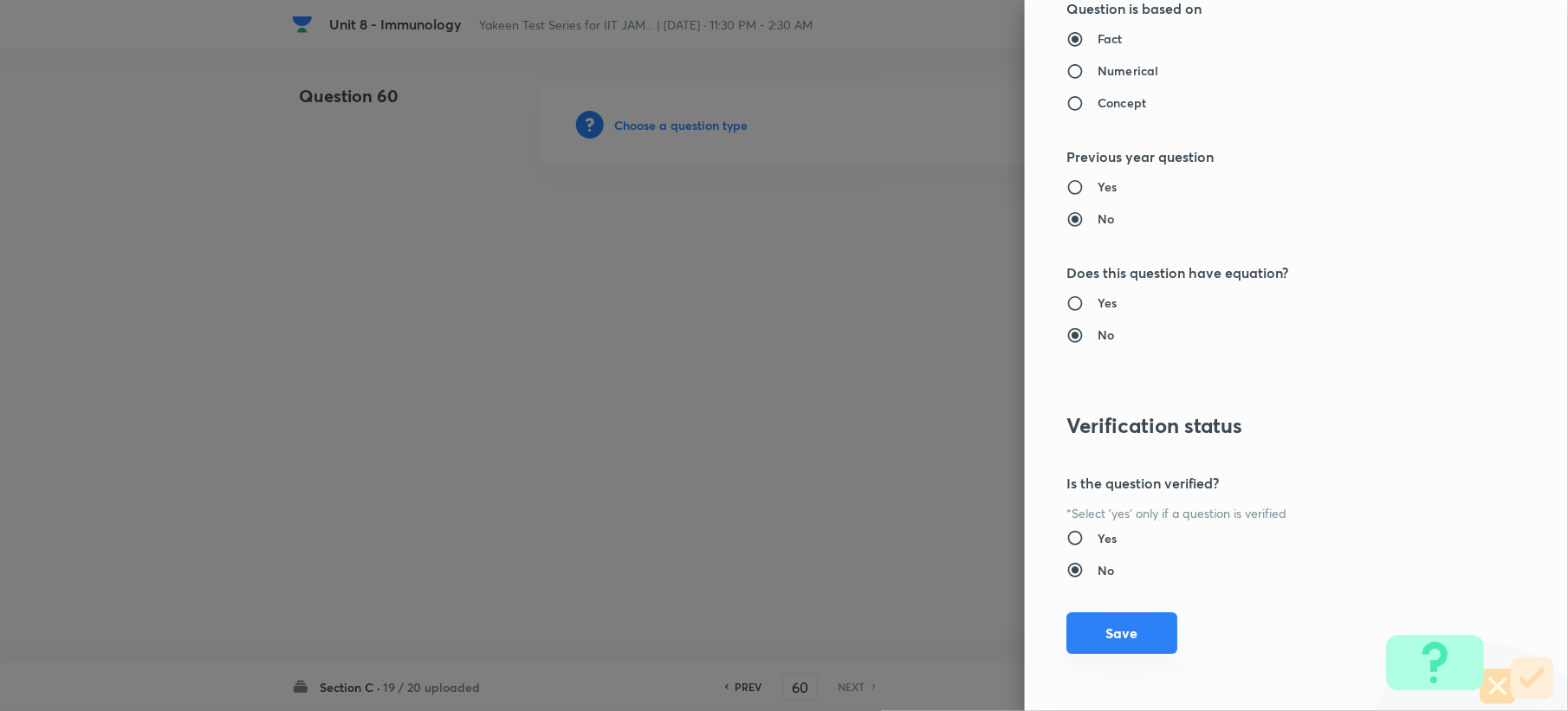
click at [1092, 632] on button "Save" at bounding box center [1122, 634] width 111 height 42
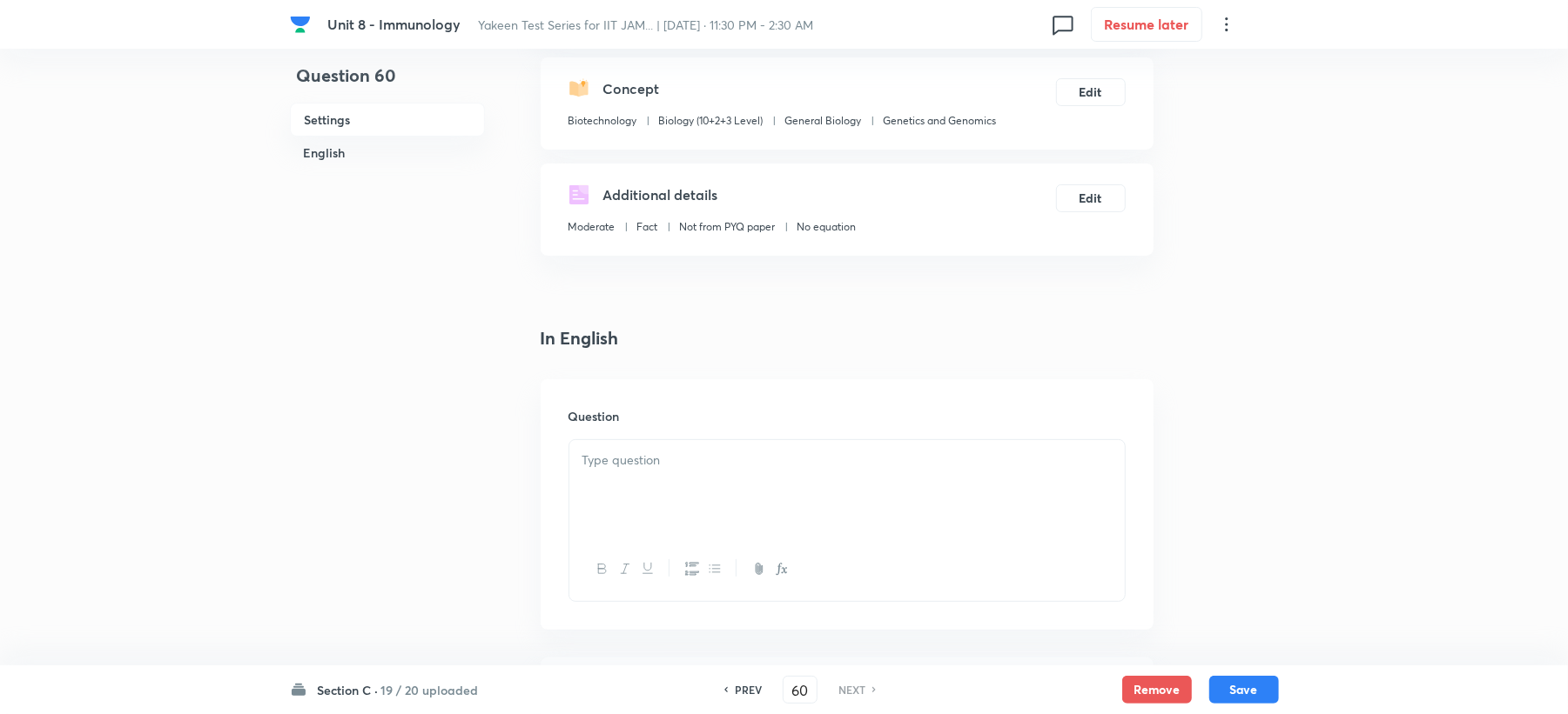
scroll to position [464, 0]
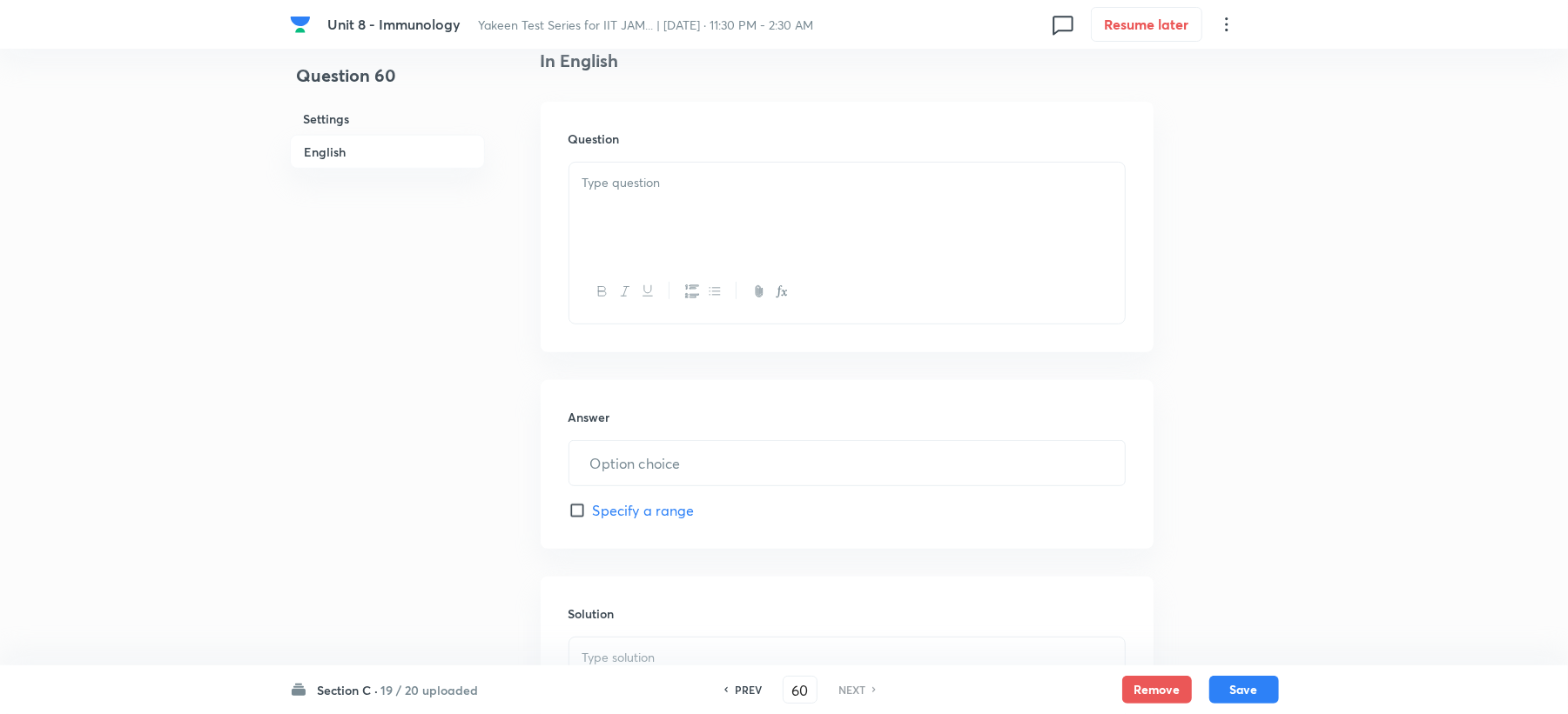
click at [621, 224] on div at bounding box center [846, 211] width 555 height 98
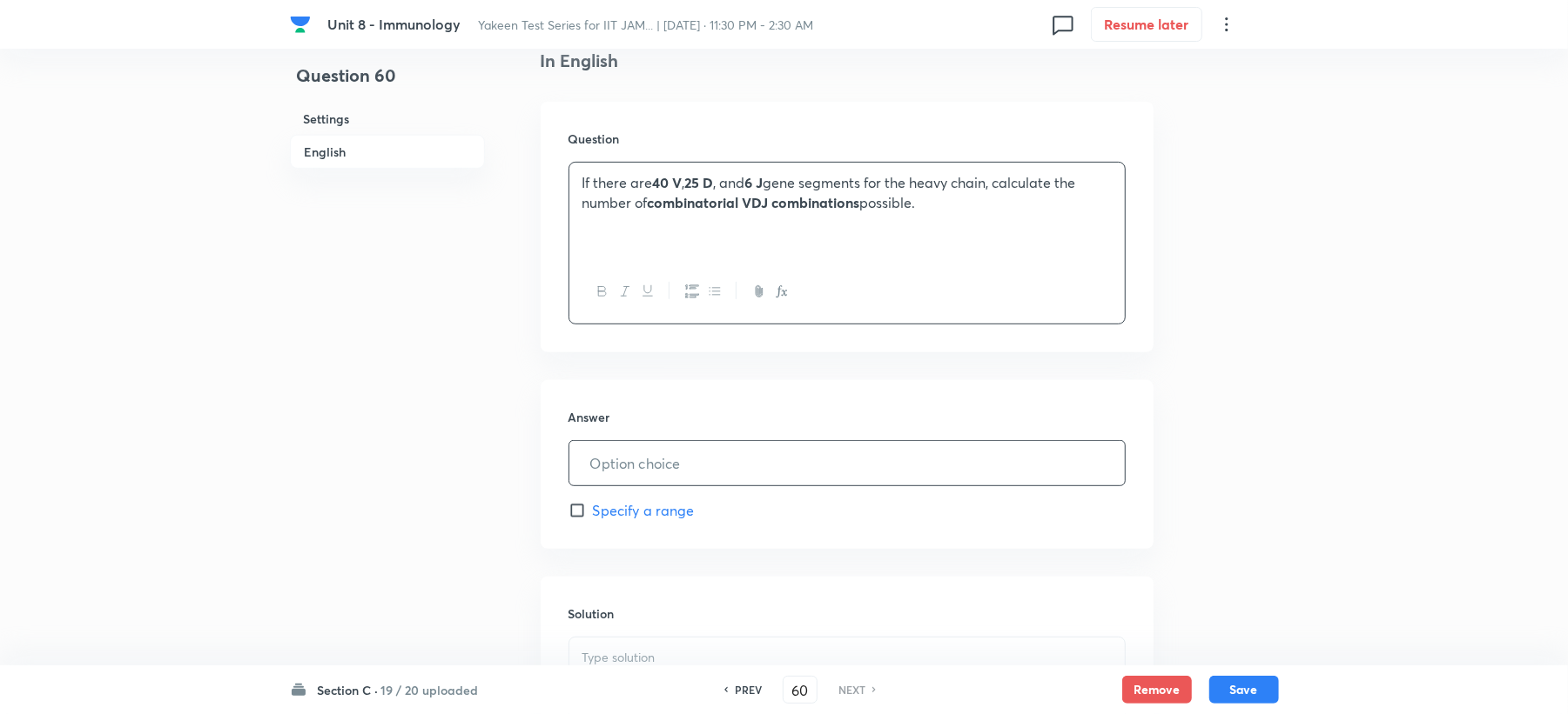
click at [670, 468] on input "text" at bounding box center [846, 464] width 555 height 45
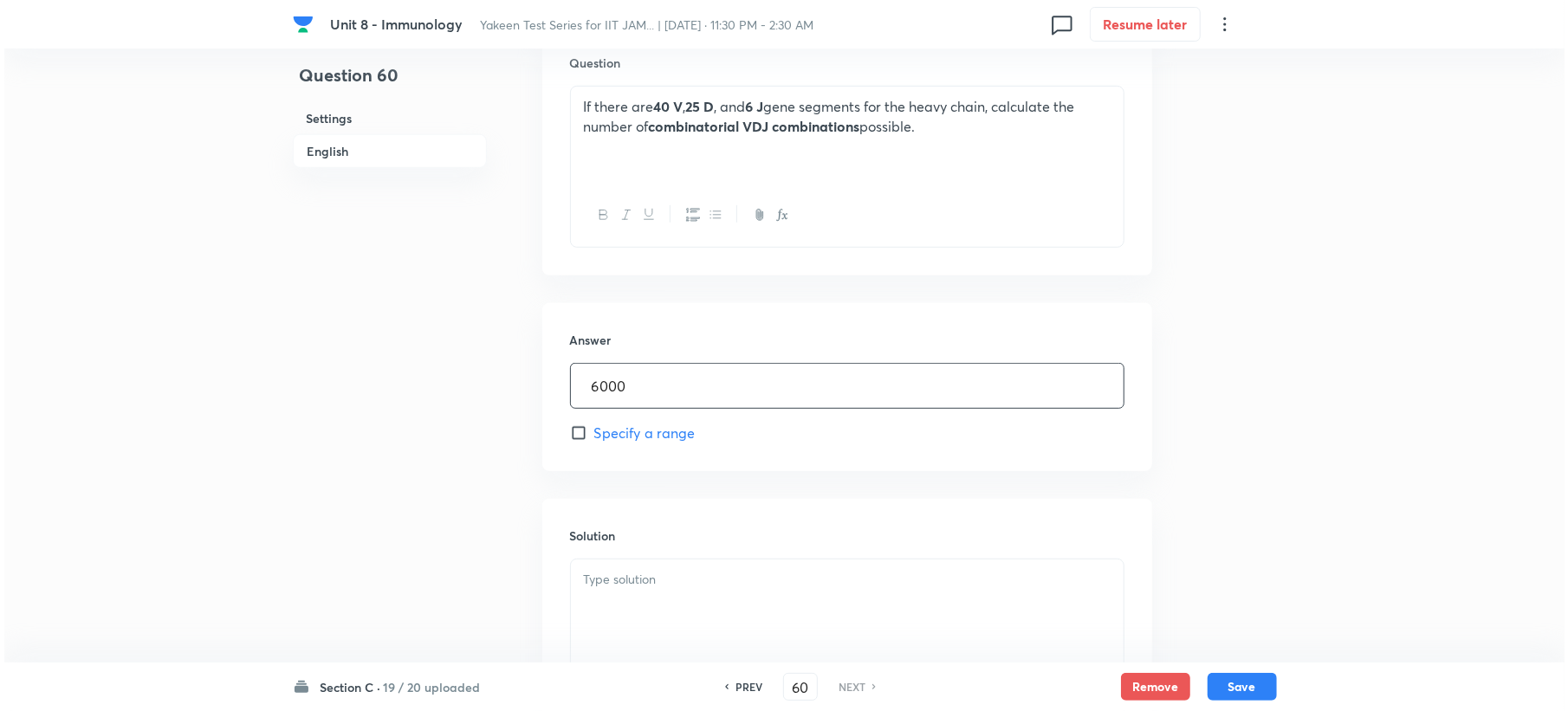
scroll to position [577, 0]
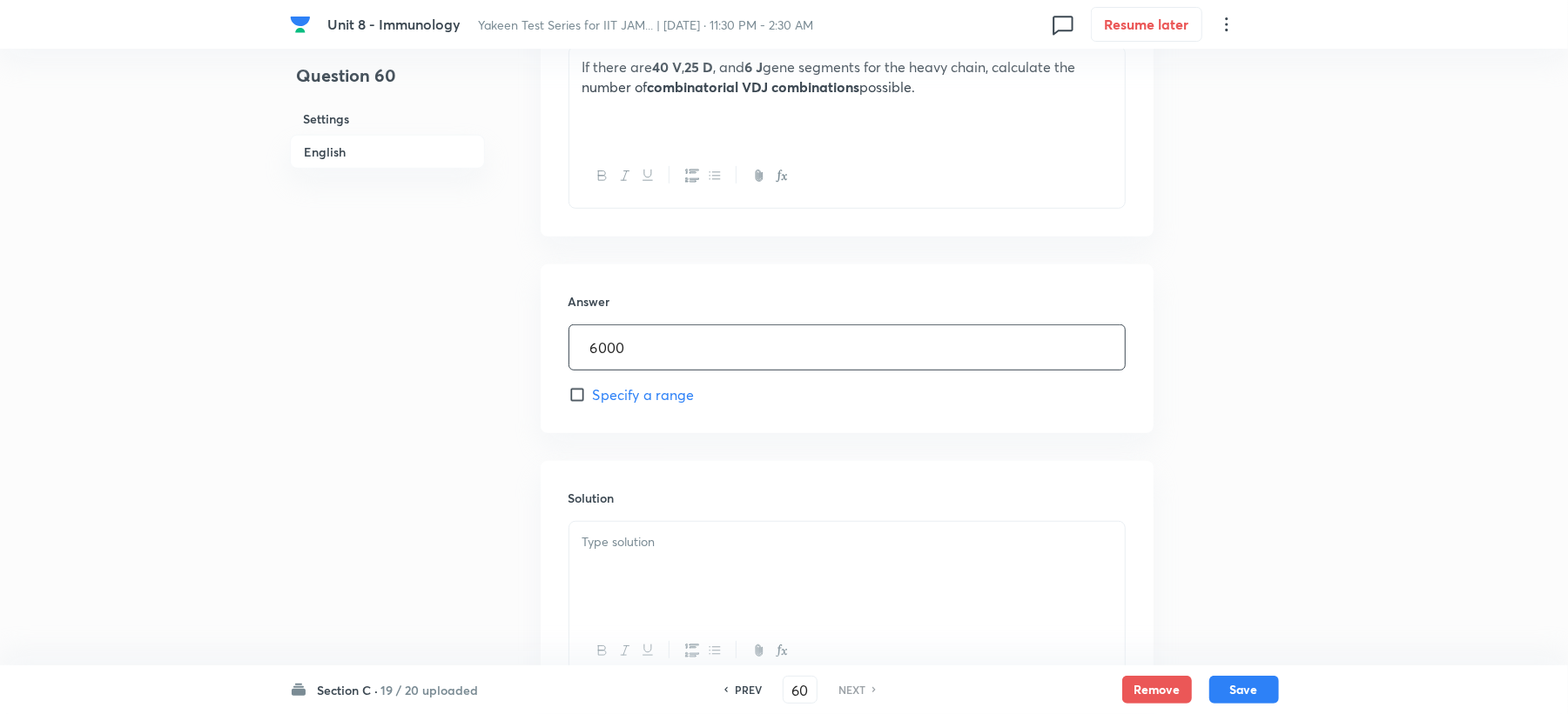
type input "6000"
drag, startPoint x: 593, startPoint y: 602, endPoint x: 607, endPoint y: 589, distance: 19.1
click at [596, 603] on div at bounding box center [846, 570] width 555 height 98
click at [1251, 696] on button "Save" at bounding box center [1244, 688] width 70 height 27
click at [1249, 695] on button "Save" at bounding box center [1244, 688] width 70 height 27
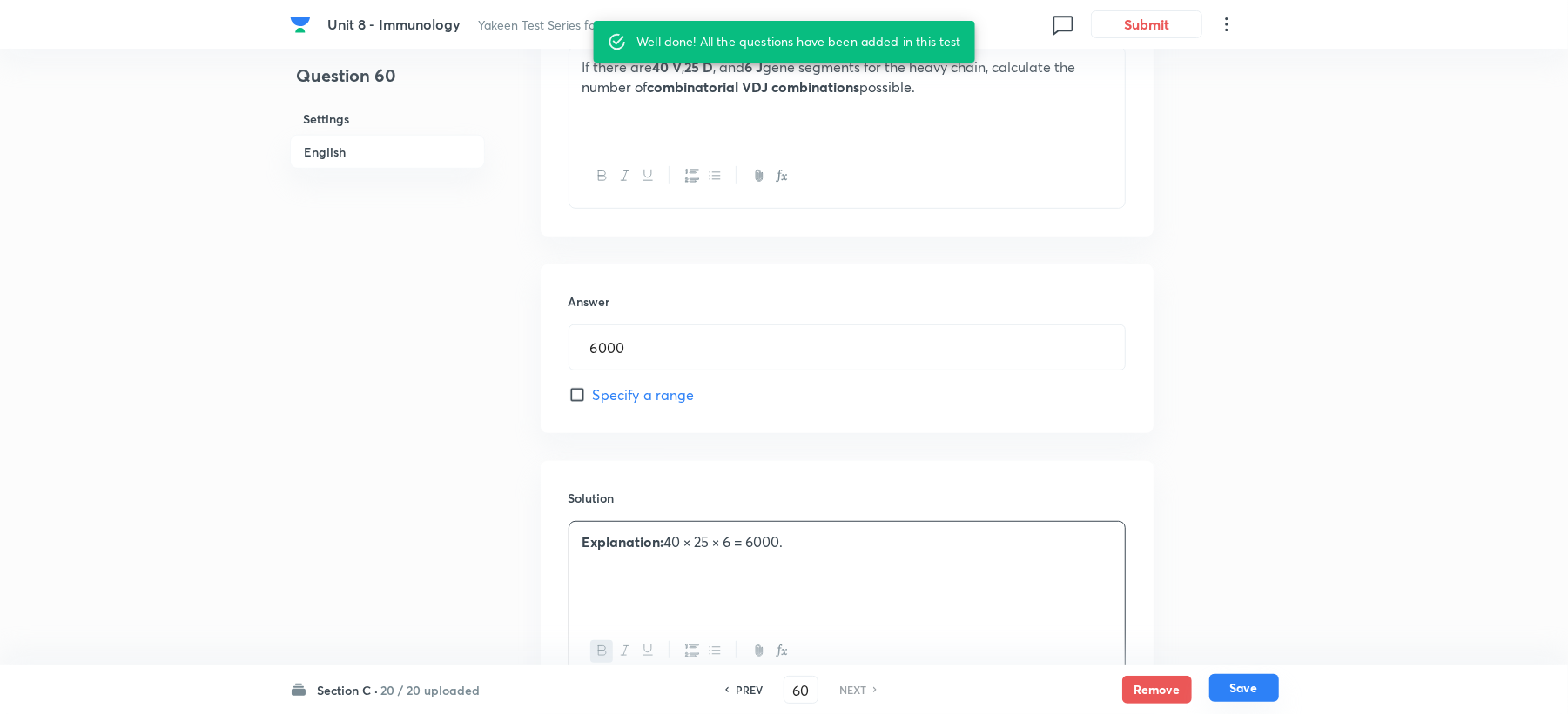
click at [1247, 691] on button "Save" at bounding box center [1244, 688] width 70 height 27
click at [1127, 32] on button "Submit" at bounding box center [1147, 23] width 112 height 27
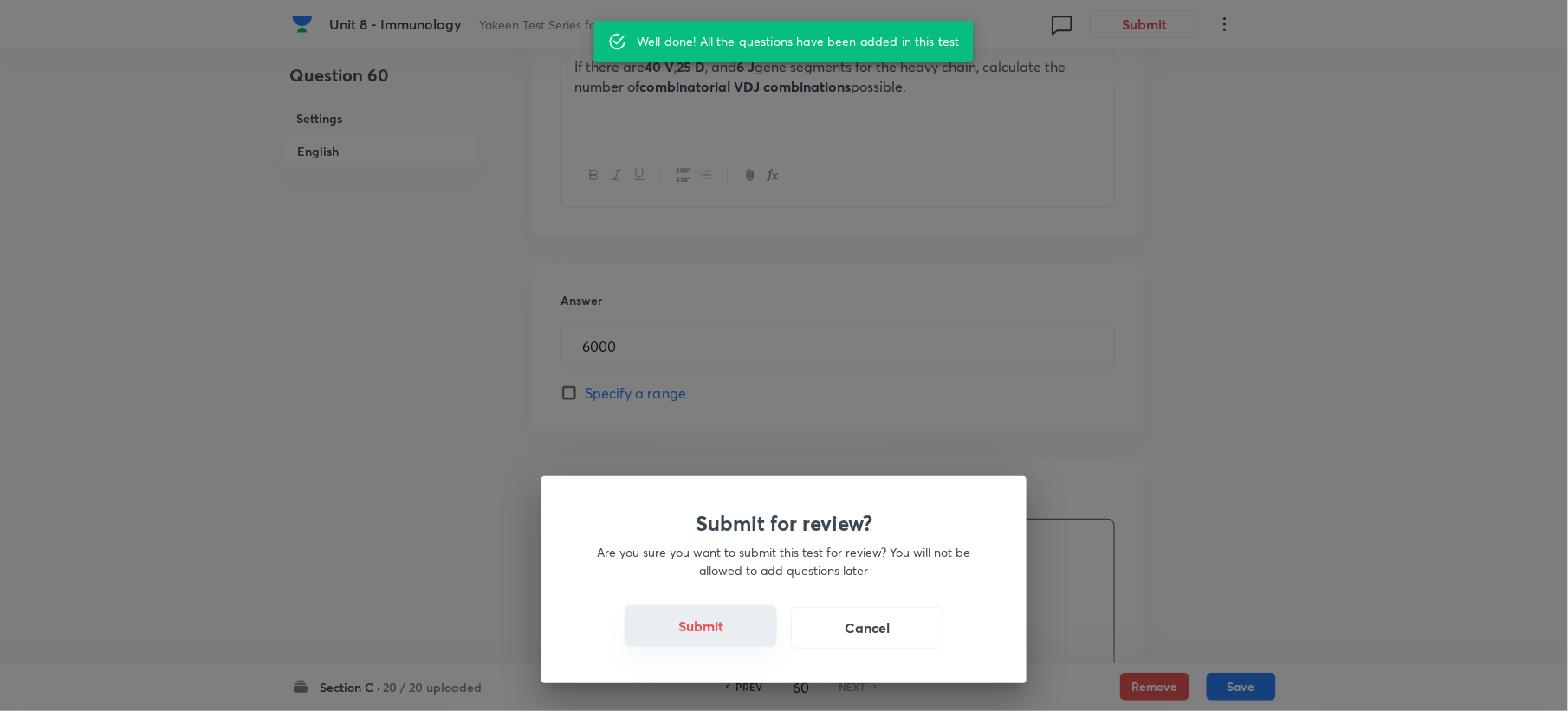
click at [710, 635] on button "Submit" at bounding box center [701, 626] width 153 height 42
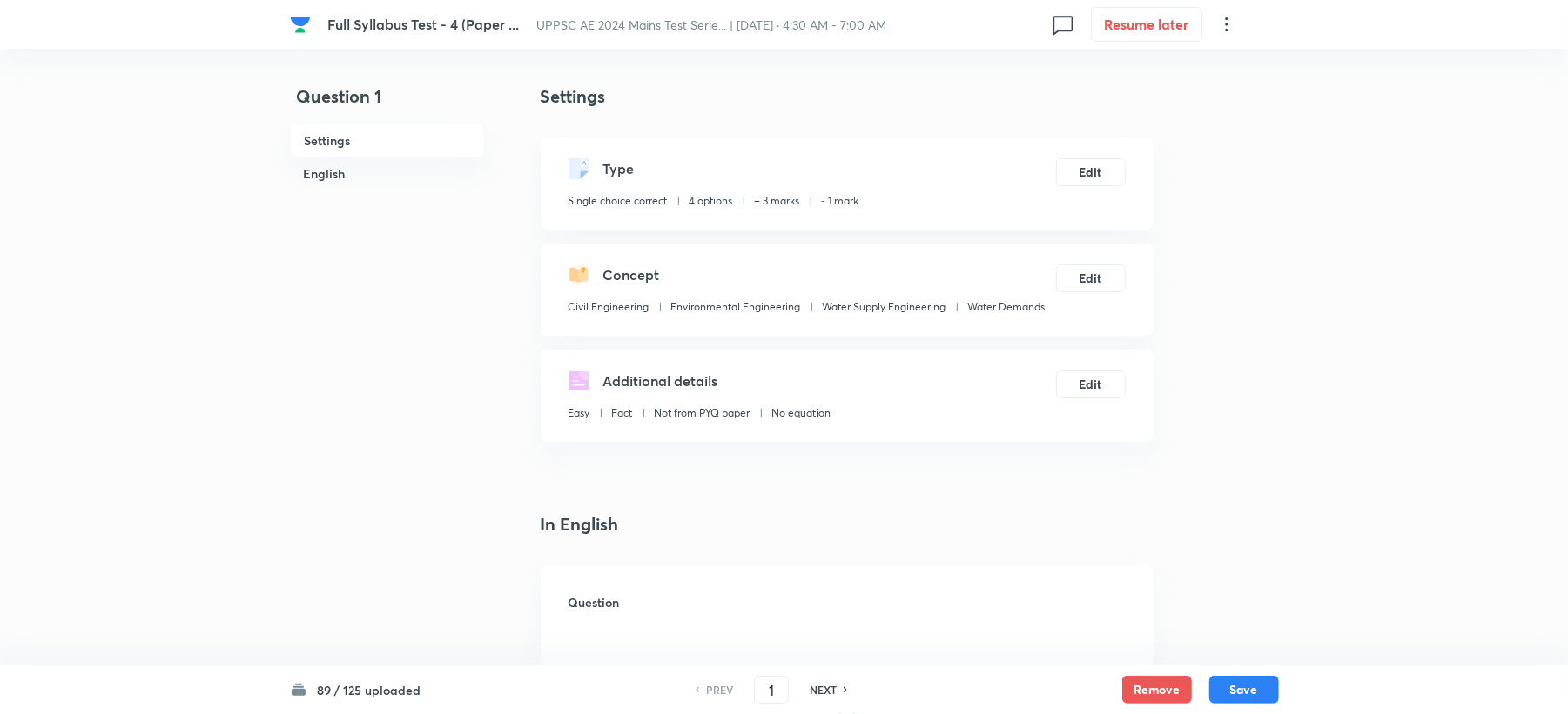
checkbox input "true"
